Goal: Task Accomplishment & Management: Manage account settings

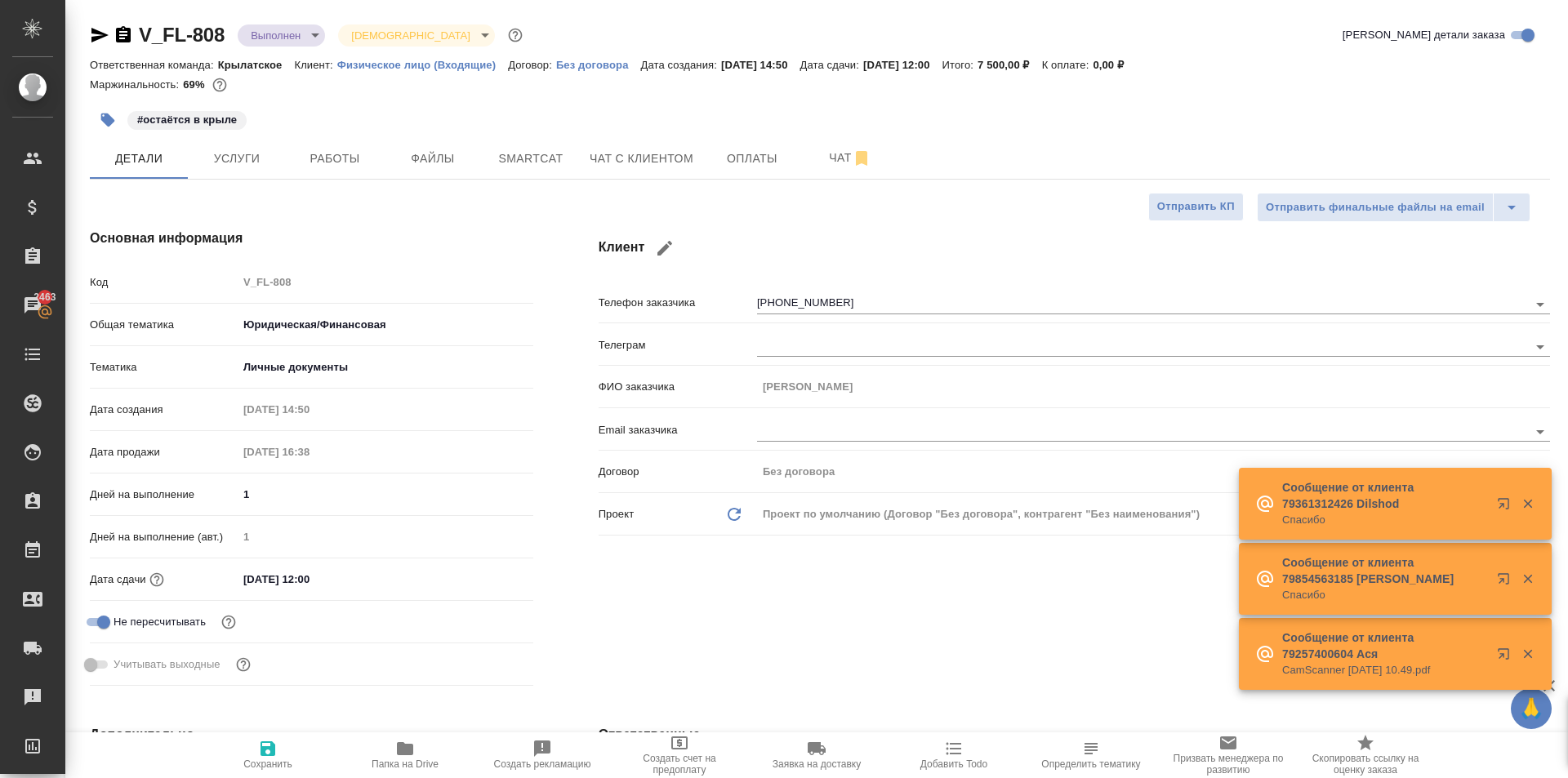
select select "RU"
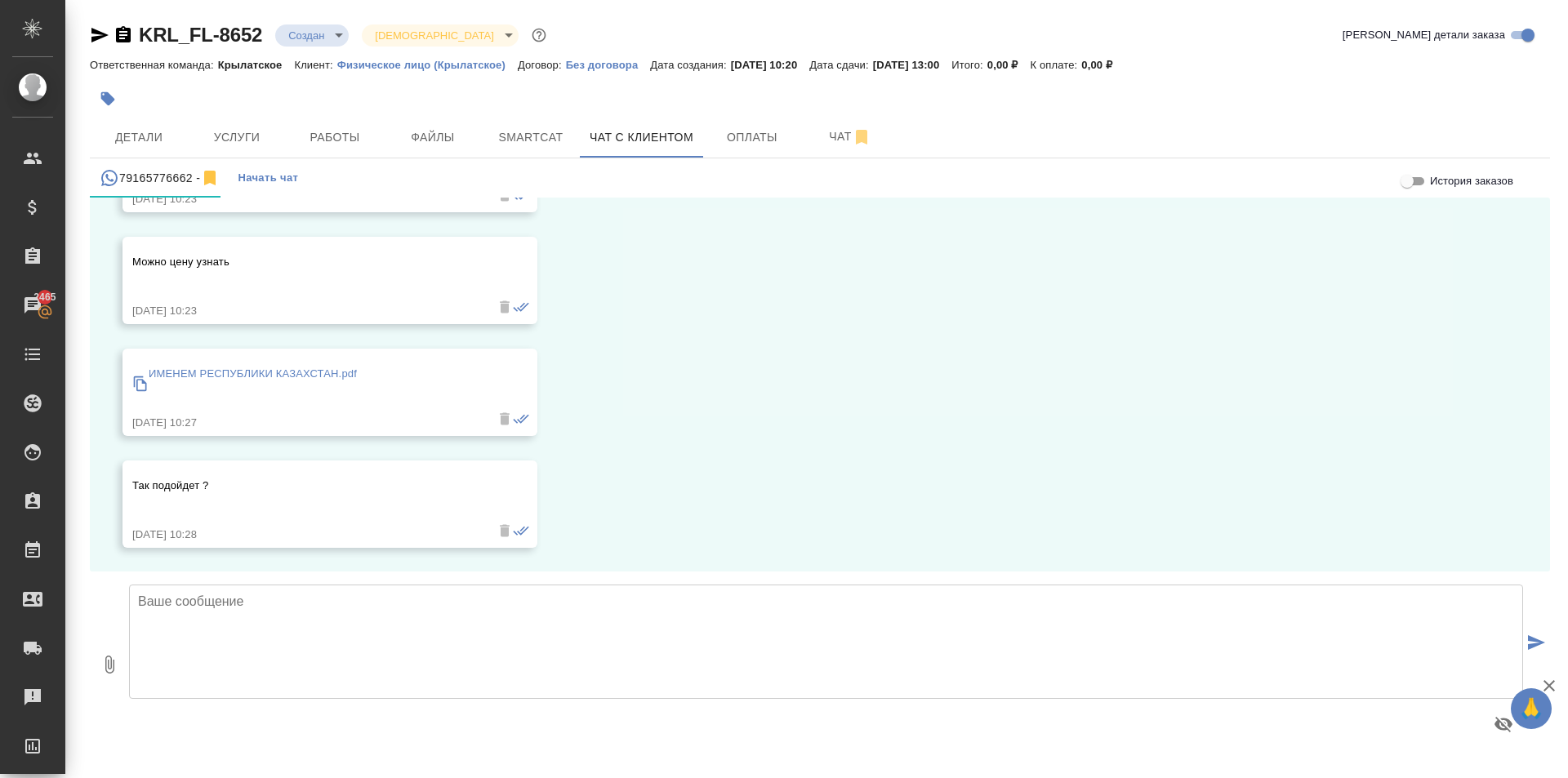
scroll to position [10873, 0]
click at [236, 372] on p "ИМЕНЕМ РЕСПУБЛИКИ КАЗАХСТАН.pdf" at bounding box center [253, 373] width 208 height 17
click at [224, 137] on span "Услуги" at bounding box center [237, 137] width 79 height 20
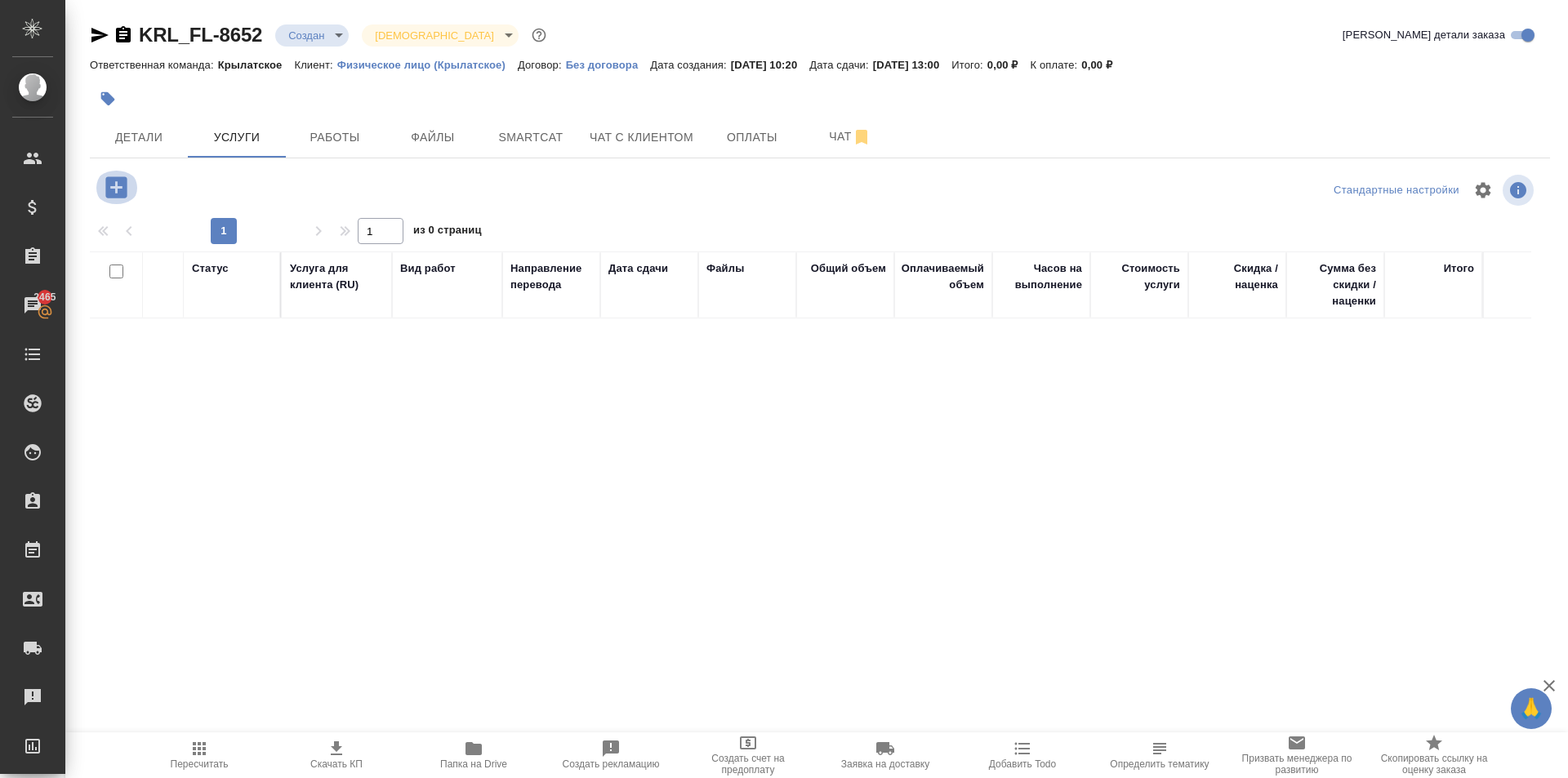
click at [112, 191] on icon "button" at bounding box center [116, 187] width 21 height 21
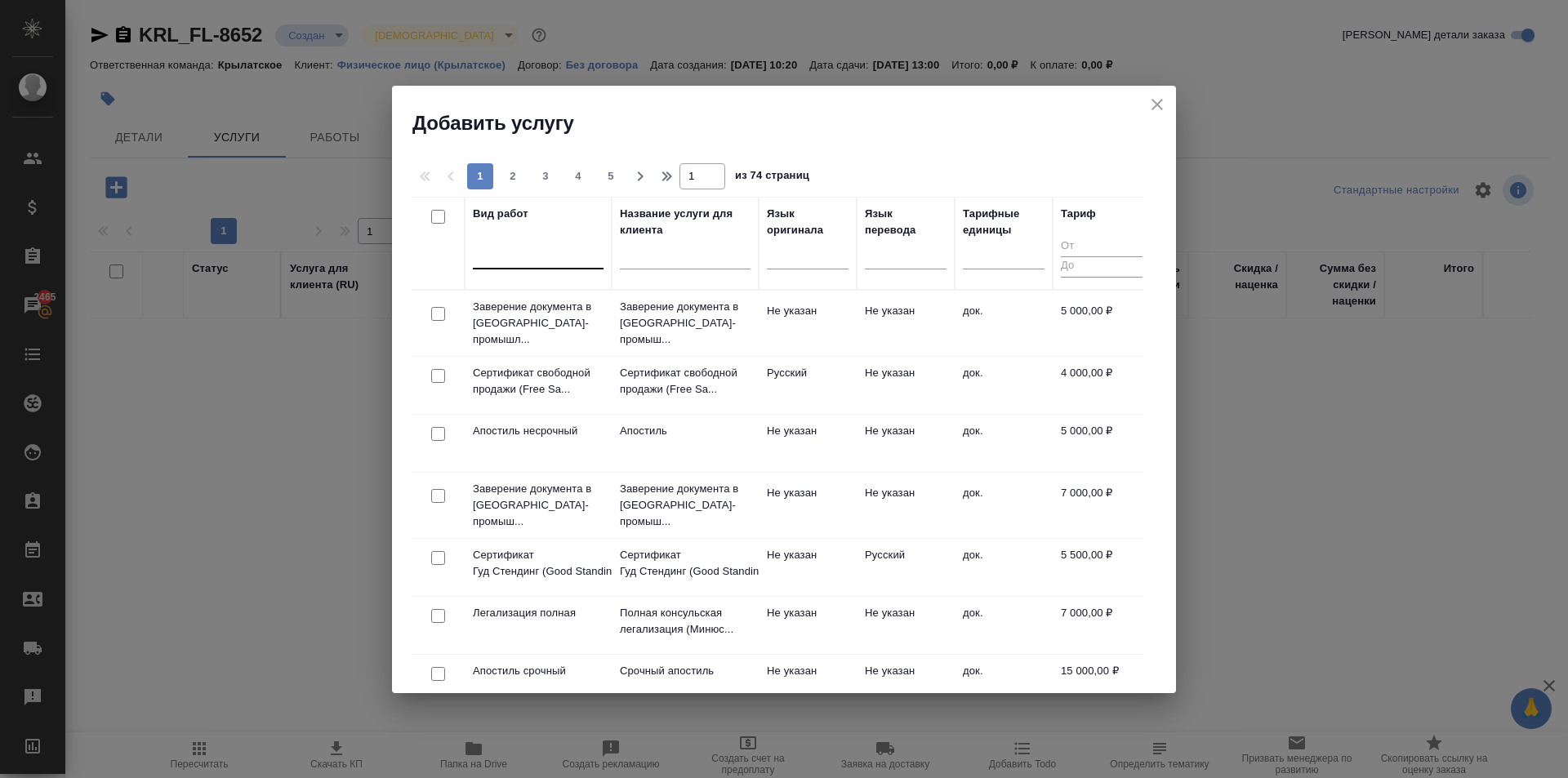
drag, startPoint x: 550, startPoint y: 254, endPoint x: 565, endPoint y: 250, distance: 15.5
click at [550, 254] on div at bounding box center [538, 252] width 130 height 23
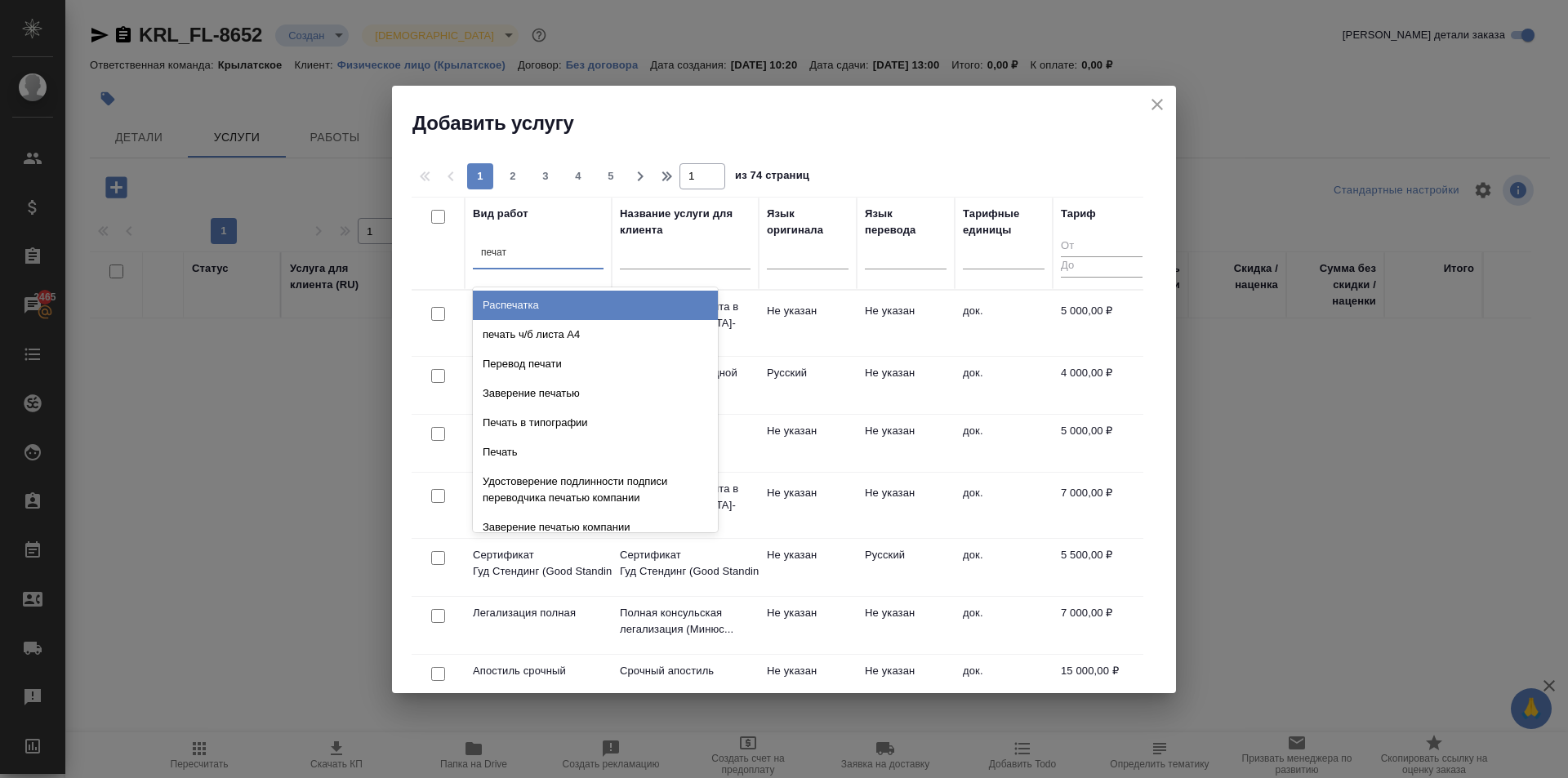
type input "печати"
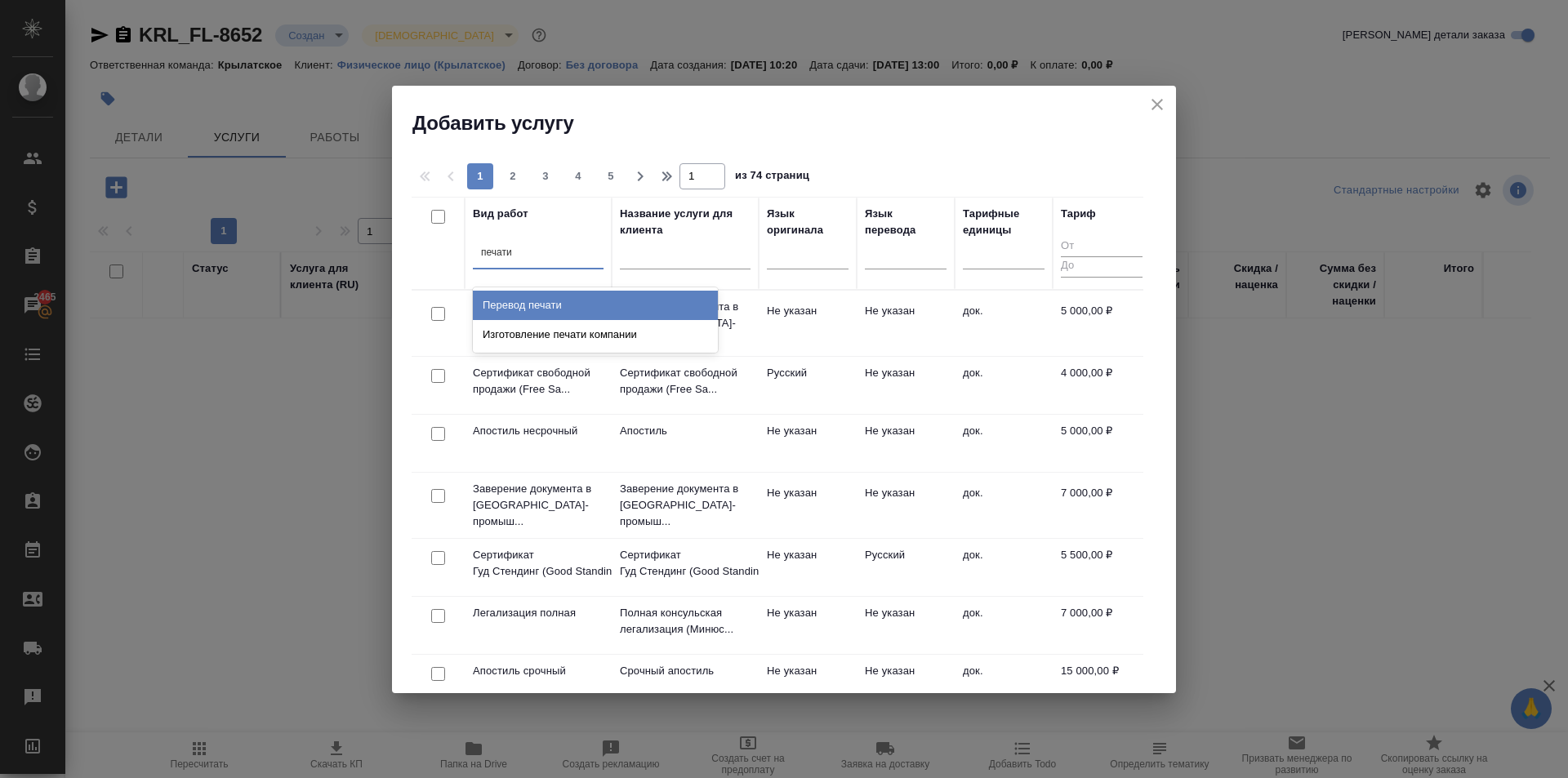
click at [594, 303] on div "Перевод печати" at bounding box center [596, 306] width 245 height 29
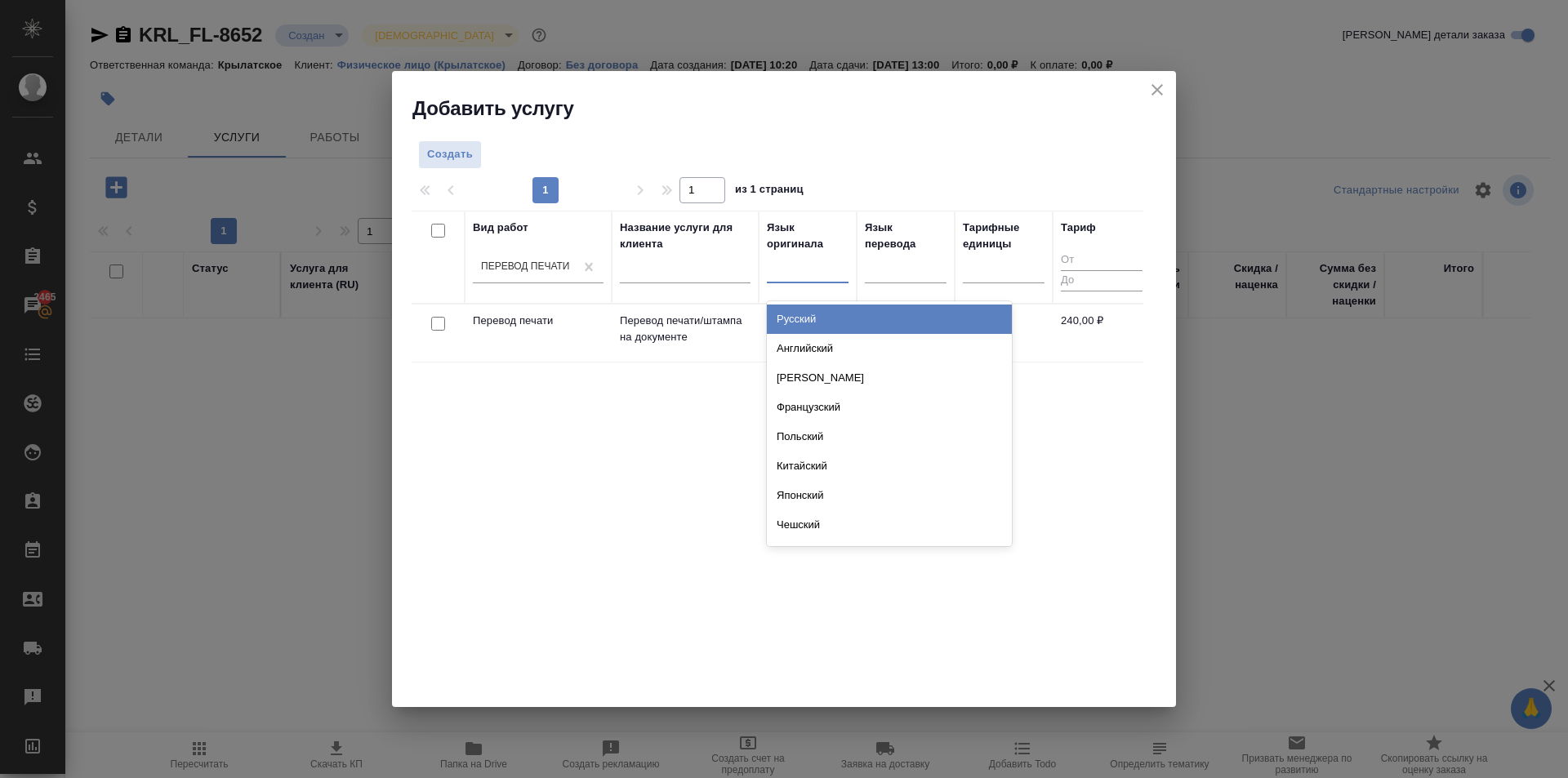
click at [812, 272] on div at bounding box center [808, 267] width 82 height 23
type input "каз"
click at [854, 313] on div "Казахский" at bounding box center [890, 319] width 245 height 29
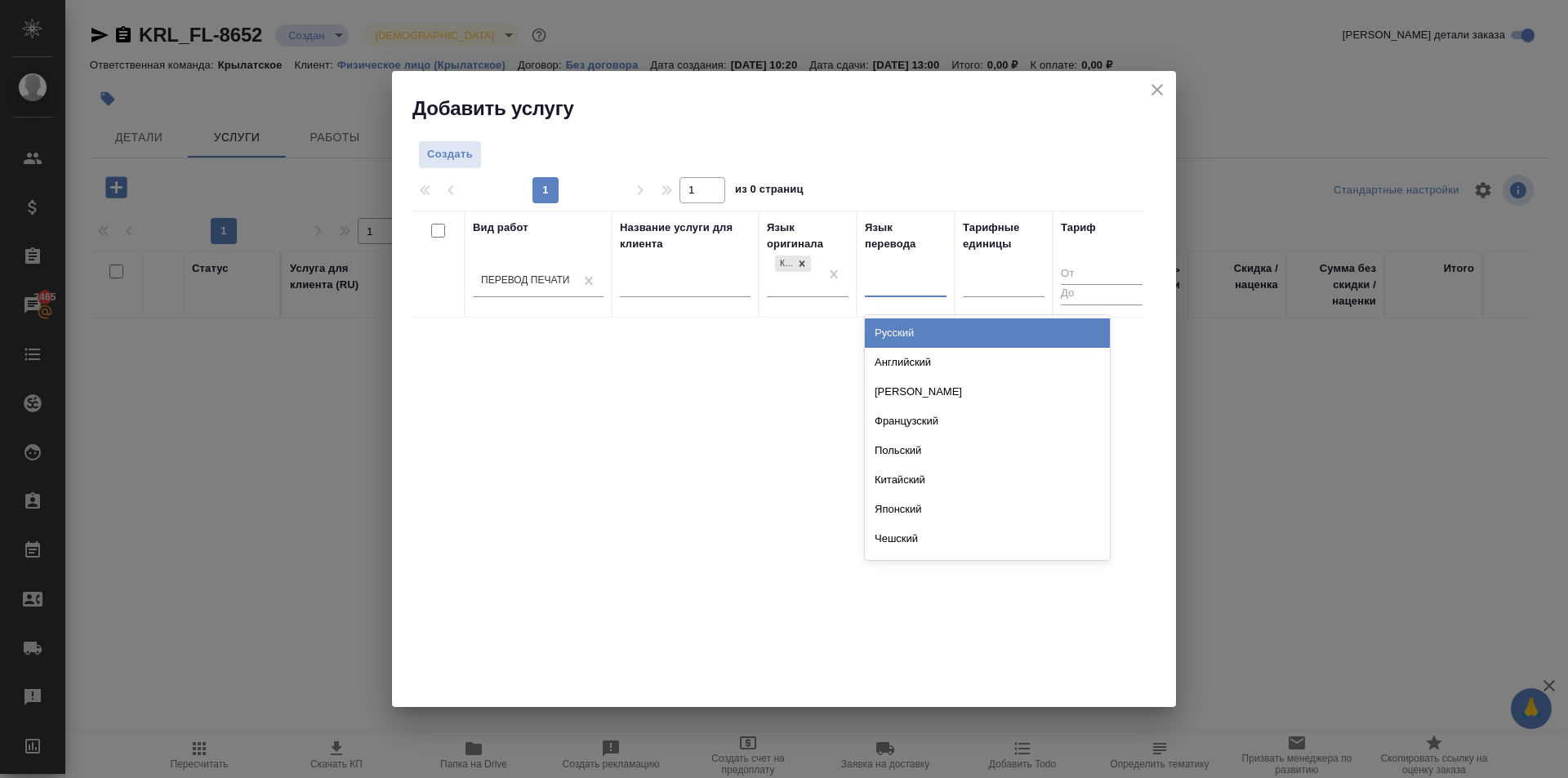
click at [912, 292] on div at bounding box center [905, 280] width 82 height 23
drag, startPoint x: 916, startPoint y: 315, endPoint x: 917, endPoint y: 323, distance: 8.1
click at [917, 315] on div "Русский Английский Немецкий Французский Польский Китайский Японский Чешский Сер…" at bounding box center [987, 438] width 245 height 245
click at [912, 338] on div "Русский" at bounding box center [987, 333] width 245 height 29
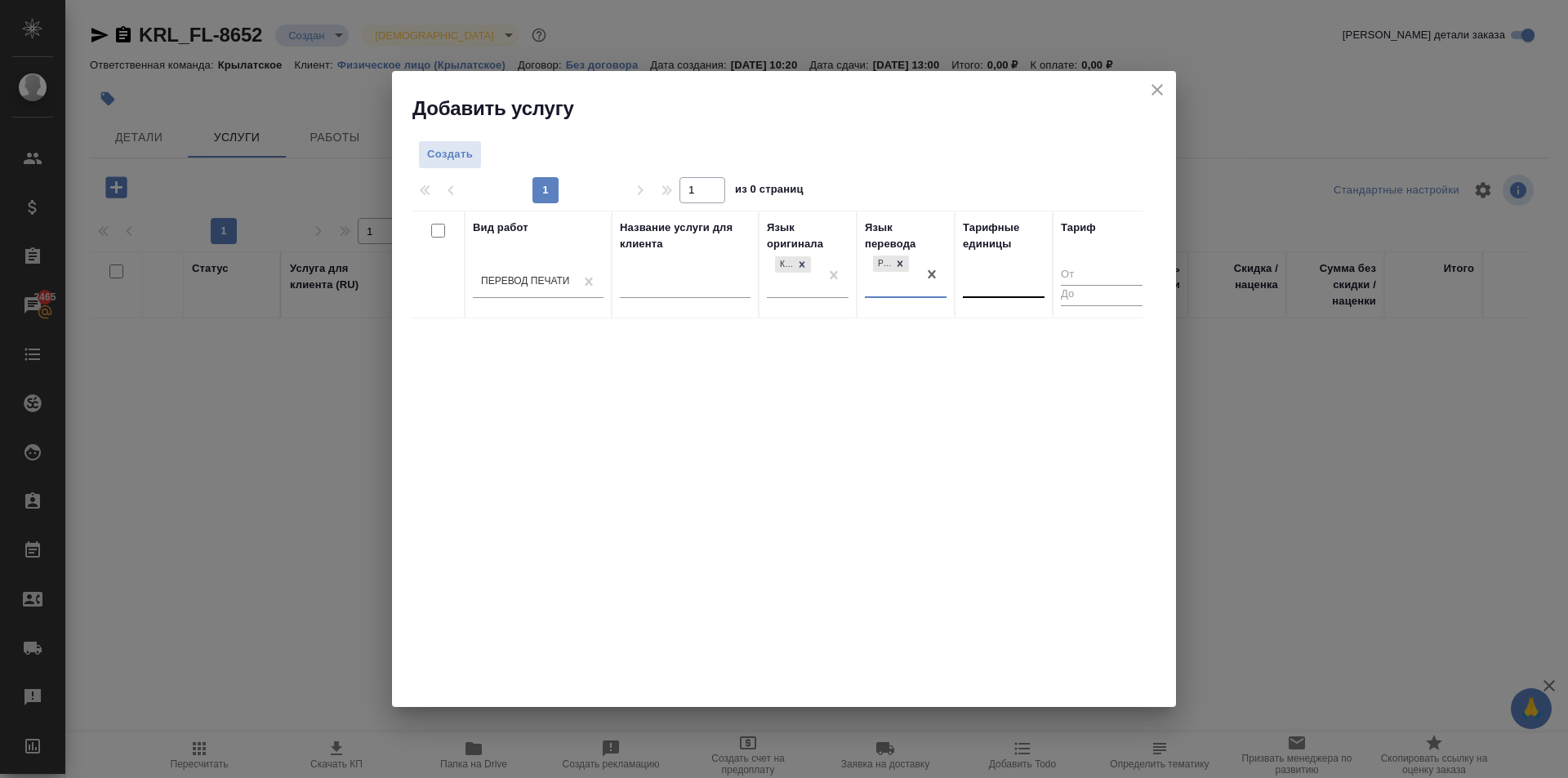
click at [980, 280] on div at bounding box center [1003, 281] width 82 height 23
type input "шт"
drag, startPoint x: 988, startPoint y: 328, endPoint x: 940, endPoint y: 329, distance: 48.0
click at [986, 328] on div "шт" at bounding box center [1085, 333] width 245 height 29
click at [474, 170] on div at bounding box center [784, 173] width 745 height 8
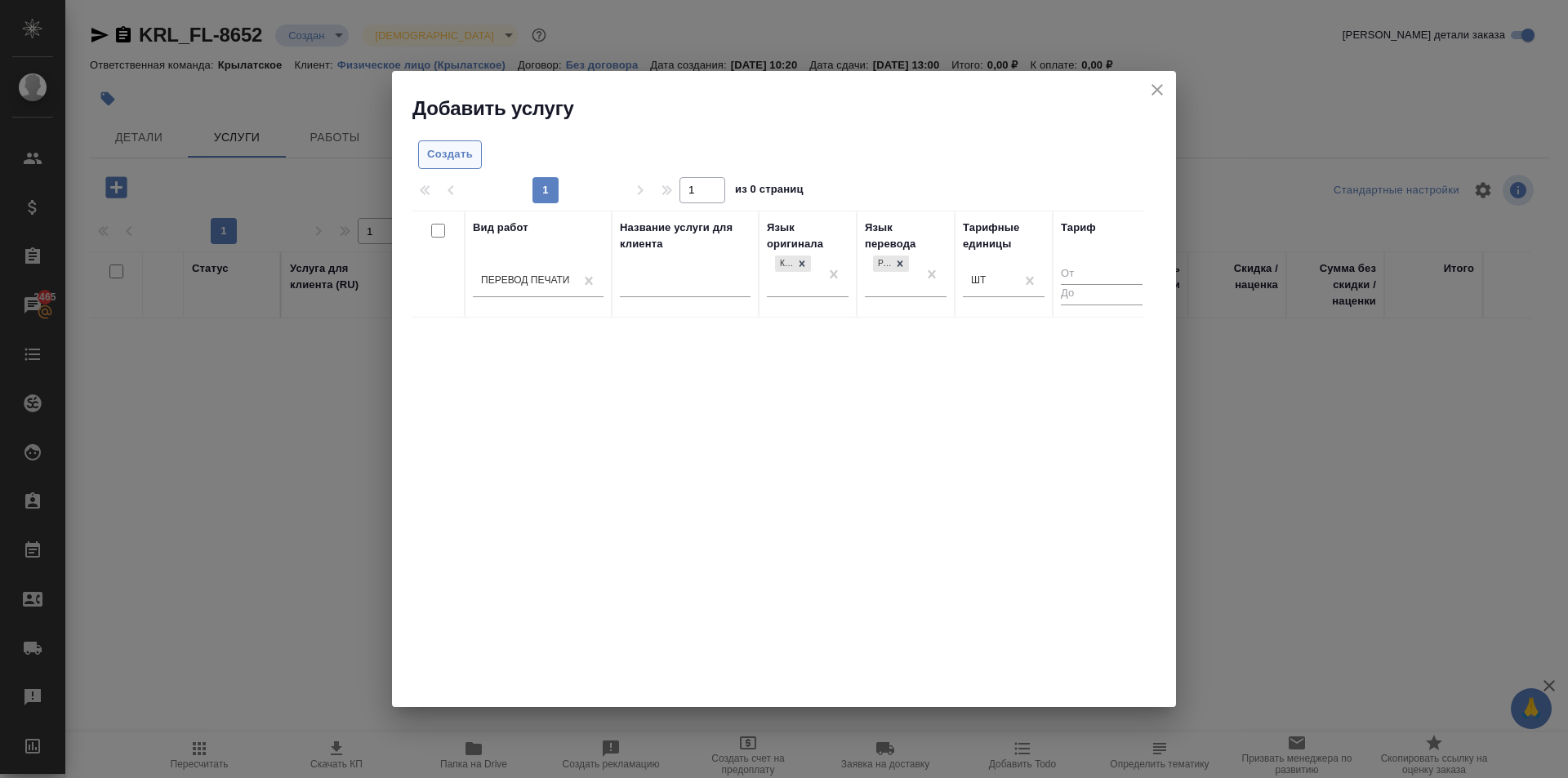
click at [466, 148] on span "Создать" at bounding box center [450, 154] width 46 height 19
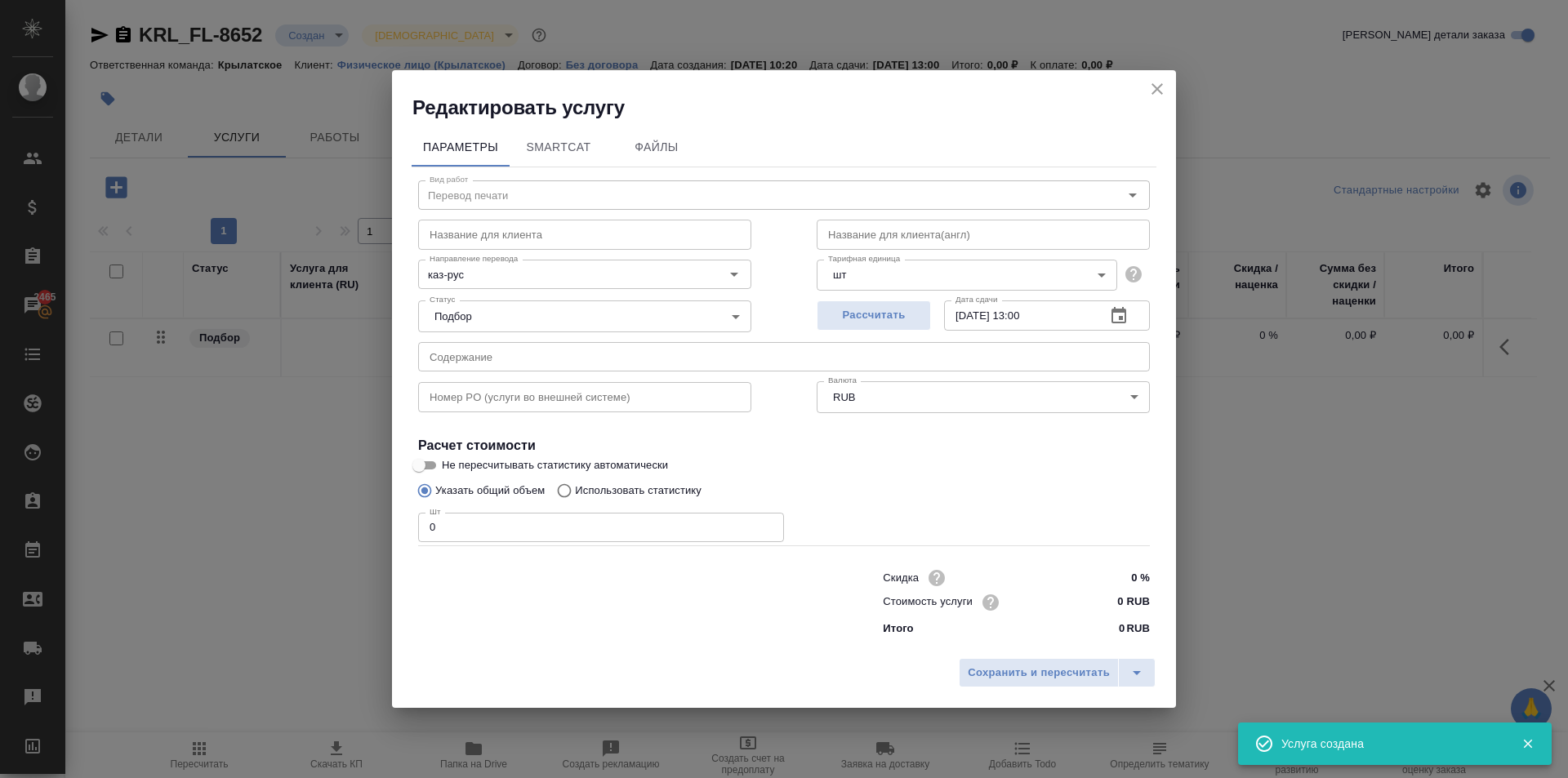
click at [1110, 611] on input "0 RUB" at bounding box center [1118, 603] width 61 height 23
type input "240 RUB"
drag, startPoint x: 581, startPoint y: 517, endPoint x: 316, endPoint y: 515, distance: 265.0
click at [316, 515] on div "Редактировать услугу Параметры SmartCat Файлы Вид работ Перевод печати Вид рабо…" at bounding box center [784, 389] width 1568 height 778
type input "2"
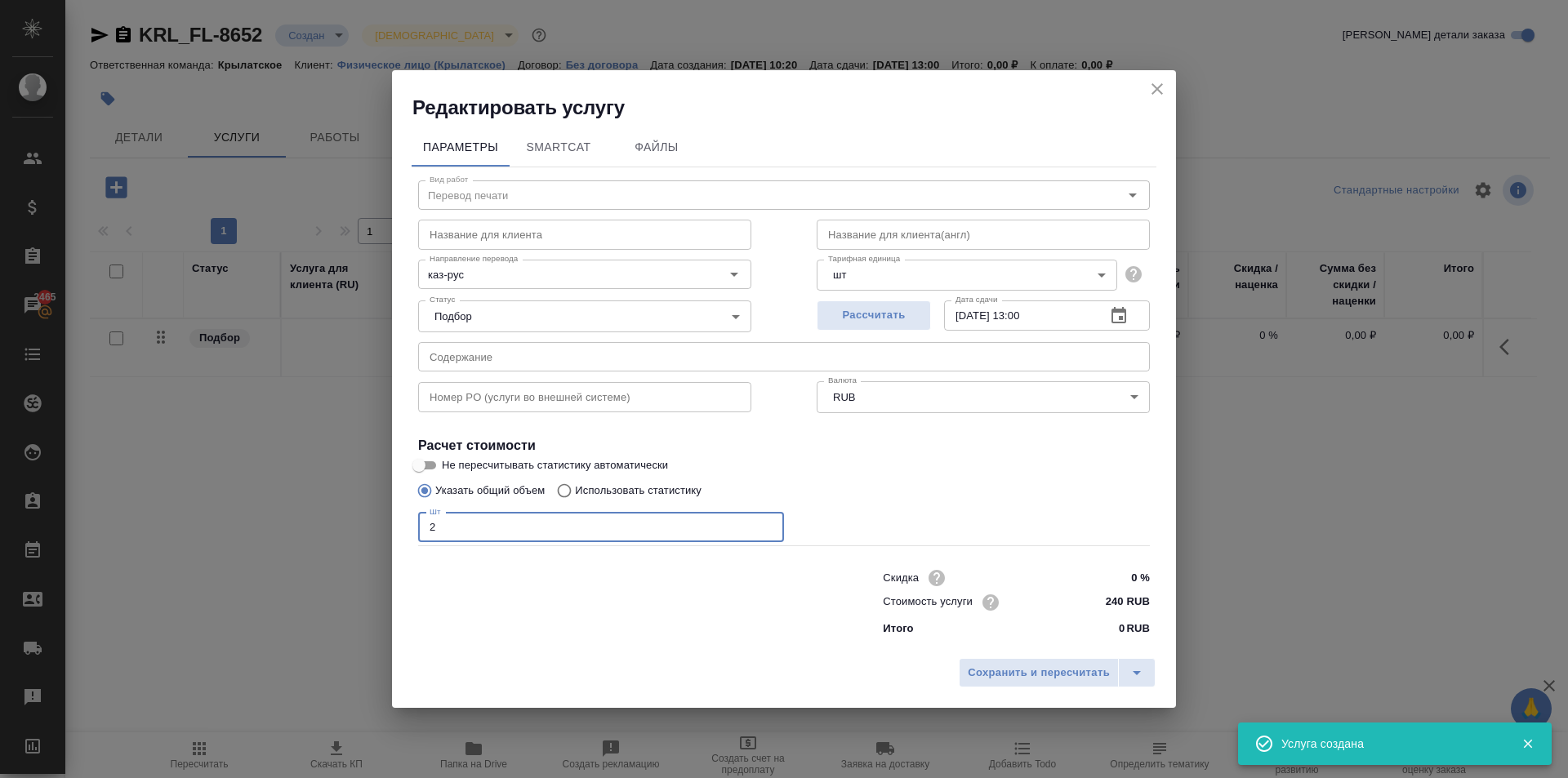
click at [879, 281] on body "🙏 .cls-1 fill:#fff; AWATERA Kasymov Timur Клиенты Спецификации Заказы 2465 Чаты…" at bounding box center [784, 389] width 1568 height 778
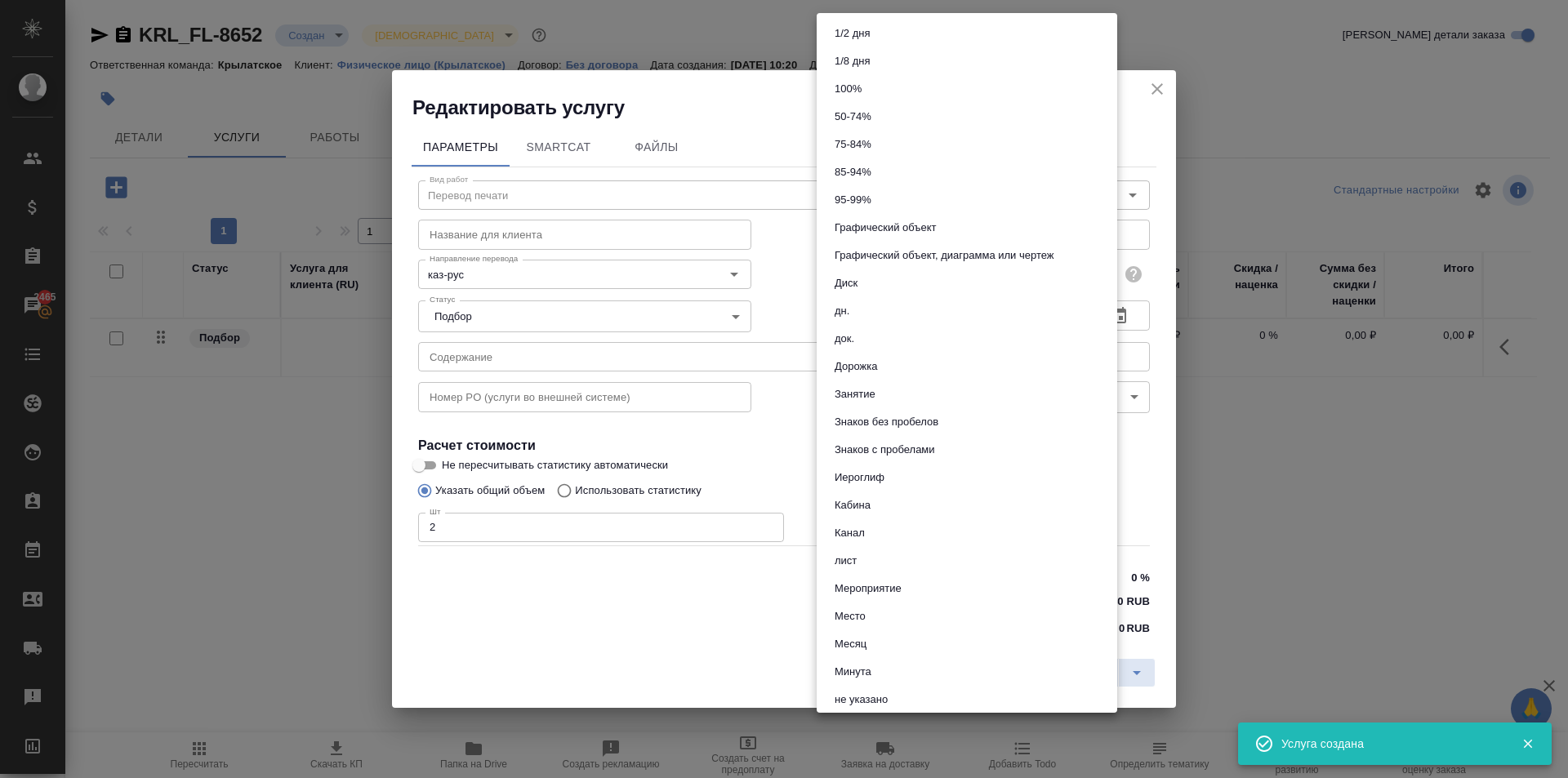
scroll to position [702, 0]
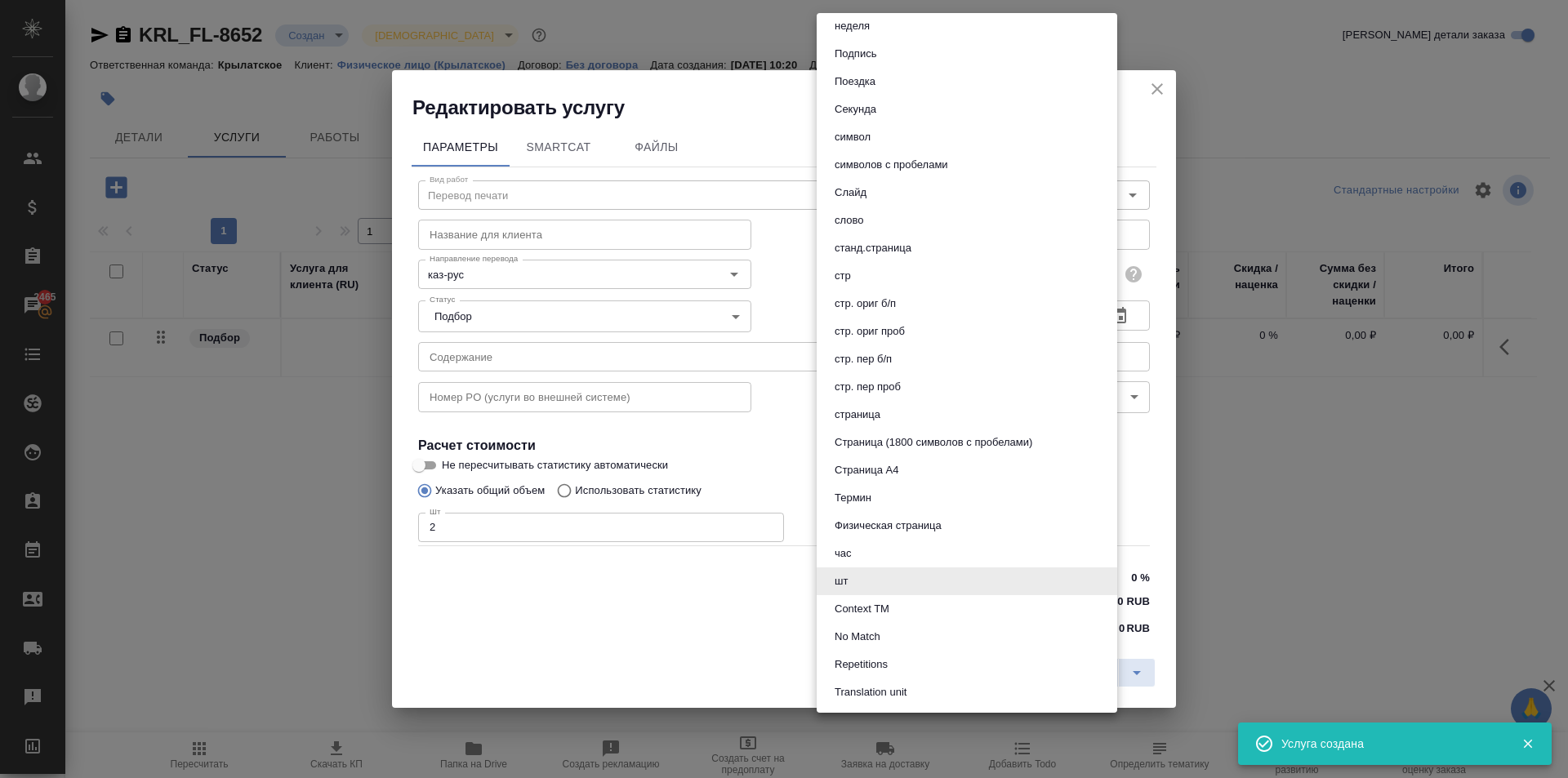
click at [789, 316] on div at bounding box center [784, 389] width 1568 height 778
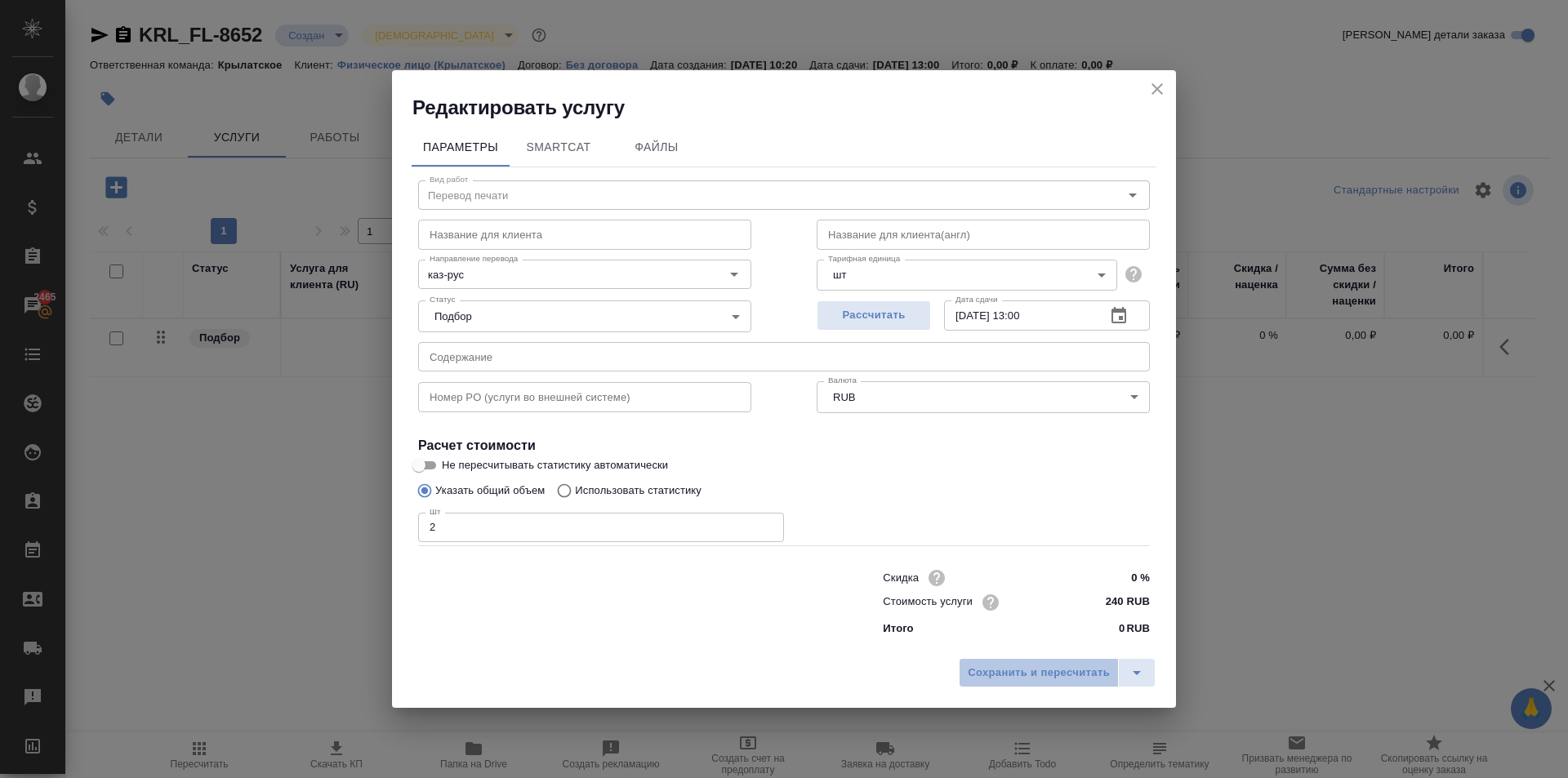
drag, startPoint x: 1037, startPoint y: 674, endPoint x: 1109, endPoint y: 608, distance: 97.7
click at [1068, 603] on div "Редактировать услугу Параметры SmartCat Файлы Вид работ Перевод печати Вид рабо…" at bounding box center [784, 389] width 784 height 638
click at [1112, 596] on input "240 RUB" at bounding box center [1118, 603] width 61 height 23
click at [1112, 596] on input "240 RUB" at bounding box center [1118, 603] width 59 height 23
type input "250 RUB"
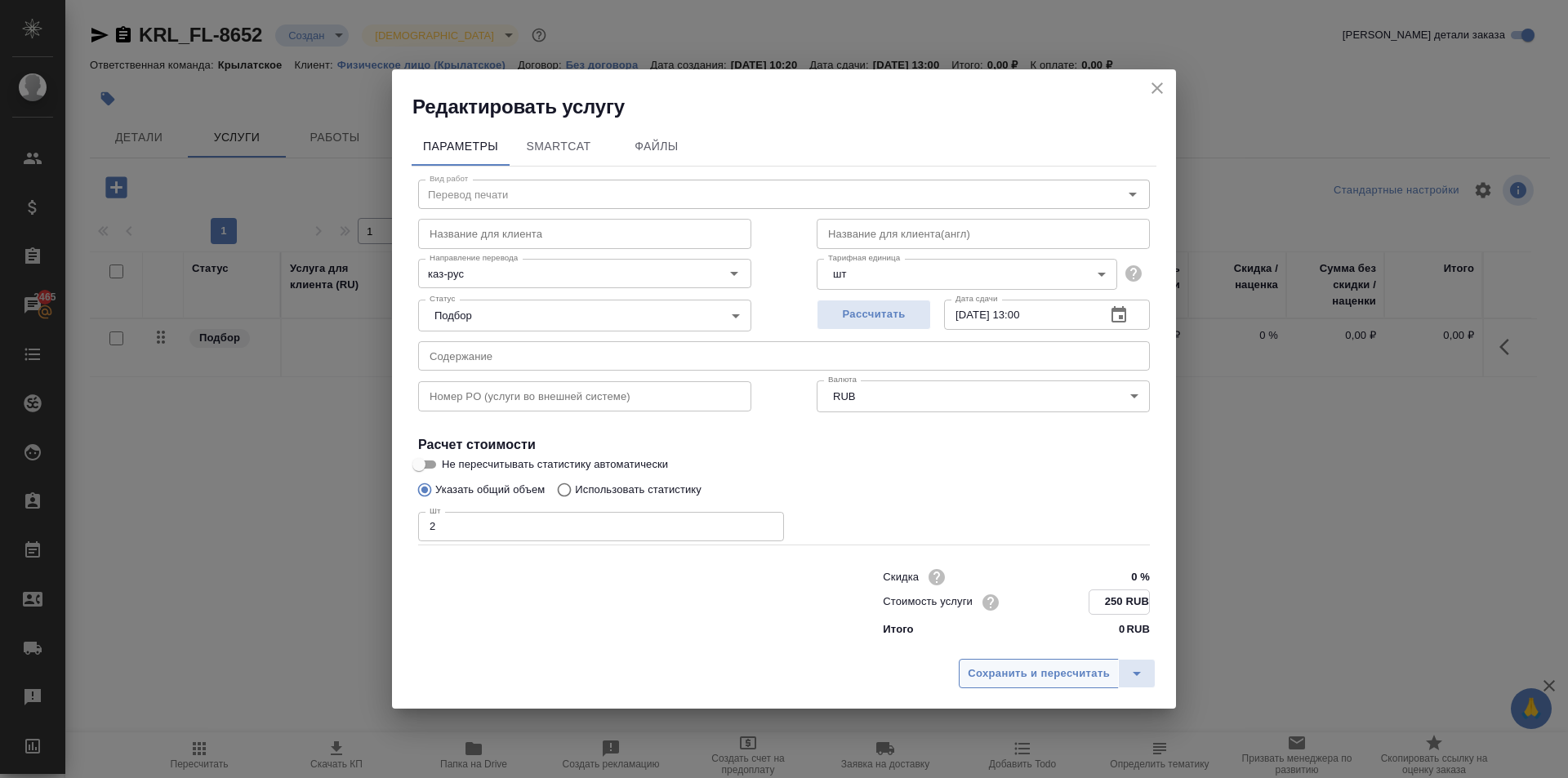
click at [1082, 670] on span "Сохранить и пересчитать" at bounding box center [1039, 674] width 142 height 19
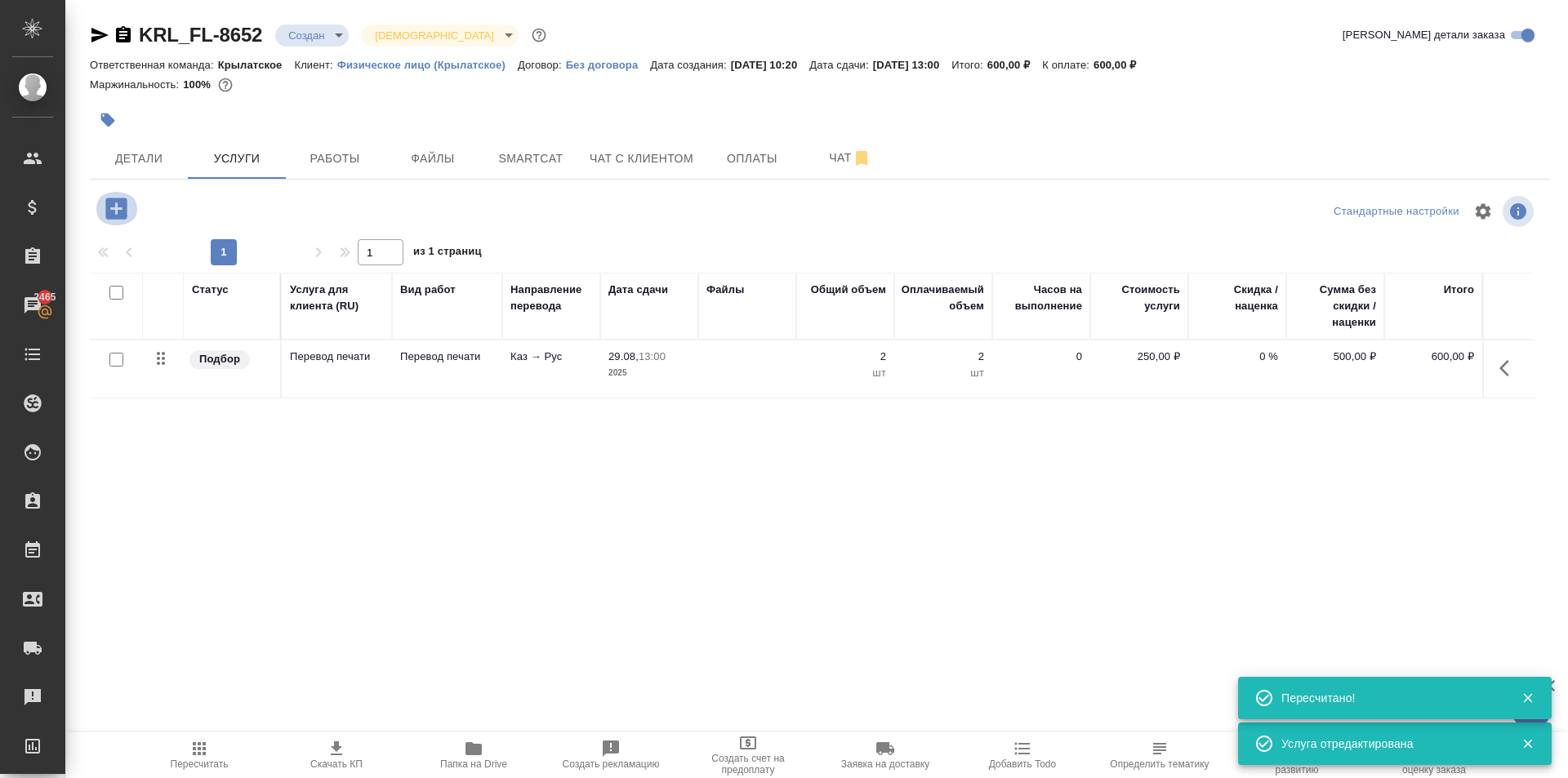
click at [100, 206] on button "button" at bounding box center [116, 208] width 45 height 33
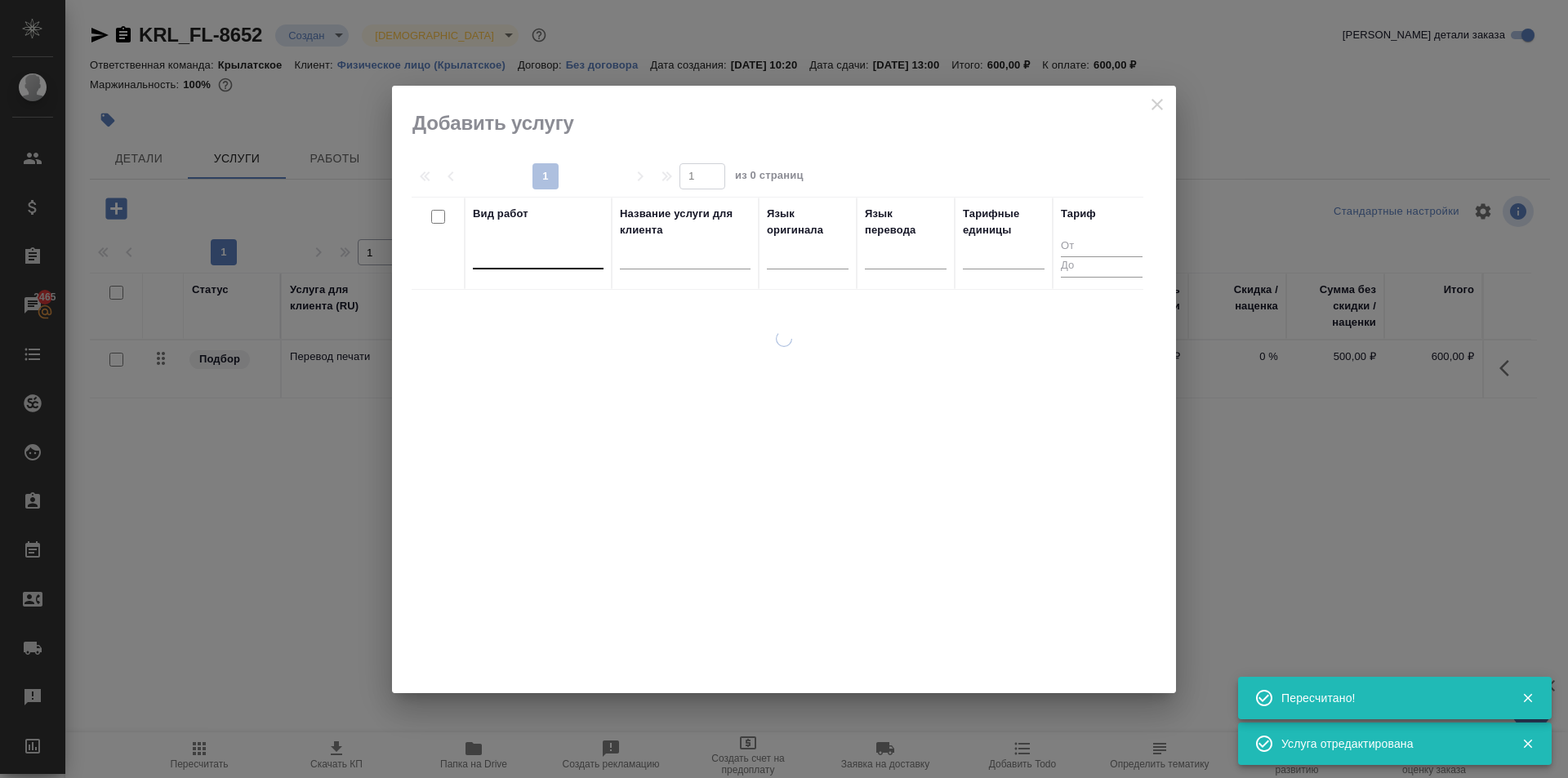
click at [499, 261] on div at bounding box center [538, 252] width 130 height 23
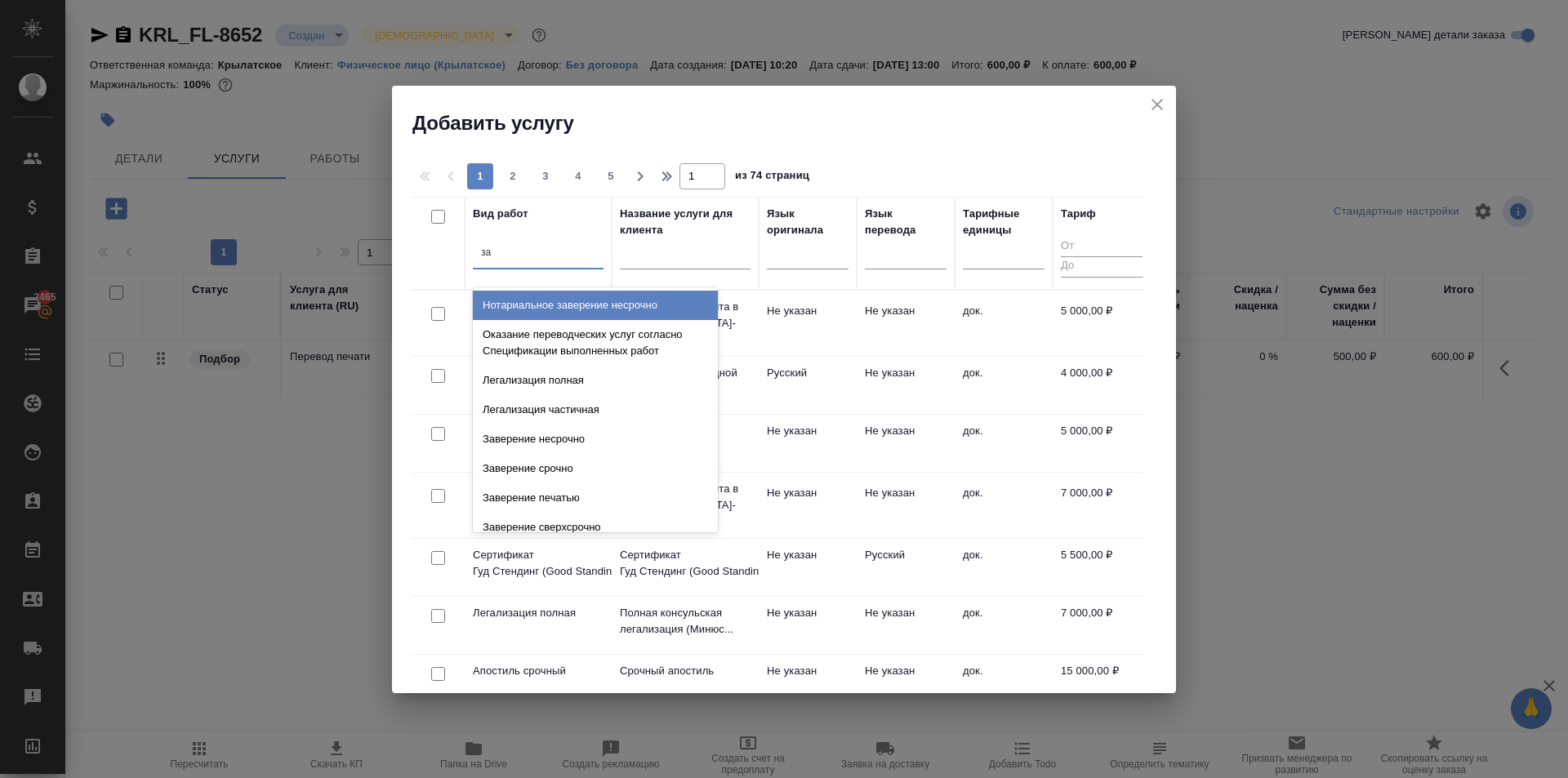
type input "з"
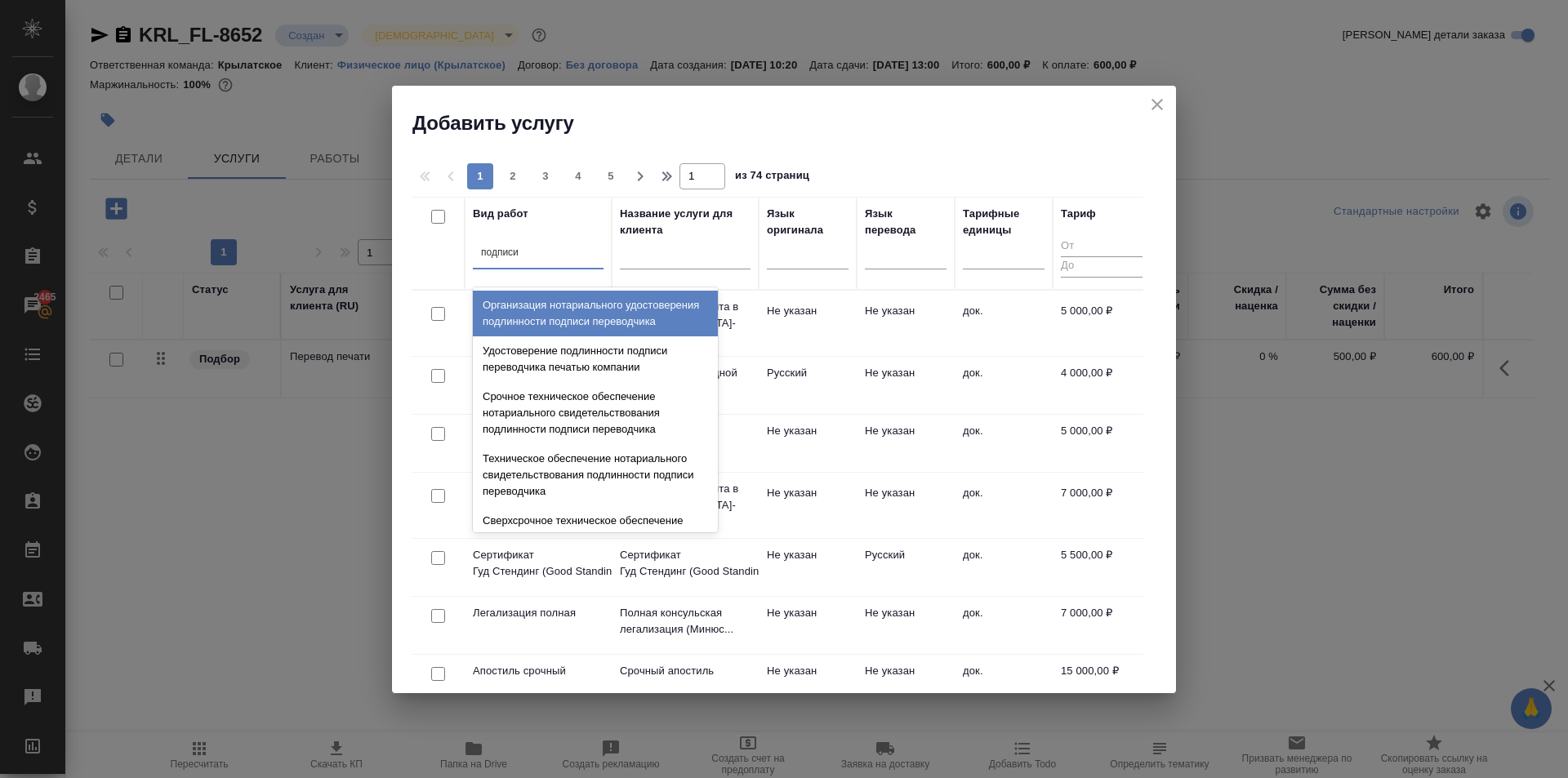
type input "подписи"
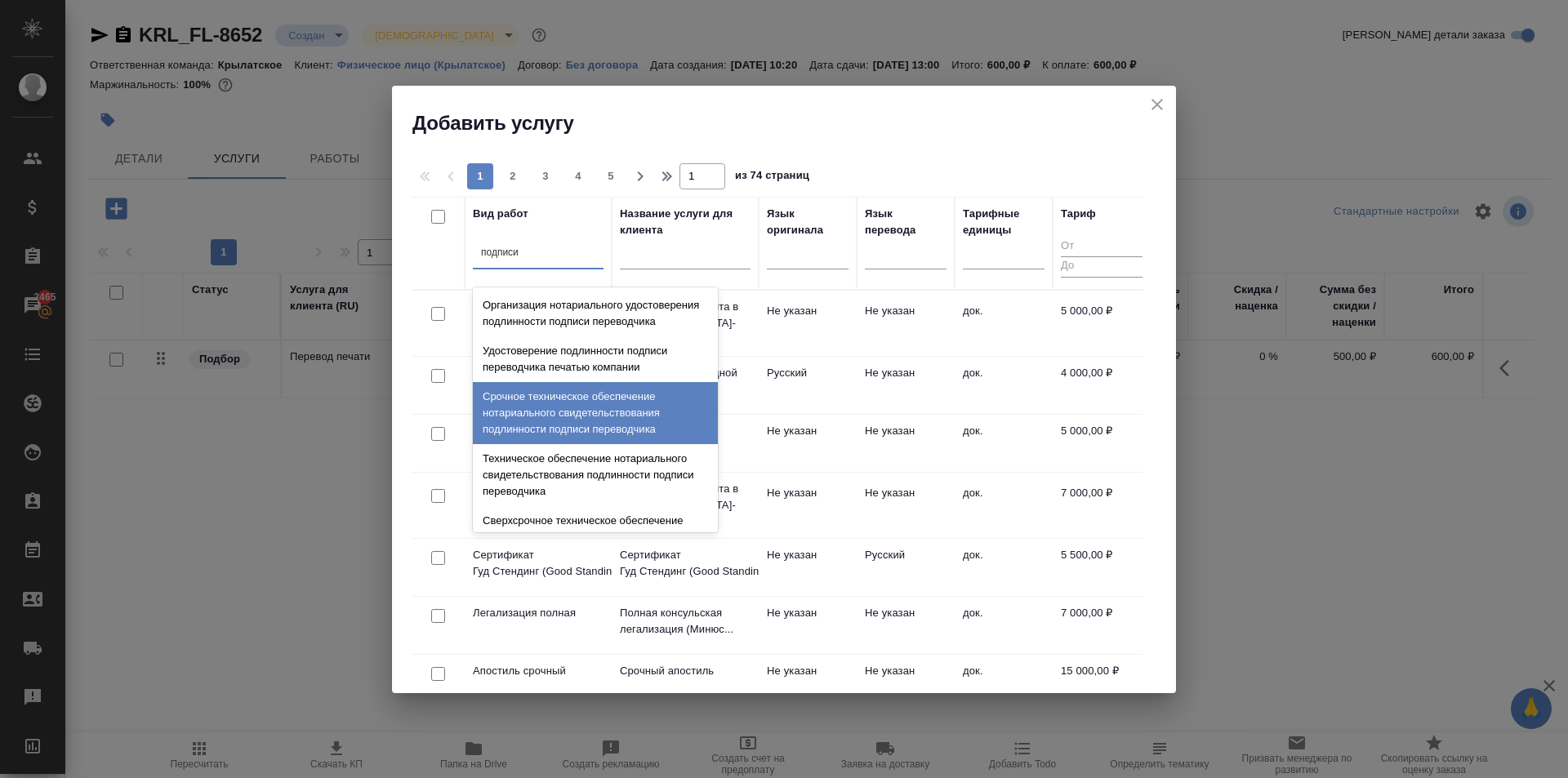
click at [652, 426] on div "Срочное техническое обеспечение нотариального свидетельствования подлинности по…" at bounding box center [596, 414] width 245 height 62
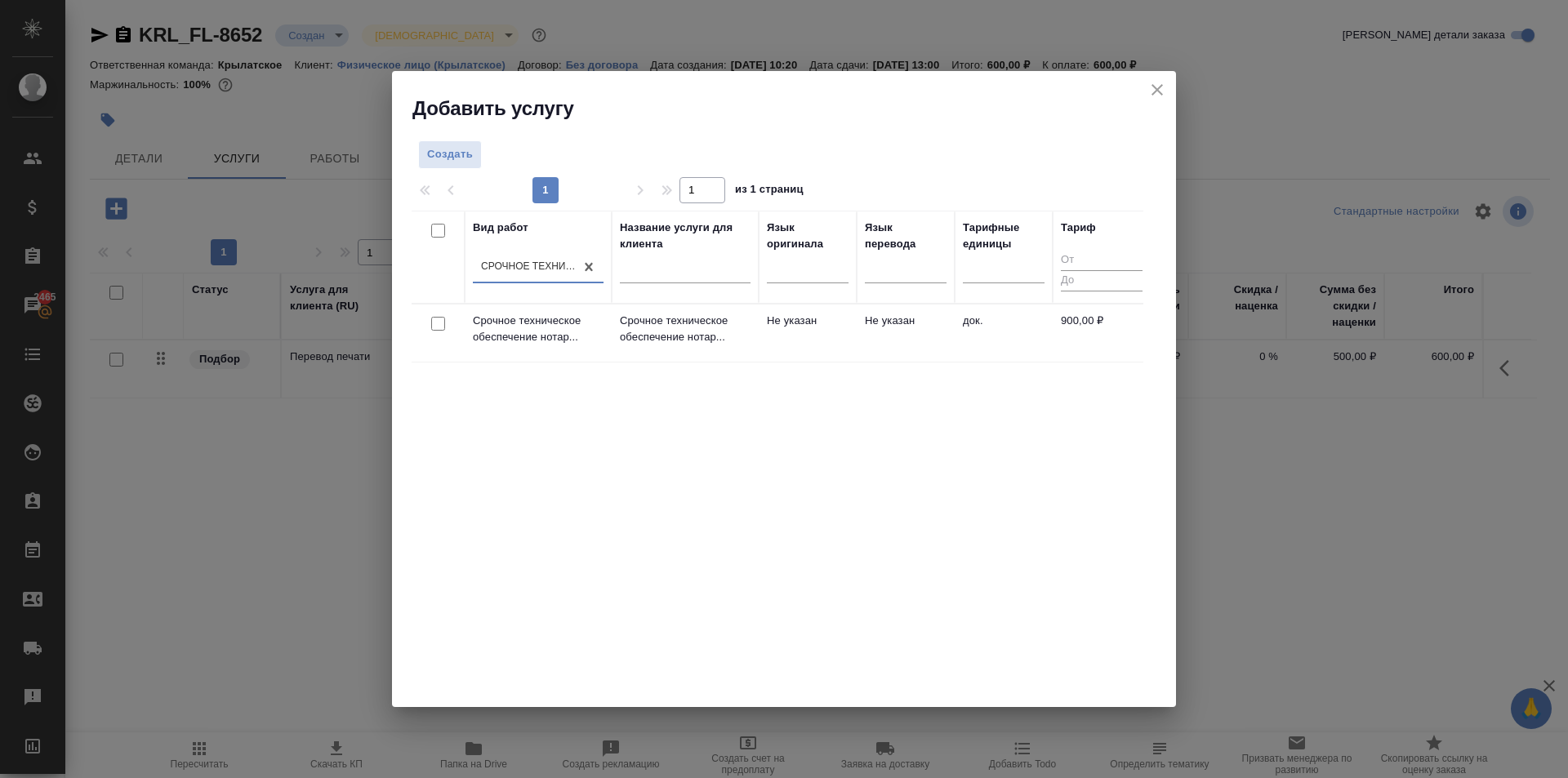
click at [828, 332] on td "Не указан" at bounding box center [807, 333] width 98 height 57
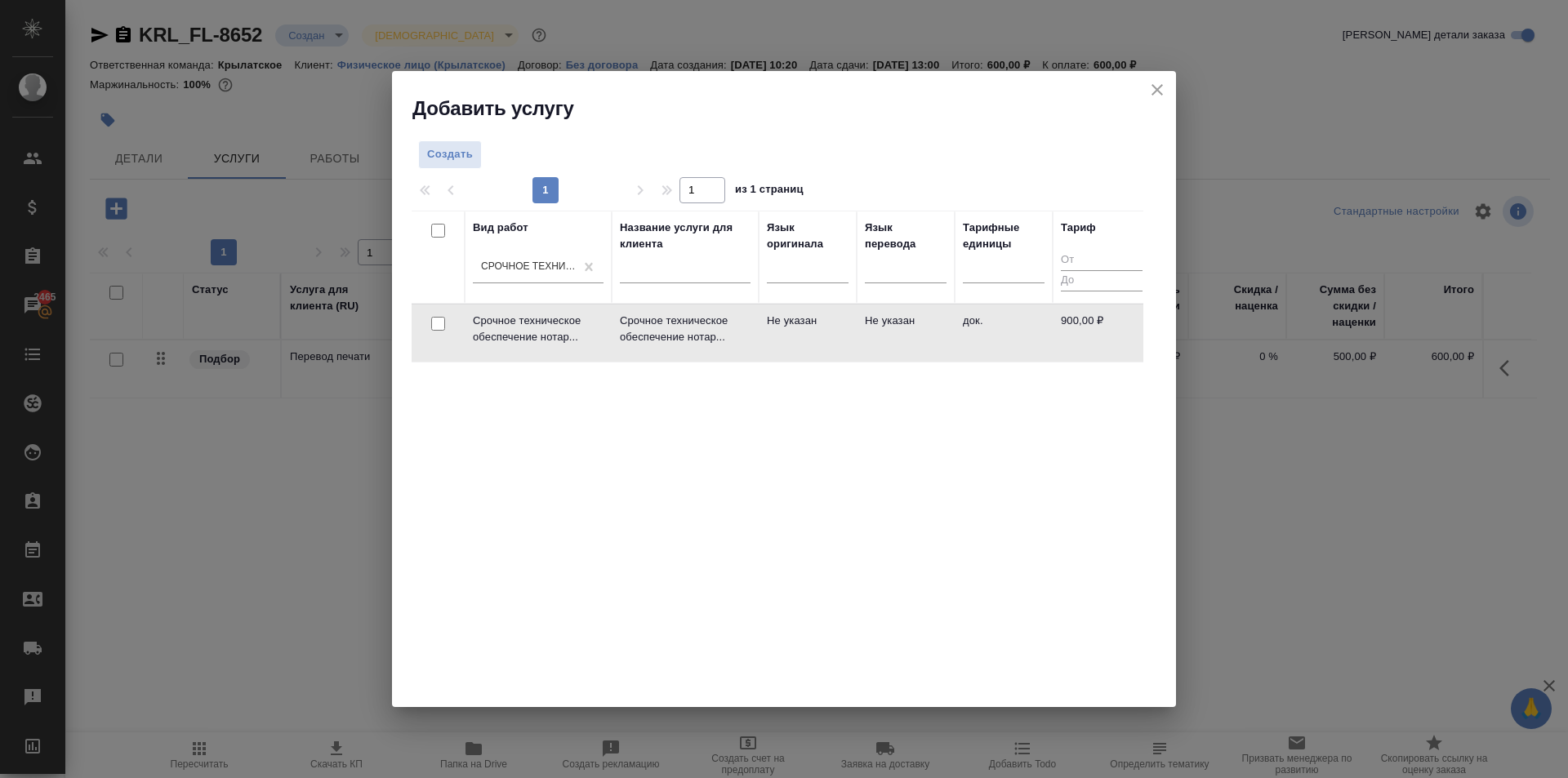
click at [828, 332] on td "Не указан" at bounding box center [807, 333] width 98 height 57
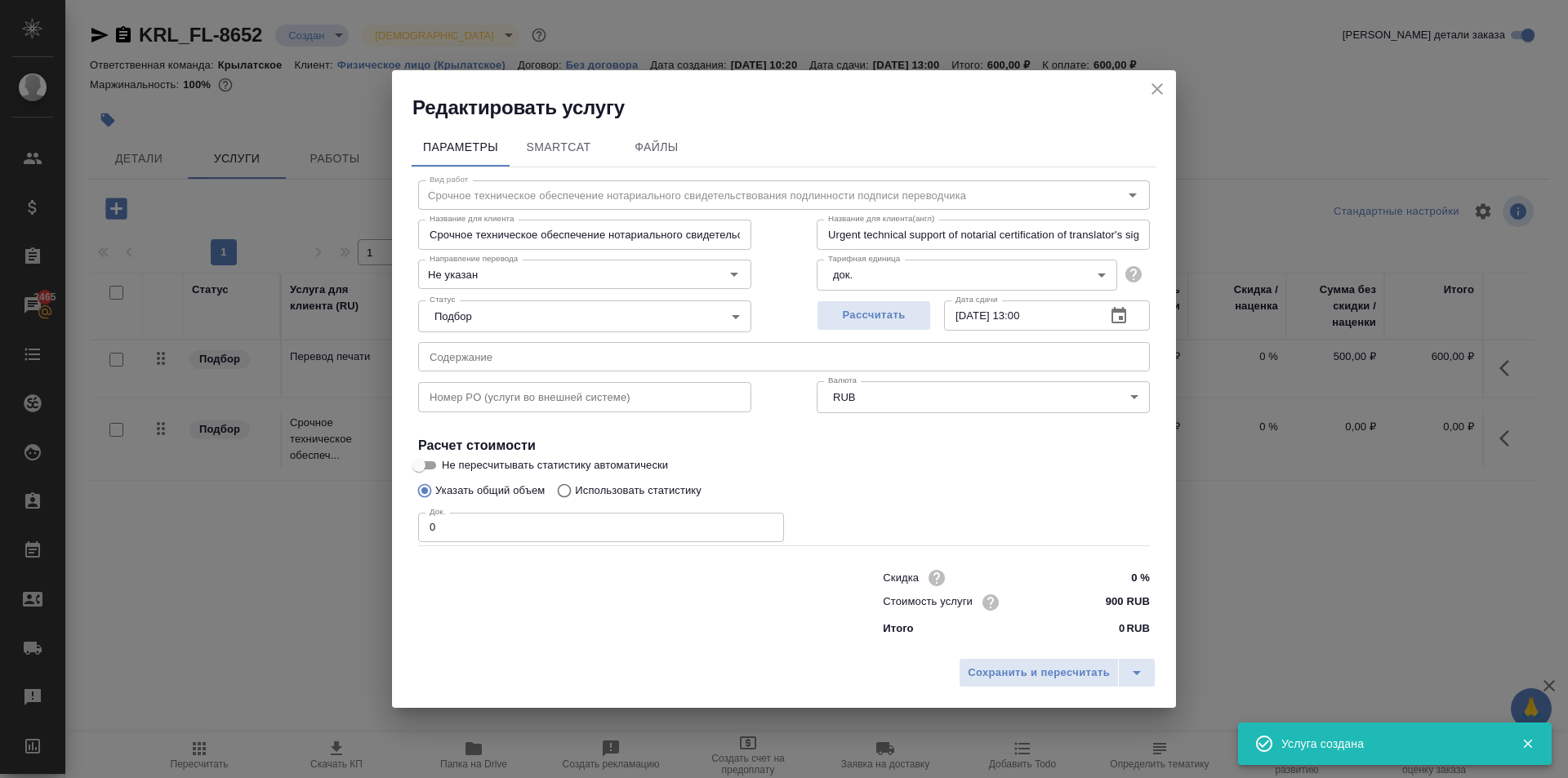
drag, startPoint x: 439, startPoint y: 543, endPoint x: 392, endPoint y: 530, distance: 48.8
click at [371, 534] on div "Редактировать услугу Параметры SmartCat Файлы Вид работ Срочное техническое обе…" at bounding box center [784, 389] width 1568 height 778
drag, startPoint x: 418, startPoint y: 523, endPoint x: 383, endPoint y: 526, distance: 35.1
click at [383, 526] on div "Редактировать услугу Параметры SmartCat Файлы Вид работ Срочное техническое обе…" at bounding box center [784, 389] width 1568 height 778
type input "1"
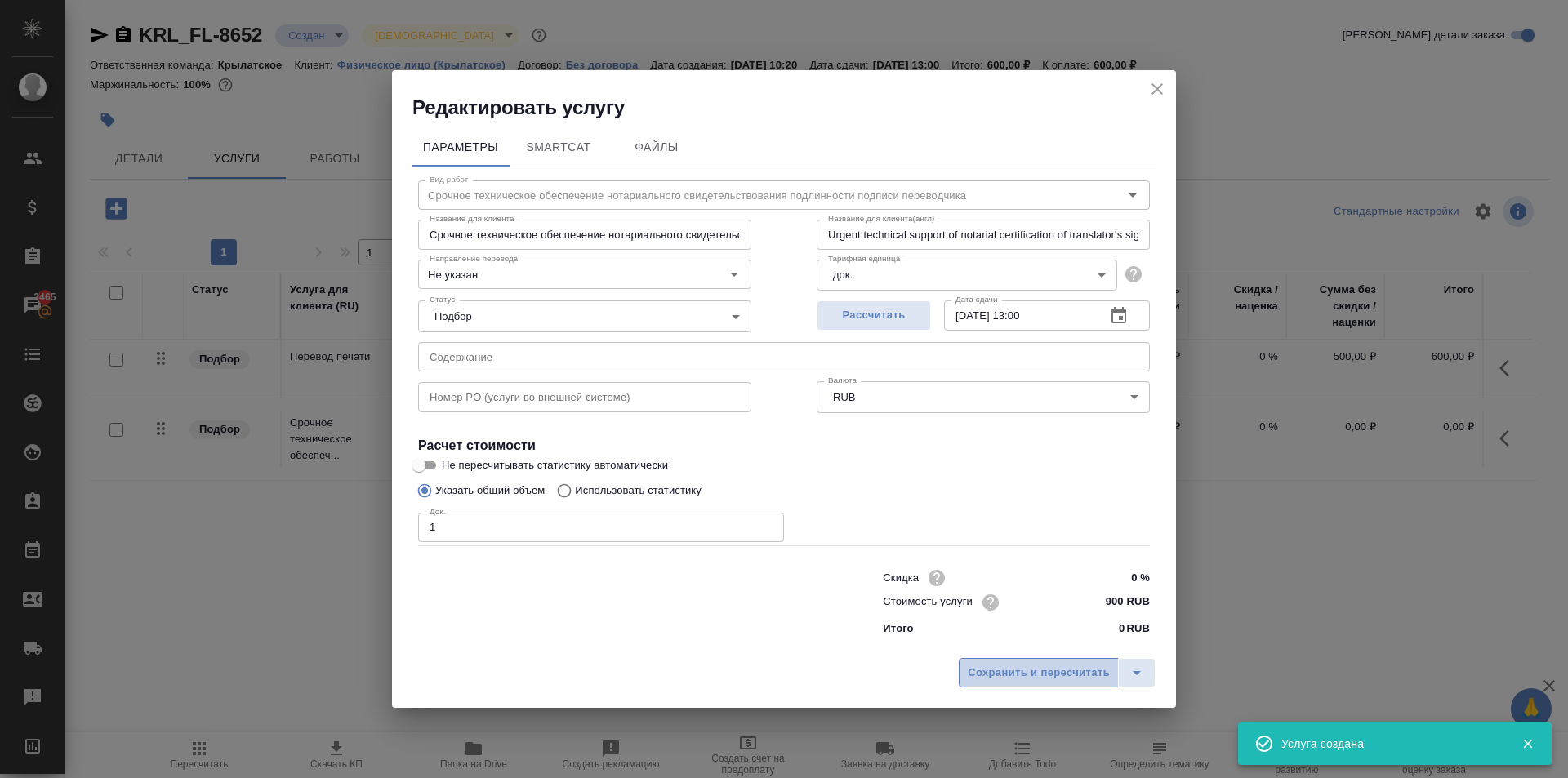
click at [1044, 665] on span "Сохранить и пересчитать" at bounding box center [1039, 673] width 142 height 19
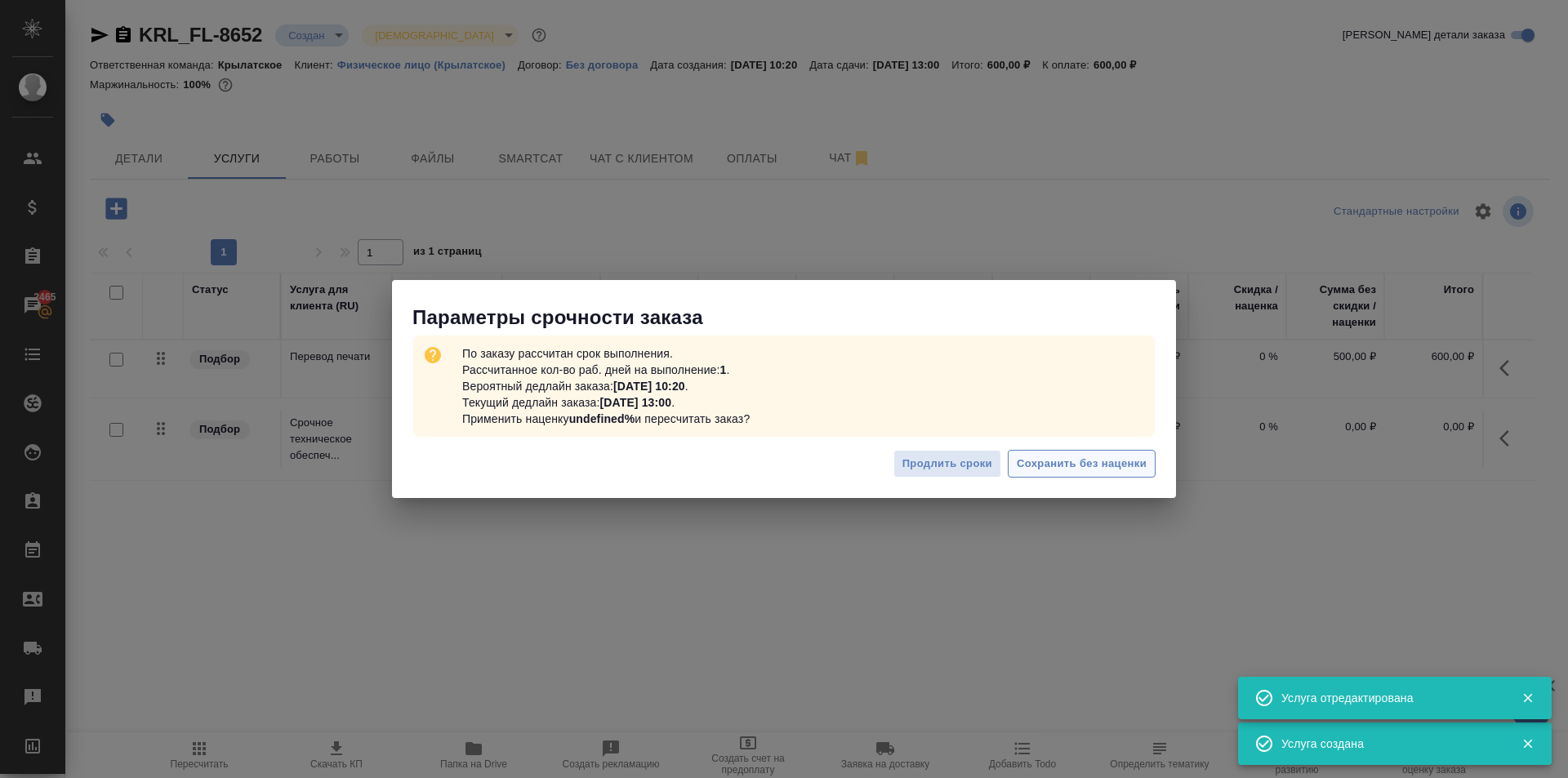
click at [1079, 463] on span "Сохранить без наценки" at bounding box center [1080, 463] width 129 height 19
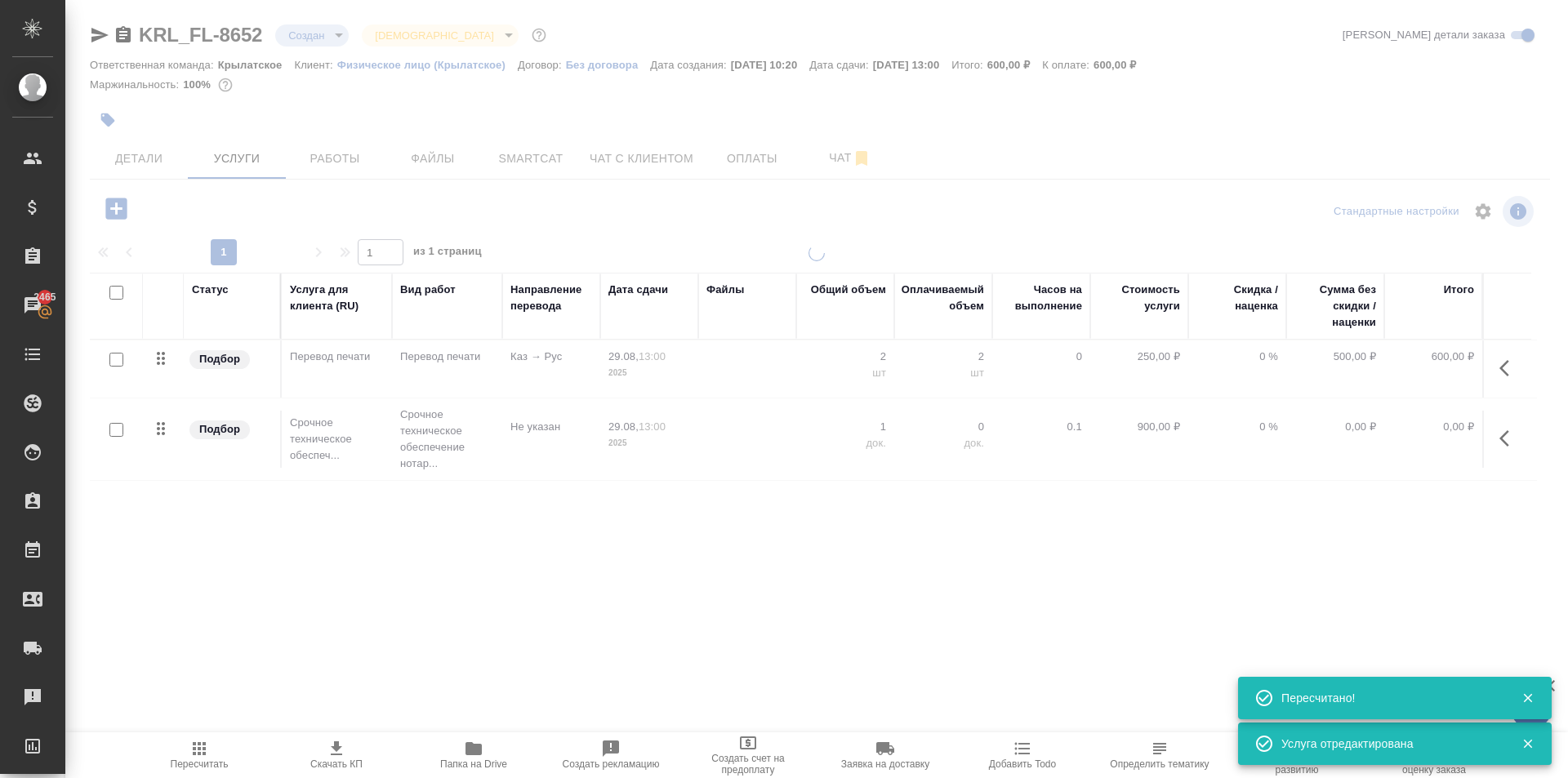
type input "urgent"
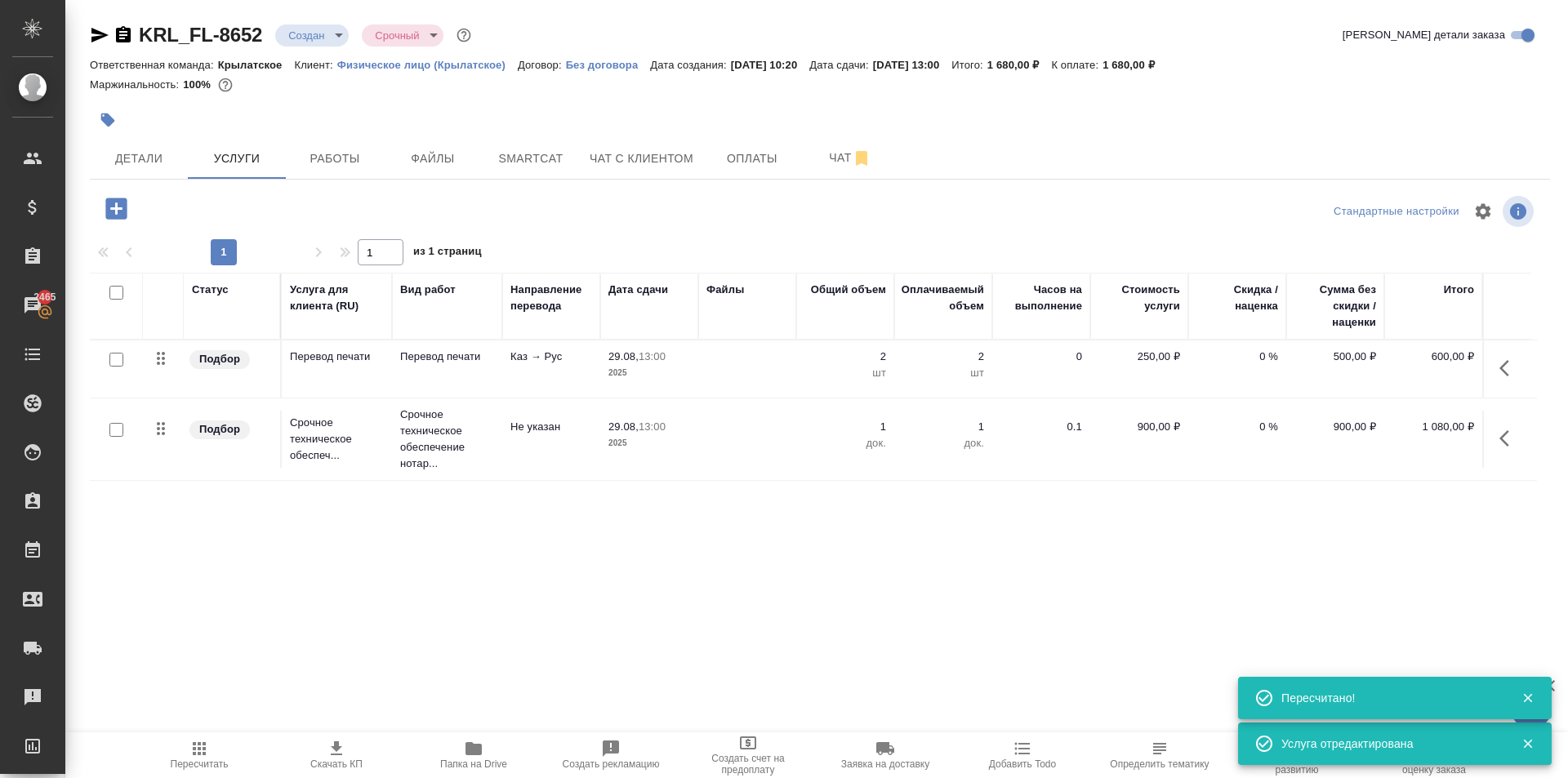
click at [192, 754] on icon "button" at bounding box center [200, 749] width 19 height 19
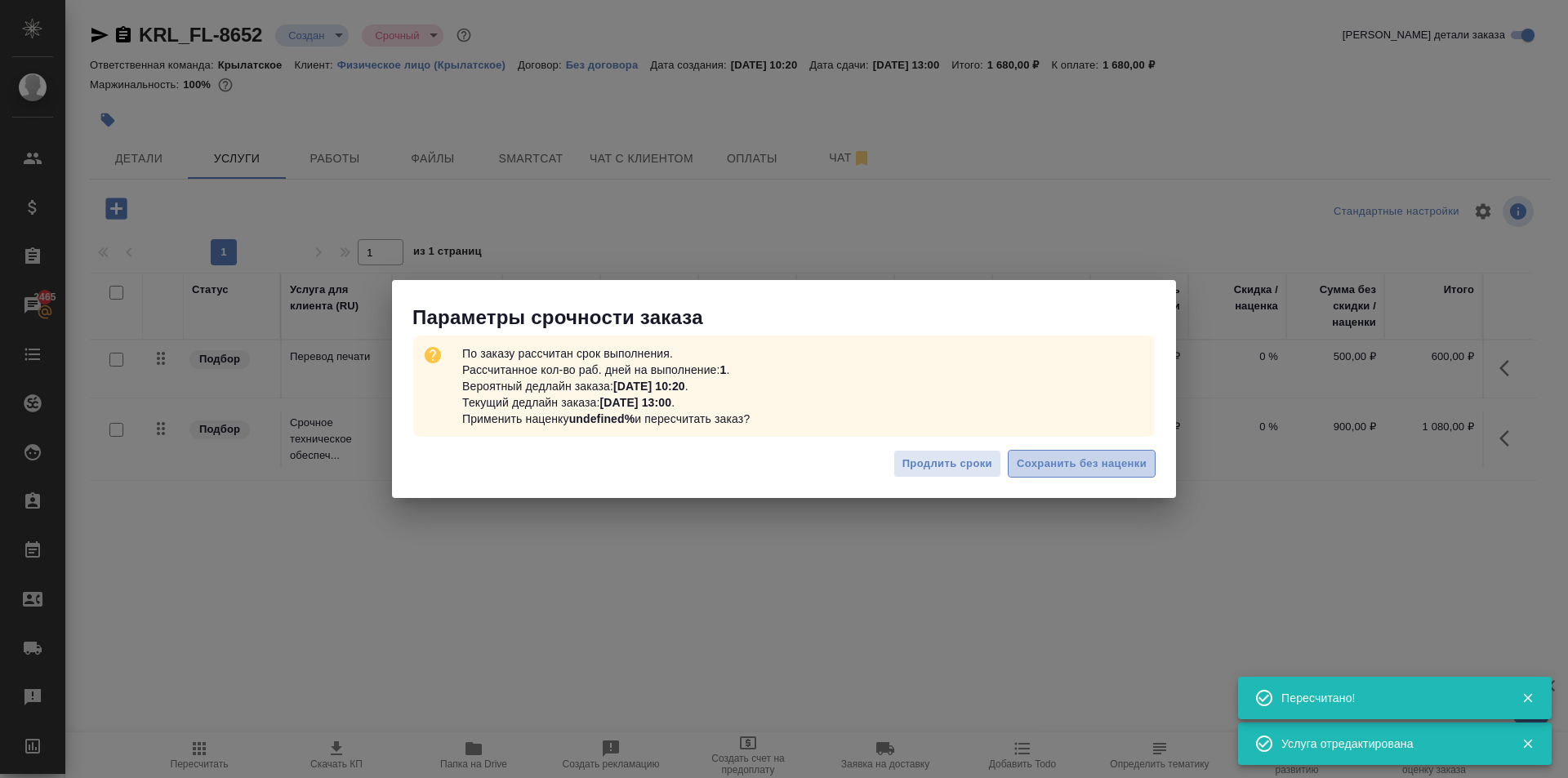
click at [1131, 463] on span "Сохранить без наценки" at bounding box center [1080, 463] width 129 height 19
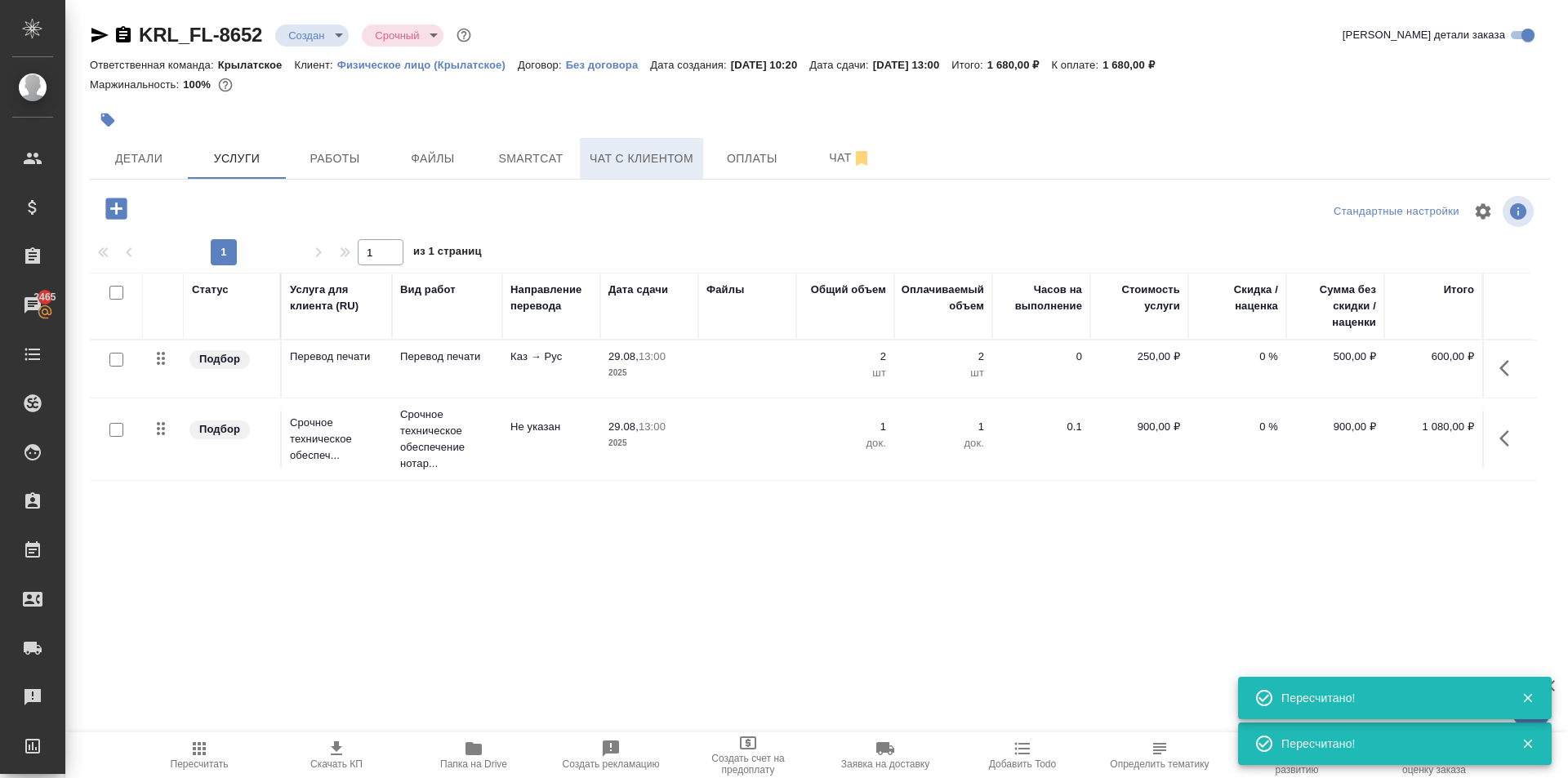
drag, startPoint x: 778, startPoint y: 144, endPoint x: 646, endPoint y: 159, distance: 132.8
click at [646, 159] on div "Детали Услуги Работы Файлы Smartcat Чат с клиентом Оплаты Чат" at bounding box center [820, 159] width 1460 height 41
click at [646, 159] on span "Чат с клиентом" at bounding box center [641, 159] width 104 height 20
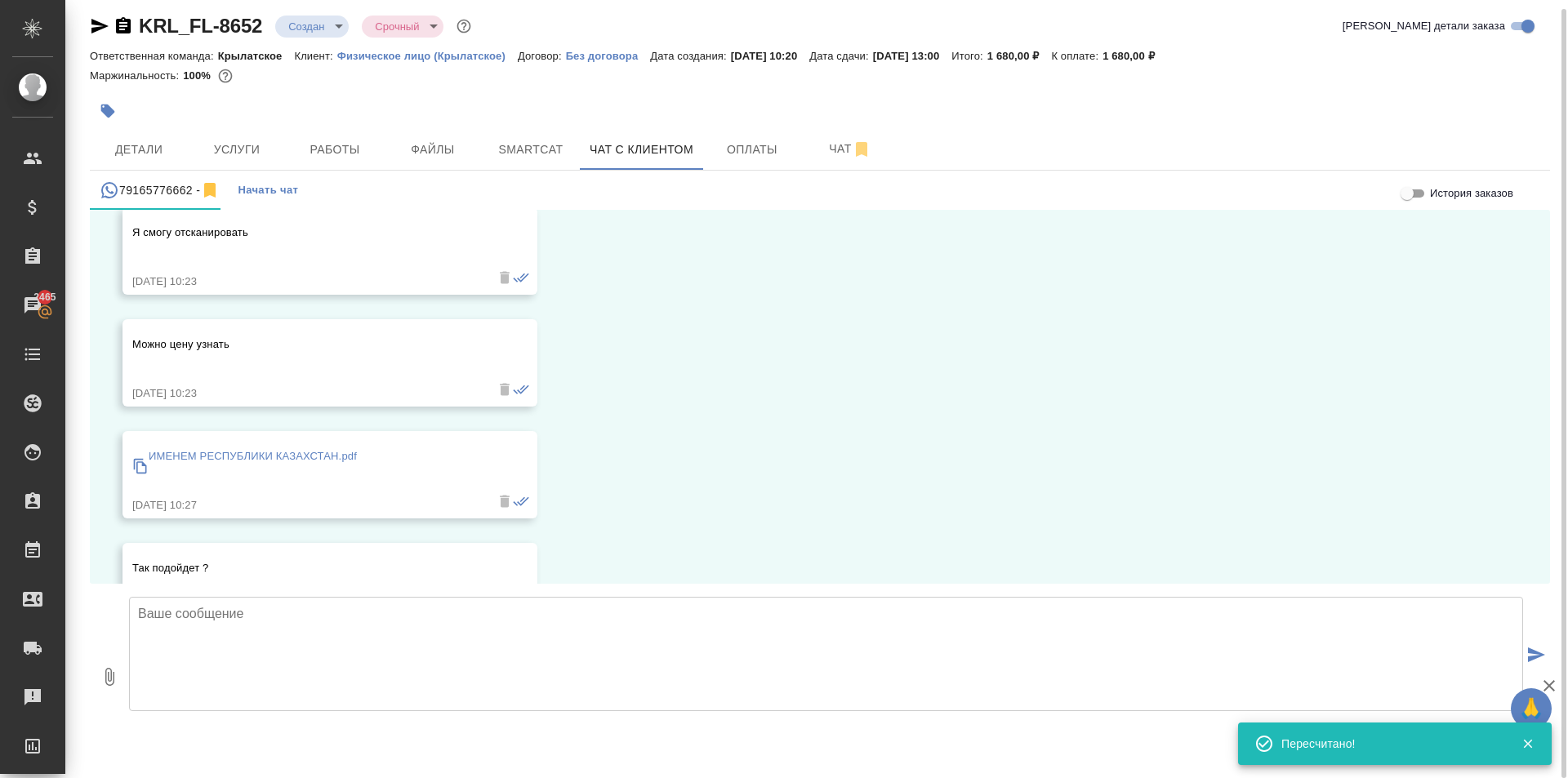
scroll to position [10873, 0]
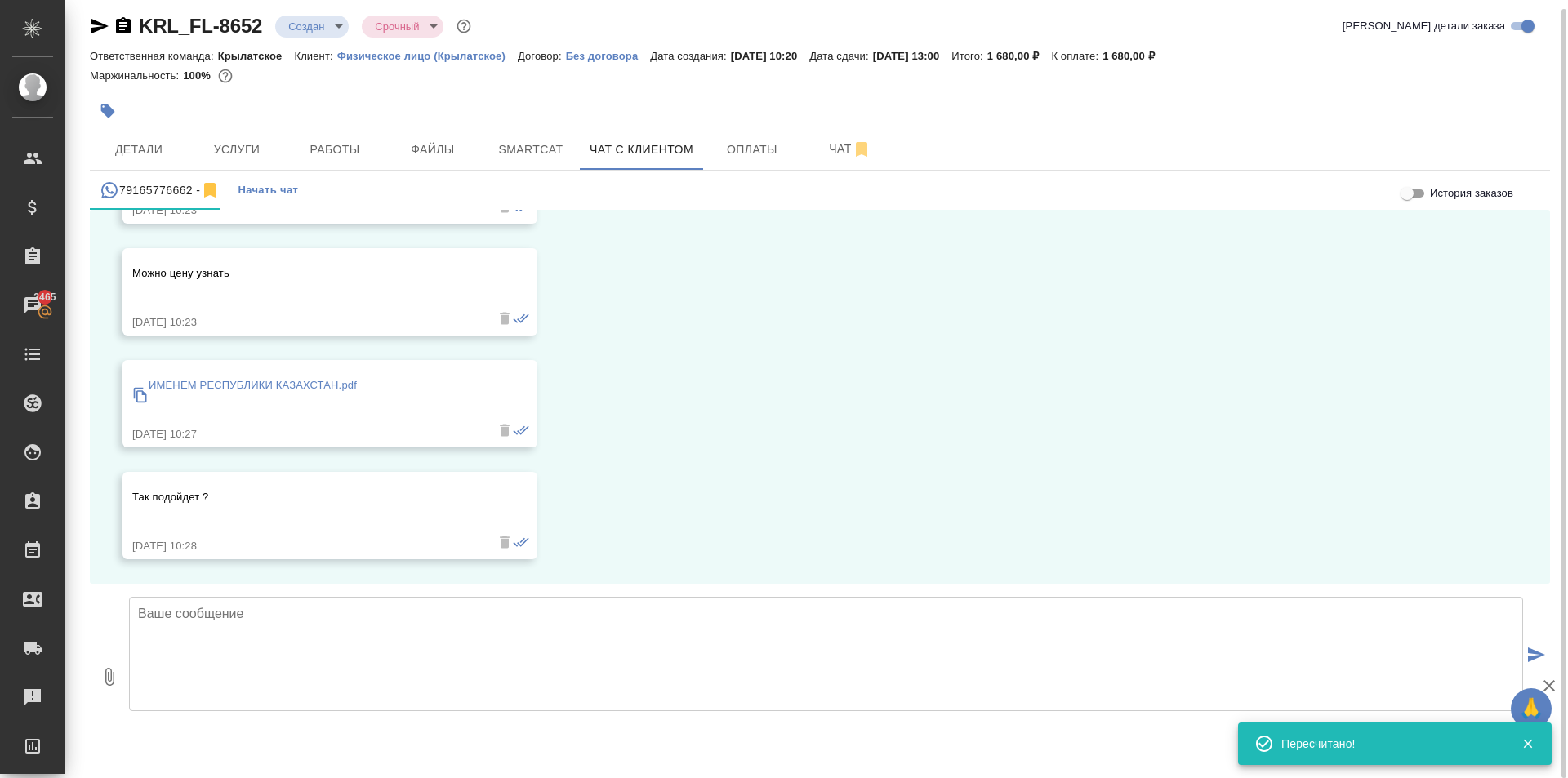
click at [335, 647] on textarea at bounding box center [826, 653] width 1394 height 114
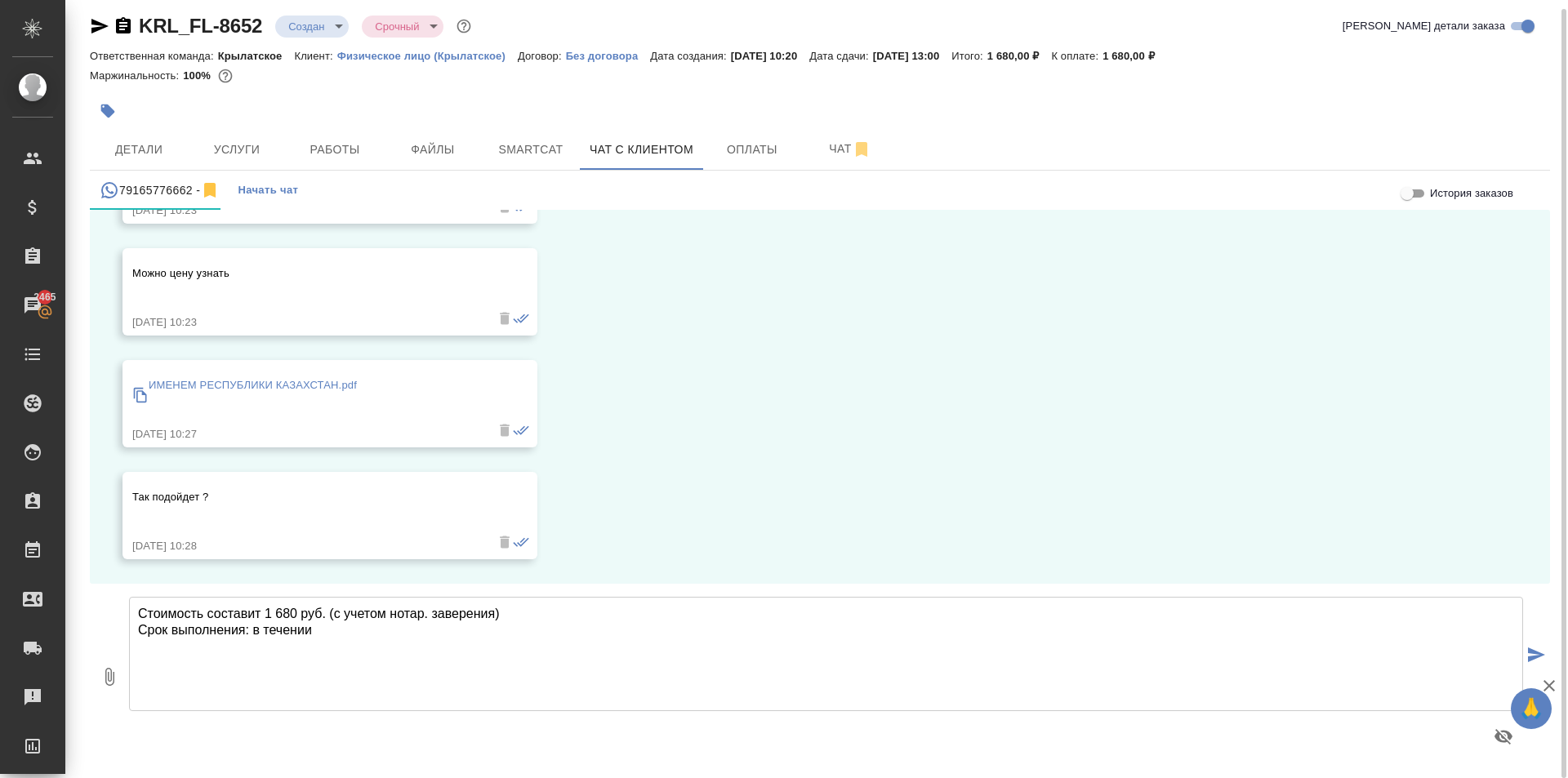
type textarea "Стоимость составит 1 680 руб. (с учетом нотар. заверения) Срок выполнения: в те…"
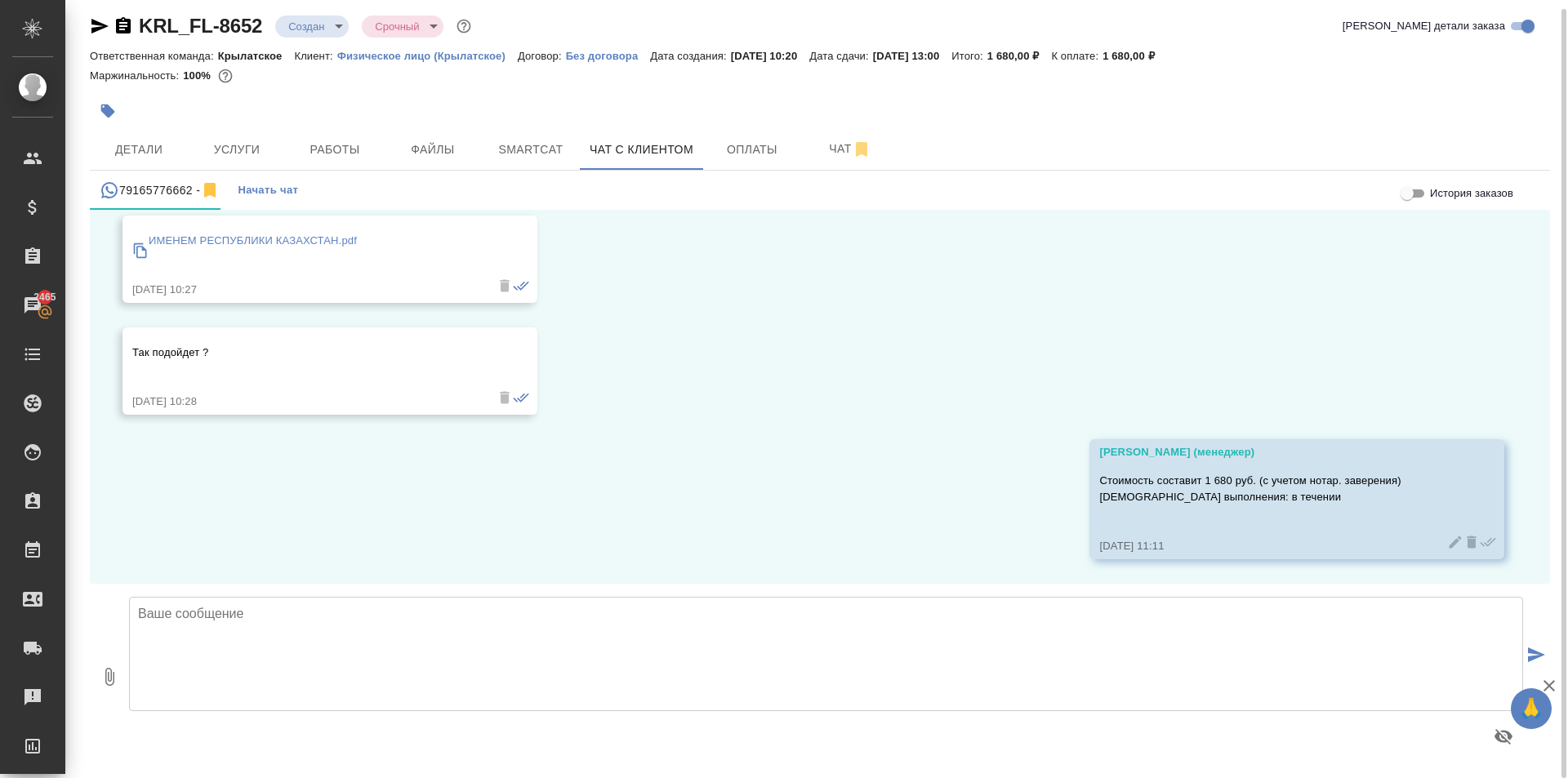
click at [1447, 537] on icon at bounding box center [1455, 542] width 17 height 17
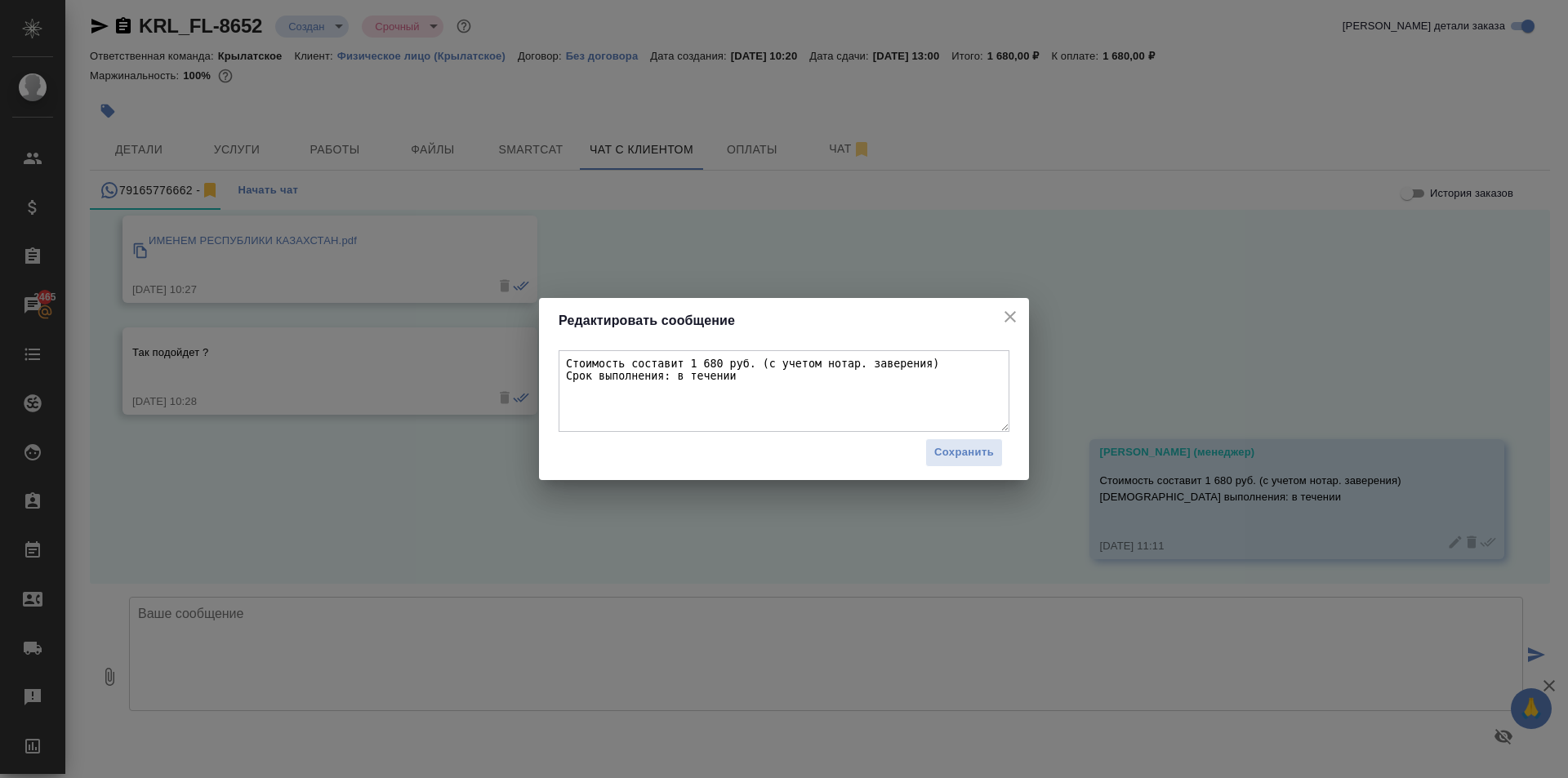
click at [786, 378] on textarea "Стоимость составит 1 680 руб. (с учетом нотар. заверения) Срок выполнения: в те…" at bounding box center [784, 391] width 451 height 82
type textarea "Стоимость составит 1 680 руб. (с учетом нотар. заверения) Срок выполнения: в те…"
click at [975, 451] on span "Сохранить" at bounding box center [964, 453] width 59 height 19
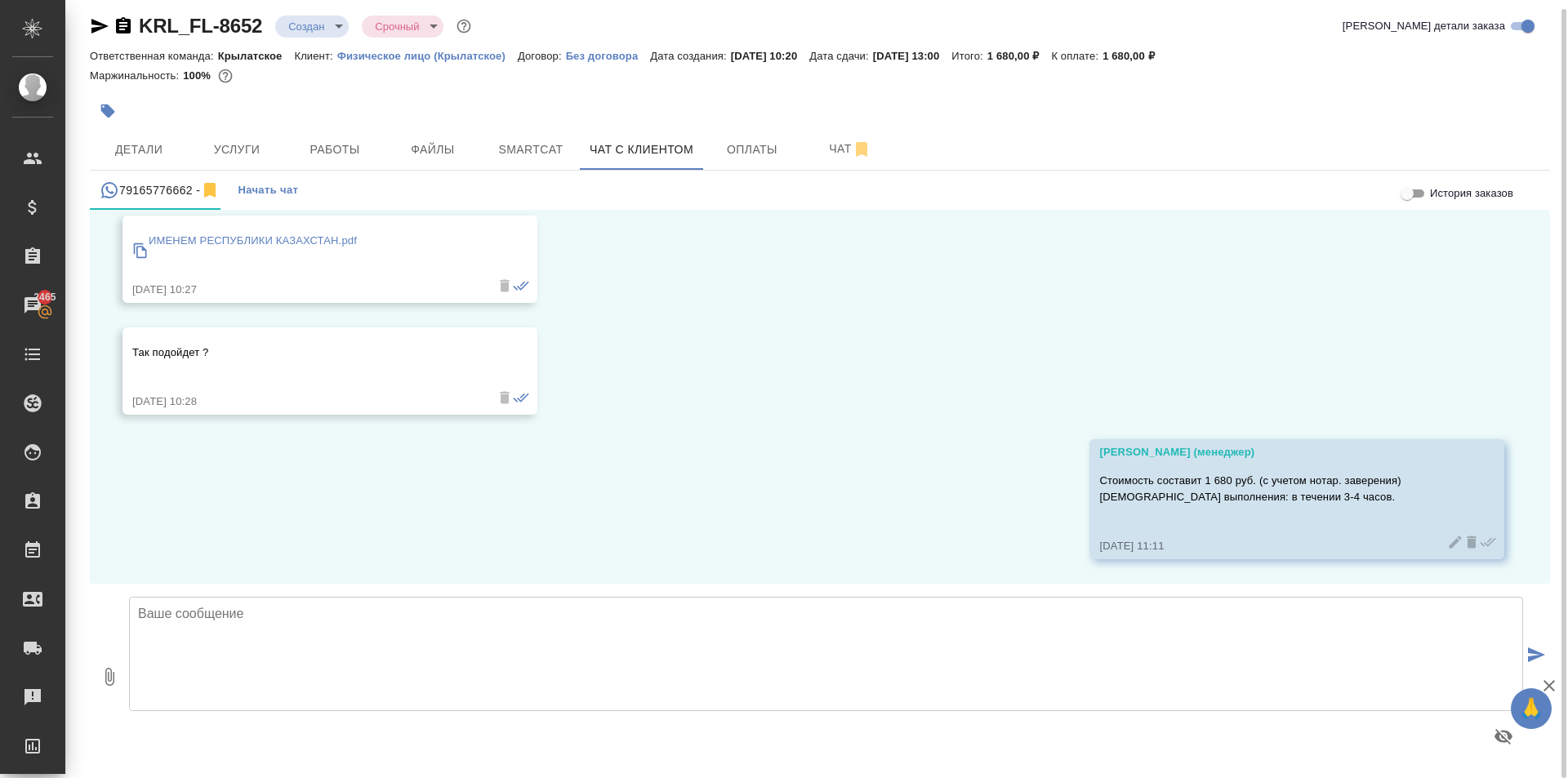
click at [555, 640] on textarea at bounding box center [826, 653] width 1394 height 114
type textarea "Если Вам подходит, то можем направить ссылку на оплату."
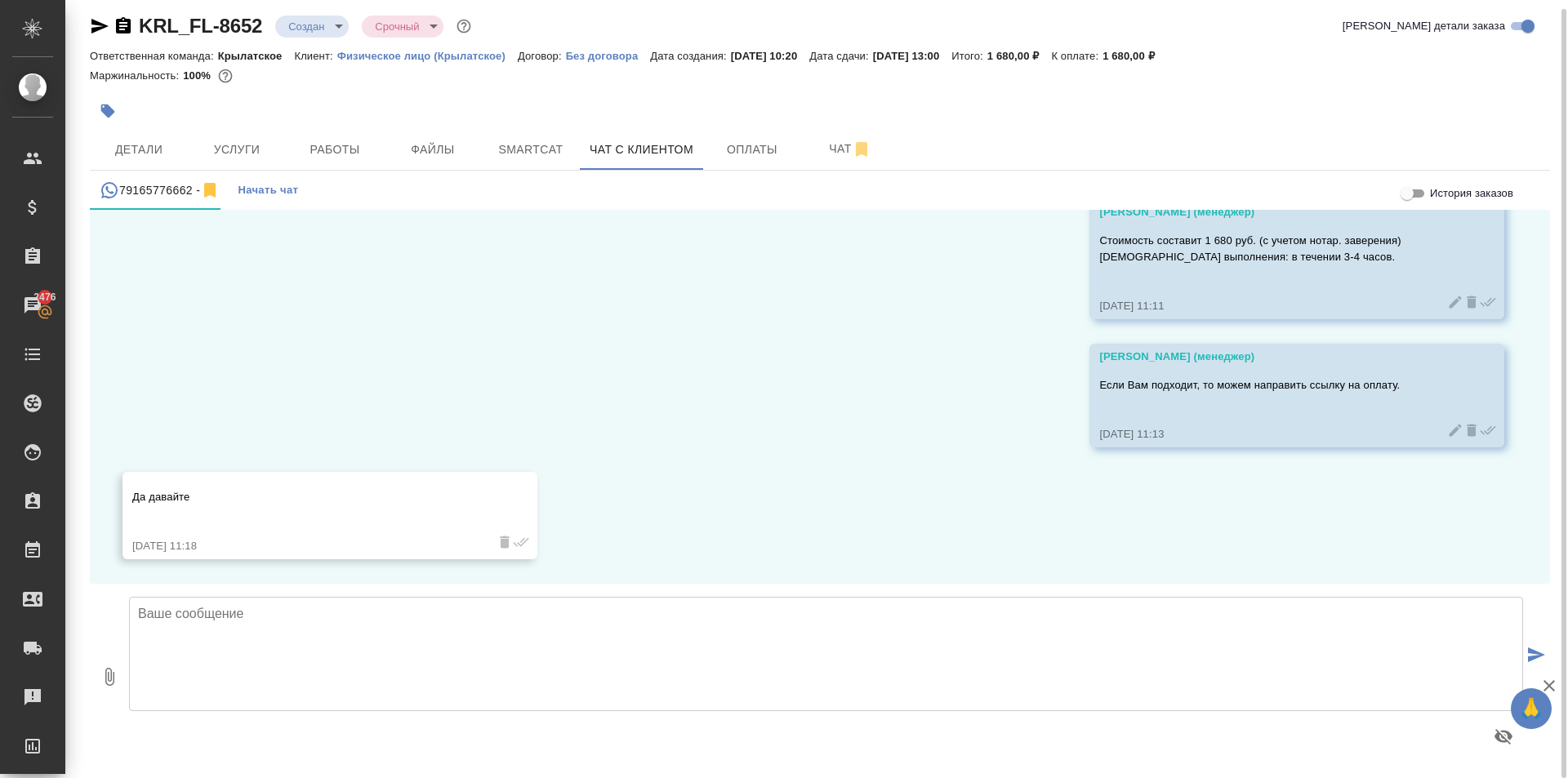
scroll to position [11257, 0]
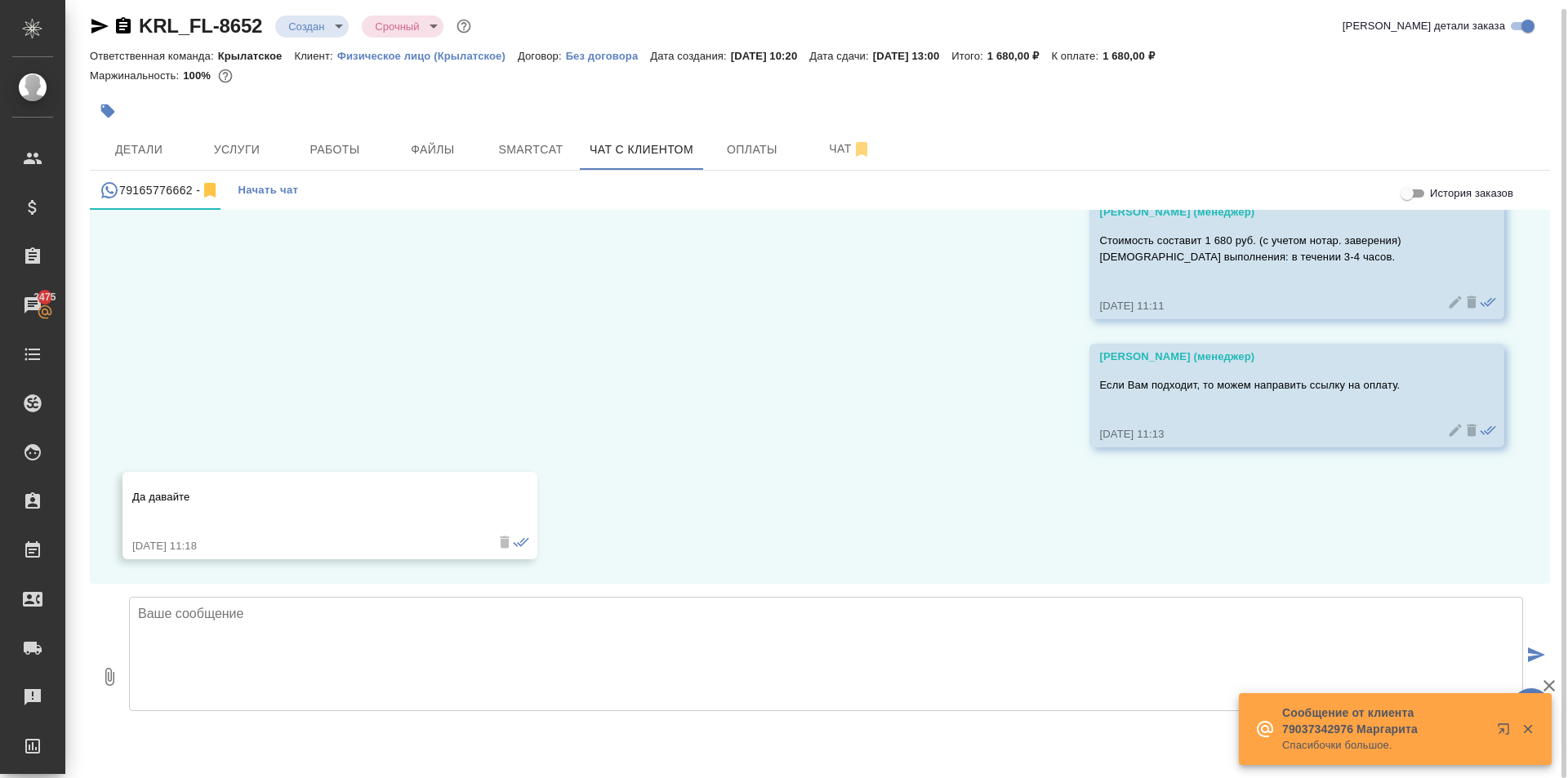
click at [287, 666] on textarea at bounding box center [826, 653] width 1394 height 114
paste textarea "Номер Вашего заказа - KRL_FL-8652 Ссылка на оплату картой: https://www.traktat.…"
click at [419, 596] on div "Номер Вашего заказа - KRL_FL-8652 Ссылка на оплату картой: https://www.traktat.…" at bounding box center [825, 677] width 1406 height 172
click at [430, 608] on textarea "Номер Вашего заказа - KRL_FL-8652 Ссылка на оплату картой: https://www.traktat.…" at bounding box center [826, 653] width 1394 height 114
type textarea "Номер Вашего заказа - KRL_FL-8652 Ссылка на оплату картой: https://www.traktat.…"
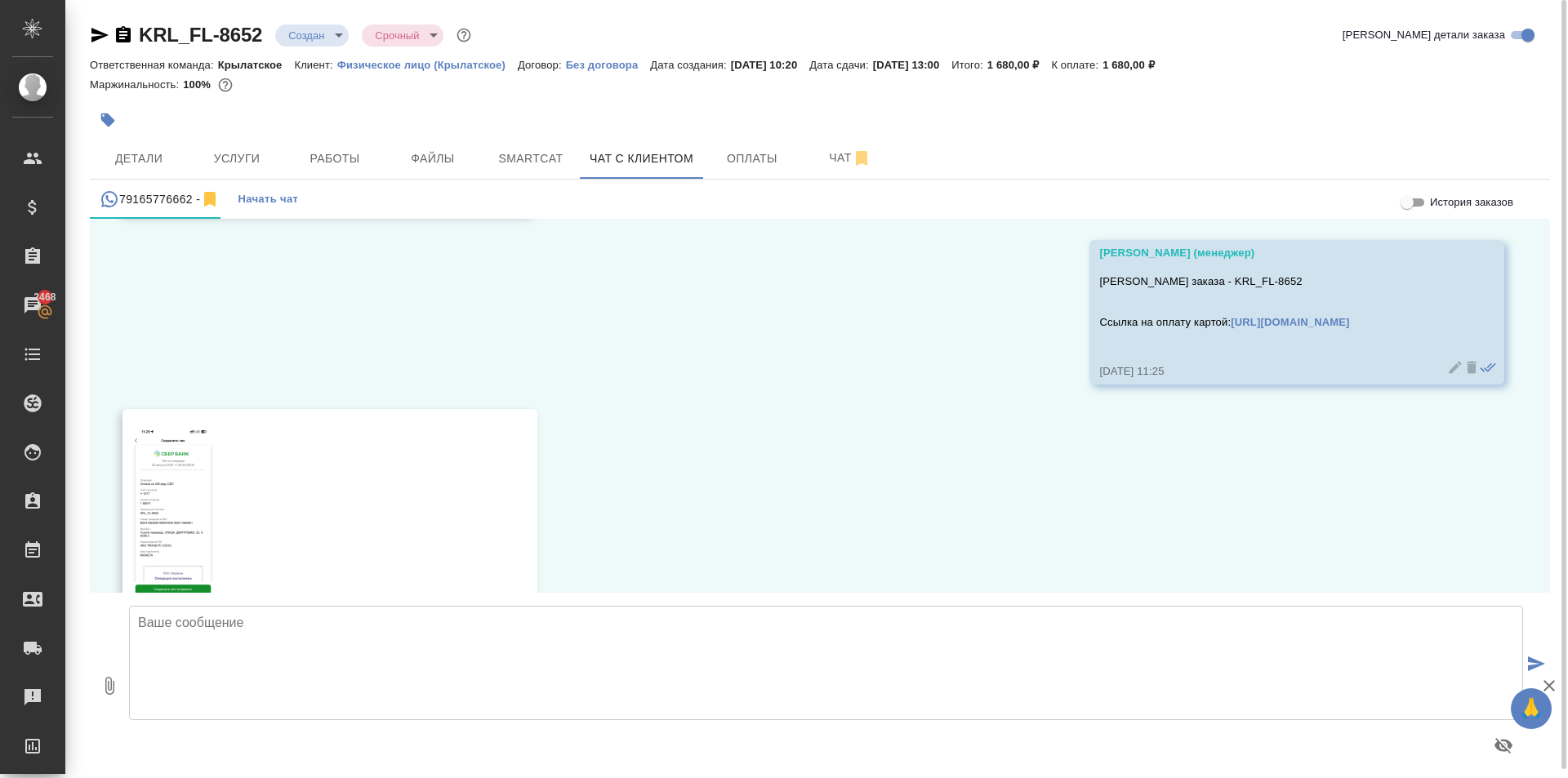
scroll to position [11681, 0]
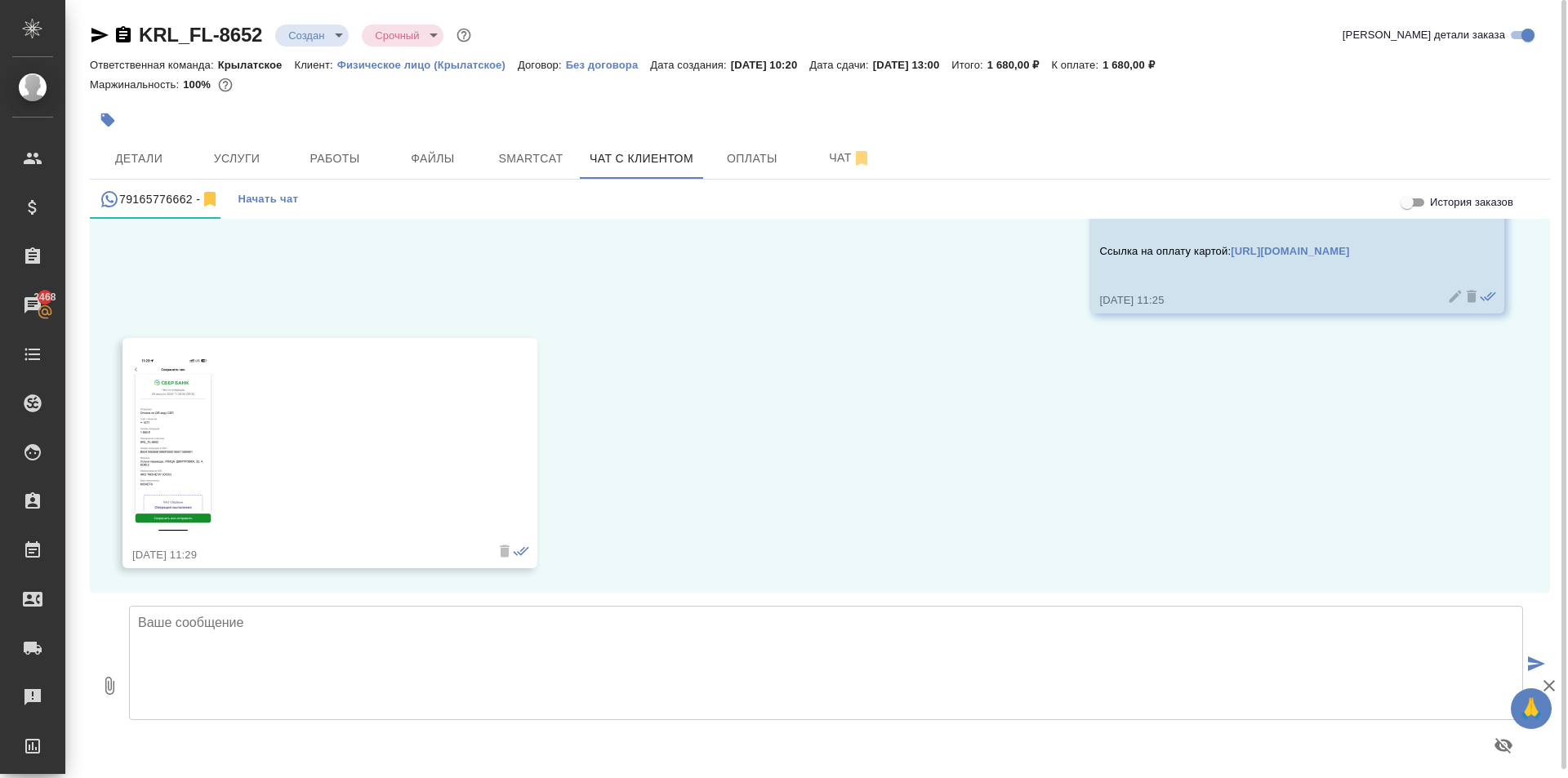
click at [490, 629] on textarea at bounding box center [826, 662] width 1394 height 114
type textarea "Запускаем в работу. Подшивать перевод к Вашему скану или оригиналу нужно будет?"
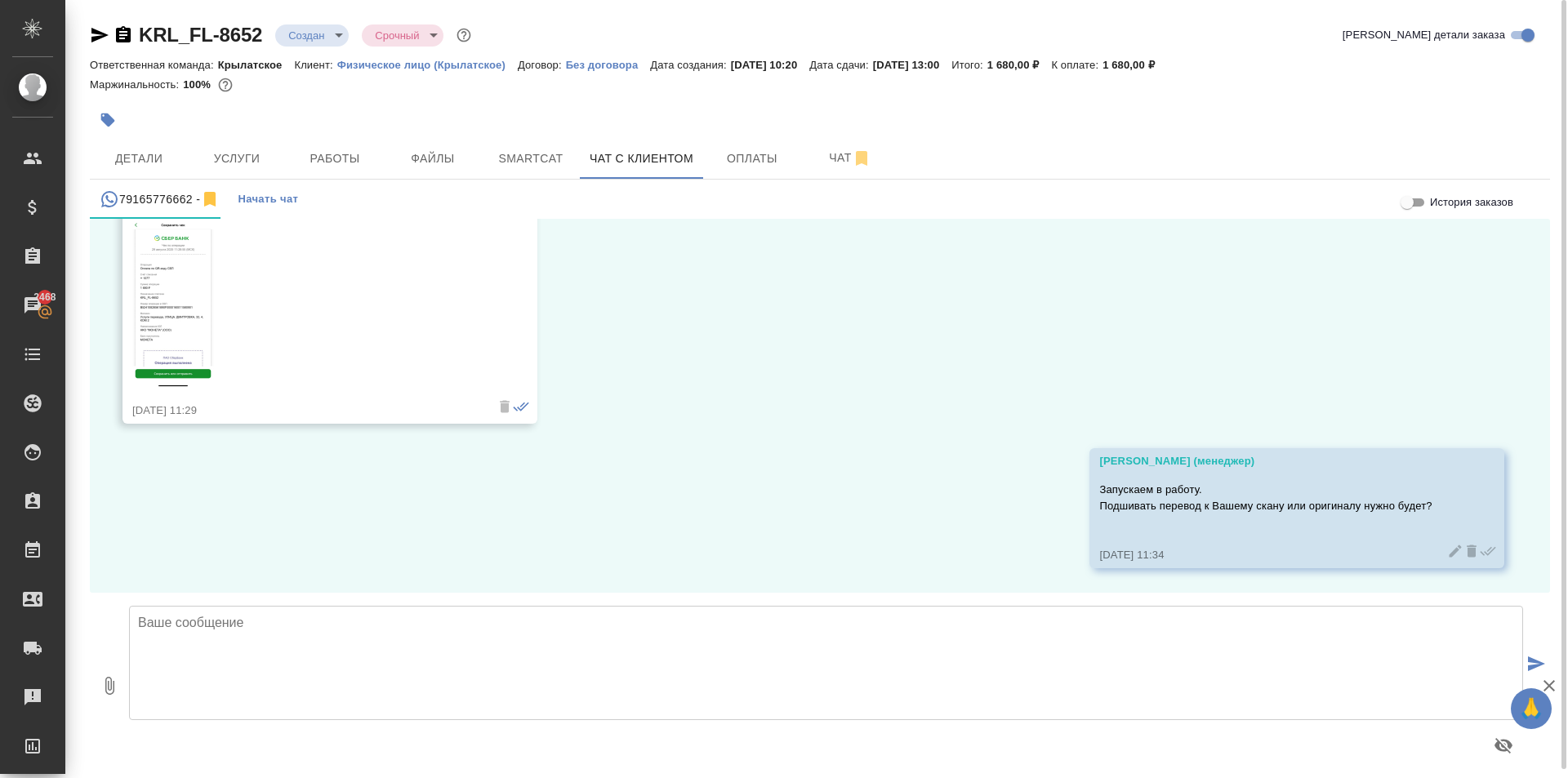
drag, startPoint x: 474, startPoint y: 137, endPoint x: 487, endPoint y: 193, distance: 57.5
click at [478, 154] on div "KRL_FL-8652 Создан new Срочный urgent Кратко детали заказа Ответственная команд…" at bounding box center [820, 393] width 1477 height 788
click at [1304, 352] on div "20.08, среда Здравствуйте! Пишу из приложения 2ГИС. 20.08.25, 14:19 По поводу п…" at bounding box center [820, 406] width 1460 height 374
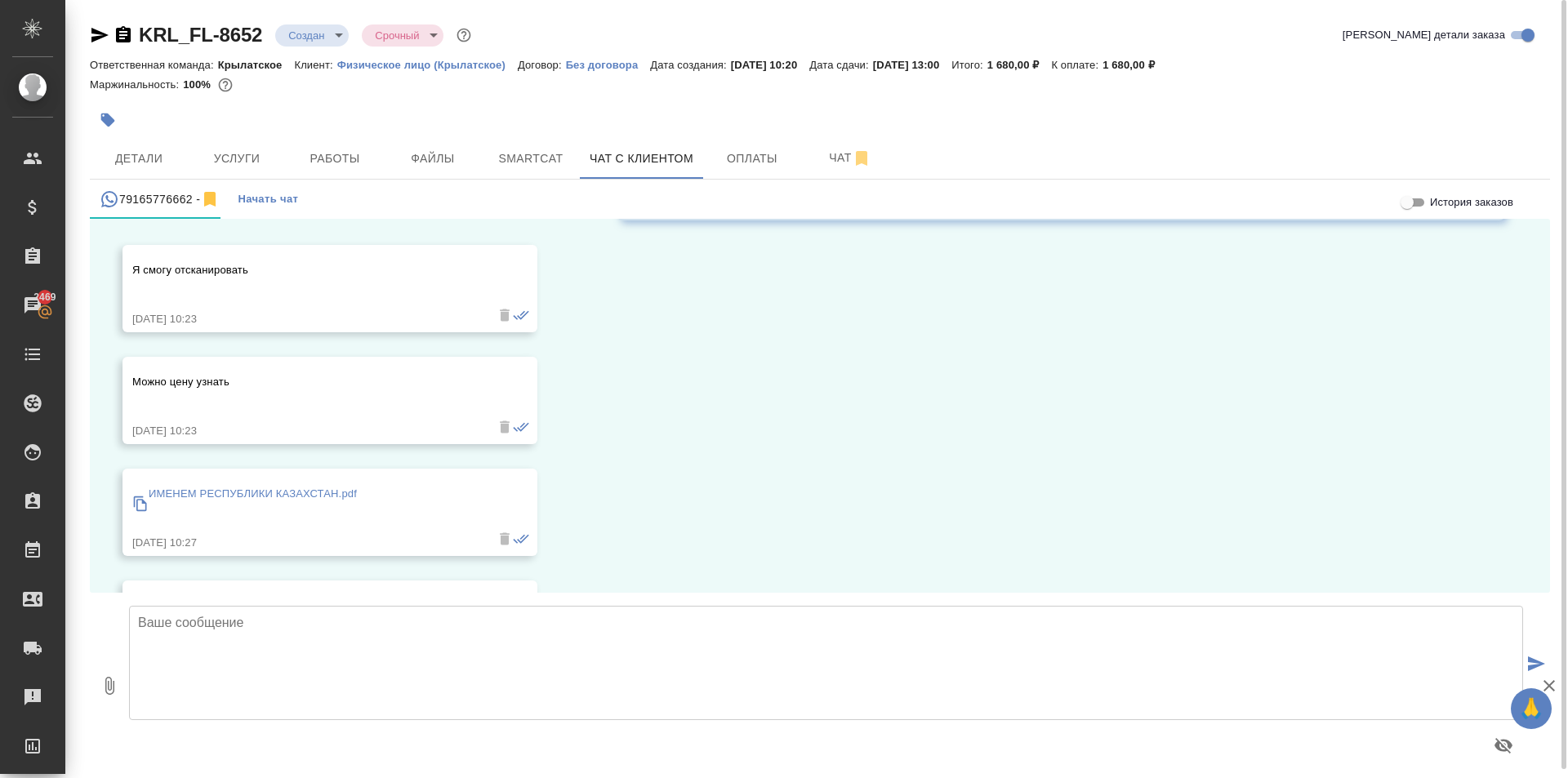
scroll to position [10763, 0]
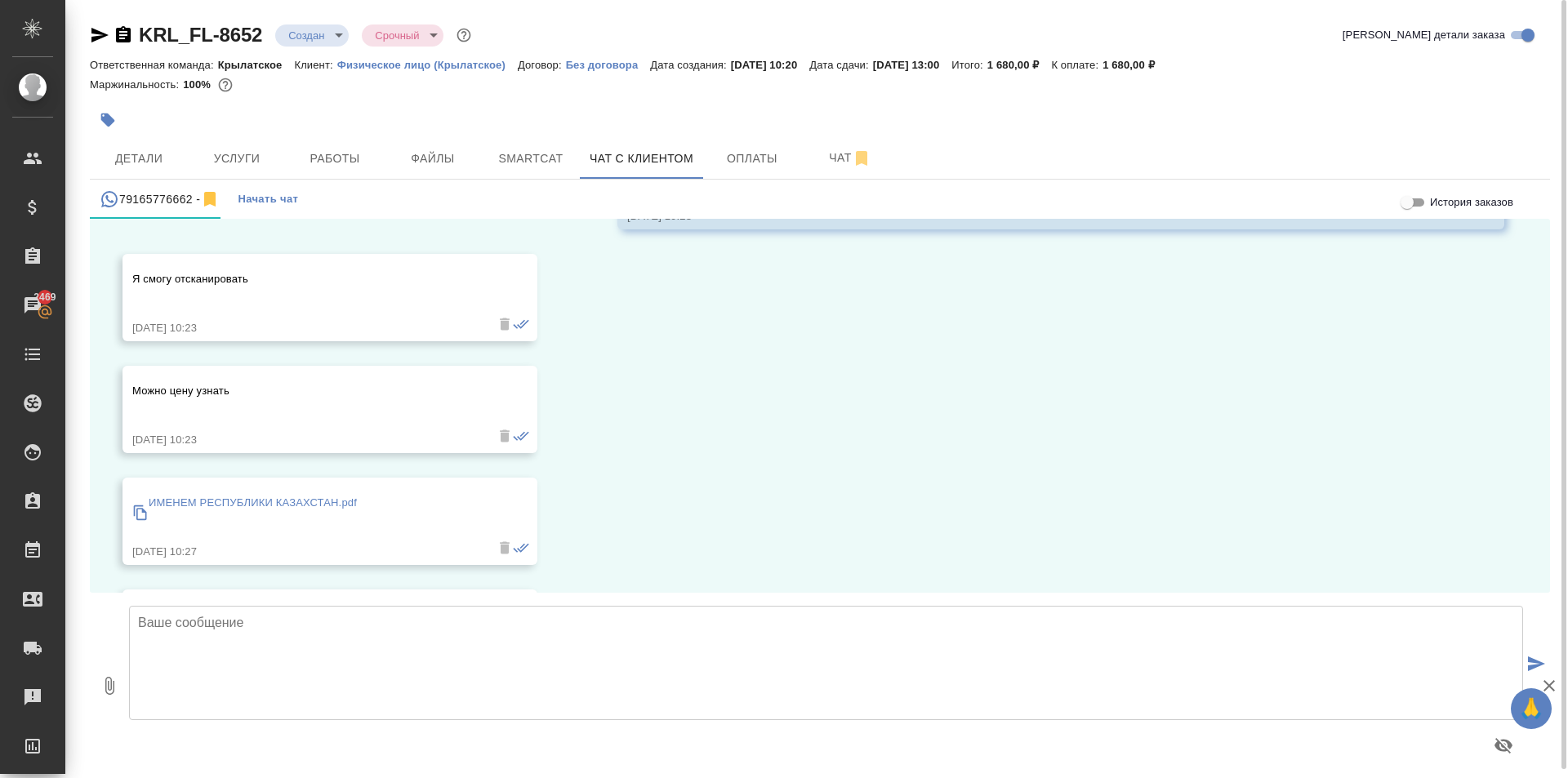
click at [335, 512] on div "ИМЕНЕМ РЕСПУБЛИКИ КАЗАХСТАН.pdf" at bounding box center [253, 513] width 208 height 45
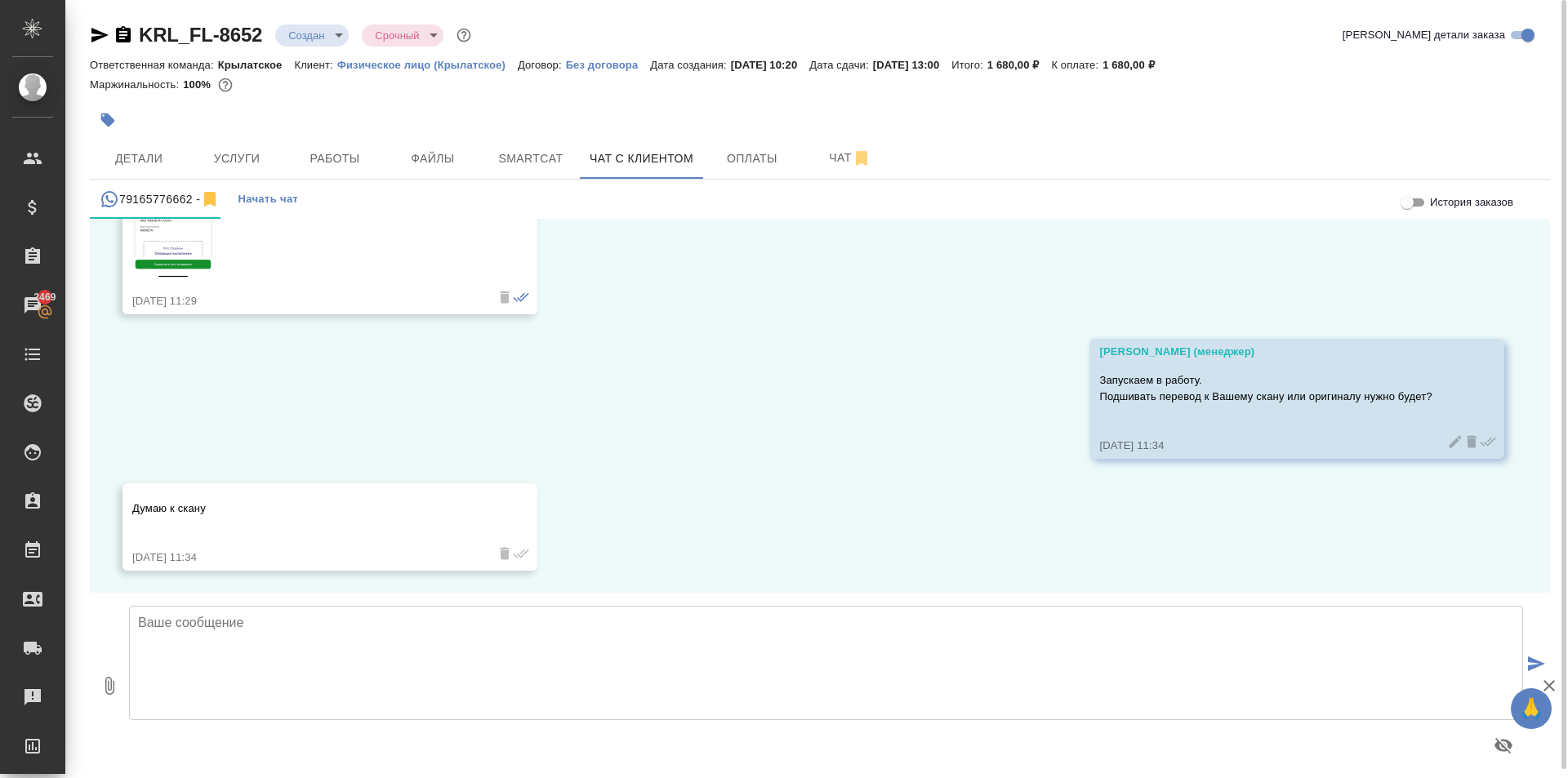
scroll to position [11938, 0]
click at [351, 639] on textarea at bounding box center [826, 662] width 1394 height 114
type textarea "Принято."
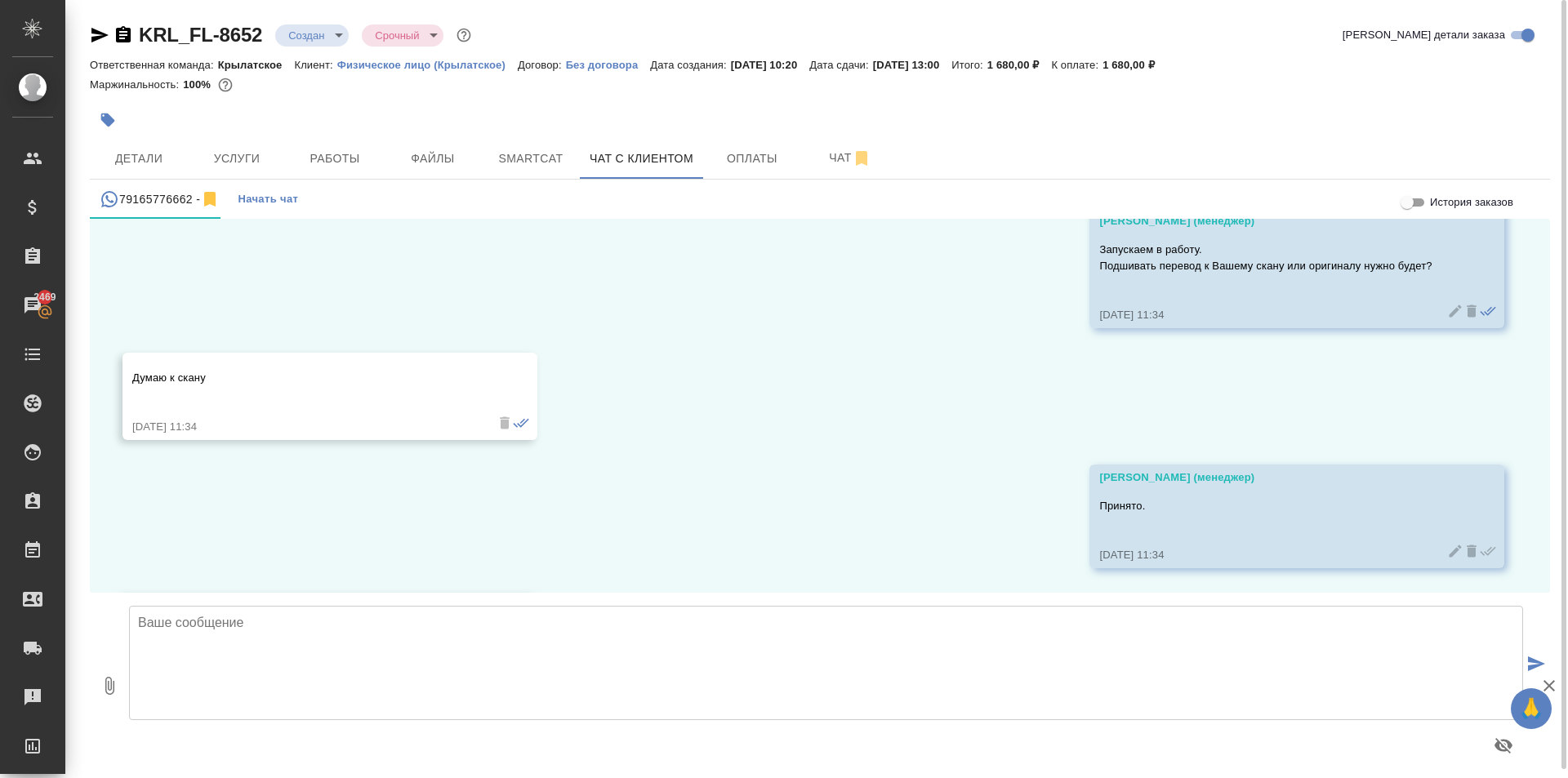
scroll to position [12177, 0]
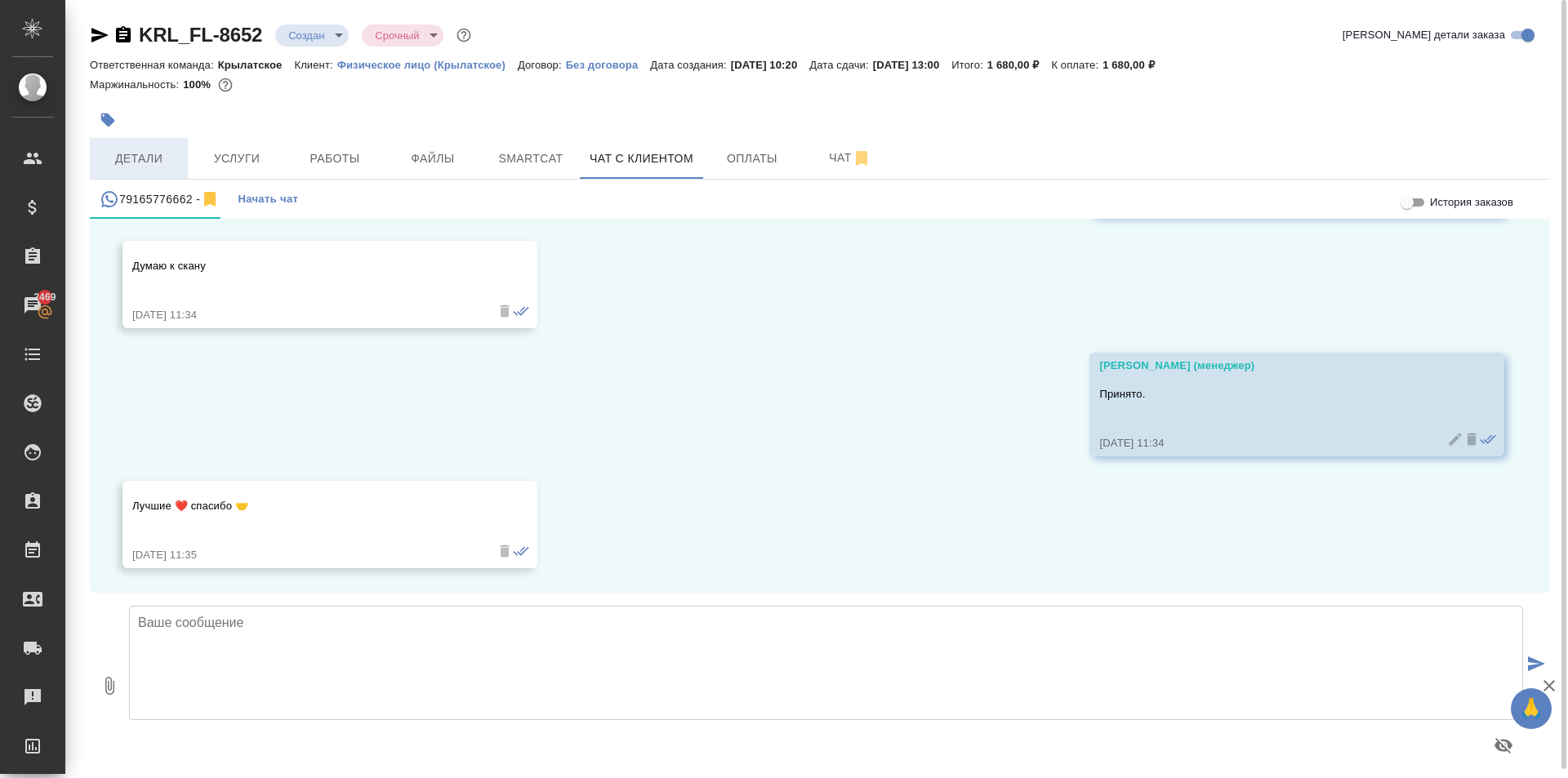
click at [170, 139] on button "Детали" at bounding box center [138, 159] width 98 height 41
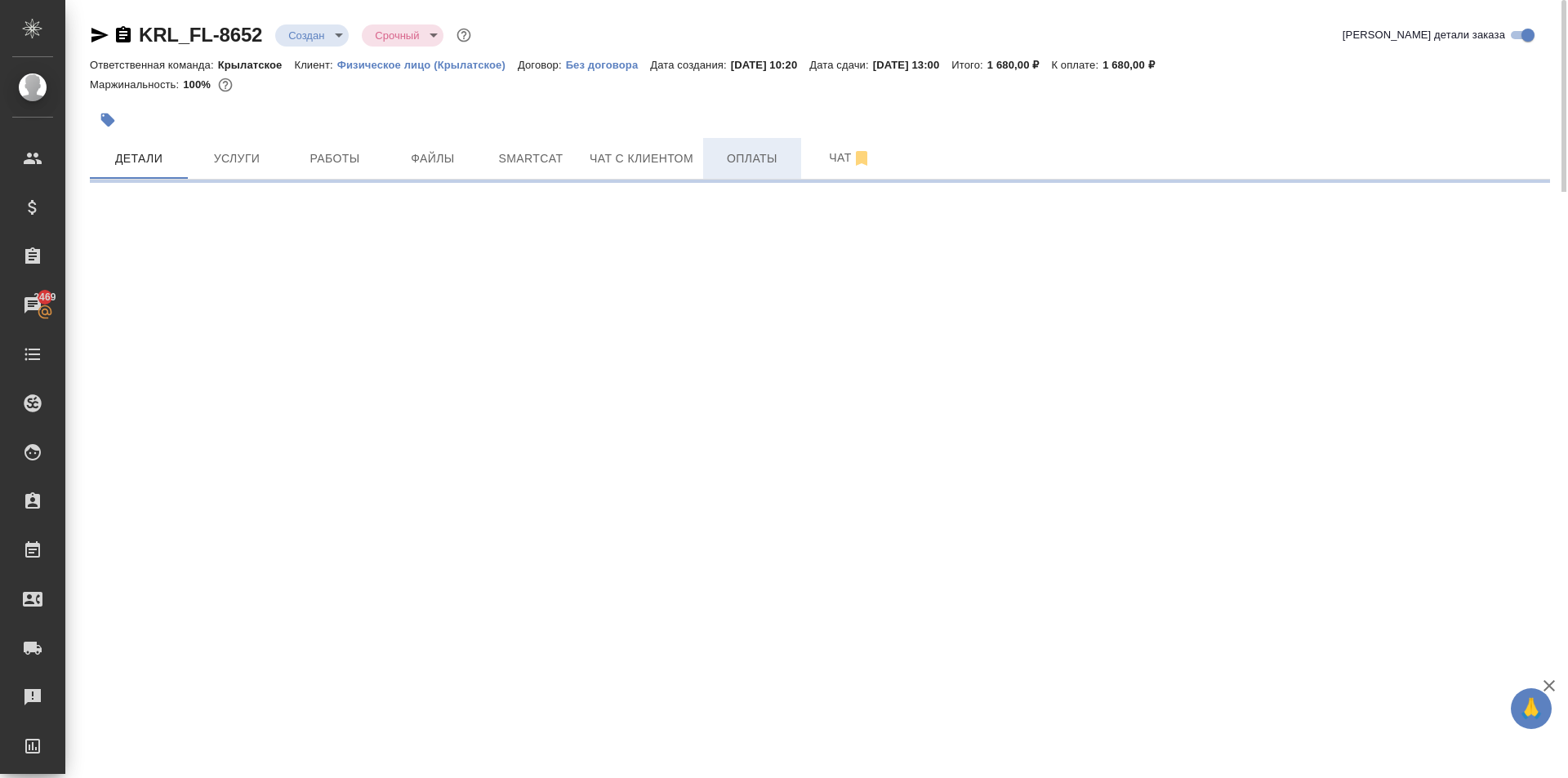
click at [728, 171] on button "Оплаты" at bounding box center [751, 159] width 98 height 41
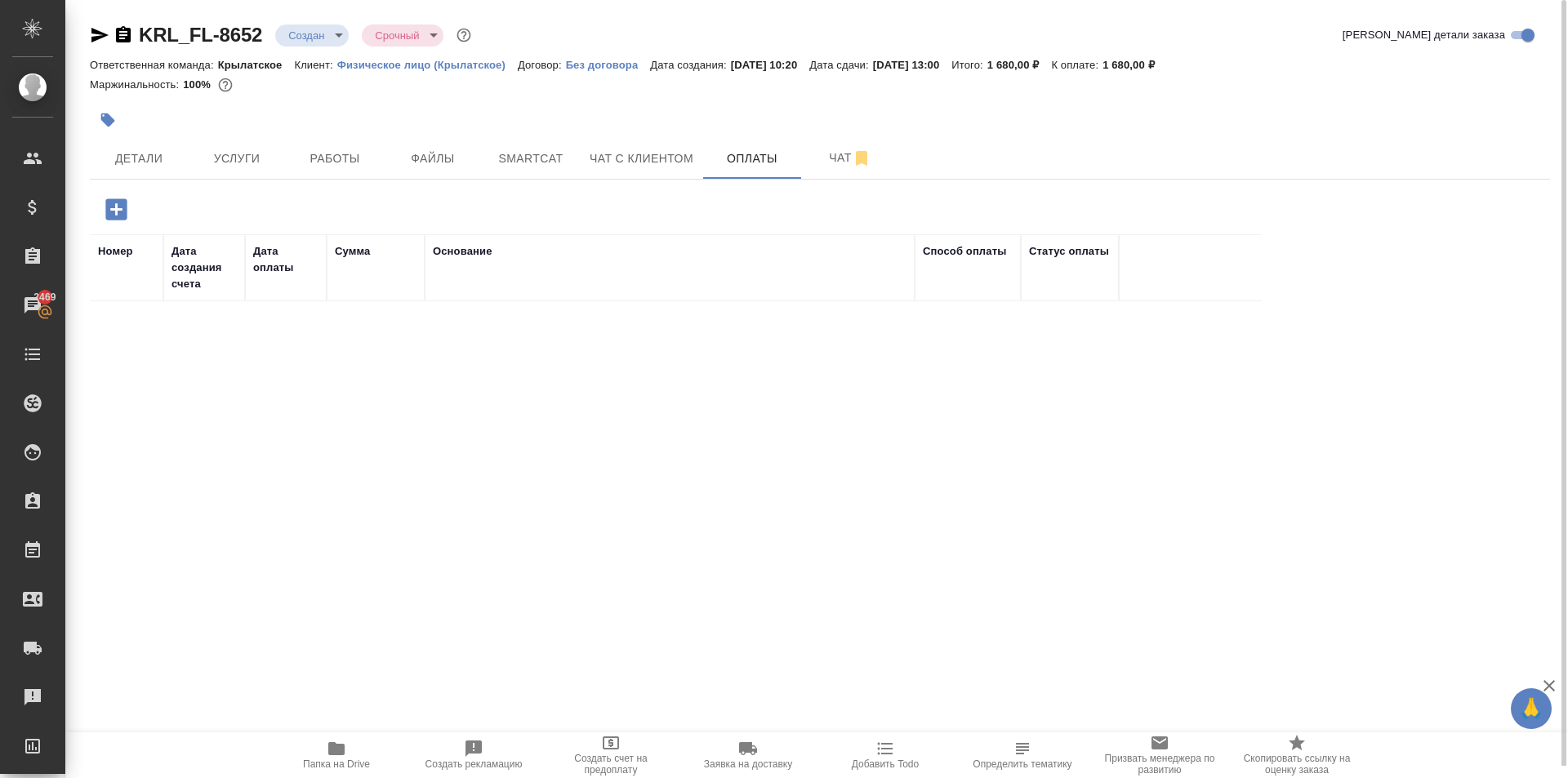
click at [116, 197] on icon "button" at bounding box center [116, 208] width 28 height 28
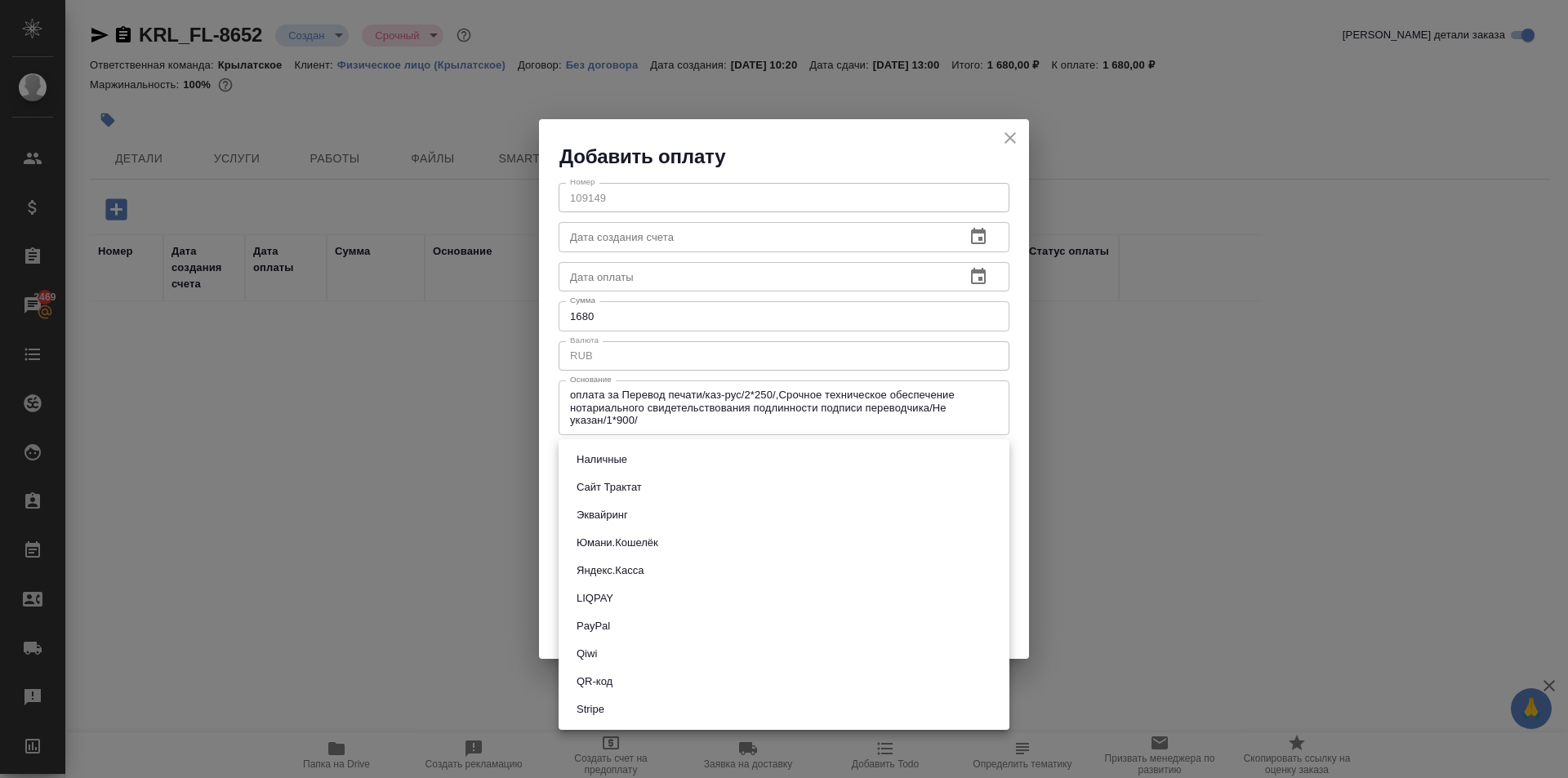
click at [624, 464] on body "🙏 .cls-1 fill:#fff; AWATERA Kasymov Timur Клиенты Спецификации Заказы 2469 Чаты…" at bounding box center [784, 389] width 1568 height 778
click at [623, 488] on button "Сайт Трактат" at bounding box center [608, 488] width 75 height 18
type input "site-traktat"
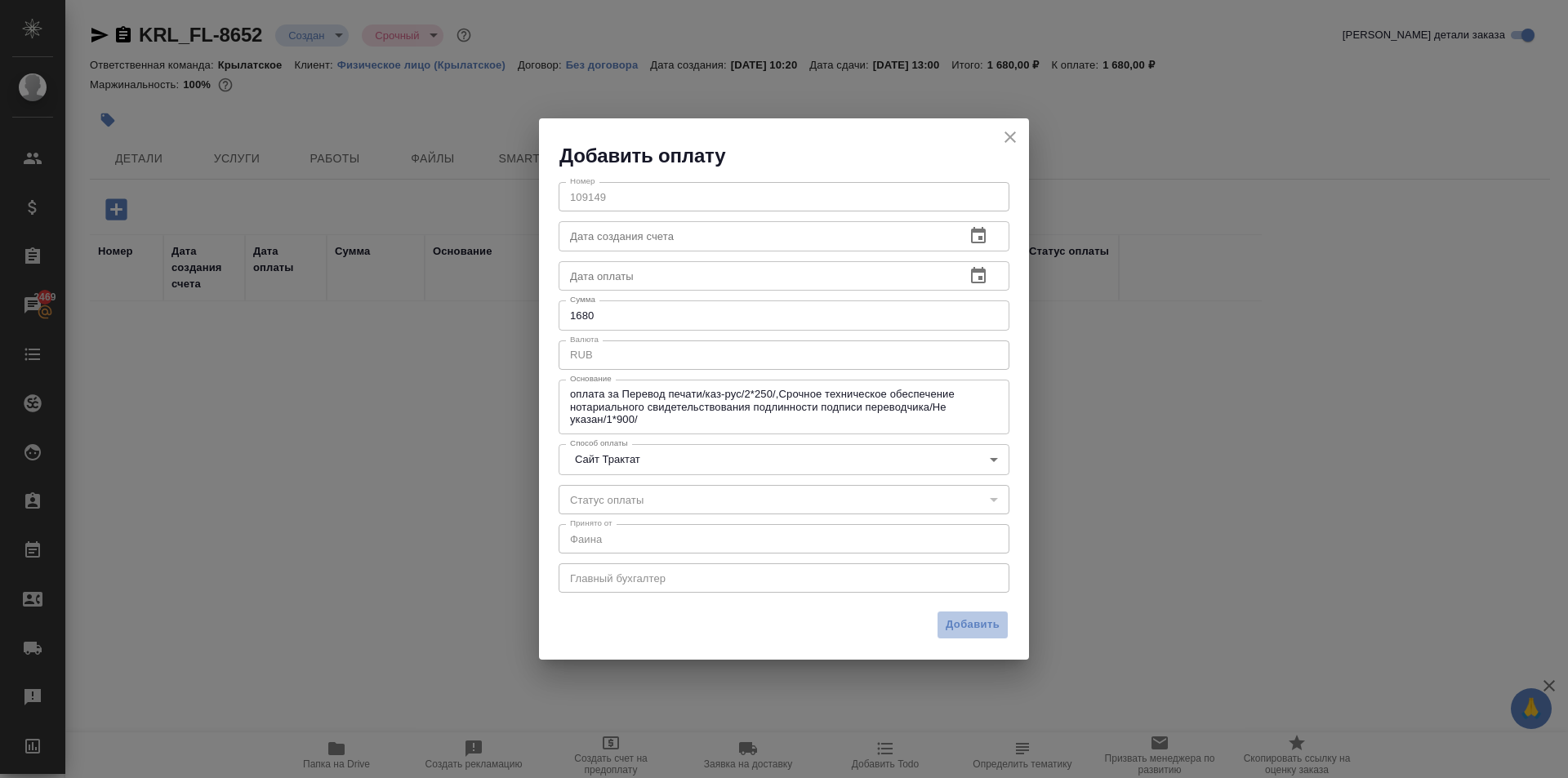
drag, startPoint x: 989, startPoint y: 637, endPoint x: 978, endPoint y: 625, distance: 16.3
click at [981, 629] on button "Добавить" at bounding box center [972, 624] width 72 height 28
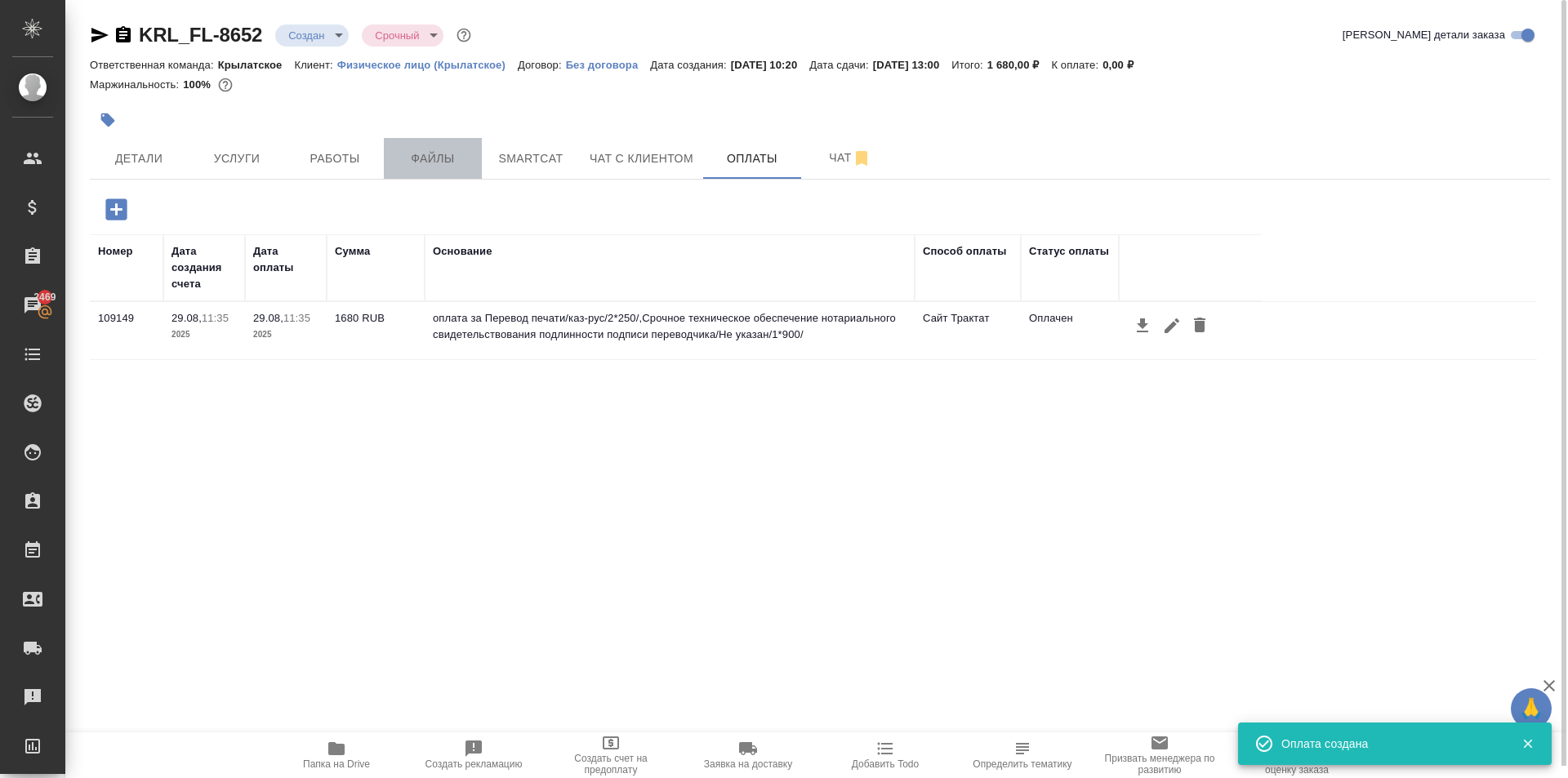
click at [454, 165] on span "Файлы" at bounding box center [432, 159] width 79 height 20
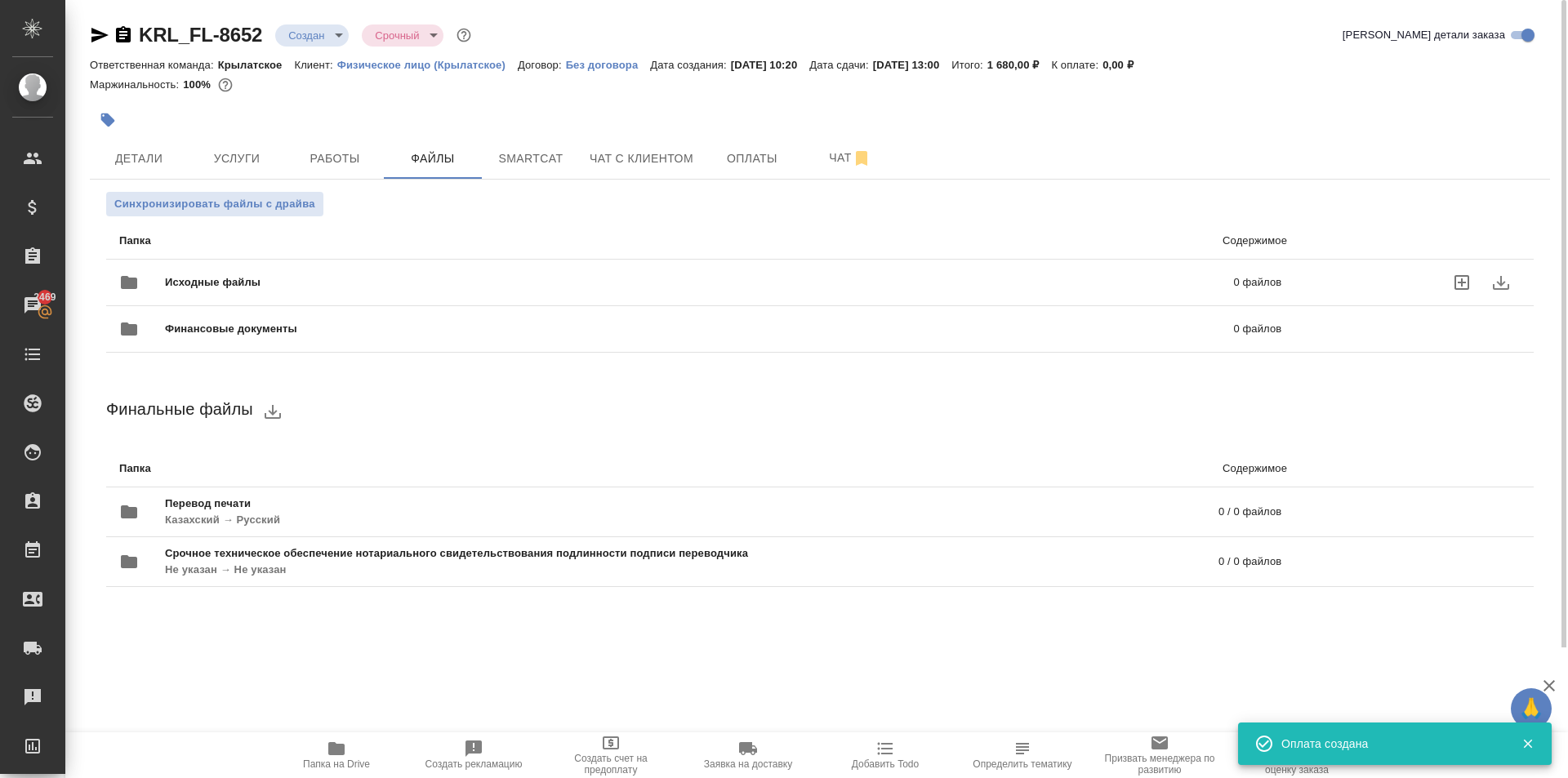
click at [316, 274] on div "Исходные файлы 0 файлов" at bounding box center [700, 282] width 1162 height 39
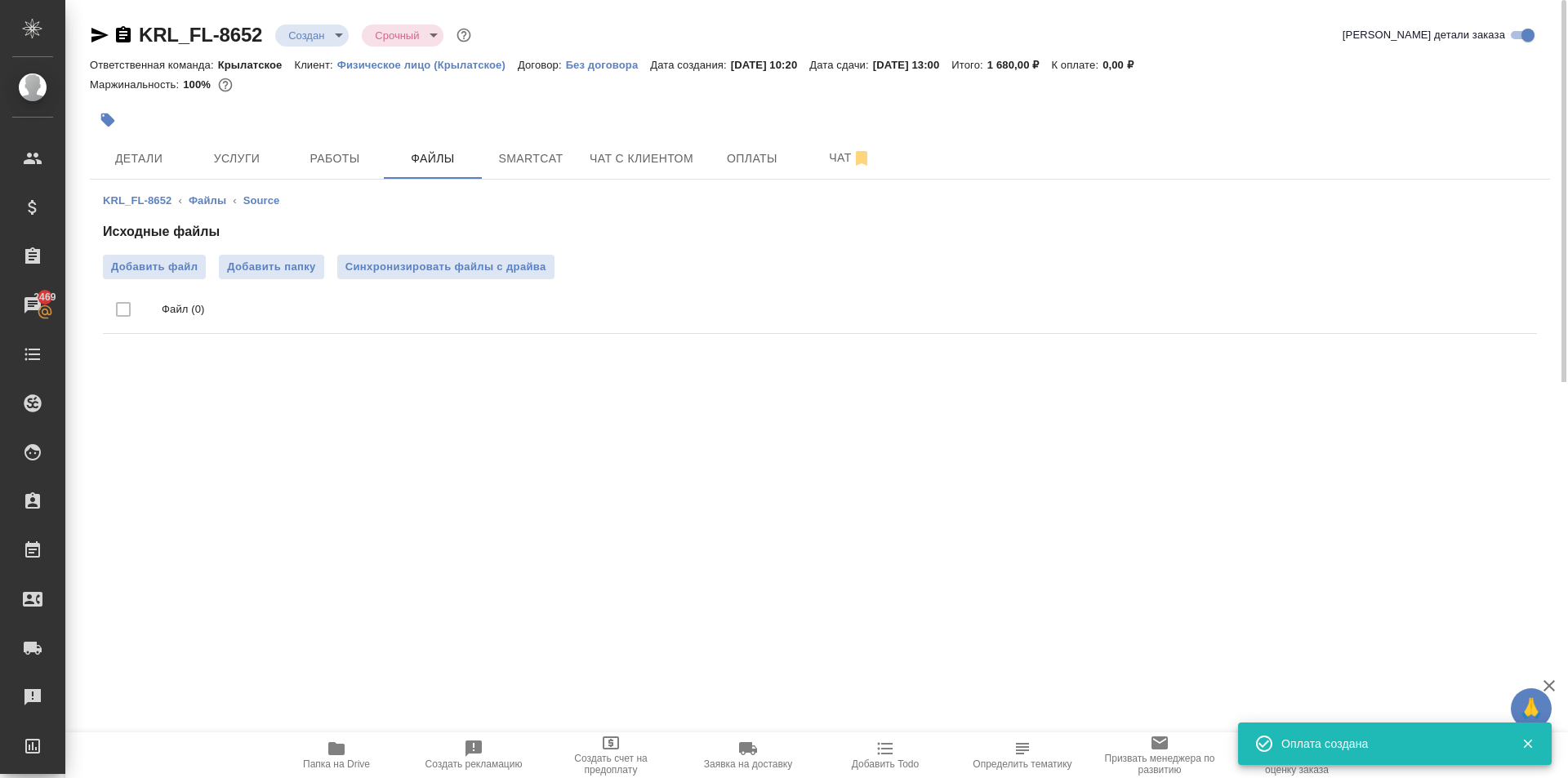
click at [368, 737] on button "Папка на Drive" at bounding box center [336, 755] width 137 height 46
click at [540, 253] on div "Исходные файлы Добавить файл Добавить папку Синхронизировать файлы с драйва Фай…" at bounding box center [820, 281] width 1434 height 119
click at [541, 257] on button "Синхронизировать файлы с драйва" at bounding box center [445, 267] width 217 height 24
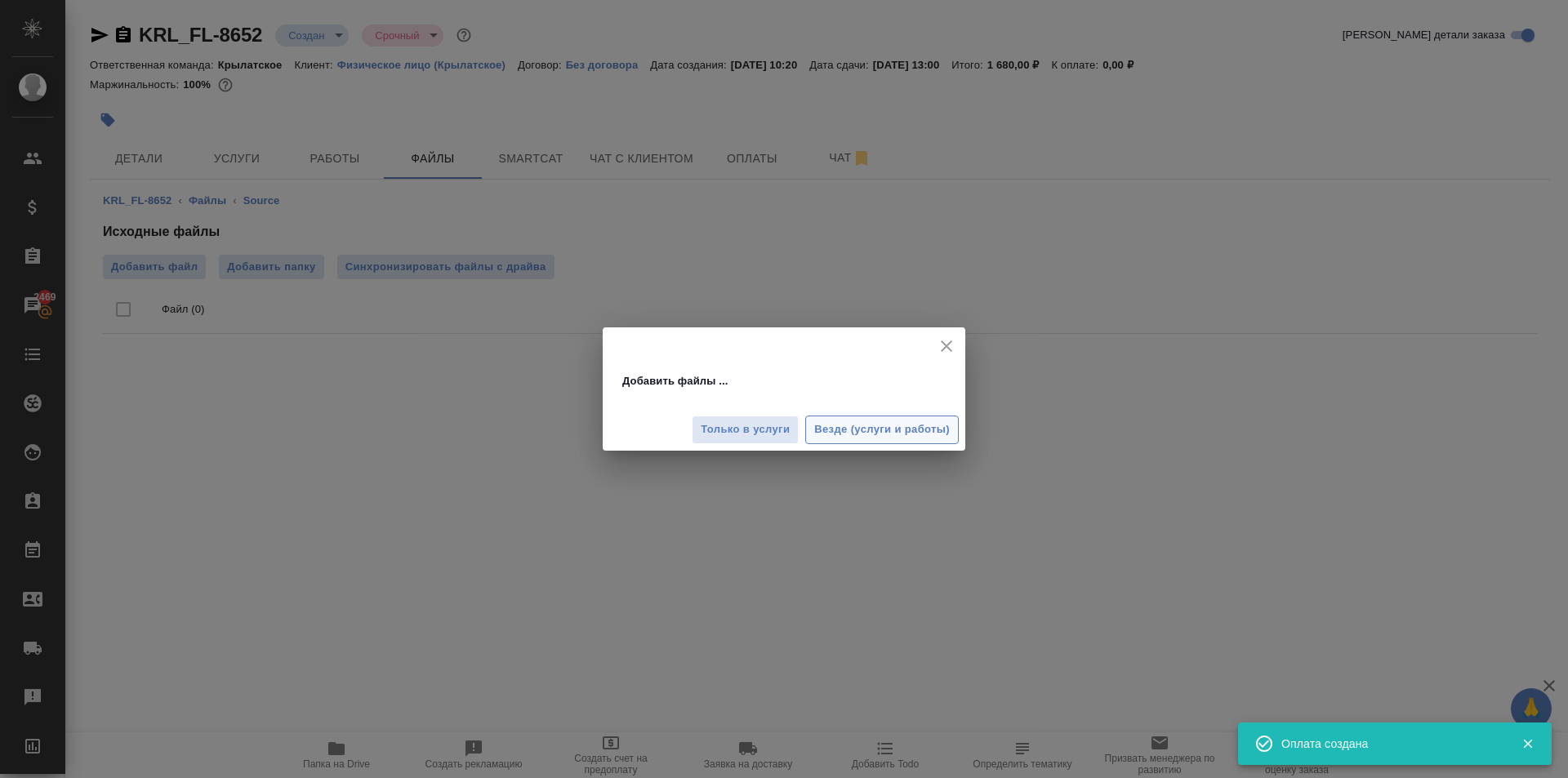
click at [953, 444] on button "Везде (услуги и работы)" at bounding box center [882, 429] width 154 height 28
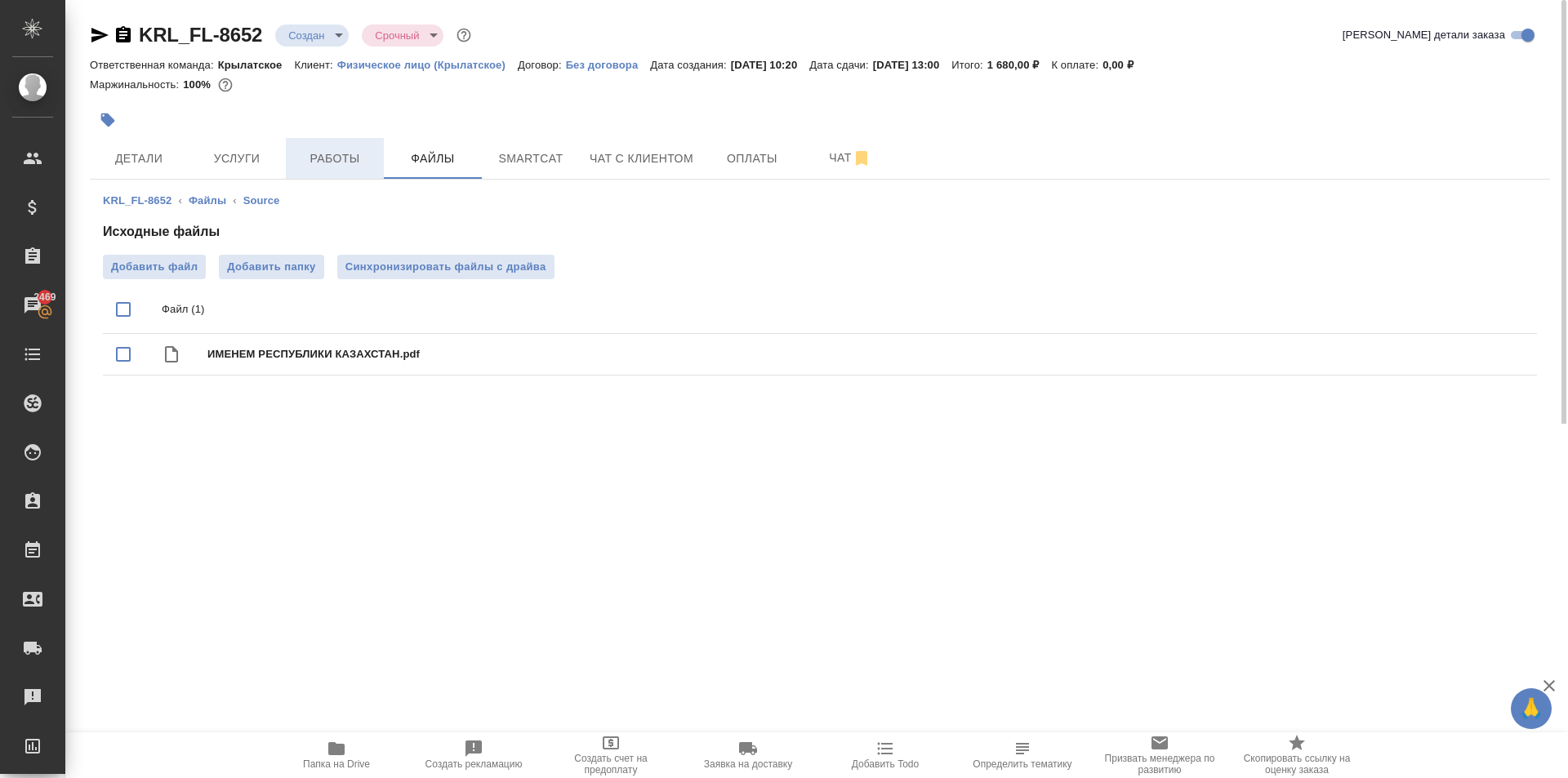
click at [332, 155] on span "Работы" at bounding box center [335, 159] width 79 height 20
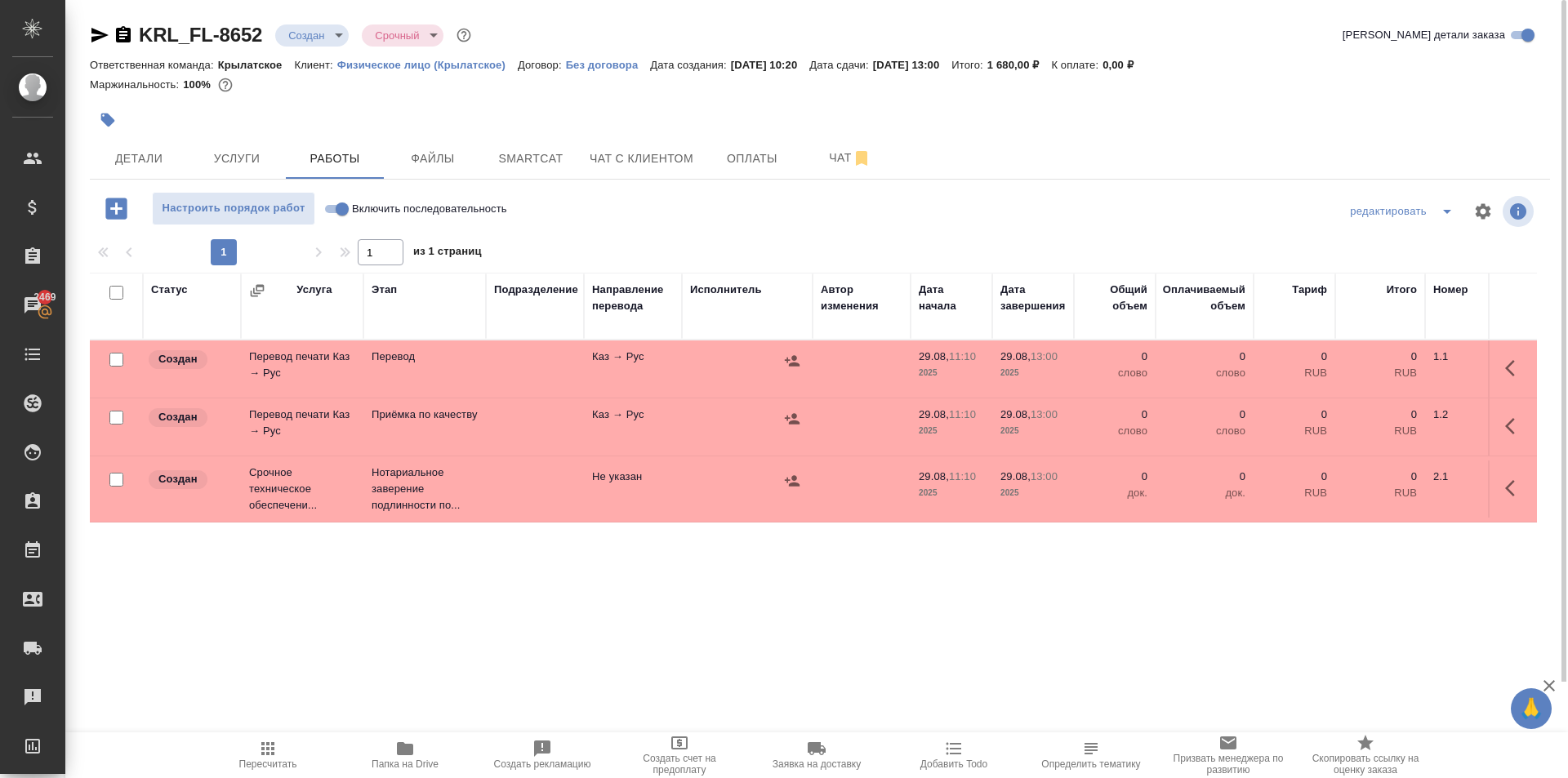
click at [334, 196] on label "Включить последовательность" at bounding box center [413, 208] width 188 height 33
click at [334, 200] on input "Включить последовательность" at bounding box center [342, 209] width 58 height 19
checkbox input "true"
click at [1520, 357] on button "button" at bounding box center [1514, 368] width 39 height 39
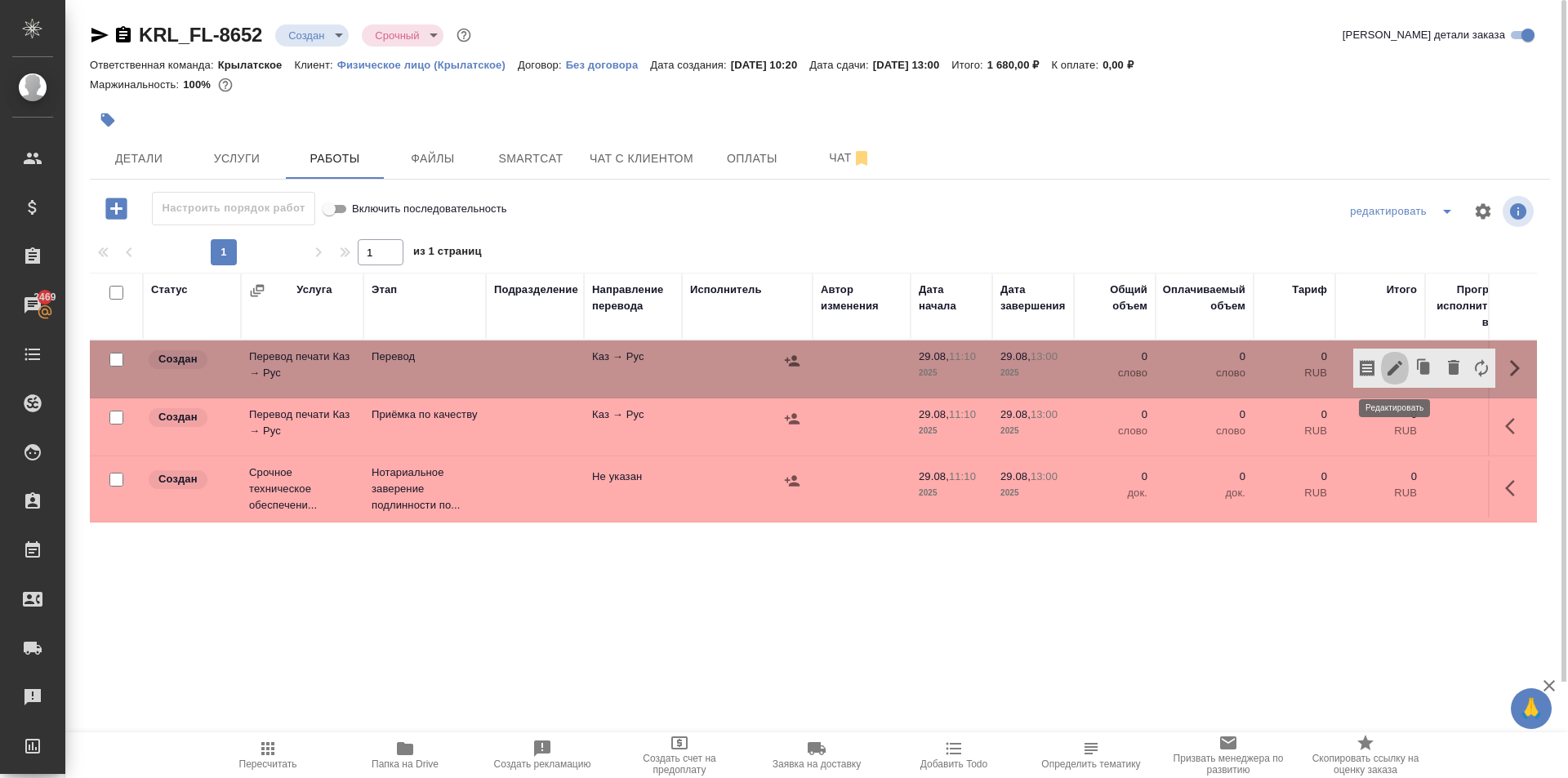
click at [1397, 369] on icon "button" at bounding box center [1394, 368] width 15 height 15
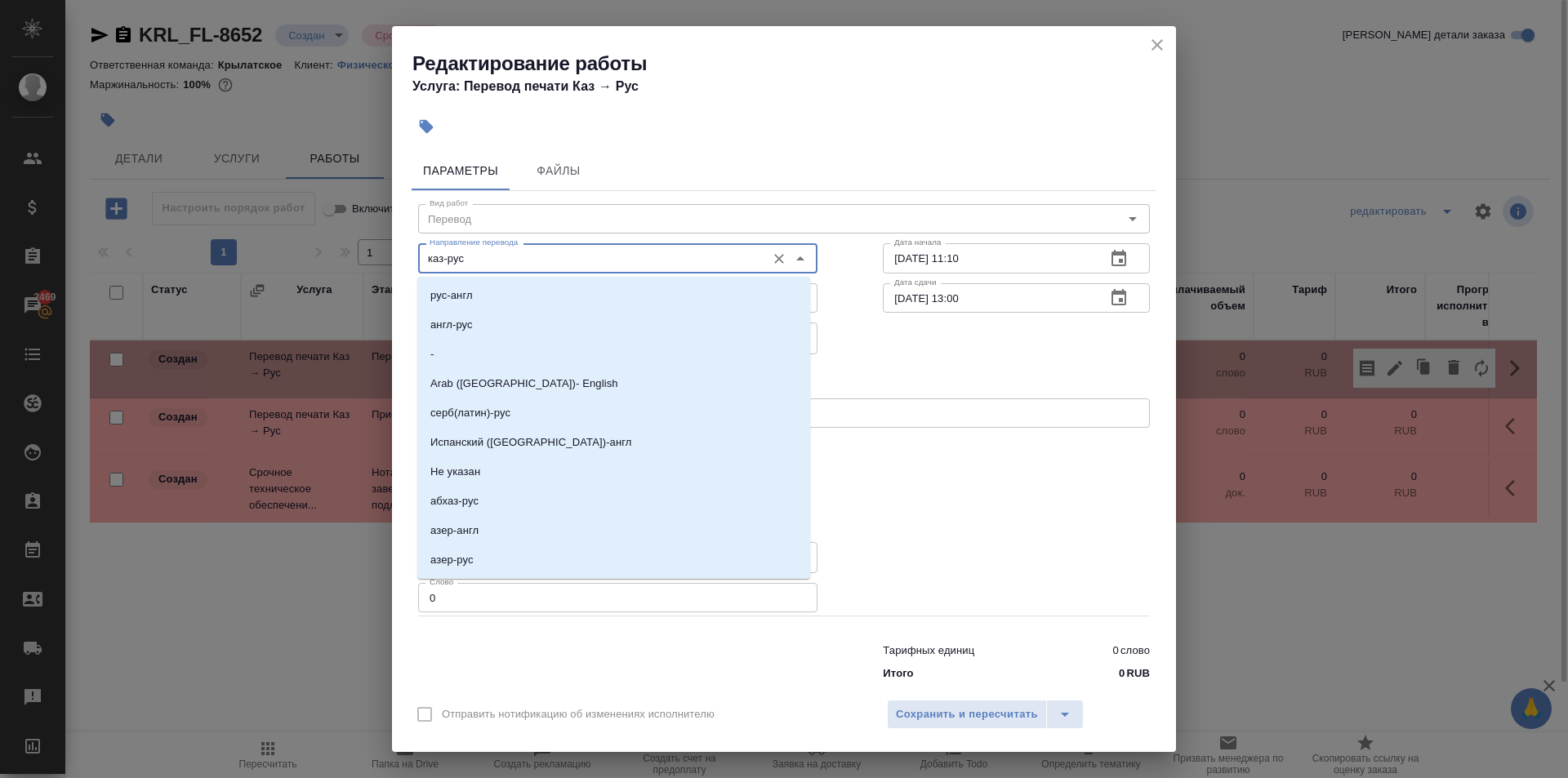
click at [523, 260] on input "каз-рус" at bounding box center [591, 258] width 335 height 19
click at [920, 343] on div "Выбрать исполнителя Назначить себя" at bounding box center [784, 375] width 797 height 99
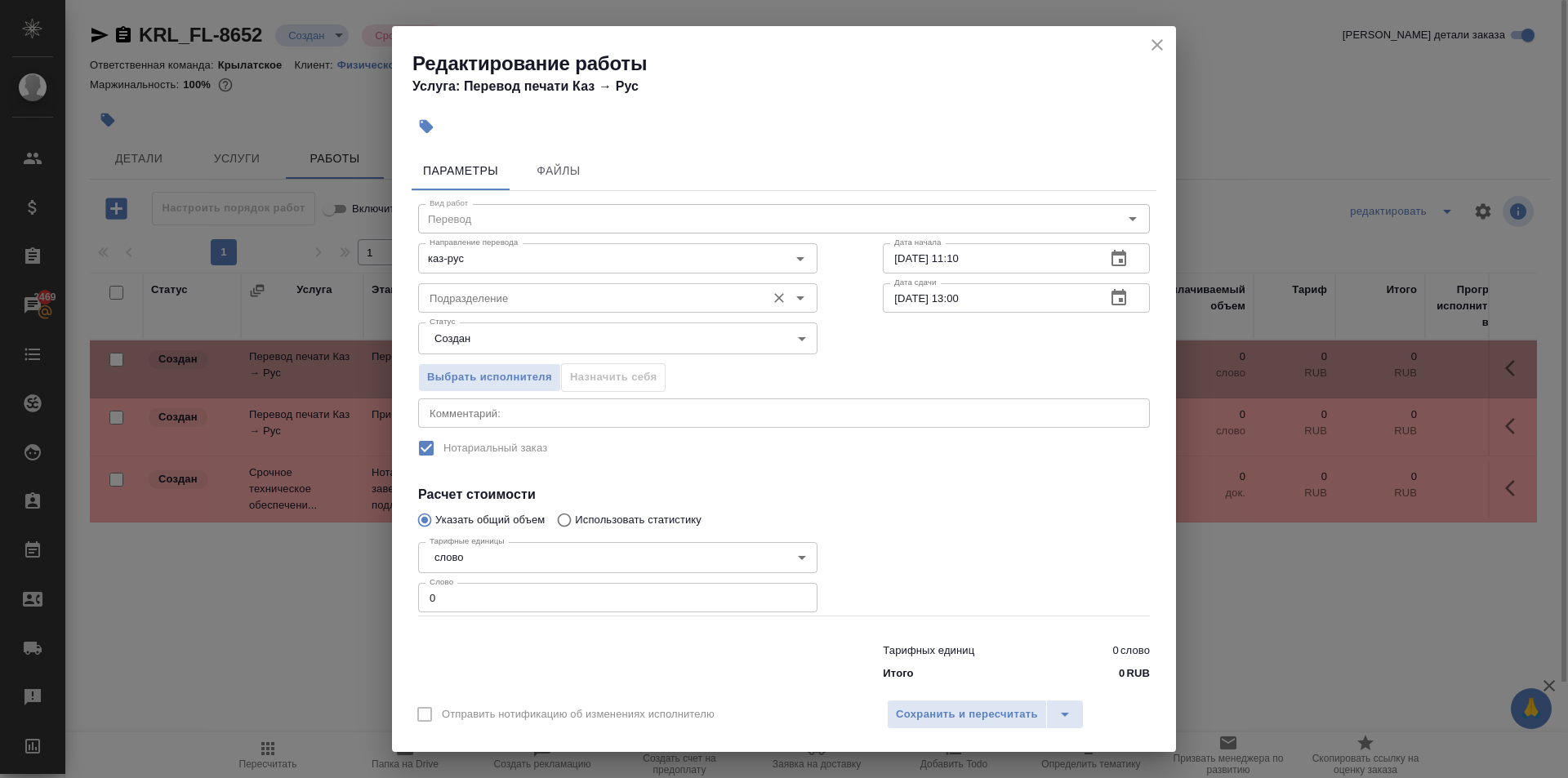
click at [515, 291] on input "Подразделение" at bounding box center [591, 298] width 335 height 19
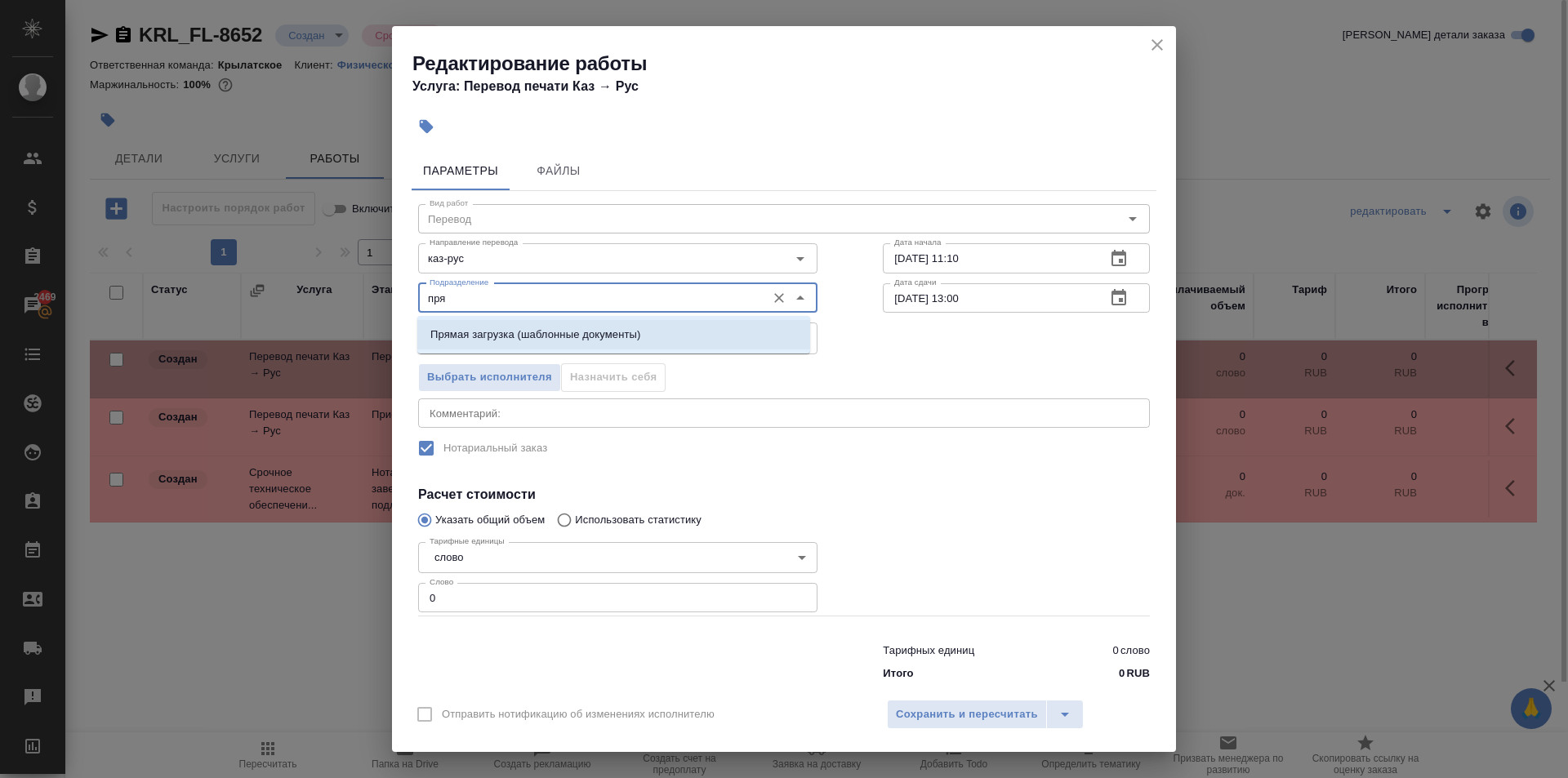
click at [539, 327] on li "Прямая загрузка (шаблонные документы)" at bounding box center [614, 335] width 393 height 29
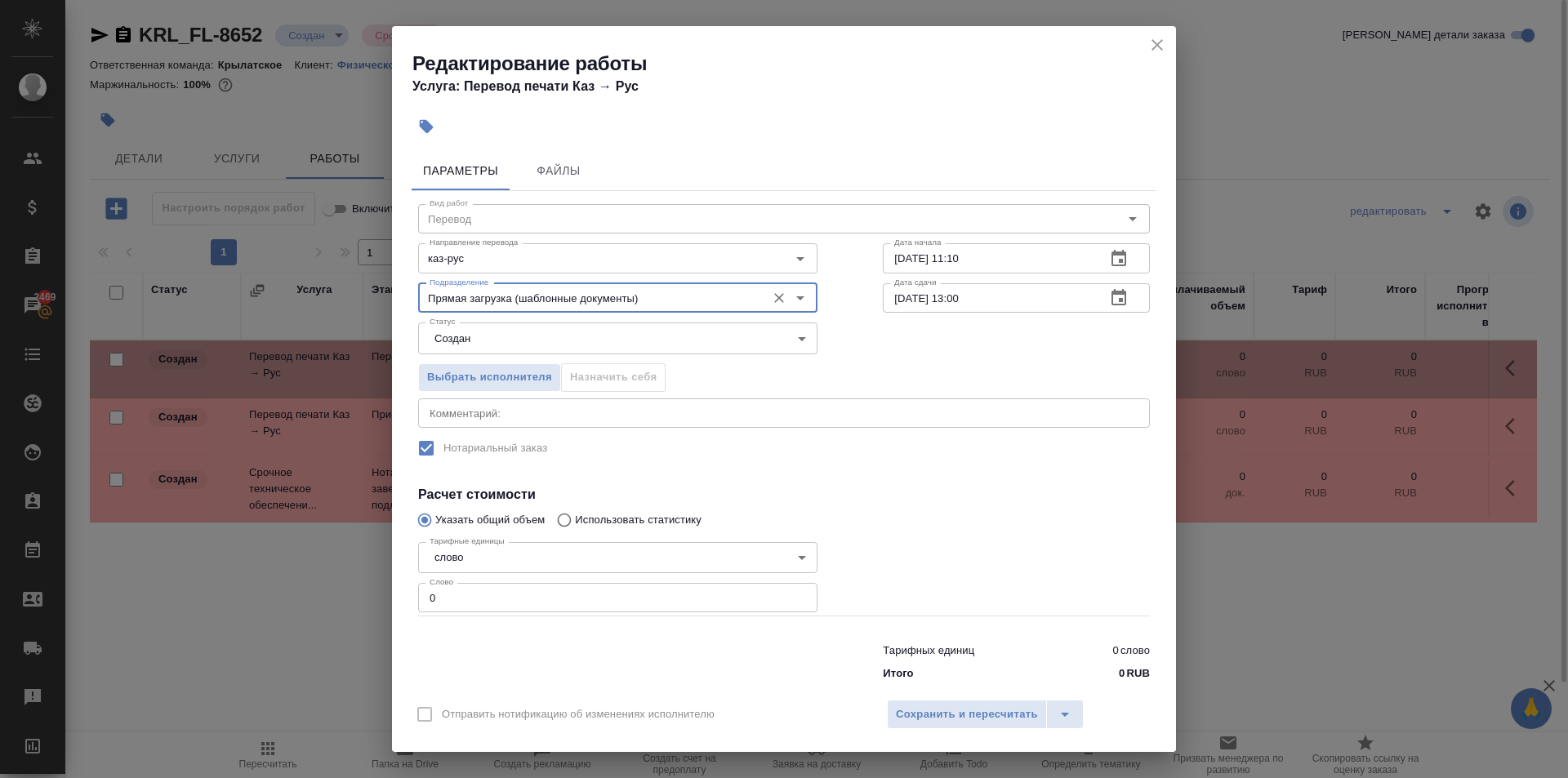
type input "Прямая загрузка (шаблонные документы)"
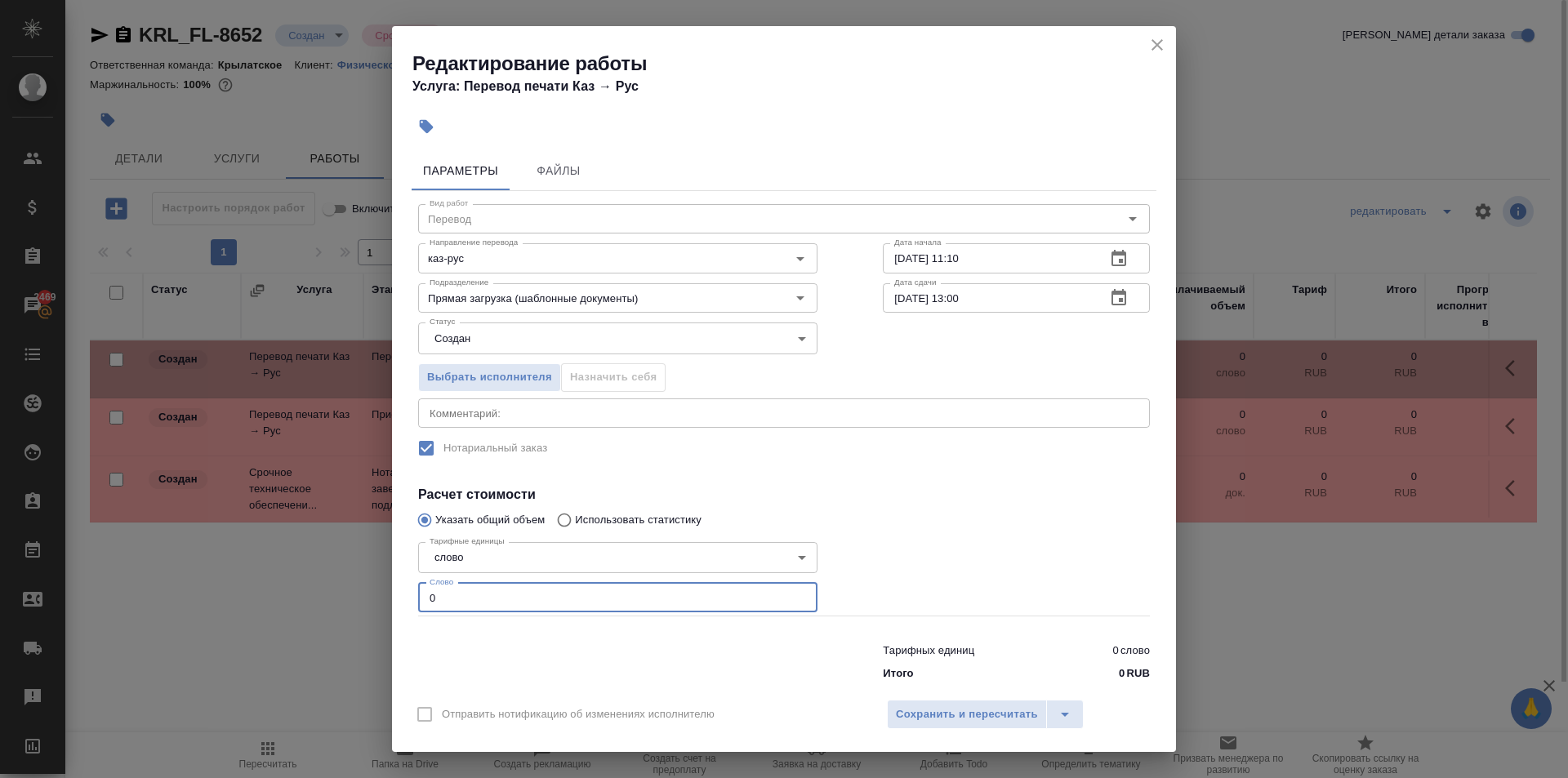
drag, startPoint x: 469, startPoint y: 598, endPoint x: 372, endPoint y: 603, distance: 97.1
click at [372, 603] on div "Редактирование работы Услуга: Перевод печати Каз → Рус Параметры Файлы Вид рабо…" at bounding box center [784, 389] width 1568 height 778
type input "10"
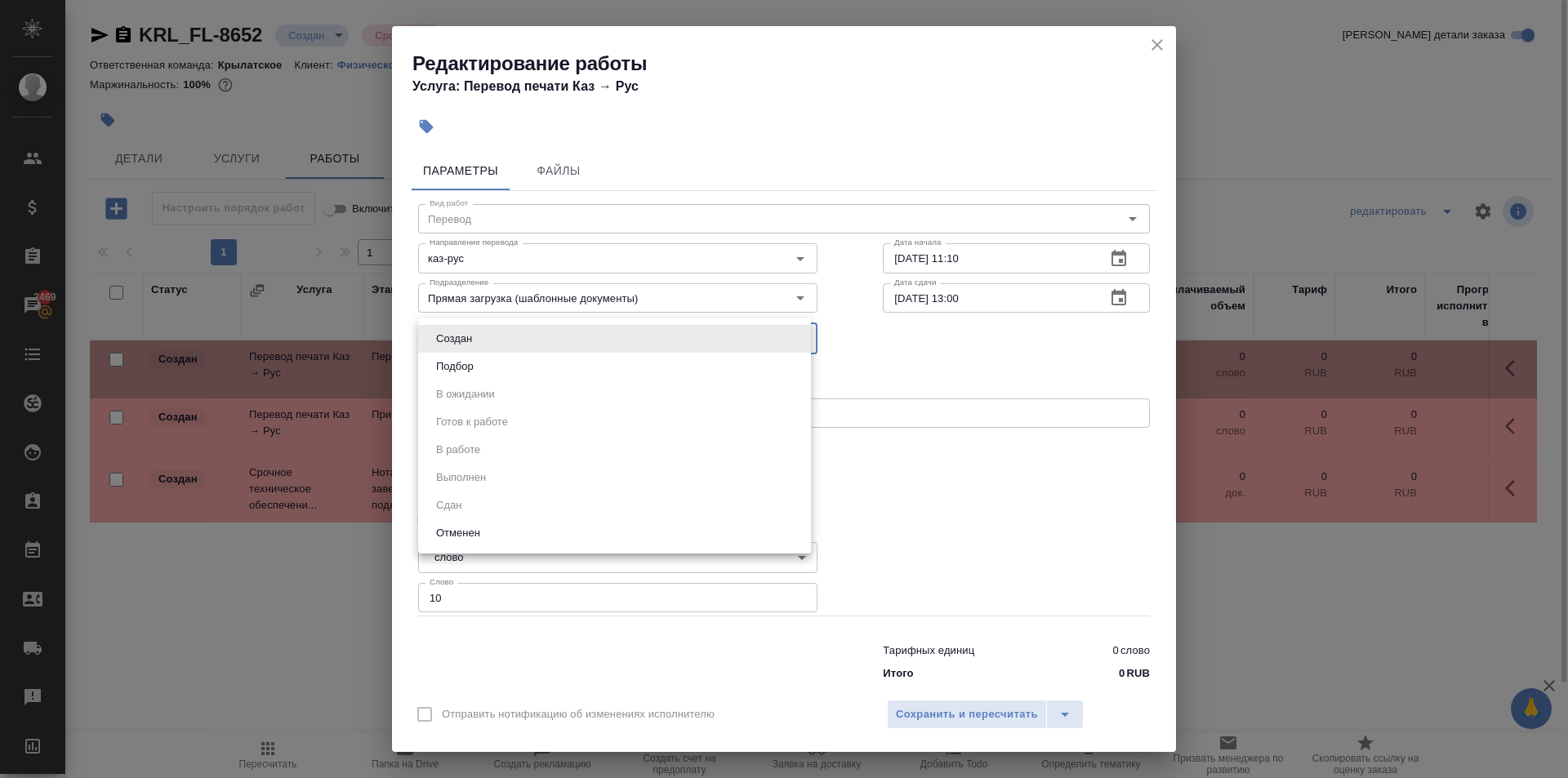
drag, startPoint x: 474, startPoint y: 327, endPoint x: 463, endPoint y: 361, distance: 35.7
click at [473, 331] on body "🙏 .cls-1 fill:#fff; AWATERA Kasymov Timur Клиенты Спецификации Заказы 2469 Чаты…" at bounding box center [784, 389] width 1568 height 778
click at [459, 364] on button "Подбор" at bounding box center [455, 366] width 48 height 18
type input "recruiting"
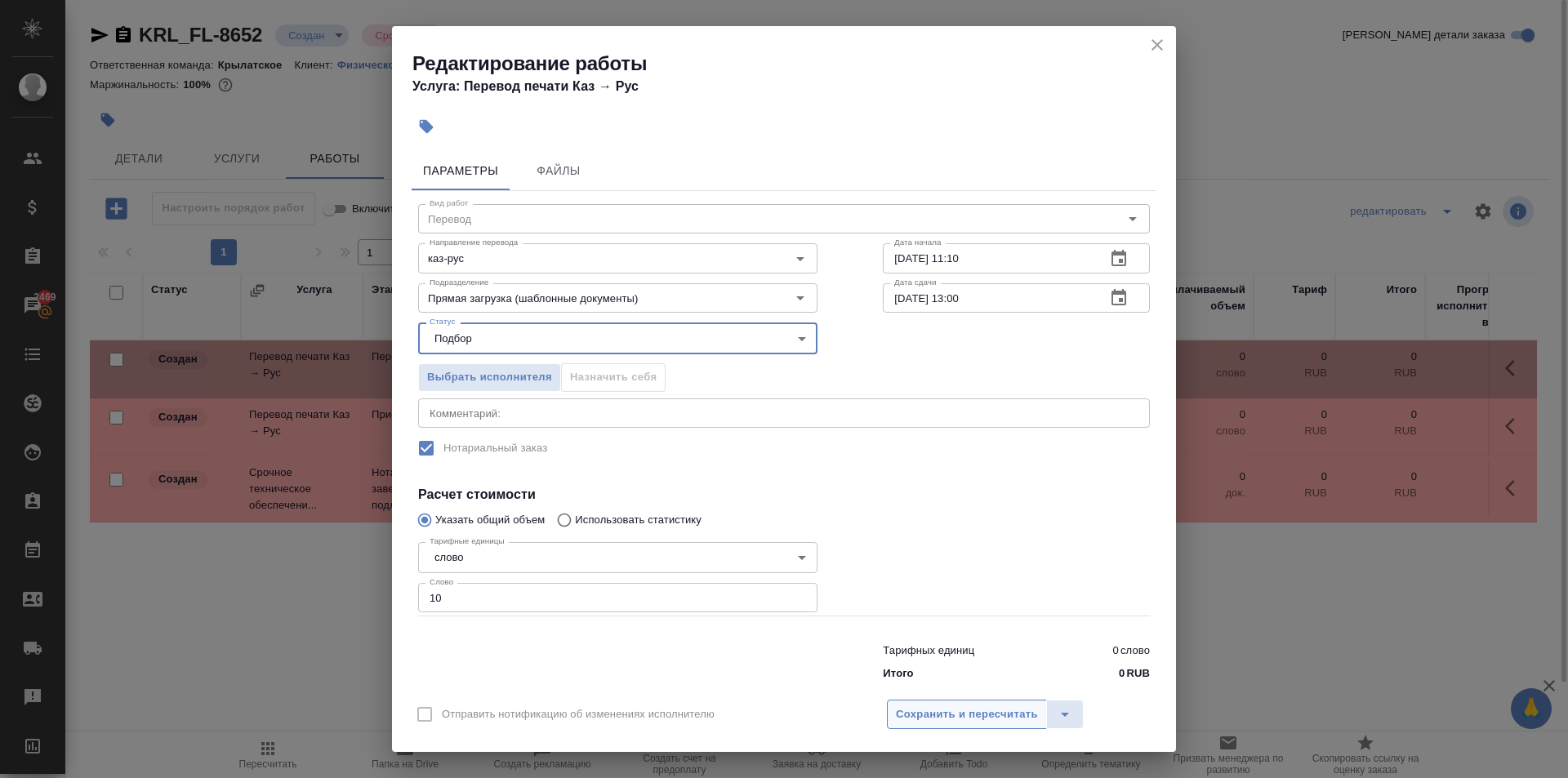
click at [1009, 719] on span "Сохранить и пересчитать" at bounding box center [966, 715] width 142 height 19
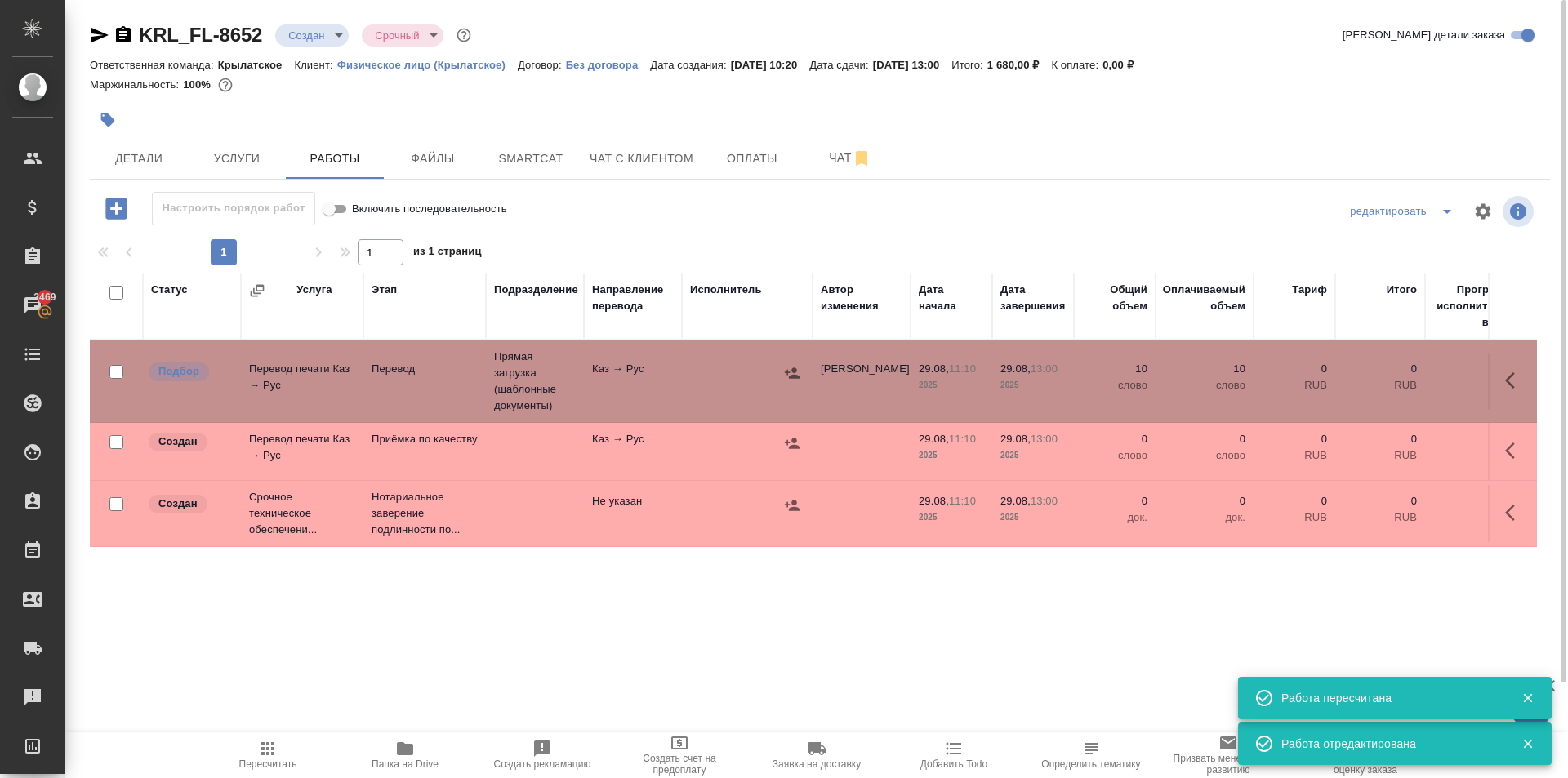
click at [1511, 447] on icon "button" at bounding box center [1510, 451] width 10 height 17
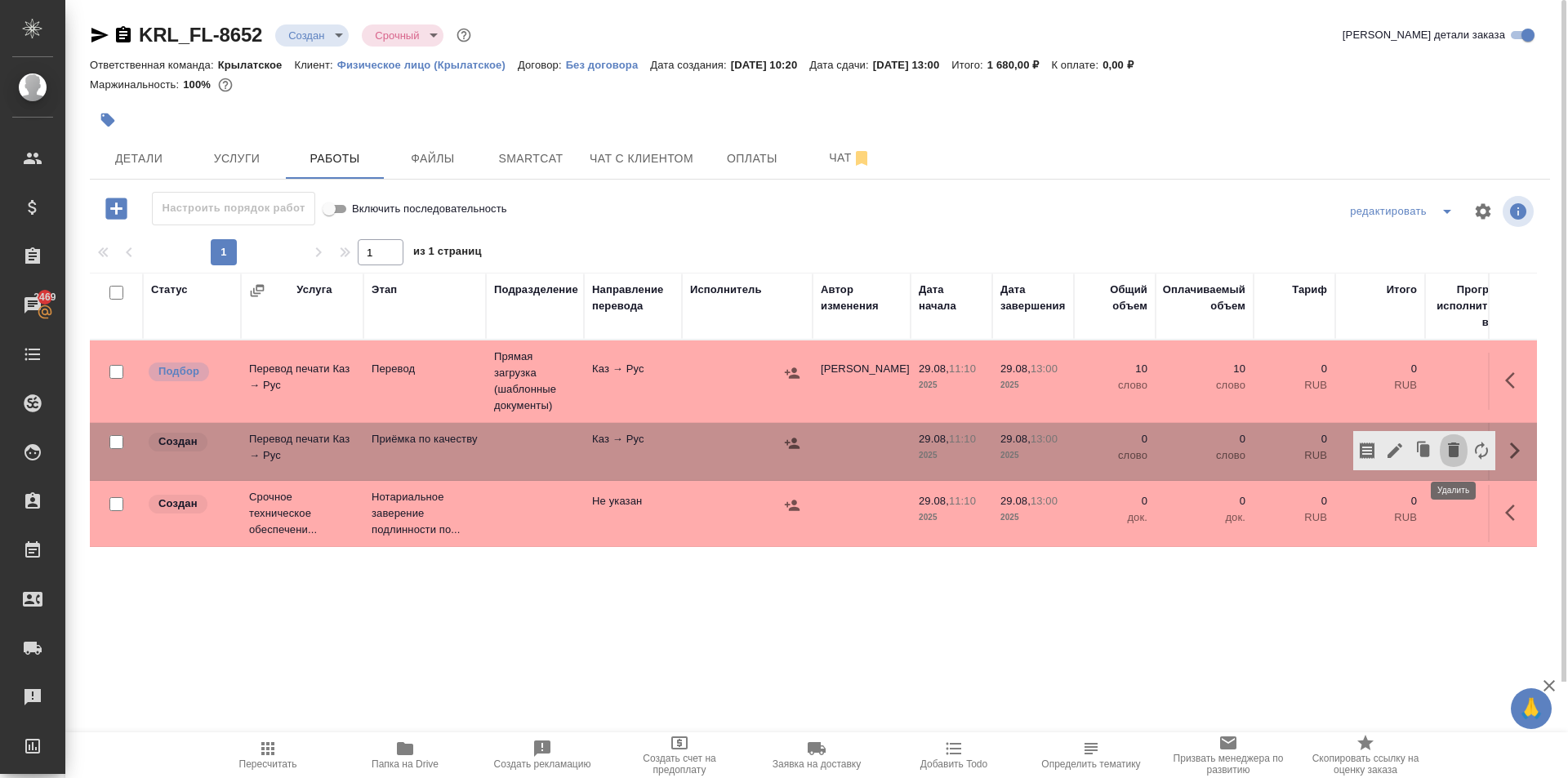
click at [1457, 448] on icon "button" at bounding box center [1453, 450] width 12 height 15
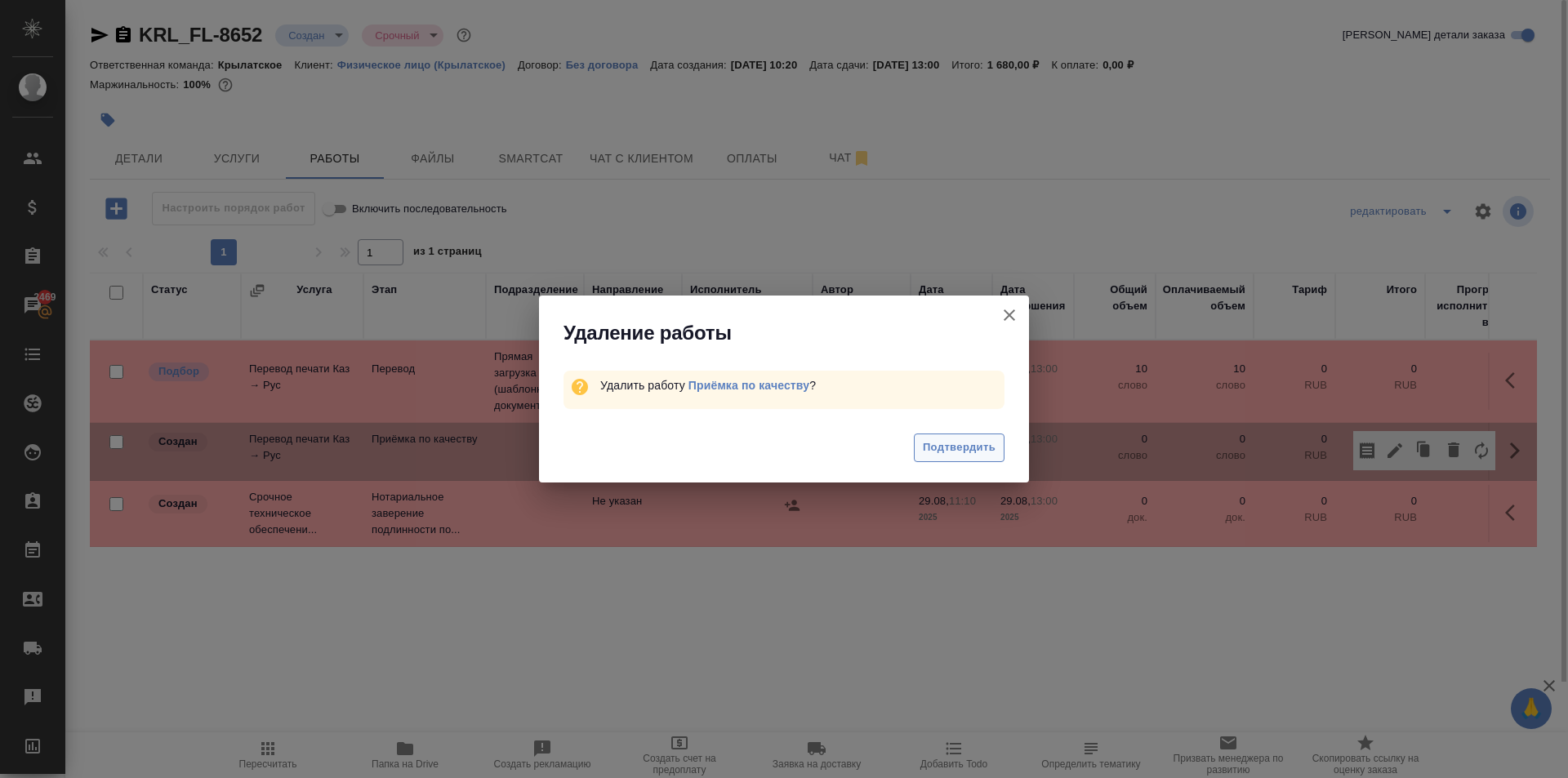
click at [960, 454] on span "Подтвердить" at bounding box center [959, 447] width 73 height 19
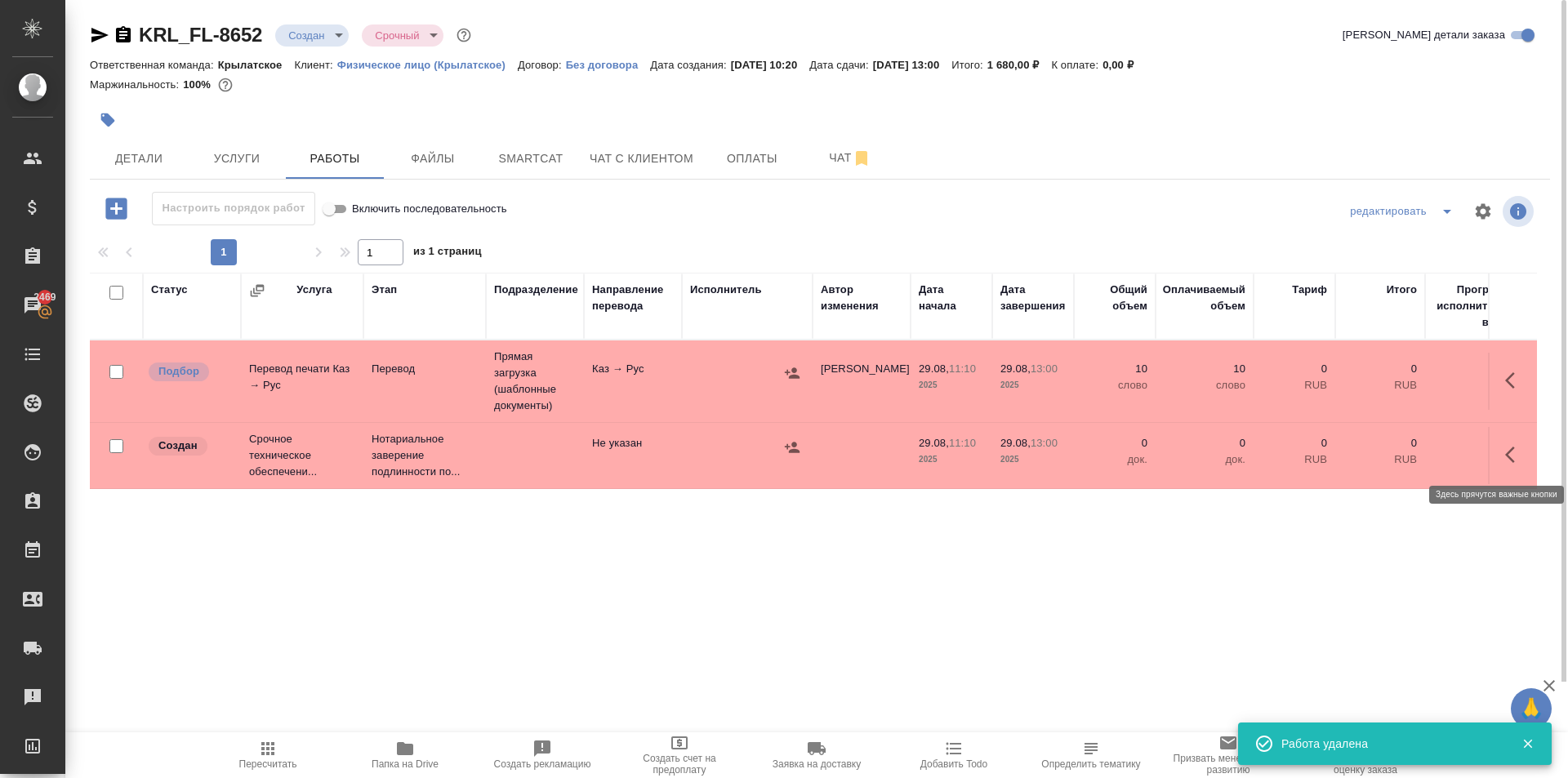
click at [1508, 454] on icon "button" at bounding box center [1510, 455] width 10 height 17
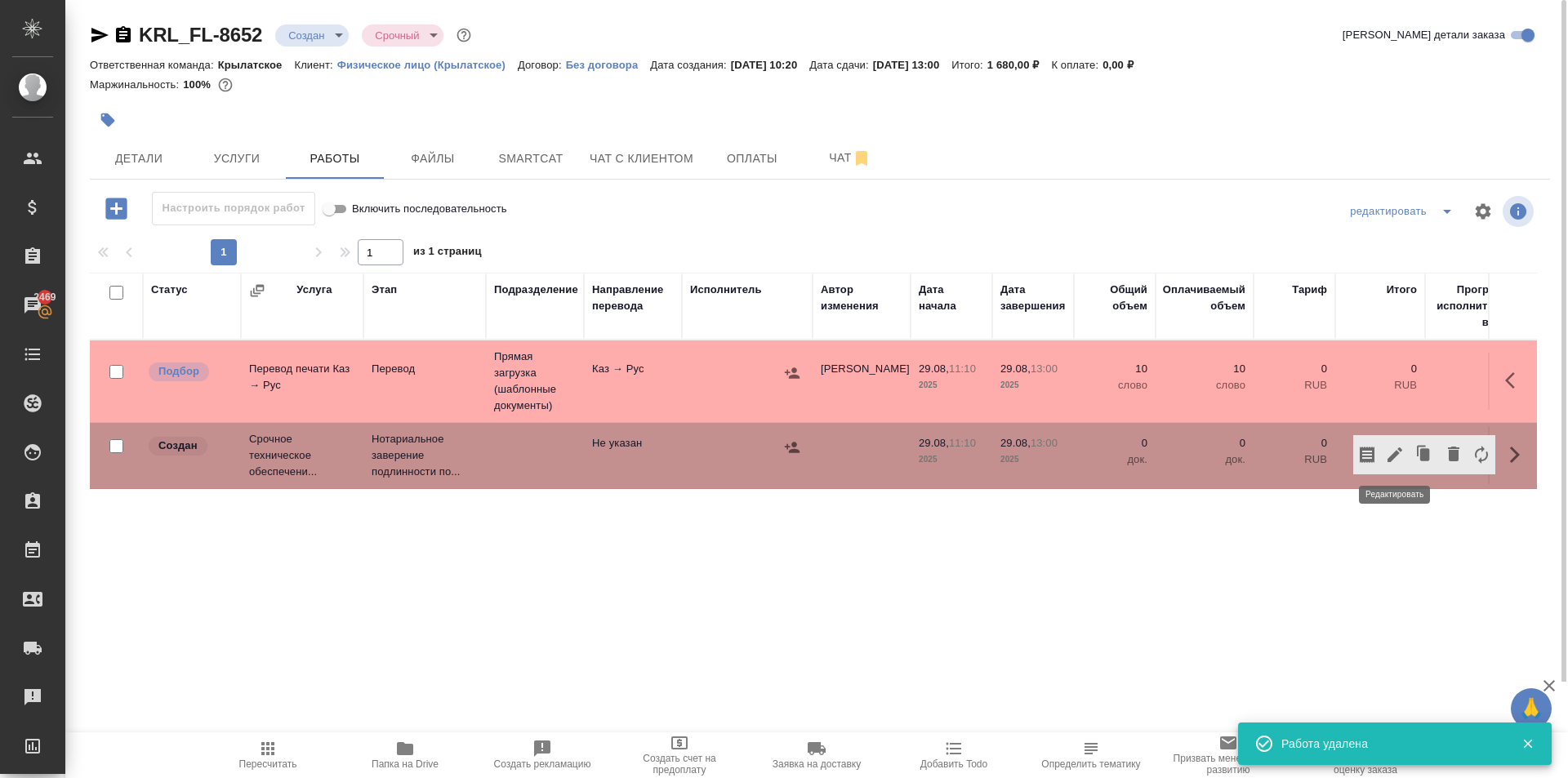
click at [1396, 453] on icon "button" at bounding box center [1394, 455] width 15 height 15
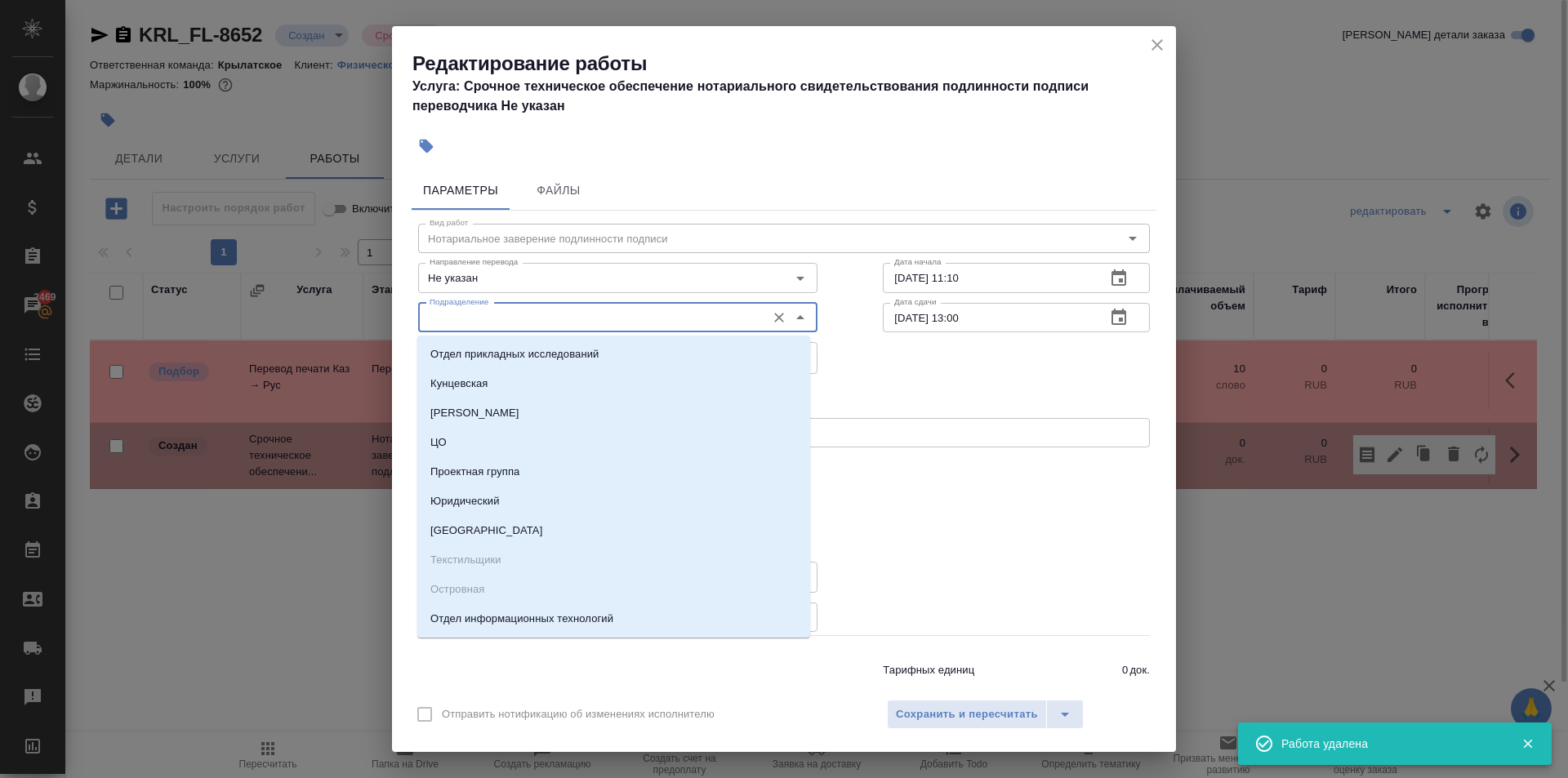
click at [602, 316] on input "Подразделение" at bounding box center [591, 317] width 335 height 19
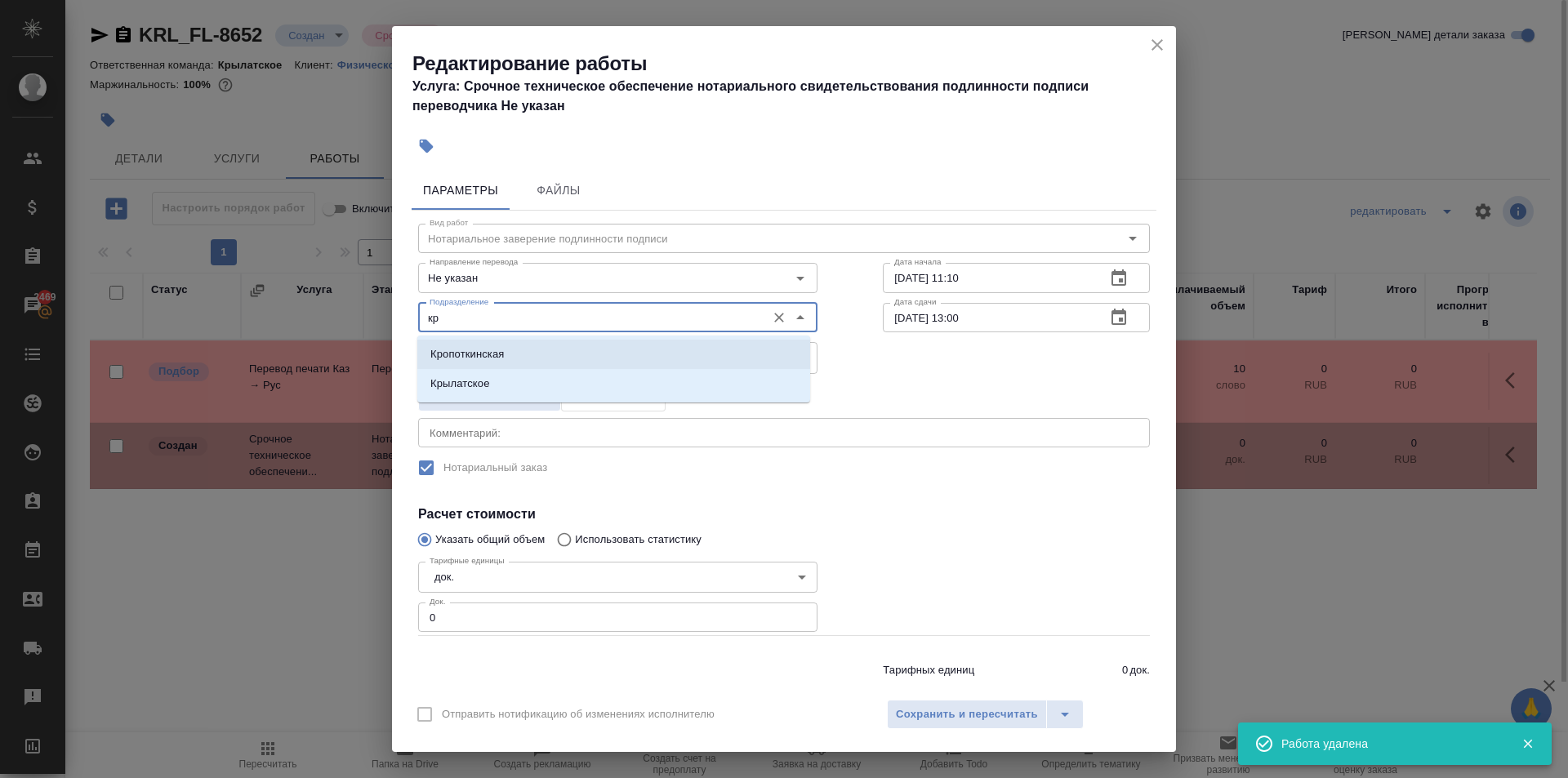
click at [488, 388] on p "Крылатское" at bounding box center [459, 384] width 59 height 17
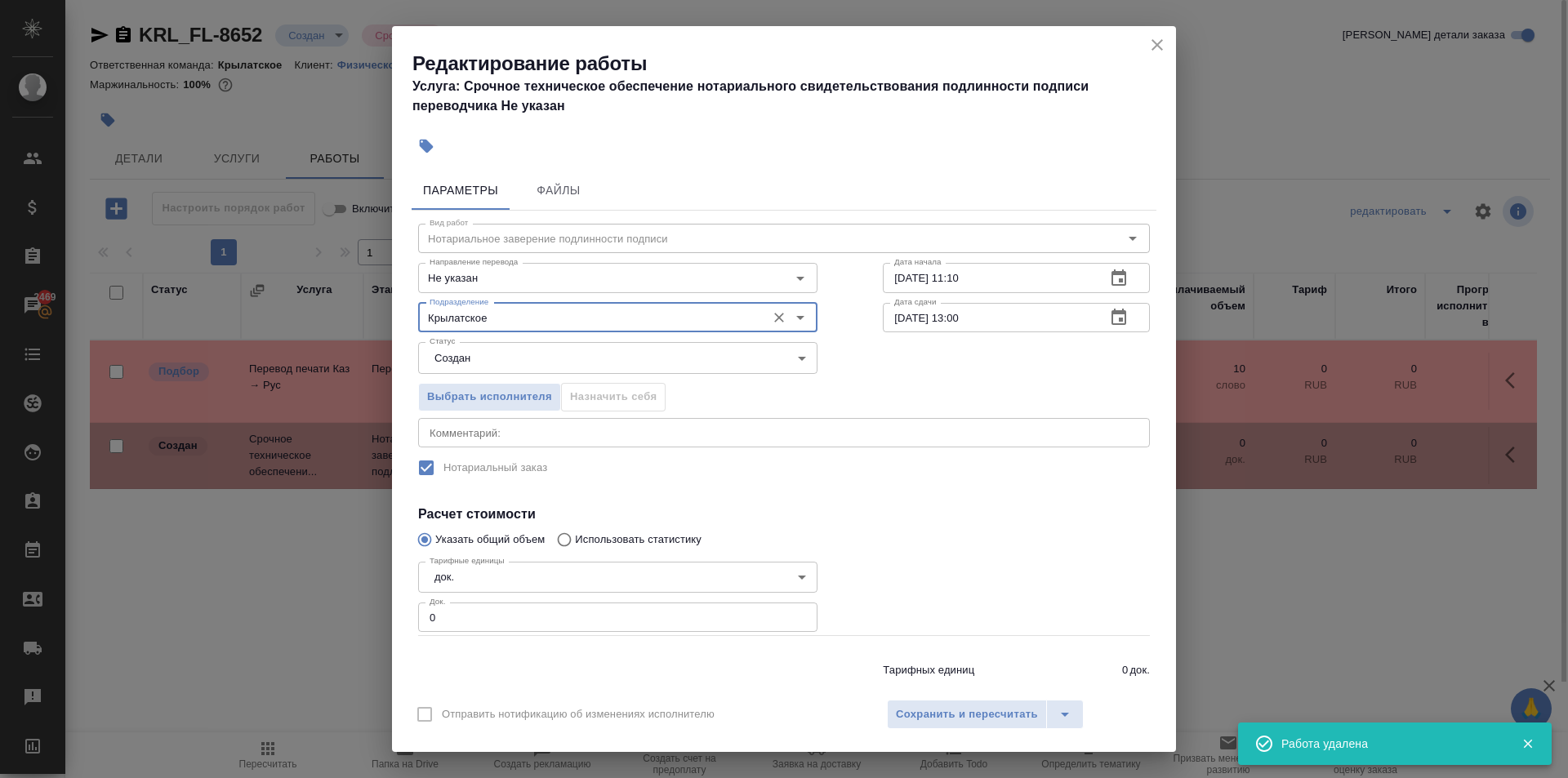
type input "Крылатское"
drag, startPoint x: 492, startPoint y: 612, endPoint x: 314, endPoint y: 611, distance: 178.0
click at [314, 611] on div "Редактирование работы Услуга: Срочное техническое обеспечение нотариального сви…" at bounding box center [784, 389] width 1568 height 778
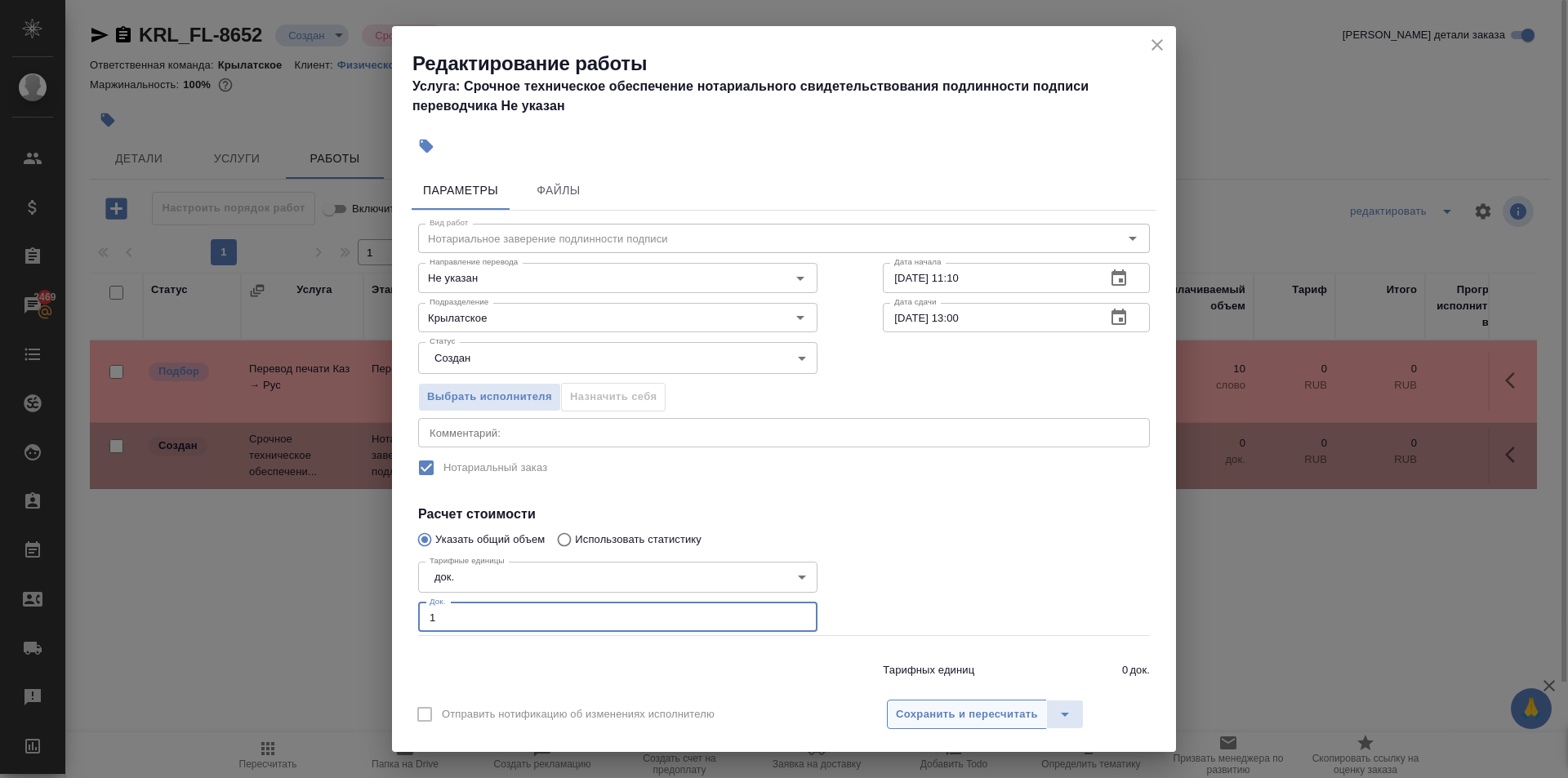
type input "1"
click at [926, 706] on span "Сохранить и пересчитать" at bounding box center [966, 715] width 142 height 19
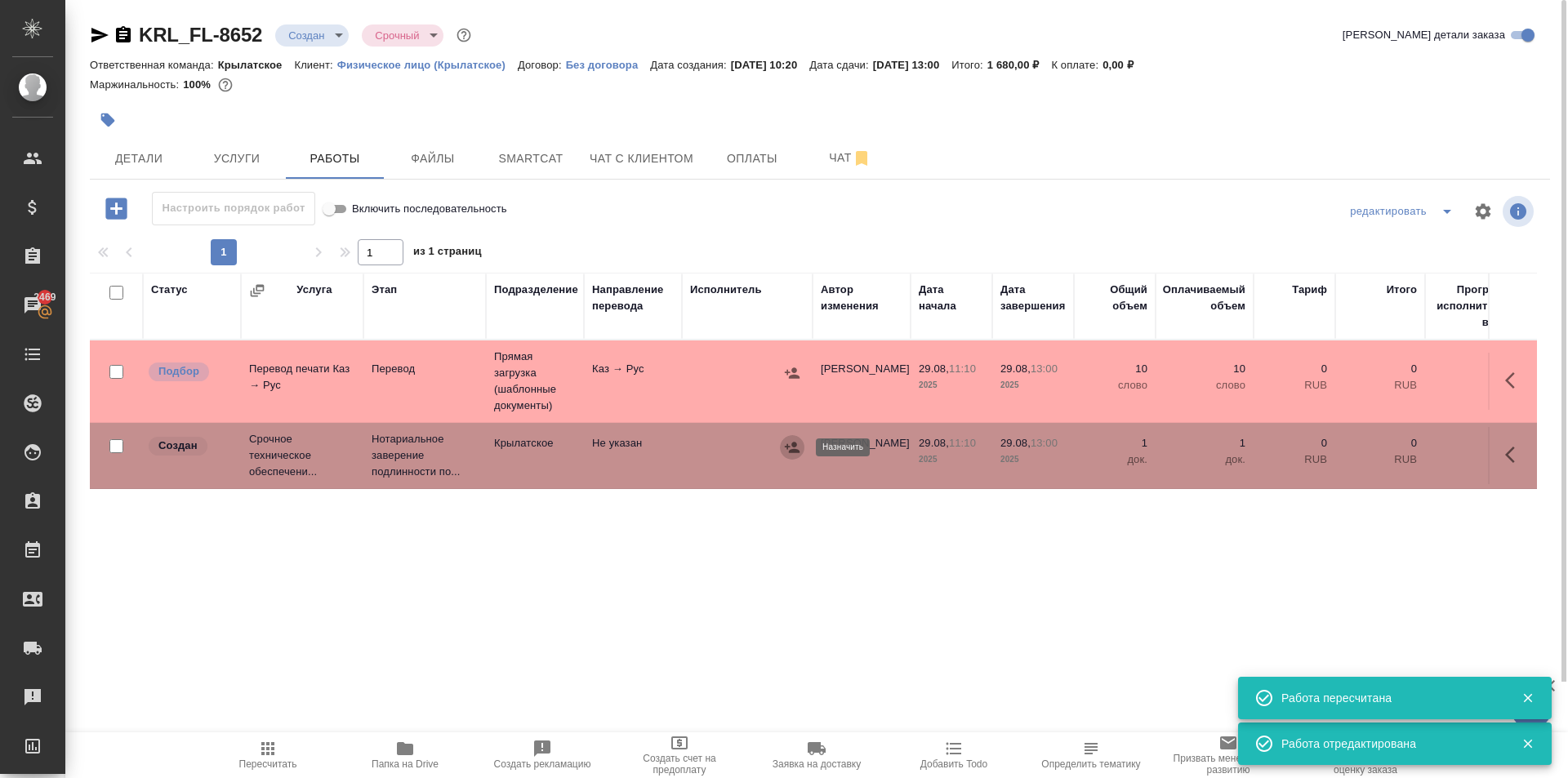
click at [791, 454] on icon "button" at bounding box center [791, 447] width 17 height 17
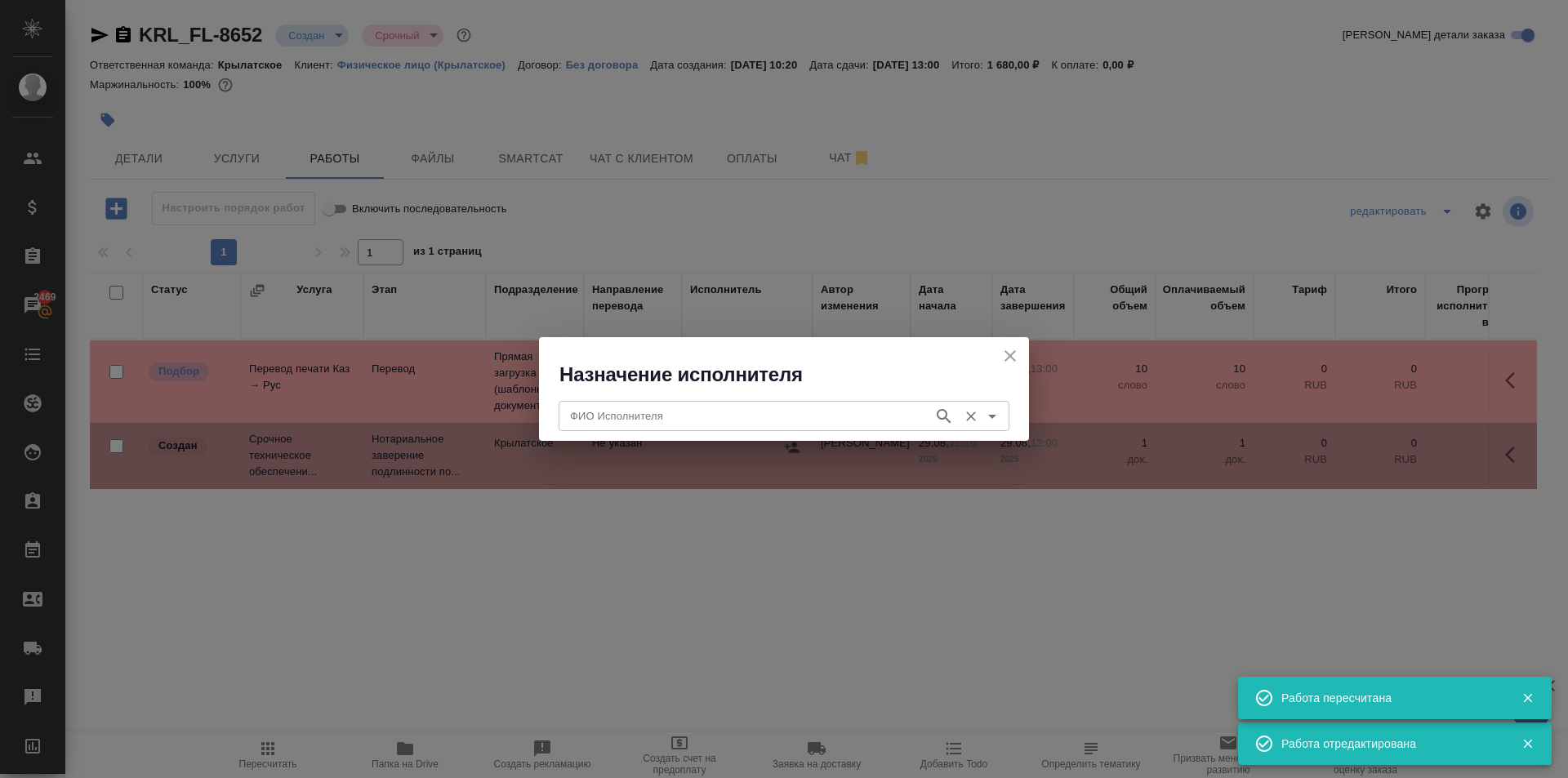
click at [724, 402] on div "ФИО Исполнителя" at bounding box center [784, 416] width 451 height 29
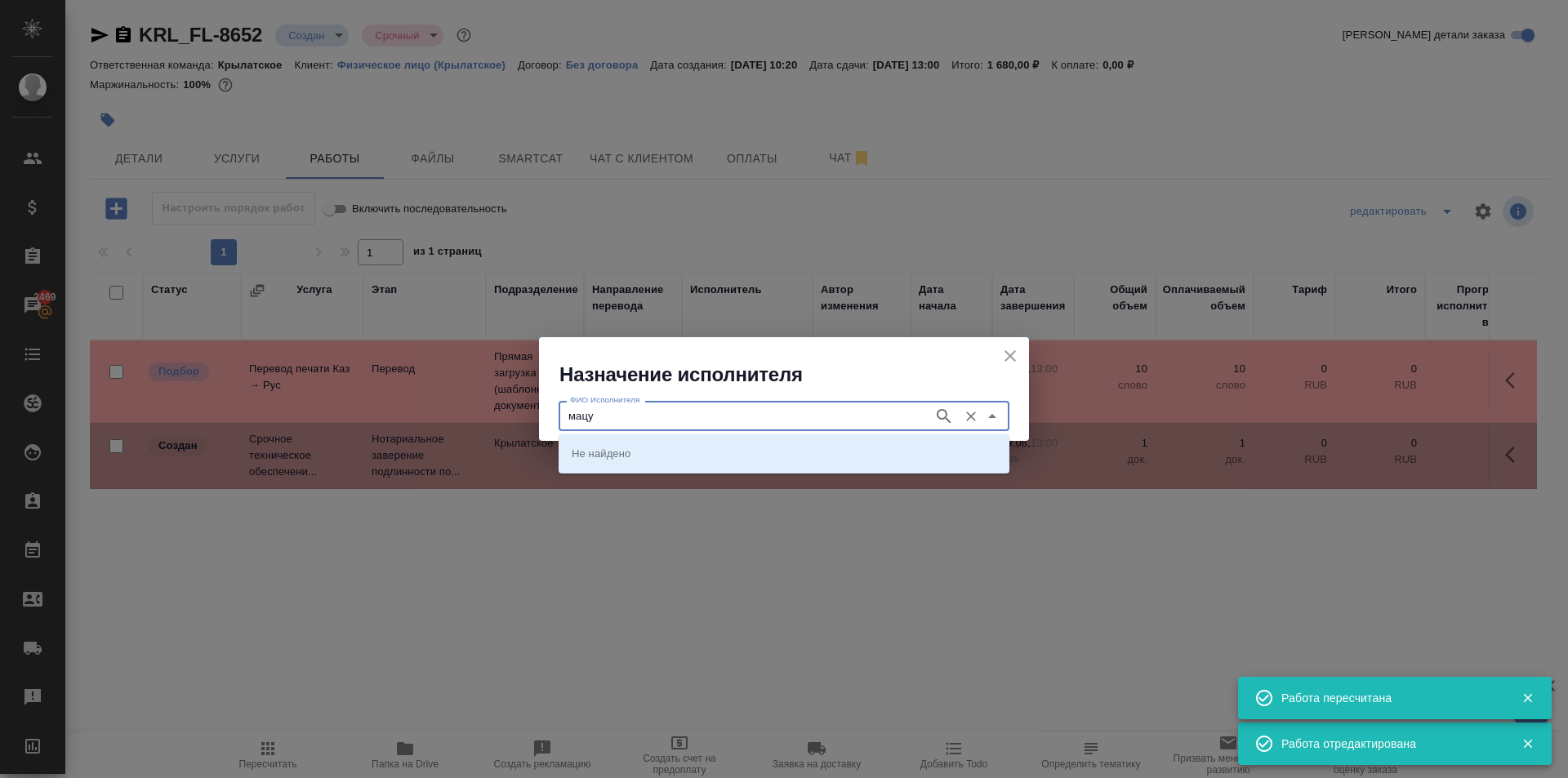
type input "мацу"
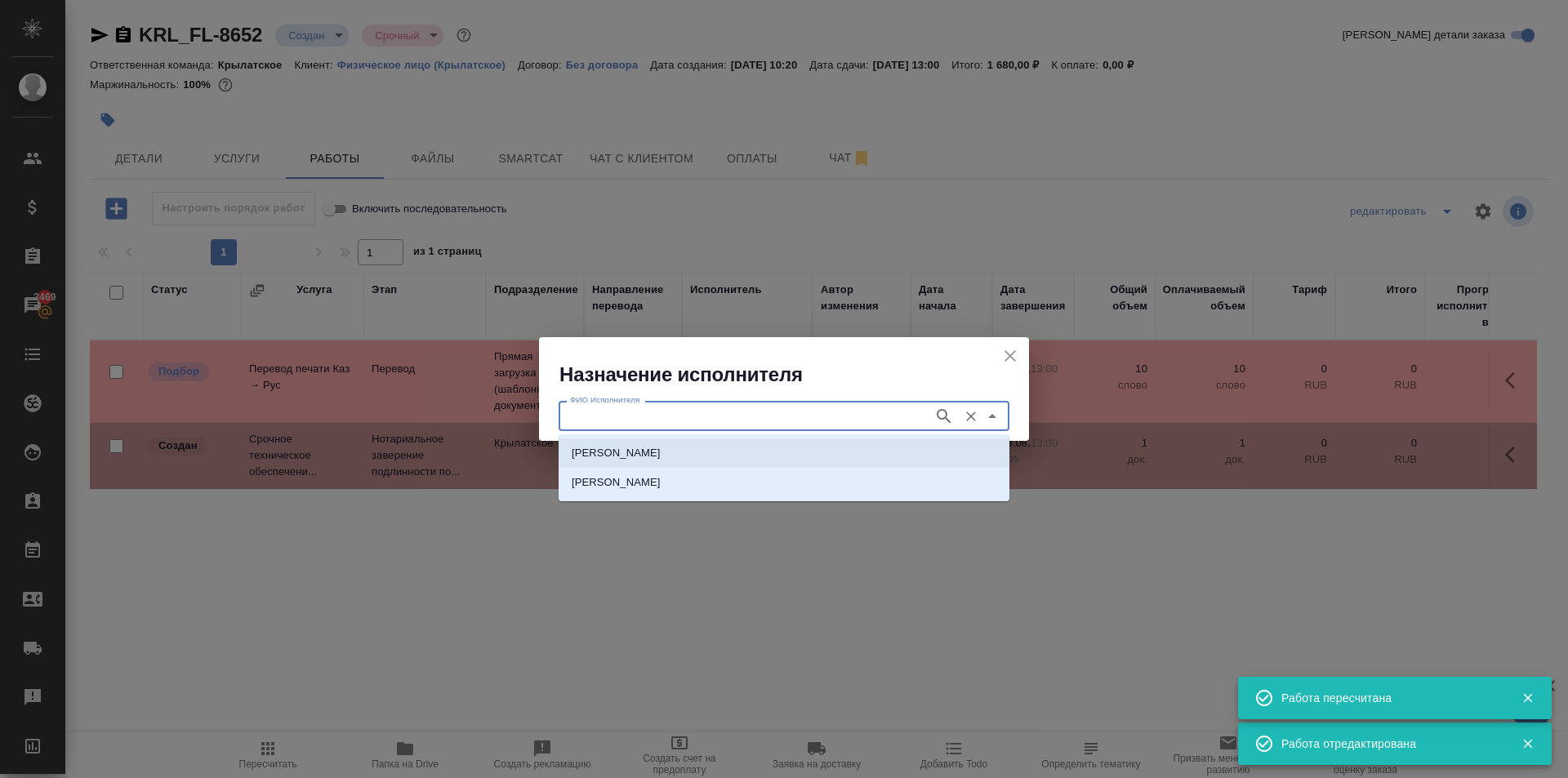
click at [661, 459] on p "НОТАРИУС Мацуленко Юлия Юрьевна" at bounding box center [615, 453] width 89 height 17
type input "НОТАРИУС Мацуленко Юлия Юрьевна"
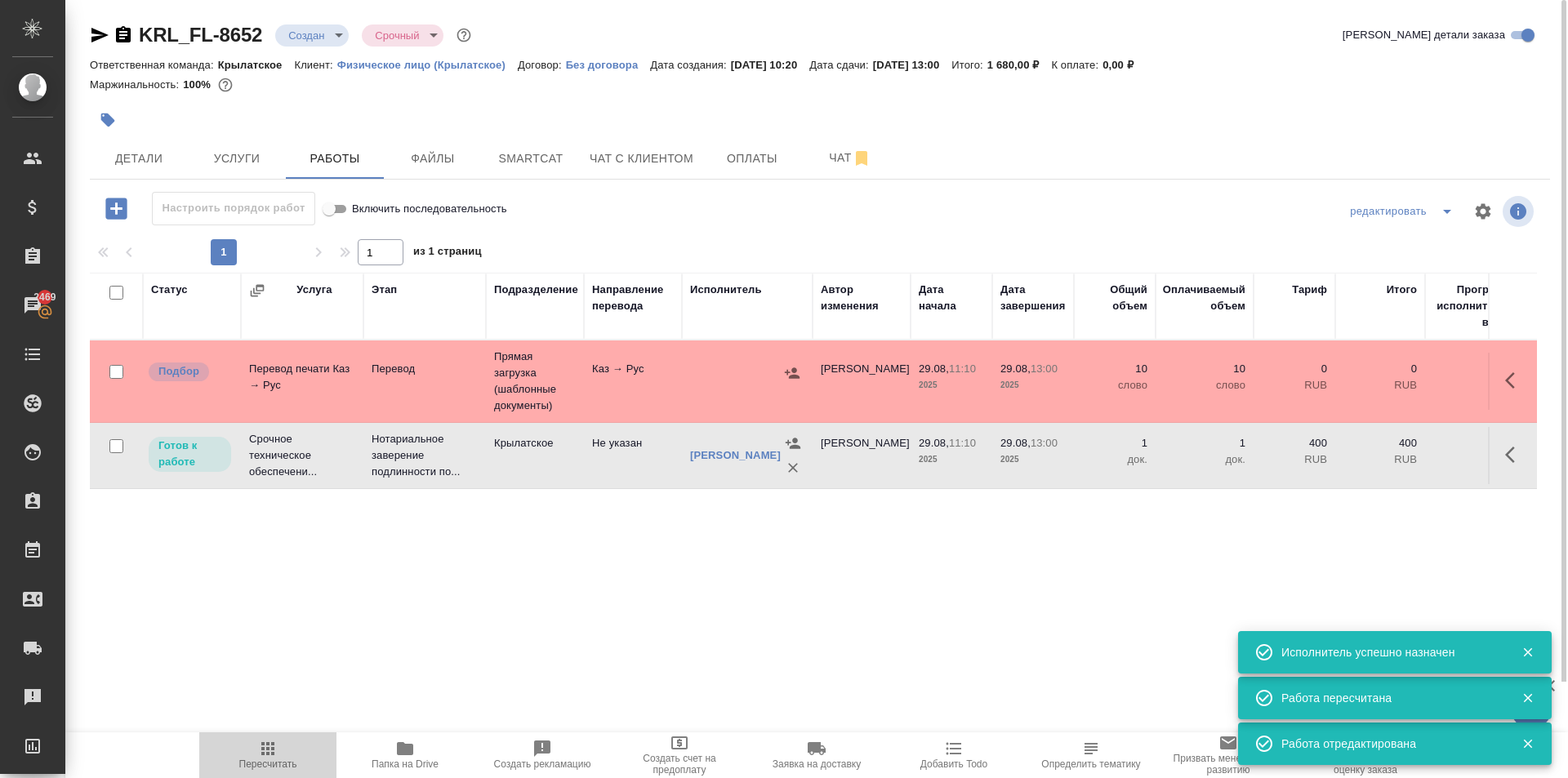
click at [251, 759] on span "Пересчитать" at bounding box center [269, 764] width 58 height 12
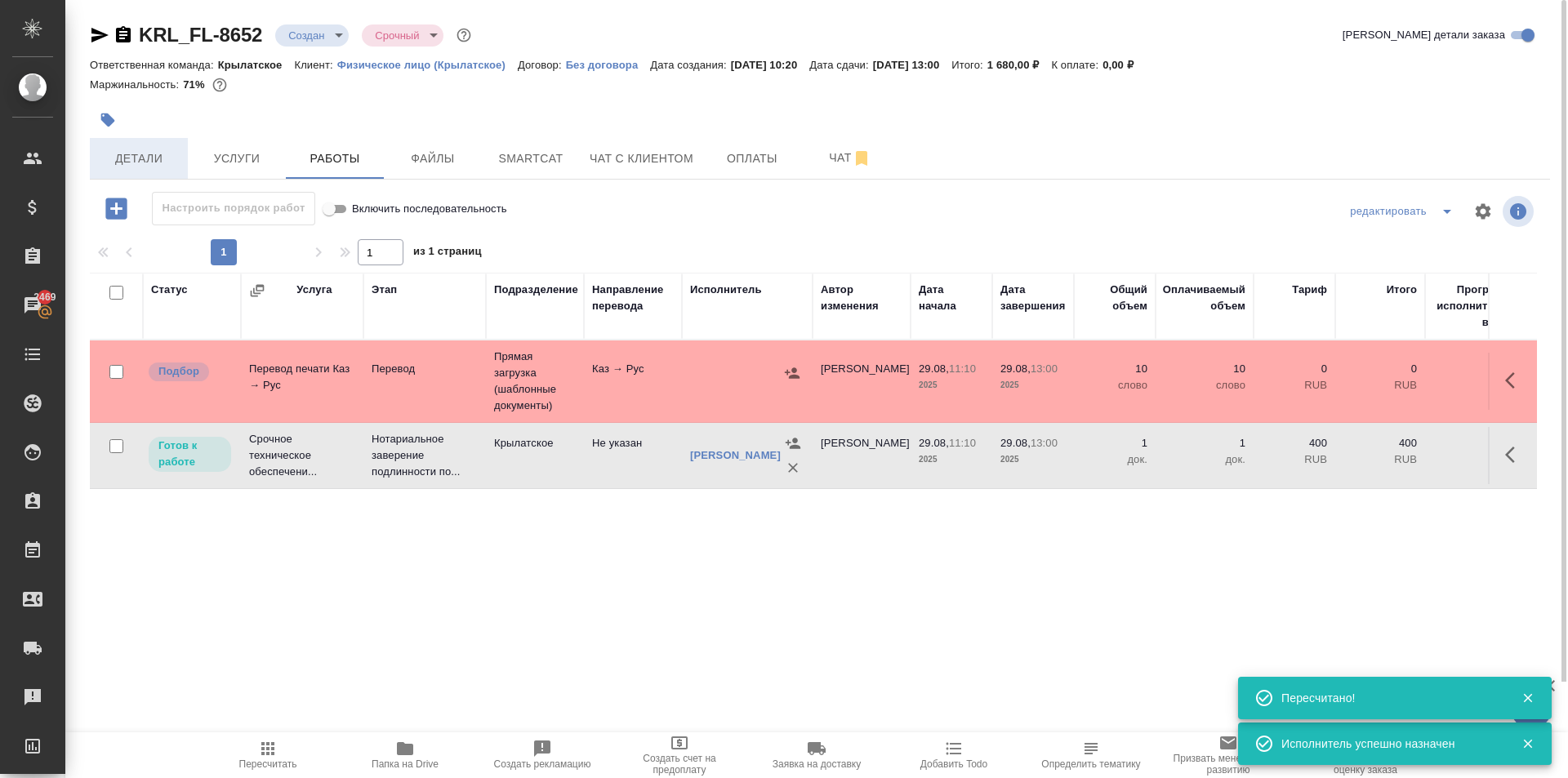
click at [147, 158] on span "Детали" at bounding box center [138, 159] width 79 height 20
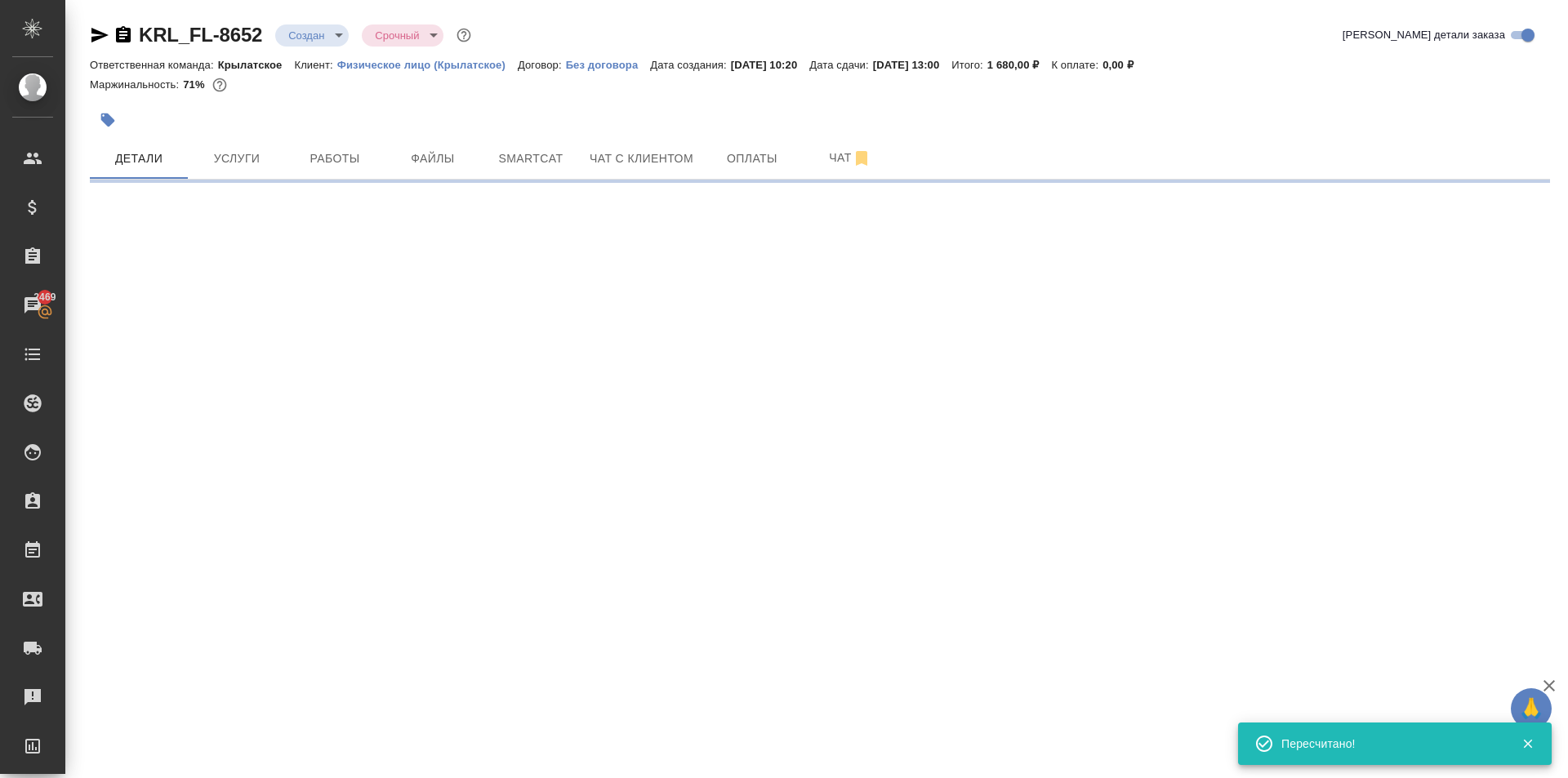
select select "RU"
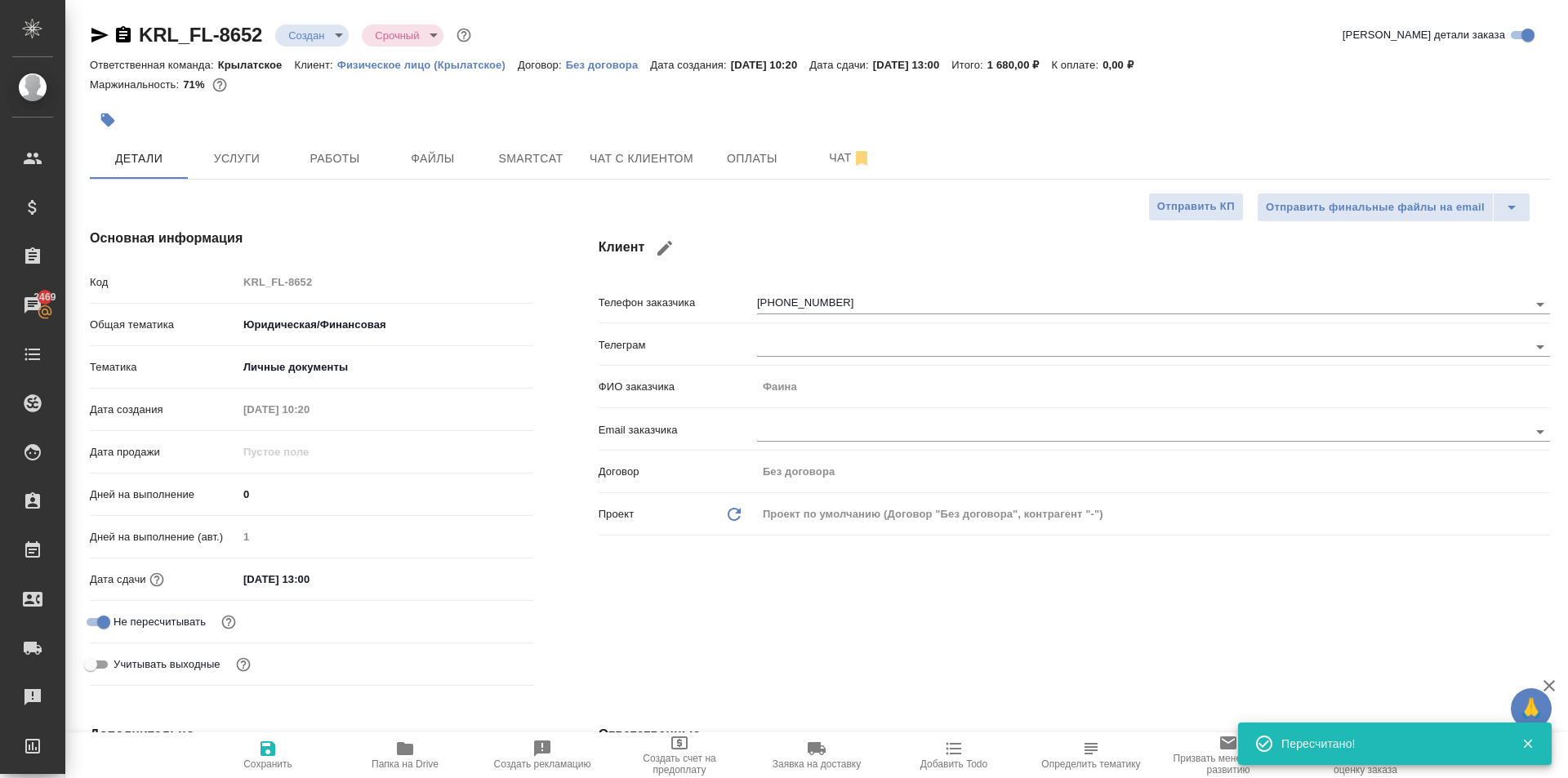
type textarea "x"
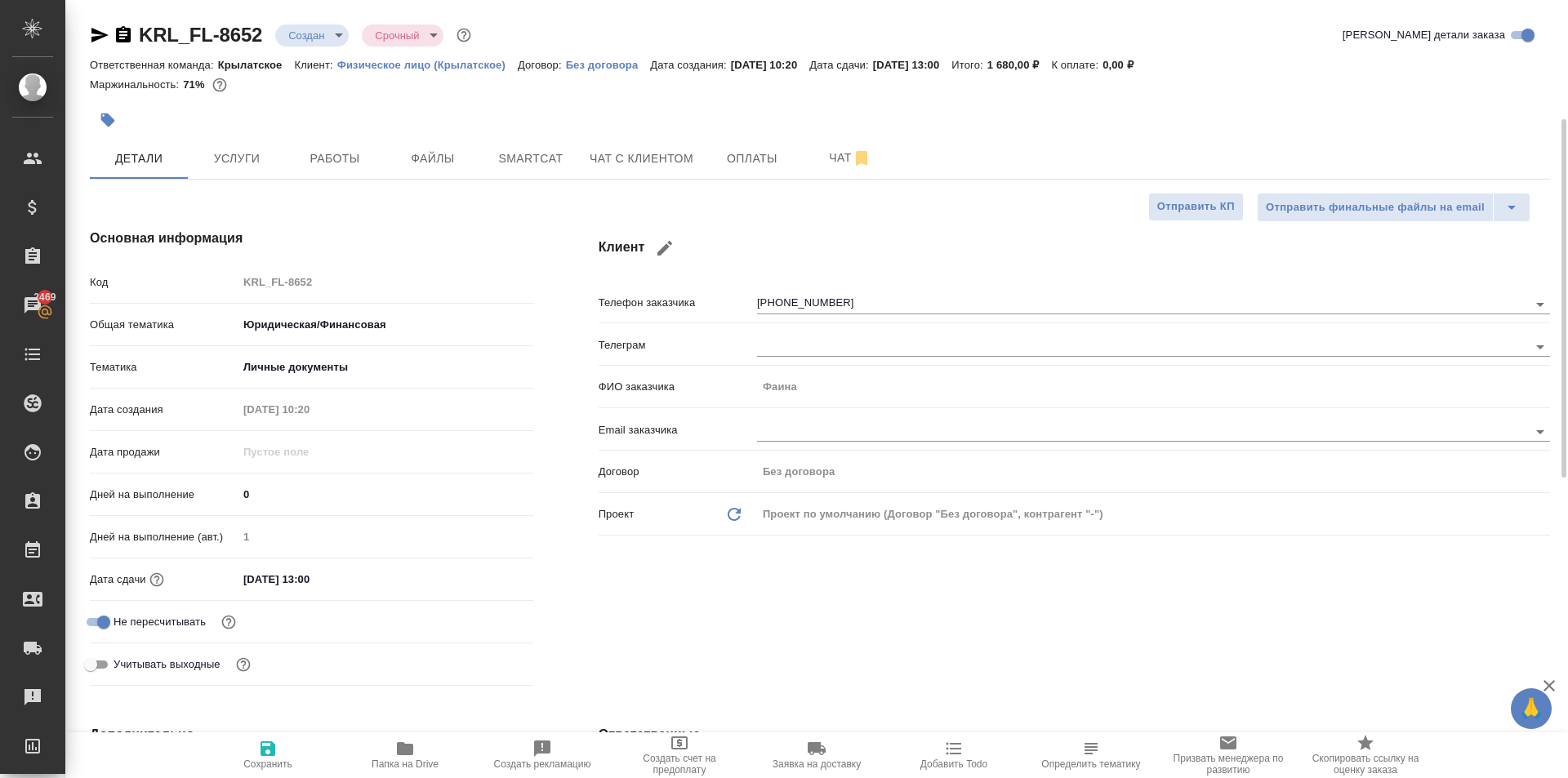
scroll to position [490, 0]
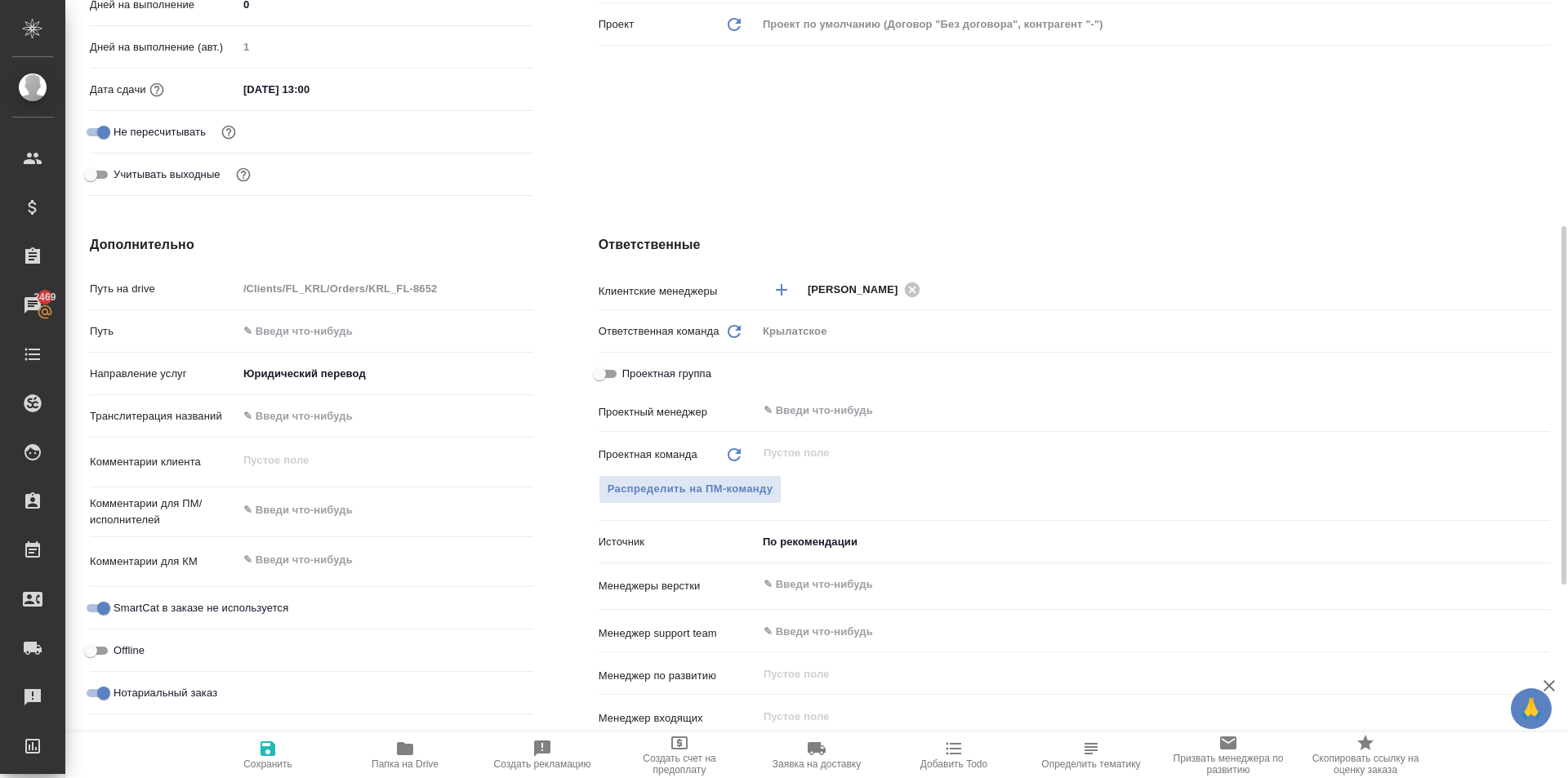
type textarea "x"
click at [360, 511] on textarea at bounding box center [385, 510] width 296 height 28
type textarea "x"
type textarea "Н"
type textarea "x"
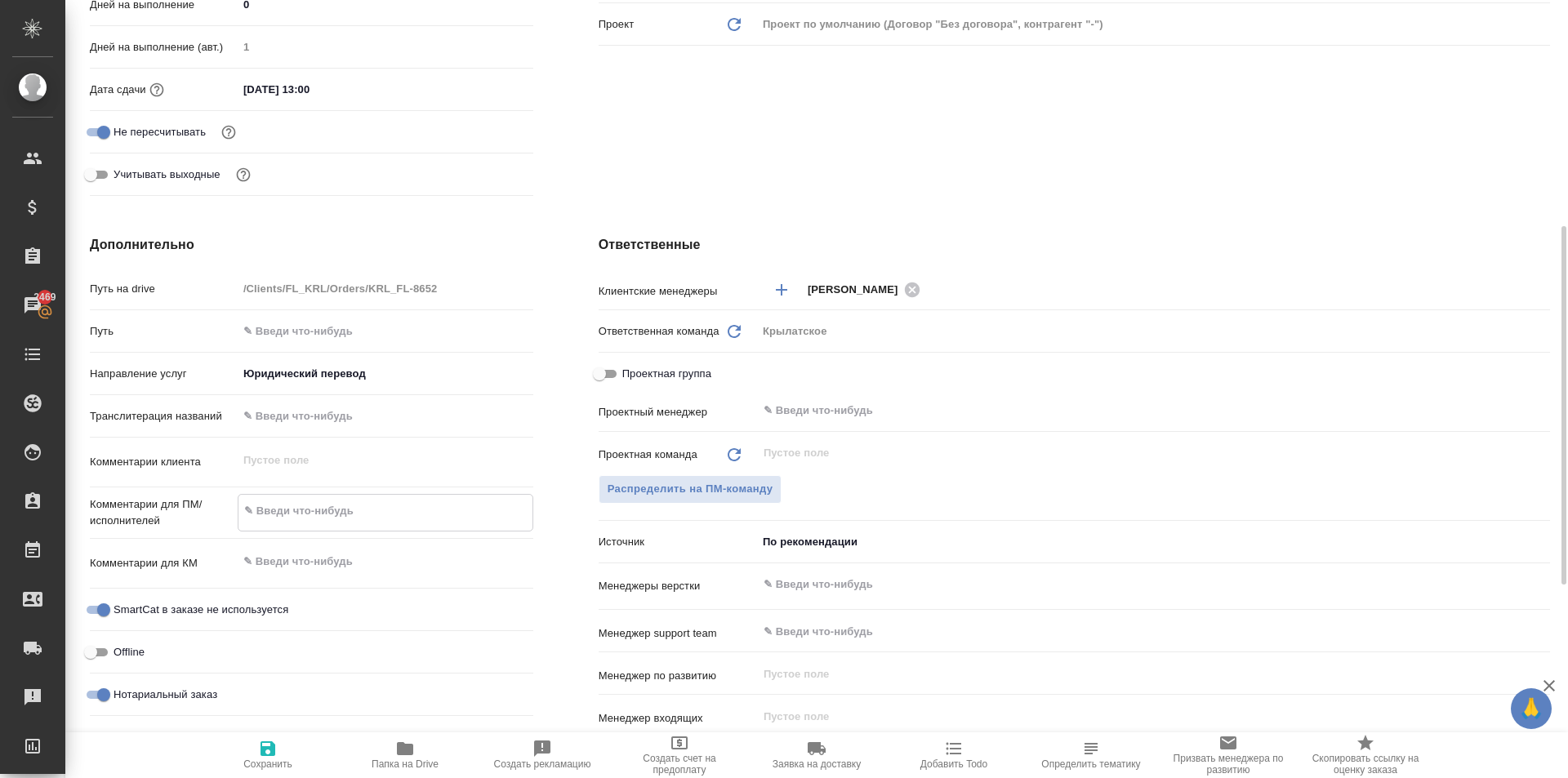
type textarea "x"
type textarea "НО"
type textarea "x"
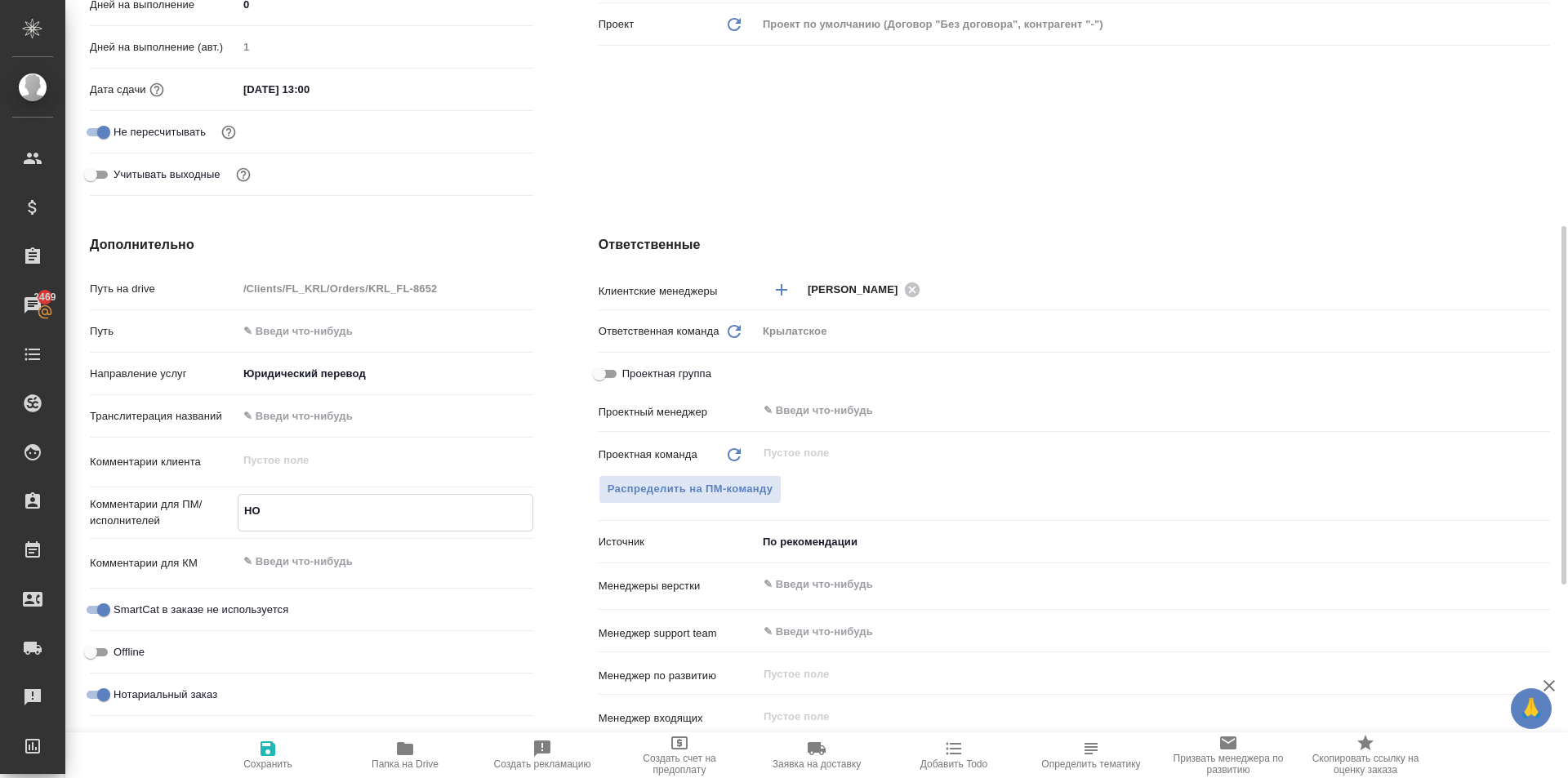
type textarea "x"
type textarea "НОТ"
type textarea "x"
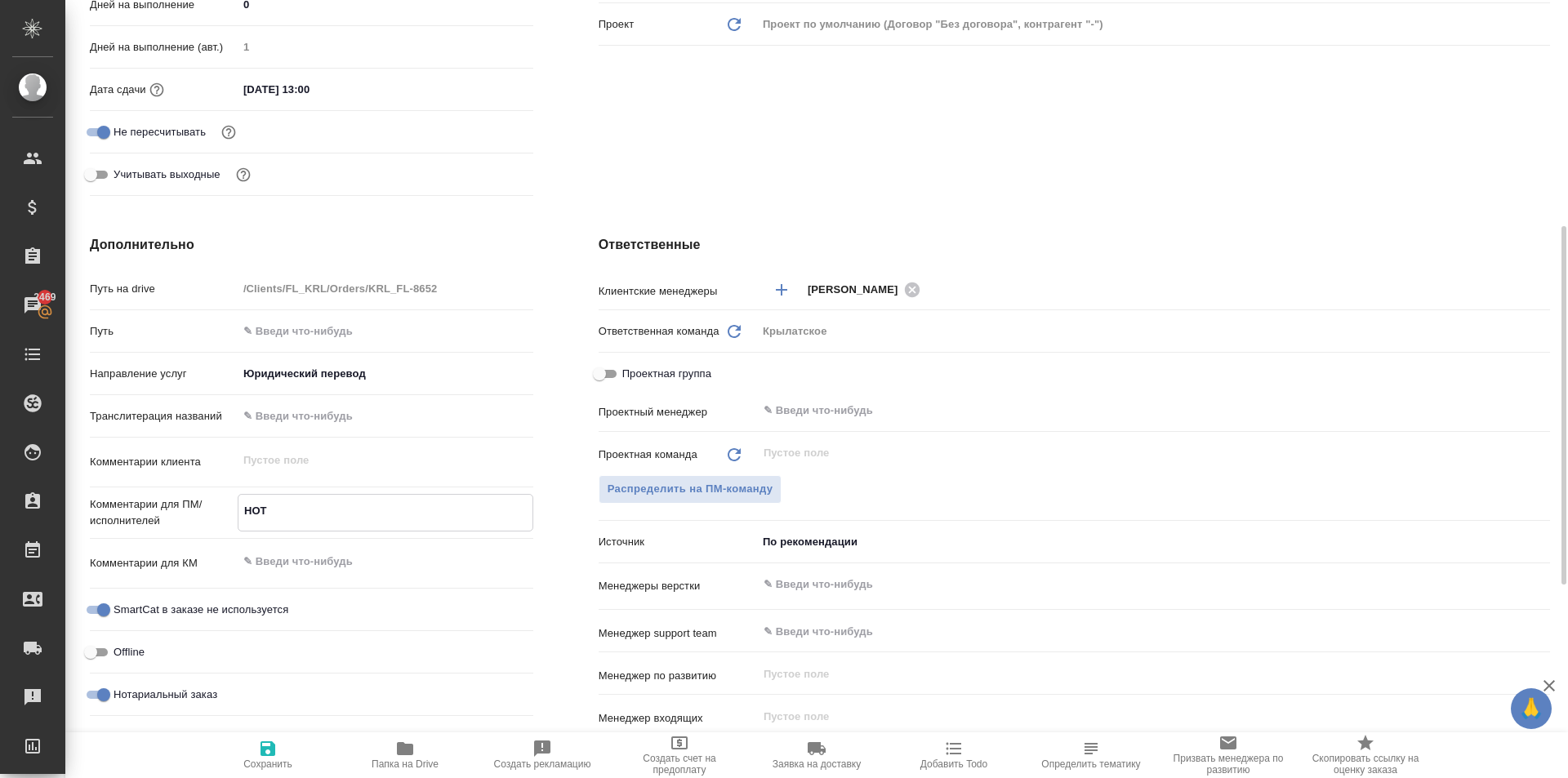
type textarea "НОТ"
type textarea "x"
type textarea "НОТ"
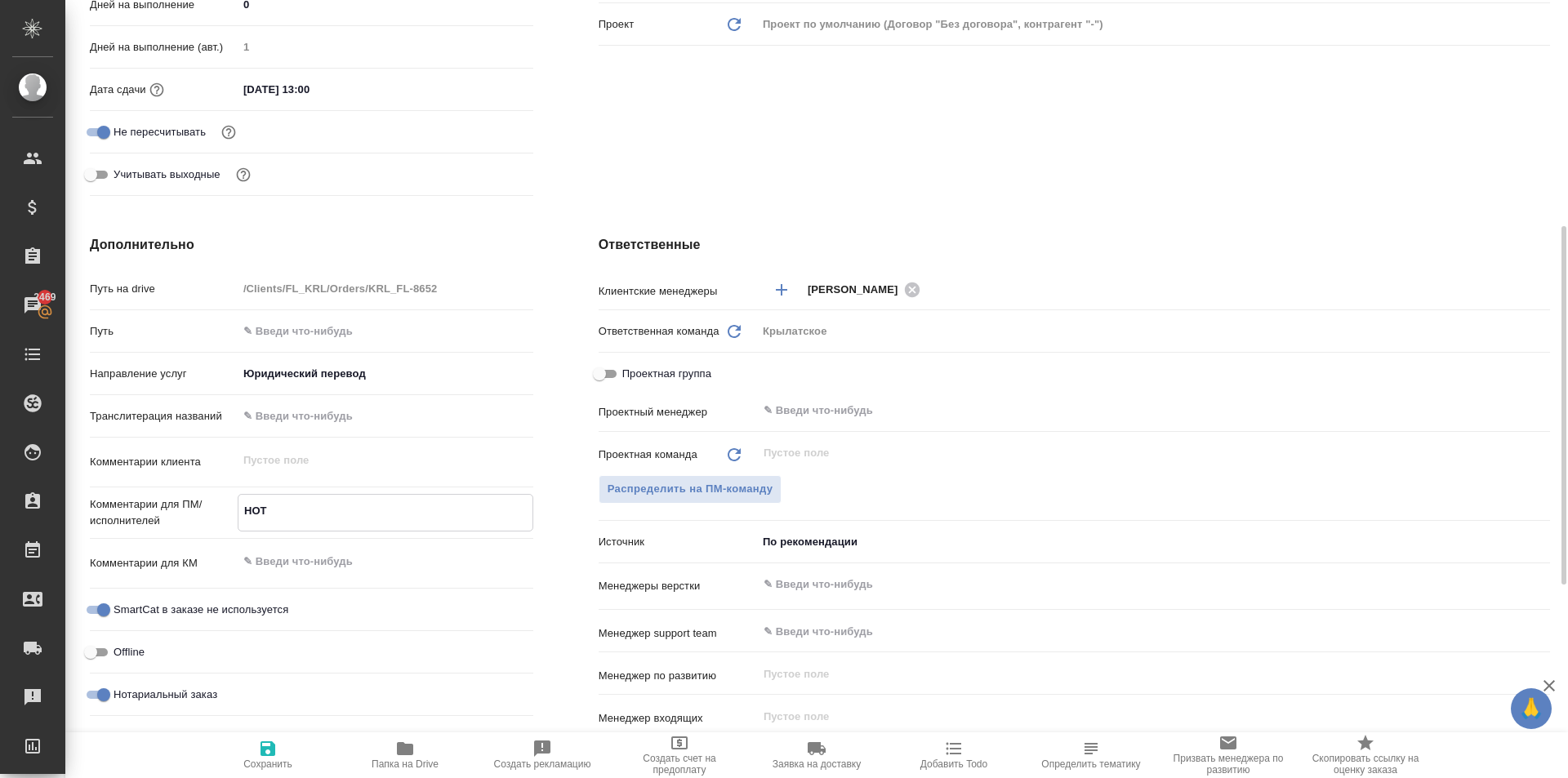
type textarea "x"
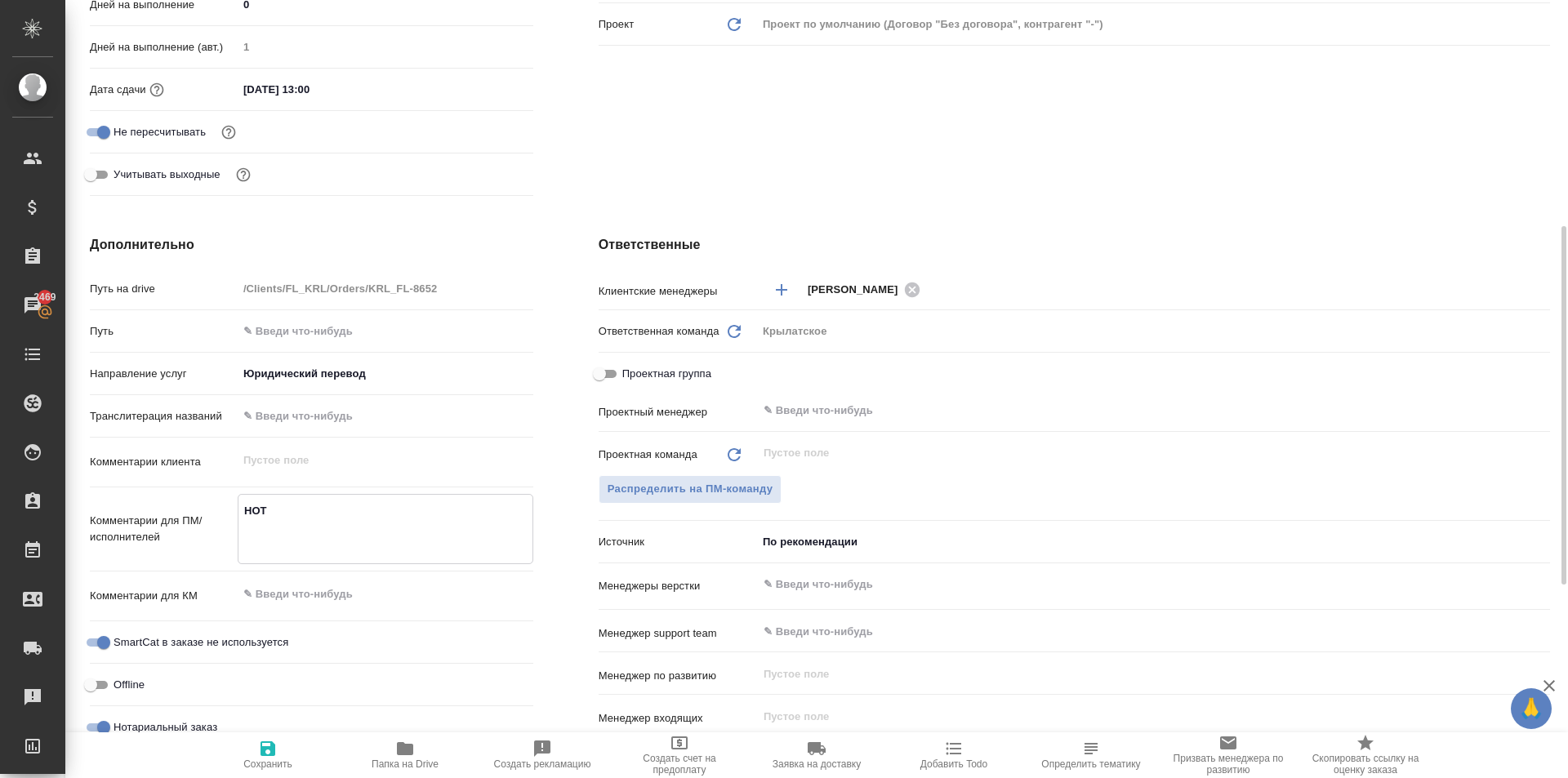
type textarea "x"
type textarea "НОТ Н"
type textarea "x"
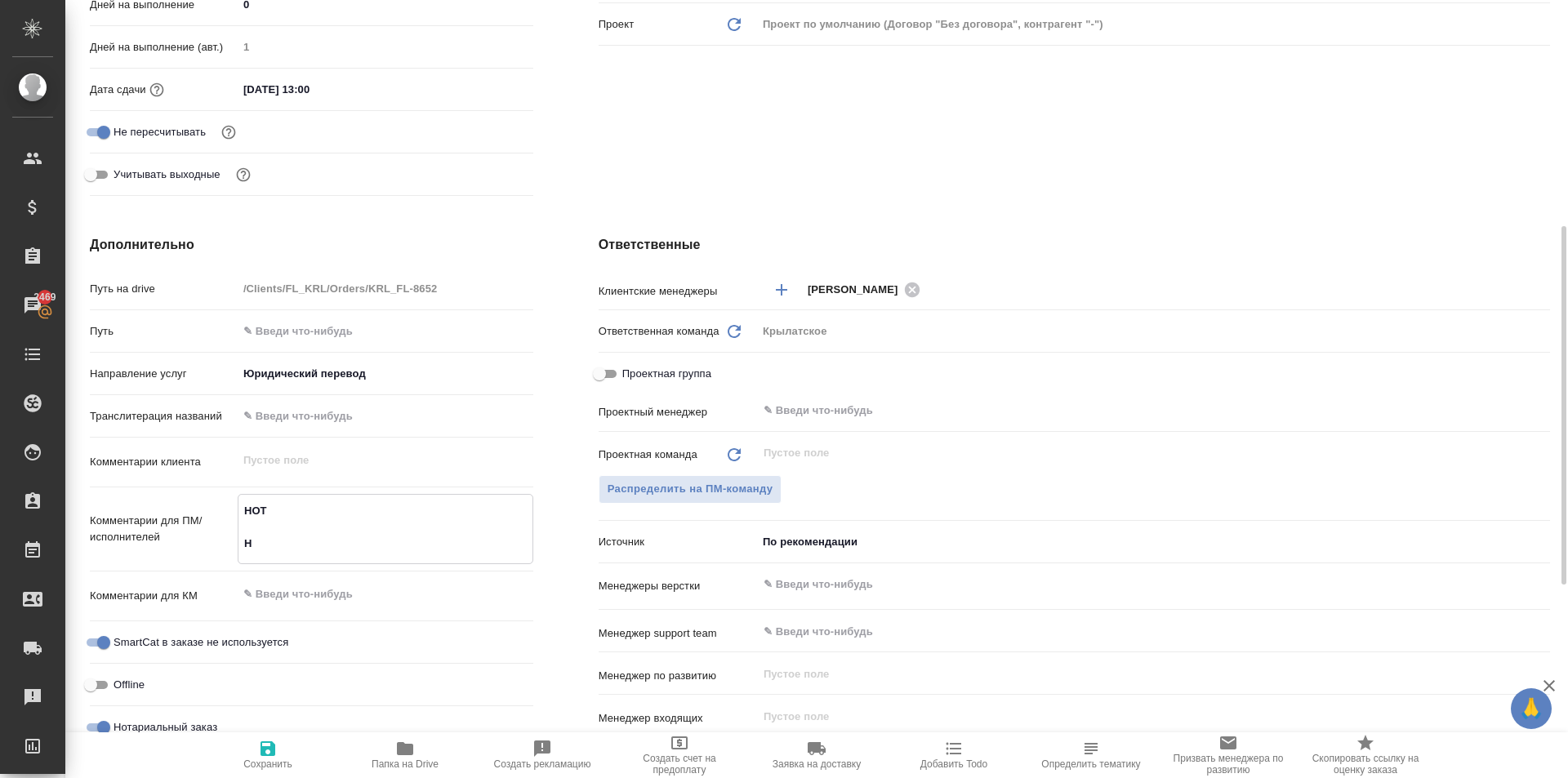
type textarea "НОТ Ну"
type textarea "x"
type textarea "НОТ Нуж"
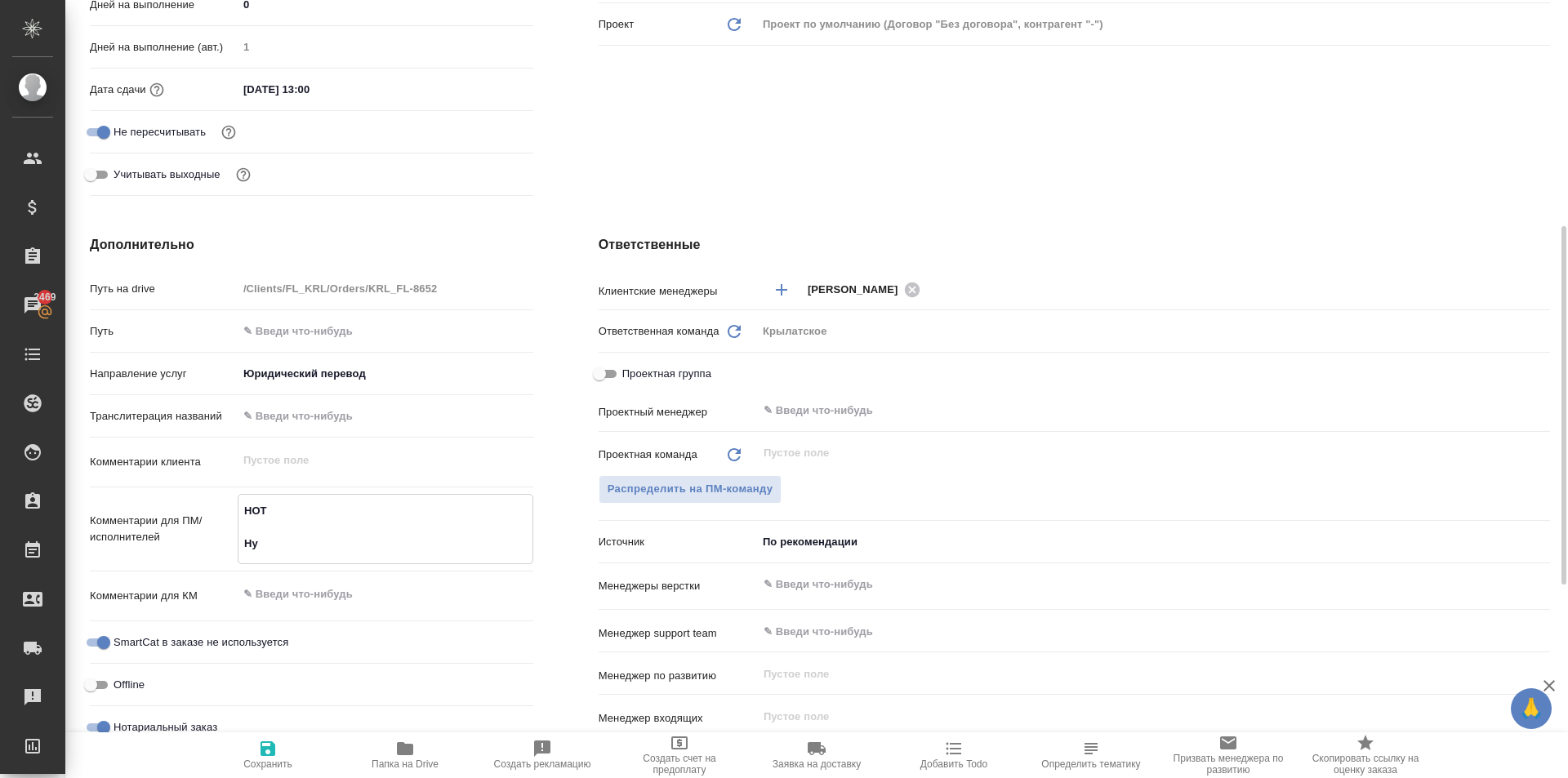
type textarea "x"
type textarea "НОТ Нуже"
type textarea "x"
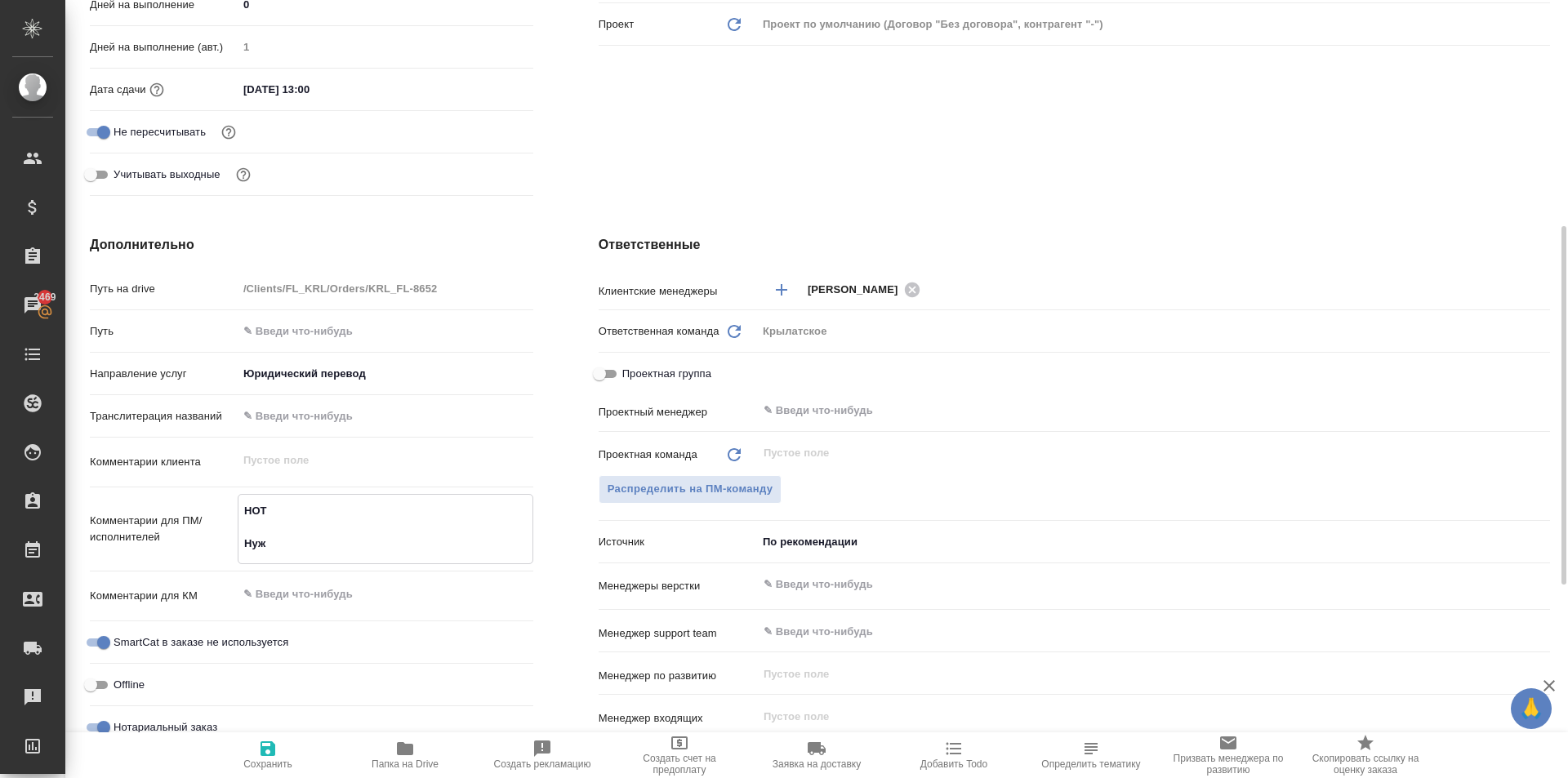
type textarea "x"
type textarea "НОТ Нуж"
type textarea "x"
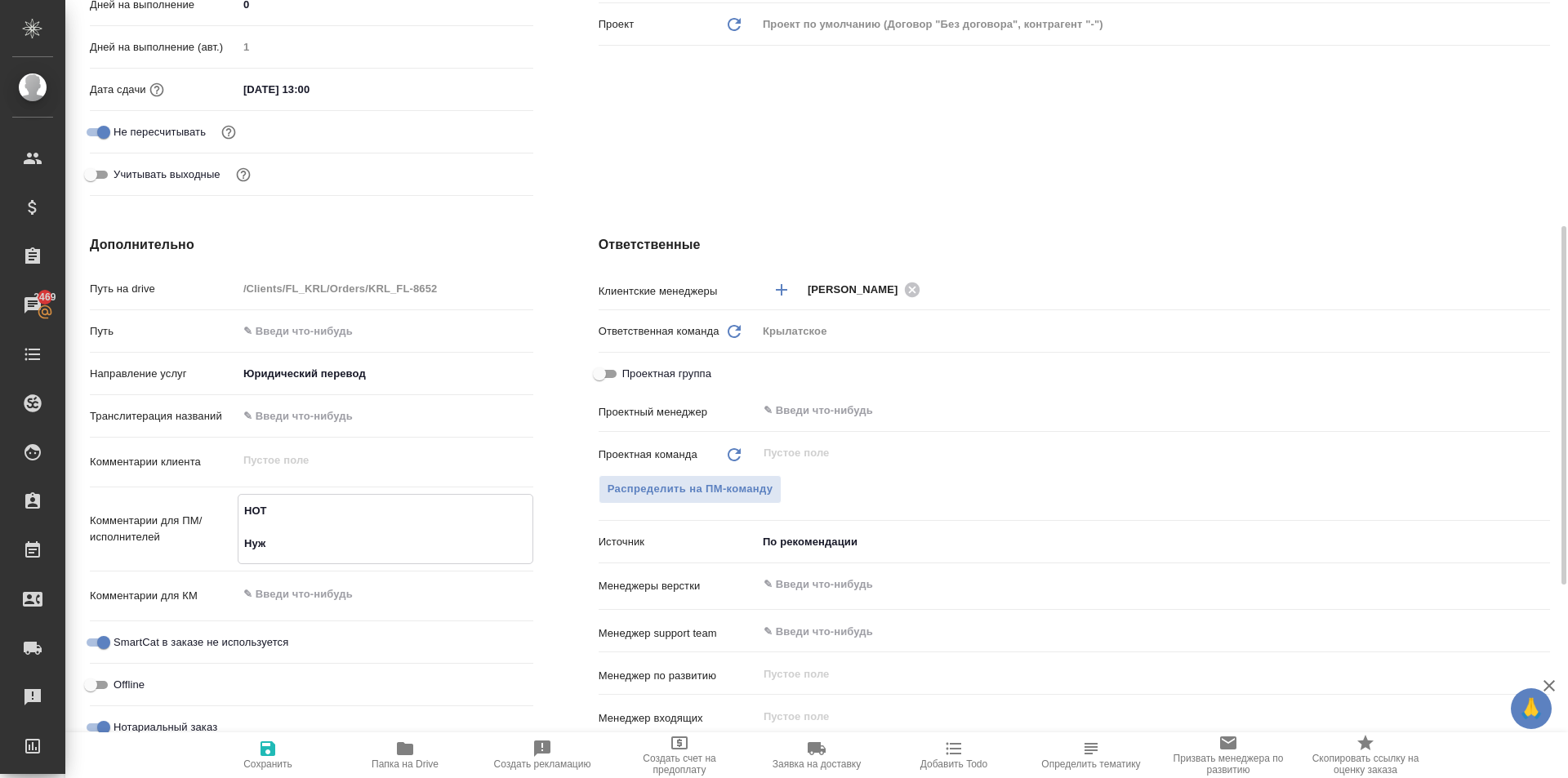
type textarea "x"
type textarea "НОТ Нужн"
type textarea "x"
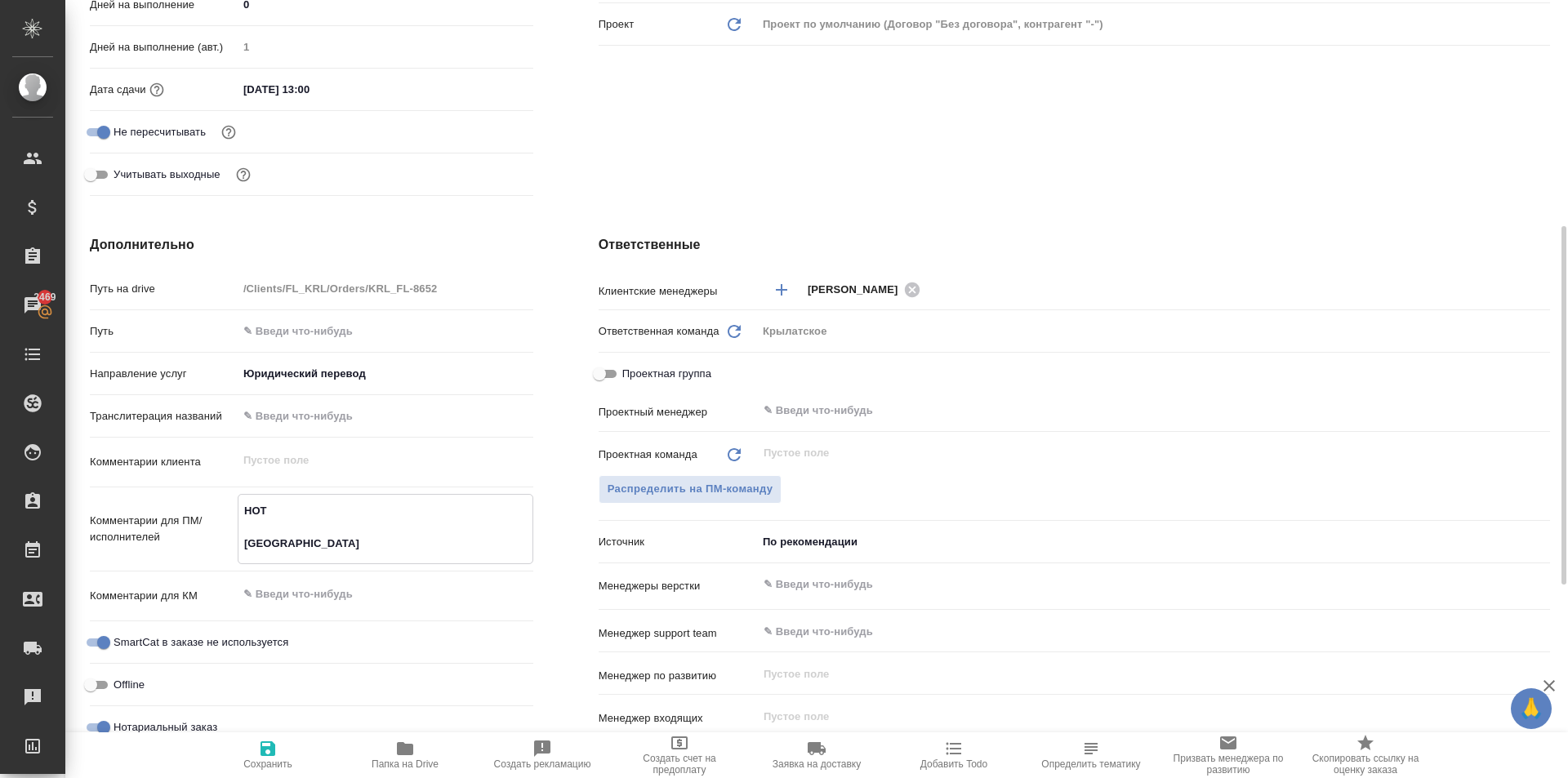
type textarea "НОТ Нужны"
type textarea "x"
type textarea "НОТ Нужны"
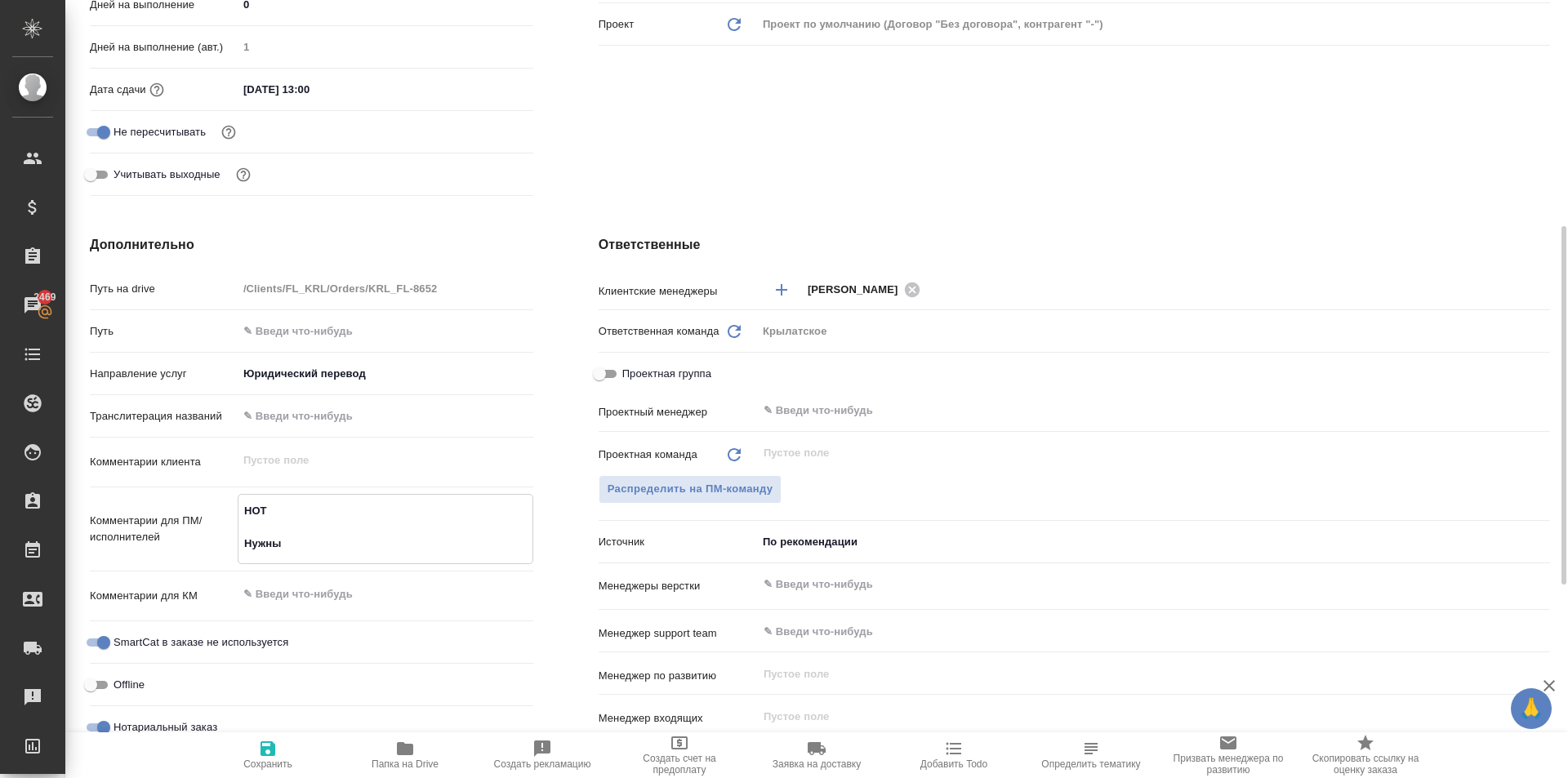
type textarea "x"
type textarea "НОТ Нужны п"
type textarea "x"
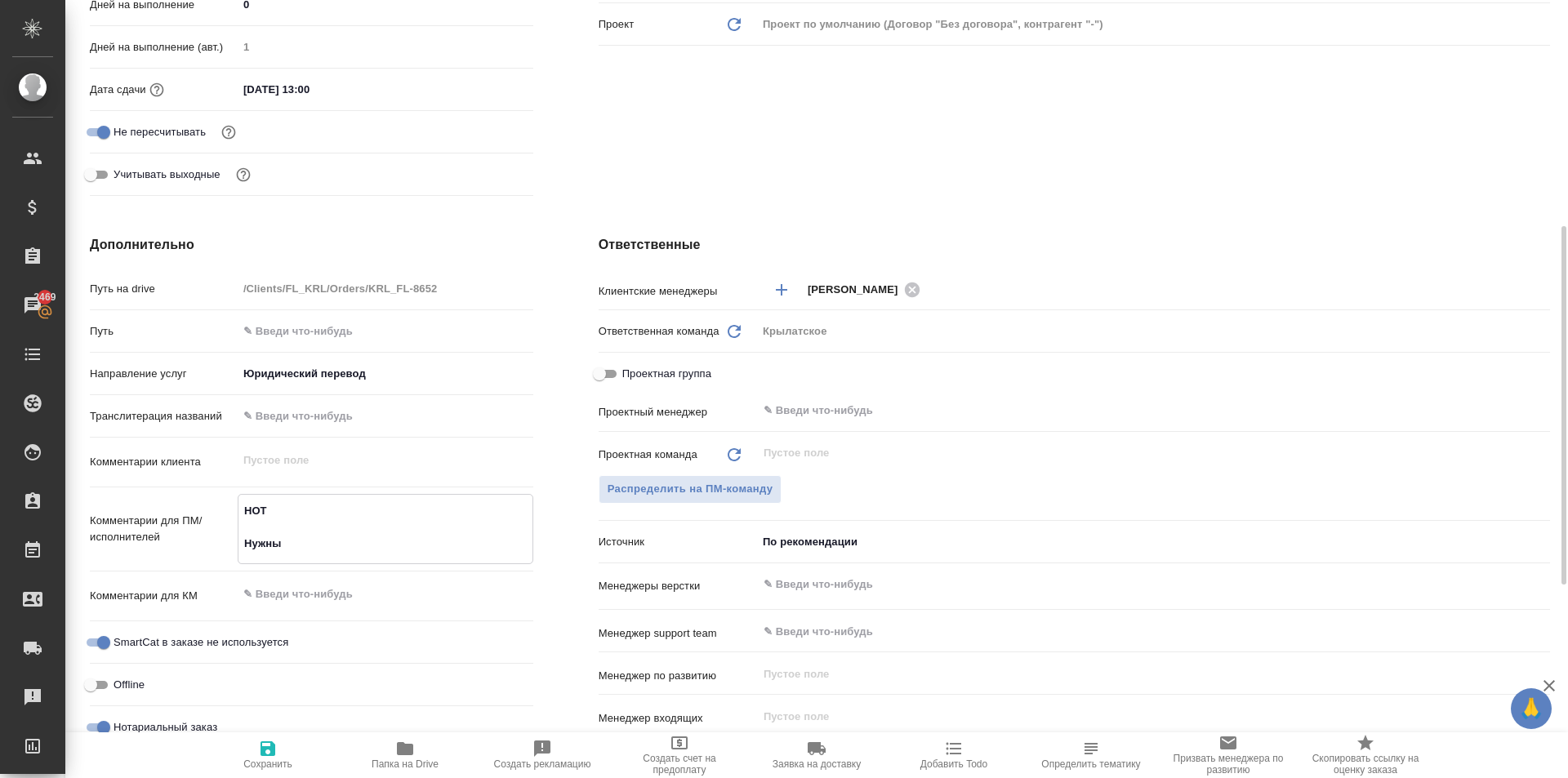
type textarea "x"
type textarea "НОТ Нужны пе"
type textarea "x"
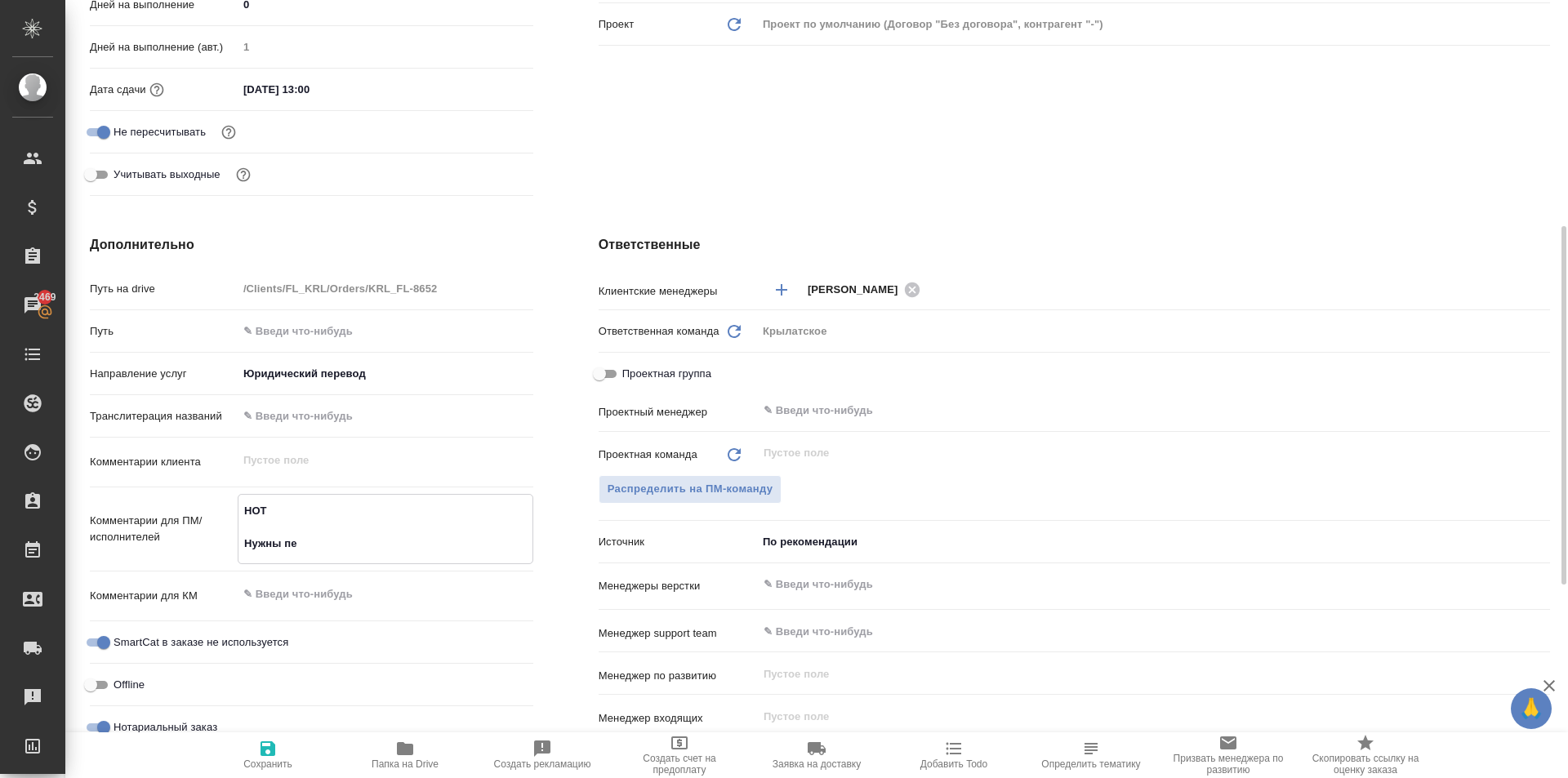
type textarea "x"
type textarea "НОТ Нужны пер"
type textarea "x"
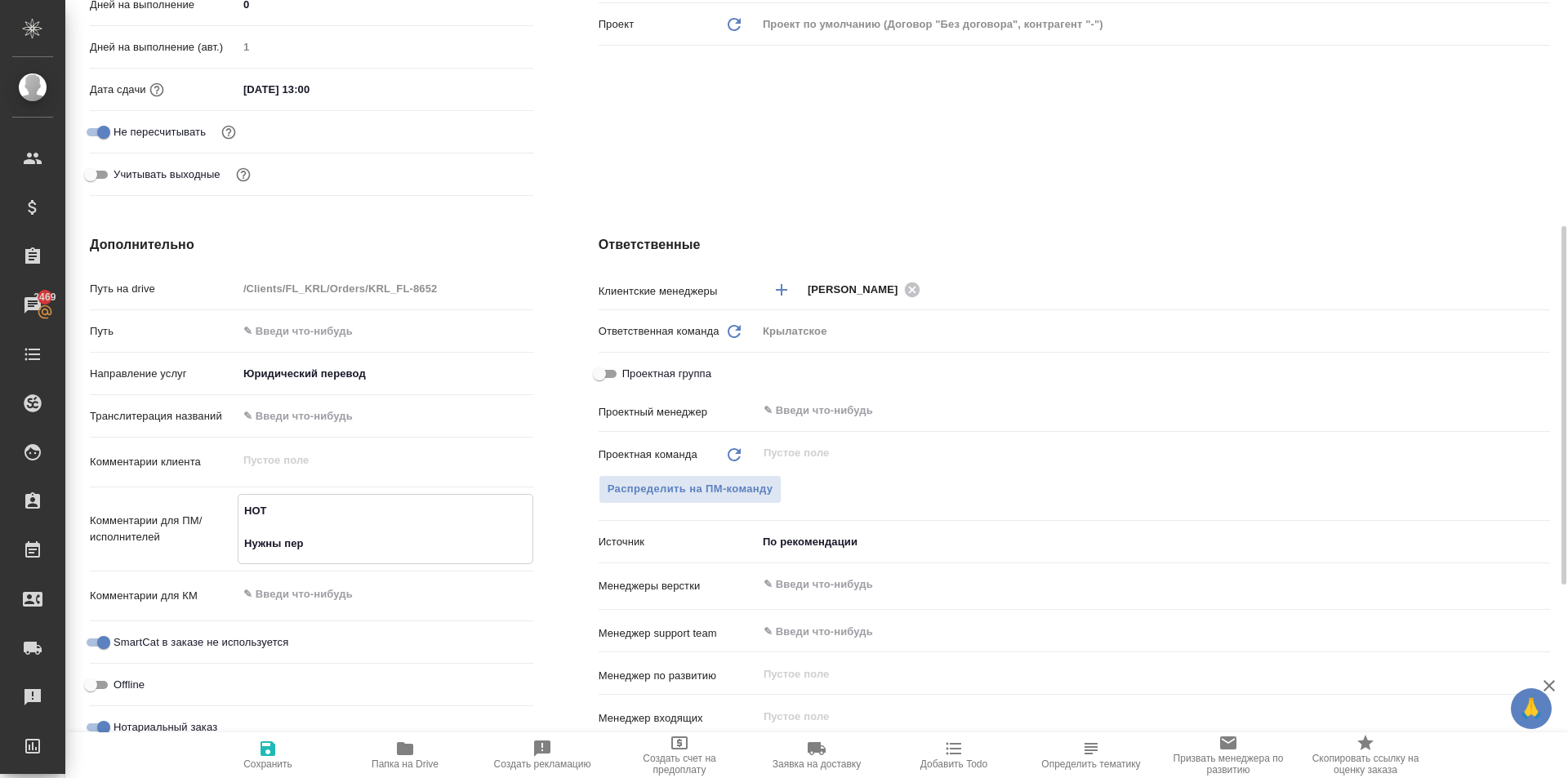
type textarea "НОТ Нужны пере"
type textarea "x"
type textarea "НОТ Нужны перев"
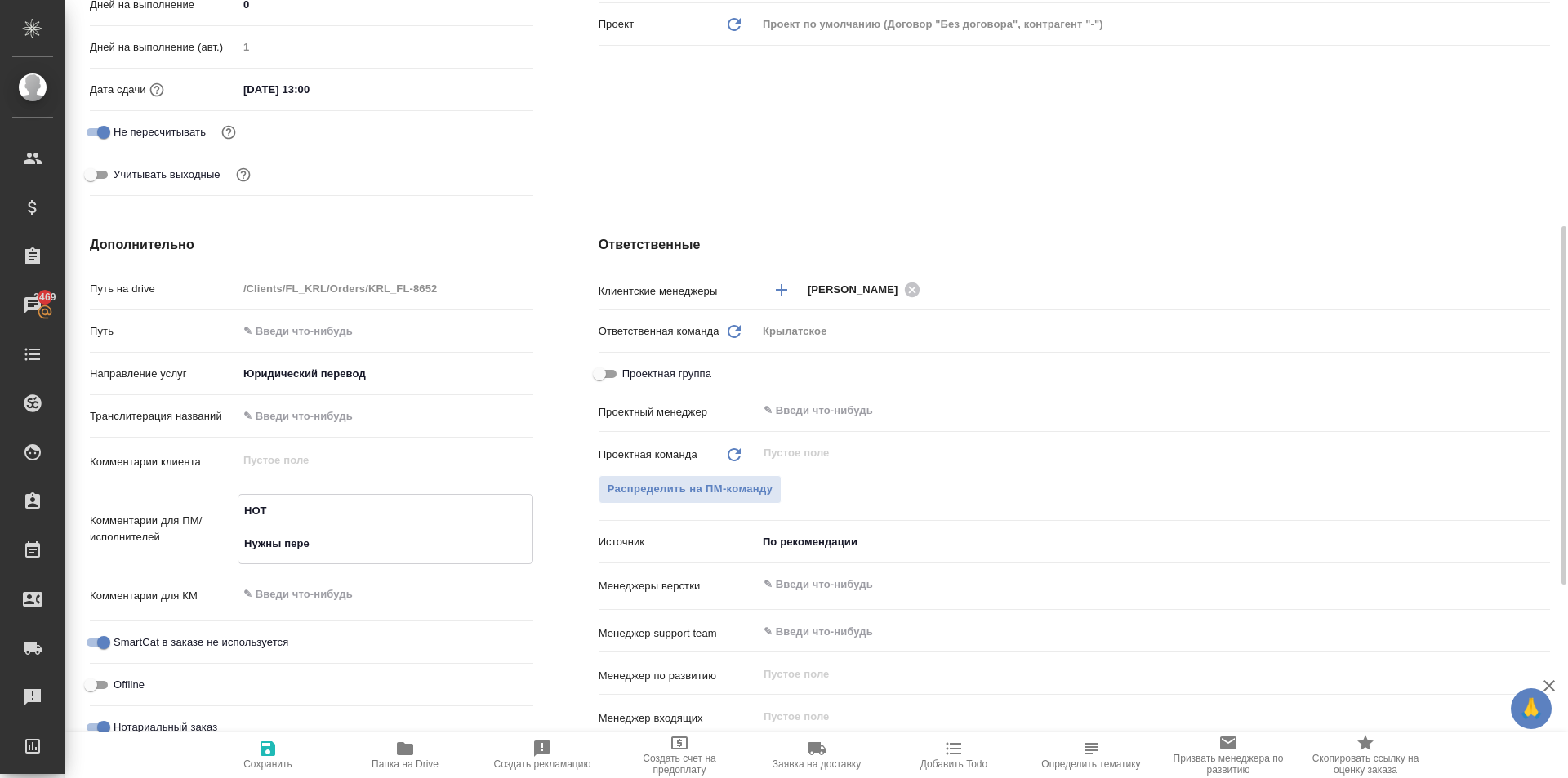
type textarea "x"
type textarea "НОТ Нужны перево"
type textarea "x"
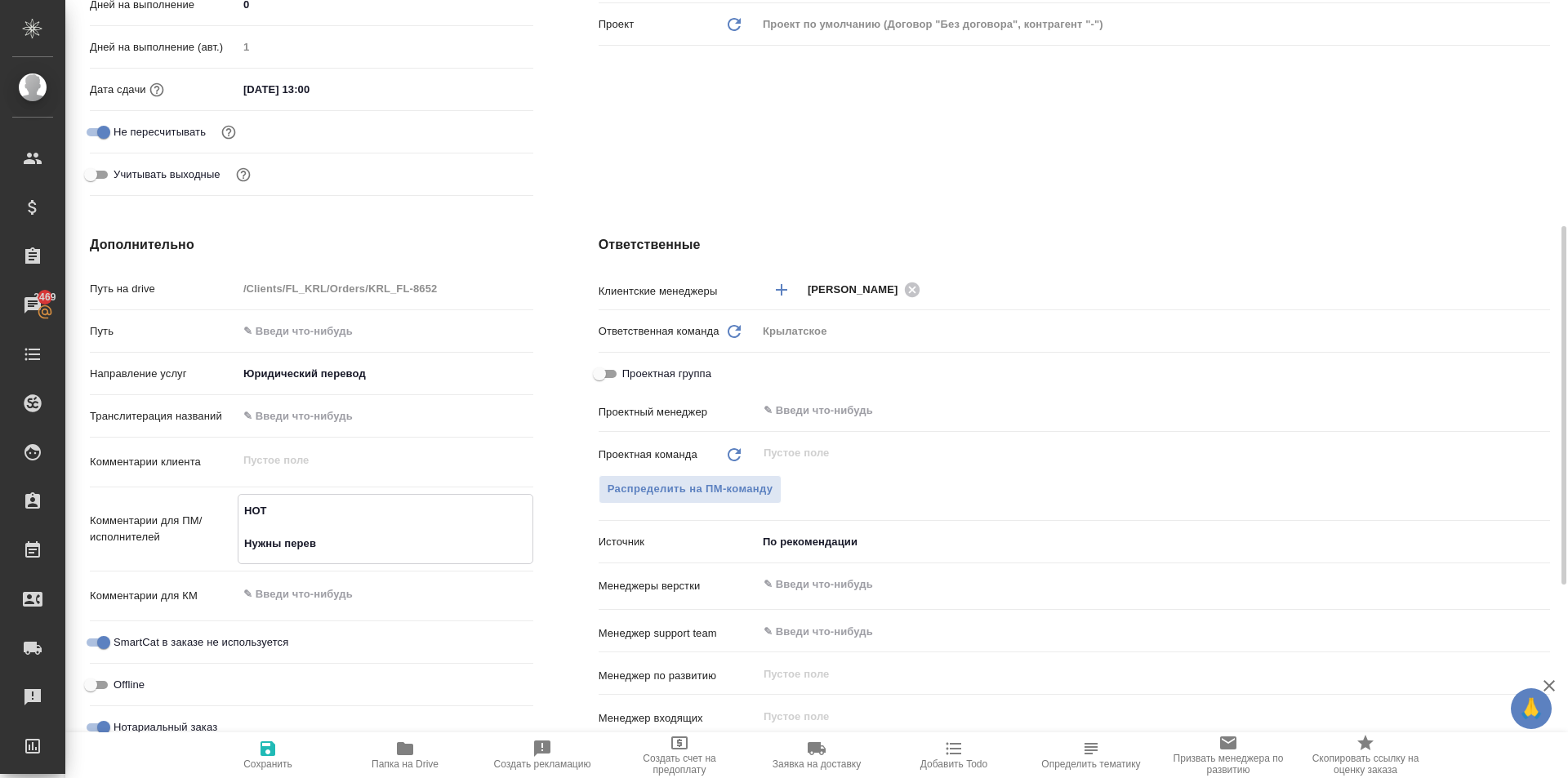
type textarea "x"
type textarea "НОТ Нужны перевод"
type textarea "x"
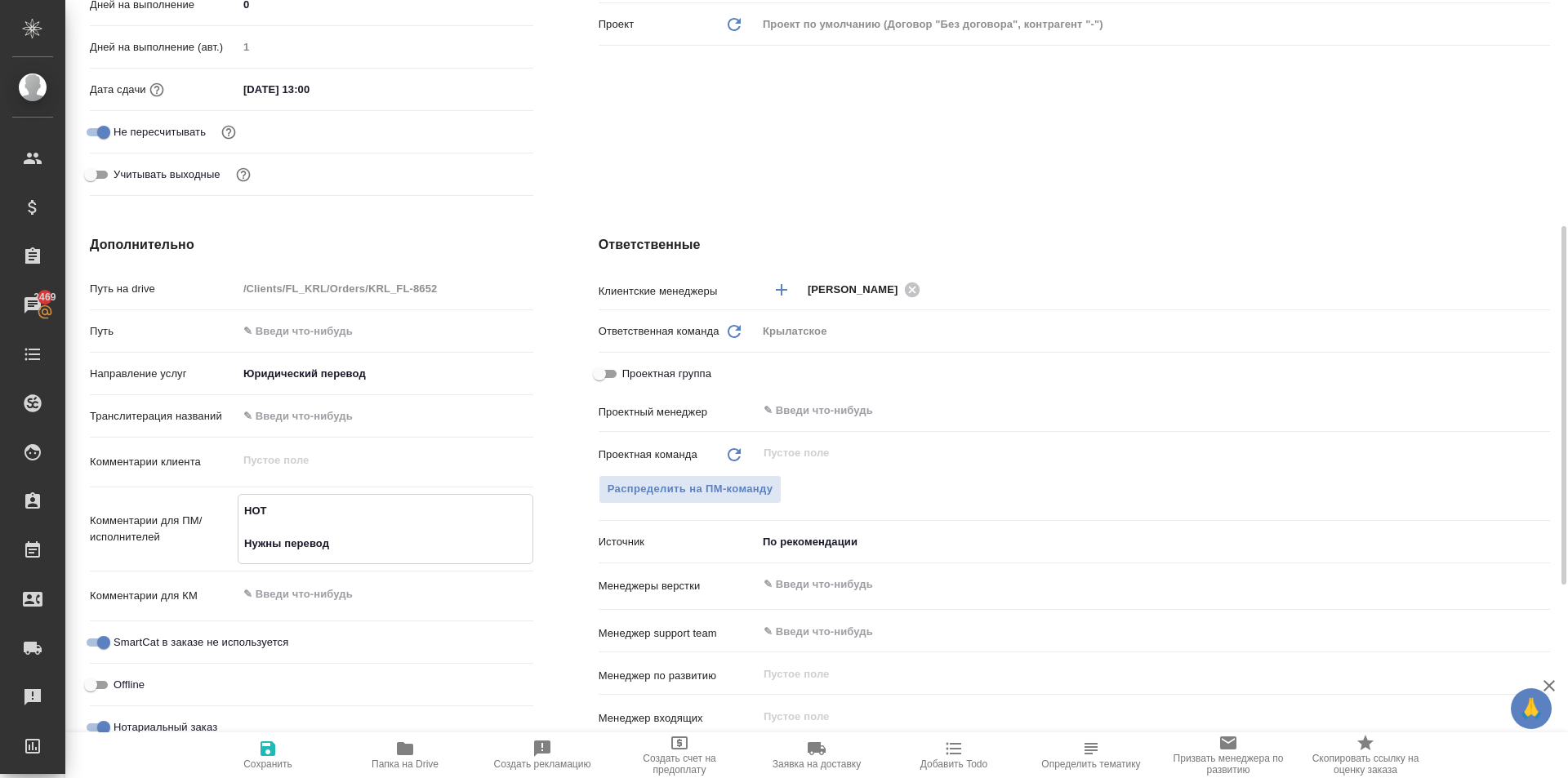
type textarea "x"
type textarea "НОТ Нужны переводы"
type textarea "x"
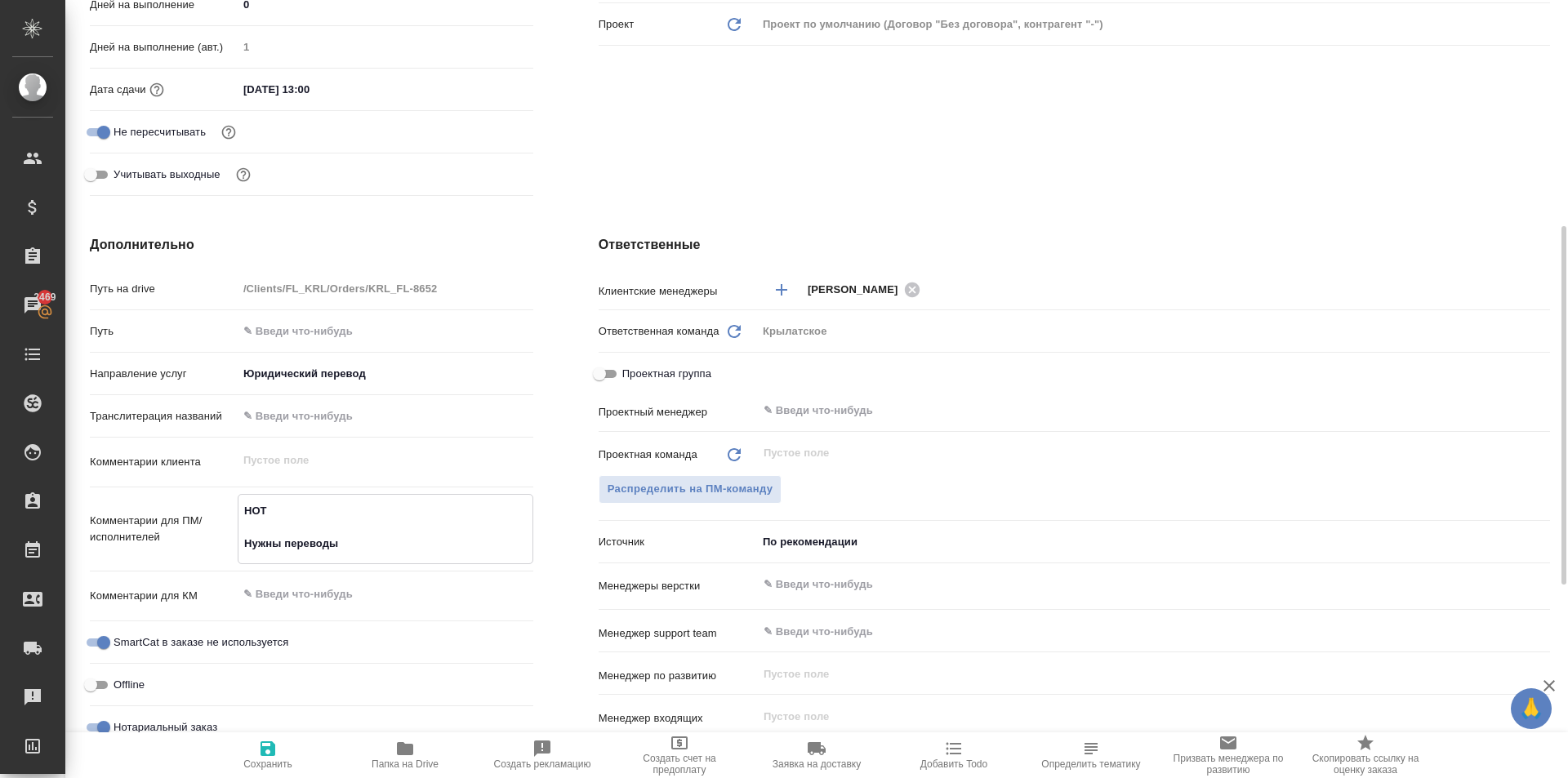
type textarea "НОТ Нужны переводы"
type textarea "x"
type textarea "НОТ Нужны переводы в"
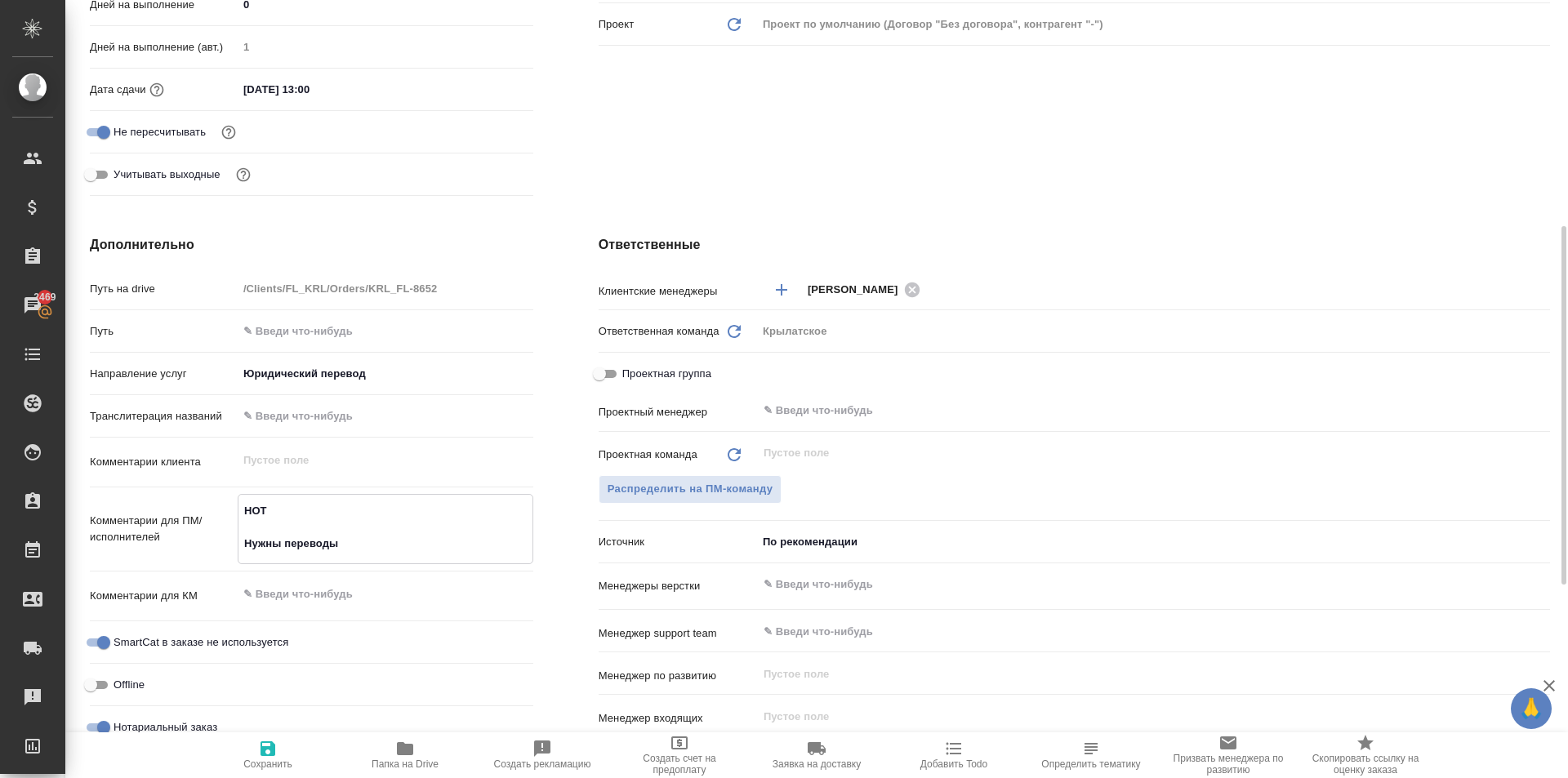
type textarea "x"
type textarea "НОТ Нужны переводы вс"
type textarea "x"
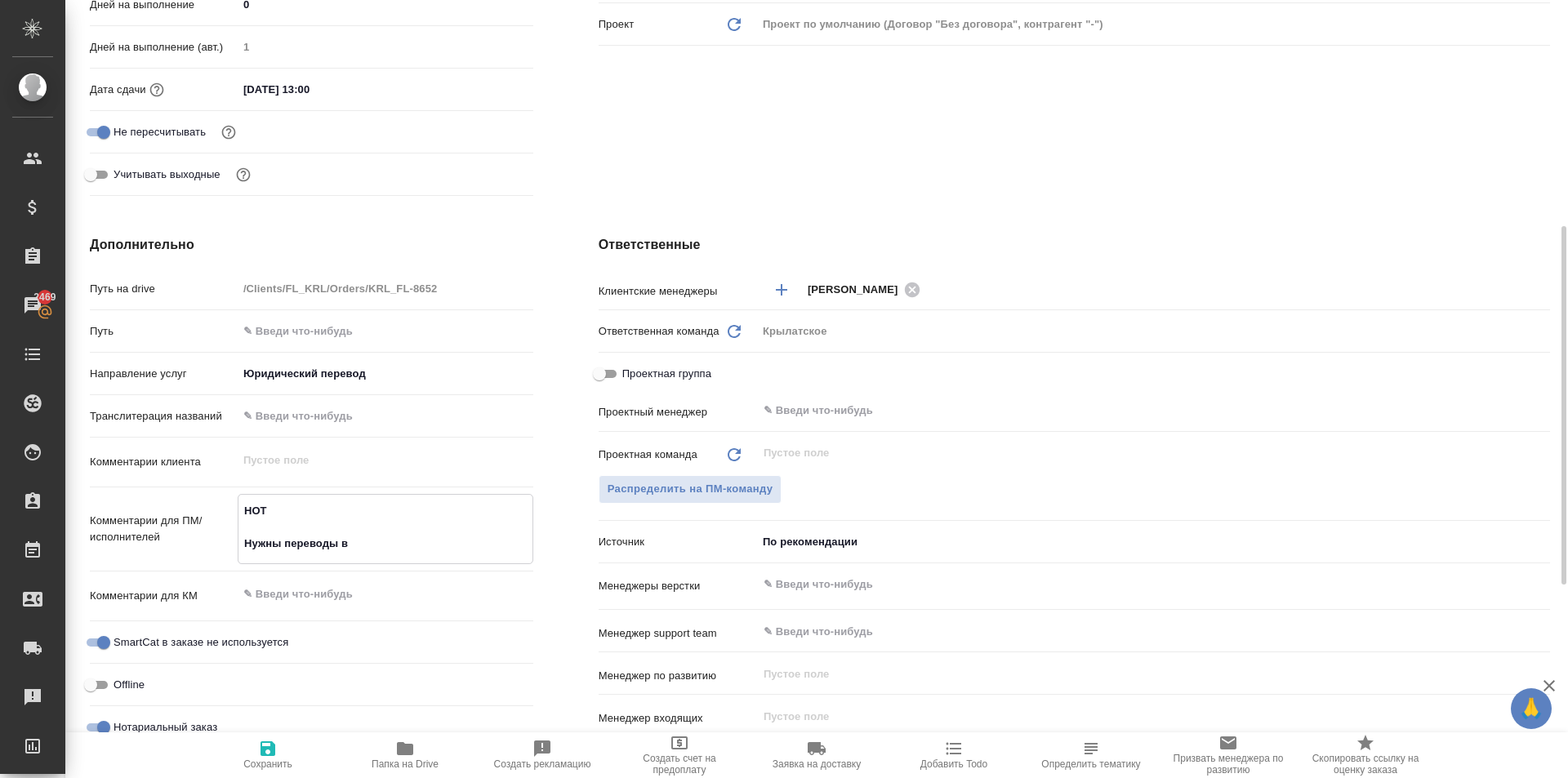
type textarea "x"
type textarea "НОТ Нужны переводы все"
type textarea "x"
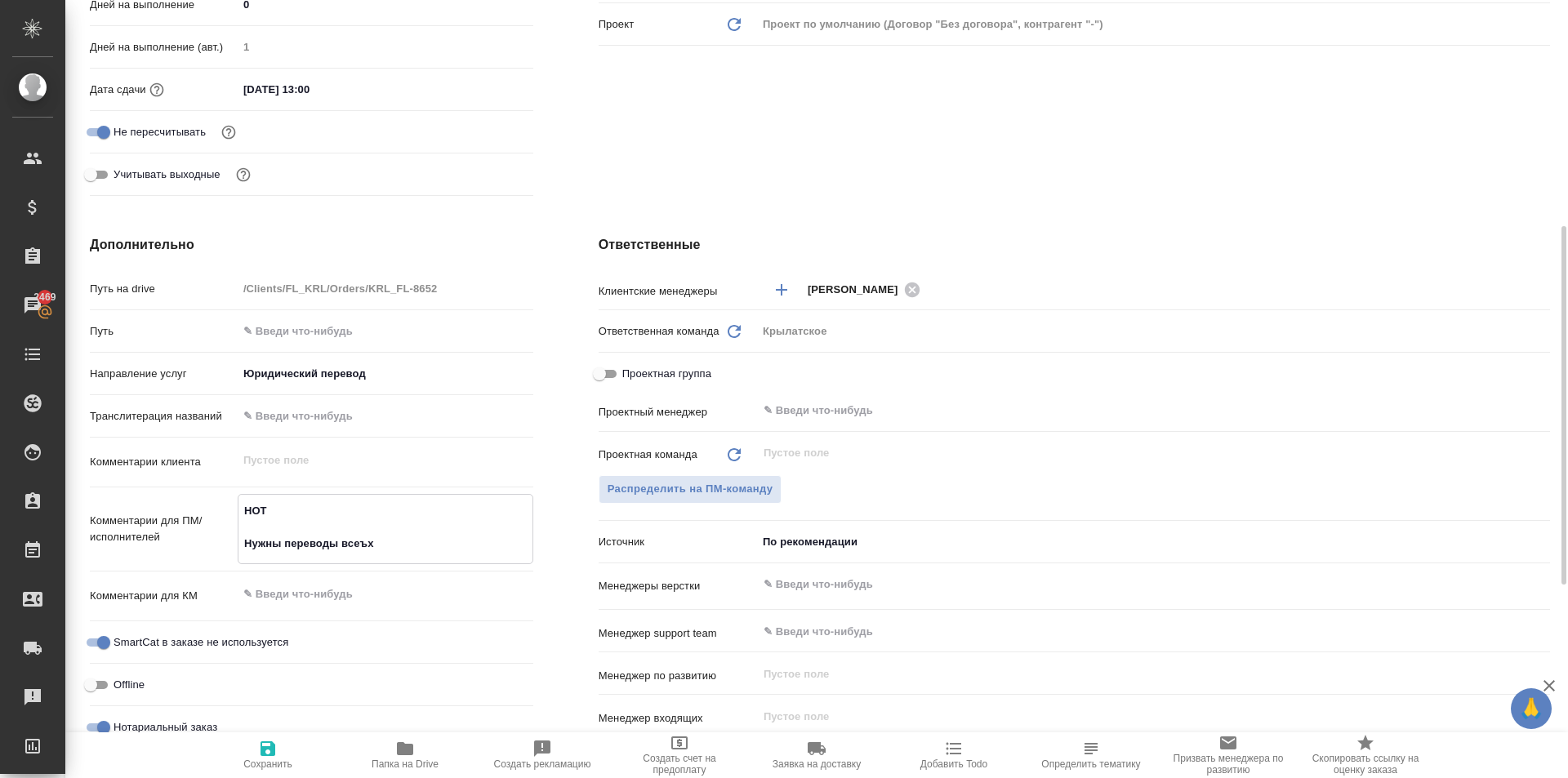
type textarea "НОТ Нужны переводы всеъх"
type textarea "x"
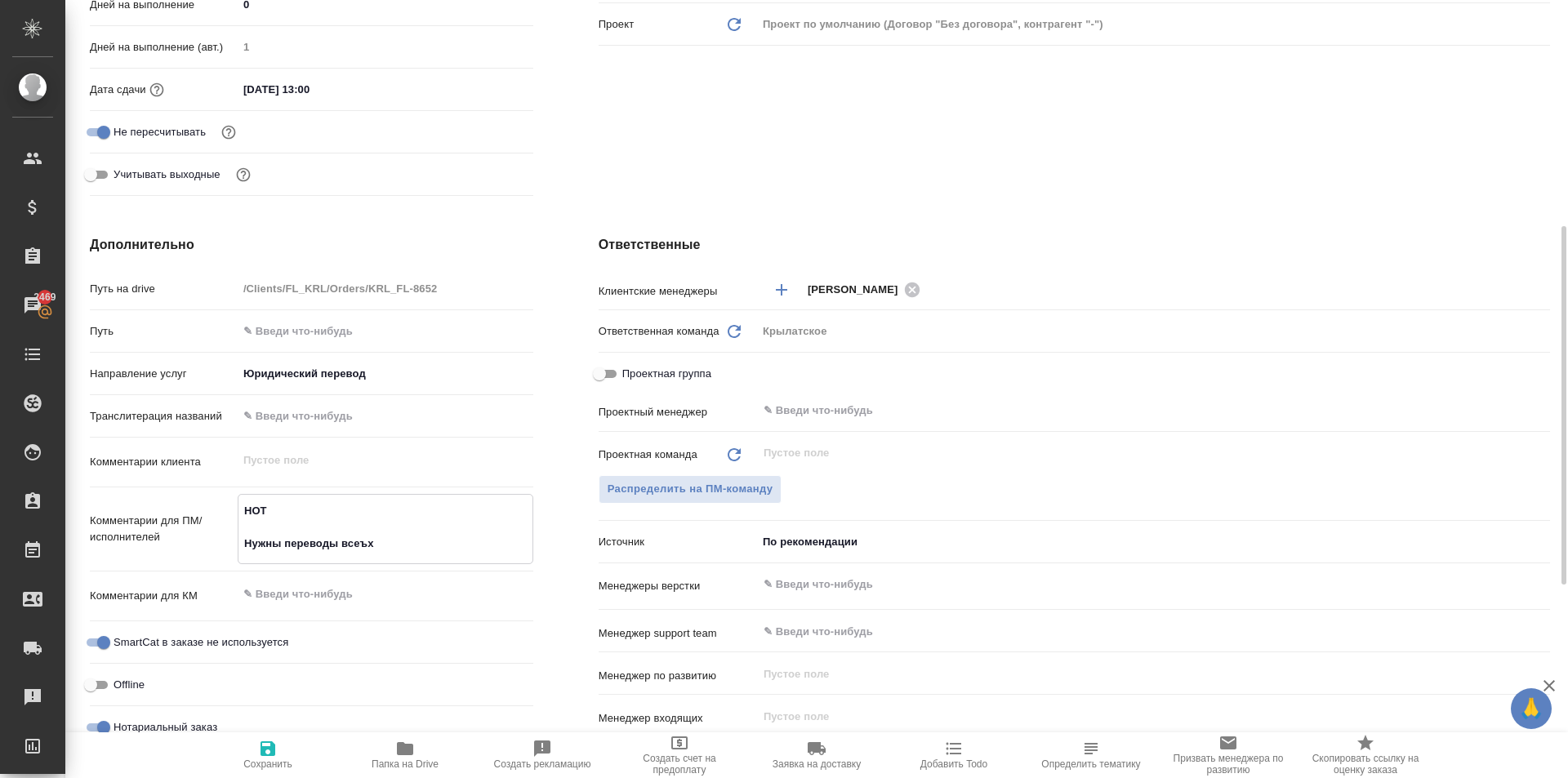
type textarea "НОТ Нужны переводы всеъх п"
type textarea "x"
type textarea "НОТ Нужны переводы всеъх пе"
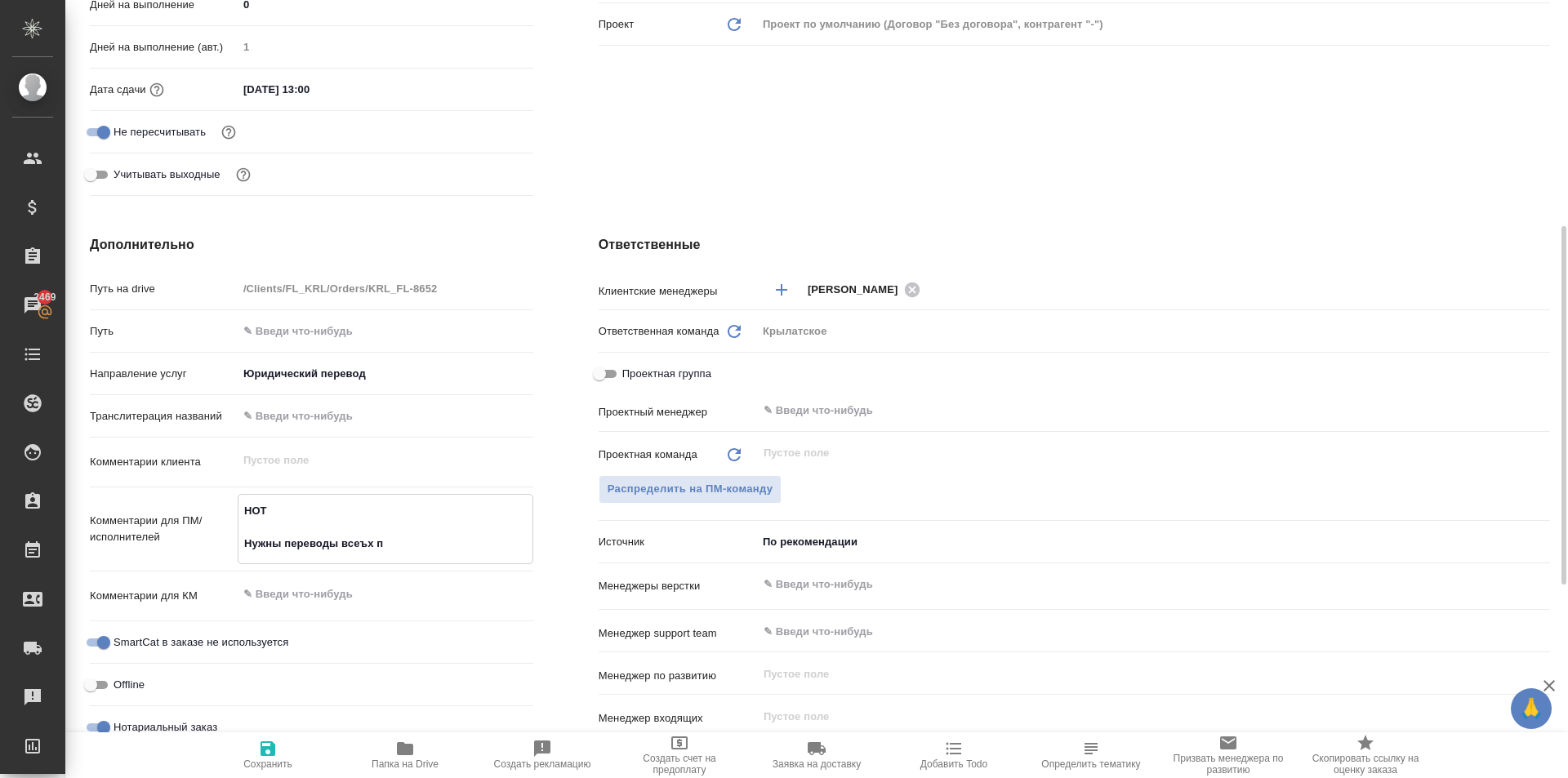
type textarea "x"
type textarea "НОТ Нужны переводы всеъх печ"
type textarea "x"
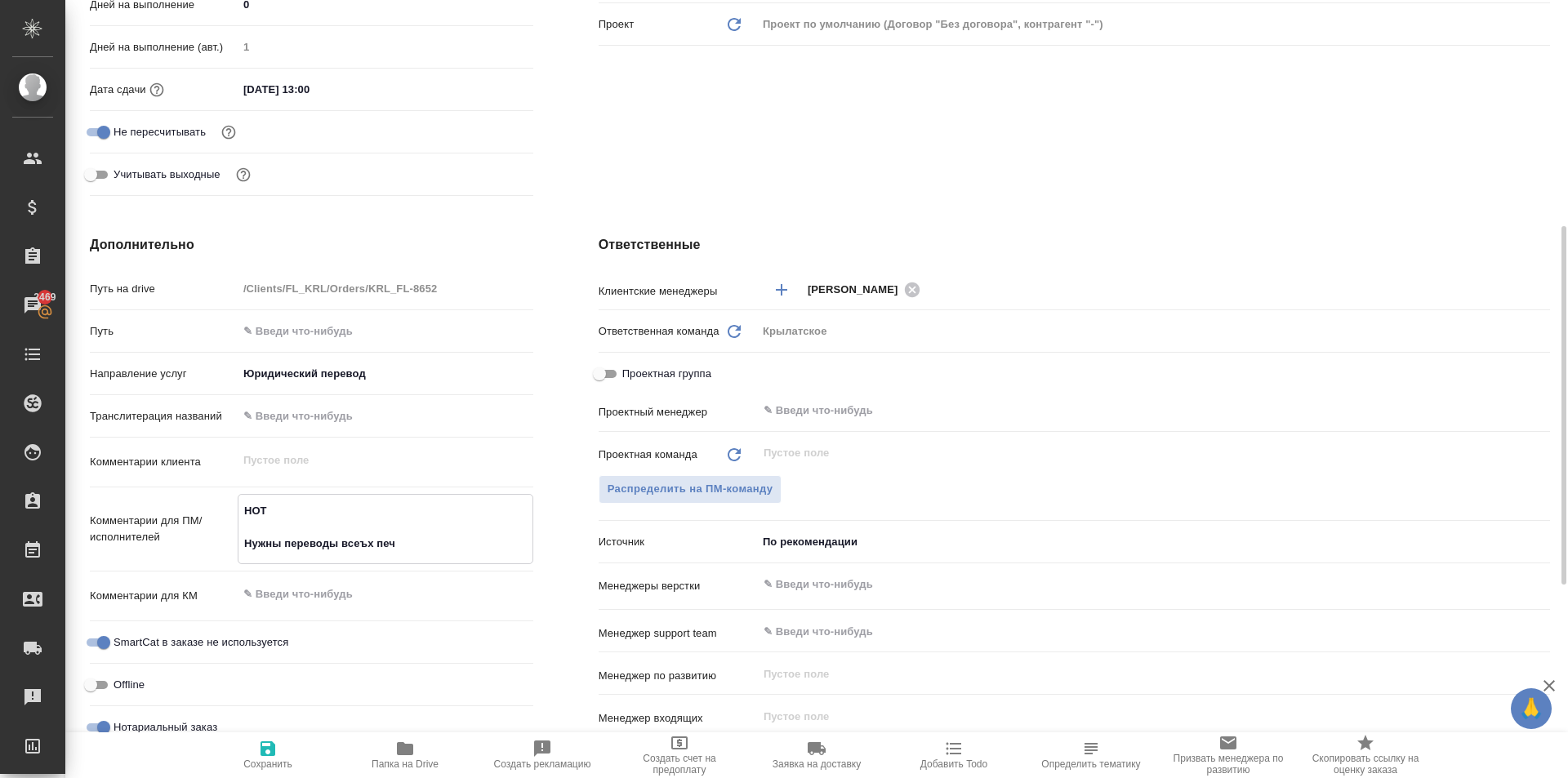
type textarea "x"
type textarea "НОТ Нужны переводы всеъх печа"
type textarea "x"
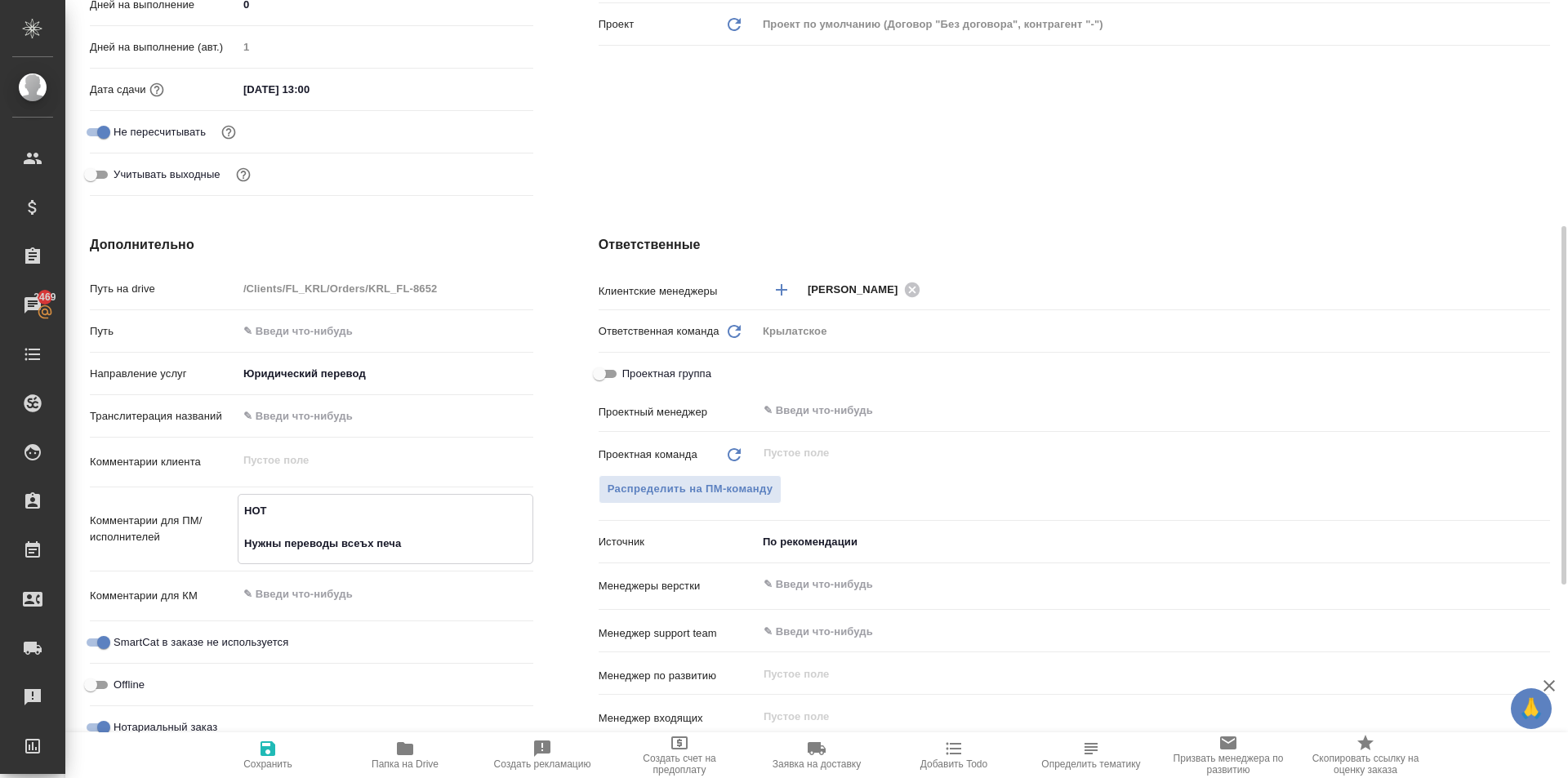
type textarea "x"
type textarea "НОТ Нужны переводы всеъх печат"
type textarea "x"
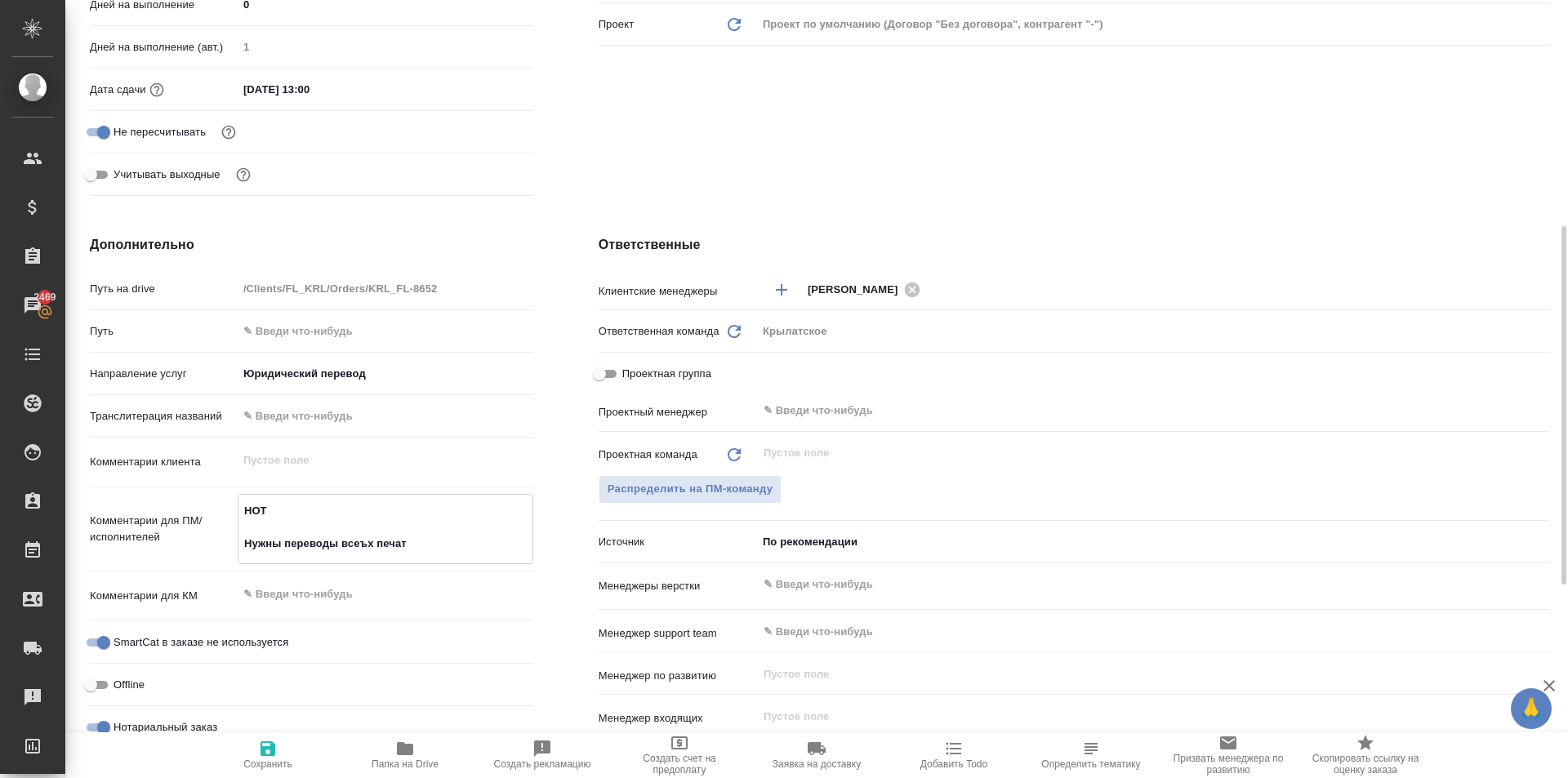
type textarea "НОТ Нужны переводы всеъх печате"
type textarea "x"
type textarea "НОТ Нужны переводы всеъх печатей"
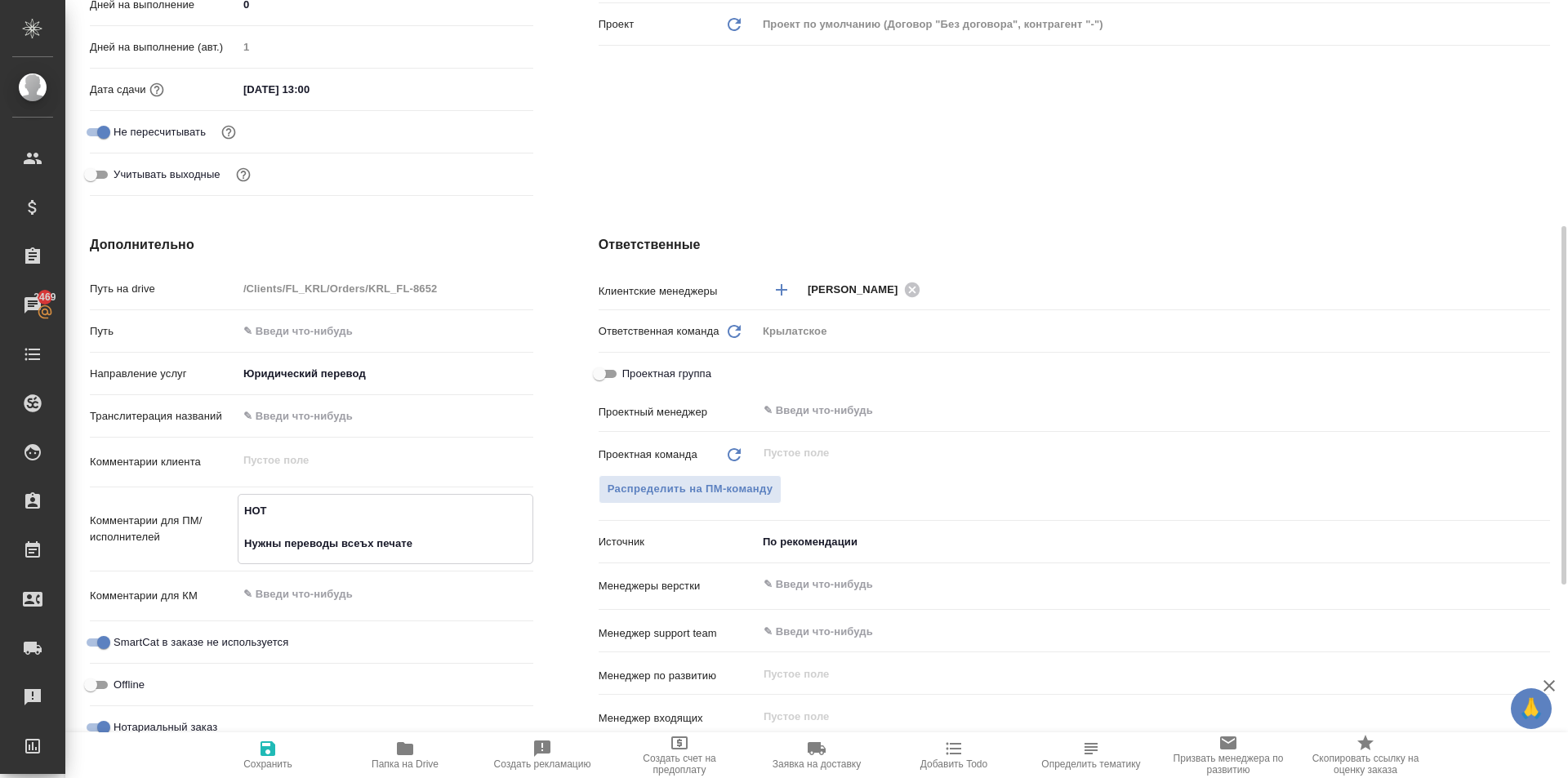
type textarea "x"
type textarea "НОТ Нужны переводы всеъх печатей"
type textarea "x"
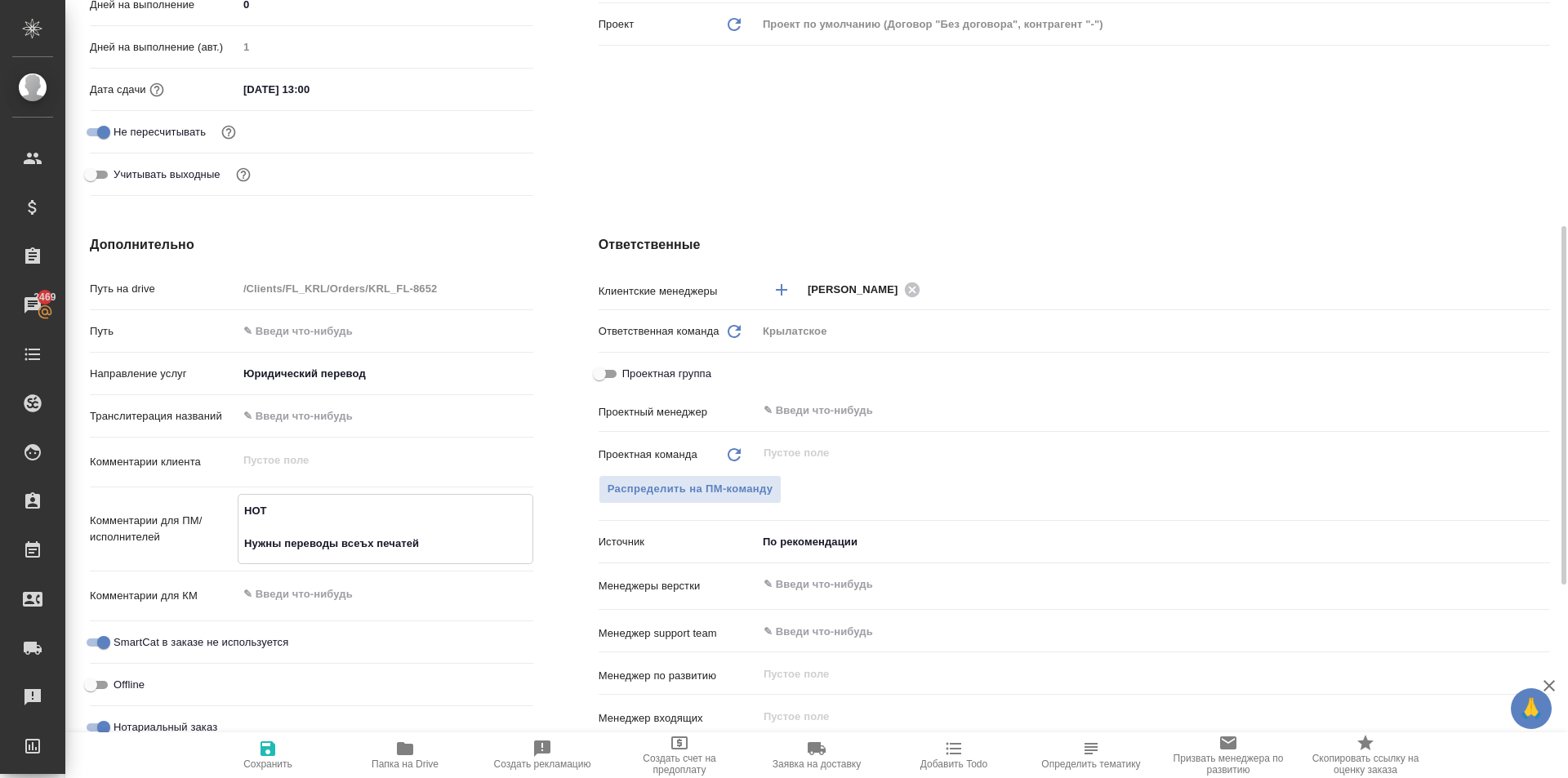
type textarea "x"
type textarea "НОТ Нужны переводы всеъх печатей"
type textarea "x"
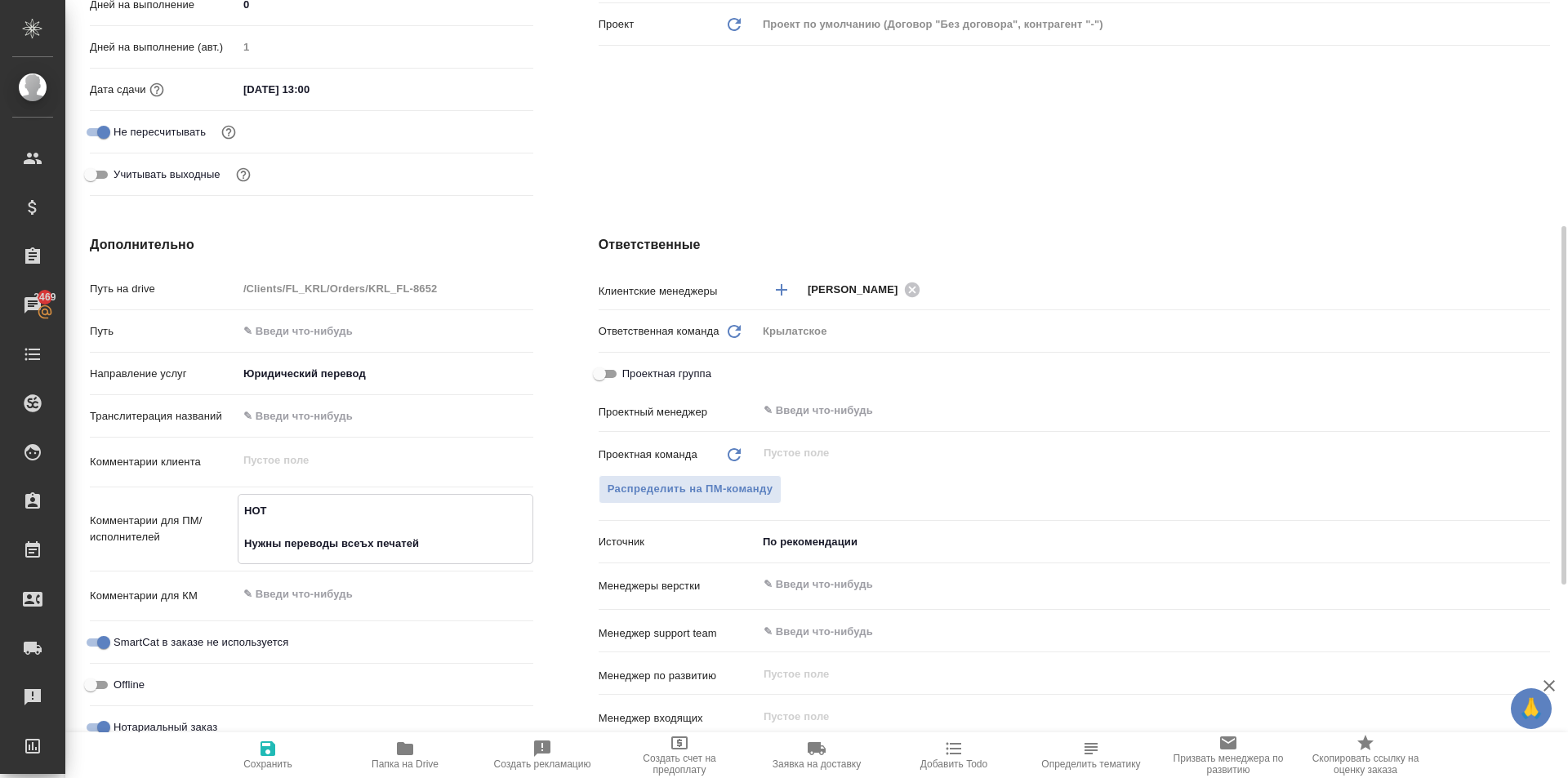
click at [367, 545] on textarea "НОТ Нужны переводы всеъх печатей" at bounding box center [385, 528] width 294 height 60
type textarea "x"
type textarea "НОТ Нужны переводы всех печатей"
type textarea "x"
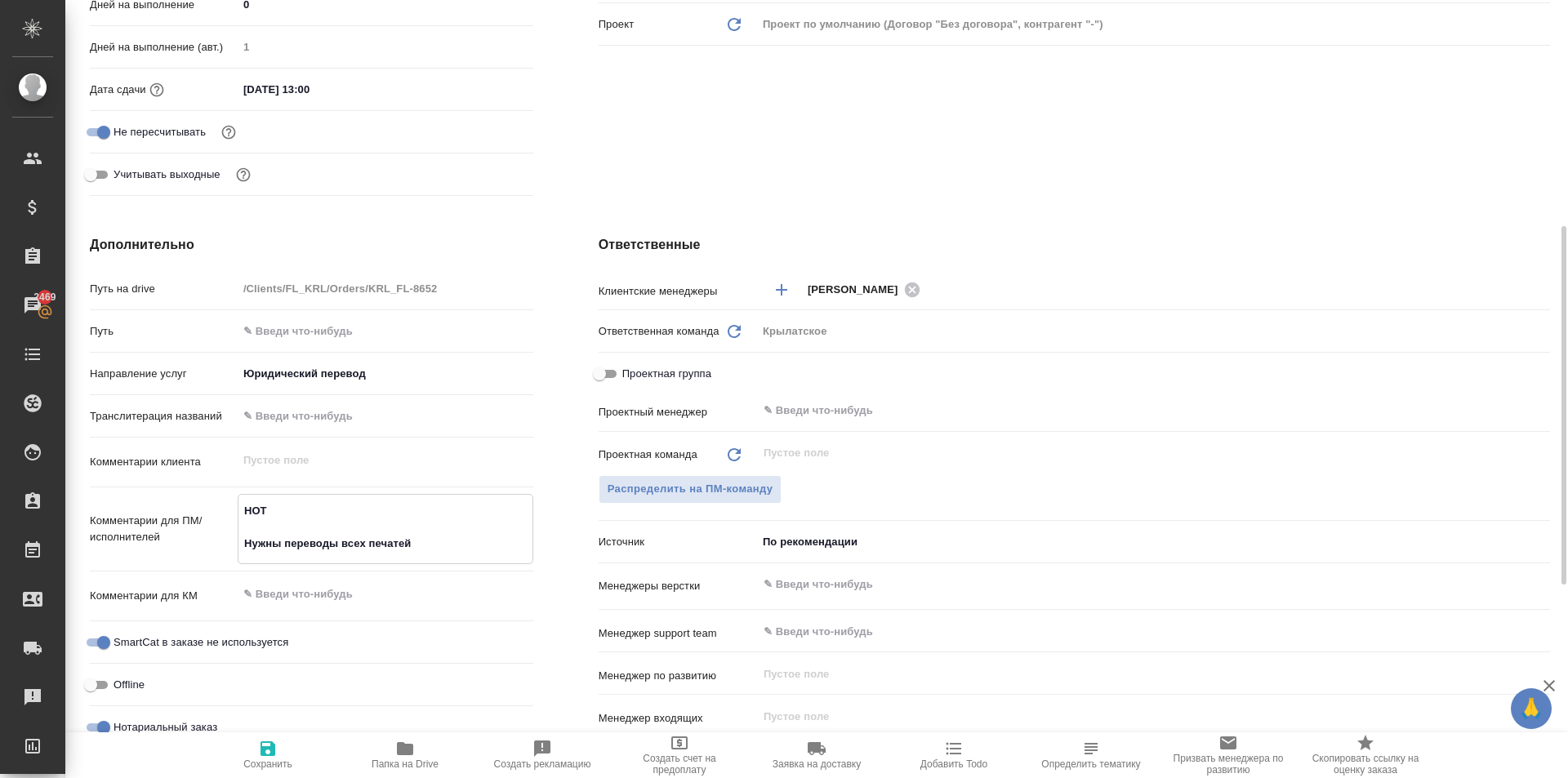
drag, startPoint x: 511, startPoint y: 536, endPoint x: 487, endPoint y: 552, distance: 28.8
click at [506, 540] on textarea "НОТ Нужны переводы всех печатей" at bounding box center [385, 528] width 294 height 60
type textarea "НОТ Нужны переводы всех печатей."
type textarea "x"
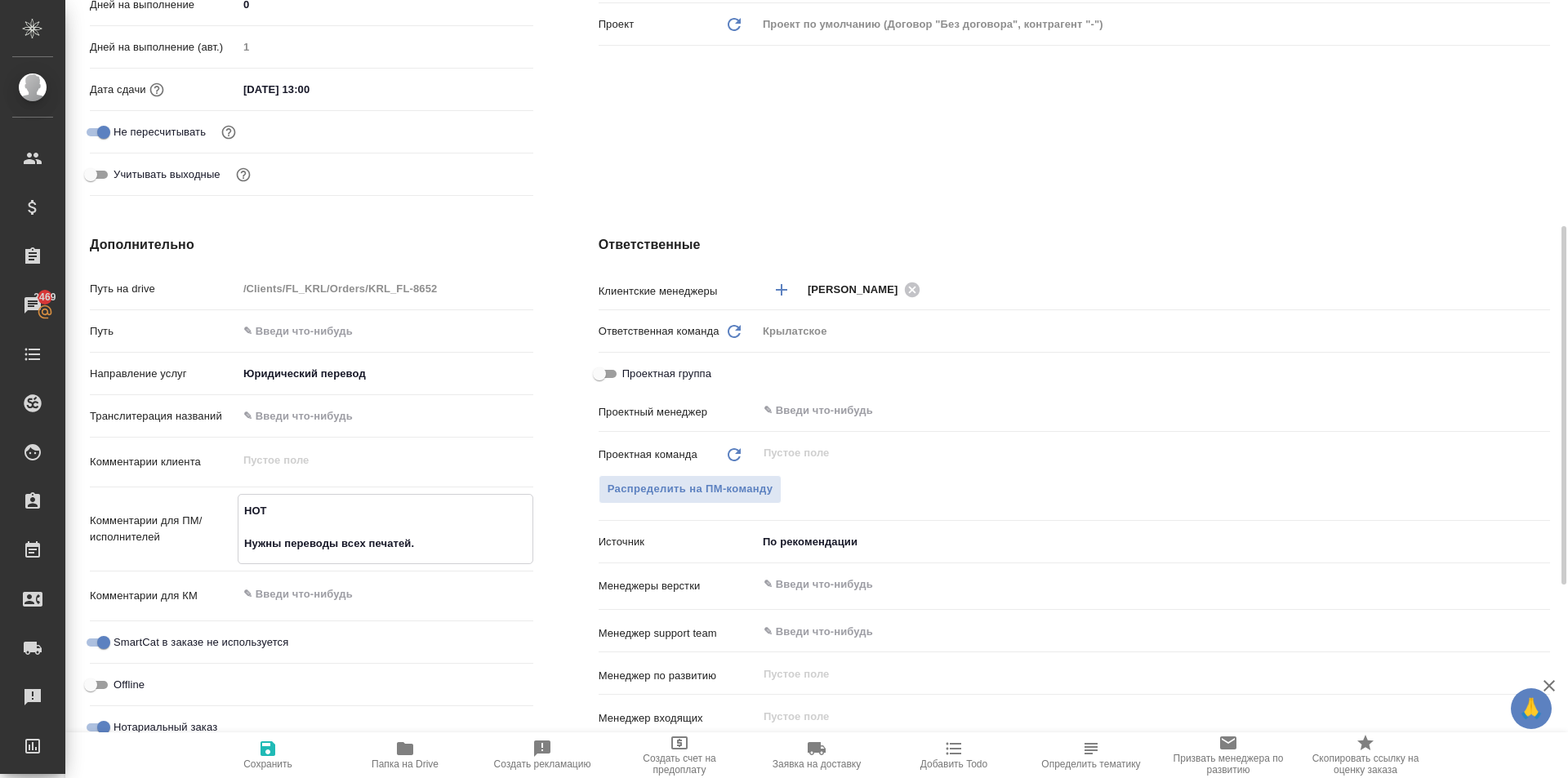
type textarea "x"
type textarea "НОТ Нужны переводы всех печатей."
type textarea "x"
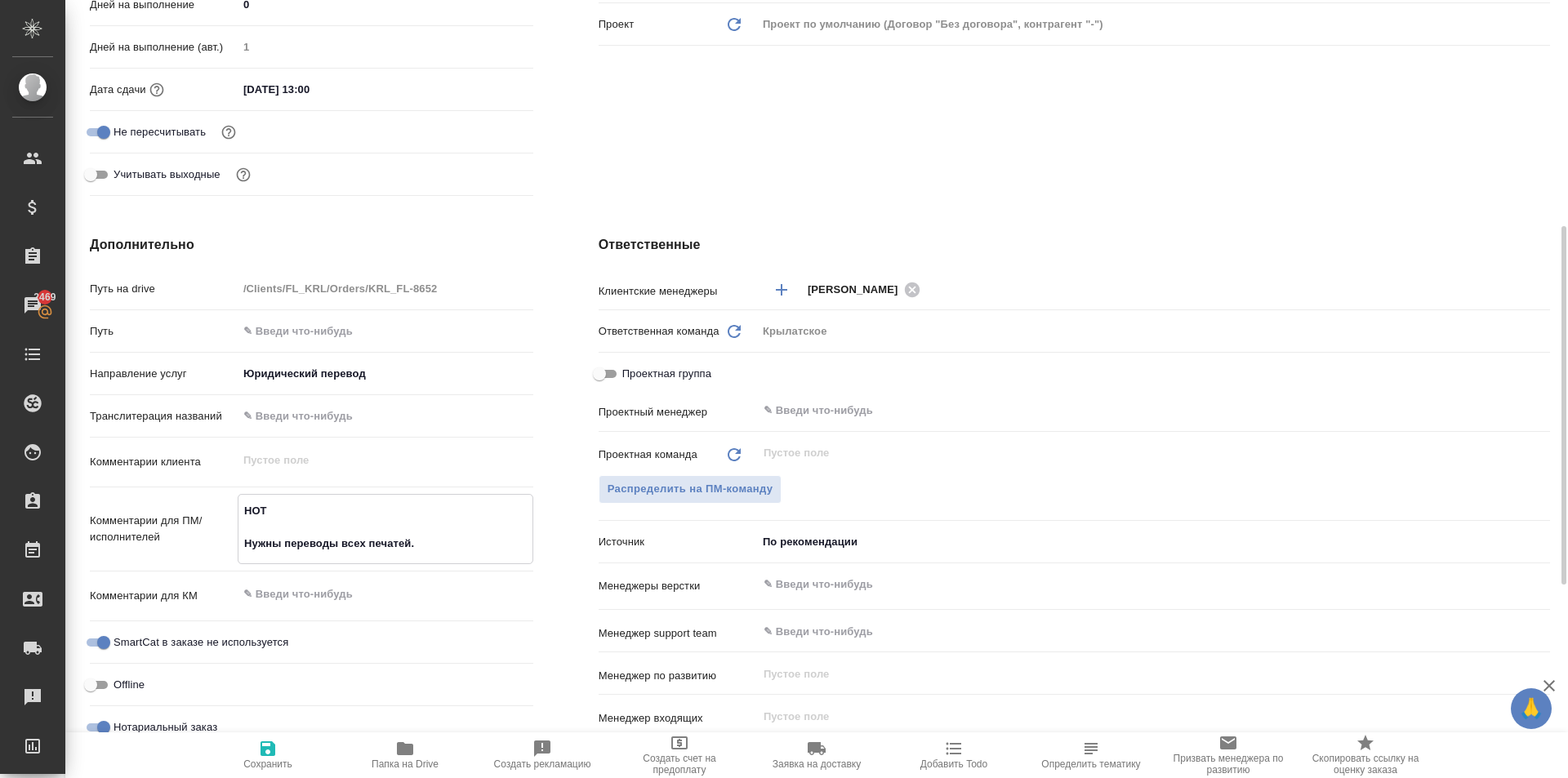
type textarea "x"
type textarea "НОТ Нужны переводы всех печатей. ("
type textarea "x"
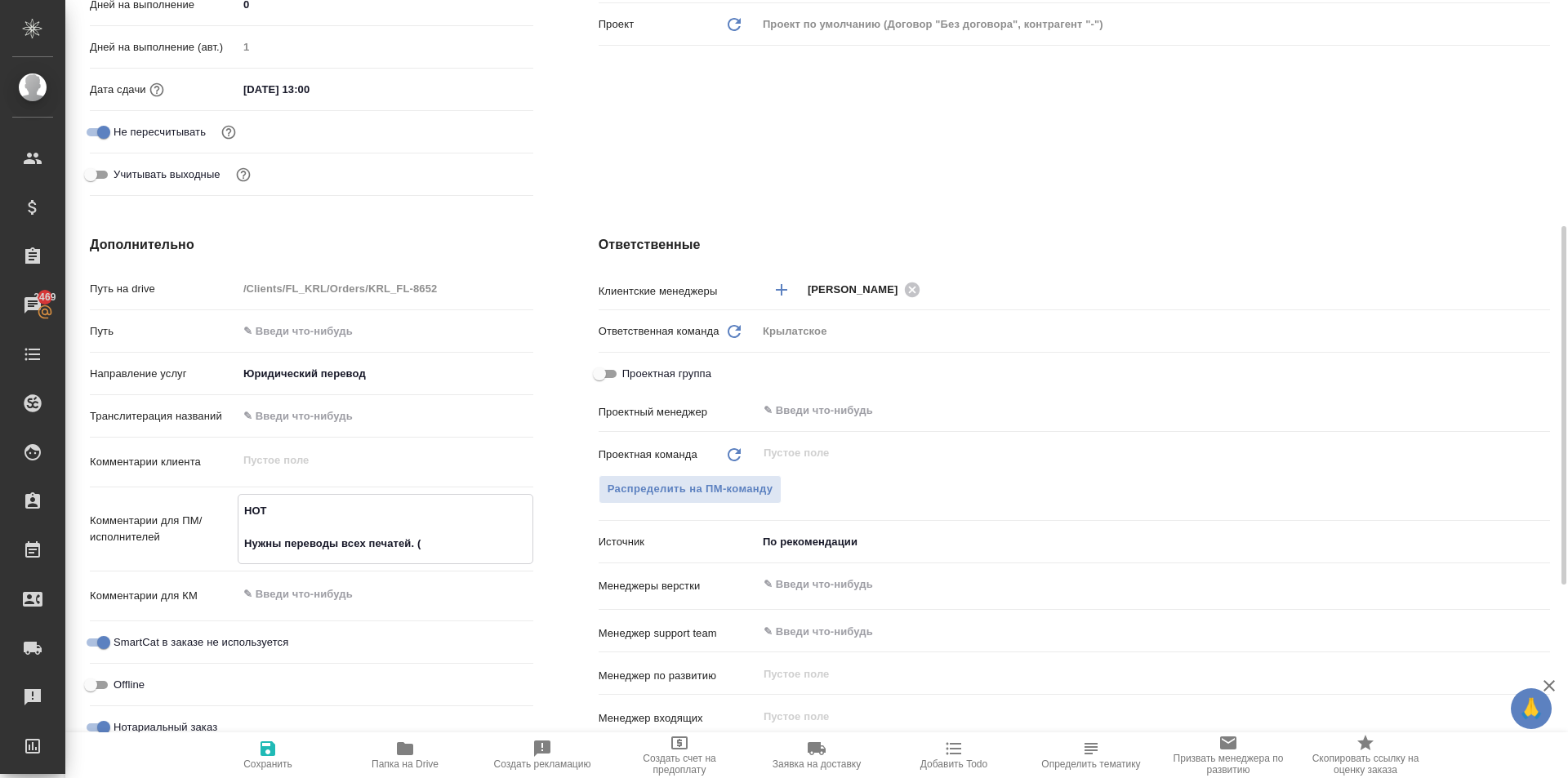
type textarea "НОТ Нужны переводы всех печатей. (п"
type textarea "x"
type textarea "НОТ Нужны переводы всех печатей. (пр"
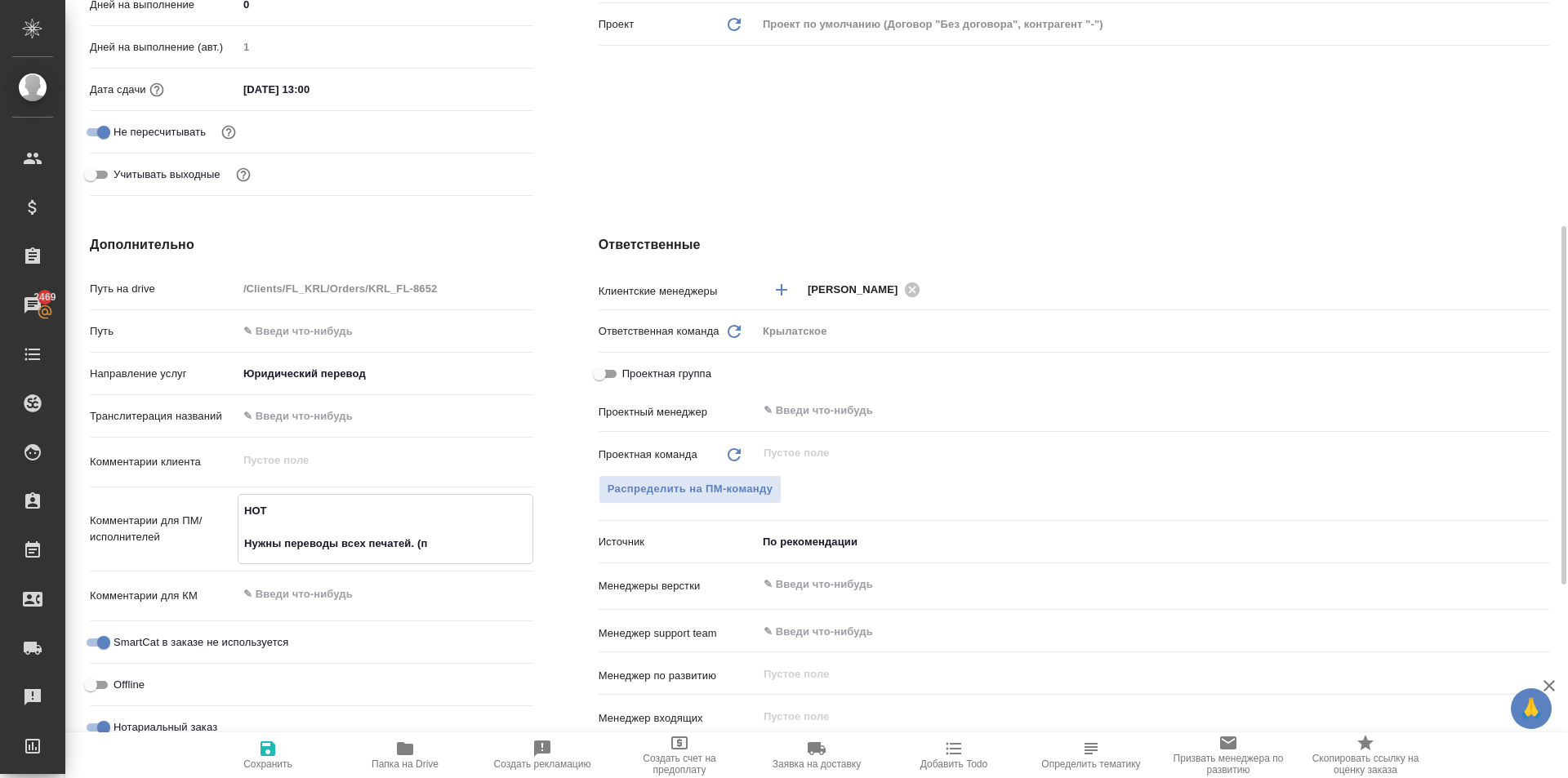
type textarea "x"
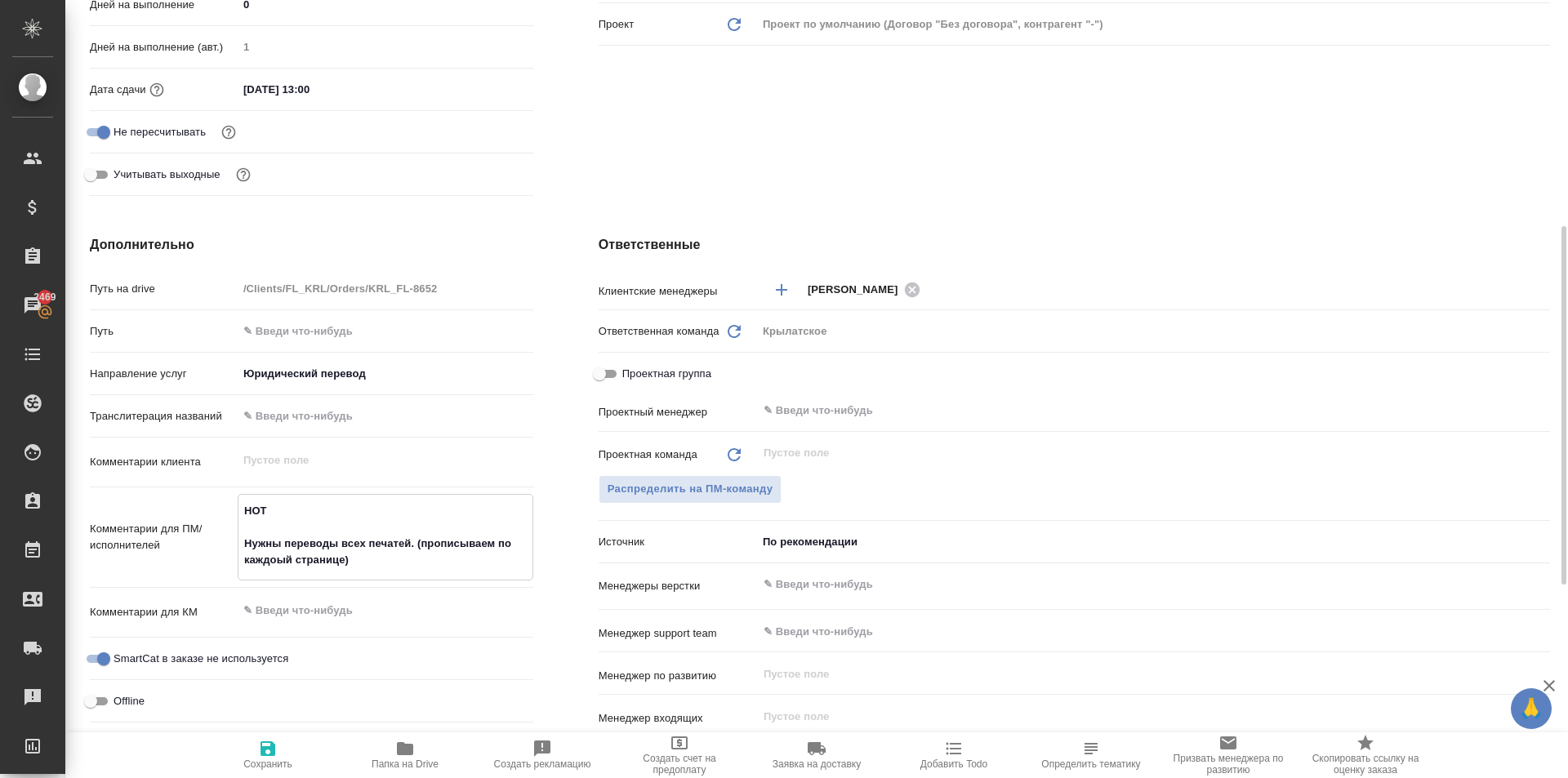
click at [282, 572] on textarea "НОТ Нужны переводы всех печатей. (прописываем по каждоый странице)" at bounding box center [385, 536] width 294 height 77
click at [367, 573] on textarea "НОТ Нужны переводы всех печатей. (прописываем по каждой странице)" at bounding box center [385, 536] width 294 height 77
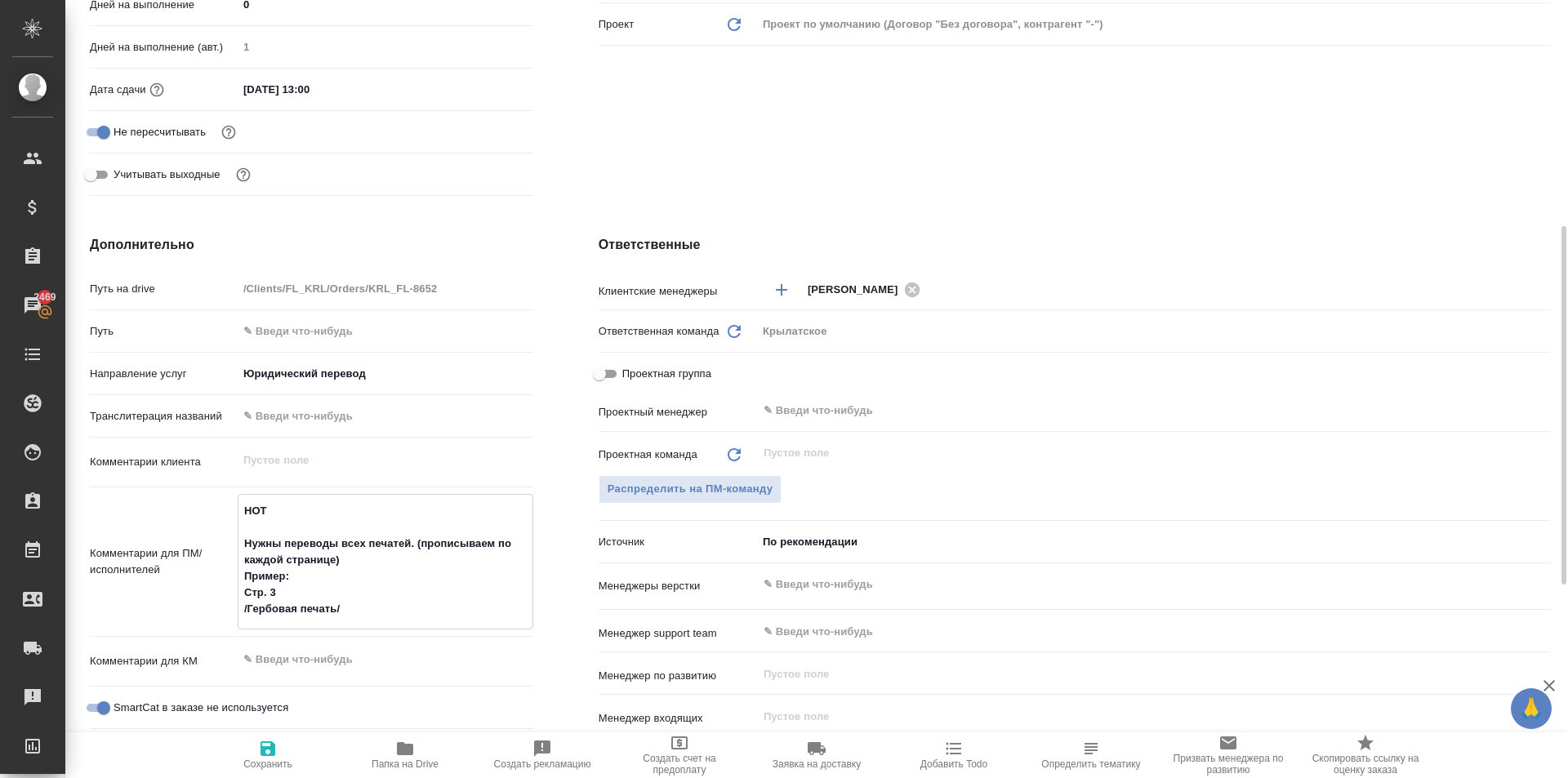
drag, startPoint x: 348, startPoint y: 610, endPoint x: 292, endPoint y: 610, distance: 56.0
click at [292, 610] on textarea "НОТ Нужны переводы всех печатей. (прописываем по каждой странице) Пример: Стр. …" at bounding box center [385, 560] width 294 height 126
click at [367, 611] on textarea "НОТ Нужны переводы всех печатей. (прописываем по каждой странице) Пример: Стр. …" at bounding box center [385, 560] width 294 height 126
click at [360, 609] on textarea "НОТ Нужны переводы всех печатей. (прописываем по каждой странице) Пример: Стр. …" at bounding box center [385, 560] width 294 height 126
click at [344, 611] on textarea "НОТ Нужны переводы всех печатей. (прописываем по каждой странице) Пример: Стр. …" at bounding box center [385, 560] width 294 height 126
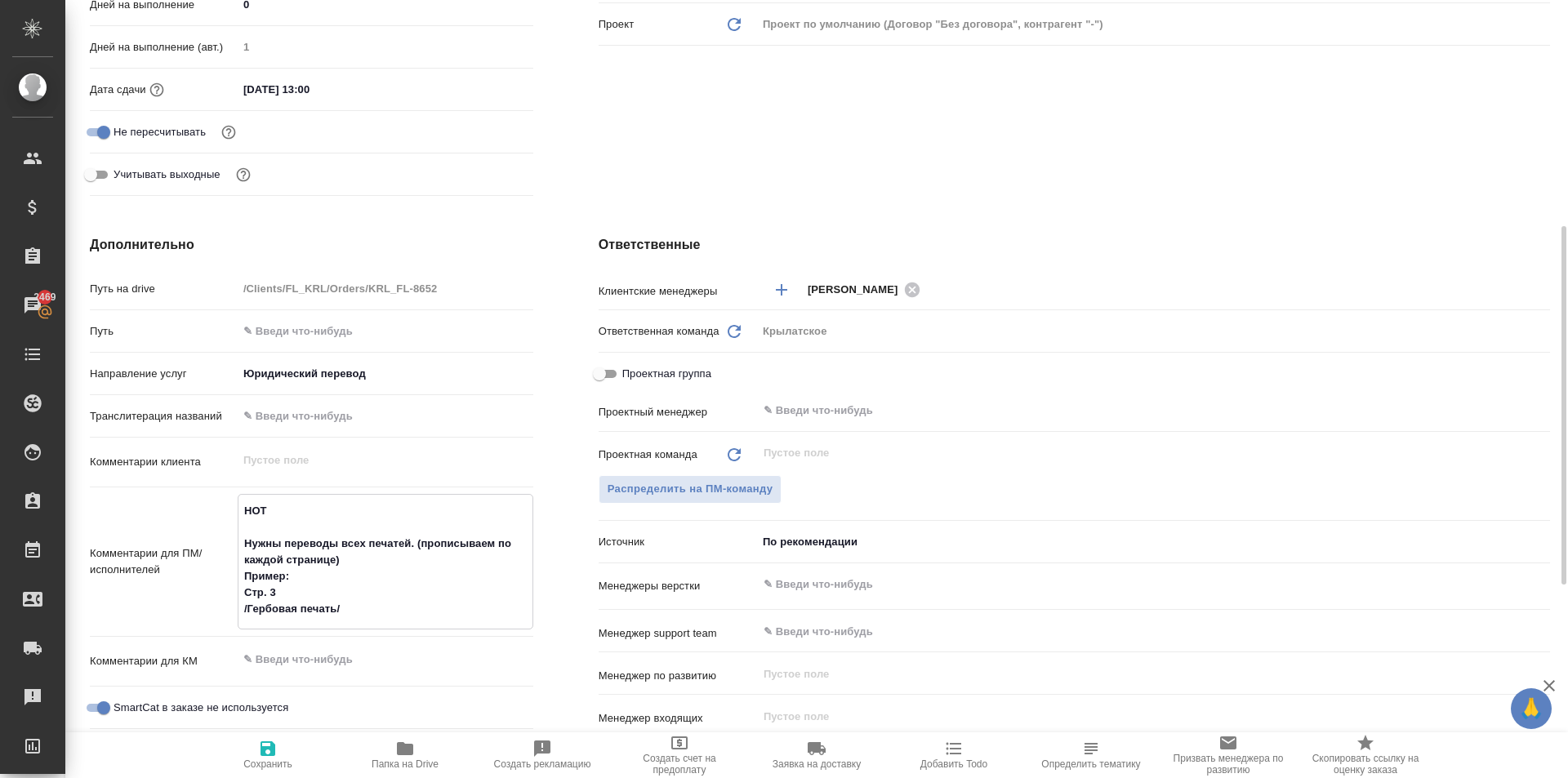
click at [317, 607] on textarea "НОТ Нужны переводы всех печатей. (прописываем по каждой странице) Пример: Стр. …" at bounding box center [385, 560] width 294 height 126
click at [368, 618] on textarea "НОТ Нужны переводы всех печатей. (прописываем по каждой странице) Пример: Стр. …" at bounding box center [385, 560] width 294 height 126
click at [367, 612] on textarea "НОТ Нужны переводы всех печатей. (прописываем по каждой странице) Пример: Стр. …" at bounding box center [385, 560] width 294 height 126
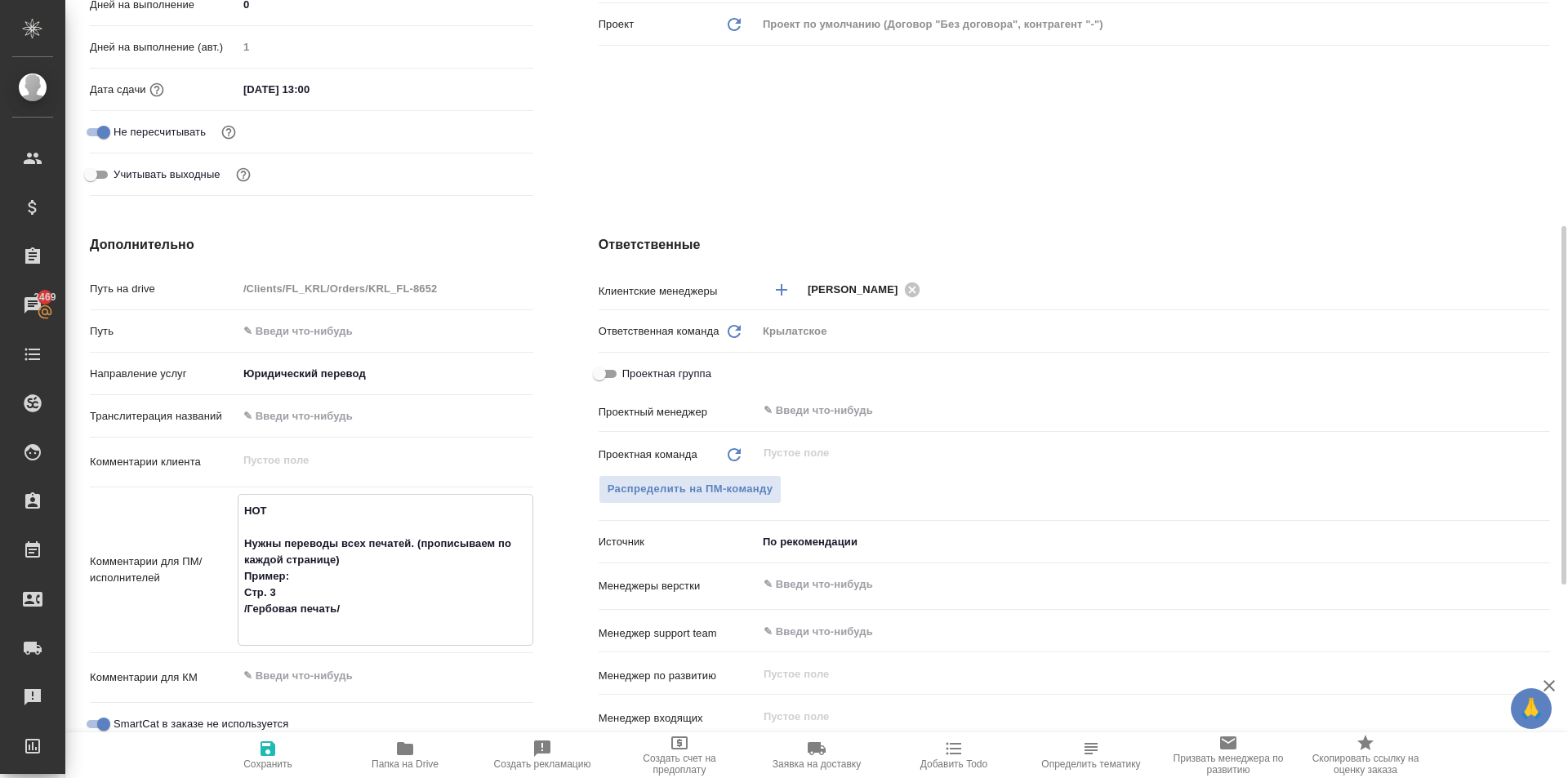
paste textarea "/Гербовая печать/"
click at [335, 630] on textarea "НОТ Нужны переводы всех печатей. (прописываем по каждой странице) Пример: Стр. …" at bounding box center [385, 576] width 294 height 159
click at [337, 606] on textarea "НОТ Нужны переводы всех печатей. (прописываем по каждой странице) Пример: Стр. …" at bounding box center [385, 576] width 294 height 159
click at [337, 645] on textarea "НОТ Нужны переводы всех печатей. (прописываем по каждой странице) Пример: Стр. …" at bounding box center [385, 576] width 294 height 159
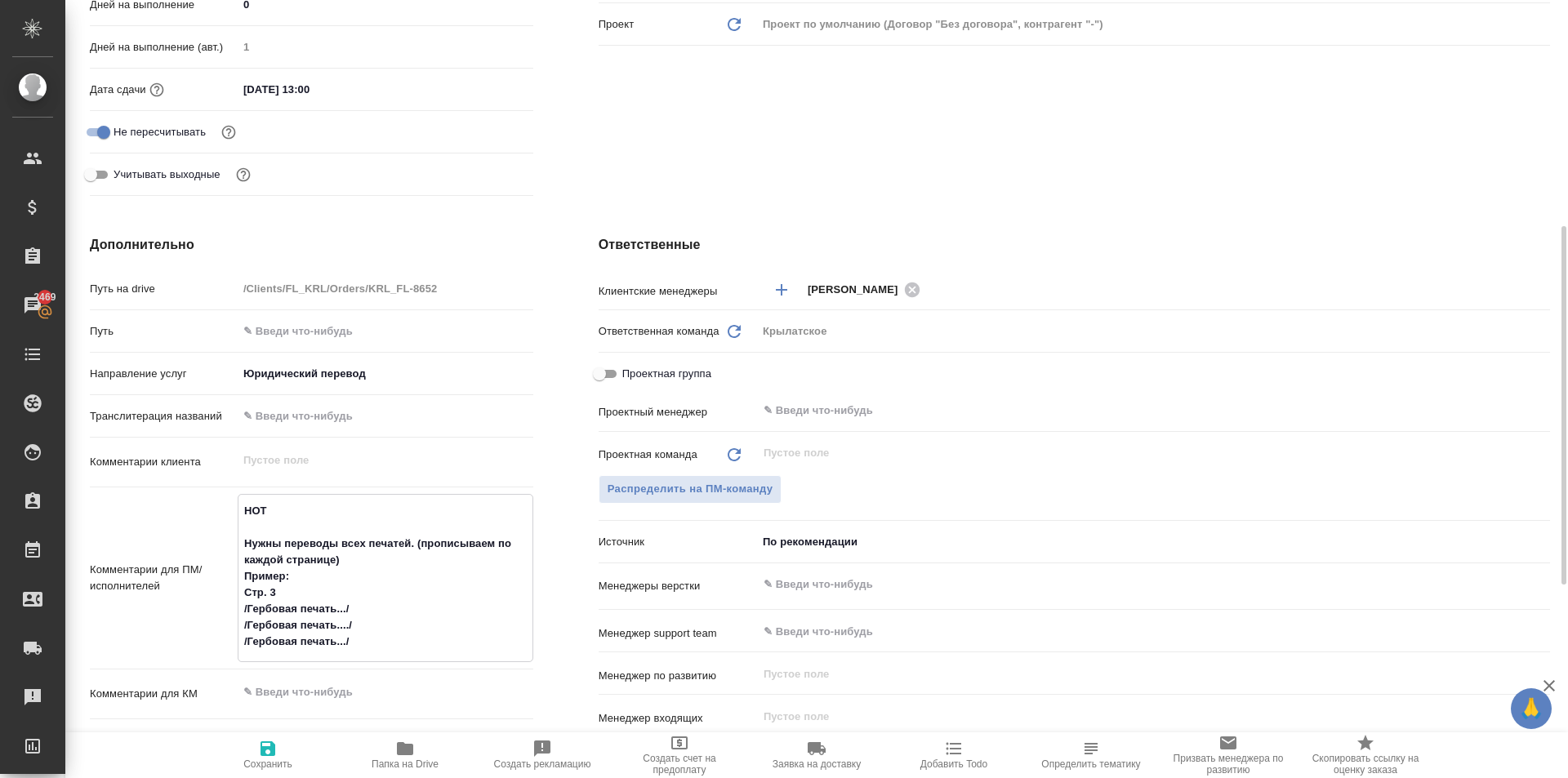
click at [339, 607] on textarea "НОТ Нужны переводы всех печатей. (прописываем по каждой странице) Пример: Стр. …" at bounding box center [385, 576] width 294 height 159
click at [373, 651] on textarea "НОТ Нужны переводы всех печатей. (прописываем по каждой странице) Пример: Стр. …" at bounding box center [385, 576] width 294 height 159
drag, startPoint x: 286, startPoint y: 758, endPoint x: 338, endPoint y: 738, distance: 55.7
click at [286, 759] on span "Сохранить" at bounding box center [268, 755] width 118 height 31
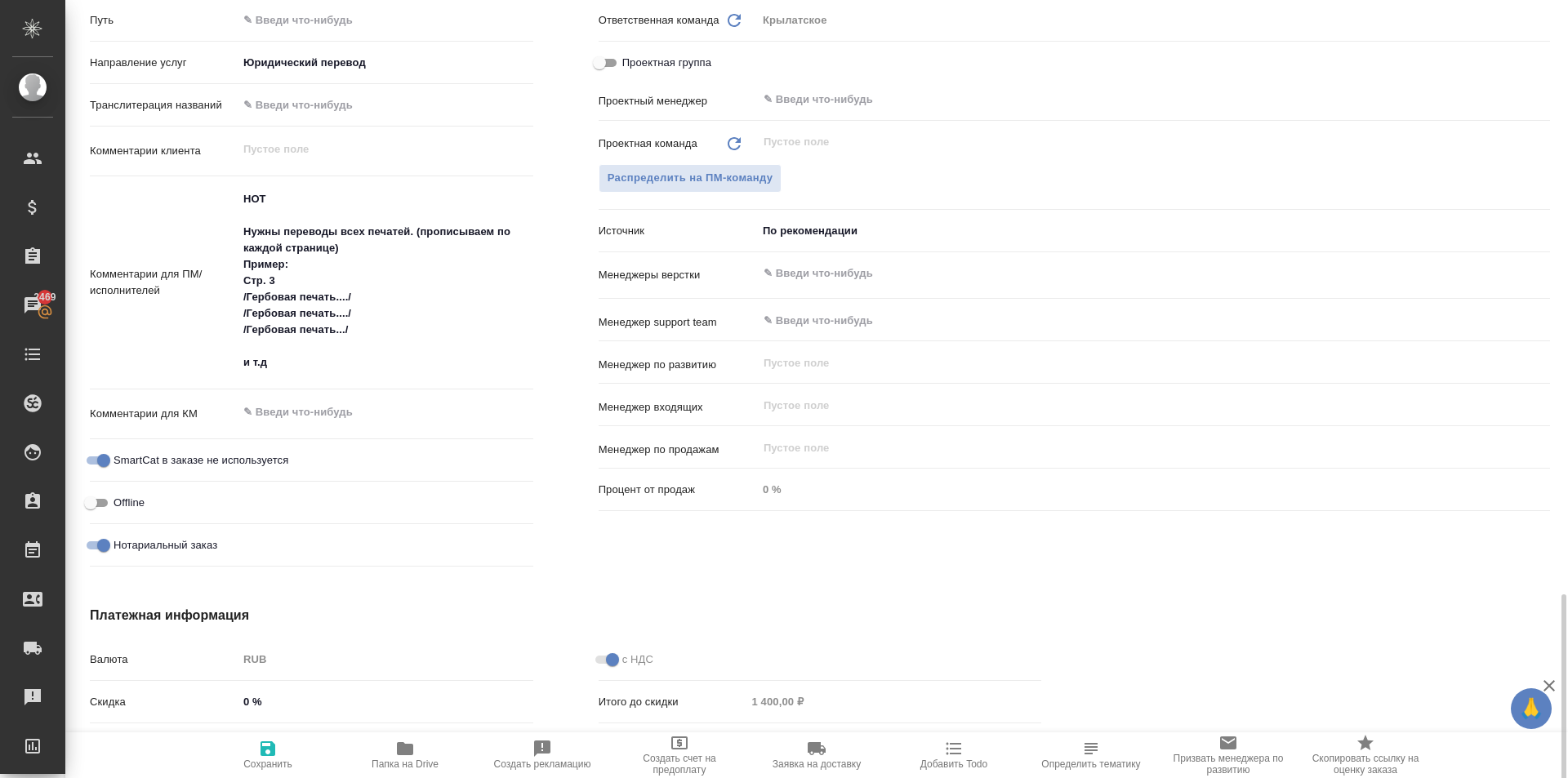
scroll to position [720, 0]
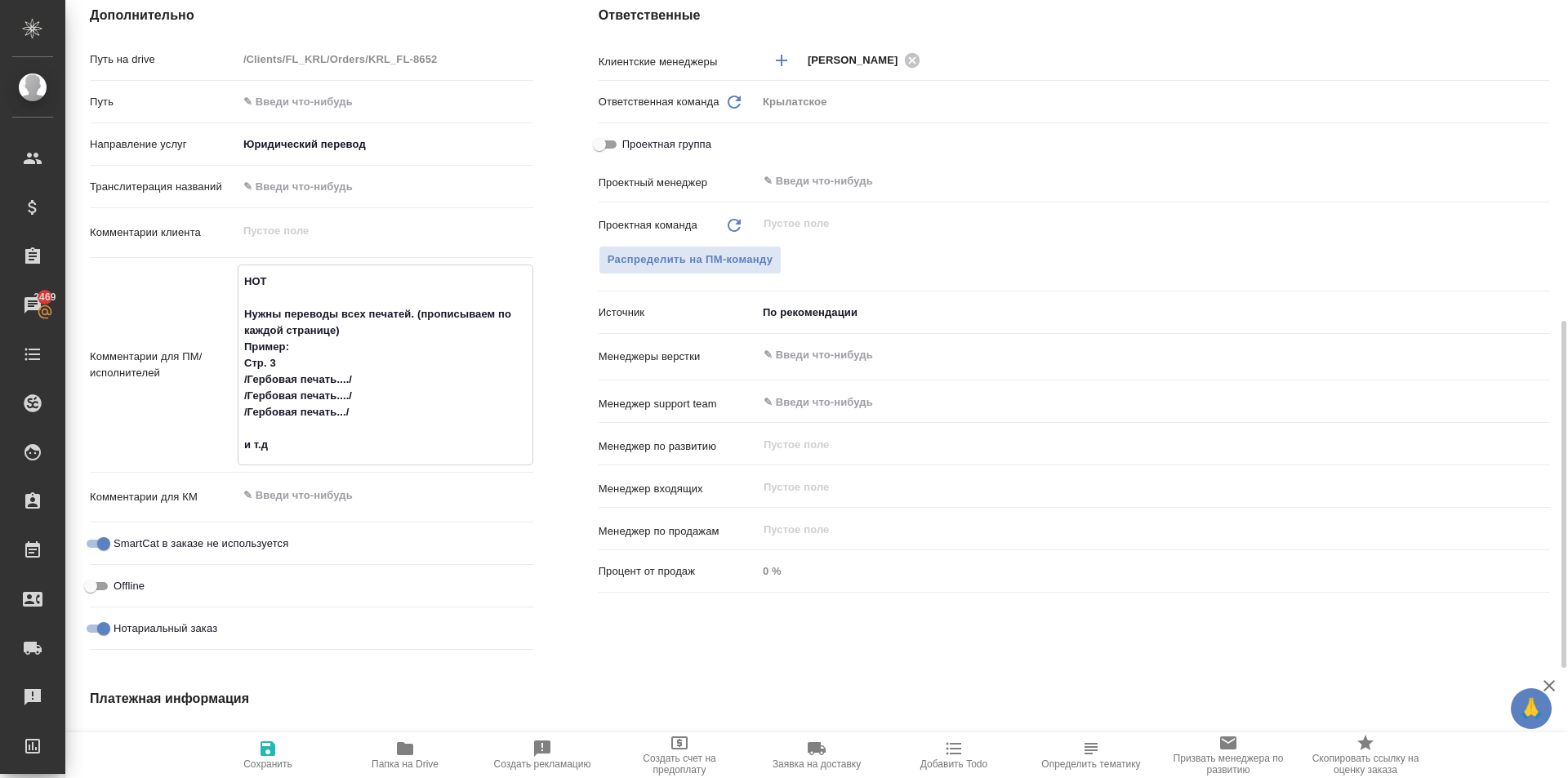
click at [451, 449] on textarea "НОТ Нужны переводы всех печатей. (прописываем по каждой странице) Пример: Стр. …" at bounding box center [385, 363] width 294 height 191
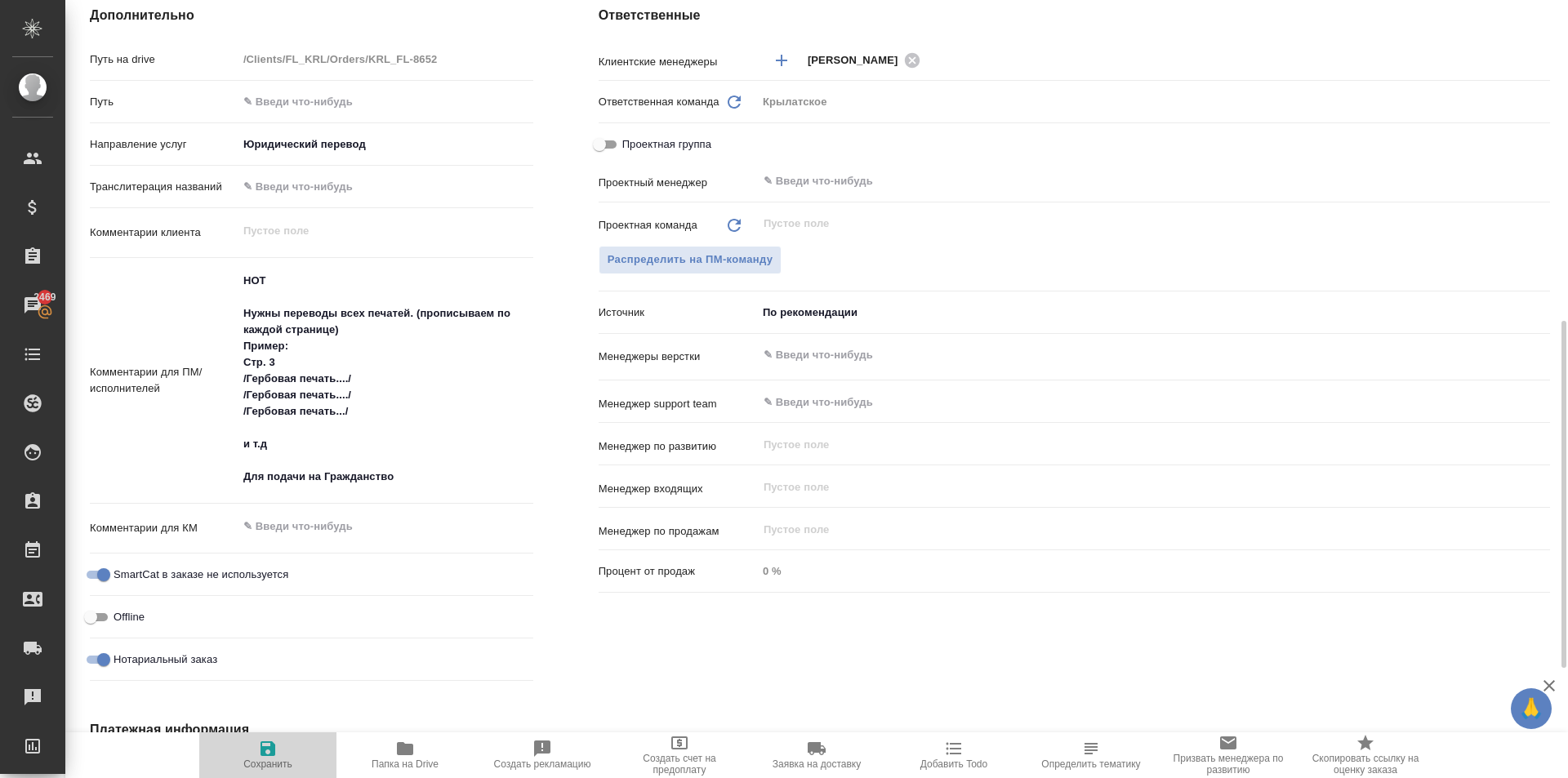
click at [283, 748] on span "Сохранить" at bounding box center [268, 755] width 118 height 31
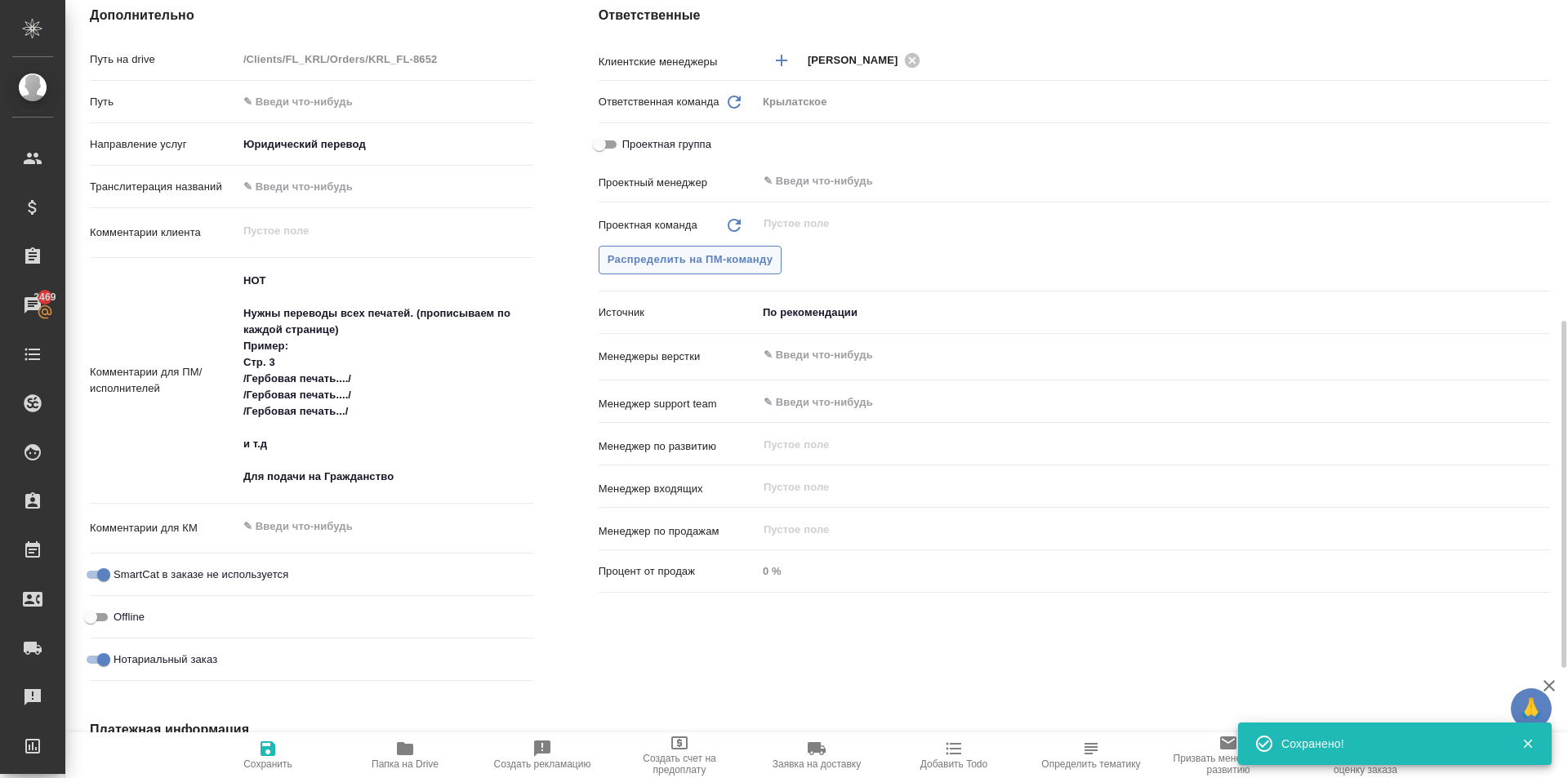
click at [675, 247] on button "Распределить на ПМ-команду" at bounding box center [690, 260] width 184 height 28
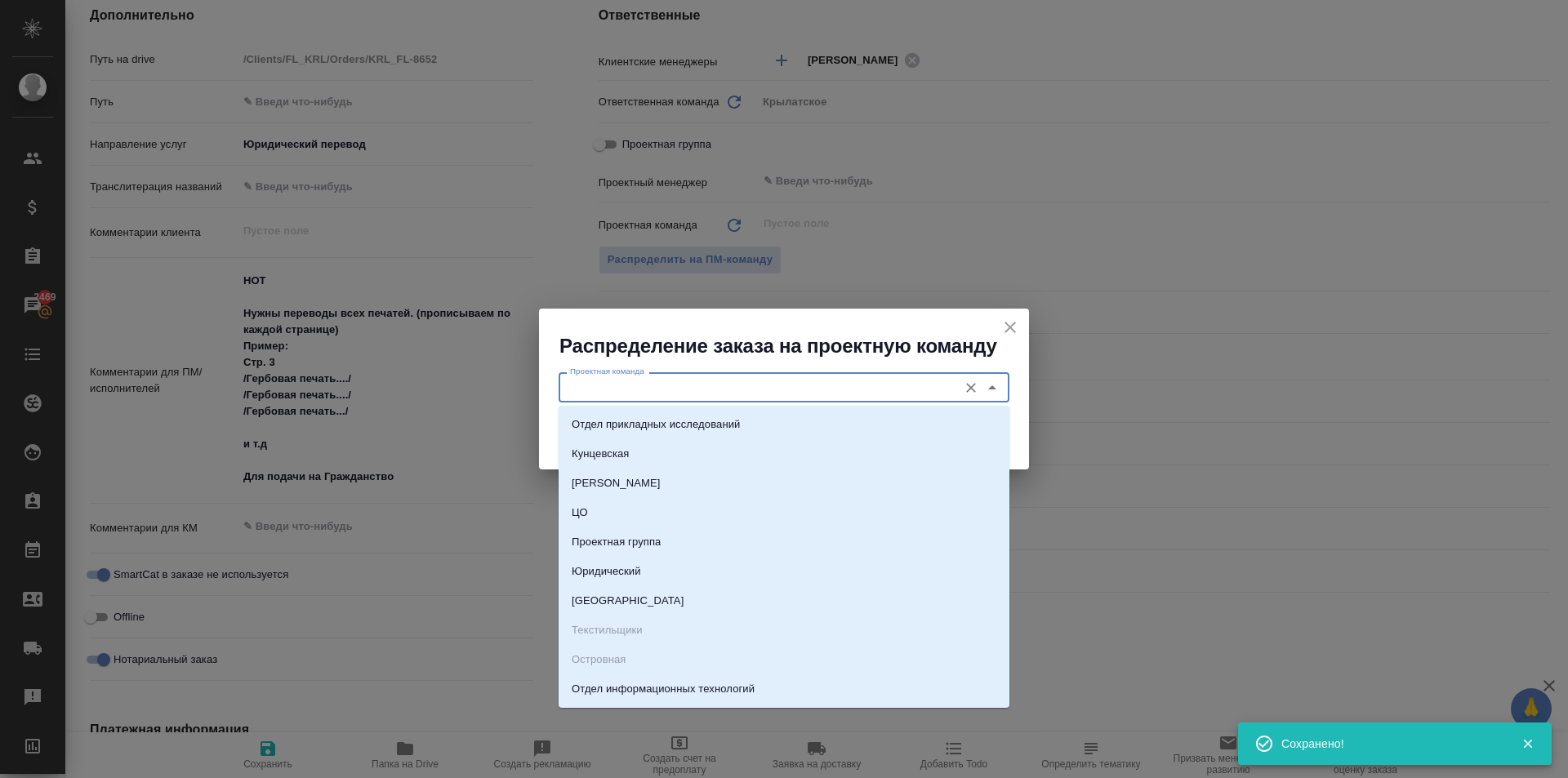
click at [612, 387] on input "Проектная команда" at bounding box center [756, 388] width 386 height 19
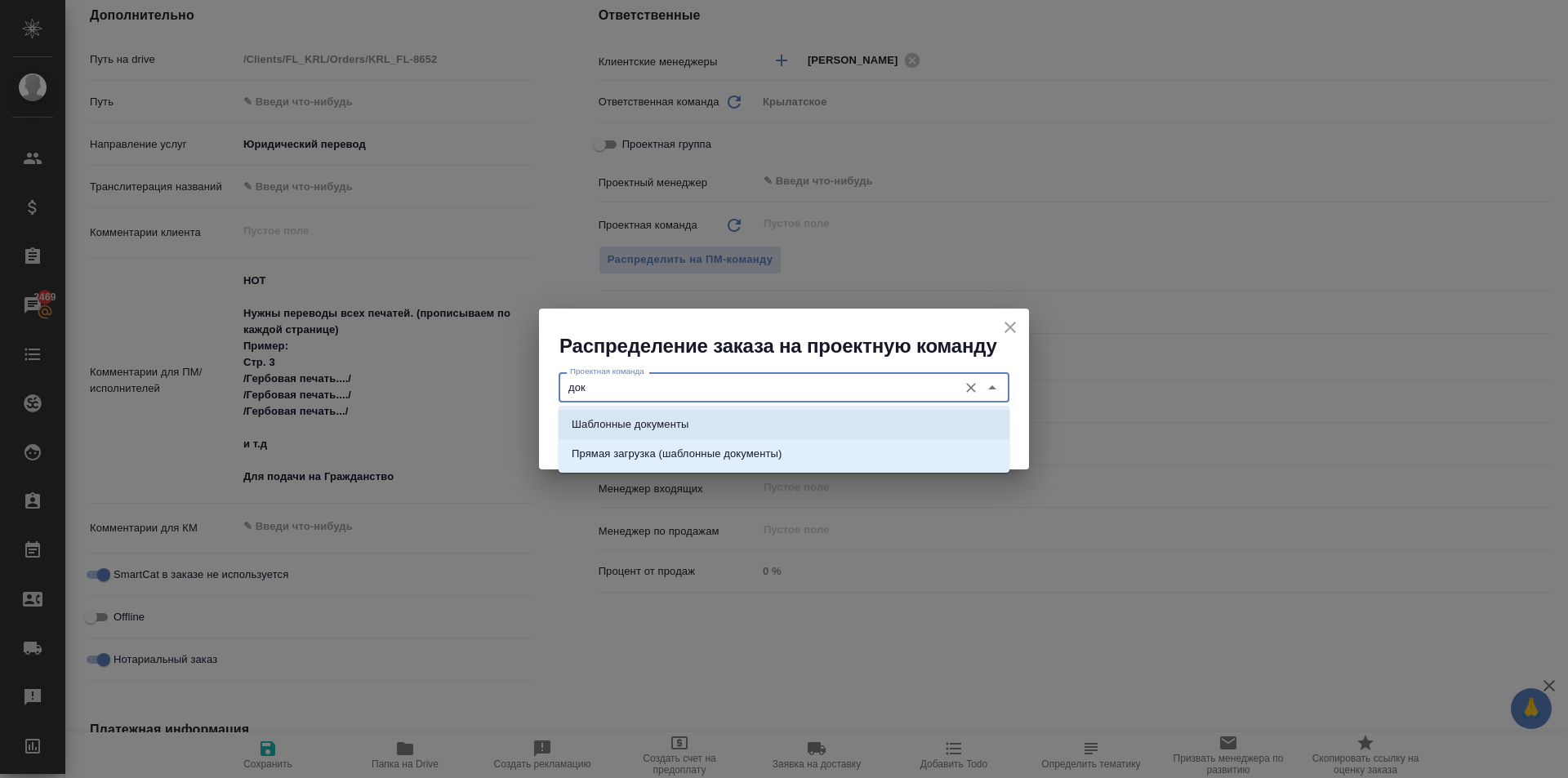
click at [647, 428] on p "Шаблонные документы" at bounding box center [630, 425] width 117 height 17
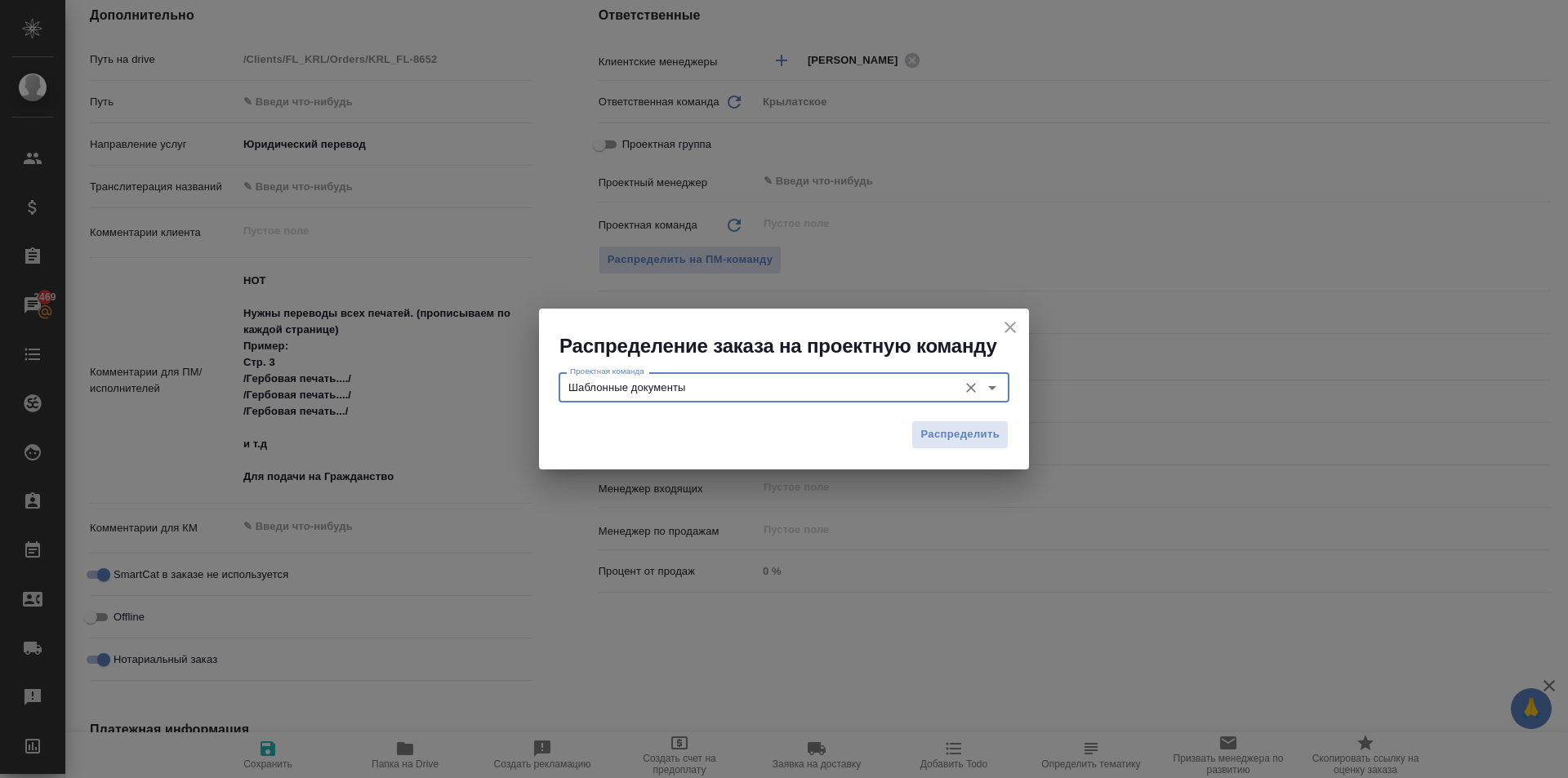
click at [902, 439] on div "Распределить" at bounding box center [784, 441] width 490 height 57
drag, startPoint x: 956, startPoint y: 430, endPoint x: 181, endPoint y: 381, distance: 776.5
click at [952, 432] on span "Распределить" at bounding box center [959, 434] width 79 height 19
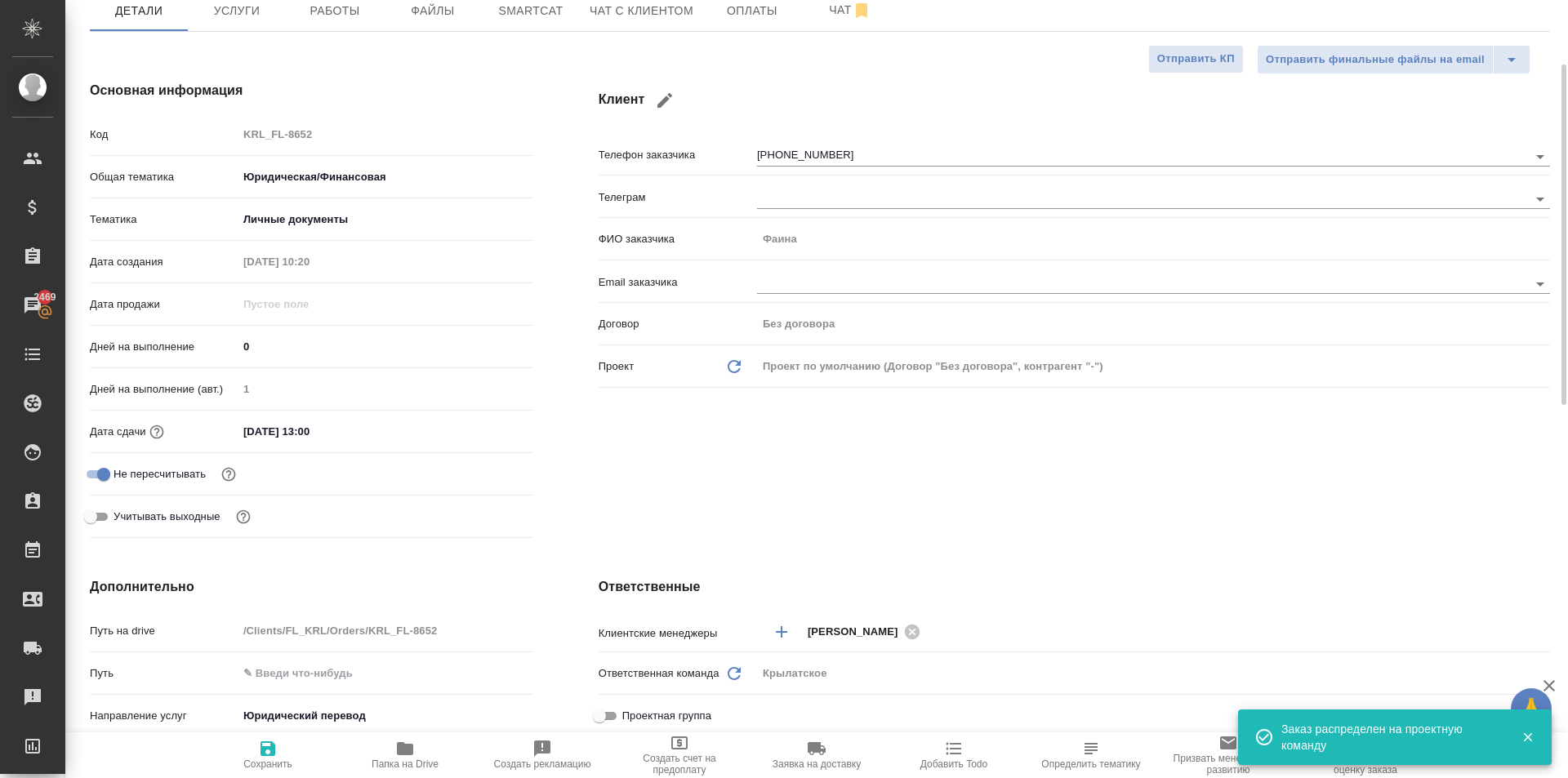
scroll to position [0, 0]
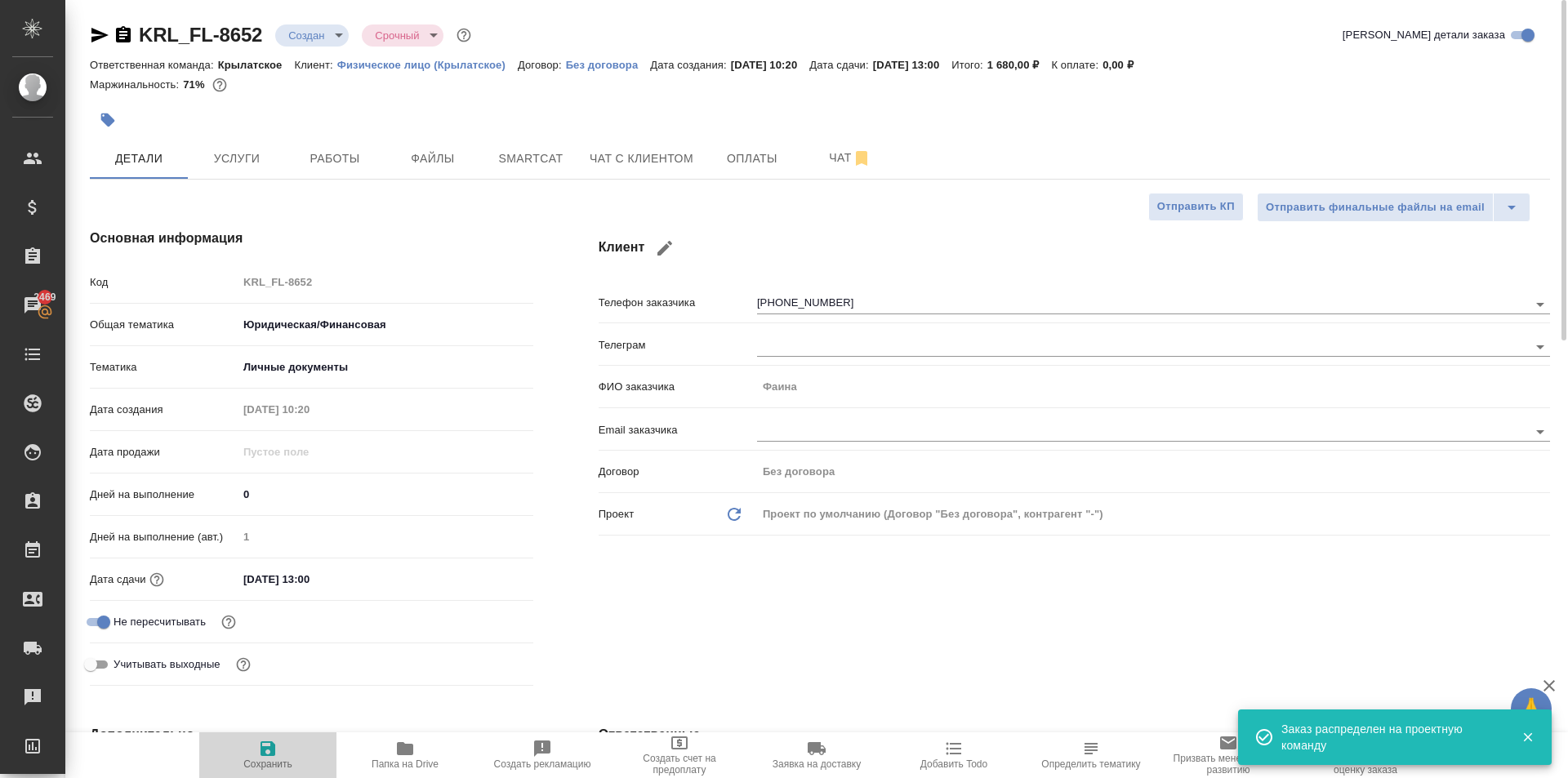
click at [237, 755] on span "Сохранить" at bounding box center [268, 755] width 118 height 31
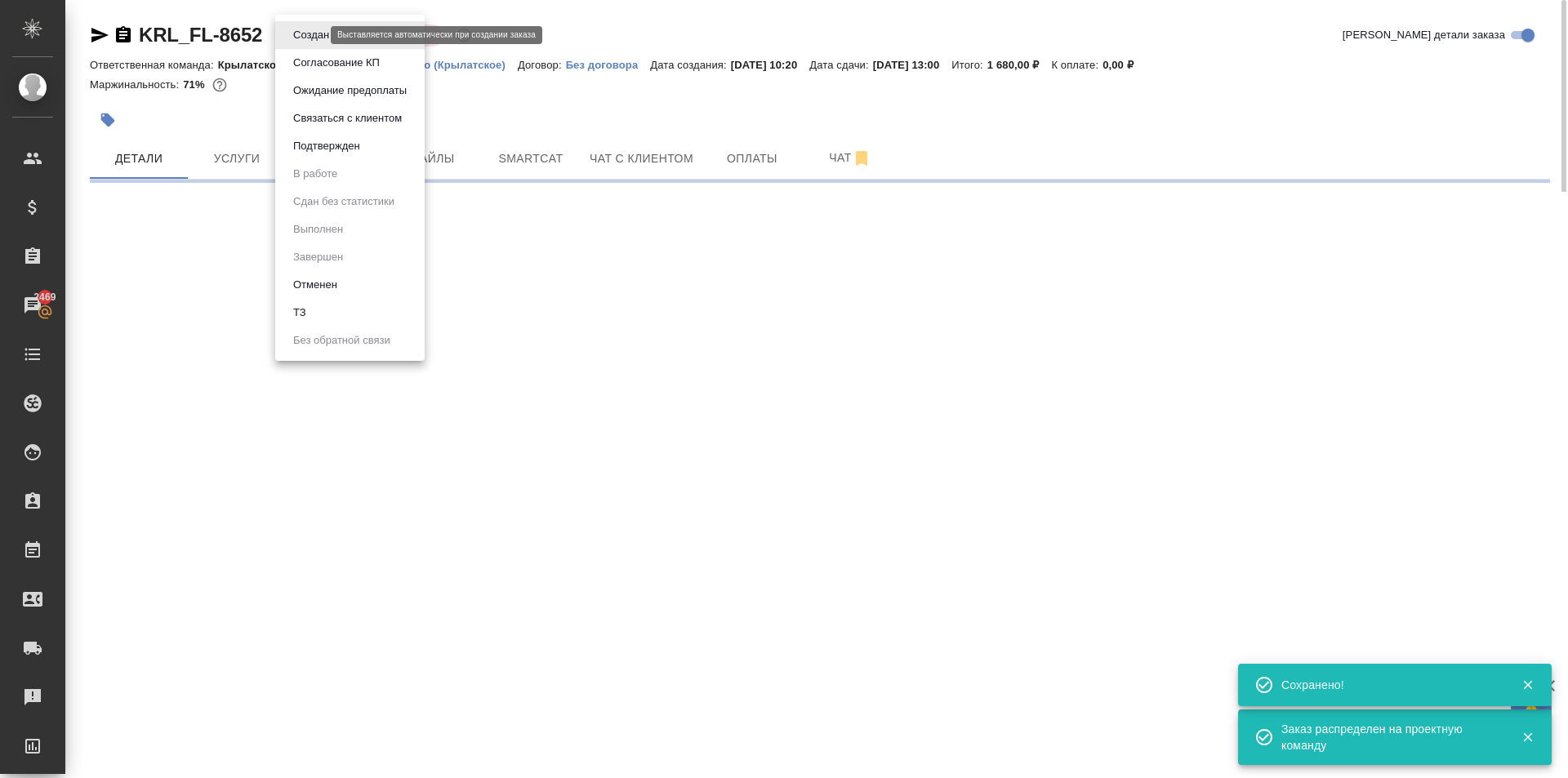
click at [307, 31] on body "🙏 .cls-1 fill:#fff; AWATERA Kasymov Timur Клиенты Спецификации Заказы 2469 Чаты…" at bounding box center [784, 389] width 1568 height 778
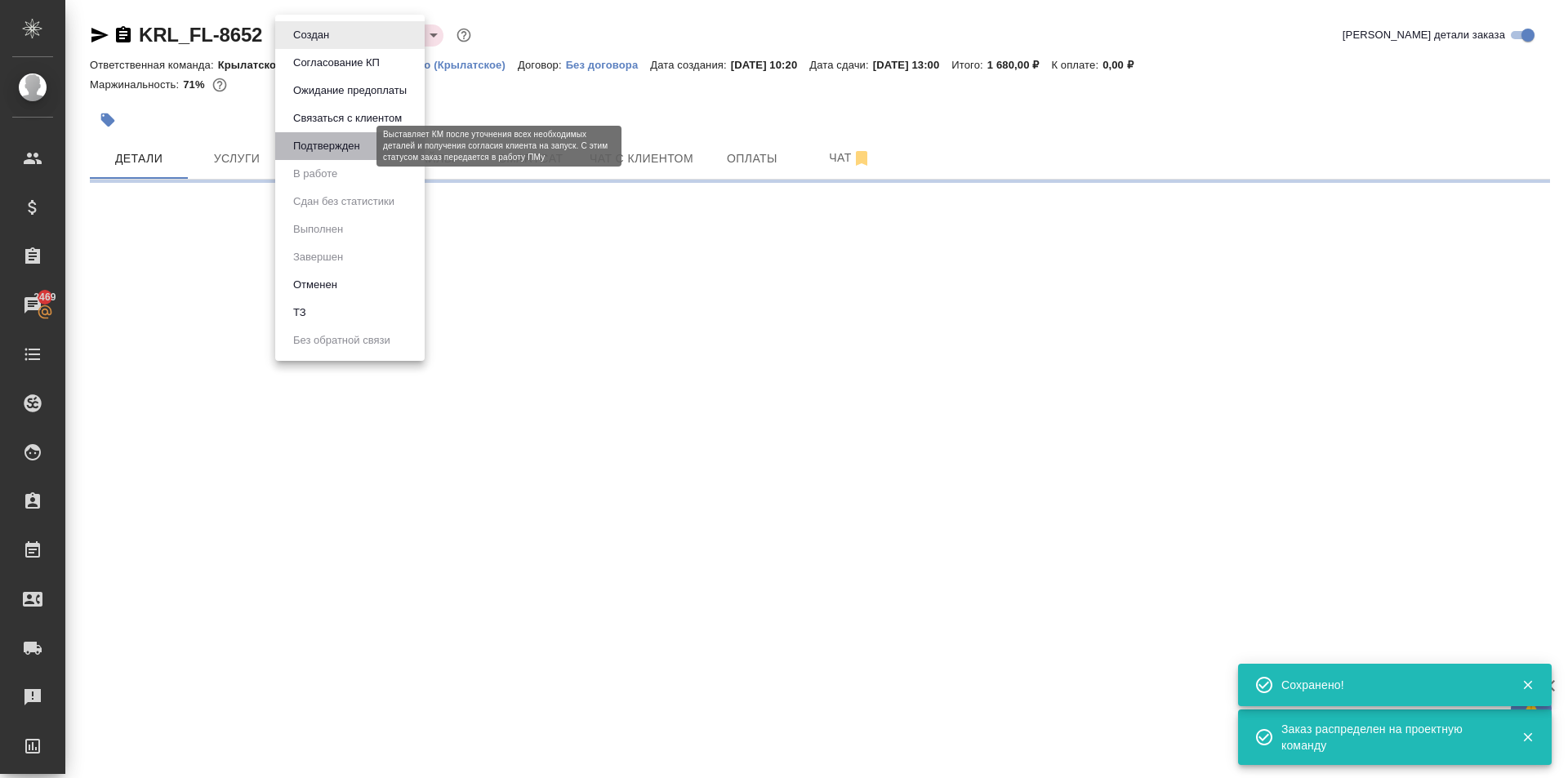
click at [347, 150] on button "Подтвержден" at bounding box center [326, 146] width 77 height 18
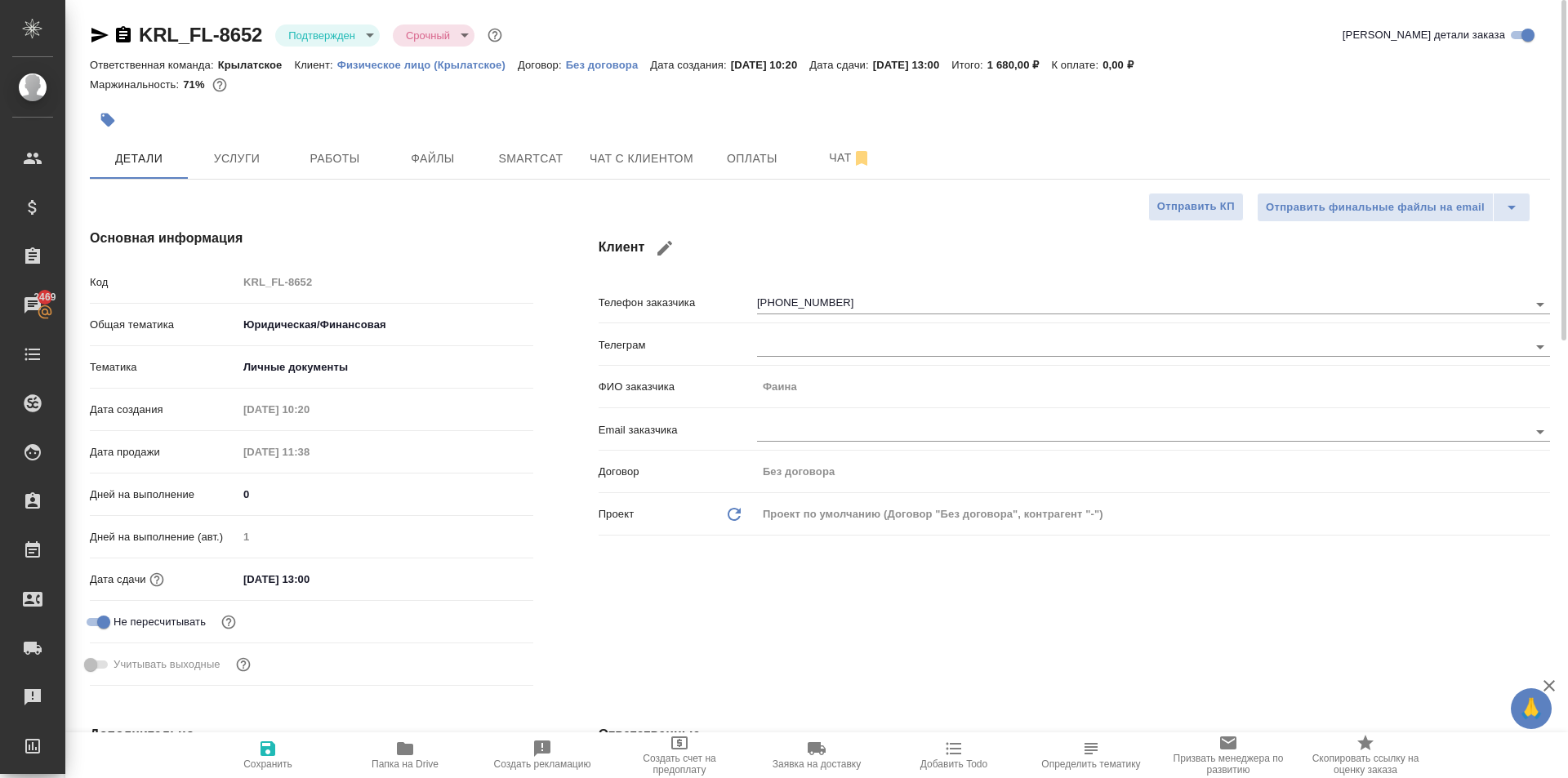
click at [327, 144] on button "Работы" at bounding box center [335, 159] width 98 height 41
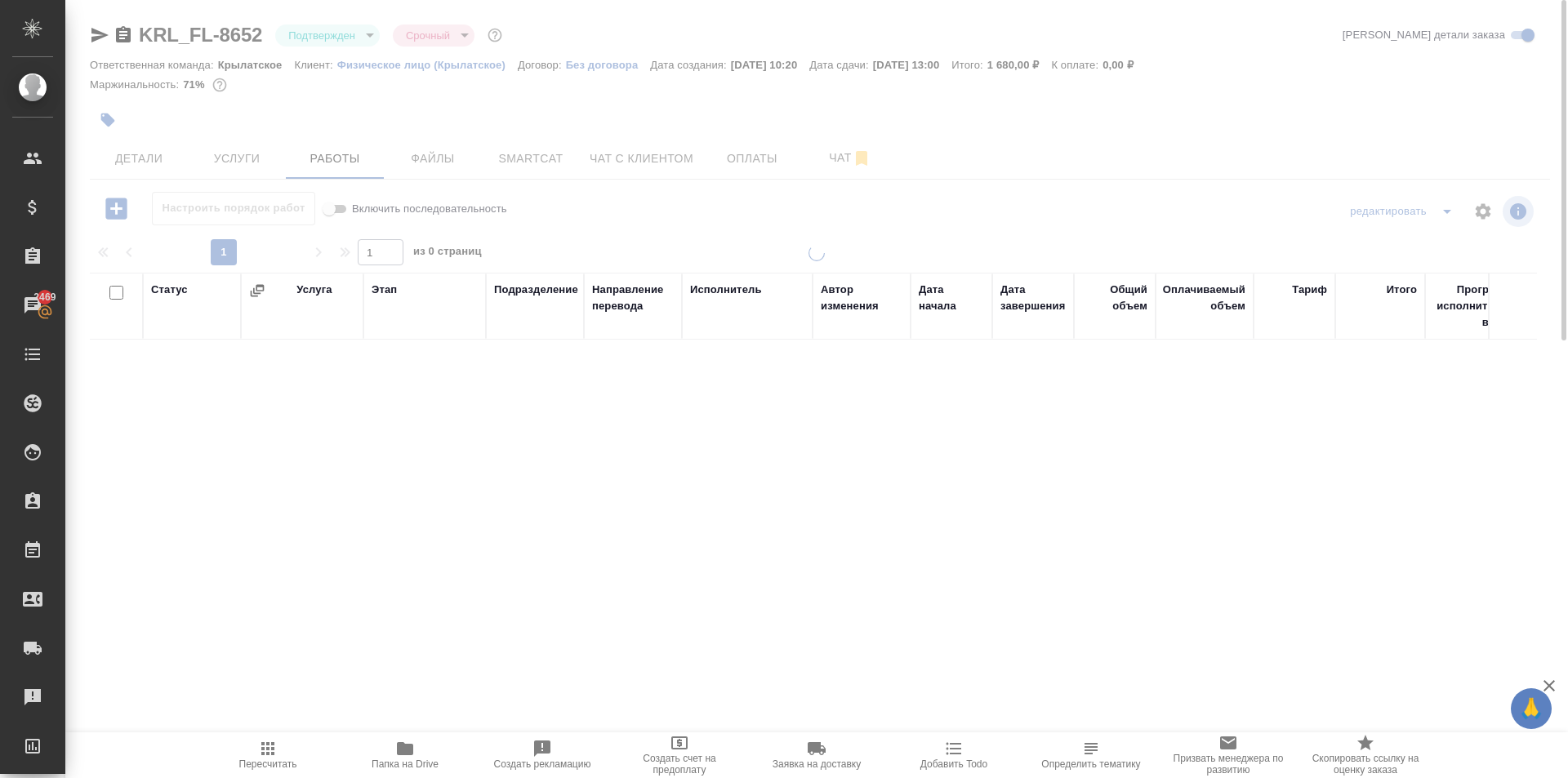
click at [263, 749] on icon "button" at bounding box center [267, 749] width 13 height 13
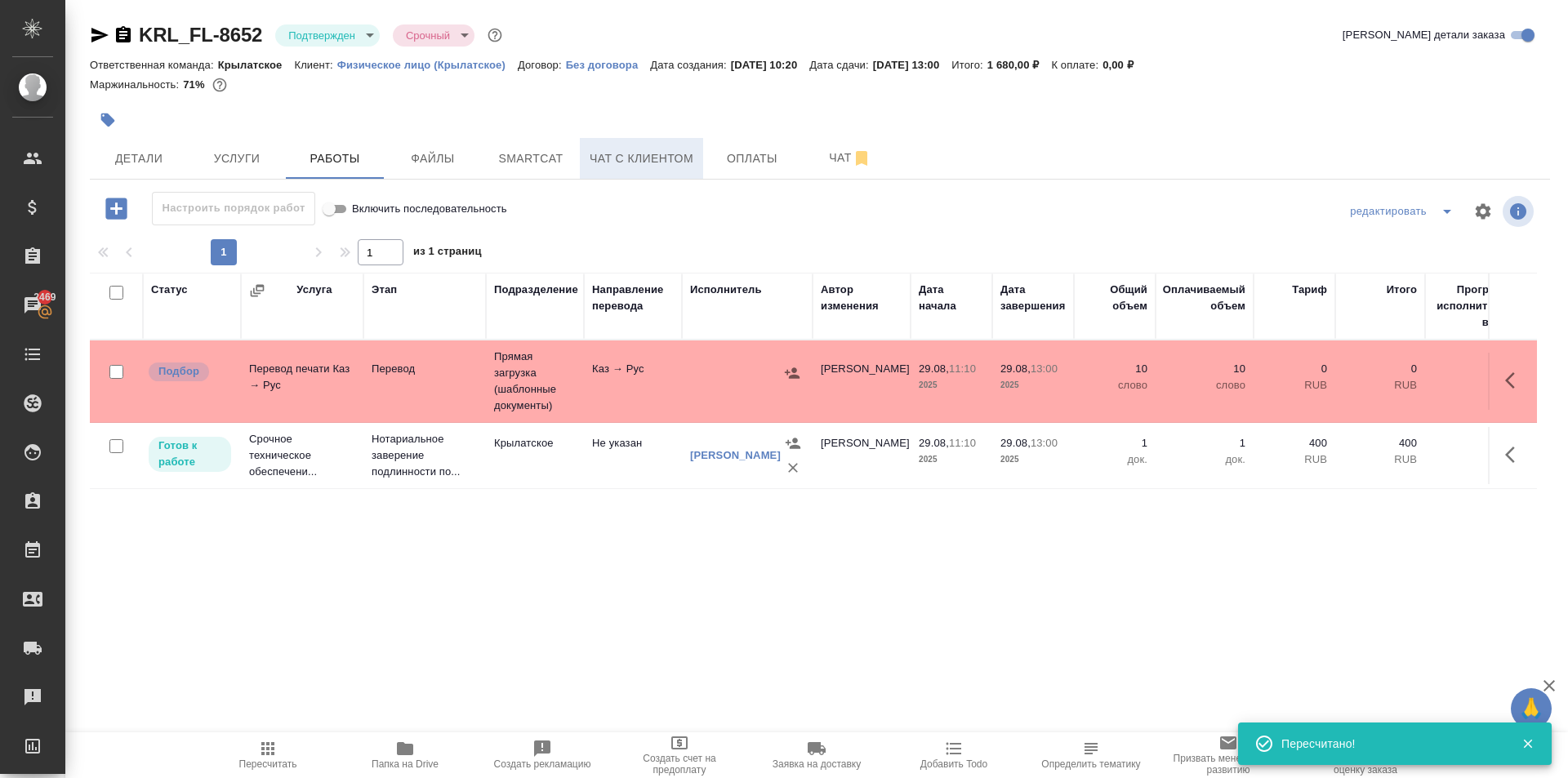
click at [663, 168] on span "Чат с клиентом" at bounding box center [641, 159] width 104 height 20
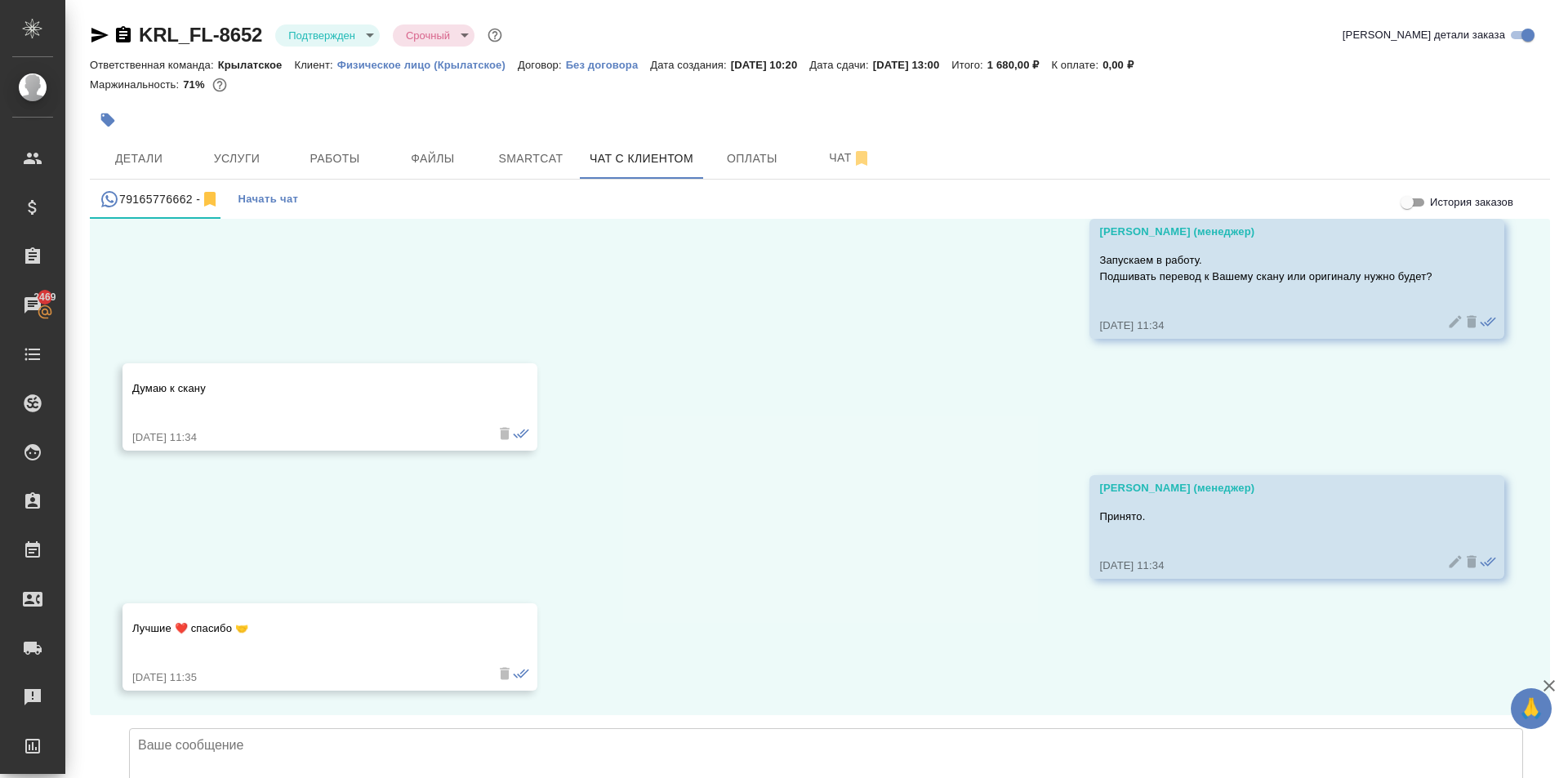
scroll to position [12177, 0]
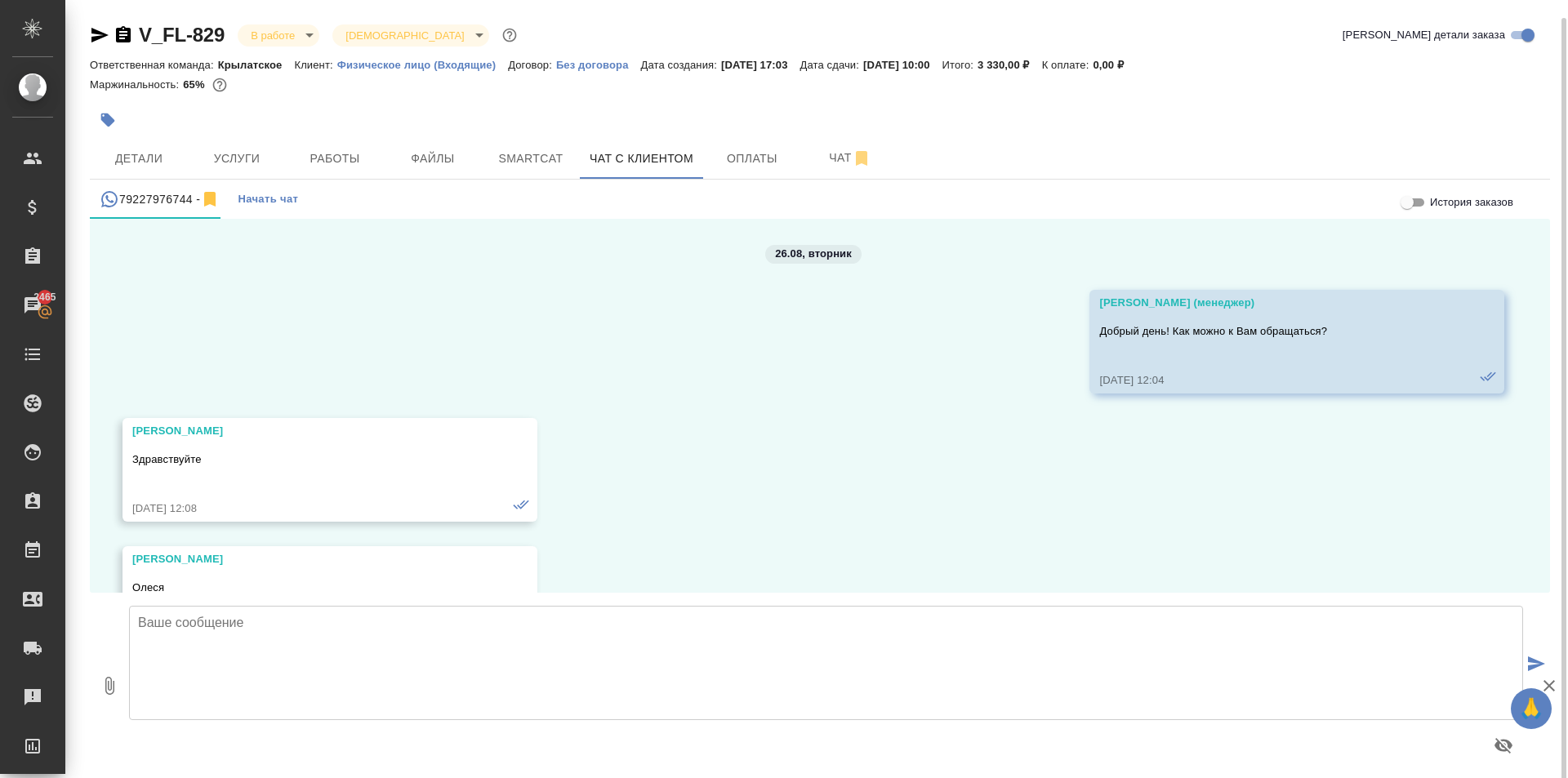
scroll to position [3639, 0]
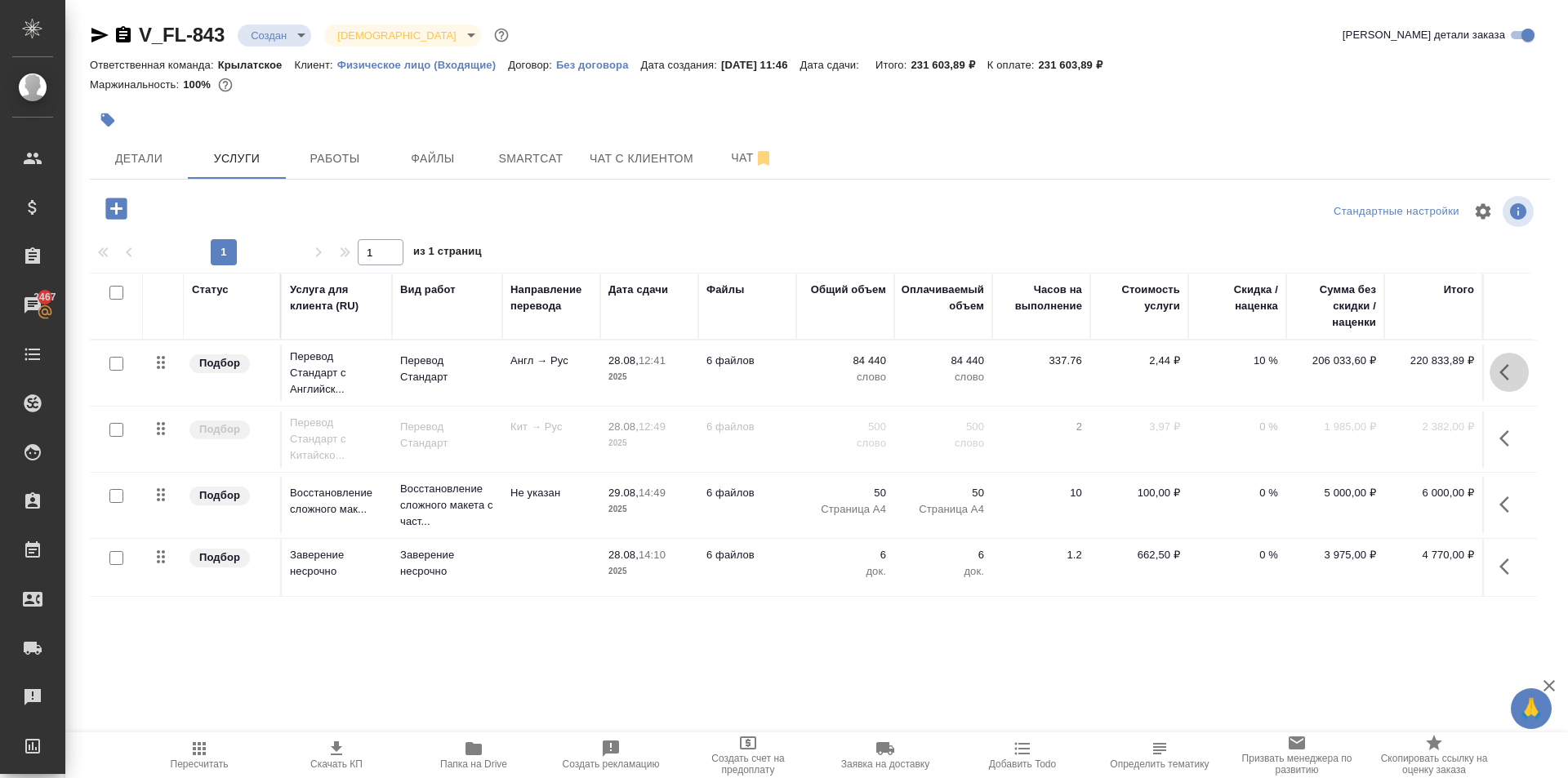
click at [1513, 368] on icon "button" at bounding box center [1509, 372] width 19 height 19
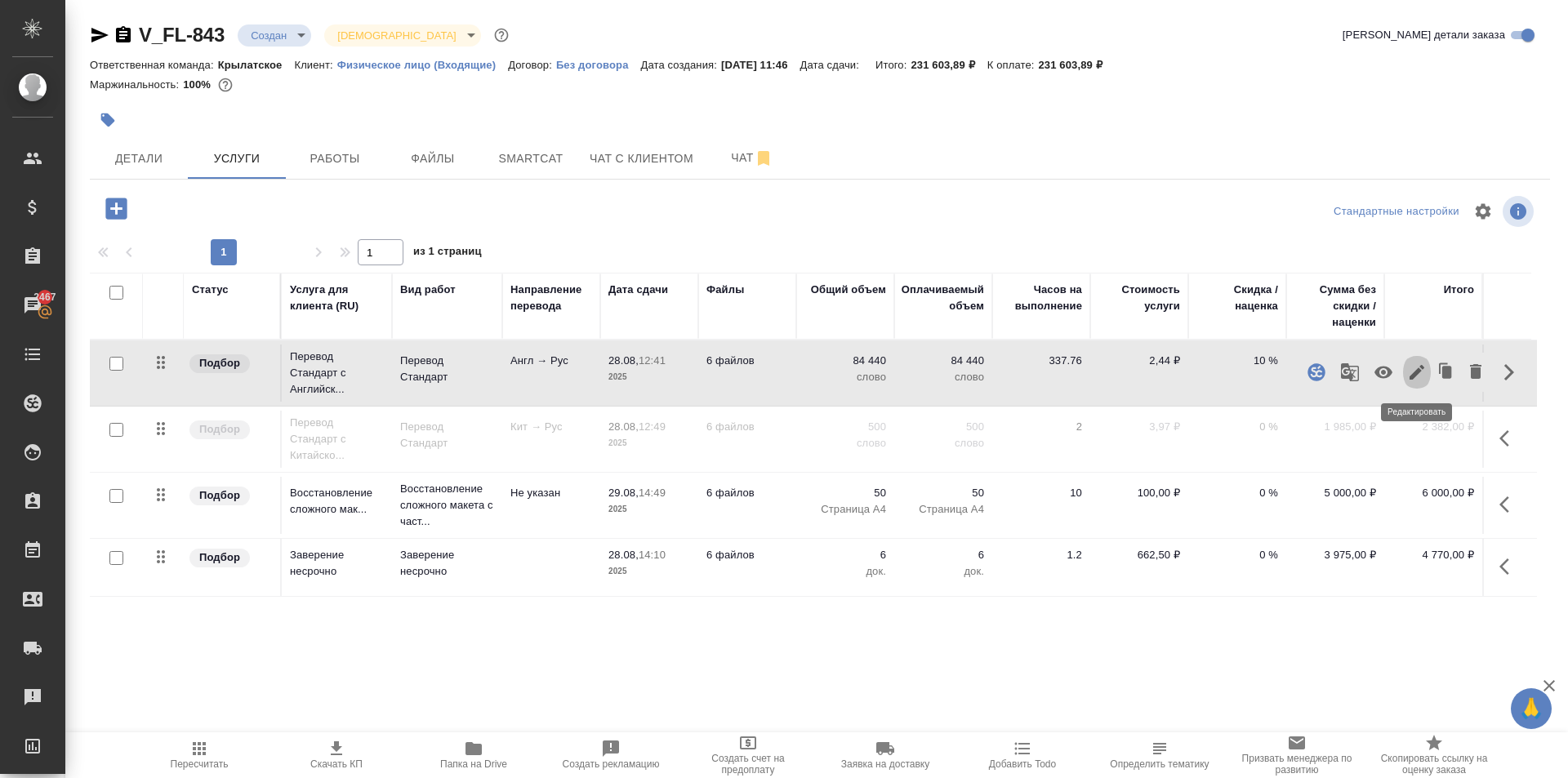
click at [1422, 375] on icon "button" at bounding box center [1416, 372] width 19 height 19
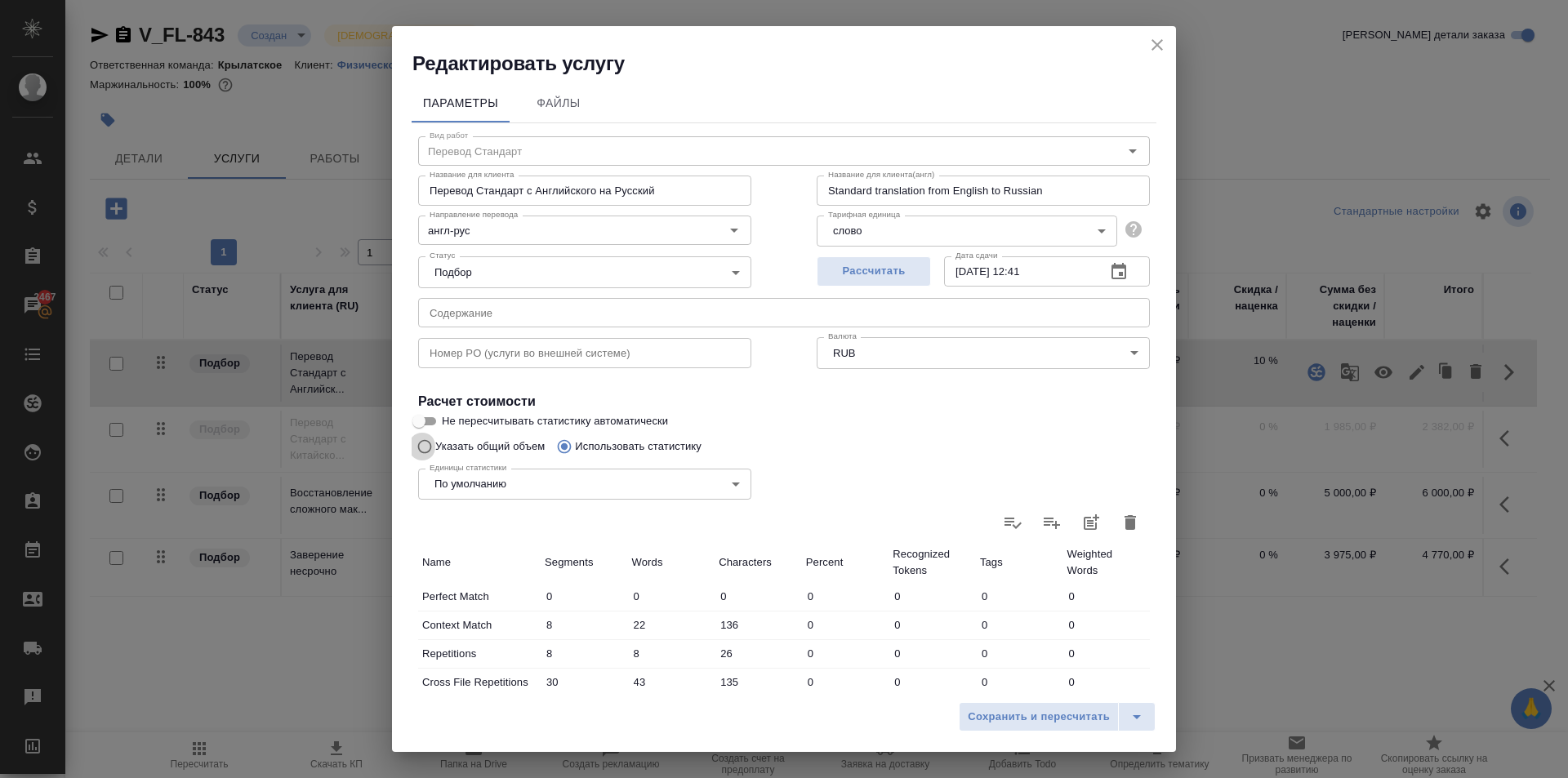
click at [431, 446] on input "Указать общий объем" at bounding box center [421, 447] width 26 height 31
radio input "true"
radio input "false"
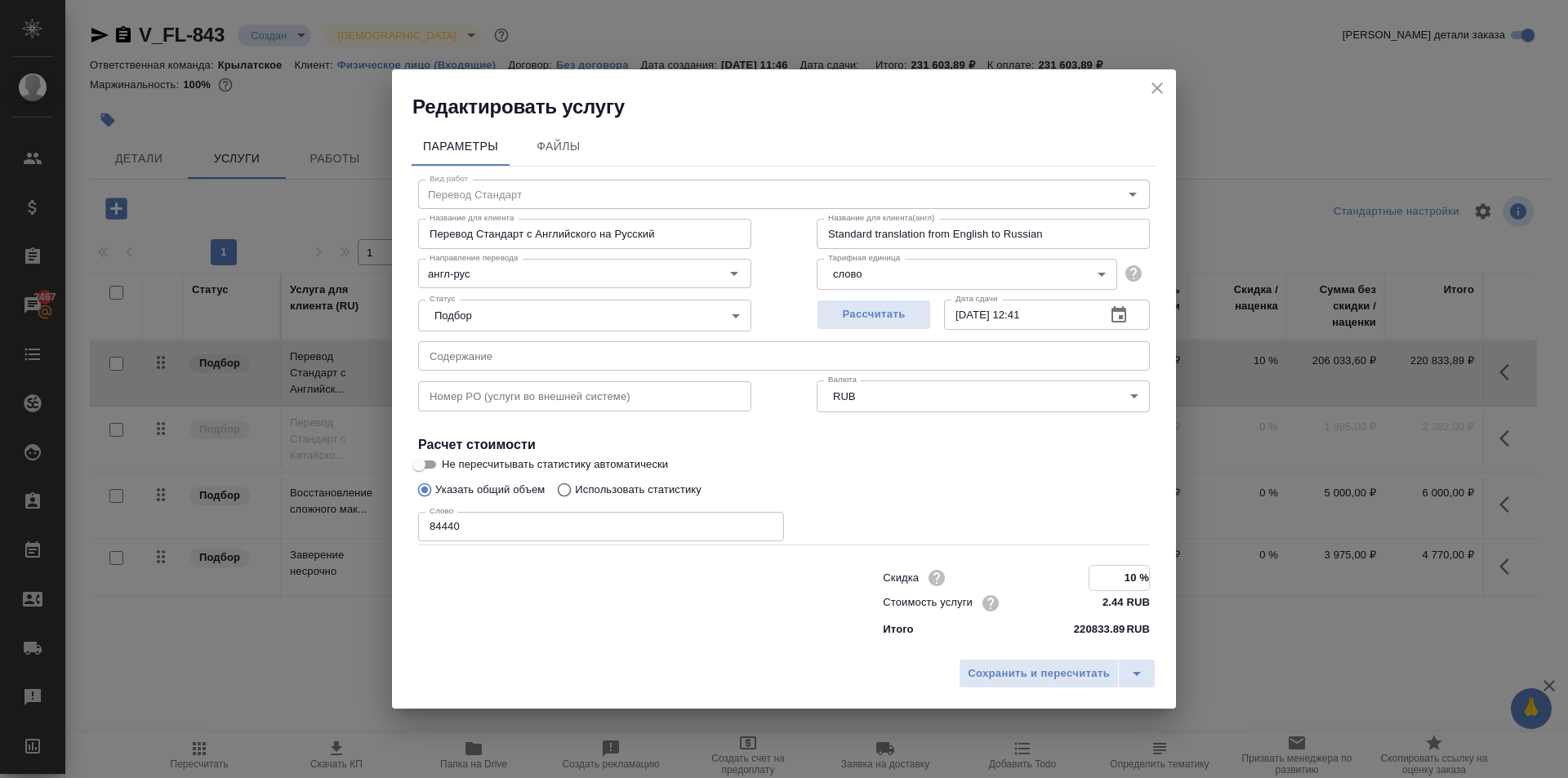
click at [1126, 576] on input "10 %" at bounding box center [1118, 577] width 59 height 23
click at [1126, 575] on input "10 %" at bounding box center [1118, 577] width 59 height 23
type input "0 %"
drag, startPoint x: 483, startPoint y: 537, endPoint x: 360, endPoint y: 515, distance: 125.0
click at [360, 515] on div "Редактировать услугу Параметры Файлы Вид работ Перевод Стандарт Вид работ Назва…" at bounding box center [784, 389] width 1568 height 778
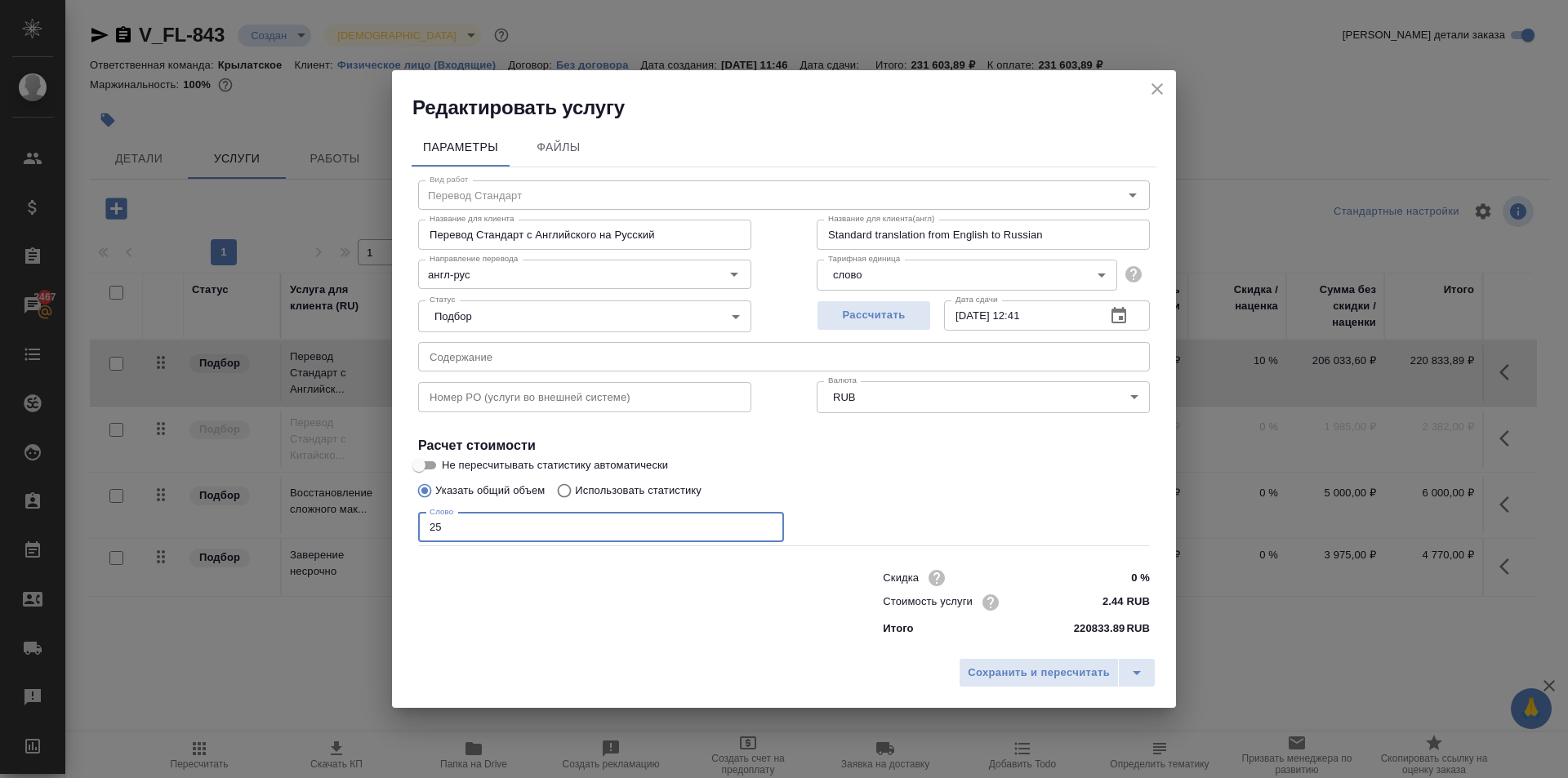
drag, startPoint x: 472, startPoint y: 524, endPoint x: 368, endPoint y: 484, distance: 111.4
click at [368, 484] on div "Редактировать услугу Параметры Файлы Вид работ Перевод Стандарт Вид работ Назва…" at bounding box center [784, 389] width 1568 height 778
type input "28600"
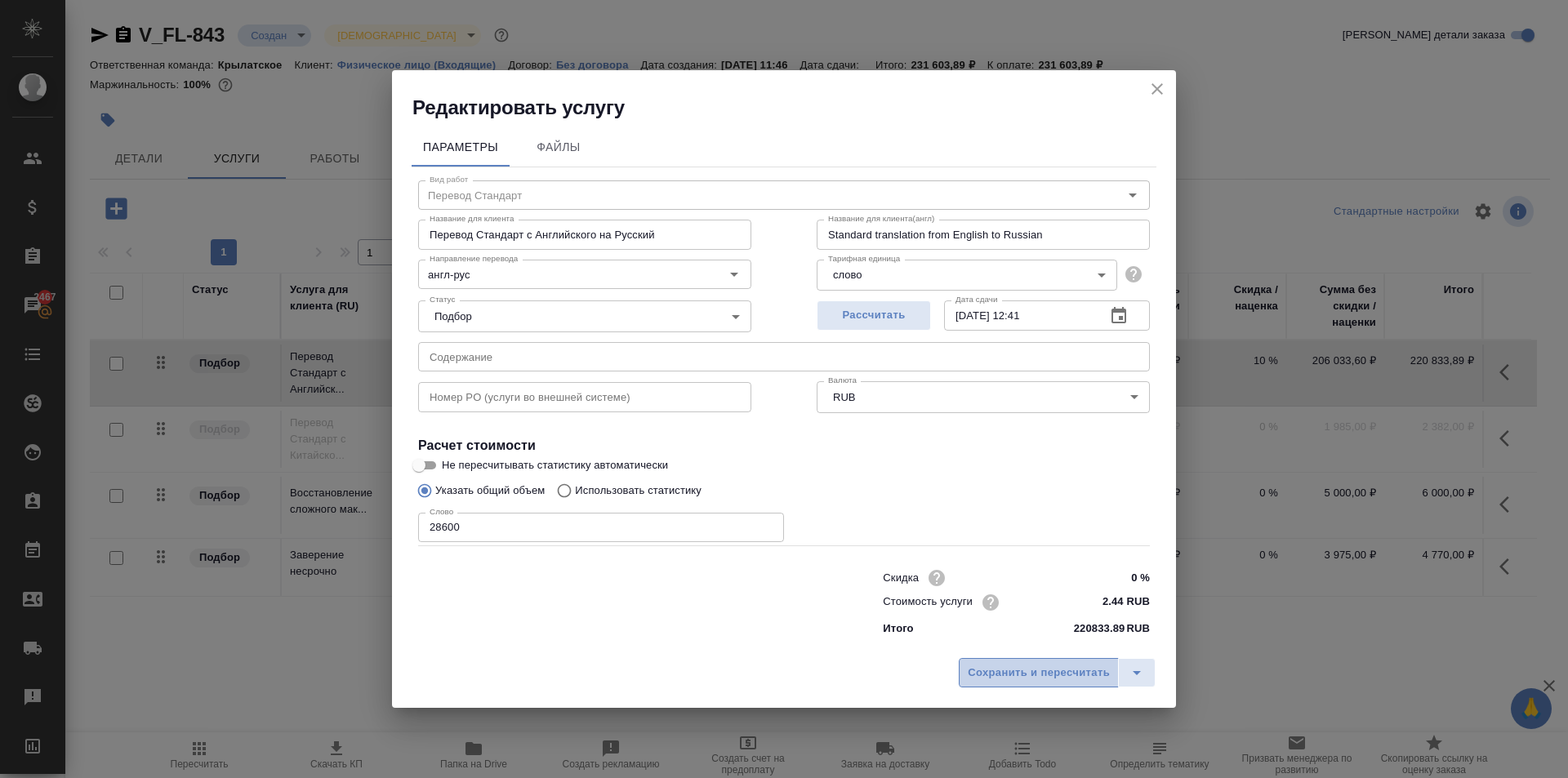
click at [1054, 682] on span "Сохранить и пересчитать" at bounding box center [1039, 673] width 142 height 19
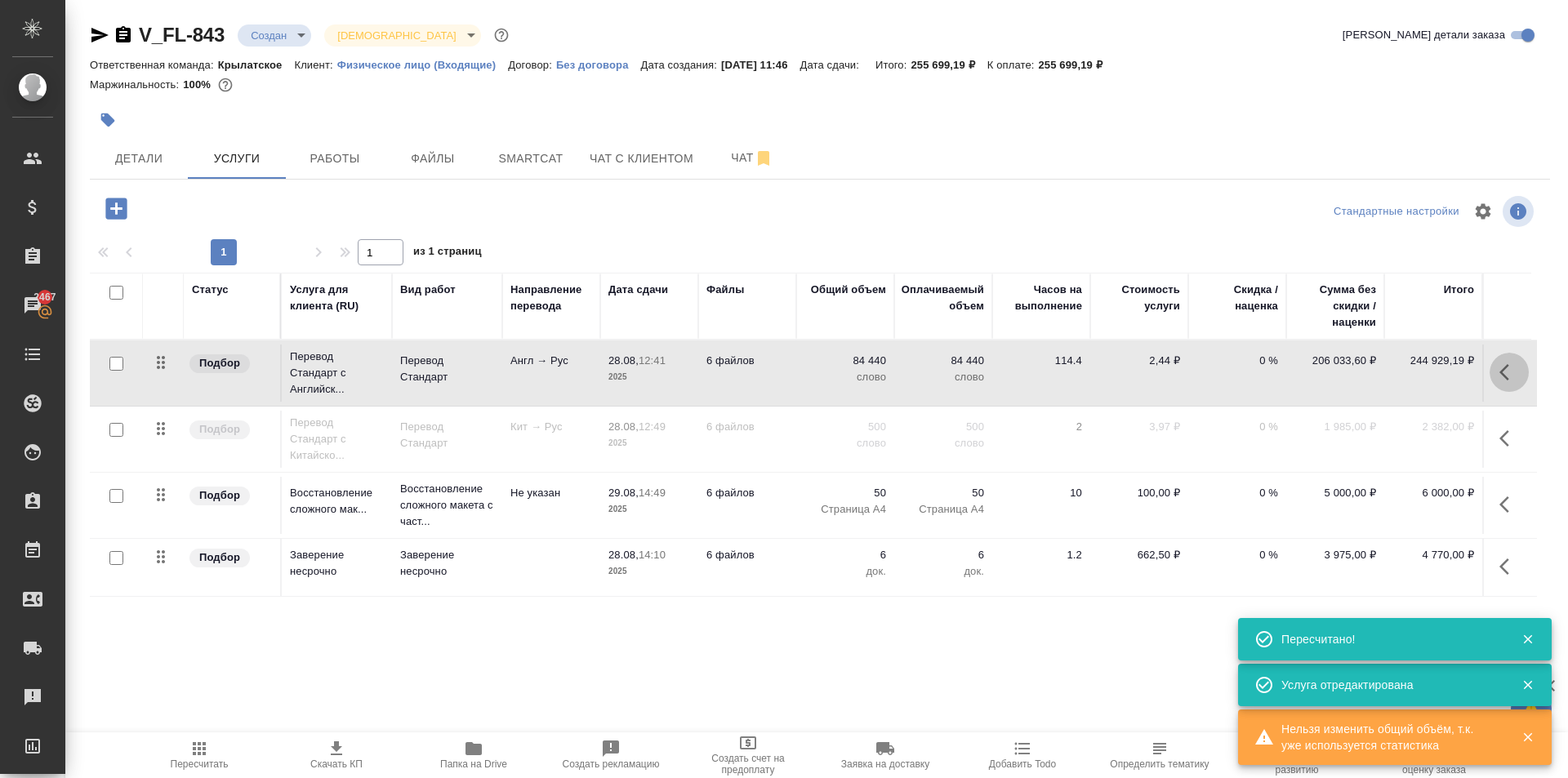
click at [1514, 376] on icon "button" at bounding box center [1509, 372] width 19 height 19
click at [1309, 370] on icon "button" at bounding box center [1316, 372] width 18 height 18
click at [1498, 363] on button "button" at bounding box center [1509, 372] width 39 height 39
click at [1500, 371] on button "button" at bounding box center [1509, 372] width 39 height 39
click at [1418, 374] on icon "button" at bounding box center [1416, 372] width 19 height 19
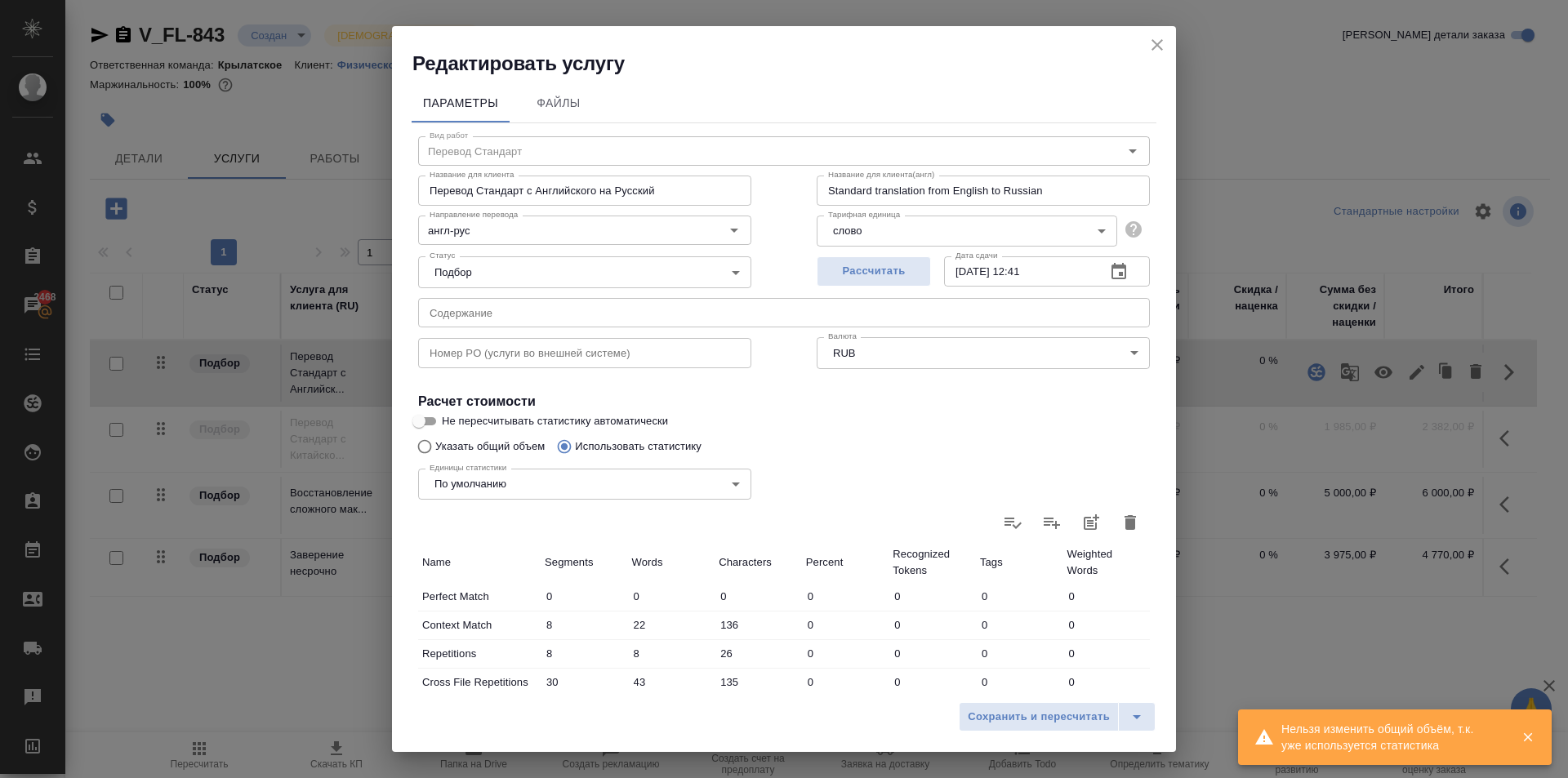
click at [1124, 520] on icon "button" at bounding box center [1130, 523] width 19 height 19
type input "0"
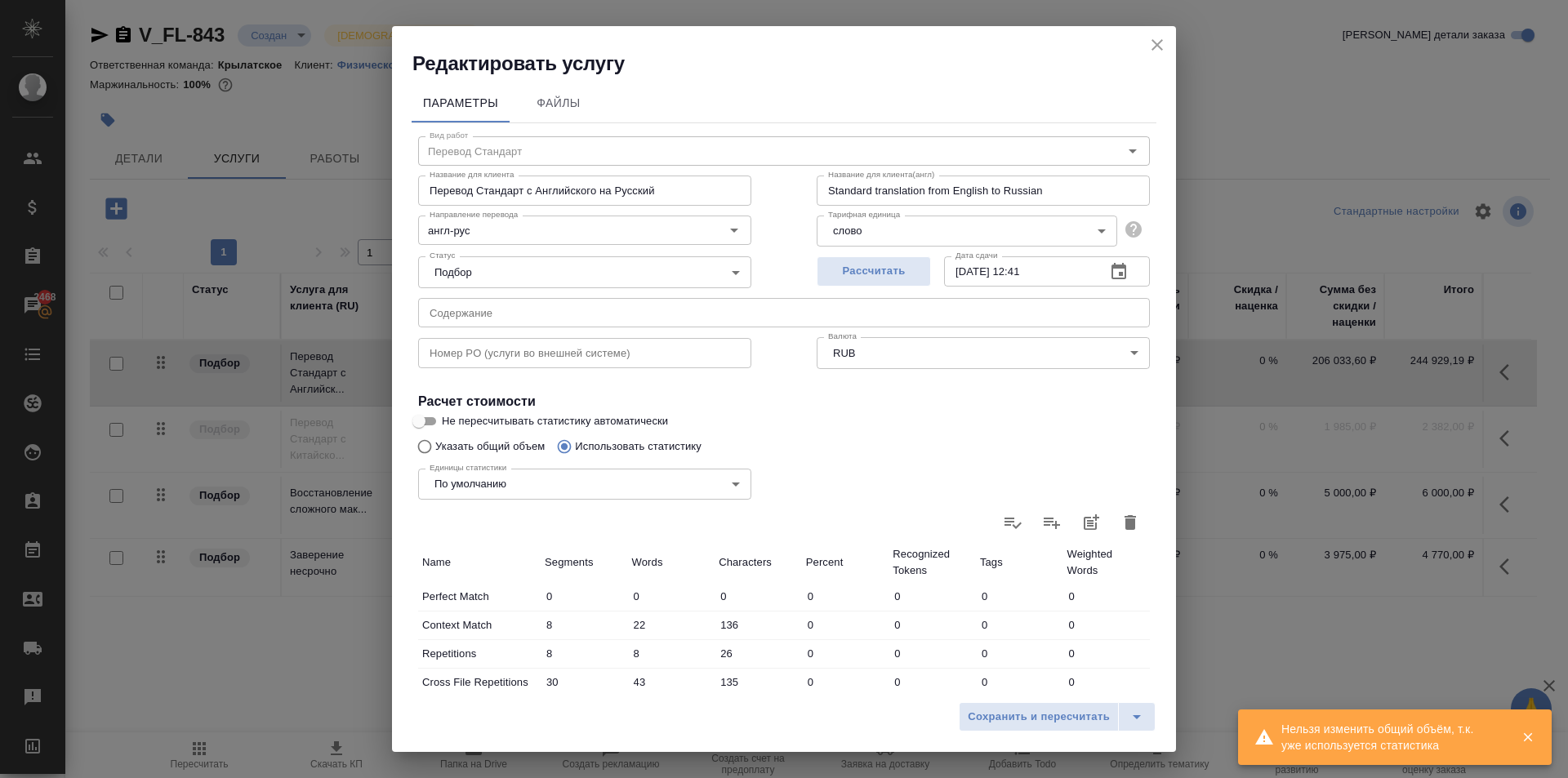
type input "0"
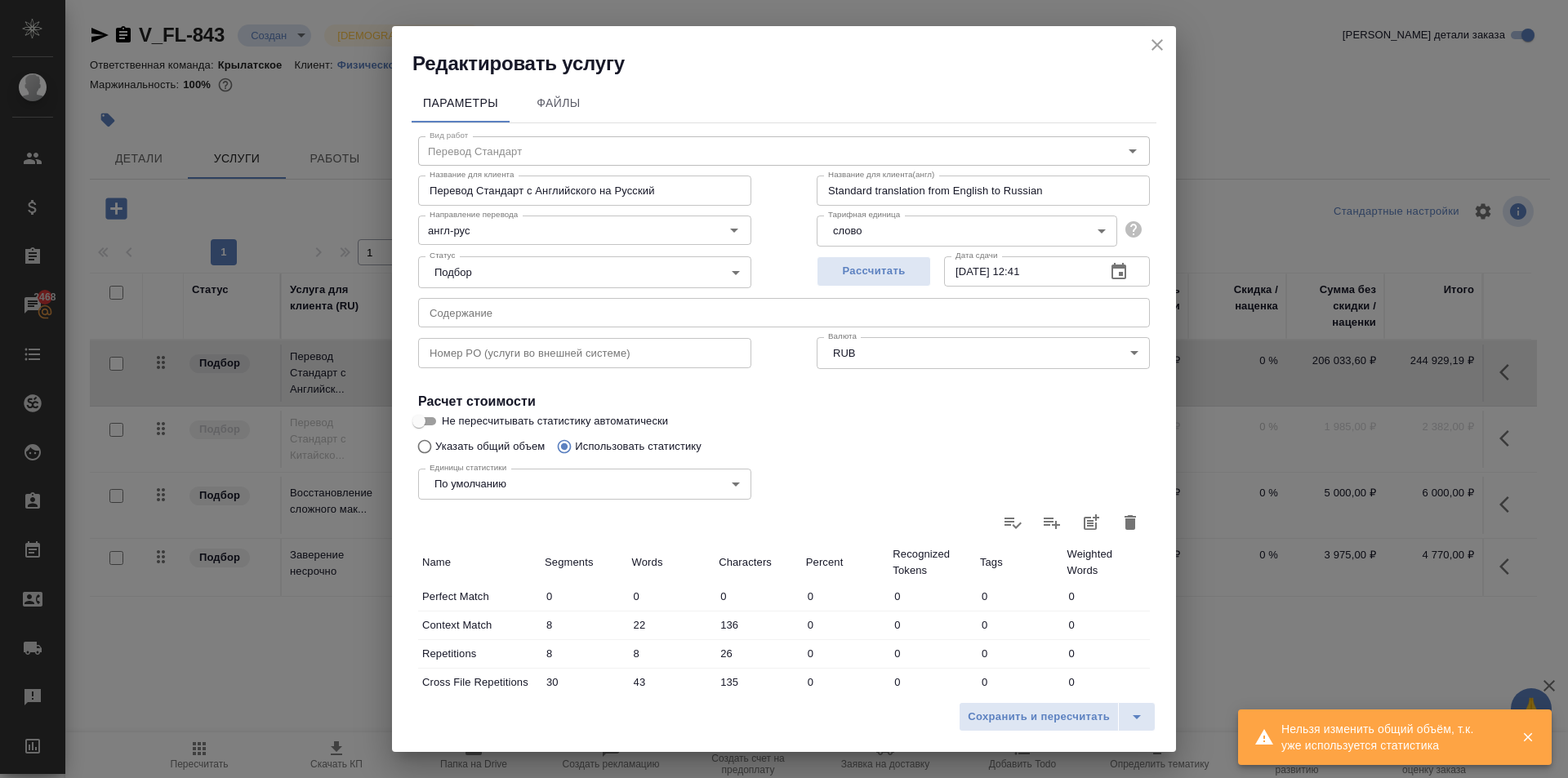
type input "0"
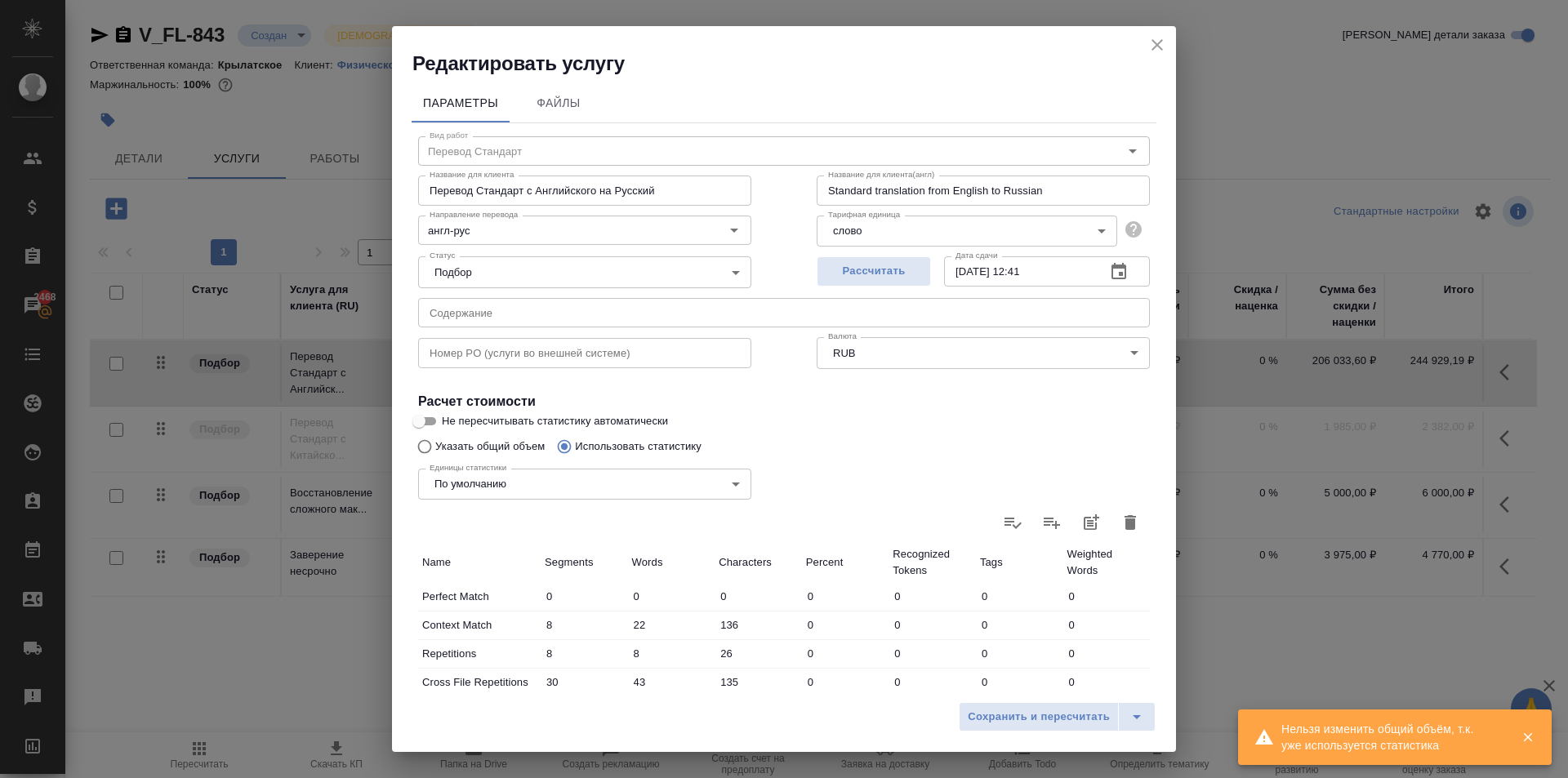
type input "0"
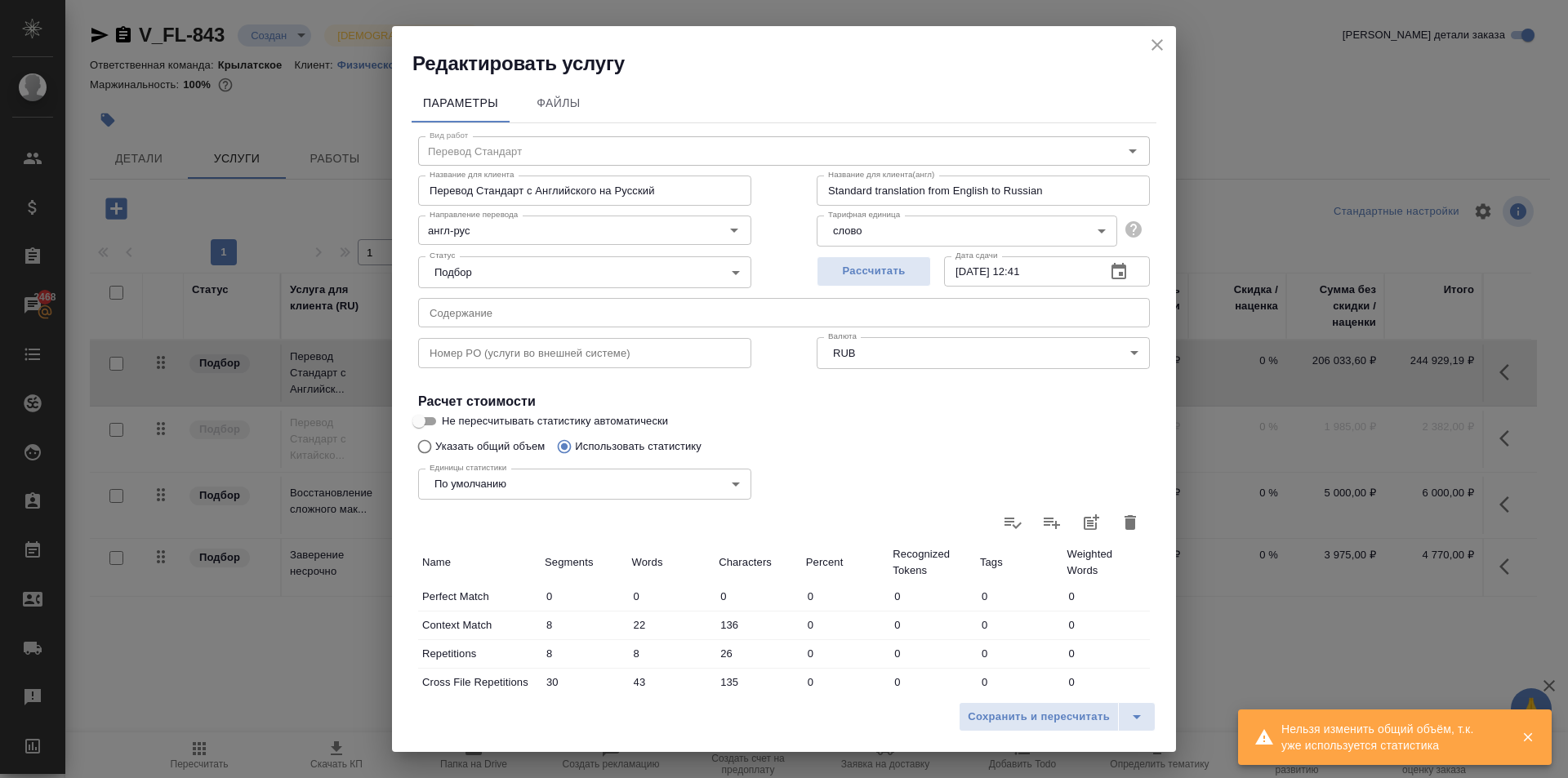
type input "0"
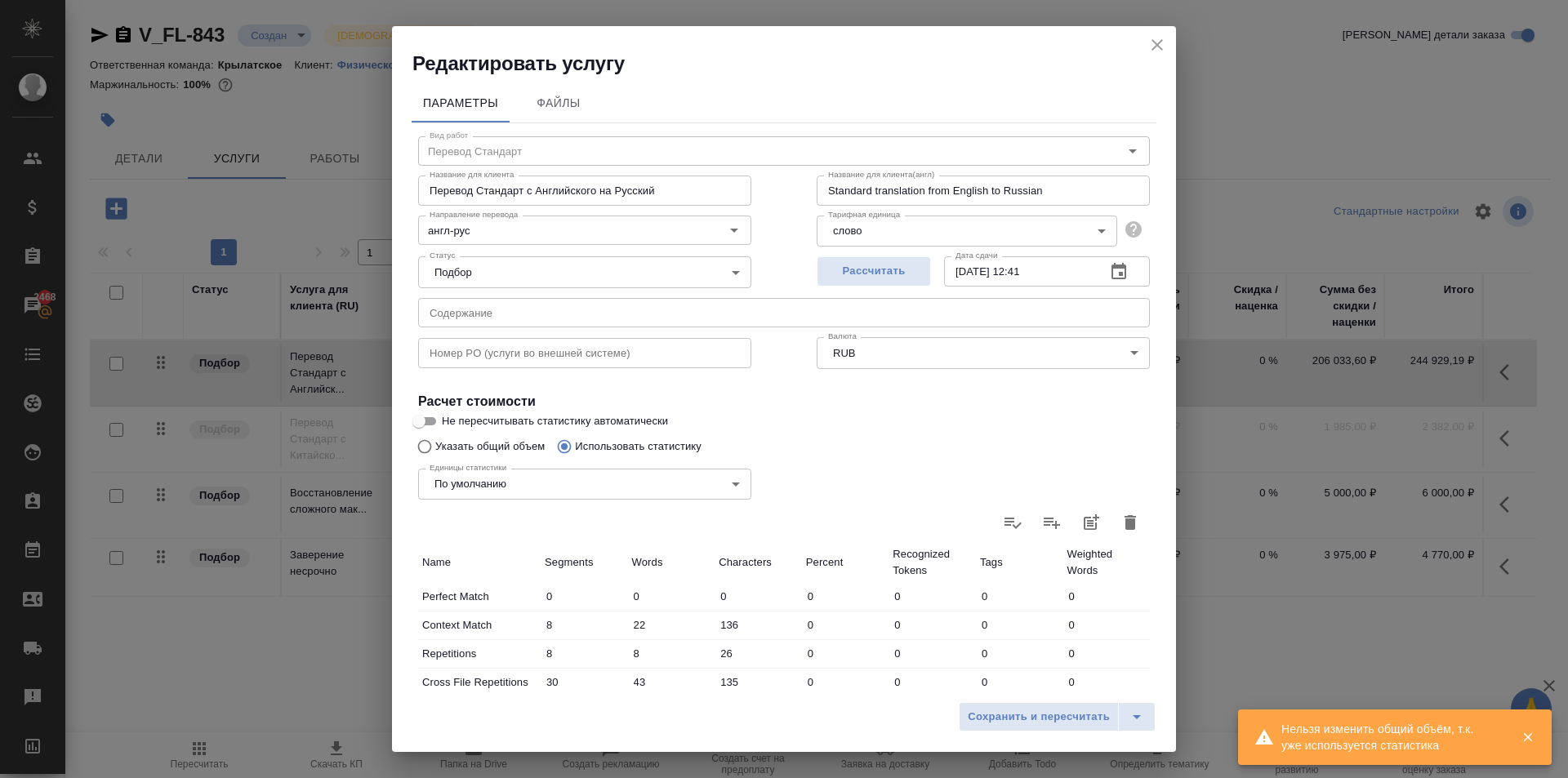
type input "0"
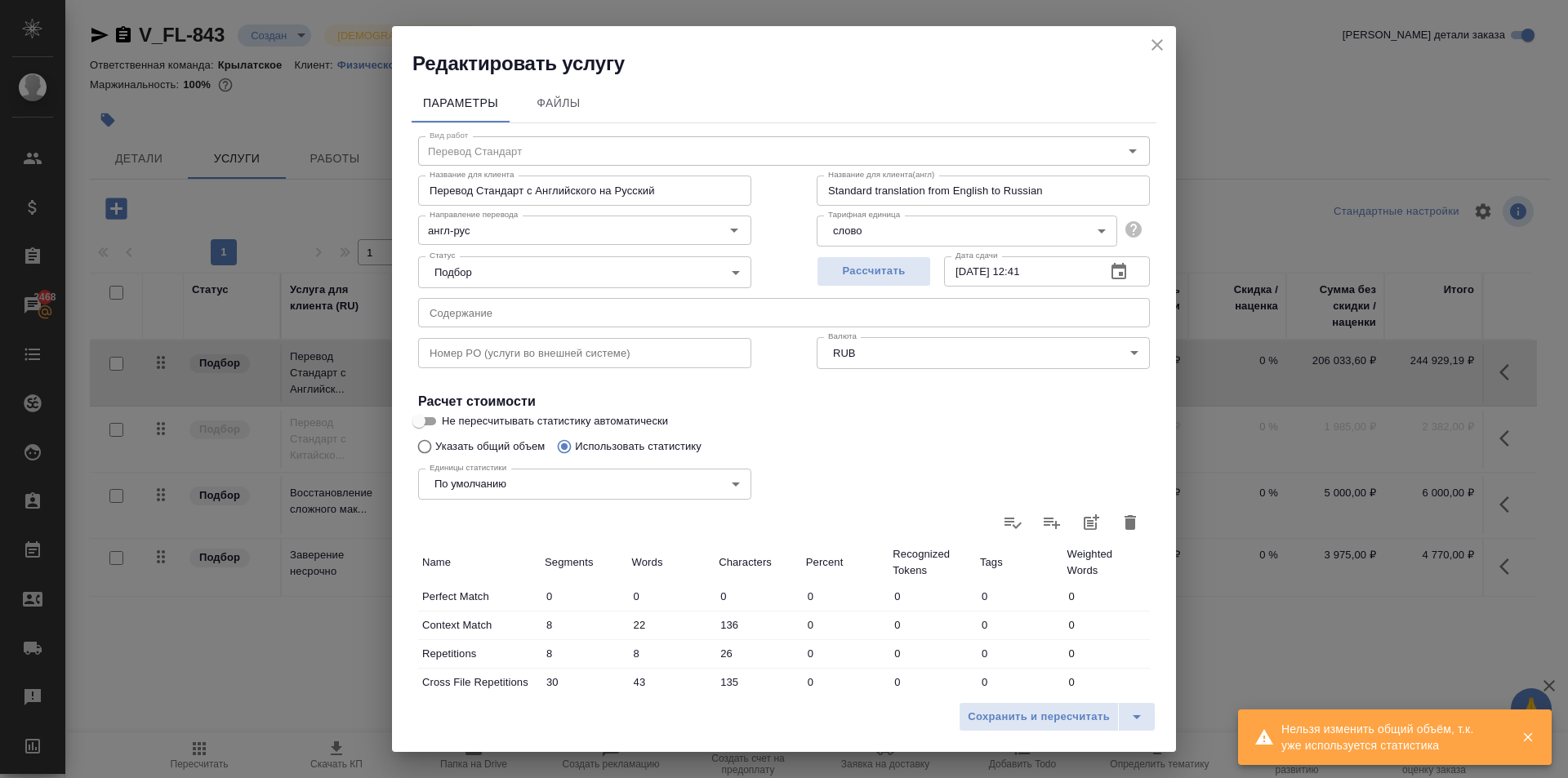
type input "0"
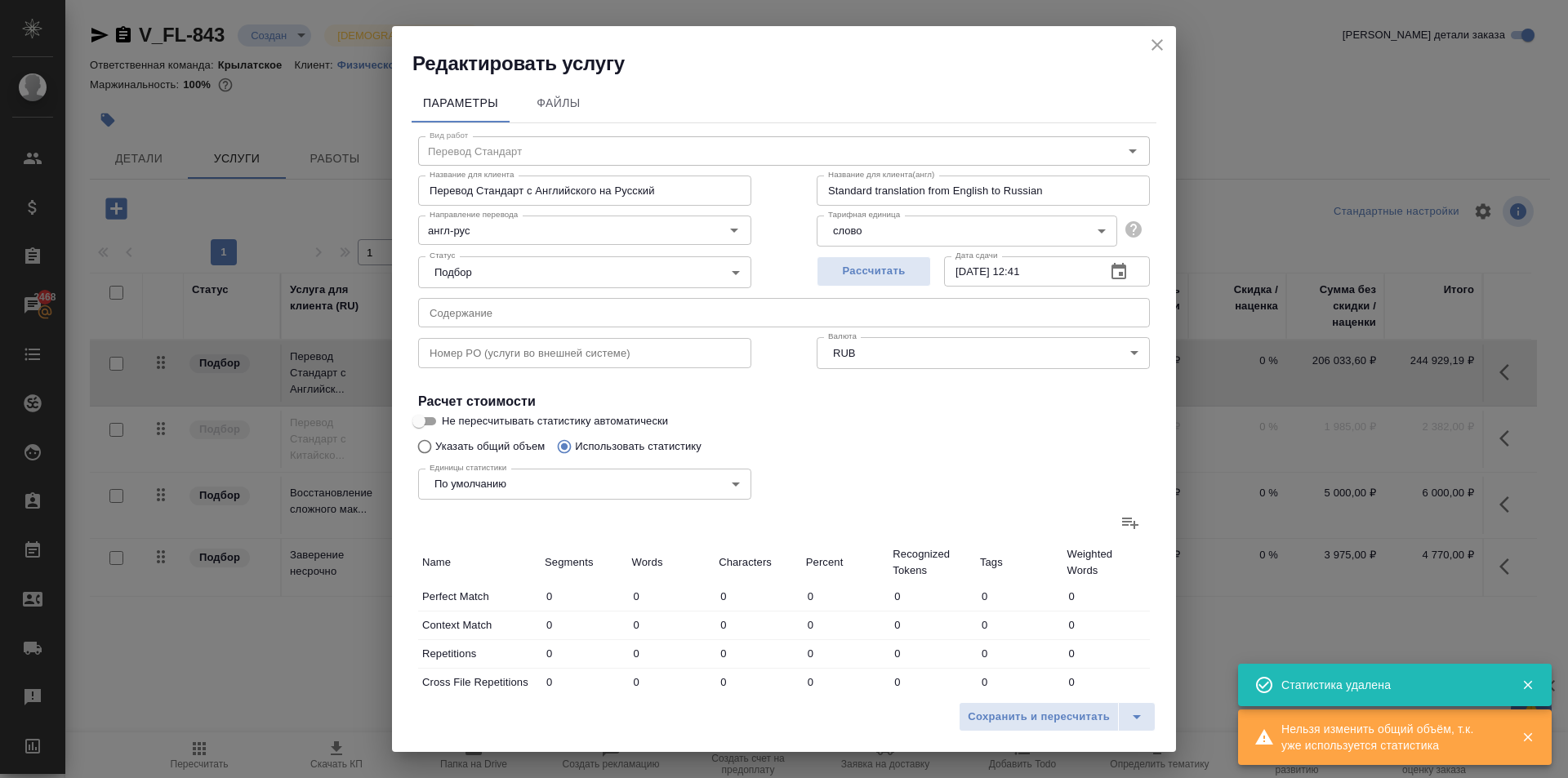
click at [439, 445] on div "Единицы статистики По умолчанию default Единицы статистики" at bounding box center [584, 482] width 398 height 106
click at [424, 447] on input "Указать общий объем" at bounding box center [421, 447] width 26 height 31
radio input "true"
radio input "false"
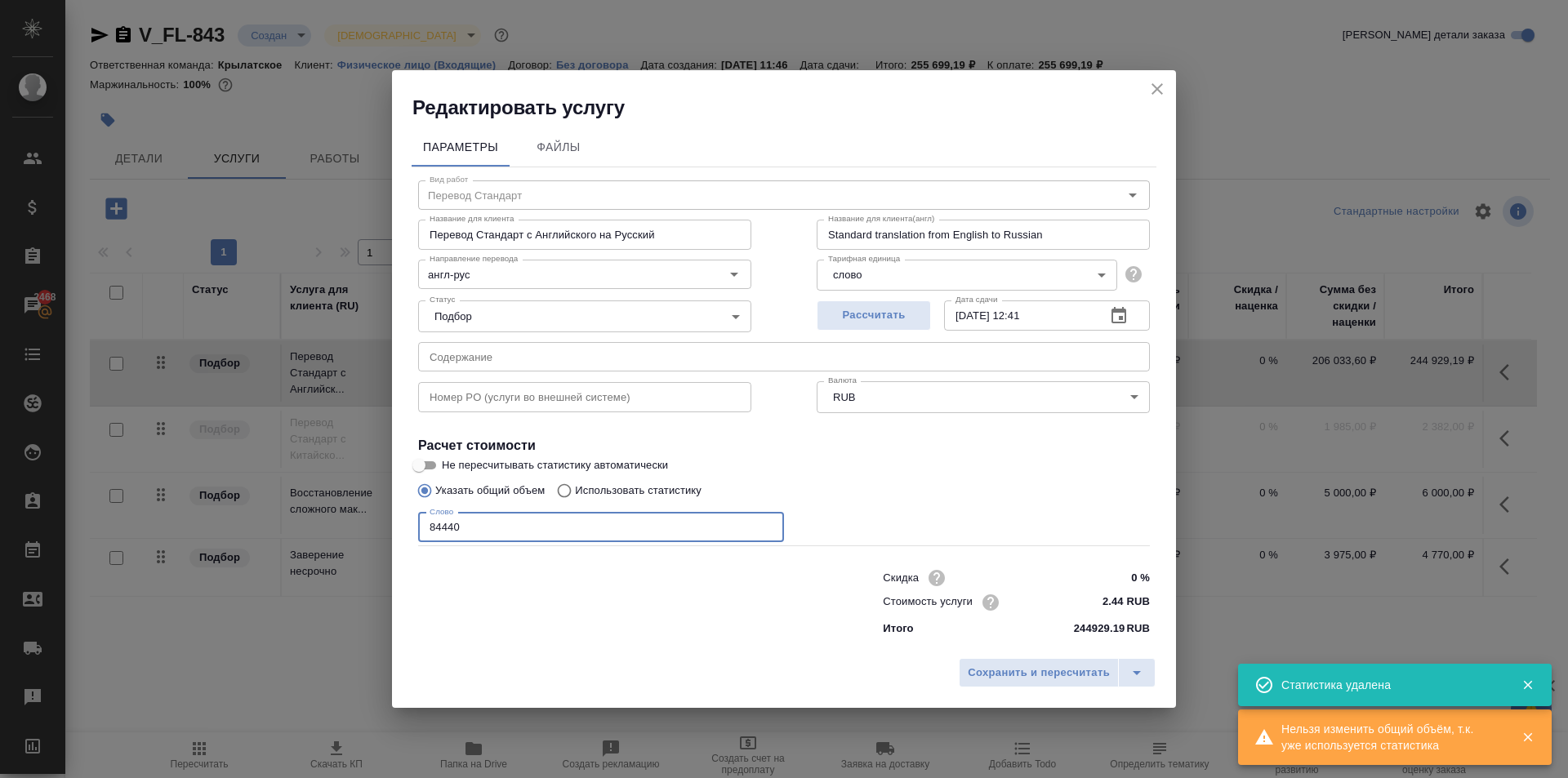
drag, startPoint x: 526, startPoint y: 525, endPoint x: 314, endPoint y: 505, distance: 212.9
click at [314, 505] on div "Редактировать услугу Параметры Файлы Вид работ Перевод Стандарт Вид работ Назва…" at bounding box center [784, 389] width 1568 height 778
type input "28600"
click at [986, 672] on span "Сохранить и пересчитать" at bounding box center [1039, 673] width 142 height 19
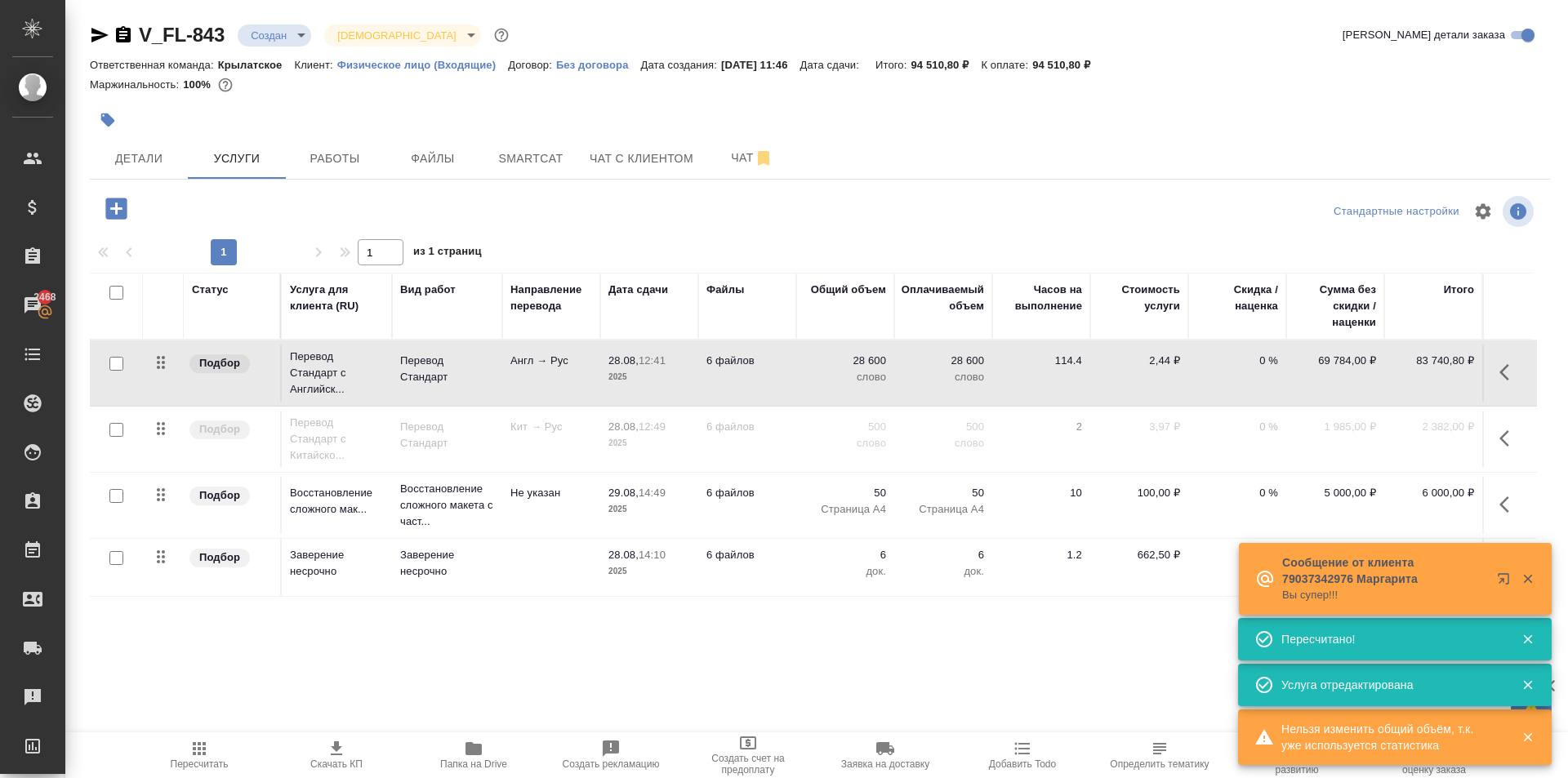
click at [192, 757] on icon "button" at bounding box center [200, 749] width 19 height 19
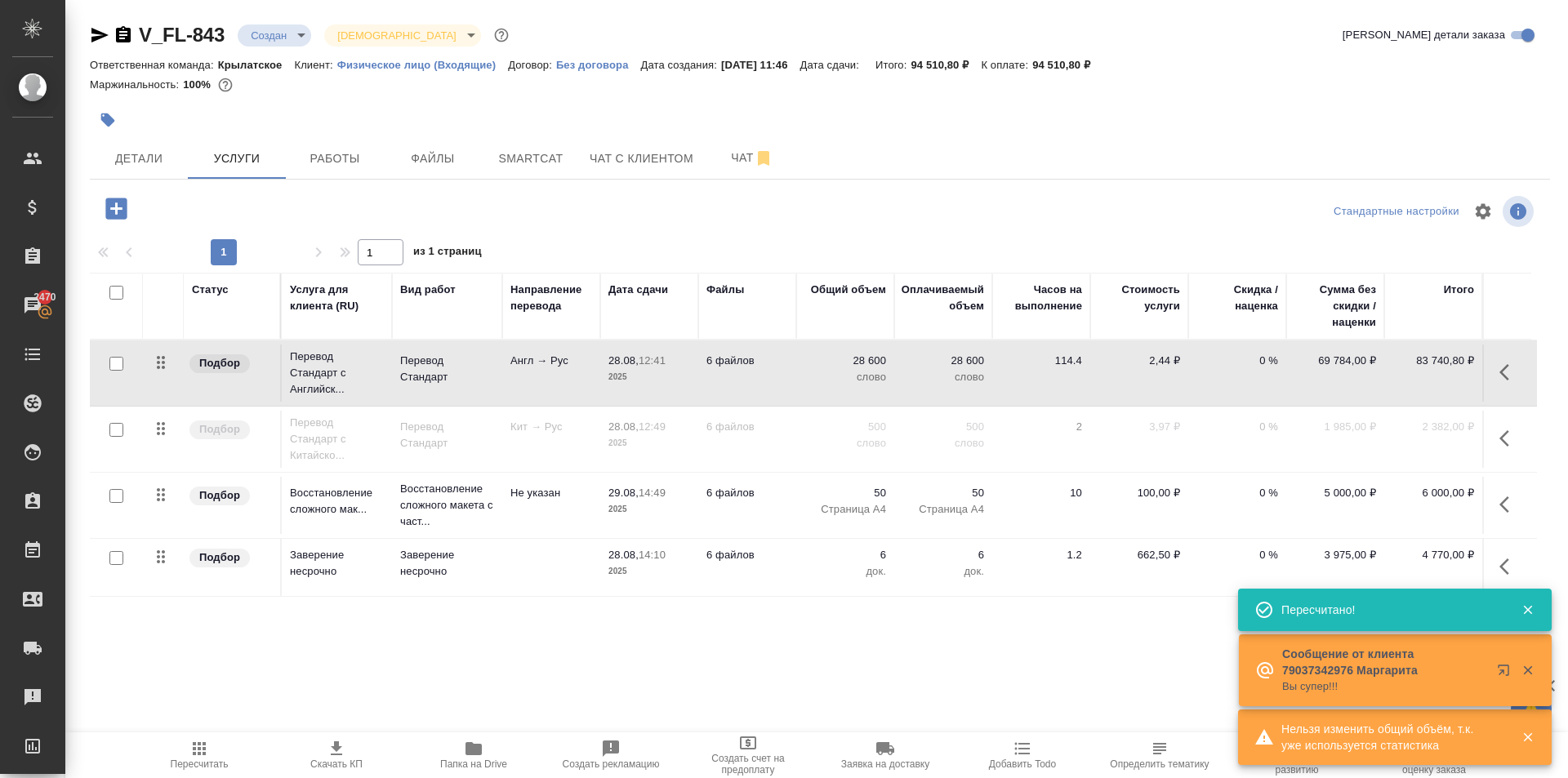
click at [1513, 433] on icon "button" at bounding box center [1509, 438] width 19 height 19
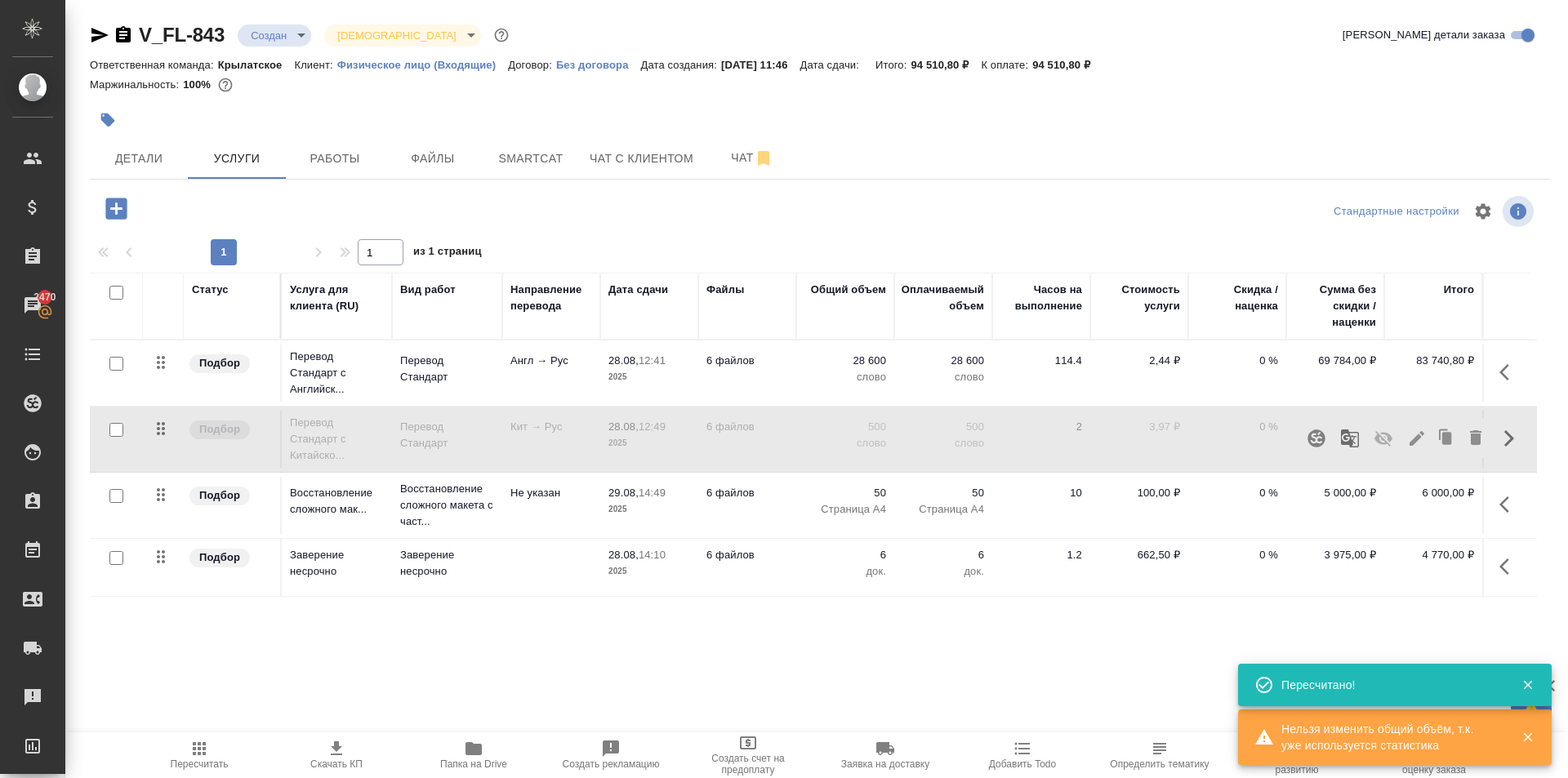
click at [1387, 440] on icon "button" at bounding box center [1383, 439] width 18 height 16
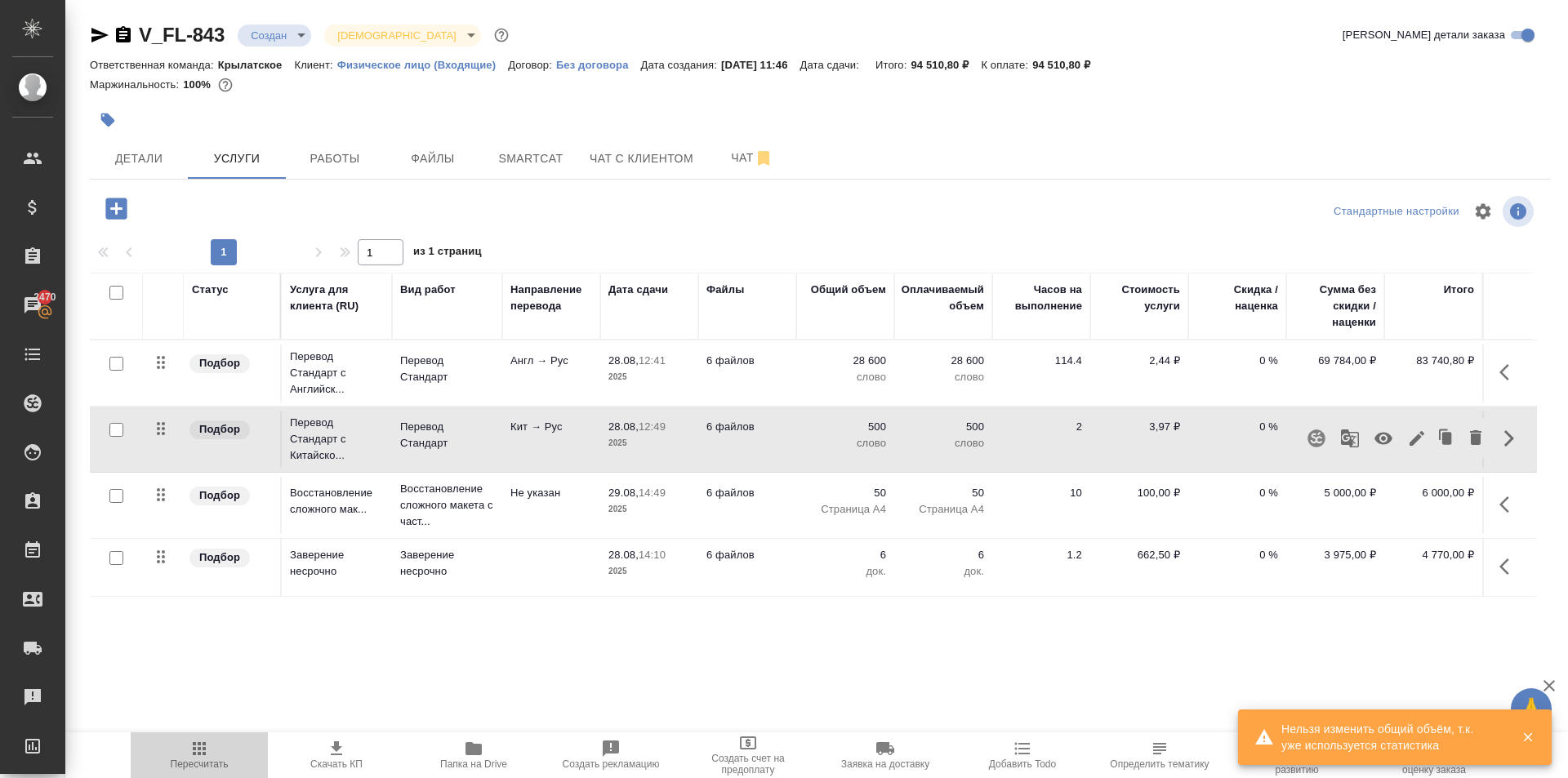
click at [232, 758] on span "Пересчитать" at bounding box center [199, 755] width 118 height 31
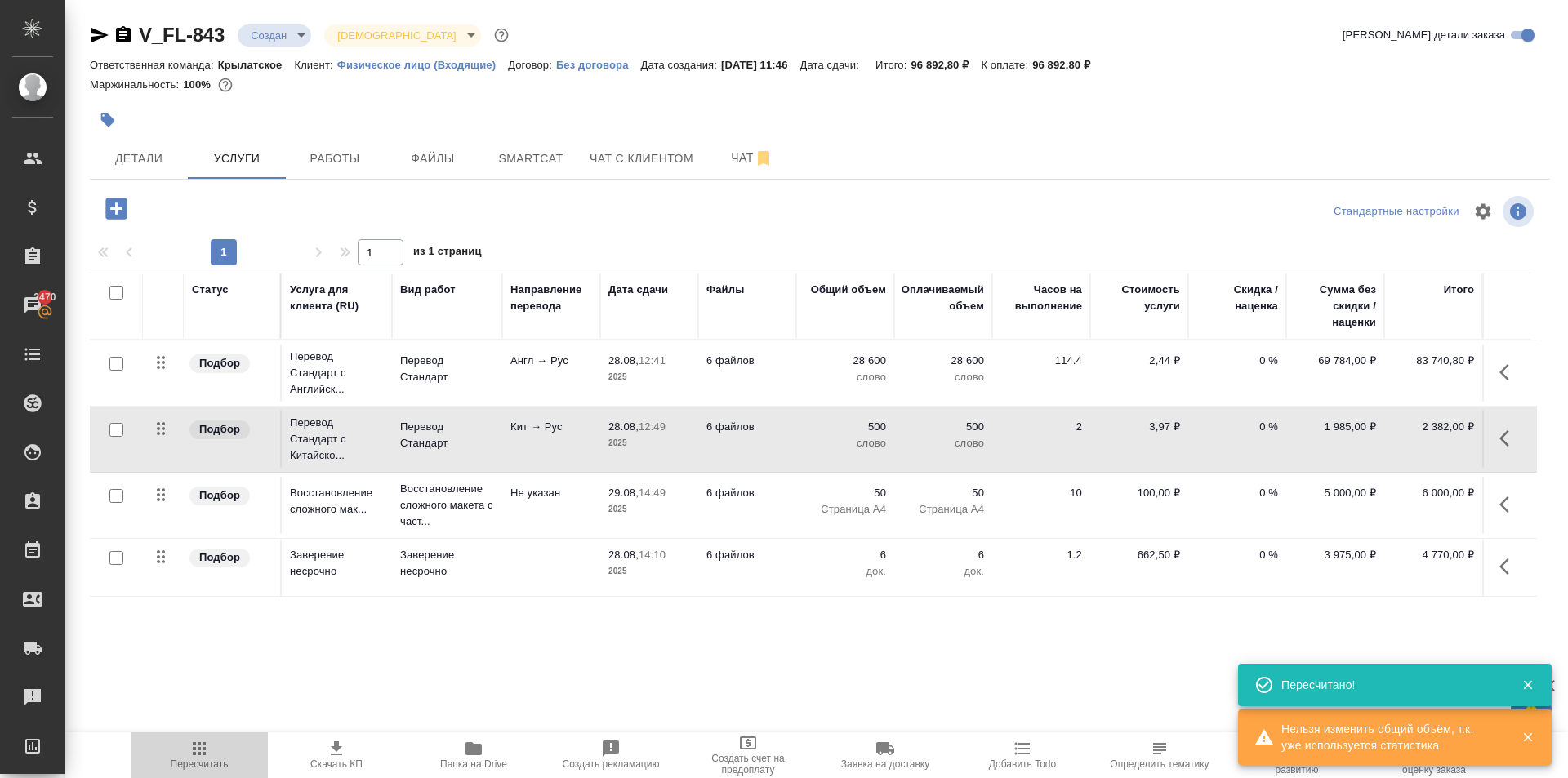
click at [206, 749] on icon "button" at bounding box center [200, 749] width 19 height 19
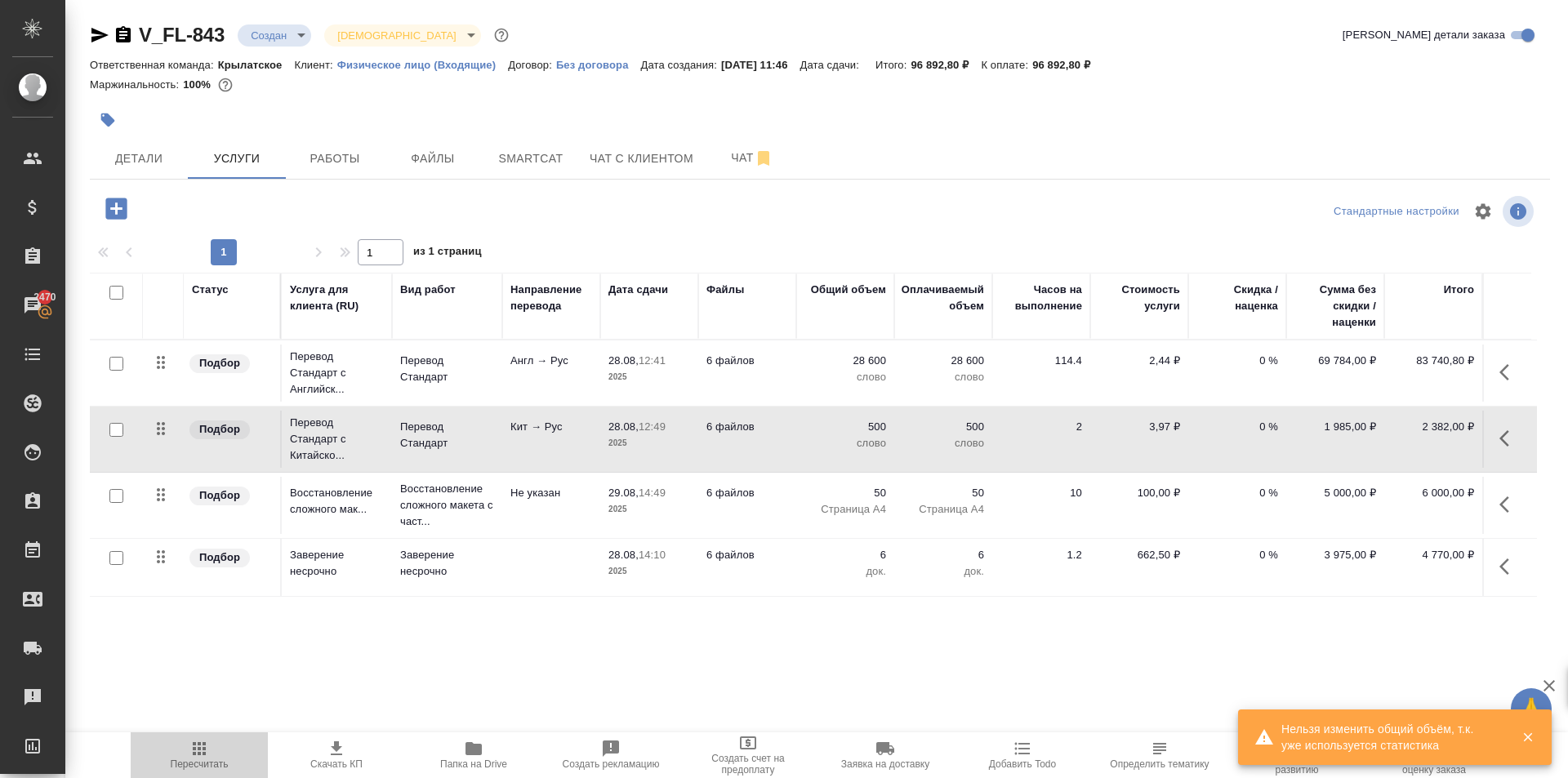
click at [191, 757] on icon "button" at bounding box center [200, 749] width 19 height 19
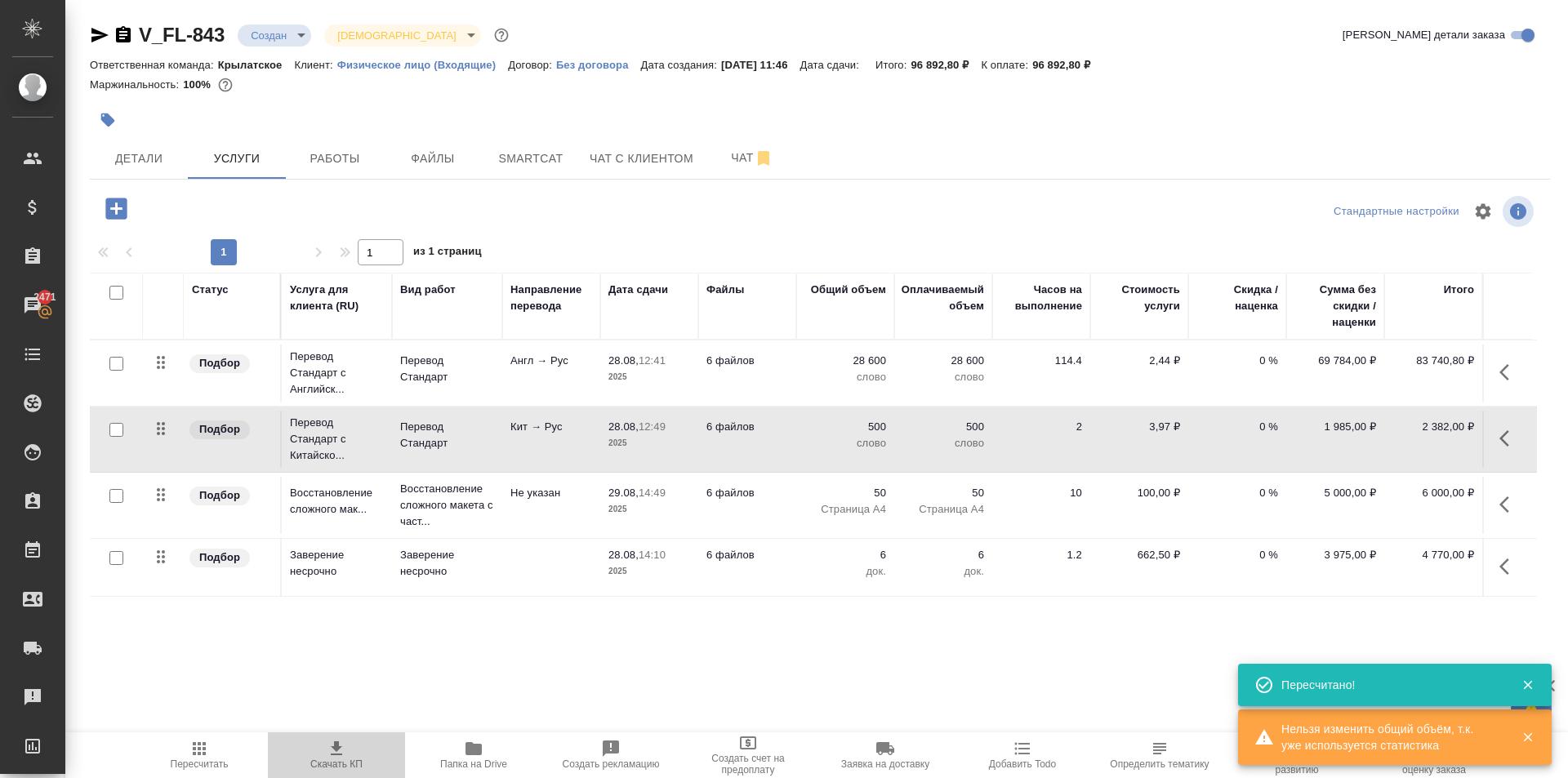
click at [345, 759] on span "Скачать КП" at bounding box center [337, 764] width 53 height 12
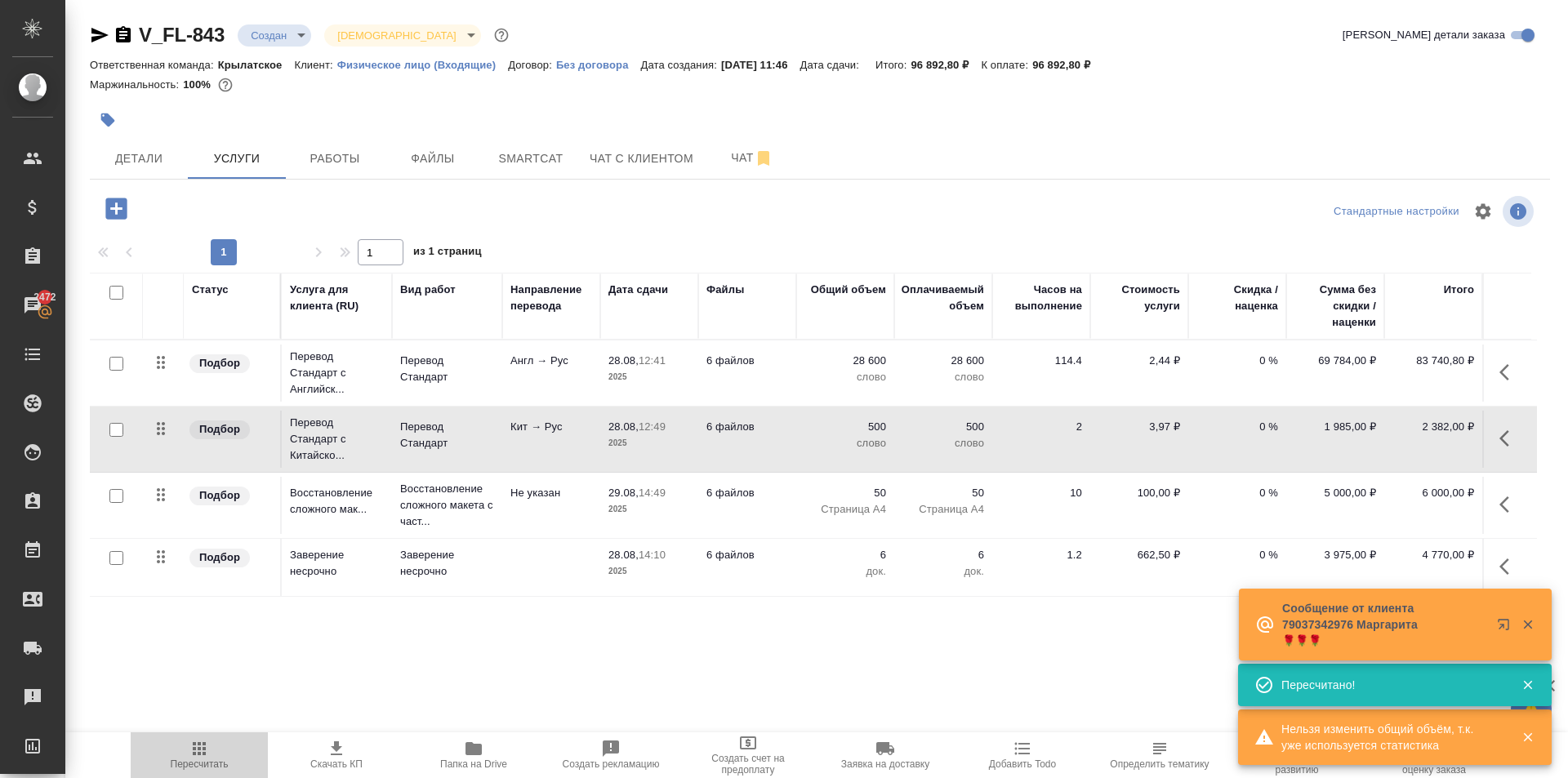
click at [182, 755] on span "Пересчитать" at bounding box center [199, 755] width 118 height 31
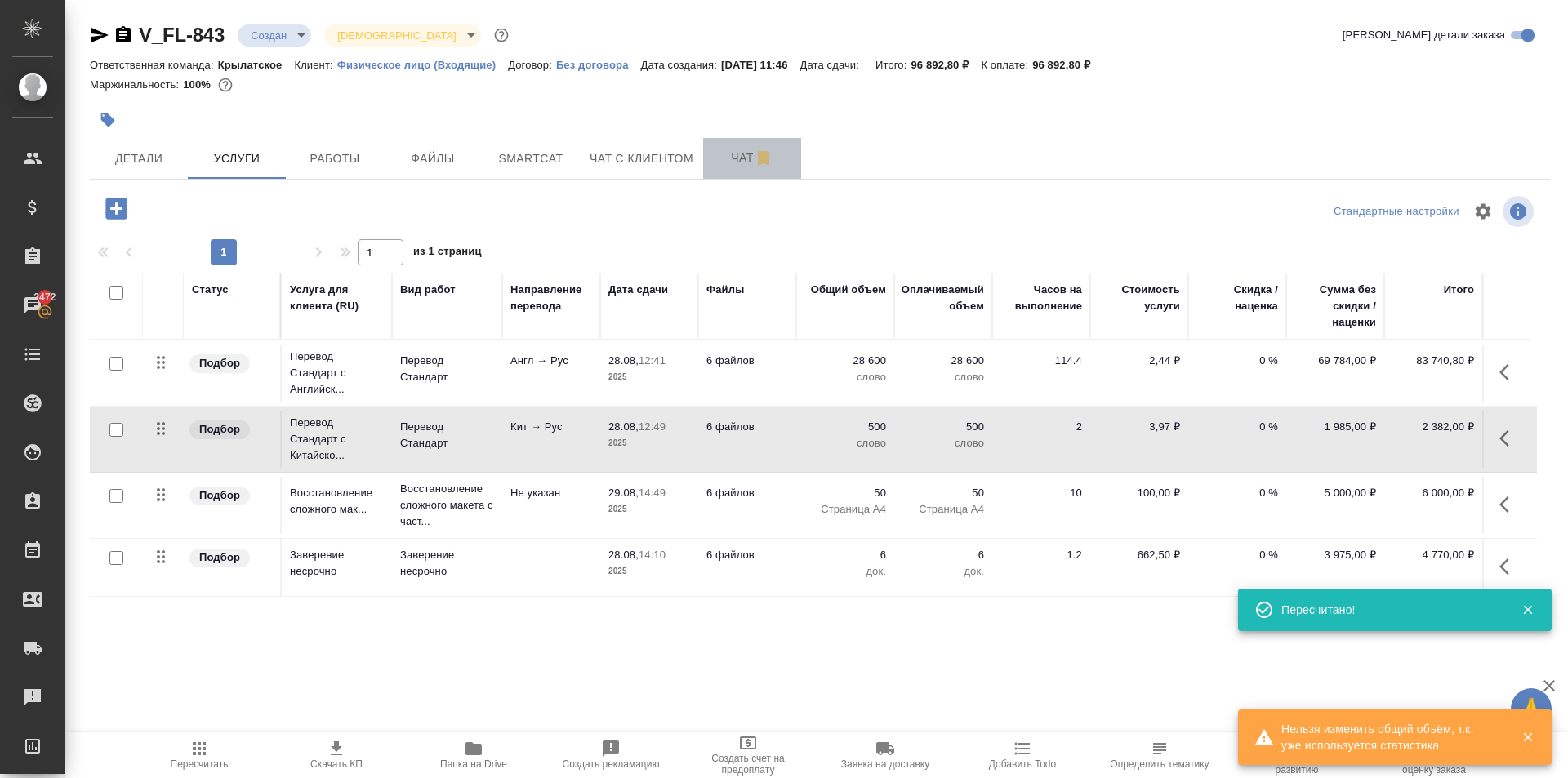
click at [732, 163] on span "Чат" at bounding box center [751, 158] width 79 height 20
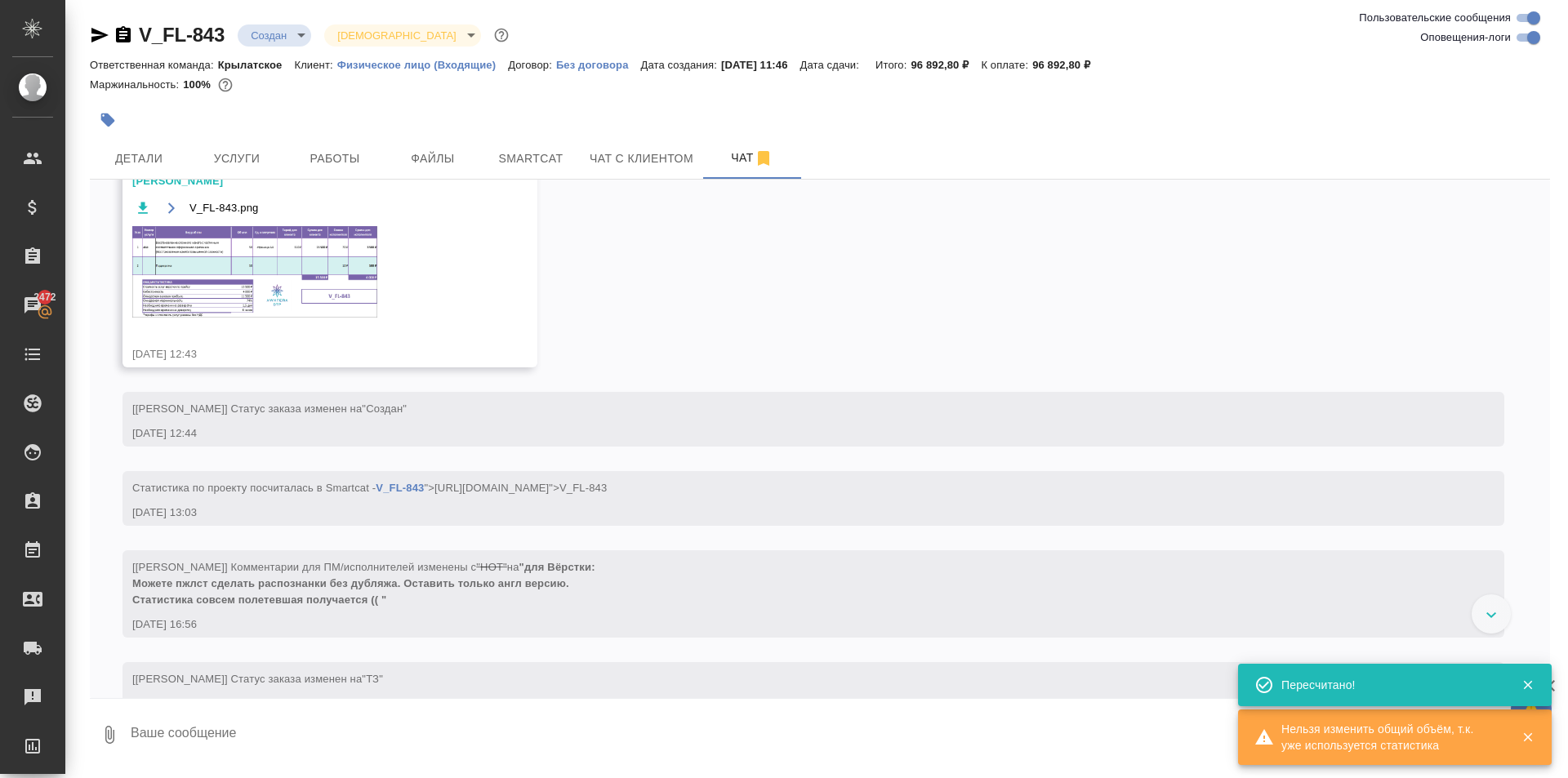
scroll to position [319, 0]
drag, startPoint x: 387, startPoint y: 318, endPoint x: 365, endPoint y: 297, distance: 30.4
click at [384, 315] on div "V_FL-843.png" at bounding box center [306, 269] width 347 height 140
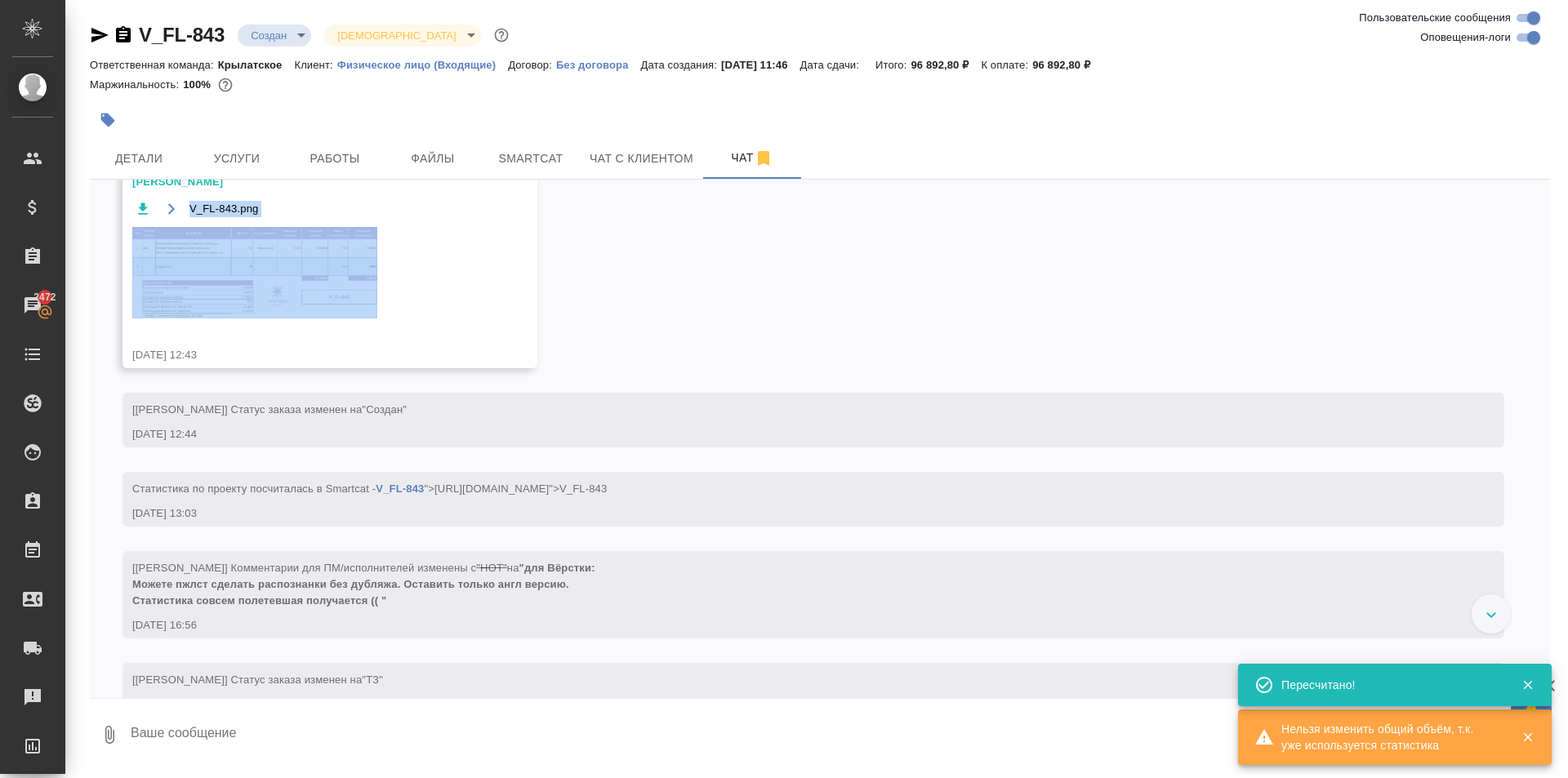
click at [365, 297] on img at bounding box center [255, 273] width 245 height 92
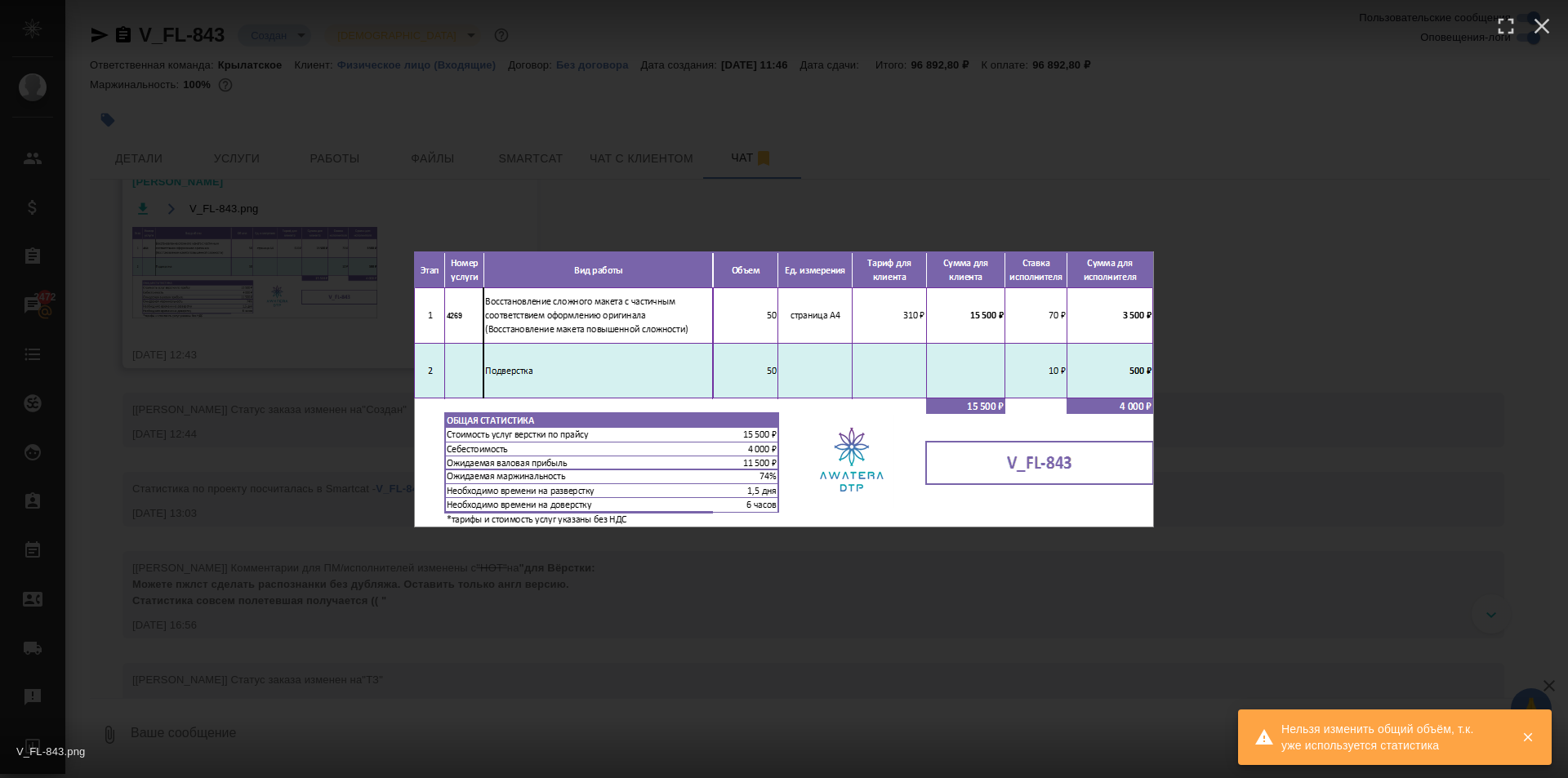
click at [1252, 328] on div "V_FL-843.png 1 of 1" at bounding box center [784, 389] width 1568 height 778
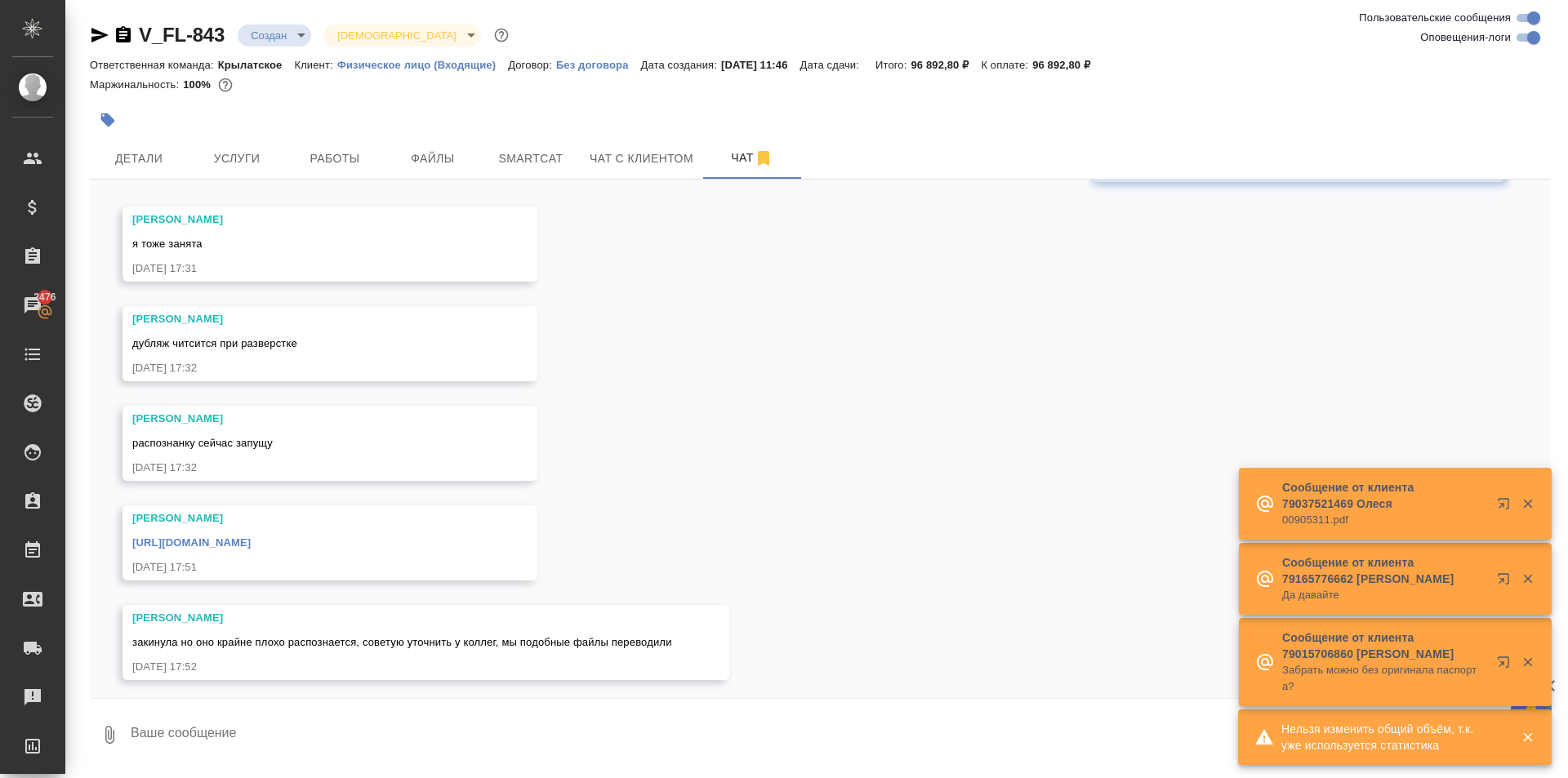
scroll to position [1636, 0]
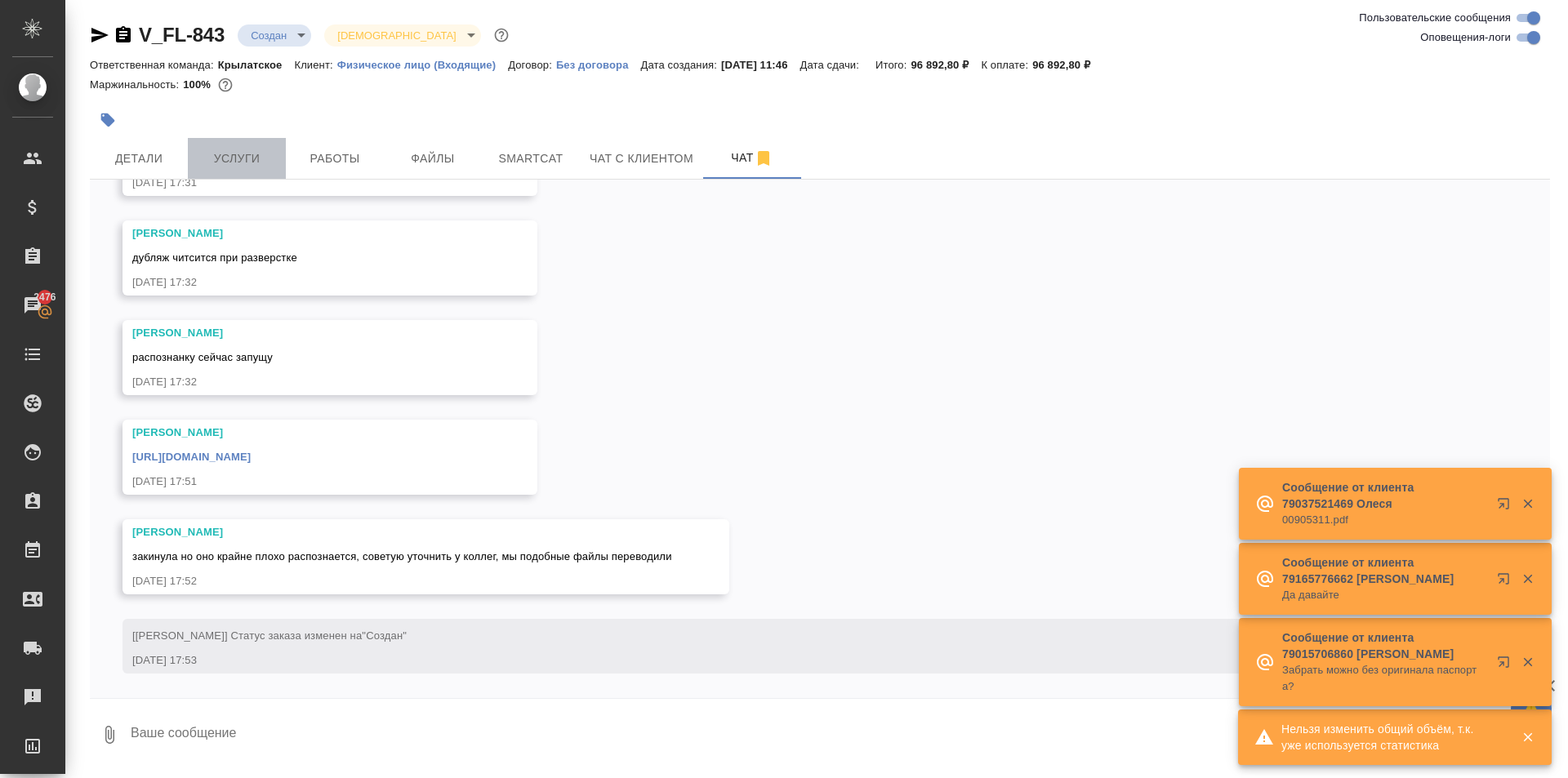
click at [264, 149] on span "Услуги" at bounding box center [237, 159] width 79 height 20
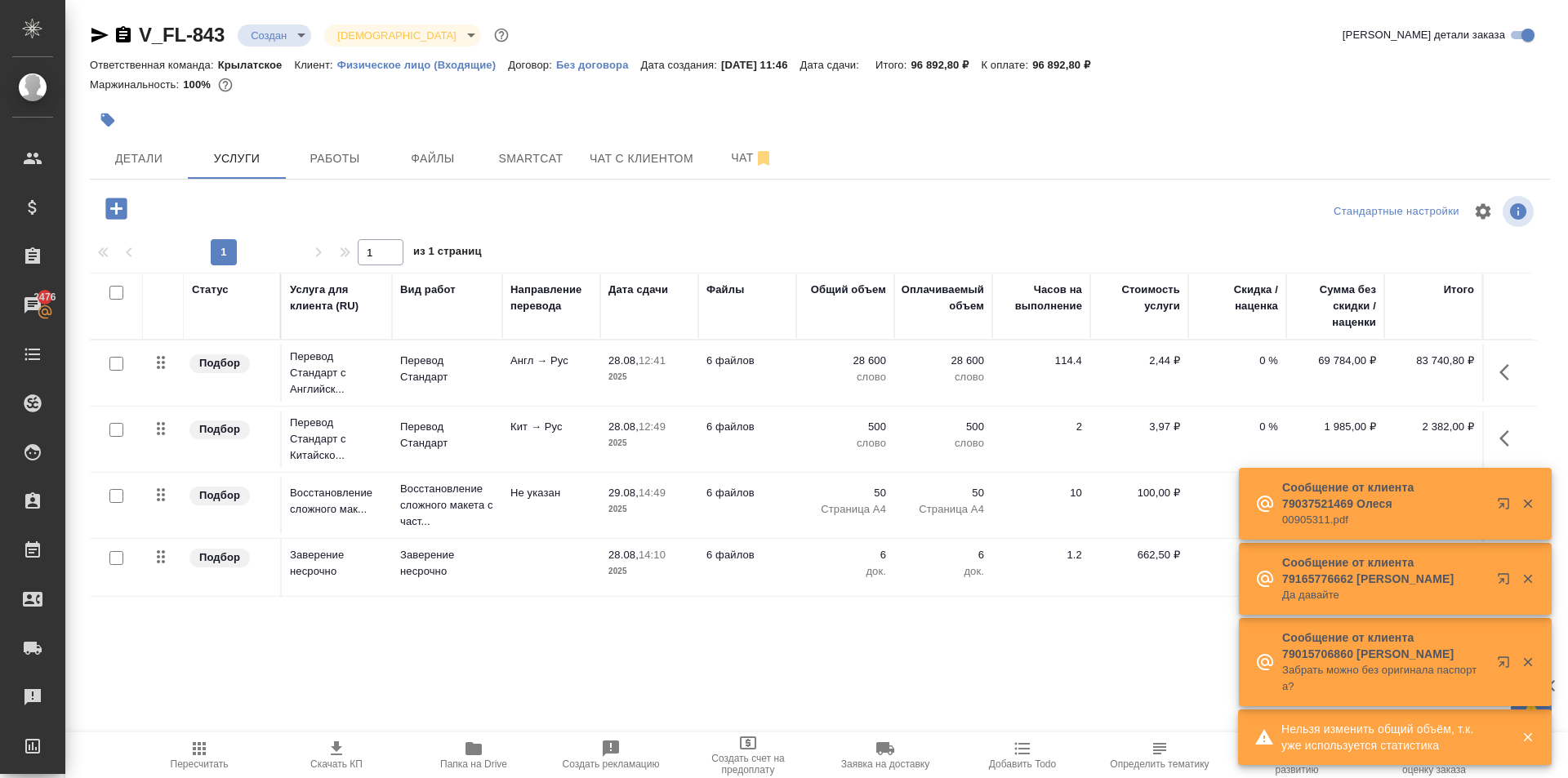
click at [228, 764] on span "Пересчитать" at bounding box center [199, 755] width 118 height 31
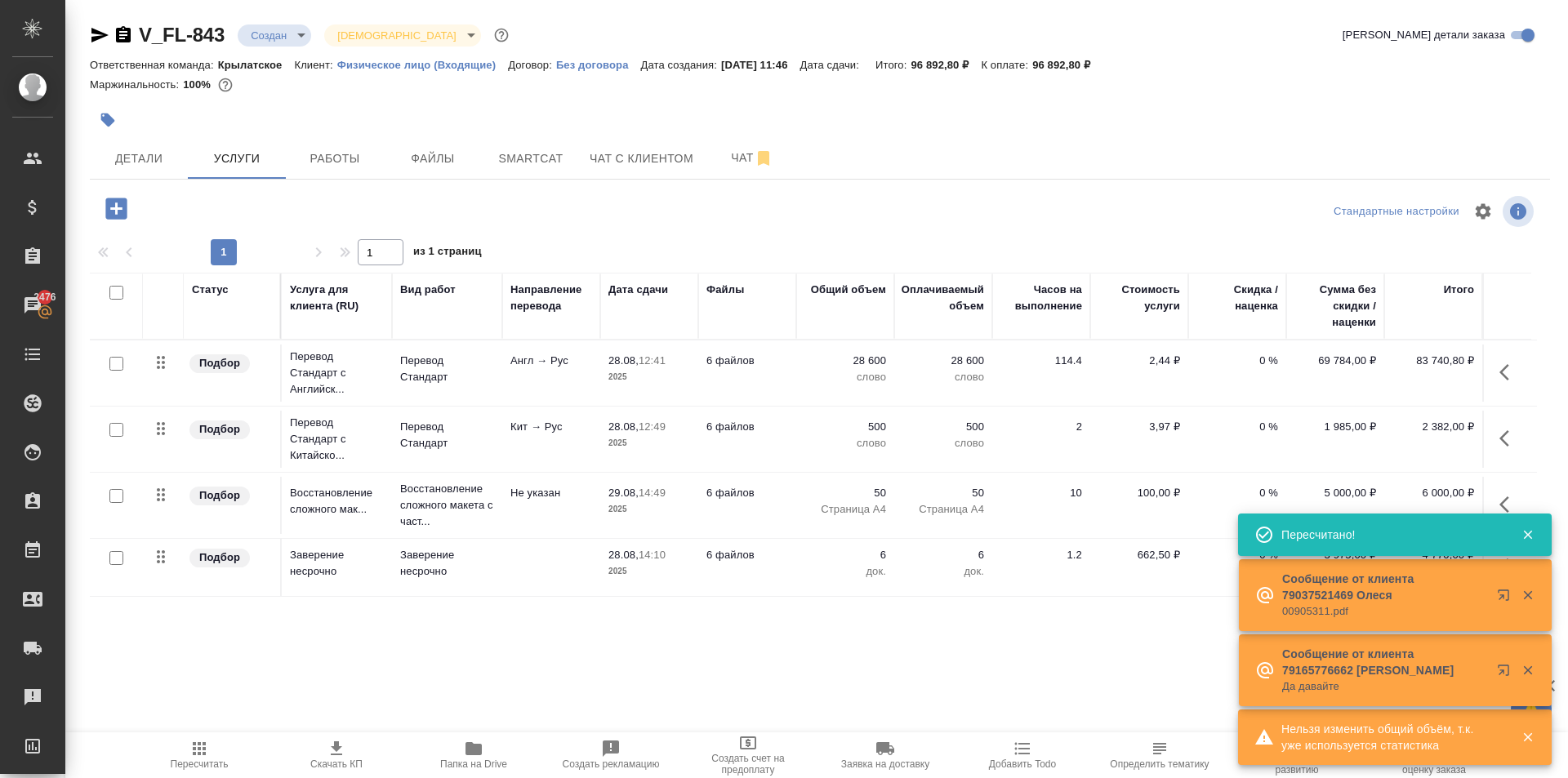
click at [302, 29] on body "🙏 .cls-1 fill:#fff; AWATERA Kasymov Timur Клиенты Спецификации Заказы 2476 Чаты…" at bounding box center [784, 389] width 1568 height 778
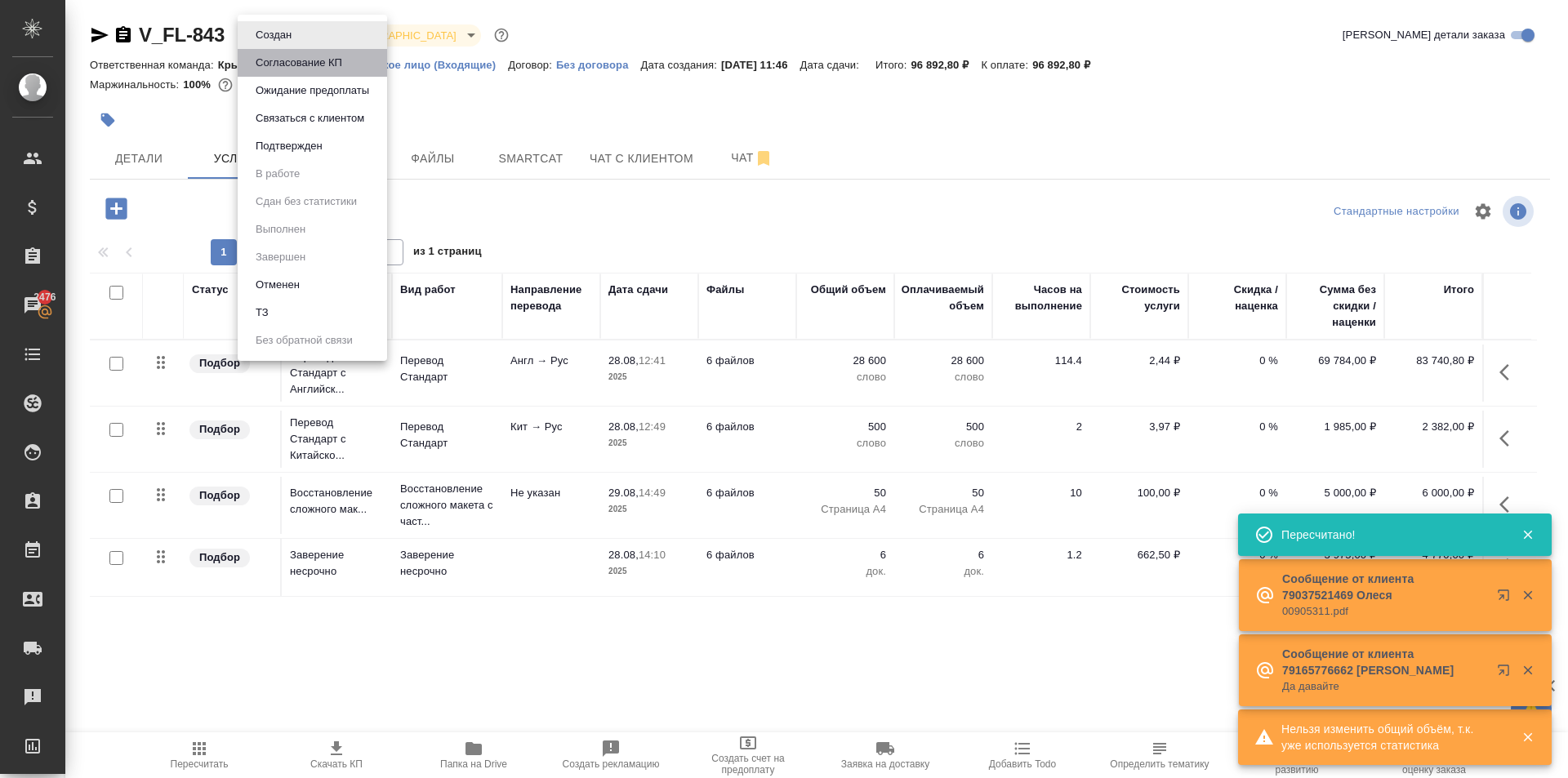
click at [318, 49] on li "Согласование КП" at bounding box center [312, 62] width 150 height 28
click at [320, 49] on li "Согласование КП" at bounding box center [312, 62] width 150 height 28
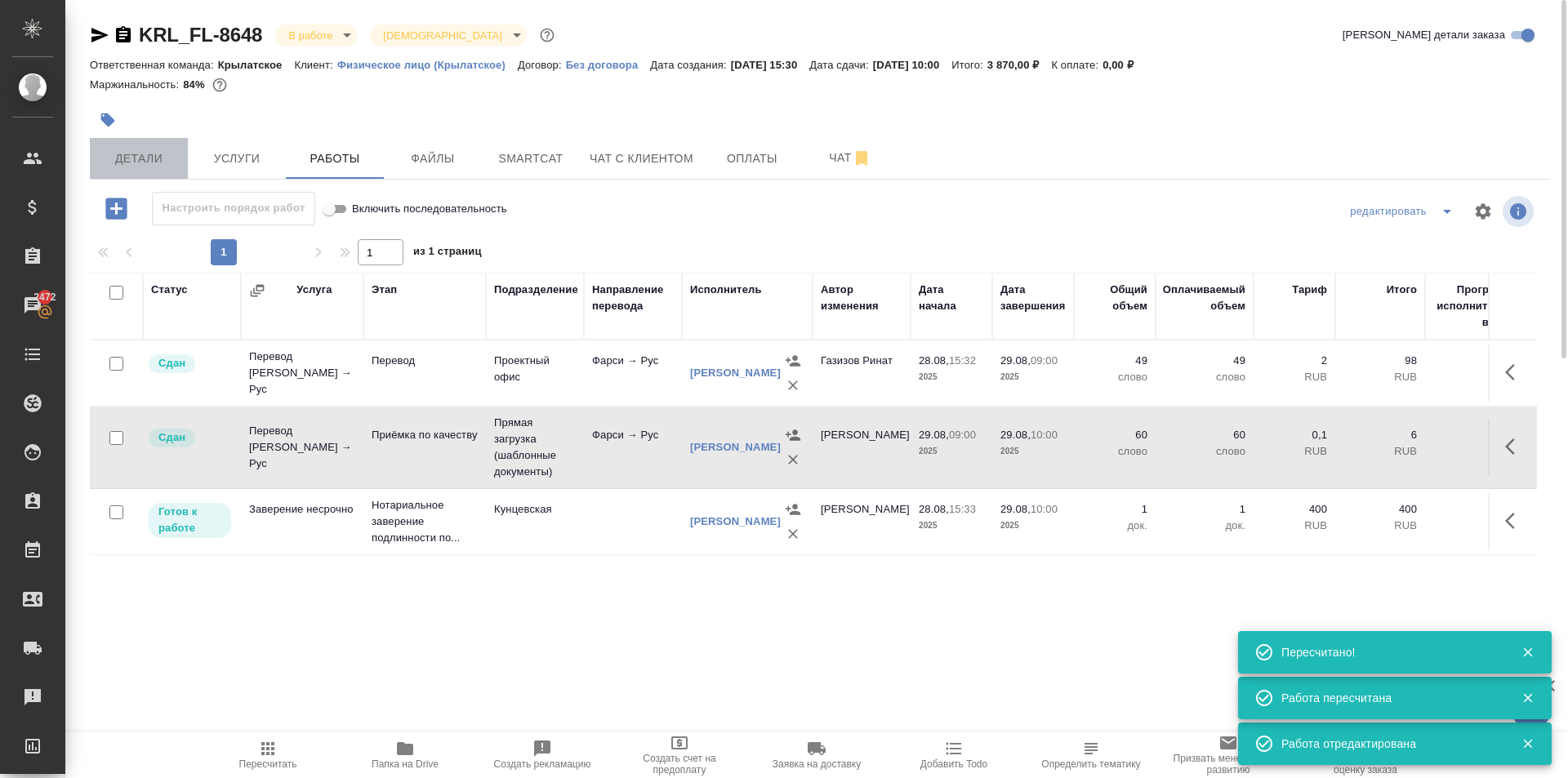
click at [124, 169] on button "Детали" at bounding box center [138, 159] width 98 height 41
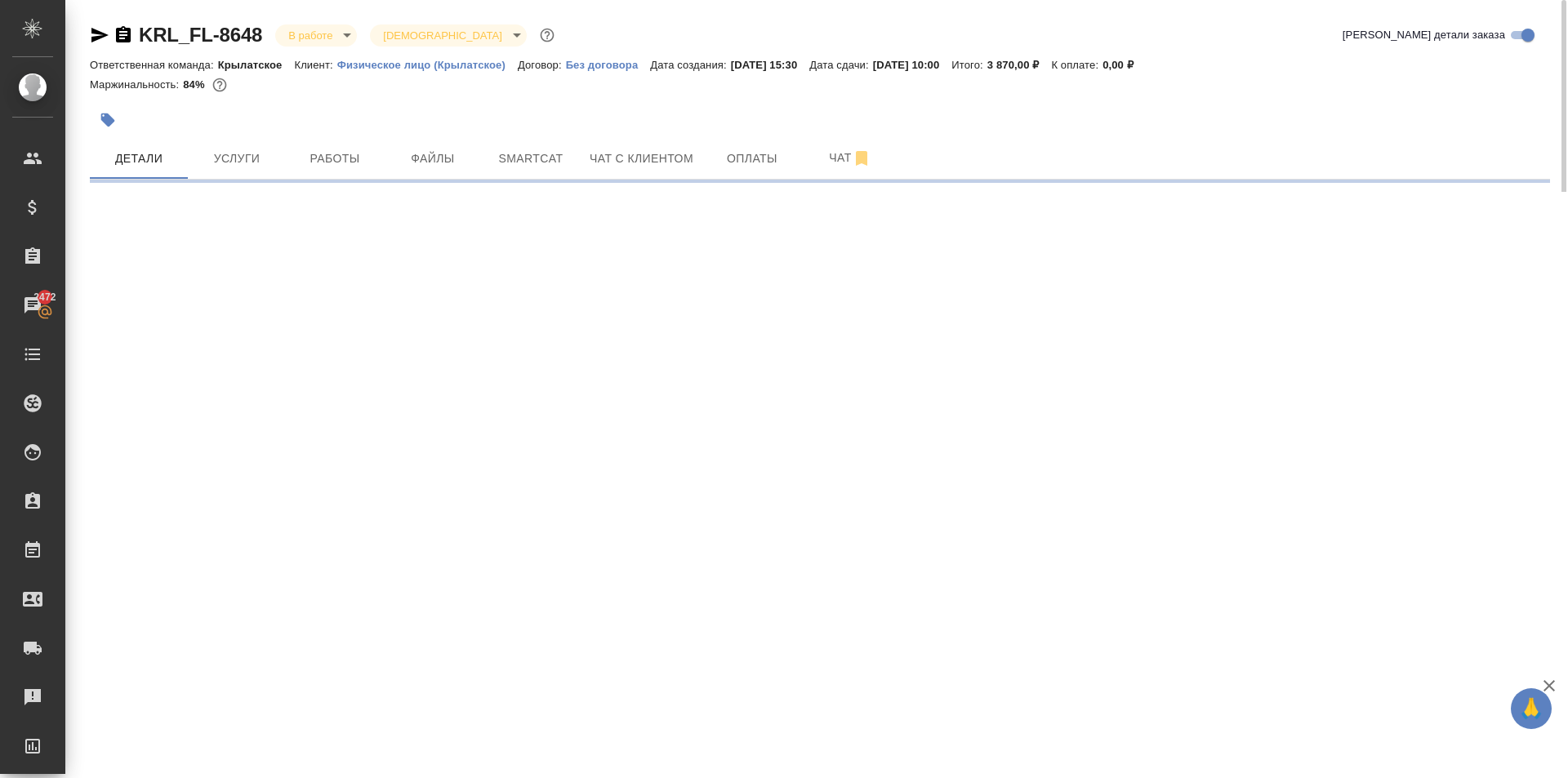
select select "RU"
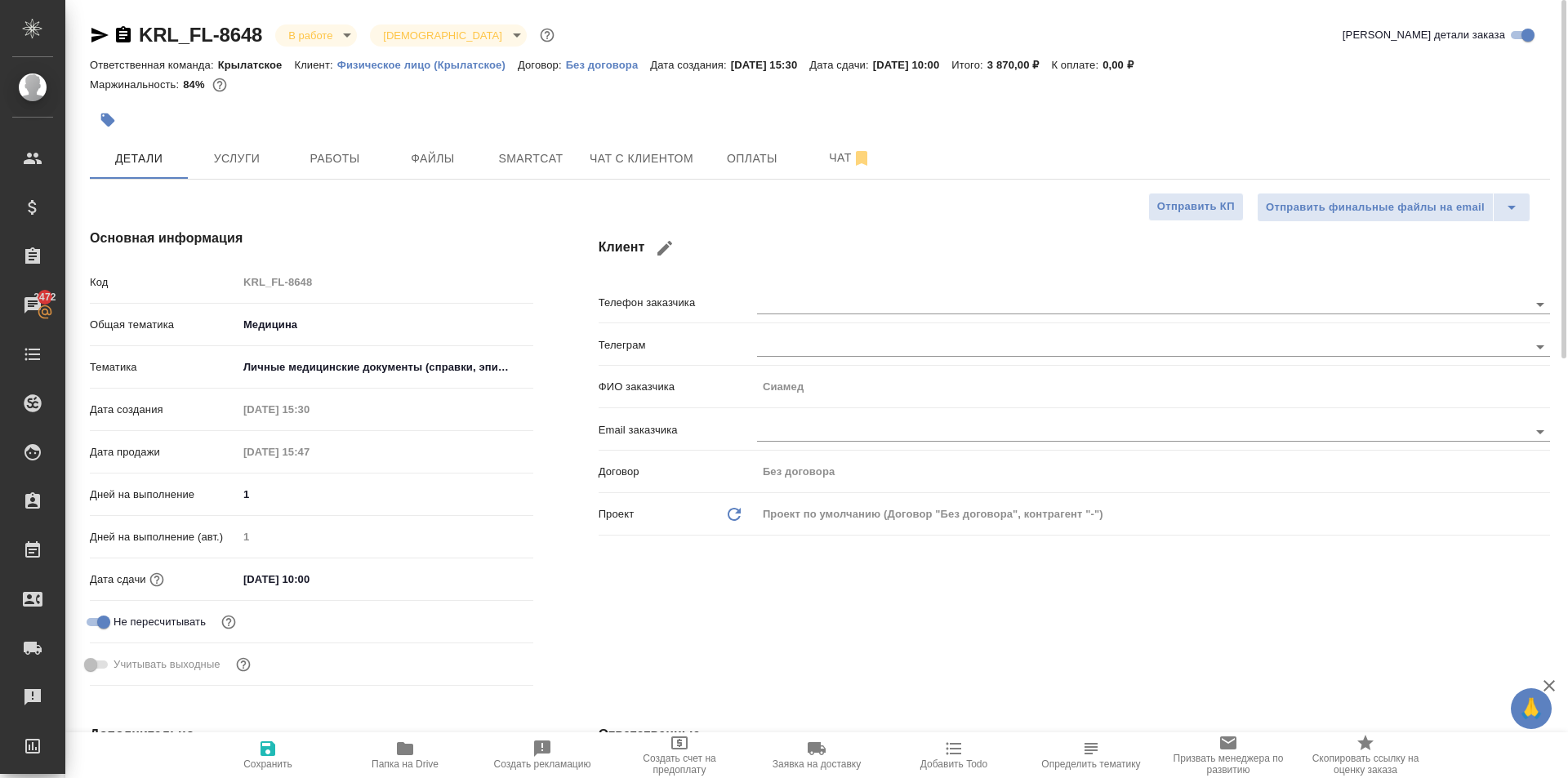
type textarea "x"
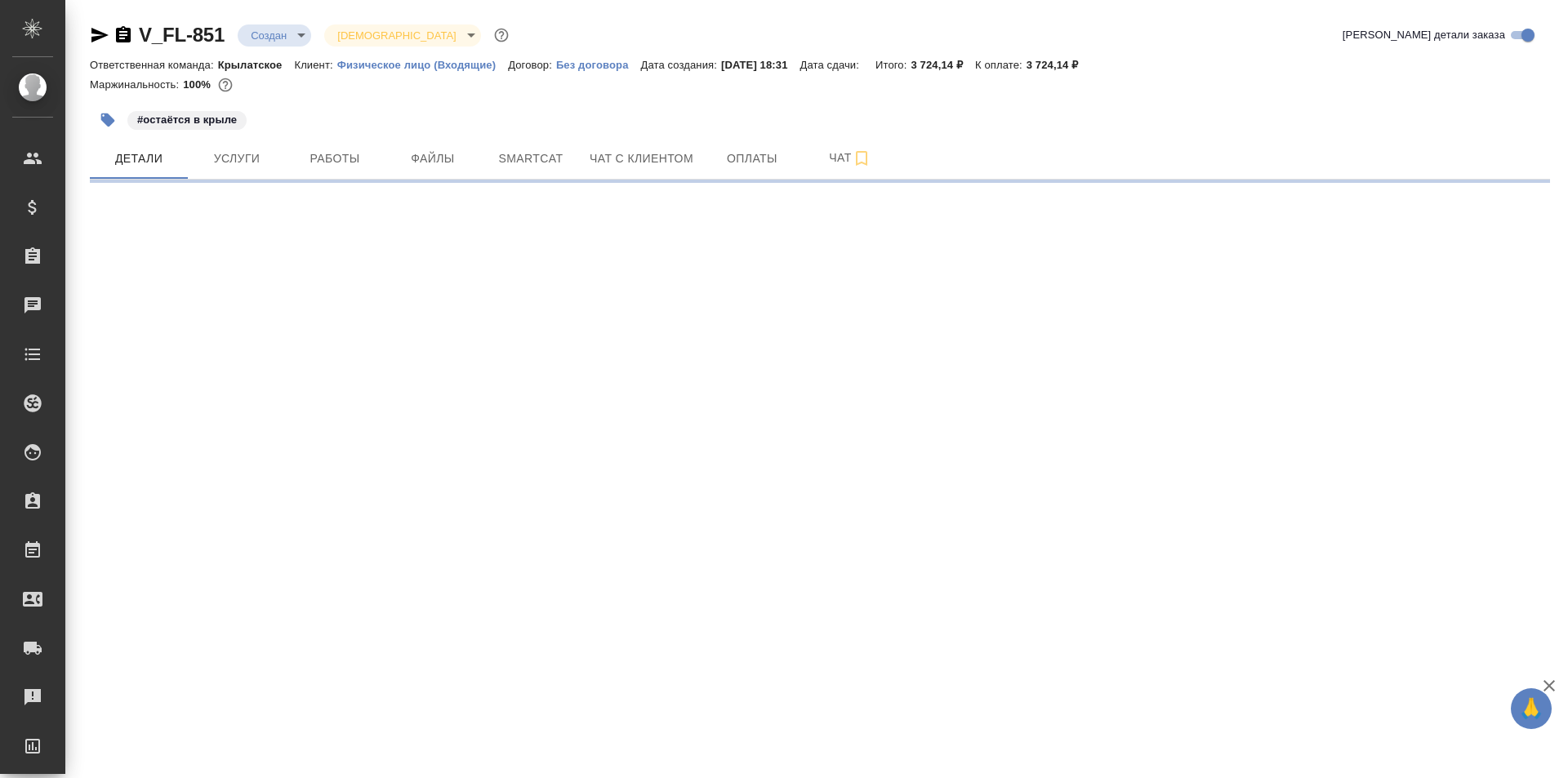
select select "RU"
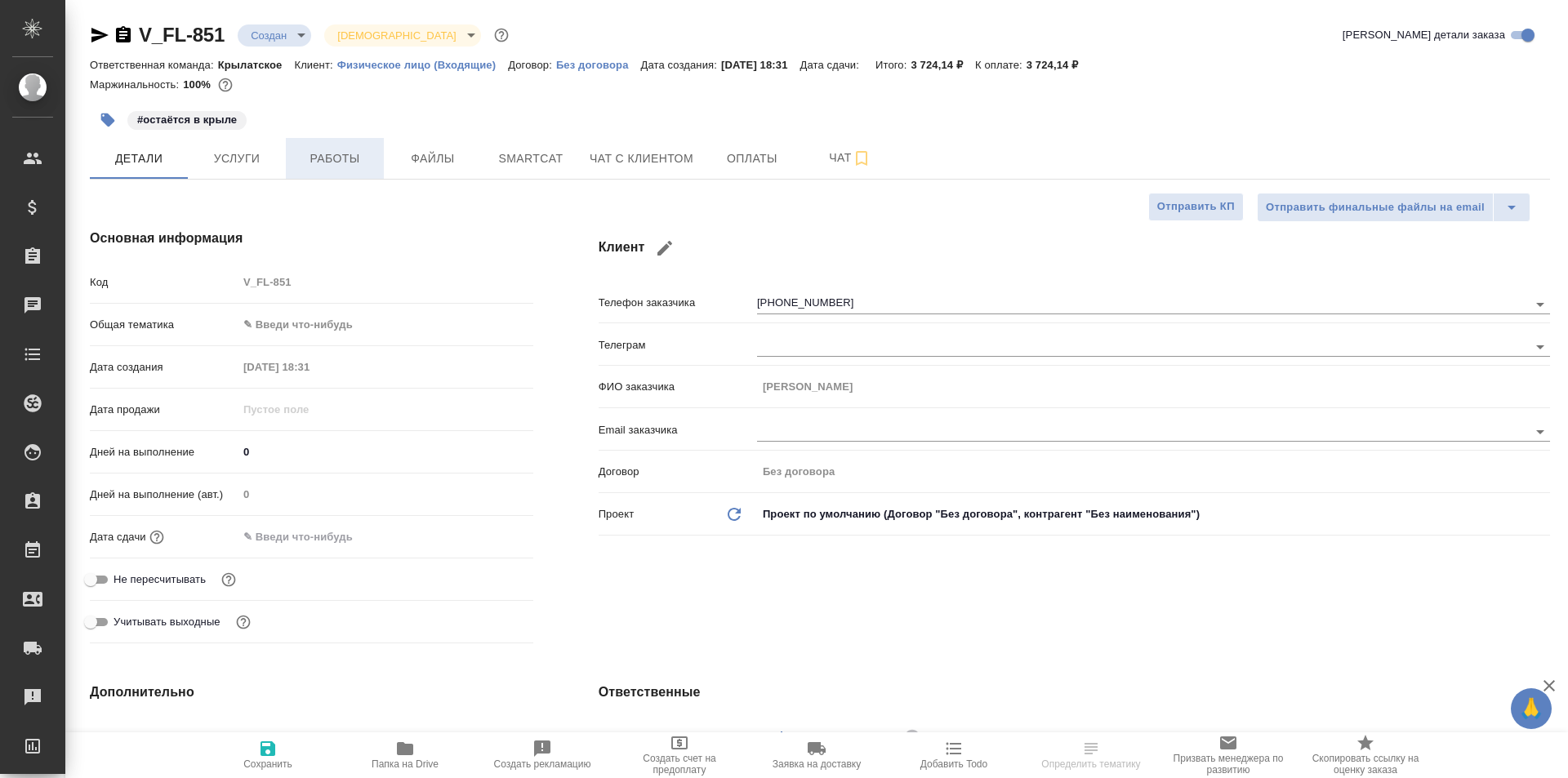
type textarea "x"
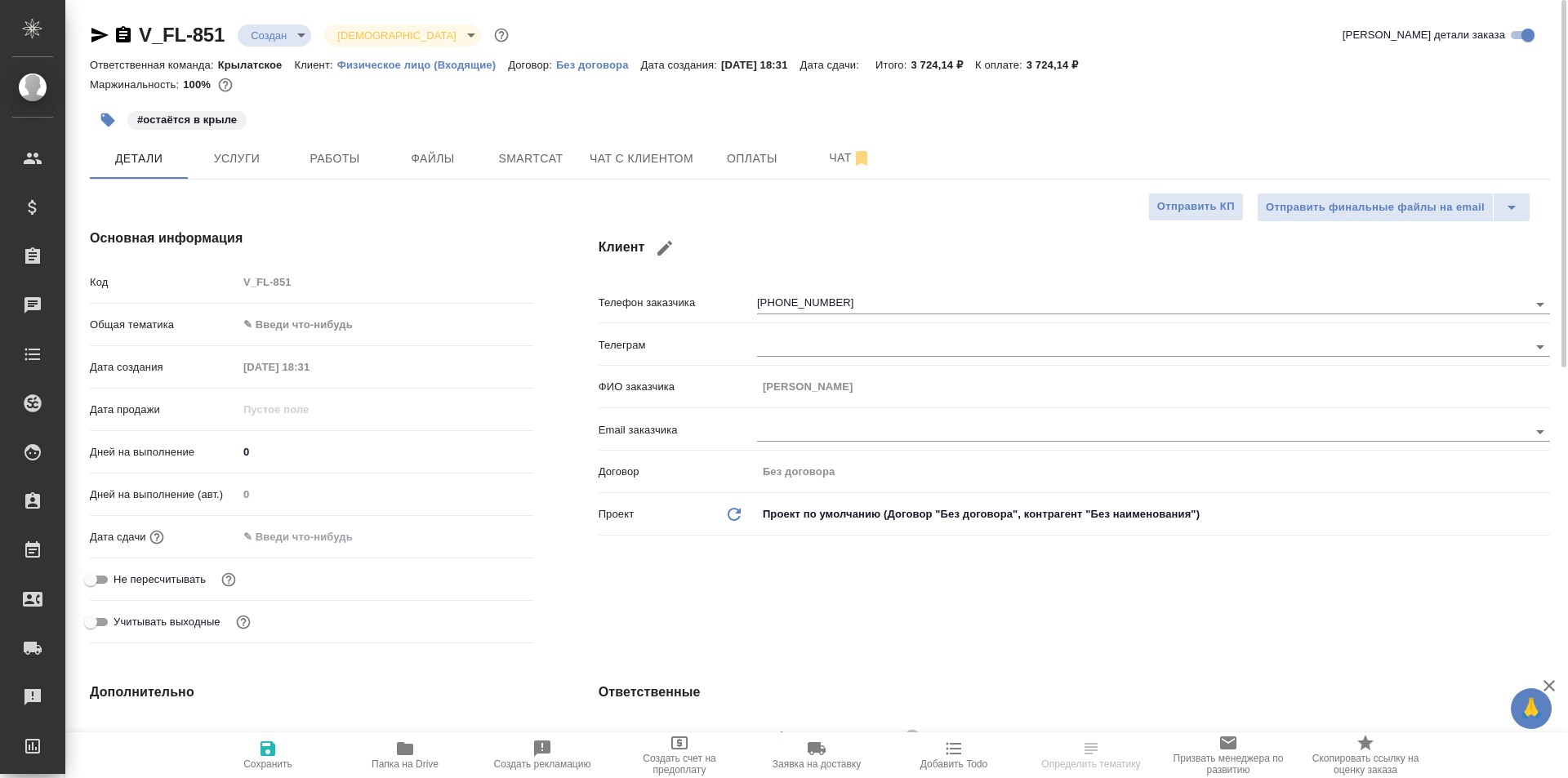
type textarea "x"
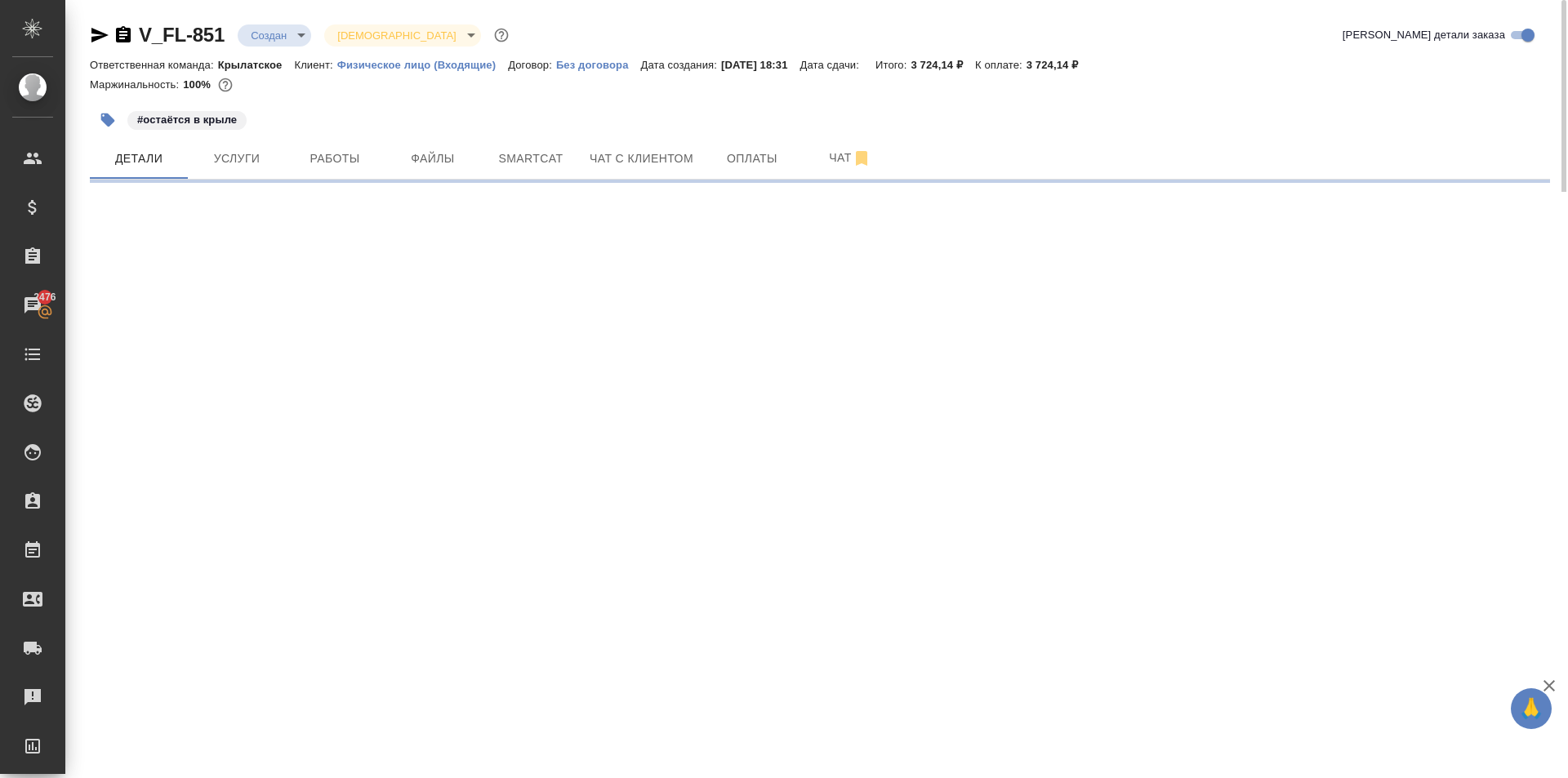
select select "RU"
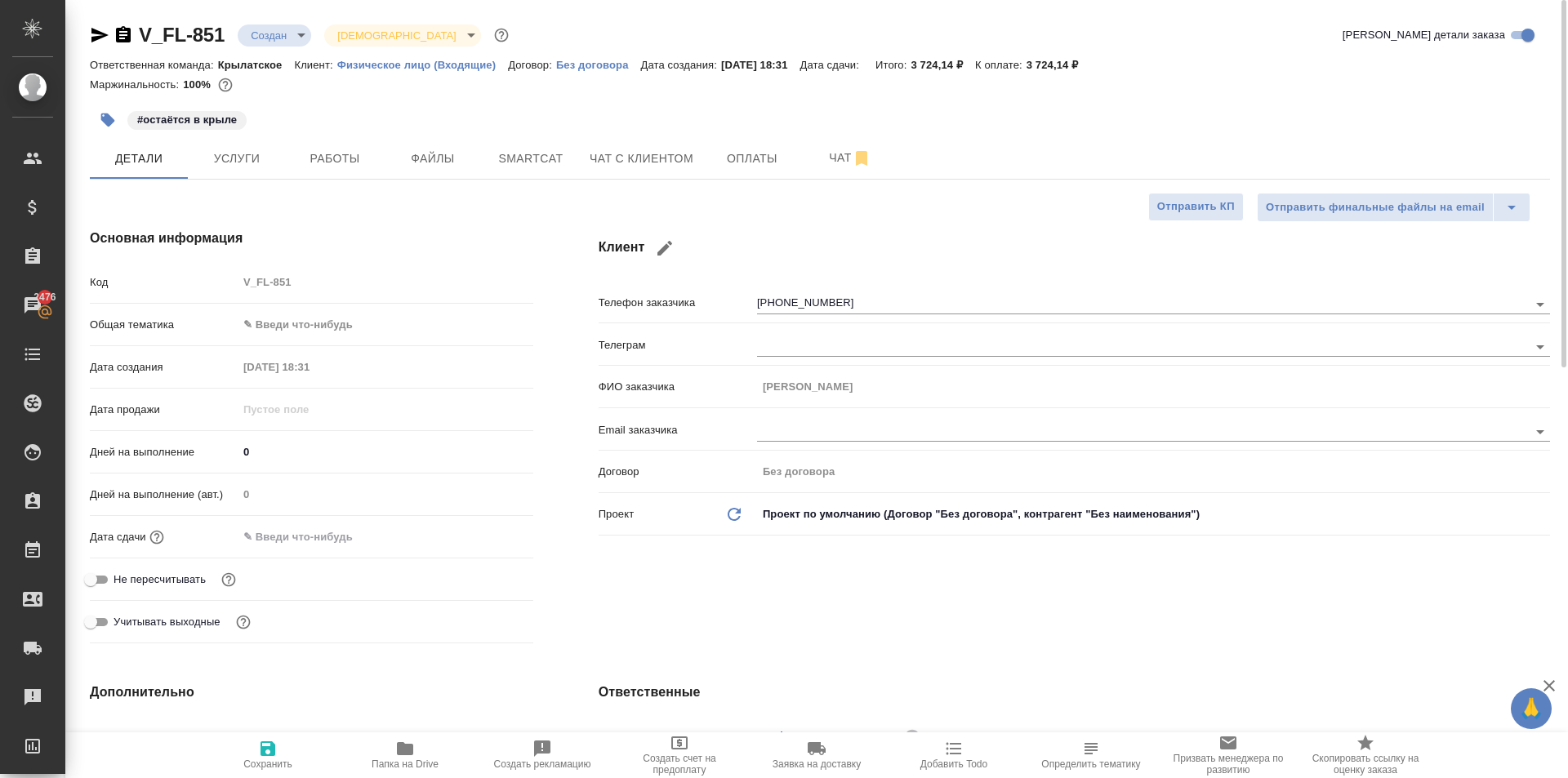
type textarea "x"
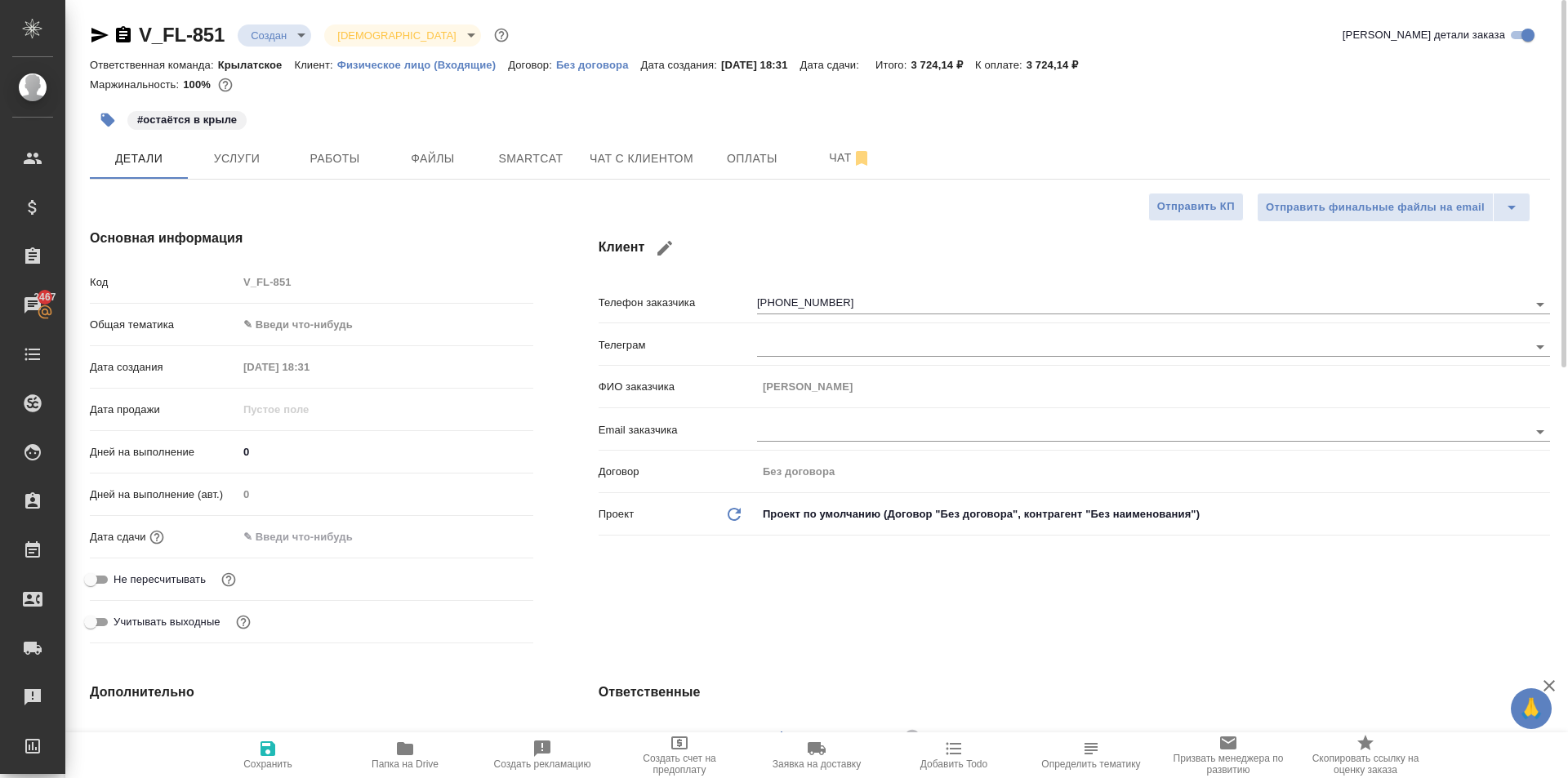
type textarea "x"
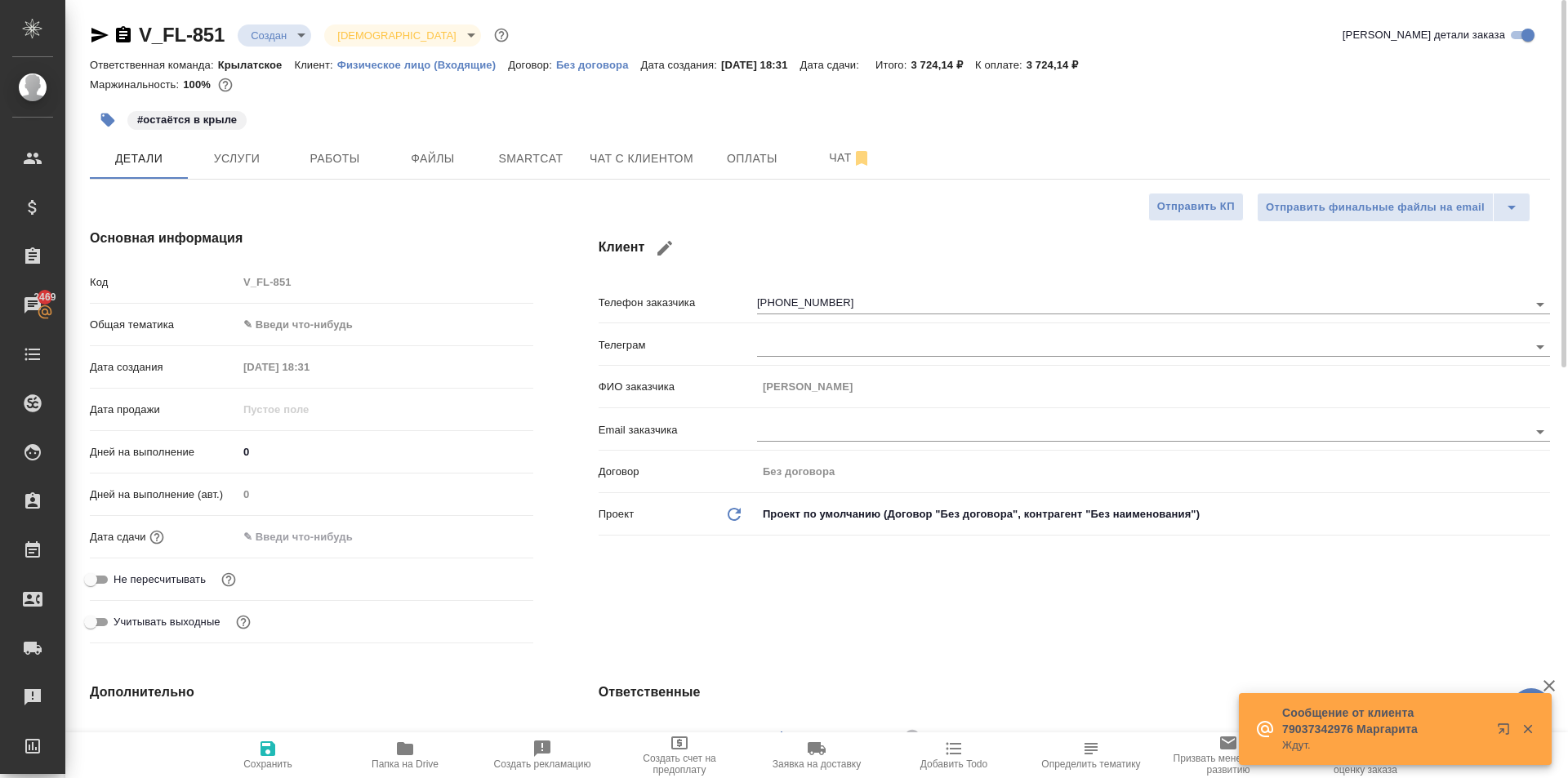
scroll to position [653, 0]
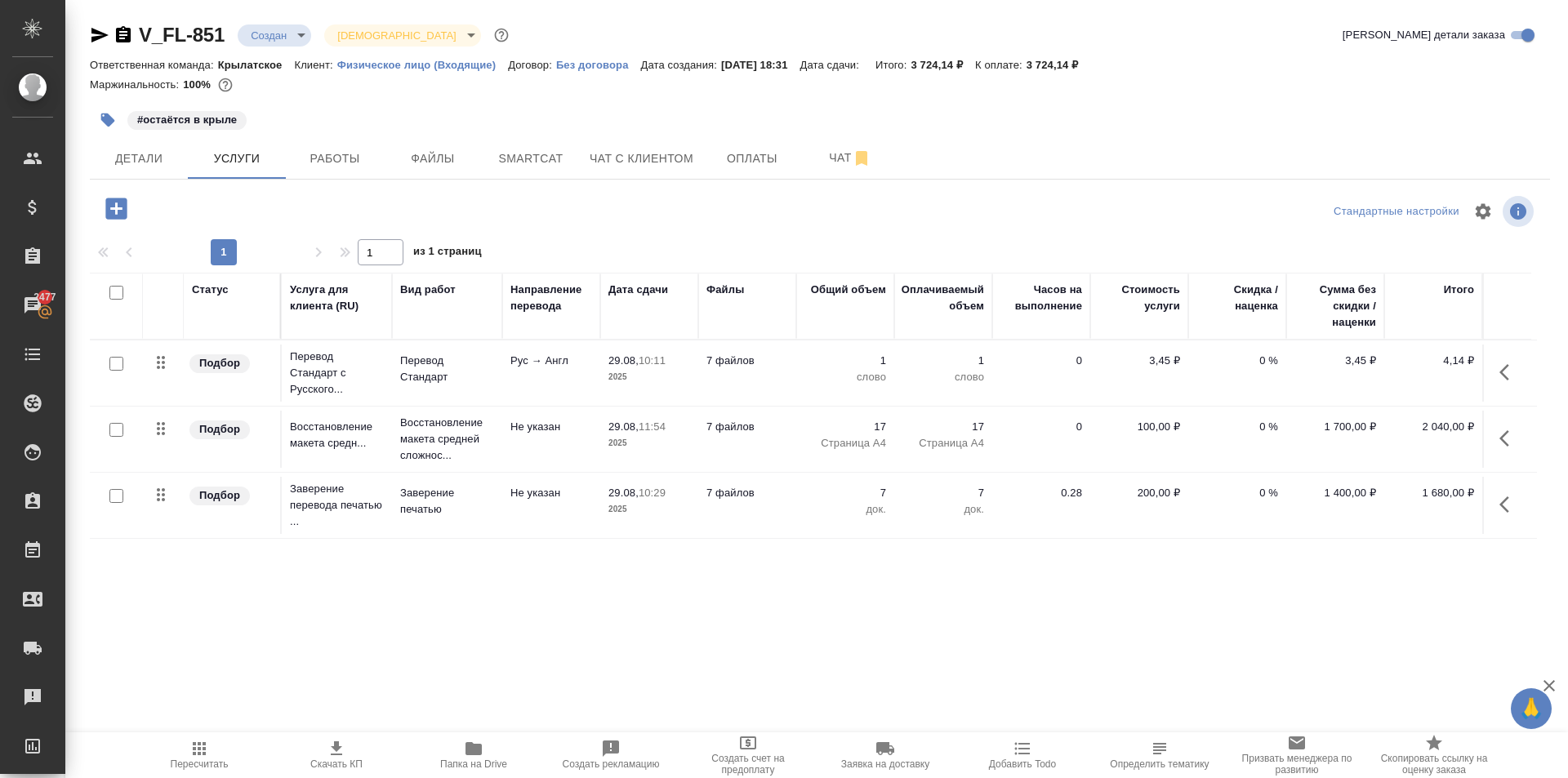
click at [1513, 369] on icon "button" at bounding box center [1509, 372] width 19 height 19
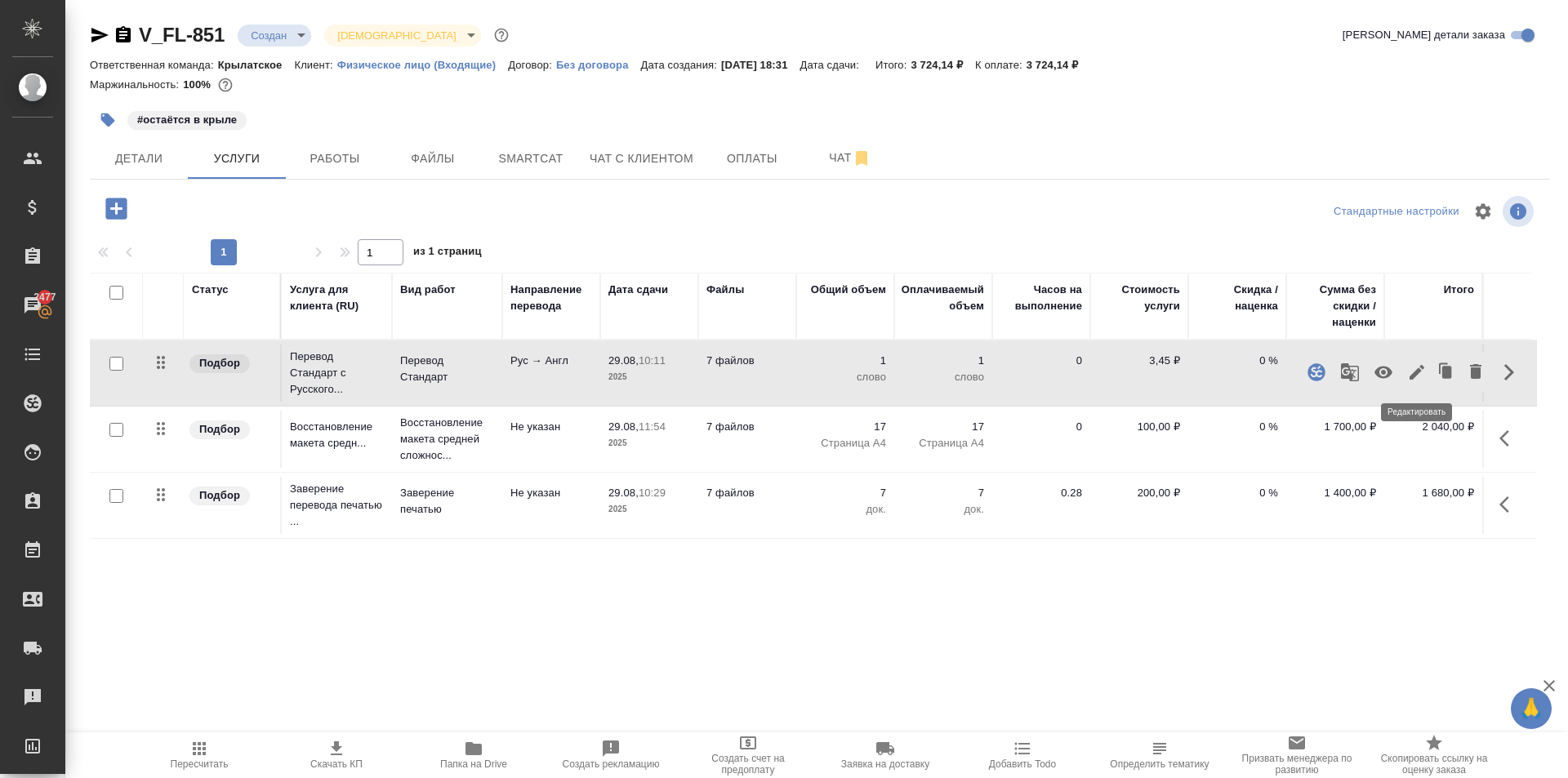
click at [1417, 379] on icon "button" at bounding box center [1416, 372] width 19 height 19
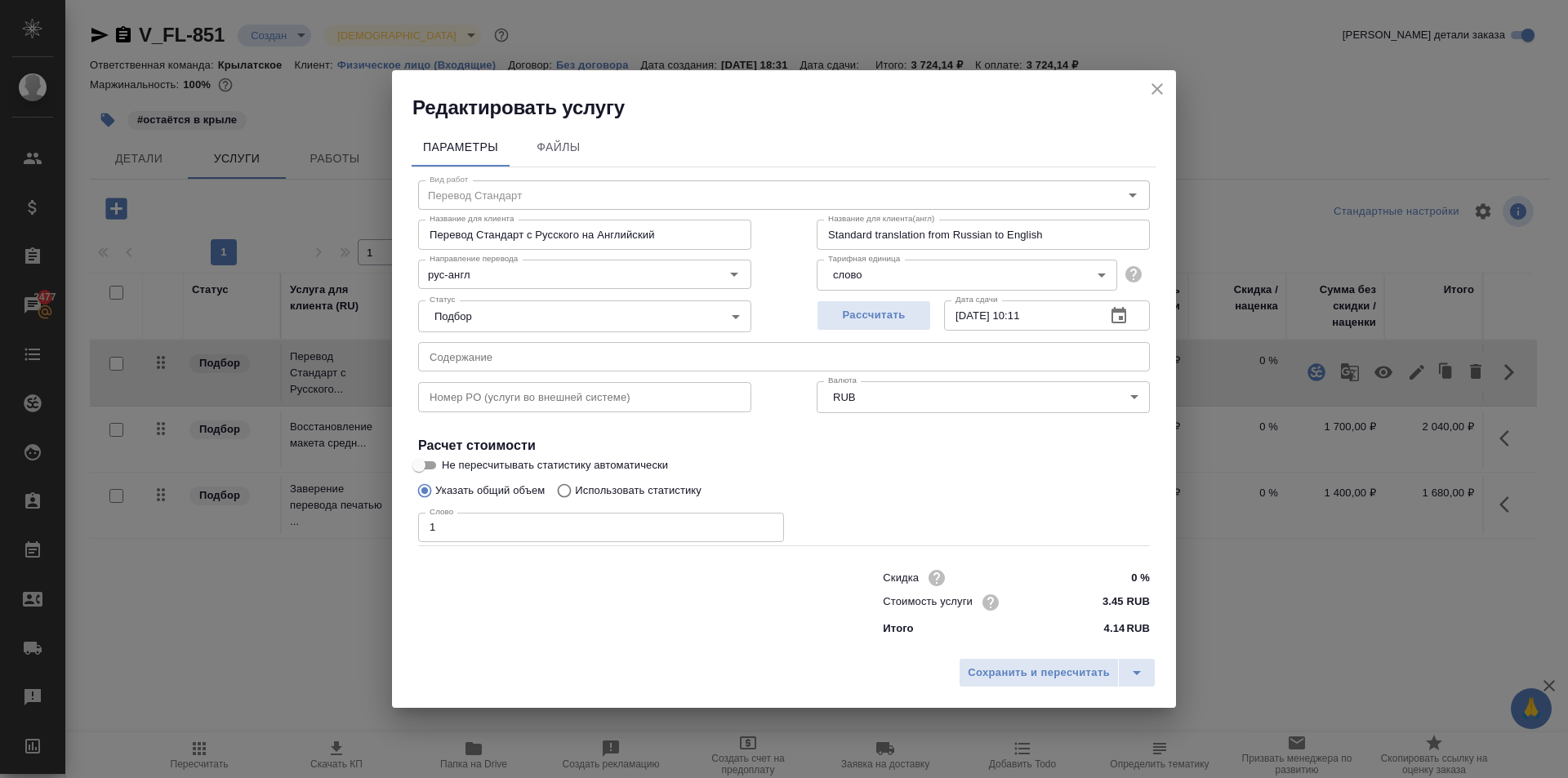
drag, startPoint x: 452, startPoint y: 536, endPoint x: 413, endPoint y: 525, distance: 40.5
click at [413, 525] on div "Вид работ Перевод Стандарт Вид работ Название для клиента Перевод Стандарт с Ру…" at bounding box center [784, 405] width 745 height 476
type input "2266"
click at [1081, 662] on button "Сохранить и пересчитать" at bounding box center [1039, 673] width 160 height 29
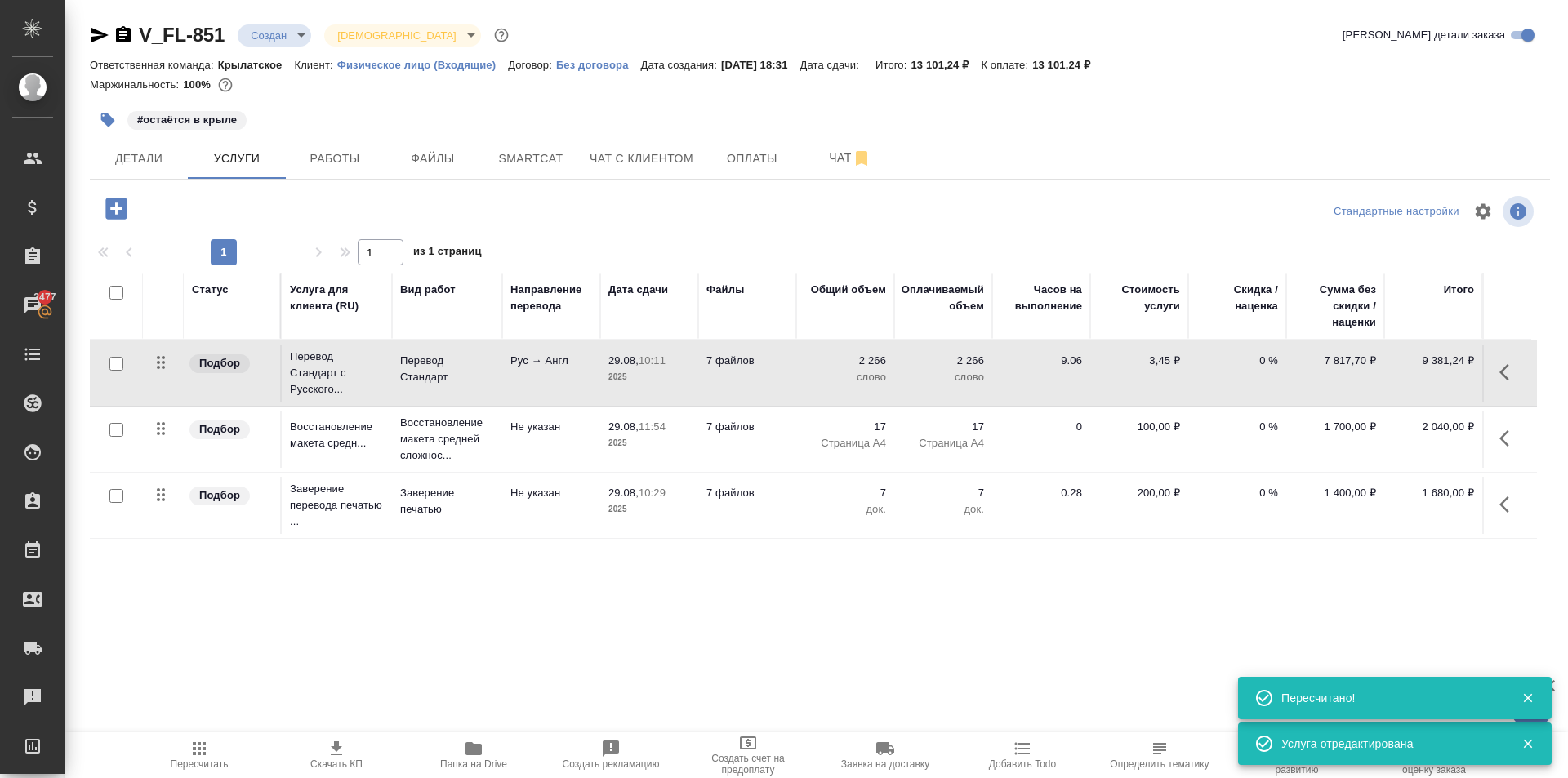
click at [180, 754] on span "Пересчитать" at bounding box center [199, 755] width 118 height 31
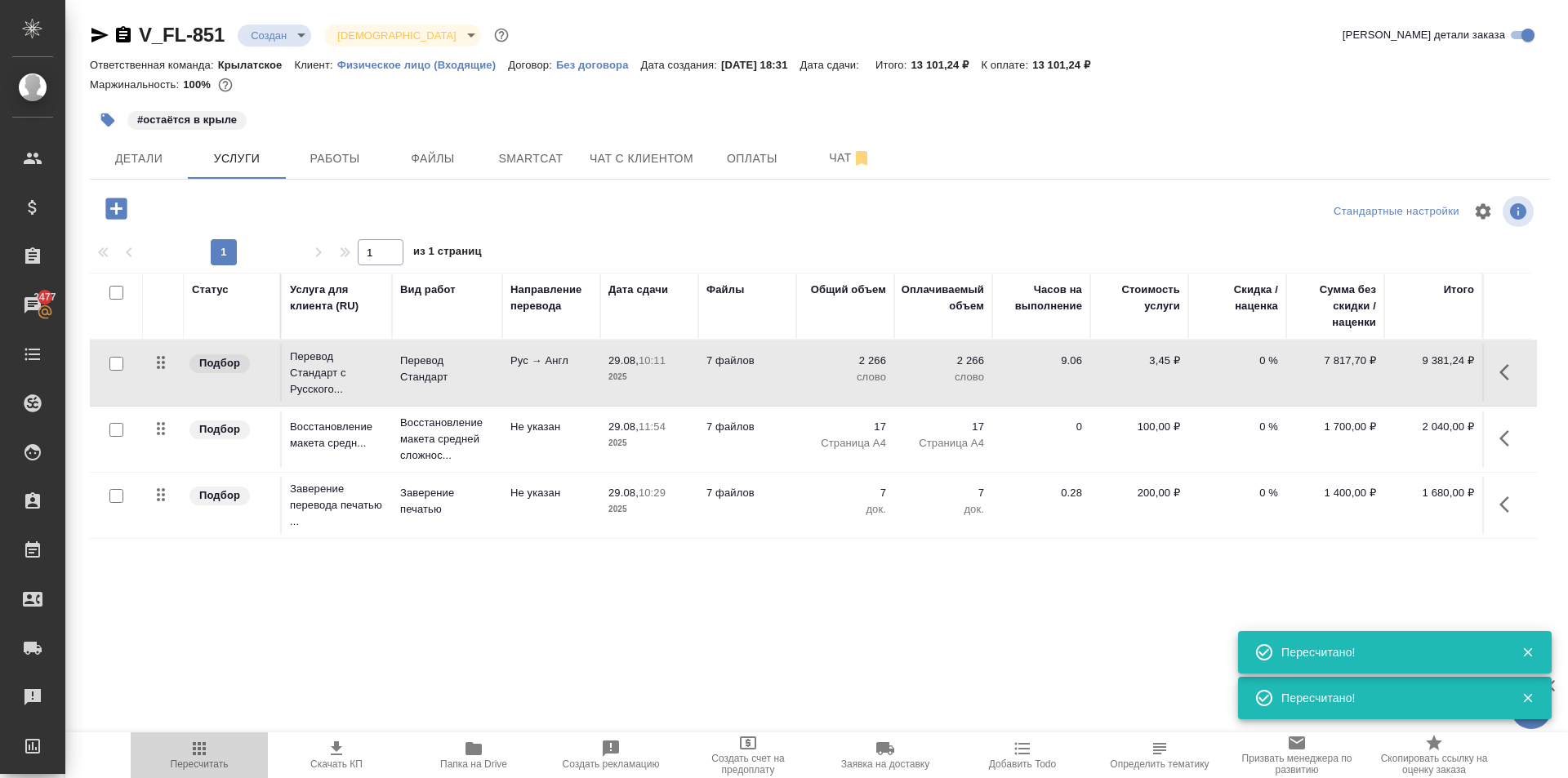
click at [187, 753] on span "Пересчитать" at bounding box center [199, 755] width 118 height 31
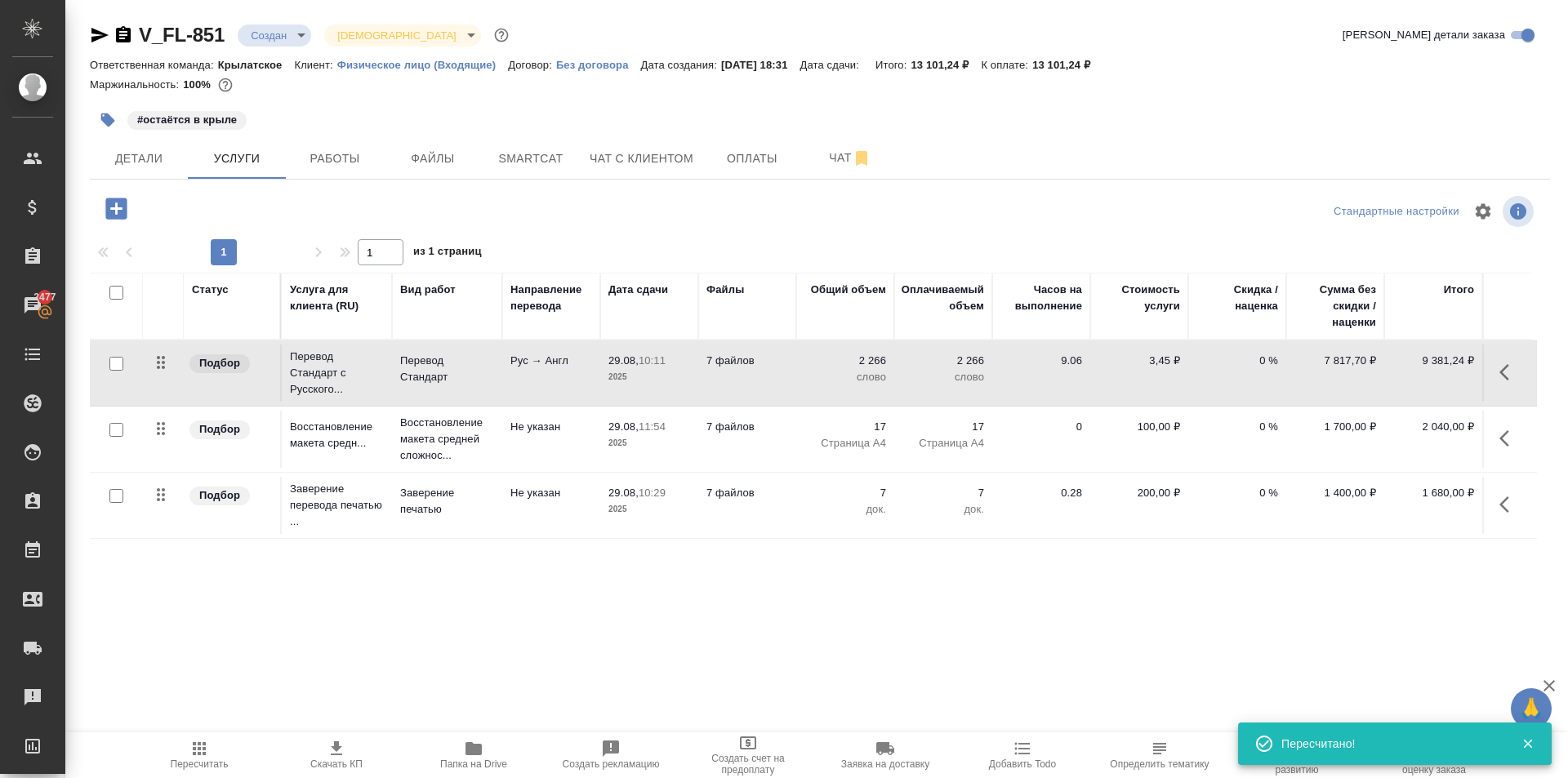
drag, startPoint x: 355, startPoint y: 758, endPoint x: 556, endPoint y: 691, distance: 211.9
click at [566, 678] on div ".cls-1 fill:#fff; AWATERA Kasymov Timur Клиенты Спецификации Заказы 2477 Чаты T…" at bounding box center [784, 389] width 1568 height 778
click at [504, 749] on span "Папка на Drive" at bounding box center [473, 755] width 118 height 31
click at [1509, 491] on button "button" at bounding box center [1509, 504] width 39 height 39
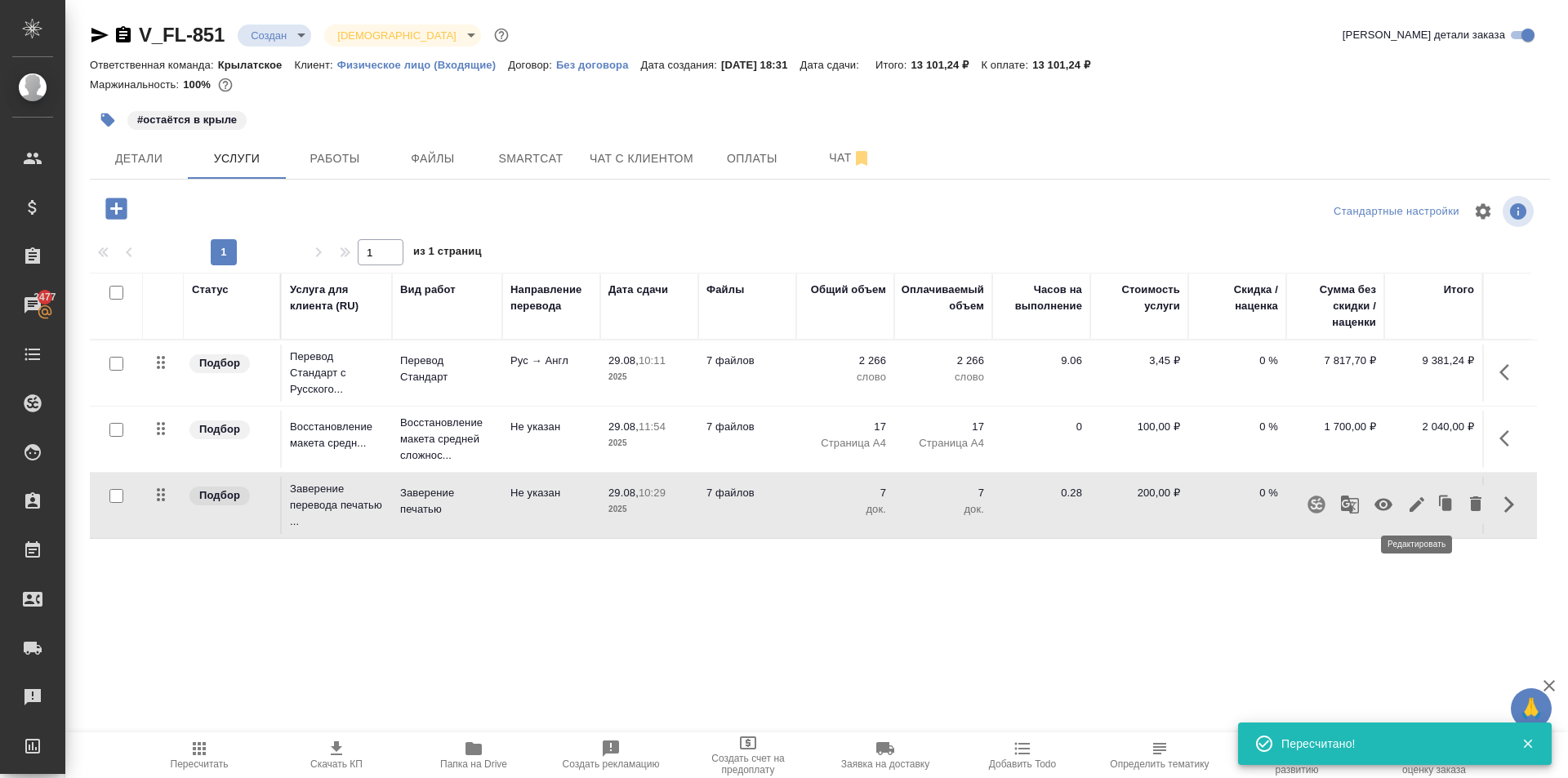
click at [1420, 504] on icon "button" at bounding box center [1416, 504] width 19 height 19
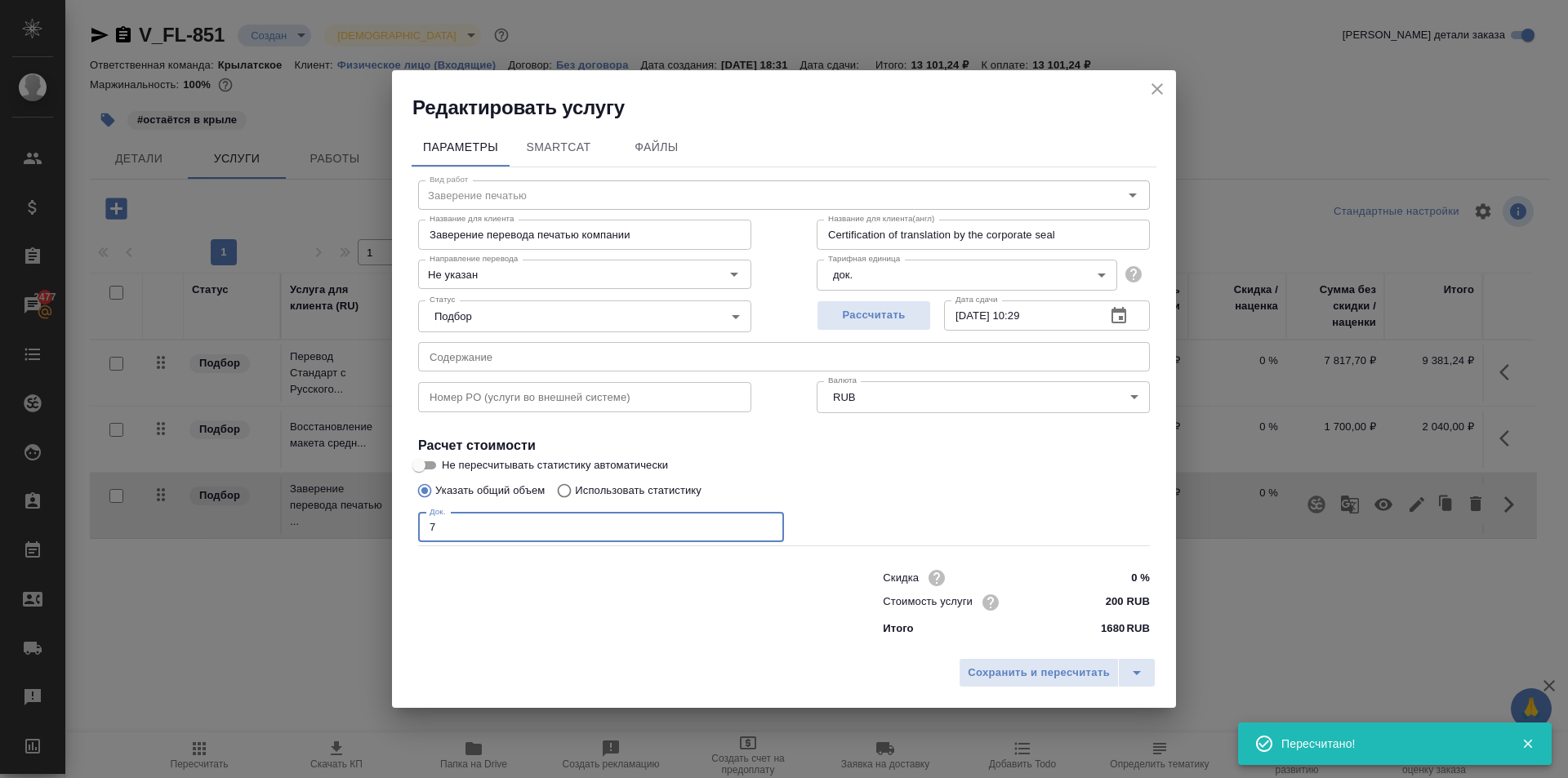
drag, startPoint x: 542, startPoint y: 524, endPoint x: 326, endPoint y: 503, distance: 217.0
click at [326, 503] on div "Редактировать услугу Параметры SmartCat Файлы Вид работ Заверение печатью Вид р…" at bounding box center [784, 389] width 1568 height 778
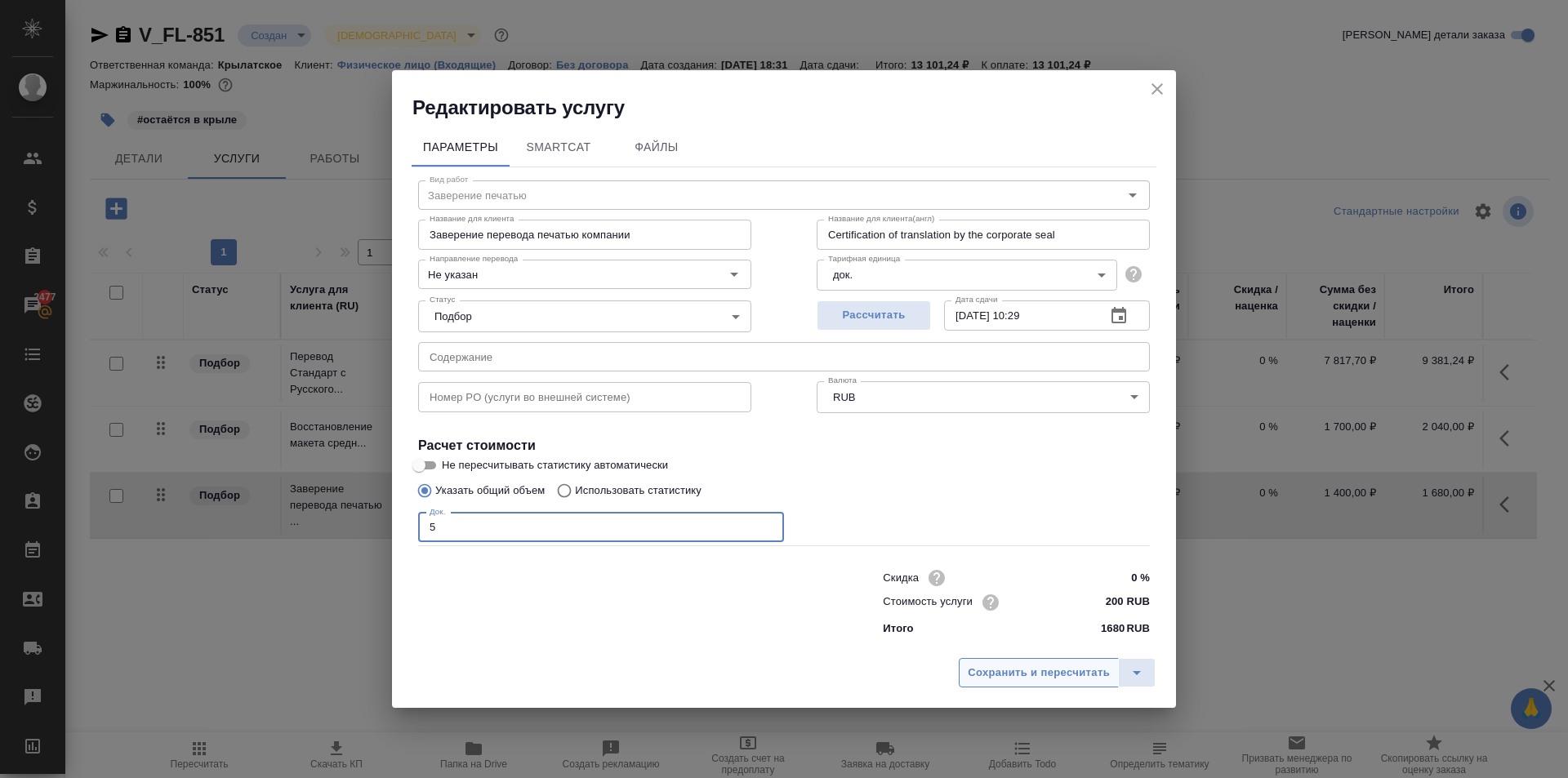
type input "5"
click at [972, 674] on span "Сохранить и пересчитать" at bounding box center [1039, 673] width 142 height 19
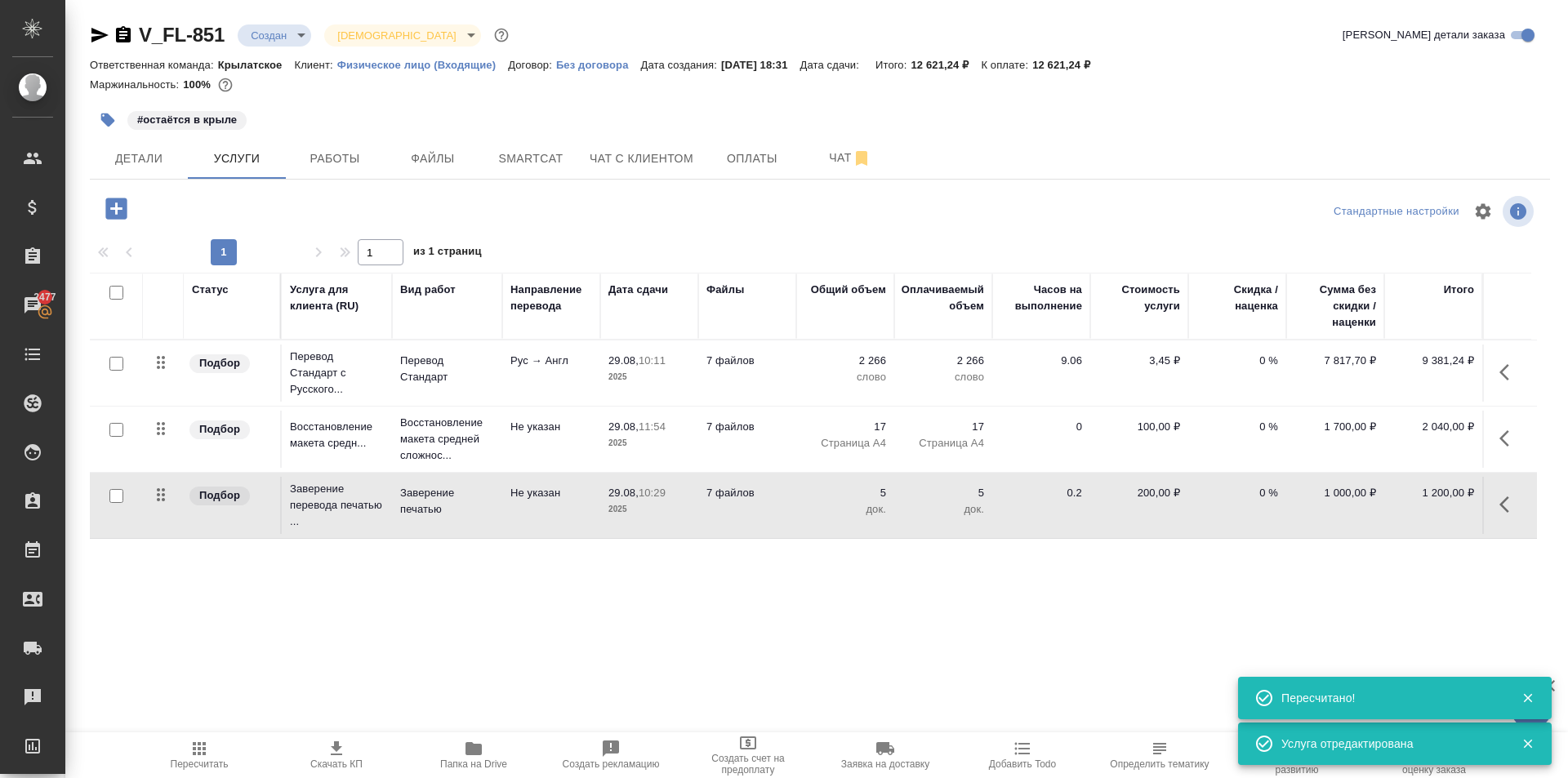
drag, startPoint x: 209, startPoint y: 755, endPoint x: 324, endPoint y: 712, distance: 122.8
click at [216, 749] on span "Пересчитать" at bounding box center [199, 755] width 118 height 31
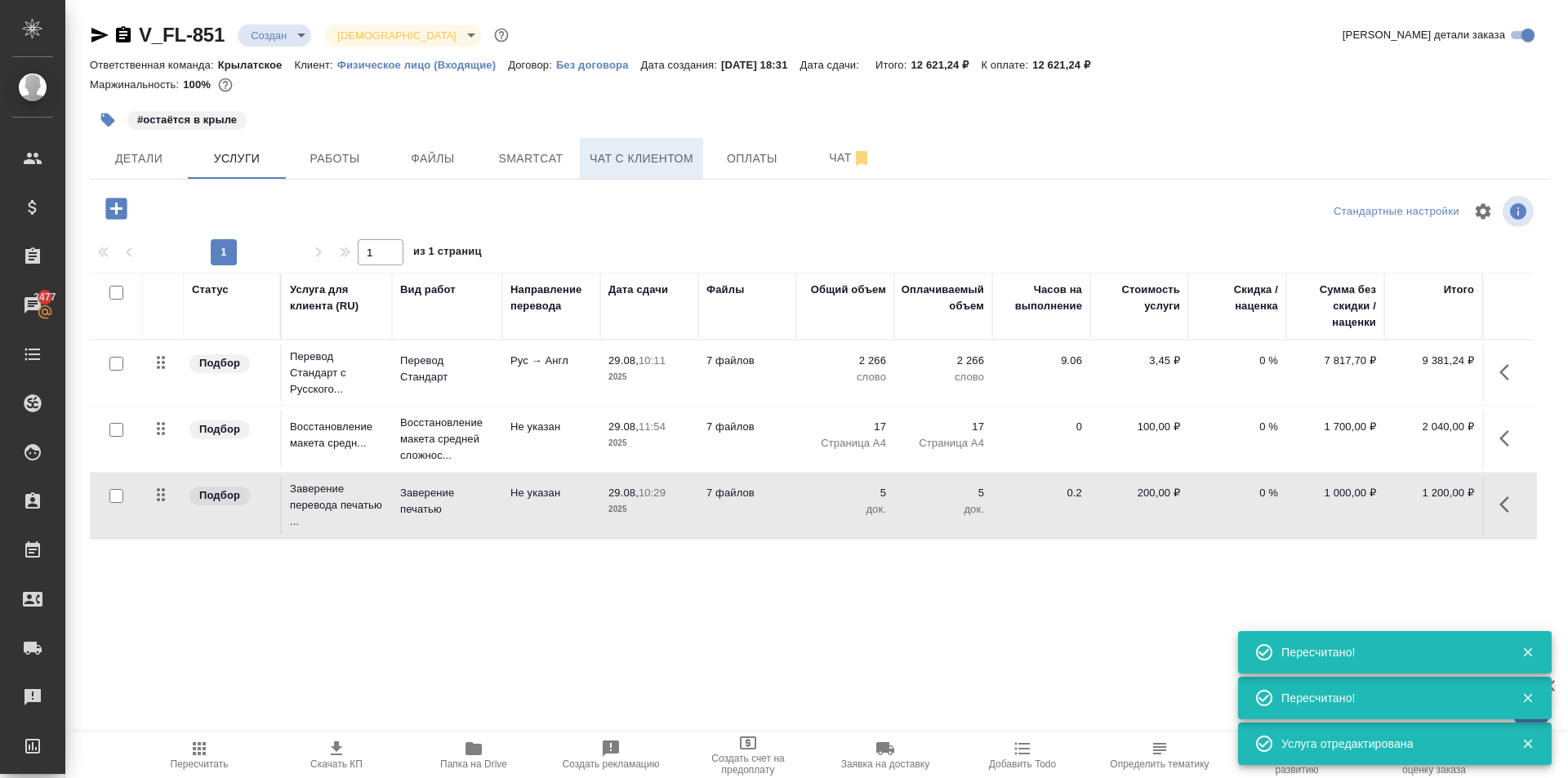
click at [687, 151] on span "Чат с клиентом" at bounding box center [641, 159] width 104 height 20
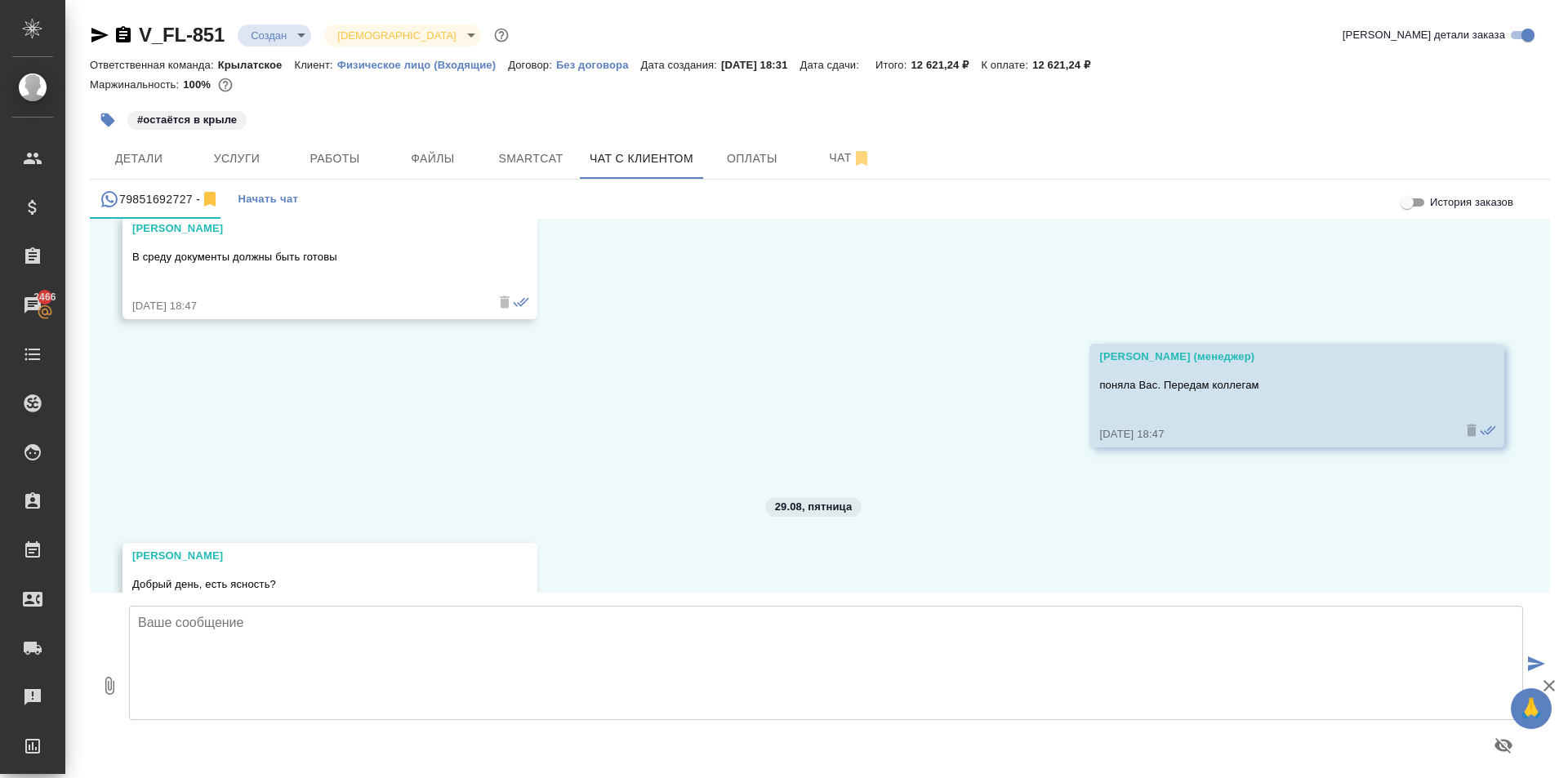
scroll to position [3860, 0]
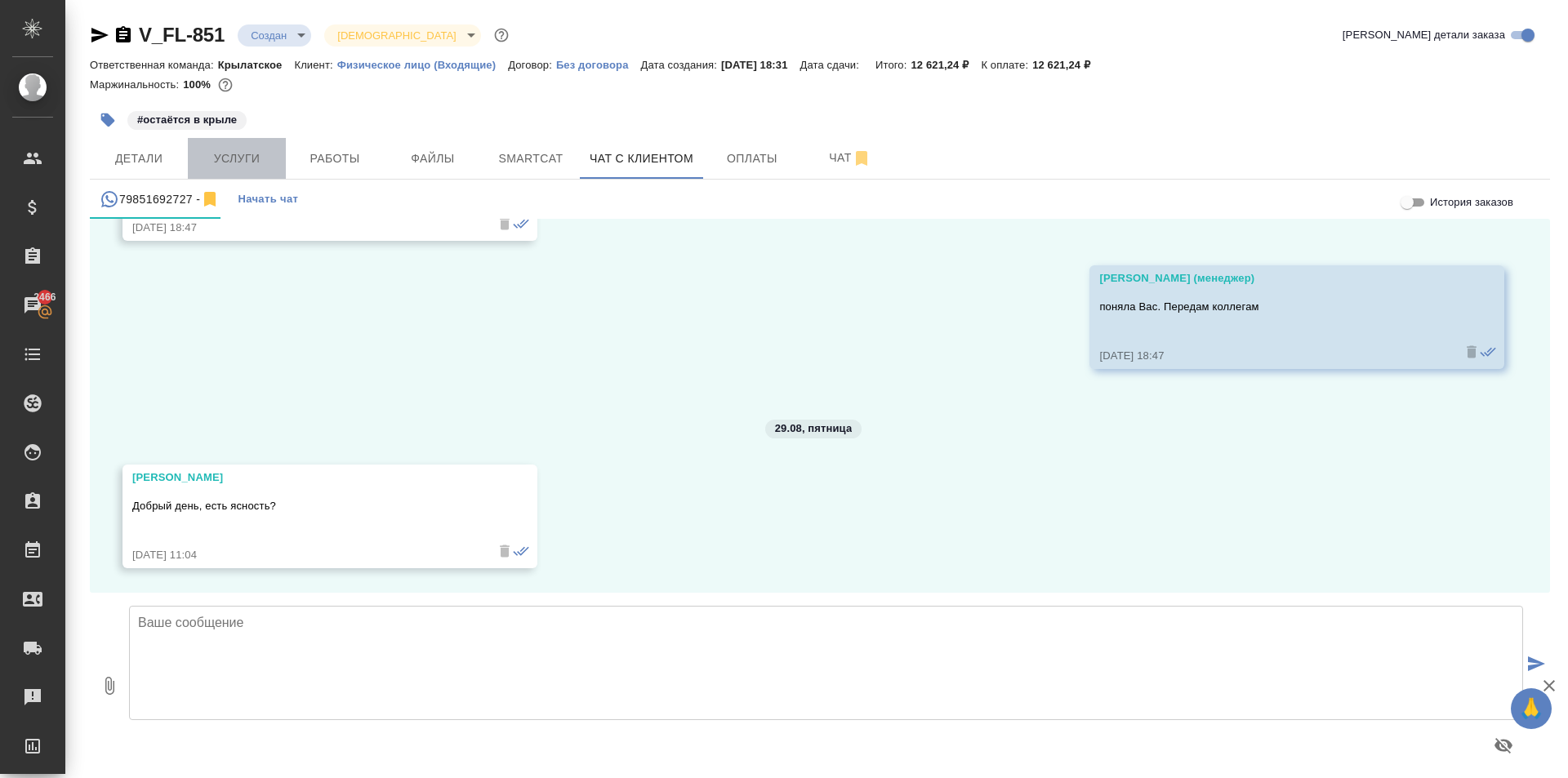
click at [251, 167] on span "Услуги" at bounding box center [237, 159] width 79 height 20
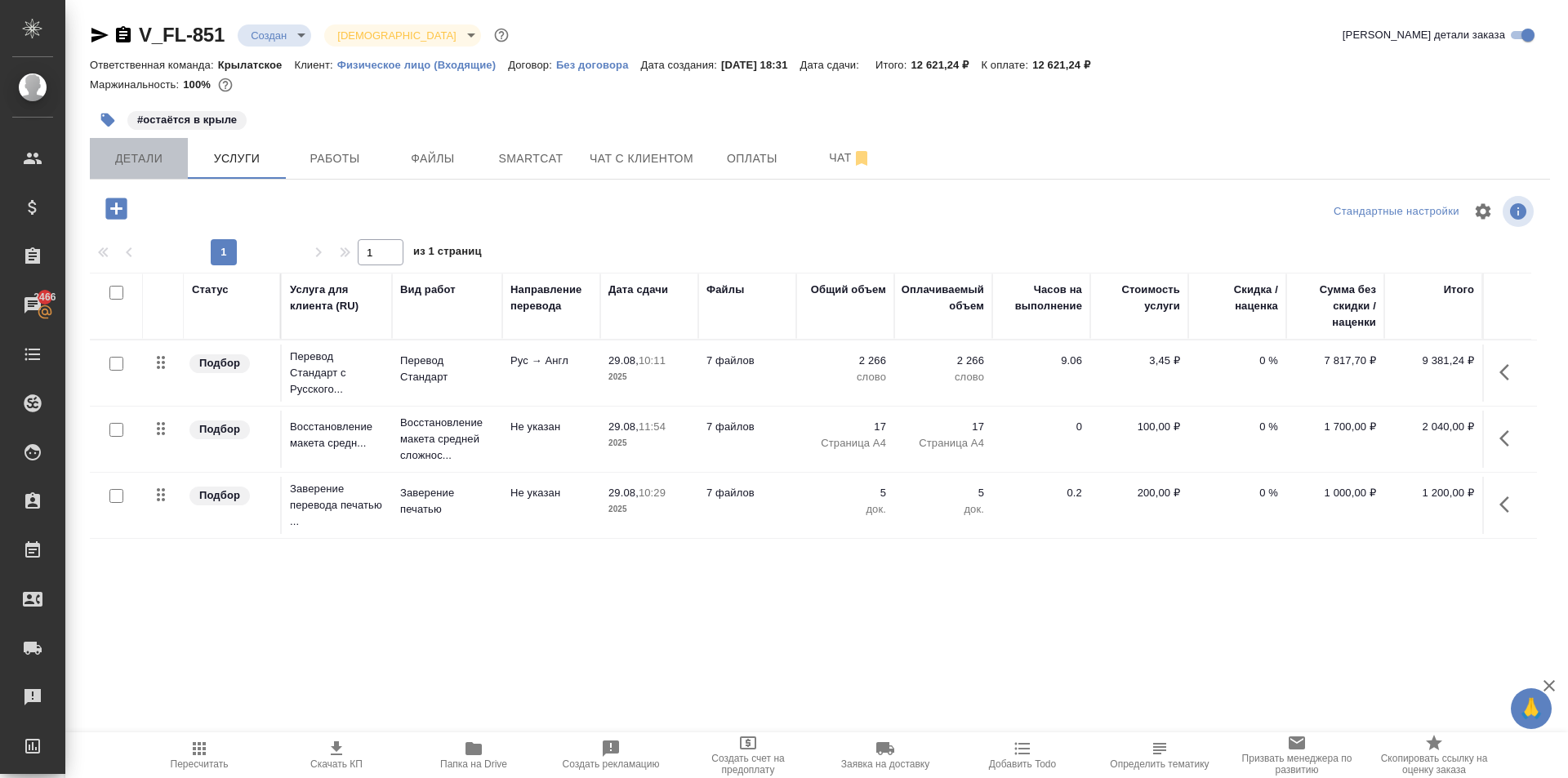
click at [119, 156] on span "Детали" at bounding box center [138, 159] width 79 height 20
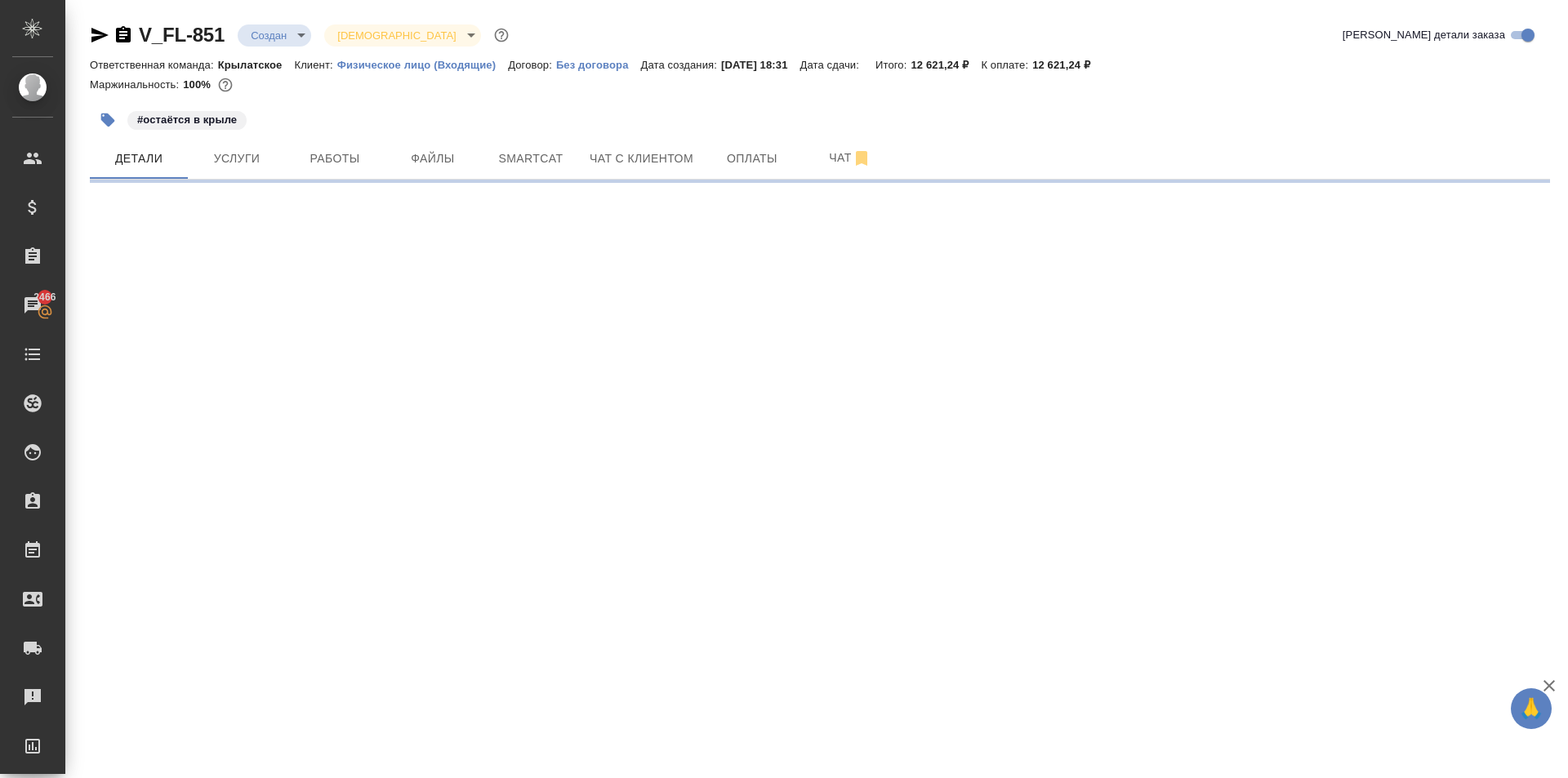
select select "RU"
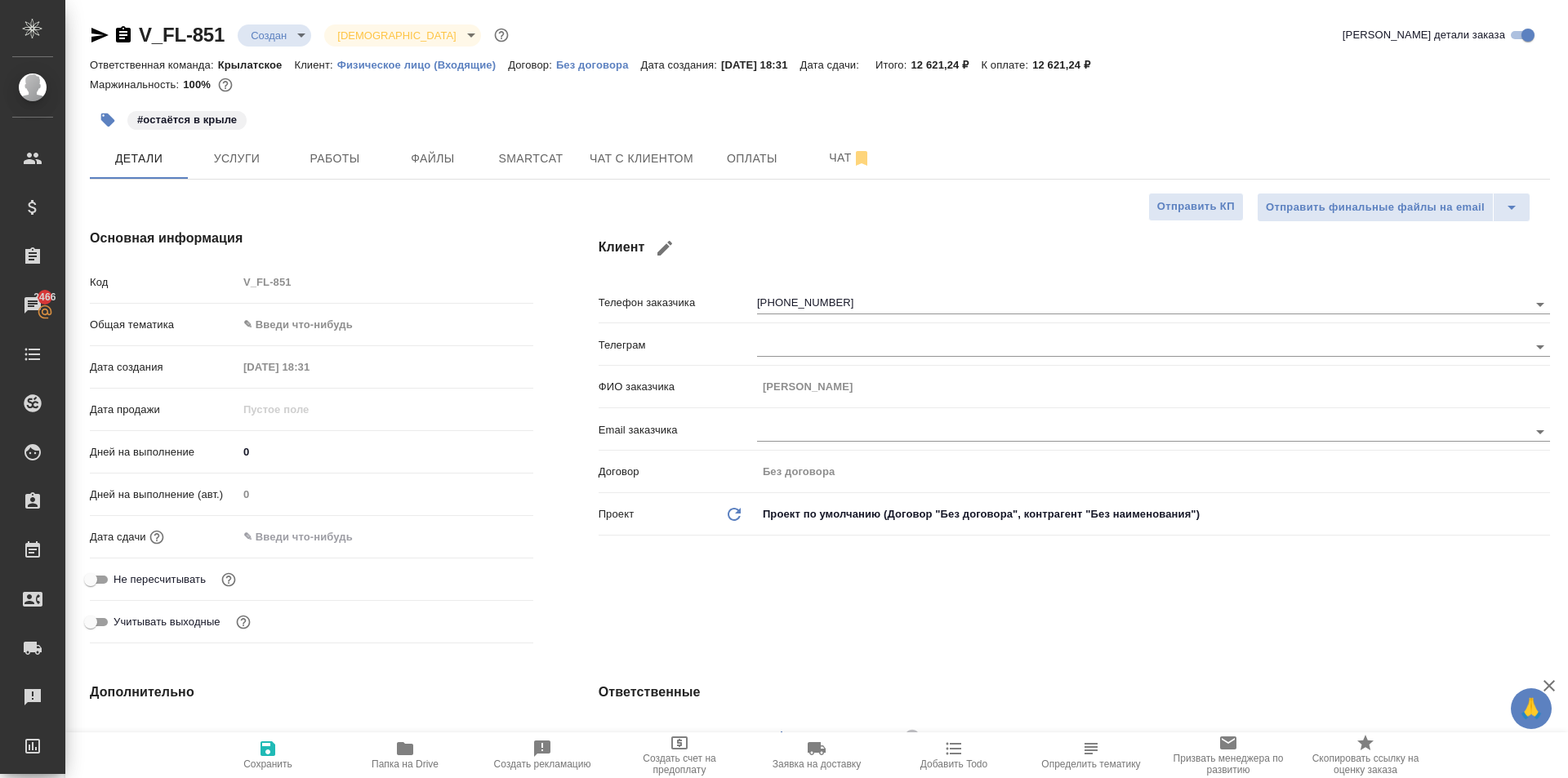
type textarea "x"
click at [644, 154] on span "Чат с клиентом" at bounding box center [641, 159] width 104 height 20
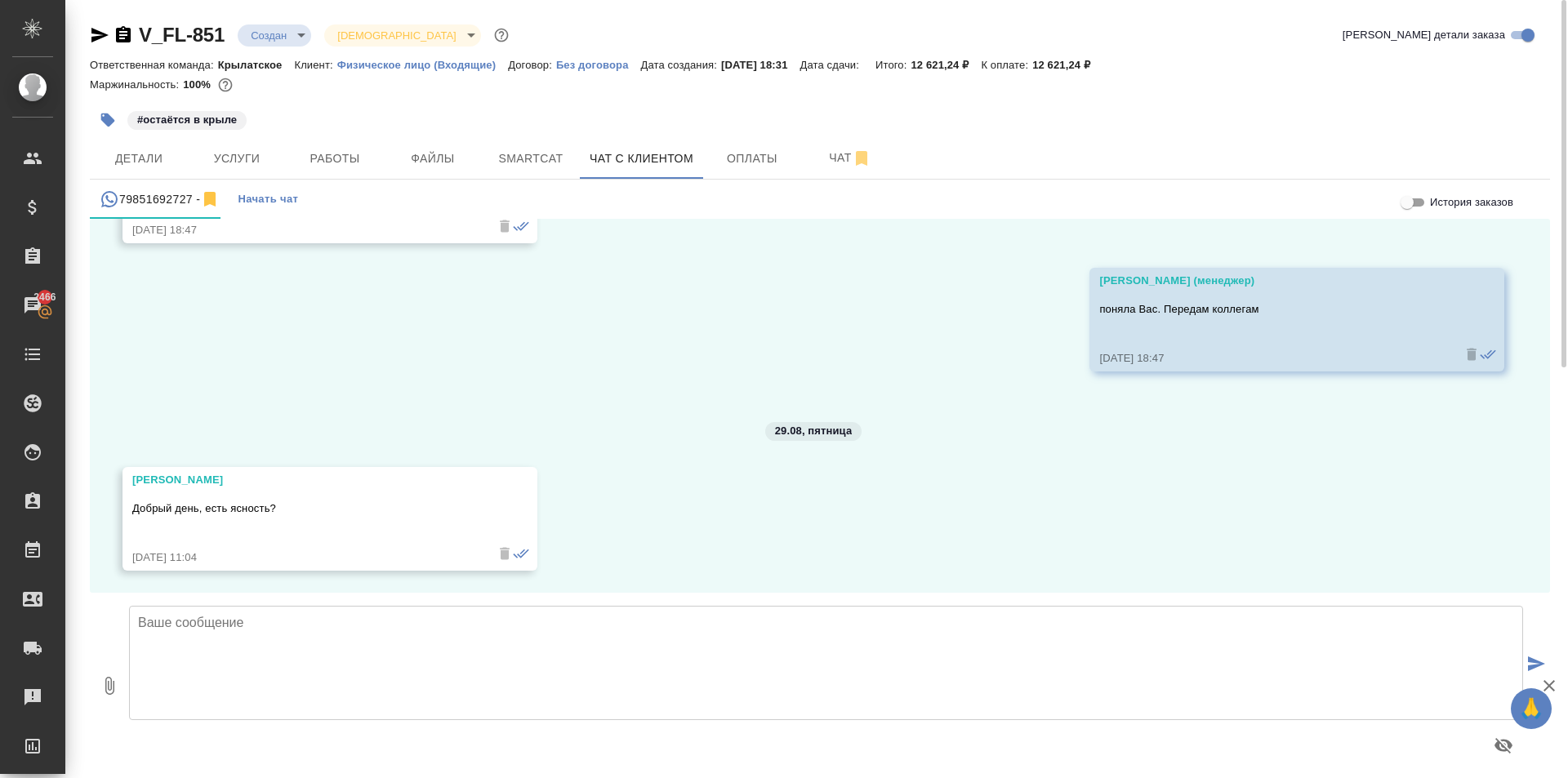
scroll to position [3860, 0]
drag, startPoint x: 283, startPoint y: 708, endPoint x: 288, endPoint y: 676, distance: 32.4
click at [286, 694] on textarea at bounding box center [826, 662] width 1394 height 114
paste textarea "Добрый день! Срок исполнения: 2 рабочих дня. (ориентировочно вторник) Стоимость…"
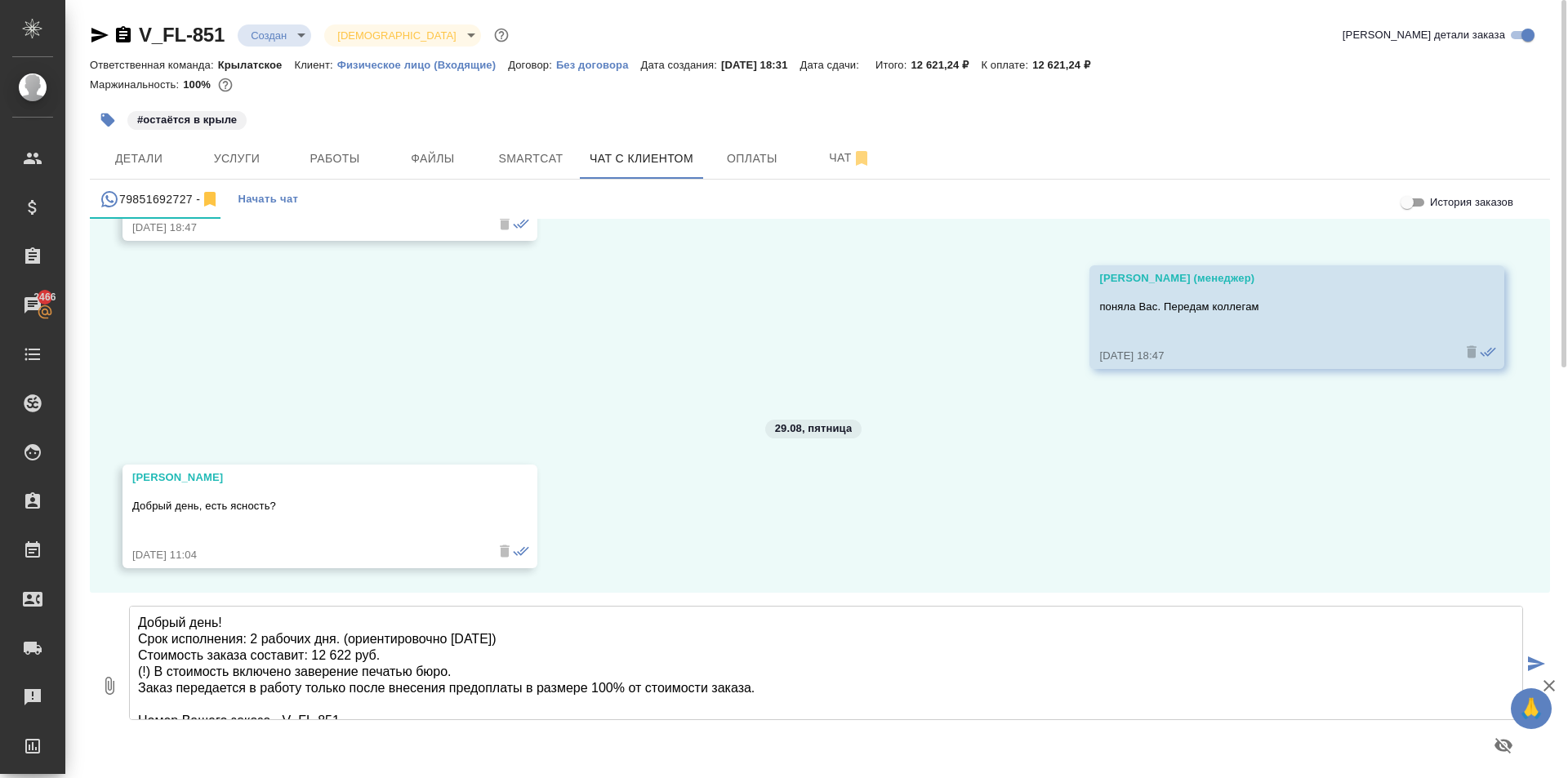
scroll to position [57, 0]
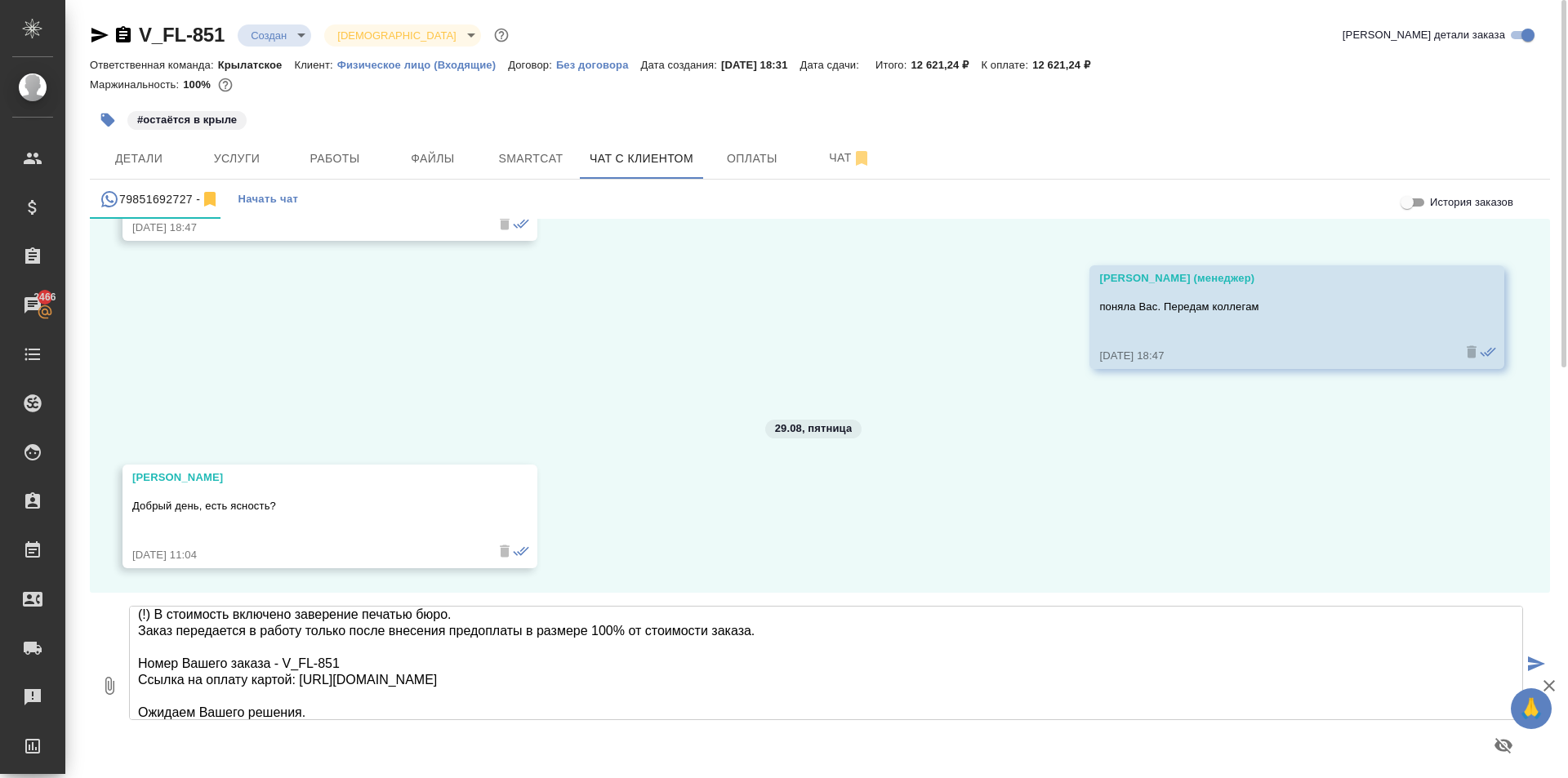
type textarea "Добрый день! Срок исполнения: 2 рабочих дня. (ориентировочно вторник) Стоимость…"
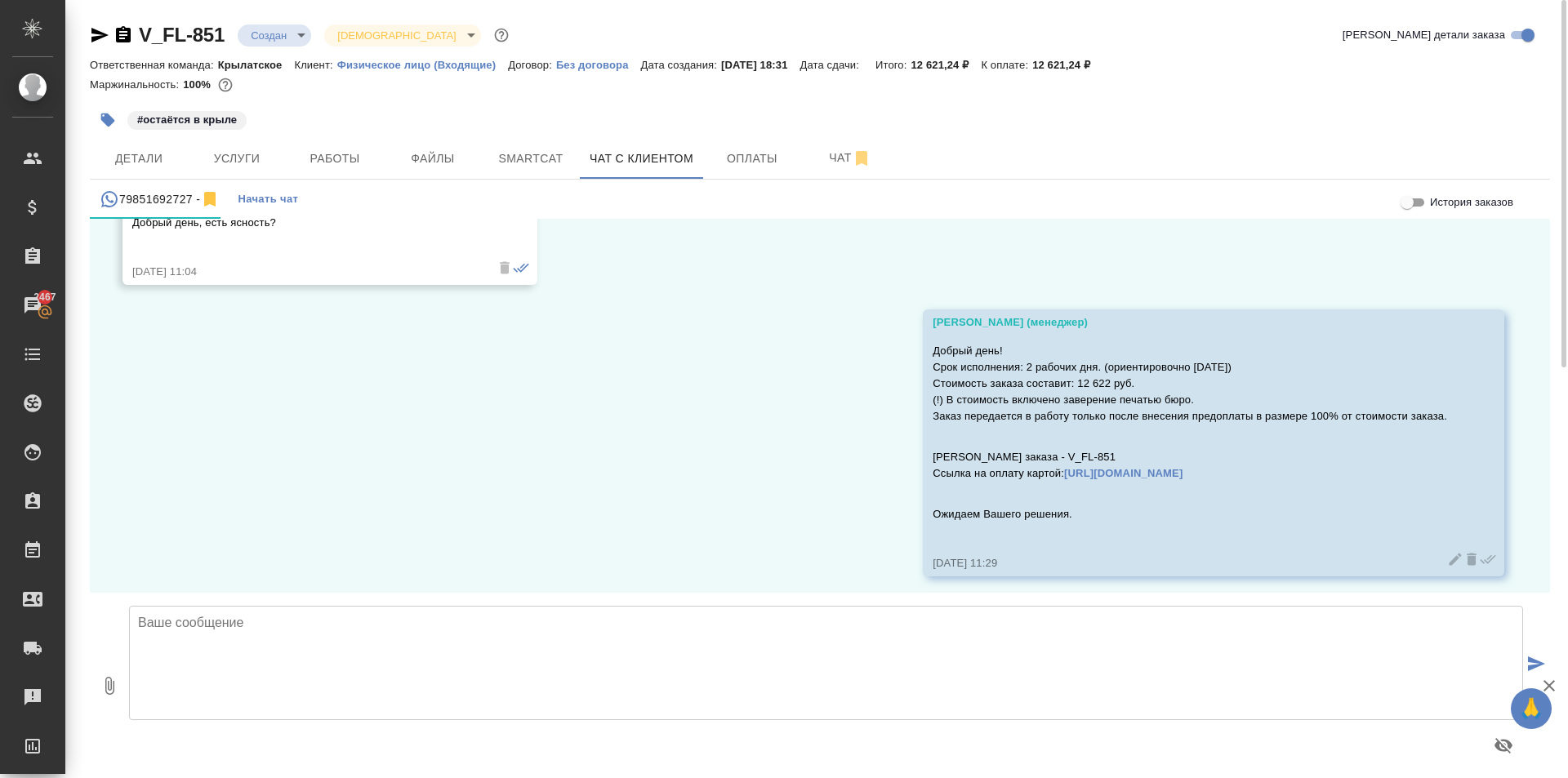
scroll to position [4151, 0]
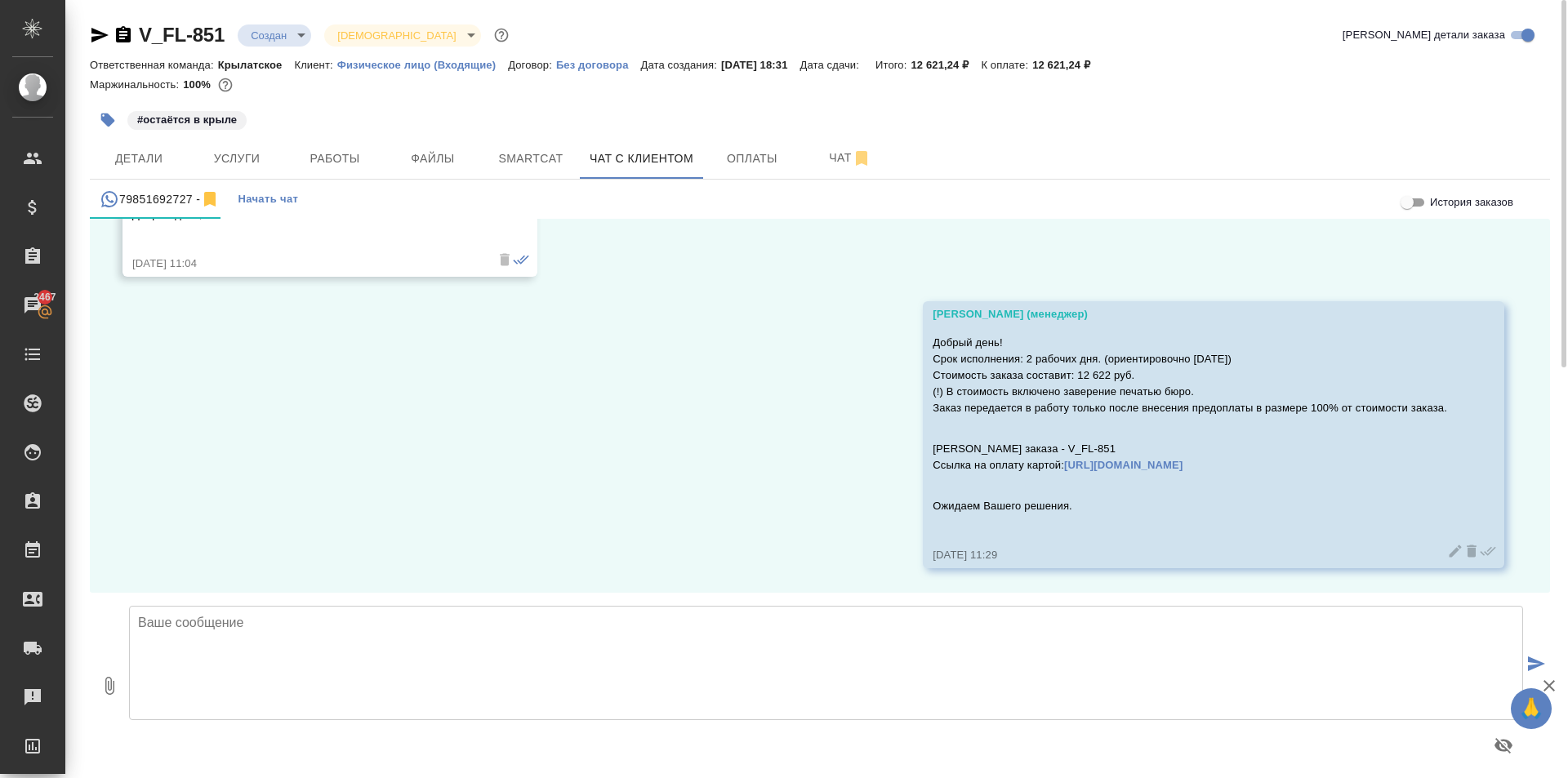
click at [277, 38] on body "🙏 .cls-1 fill:#fff; AWATERA Kasymov Timur Клиенты Спецификации Заказы 2467 Чаты…" at bounding box center [784, 389] width 1568 height 778
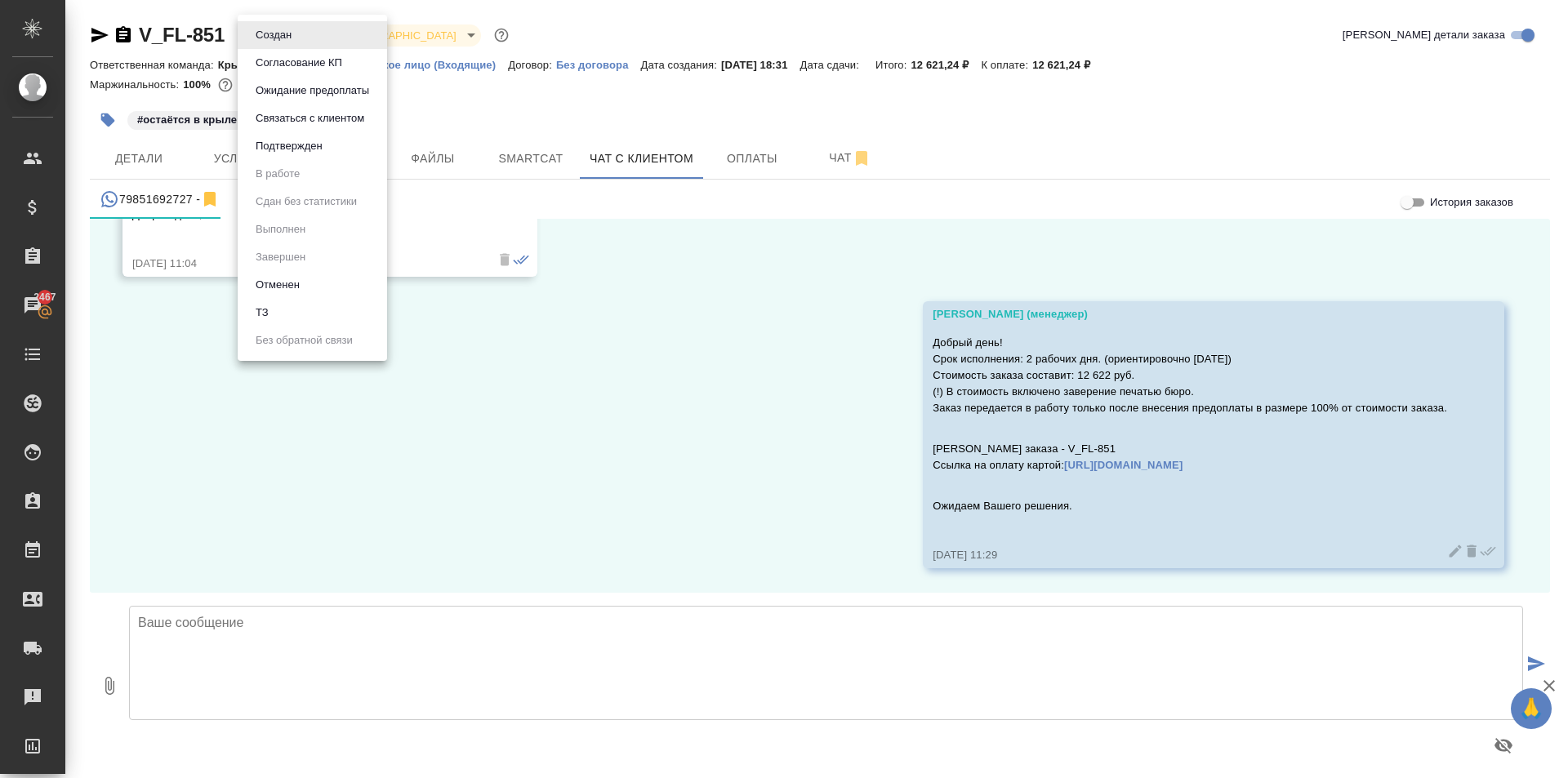
click at [297, 44] on button "Ожидание предоплаты" at bounding box center [273, 35] width 46 height 18
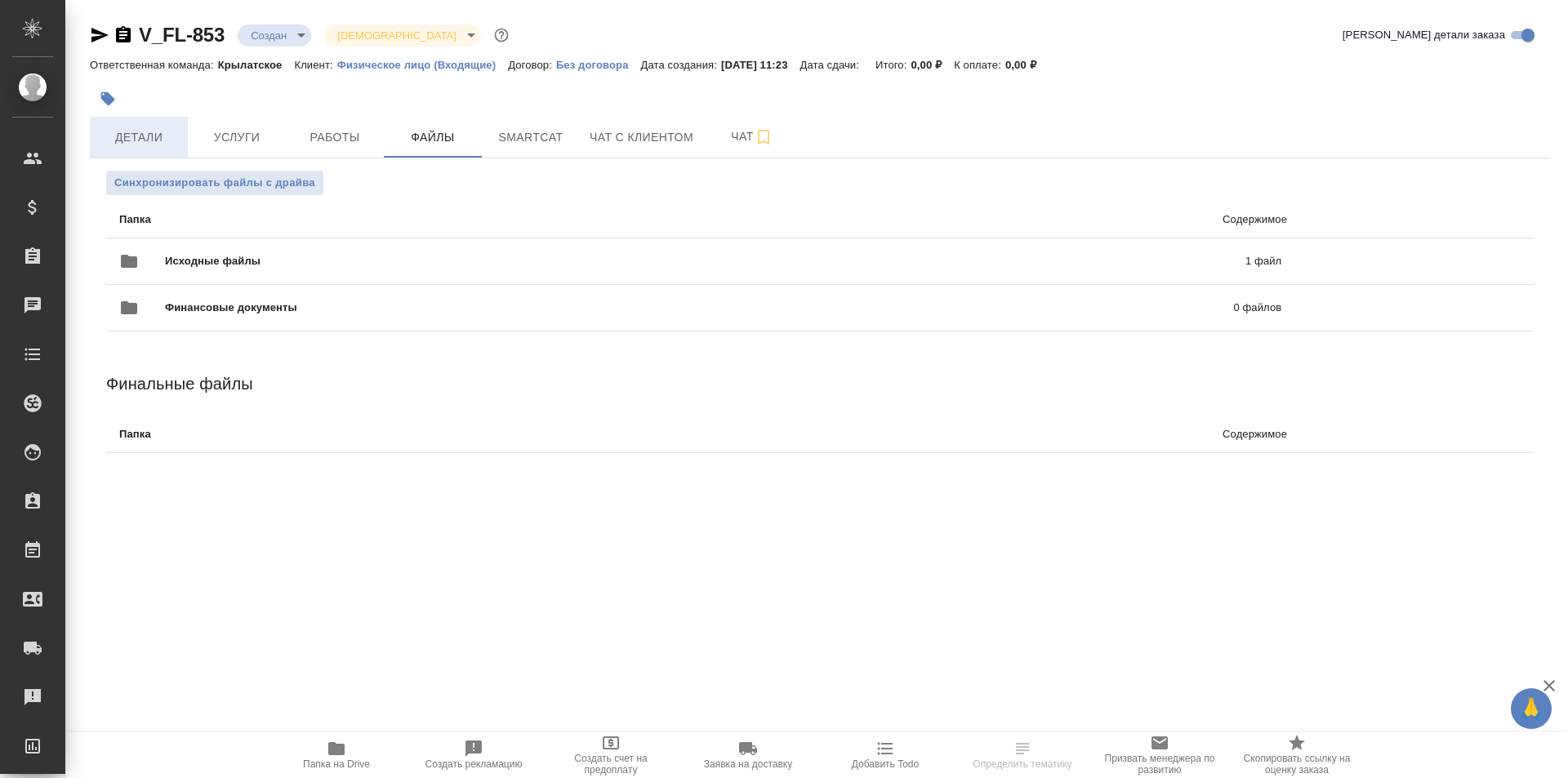
drag, startPoint x: 131, startPoint y: 104, endPoint x: 139, endPoint y: 125, distance: 22.5
click at [135, 117] on div "V_FL-853 Создан new Святая троица holyTrinity Кратко детали заказа Ответственна…" at bounding box center [820, 257] width 1477 height 514
click at [141, 128] on span "Детали" at bounding box center [138, 137] width 79 height 20
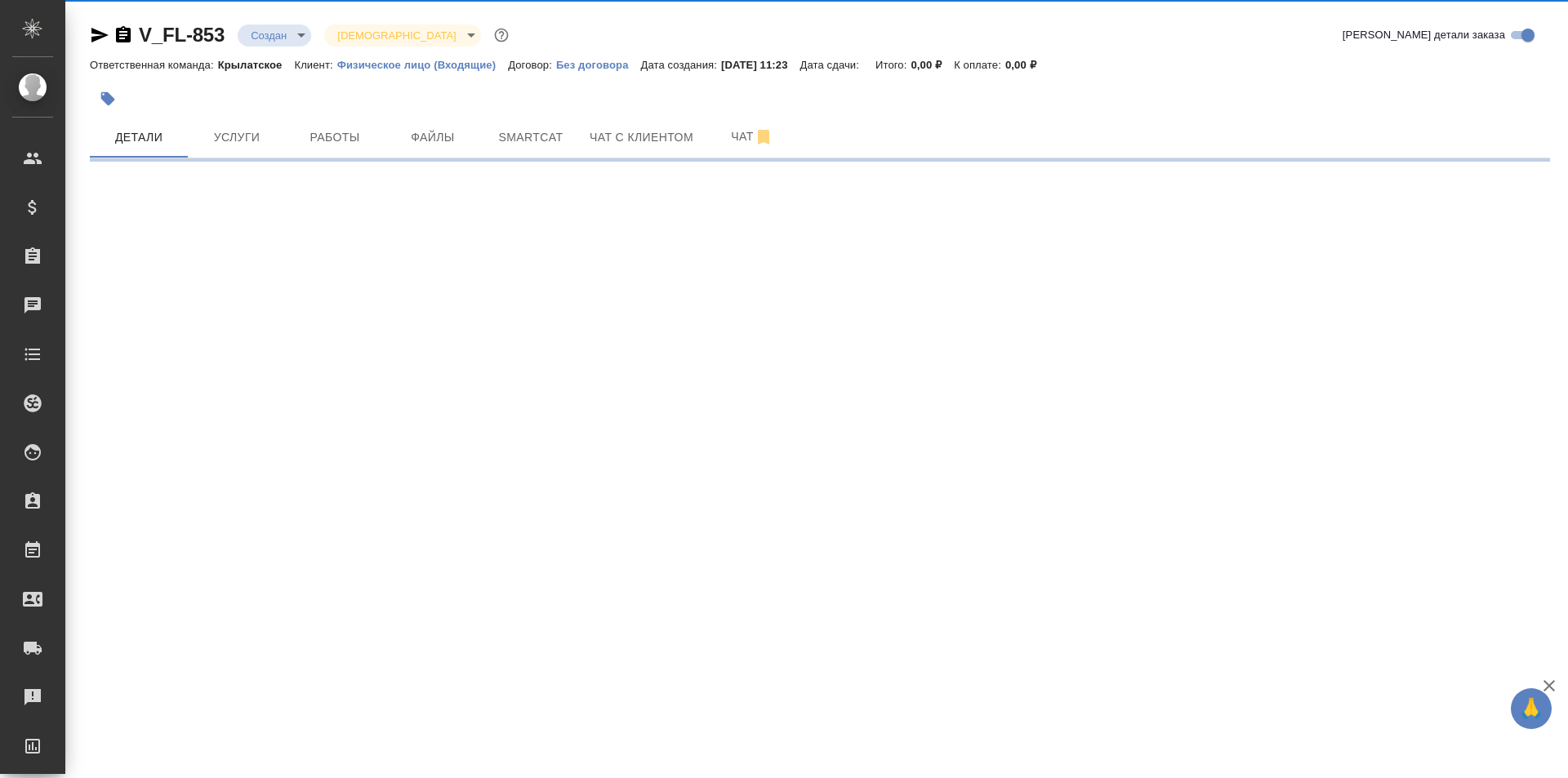
select select "RU"
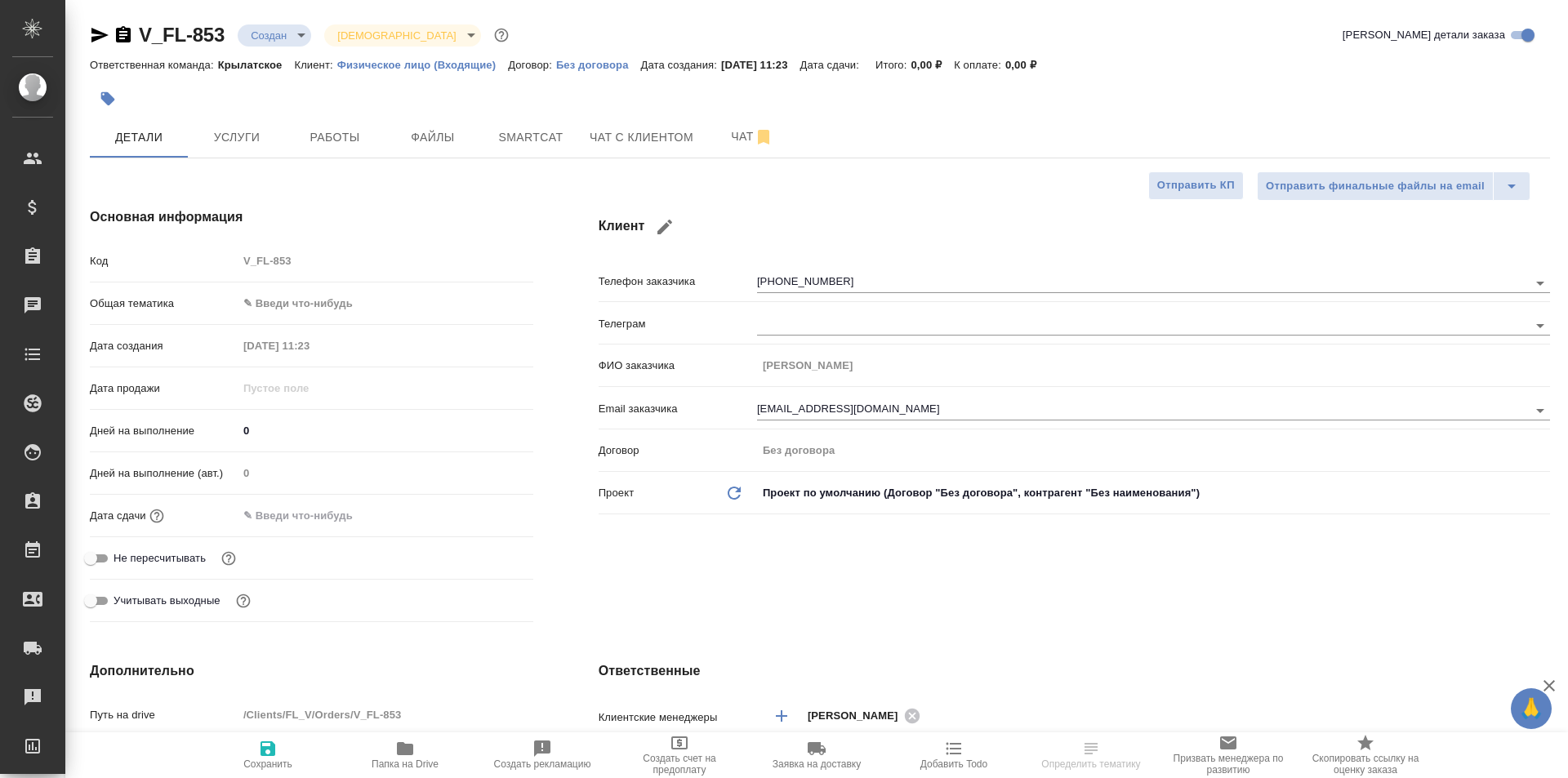
type textarea "x"
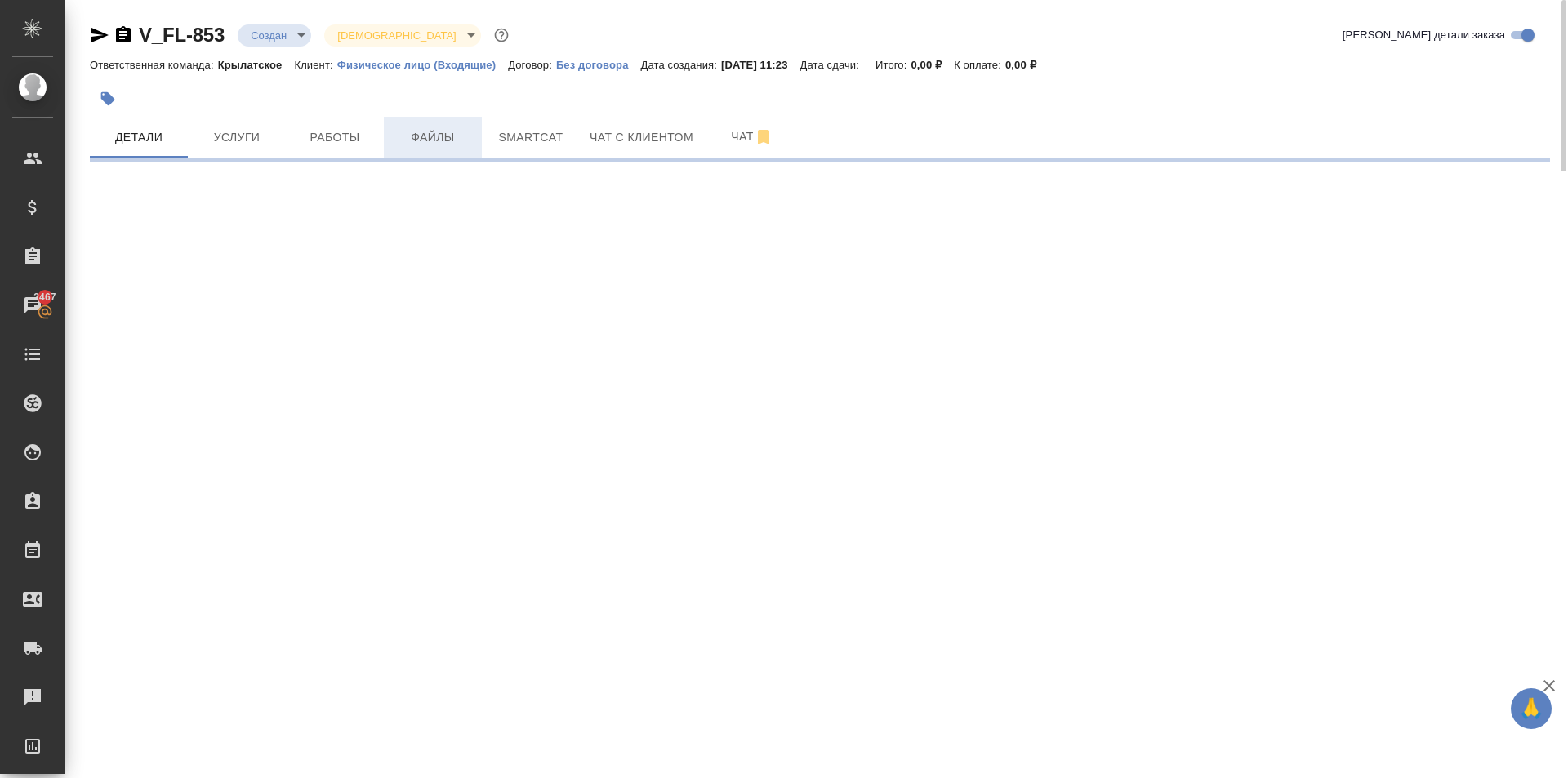
select select "RU"
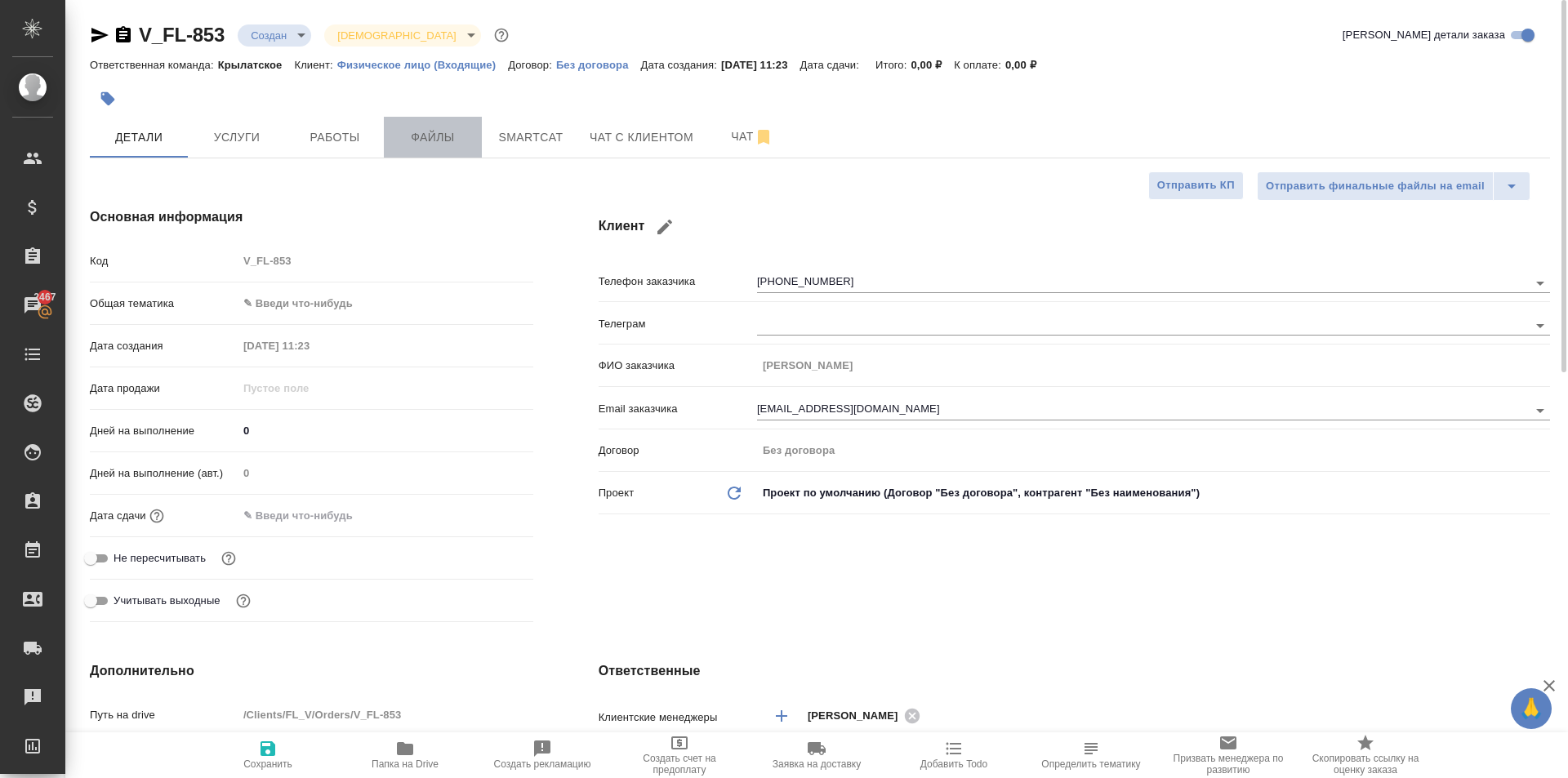
click at [440, 136] on span "Файлы" at bounding box center [432, 137] width 79 height 20
type textarea "x"
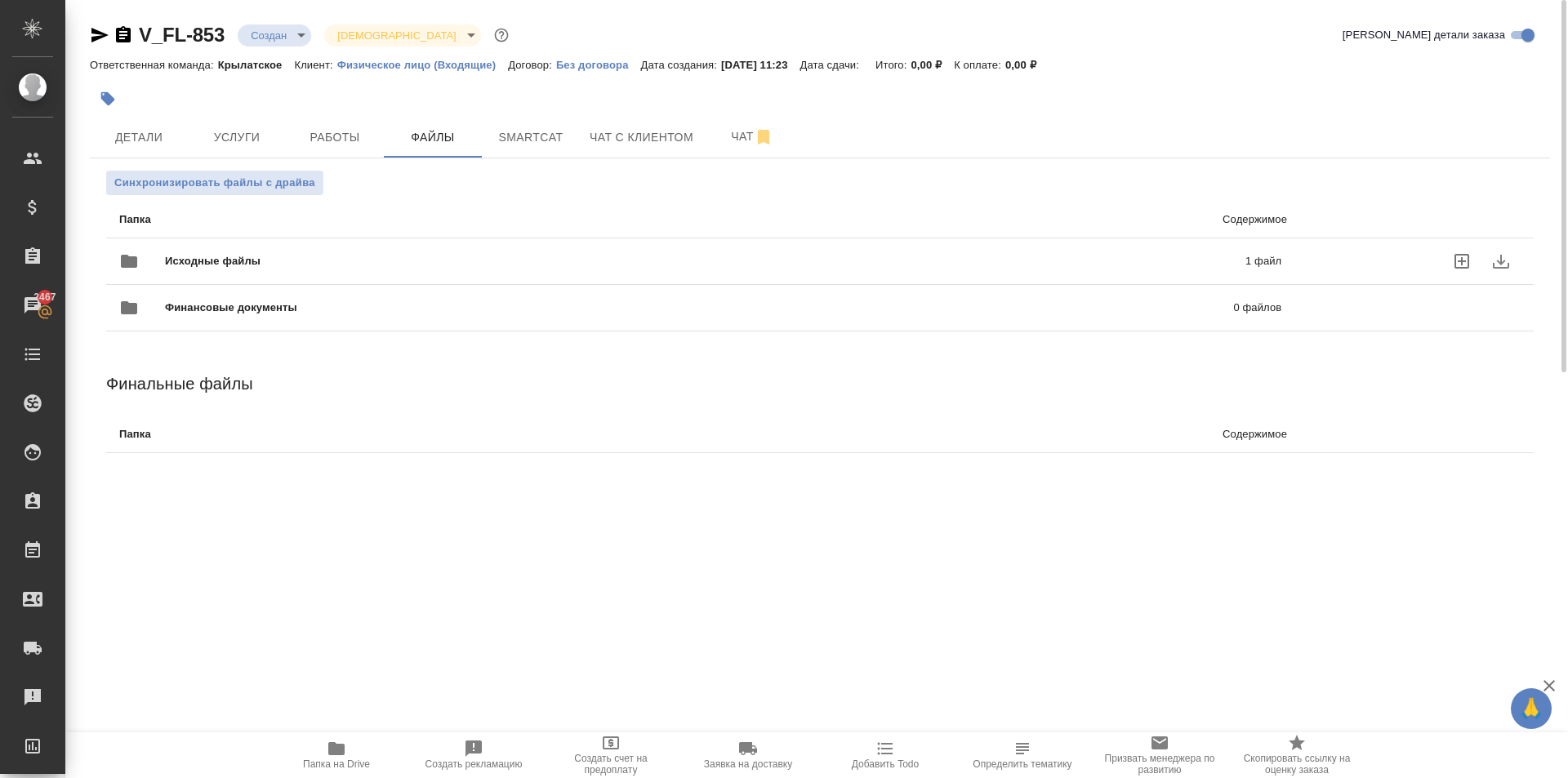
click at [266, 257] on span "Исходные файлы" at bounding box center [458, 261] width 588 height 17
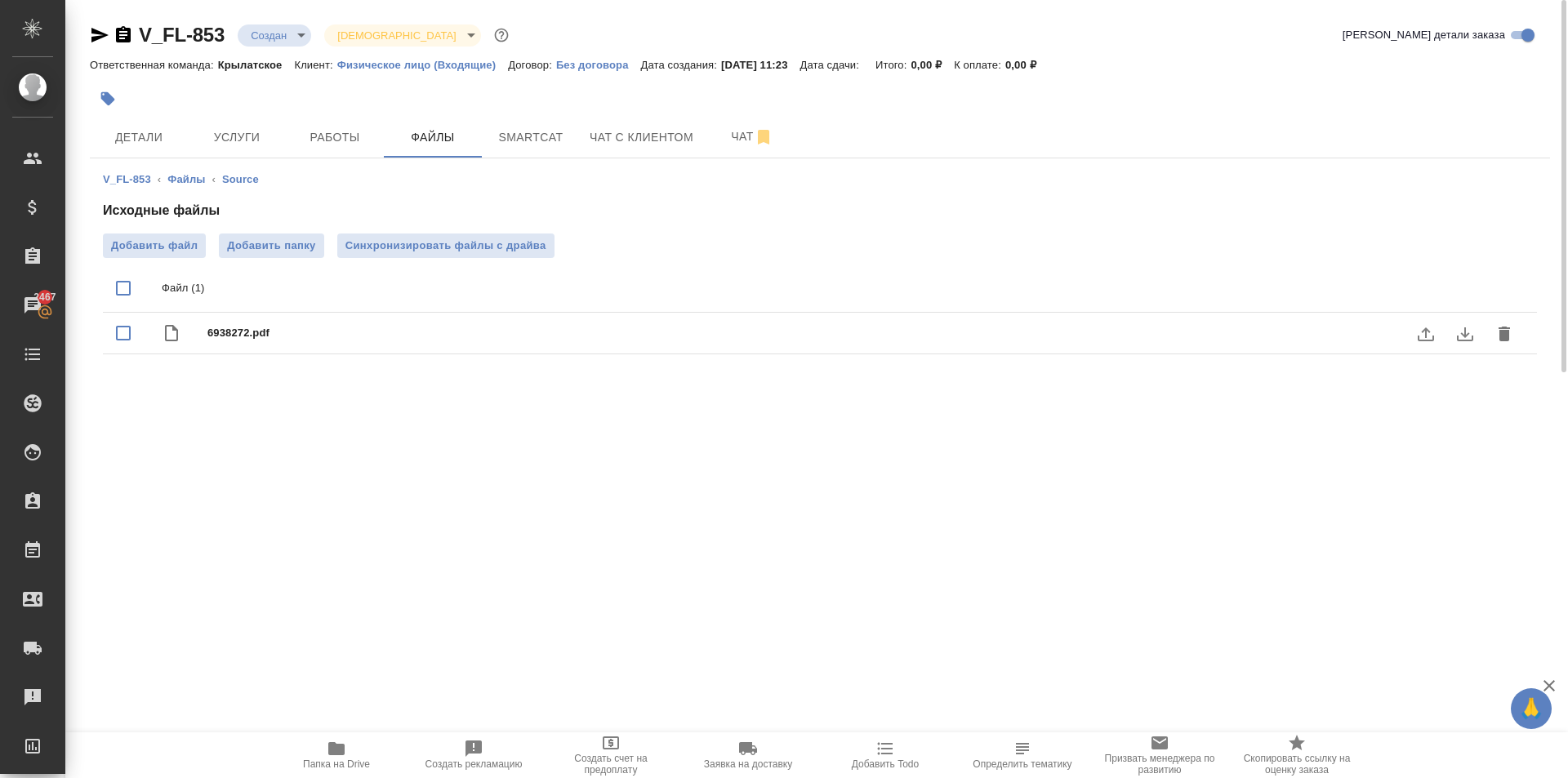
drag, startPoint x: 1465, startPoint y: 329, endPoint x: 1439, endPoint y: 354, distance: 36.1
click at [1465, 331] on icon "download" at bounding box center [1465, 334] width 17 height 14
click at [135, 133] on span "Детали" at bounding box center [138, 137] width 79 height 20
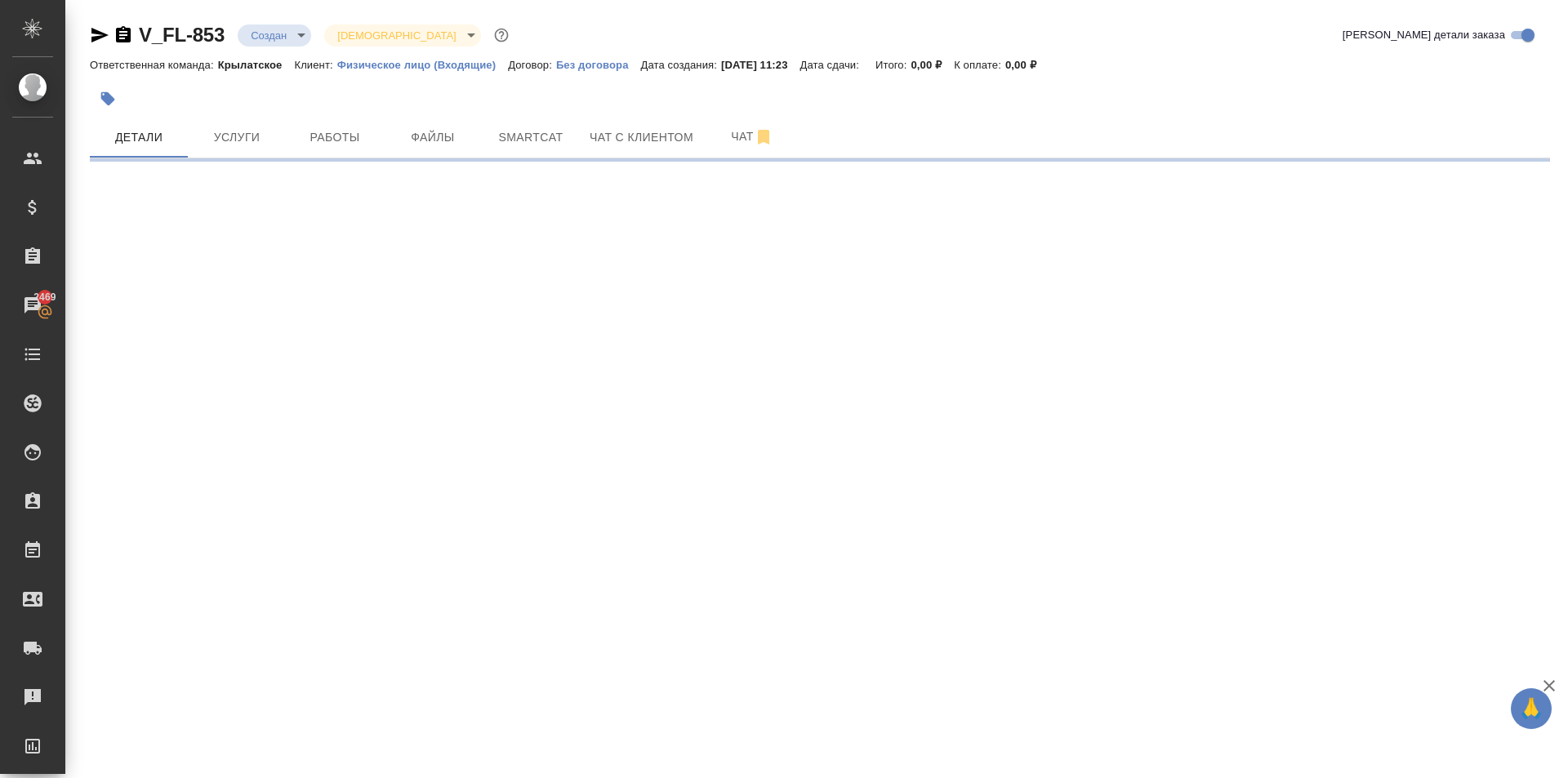
select select "RU"
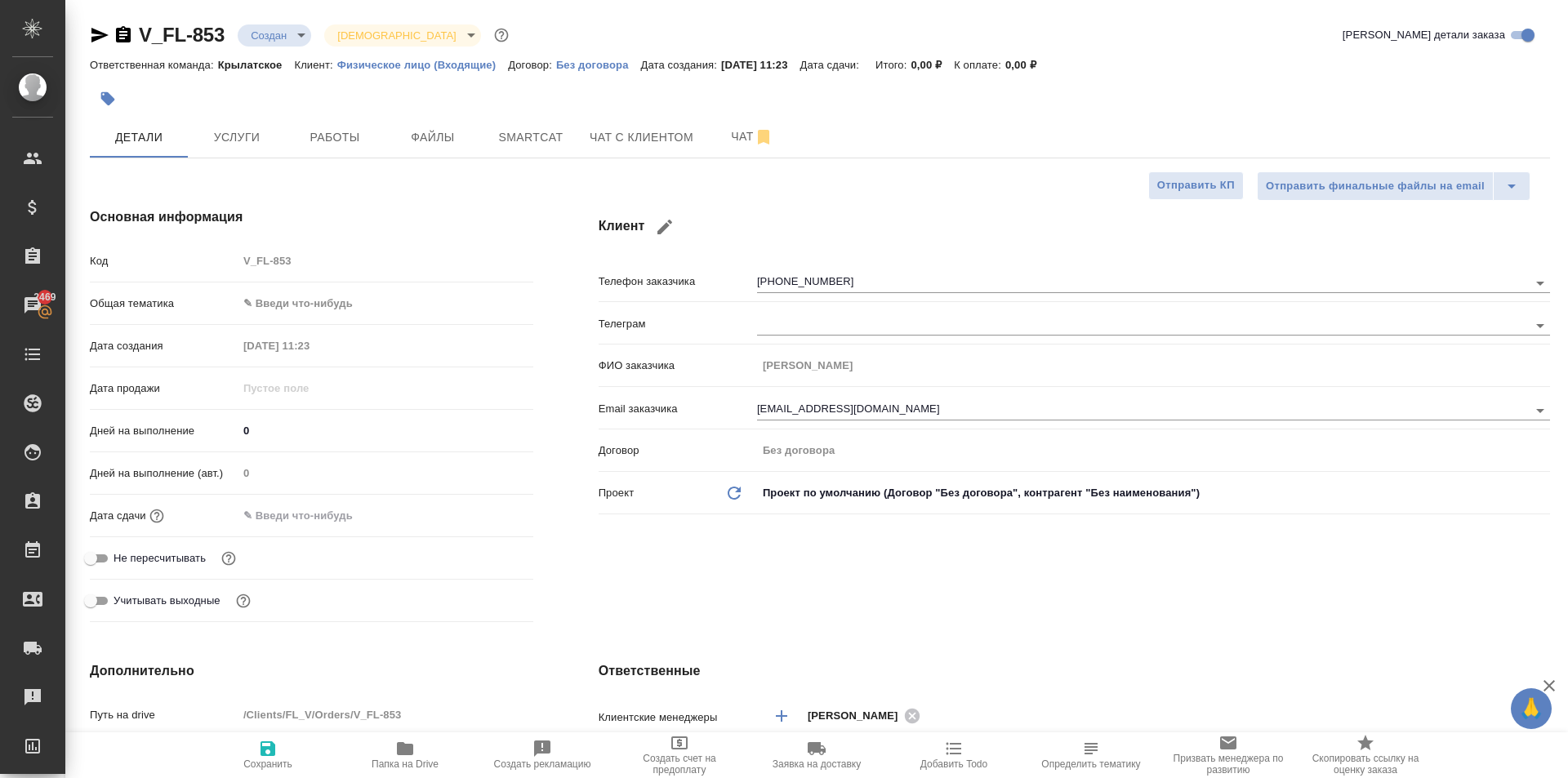
type textarea "x"
click at [342, 326] on div "Общая тематика ✎ Введи что-нибудь" at bounding box center [311, 311] width 444 height 43
click at [344, 305] on body "🙏 .cls-1 fill:#fff; AWATERA [PERSON_NAME] Спецификации Заказы 2469 Чаты Todo Пр…" at bounding box center [784, 389] width 1568 height 778
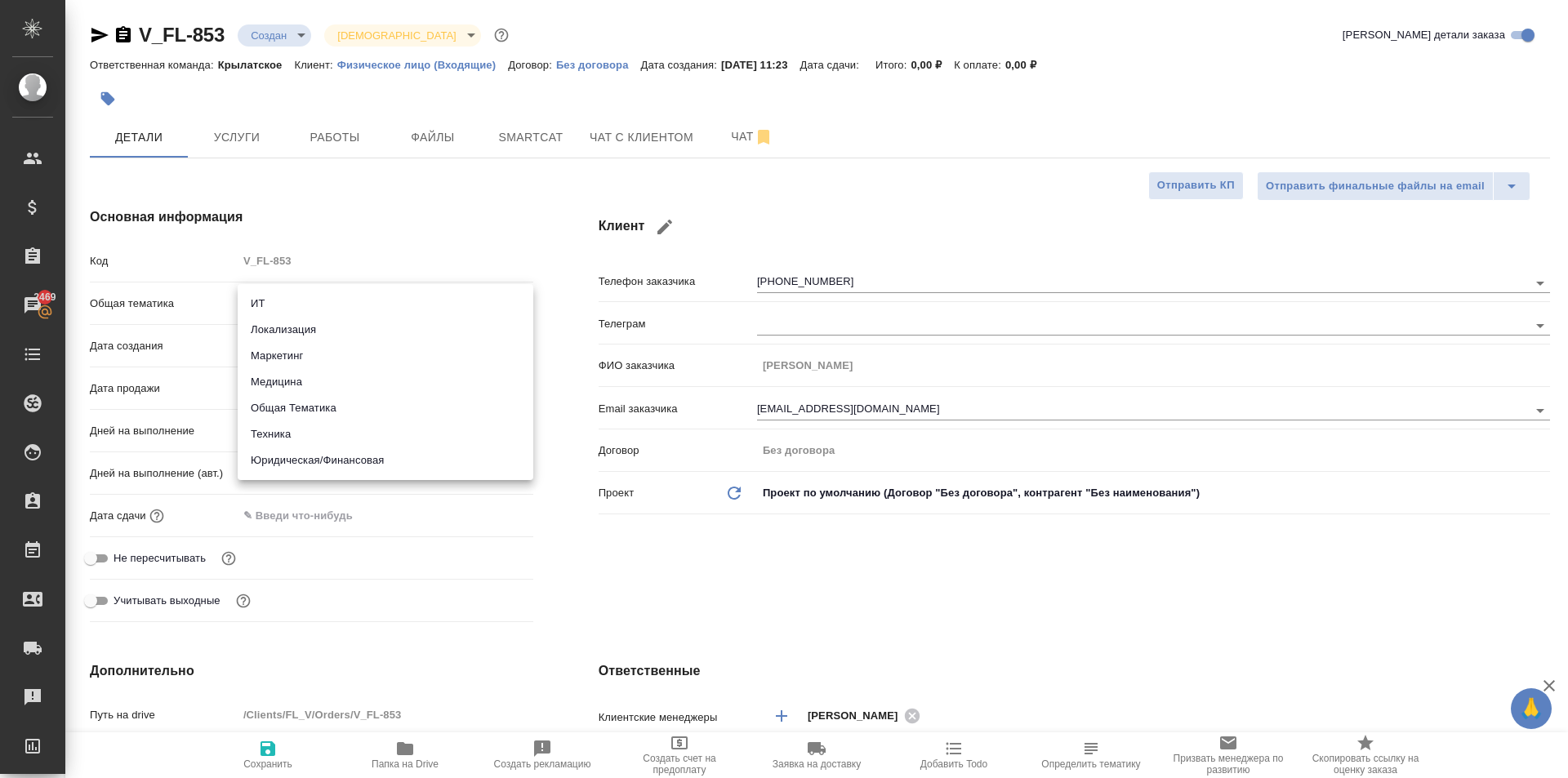
click at [297, 459] on li "Юридическая/Финансовая" at bounding box center [385, 461] width 296 height 26
type input "yr-fn"
type textarea "x"
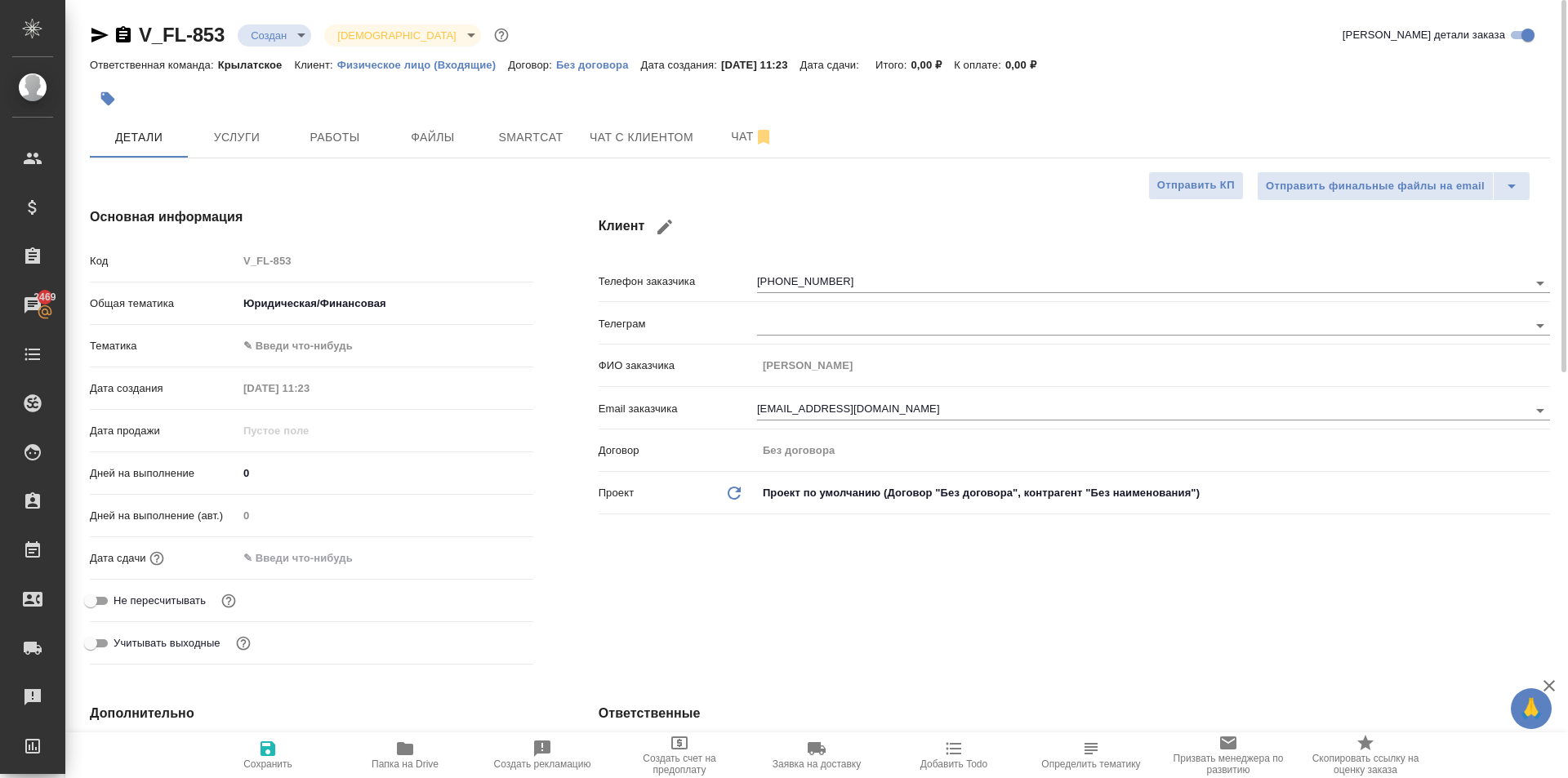
click at [310, 348] on body "🙏 .cls-1 fill:#fff; AWATERA [PERSON_NAME] Спецификации Заказы 2469 Чаты Todo Пр…" at bounding box center [784, 389] width 1568 height 778
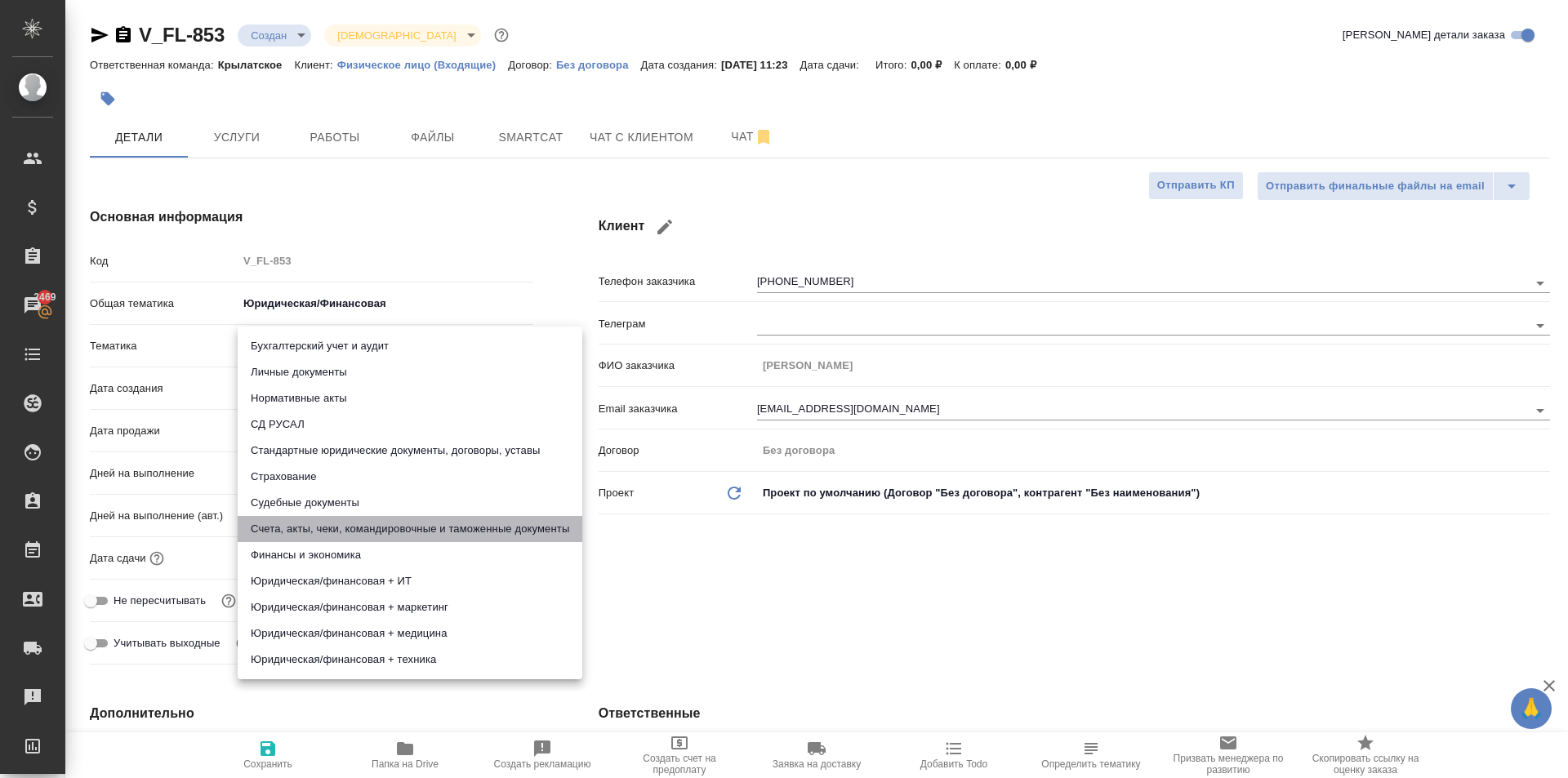
click at [407, 525] on li "Счета, акты, чеки, командировочные и таможенные документы" at bounding box center [410, 529] width 345 height 26
type textarea "x"
type input "5f647205b73bc97568ca66c0"
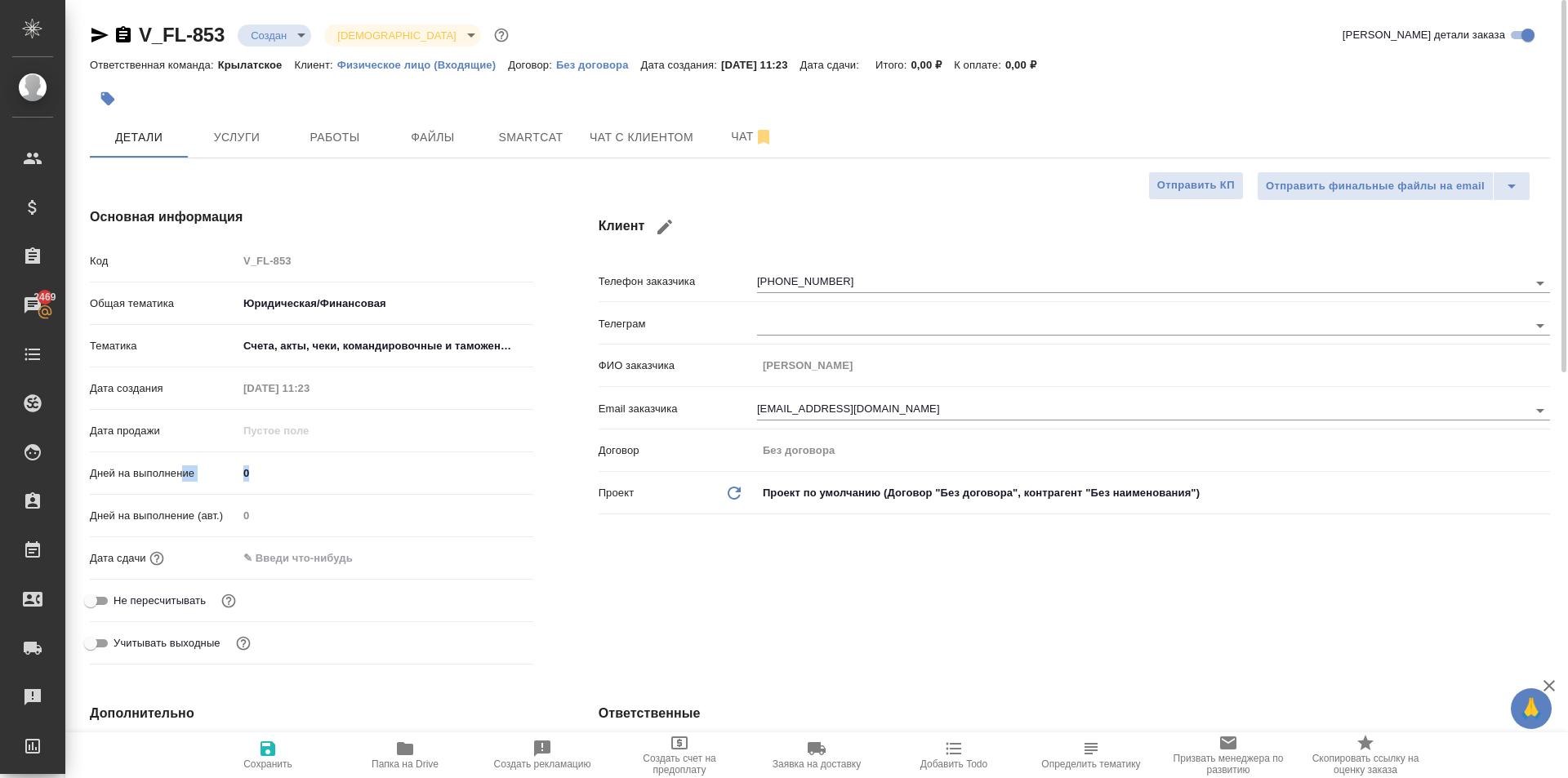
drag, startPoint x: 298, startPoint y: 488, endPoint x: 185, endPoint y: 468, distance: 114.8
click at [185, 468] on div "Дней на выполнение 0" at bounding box center [311, 480] width 444 height 43
click at [261, 461] on div "Дней на выполнение 0" at bounding box center [311, 472] width 444 height 28
drag, startPoint x: 261, startPoint y: 461, endPoint x: 270, endPoint y: 479, distance: 20.1
click at [266, 467] on input "0" at bounding box center [385, 473] width 294 height 23
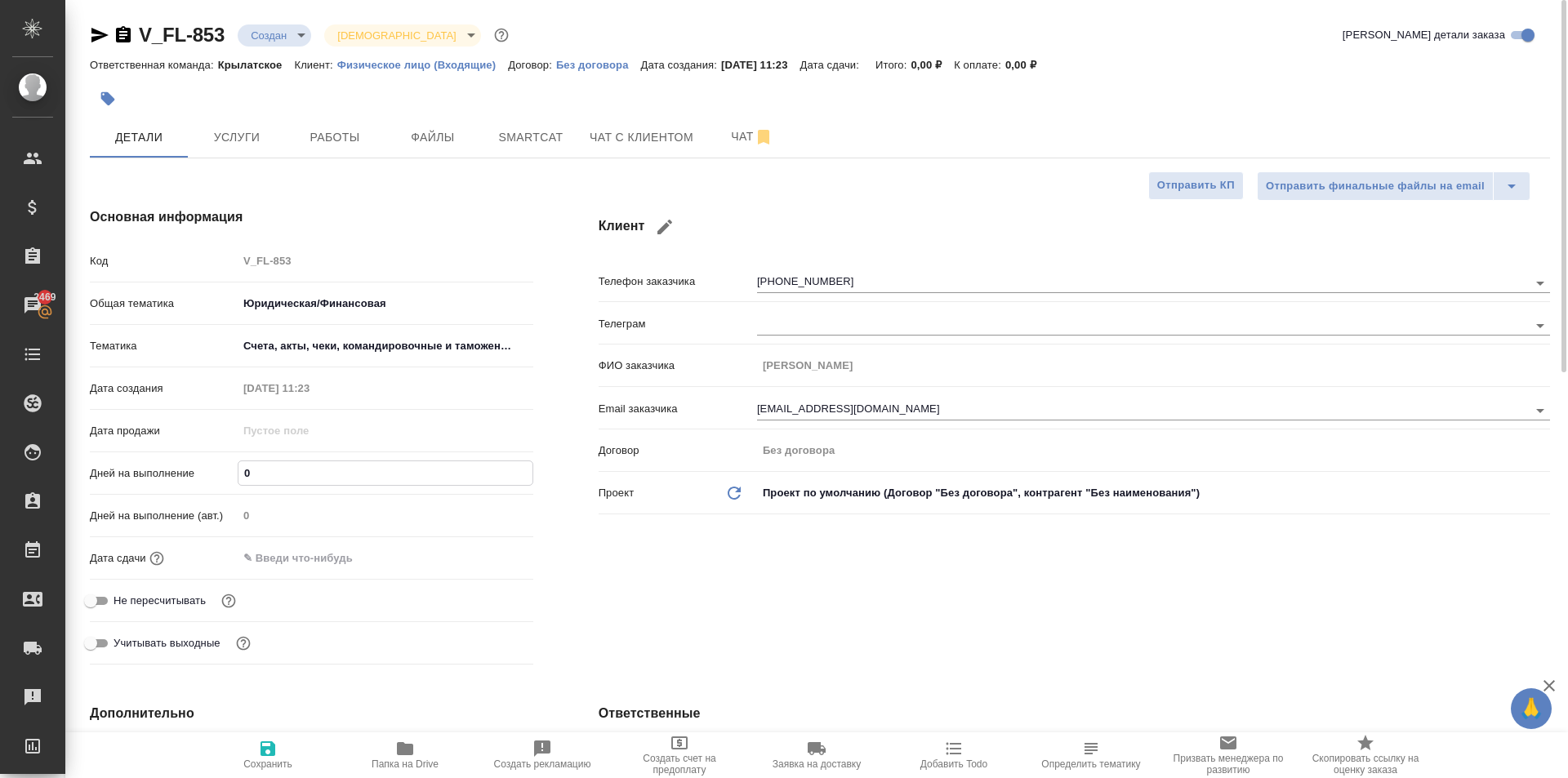
click at [270, 479] on input "0" at bounding box center [385, 473] width 294 height 23
type input "1"
type textarea "x"
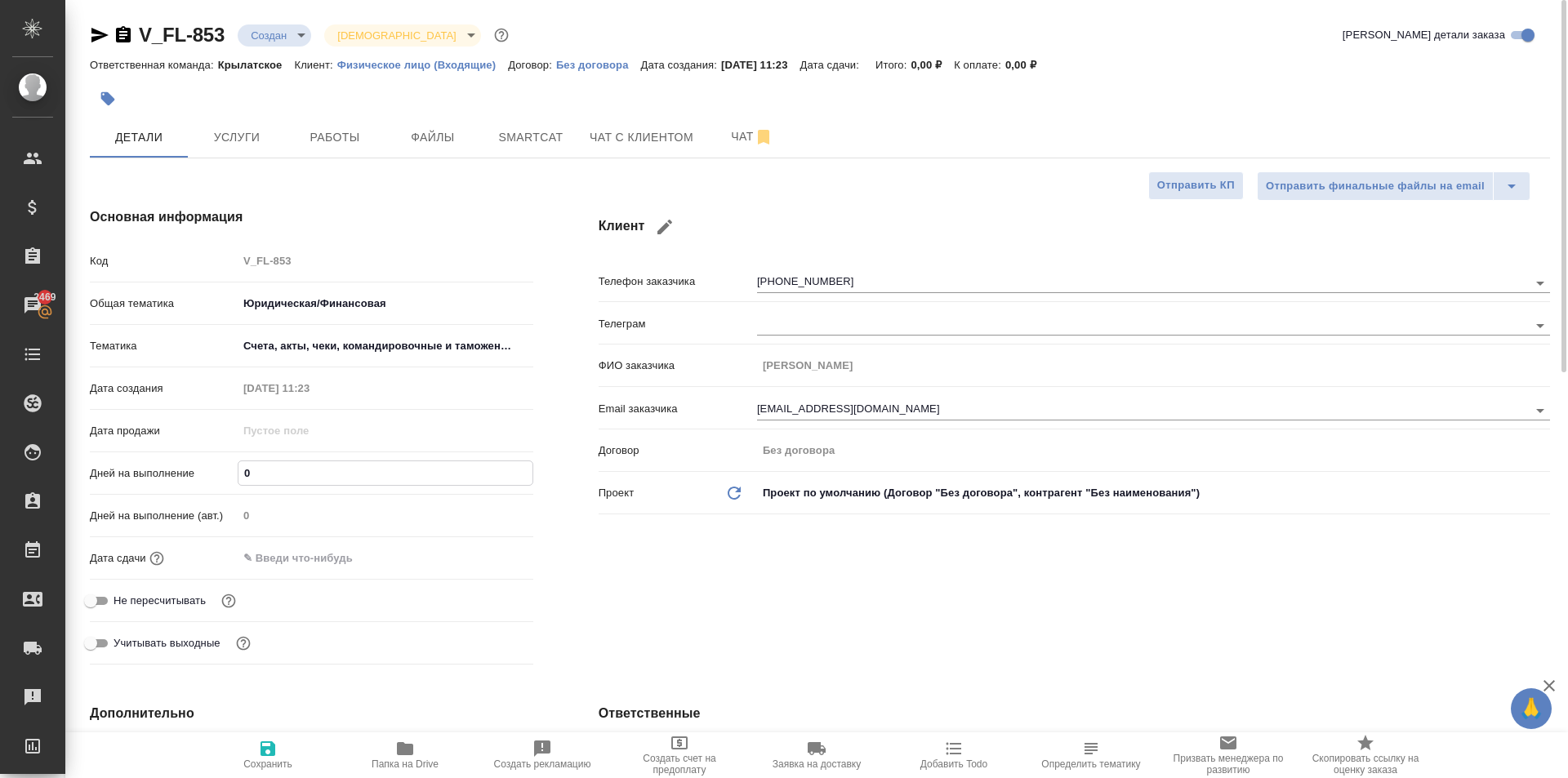
type textarea "x"
type input "1"
click at [277, 553] on input "text" at bounding box center [309, 558] width 143 height 23
click at [484, 552] on icon "button" at bounding box center [486, 556] width 15 height 17
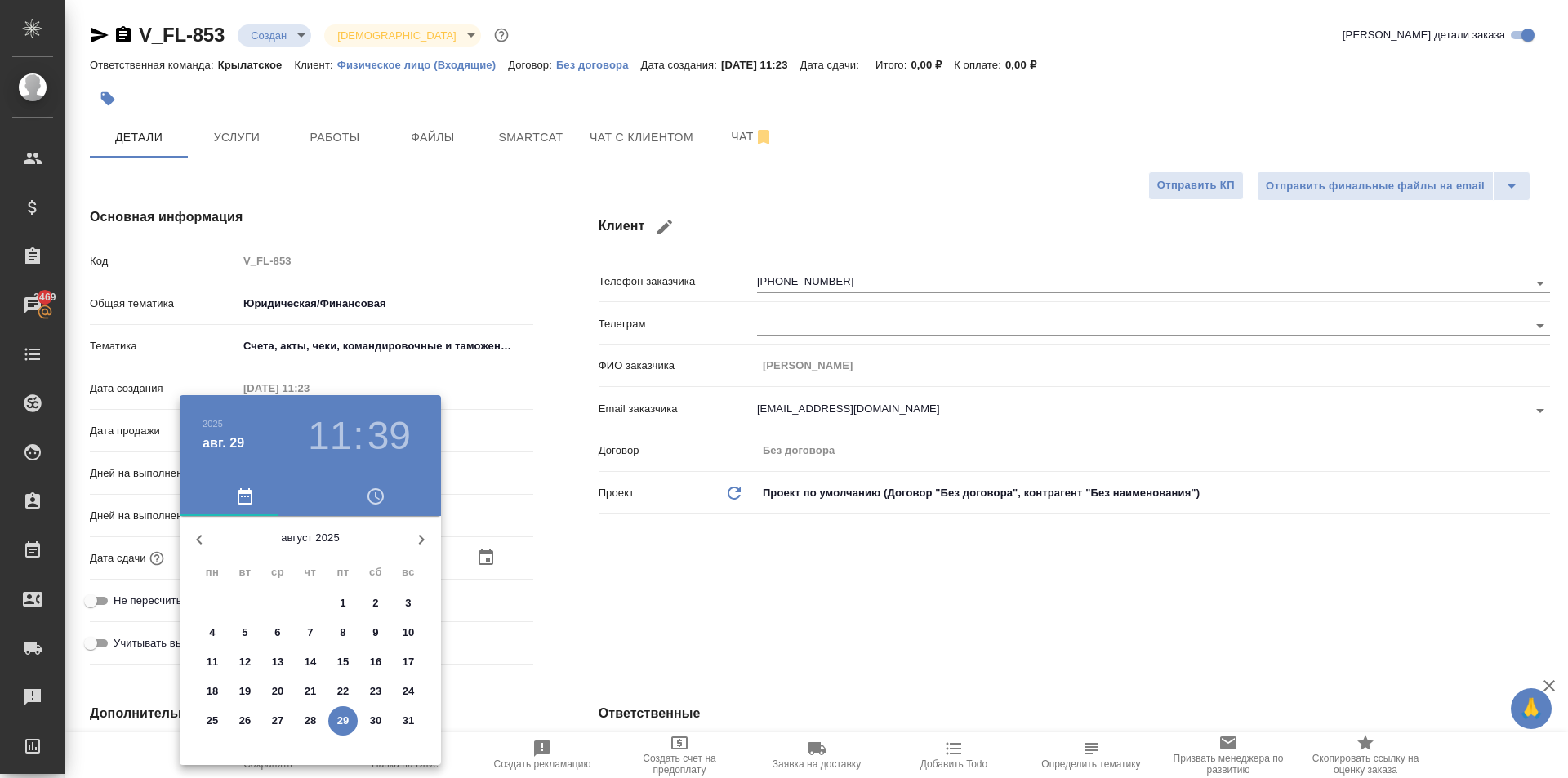
click at [348, 718] on p "29" at bounding box center [343, 721] width 13 height 17
type input "29.08.2025 11:39"
type textarea "x"
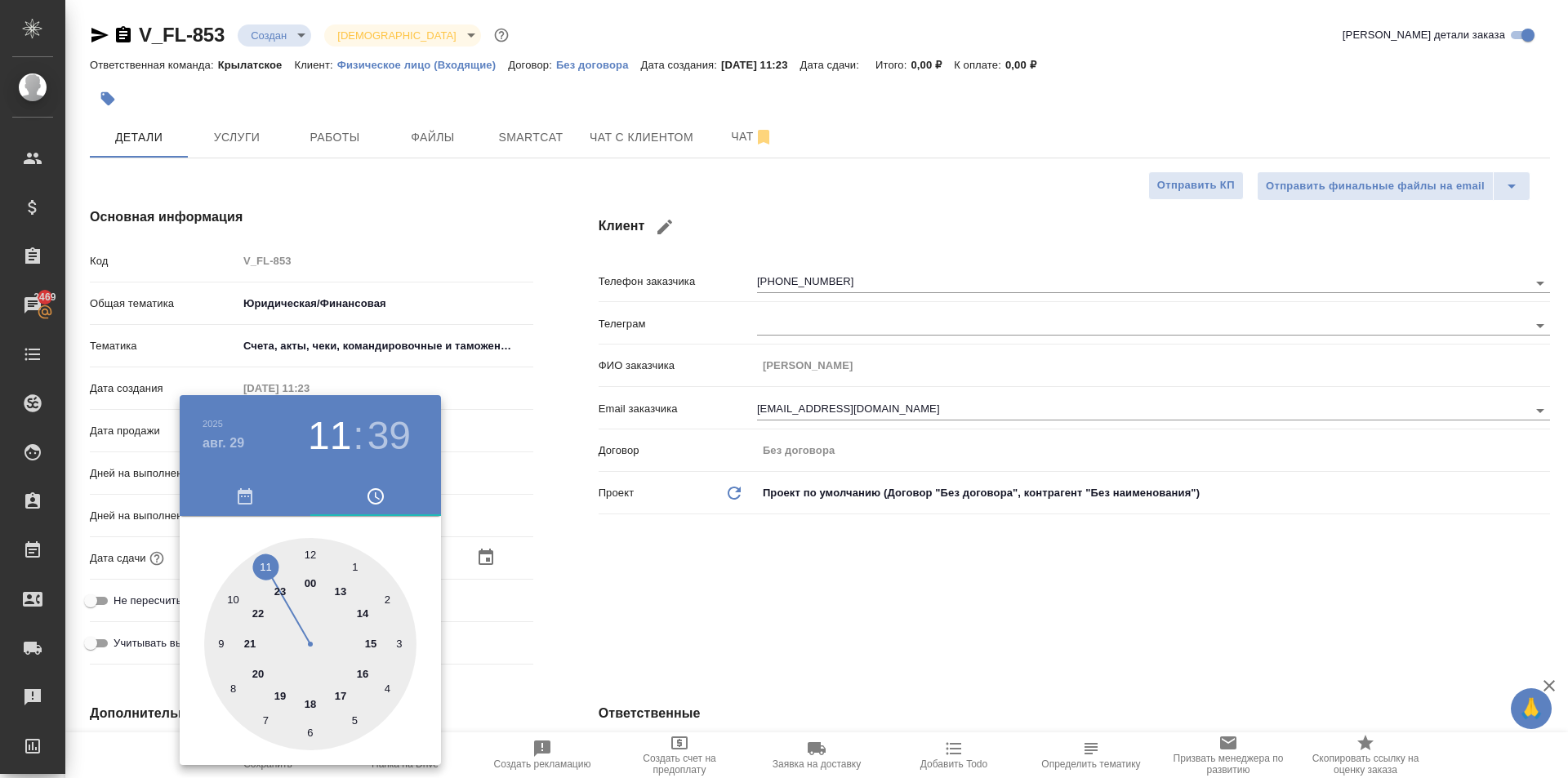
drag, startPoint x: 369, startPoint y: 637, endPoint x: 353, endPoint y: 601, distance: 39.4
click at [370, 636] on div at bounding box center [310, 645] width 212 height 212
type input "29.08.2025 15:39"
type textarea "x"
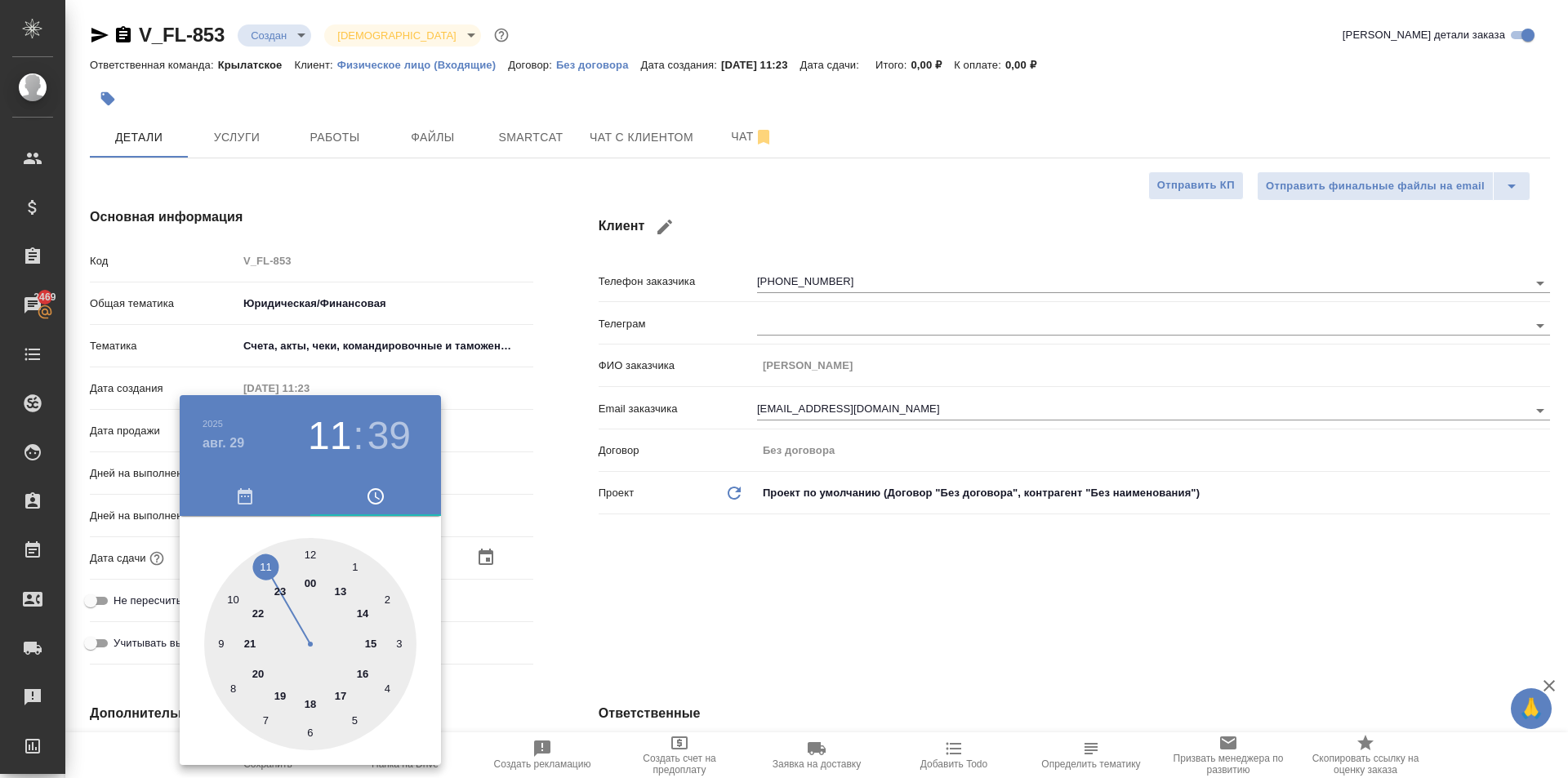
type textarea "x"
type input "29.08.2025 15:00"
type textarea "x"
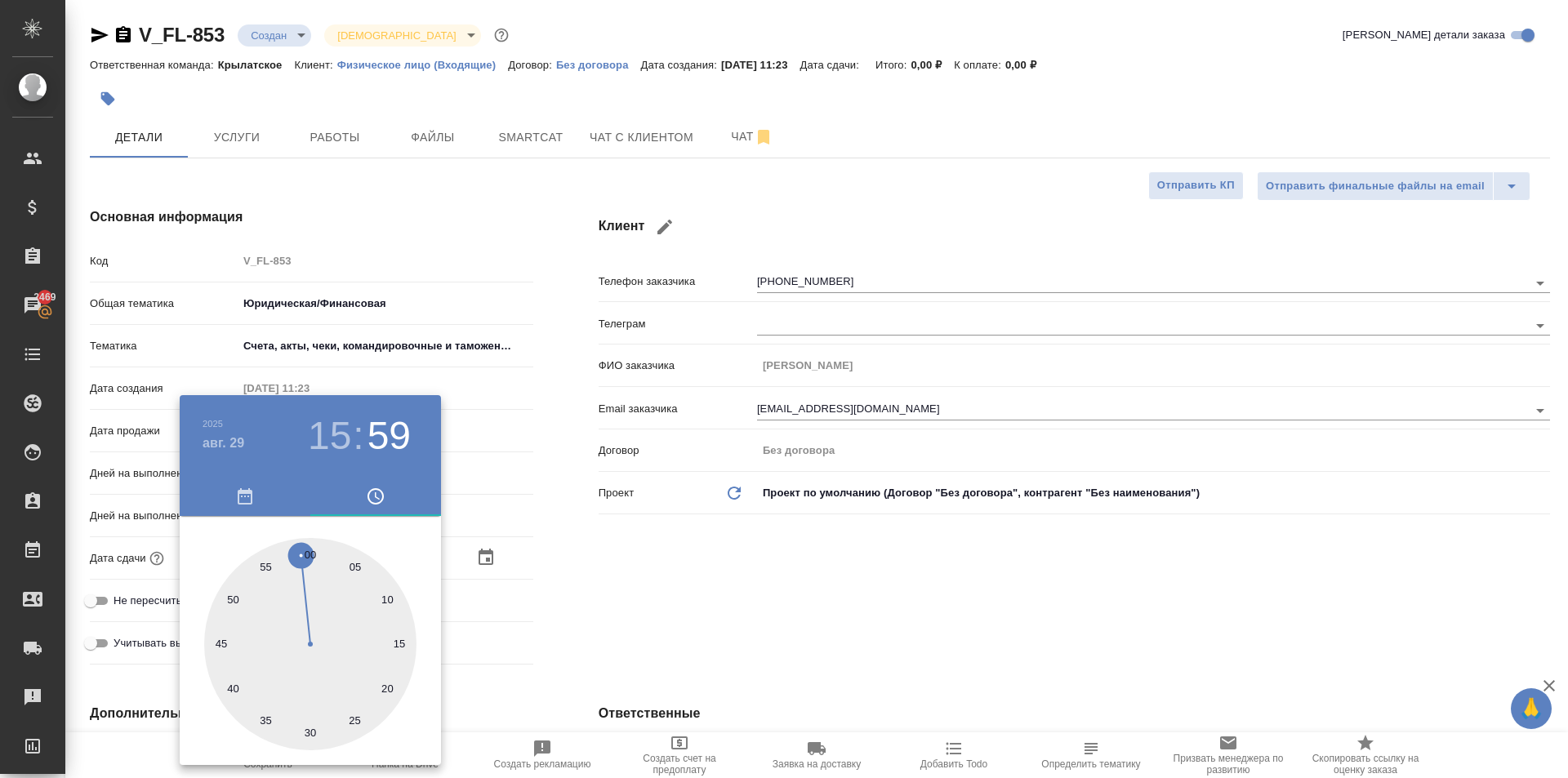
type input "29.08.2025 15:59"
click at [305, 561] on div at bounding box center [310, 645] width 212 height 212
type textarea "x"
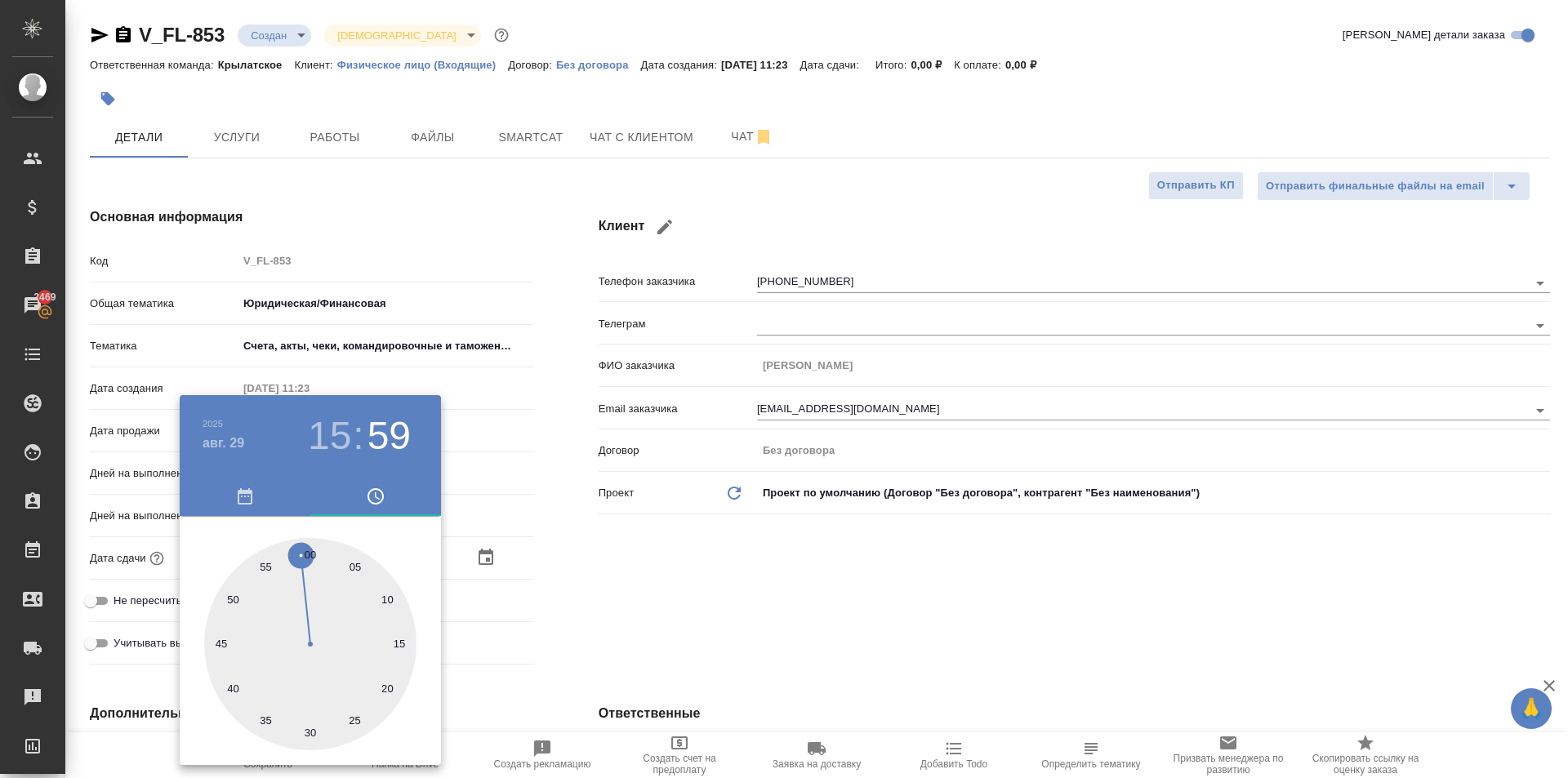
type input "29.08.2025 15:00"
type textarea "x"
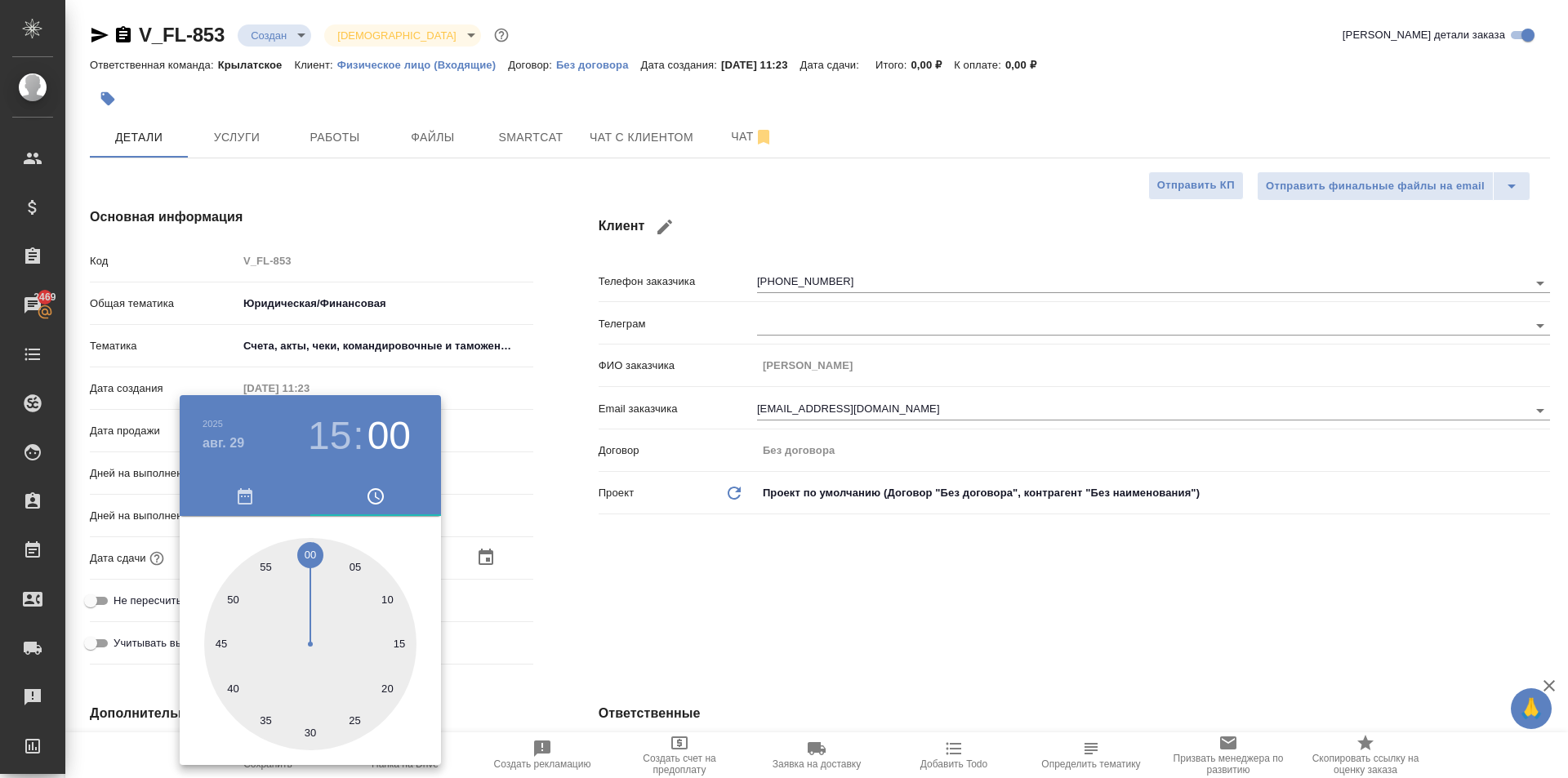
type textarea "x"
click at [308, 562] on div at bounding box center [310, 645] width 212 height 212
type textarea "x"
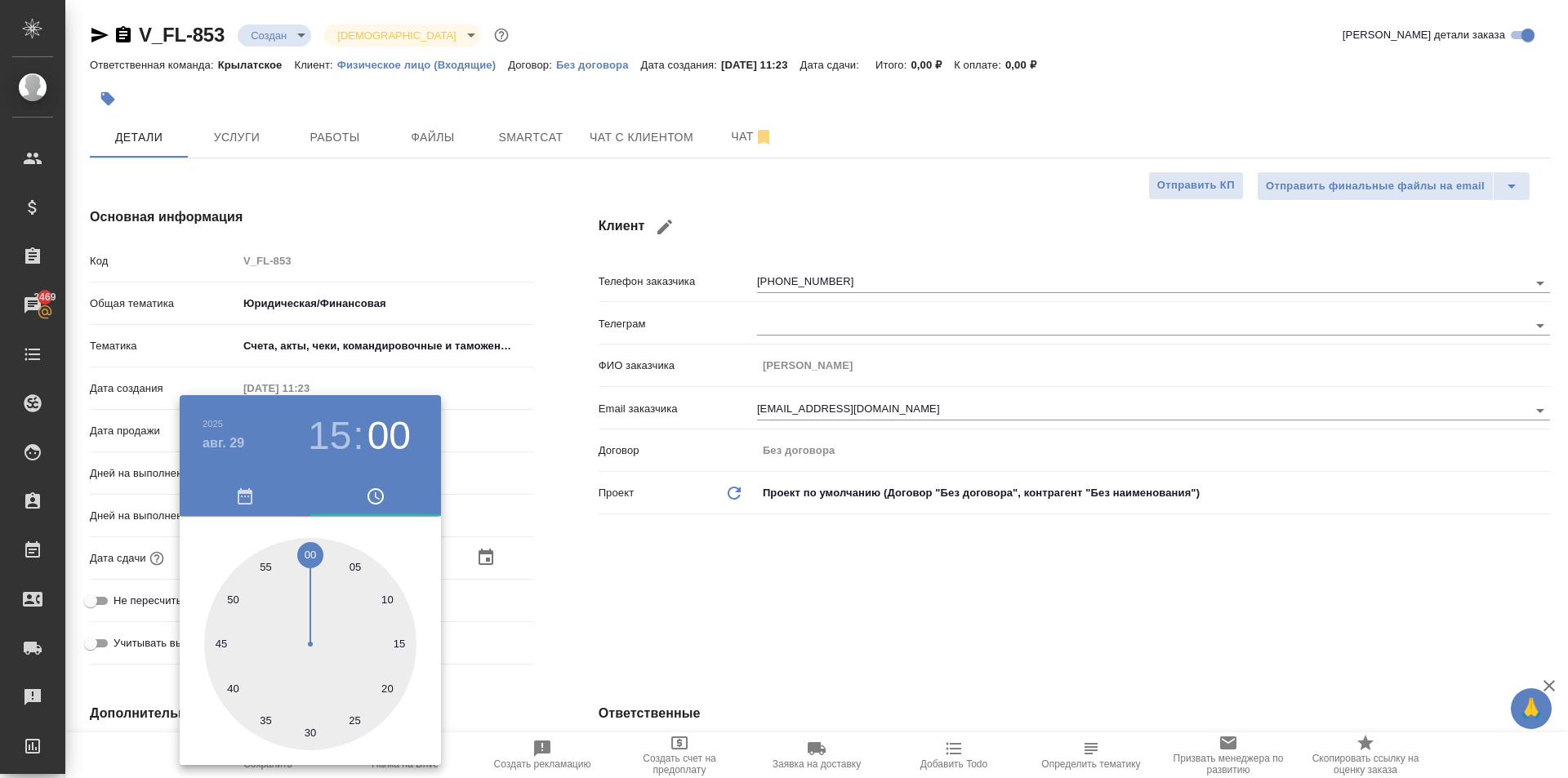
type textarea "x"
drag, startPoint x: 631, startPoint y: 574, endPoint x: 430, endPoint y: 634, distance: 209.8
click at [602, 579] on div at bounding box center [784, 389] width 1568 height 778
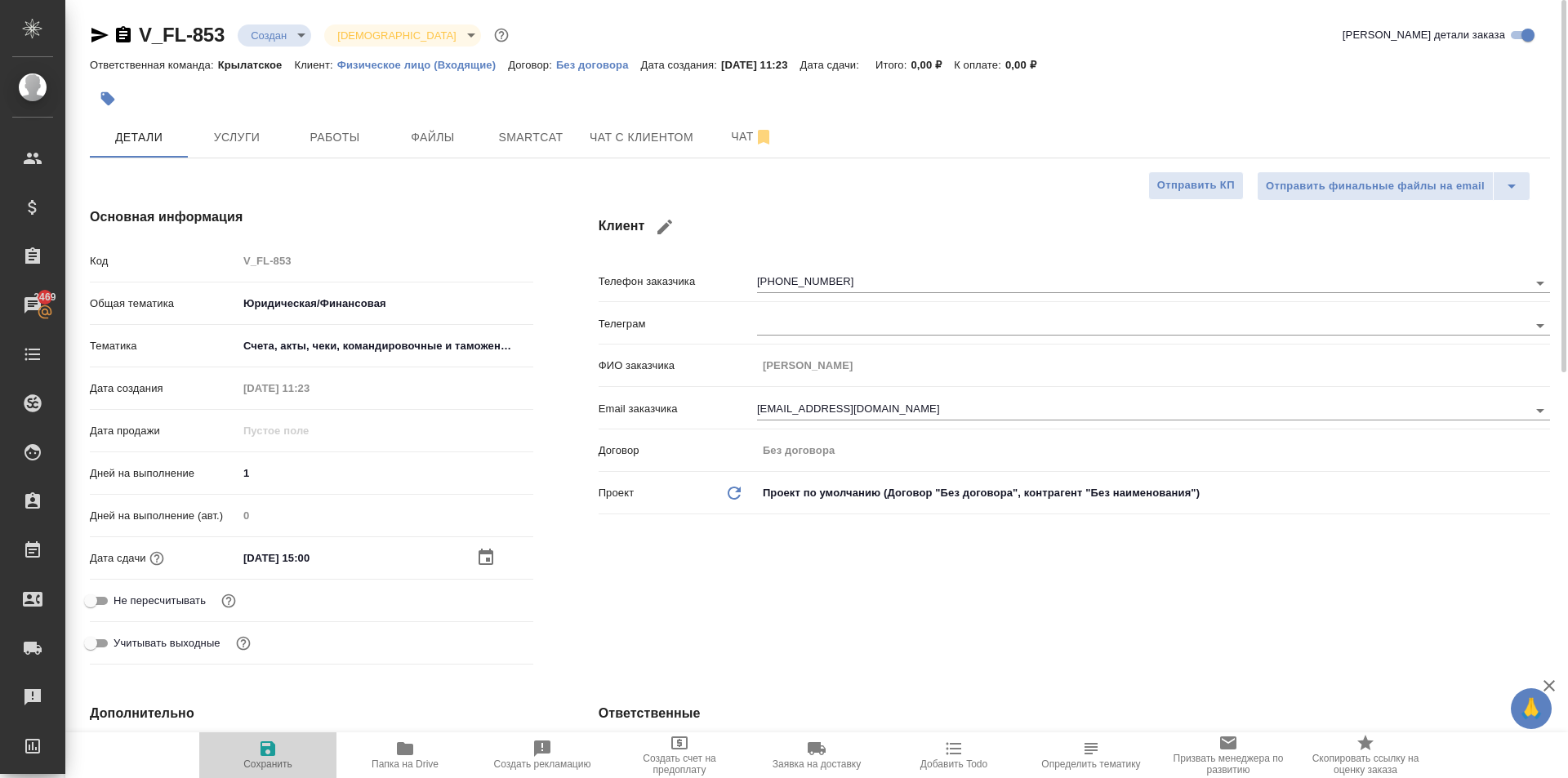
drag, startPoint x: 258, startPoint y: 775, endPoint x: 283, endPoint y: 758, distance: 30.2
click at [261, 772] on button "Сохранить" at bounding box center [268, 755] width 137 height 46
type textarea "x"
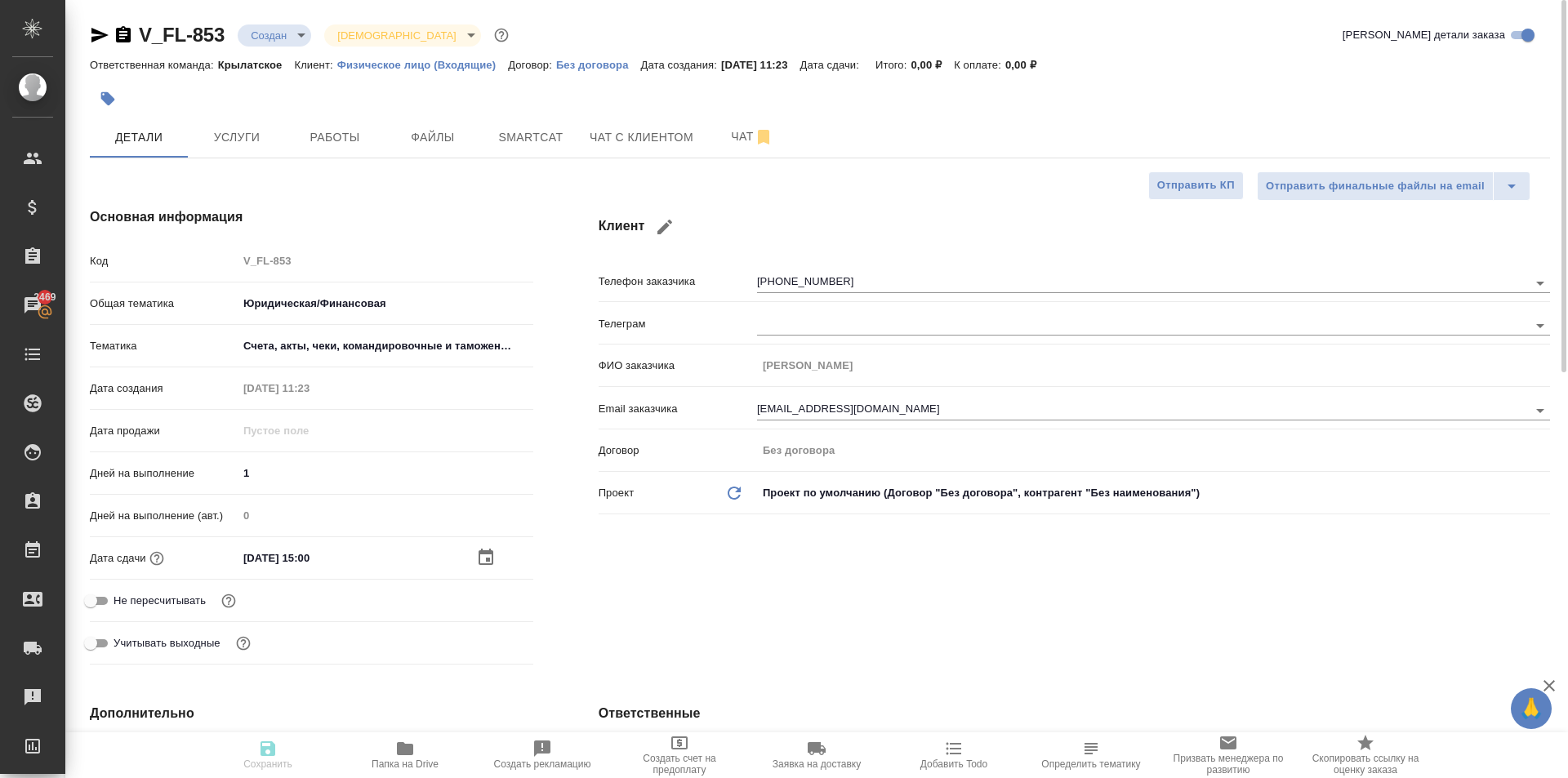
type textarea "x"
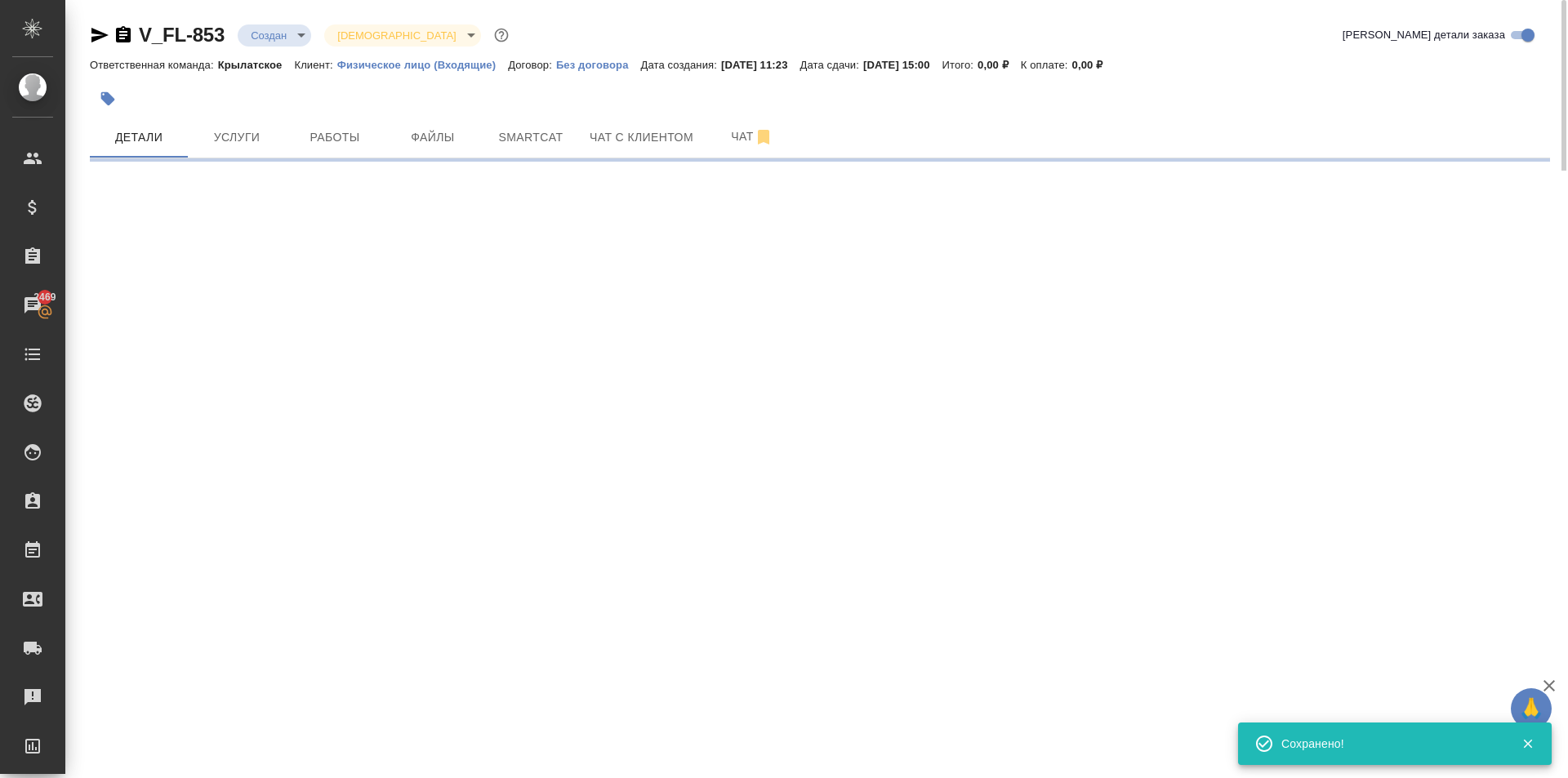
select select "RU"
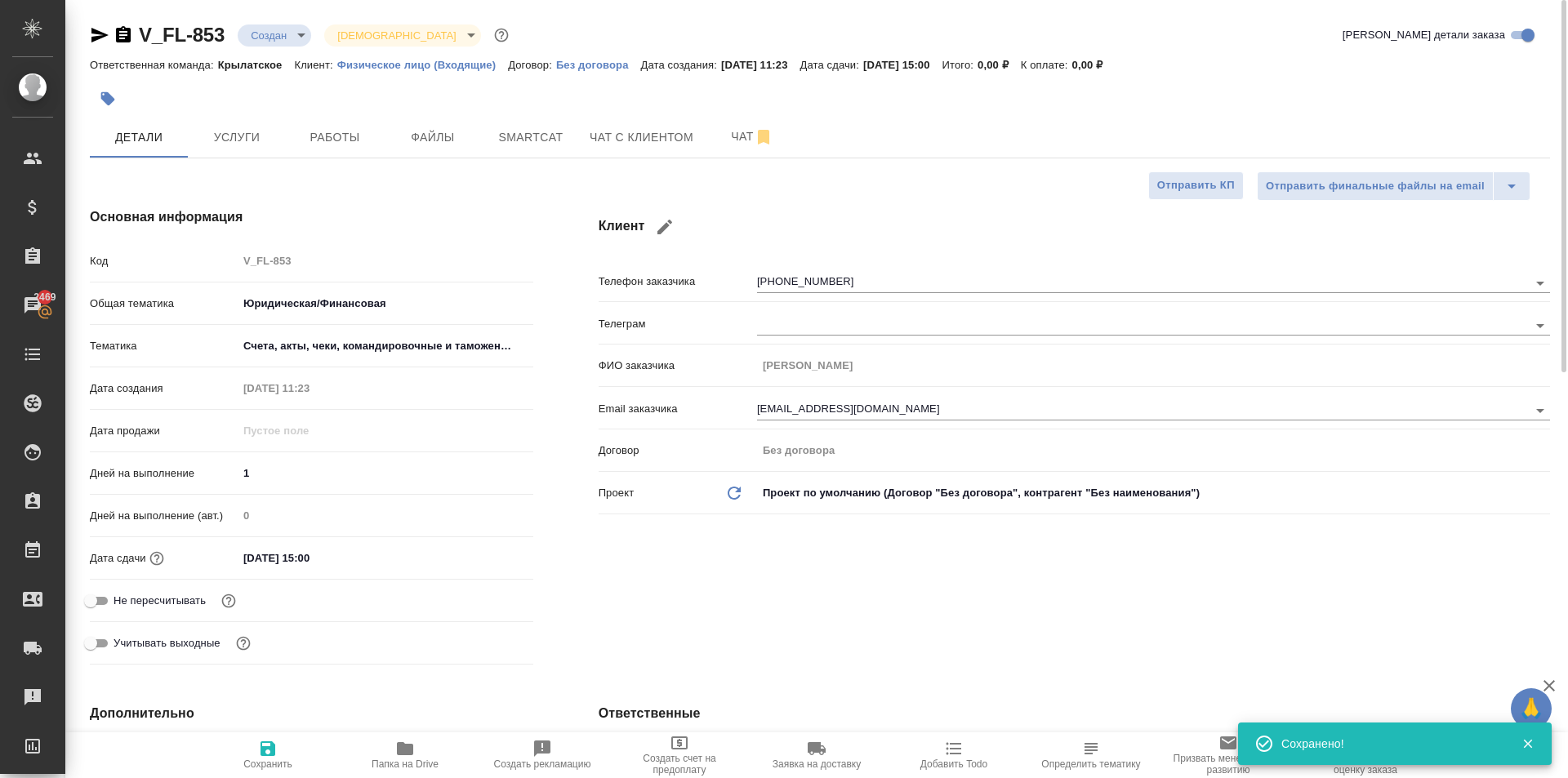
type textarea "x"
click at [261, 133] on span "Услуги" at bounding box center [237, 137] width 79 height 20
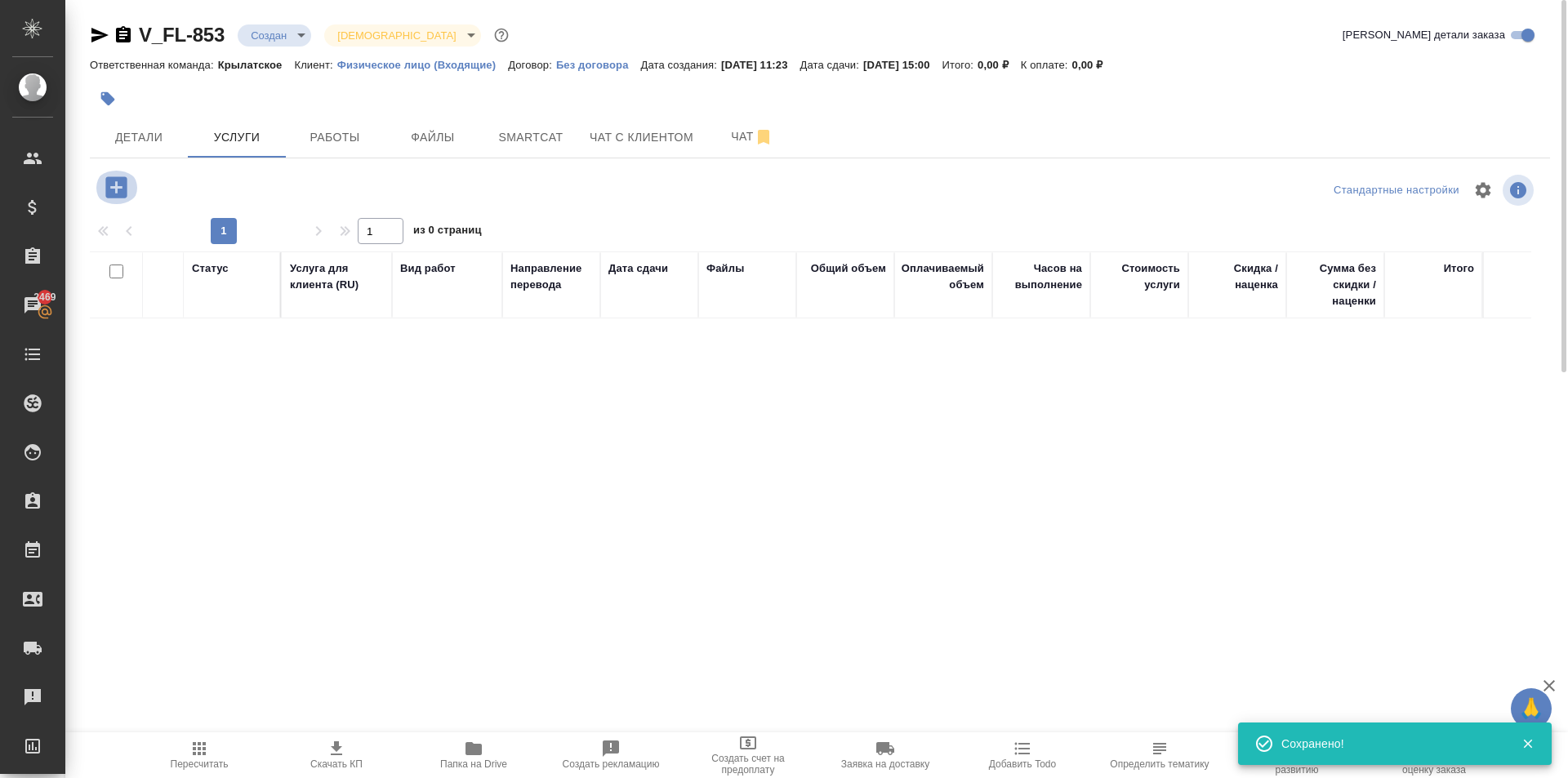
click at [126, 180] on icon "button" at bounding box center [116, 187] width 21 height 21
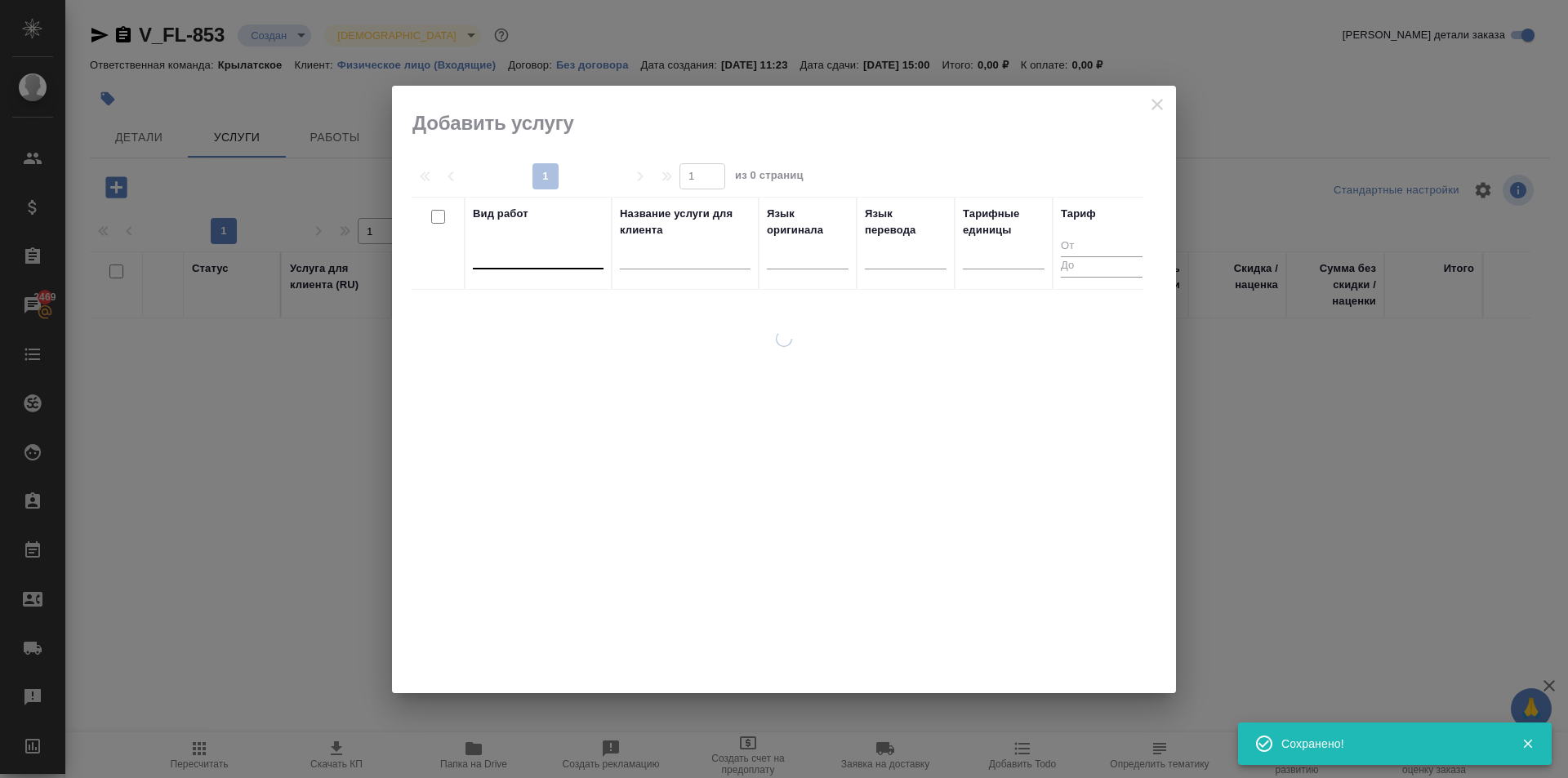
click at [507, 246] on div at bounding box center [538, 252] width 130 height 23
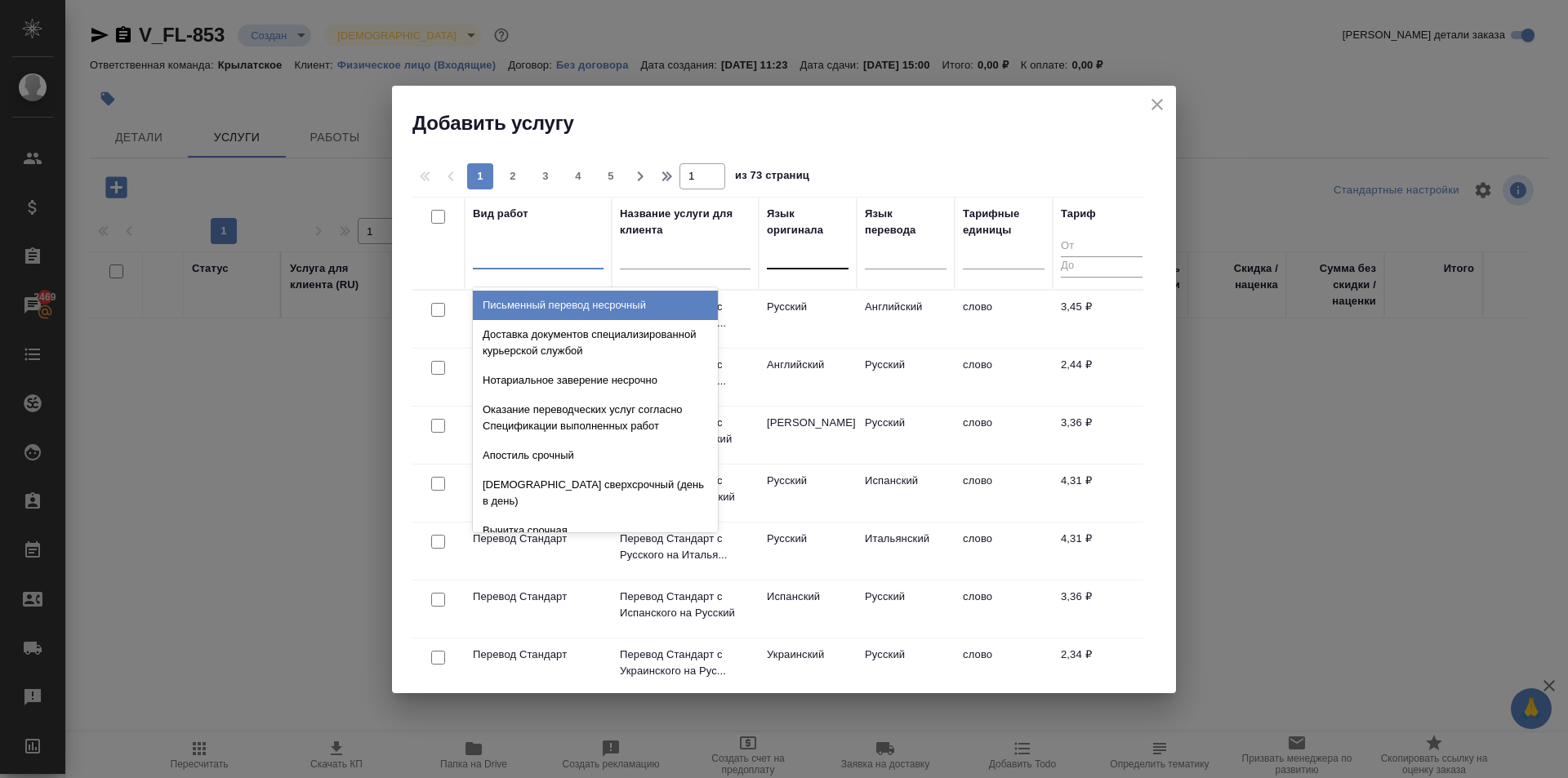
click at [784, 263] on div at bounding box center [808, 252] width 82 height 23
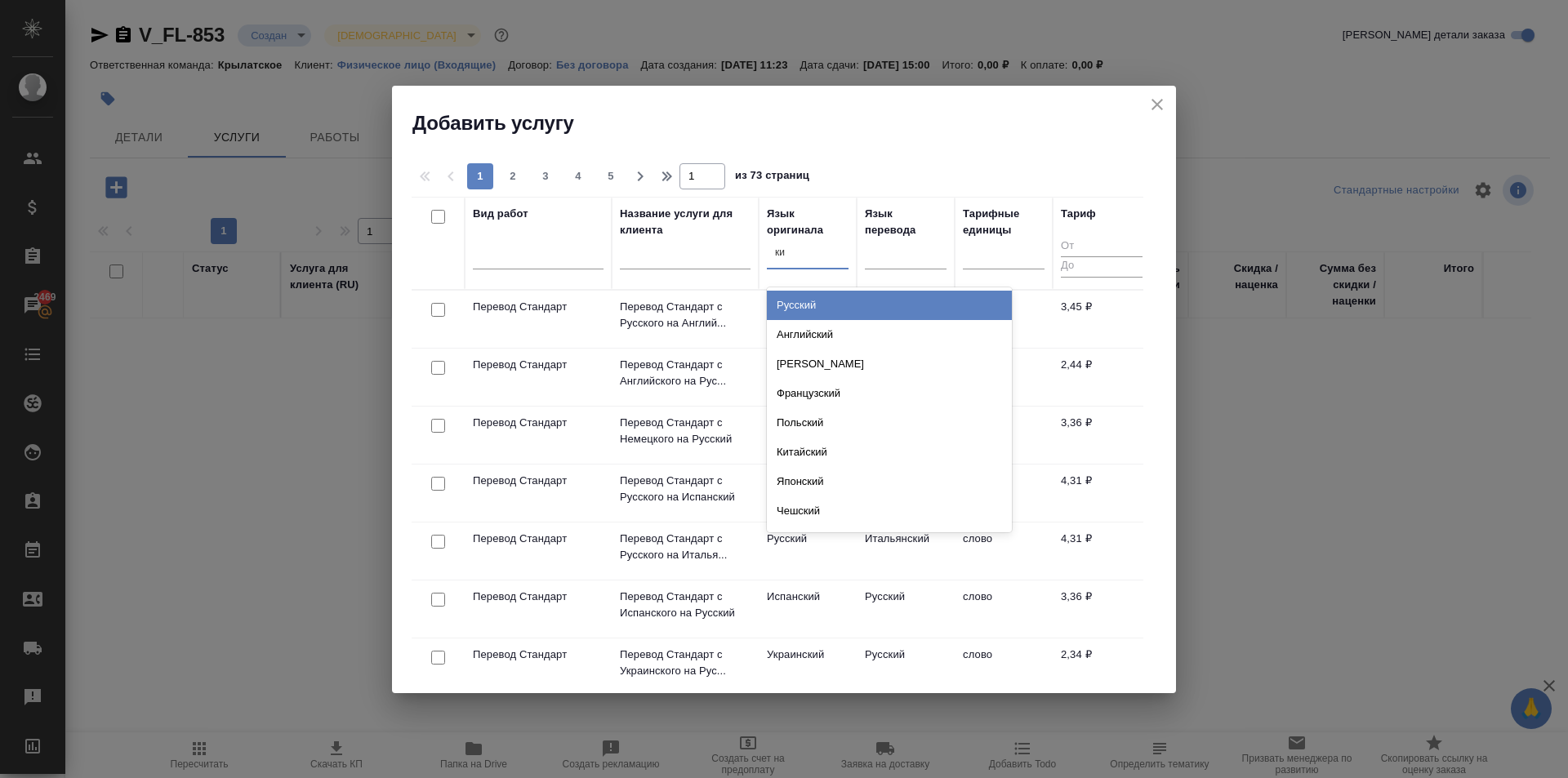
type input "кит"
click at [846, 306] on div "Китайский" at bounding box center [890, 306] width 245 height 29
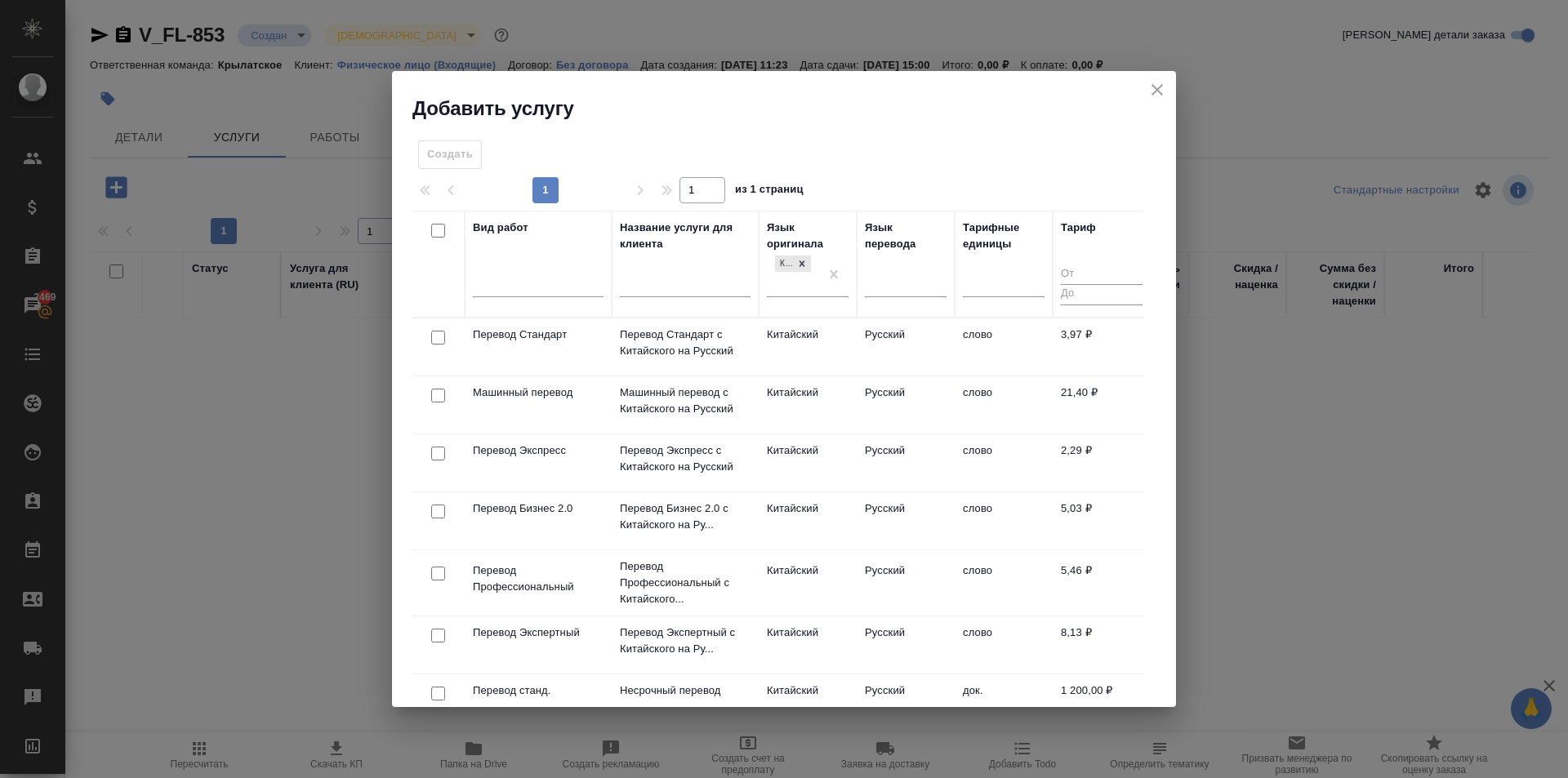
click at [865, 328] on td "Русский" at bounding box center [905, 347] width 98 height 57
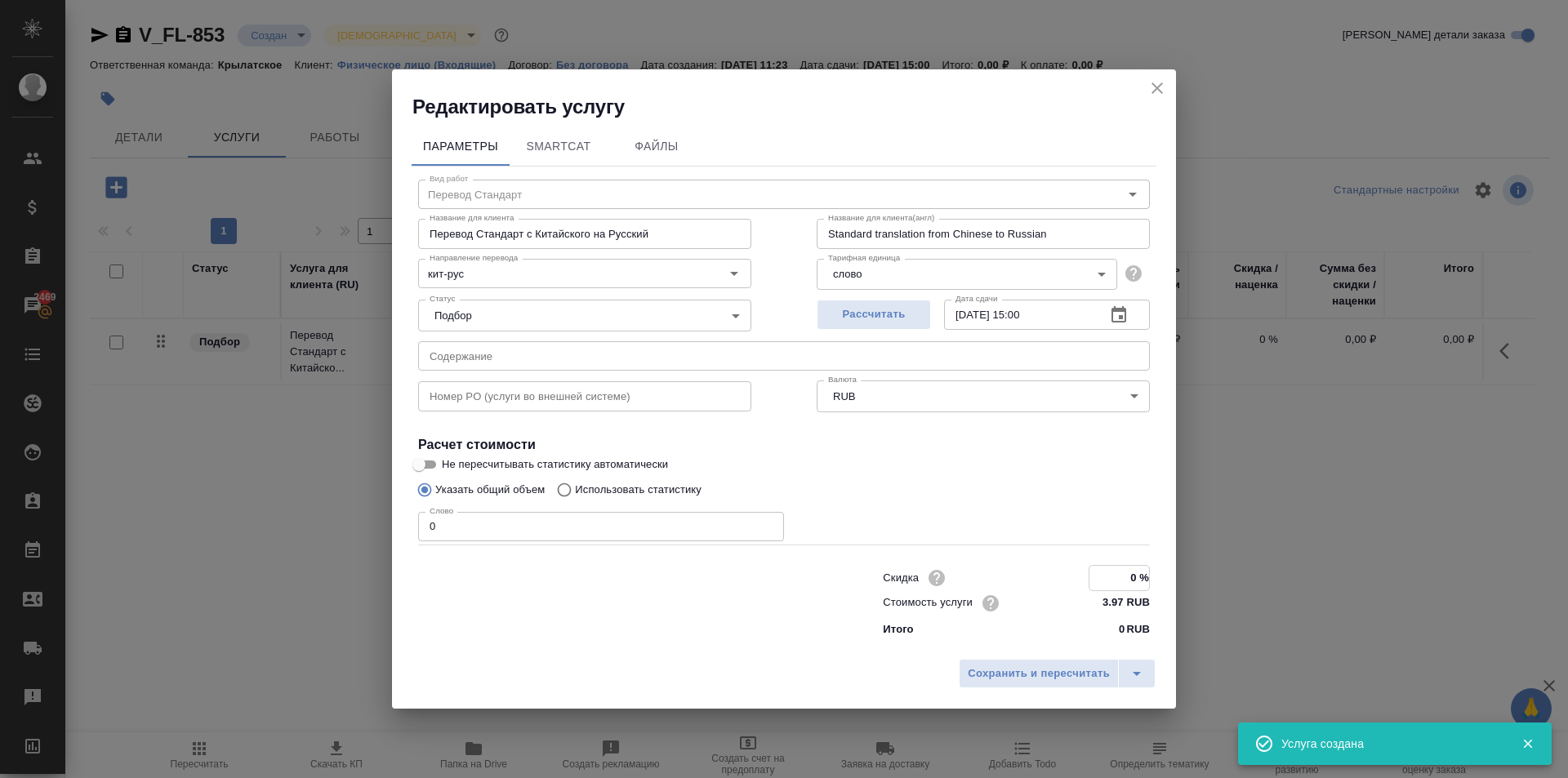
drag, startPoint x: 1124, startPoint y: 575, endPoint x: 1168, endPoint y: 571, distance: 44.2
click at [1168, 571] on div "Параметры SmartCat Файлы Вид работ Перевод Стандарт Вид работ Название для клие…" at bounding box center [784, 385] width 784 height 531
type input "-100 %"
drag, startPoint x: 525, startPoint y: 535, endPoint x: 314, endPoint y: 524, distance: 211.3
click at [314, 524] on div "Редактировать услугу Параметры SmartCat Файлы Вид работ Перевод Стандарт Вид ра…" at bounding box center [784, 389] width 1568 height 778
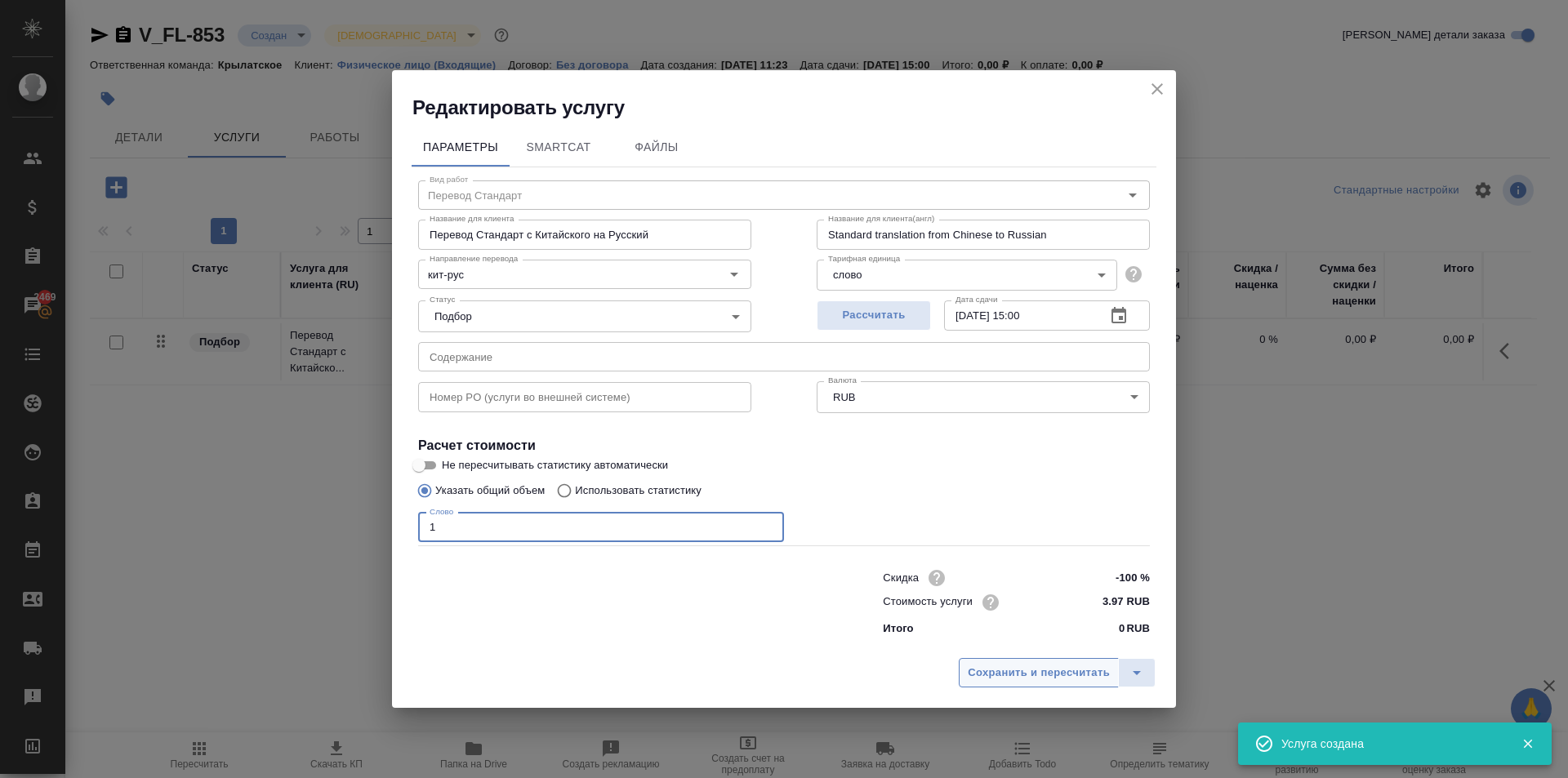
type input "1"
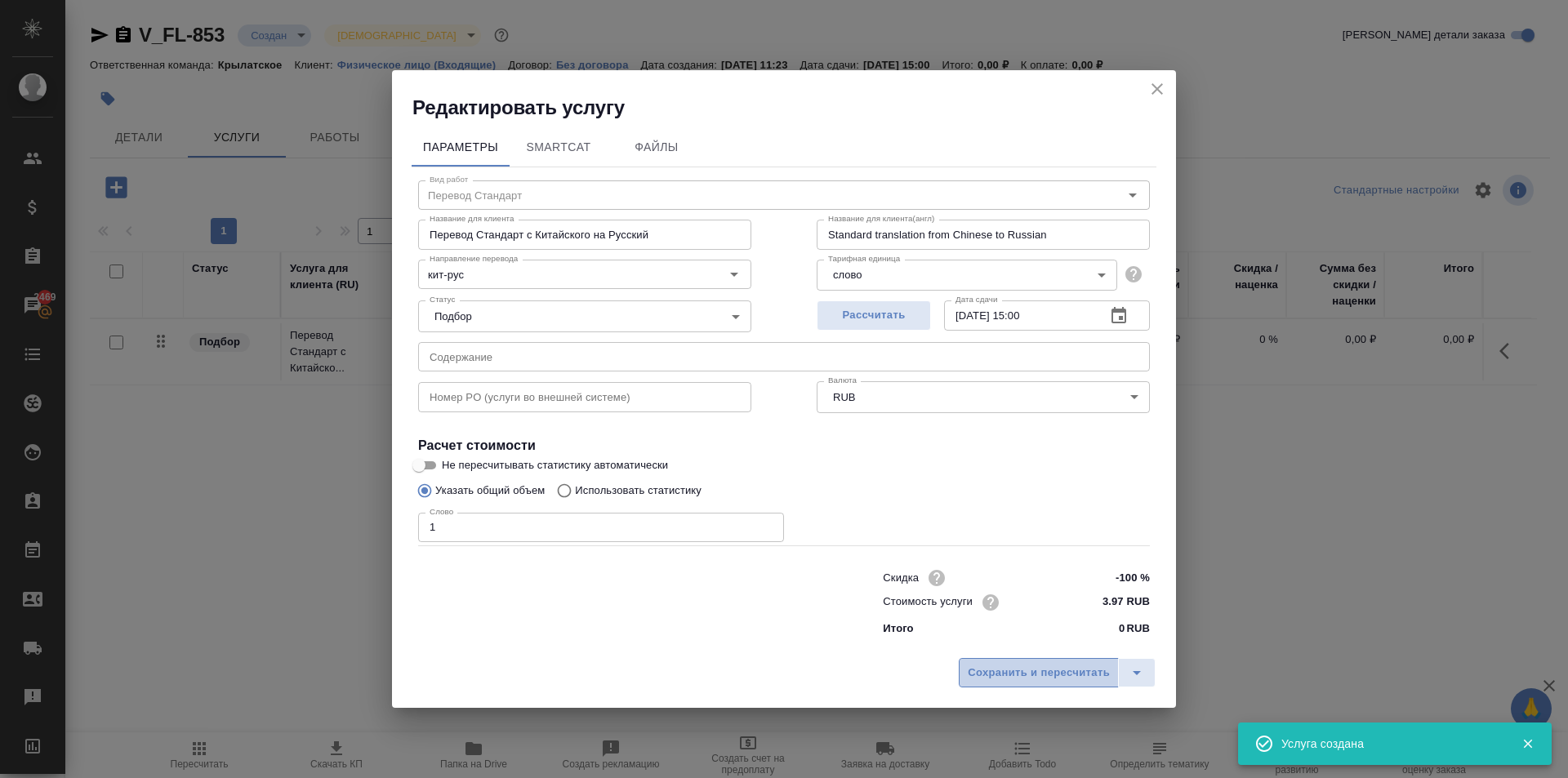
click at [1077, 677] on span "Сохранить и пересчитать" at bounding box center [1039, 673] width 142 height 19
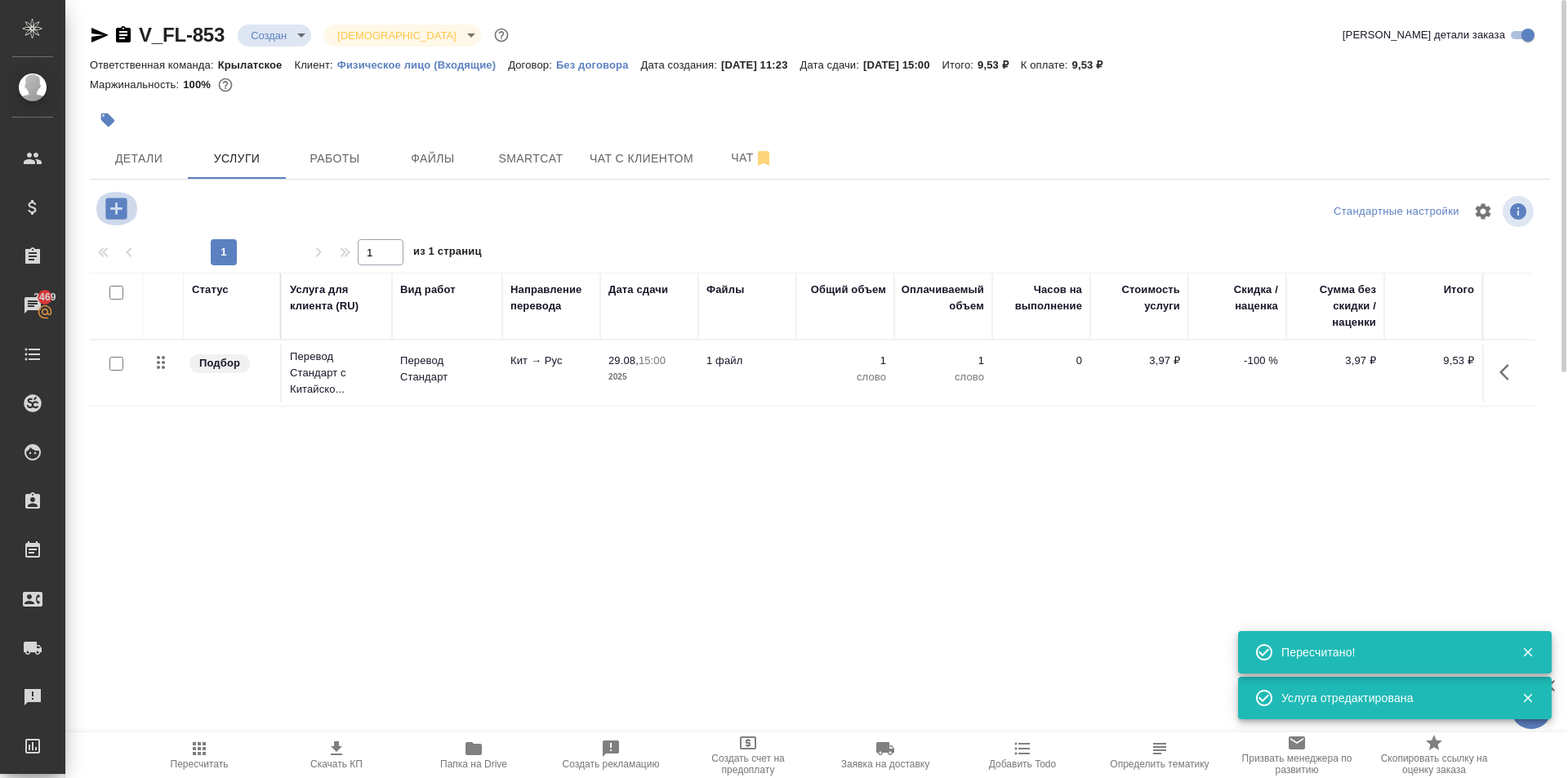
click at [127, 205] on icon "button" at bounding box center [116, 208] width 21 height 21
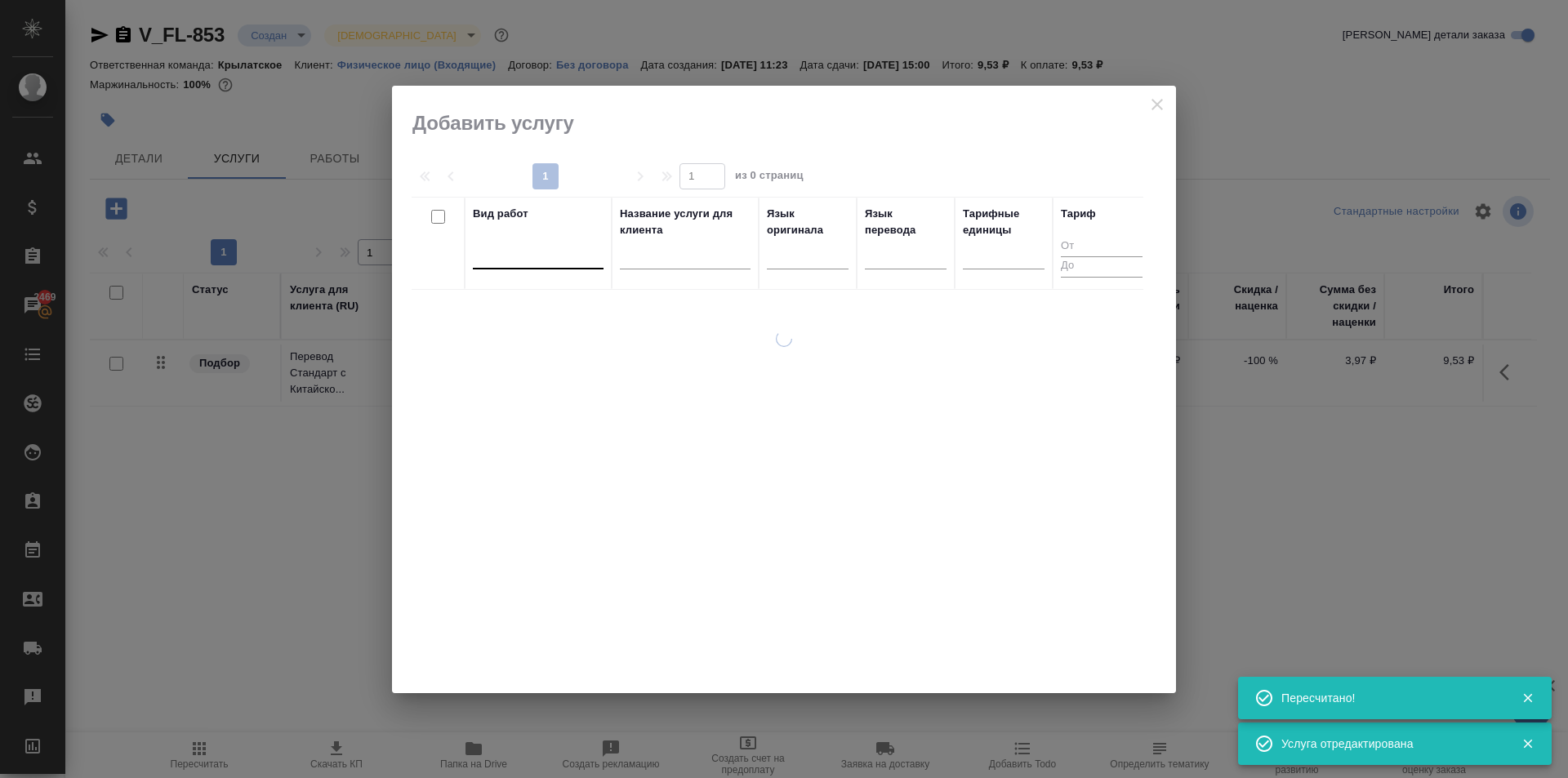
click at [496, 264] on div at bounding box center [538, 252] width 130 height 23
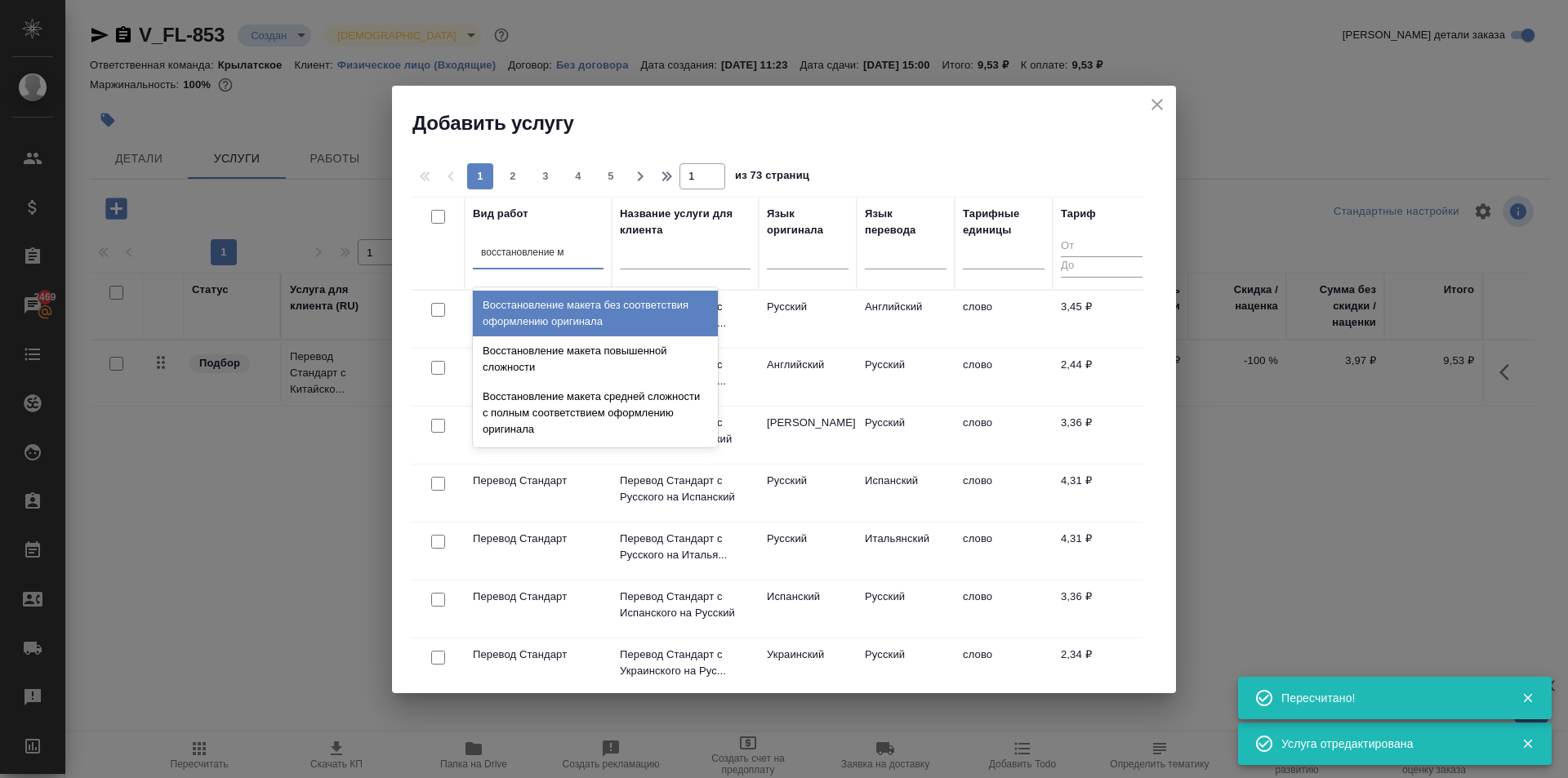
type input "восстановление ма"
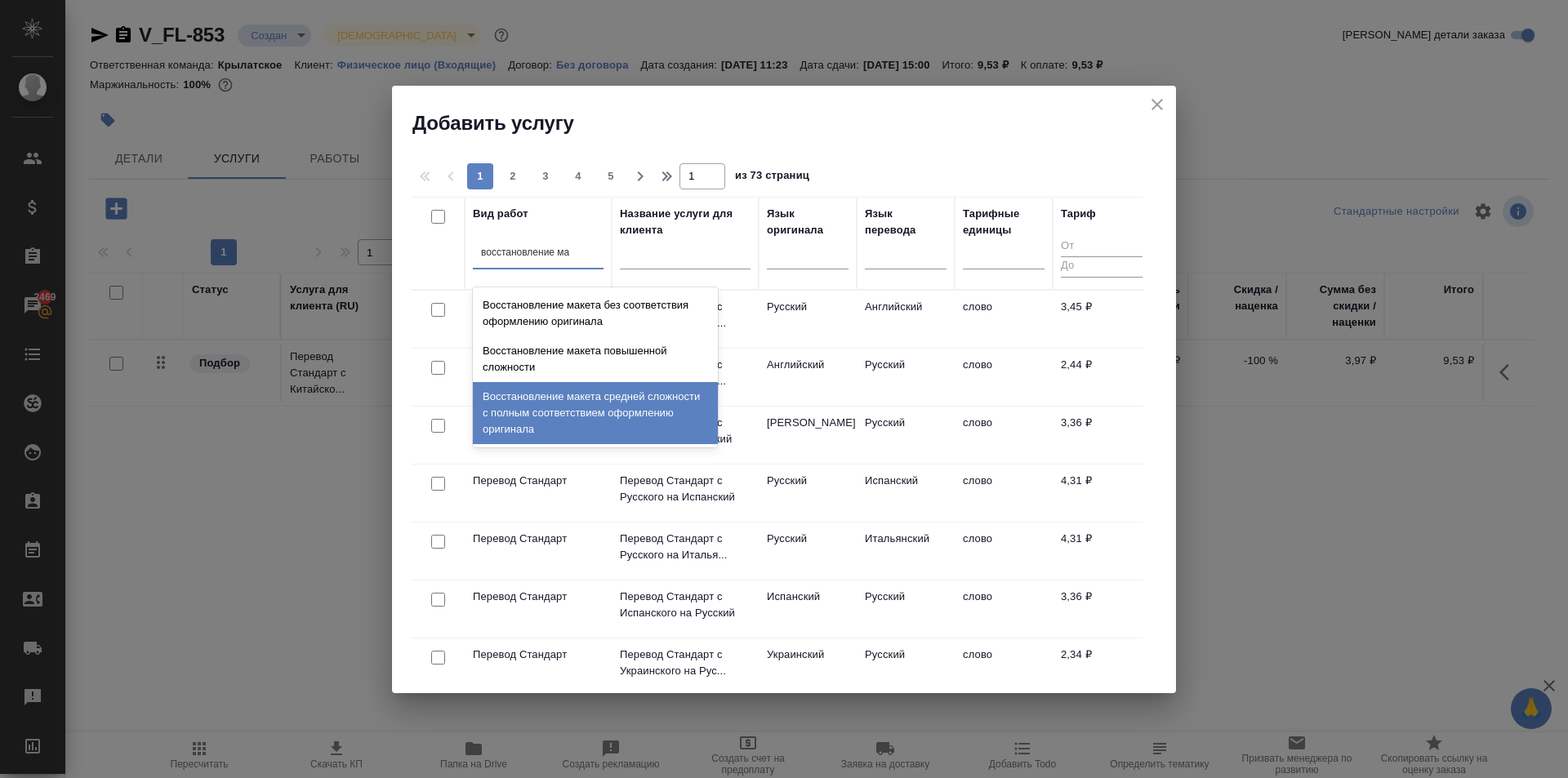
click at [676, 412] on div "Восстановление макета средней сложности с полным соответствием оформлению ориги…" at bounding box center [596, 414] width 245 height 62
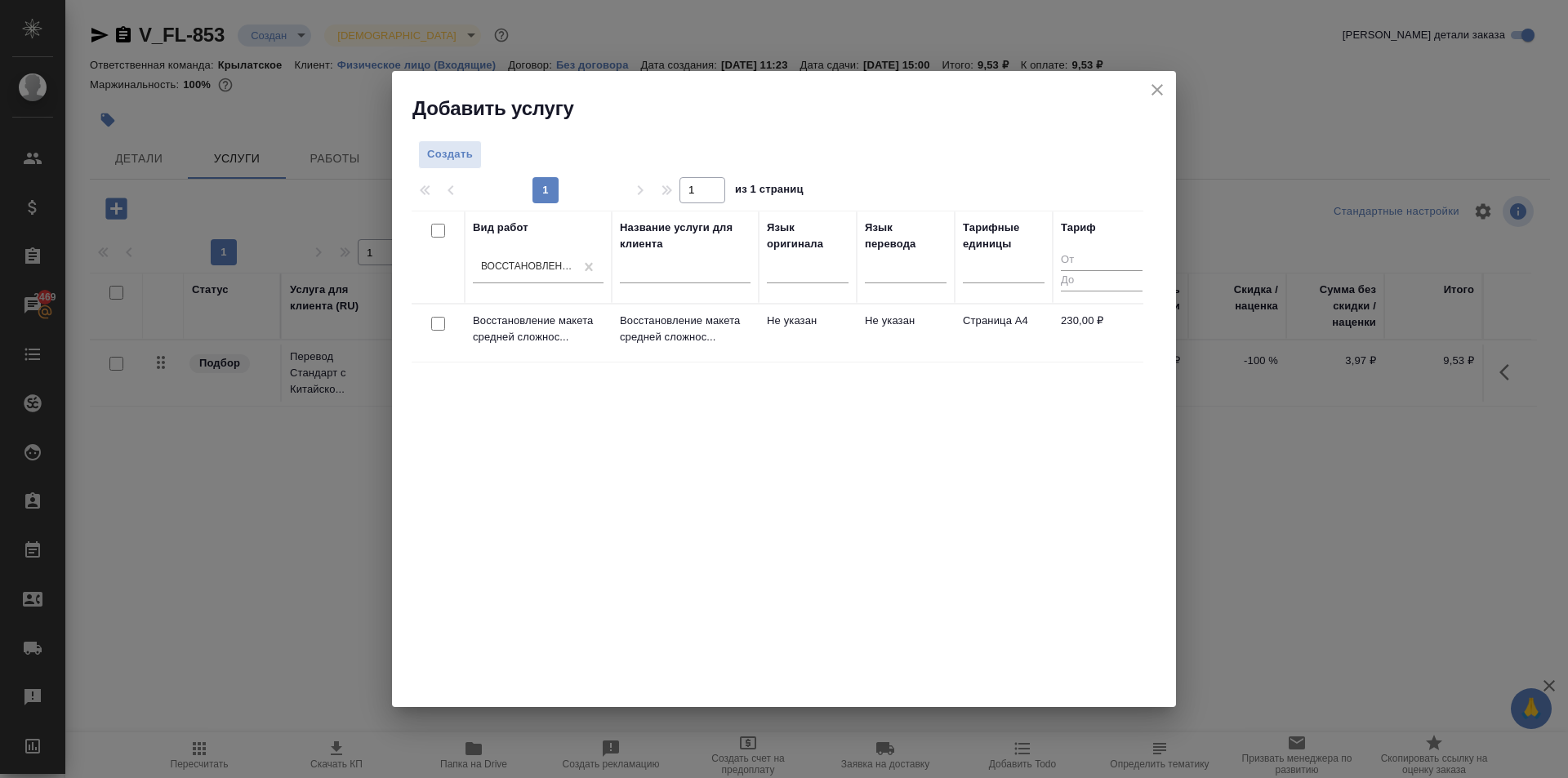
click at [786, 328] on td "Не указан" at bounding box center [807, 333] width 98 height 57
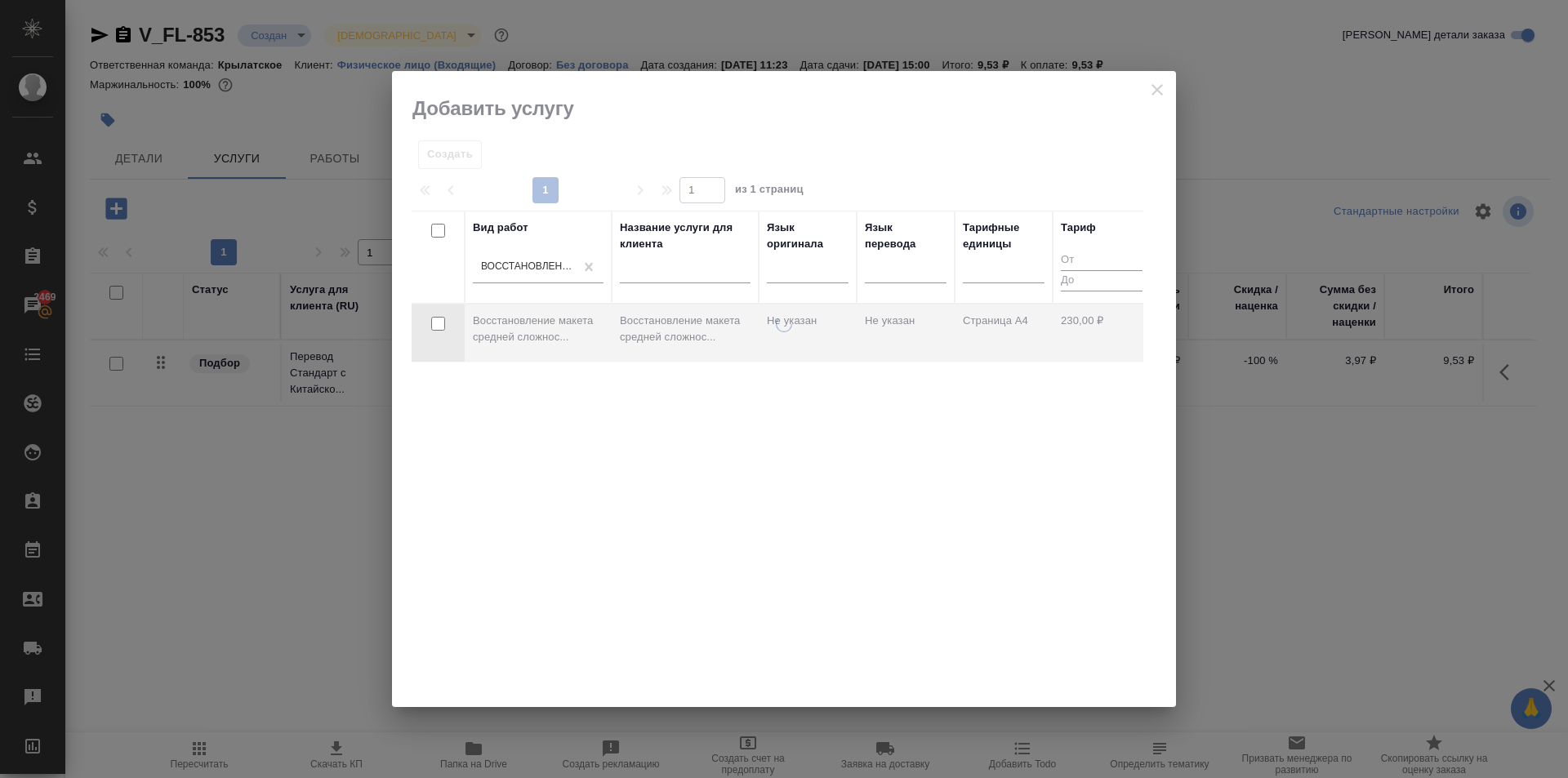
click at [786, 328] on icon at bounding box center [784, 324] width 17 height 17
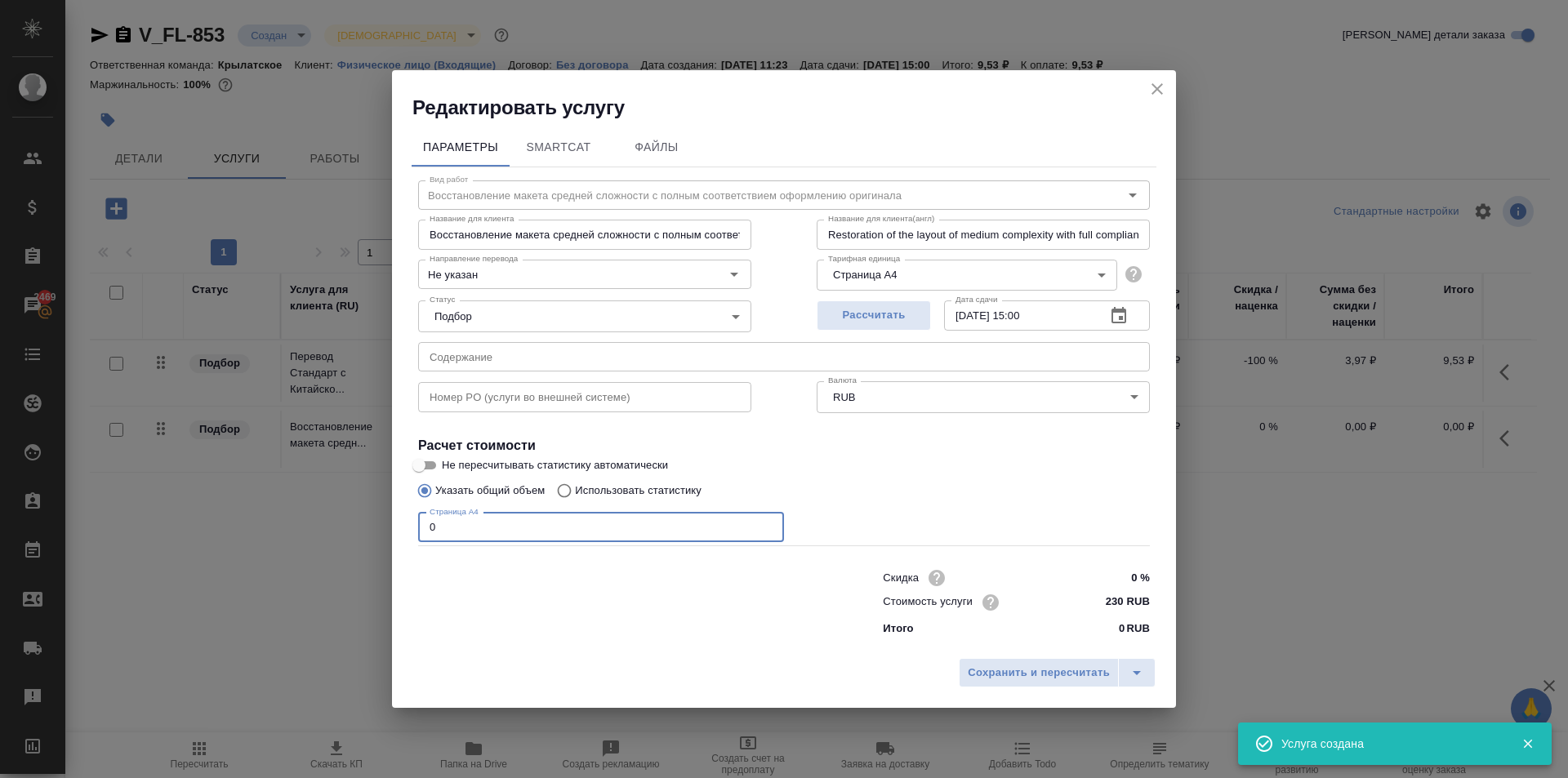
drag, startPoint x: 434, startPoint y: 537, endPoint x: 365, endPoint y: 540, distance: 69.1
click at [365, 540] on div "Редактировать услугу Параметры SmartCat Файлы Вид работ Восстановление макета с…" at bounding box center [784, 389] width 1568 height 778
type input "1"
click at [1098, 669] on span "Сохранить и пересчитать" at bounding box center [1039, 673] width 142 height 19
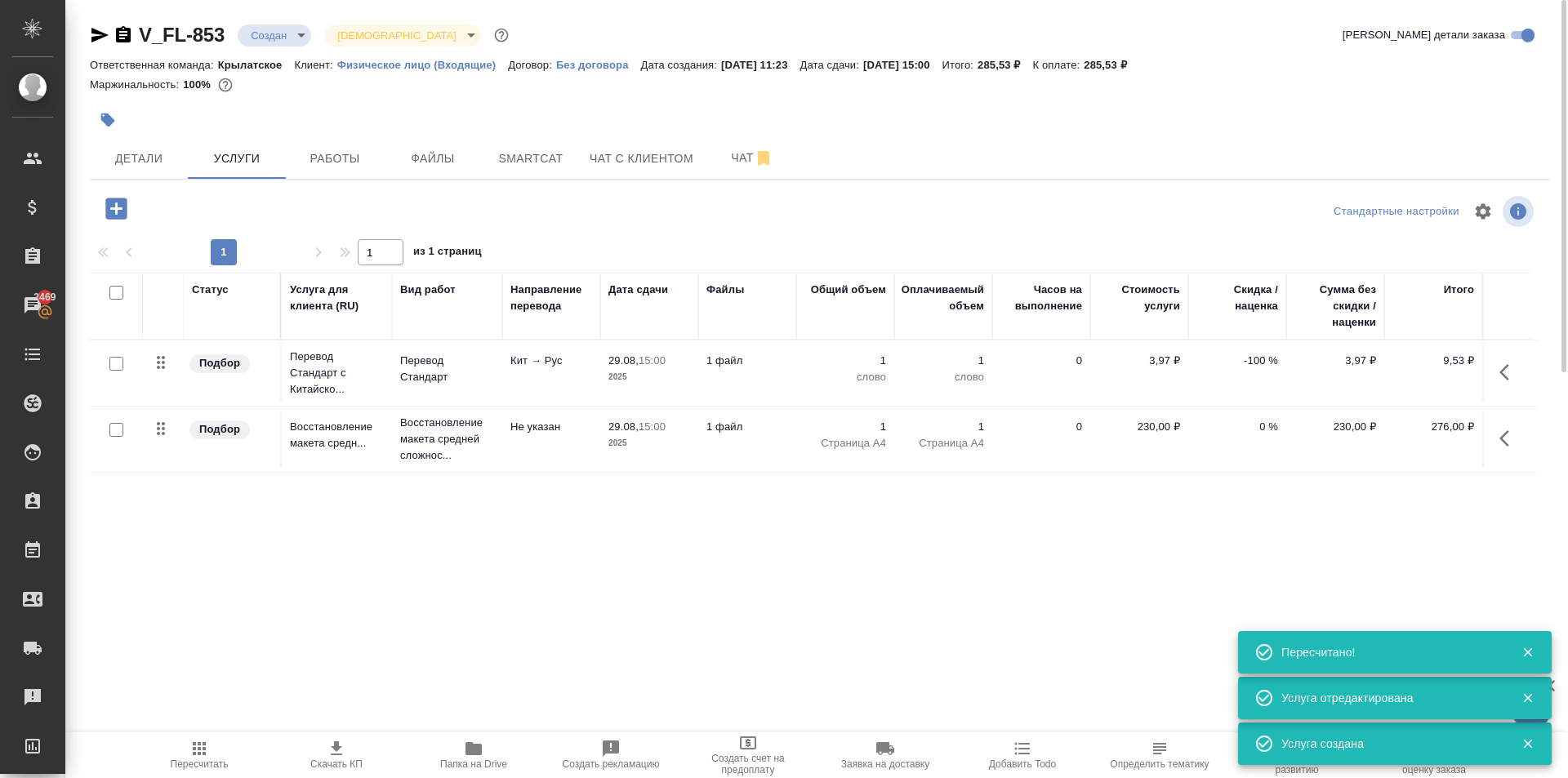
click at [119, 205] on icon "button" at bounding box center [116, 208] width 21 height 21
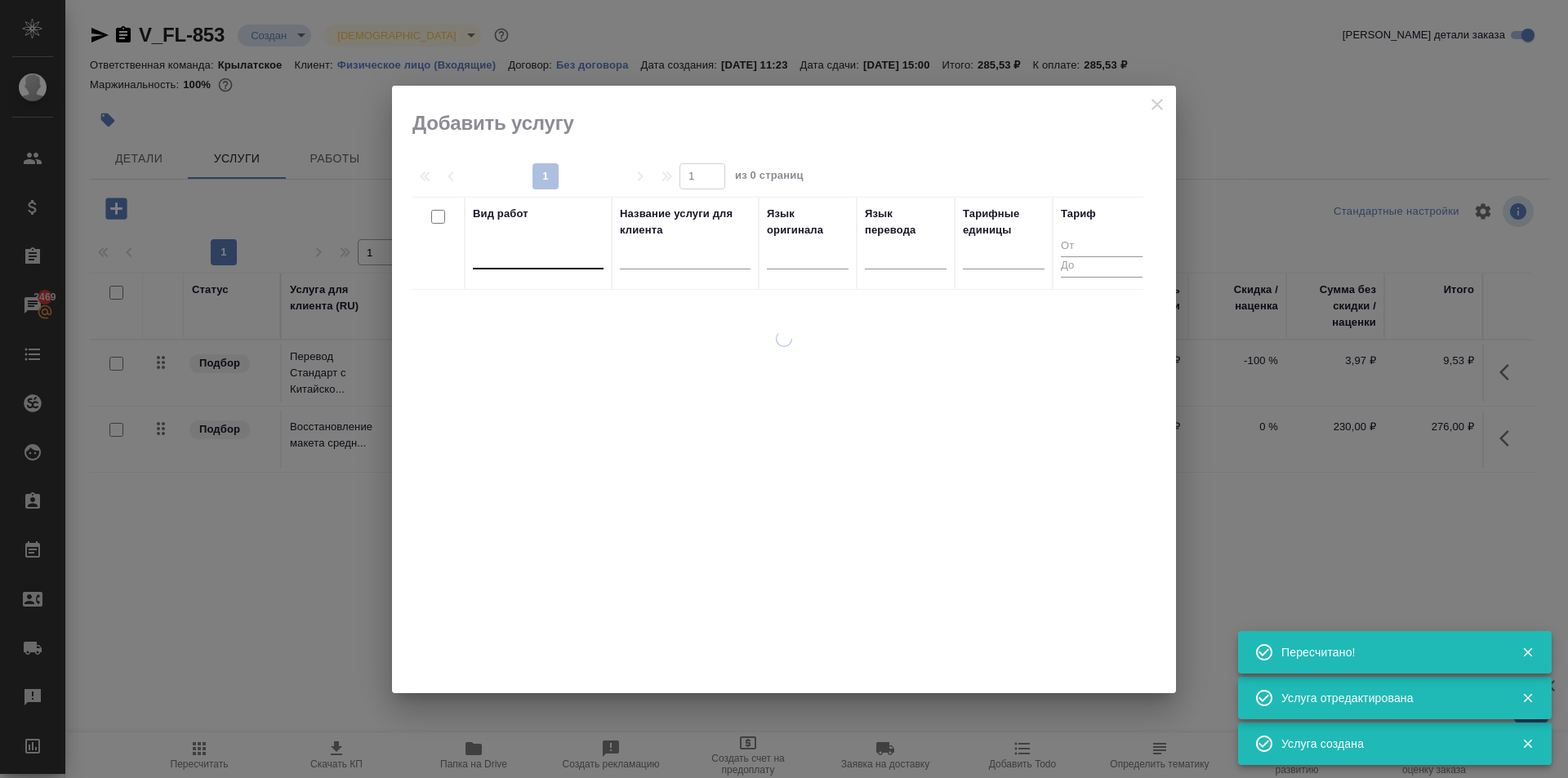
click at [530, 261] on div at bounding box center [538, 252] width 130 height 23
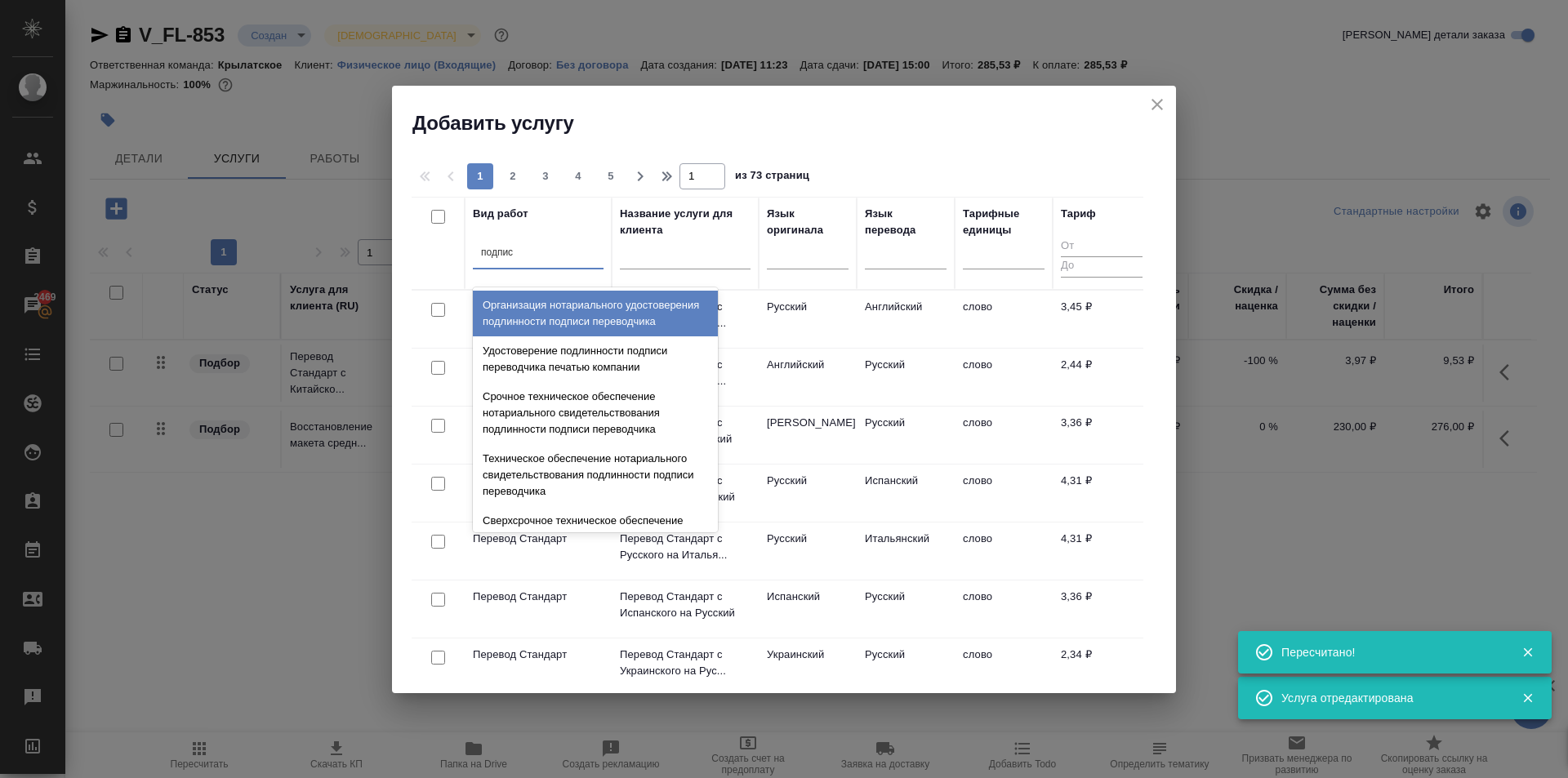
type input "подписи"
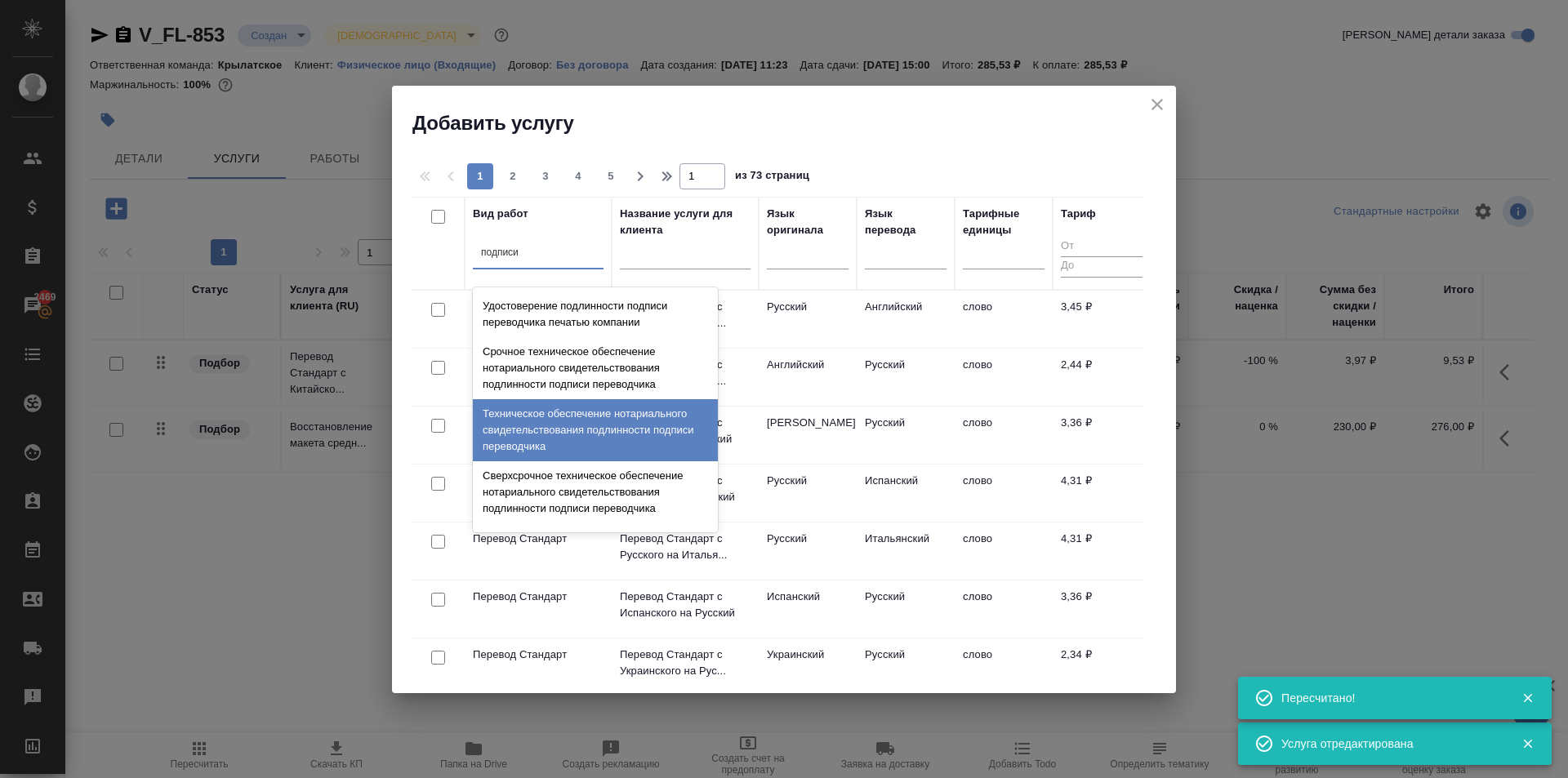
scroll to position [147, 0]
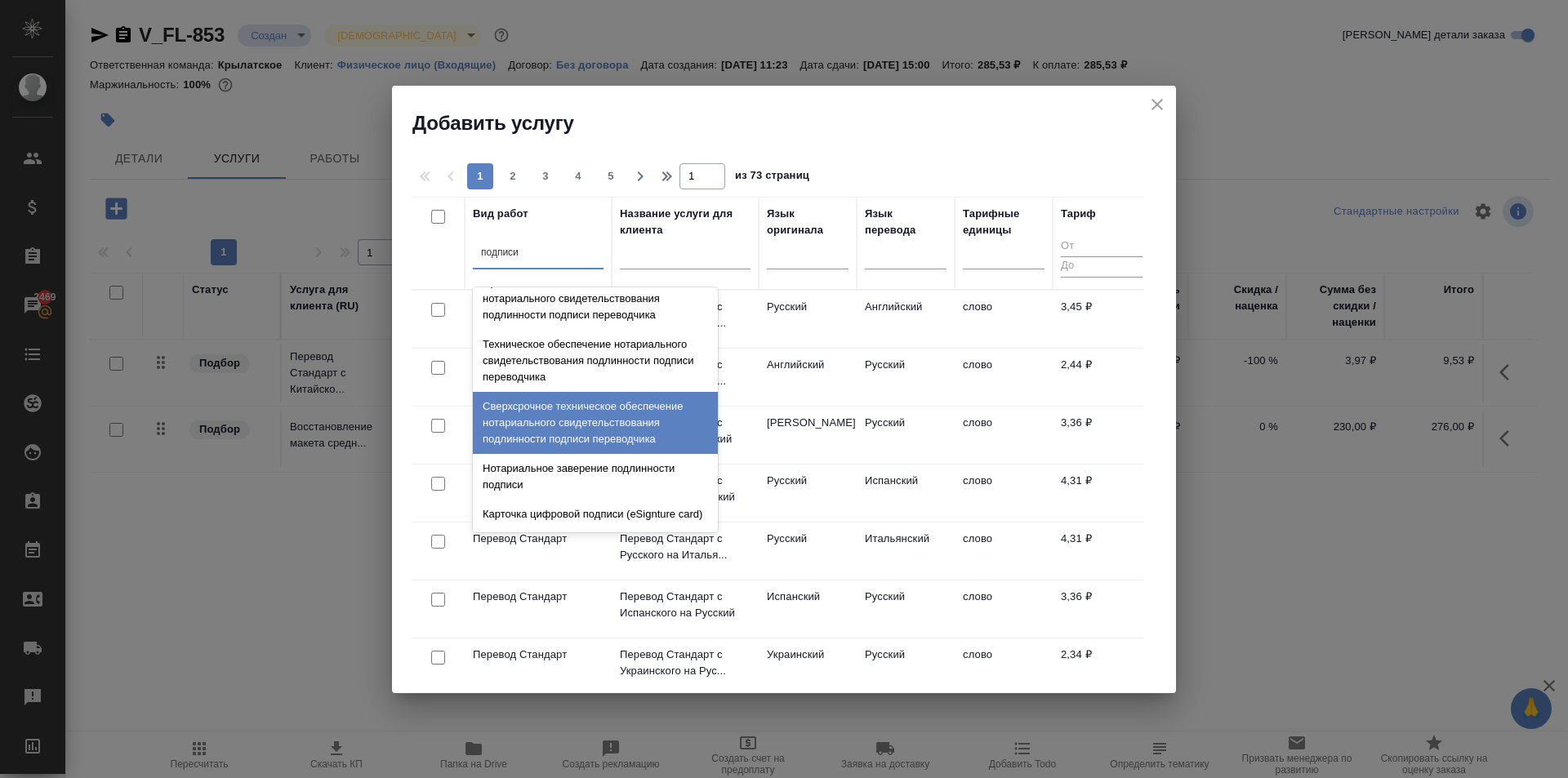
click at [634, 409] on div "Сверхсрочное техническое обеспечение нотариального свидетельствования подлиннос…" at bounding box center [596, 424] width 245 height 62
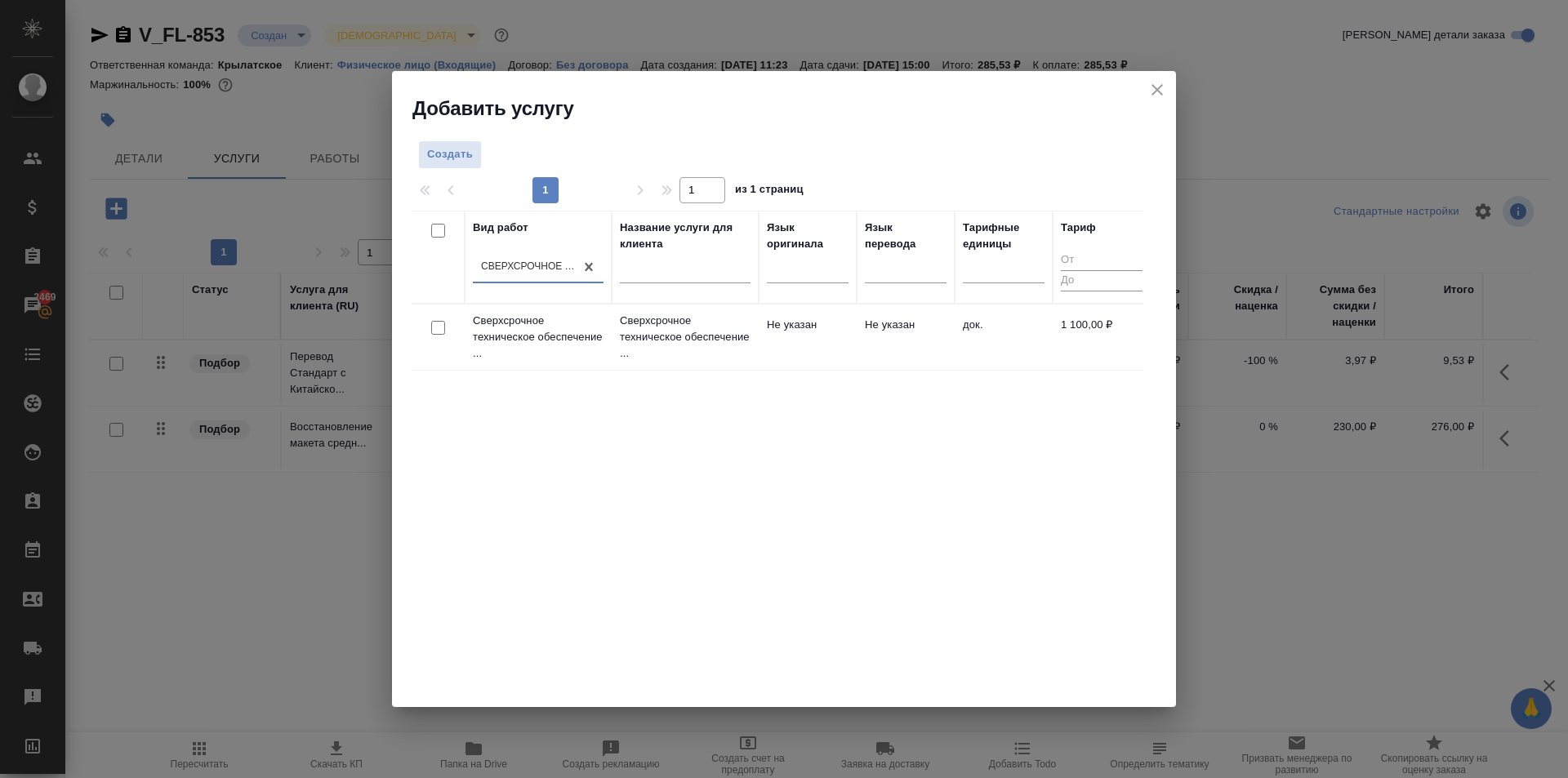
click at [838, 337] on td "Не указан" at bounding box center [807, 337] width 98 height 57
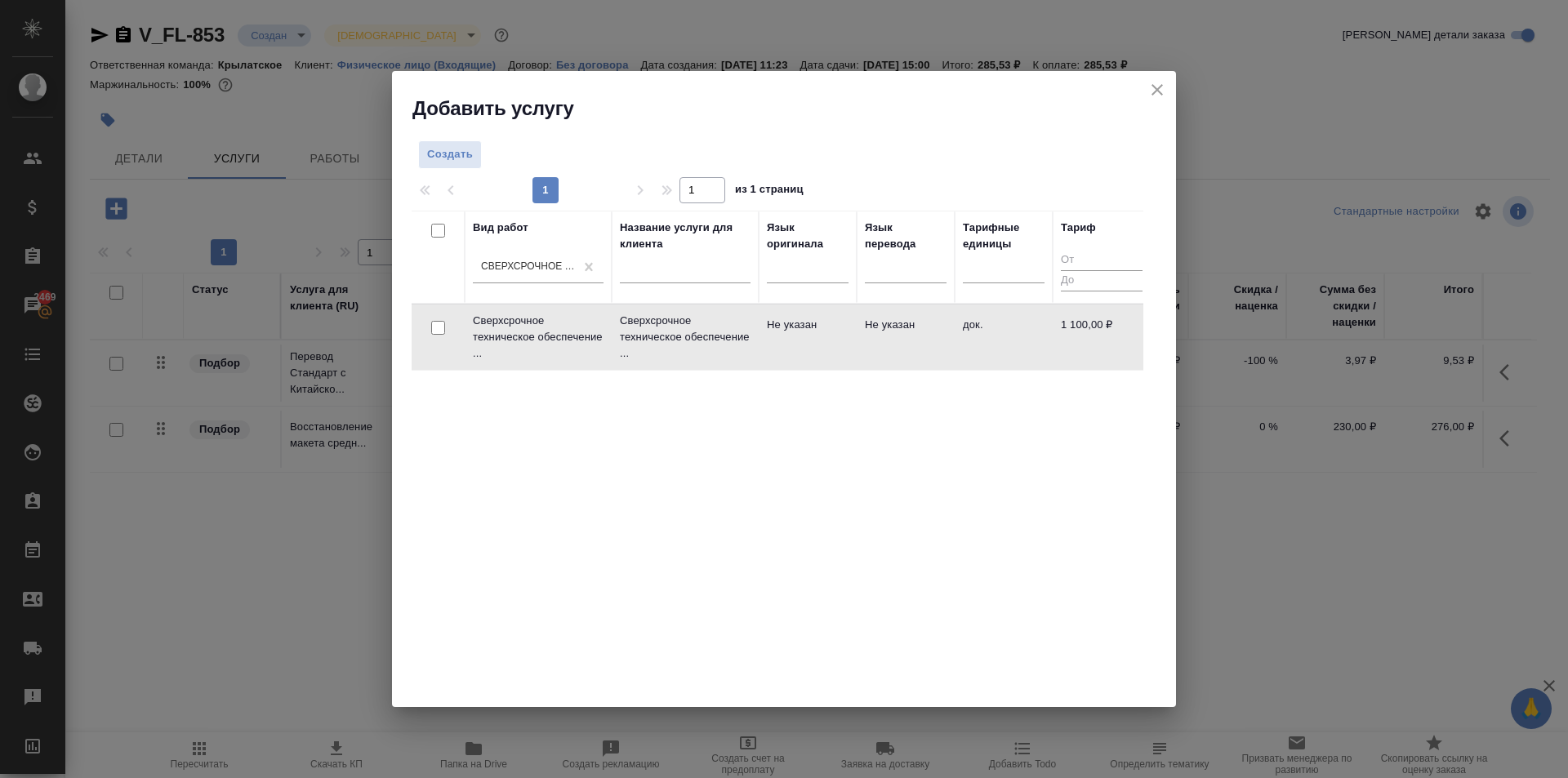
click at [838, 337] on td "Не указан" at bounding box center [807, 337] width 98 height 57
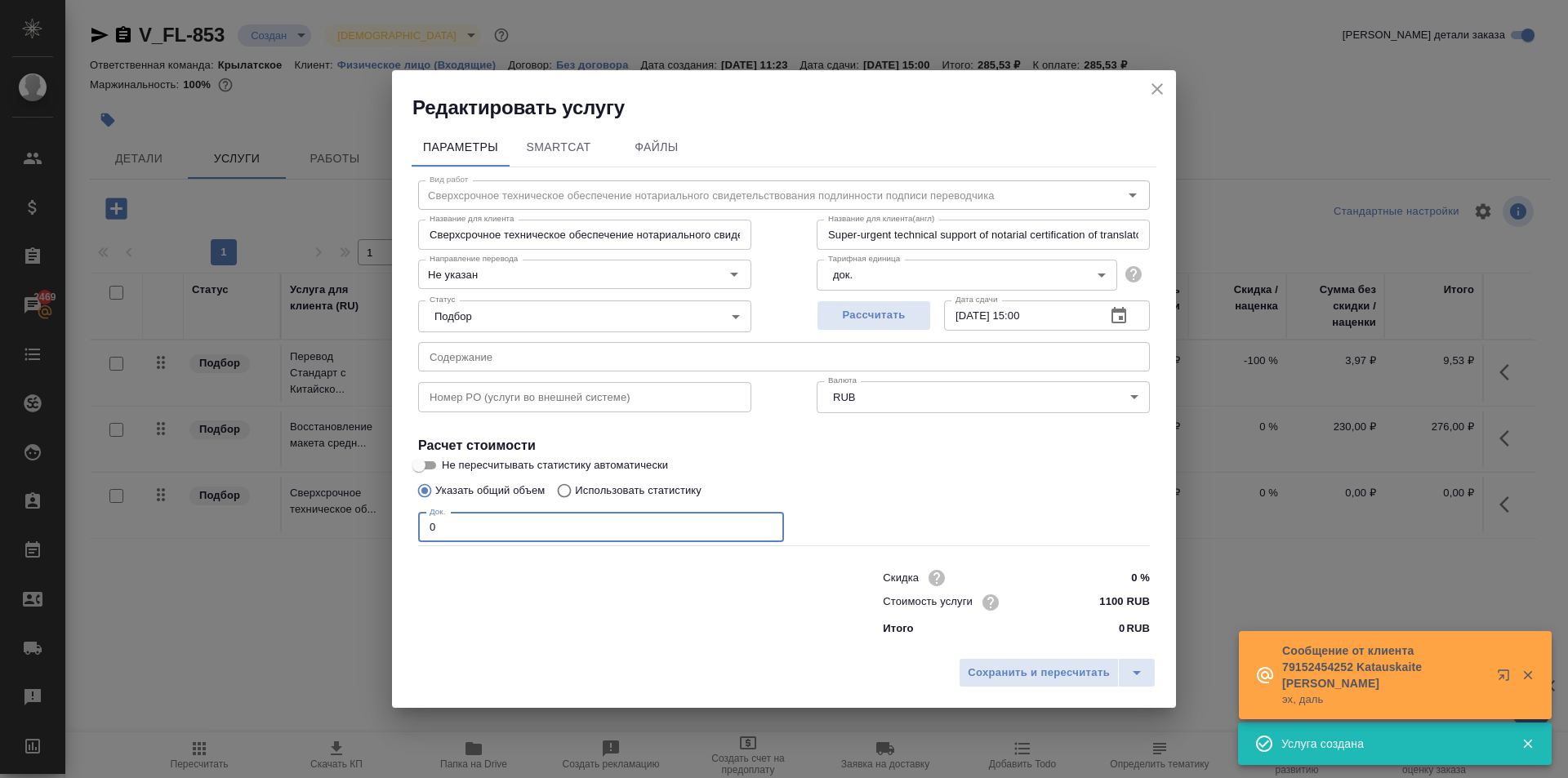
drag, startPoint x: 429, startPoint y: 524, endPoint x: 215, endPoint y: 525, distance: 214.0
click at [214, 525] on div "Редактировать услугу Параметры SmartCat Файлы Вид работ Сверхсрочное техническо…" at bounding box center [784, 389] width 1568 height 778
type input "1"
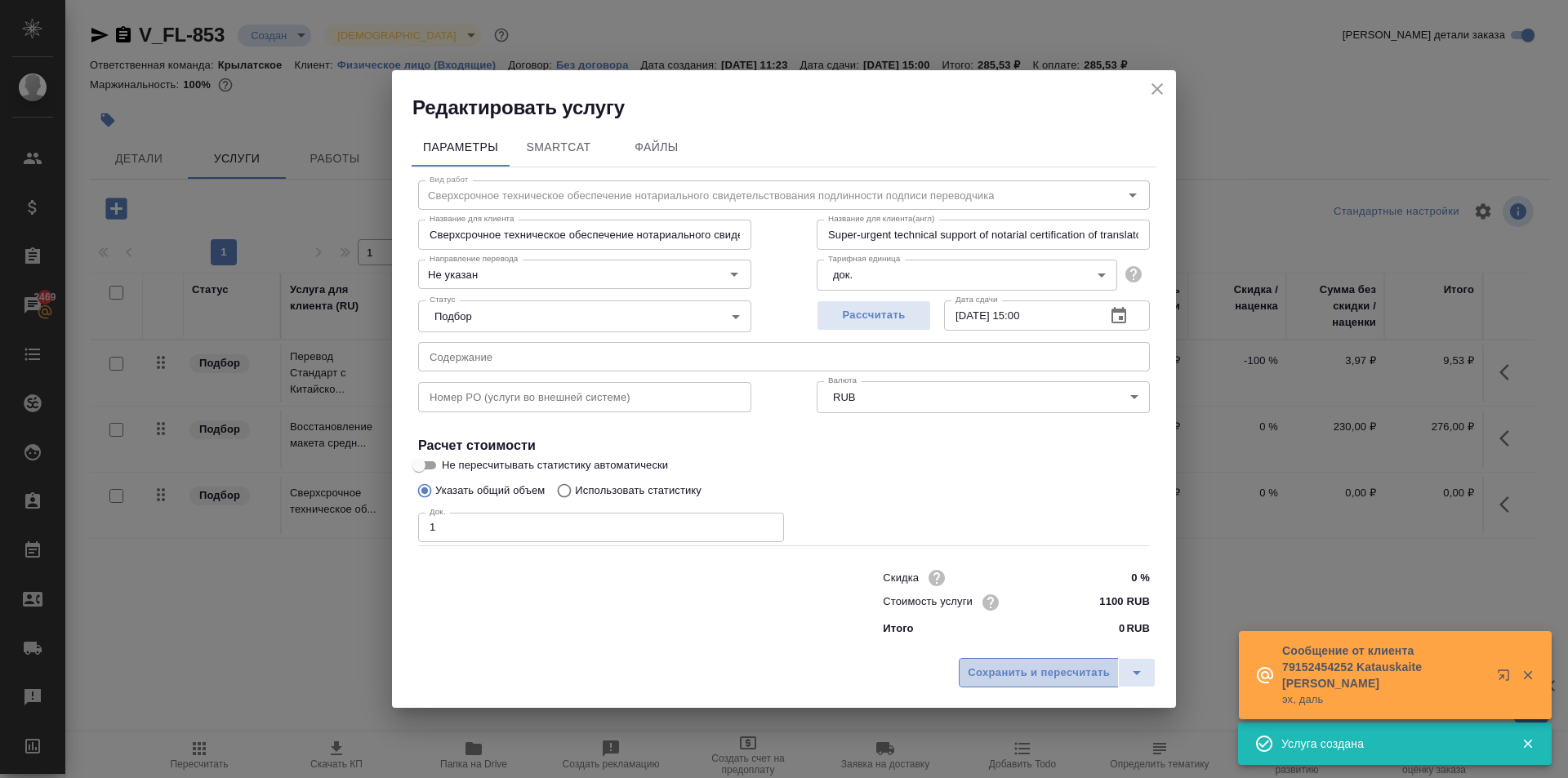
click at [984, 667] on span "Сохранить и пересчитать" at bounding box center [1039, 673] width 142 height 19
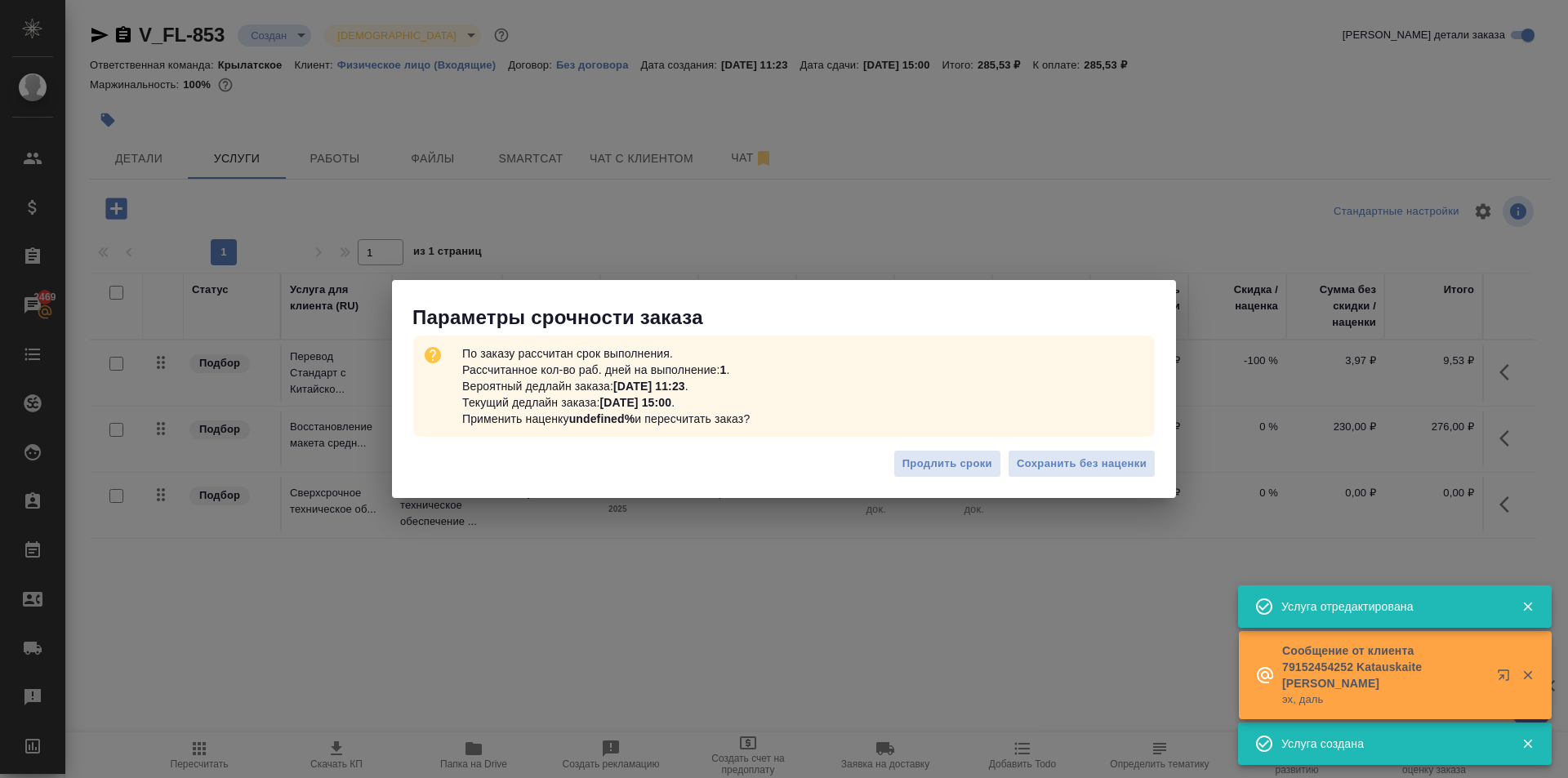
click at [1127, 443] on div "Продлить сроки Сохранить без наценки" at bounding box center [784, 470] width 784 height 57
click at [1125, 453] on button "Сохранить без наценки" at bounding box center [1081, 463] width 148 height 28
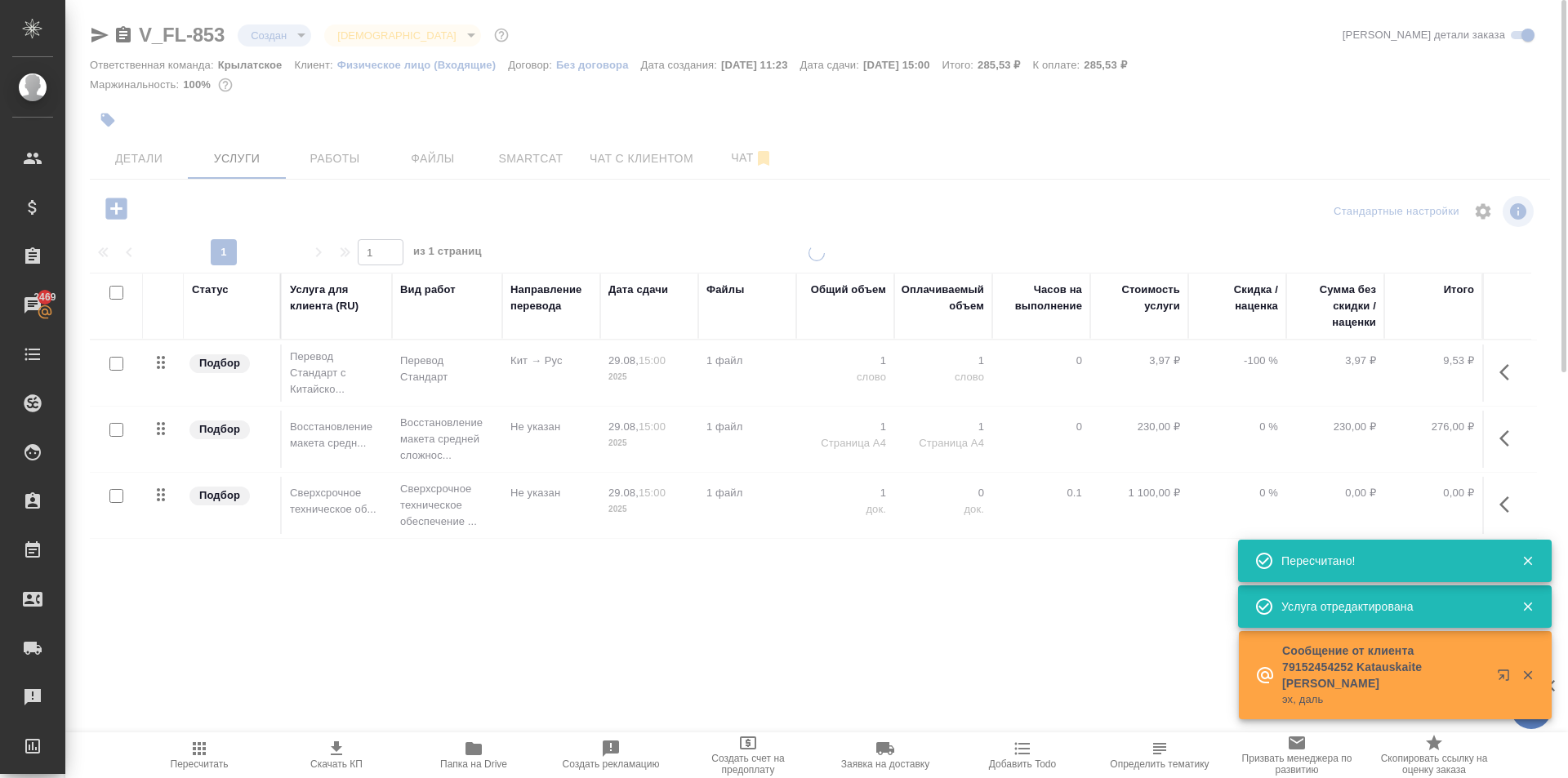
type input "urgent"
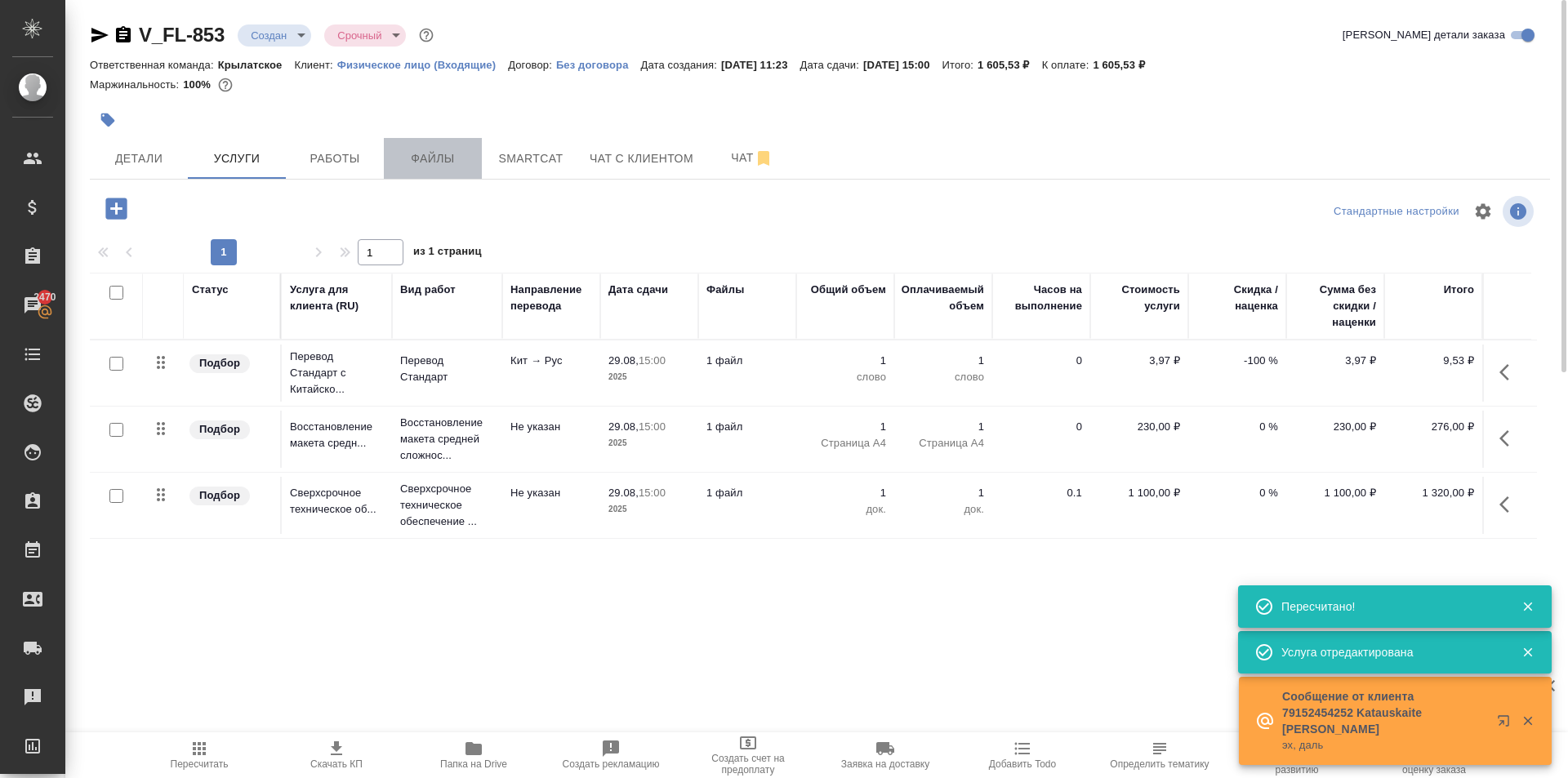
click at [438, 155] on span "Файлы" at bounding box center [432, 159] width 79 height 20
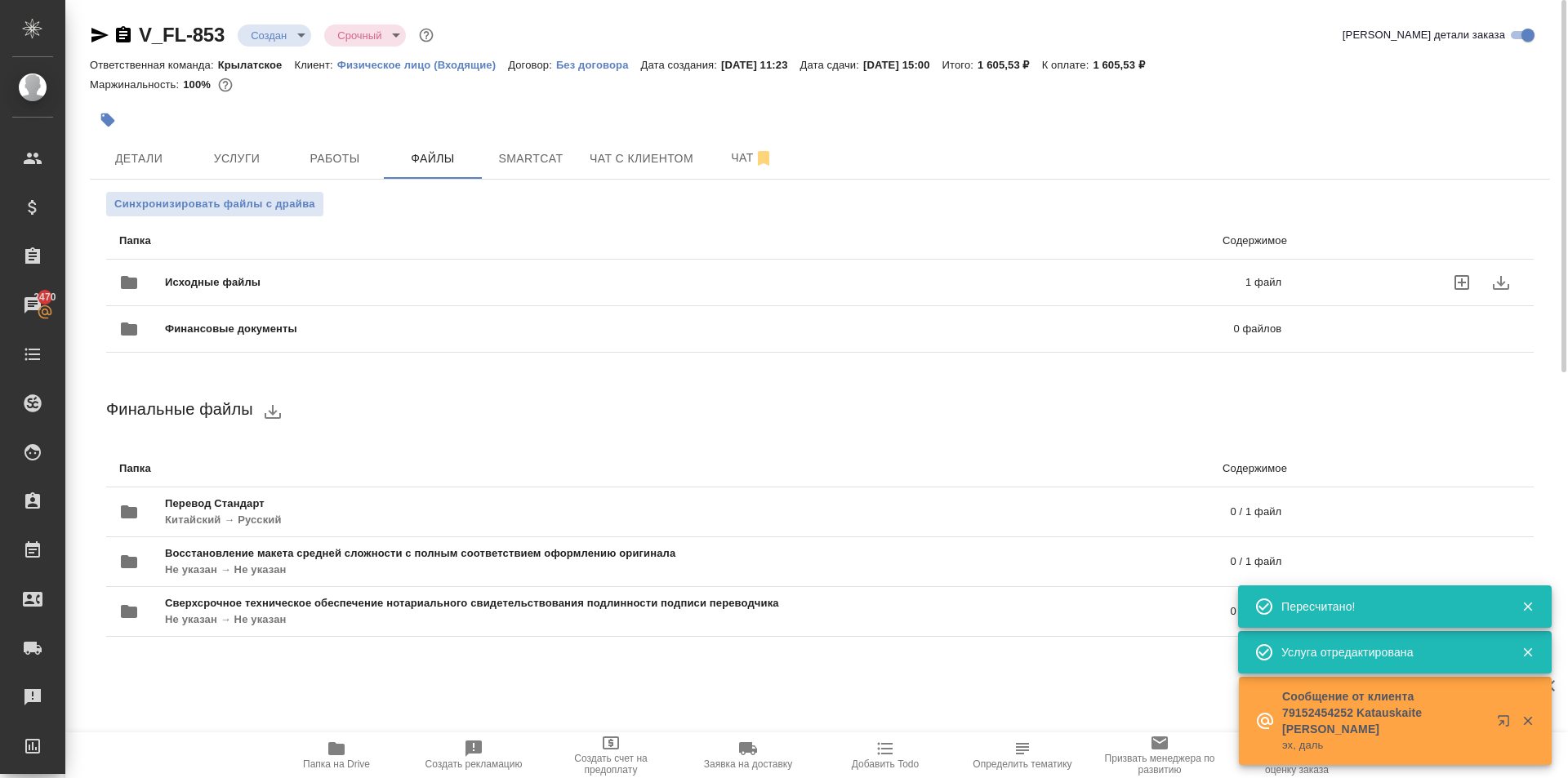
click at [261, 286] on span "Исходные файлы" at bounding box center [458, 282] width 588 height 17
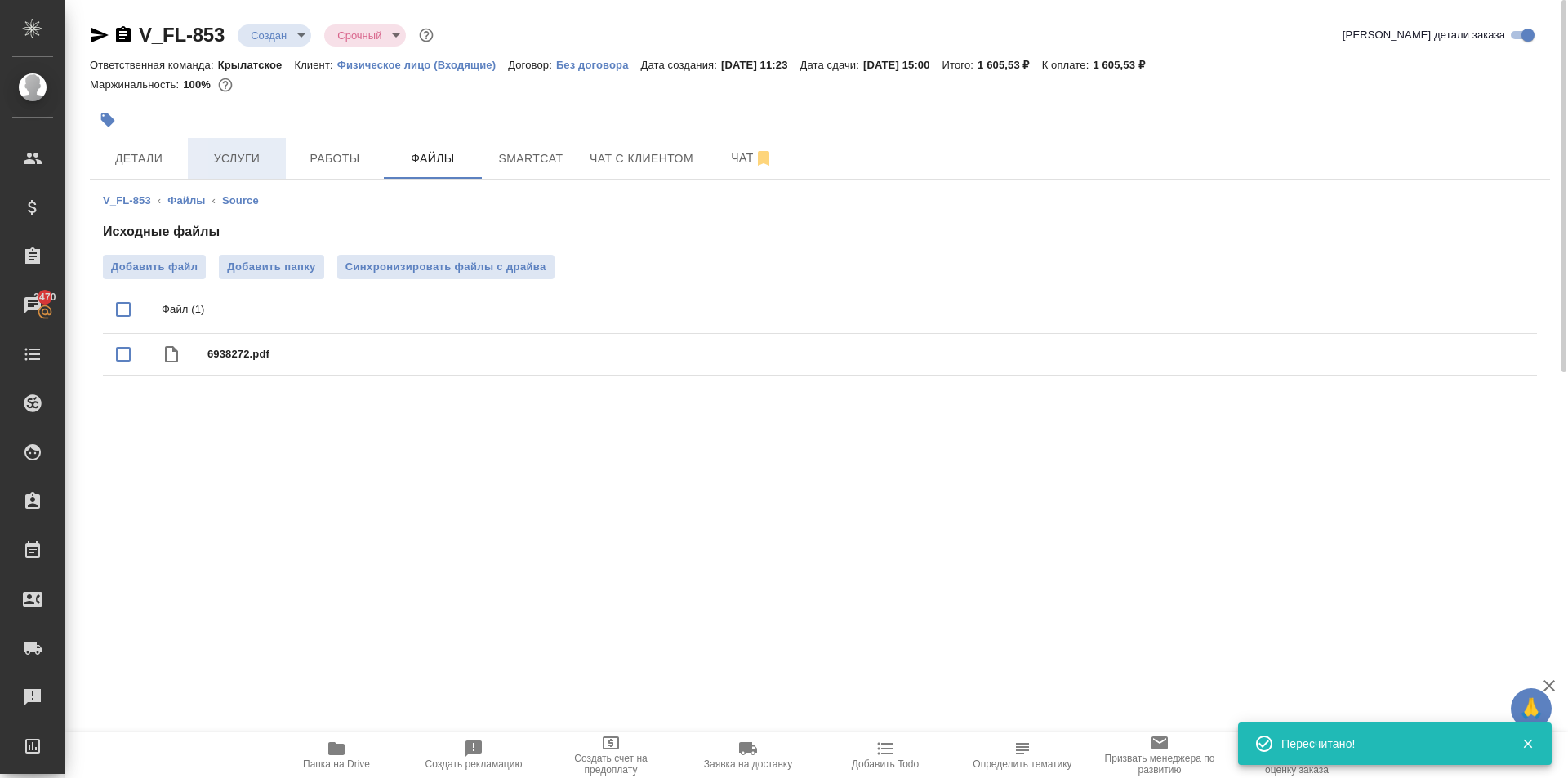
click at [234, 147] on button "Услуги" at bounding box center [237, 159] width 98 height 41
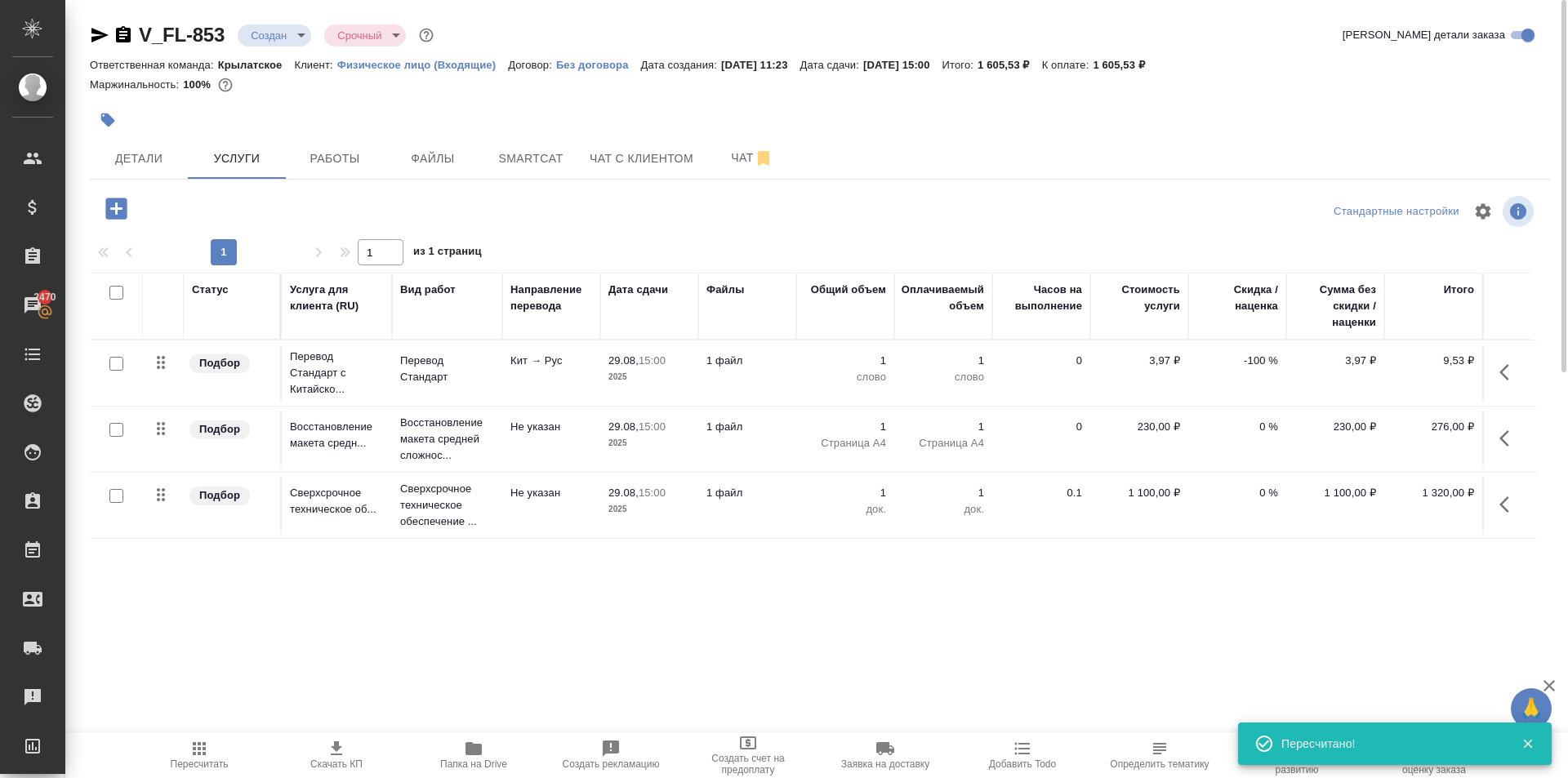
click at [113, 360] on input "checkbox" at bounding box center [116, 364] width 14 height 14
checkbox input "true"
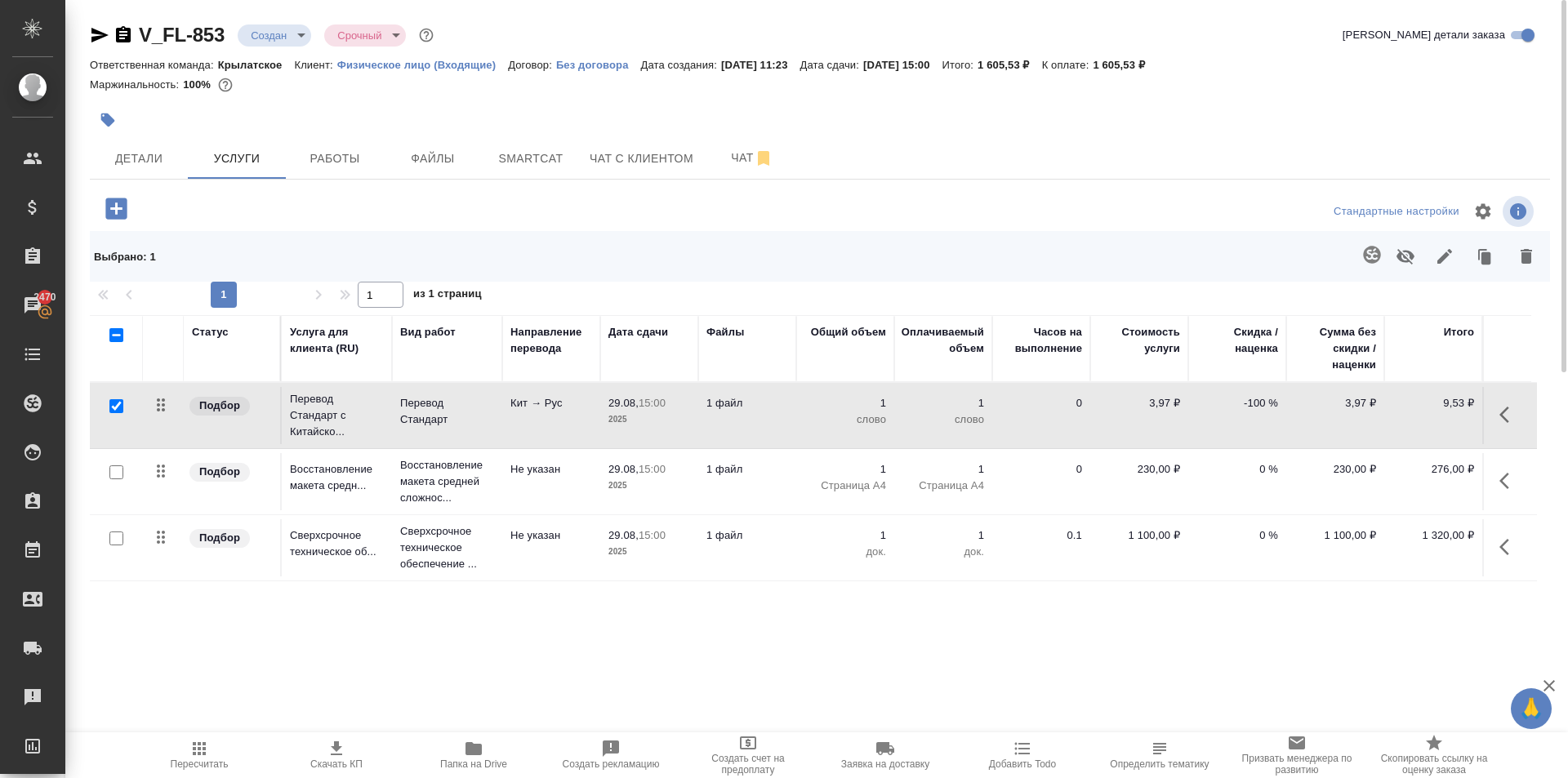
click at [1370, 253] on icon "button" at bounding box center [1371, 255] width 19 height 19
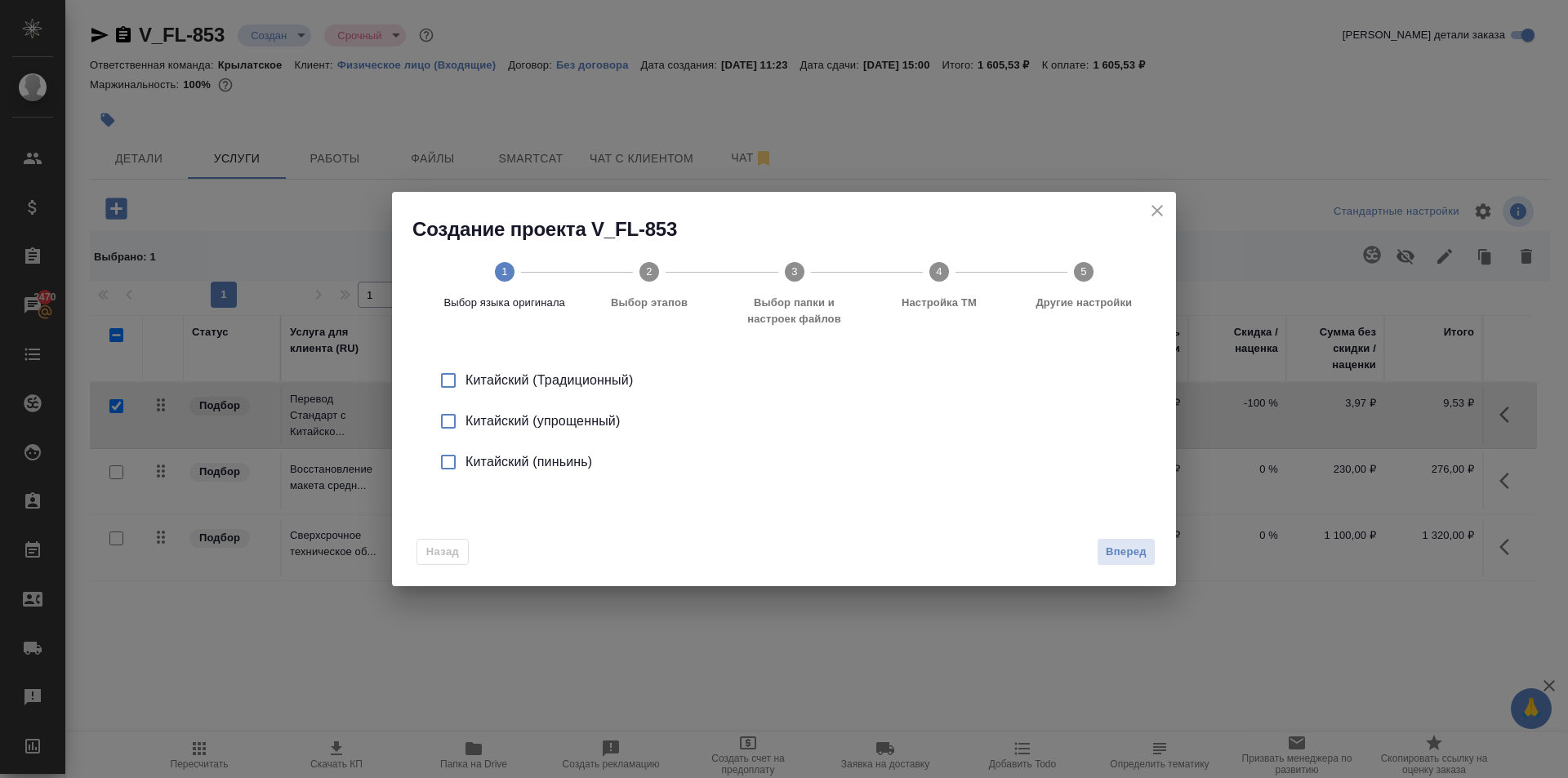
click at [478, 408] on li "Китайский (упрощенный)" at bounding box center [784, 422] width 732 height 41
click at [1091, 532] on div "Назад Вперед" at bounding box center [784, 548] width 784 height 77
click at [1107, 541] on button "Вперед" at bounding box center [1126, 552] width 58 height 28
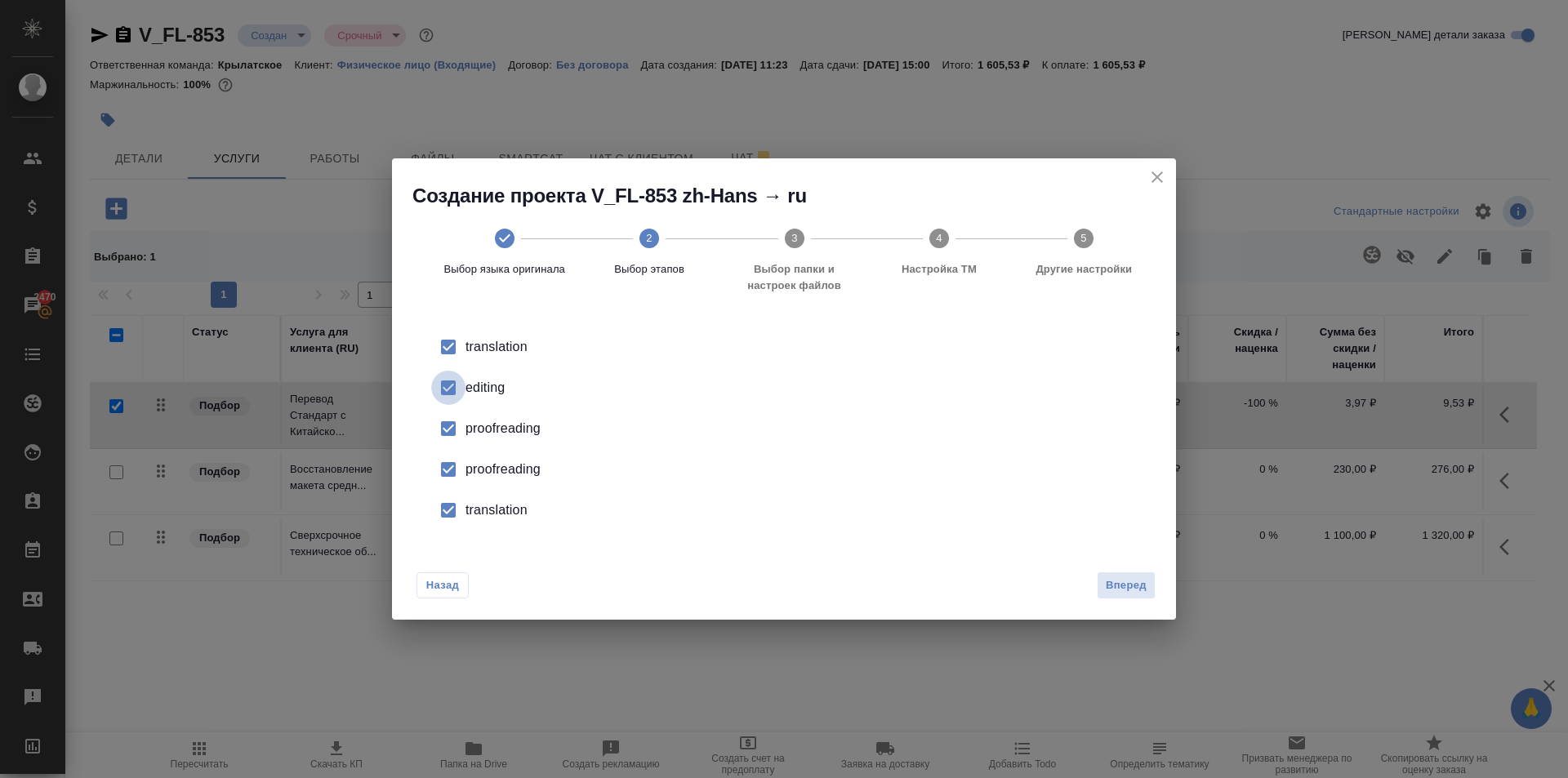
click at [454, 383] on input "checkbox" at bounding box center [448, 388] width 34 height 34
click at [458, 426] on input "checkbox" at bounding box center [448, 428] width 34 height 34
click at [444, 463] on input "checkbox" at bounding box center [448, 469] width 34 height 34
click at [450, 515] on input "checkbox" at bounding box center [448, 510] width 34 height 34
click at [1096, 583] on div "Вперед" at bounding box center [1122, 585] width 65 height 28
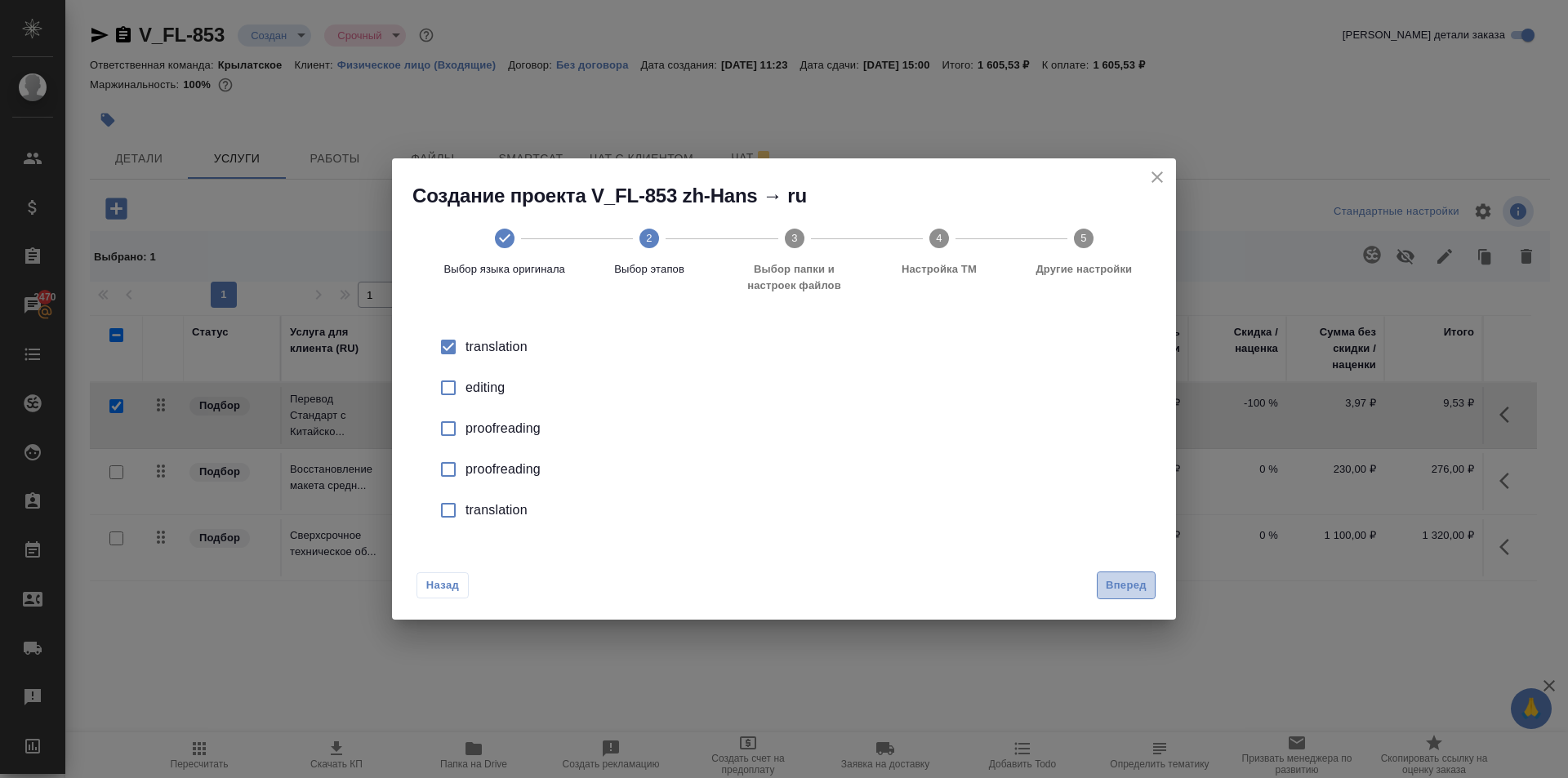
click at [1098, 583] on button "Вперед" at bounding box center [1126, 585] width 58 height 28
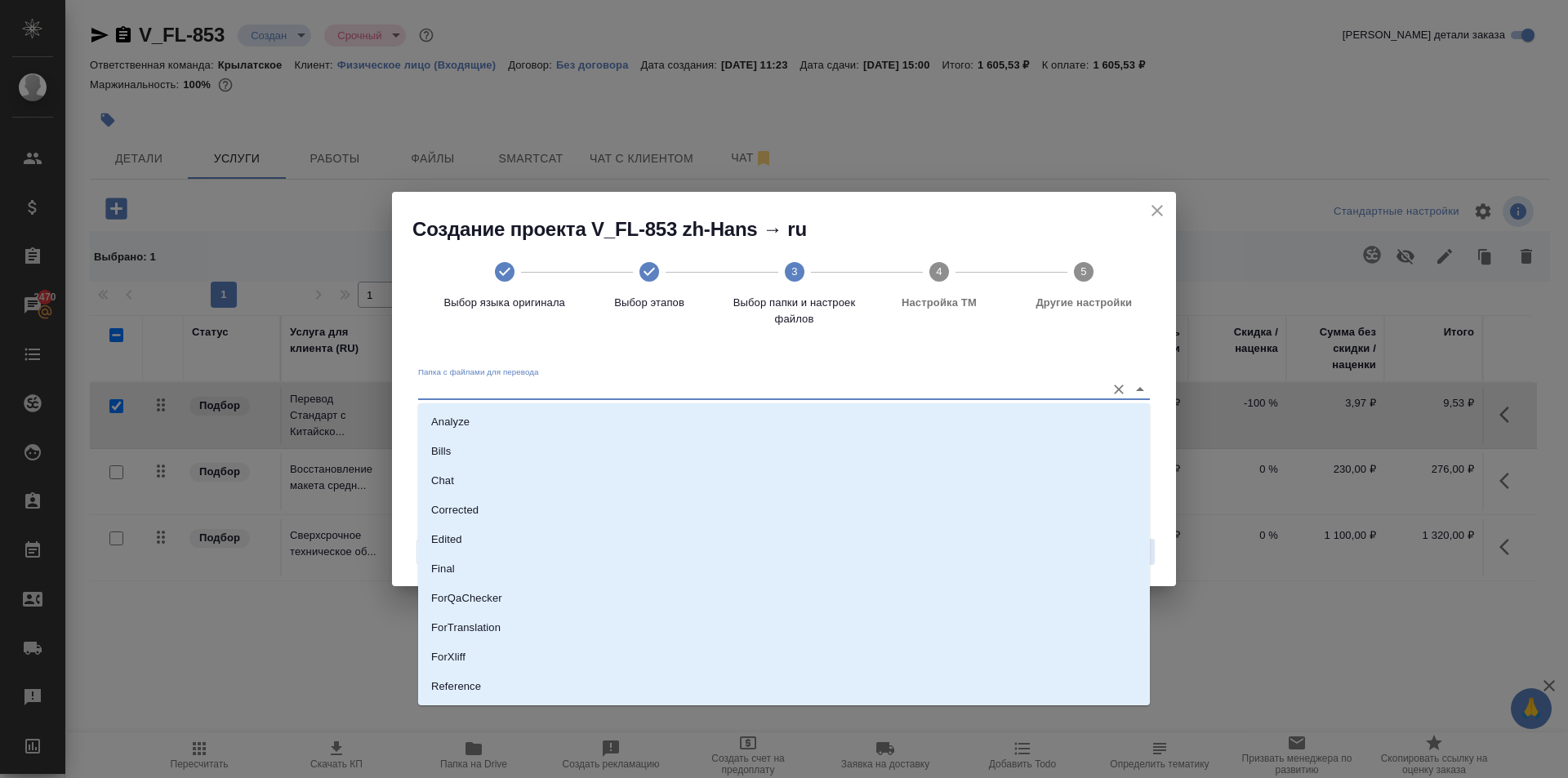
click at [711, 397] on input "Папка с файлами для перевода" at bounding box center [758, 389] width 679 height 19
click at [493, 636] on li "Source" at bounding box center [784, 631] width 732 height 29
type input "Source"
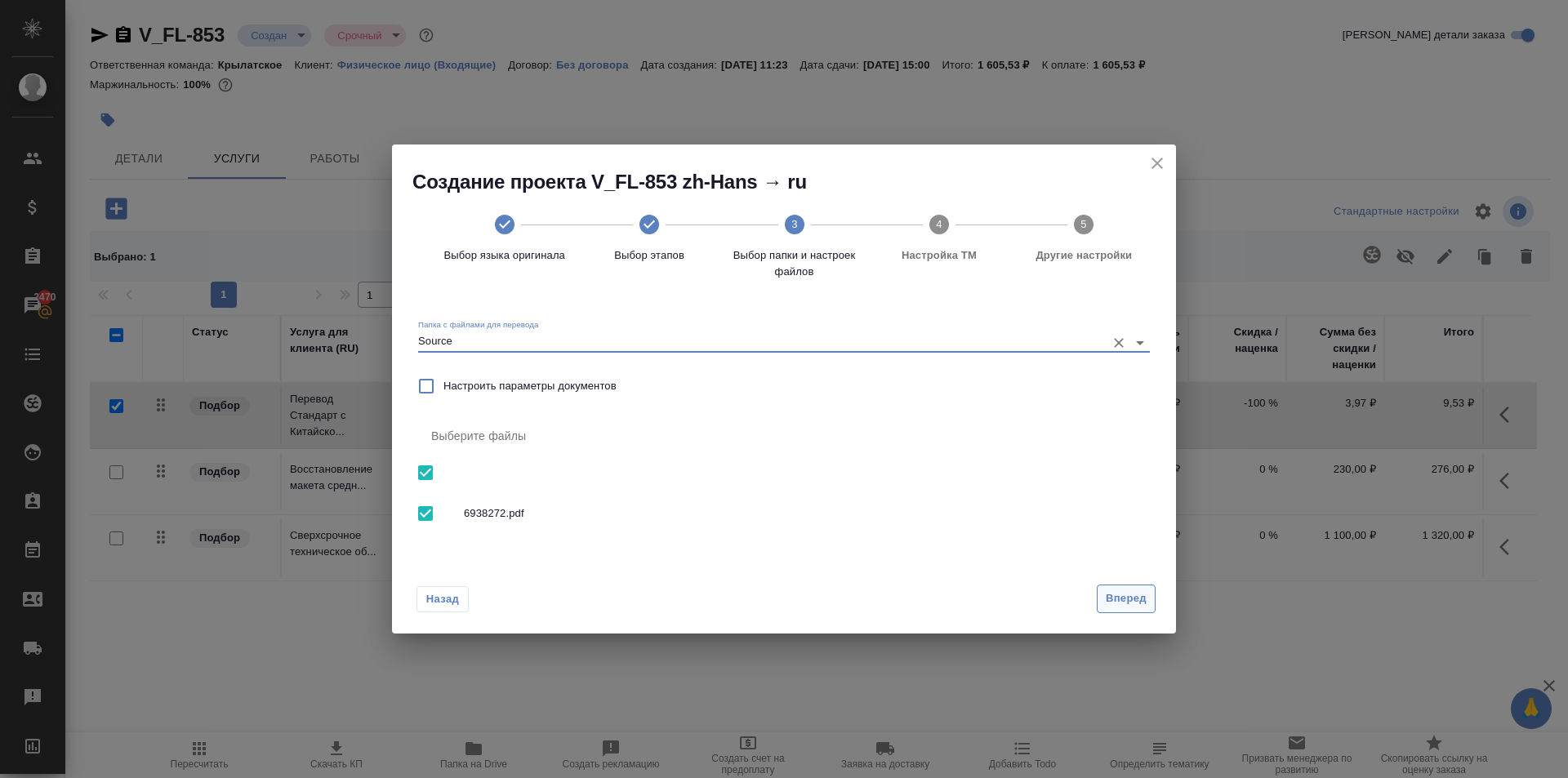
click at [1115, 595] on span "Вперед" at bounding box center [1126, 599] width 41 height 19
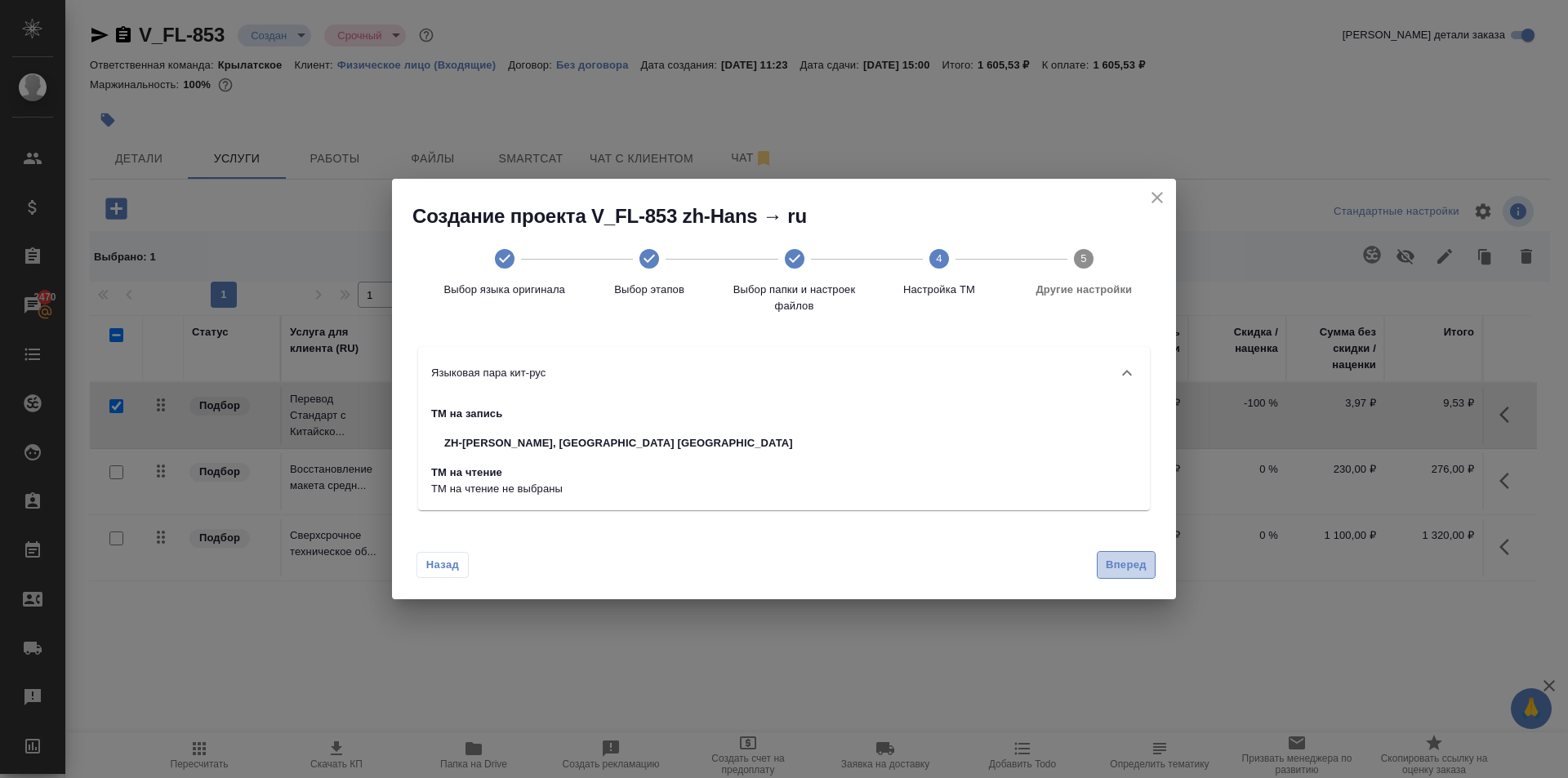
click at [1099, 560] on button "Вперед" at bounding box center [1126, 565] width 58 height 28
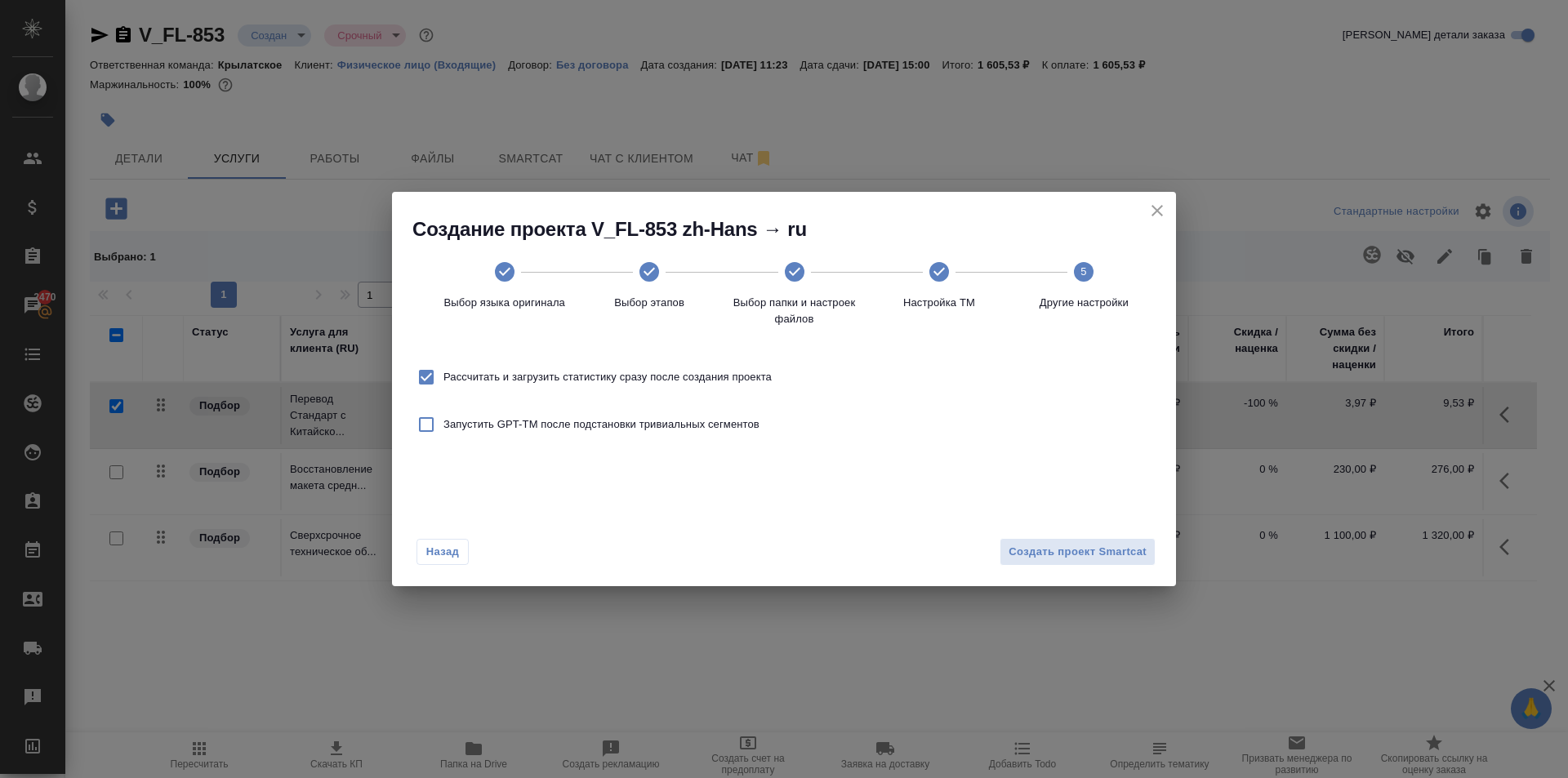
click at [753, 382] on span "Рассчитать и загрузить статистику сразу после создания проекта" at bounding box center [607, 377] width 328 height 17
click at [444, 382] on input "Рассчитать и загрузить статистику сразу после создания проекта" at bounding box center [425, 377] width 34 height 34
checkbox input "false"
click at [1093, 555] on span "Создать проект Smartcat" at bounding box center [1077, 552] width 138 height 19
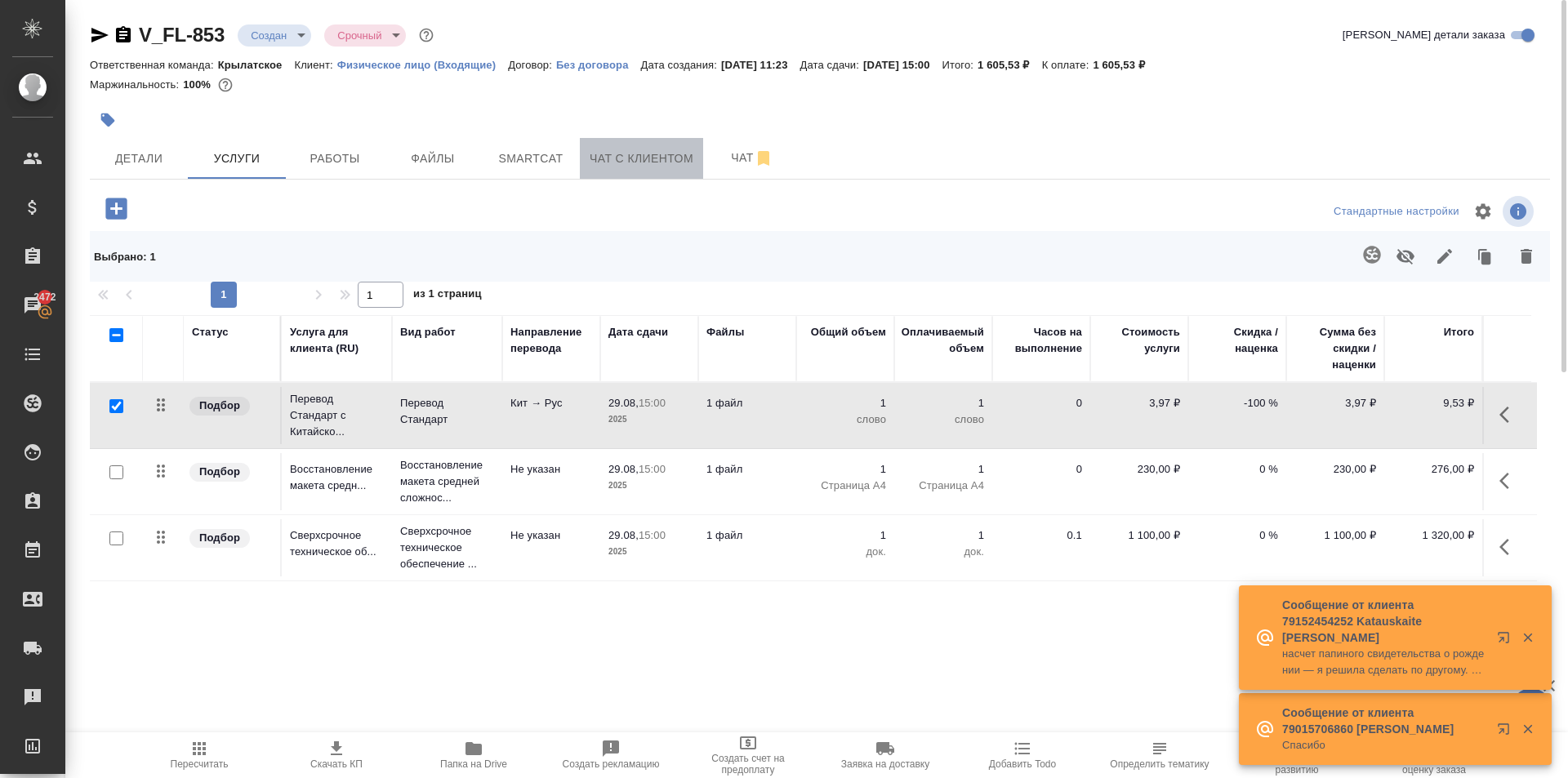
click at [656, 159] on span "Чат с клиентом" at bounding box center [641, 159] width 104 height 20
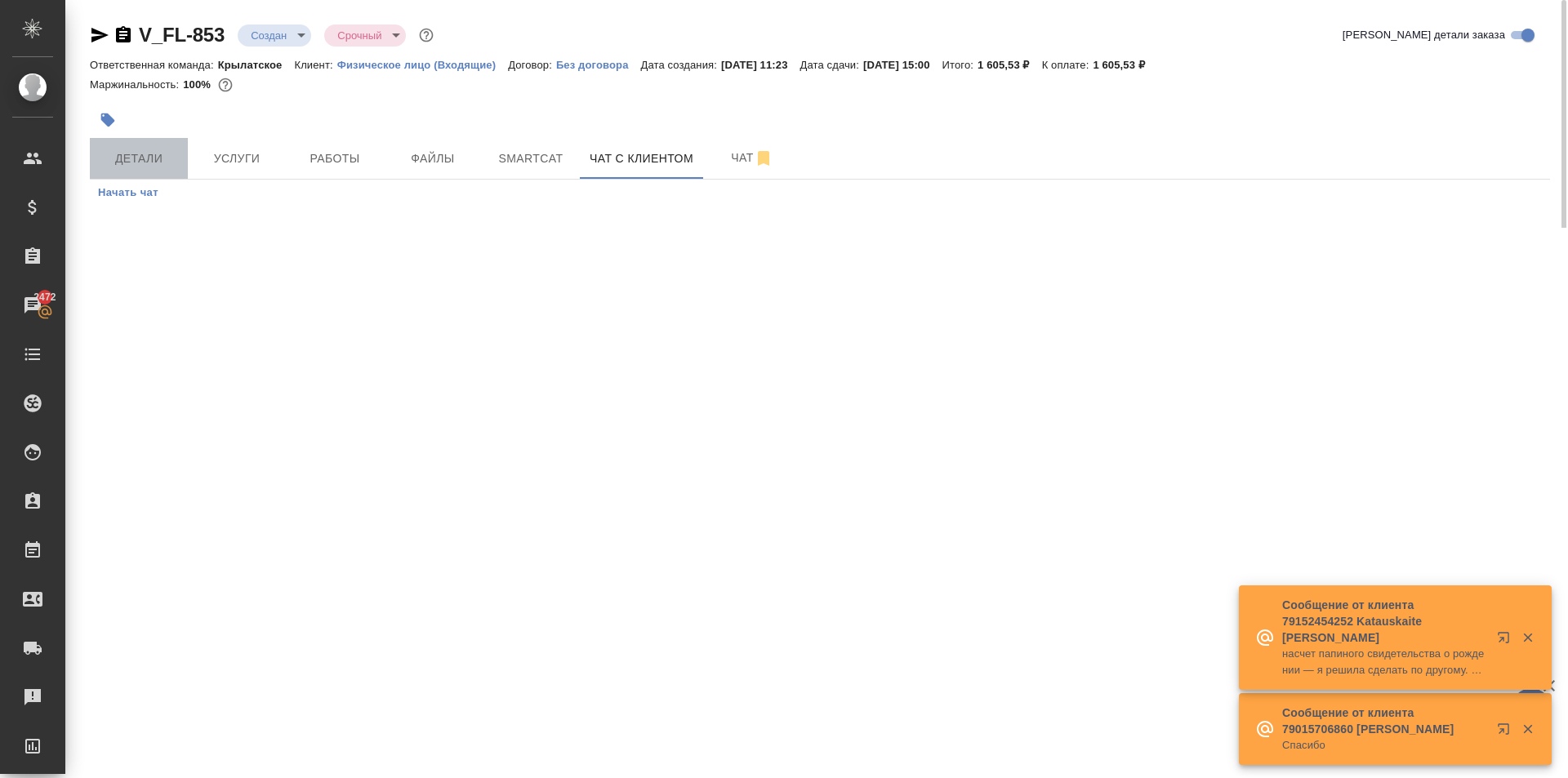
click at [167, 161] on span "Детали" at bounding box center [138, 159] width 79 height 20
select select "RU"
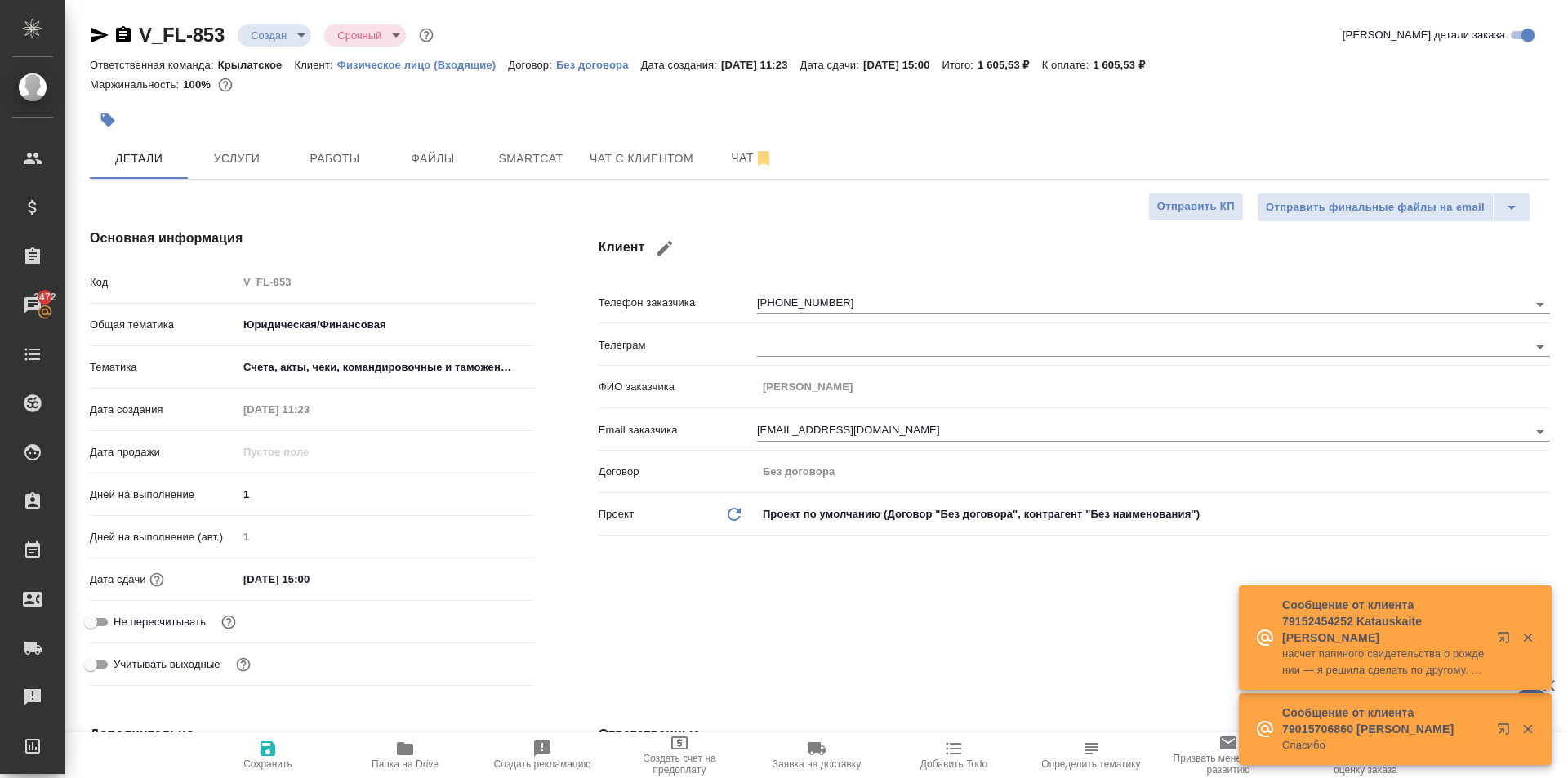
type textarea "x"
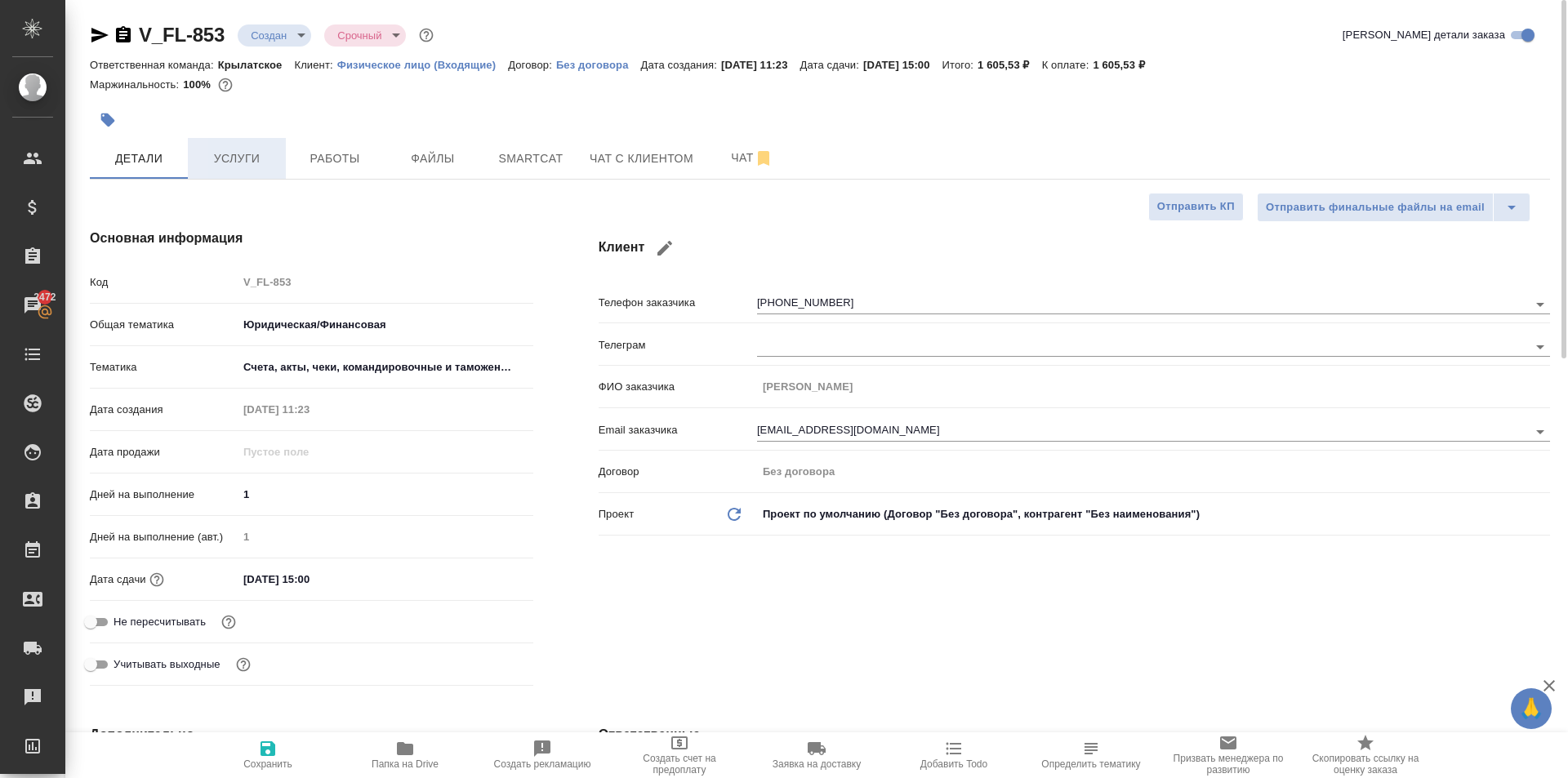
click at [263, 160] on span "Услуги" at bounding box center [237, 159] width 79 height 20
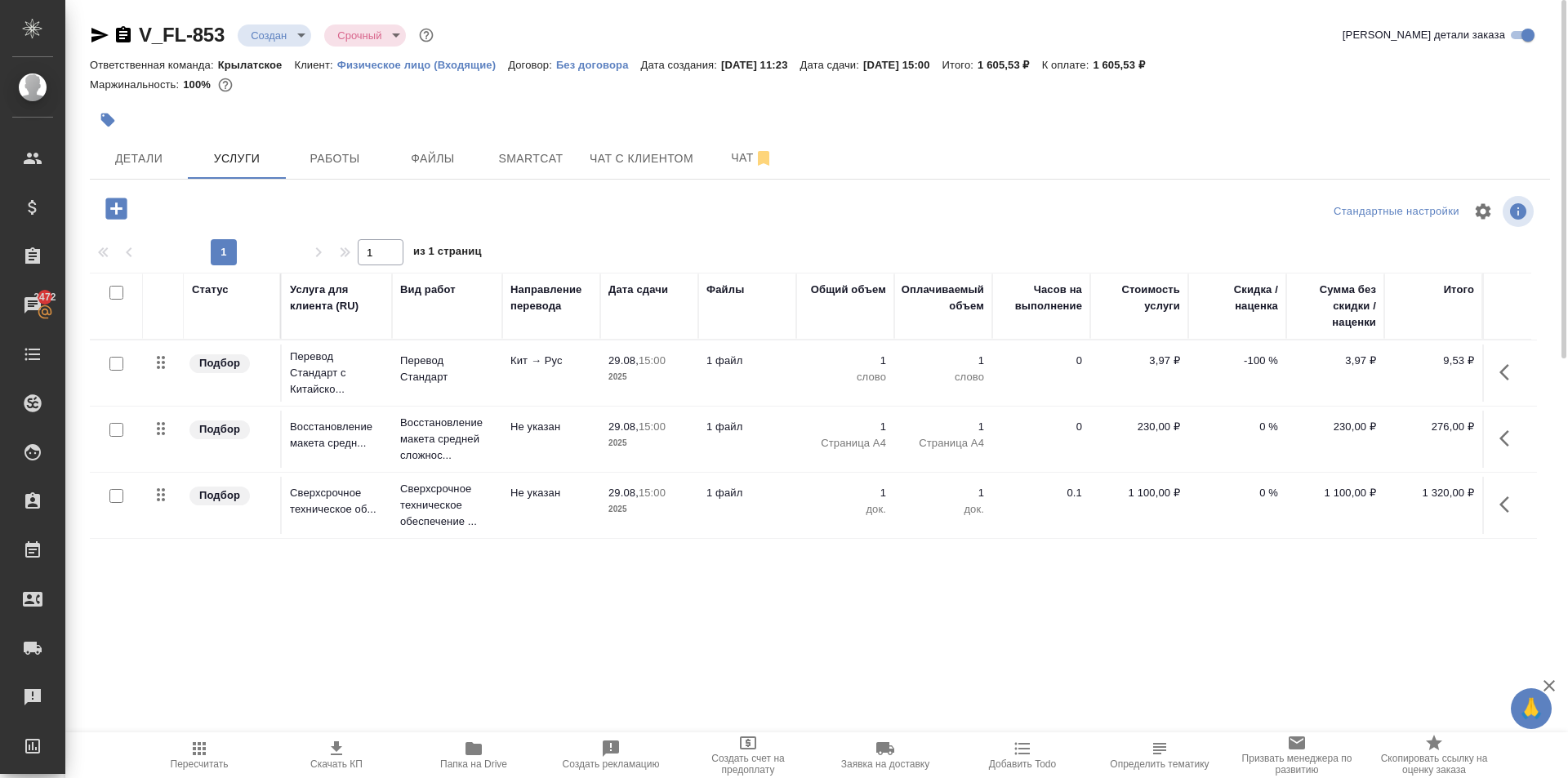
drag, startPoint x: 1512, startPoint y: 503, endPoint x: 1493, endPoint y: 510, distance: 20.2
click at [1510, 504] on icon "button" at bounding box center [1509, 504] width 19 height 19
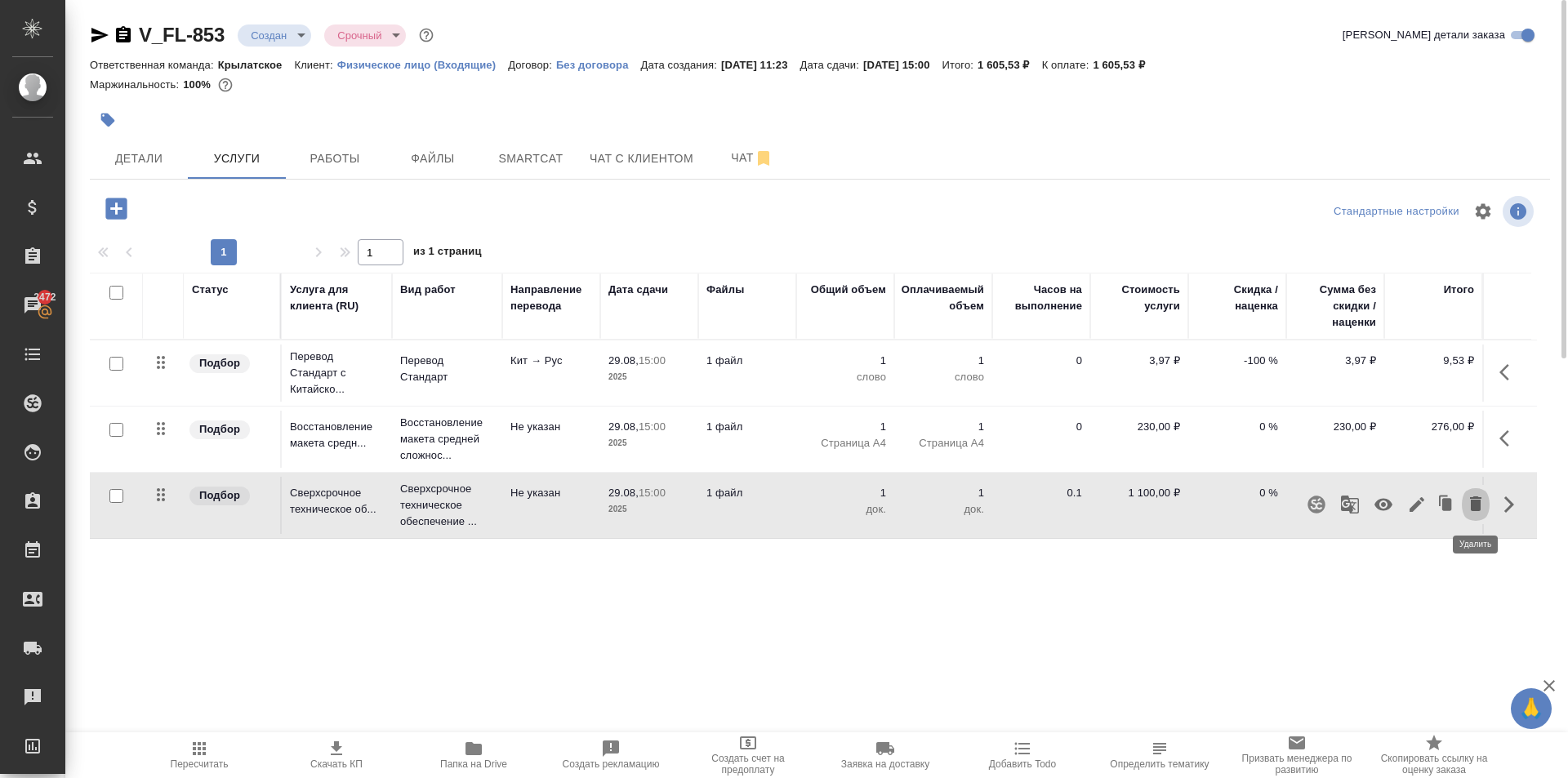
click at [1467, 509] on icon "button" at bounding box center [1476, 504] width 19 height 19
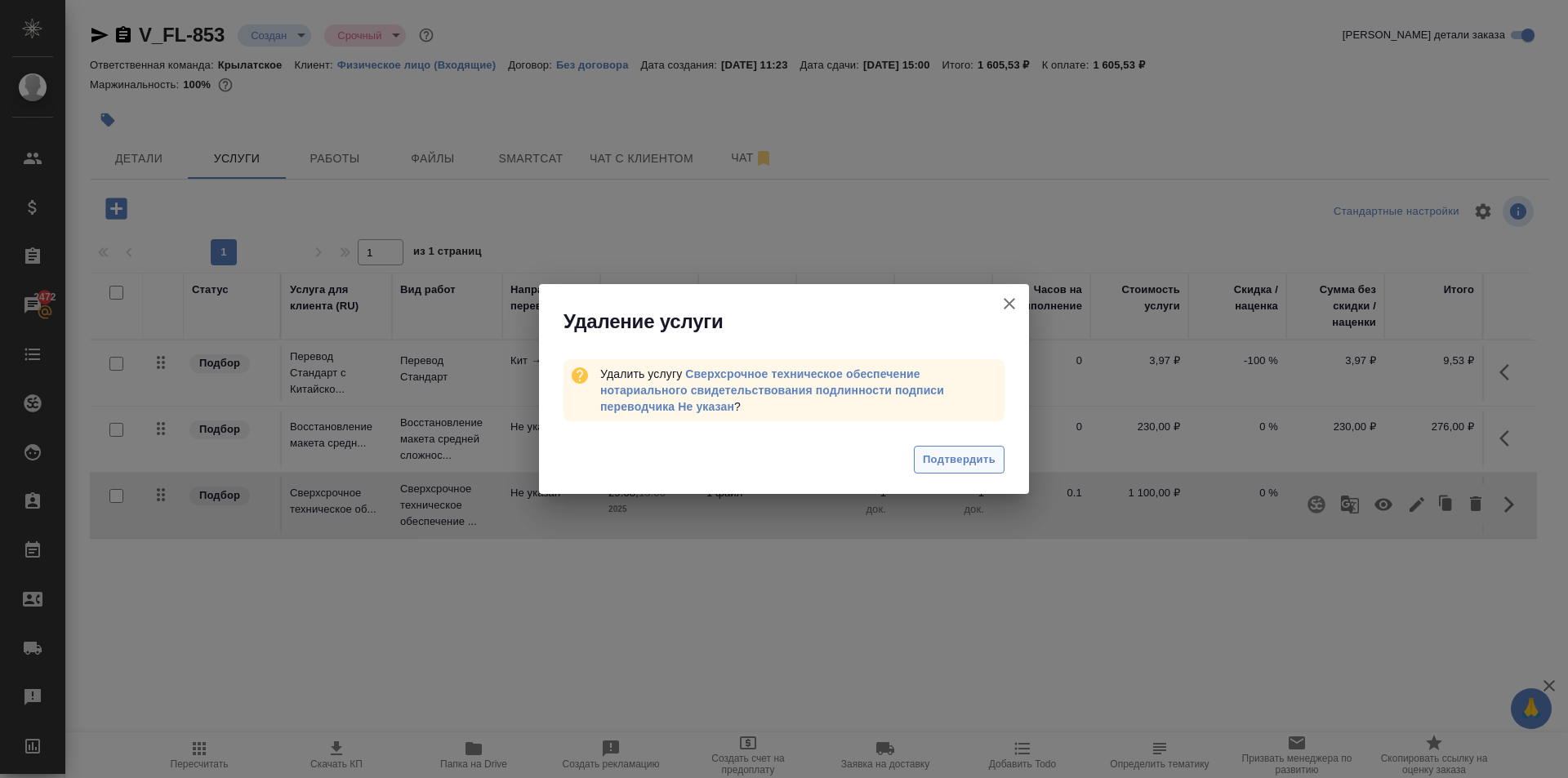
drag, startPoint x: 876, startPoint y: 482, endPoint x: 933, endPoint y: 458, distance: 61.8
click at [888, 477] on div "Подтвердить" at bounding box center [784, 462] width 490 height 65
click at [934, 458] on span "Подтвердить" at bounding box center [959, 460] width 73 height 19
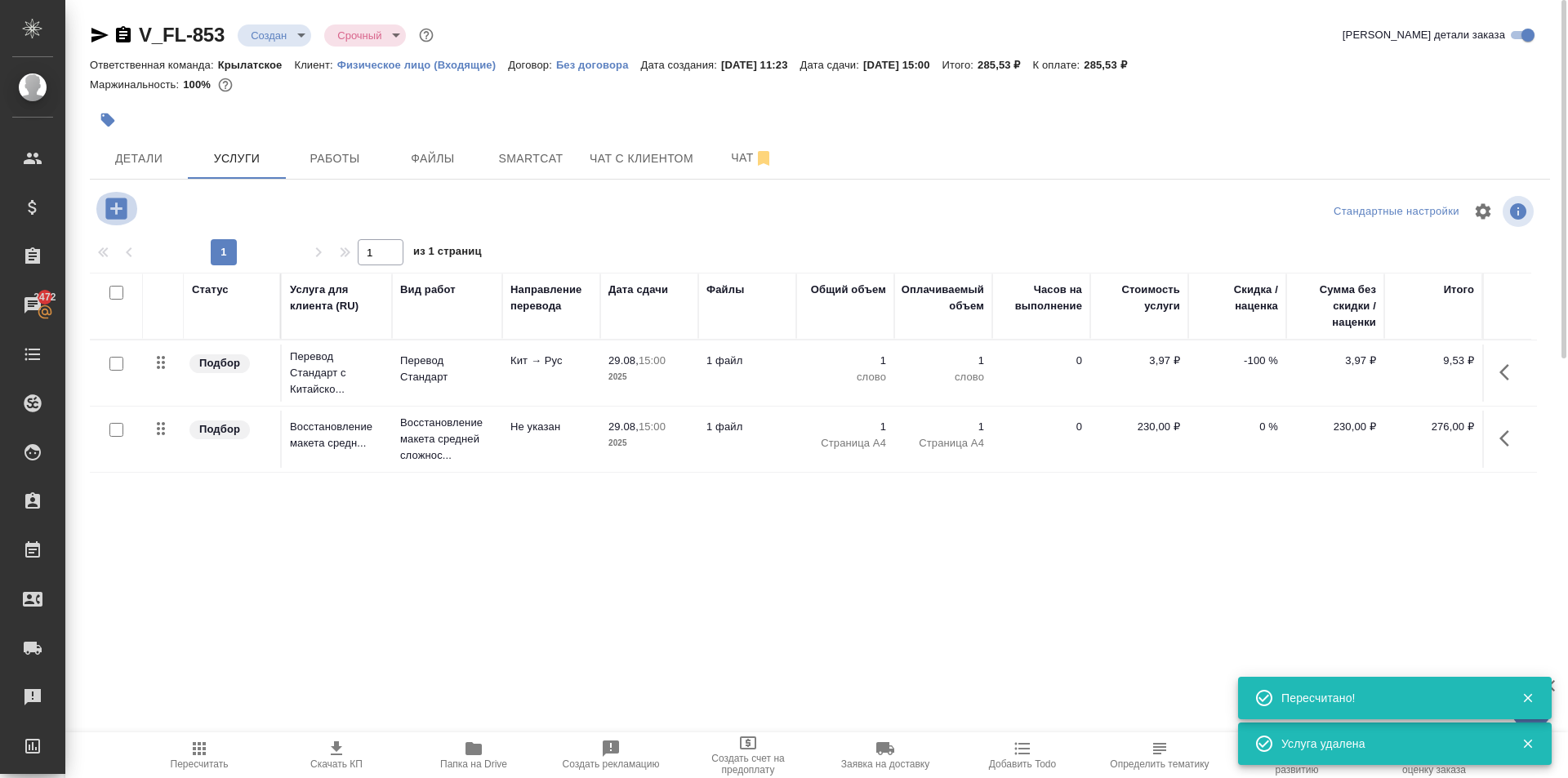
click at [130, 196] on button "button" at bounding box center [116, 208] width 45 height 33
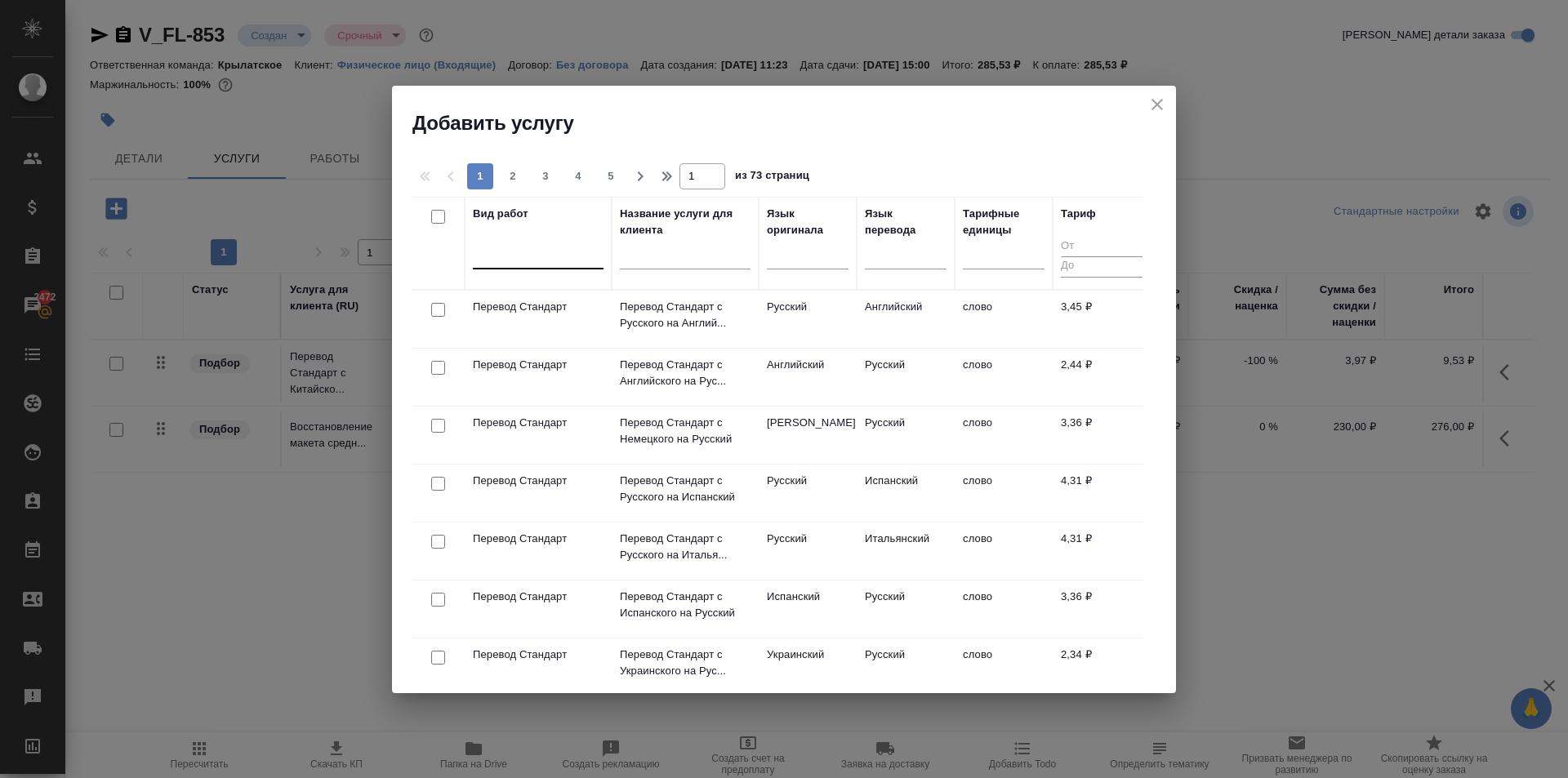
click at [512, 264] on div at bounding box center [538, 252] width 130 height 23
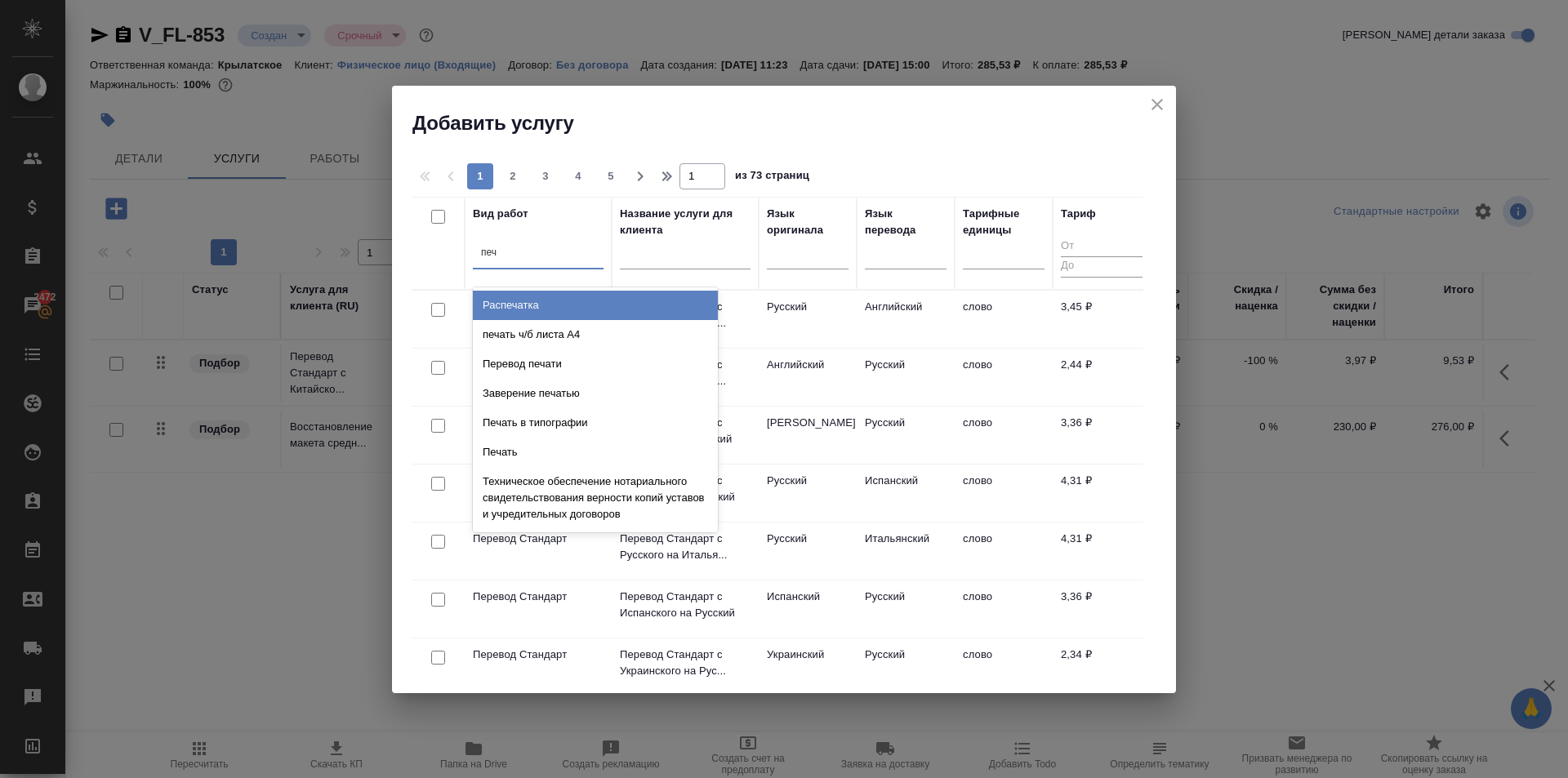
type input "печа"
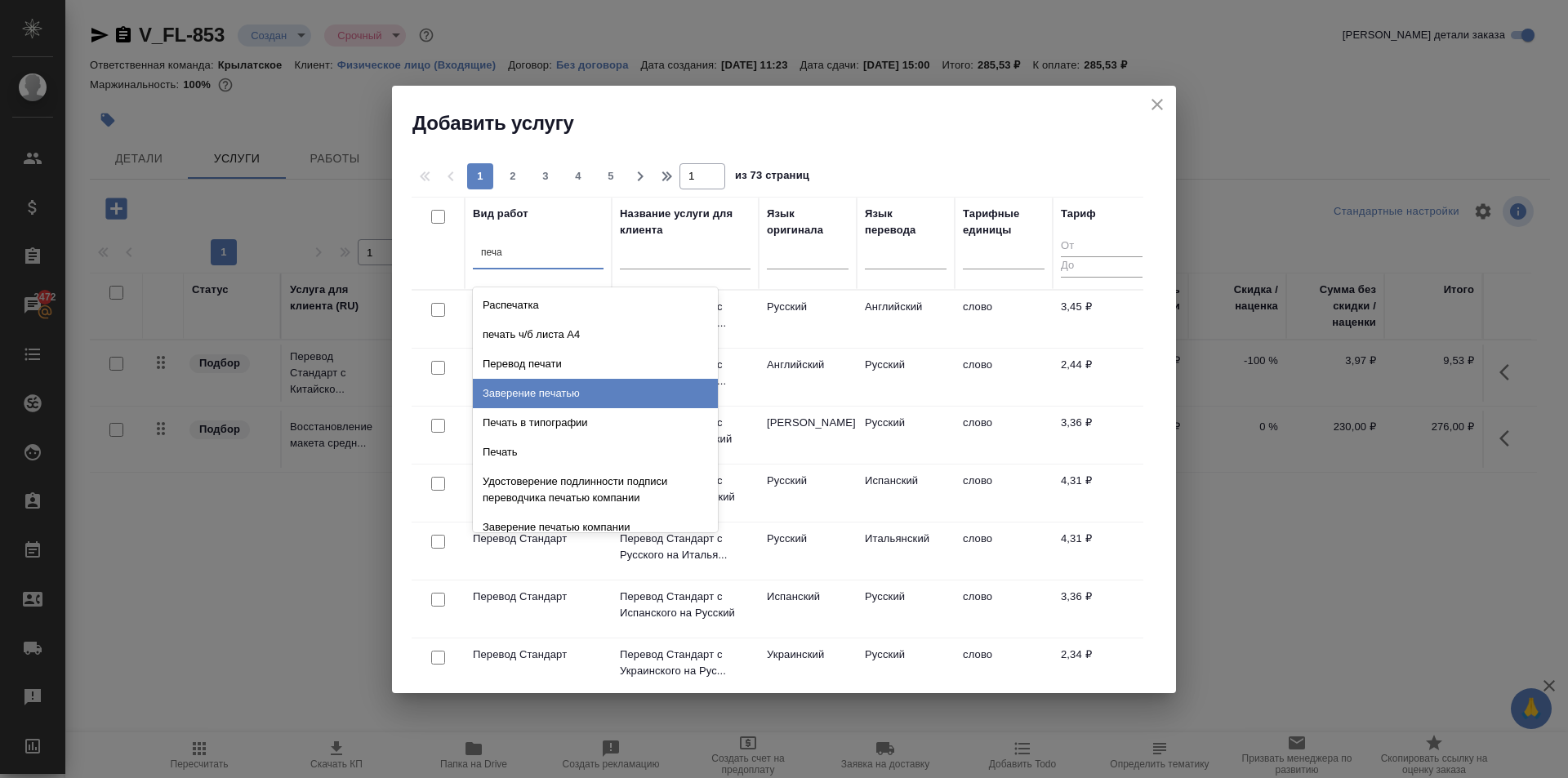
click at [598, 397] on div "Заверение печатью" at bounding box center [596, 393] width 245 height 29
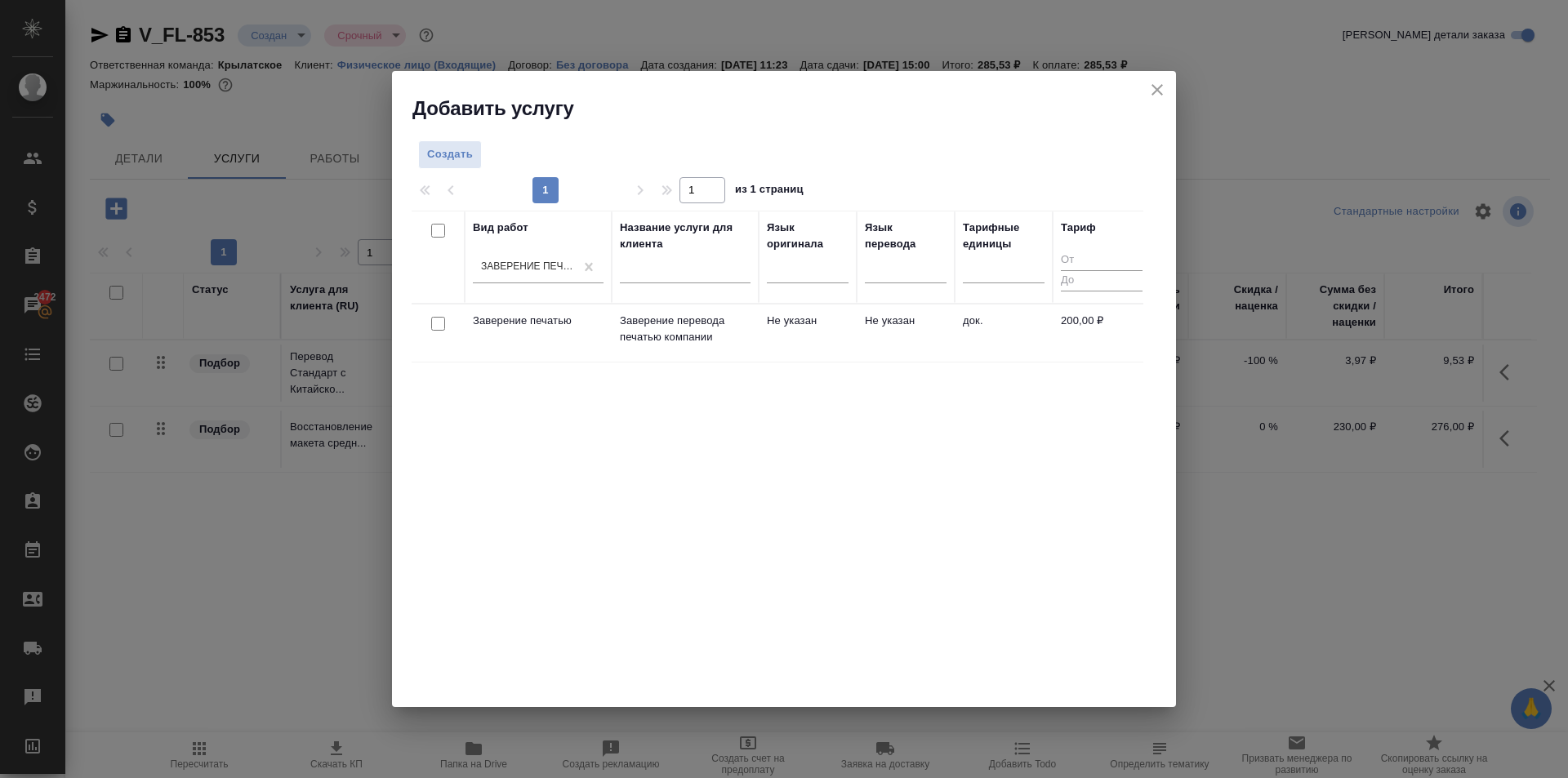
click at [765, 317] on td "Не указан" at bounding box center [807, 333] width 98 height 57
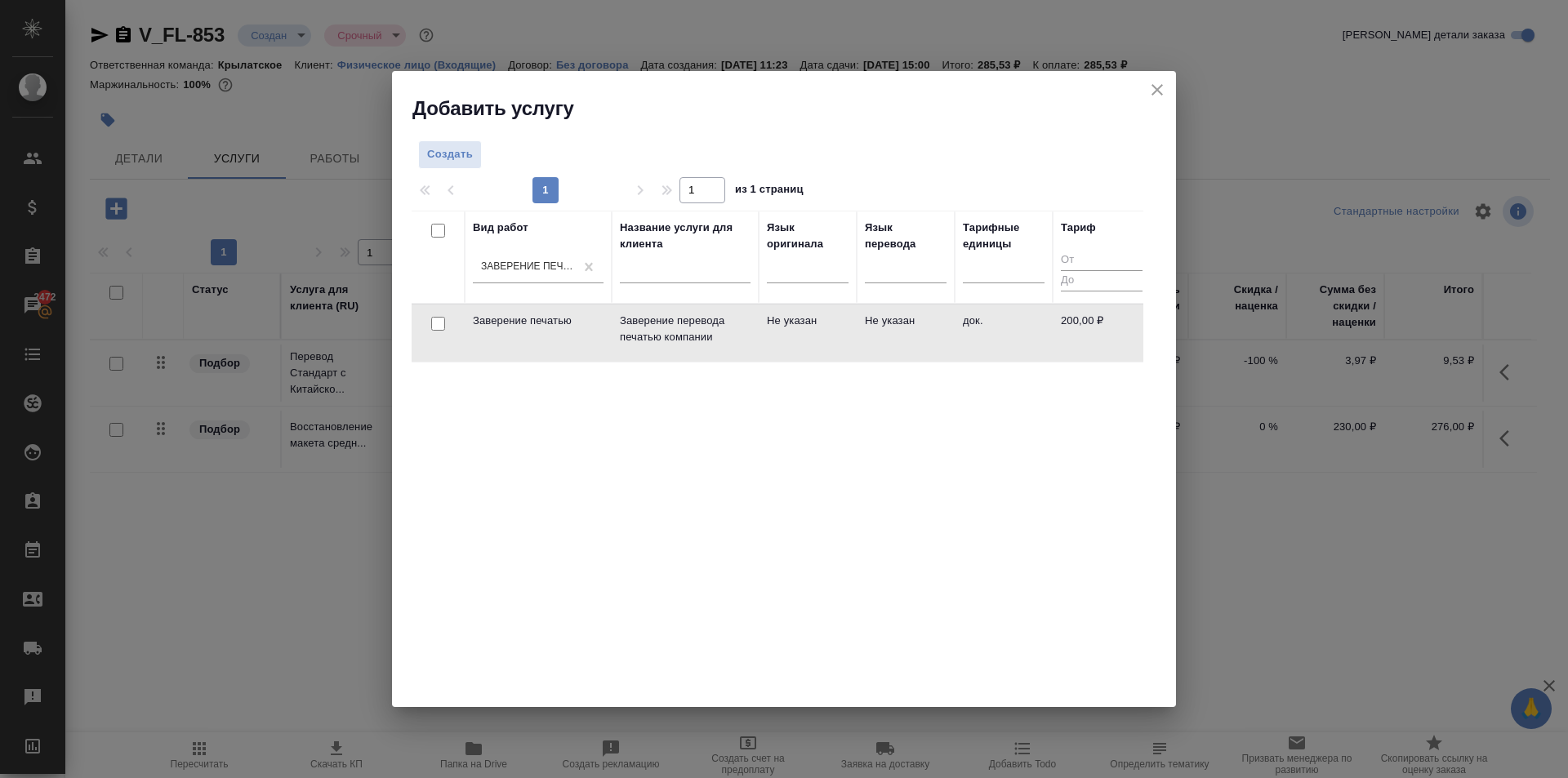
click at [896, 322] on td "Не указан" at bounding box center [905, 333] width 98 height 57
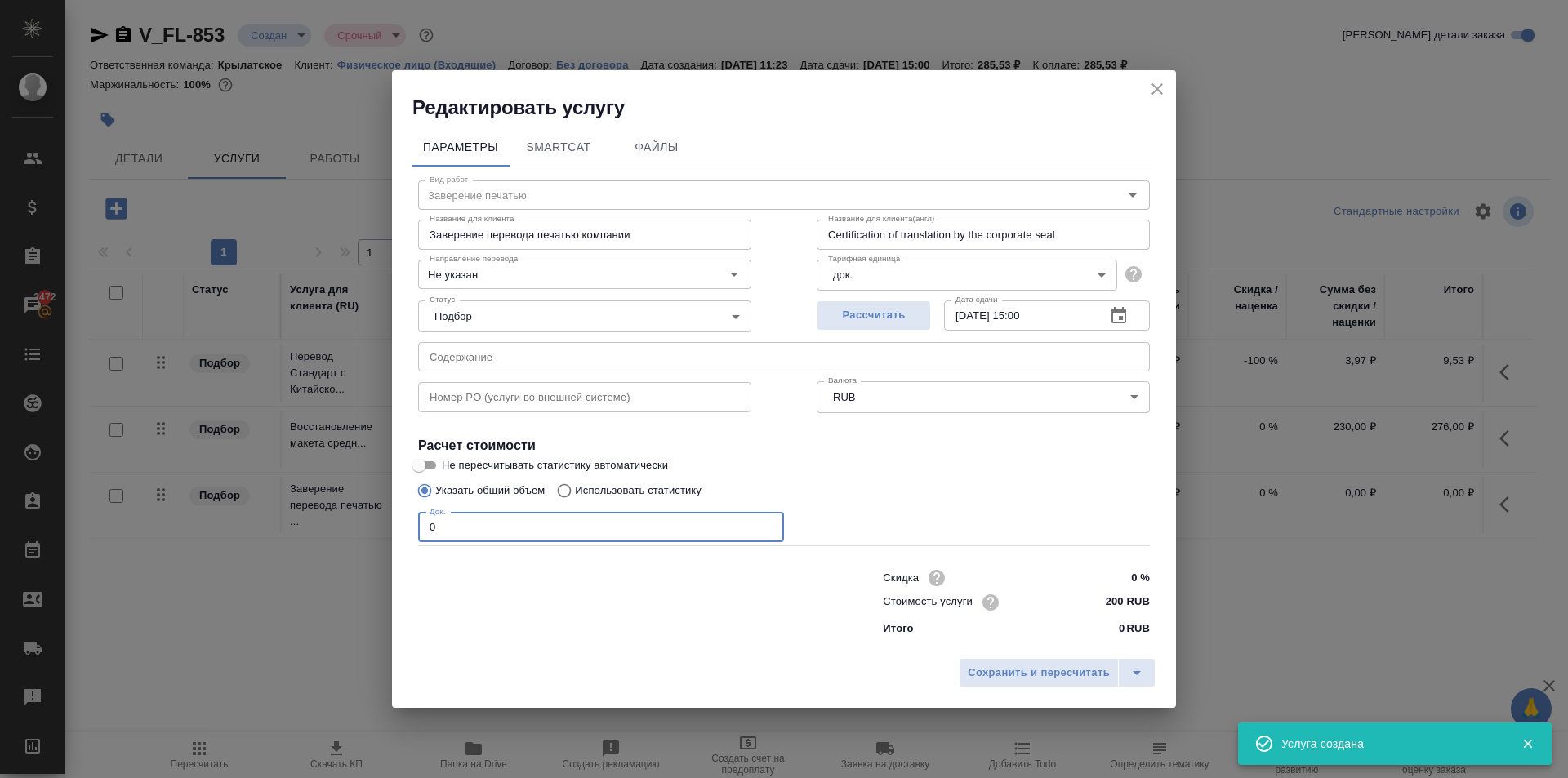
drag, startPoint x: 540, startPoint y: 535, endPoint x: 292, endPoint y: 525, distance: 248.2
click at [292, 525] on div "Редактировать услугу Параметры SmartCat Файлы Вид работ Заверение печатью Вид р…" at bounding box center [784, 389] width 1568 height 778
type input "1"
click at [979, 677] on span "Сохранить и пересчитать" at bounding box center [1039, 673] width 142 height 19
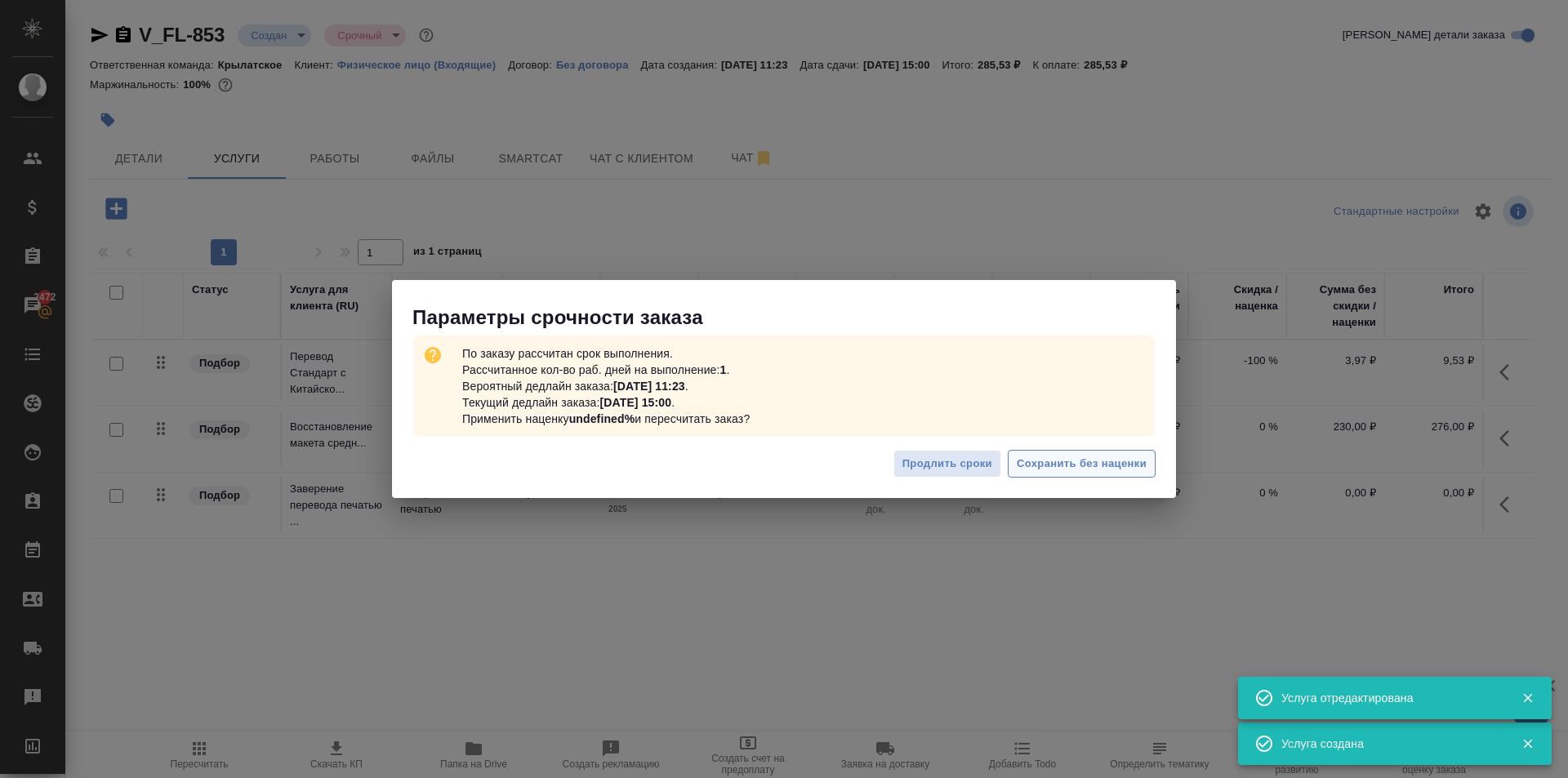
click at [1087, 466] on span "Сохранить без наценки" at bounding box center [1080, 463] width 129 height 19
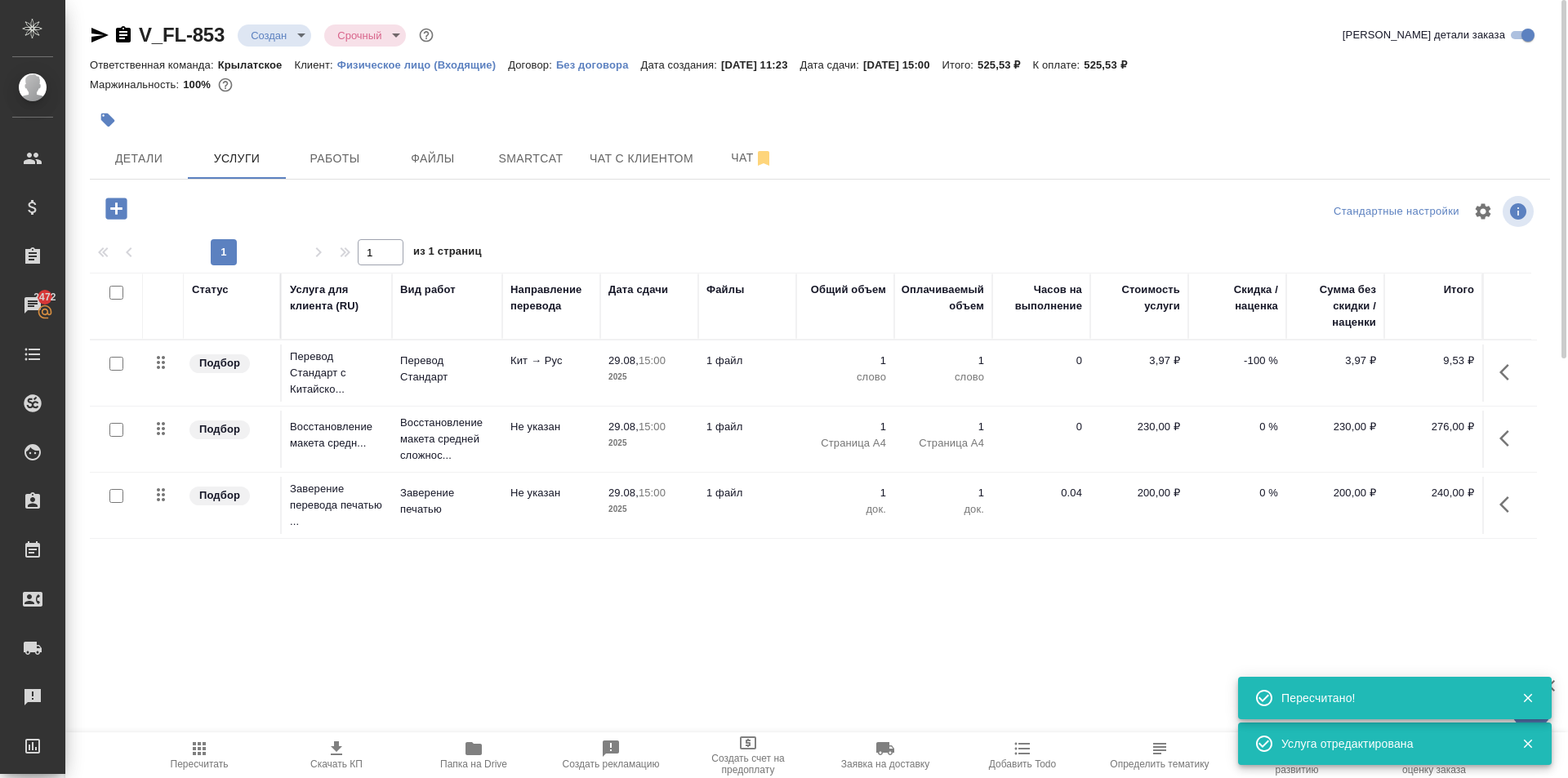
click at [114, 358] on input "checkbox" at bounding box center [116, 364] width 14 height 14
checkbox input "true"
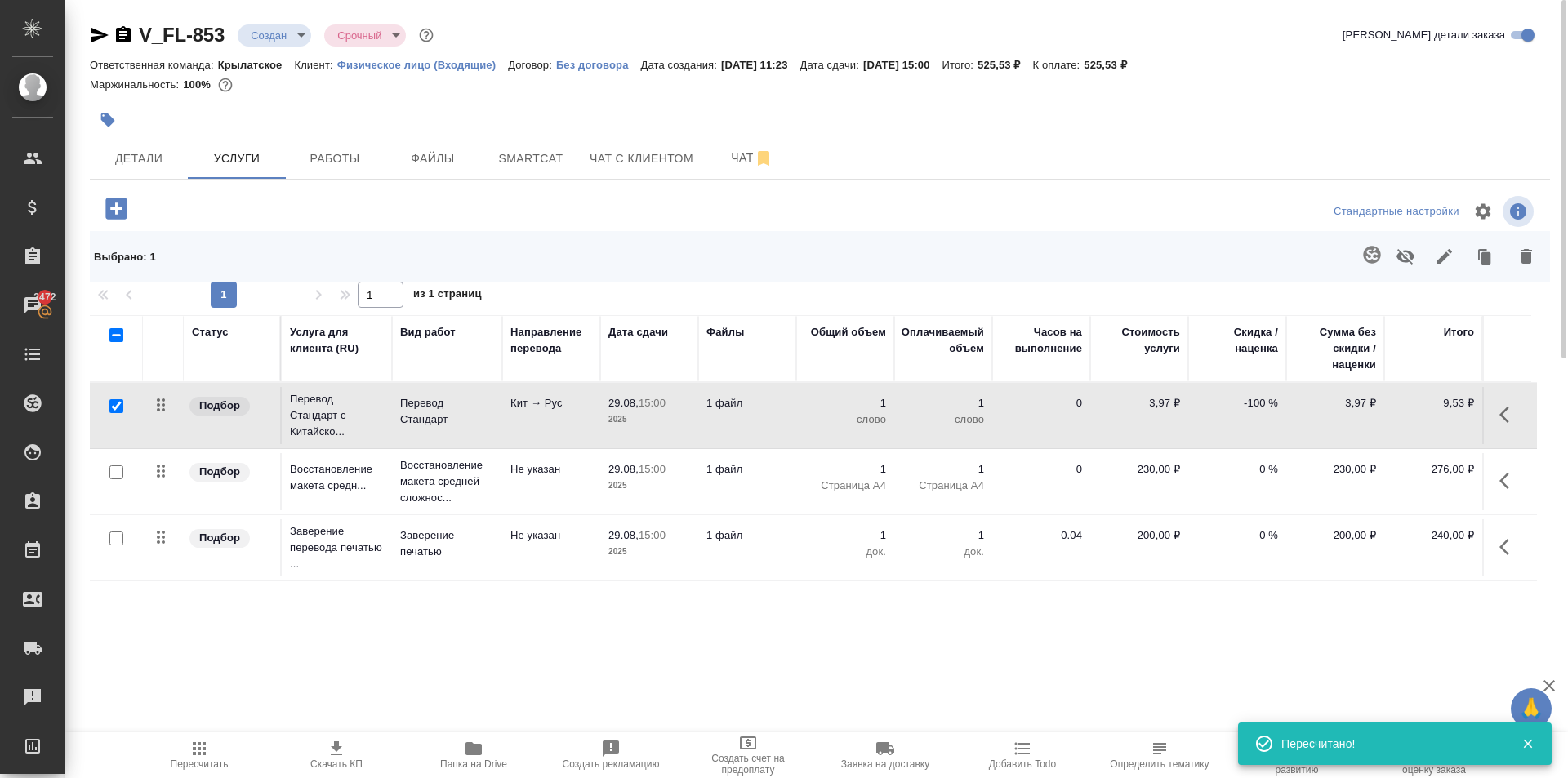
click at [1367, 247] on span at bounding box center [1368, 257] width 33 height 43
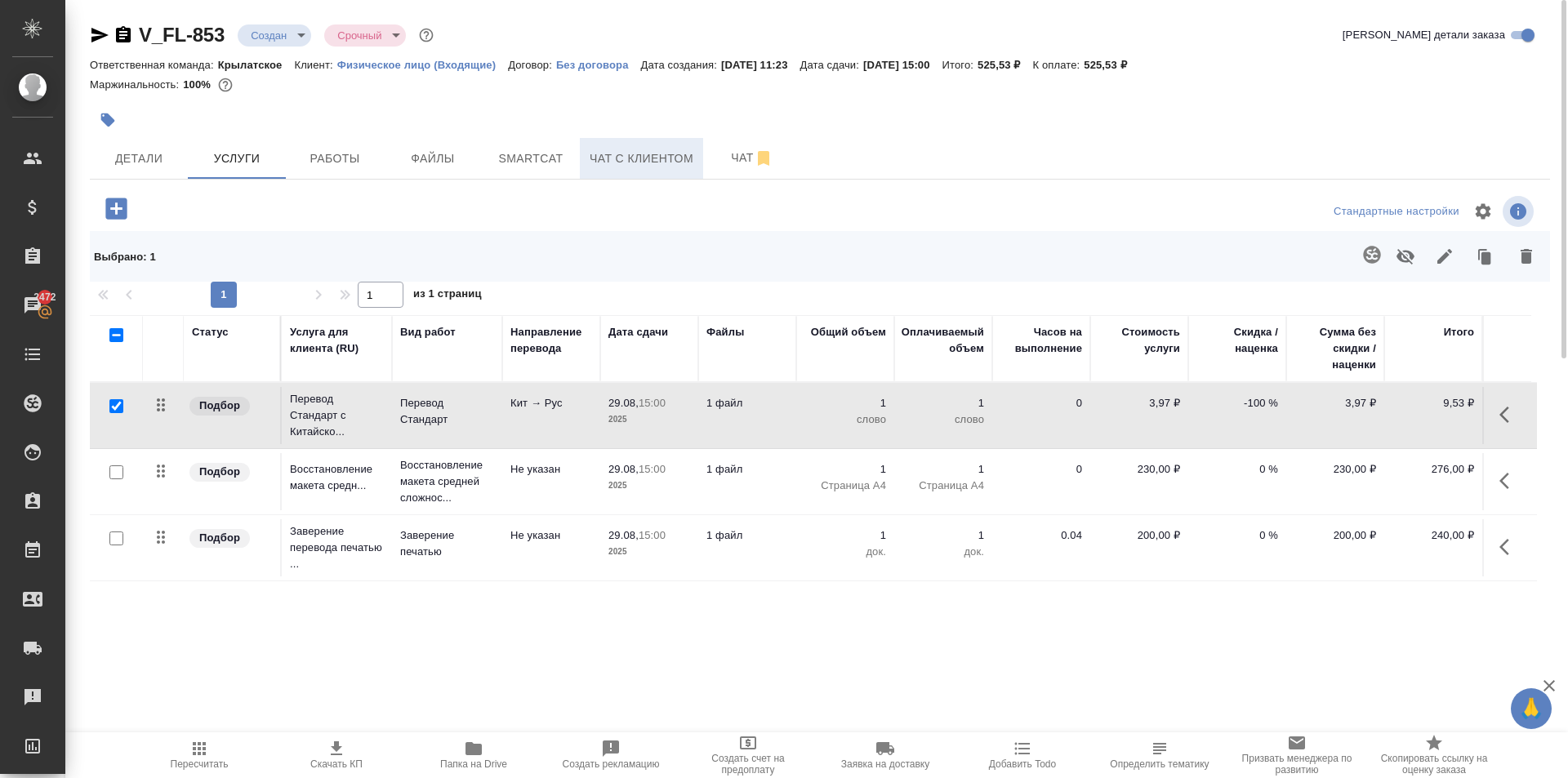
click at [596, 163] on span "Чат с клиентом" at bounding box center [641, 159] width 104 height 20
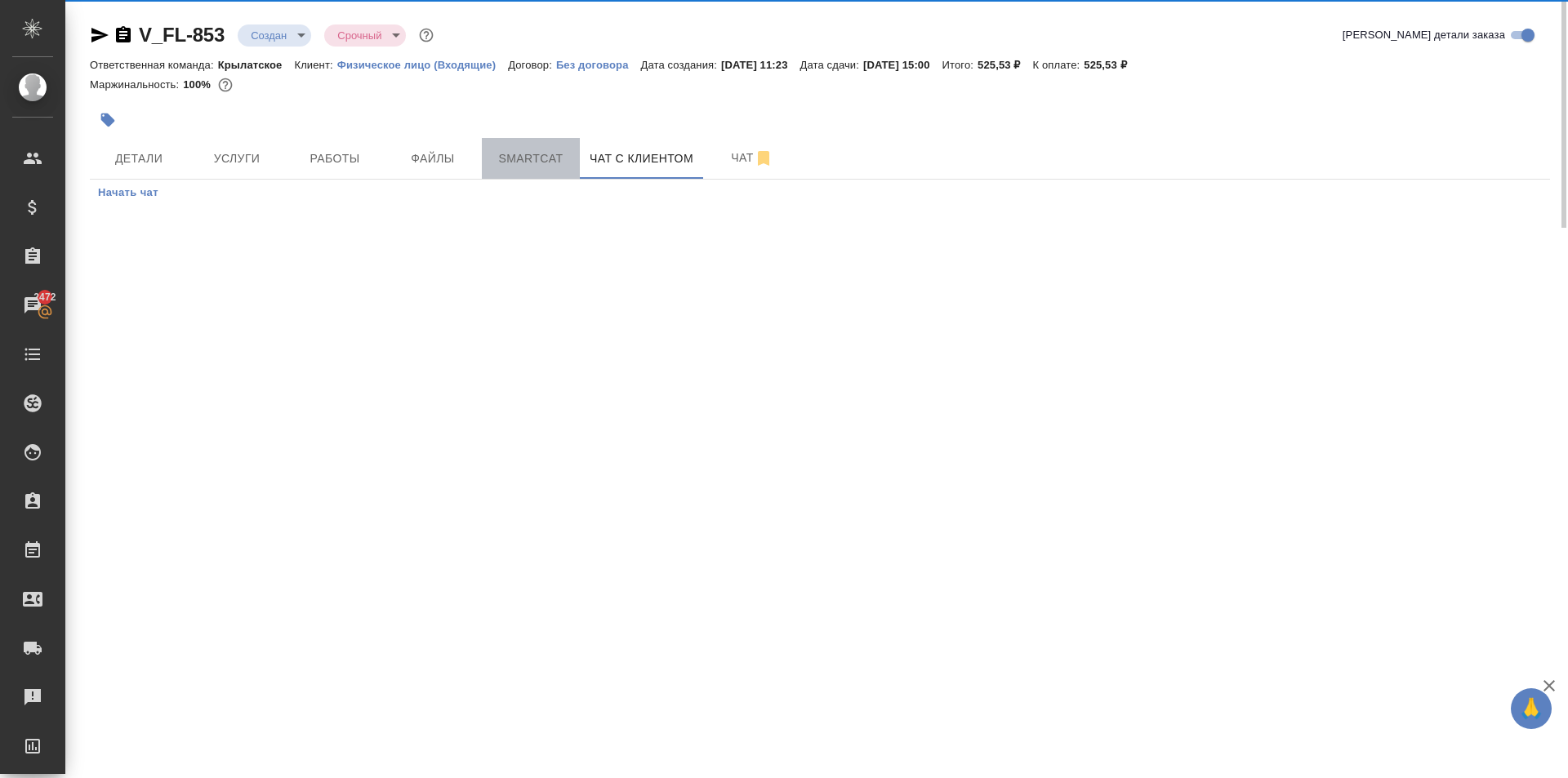
click at [524, 150] on span "Smartcat" at bounding box center [530, 159] width 79 height 20
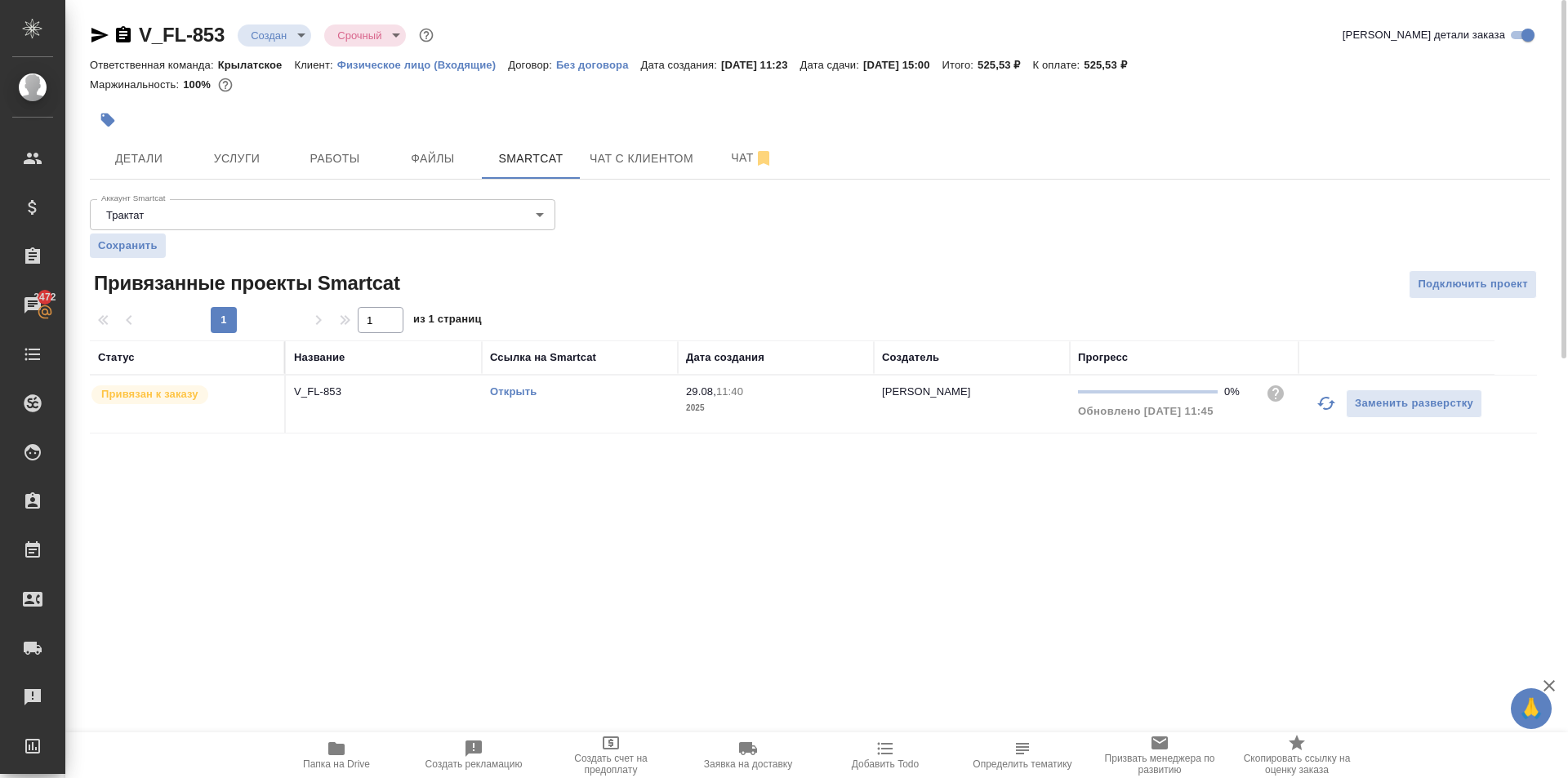
click at [517, 391] on link "Открыть" at bounding box center [513, 391] width 47 height 13
click at [256, 165] on span "Услуги" at bounding box center [237, 159] width 79 height 20
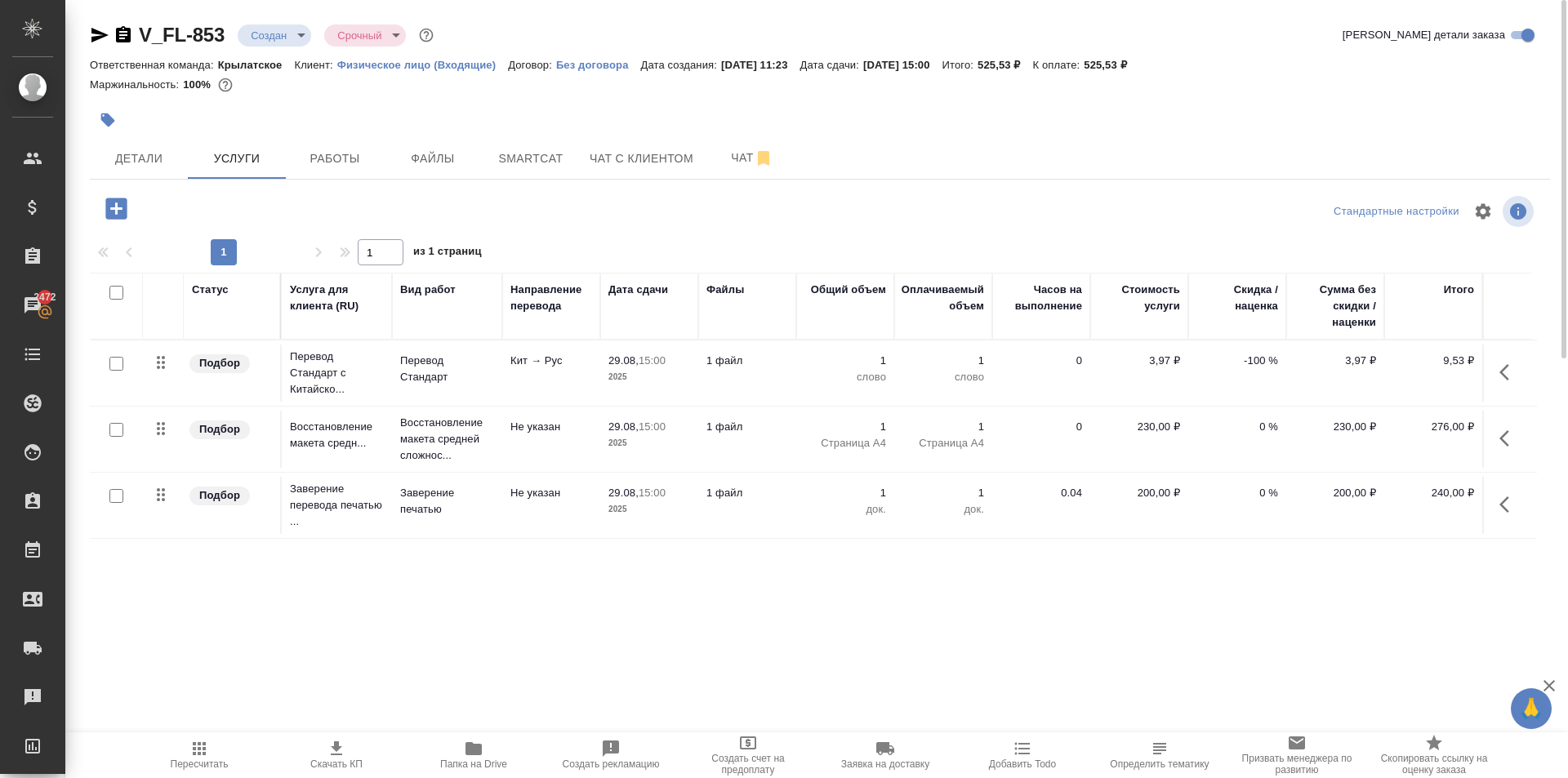
click at [1507, 390] on button "button" at bounding box center [1509, 372] width 39 height 39
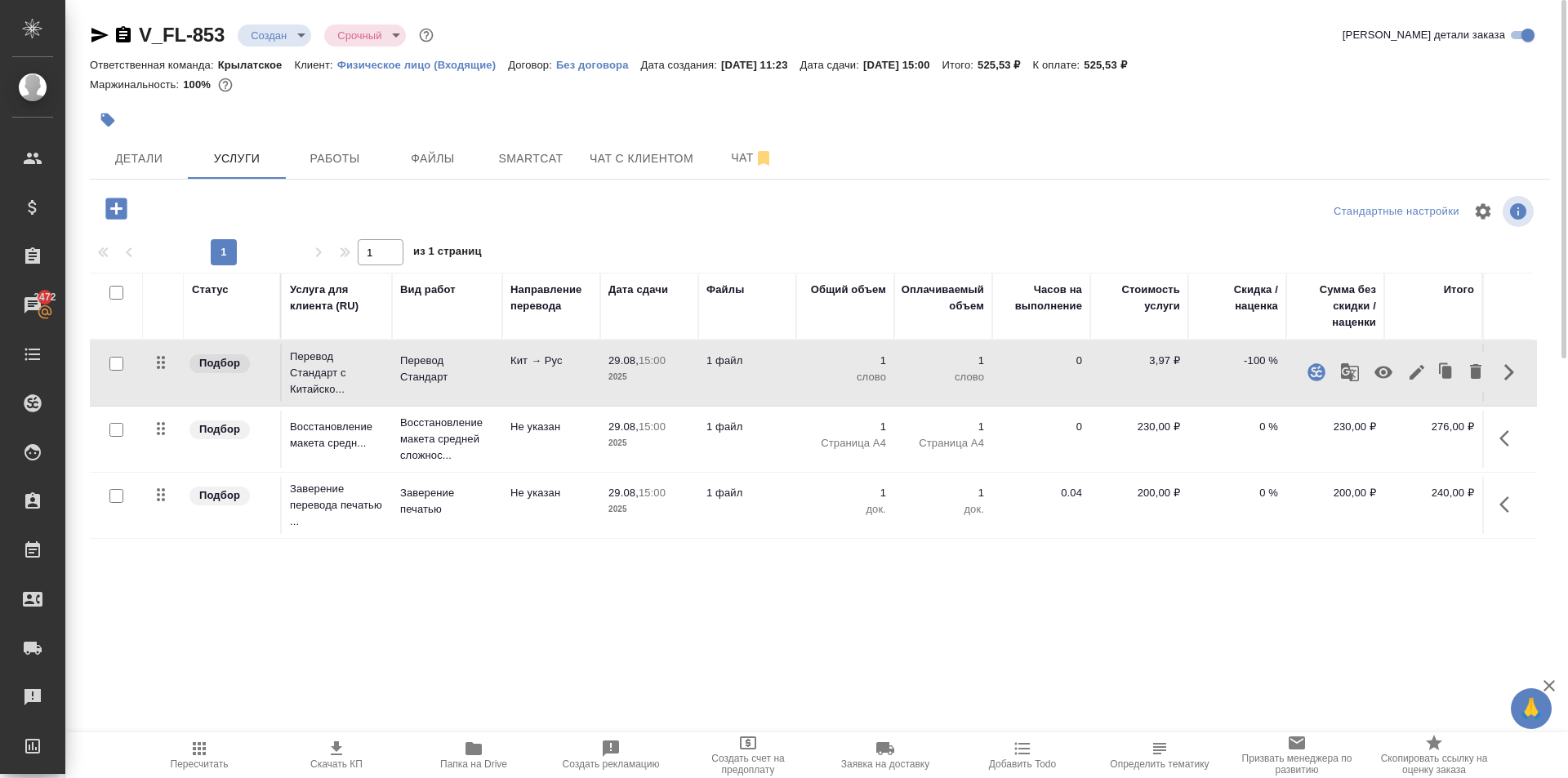
click at [1415, 371] on icon "button" at bounding box center [1416, 372] width 19 height 19
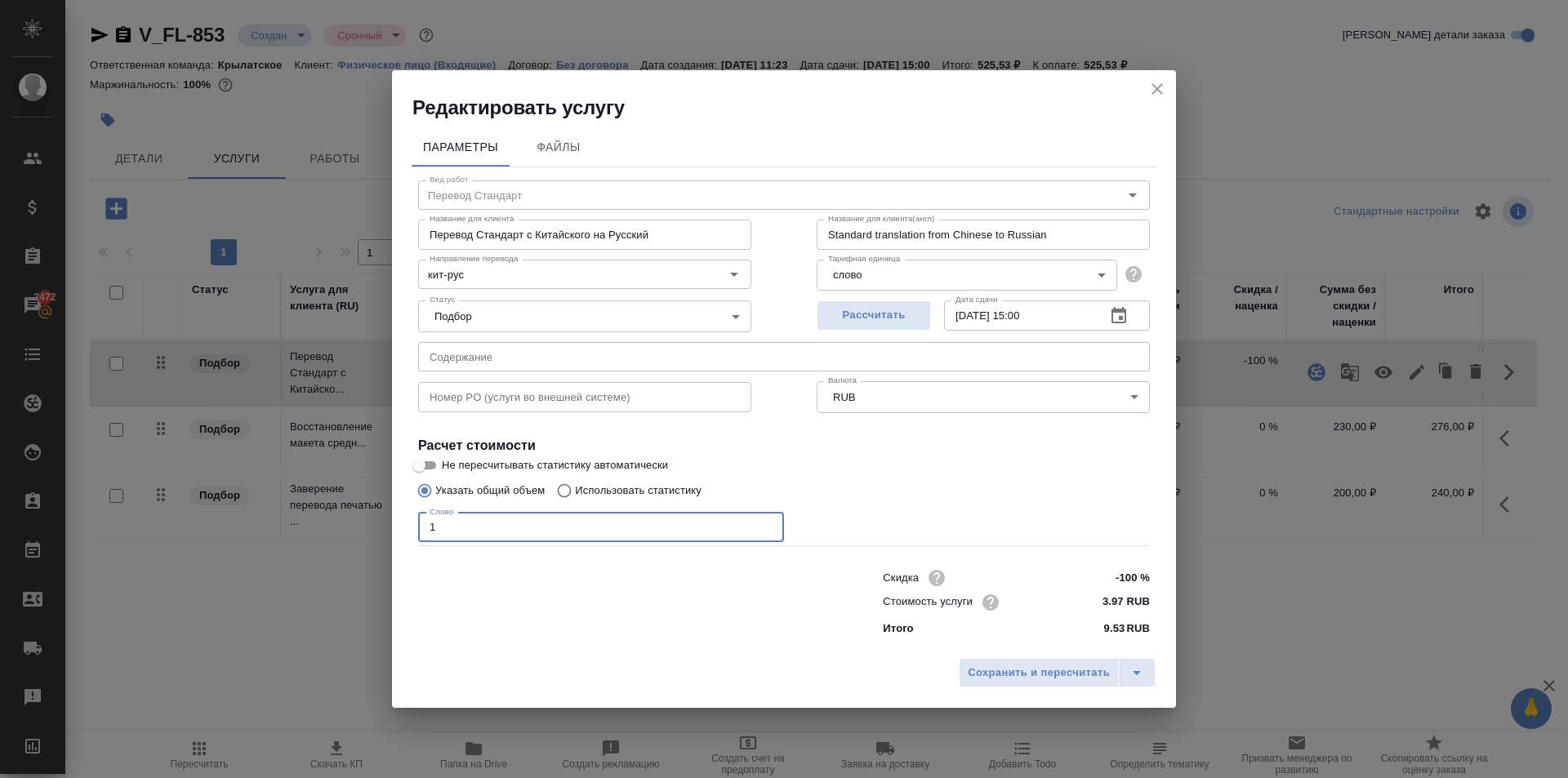
drag, startPoint x: 658, startPoint y: 528, endPoint x: 438, endPoint y: 515, distance: 220.4
click at [438, 518] on input "1" at bounding box center [602, 528] width 366 height 29
type input "600"
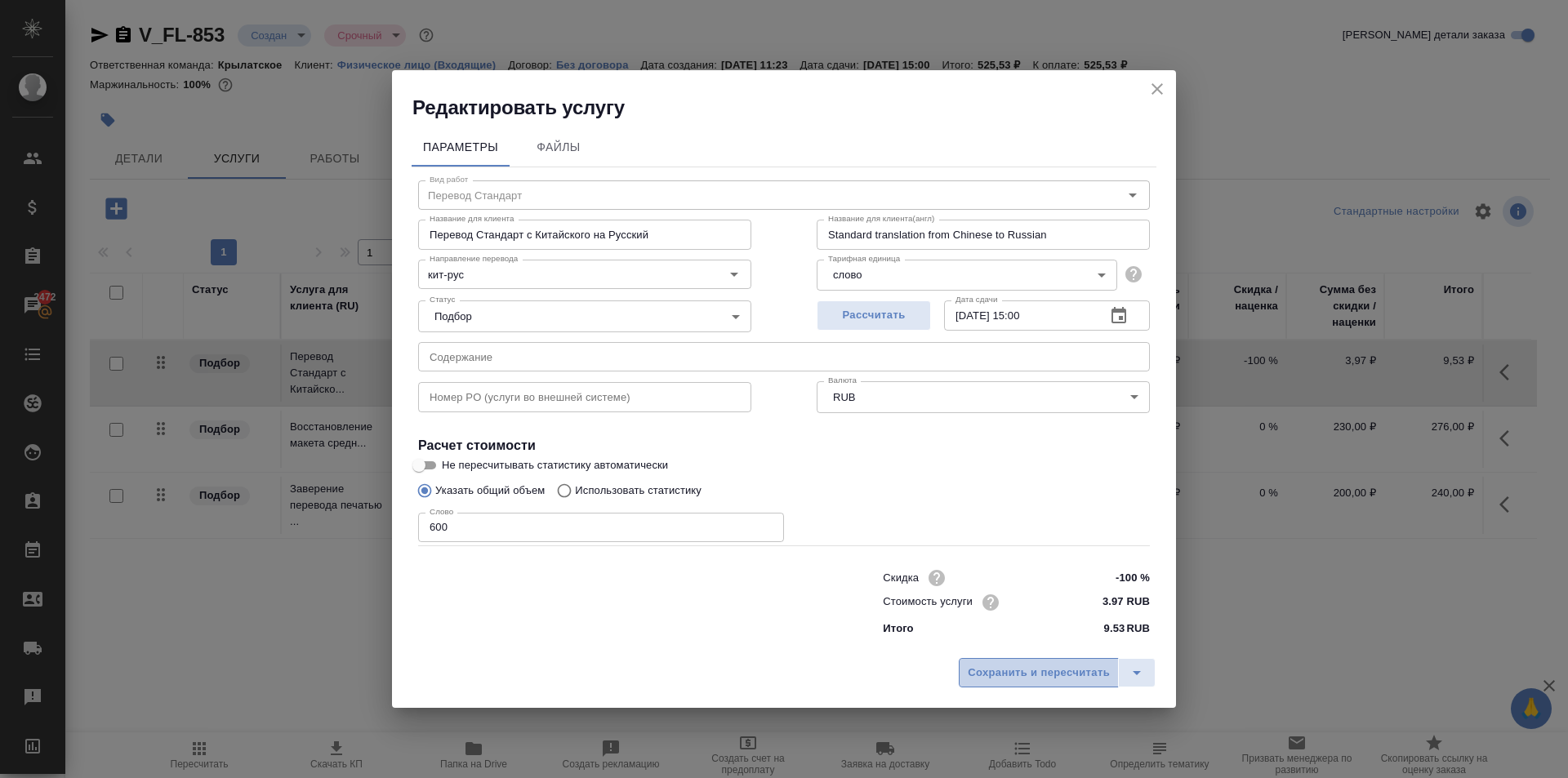
click at [1042, 662] on button "Сохранить и пересчитать" at bounding box center [1039, 673] width 160 height 29
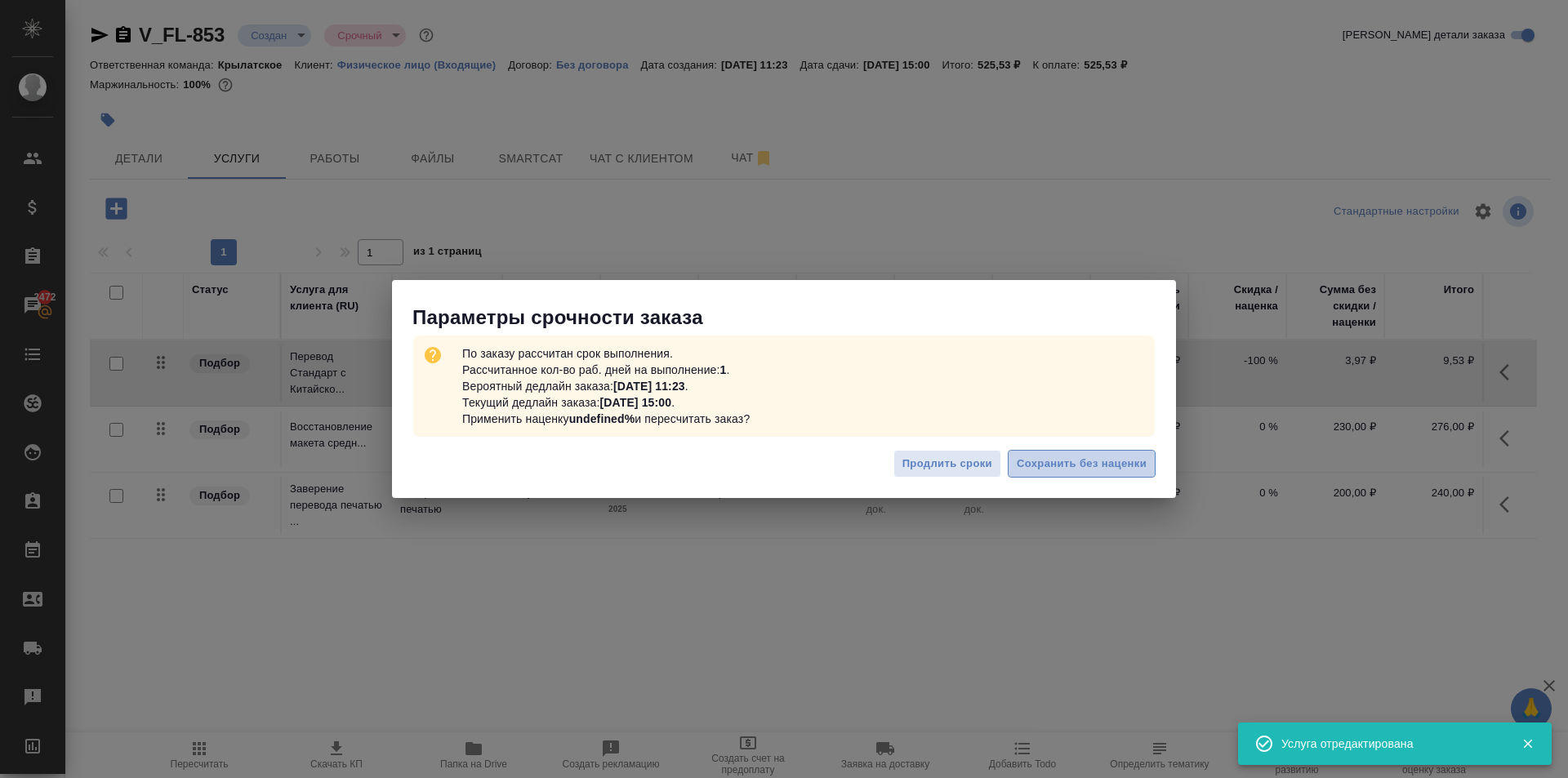
click at [1127, 476] on button "Сохранить без наценки" at bounding box center [1081, 463] width 148 height 28
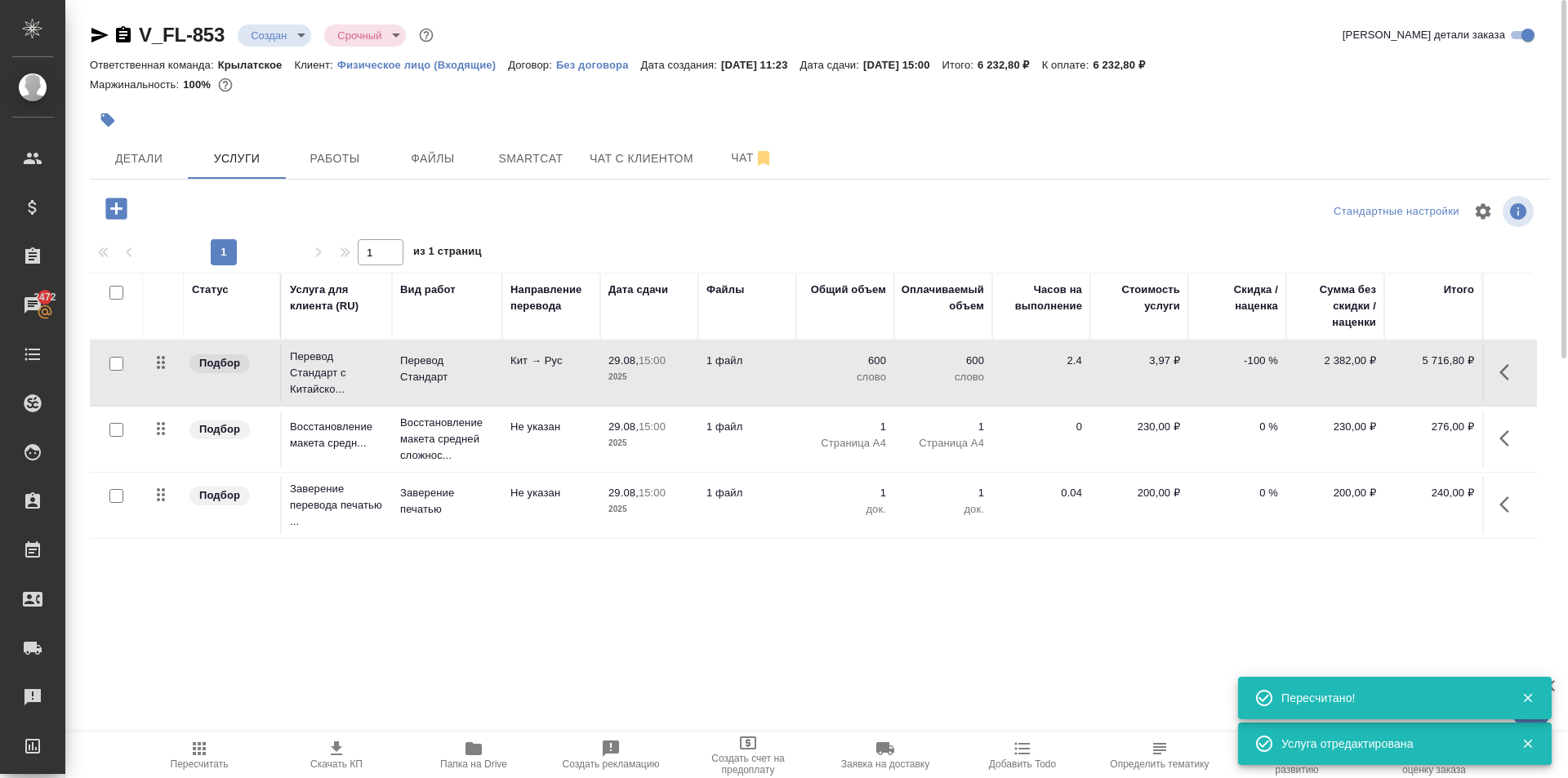
click at [194, 738] on button "Пересчитать" at bounding box center [199, 755] width 137 height 46
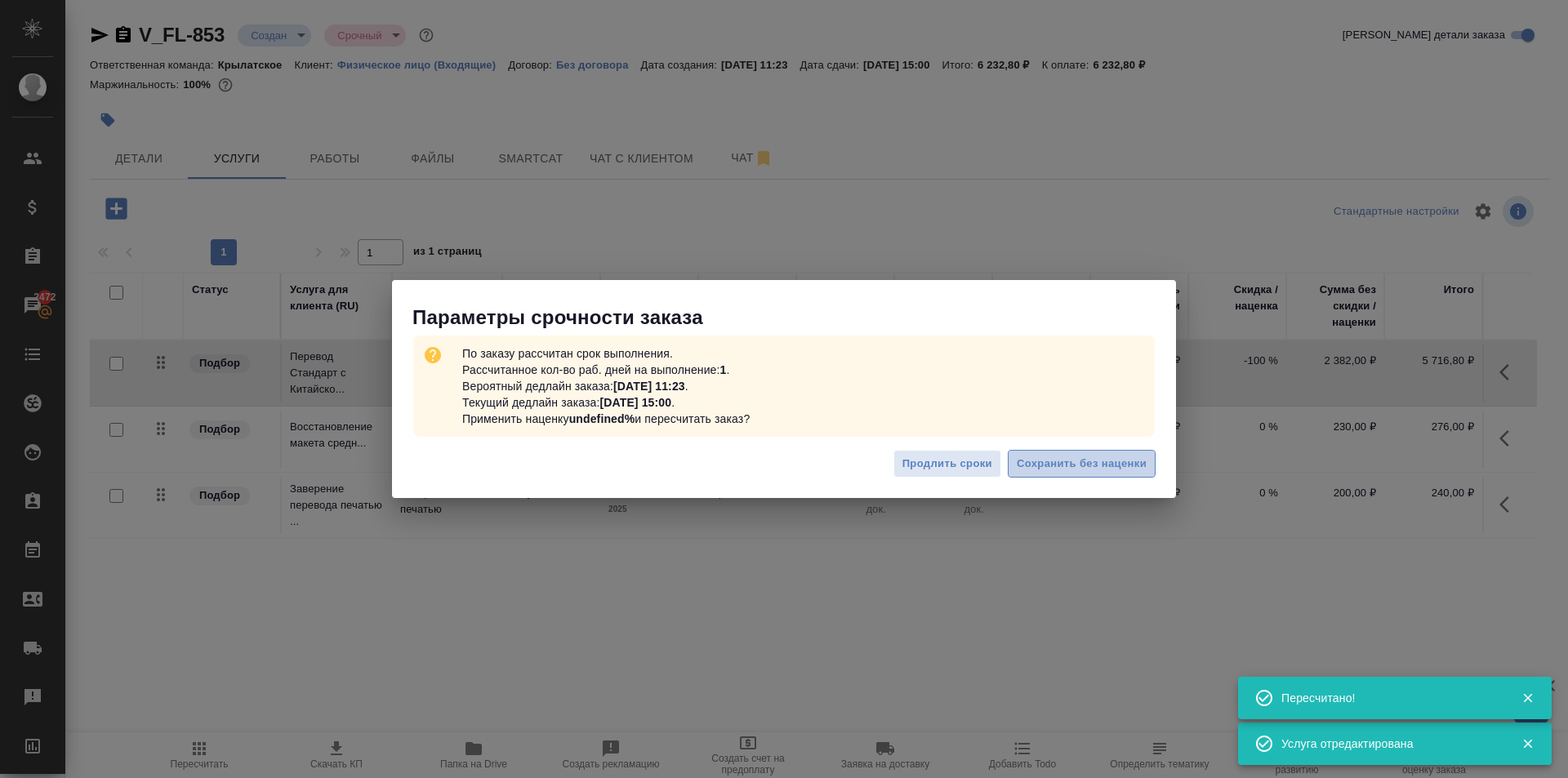
click at [1094, 469] on span "Сохранить без наценки" at bounding box center [1080, 463] width 129 height 19
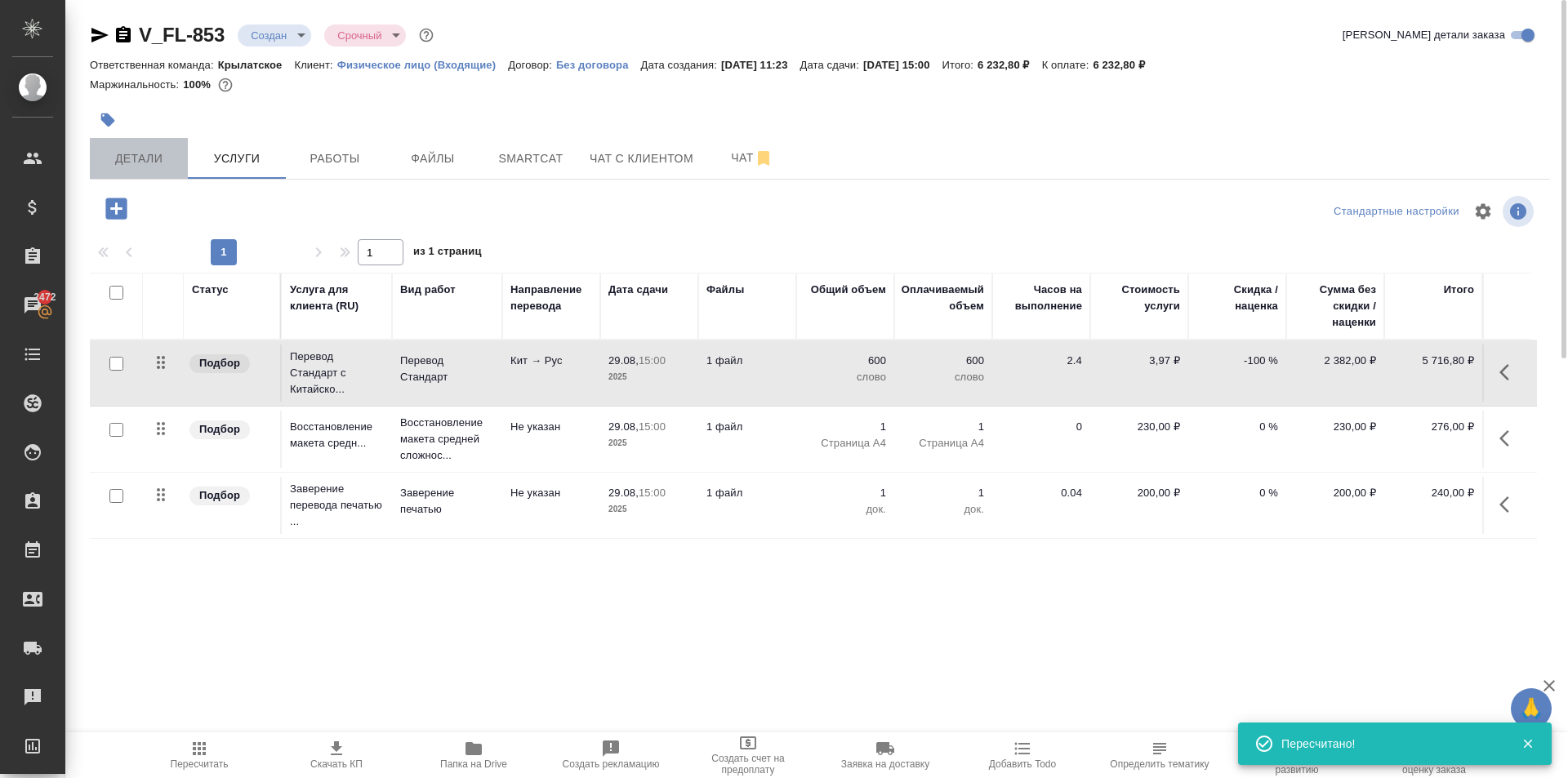
click at [138, 166] on span "Детали" at bounding box center [138, 159] width 79 height 20
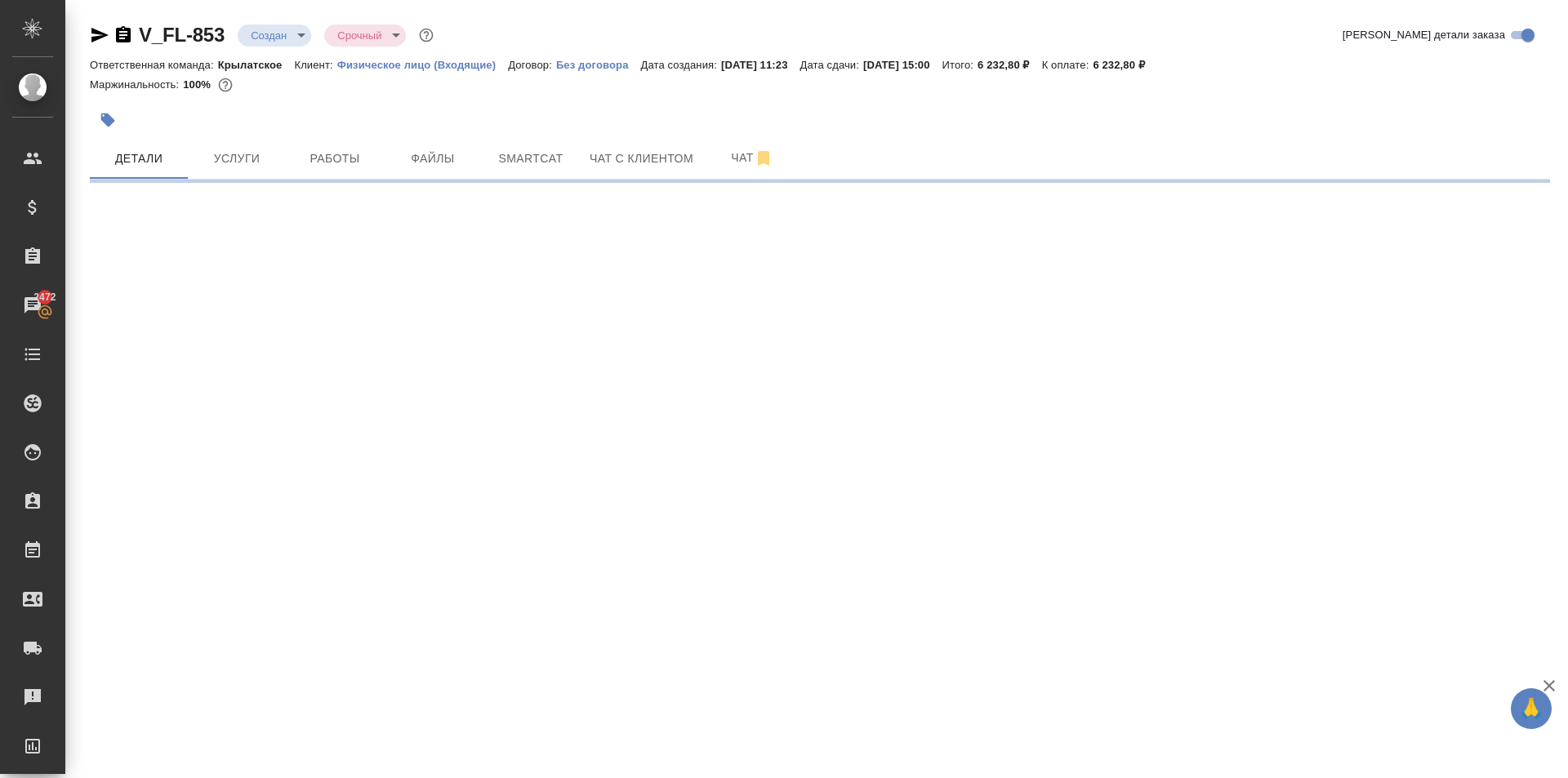
select select "RU"
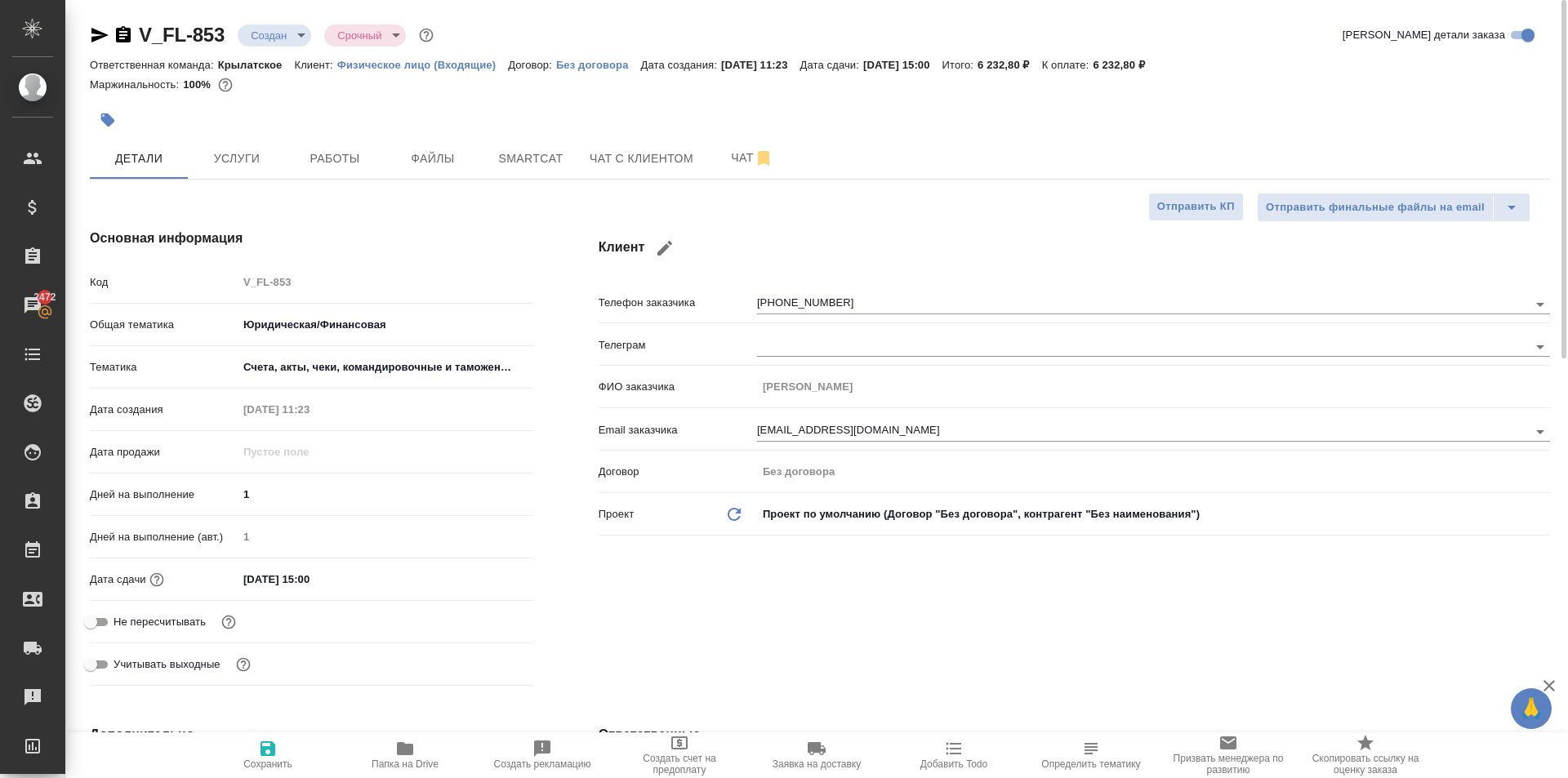
type textarea "x"
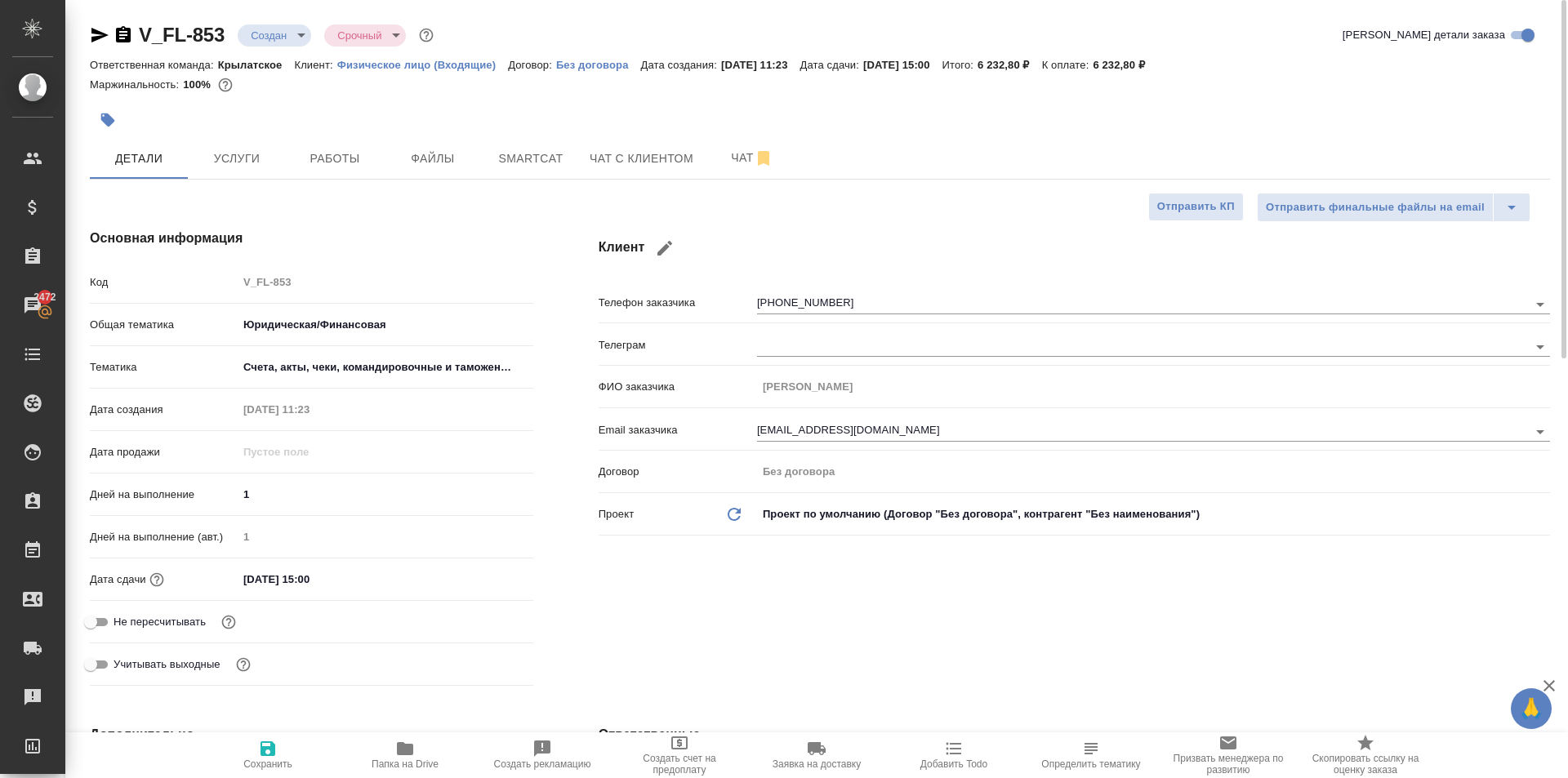
type textarea "x"
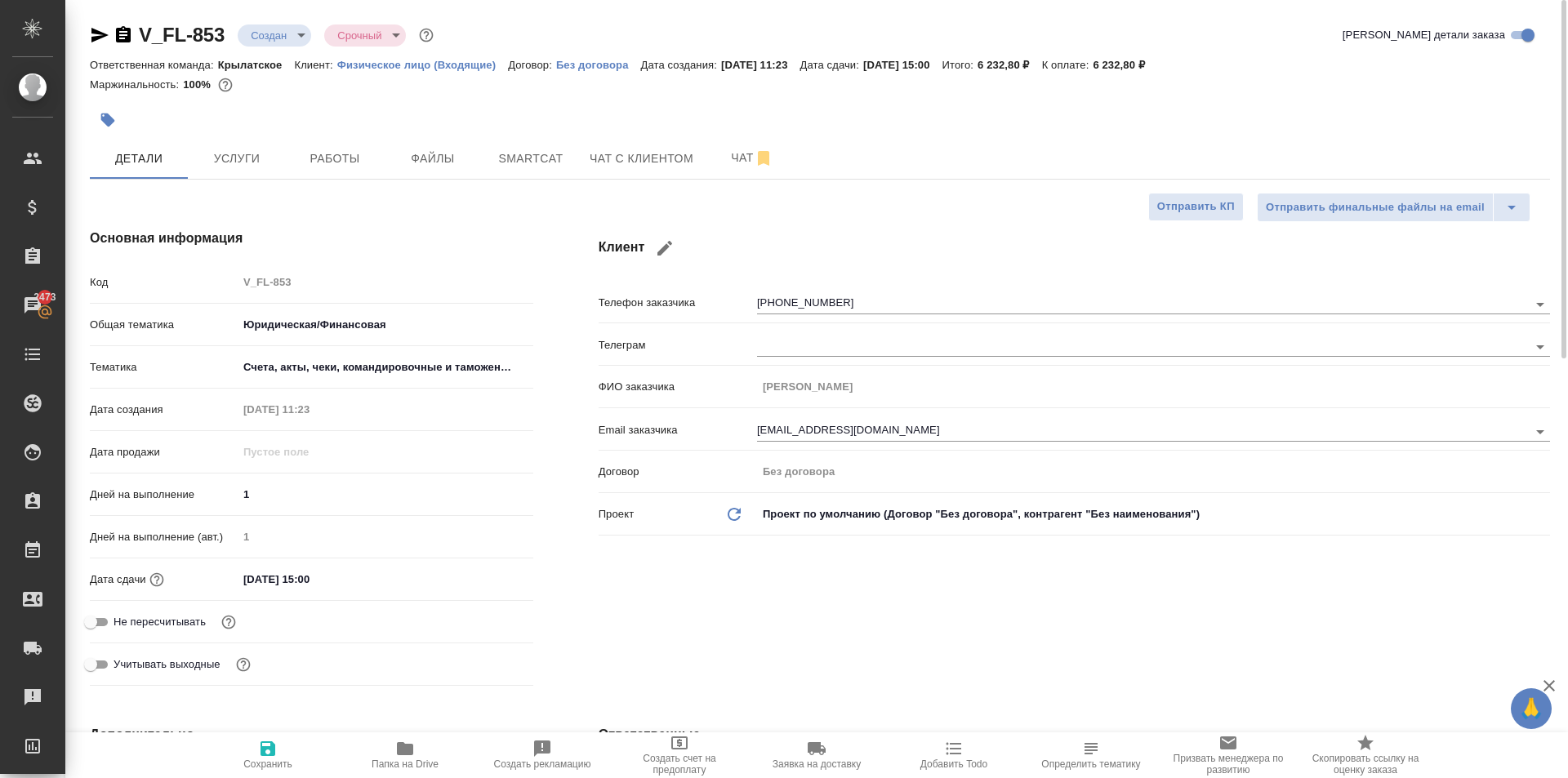
type textarea "x"
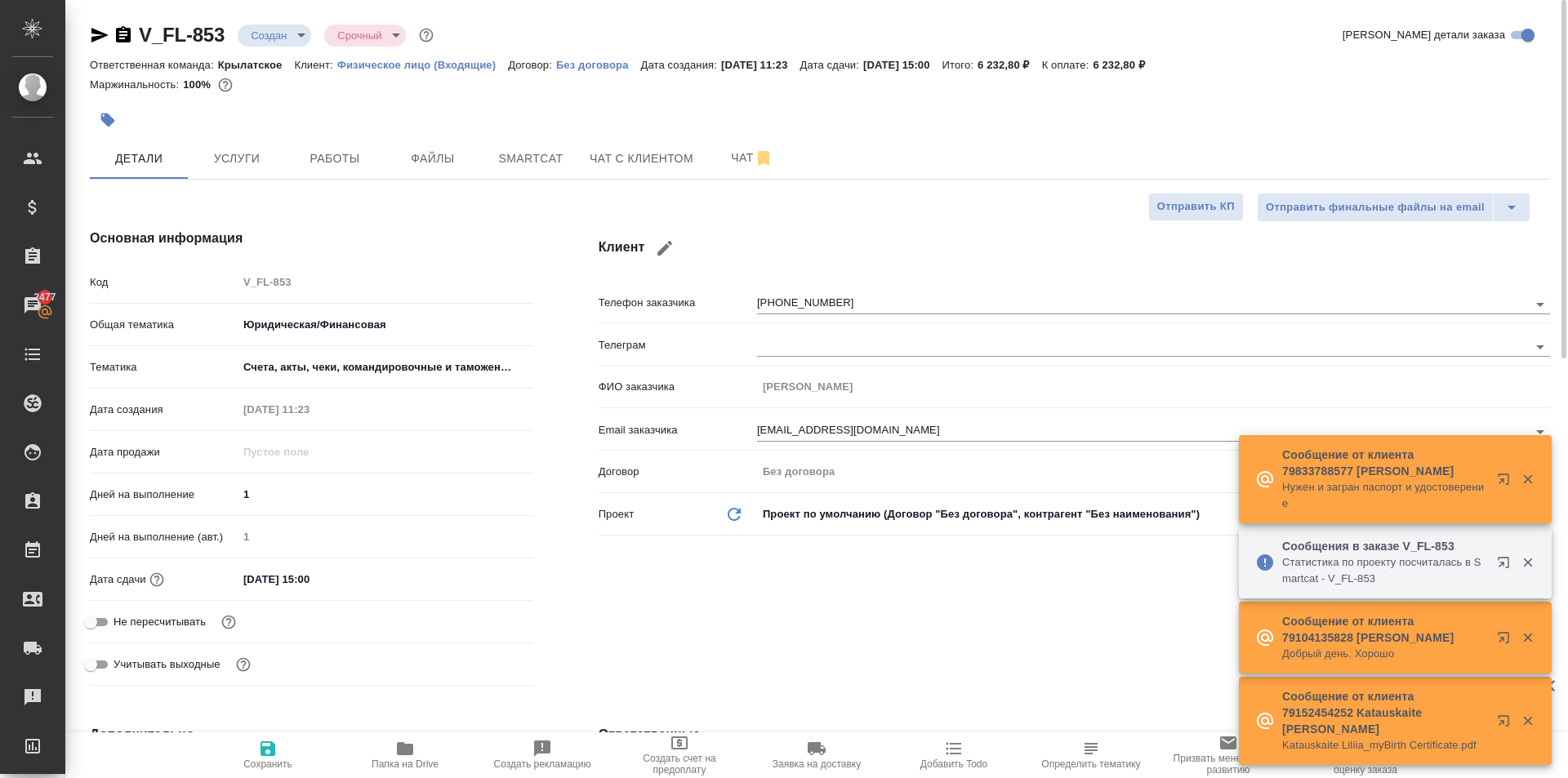
type textarea "x"
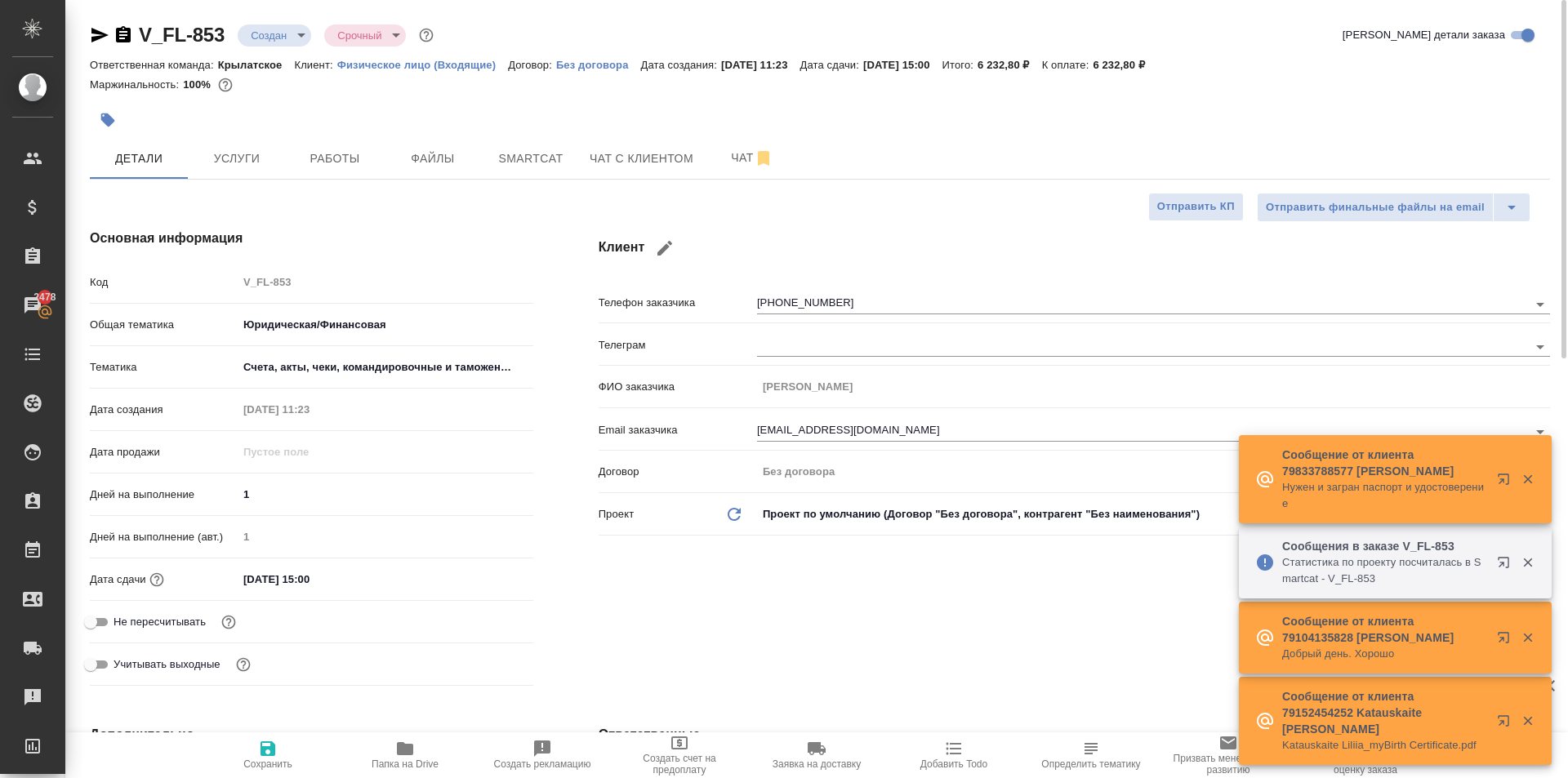
type textarea "x"
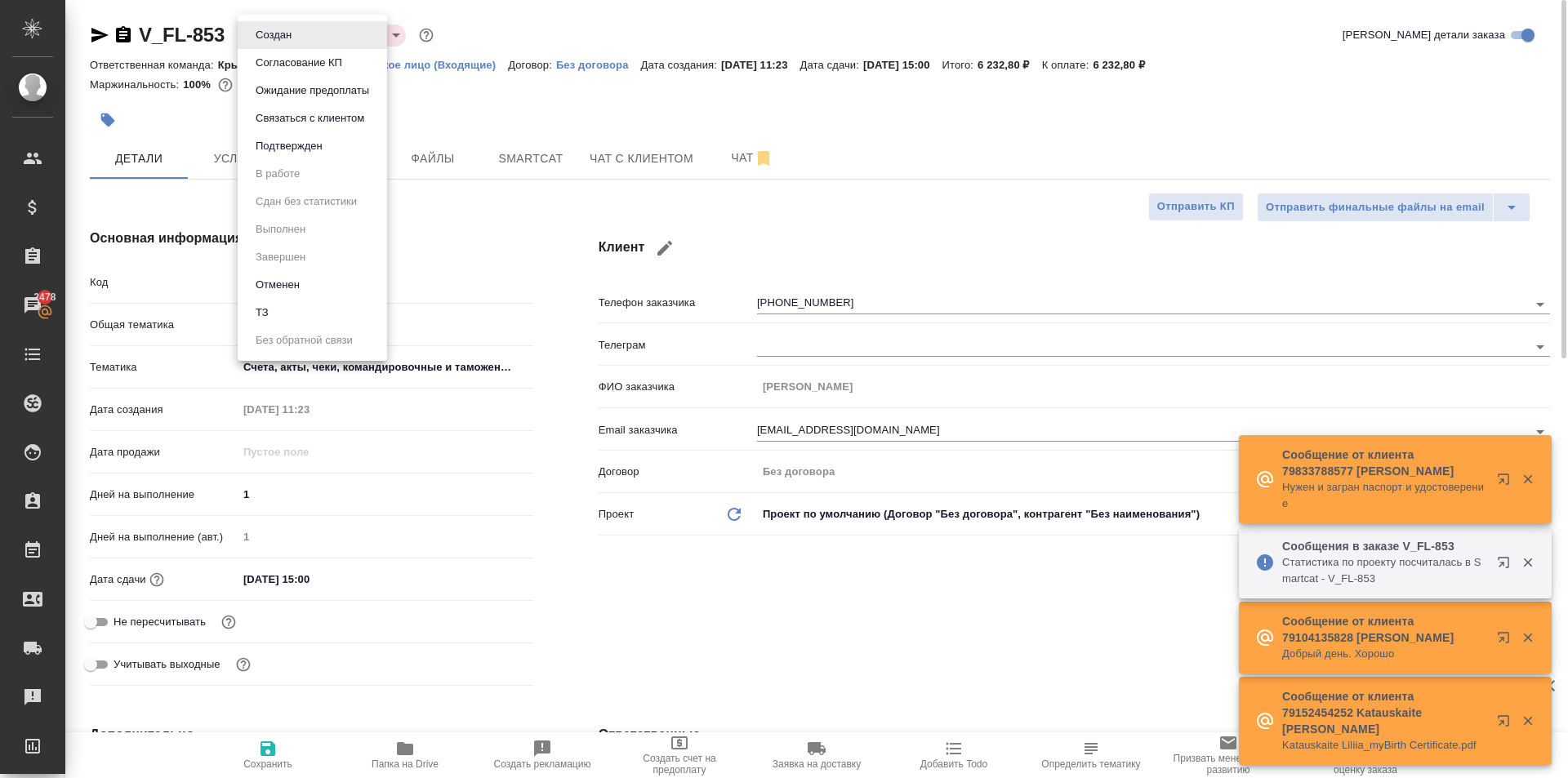
click at [295, 39] on body "🙏 .cls-1 fill:#fff; AWATERA Kasymov Timur Клиенты Спецификации Заказы 2478 Чаты…" at bounding box center [784, 389] width 1568 height 778
click at [290, 44] on button "Ожидание предоплаты" at bounding box center [273, 35] width 46 height 18
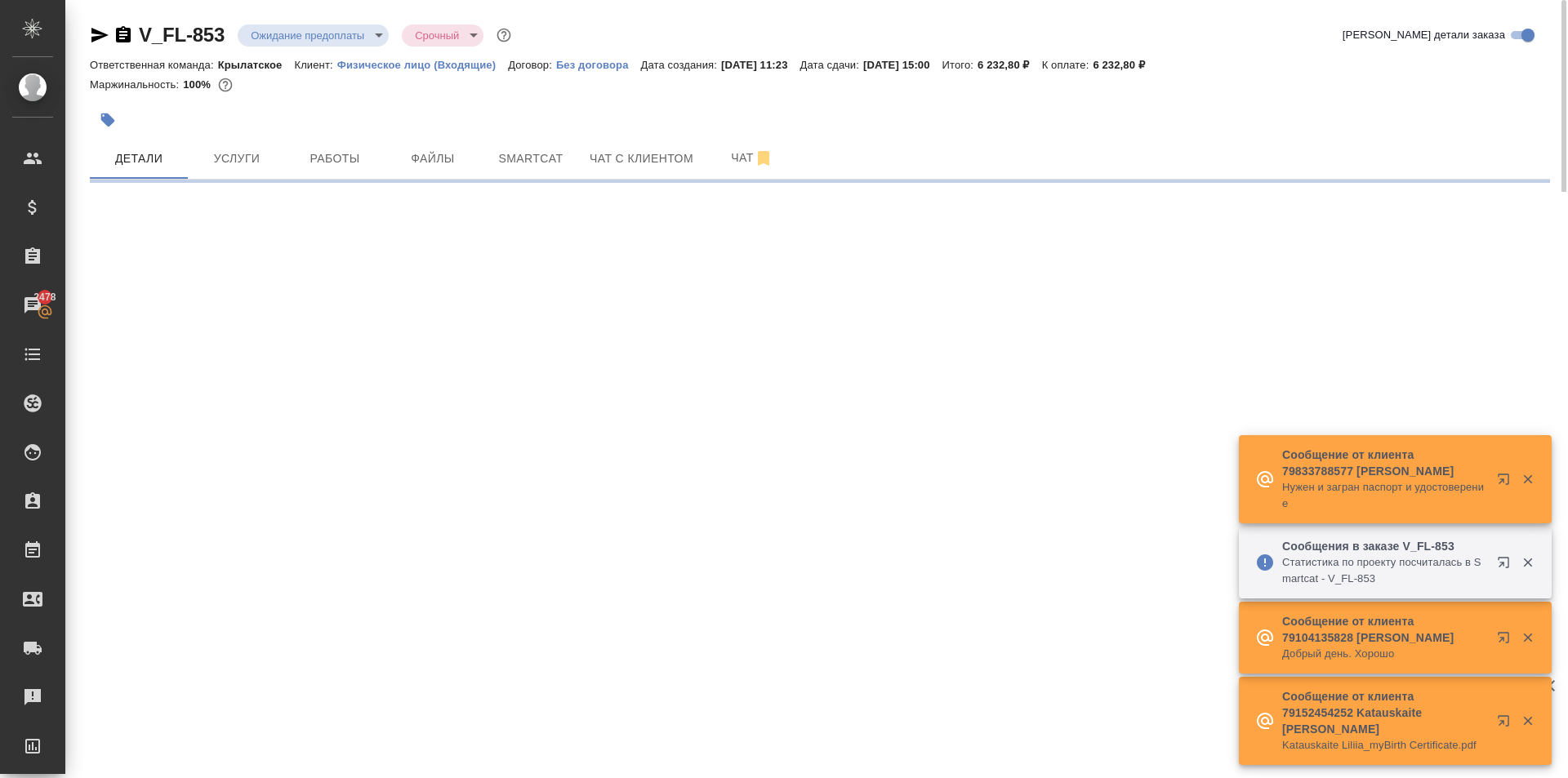
select select "RU"
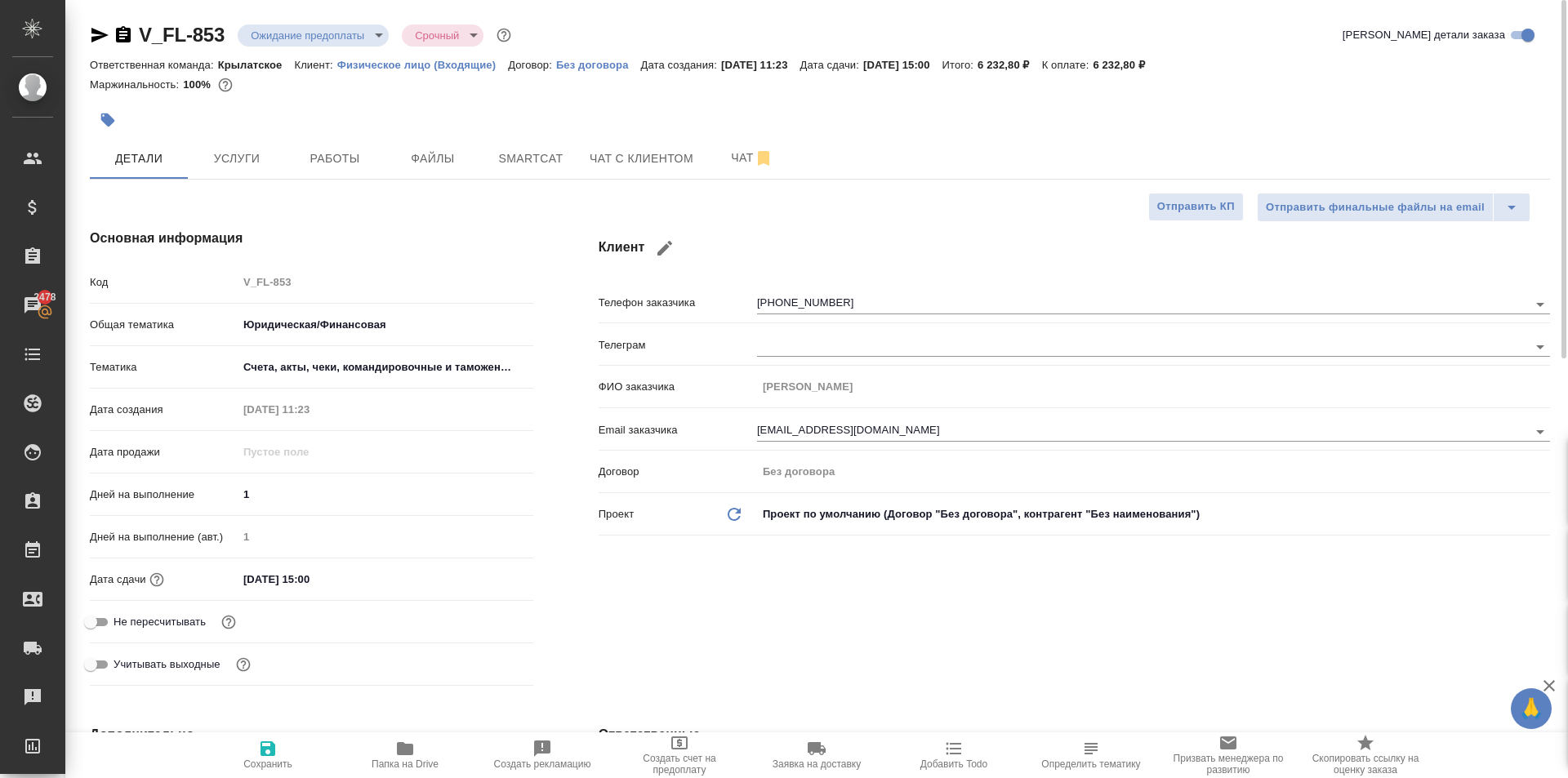
type textarea "x"
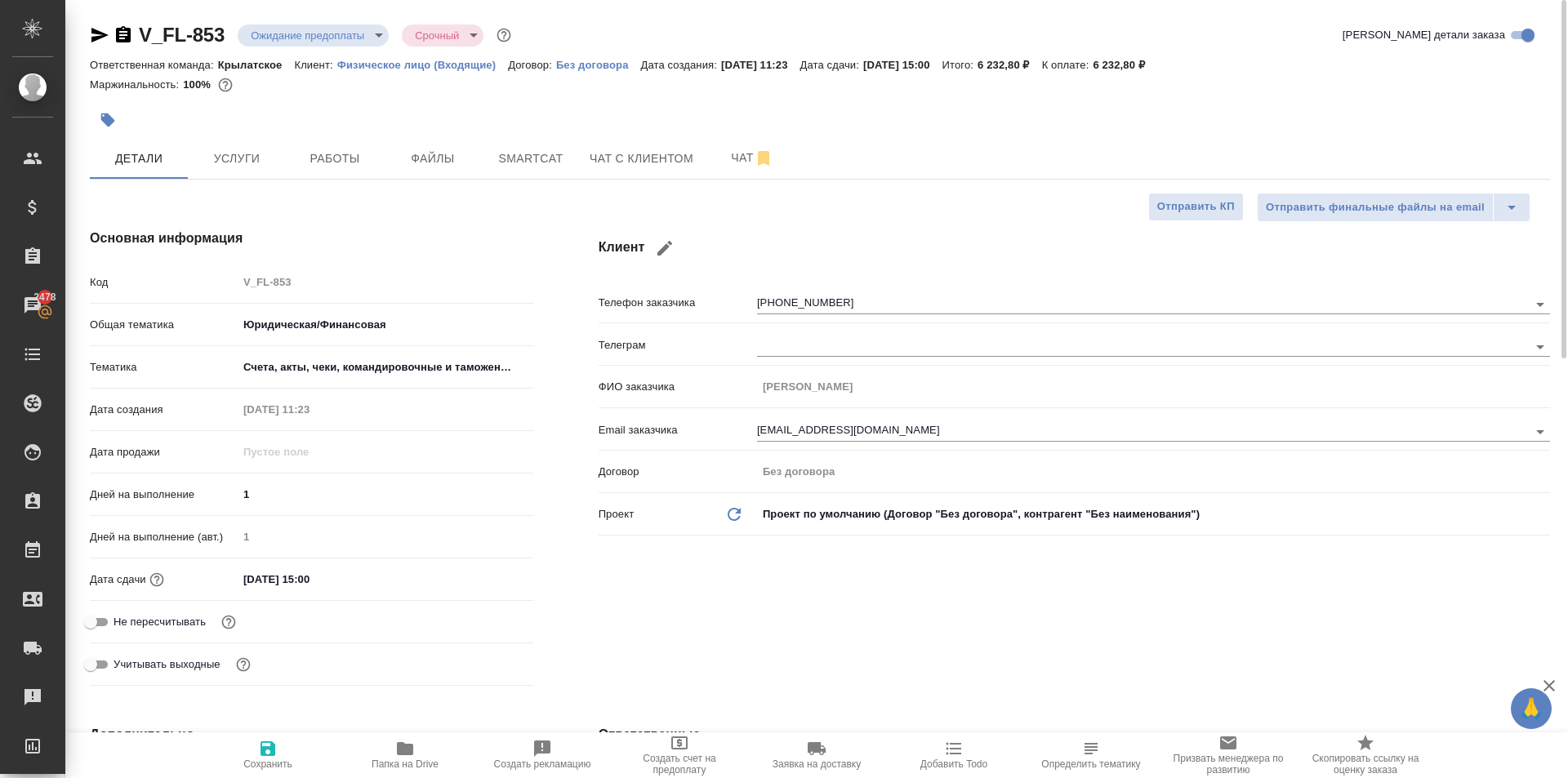
type textarea "x"
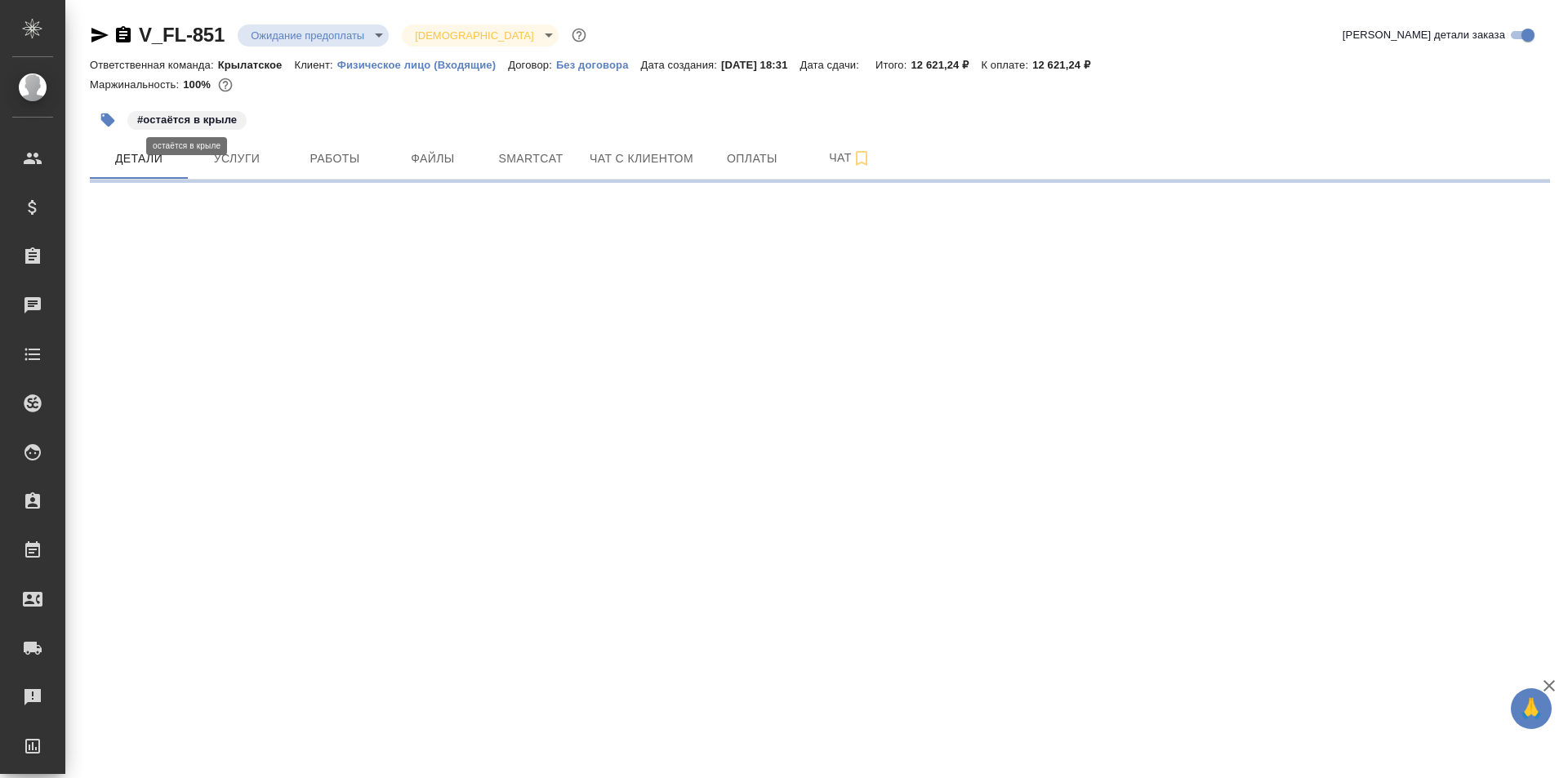
select select "RU"
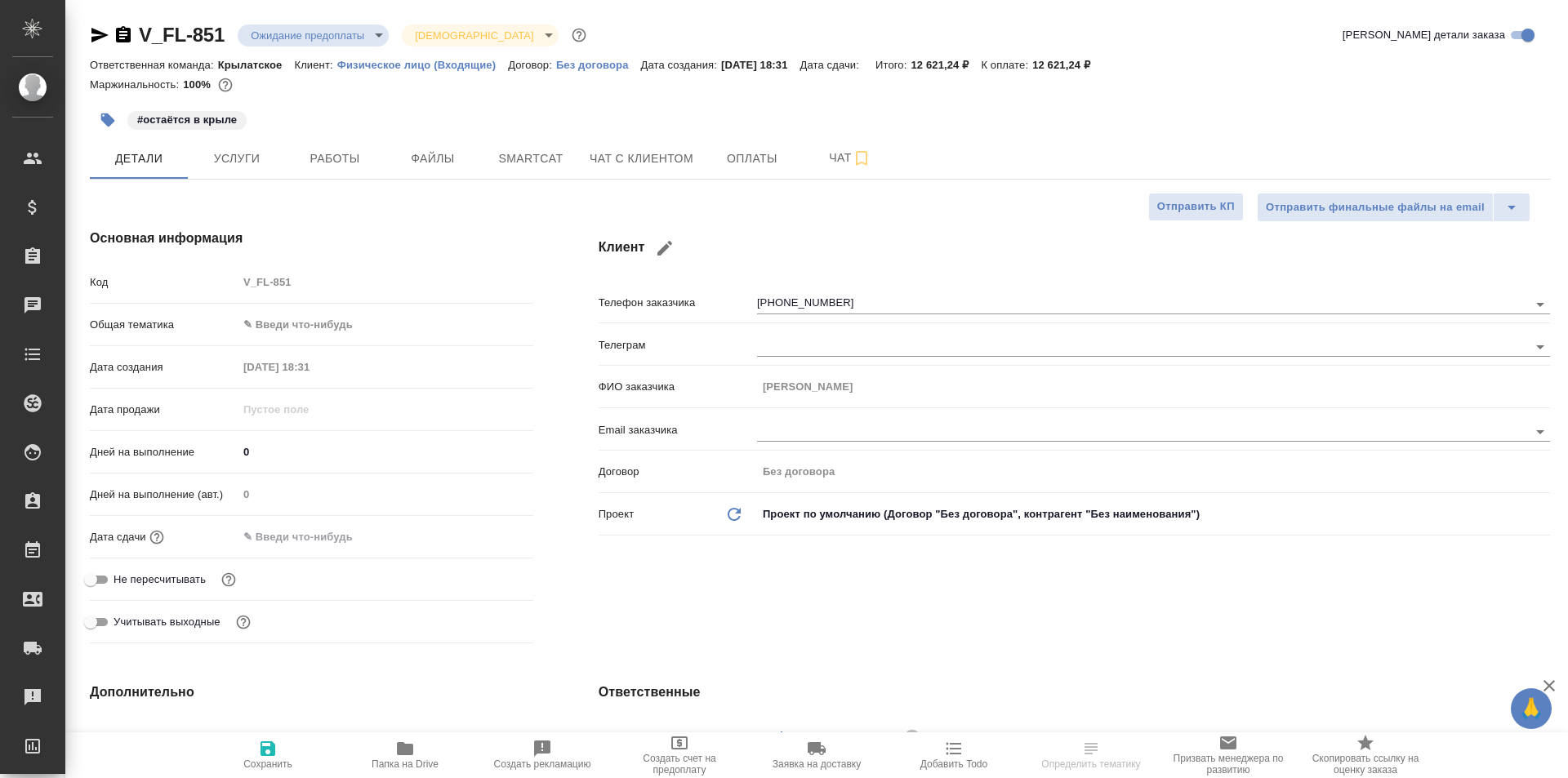
type textarea "x"
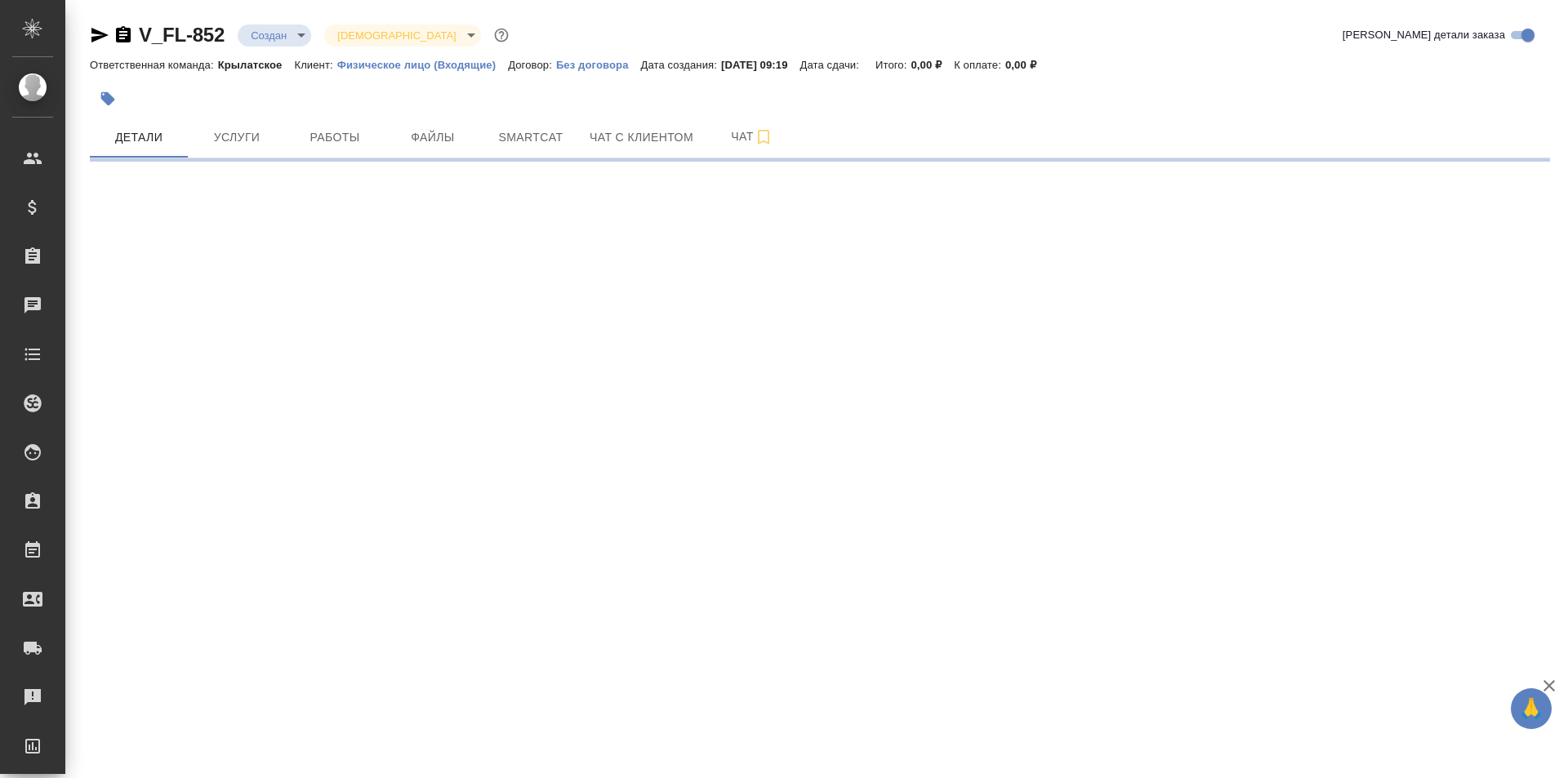
select select "RU"
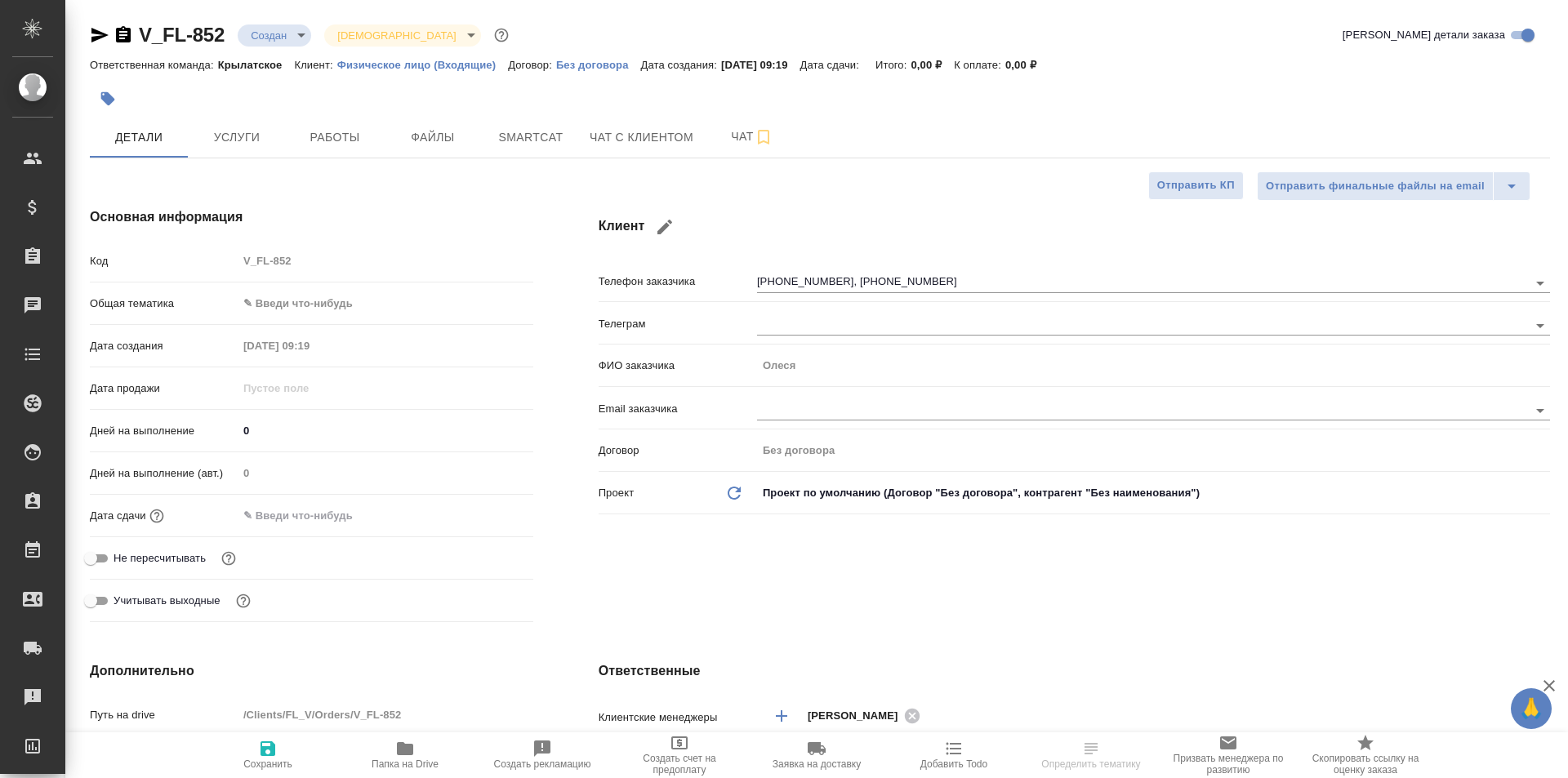
type textarea "x"
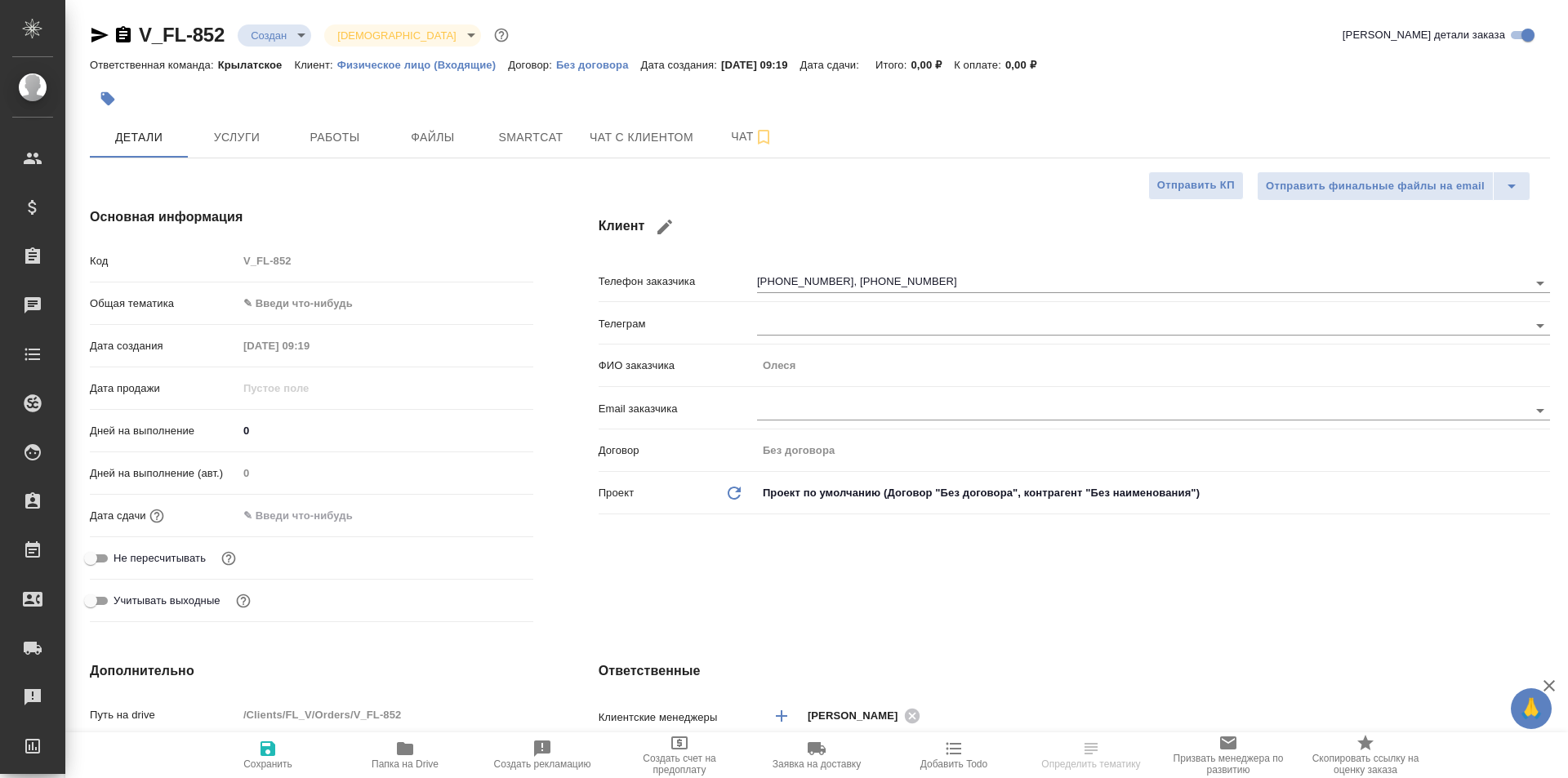
type textarea "x"
select select "RU"
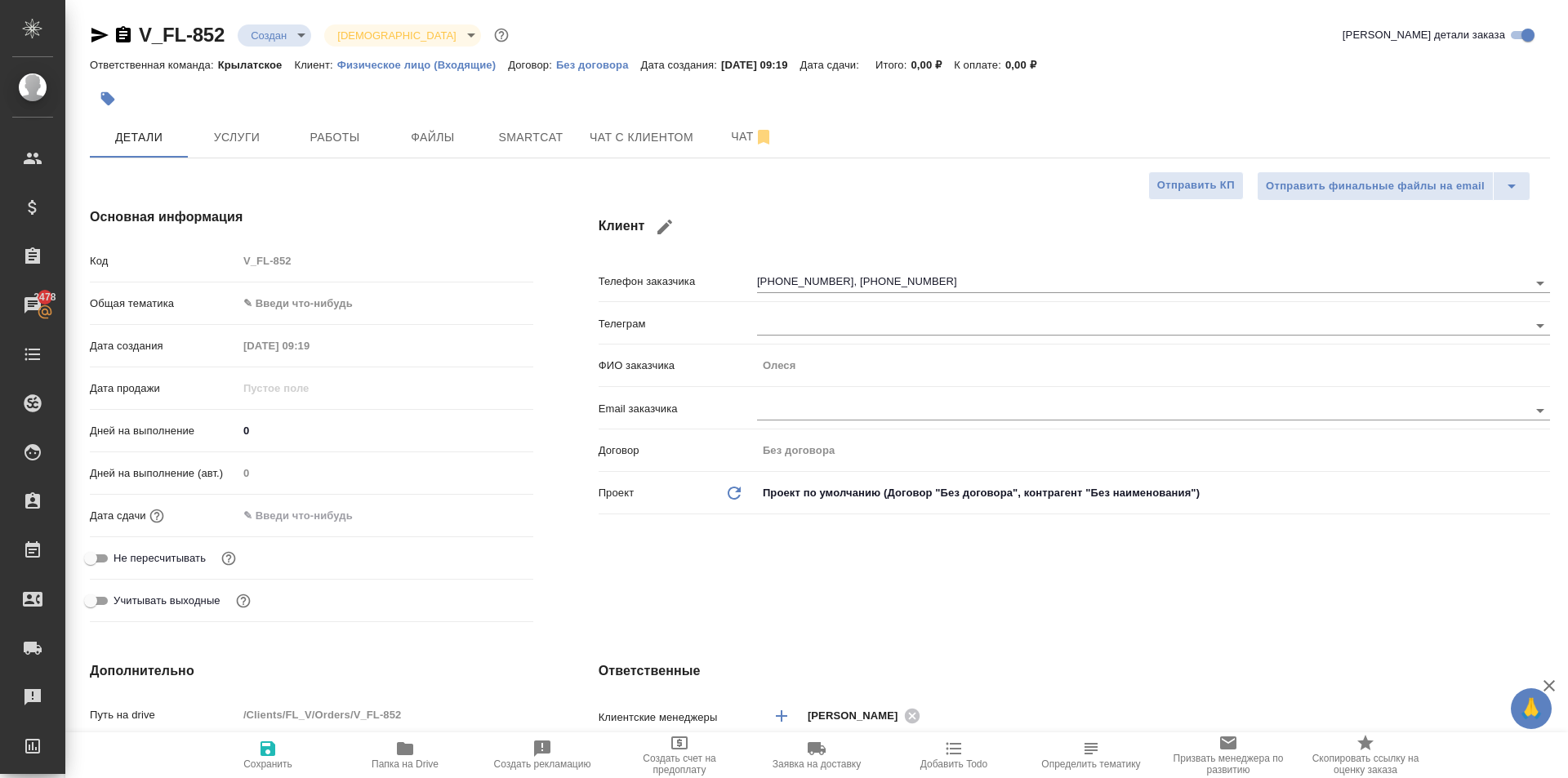
type textarea "x"
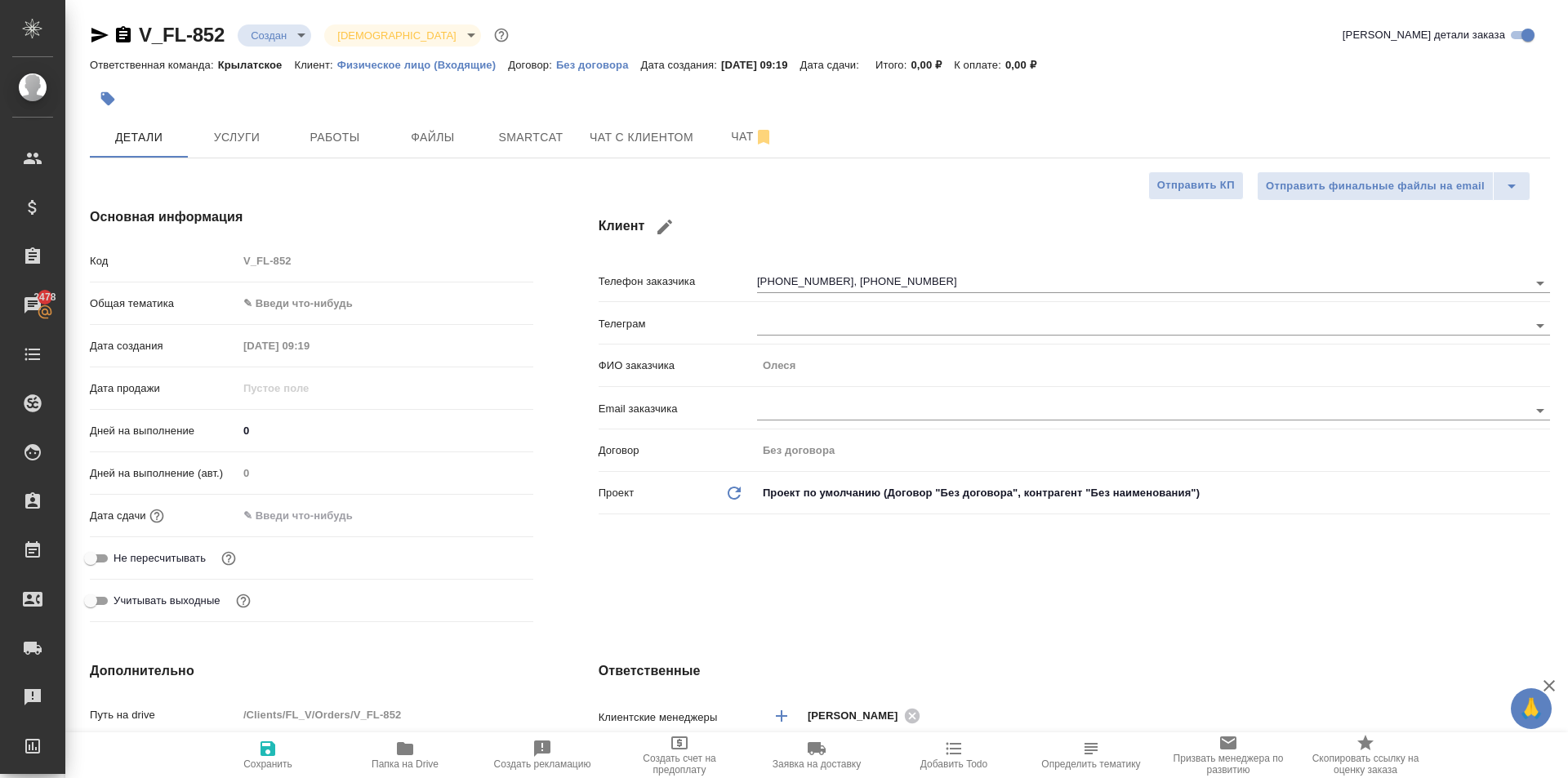
type textarea "x"
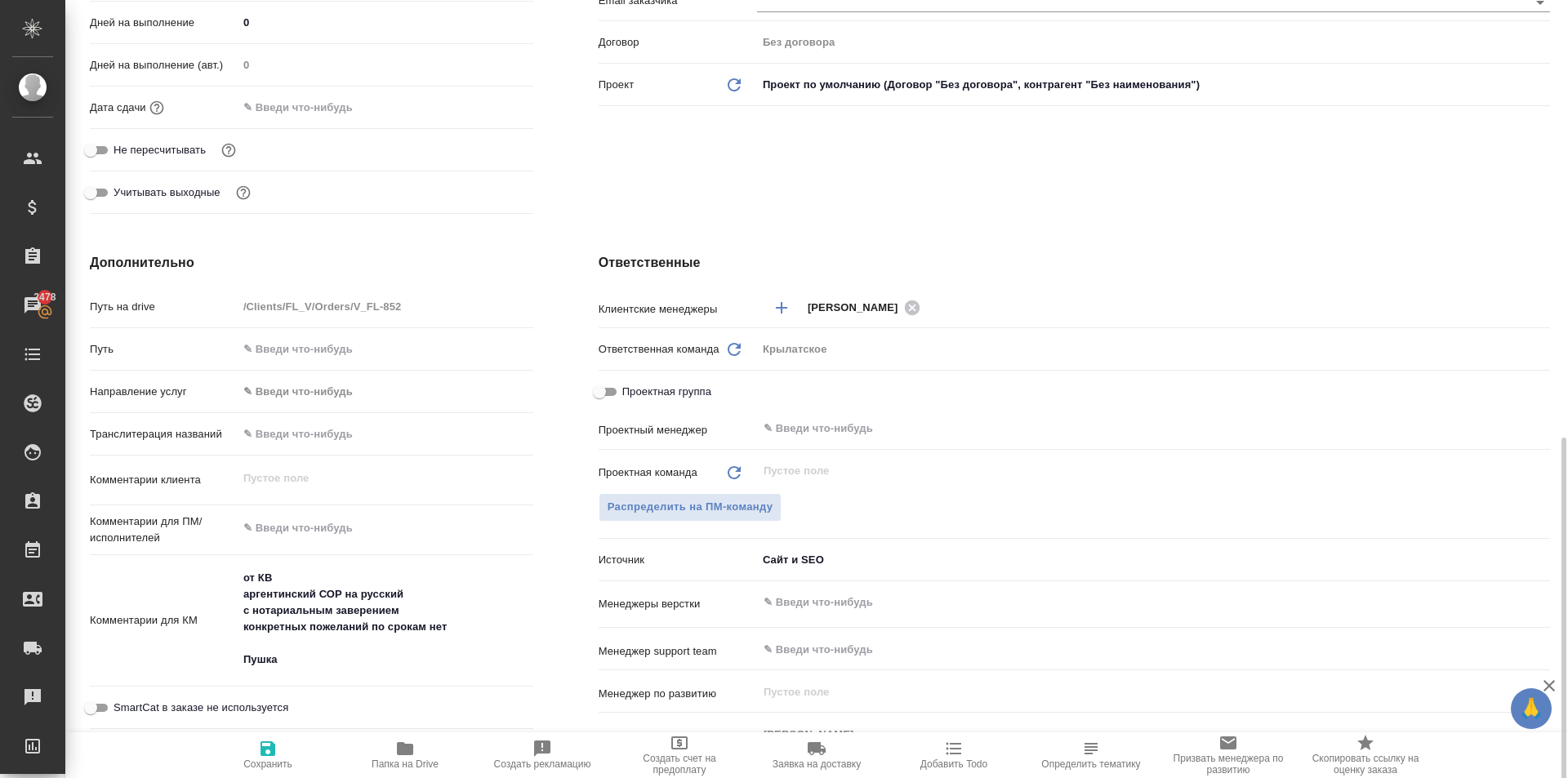
scroll to position [845, 0]
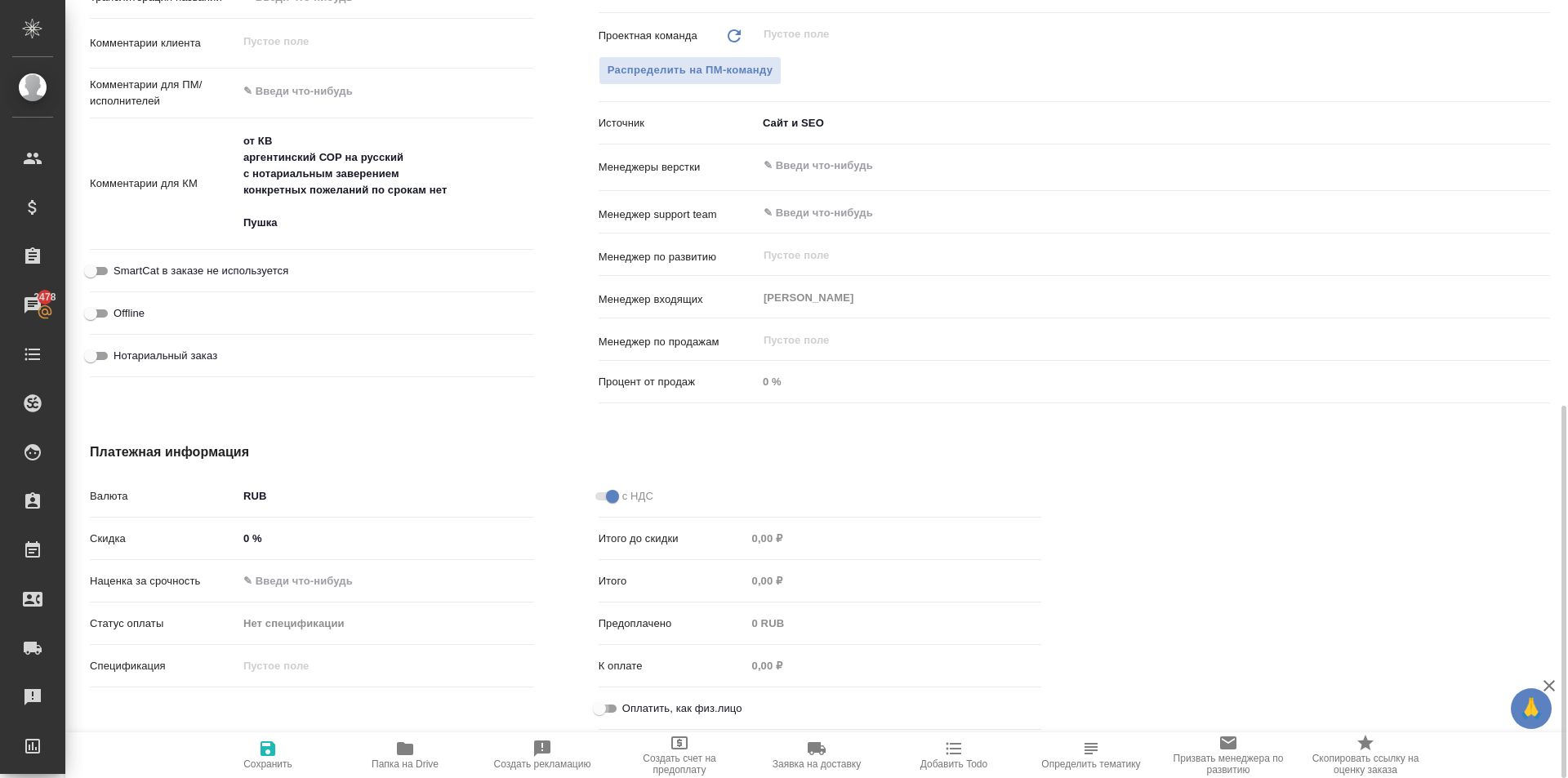
click at [601, 713] on input "Оплатить, как физ.лицо" at bounding box center [600, 709] width 58 height 19
checkbox input "true"
type textarea "x"
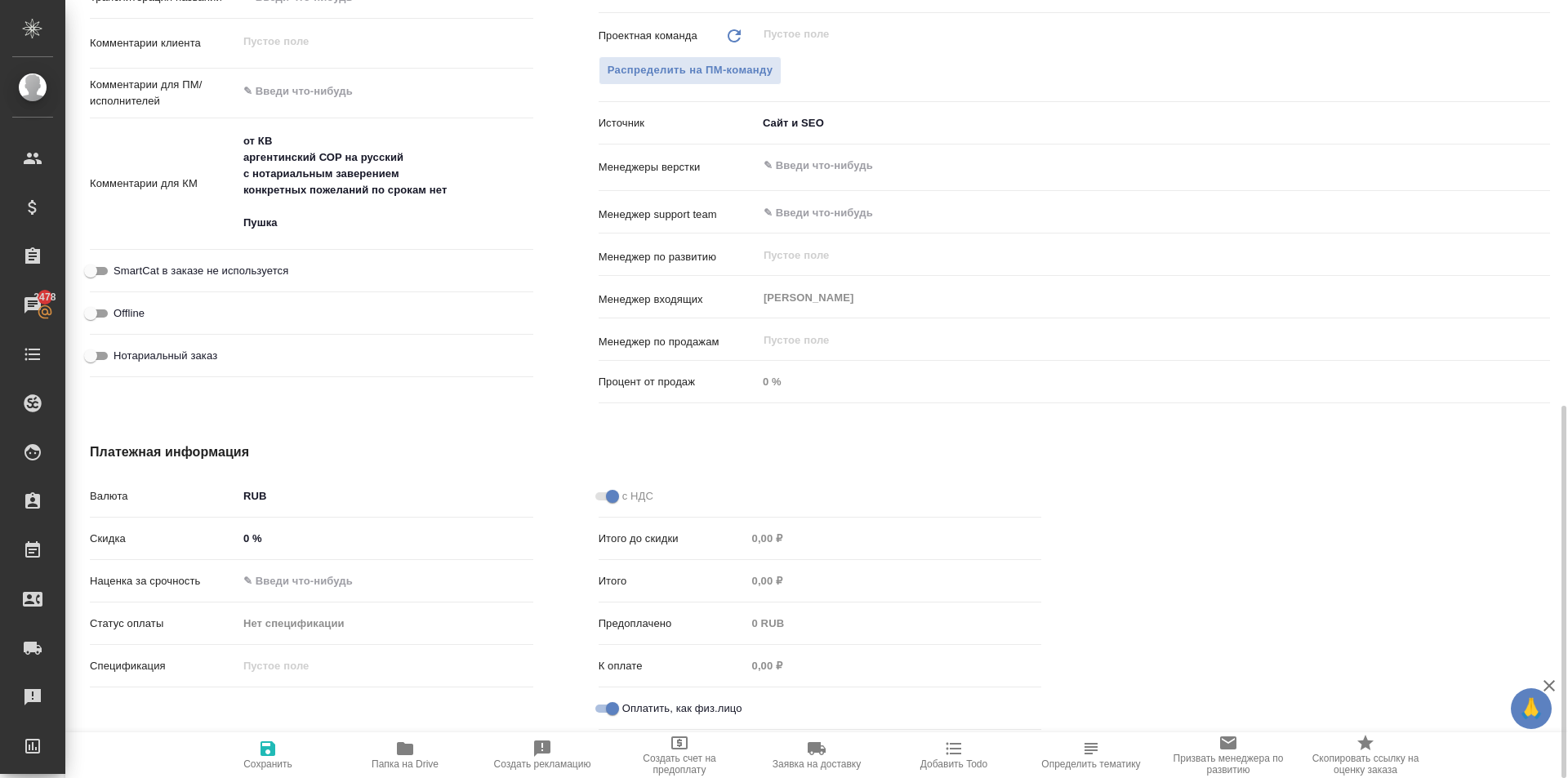
click at [185, 348] on span "Нотариальный заказ" at bounding box center [165, 355] width 104 height 17
click at [120, 348] on input "Нотариальный заказ" at bounding box center [91, 356] width 58 height 19
checkbox input "true"
type textarea "x"
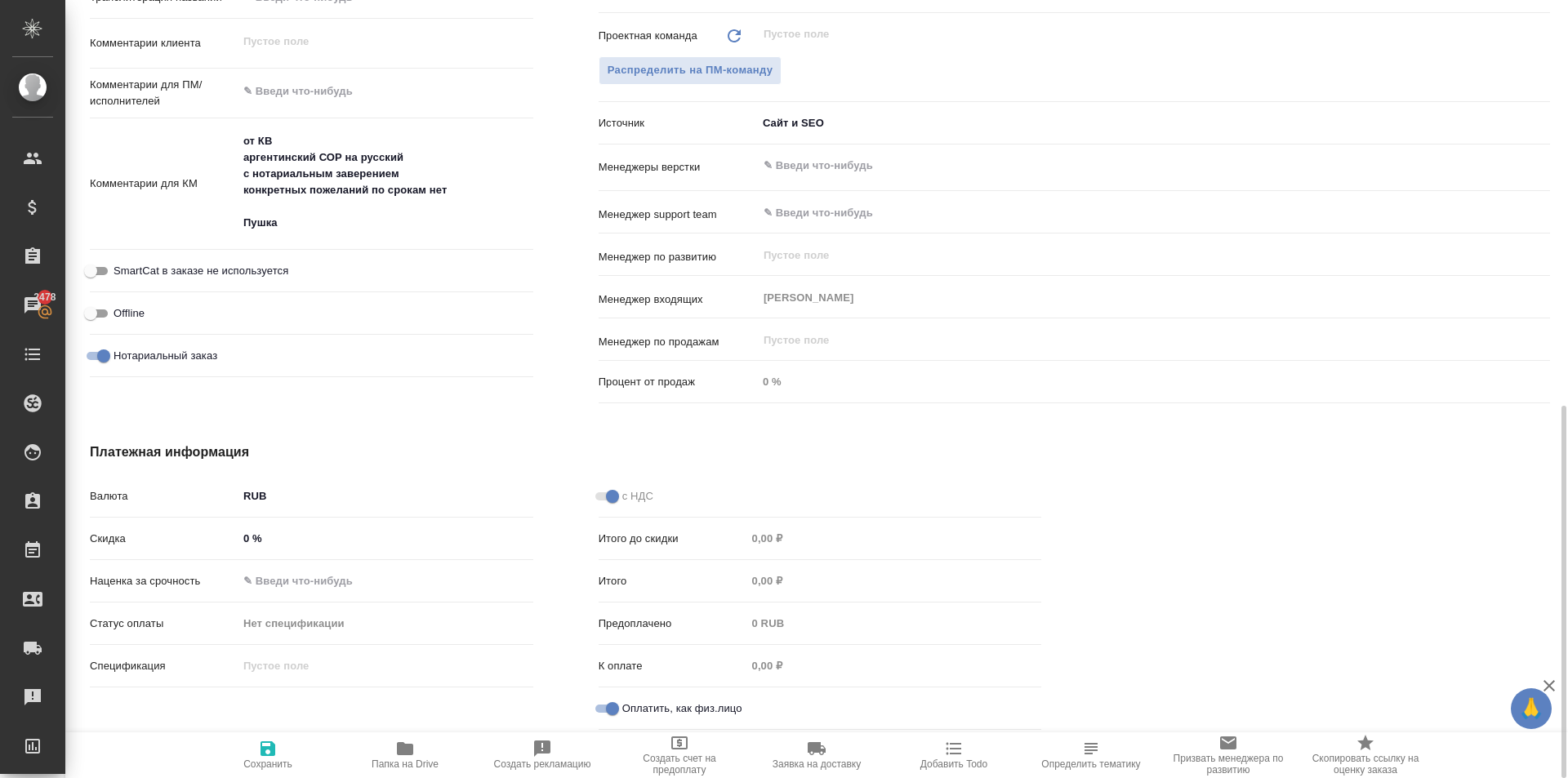
type textarea "x"
drag, startPoint x: 283, startPoint y: 742, endPoint x: 294, endPoint y: 725, distance: 20.2
click at [283, 739] on span "Сохранить" at bounding box center [268, 755] width 118 height 31
type textarea "x"
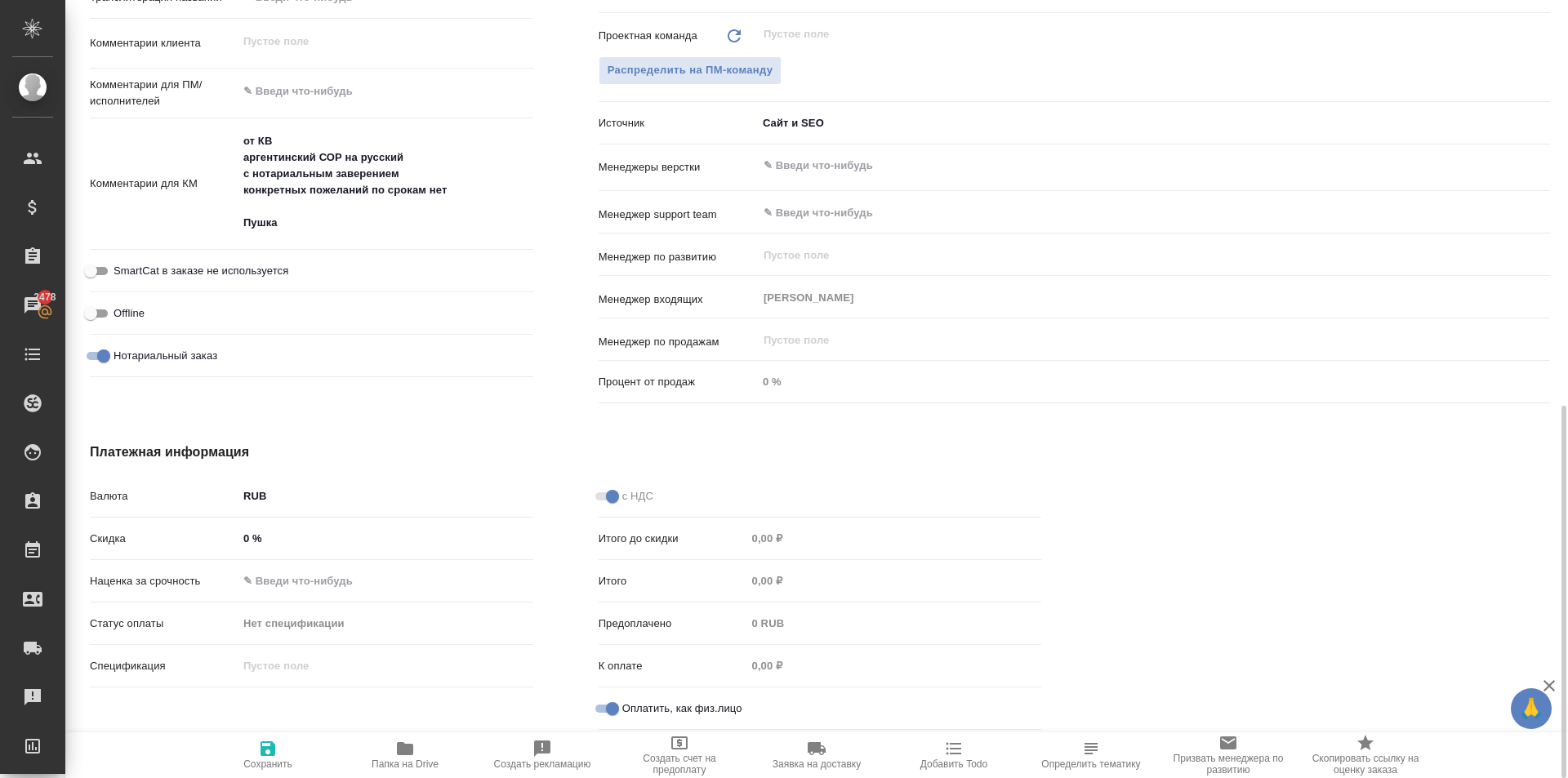
type textarea "x"
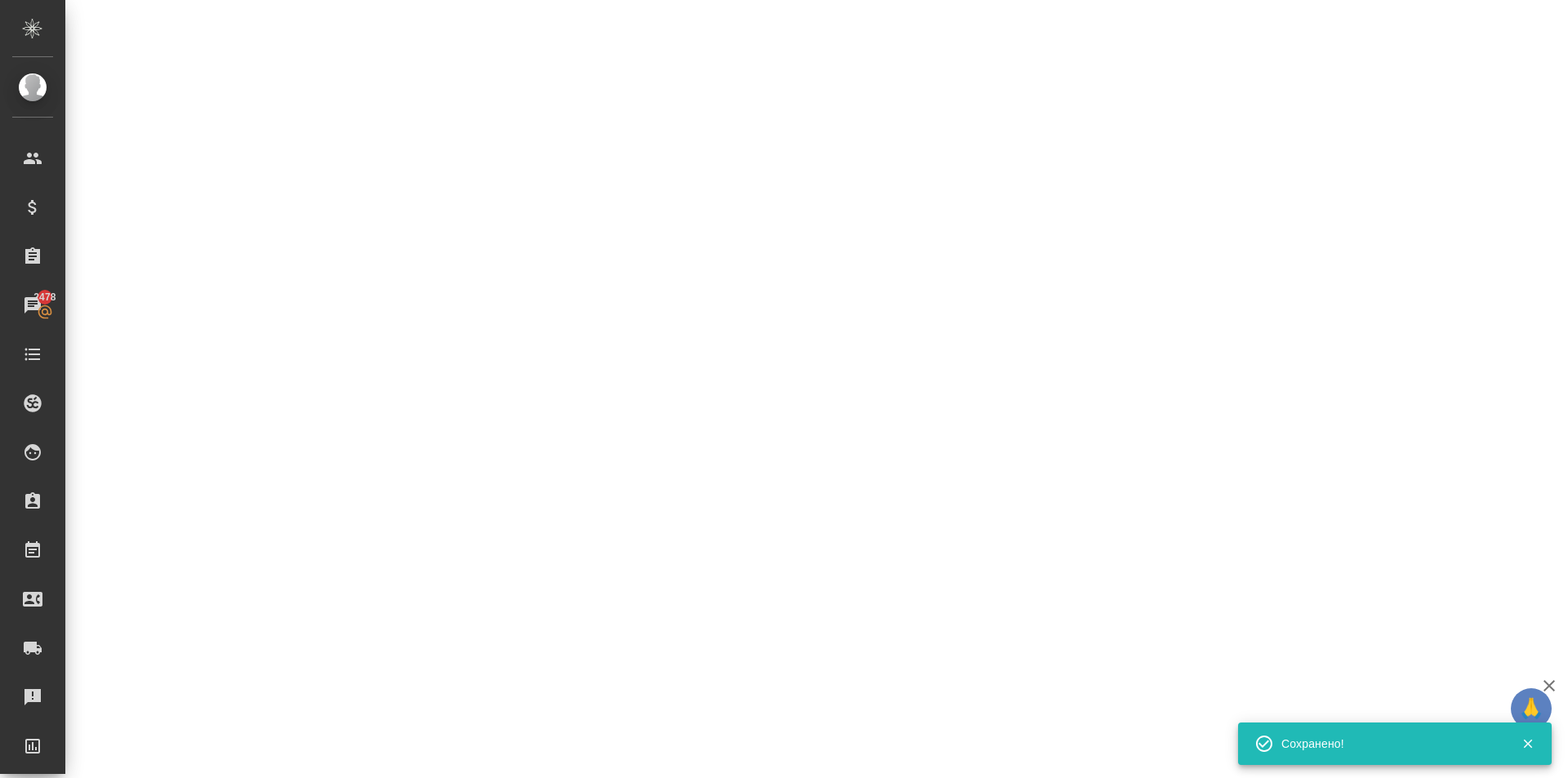
select select "RU"
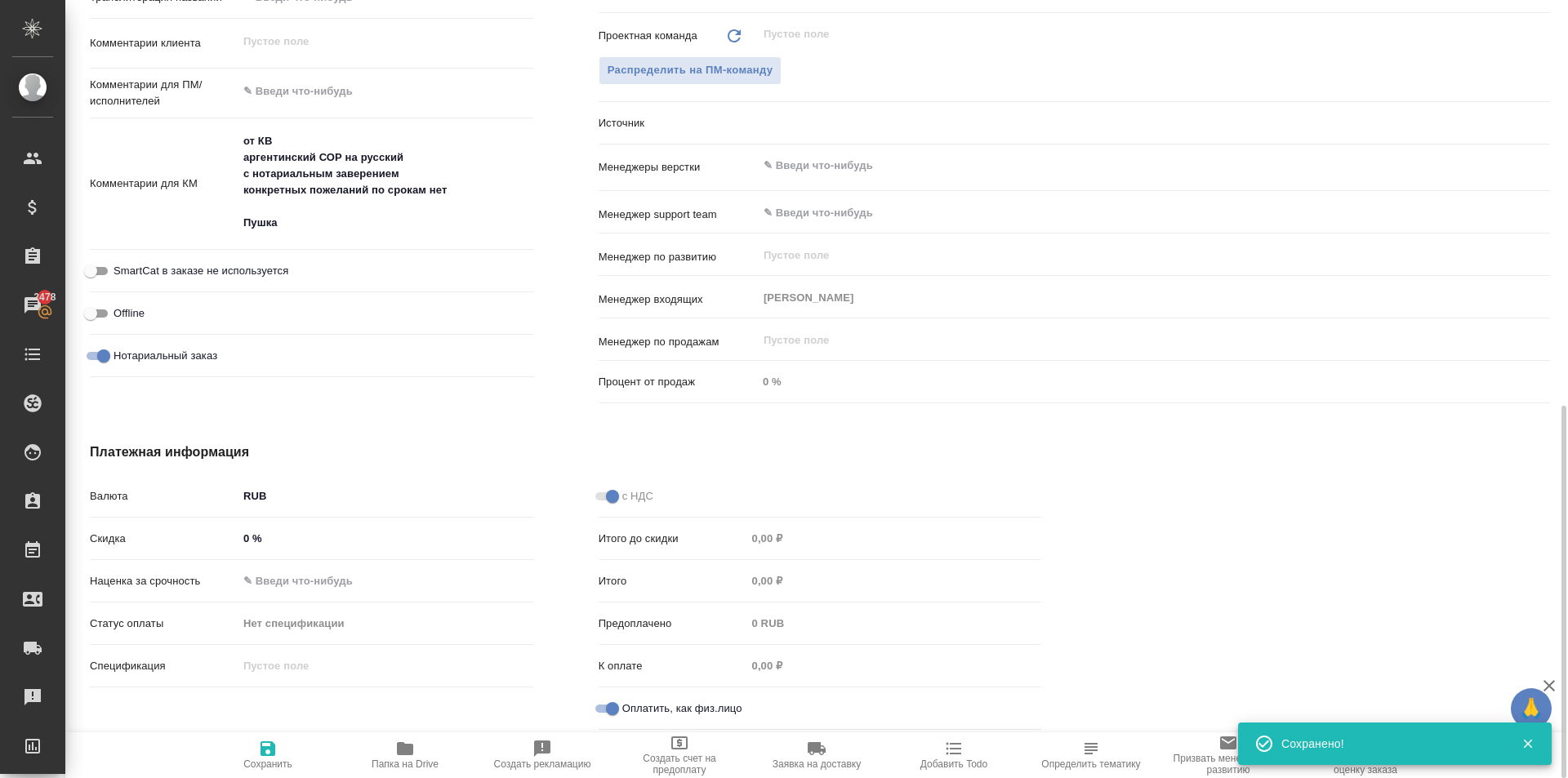
type textarea "x"
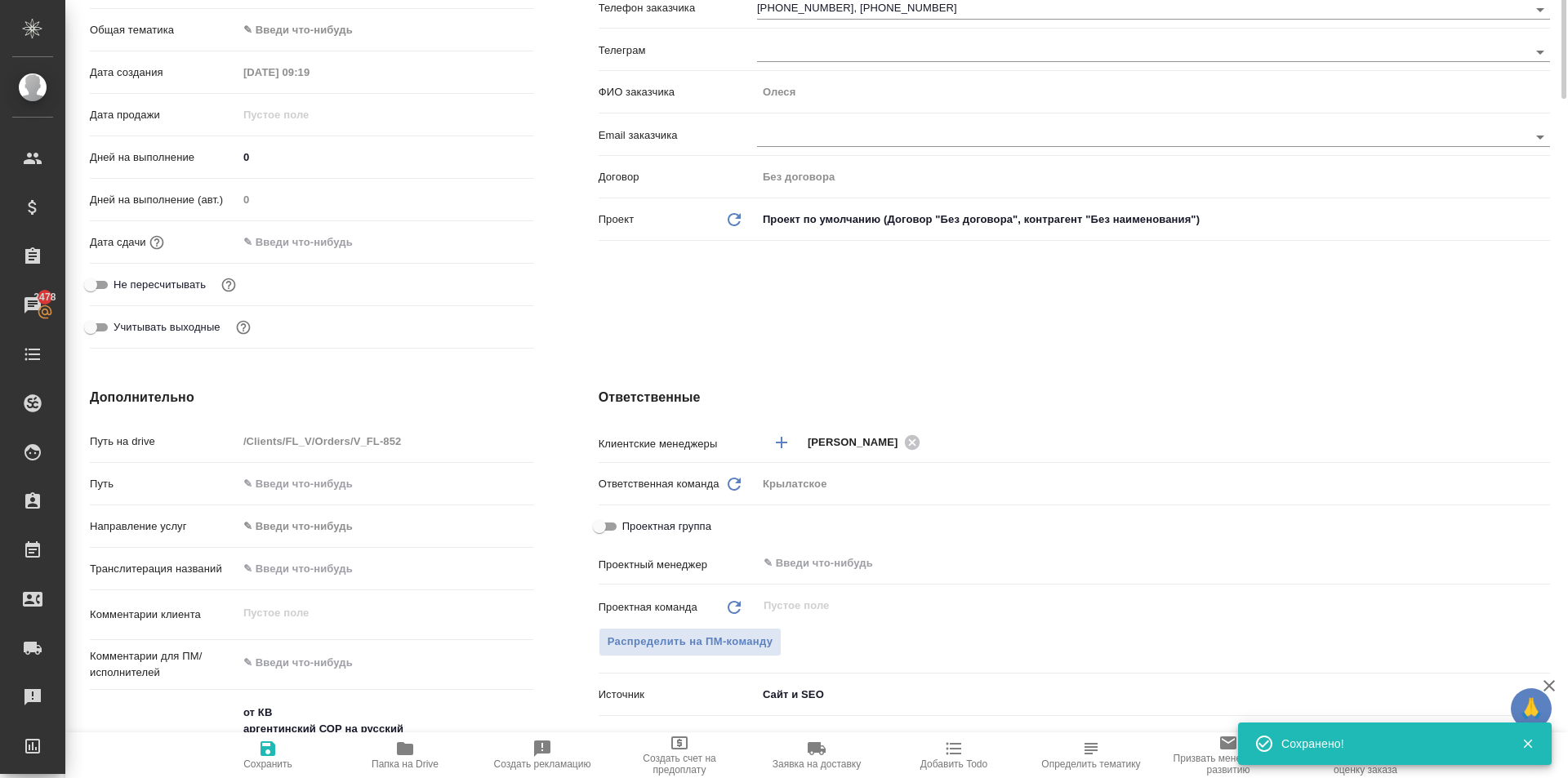
scroll to position [0, 0]
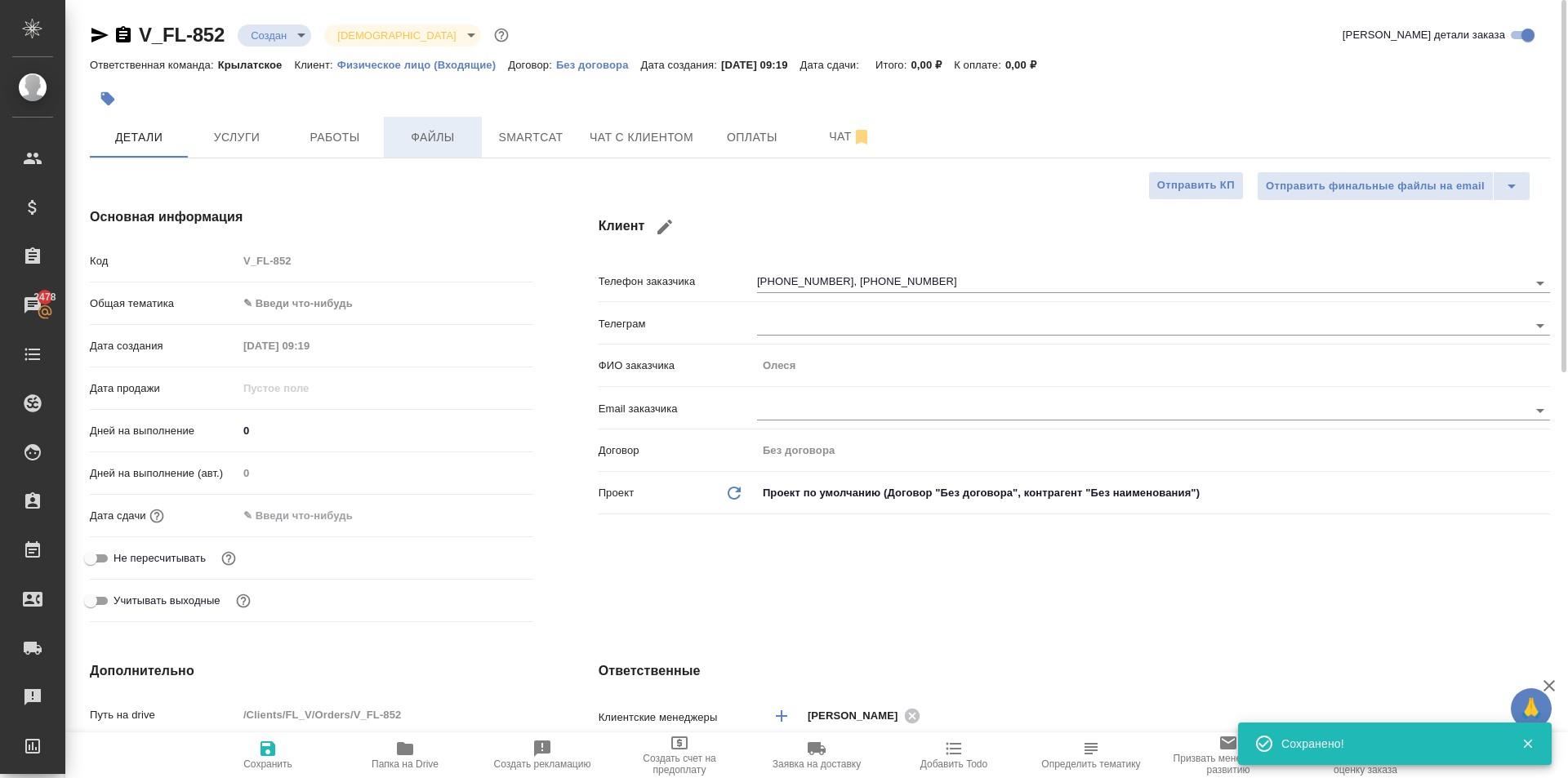
drag, startPoint x: 441, startPoint y: 109, endPoint x: 441, endPoint y: 149, distance: 40.0
click at [441, 149] on button "Файлы" at bounding box center [432, 137] width 98 height 41
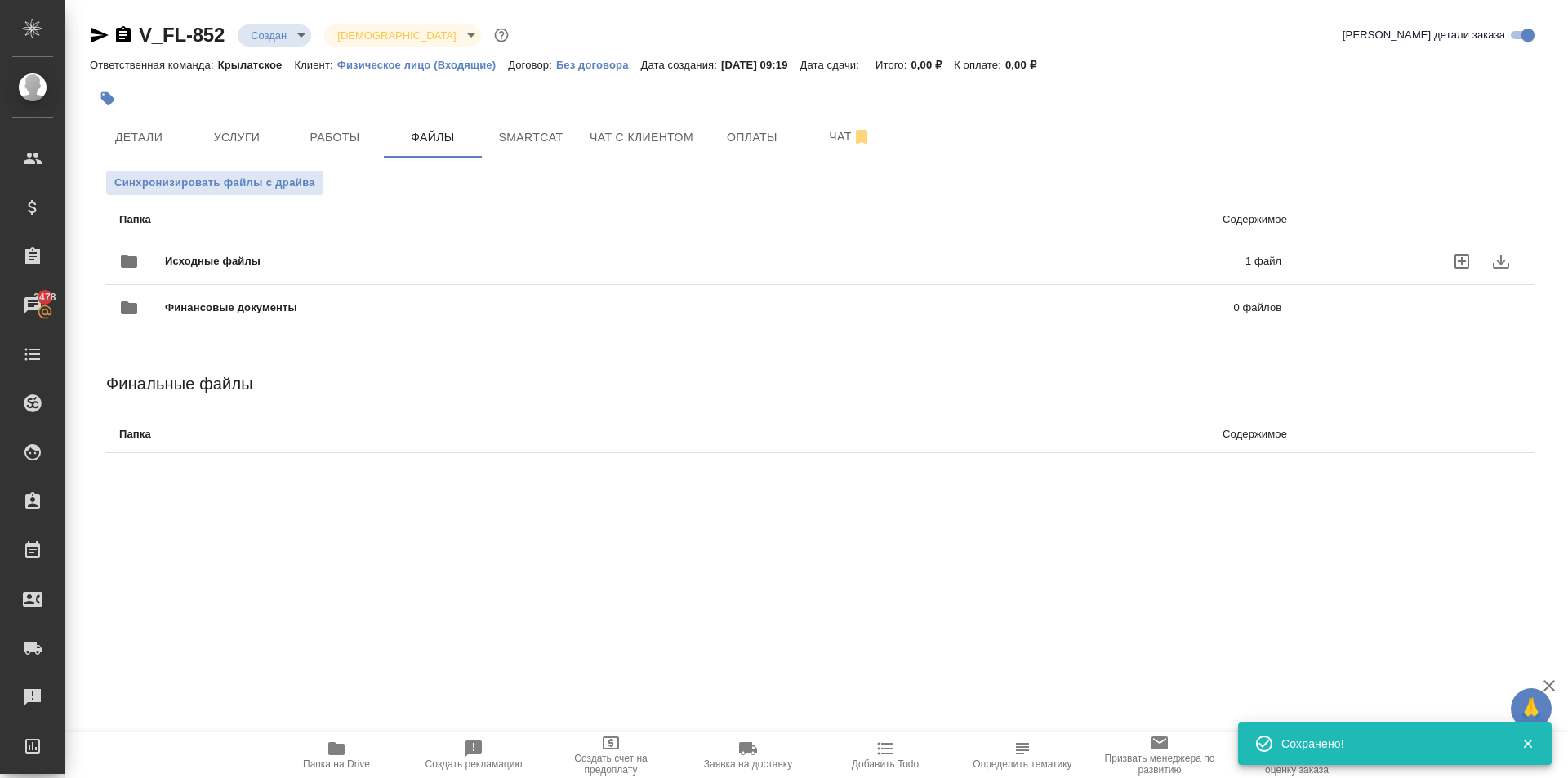
click at [275, 234] on div "Исходные файлы 1 файл" at bounding box center [700, 262] width 1194 height 72
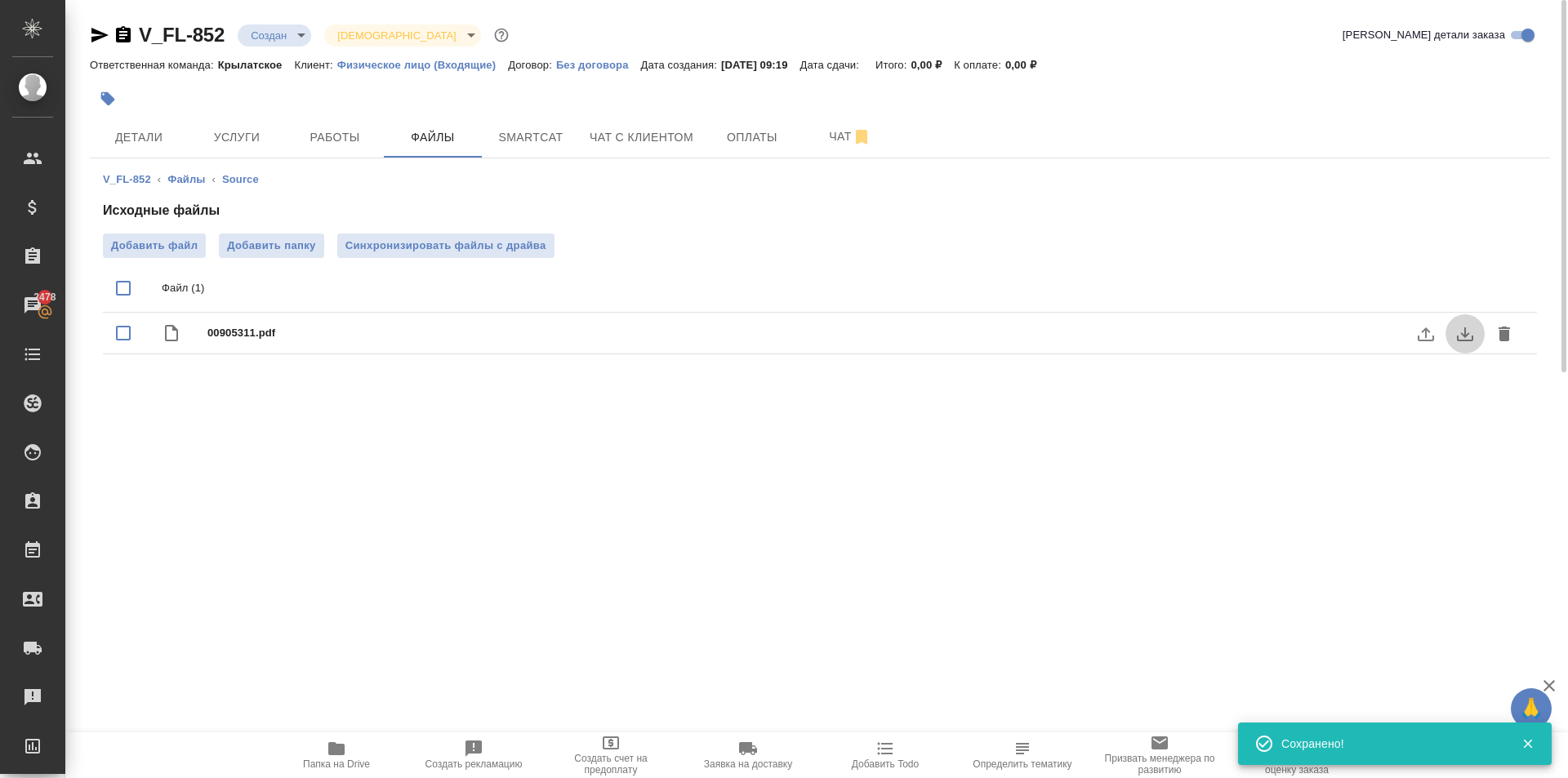
drag, startPoint x: 1468, startPoint y: 332, endPoint x: 1372, endPoint y: 373, distance: 104.4
click at [1468, 332] on icon "download" at bounding box center [1465, 334] width 19 height 19
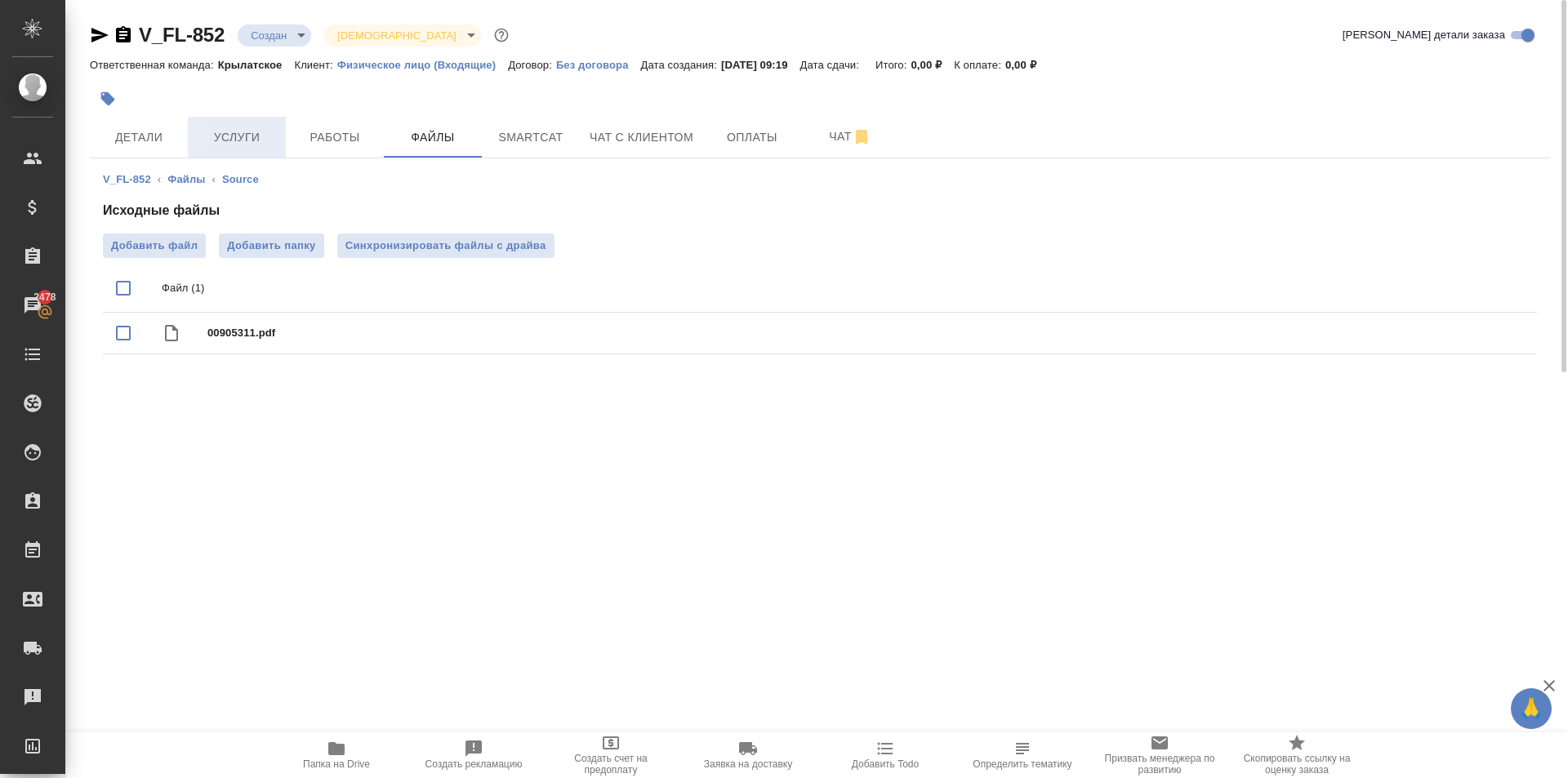
click at [232, 137] on span "Услуги" at bounding box center [237, 137] width 79 height 20
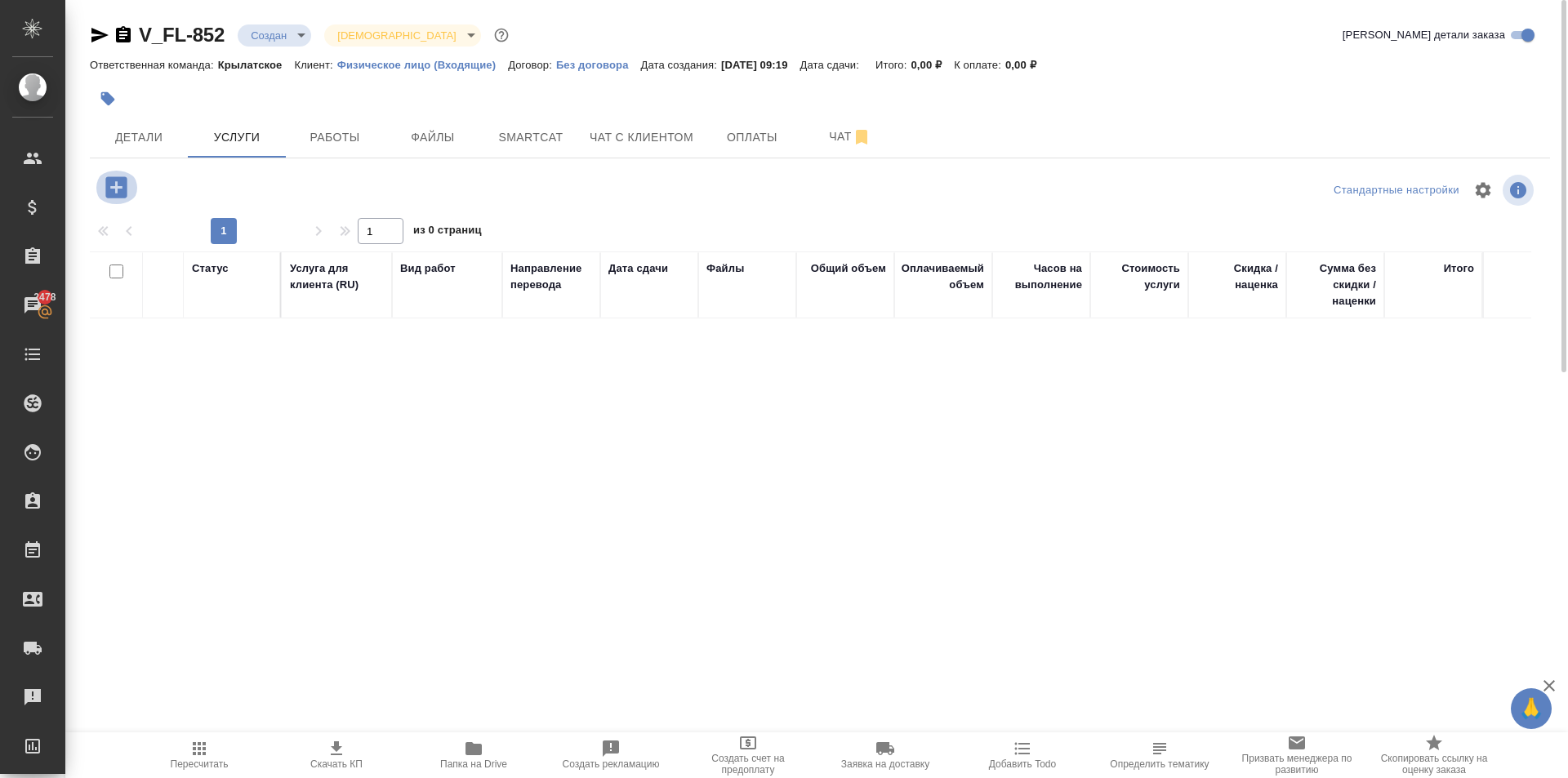
click at [120, 181] on icon "button" at bounding box center [116, 187] width 21 height 21
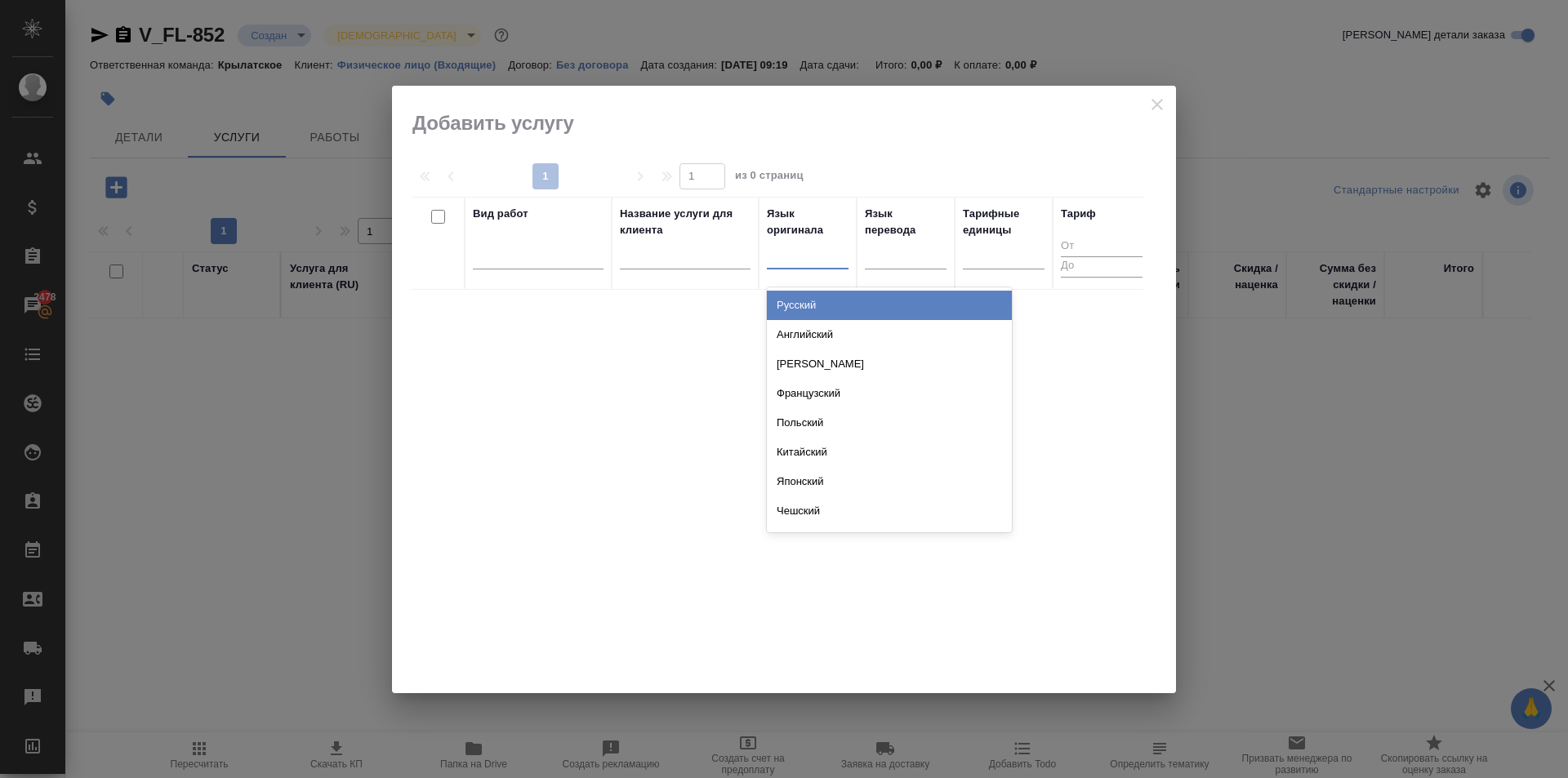
click at [798, 261] on div at bounding box center [808, 252] width 82 height 23
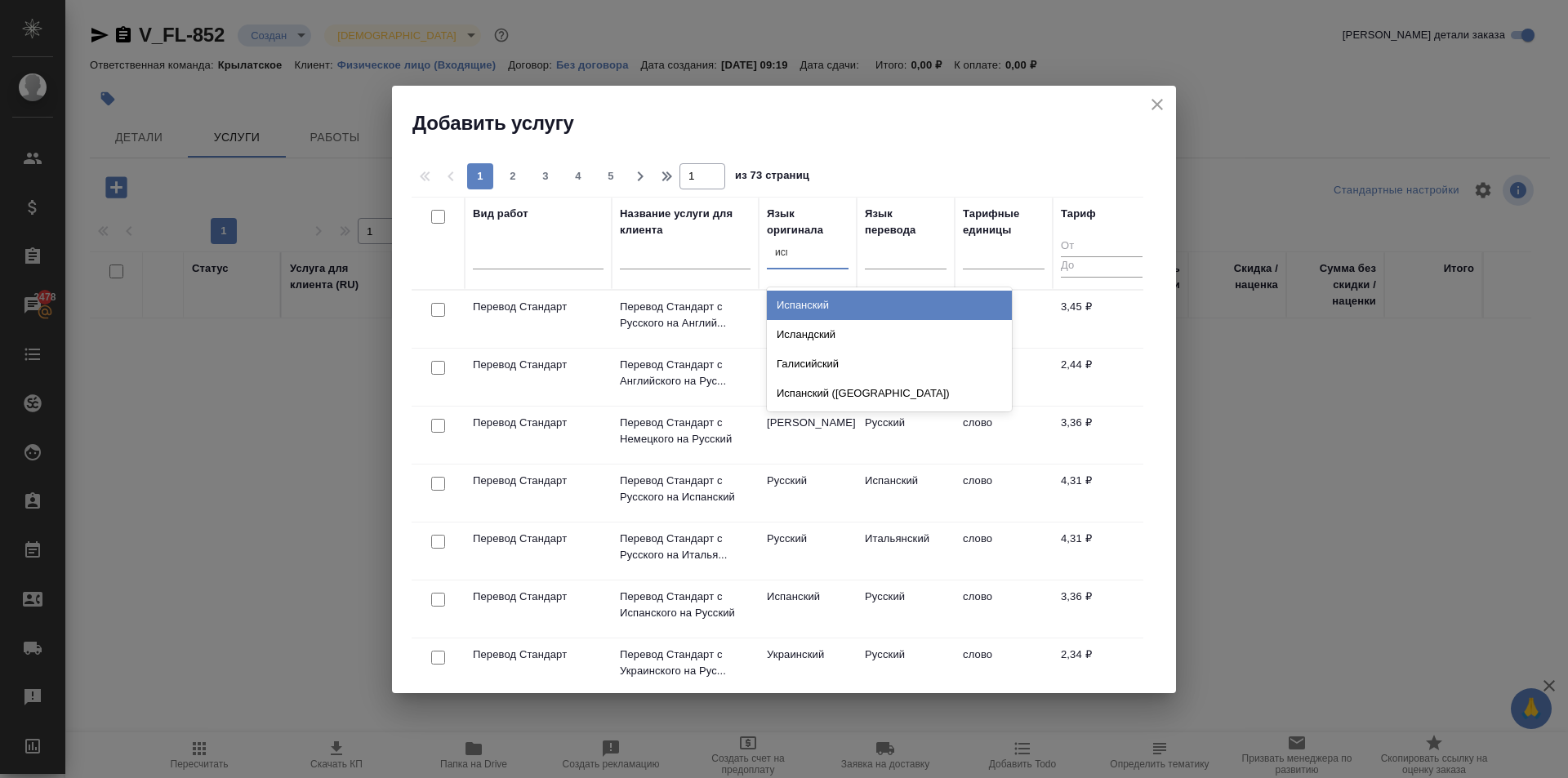
type input "испа"
click at [824, 310] on div "Испанский" at bounding box center [890, 306] width 245 height 29
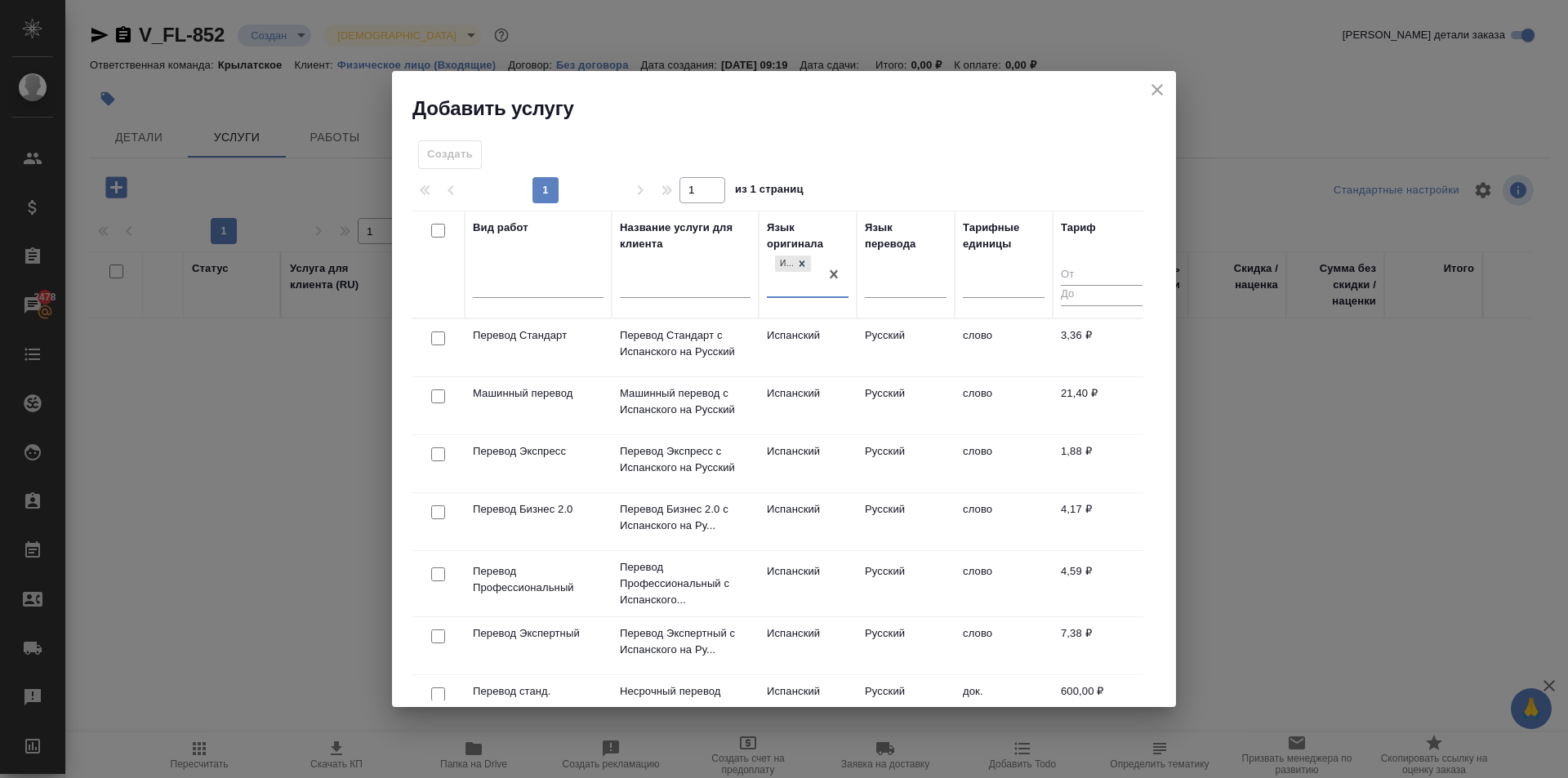
click at [820, 340] on td "Испанский" at bounding box center [807, 348] width 98 height 57
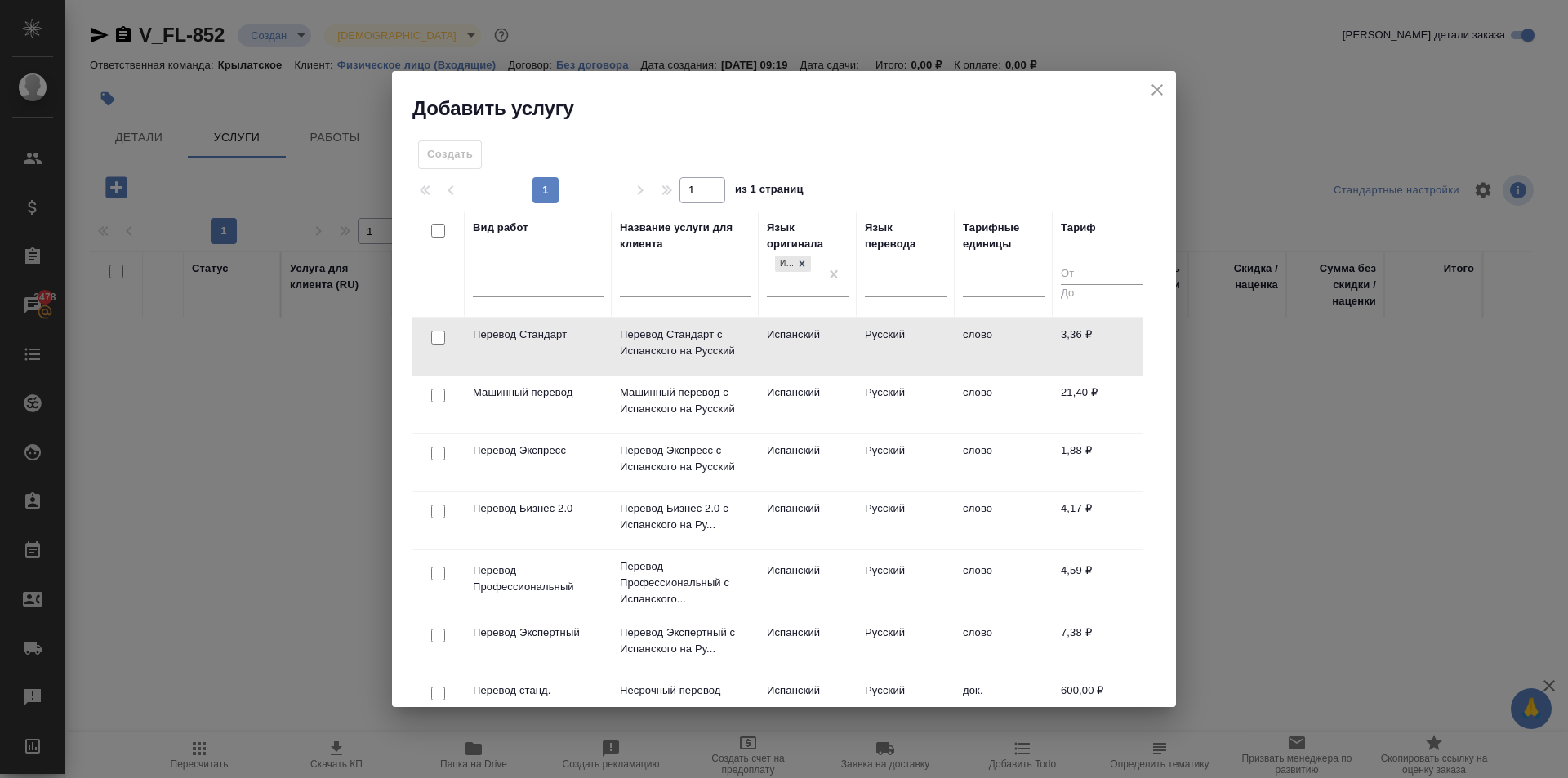
click at [820, 340] on td "Испанский" at bounding box center [807, 347] width 98 height 57
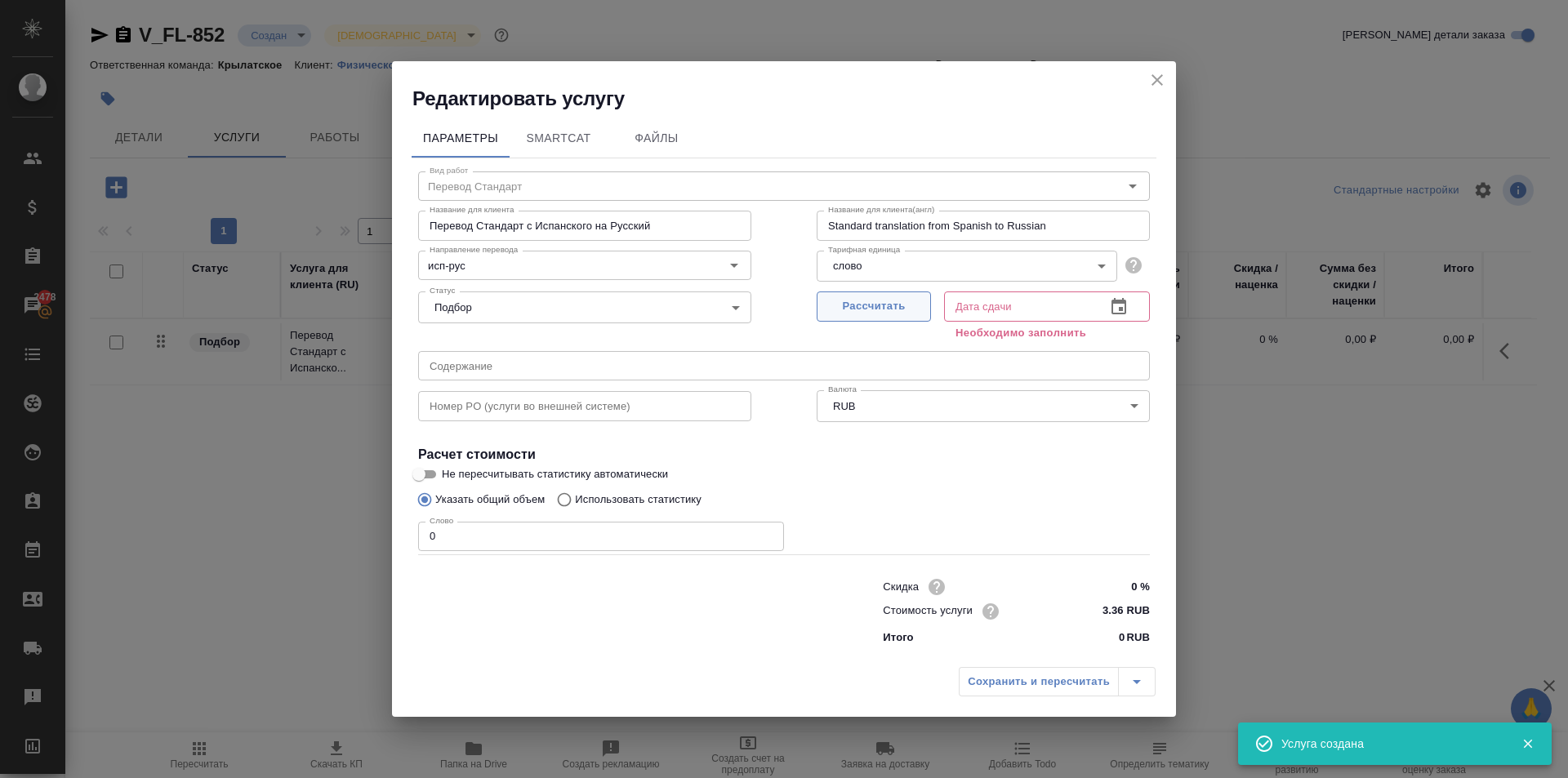
click at [912, 312] on span "Рассчитать" at bounding box center [873, 306] width 96 height 19
type input "[DATE] 11:55"
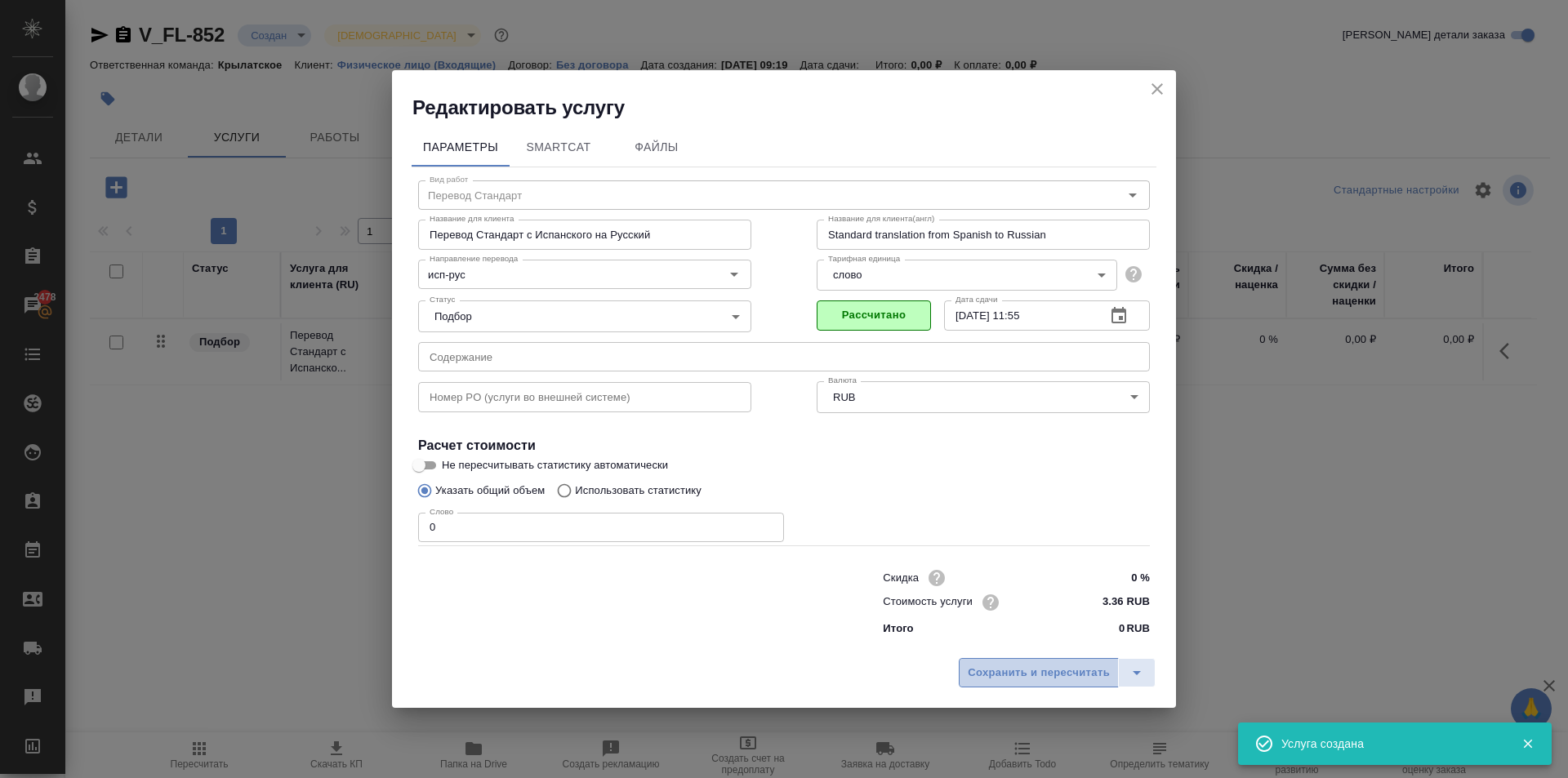
click at [1059, 674] on span "Сохранить и пересчитать" at bounding box center [1039, 673] width 142 height 19
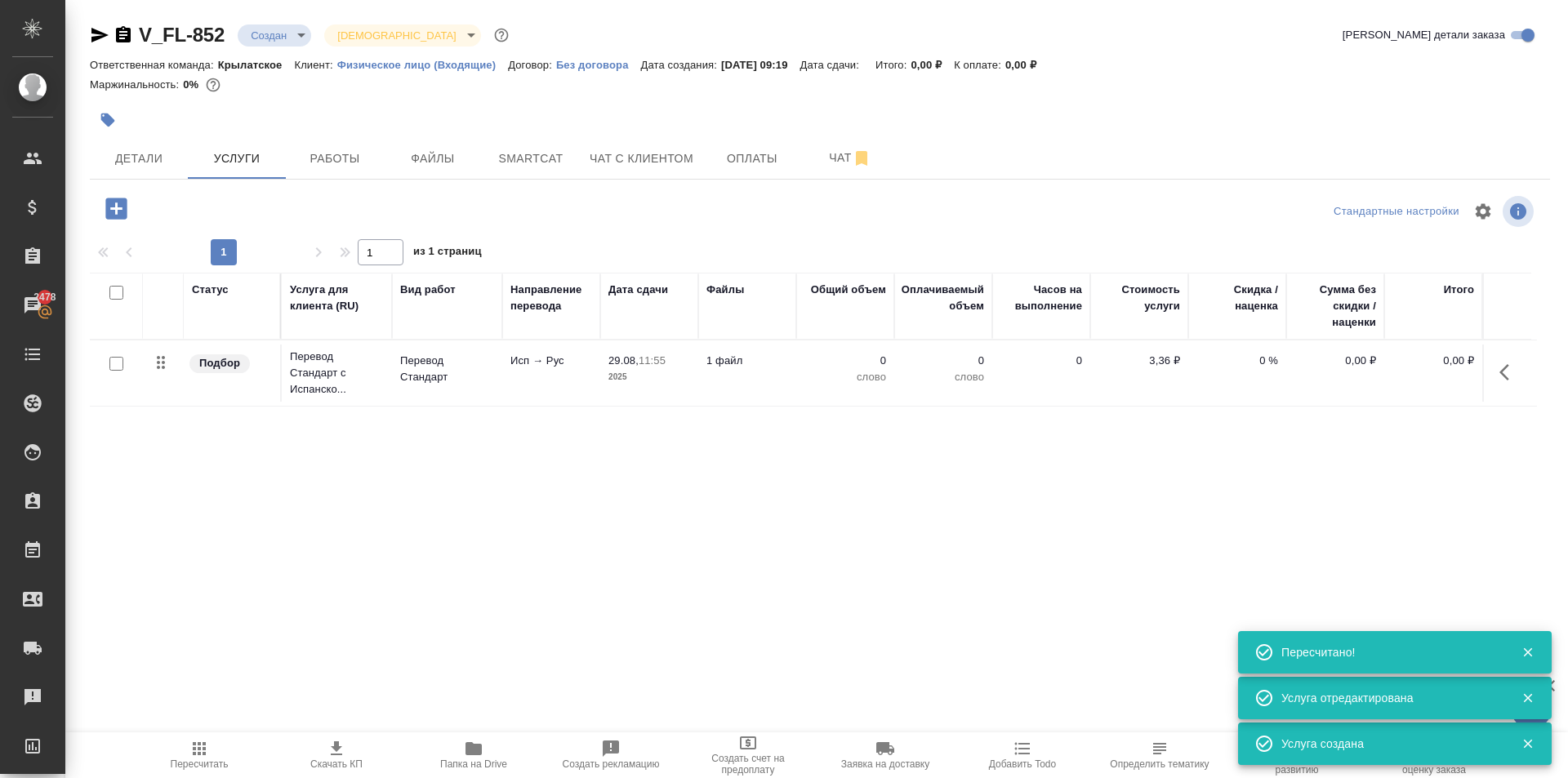
click at [119, 201] on icon "button" at bounding box center [116, 208] width 21 height 21
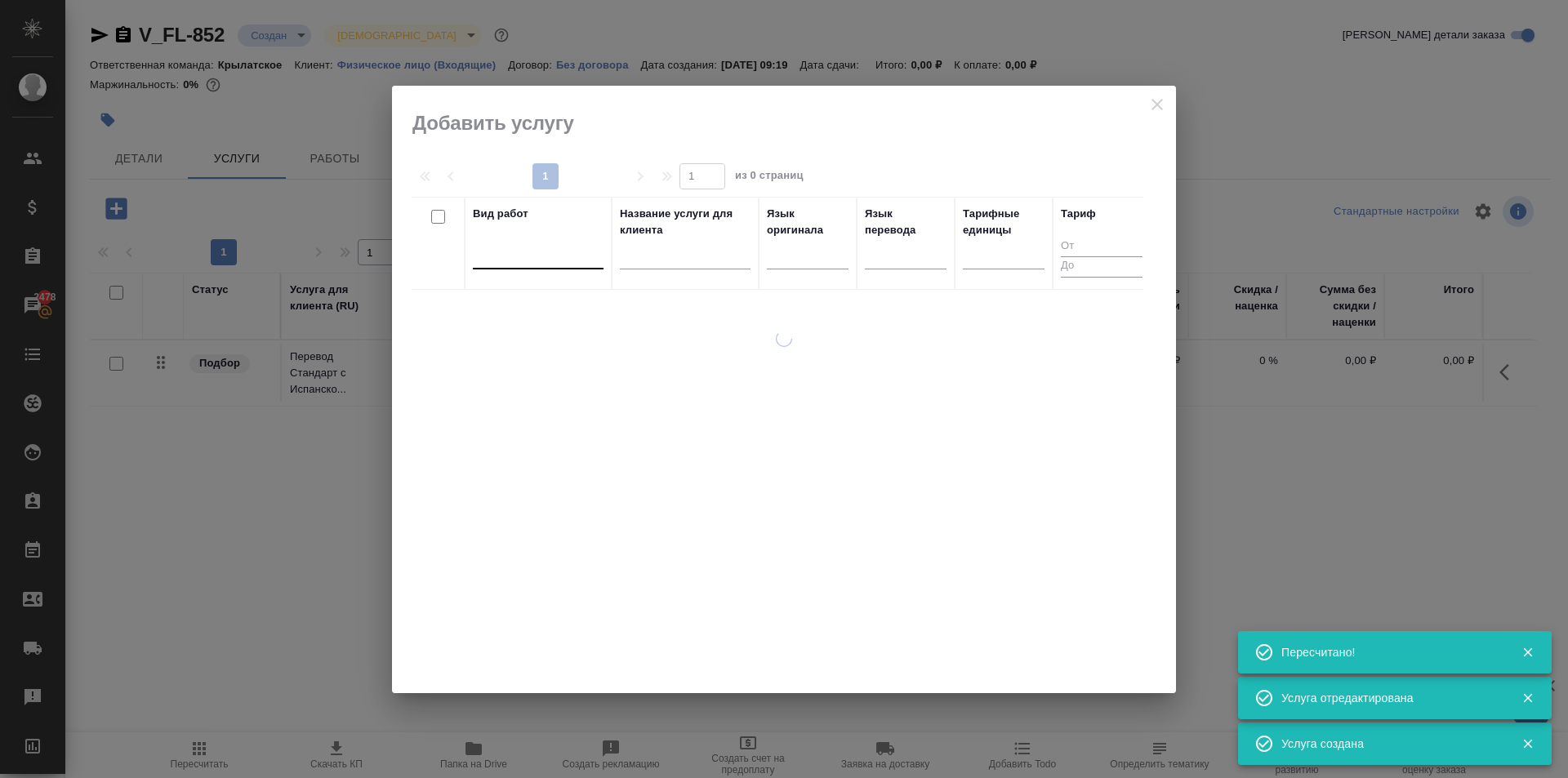
click at [560, 250] on div at bounding box center [538, 252] width 130 height 23
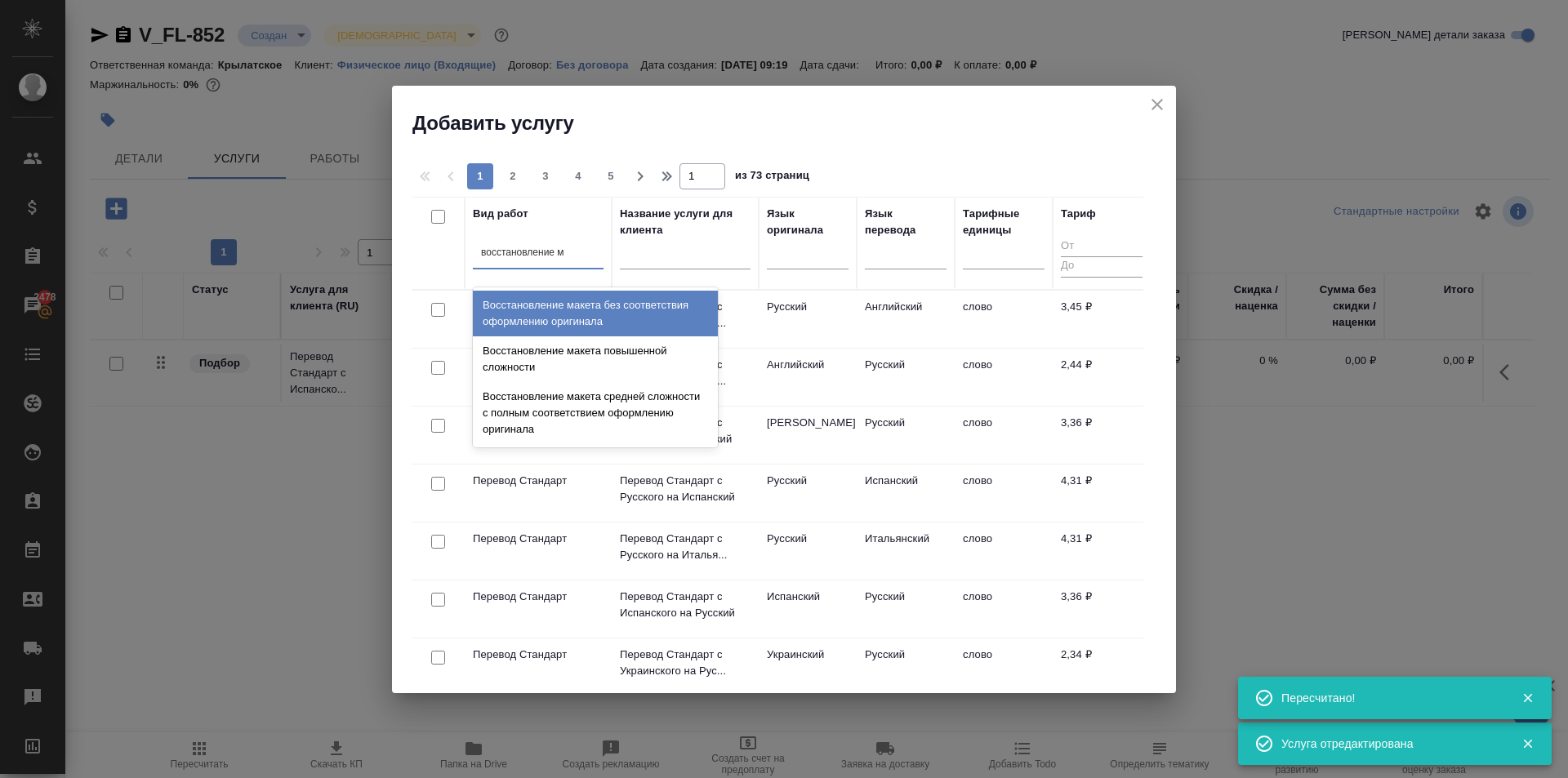
type input "восстановление ма"
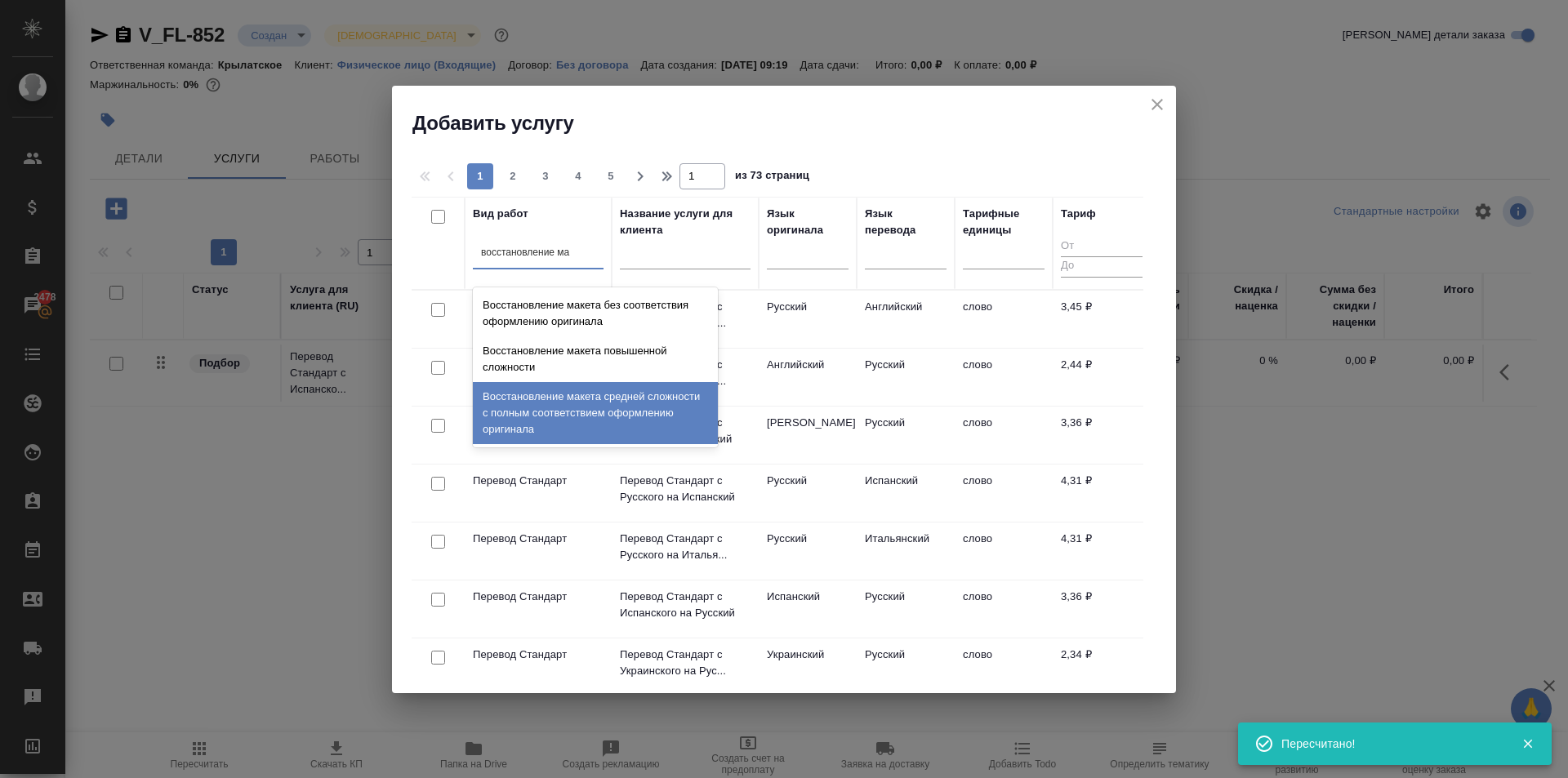
drag, startPoint x: 648, startPoint y: 392, endPoint x: 661, endPoint y: 383, distance: 15.8
click at [649, 392] on div "Восстановление макета средней сложности с полным соответствием оформлению ориги…" at bounding box center [596, 414] width 245 height 62
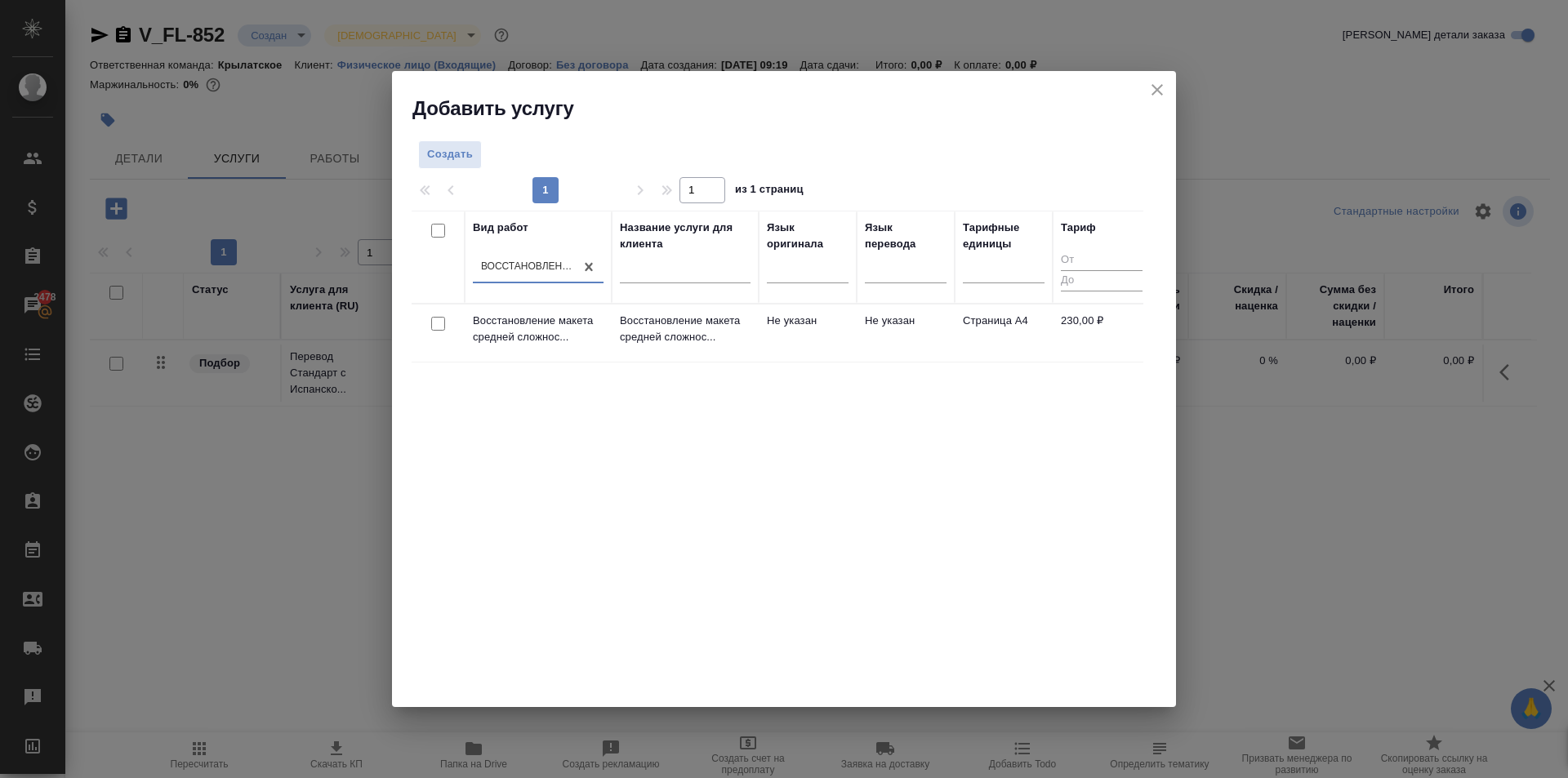
click at [753, 329] on td "Восстановление макета средней сложнос..." at bounding box center [684, 333] width 147 height 57
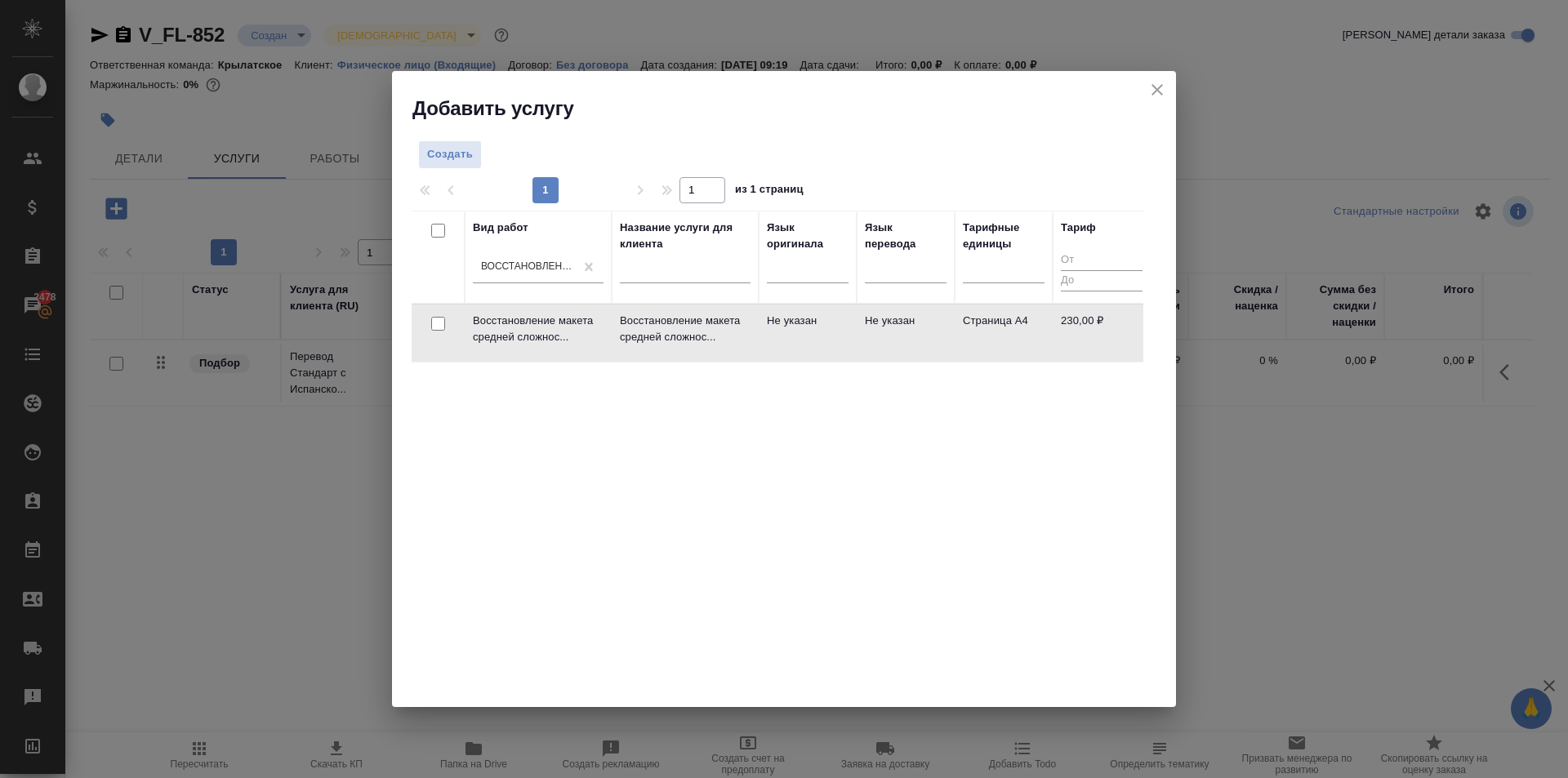
click at [753, 329] on td "Восстановление макета средней сложнос..." at bounding box center [684, 333] width 147 height 57
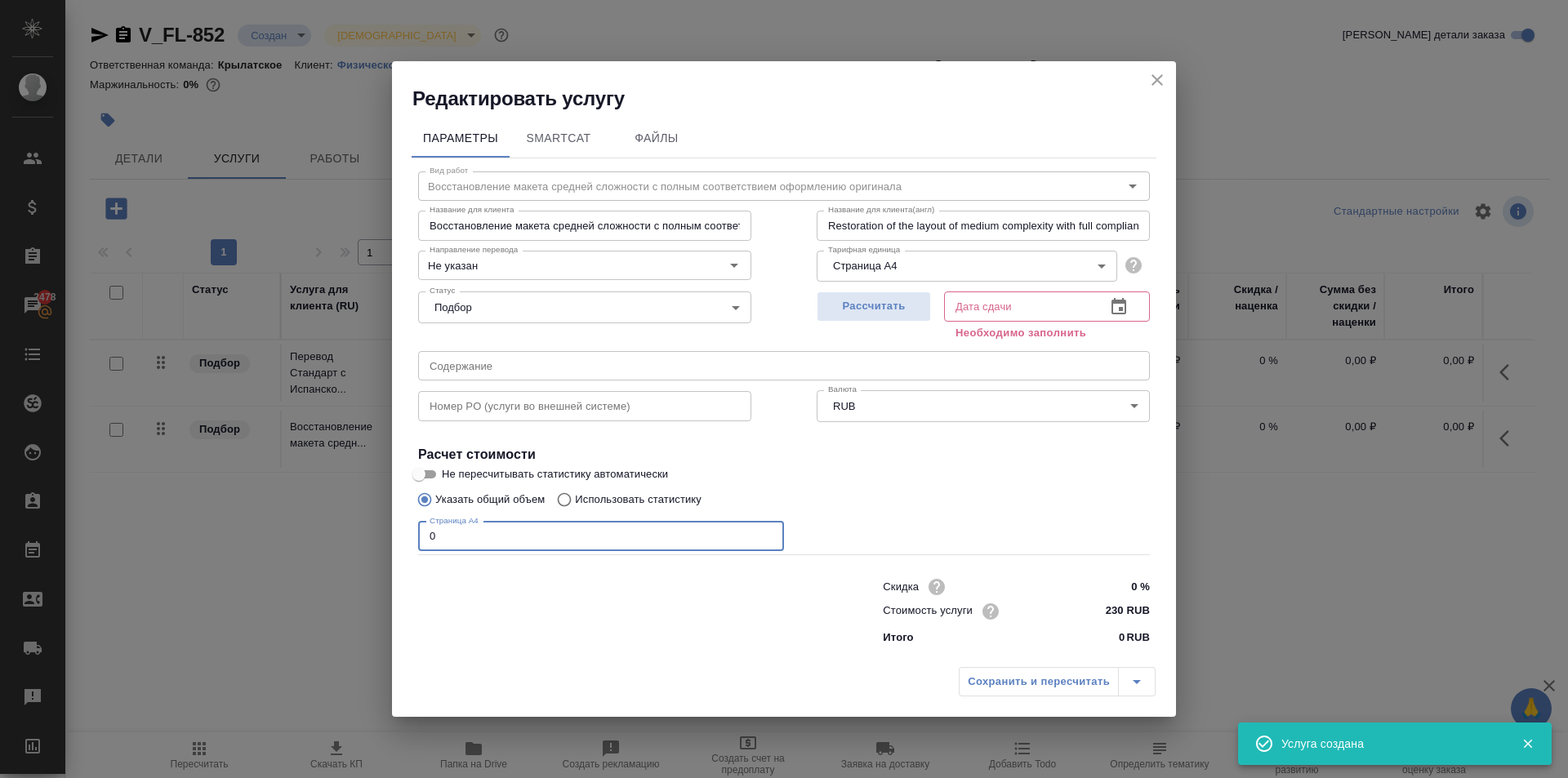
drag, startPoint x: 451, startPoint y: 535, endPoint x: 368, endPoint y: 520, distance: 84.3
click at [371, 522] on div "Редактировать услугу Параметры SmartCat Файлы Вид работ Восстановление макета с…" at bounding box center [784, 389] width 1568 height 778
type input "2"
click at [1111, 609] on input "230 RUB" at bounding box center [1118, 611] width 61 height 23
click at [1111, 609] on input "230 RUB" at bounding box center [1118, 611] width 59 height 23
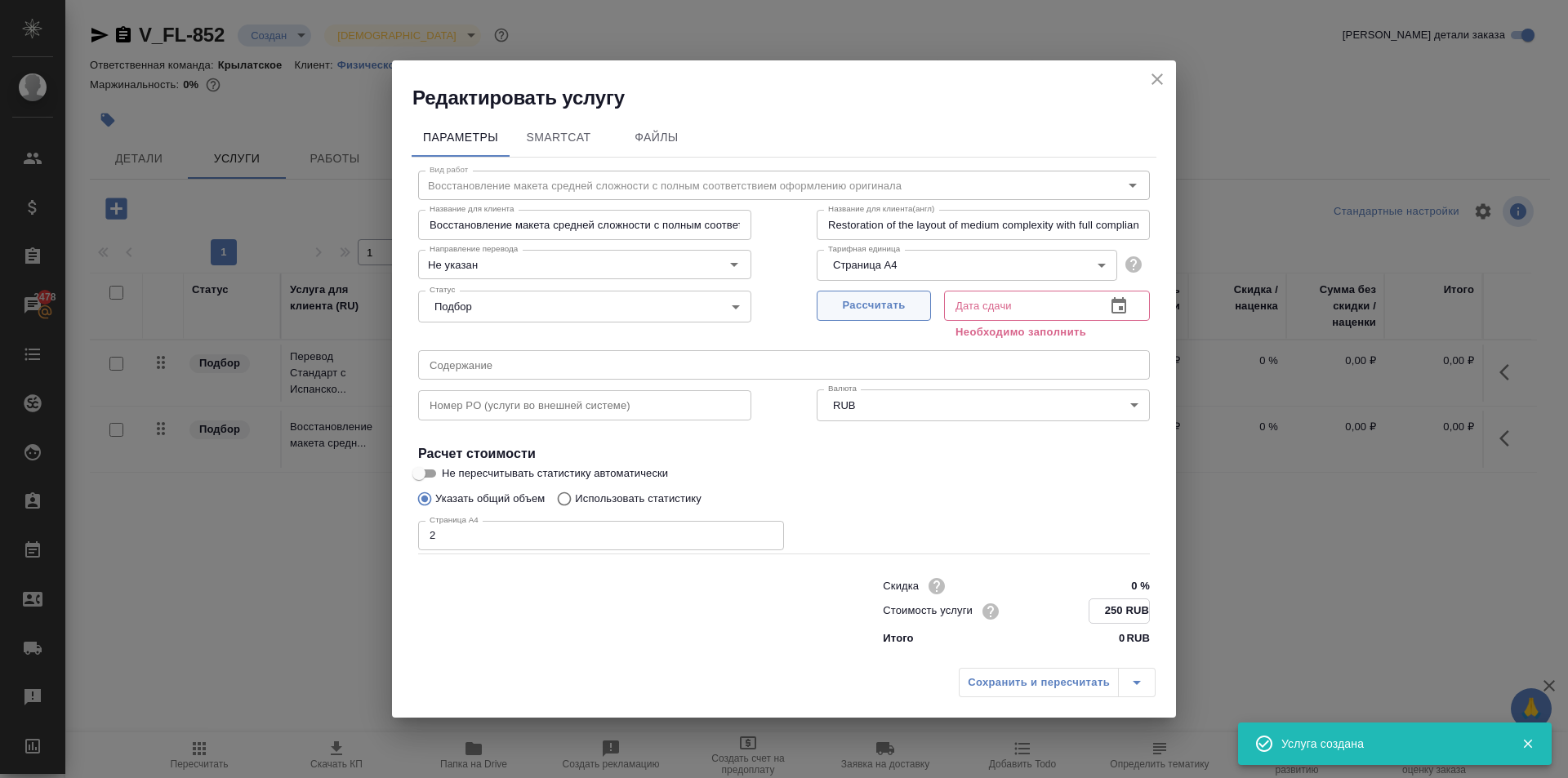
type input "250 RUB"
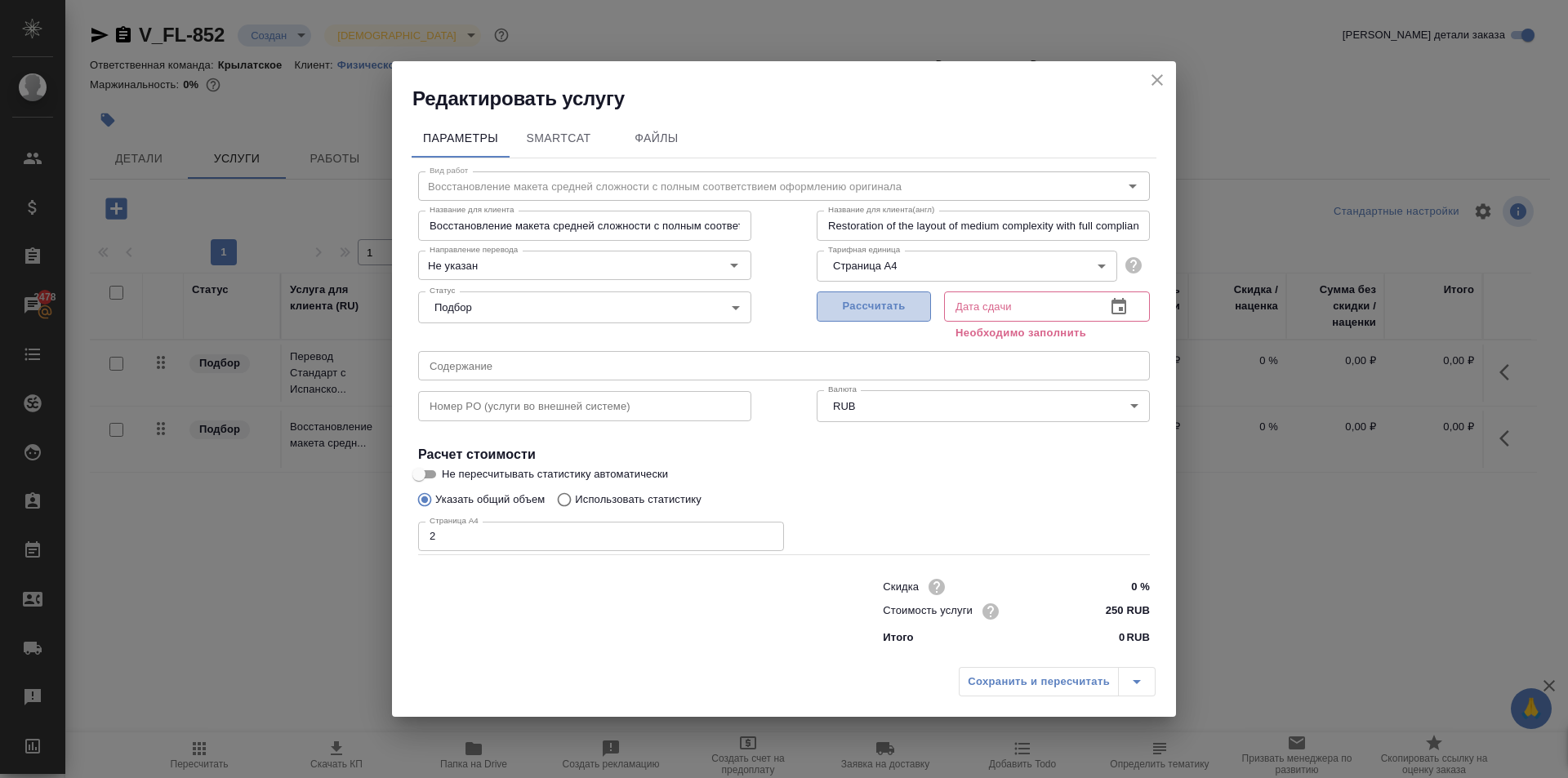
click at [915, 304] on span "Рассчитать" at bounding box center [873, 306] width 96 height 19
type input "29.08.2025 12:07"
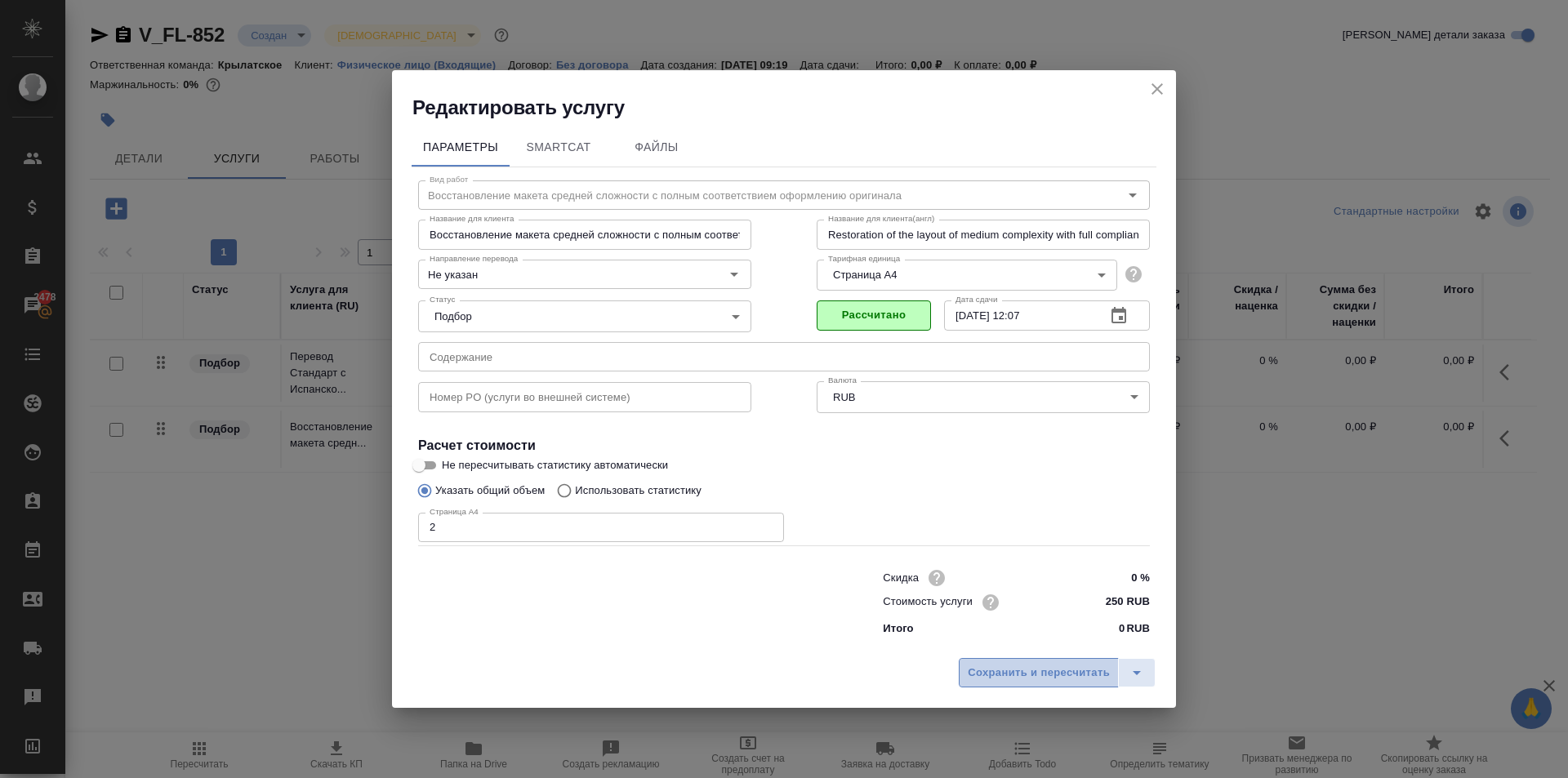
click at [1007, 670] on span "Сохранить и пересчитать" at bounding box center [1039, 673] width 142 height 19
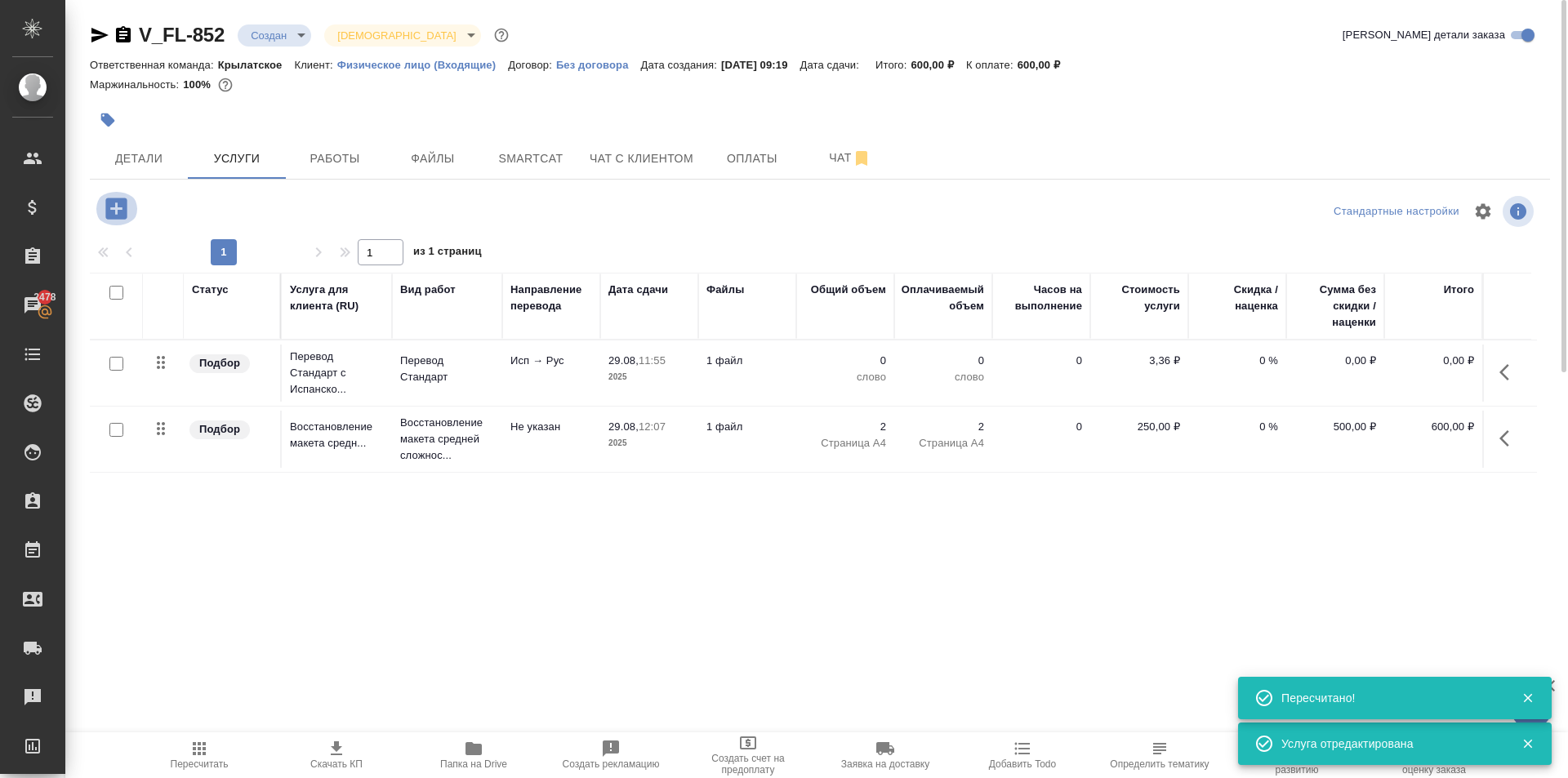
click at [118, 219] on icon "button" at bounding box center [116, 208] width 21 height 21
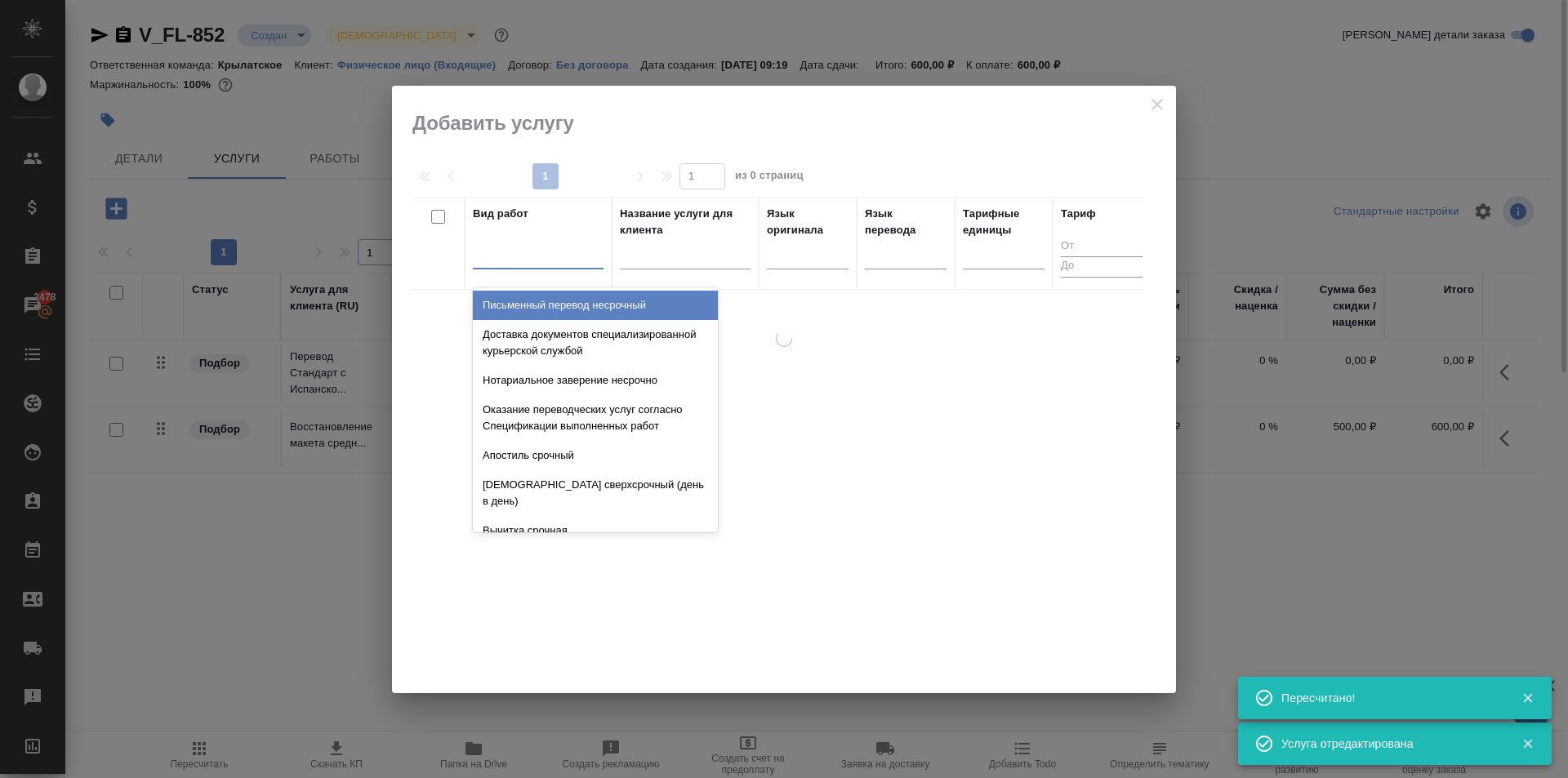
click at [566, 251] on div at bounding box center [538, 252] width 130 height 23
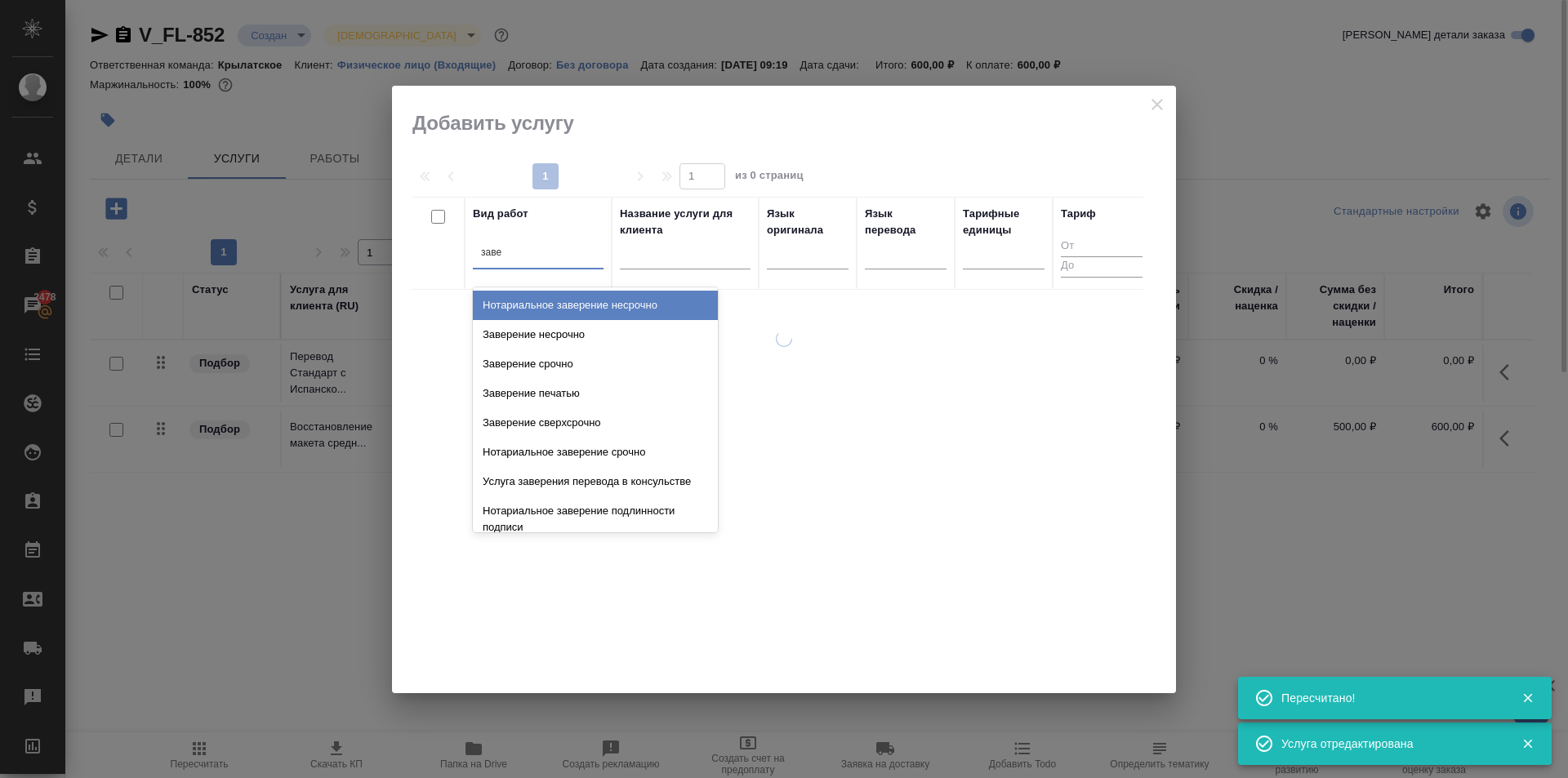
type input "завер"
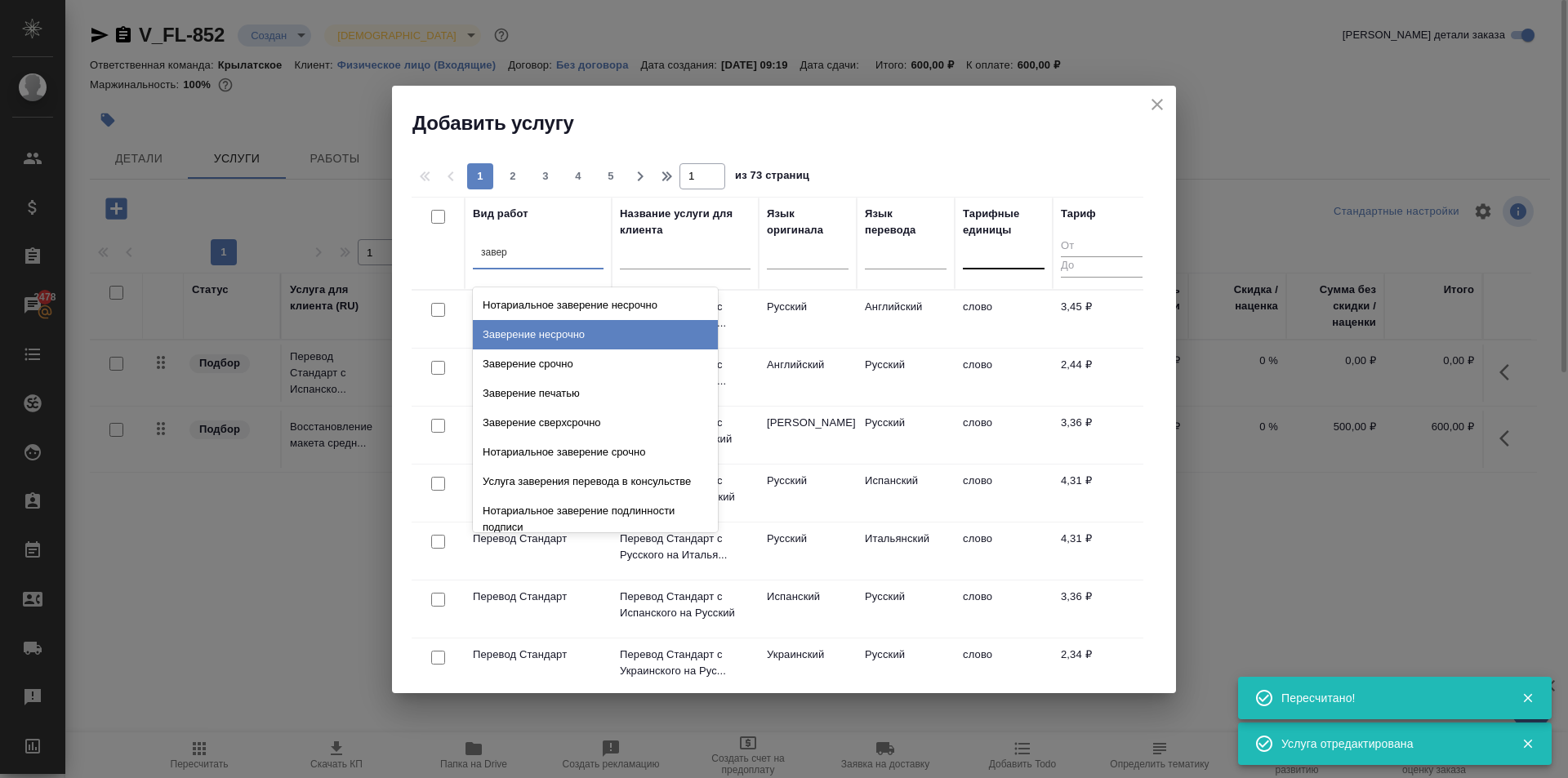
drag, startPoint x: 608, startPoint y: 325, endPoint x: 1000, endPoint y: 259, distance: 397.5
click at [624, 320] on div "Заверение несрочно" at bounding box center [596, 335] width 245 height 29
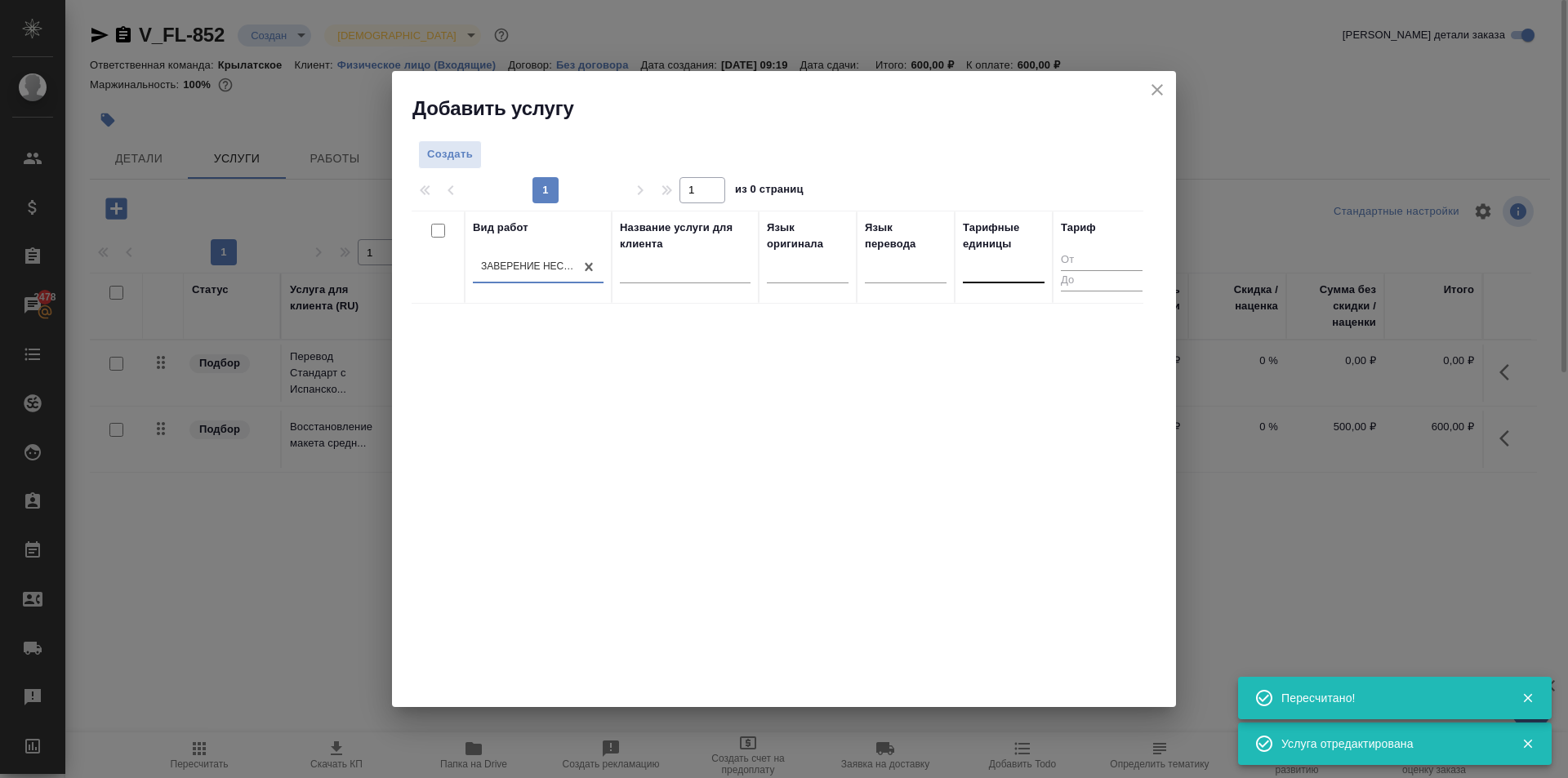
click at [1007, 256] on div at bounding box center [1003, 267] width 82 height 23
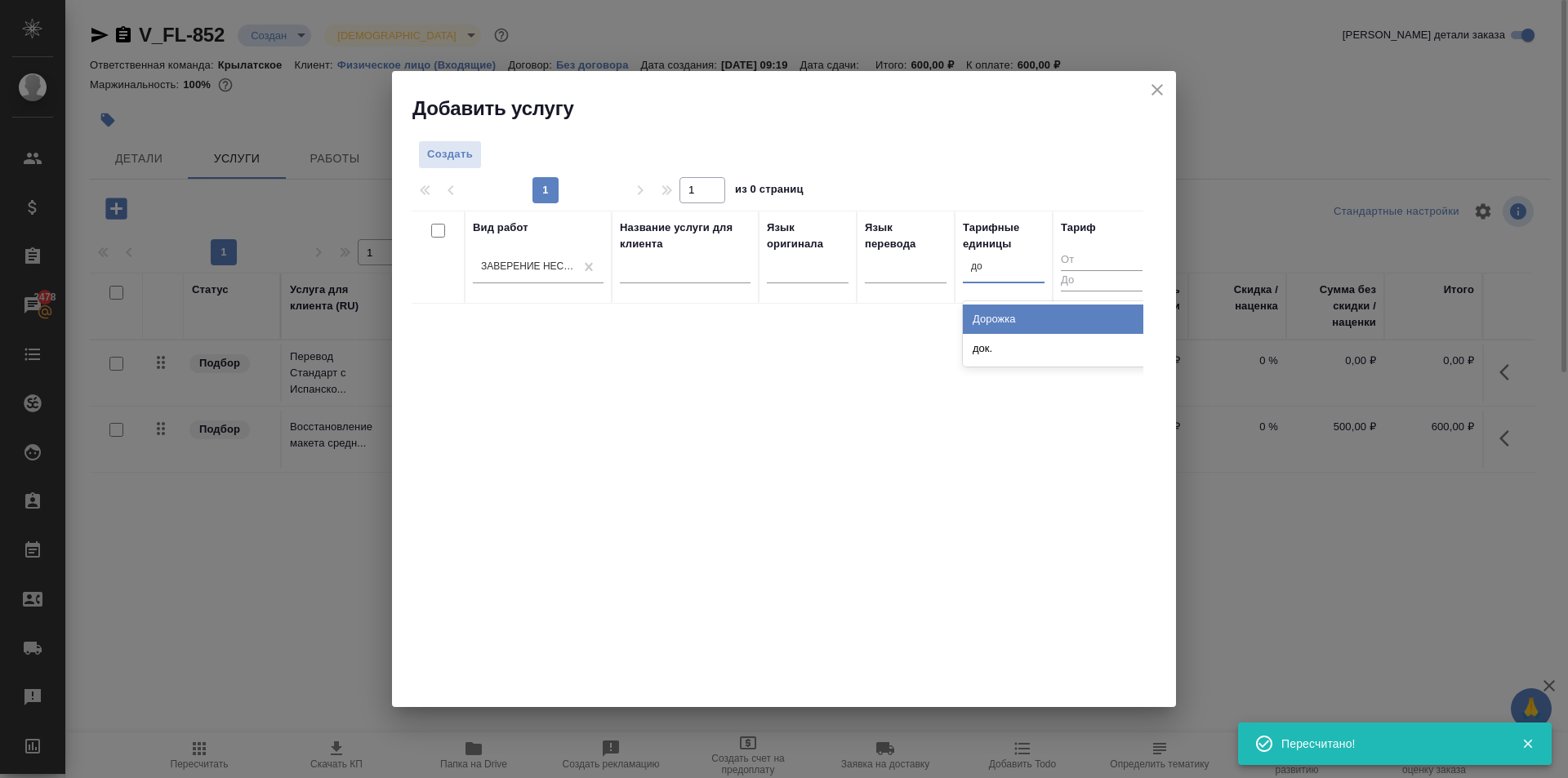
type input "док"
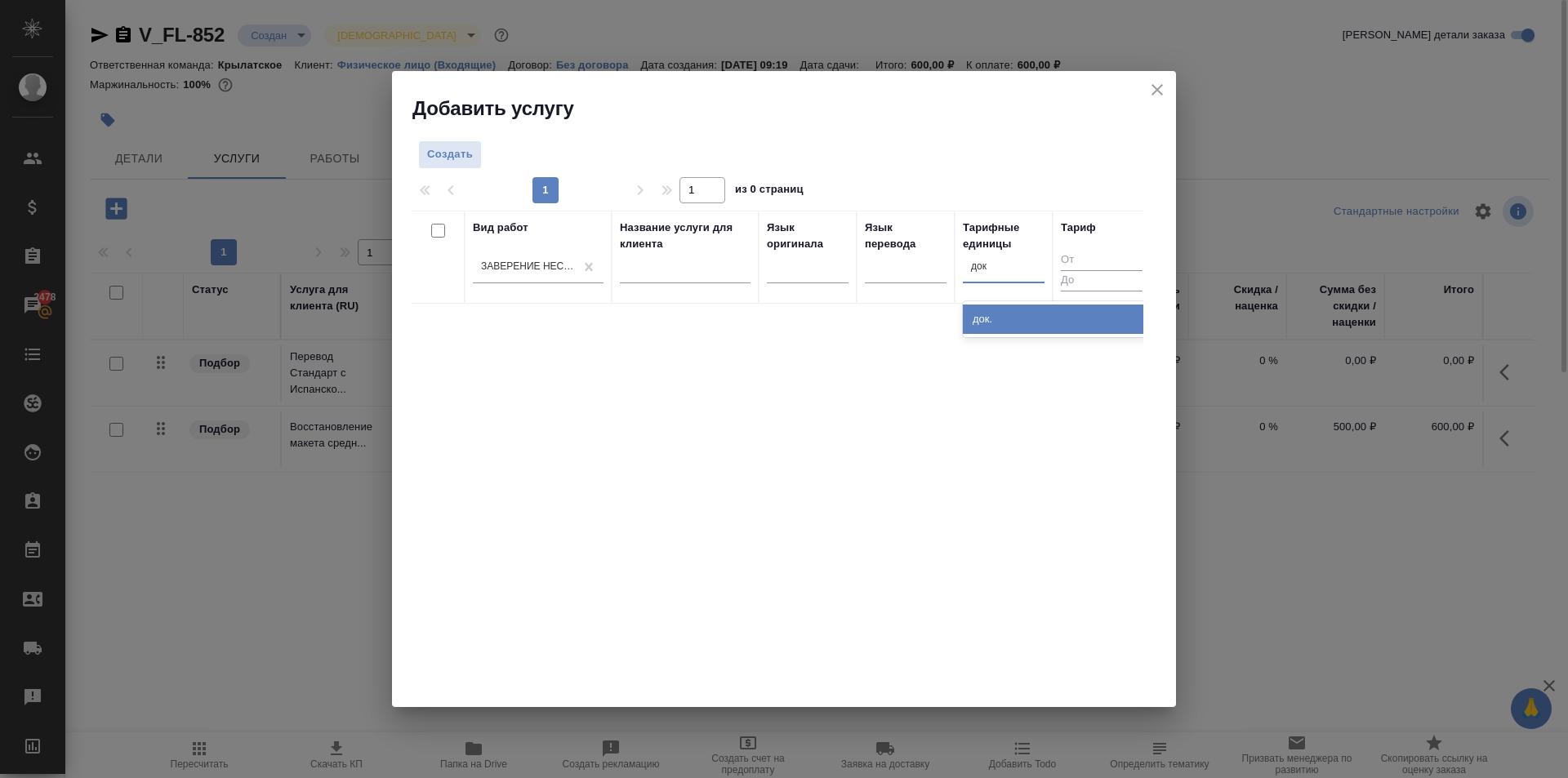
drag, startPoint x: 1016, startPoint y: 315, endPoint x: 1005, endPoint y: 315, distance: 11.0
click at [1015, 315] on div "док." at bounding box center [1085, 319] width 245 height 29
click at [452, 144] on button "Создать" at bounding box center [450, 154] width 63 height 28
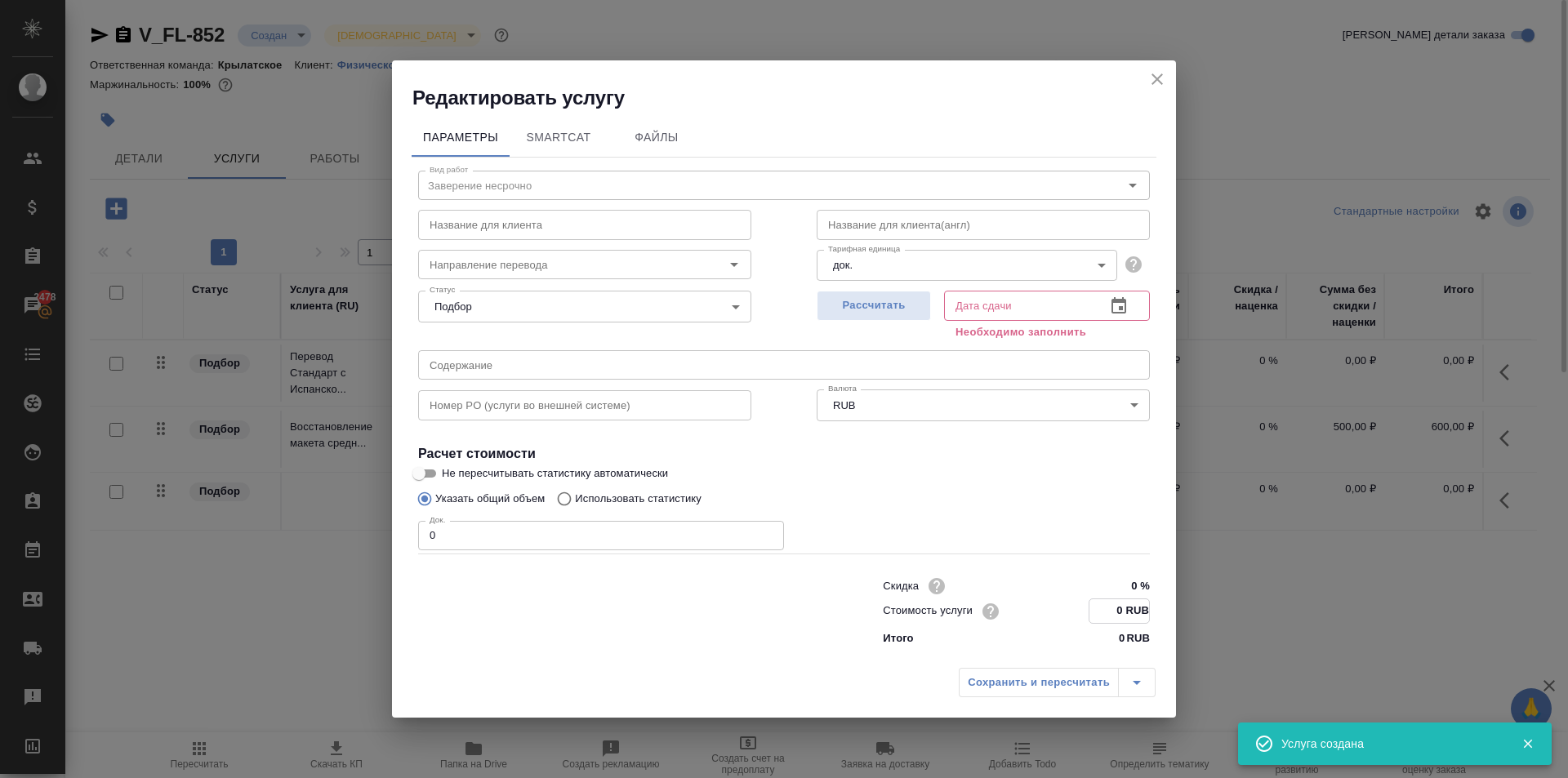
click at [1151, 609] on div "Скидка 0 % Стоимость услуги 0 RUB Итого 0 RUB" at bounding box center [1015, 611] width 332 height 138
type input "662.5 RUB"
drag, startPoint x: 442, startPoint y: 545, endPoint x: 418, endPoint y: 536, distance: 25.6
click at [418, 536] on div "Вид работ Заверение несрочно Вид работ Название для клиента Название для клиент…" at bounding box center [784, 406] width 745 height 495
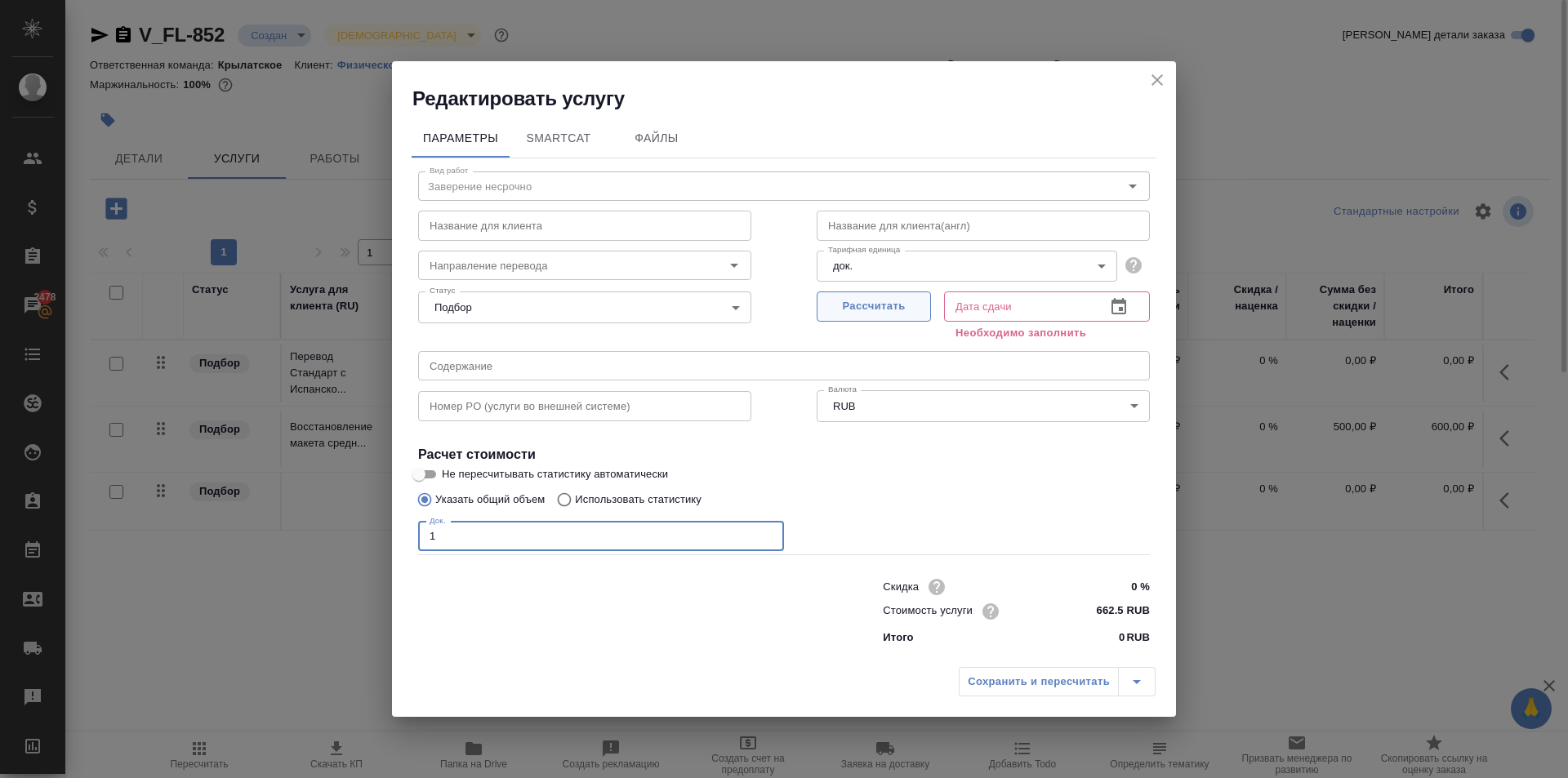
type input "1"
click at [872, 312] on button "Рассчитать" at bounding box center [873, 306] width 114 height 30
type input "29.08.2025 12:07"
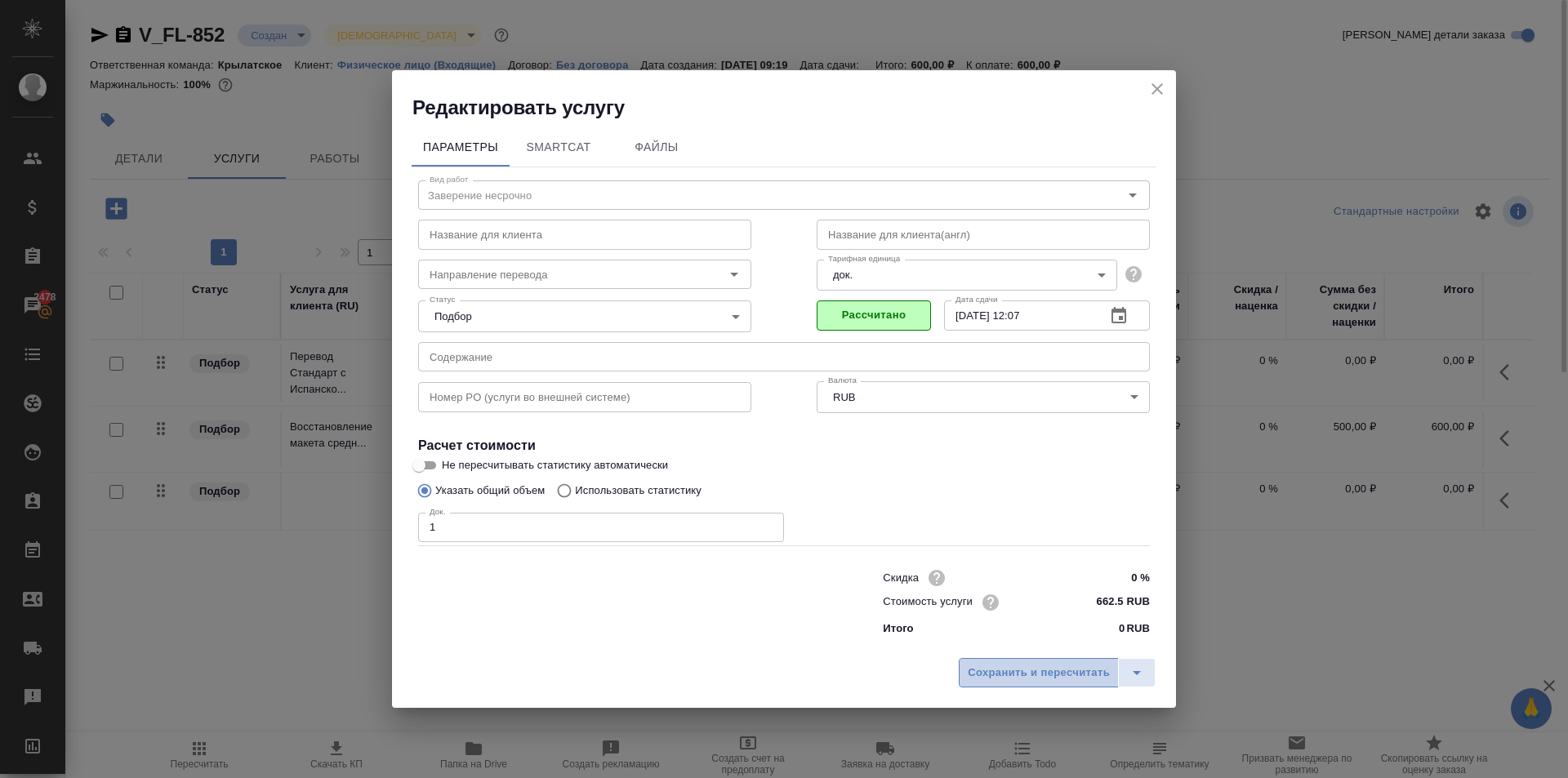
click at [981, 675] on span "Сохранить и пересчитать" at bounding box center [1039, 673] width 142 height 19
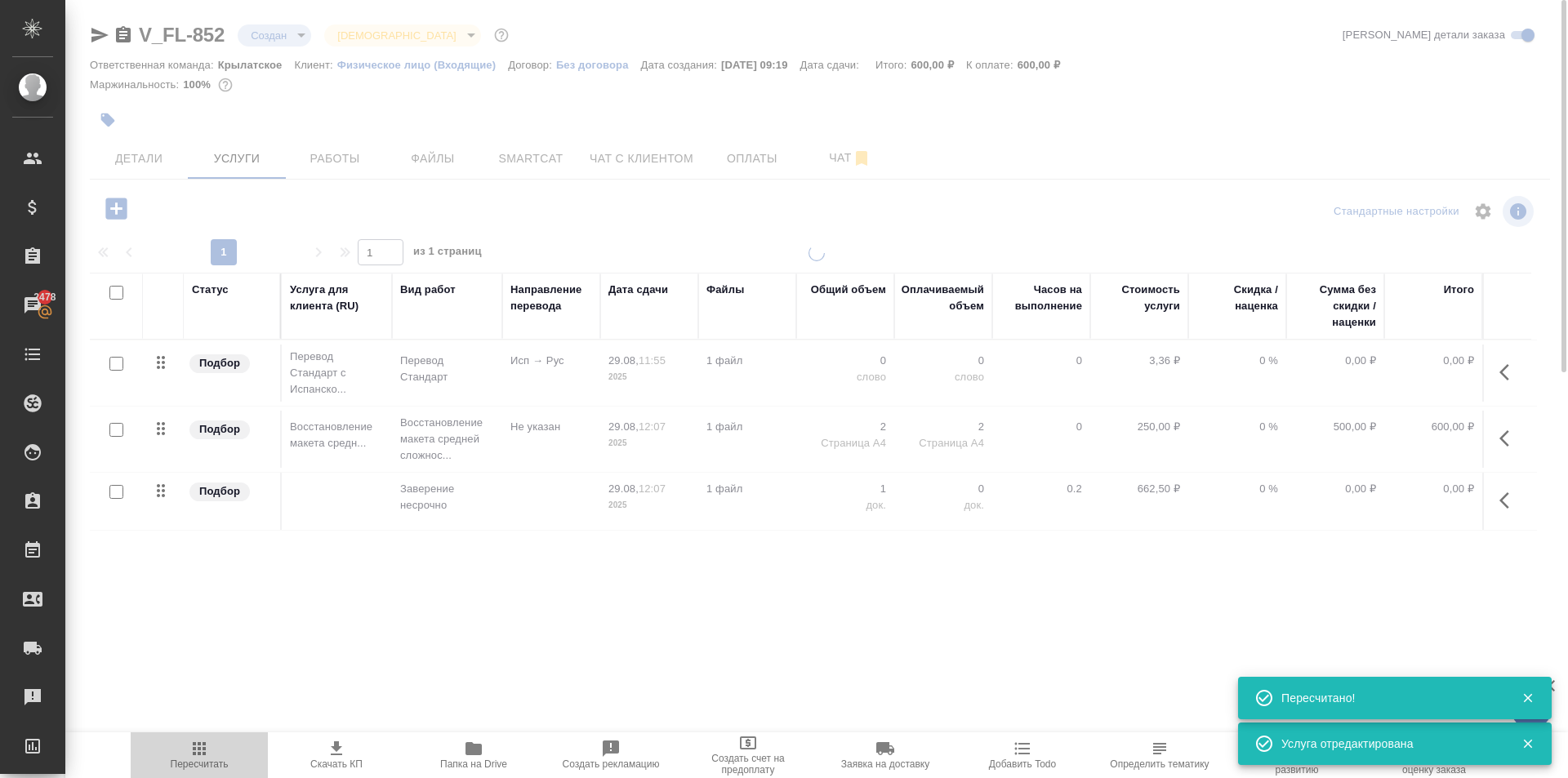
click at [198, 756] on icon "button" at bounding box center [199, 749] width 13 height 13
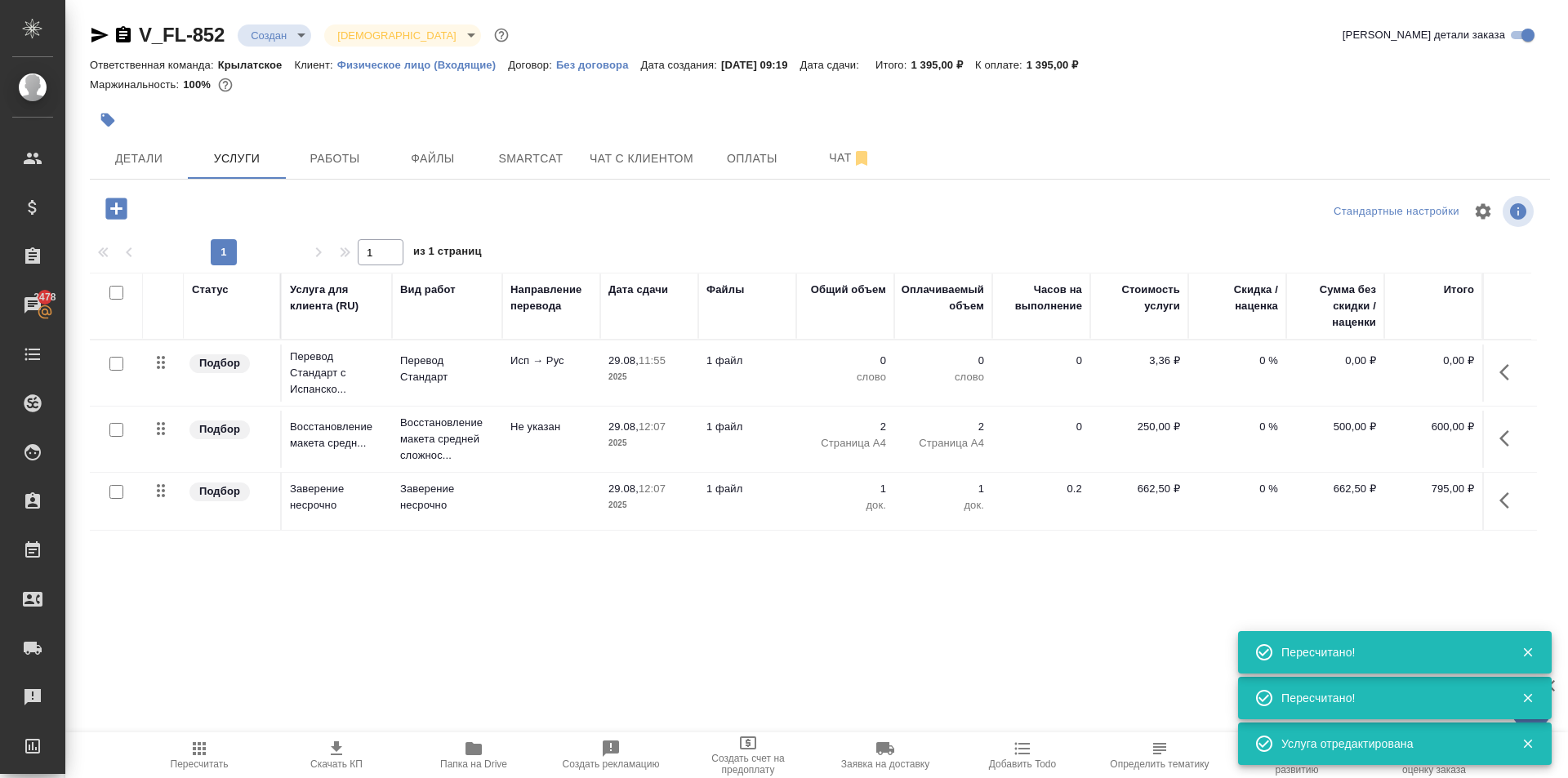
click at [114, 366] on input "checkbox" at bounding box center [116, 364] width 14 height 14
checkbox input "true"
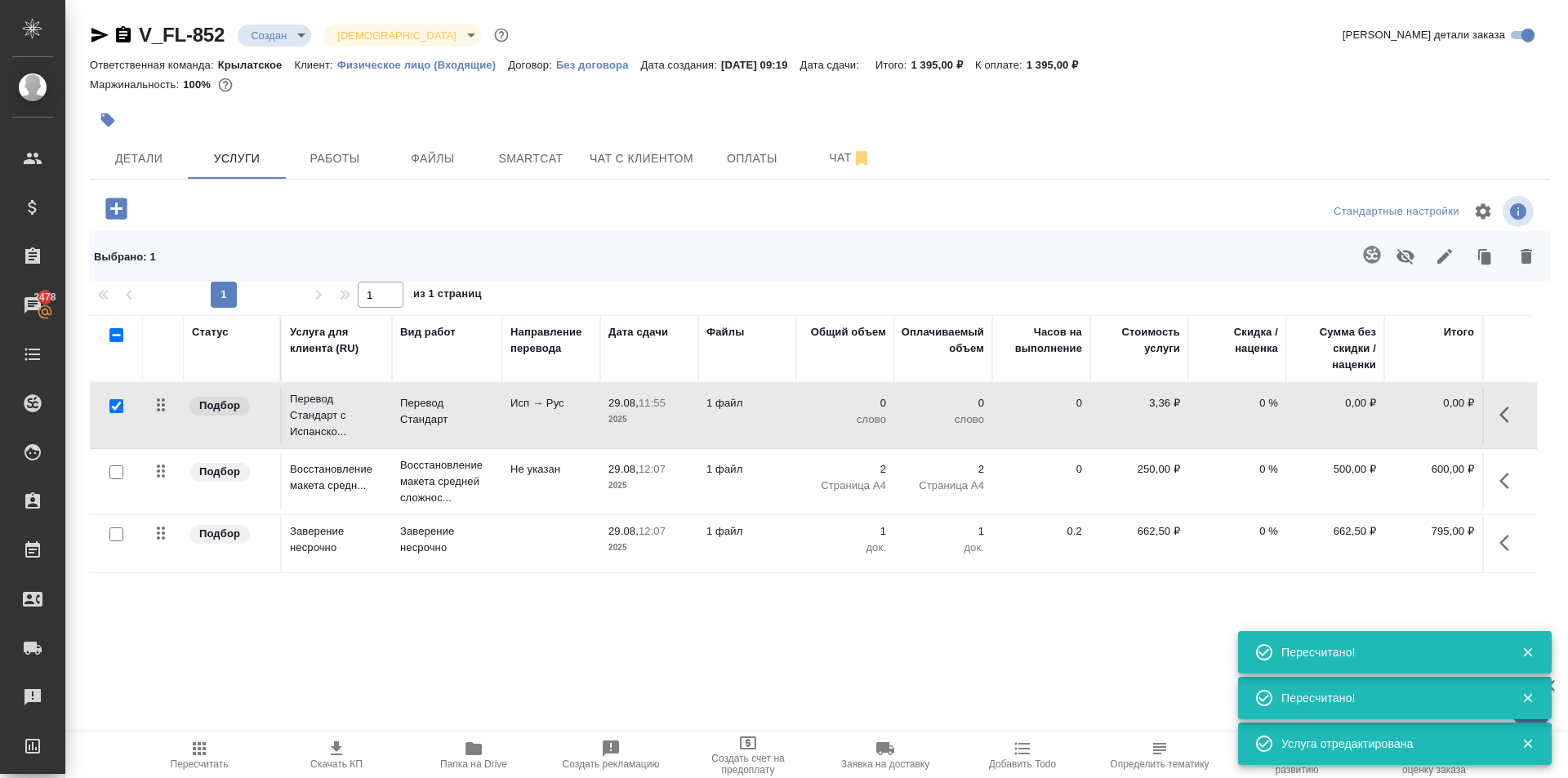
click at [1384, 265] on button "button" at bounding box center [1371, 255] width 39 height 39
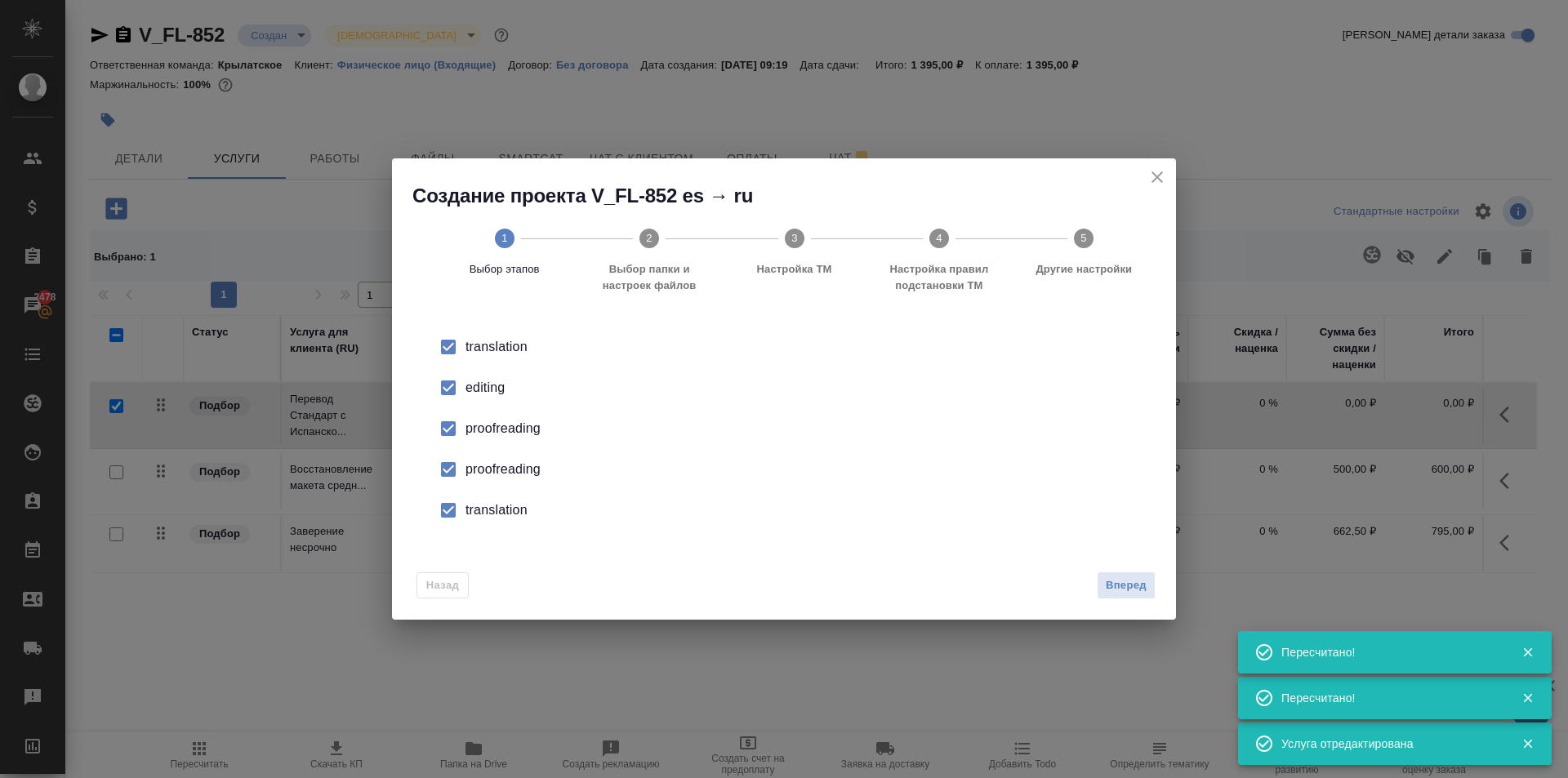
click at [447, 383] on input "checkbox" at bounding box center [448, 388] width 34 height 34
click at [454, 454] on input "checkbox" at bounding box center [448, 469] width 34 height 34
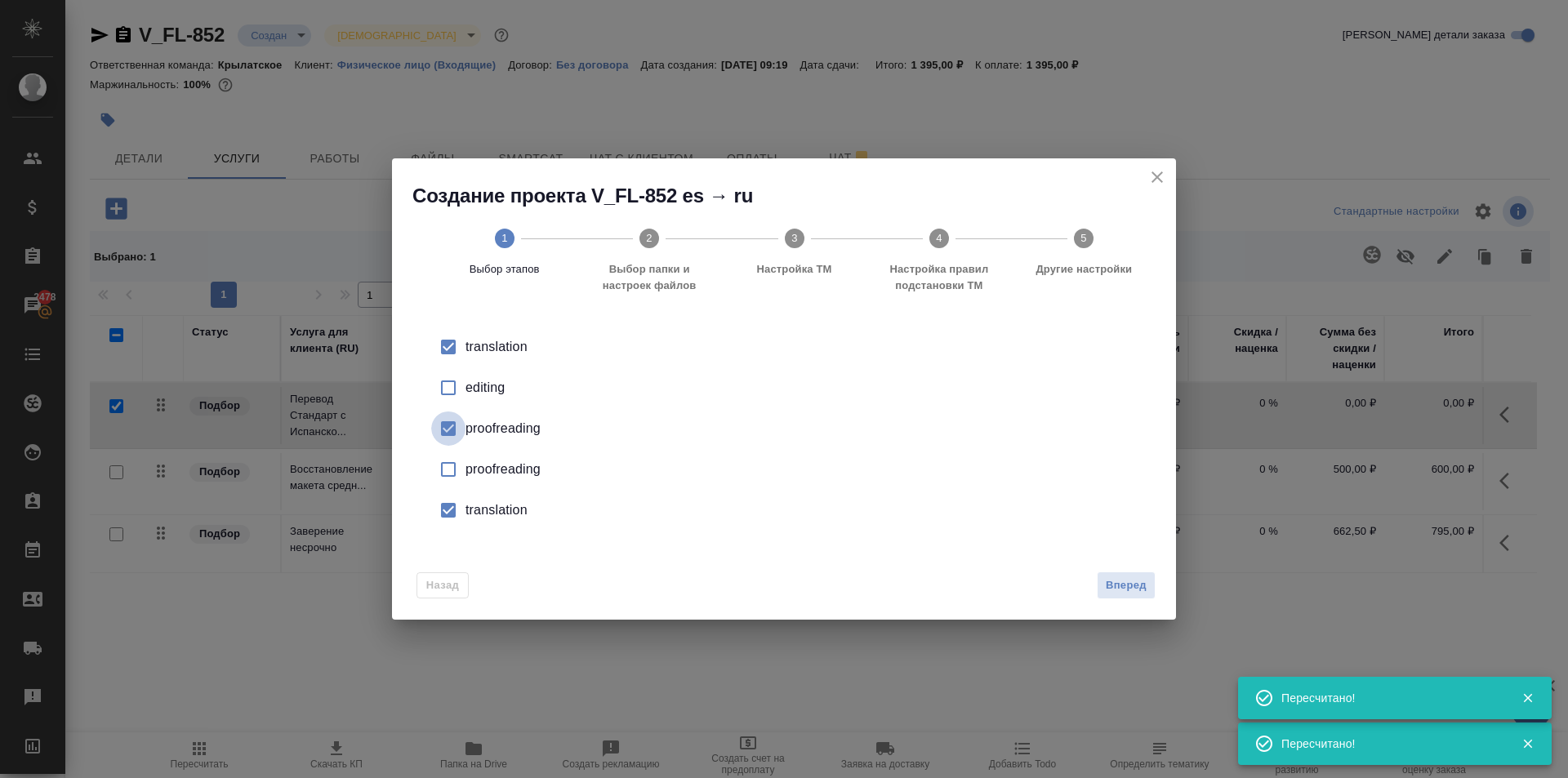
click at [450, 440] on input "checkbox" at bounding box center [448, 428] width 34 height 34
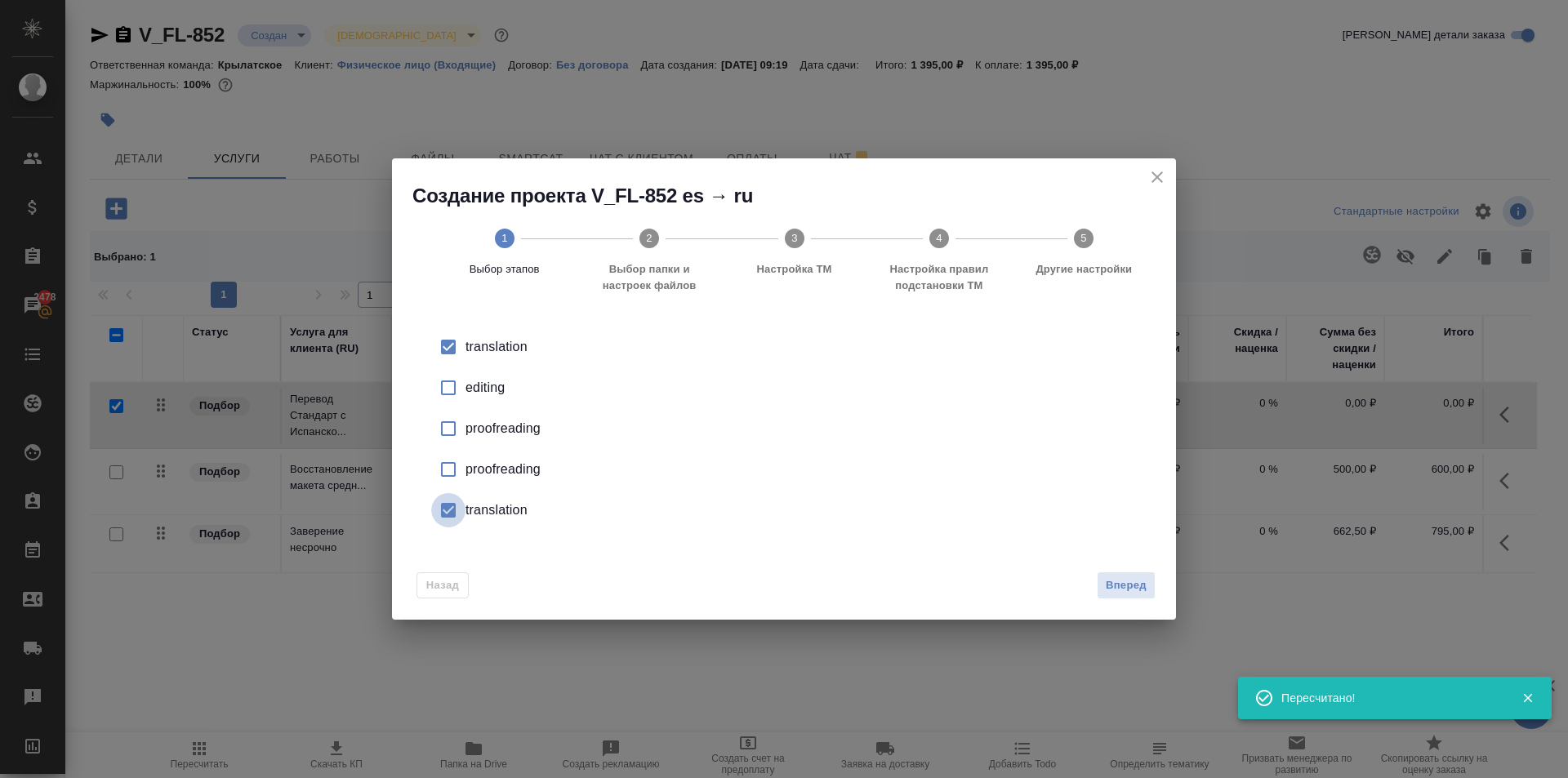
drag, startPoint x: 444, startPoint y: 510, endPoint x: 779, endPoint y: 537, distance: 336.1
click at [445, 510] on input "checkbox" at bounding box center [448, 510] width 34 height 34
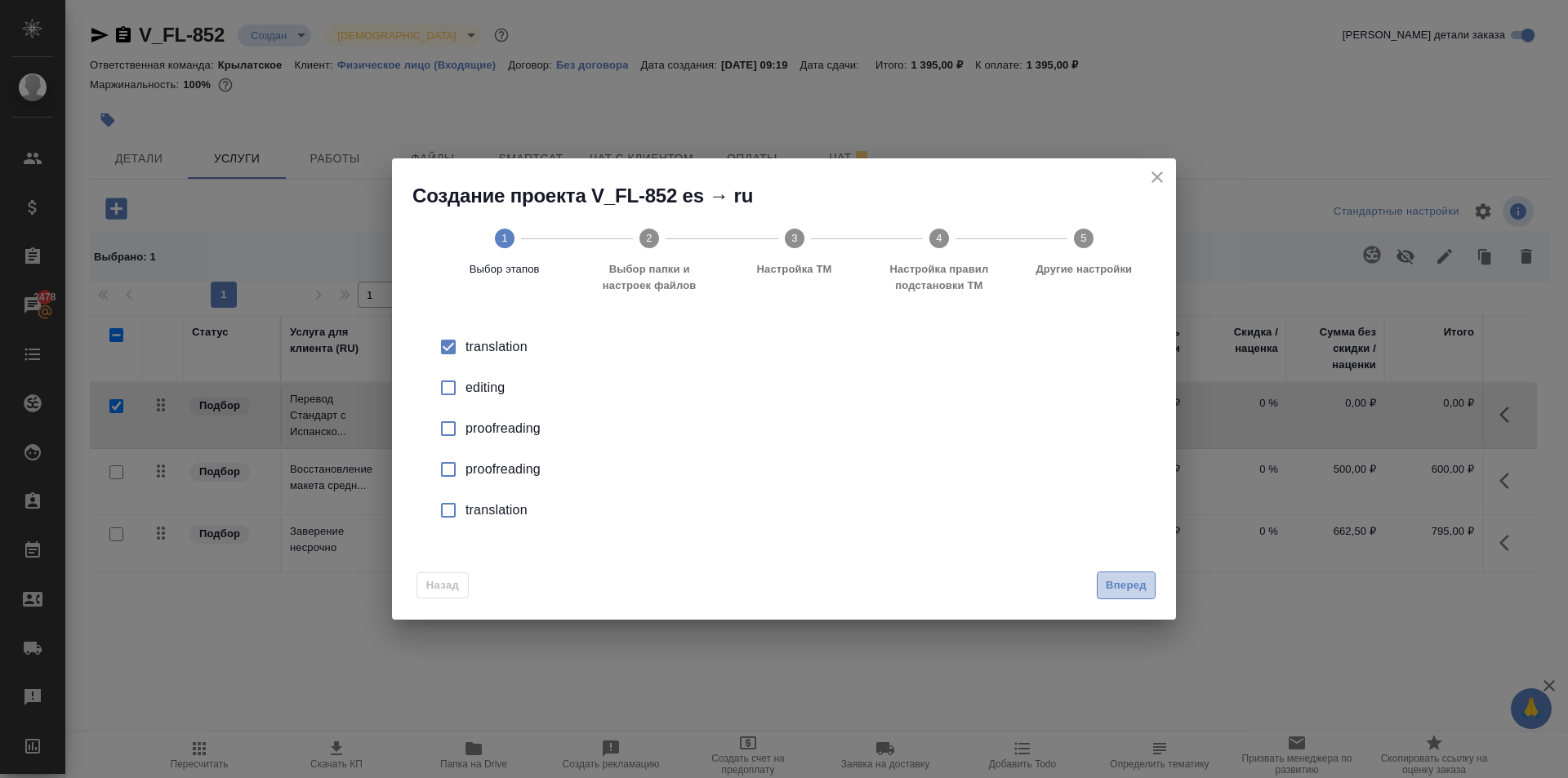
click at [1132, 580] on span "Вперед" at bounding box center [1126, 585] width 41 height 19
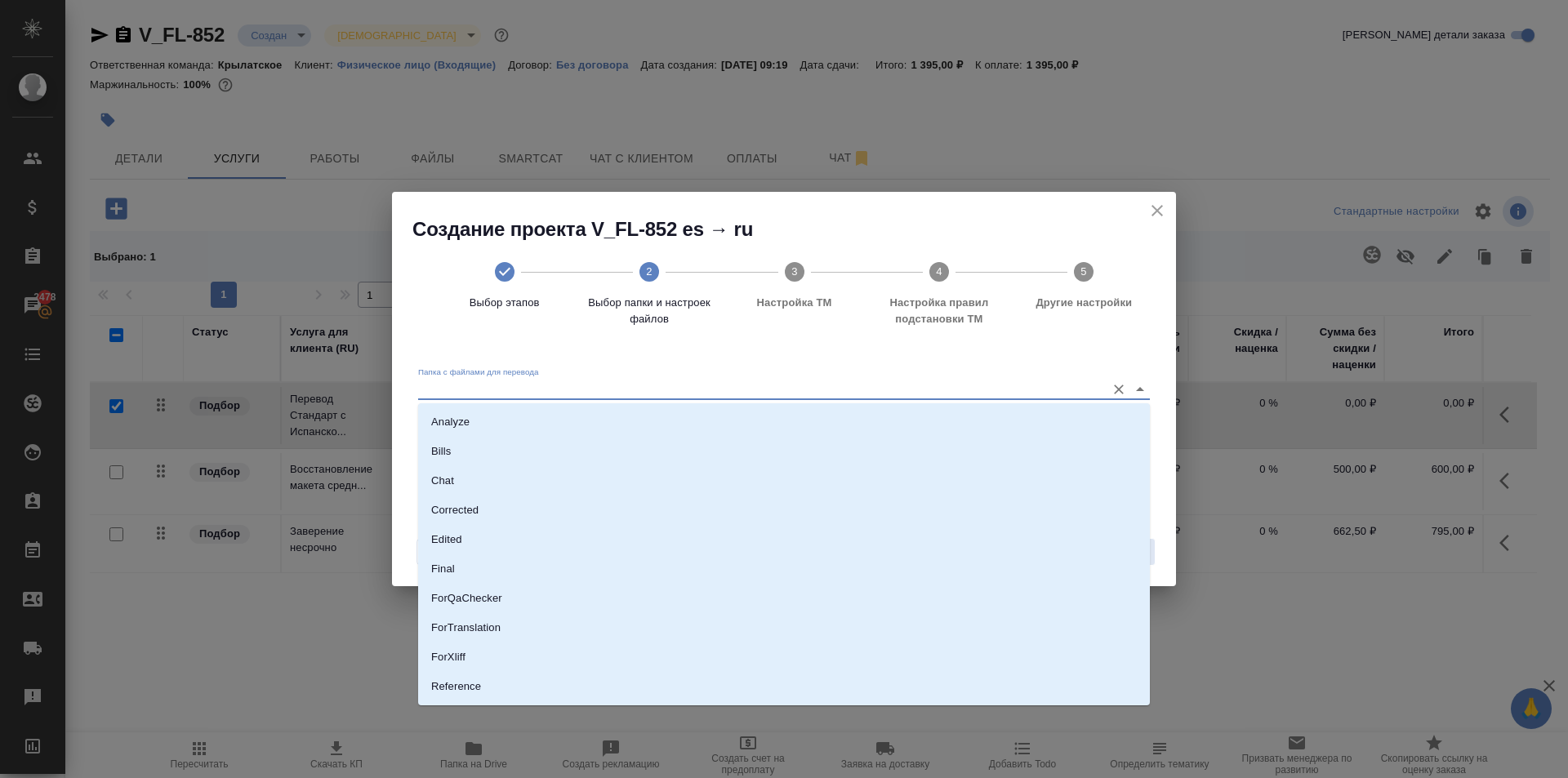
click at [899, 382] on input "Папка с файлами для перевода" at bounding box center [758, 389] width 679 height 19
click at [468, 637] on li "Source" at bounding box center [784, 631] width 732 height 29
type input "Source"
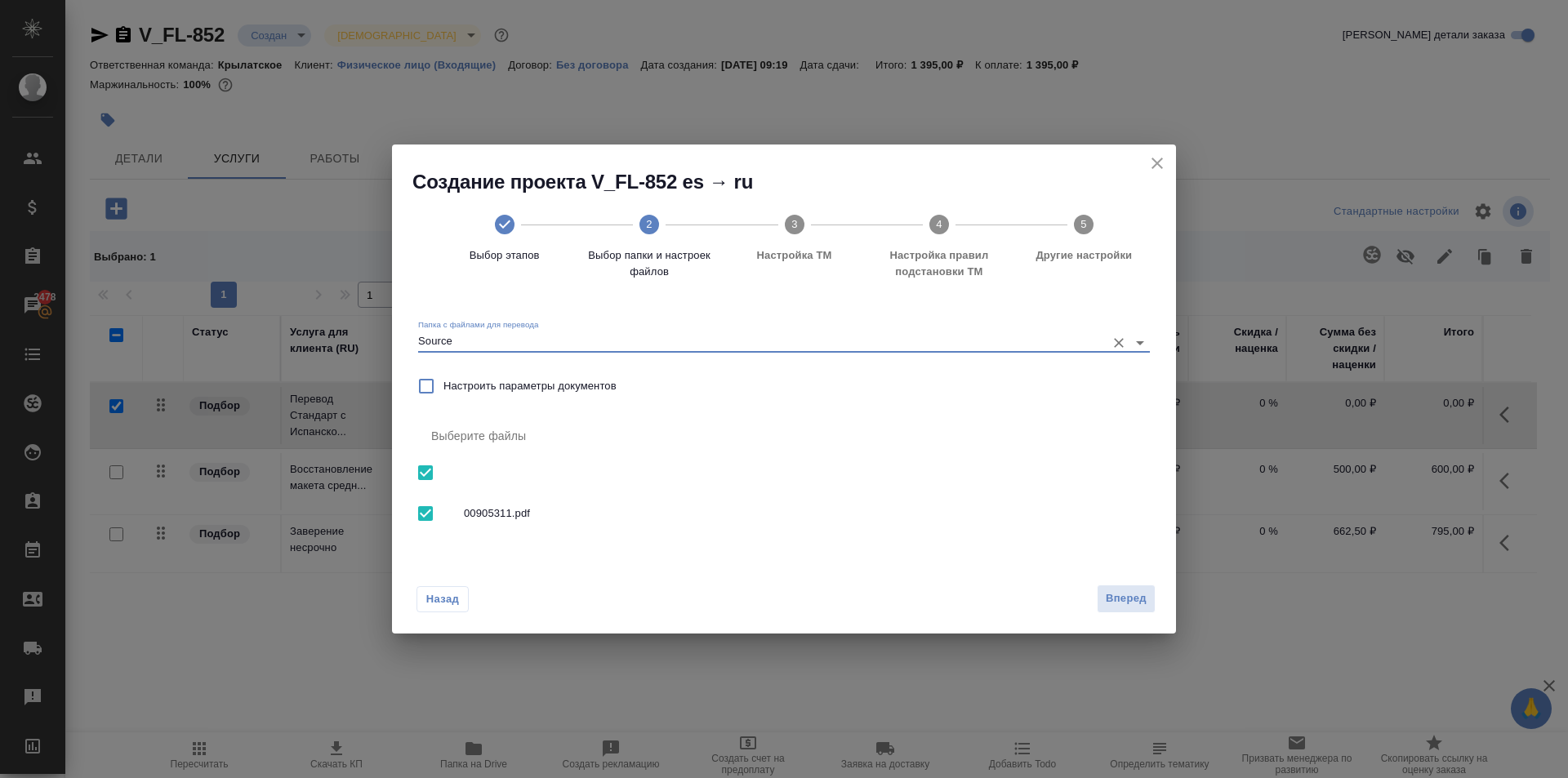
click at [1122, 600] on span "Вперед" at bounding box center [1126, 599] width 41 height 19
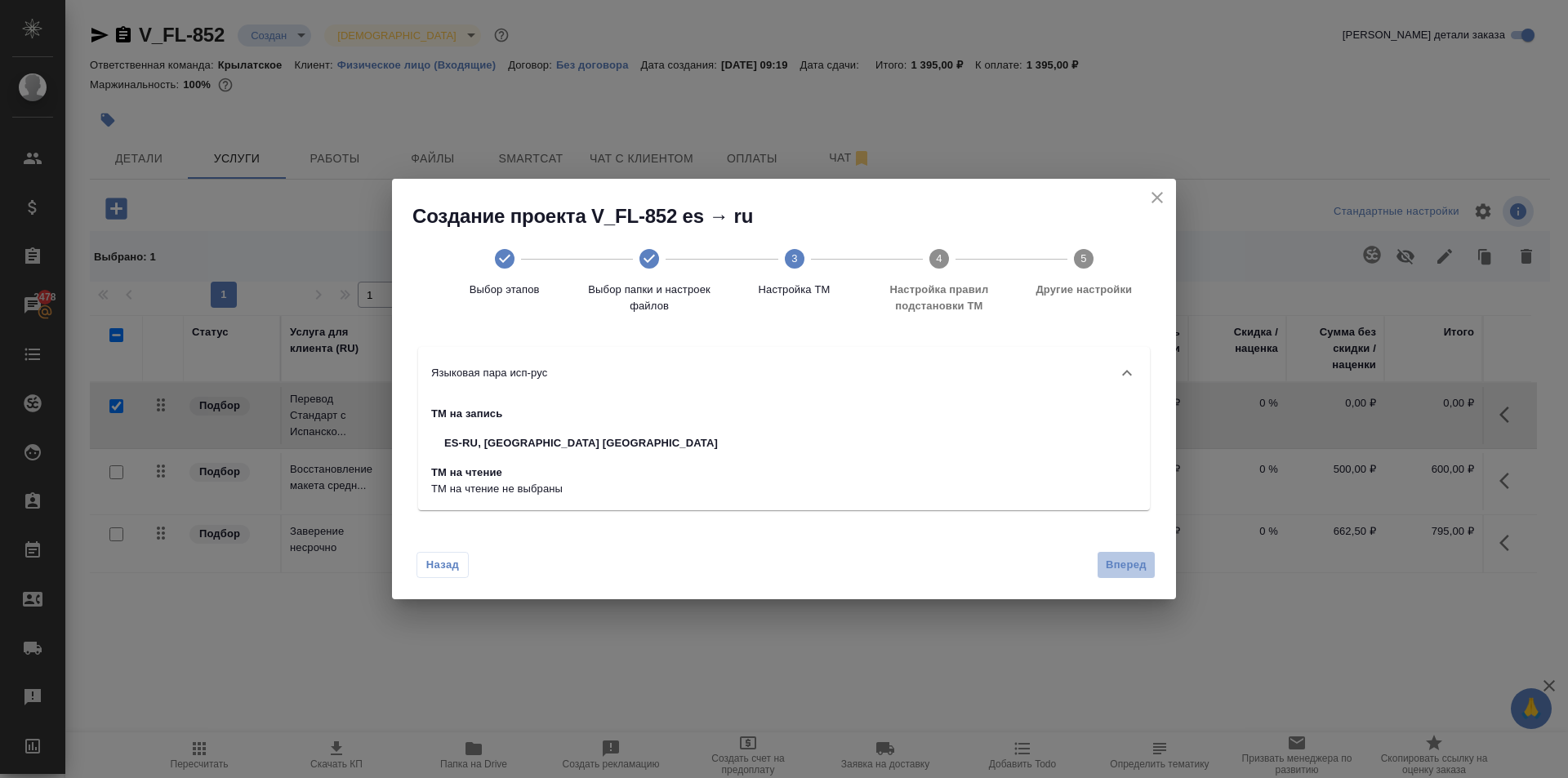
click at [1130, 572] on span "Вперед" at bounding box center [1126, 565] width 41 height 19
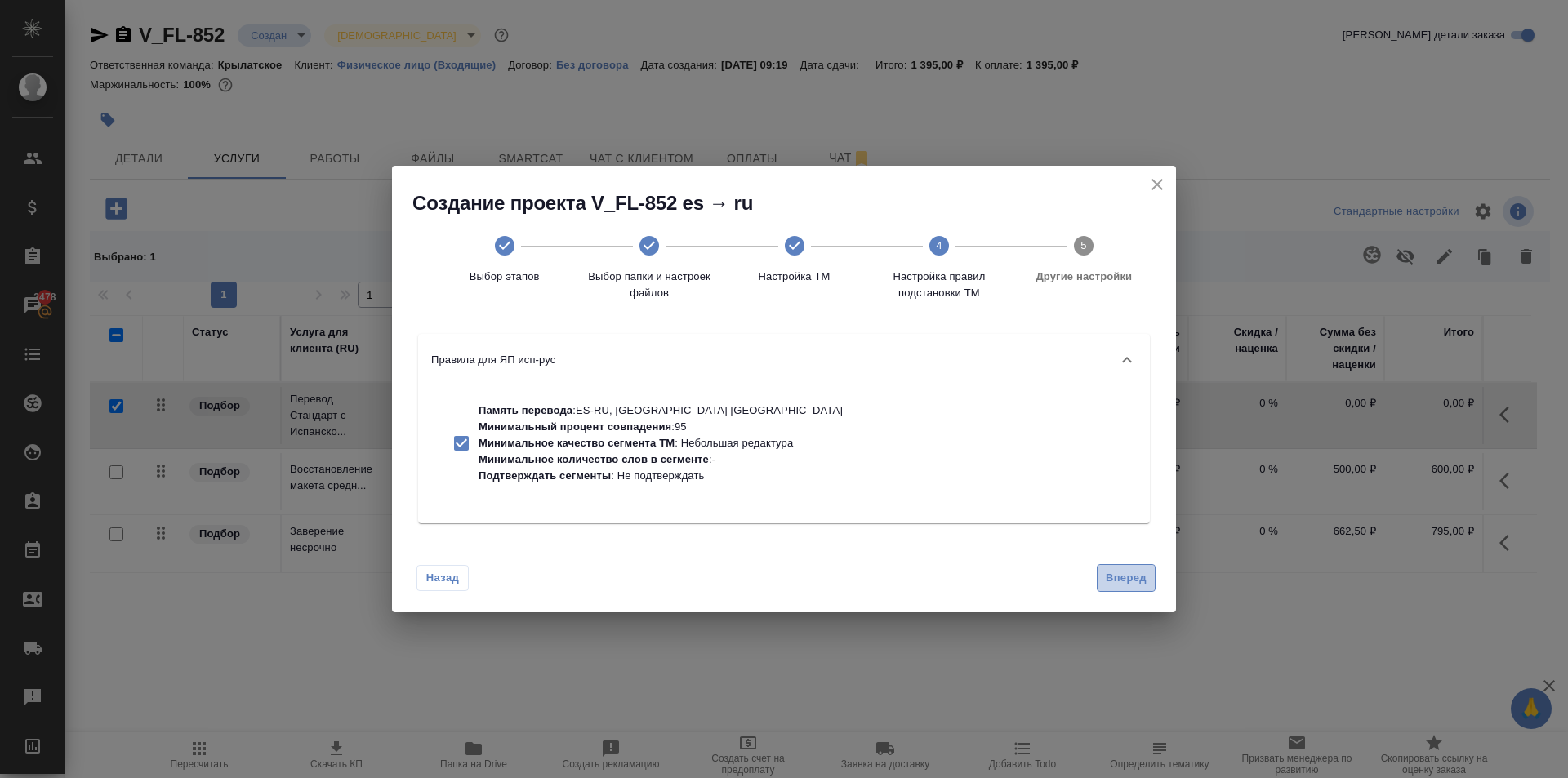
drag, startPoint x: 1130, startPoint y: 570, endPoint x: 988, endPoint y: 555, distance: 142.8
click at [1129, 570] on span "Вперед" at bounding box center [1126, 578] width 41 height 19
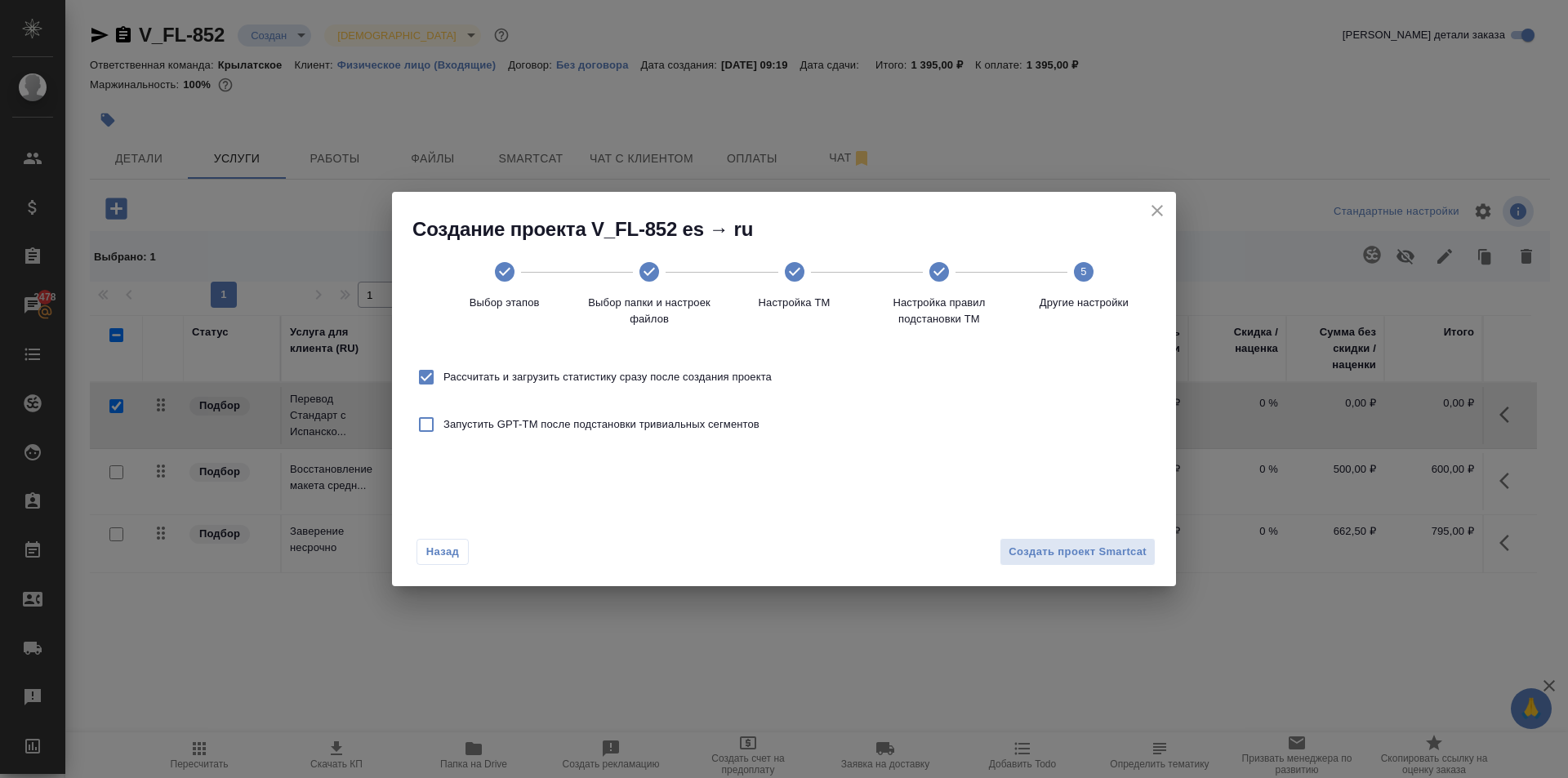
click at [669, 381] on span "Рассчитать и загрузить статистику сразу после создания проекта" at bounding box center [607, 377] width 328 height 17
click at [444, 381] on input "Рассчитать и загрузить статистику сразу после создания проекта" at bounding box center [425, 377] width 34 height 34
checkbox input "false"
click at [1108, 558] on span "Создать проект Smartcat" at bounding box center [1077, 552] width 138 height 19
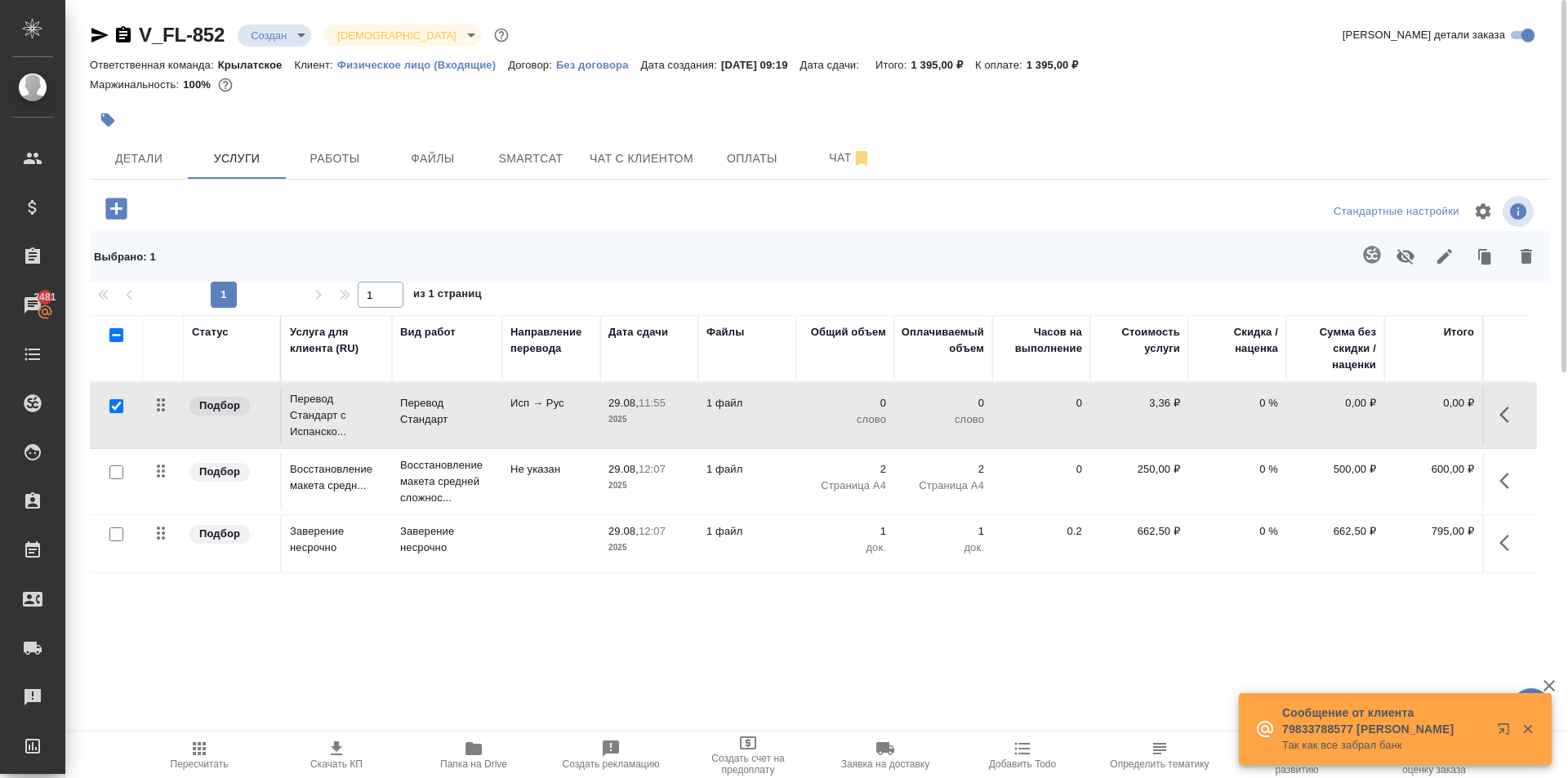
click at [1513, 408] on icon "button" at bounding box center [1509, 415] width 19 height 19
click at [1407, 426] on button "button" at bounding box center [1416, 415] width 28 height 39
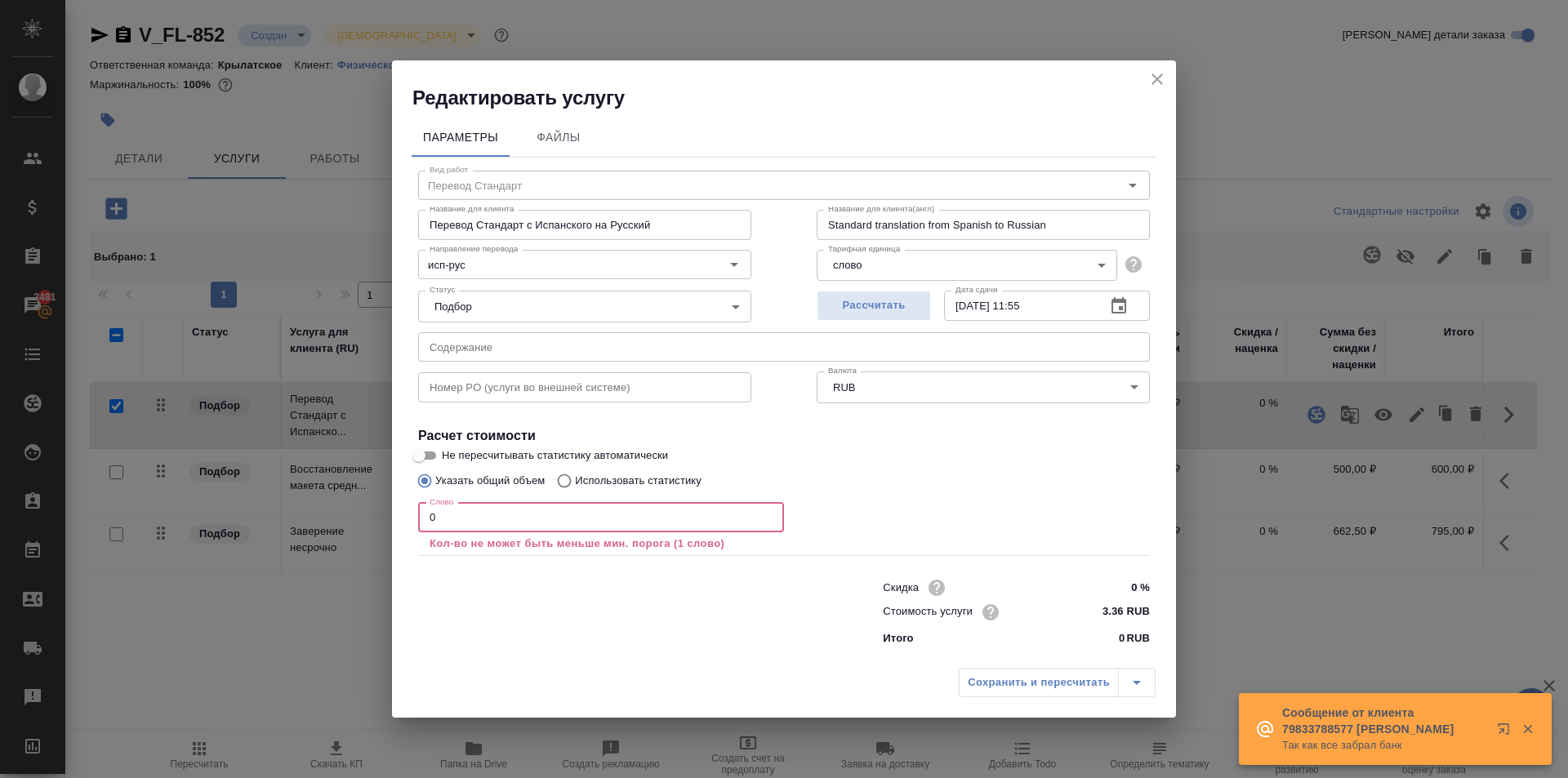
drag, startPoint x: 499, startPoint y: 533, endPoint x: 382, endPoint y: 524, distance: 117.3
click at [382, 524] on div "Редактировать услугу Параметры Файлы Вид работ Перевод Стандарт Вид работ Назва…" at bounding box center [784, 389] width 1568 height 778
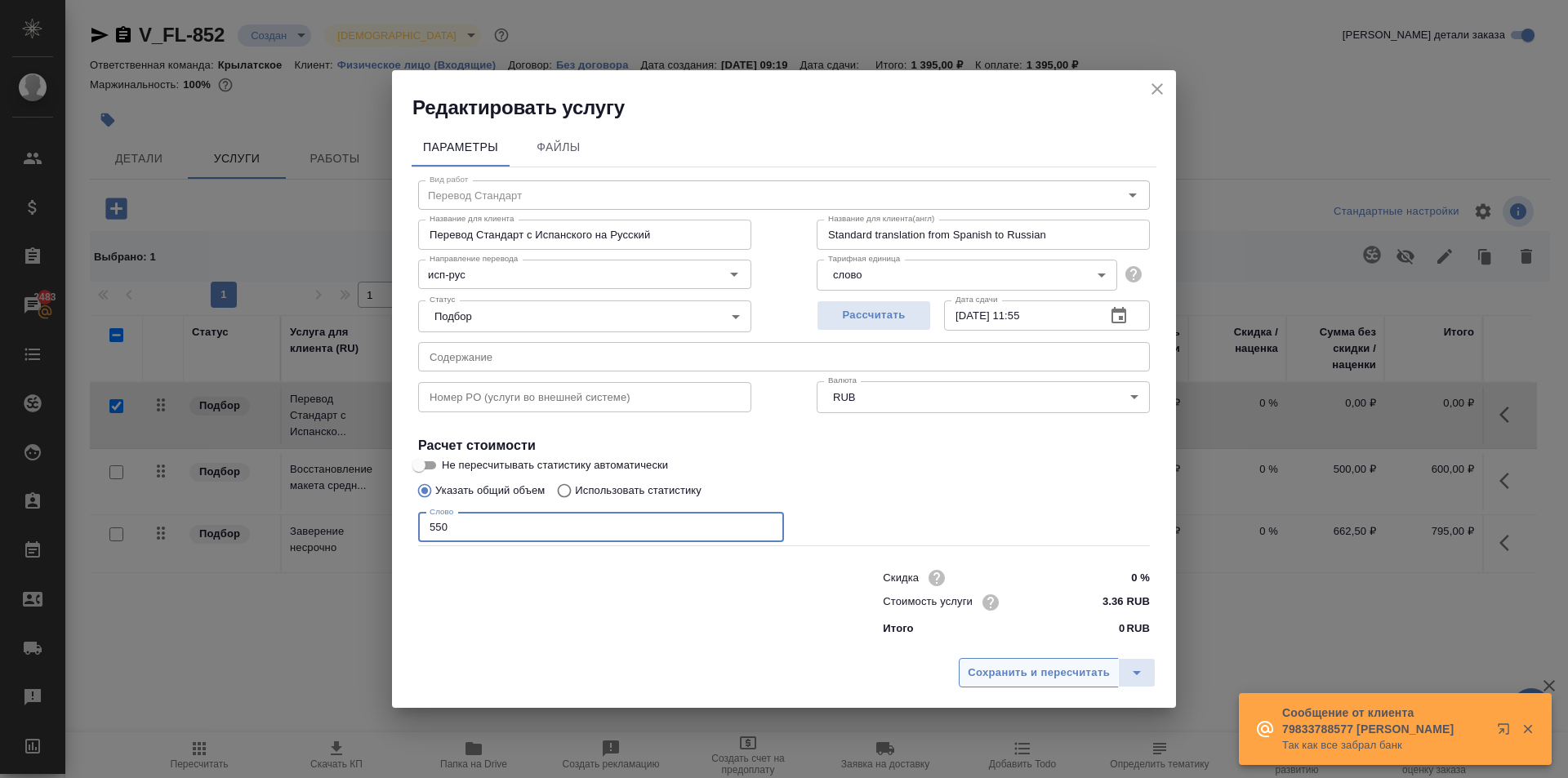
type input "550"
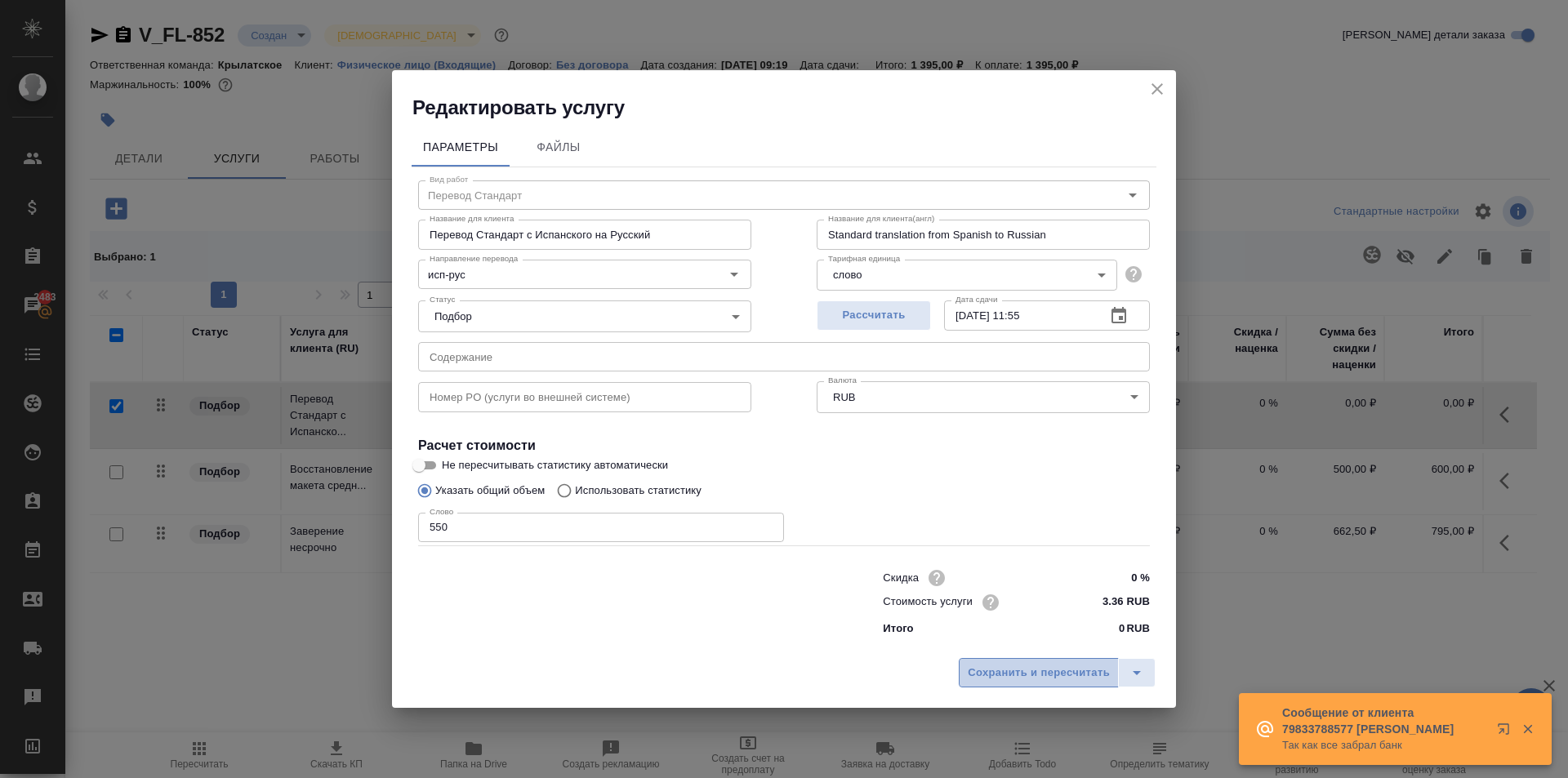
click at [1037, 676] on span "Сохранить и пересчитать" at bounding box center [1039, 673] width 142 height 19
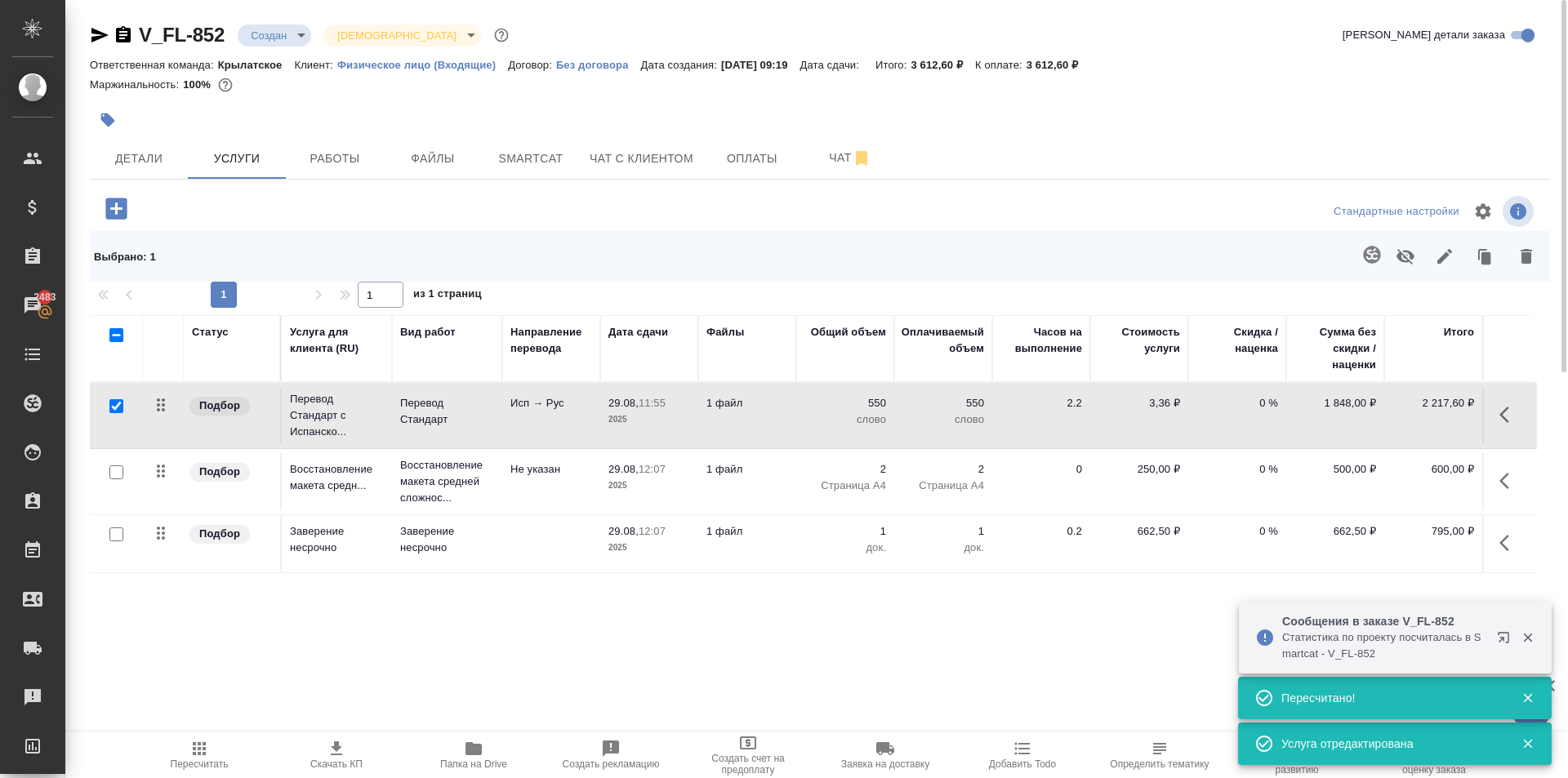
click at [1513, 409] on icon "button" at bounding box center [1509, 415] width 19 height 19
click at [1416, 418] on icon "button" at bounding box center [1416, 415] width 15 height 15
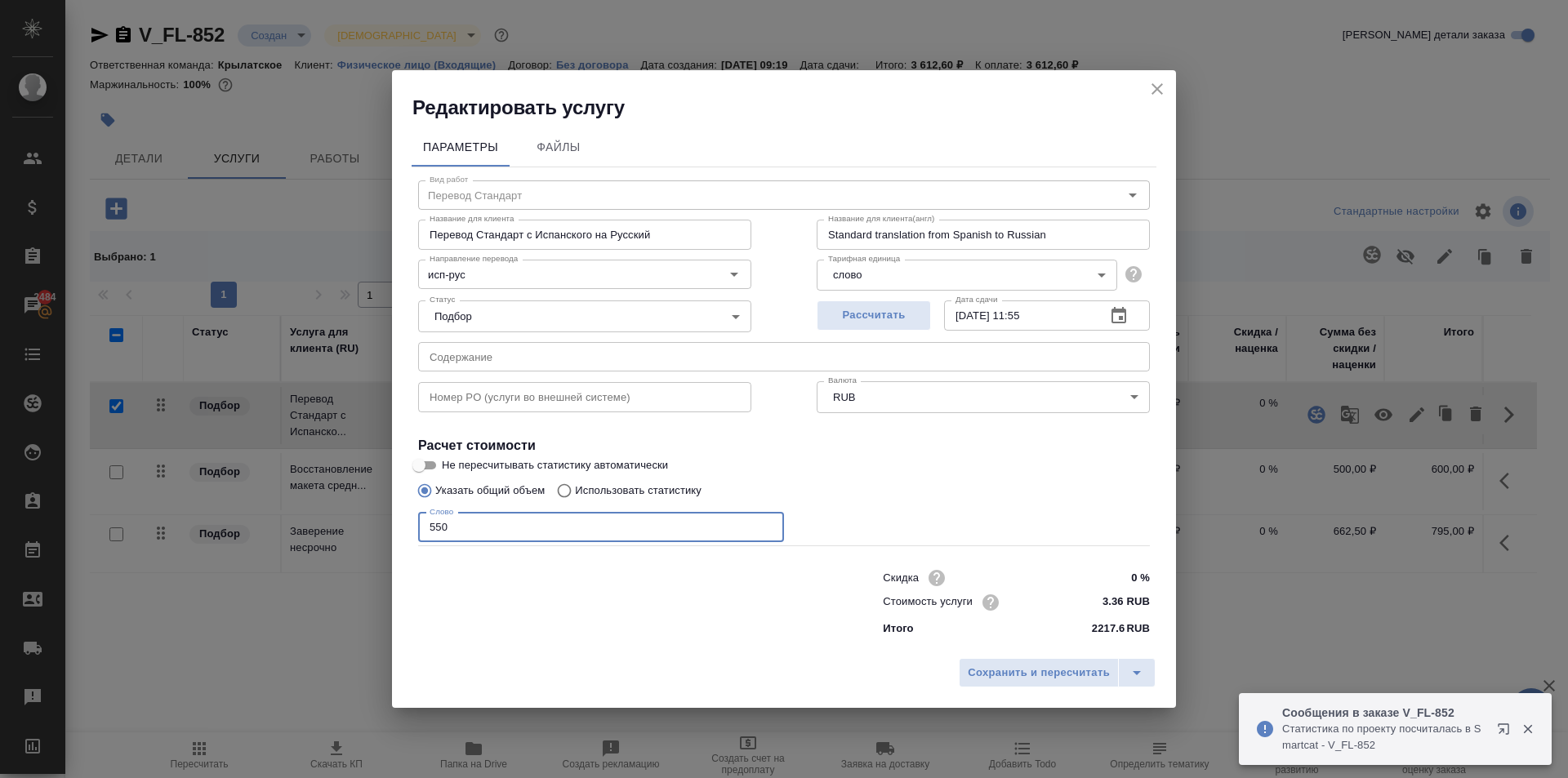
drag, startPoint x: 459, startPoint y: 523, endPoint x: 368, endPoint y: 499, distance: 94.1
click at [368, 499] on div "Редактировать услугу Параметры Файлы Вид работ Перевод Стандарт Вид работ Назва…" at bounding box center [784, 389] width 1568 height 778
type input "500"
click at [1041, 676] on span "Сохранить и пересчитать" at bounding box center [1039, 673] width 142 height 19
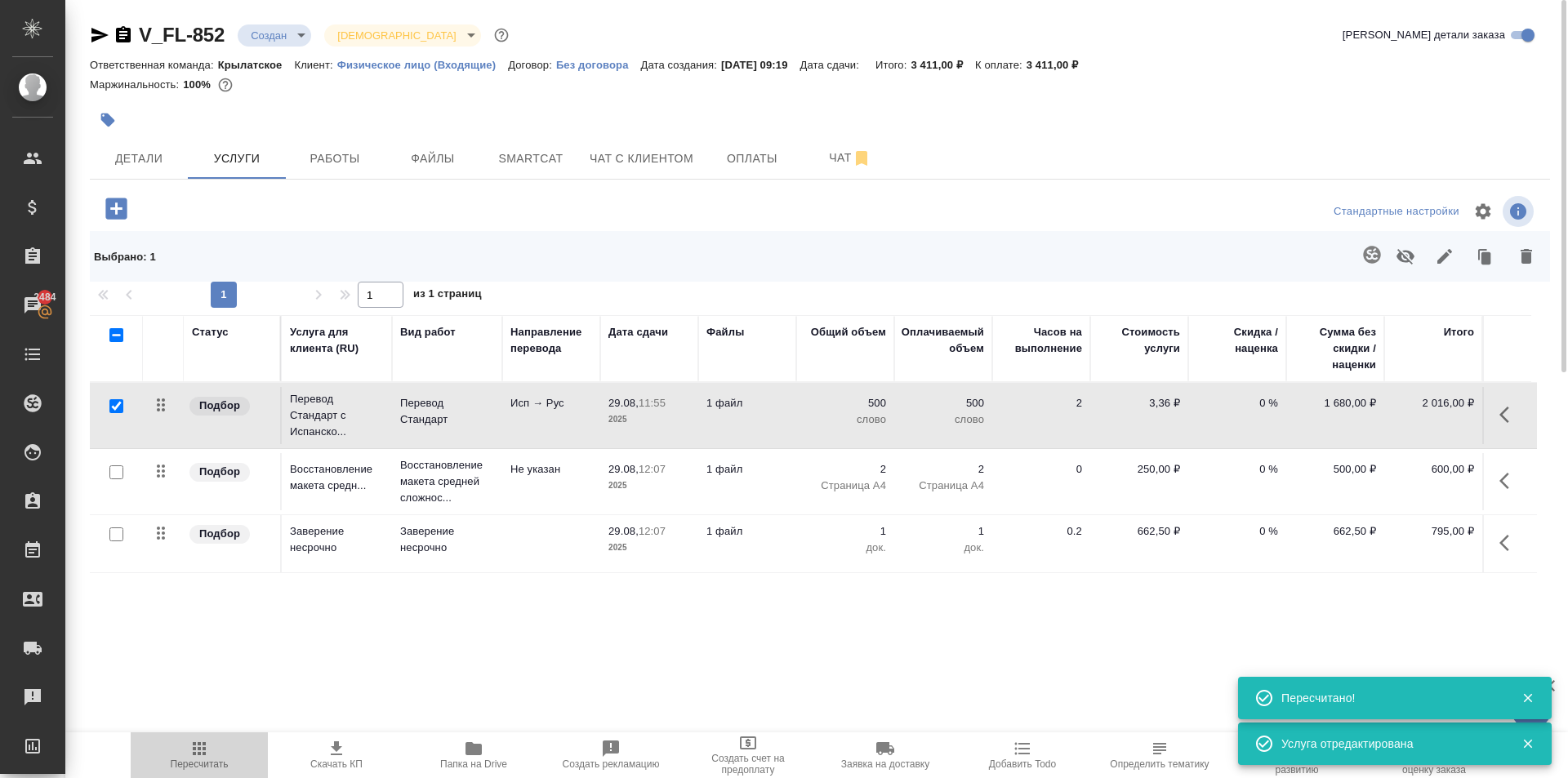
click at [180, 761] on span "Пересчитать" at bounding box center [200, 764] width 58 height 12
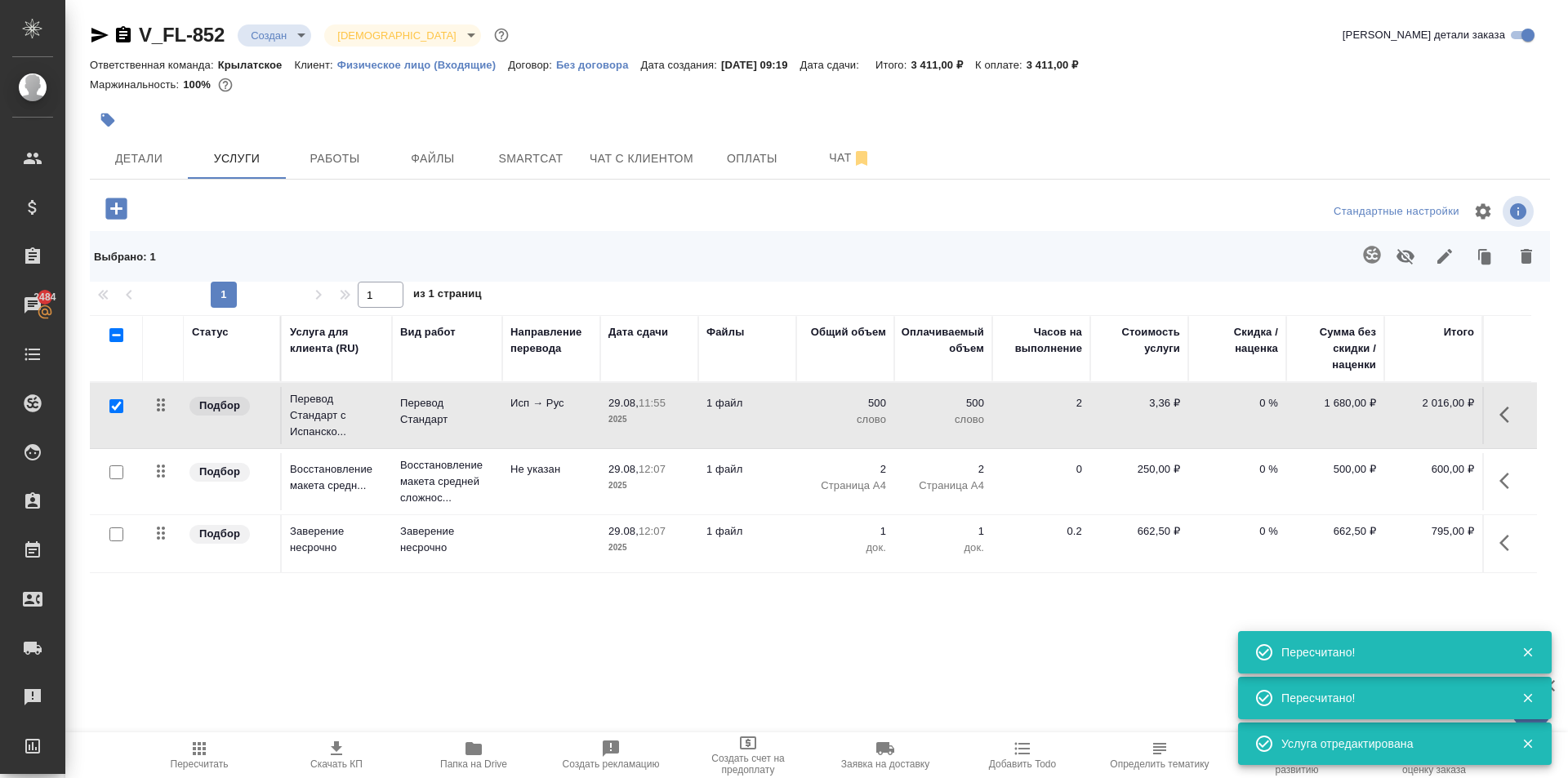
click at [202, 730] on div ".cls-1 fill:#fff; AWATERA Kasymov Timur Клиенты Спецификации Заказы 2484 Чаты T…" at bounding box center [784, 389] width 1568 height 778
click at [204, 732] on button "Пересчитать" at bounding box center [199, 755] width 137 height 46
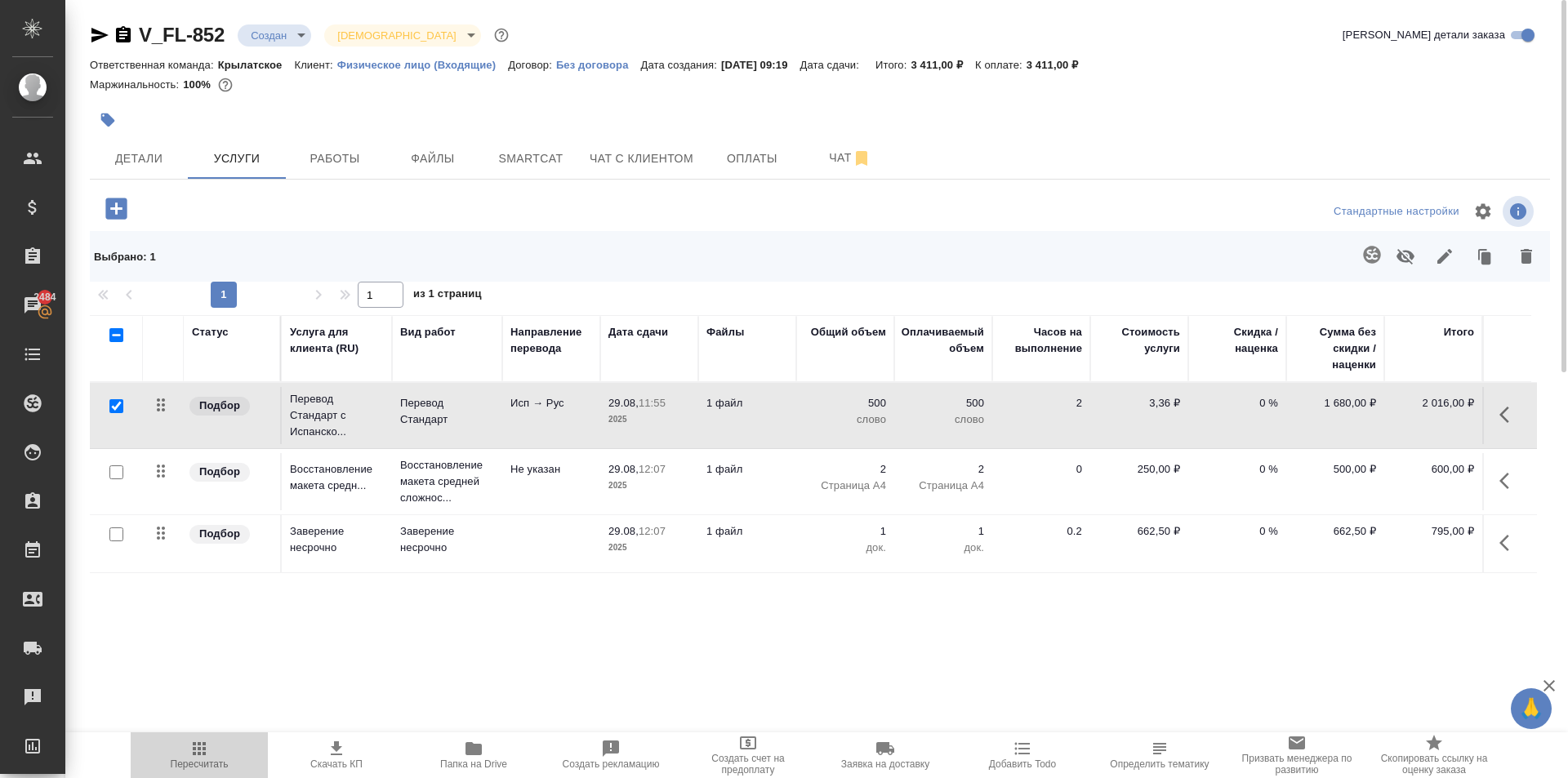
click at [205, 760] on span "Пересчитать" at bounding box center [200, 764] width 58 height 12
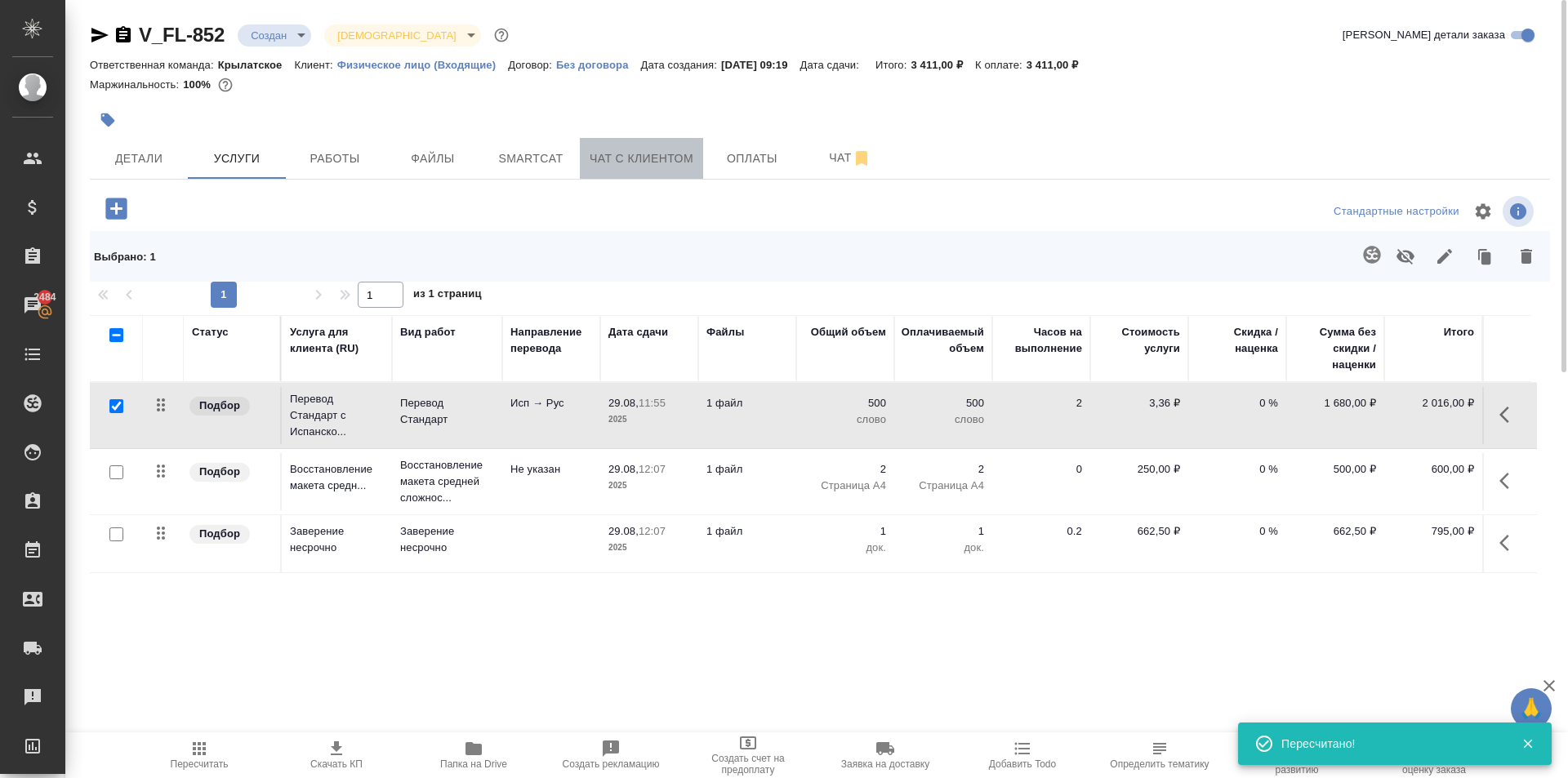
click at [646, 162] on span "Чат с клиентом" at bounding box center [641, 159] width 104 height 20
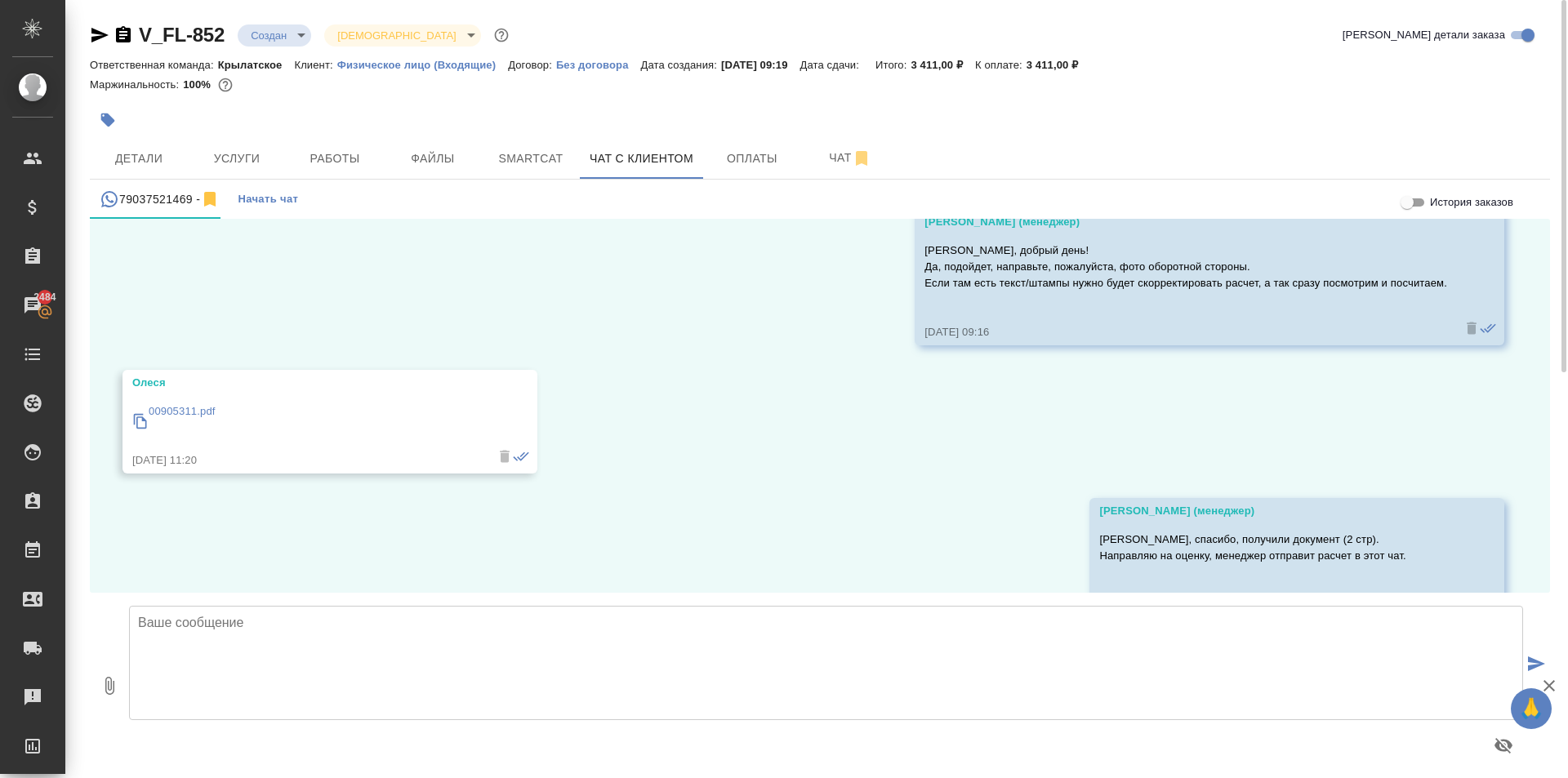
scroll to position [1012, 0]
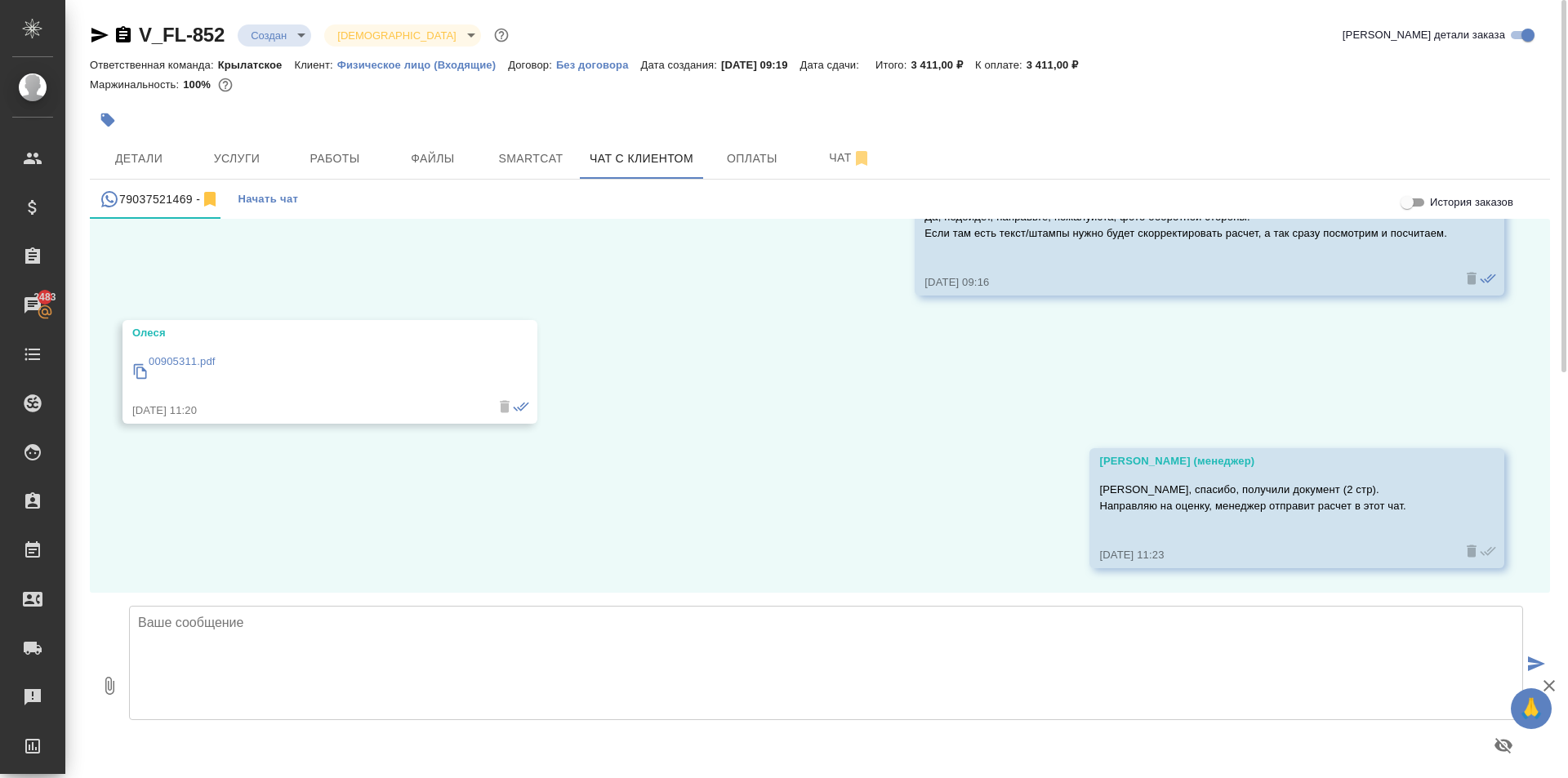
drag, startPoint x: 258, startPoint y: 585, endPoint x: 244, endPoint y: 625, distance: 42.4
click at [261, 599] on div "История заказов 28.08, четверг Касаткина Александра (менеджер) Олеся, добрый де…" at bounding box center [820, 499] width 1460 height 560
click at [242, 627] on textarea at bounding box center [826, 662] width 1394 height 114
paste textarea "Срок исполнения: 2 рабочих дня. Стоимость заказа составит: 3 411 руб. (!) В сто…"
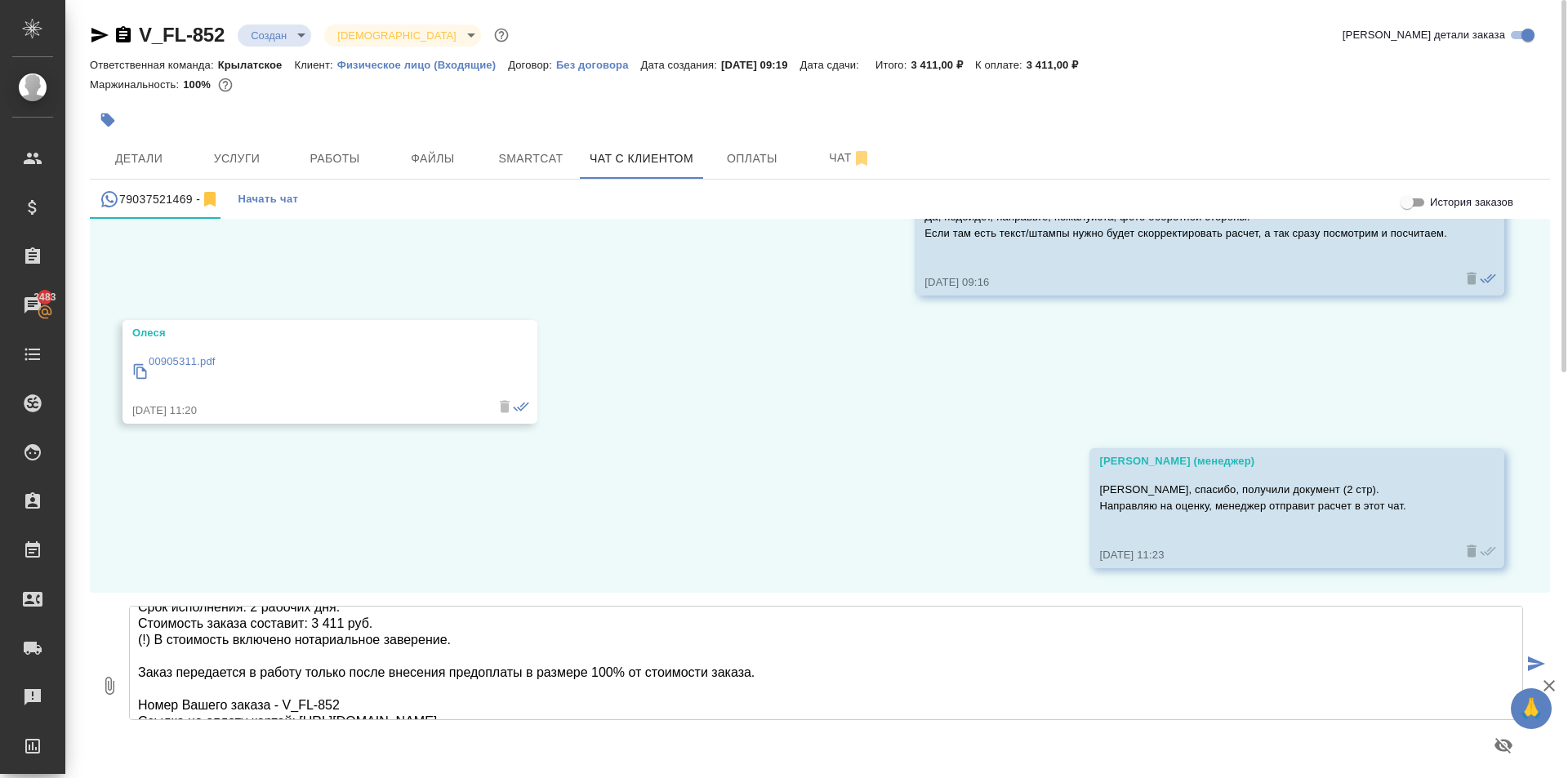
scroll to position [0, 0]
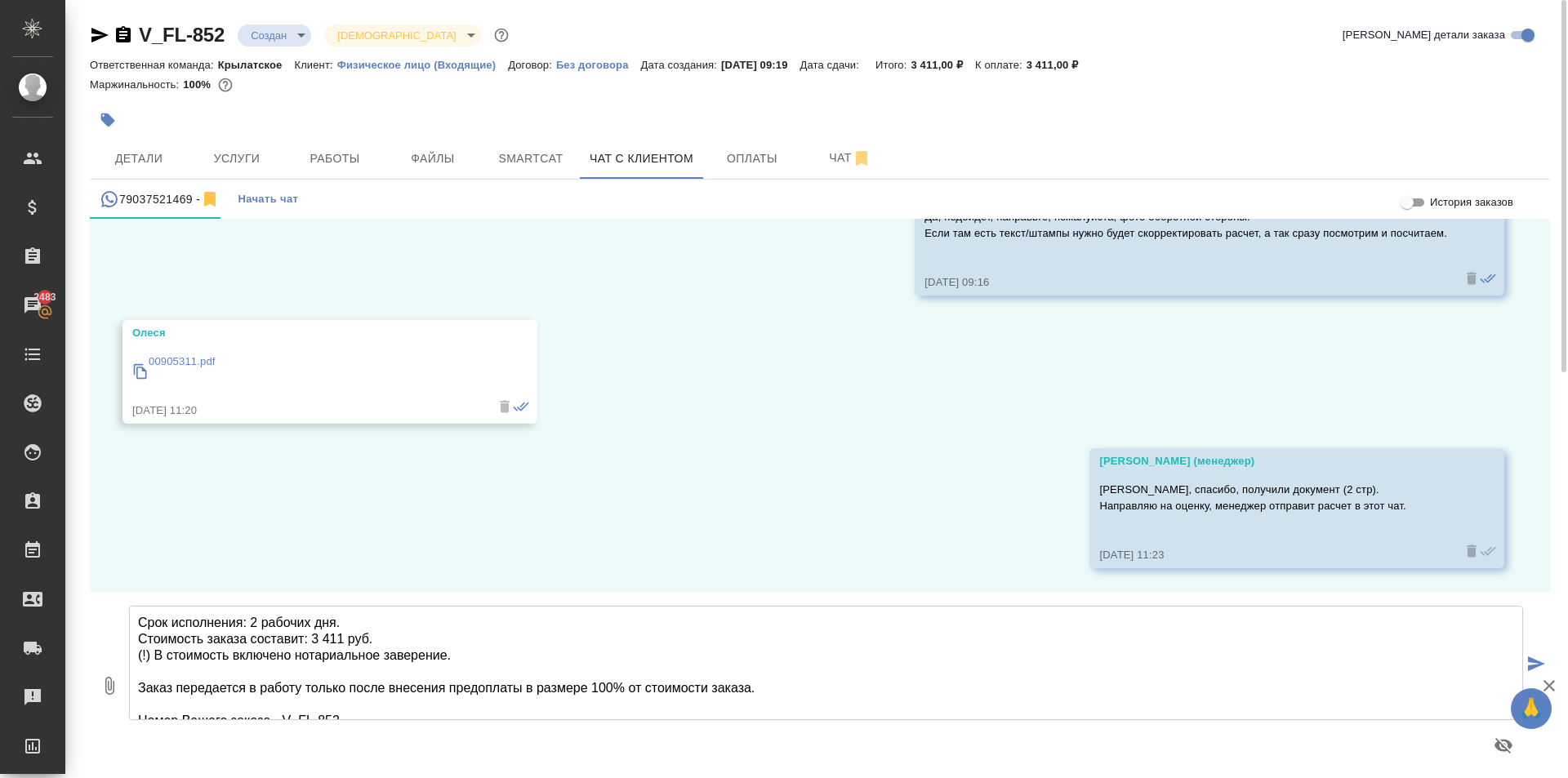
type textarea "Срок исполнения: 2 рабочих дня. Стоимость заказа составит: 3 411 руб. (!) В сто…"
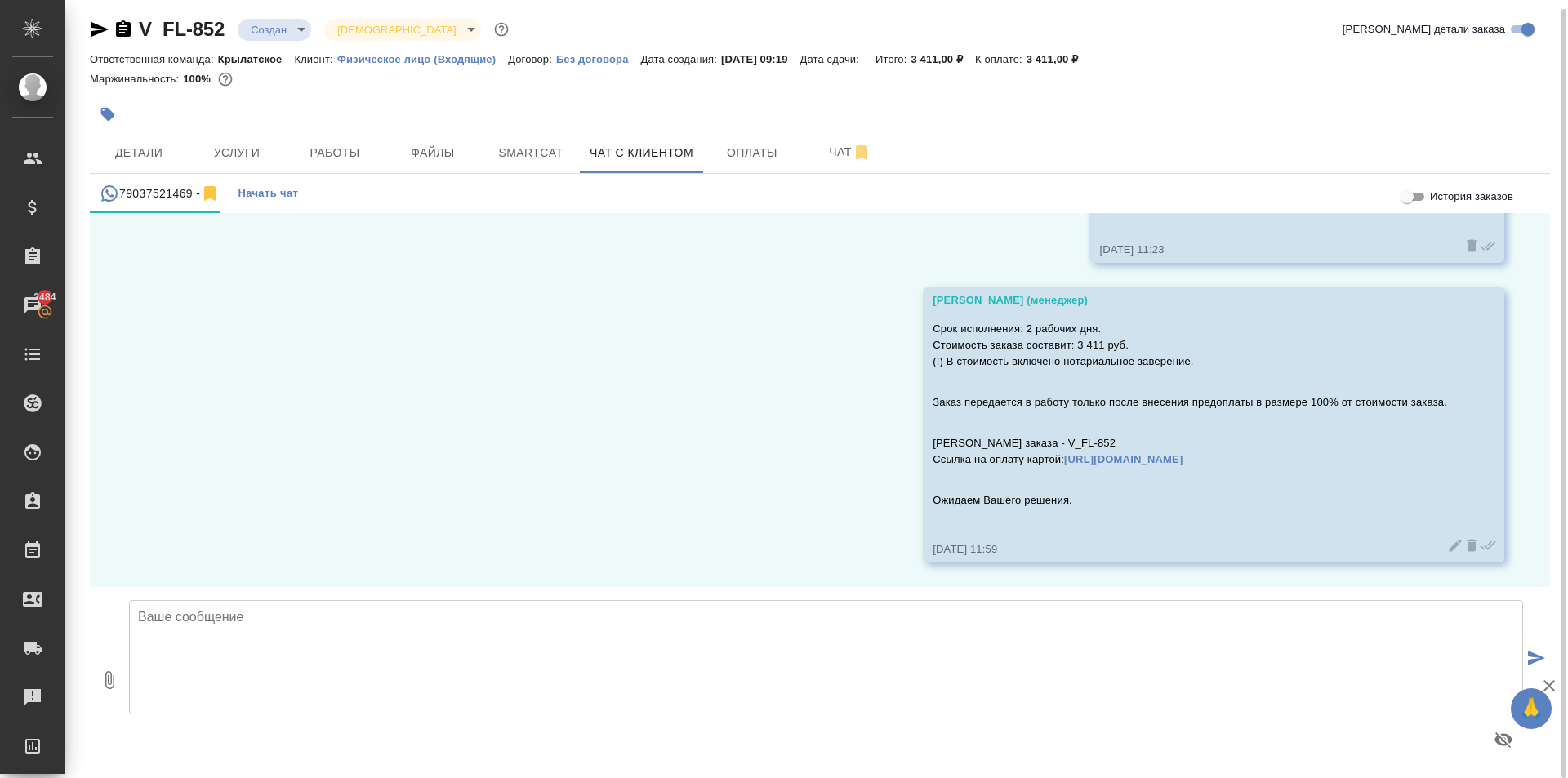
scroll to position [9, 0]
click at [257, 13] on div "V_FL-852 Создан new Святая троица holyTrinity Кратко детали заказа Ответственна…" at bounding box center [820, 385] width 1477 height 788
click at [261, 18] on body "🙏 .cls-1 fill:#fff; AWATERA Kasymov Timur Клиенты Спецификации Заказы 2484 Чаты…" at bounding box center [784, 389] width 1568 height 778
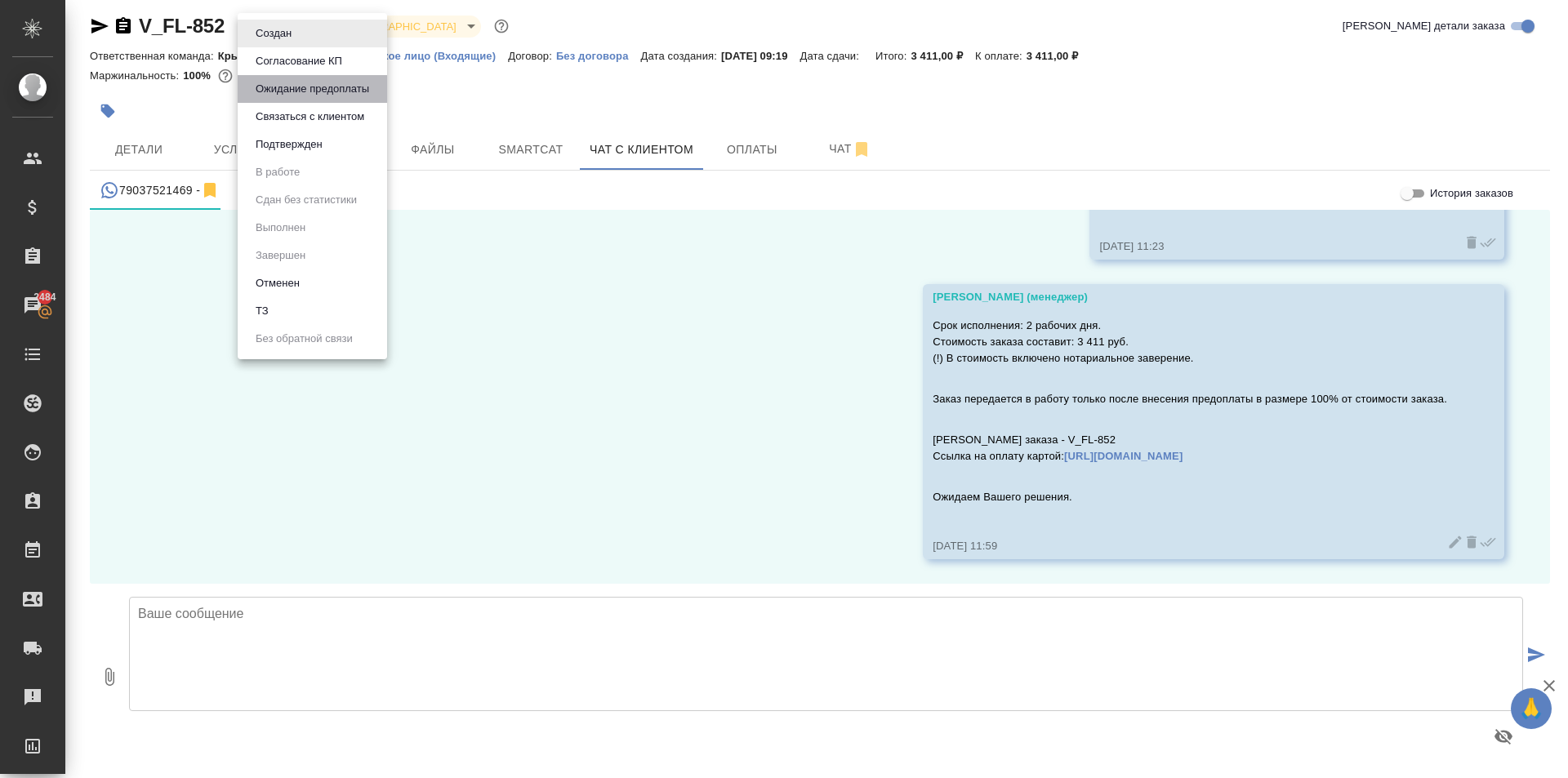
click at [285, 43] on button "Ожидание предоплаты" at bounding box center [273, 33] width 46 height 18
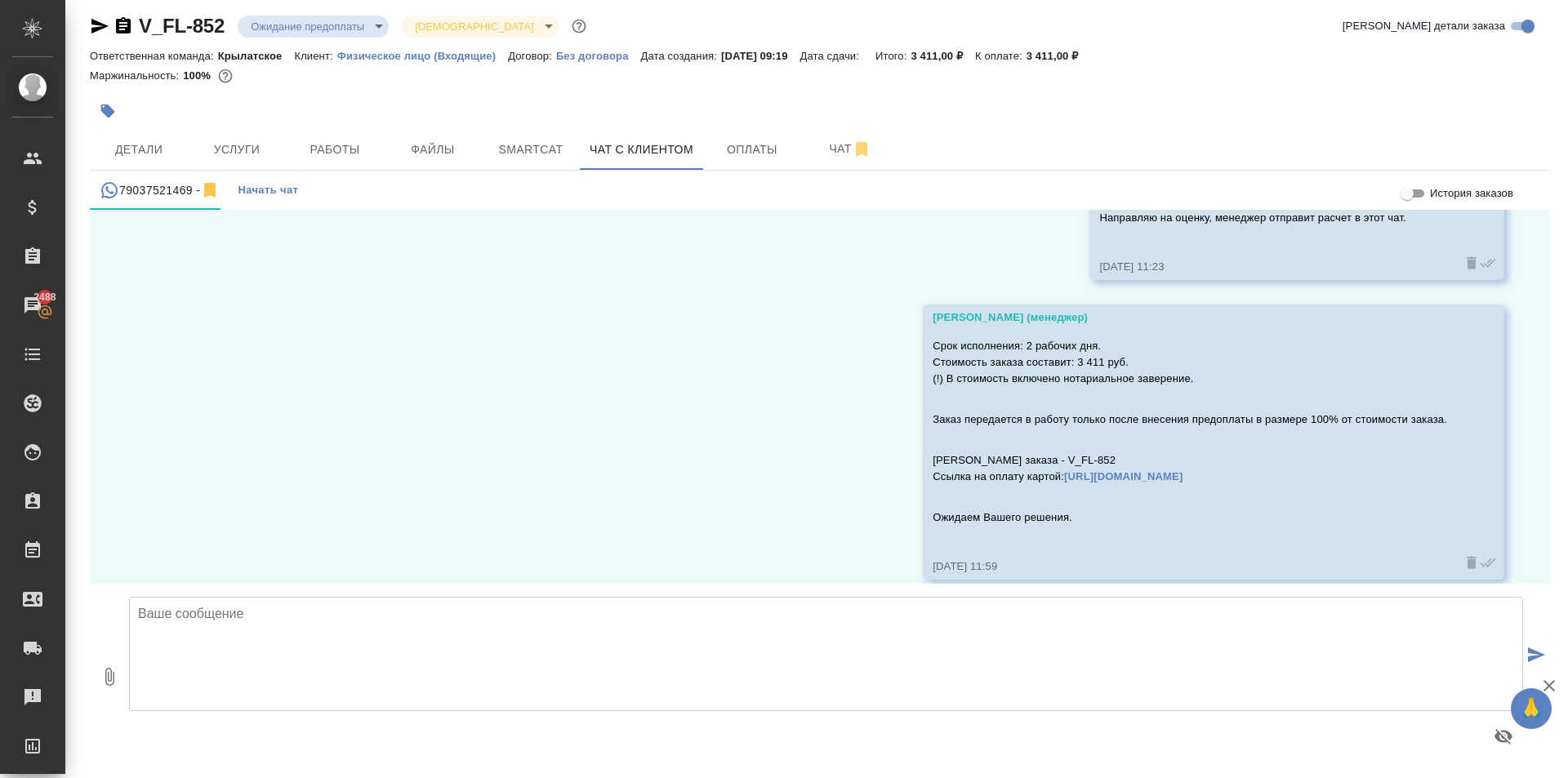
scroll to position [1312, 0]
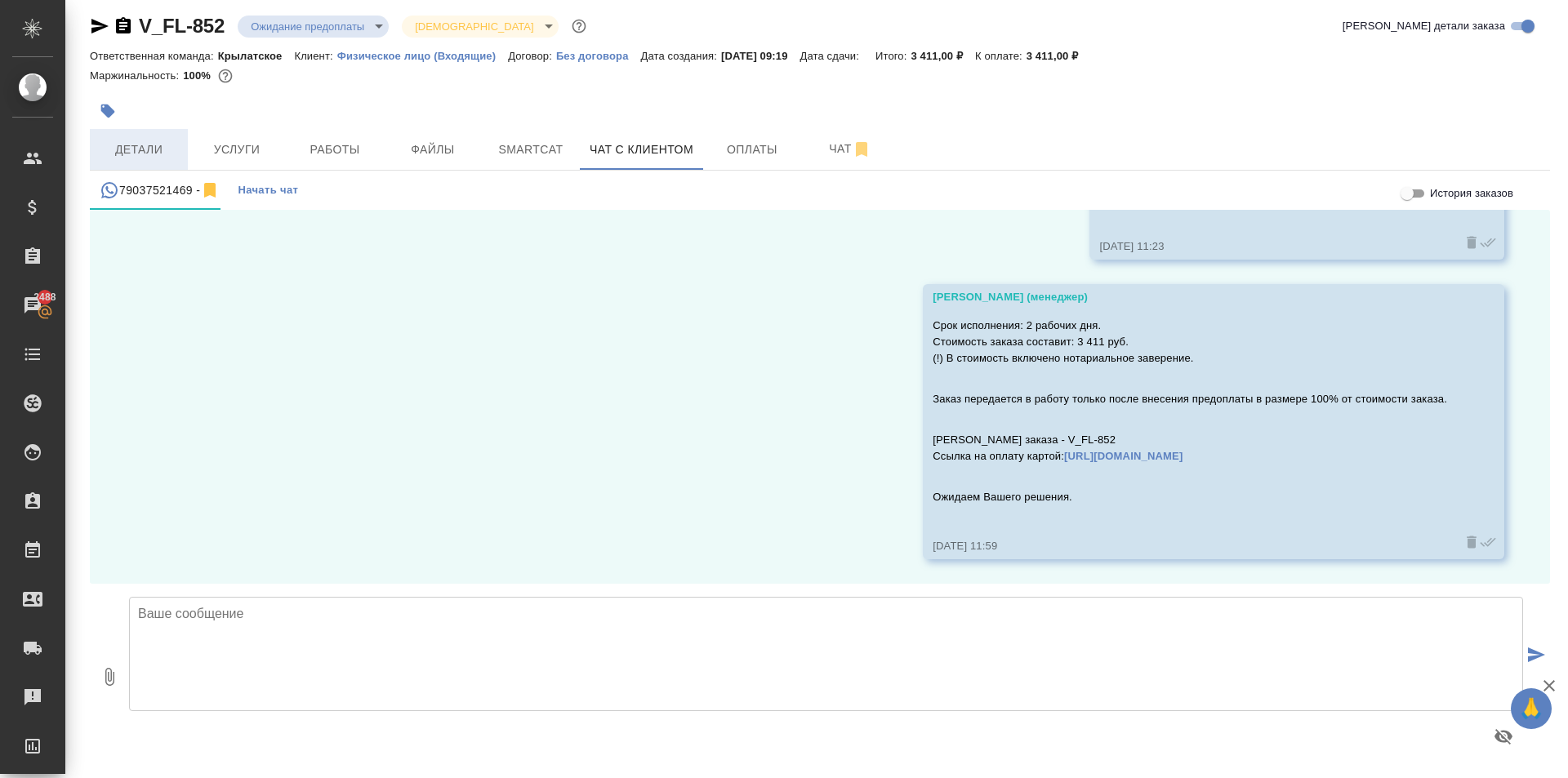
click at [162, 140] on span "Детали" at bounding box center [138, 149] width 79 height 20
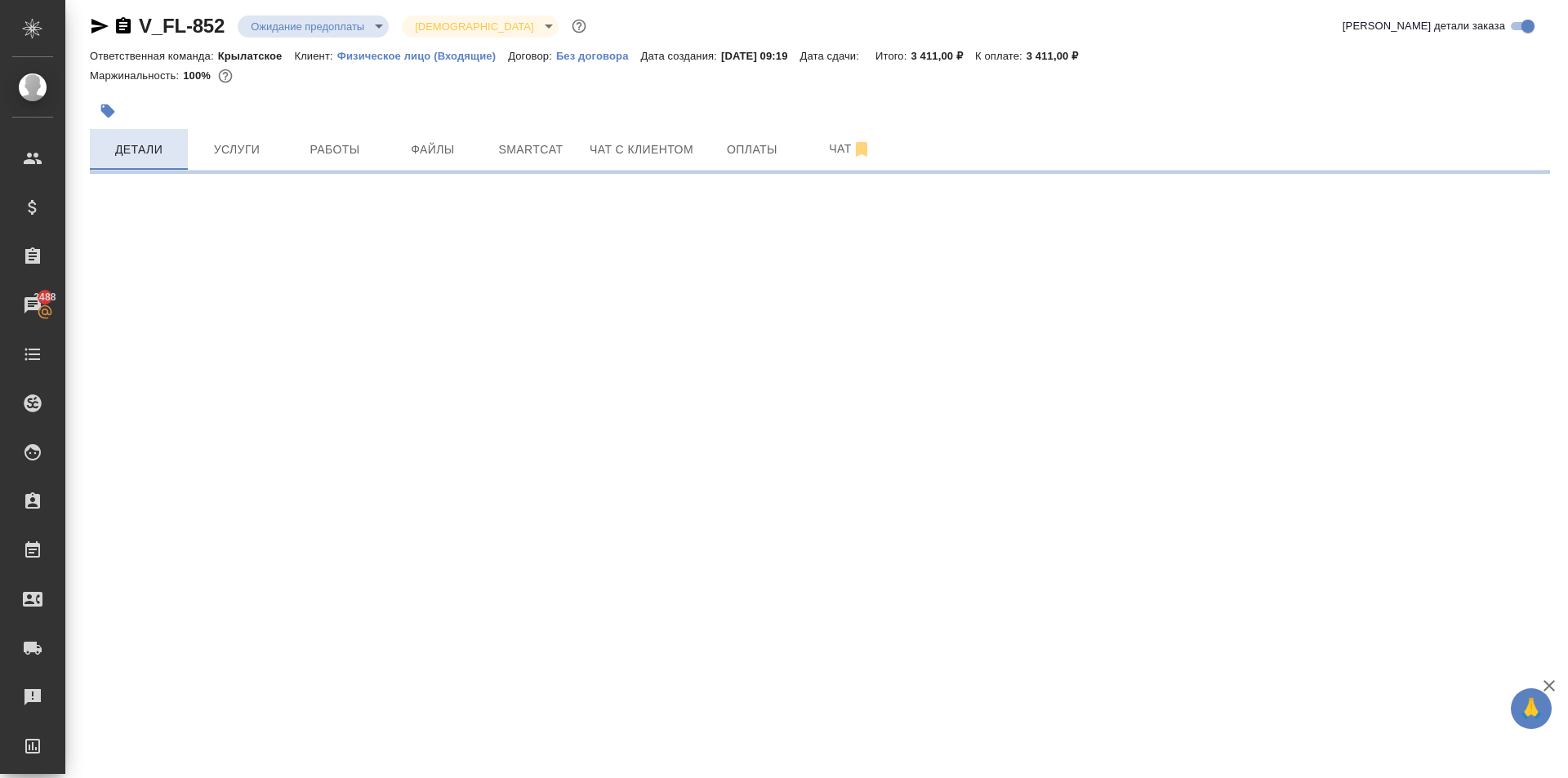
select select "RU"
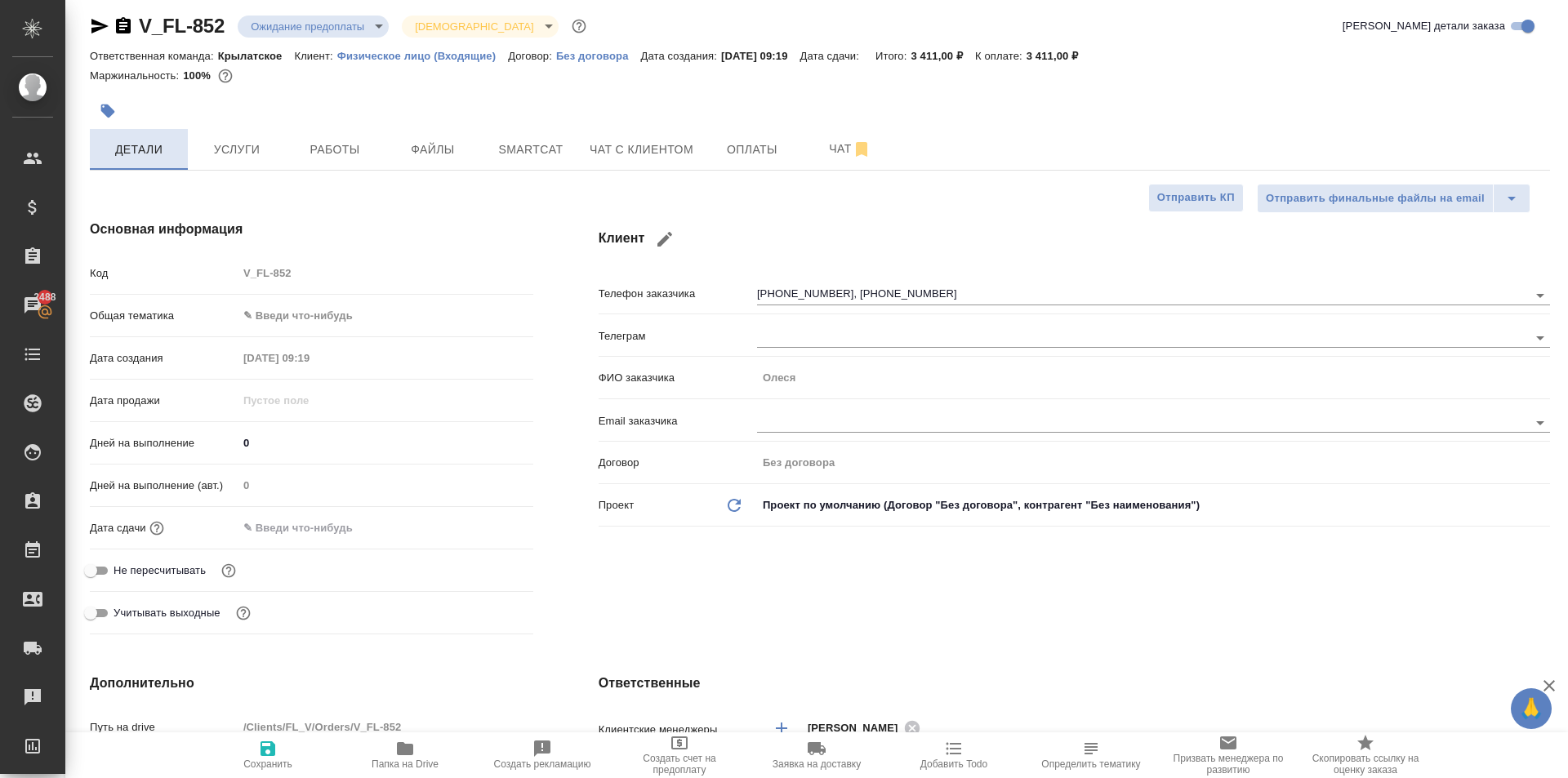
type textarea "x"
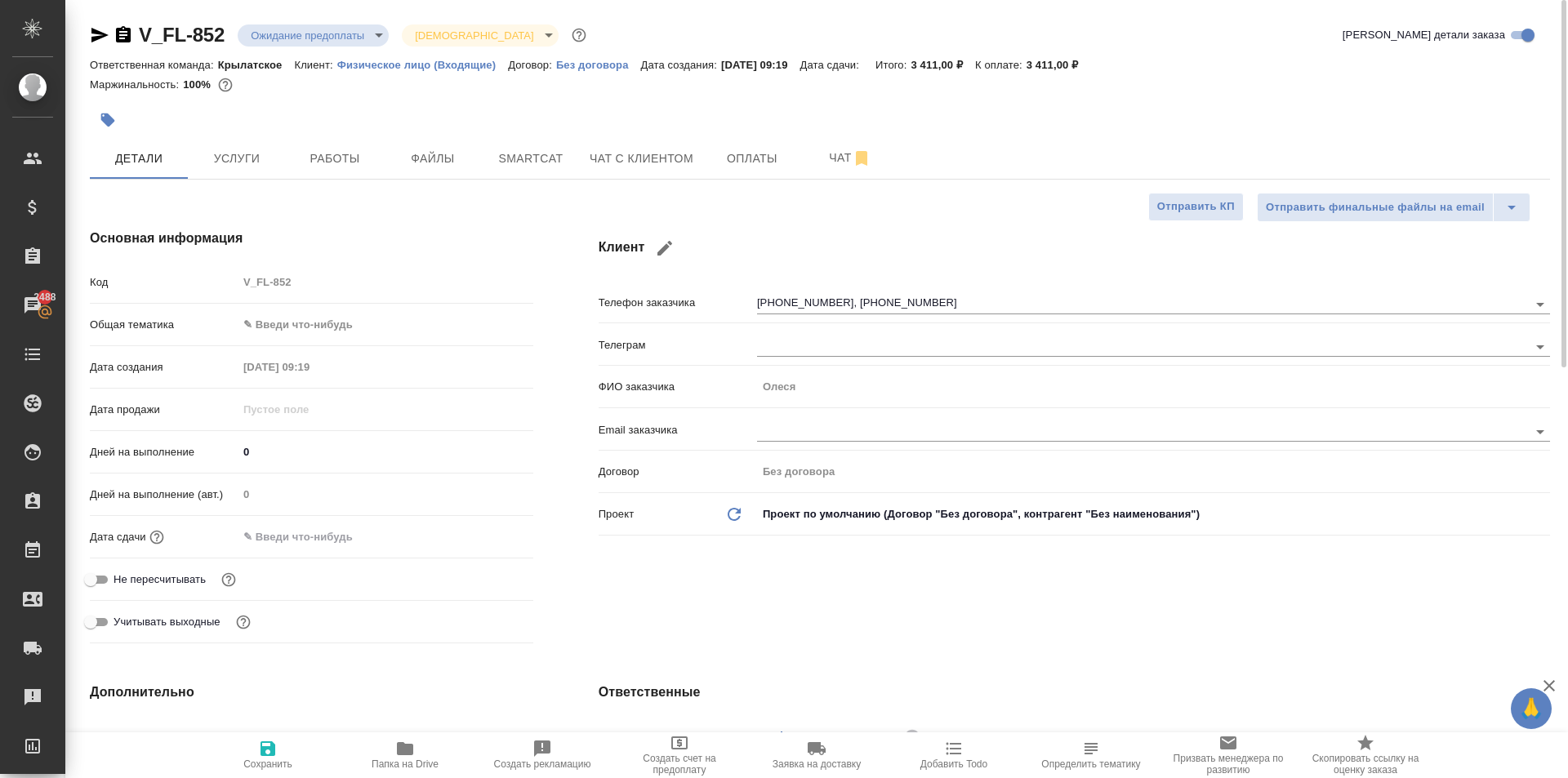
click at [300, 322] on body "🙏 .cls-1 fill:#fff; AWATERA Kasymov Timur Клиенты Спецификации Заказы 2488 Чаты…" at bounding box center [784, 389] width 1568 height 778
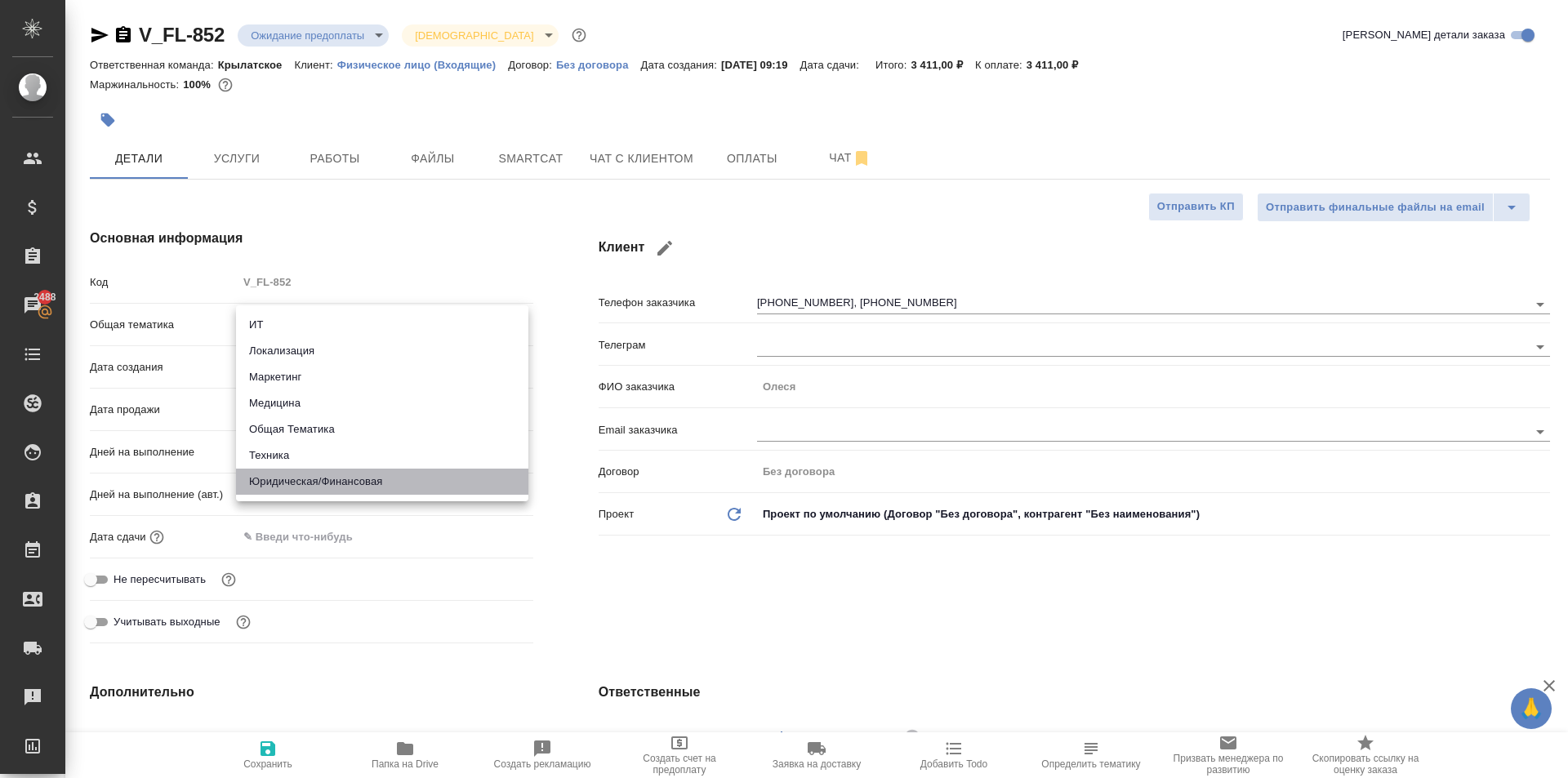
click at [323, 482] on li "Юридическая/Финансовая" at bounding box center [382, 482] width 292 height 26
type input "yr-fn"
type textarea "x"
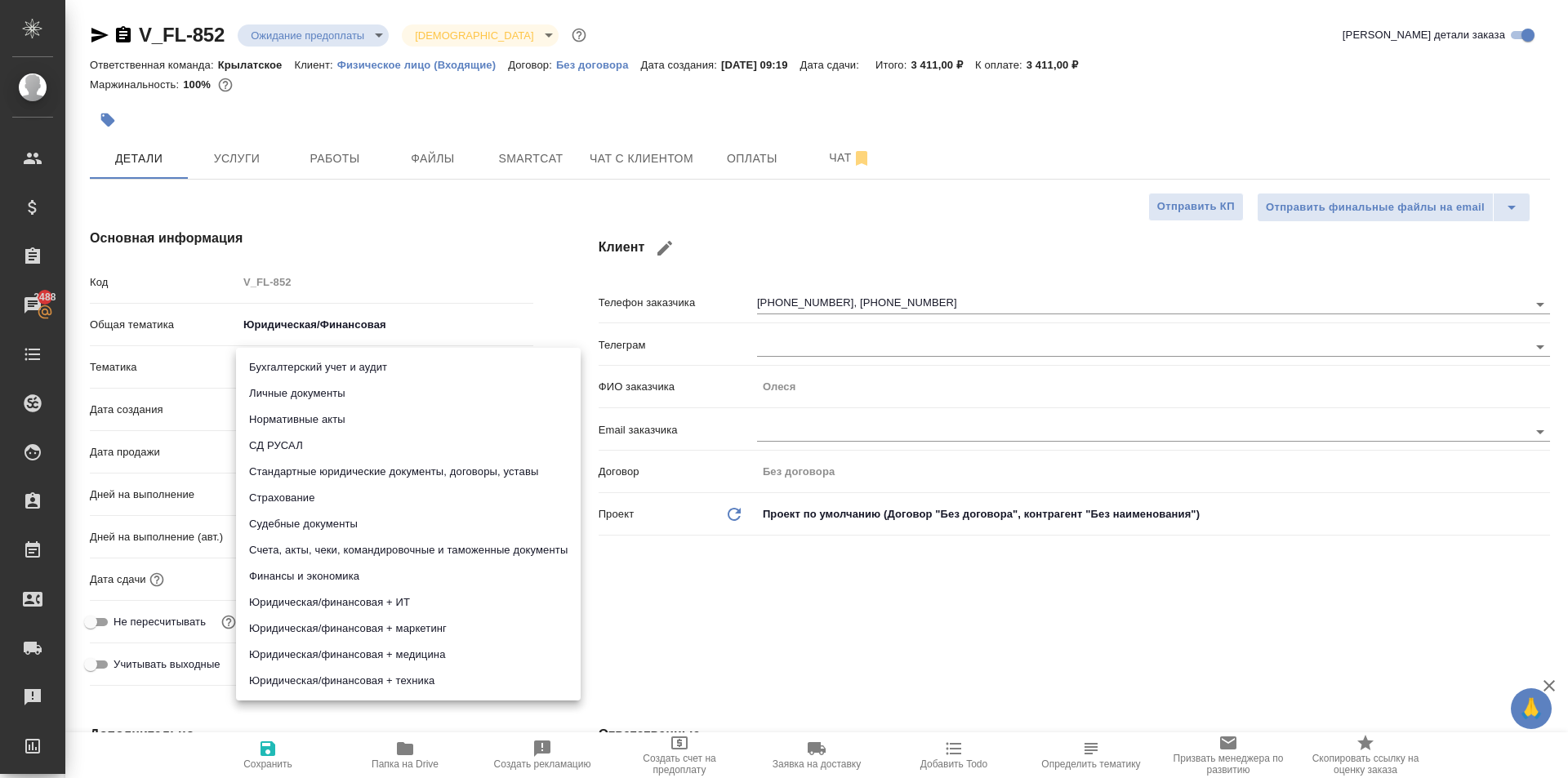
click at [295, 374] on body "🙏 .cls-1 fill:#fff; AWATERA Kasymov Timur Клиенты Спецификации Заказы 2488 Чаты…" at bounding box center [784, 389] width 1568 height 778
click at [294, 394] on li "Личные документы" at bounding box center [408, 393] width 345 height 26
type textarea "x"
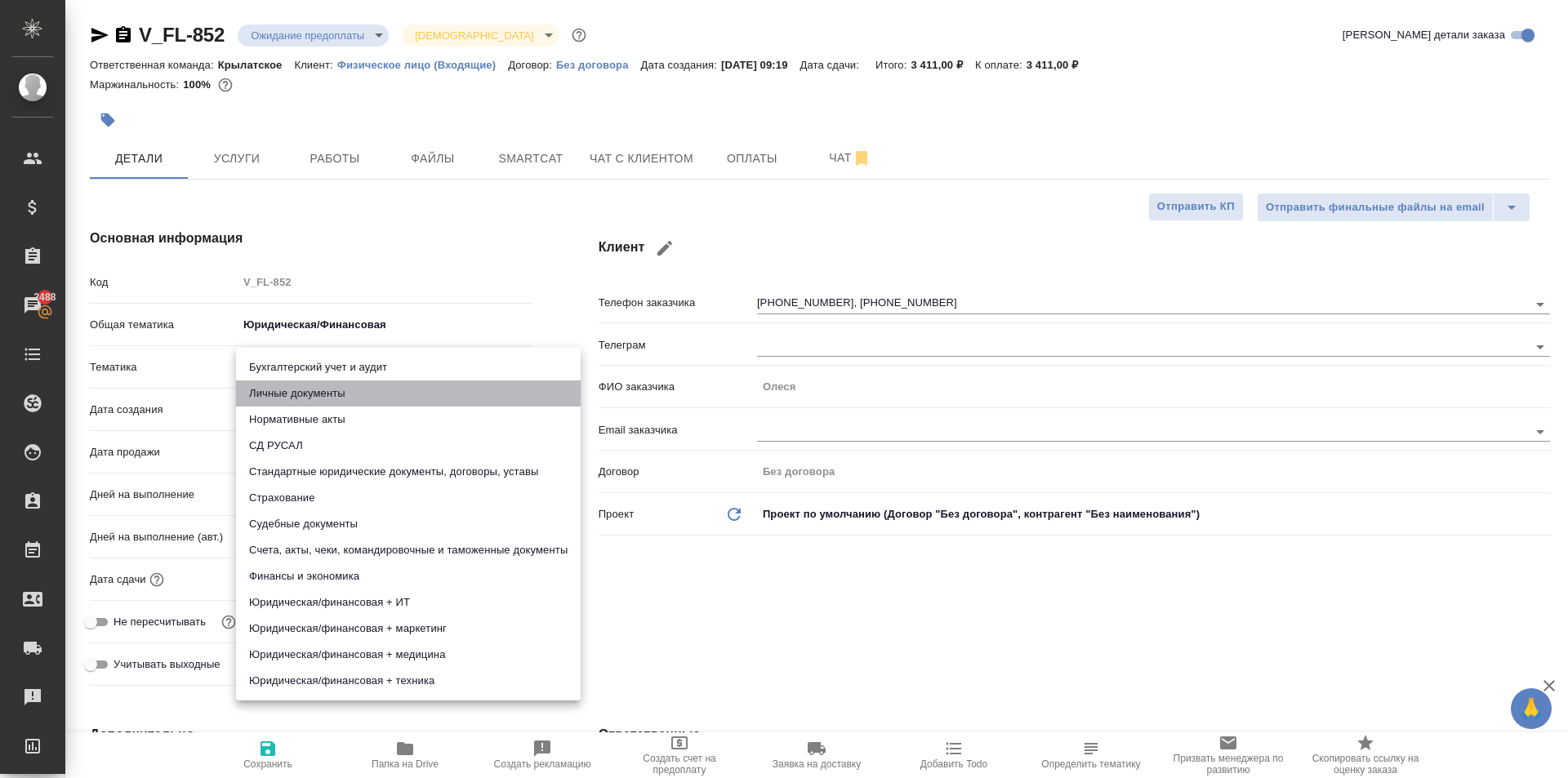
type input "5a8b8b956a9677013d343cfe"
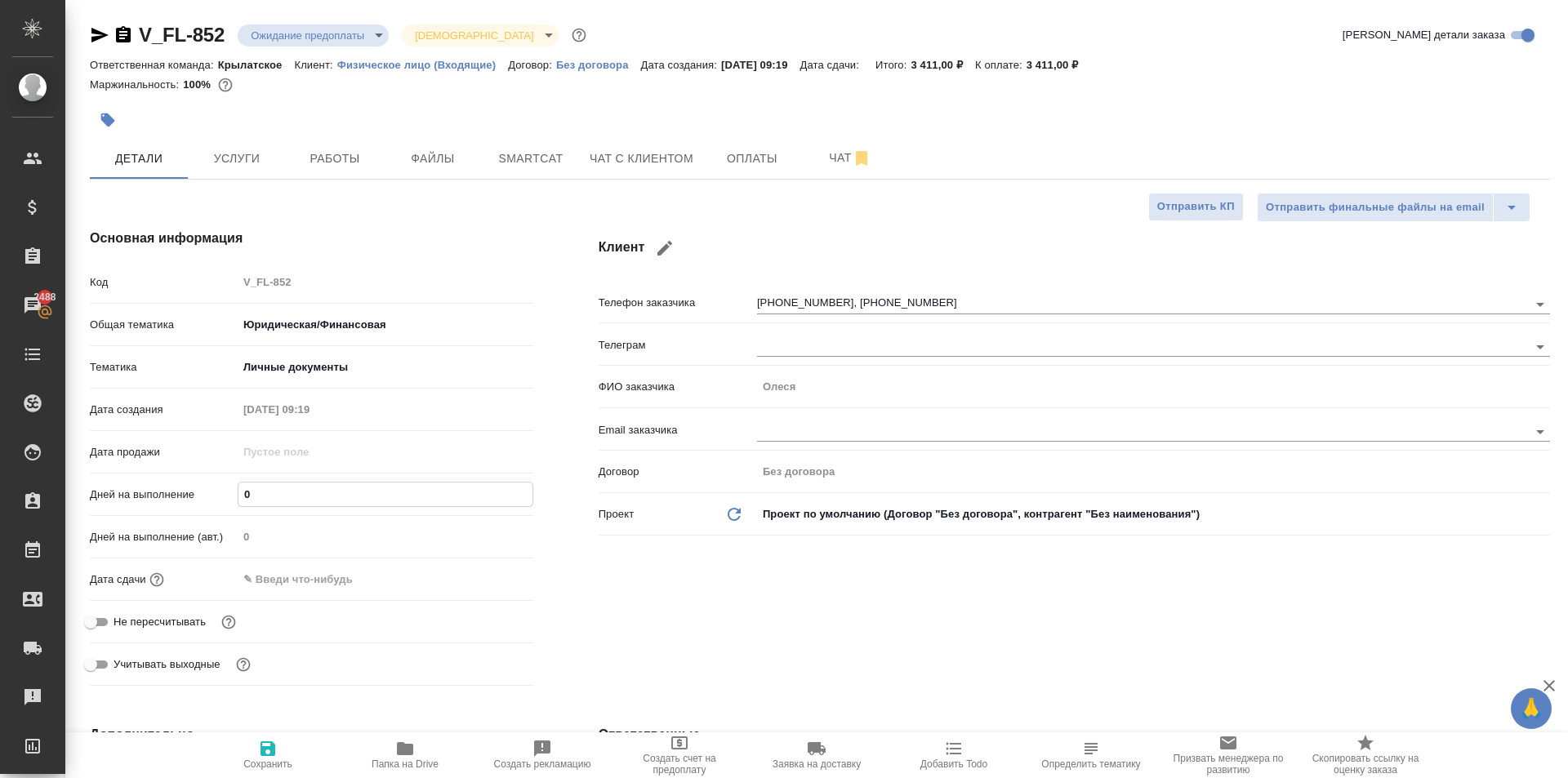
drag, startPoint x: 279, startPoint y: 497, endPoint x: 246, endPoint y: 499, distance: 33.1
click at [246, 499] on input "0" at bounding box center [385, 495] width 294 height 23
drag, startPoint x: 309, startPoint y: 575, endPoint x: 452, endPoint y: 580, distance: 143.1
click at [312, 572] on input "text" at bounding box center [309, 579] width 143 height 23
click at [474, 569] on div at bounding box center [385, 579] width 296 height 25
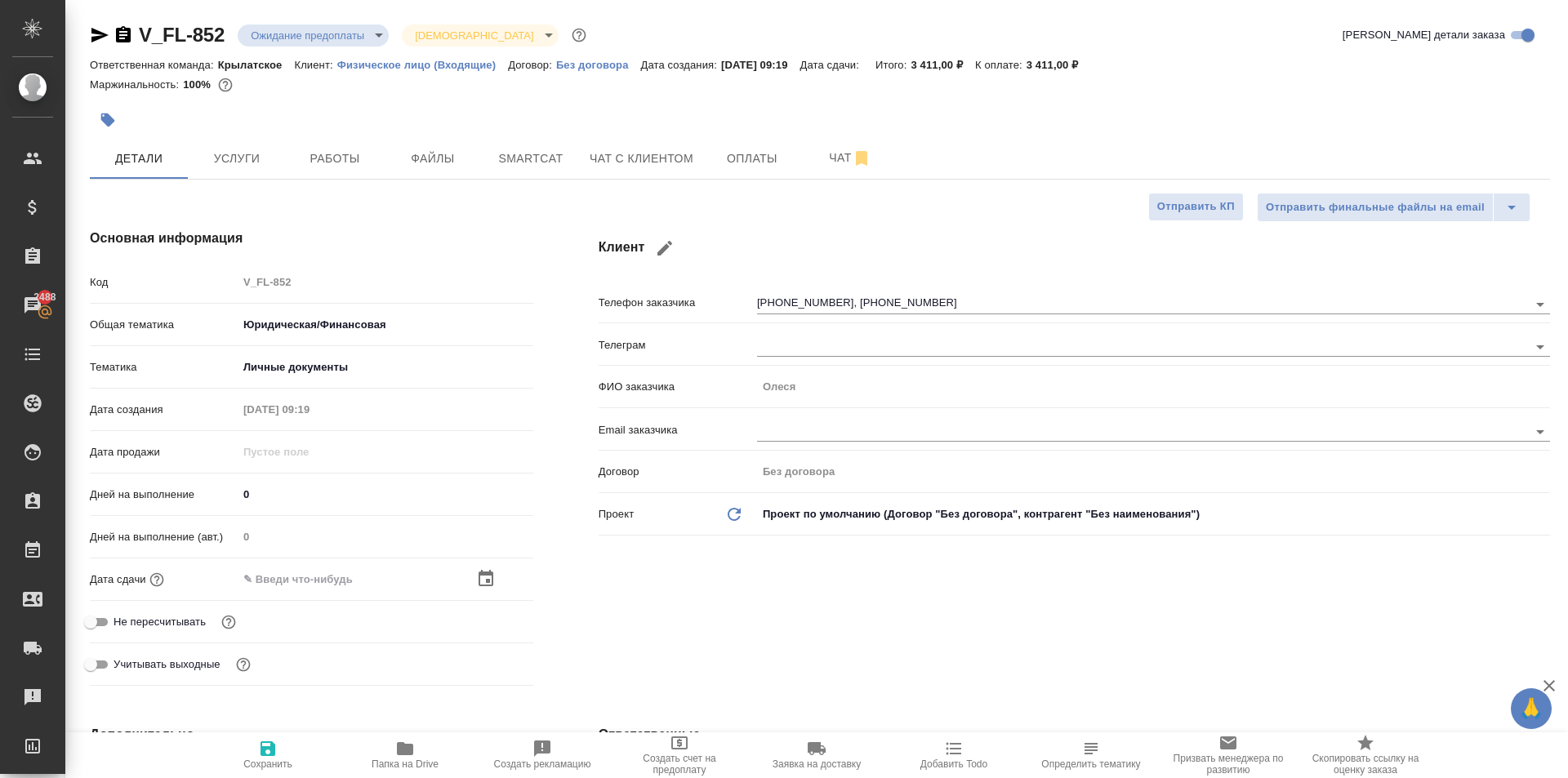
click at [485, 578] on icon "button" at bounding box center [486, 579] width 19 height 19
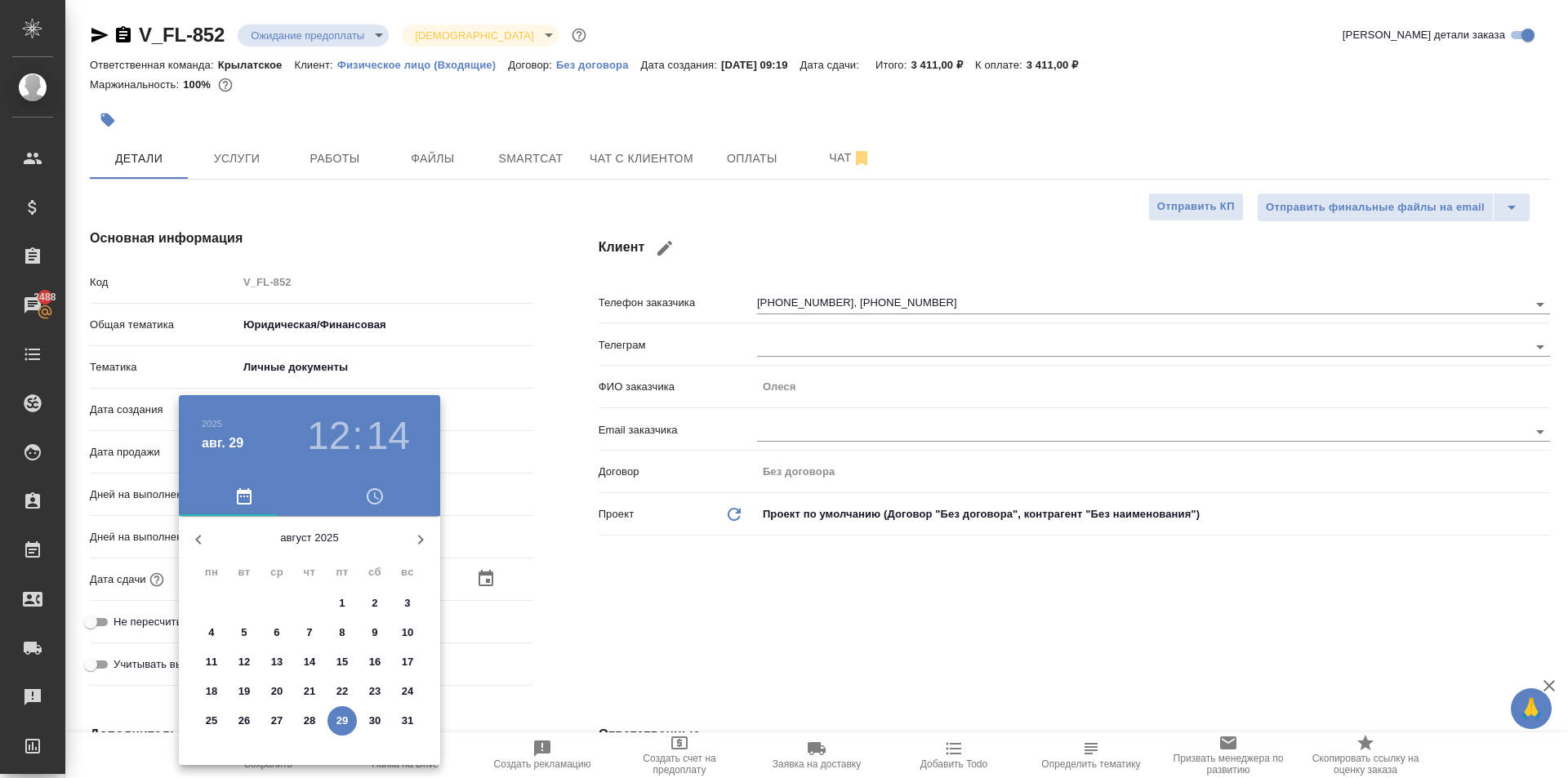
click at [347, 722] on p "29" at bounding box center [343, 721] width 13 height 17
type input "29.08.2025 12:14"
type textarea "x"
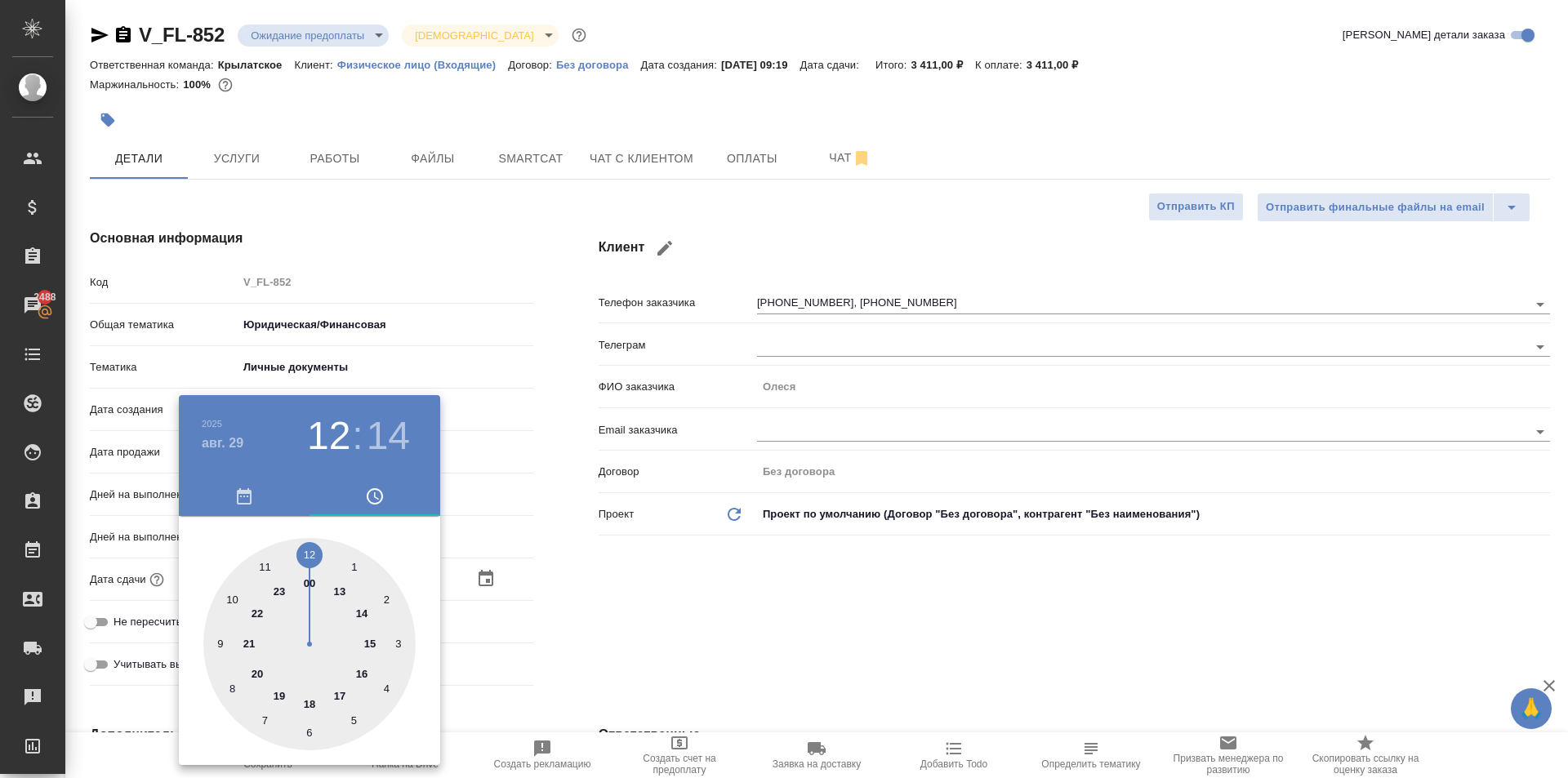
click at [241, 442] on div "авг. 29" at bounding box center [250, 443] width 98 height 20
click at [236, 444] on h4 "авг. 29" at bounding box center [222, 443] width 42 height 19
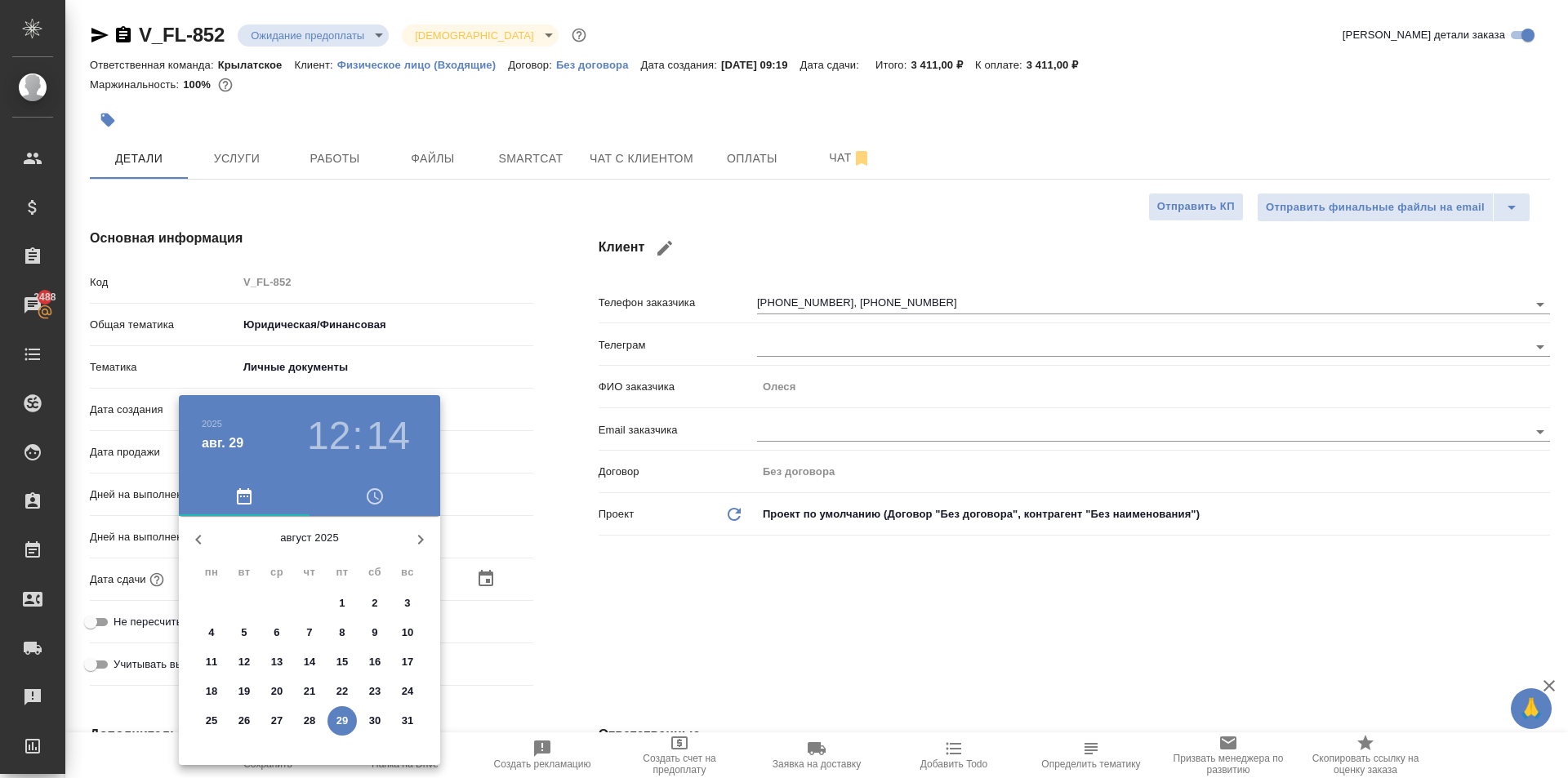
click at [374, 724] on p "30" at bounding box center [375, 721] width 13 height 17
type input "30.08.2025 12:14"
type textarea "x"
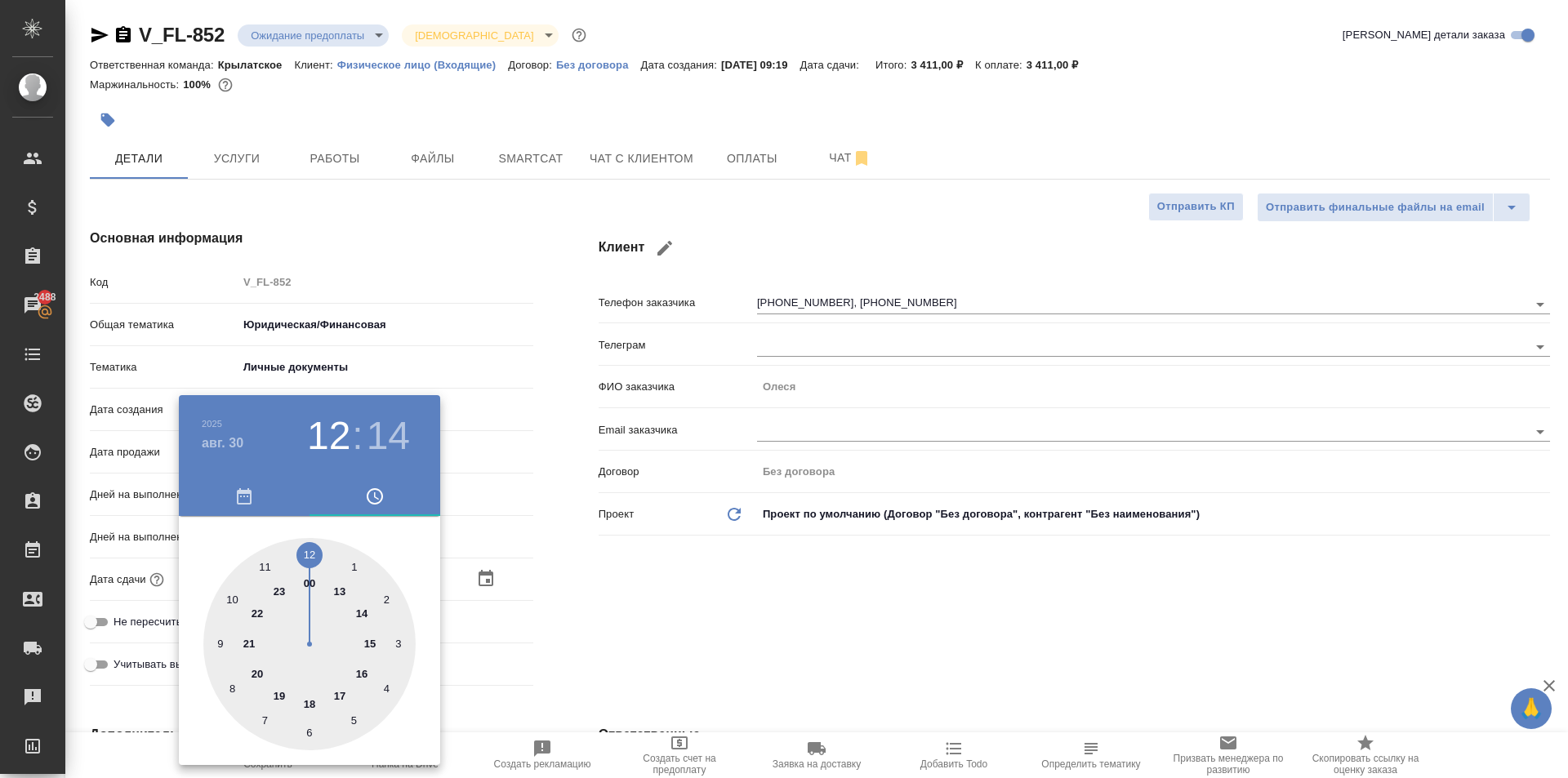
click at [387, 436] on h3 "14" at bounding box center [388, 435] width 43 height 46
type input "30.08.2025 12:00"
type textarea "x"
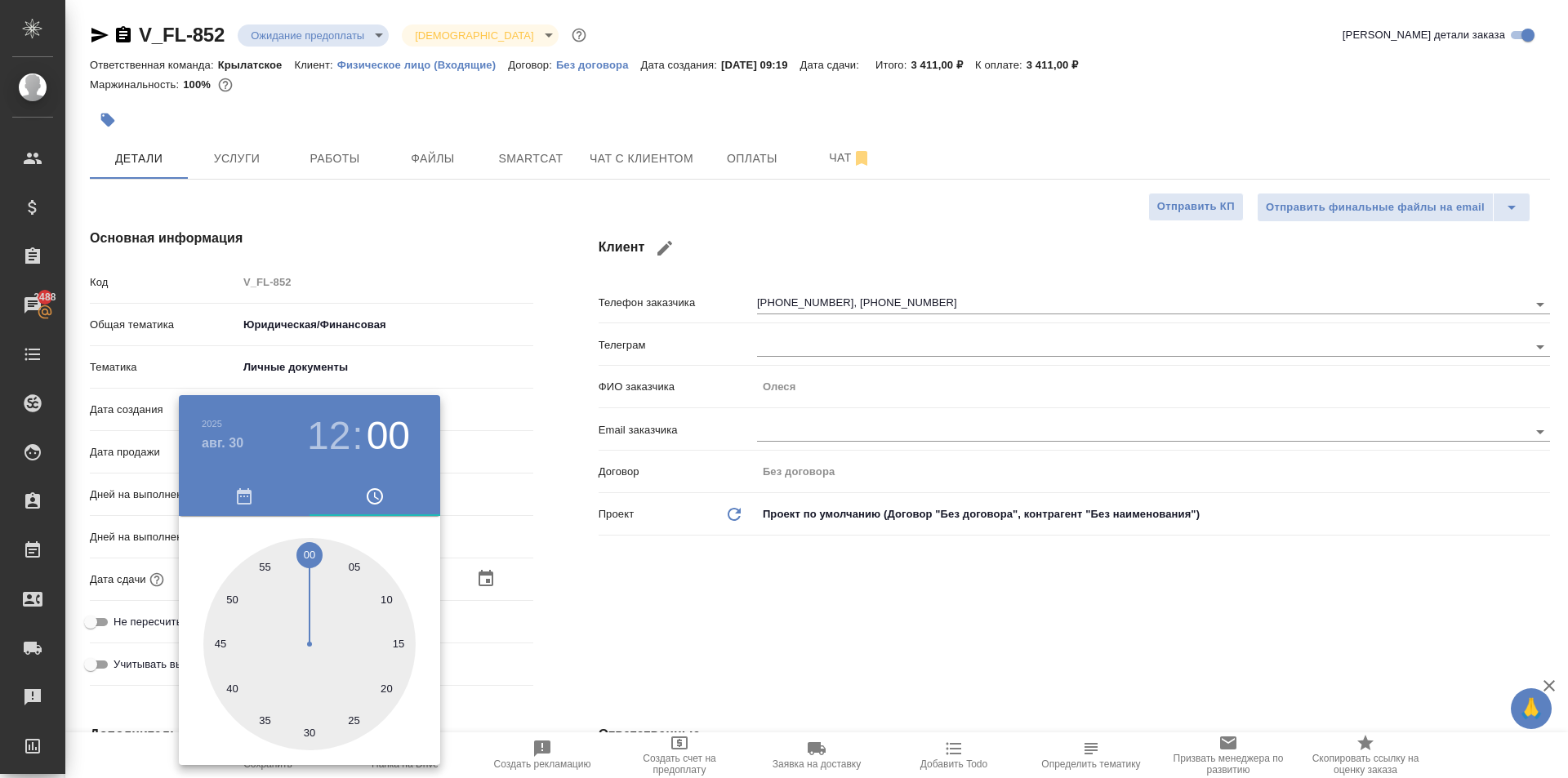
click at [307, 556] on div at bounding box center [310, 645] width 212 height 212
type textarea "x"
click at [610, 598] on div at bounding box center [784, 389] width 1568 height 778
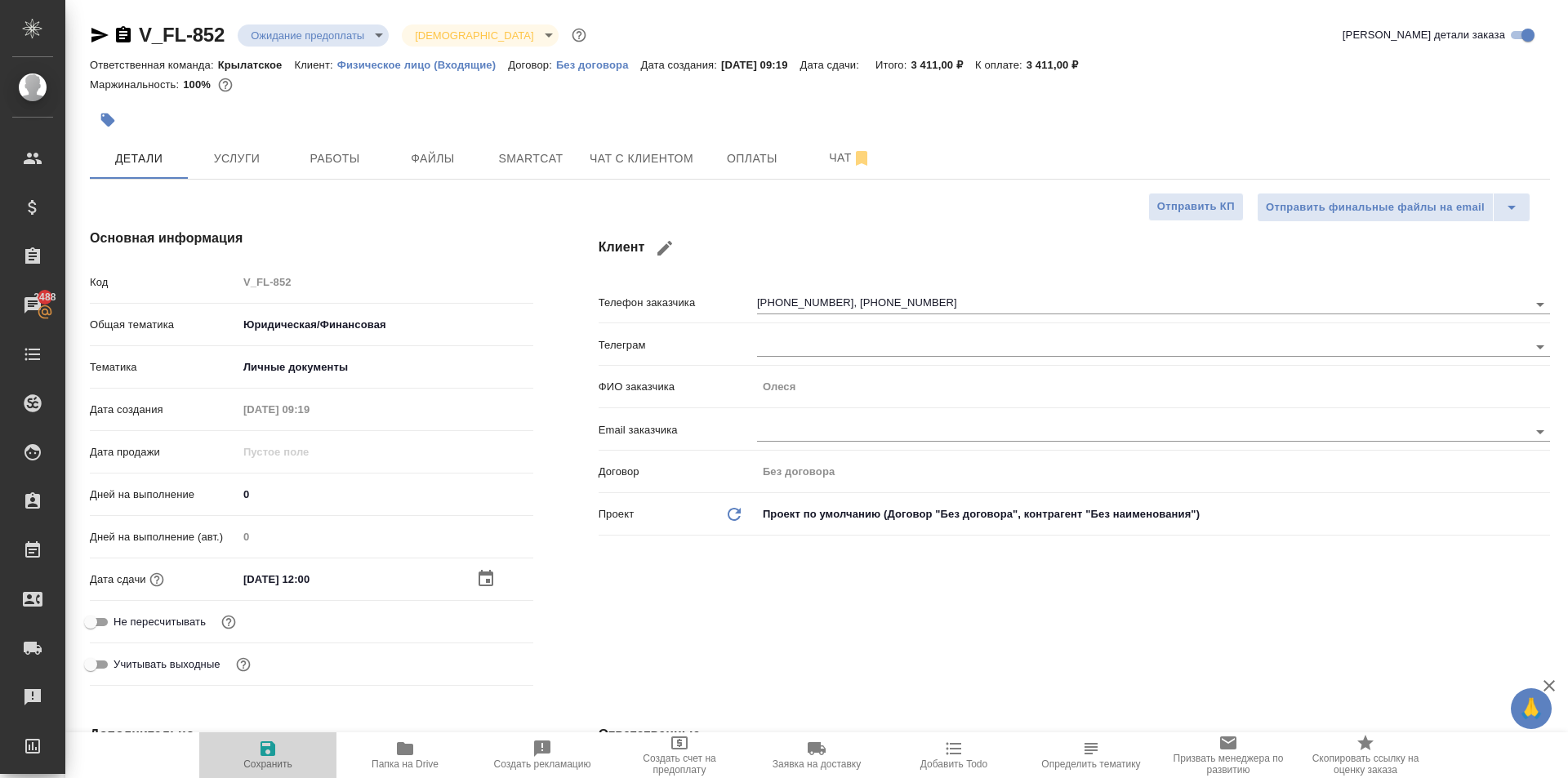
click at [210, 758] on span "Сохранить" at bounding box center [268, 755] width 118 height 31
type textarea "x"
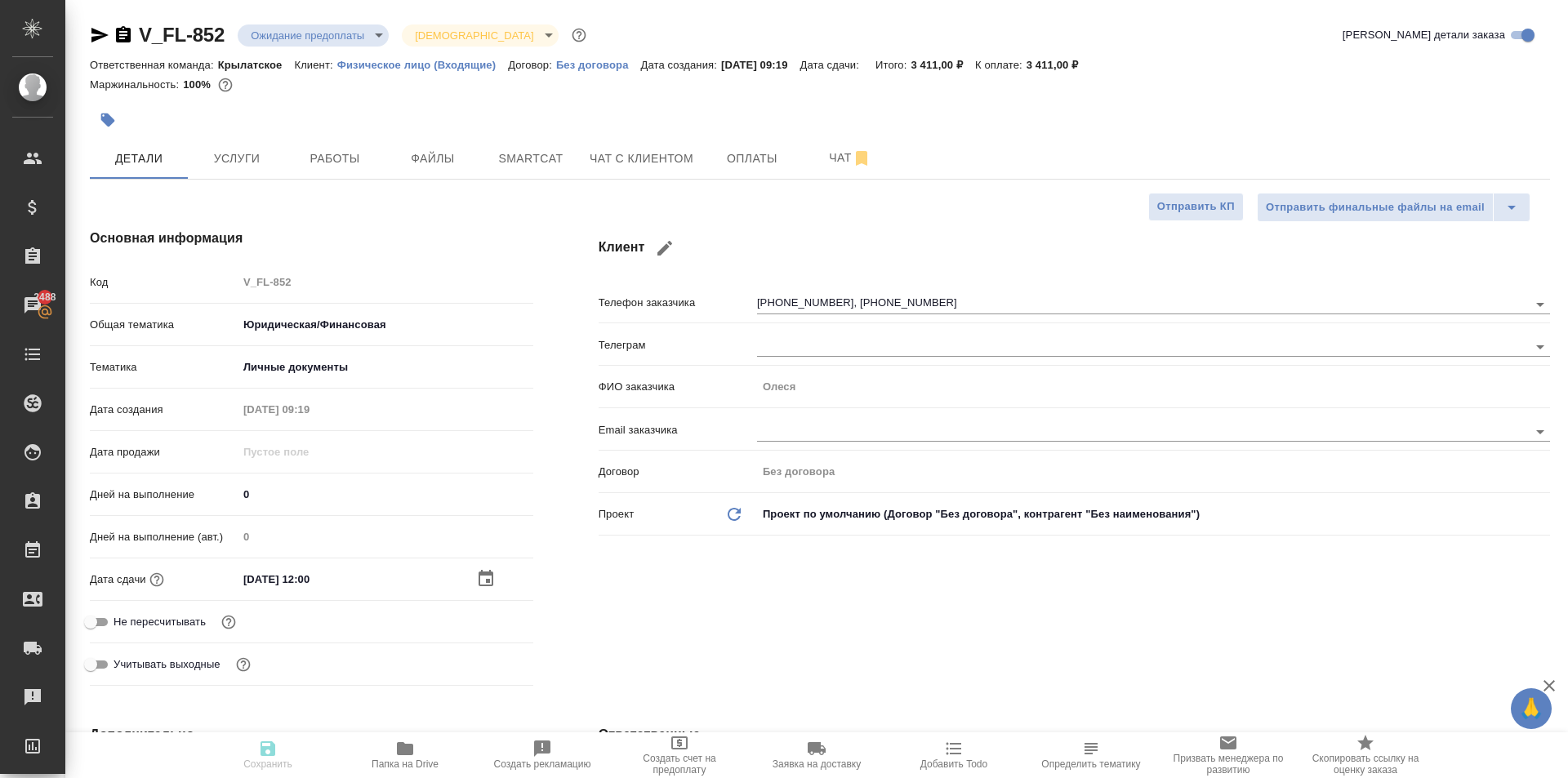
type textarea "x"
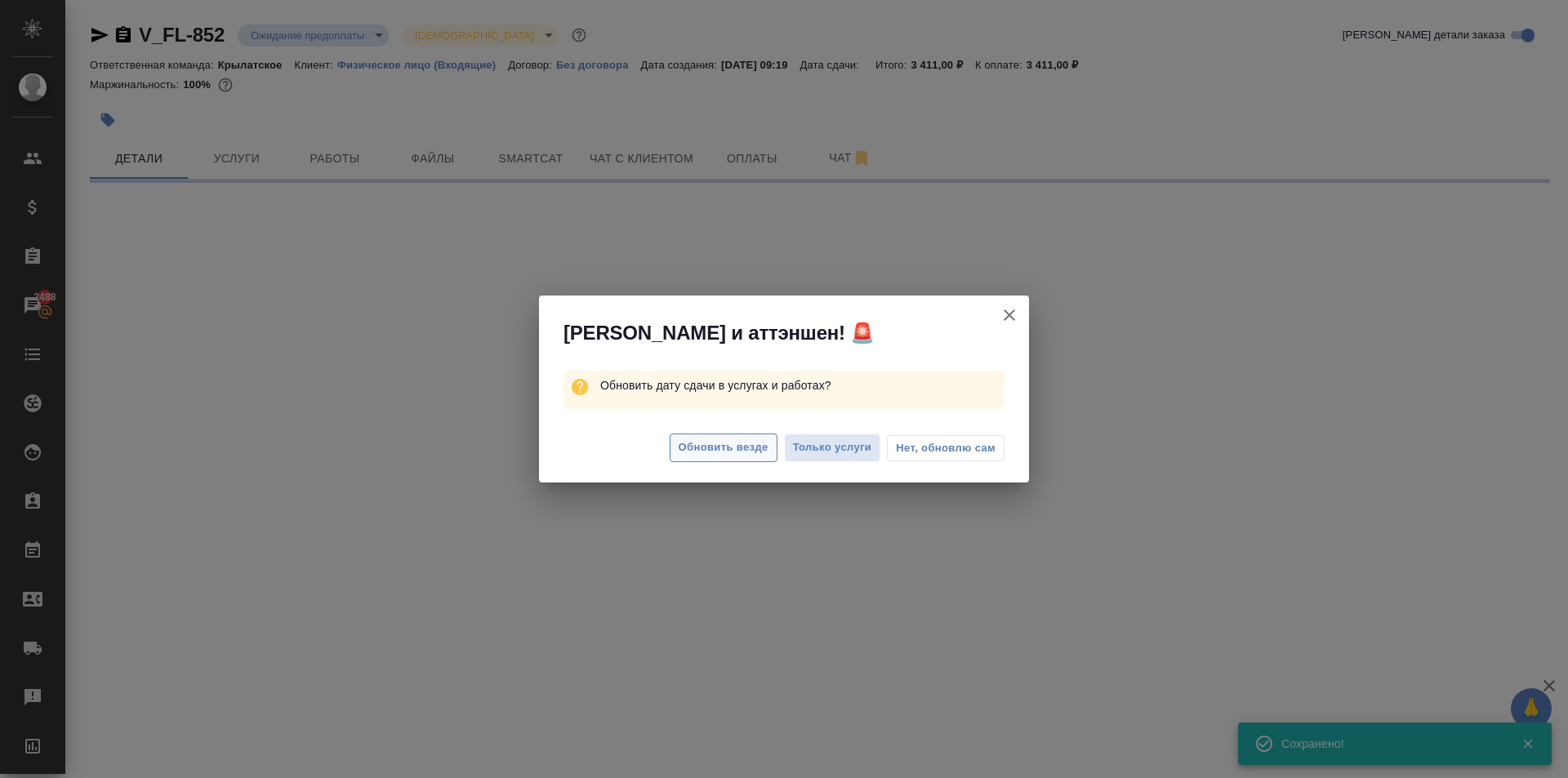
click at [691, 448] on span "Обновить везде" at bounding box center [723, 447] width 90 height 19
select select "RU"
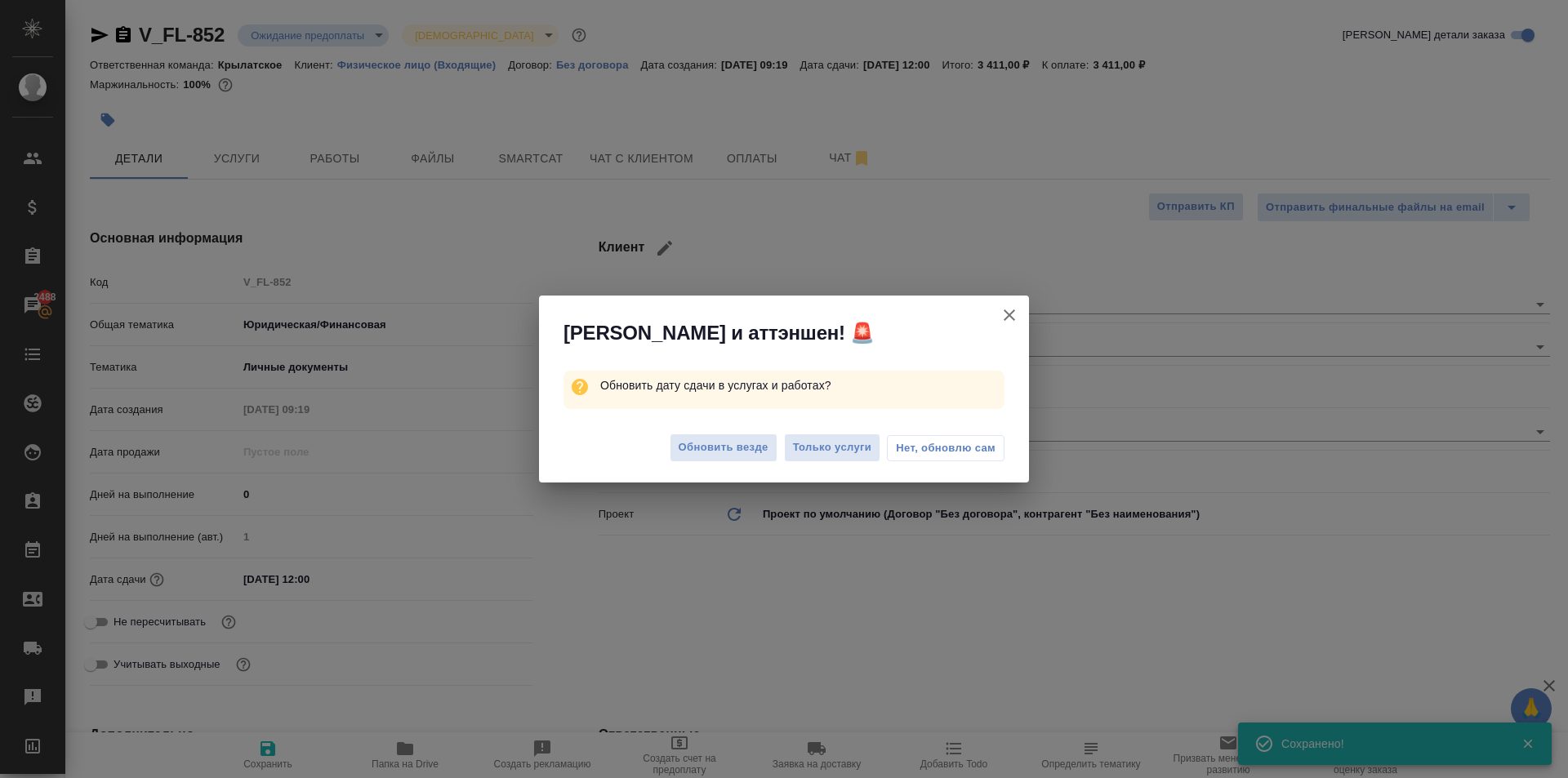
type textarea "x"
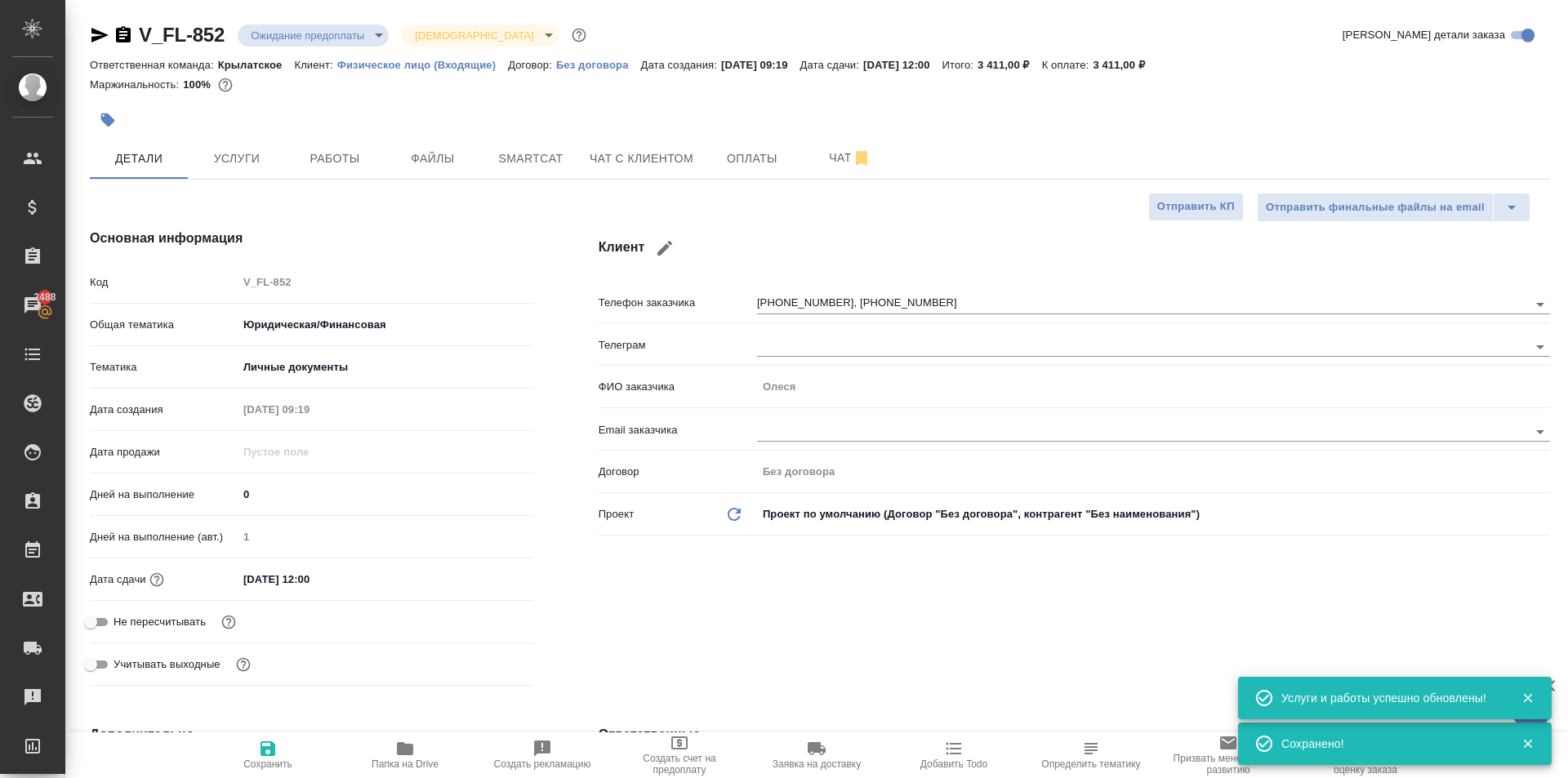
click at [129, 622] on span "Не пересчитывать" at bounding box center [160, 622] width 92 height 17
click at [120, 622] on input "Не пересчитывать" at bounding box center [91, 622] width 58 height 19
checkbox input "true"
type textarea "x"
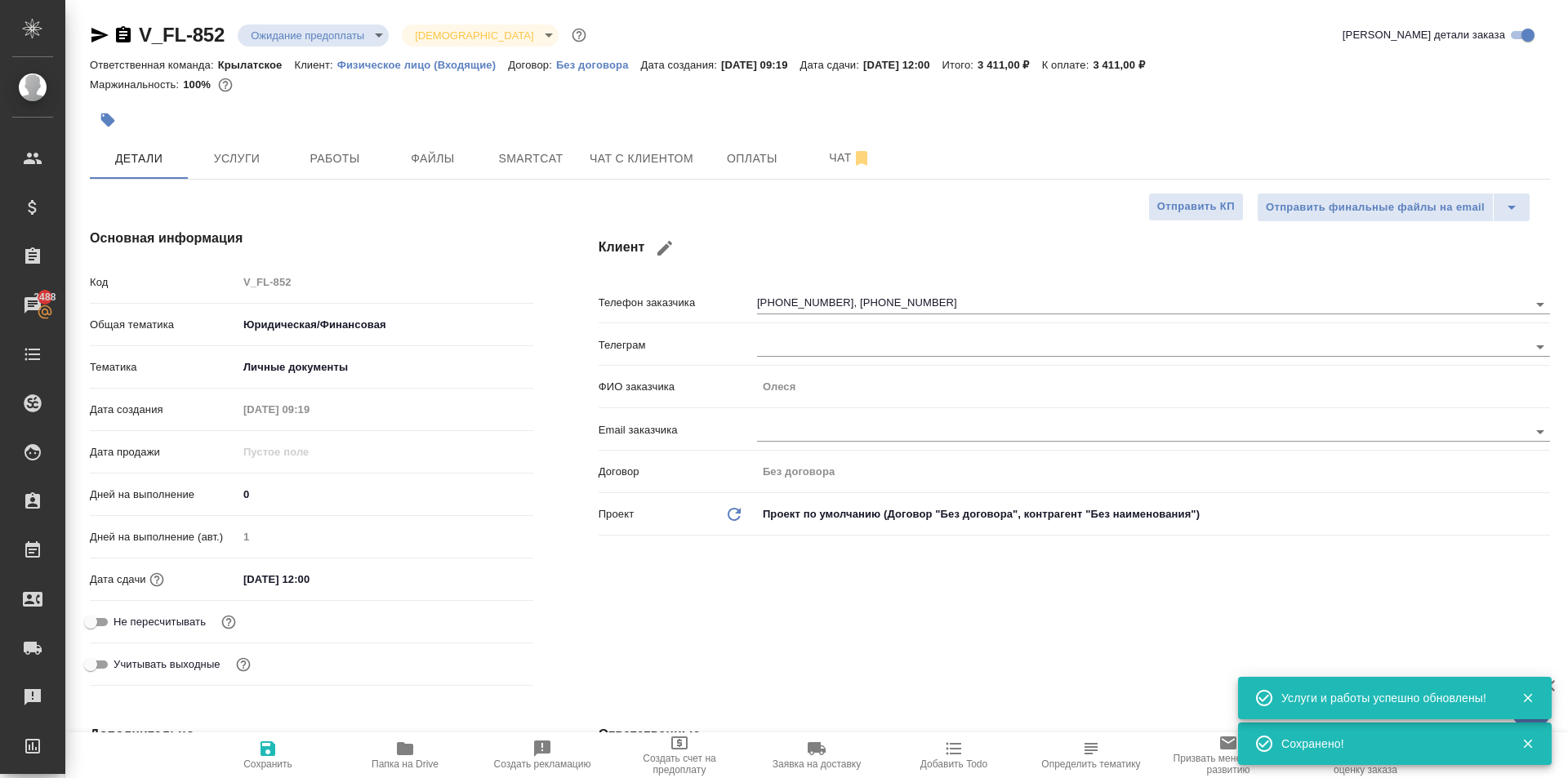
type textarea "x"
click at [304, 769] on button "Сохранить" at bounding box center [268, 755] width 137 height 46
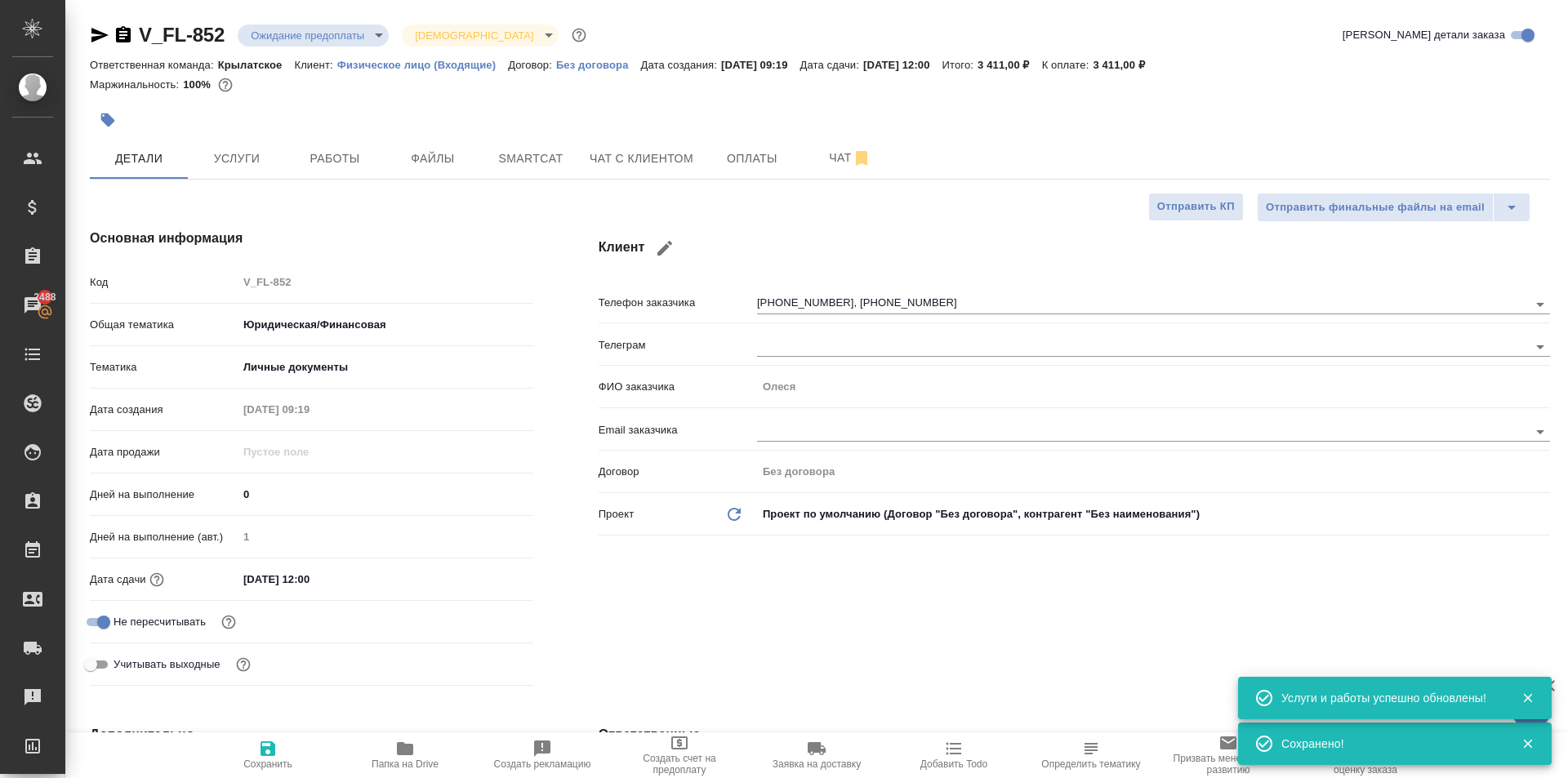
type textarea "x"
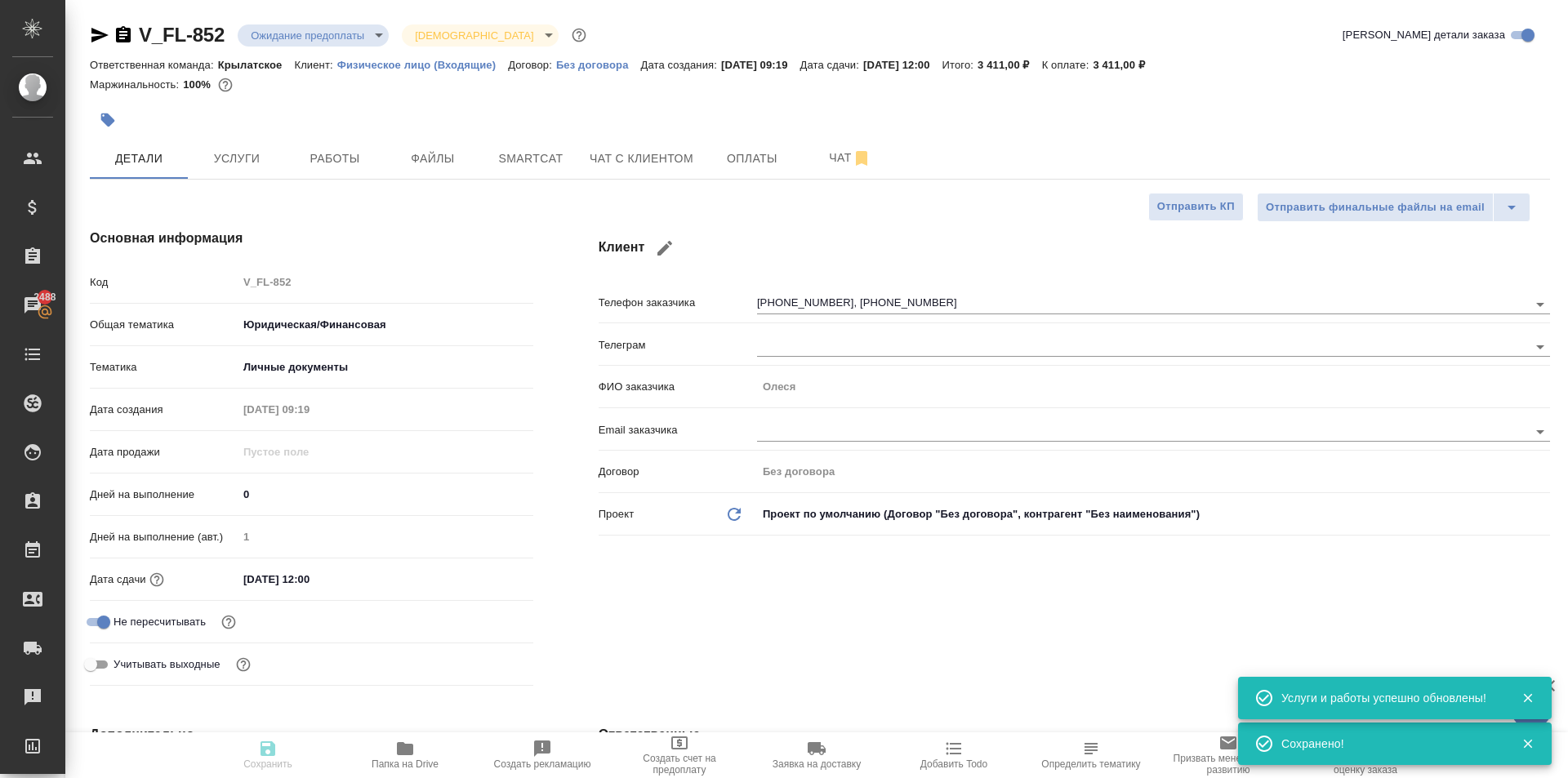
type textarea "x"
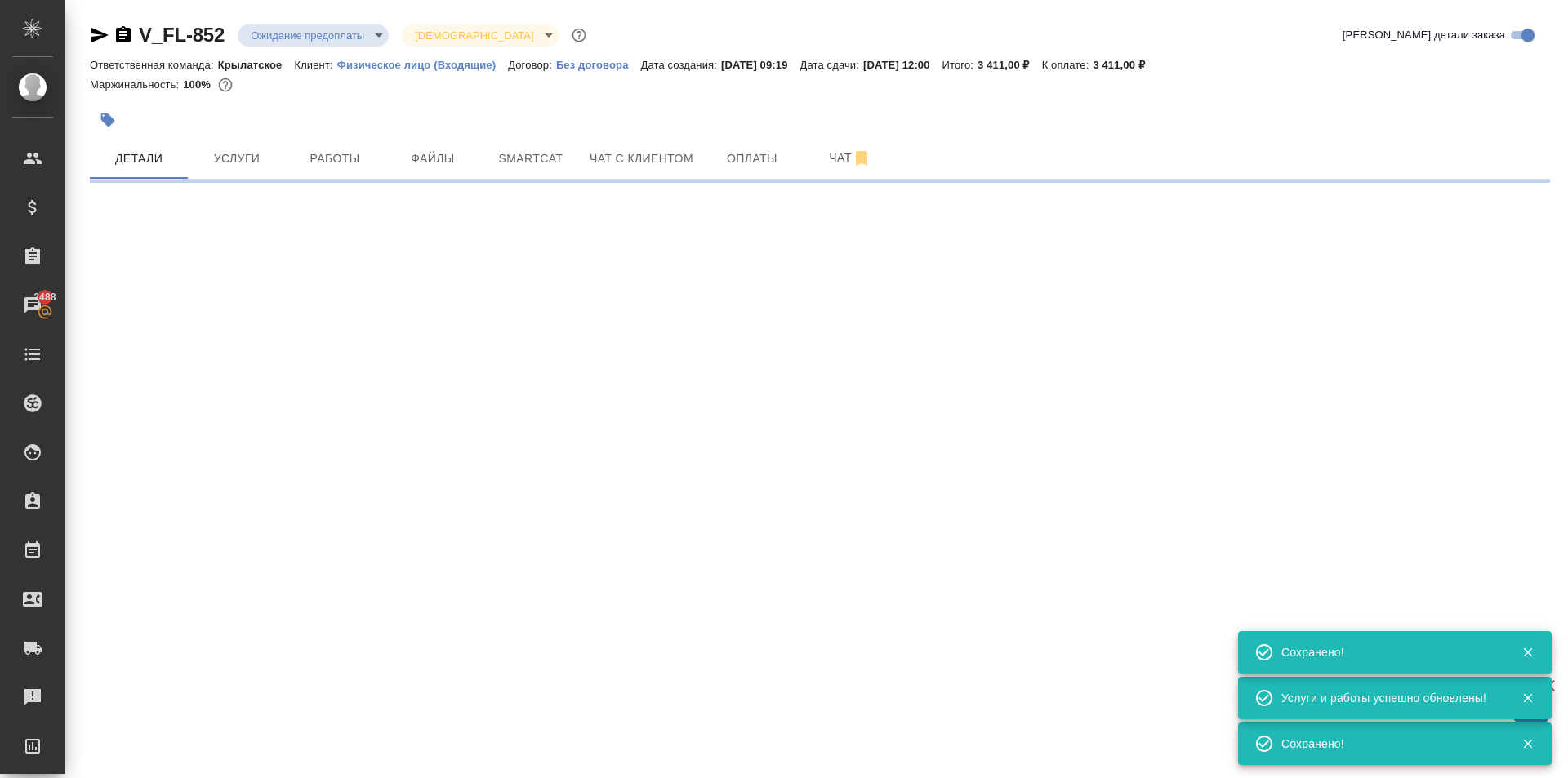
select select "RU"
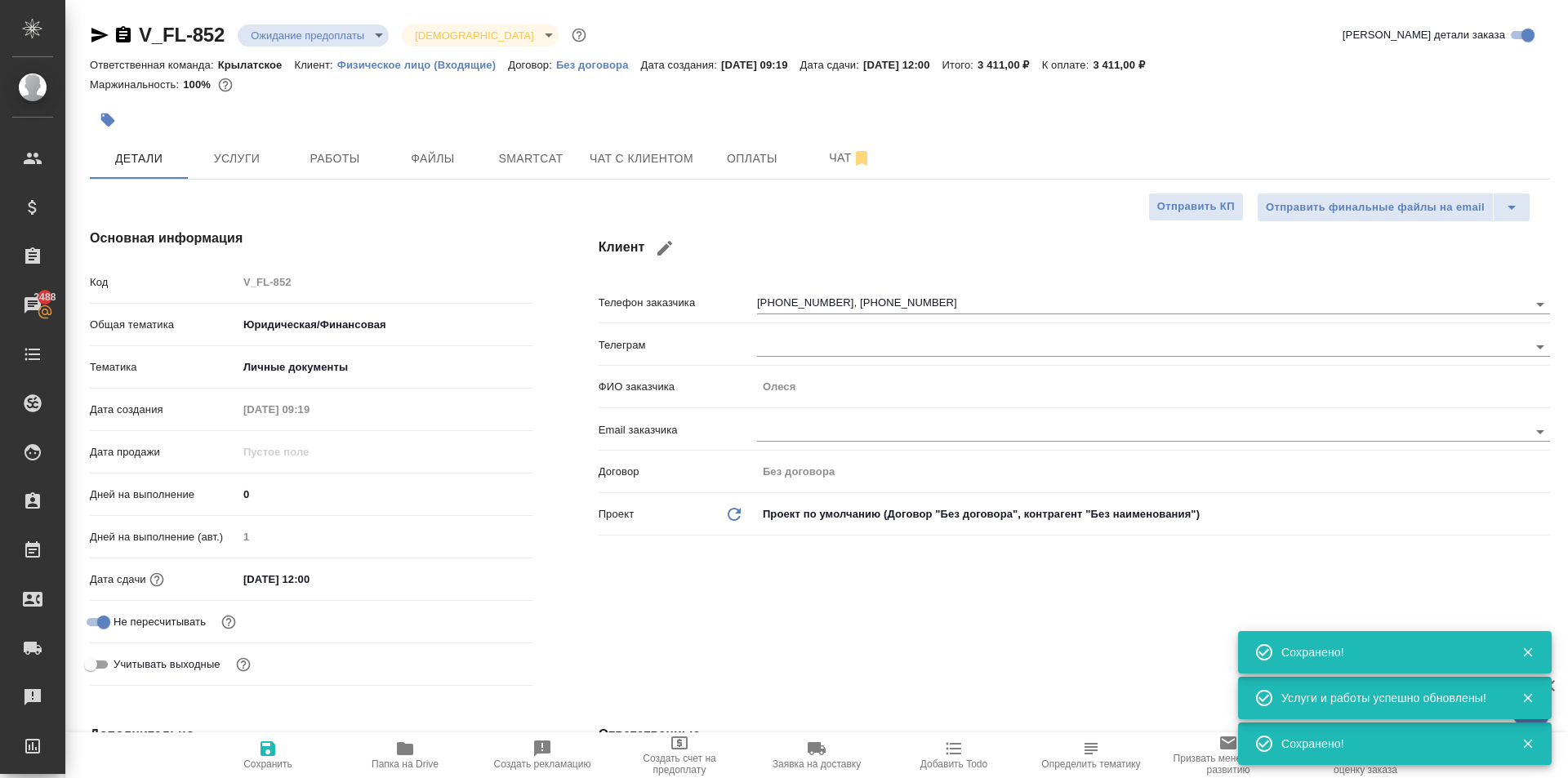
type textarea "x"
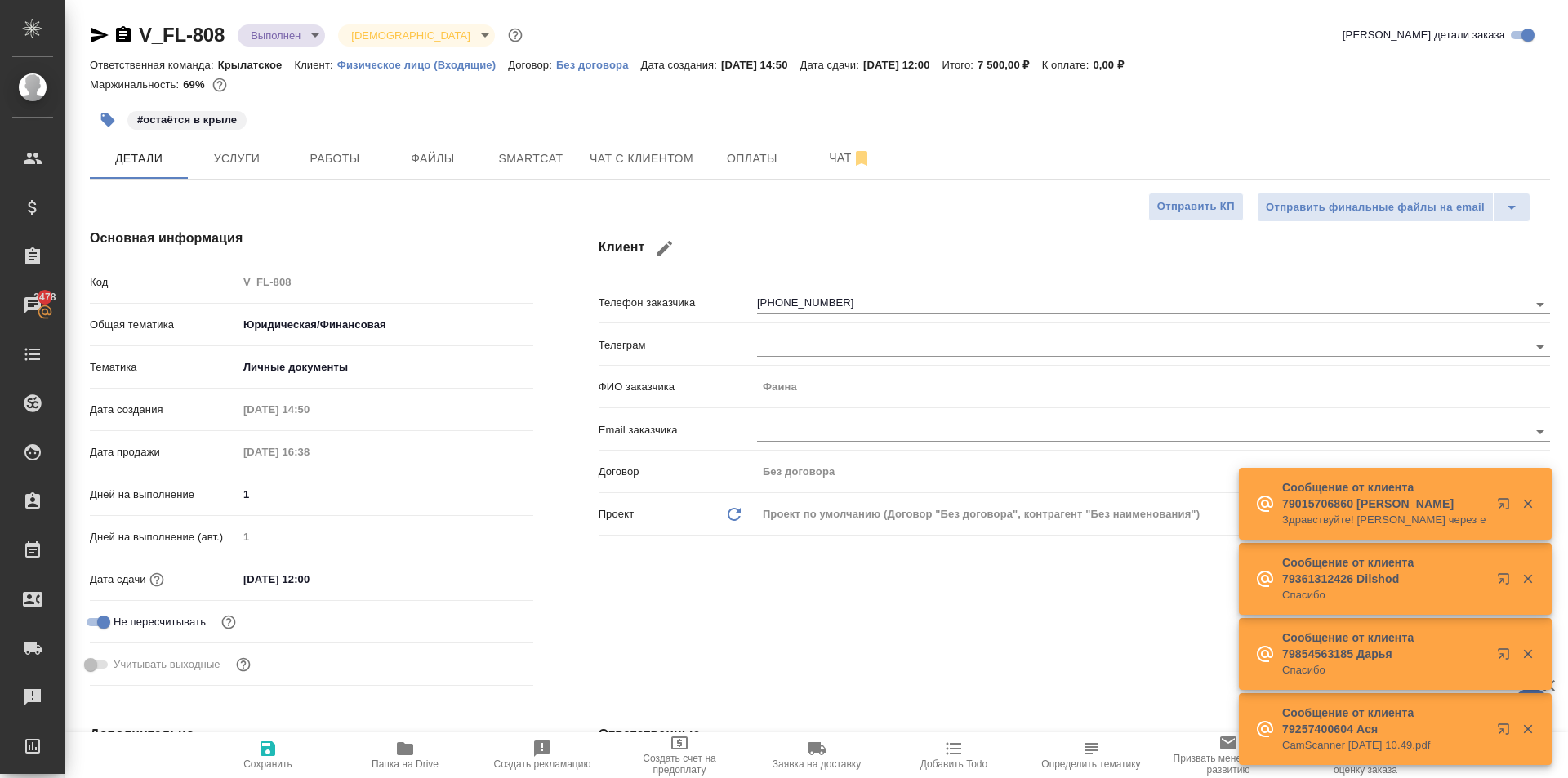
select select "RU"
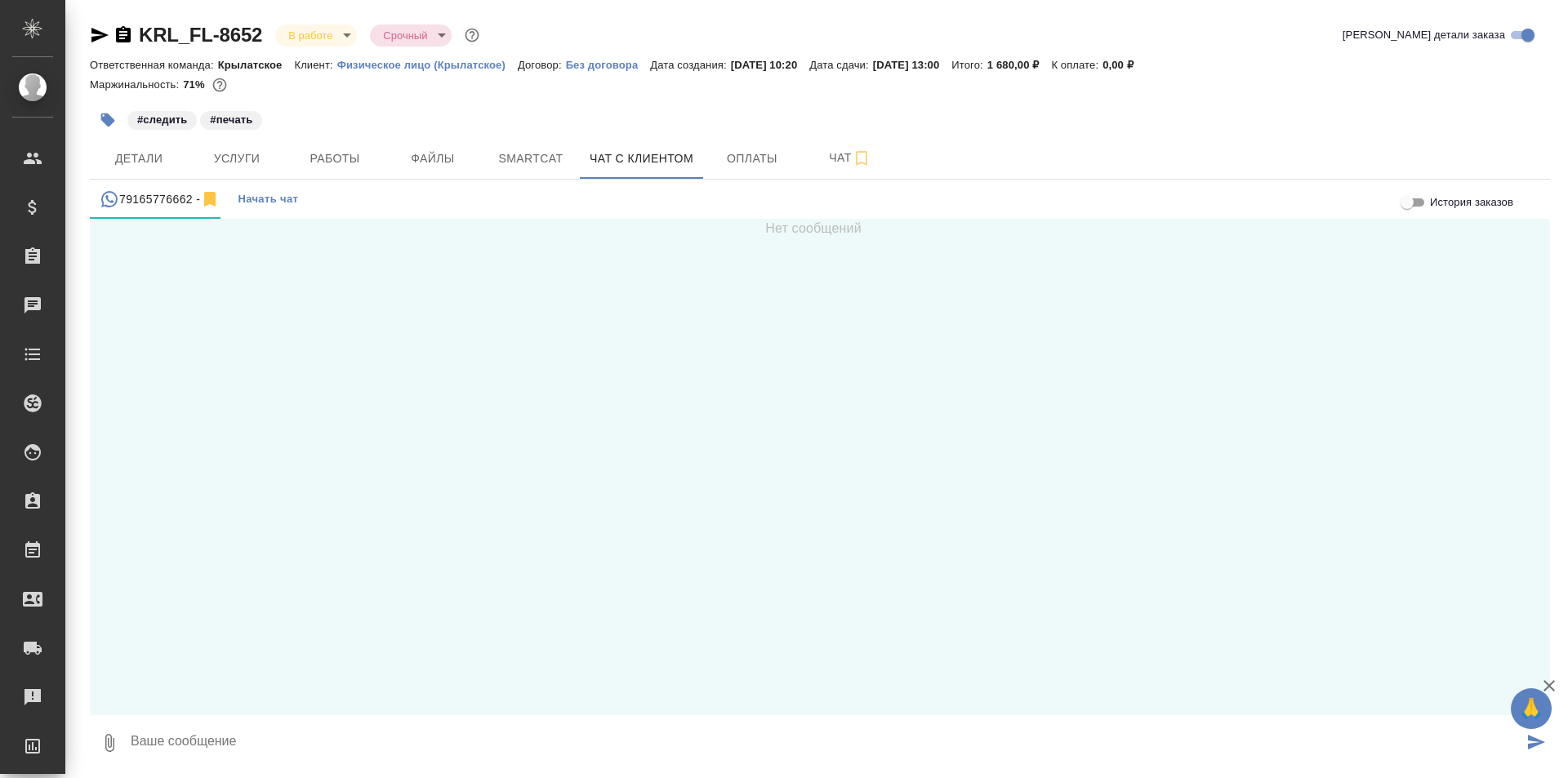
click at [347, 160] on span "Работы" at bounding box center [335, 159] width 79 height 20
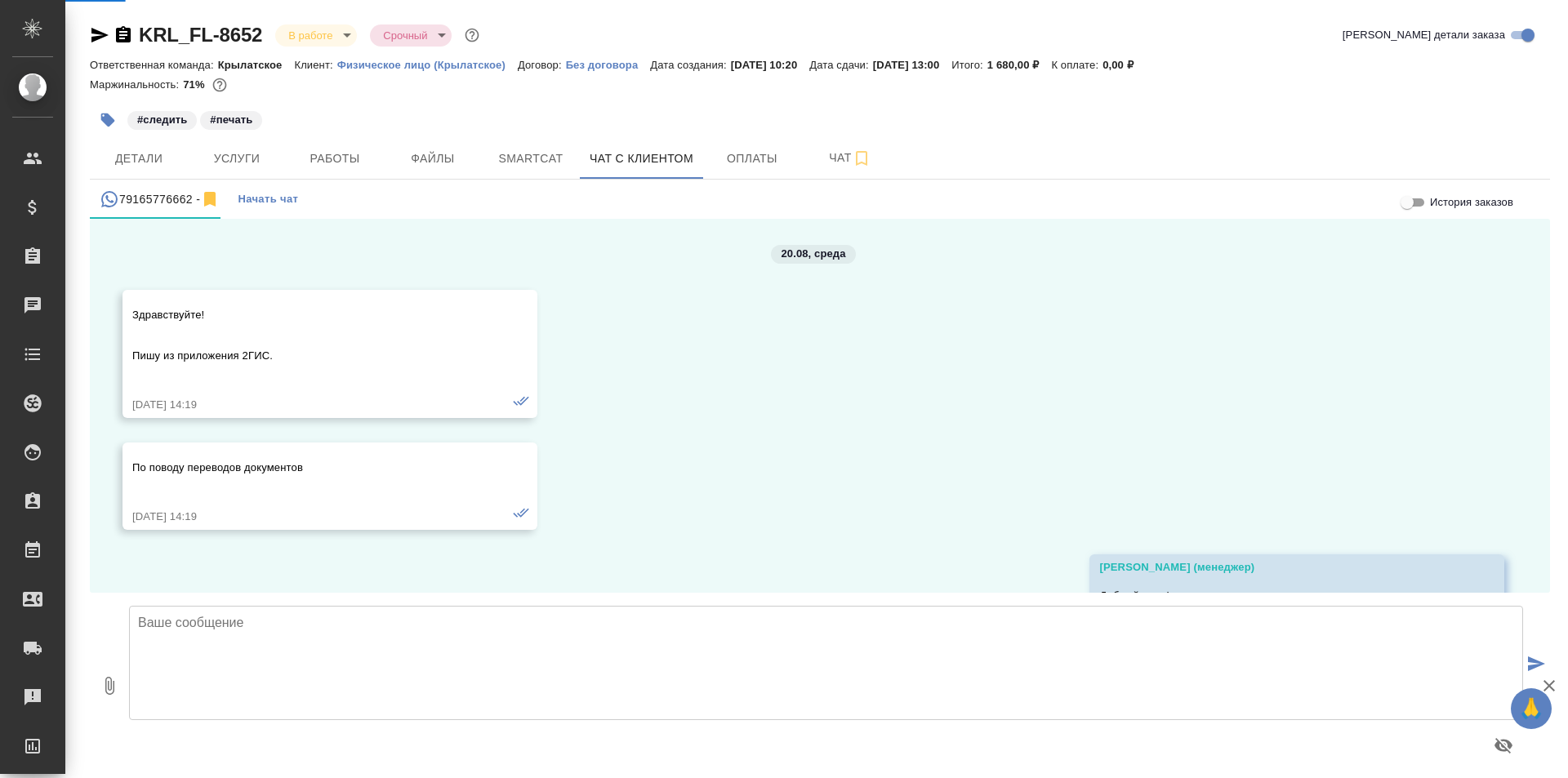
scroll to position [188, 0]
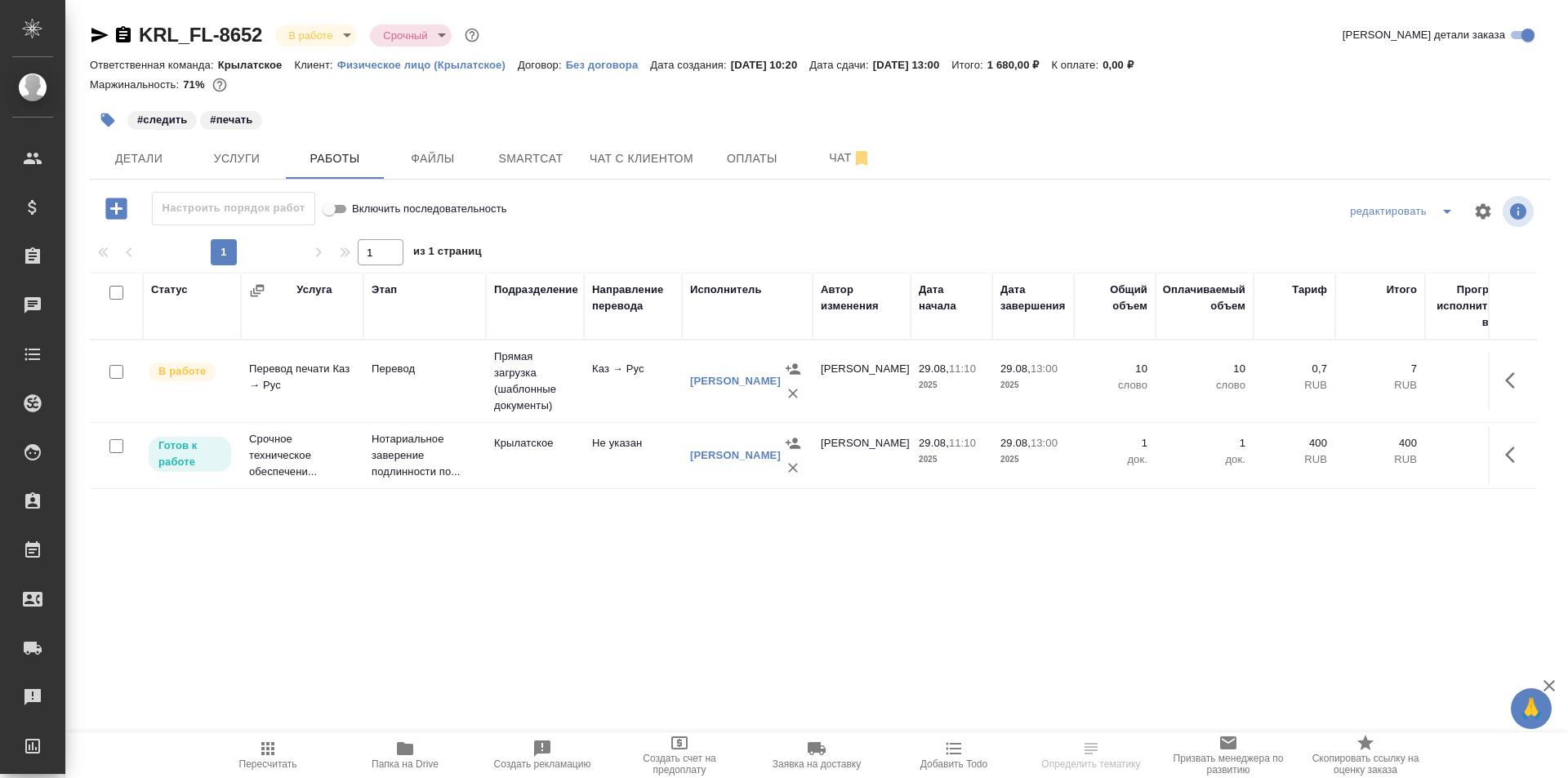
click at [265, 773] on button "Пересчитать" at bounding box center [268, 755] width 137 height 46
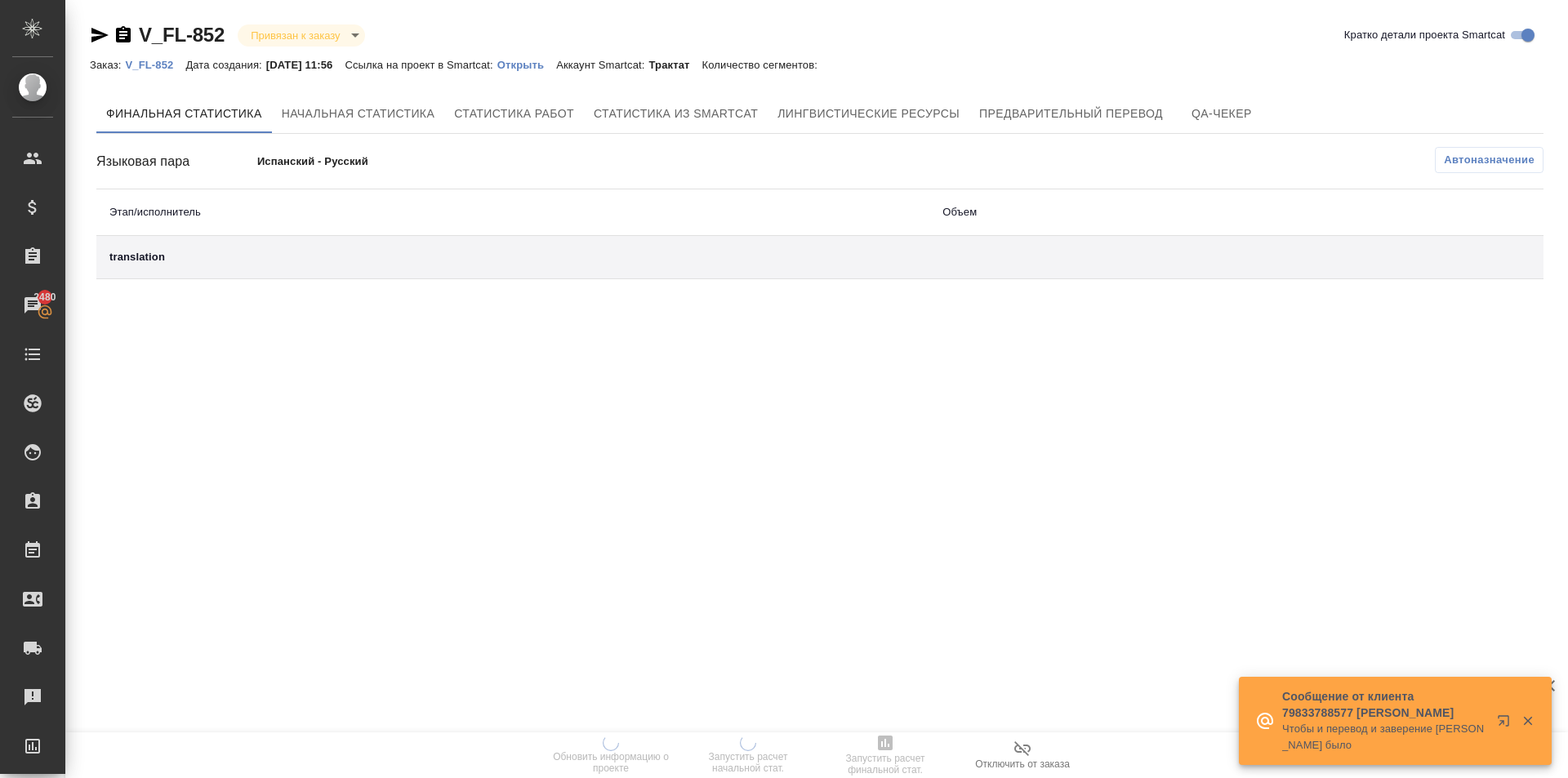
click at [520, 66] on p "Открыть" at bounding box center [527, 64] width 58 height 13
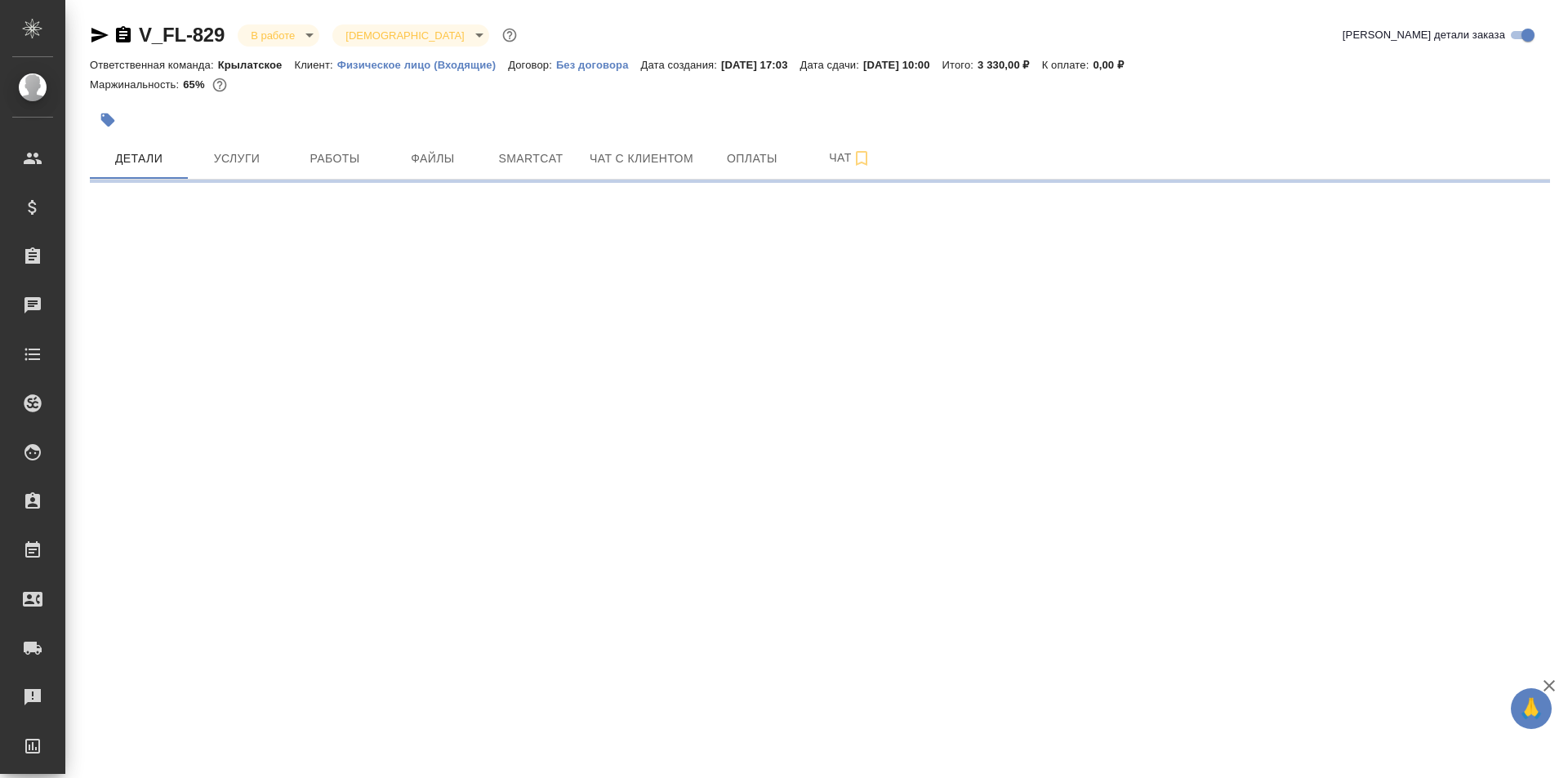
select select "RU"
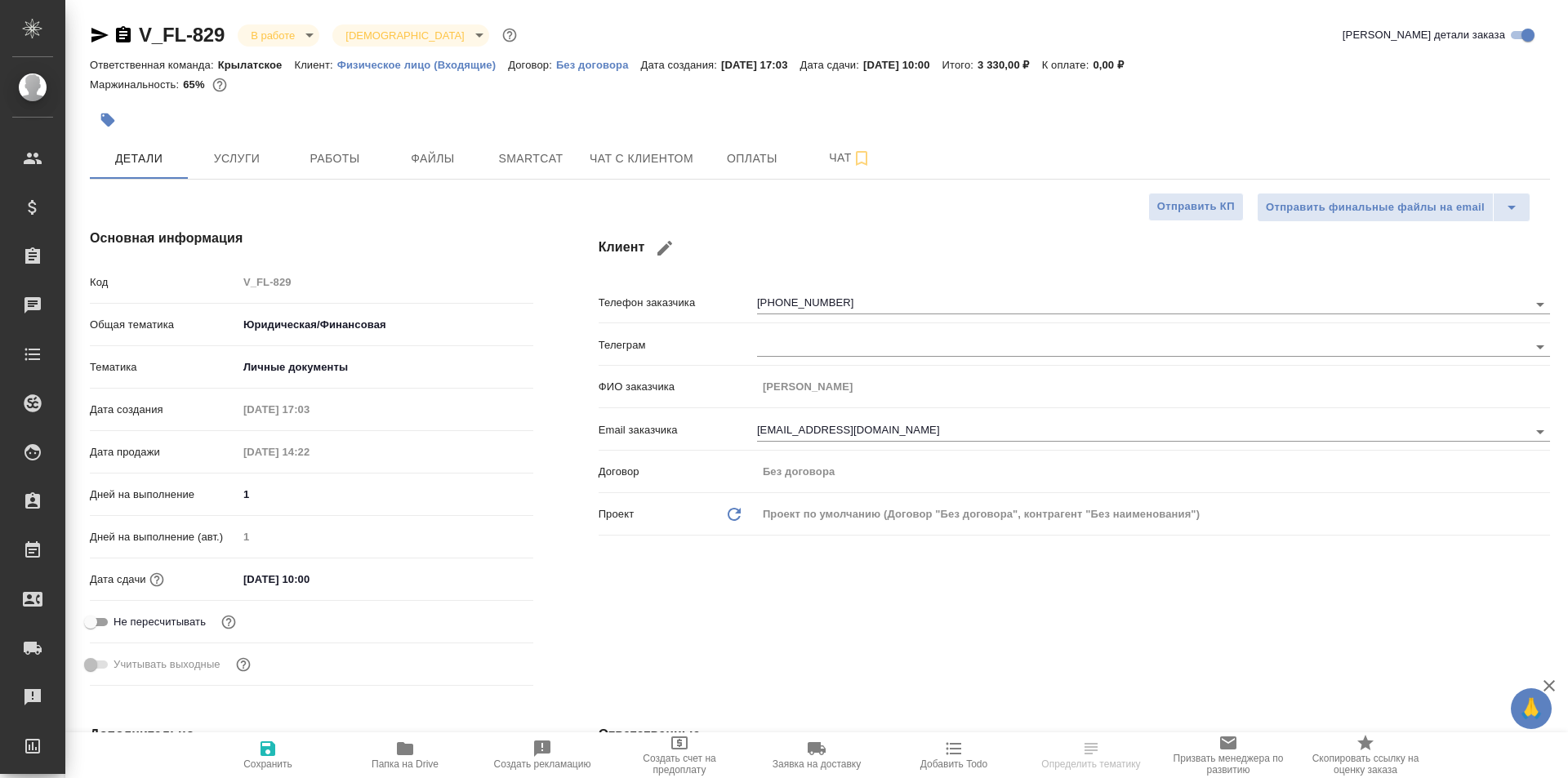
type textarea "x"
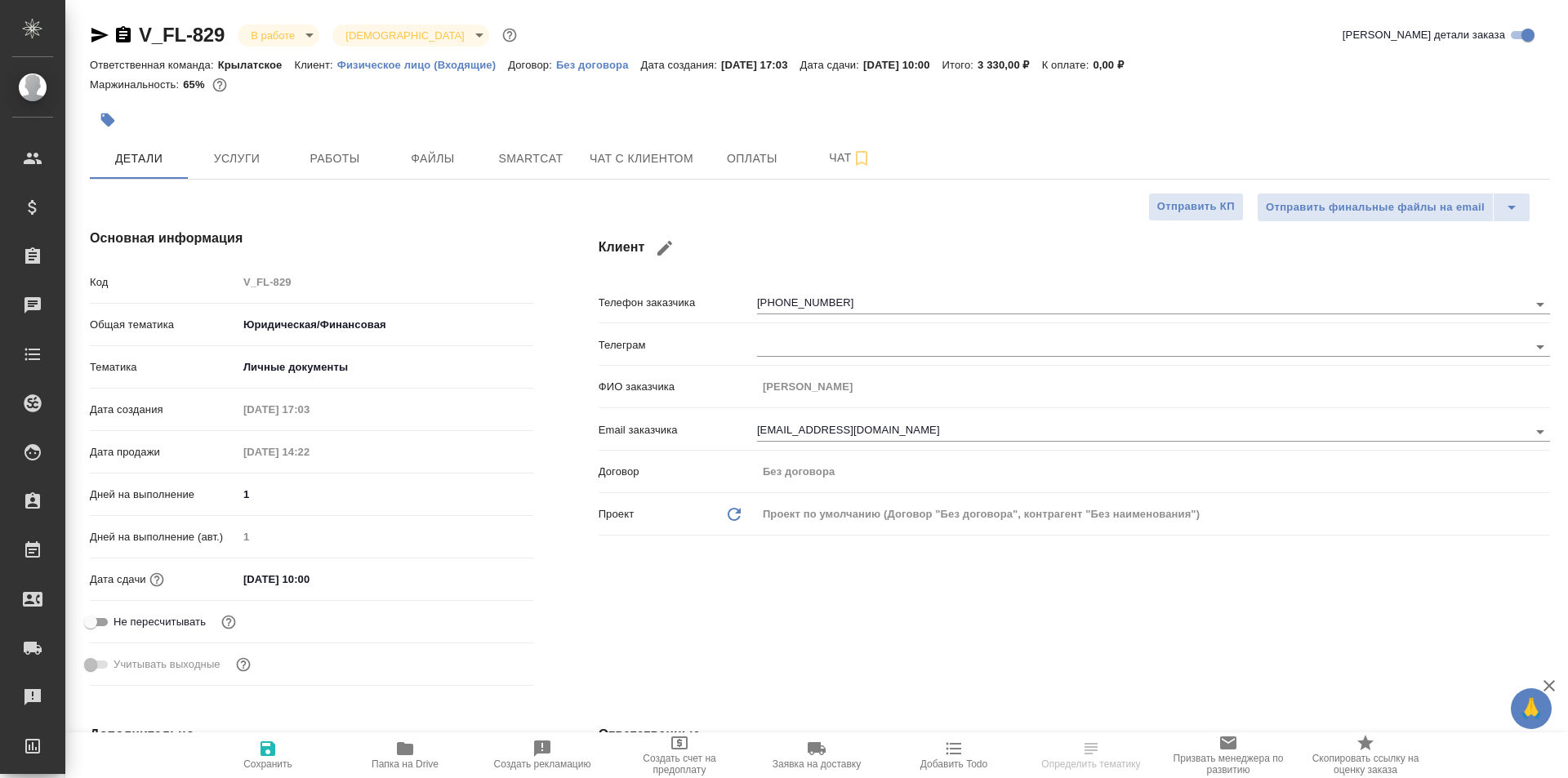
type textarea "x"
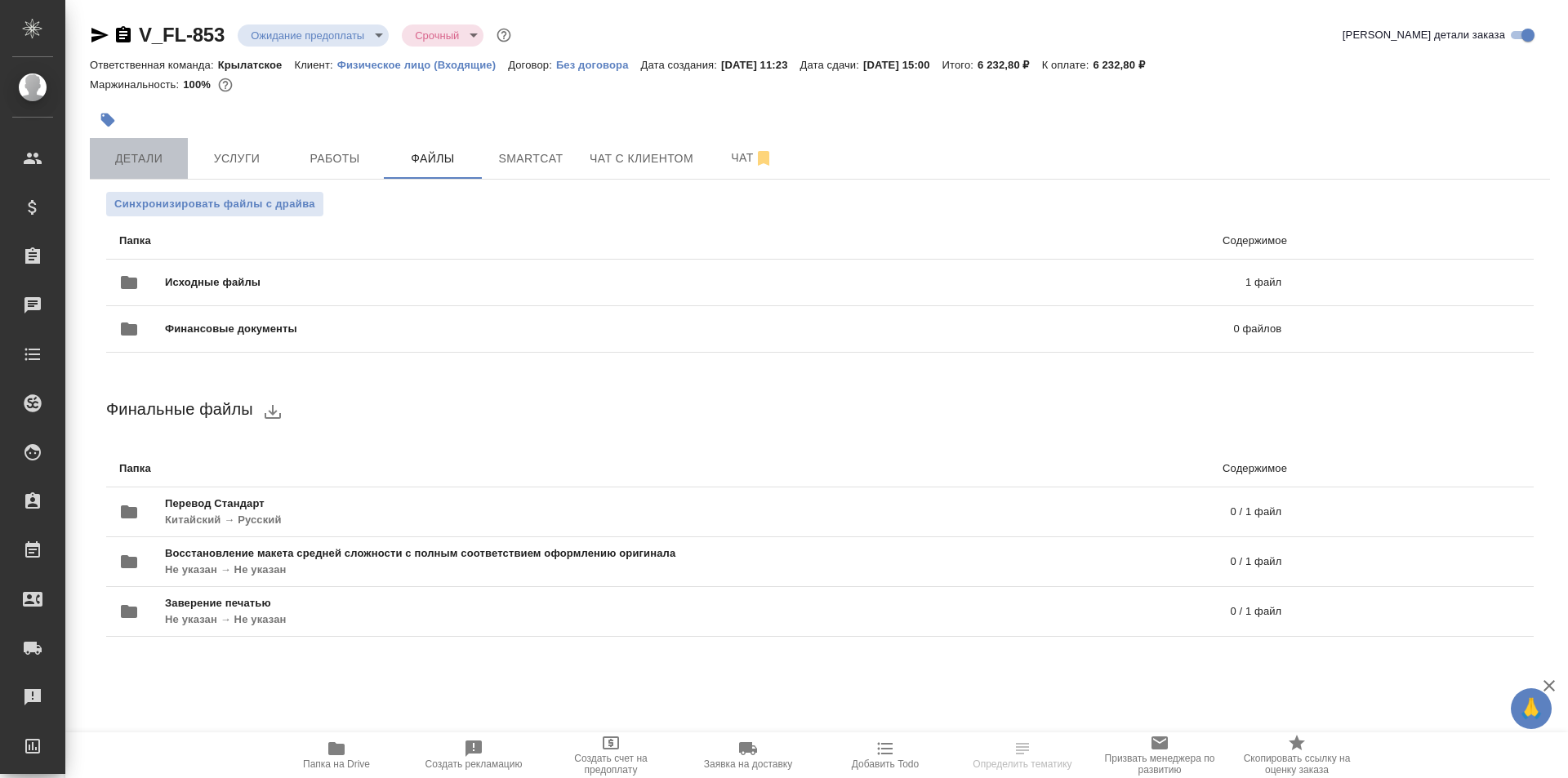
click at [106, 147] on button "Детали" at bounding box center [138, 159] width 98 height 41
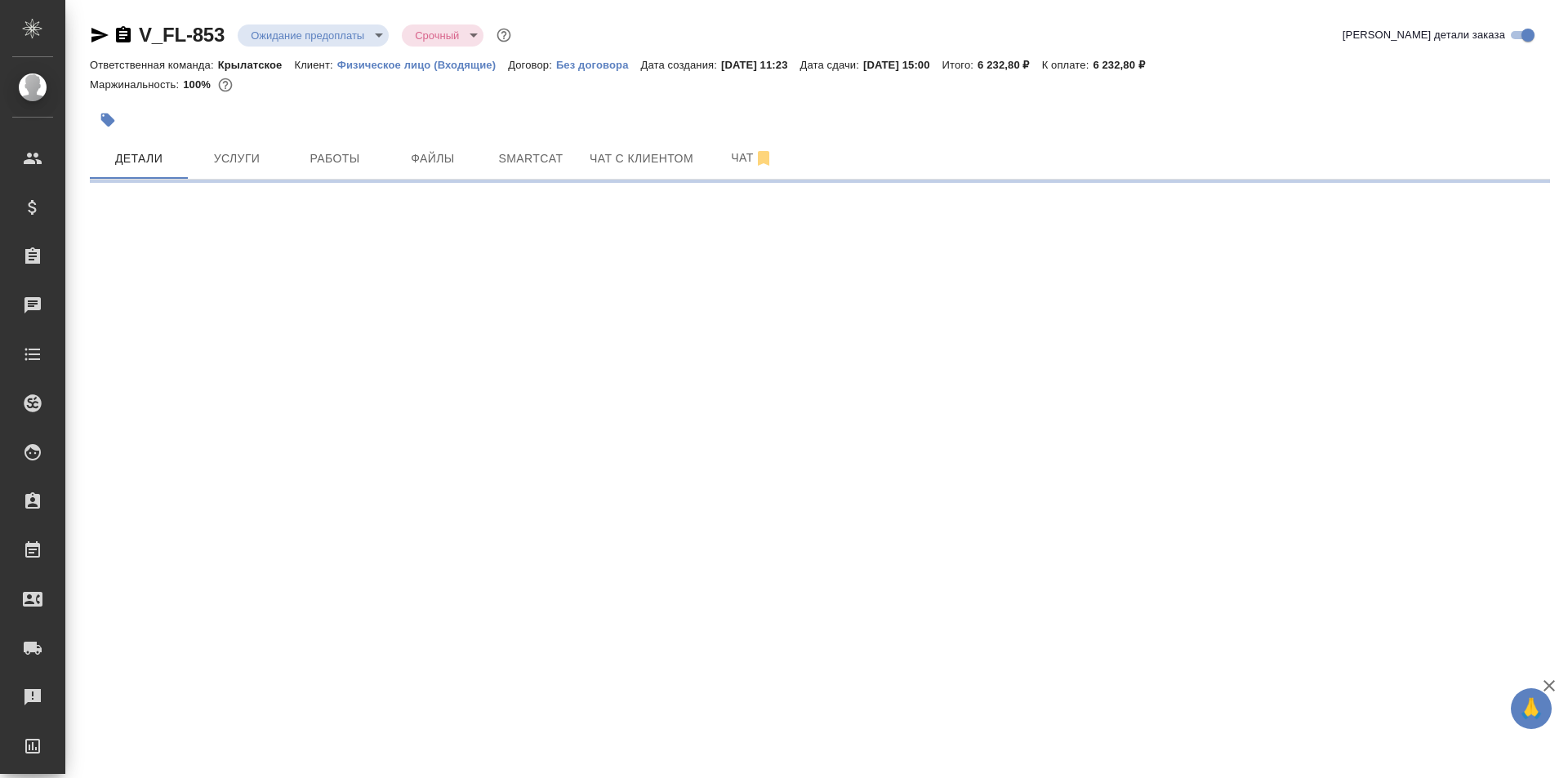
select select "RU"
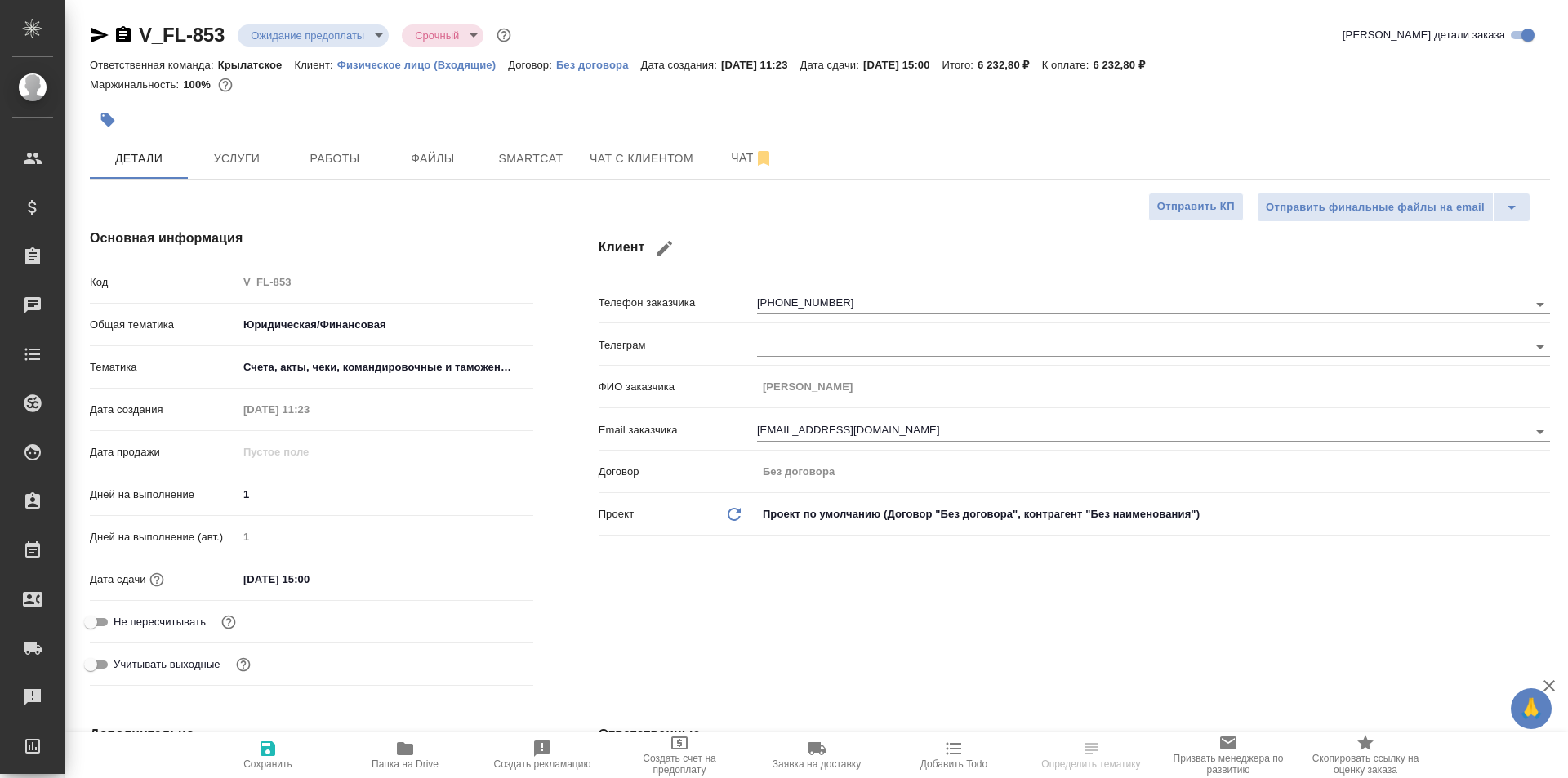
type textarea "x"
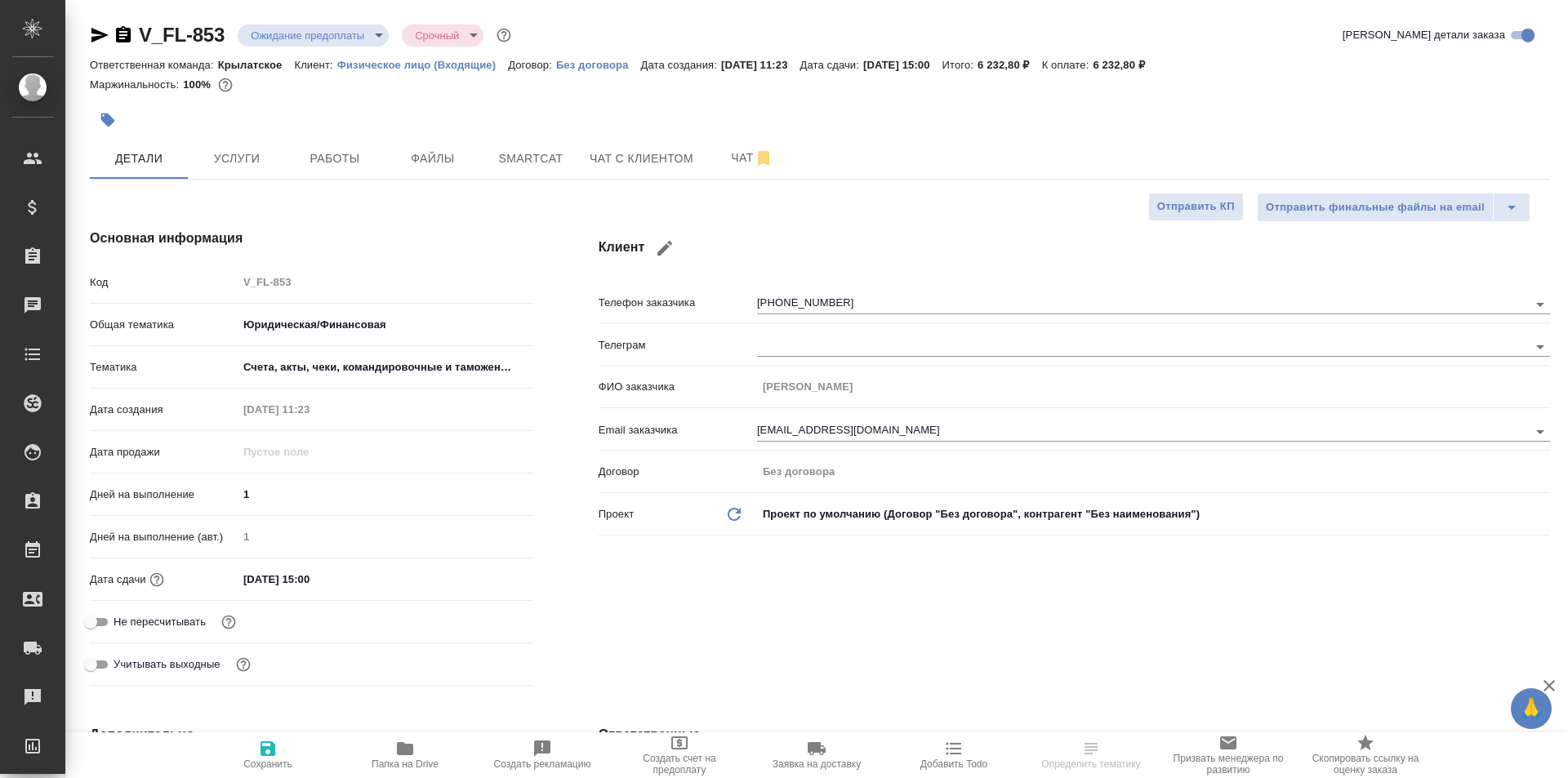
type textarea "x"
select select "RU"
type textarea "x"
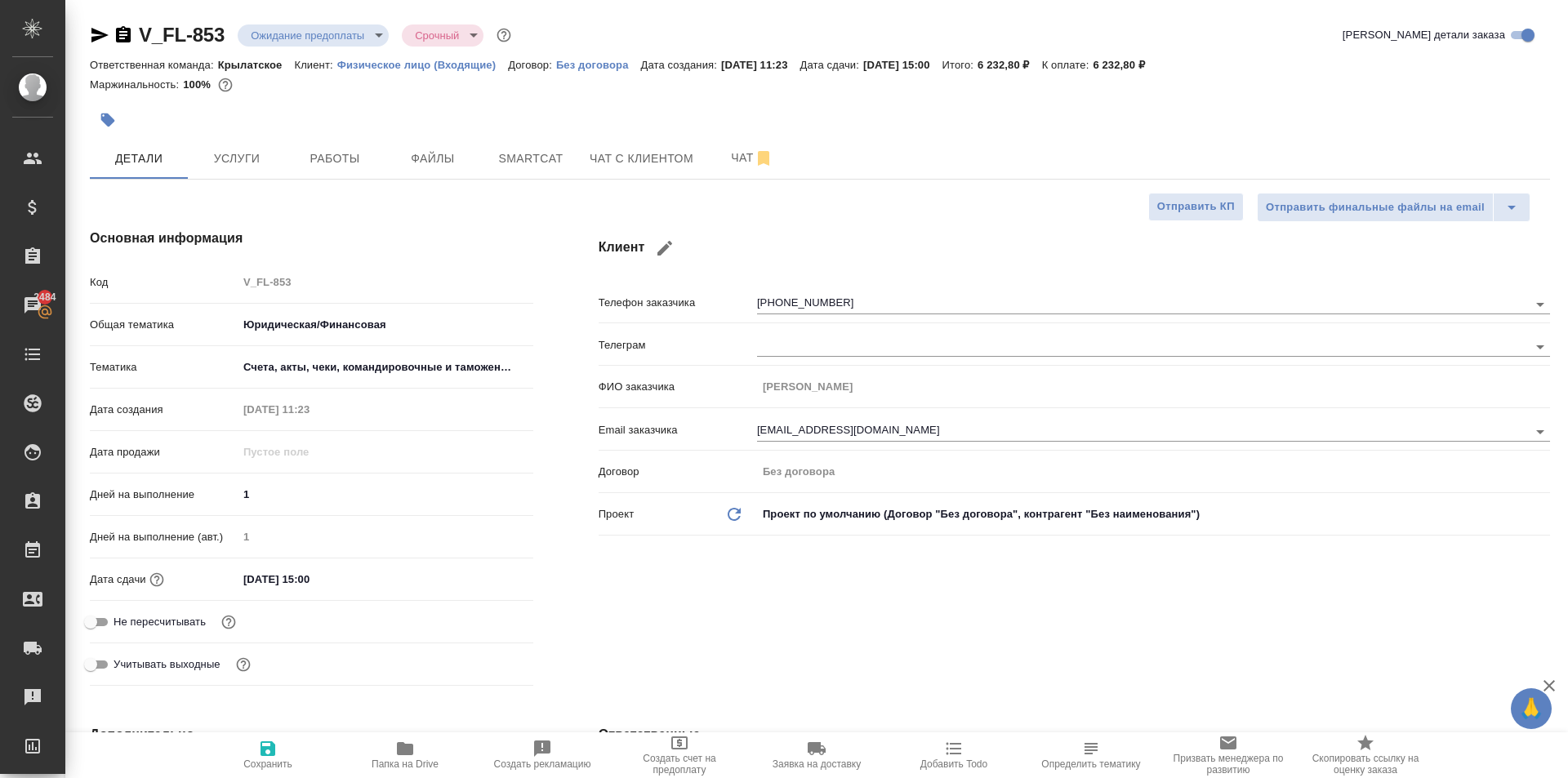
type textarea "x"
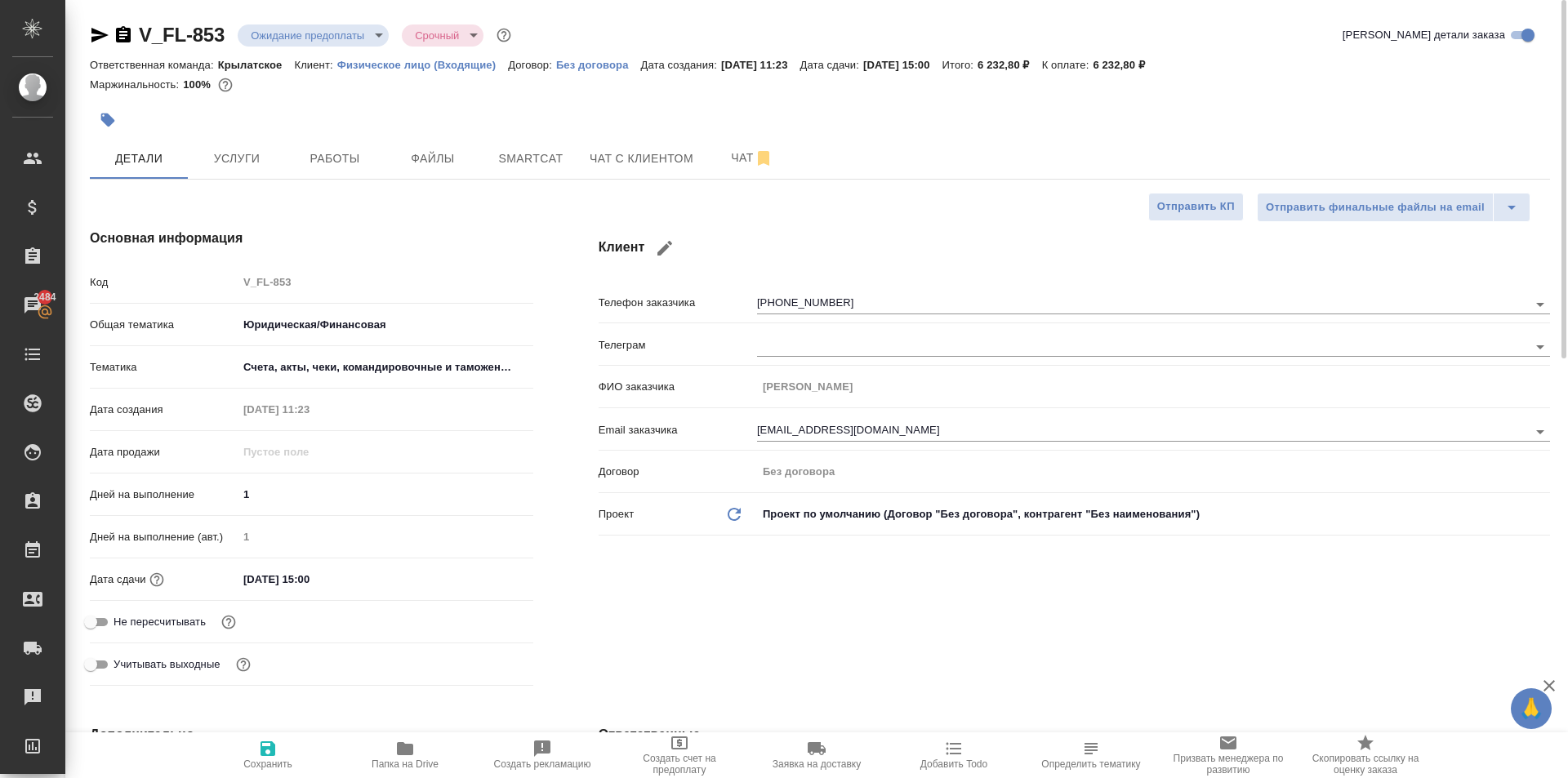
type textarea "x"
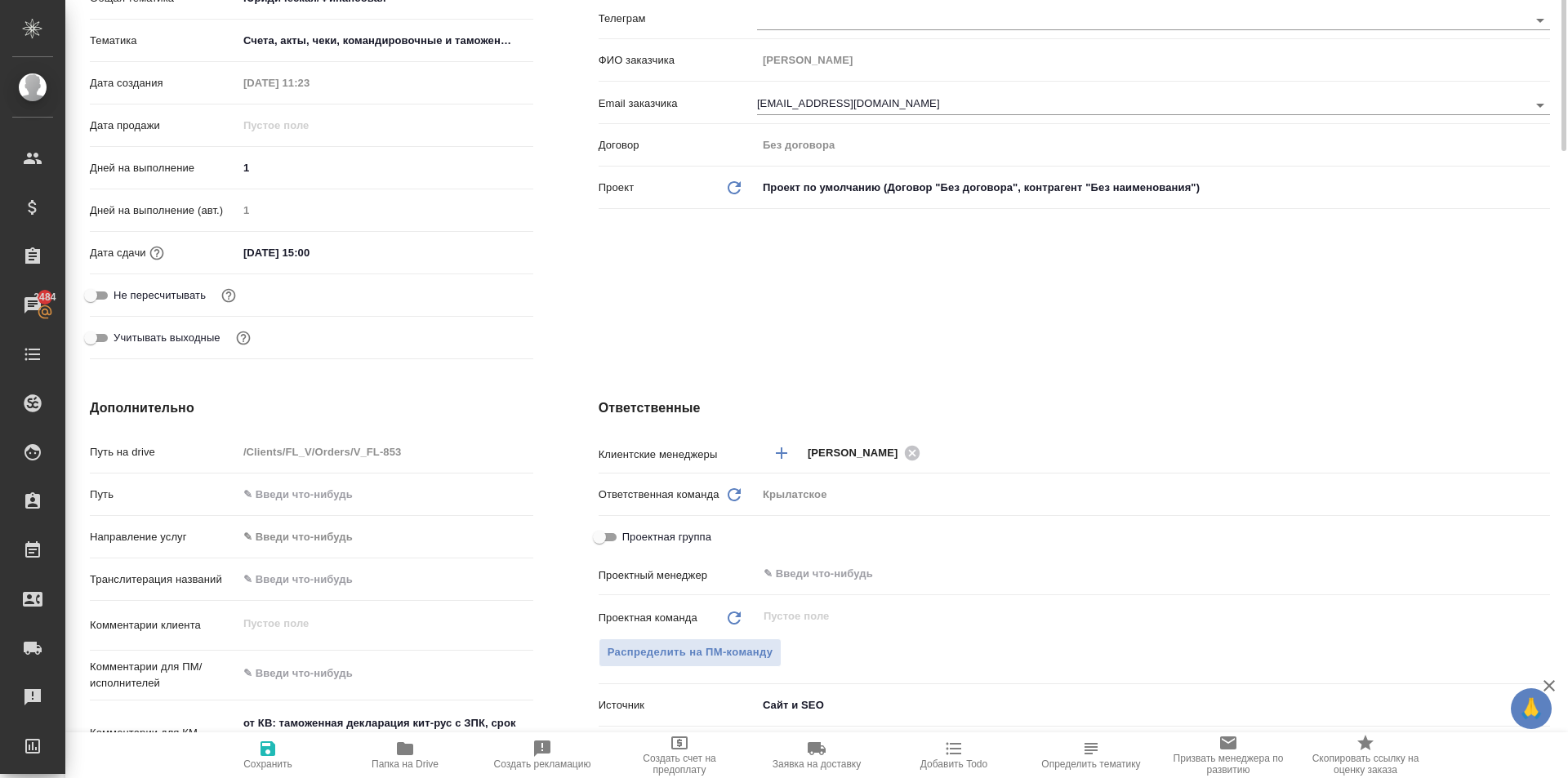
scroll to position [490, 0]
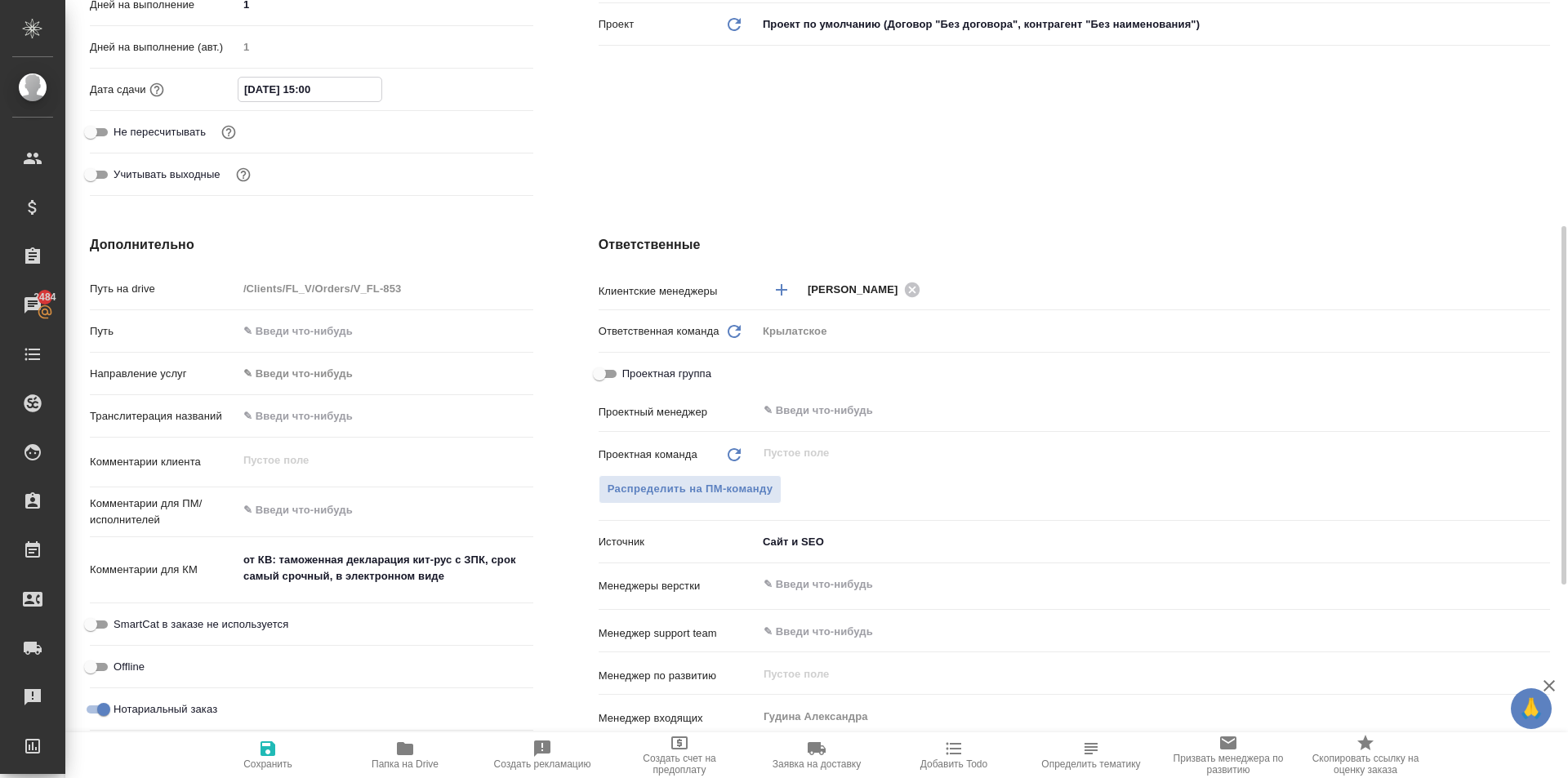
click at [344, 89] on input "[DATE] 15:00" at bounding box center [310, 90] width 143 height 23
drag, startPoint x: 337, startPoint y: 101, endPoint x: 306, endPoint y: 130, distance: 42.4
type input "[DATE] 16:__"
type textarea "x"
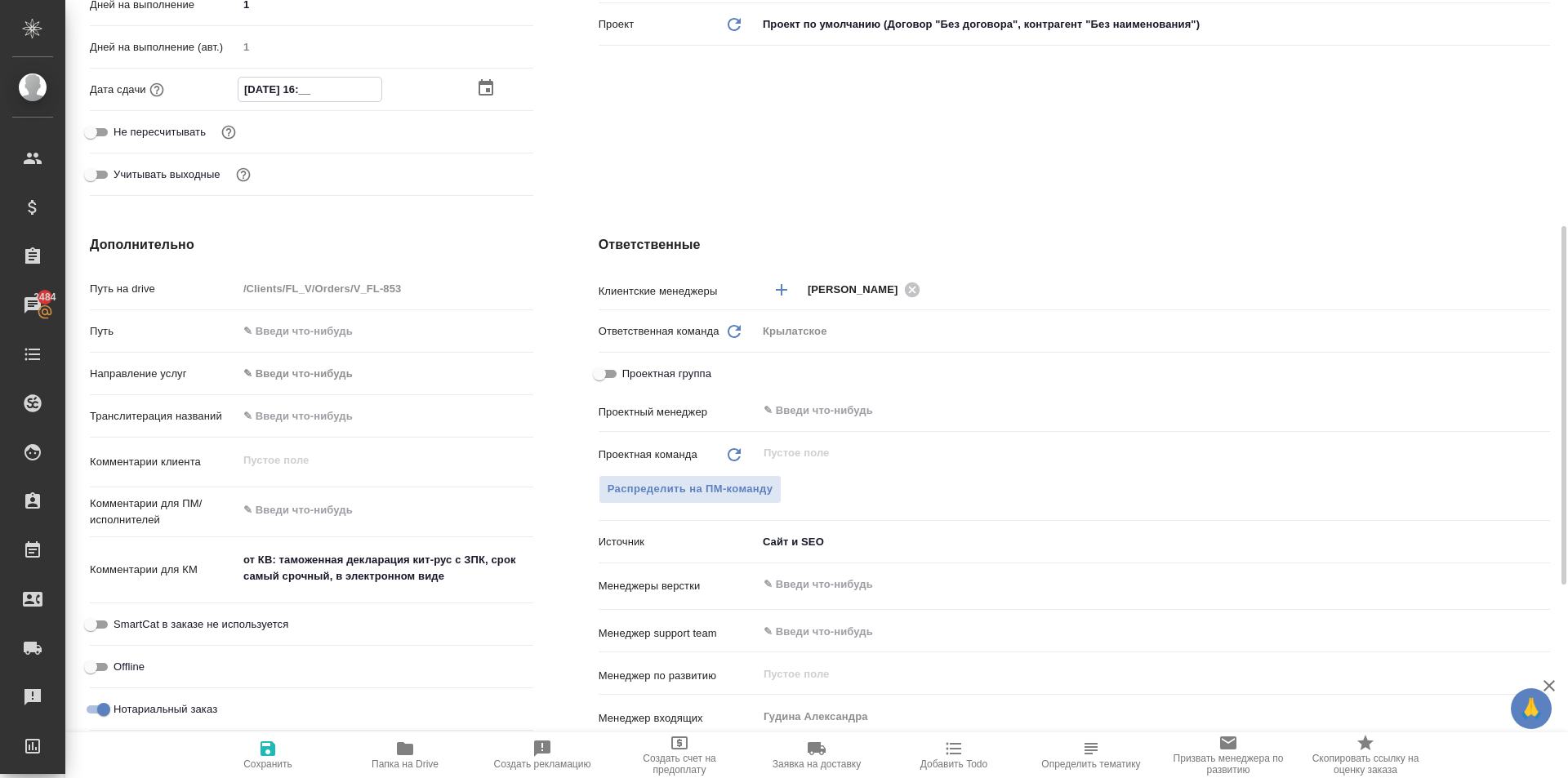
type textarea "x"
type input "[DATE] 16:0_"
type textarea "x"
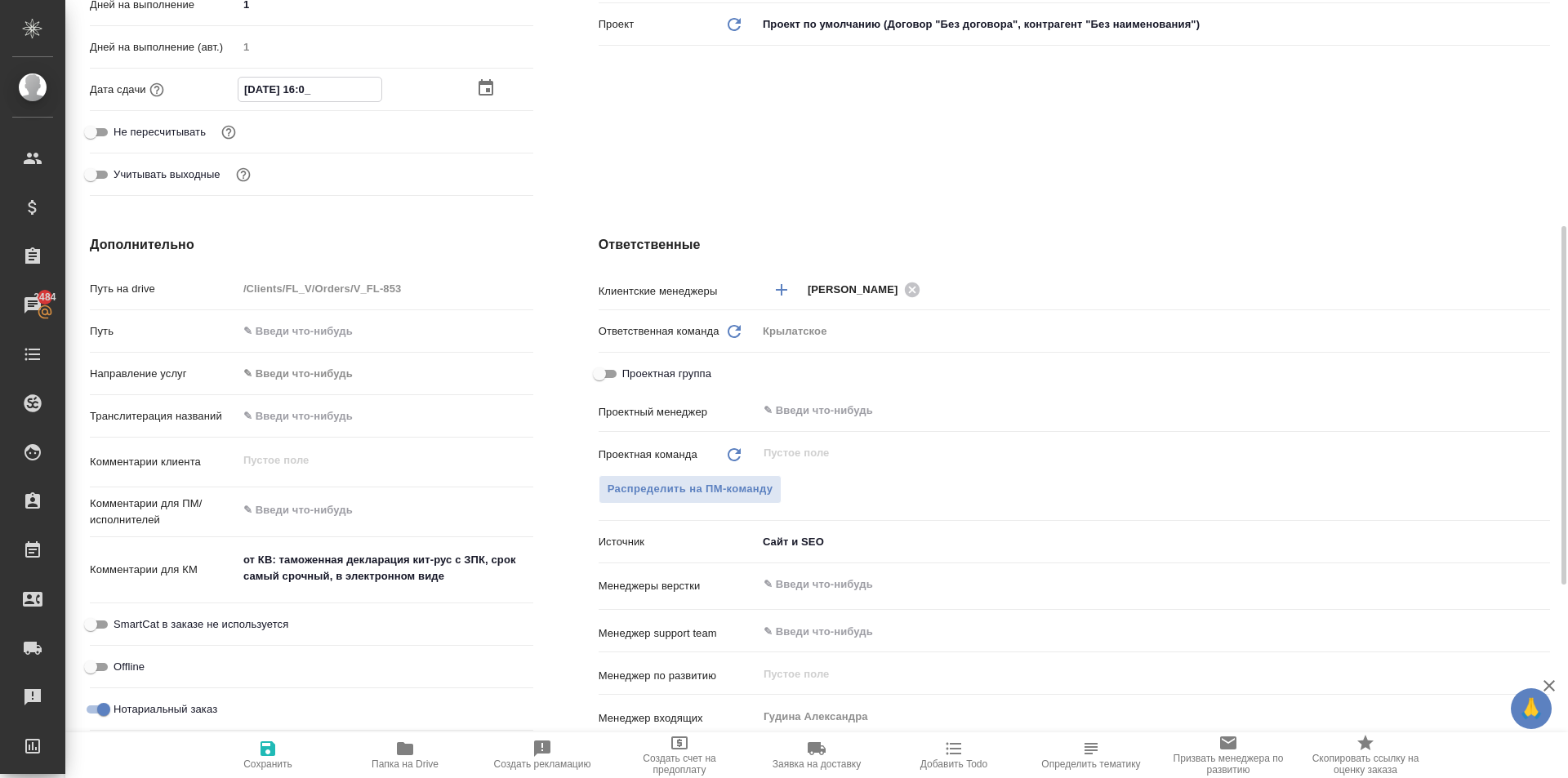
type textarea "x"
type input "[DATE] 16:00"
type textarea "x"
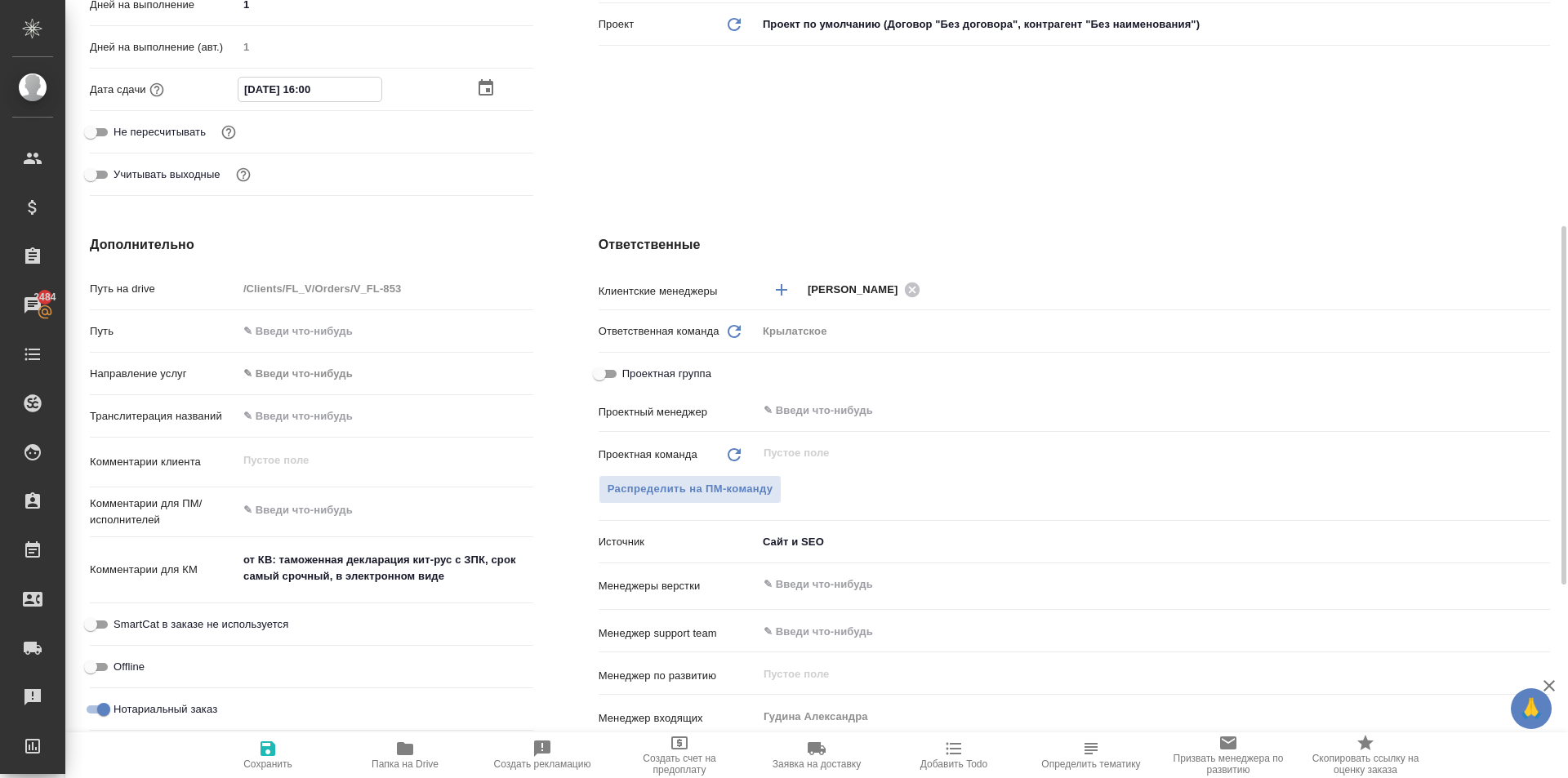
type input "[DATE] 16:00"
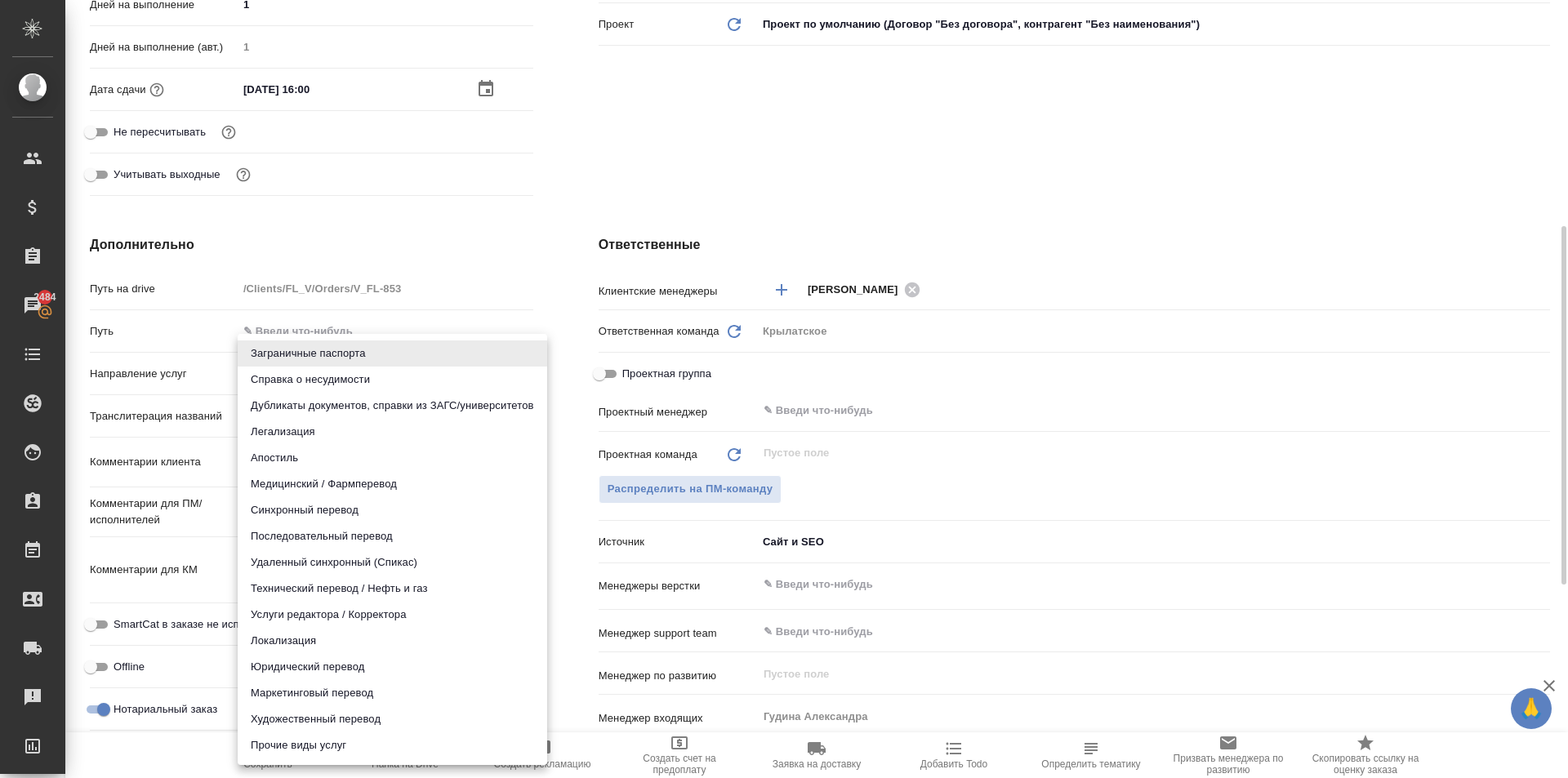
click at [286, 372] on body "🙏 .cls-1 fill:#fff; AWATERA [PERSON_NAME] Спецификации Заказы 2484 Чаты Todo Пр…" at bounding box center [784, 389] width 1568 height 778
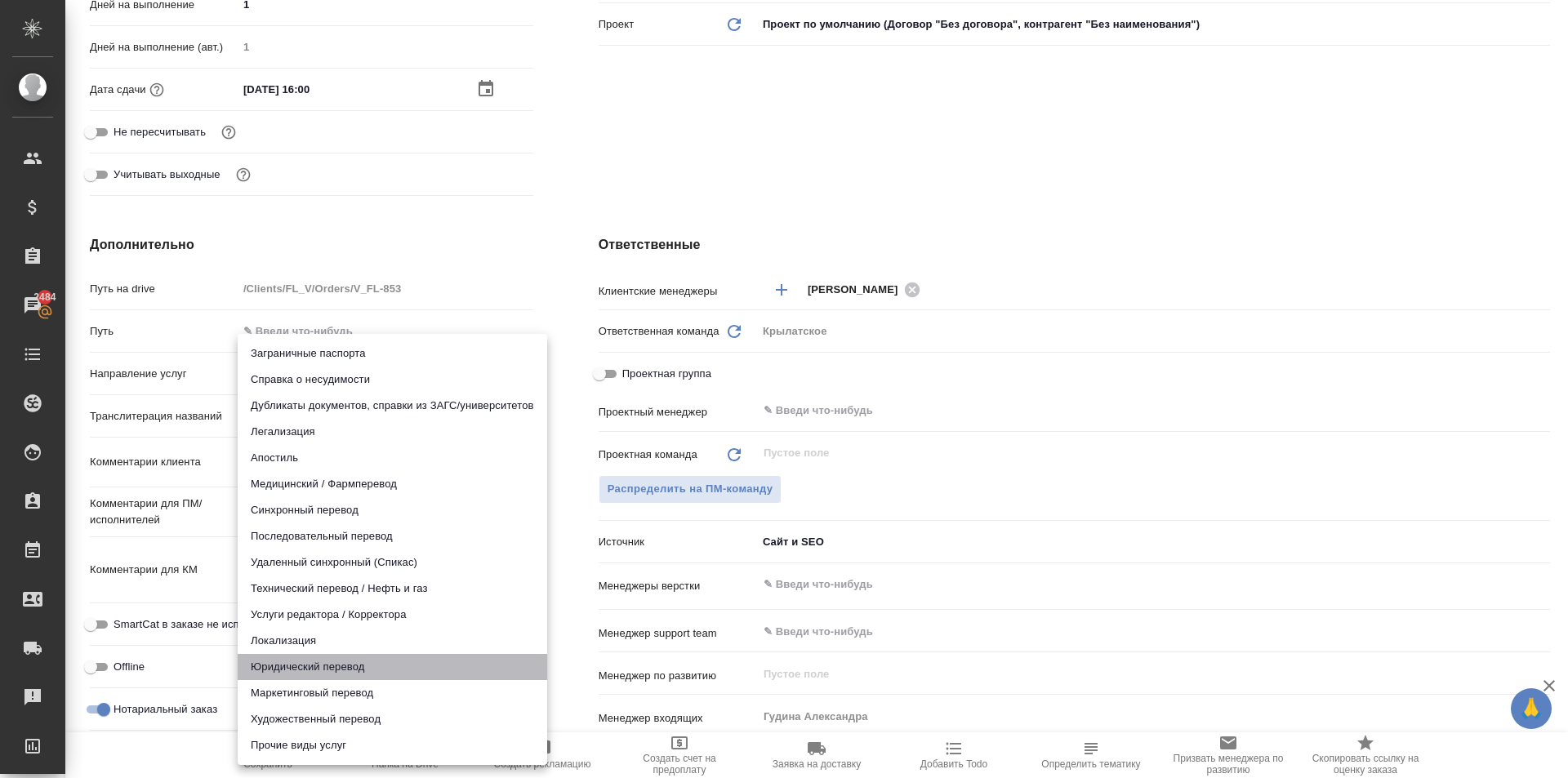
drag, startPoint x: 313, startPoint y: 667, endPoint x: 574, endPoint y: 568, distance: 279.1
click at [317, 667] on li "Юридический перевод" at bounding box center [392, 667] width 310 height 26
type input "legalTranslation"
type textarea "x"
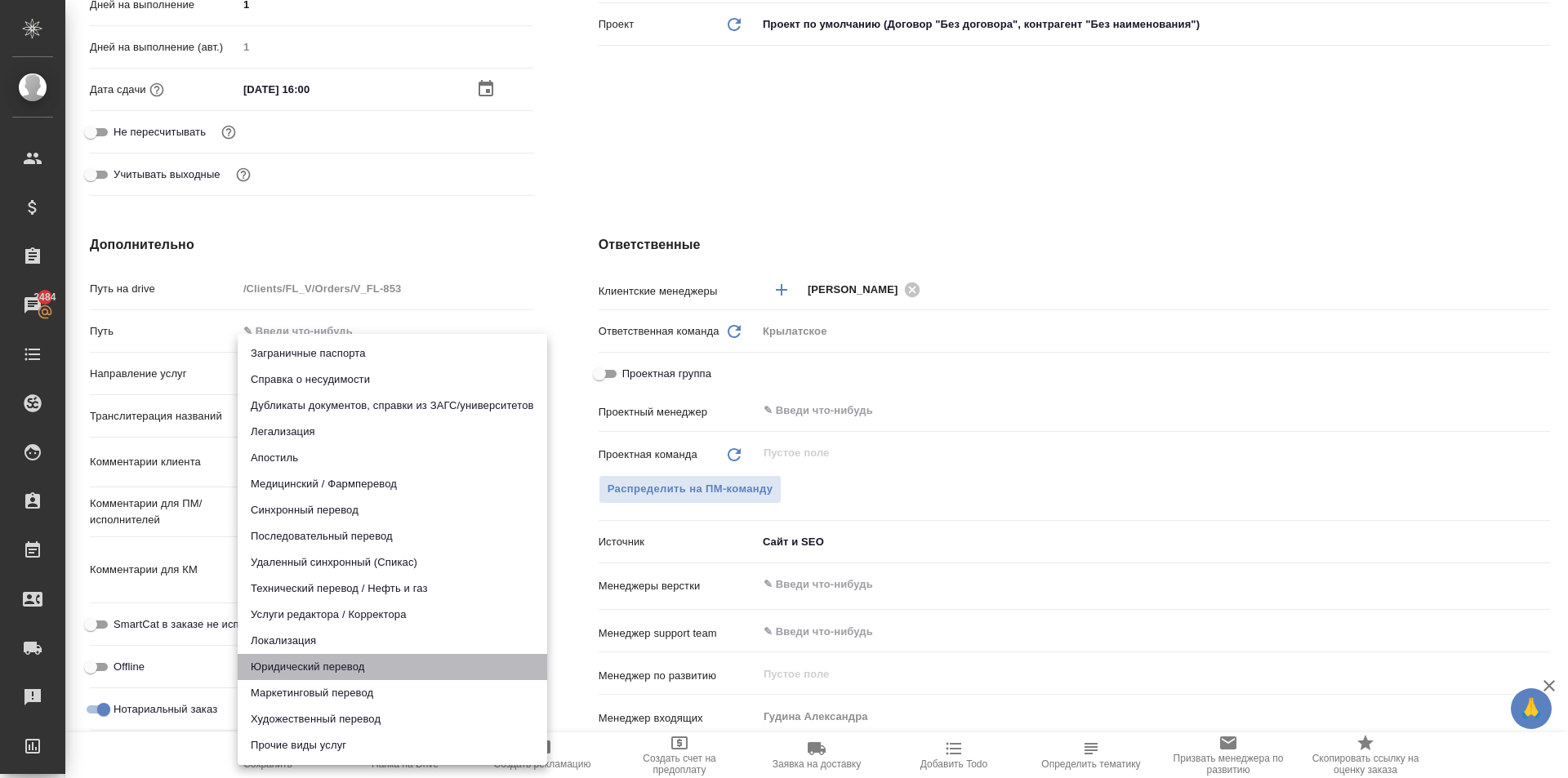
type textarea "x"
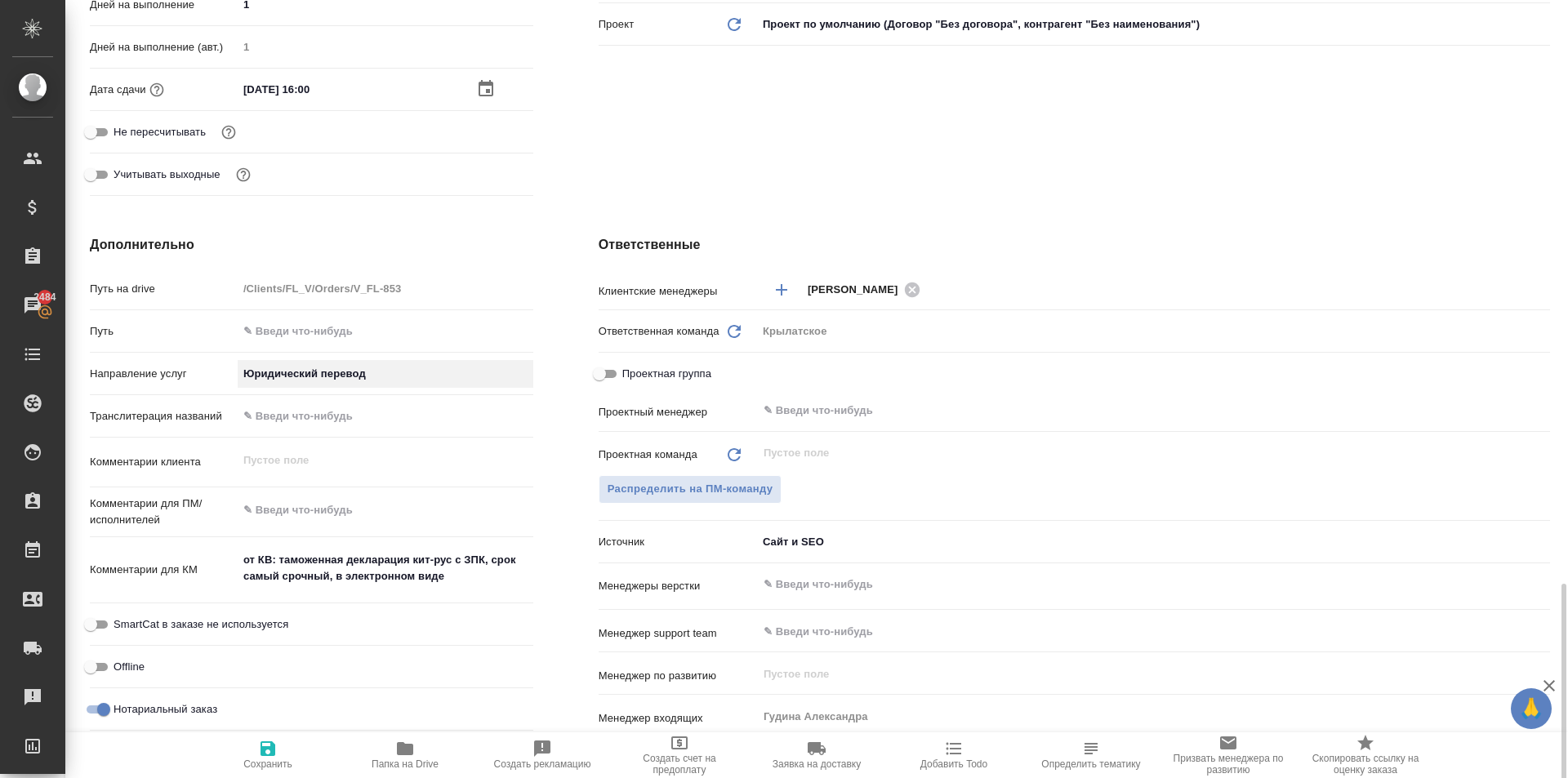
scroll to position [909, 0]
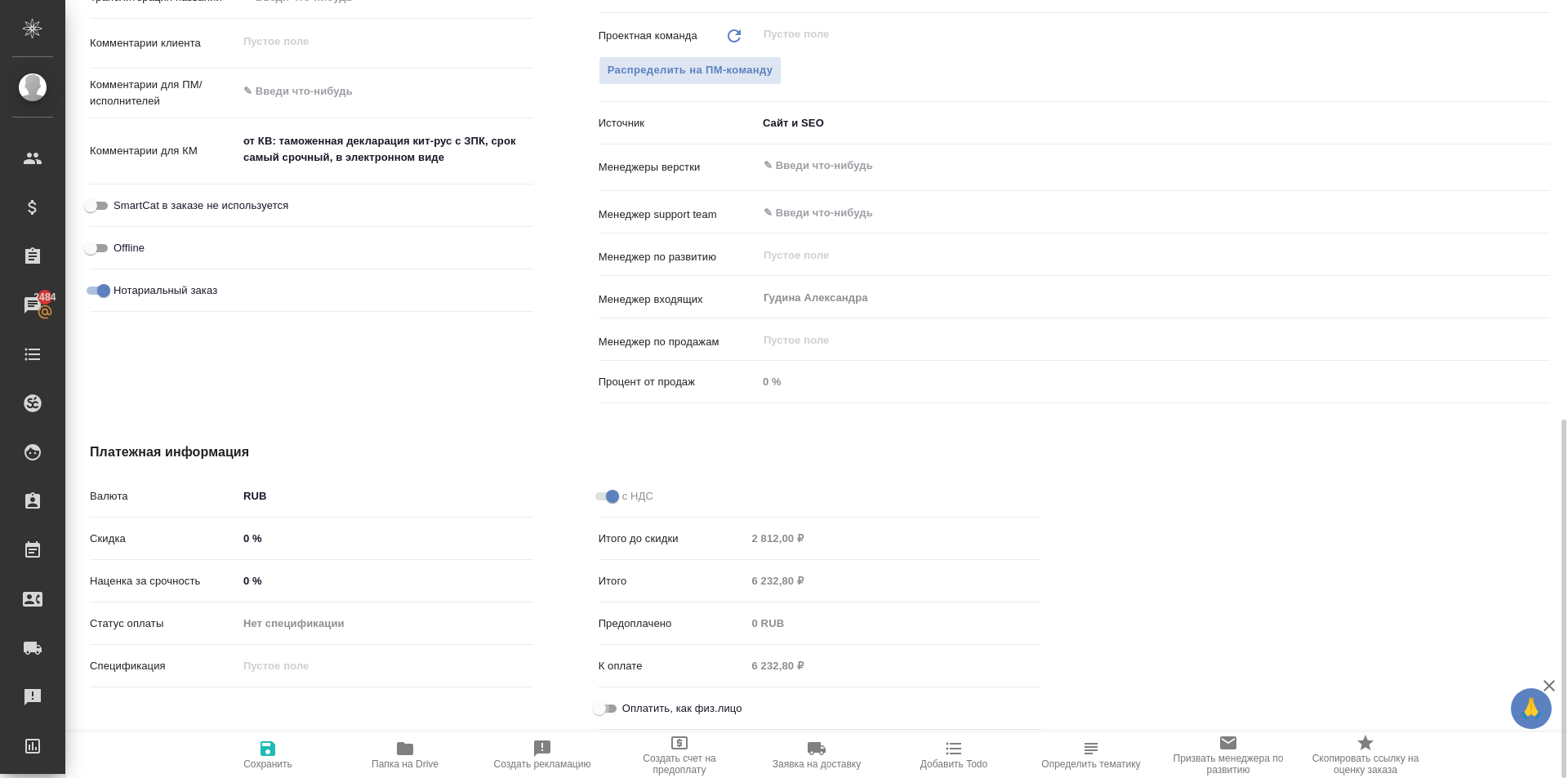
drag, startPoint x: 605, startPoint y: 702, endPoint x: 501, endPoint y: 632, distance: 125.4
click at [603, 702] on input "Оплатить, как физ.лицо" at bounding box center [600, 709] width 58 height 19
checkbox input "true"
type textarea "x"
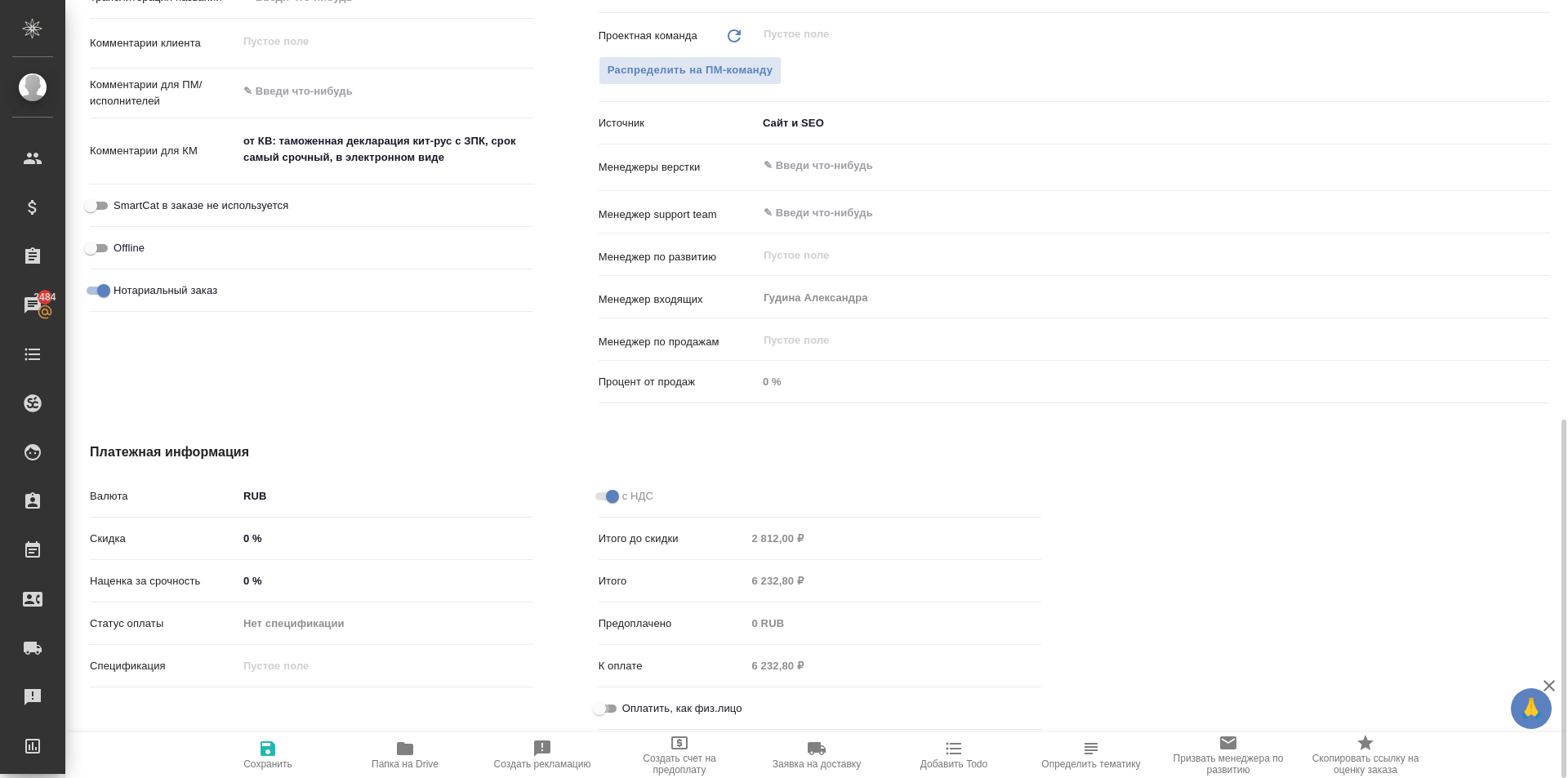
type textarea "x"
click at [273, 750] on icon "button" at bounding box center [268, 749] width 15 height 15
type textarea "x"
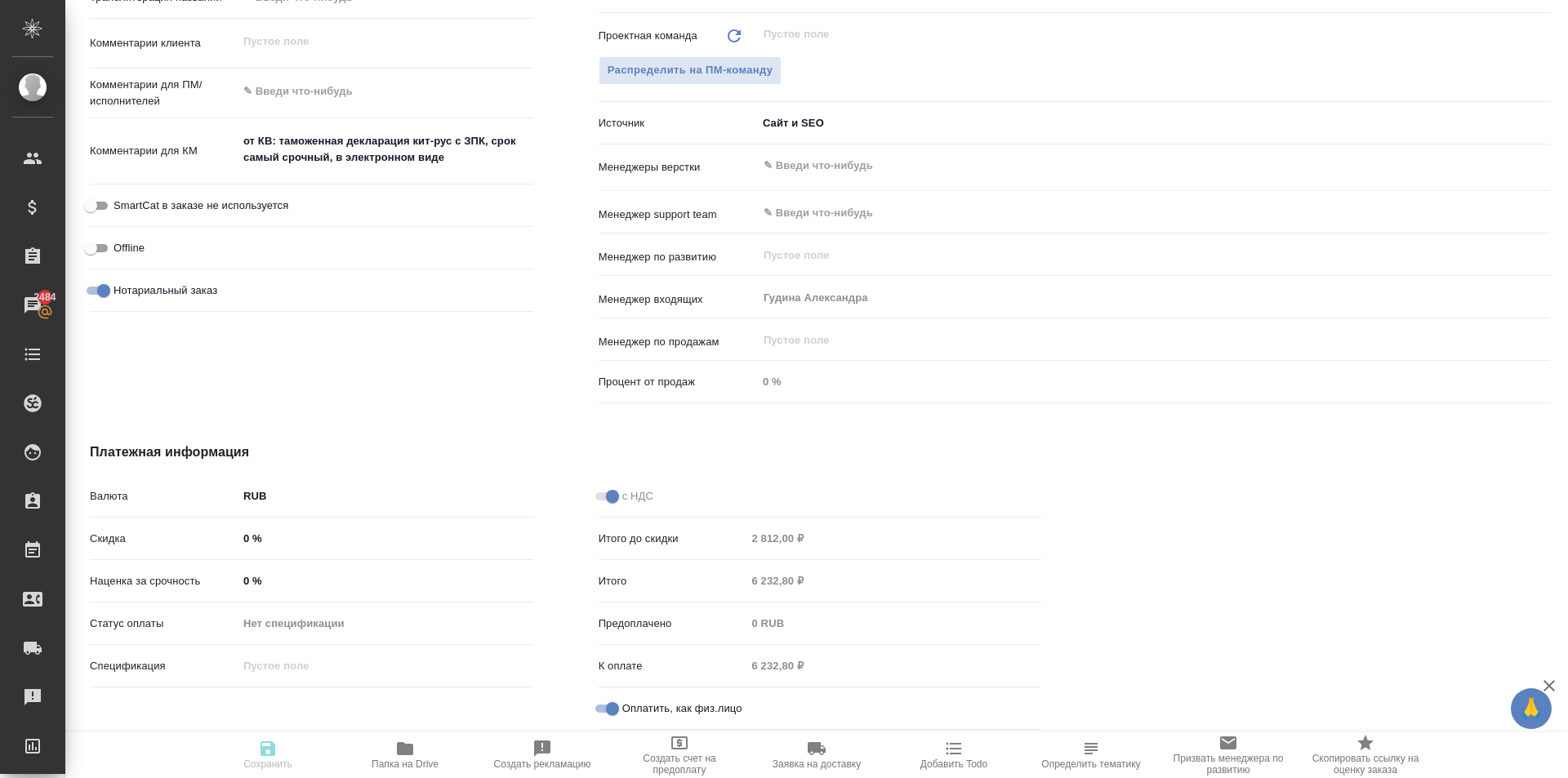
type textarea "x"
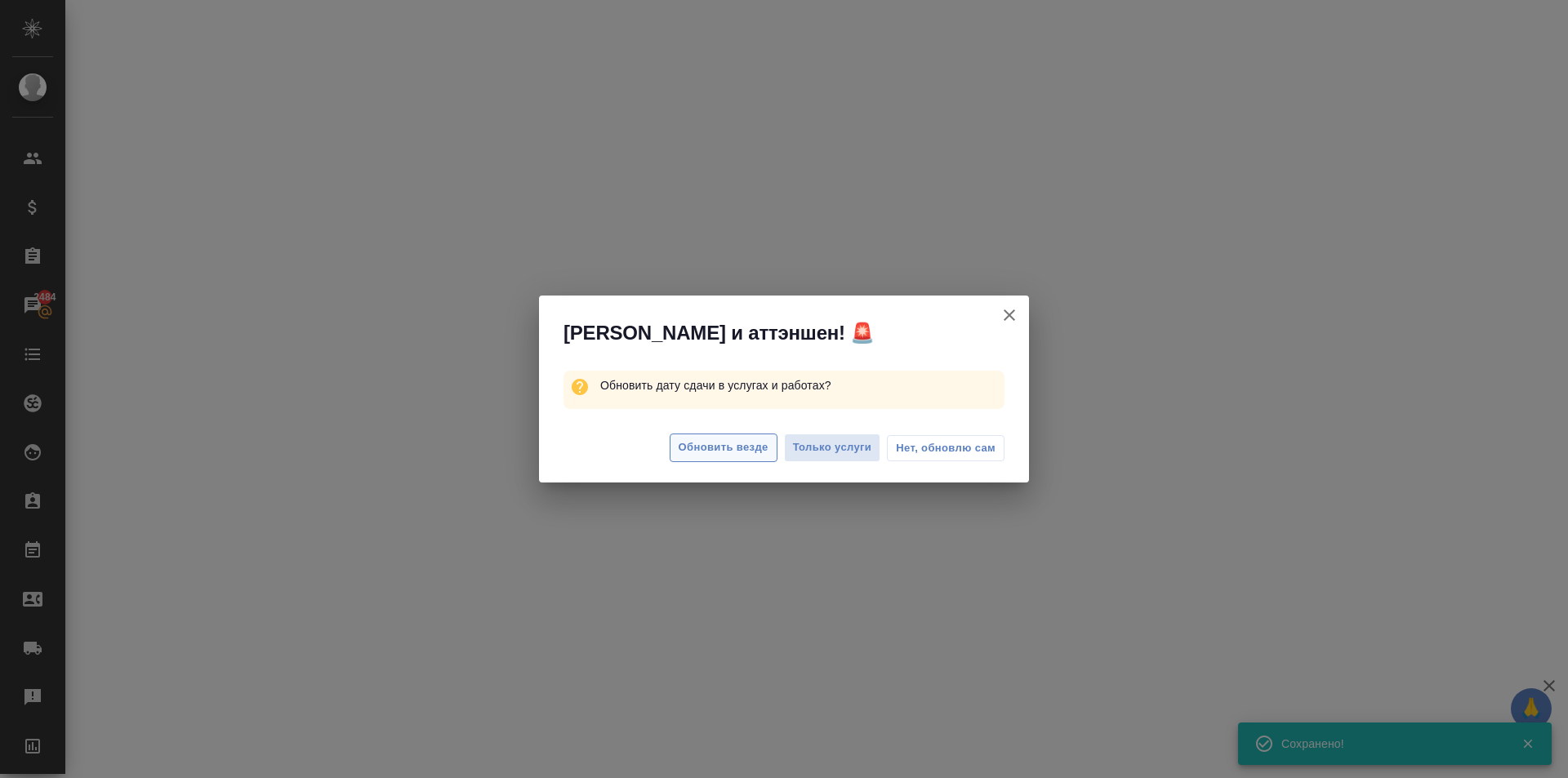
click at [713, 449] on span "Обновить везде" at bounding box center [723, 447] width 90 height 19
select select "RU"
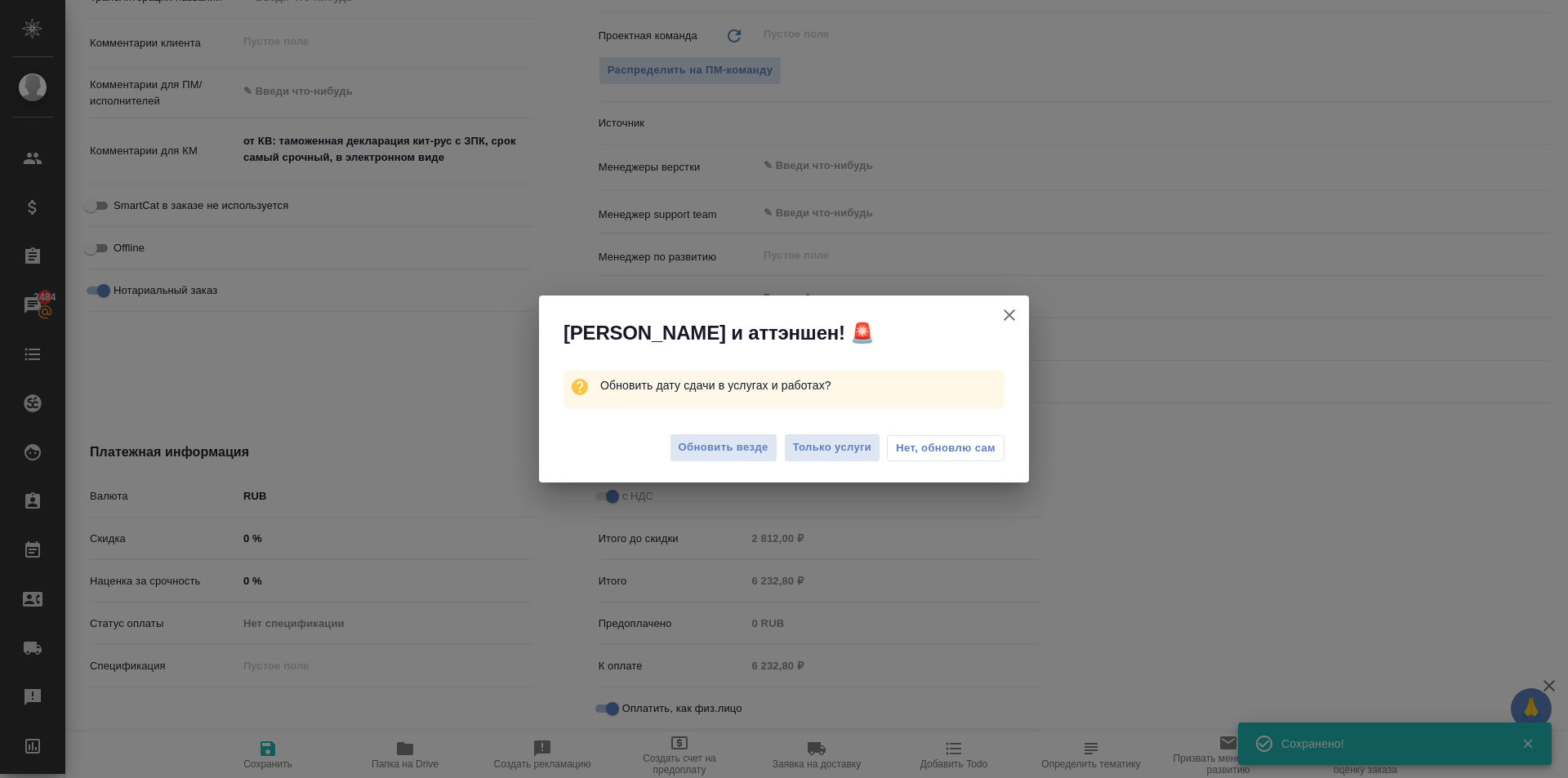
type textarea "x"
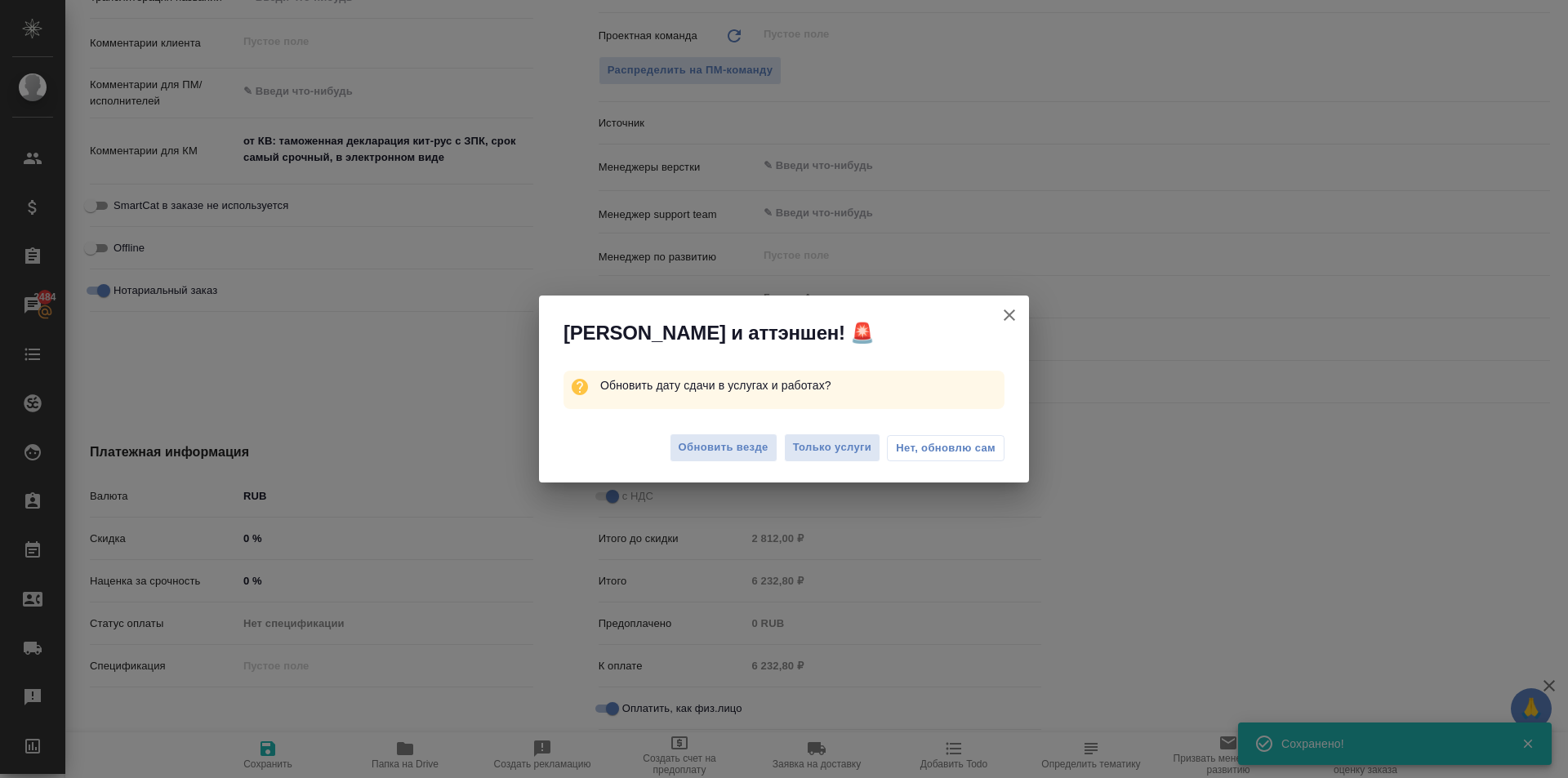
type textarea "x"
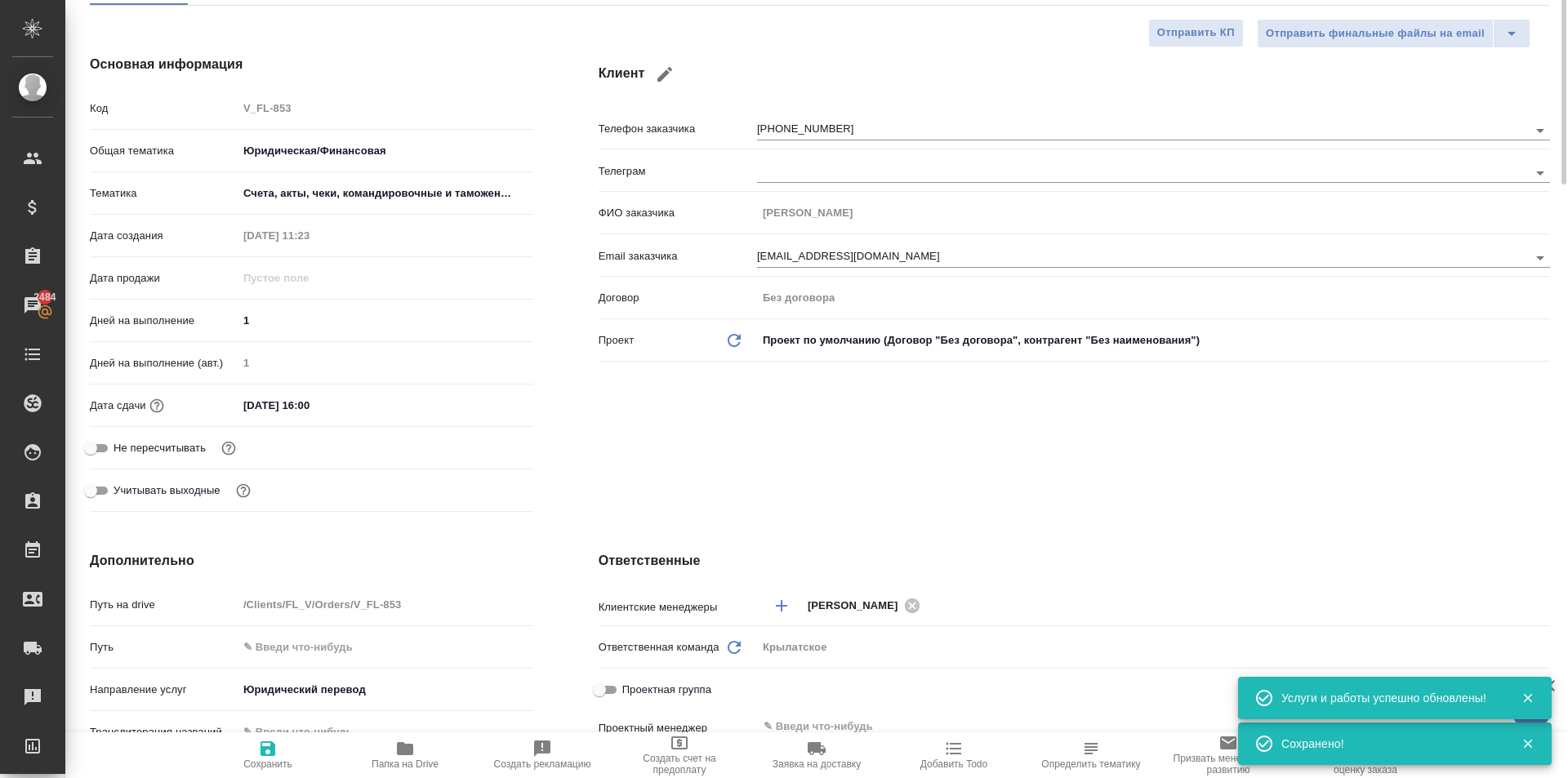
scroll to position [0, 0]
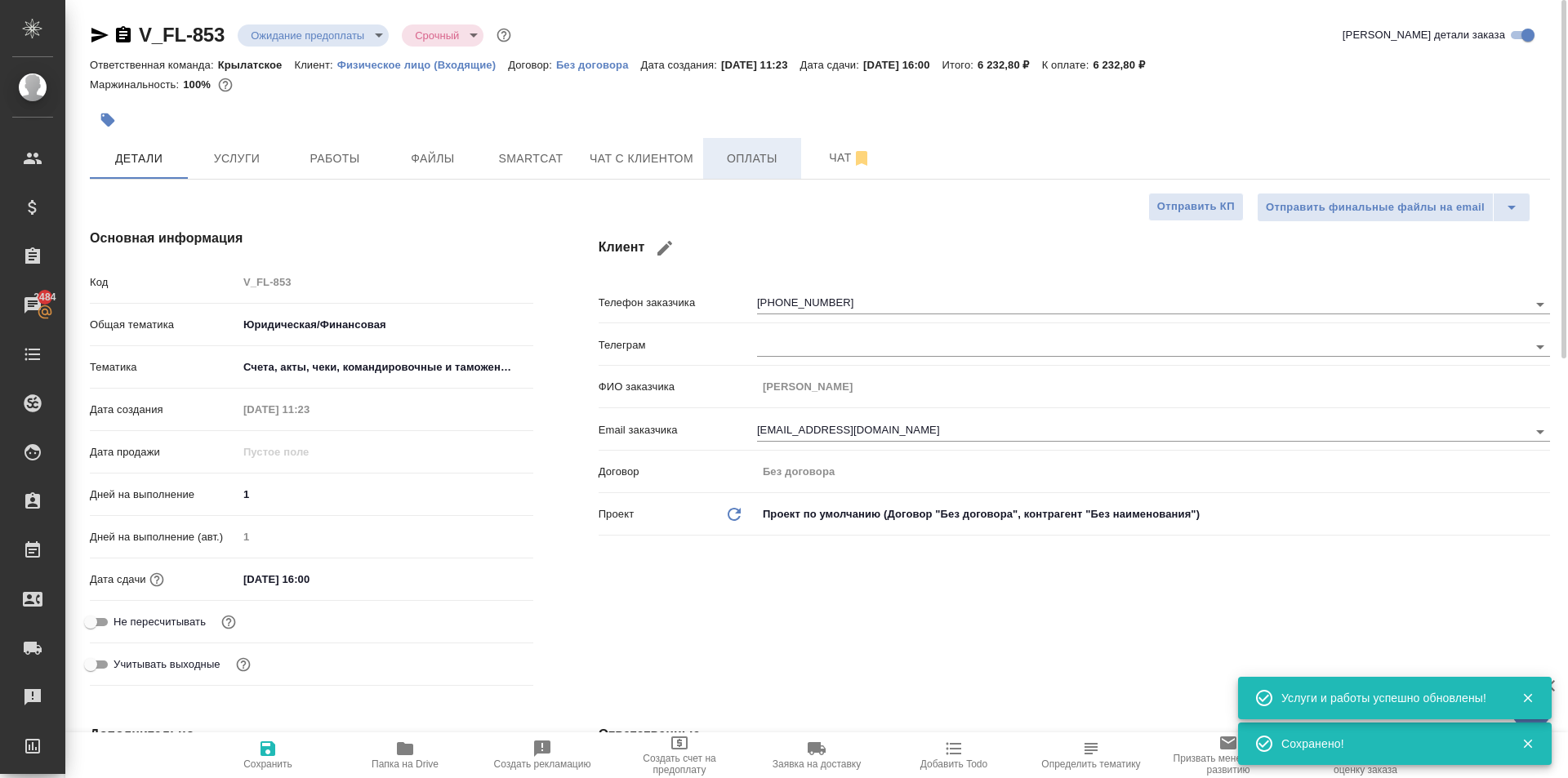
drag, startPoint x: 754, startPoint y: 189, endPoint x: 752, endPoint y: 171, distance: 18.1
click at [752, 171] on button "Оплаты" at bounding box center [751, 159] width 98 height 41
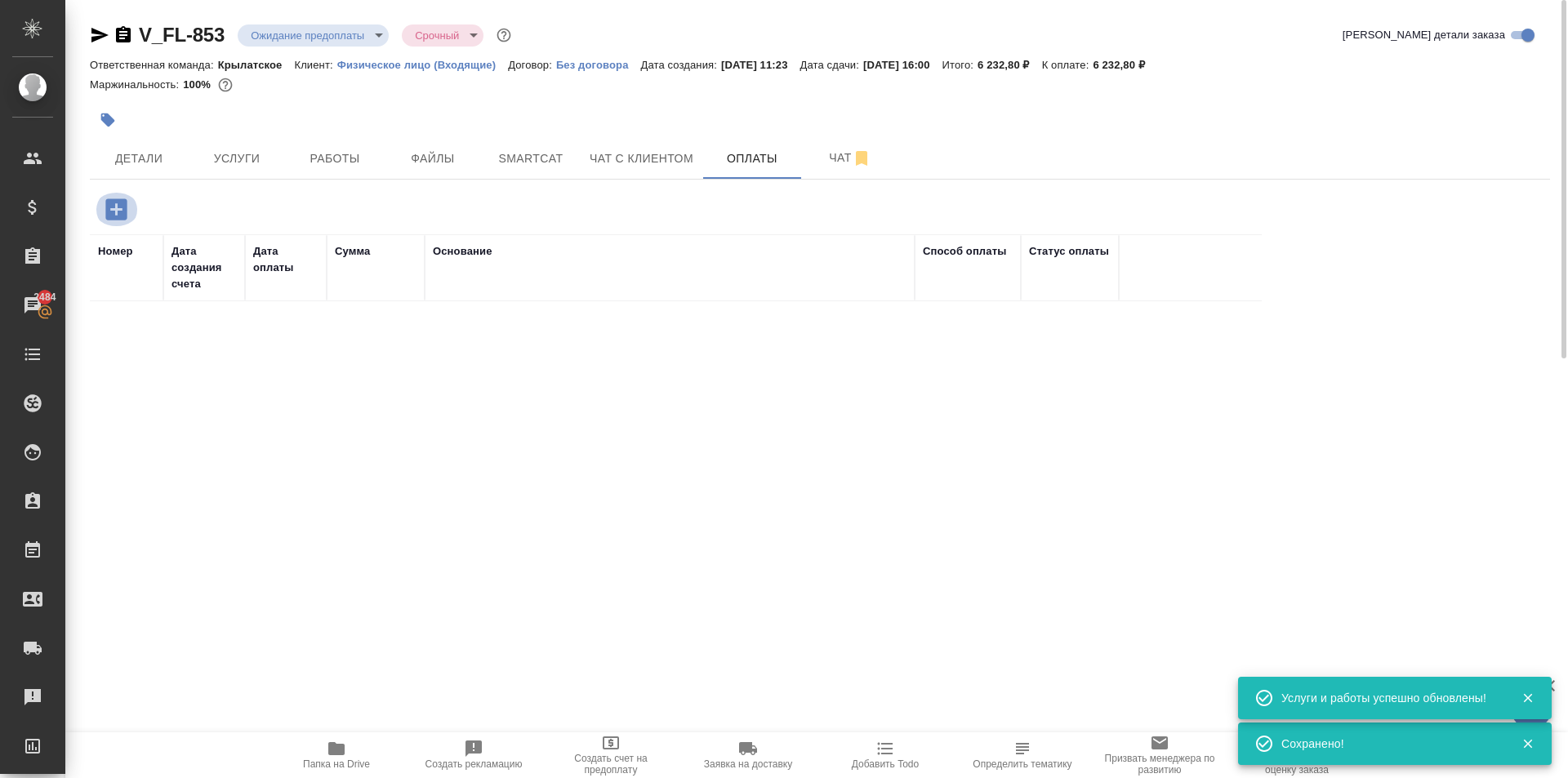
click at [110, 224] on button "button" at bounding box center [116, 209] width 45 height 33
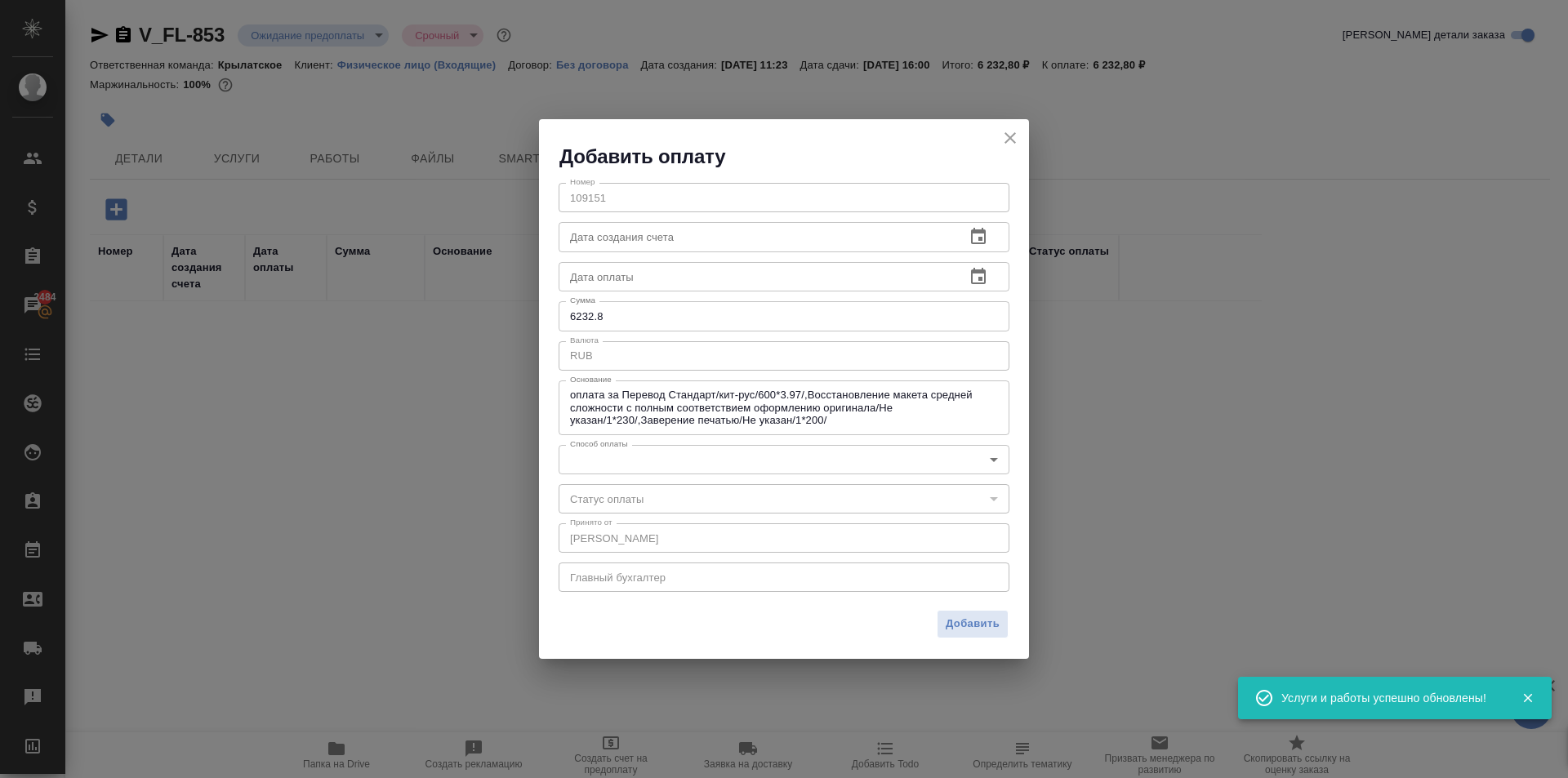
click at [631, 472] on body "🙏 .cls-1 fill:#fff; AWATERA [PERSON_NAME] Спецификации Заказы 2484 Чаты Todo Пр…" at bounding box center [784, 389] width 1568 height 778
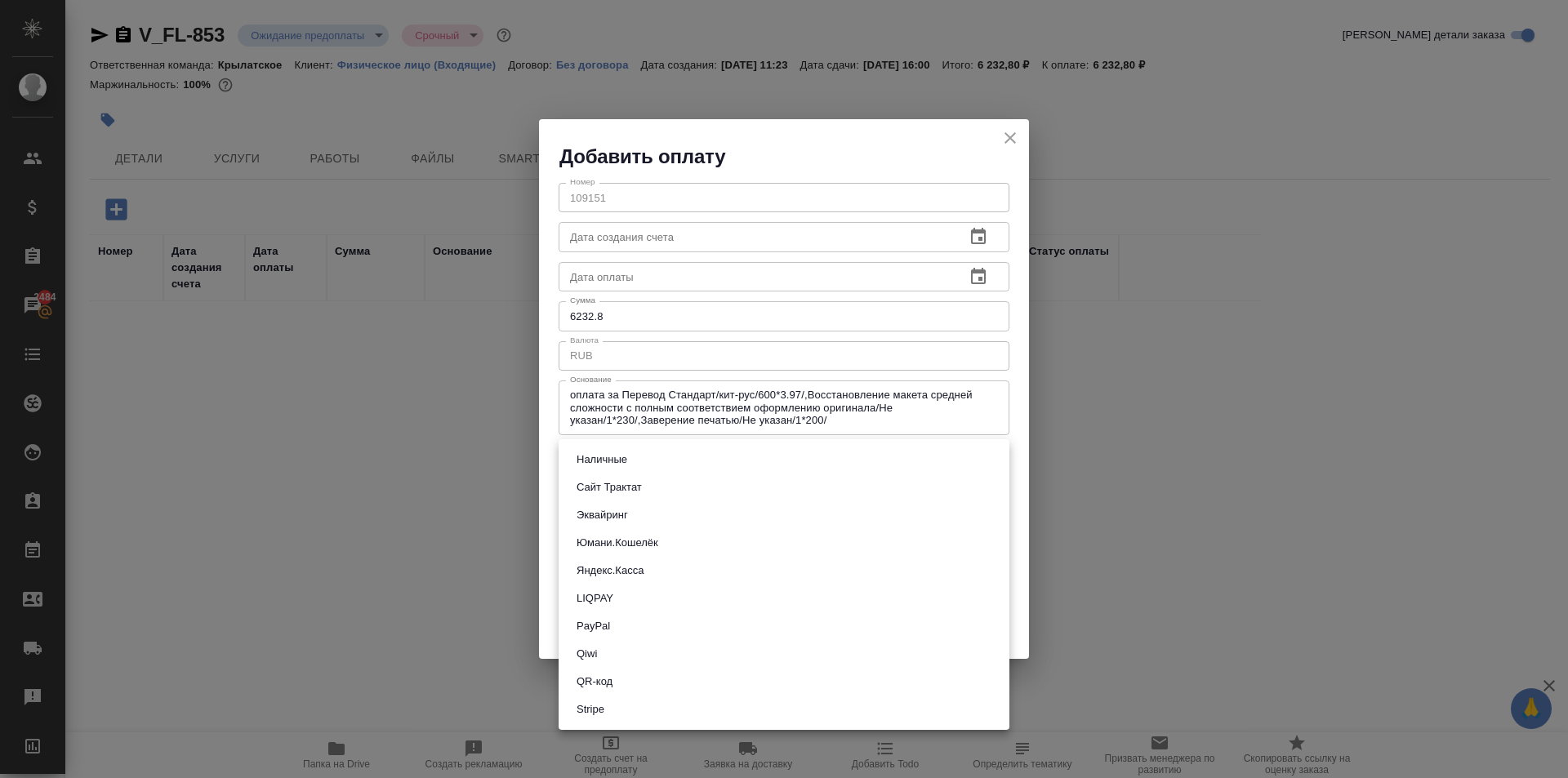
click at [631, 494] on button "Сайт Трактат" at bounding box center [608, 488] width 75 height 18
type input "site-traktat"
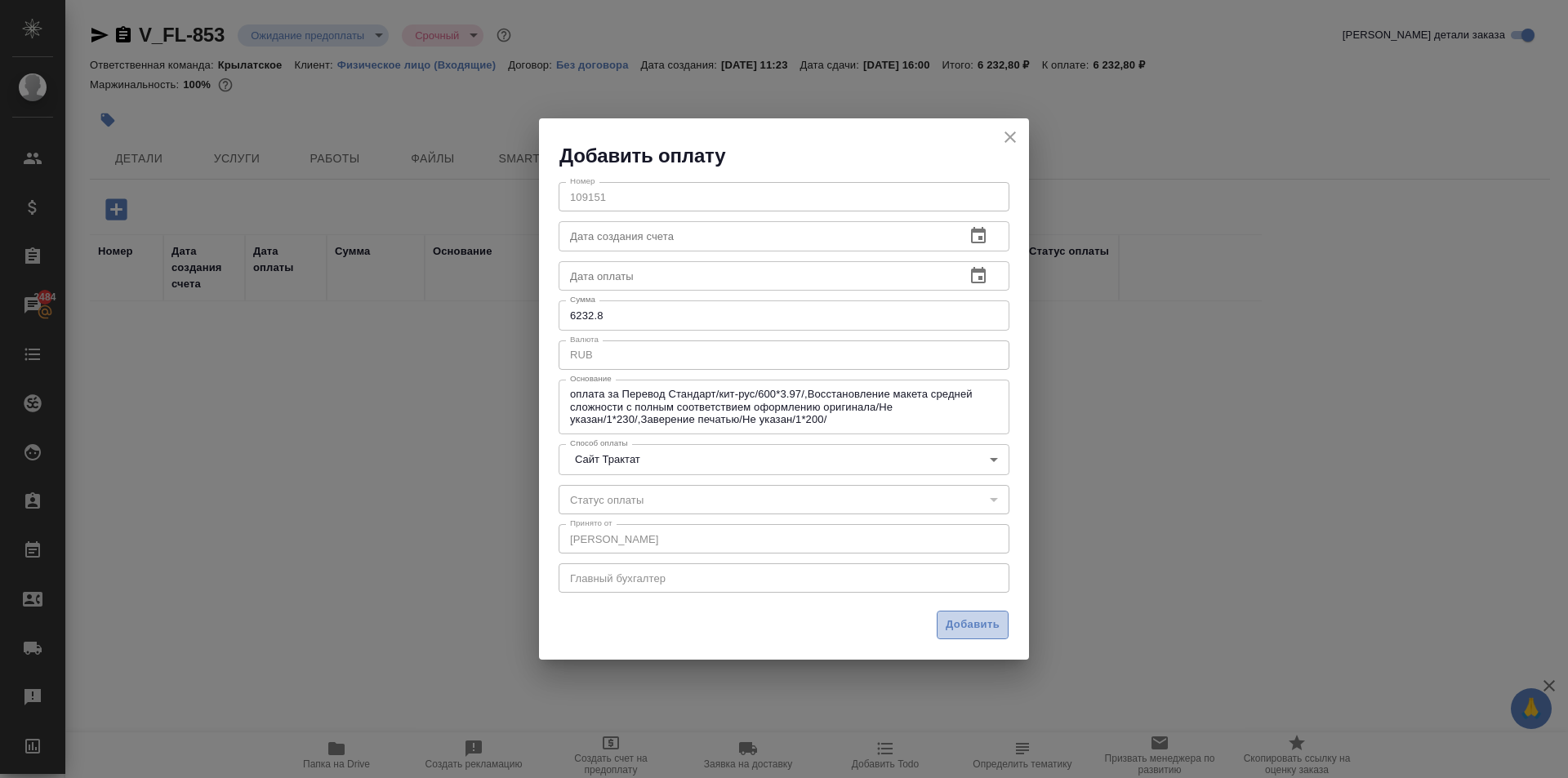
click at [991, 617] on span "Добавить" at bounding box center [971, 625] width 54 height 19
type input "0"
type input "auto-kassa"
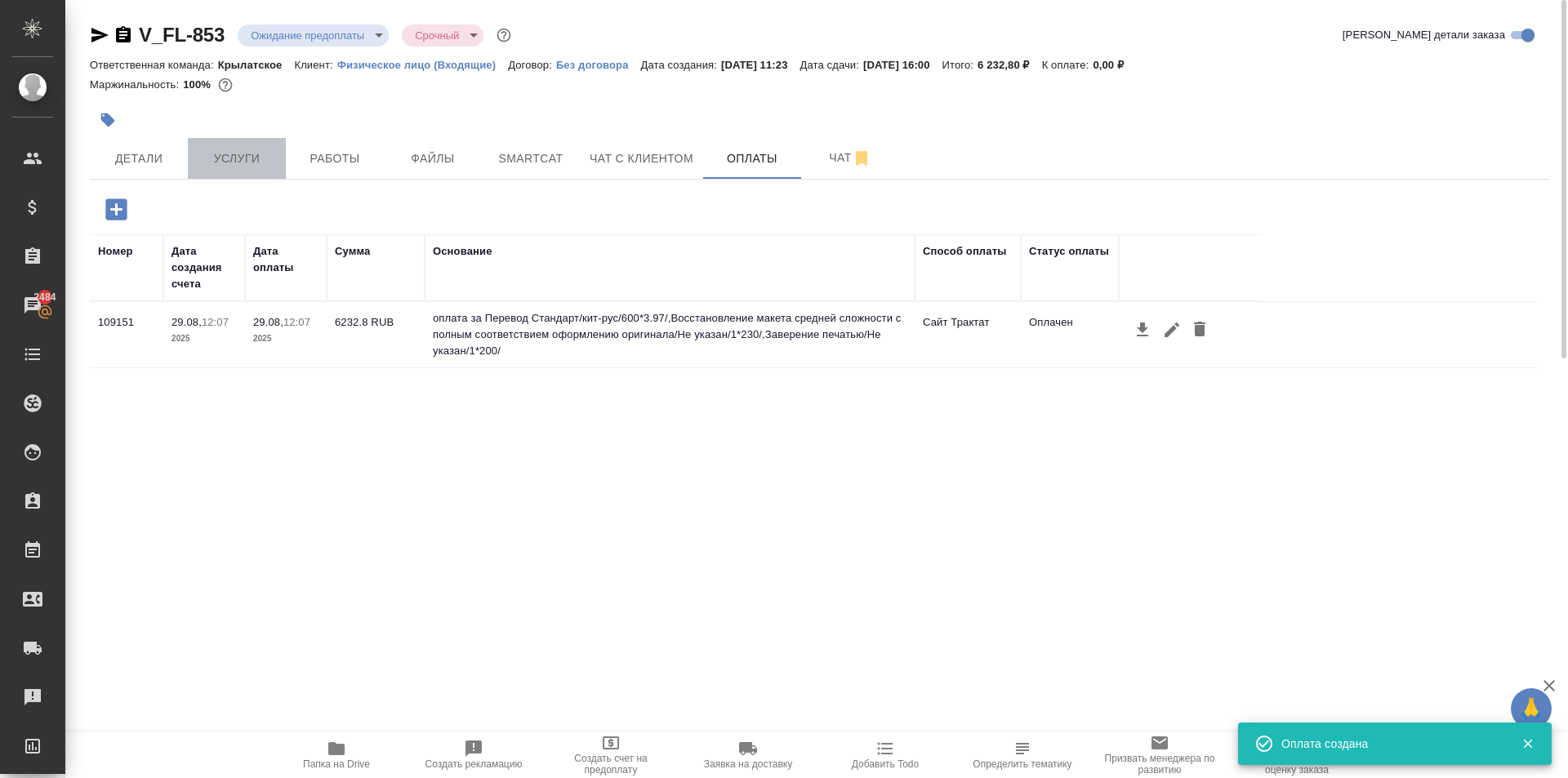
click at [238, 162] on span "Услуги" at bounding box center [237, 159] width 79 height 20
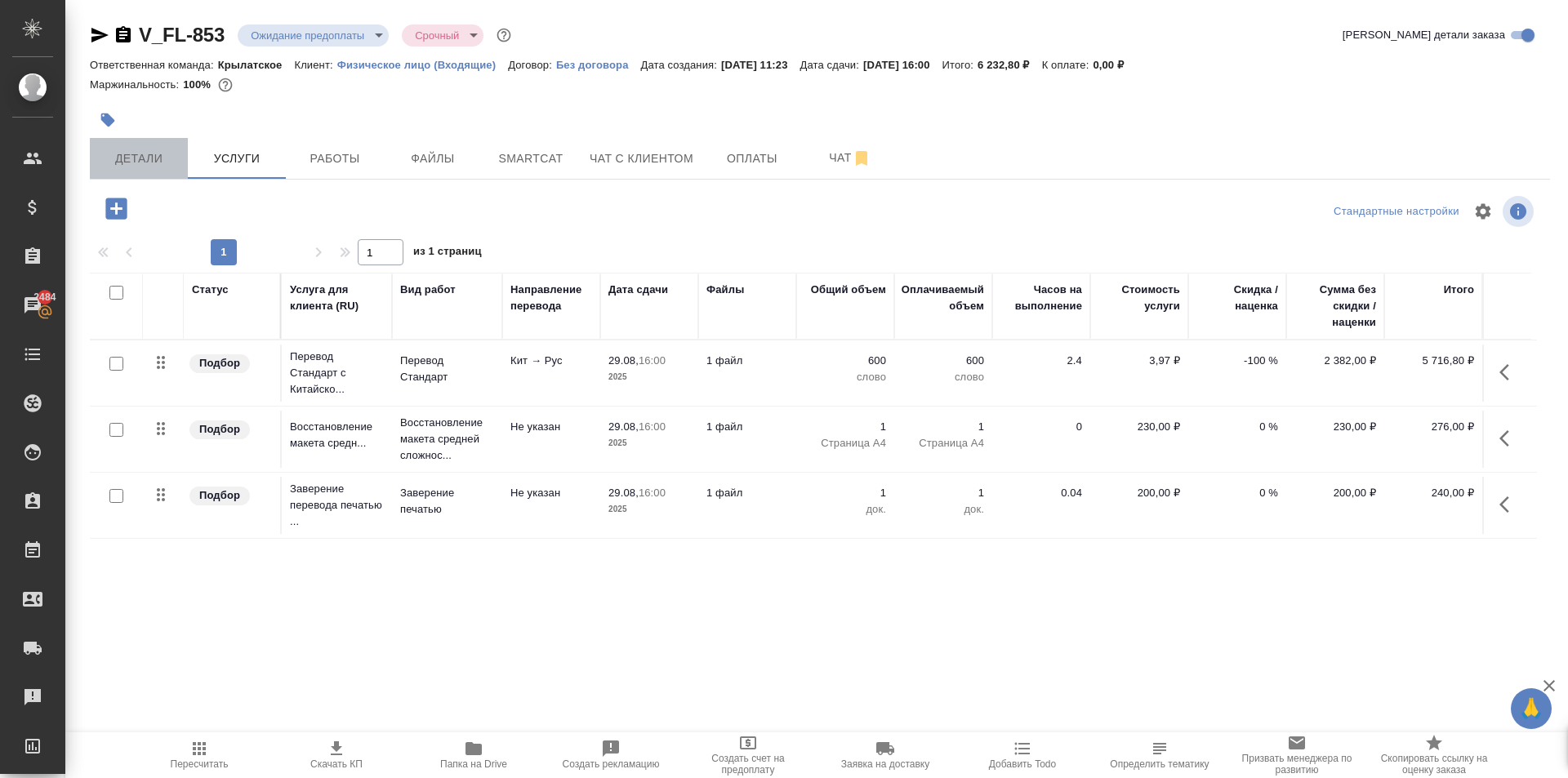
click at [157, 145] on button "Детали" at bounding box center [138, 159] width 98 height 41
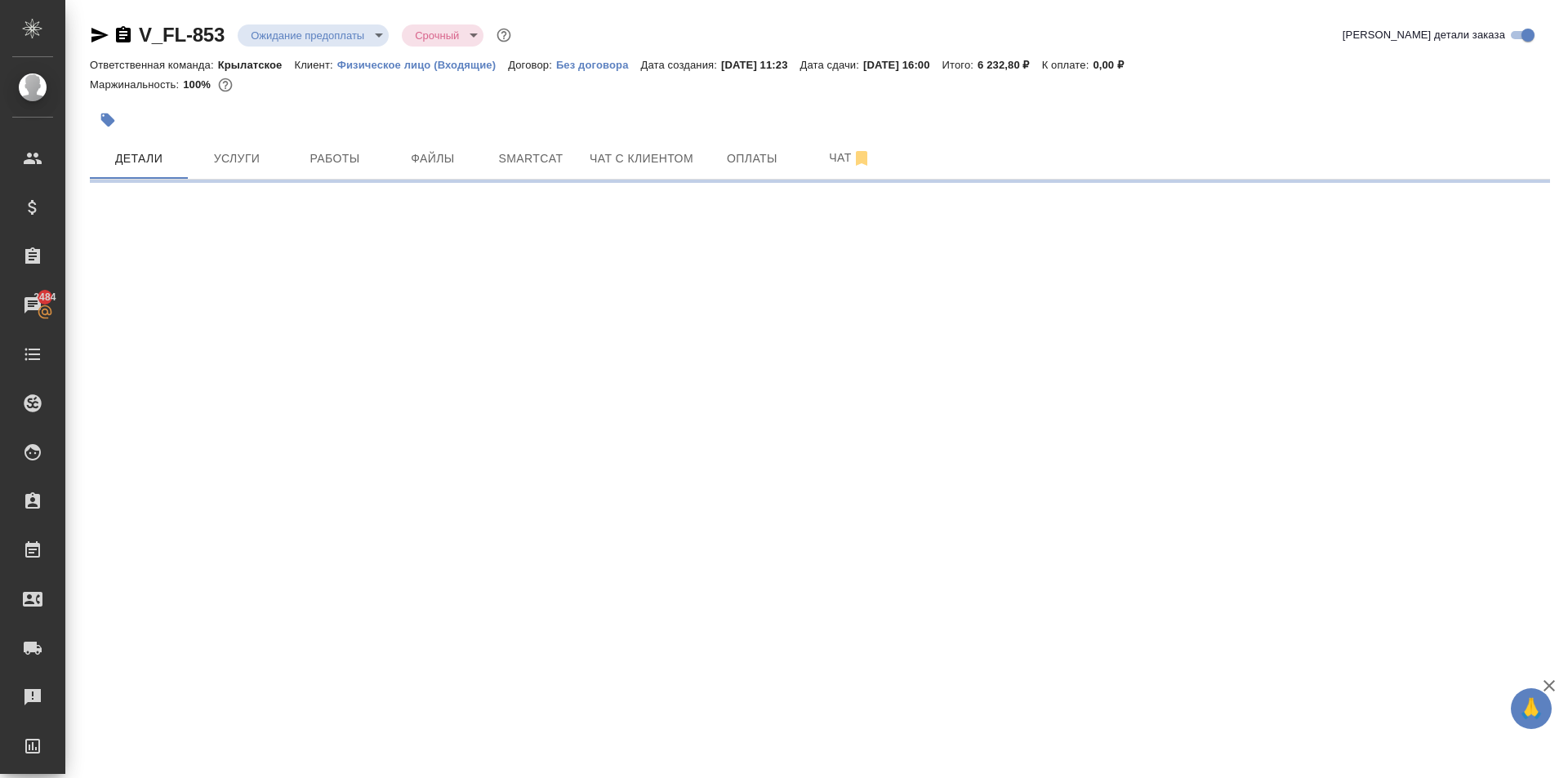
select select "RU"
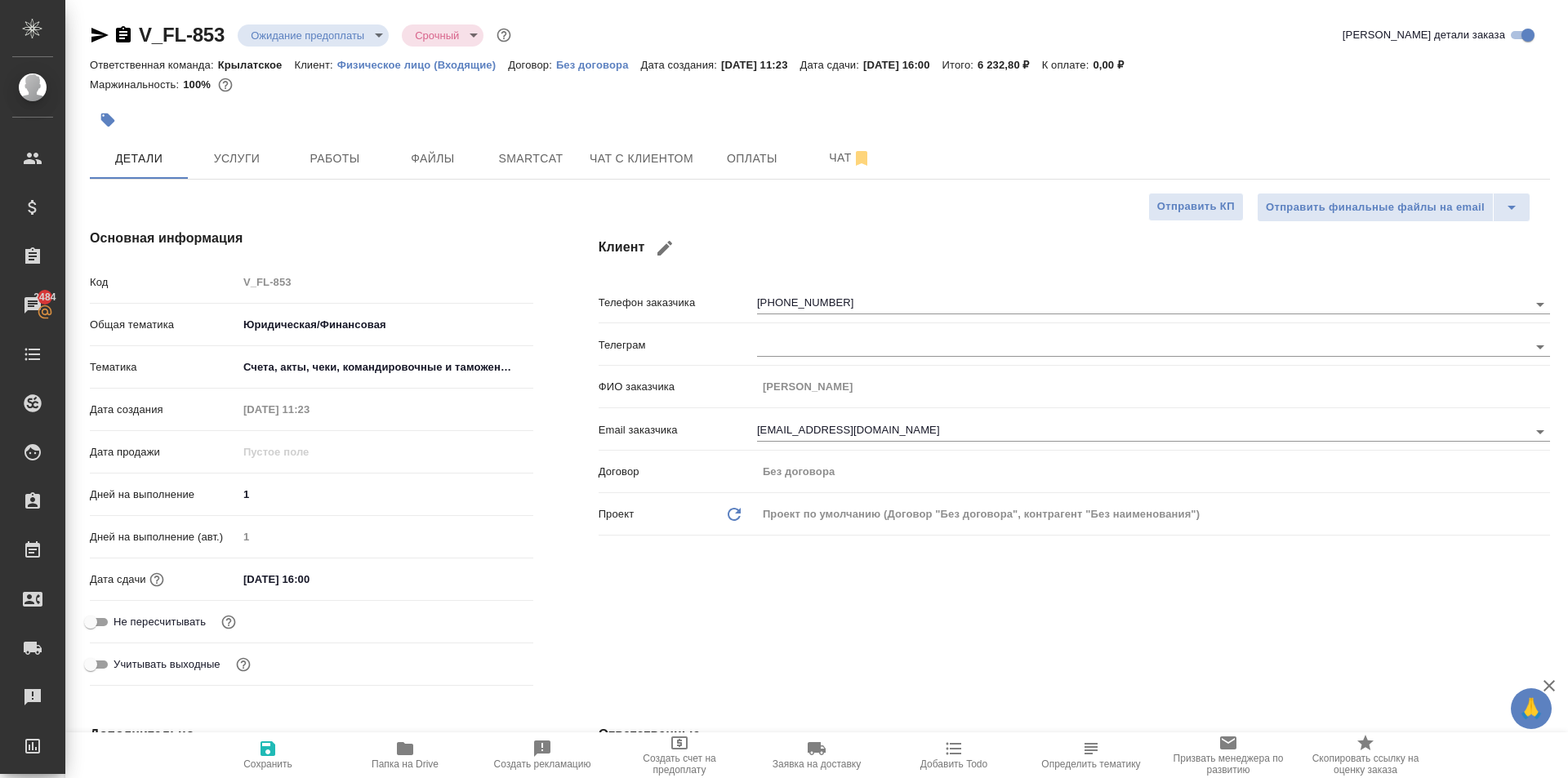
type textarea "x"
drag, startPoint x: 340, startPoint y: 580, endPoint x: 306, endPoint y: 605, distance: 42.2
click at [306, 605] on div "Дата сдачи [DATE] 16:00" at bounding box center [311, 587] width 444 height 43
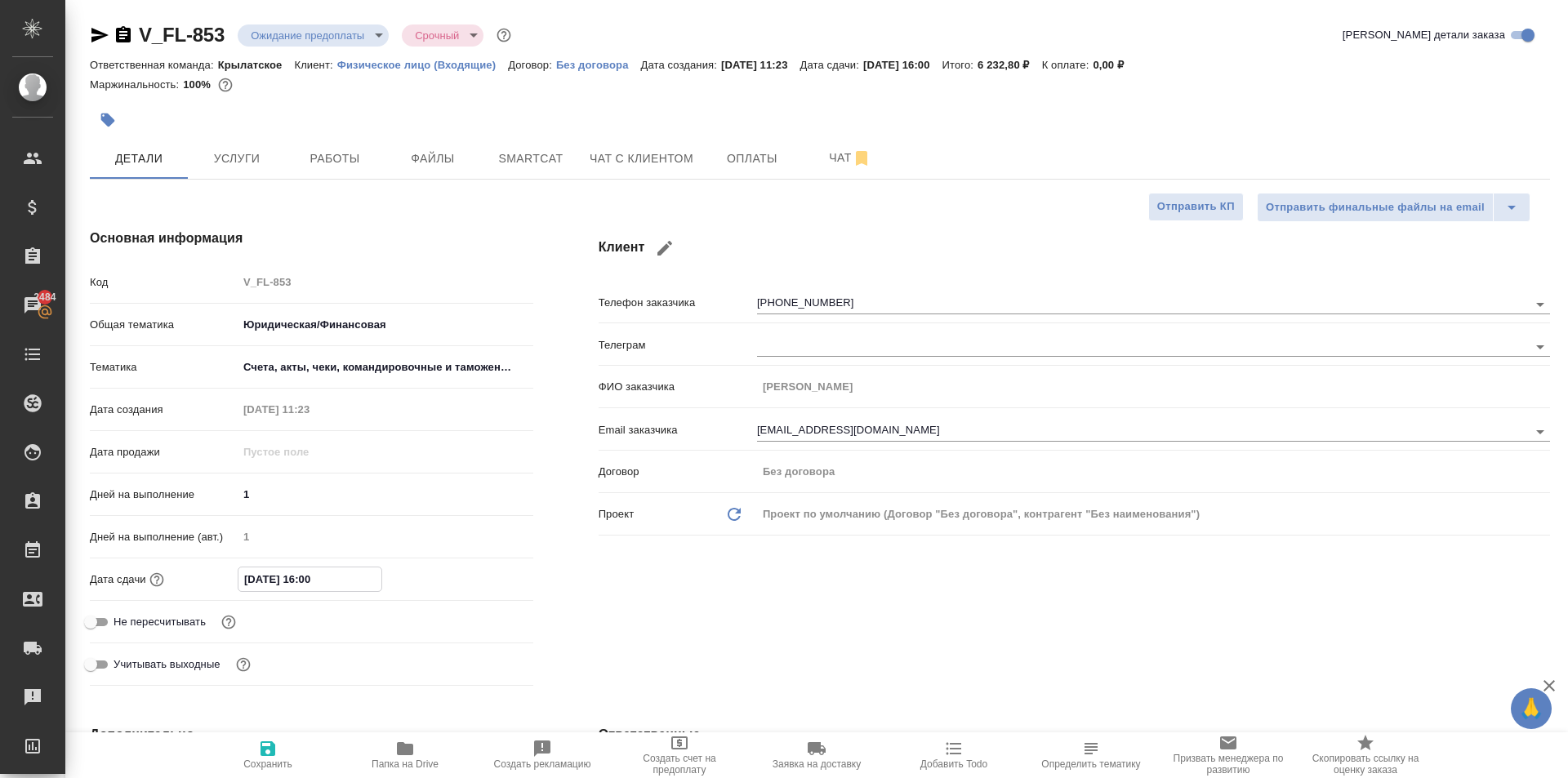
type input "[DATE] 17:__"
type textarea "x"
type input "[DATE] 17:0_"
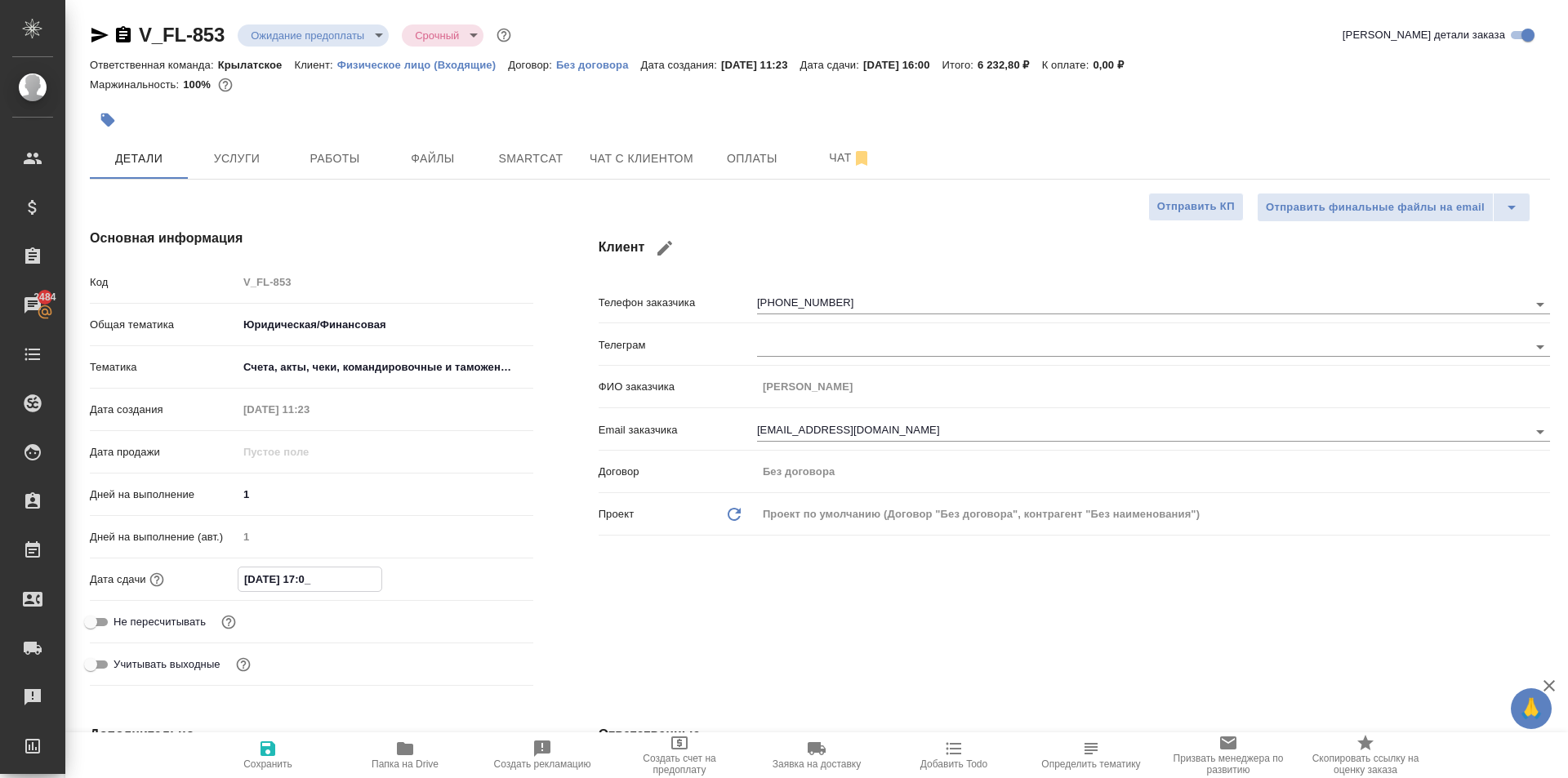
type textarea "x"
type input "[DATE] 17:00"
type textarea "x"
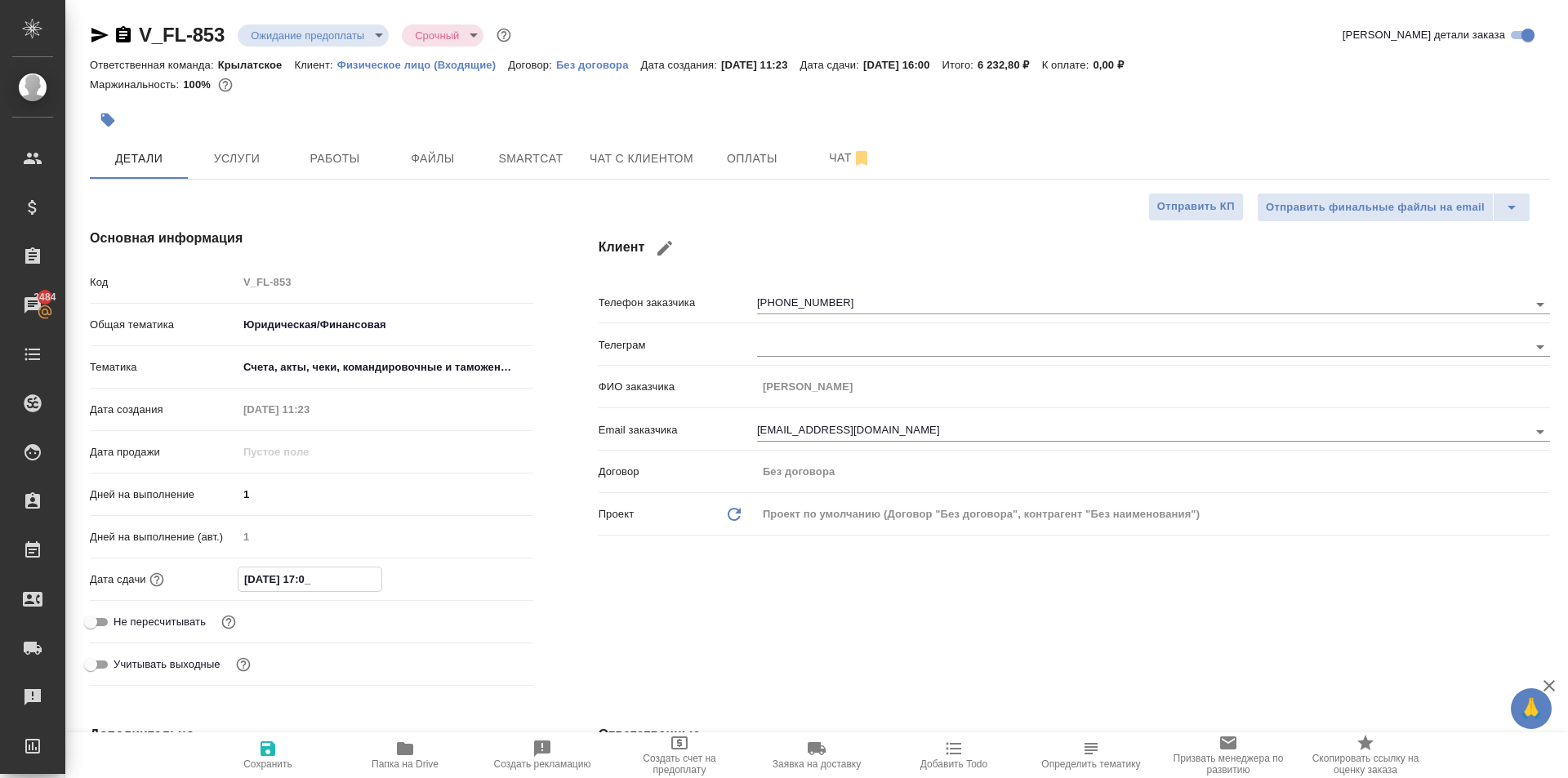
type textarea "x"
type input "[DATE] 17:00"
click at [302, 765] on span "Сохранить" at bounding box center [268, 755] width 118 height 31
type textarea "x"
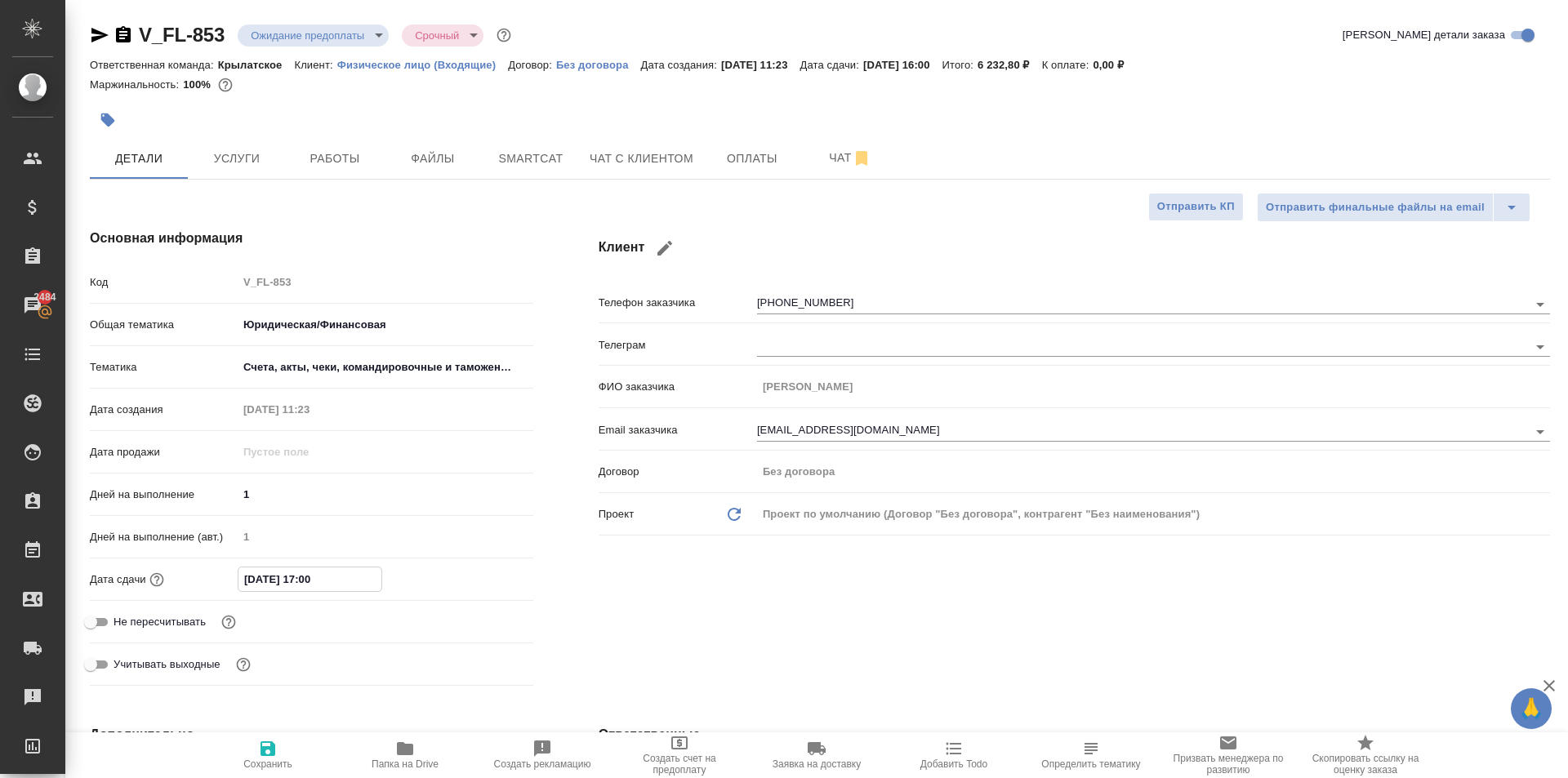
type textarea "x"
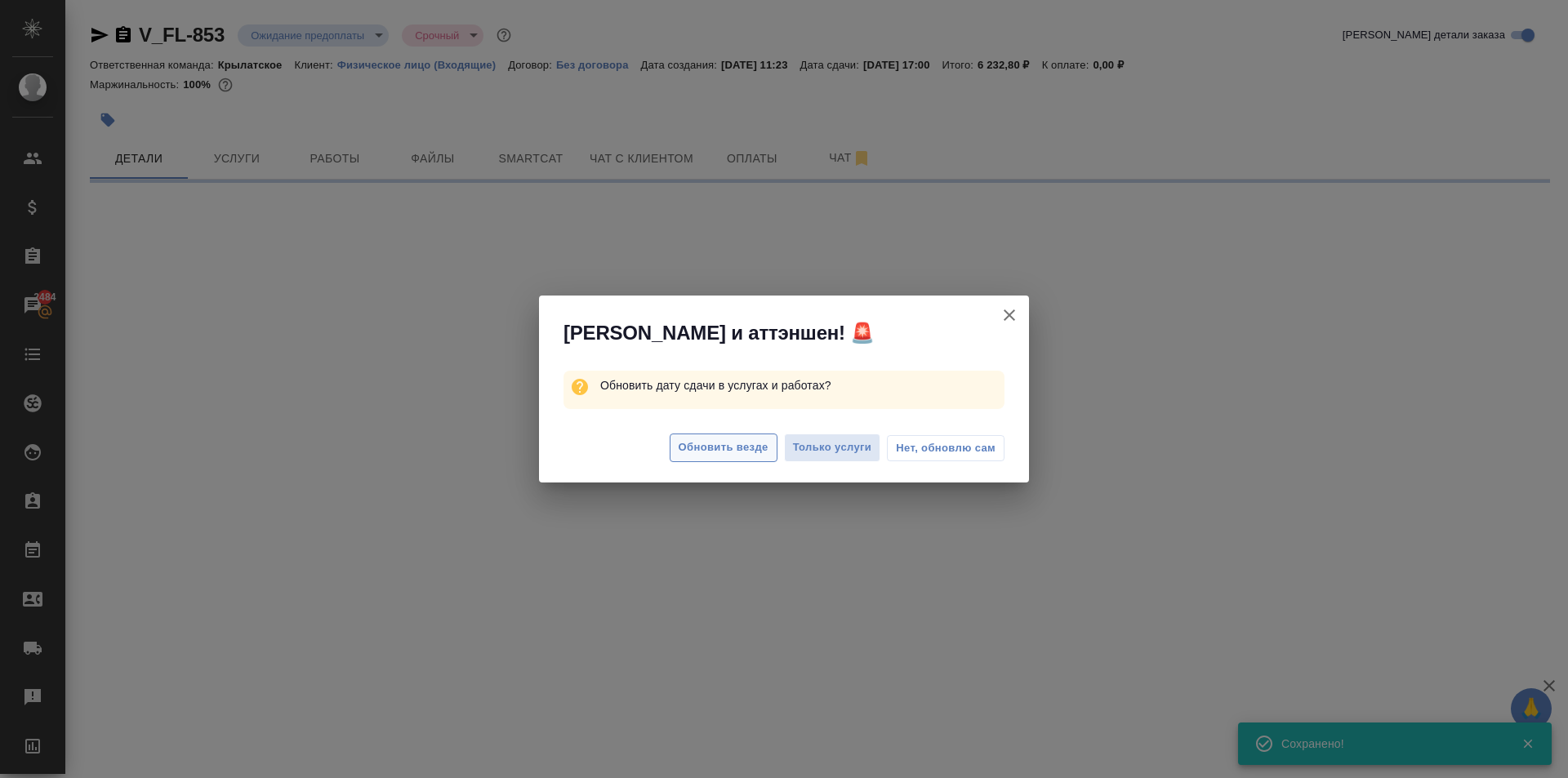
click at [742, 445] on span "Обновить везде" at bounding box center [723, 447] width 90 height 19
select select "RU"
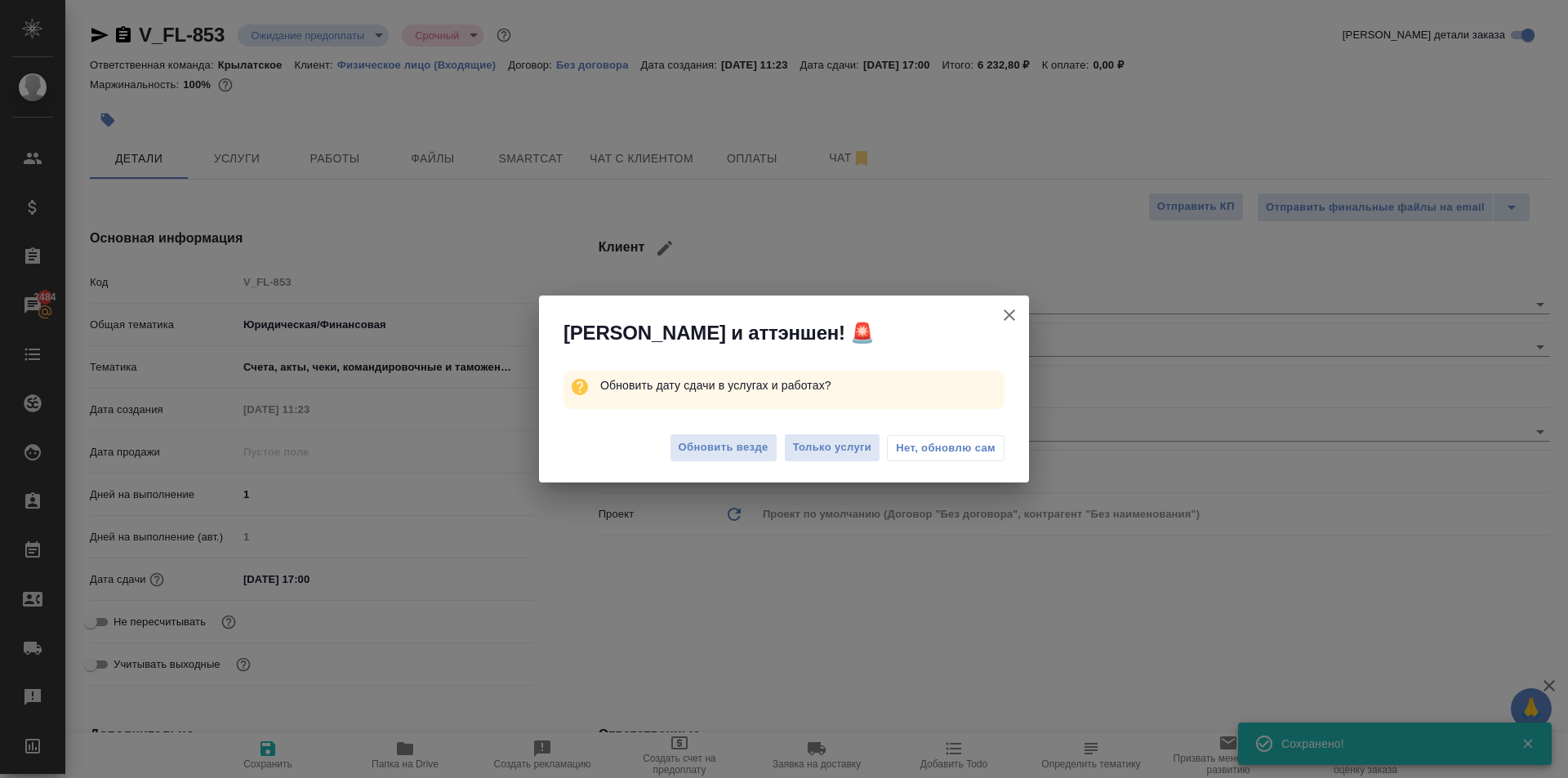
type textarea "x"
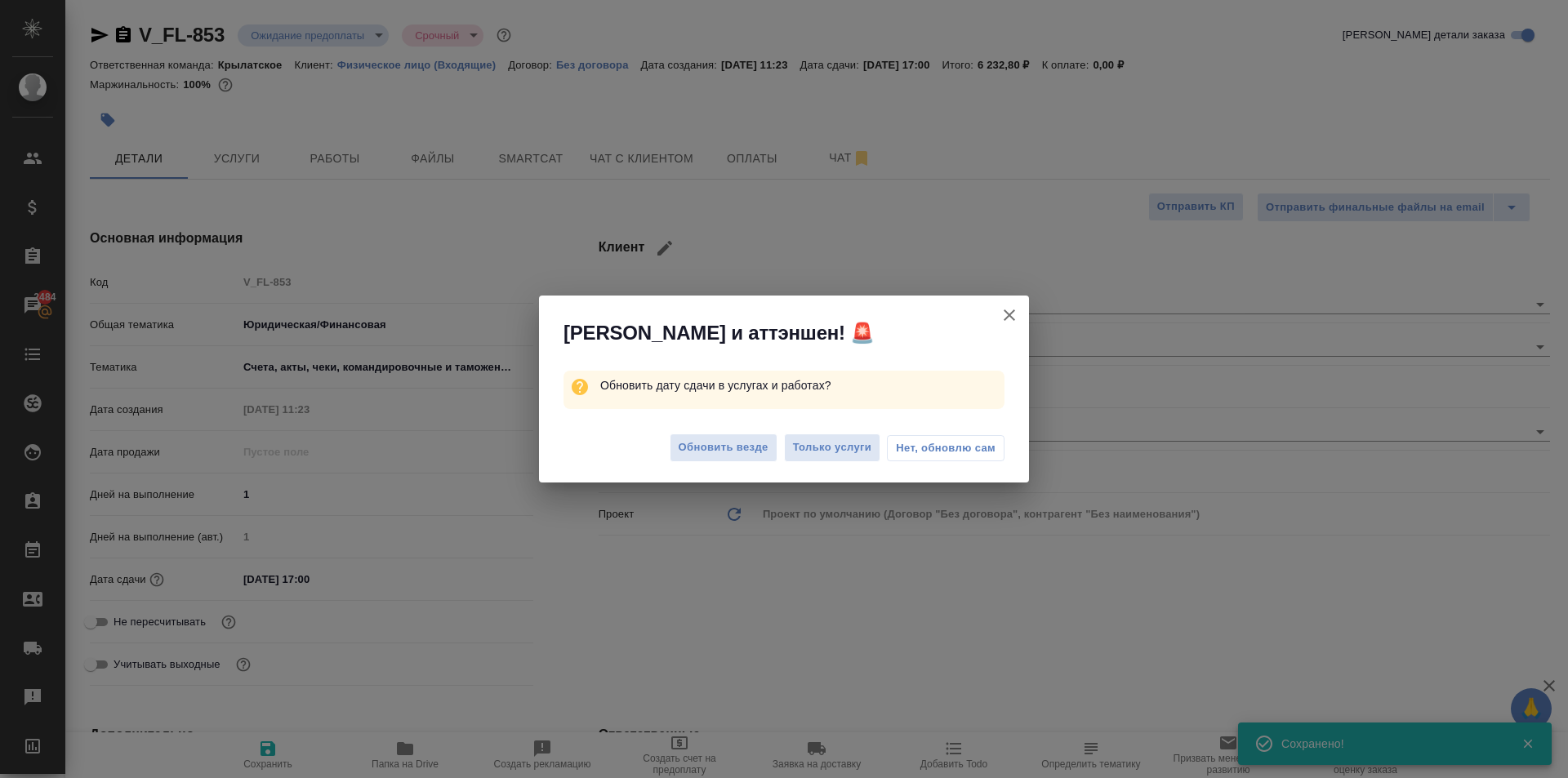
type textarea "x"
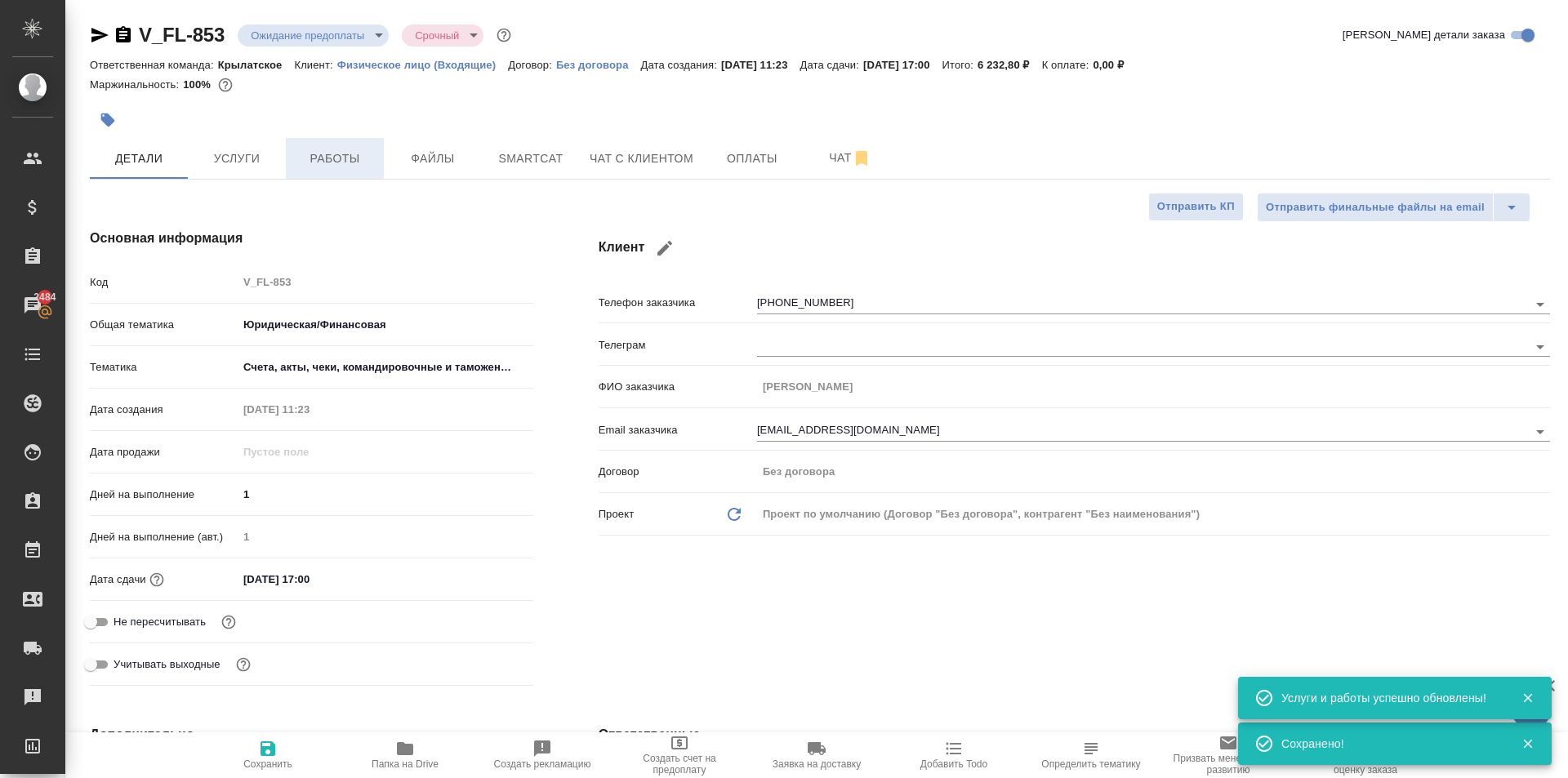
click at [347, 143] on button "Работы" at bounding box center [335, 159] width 98 height 41
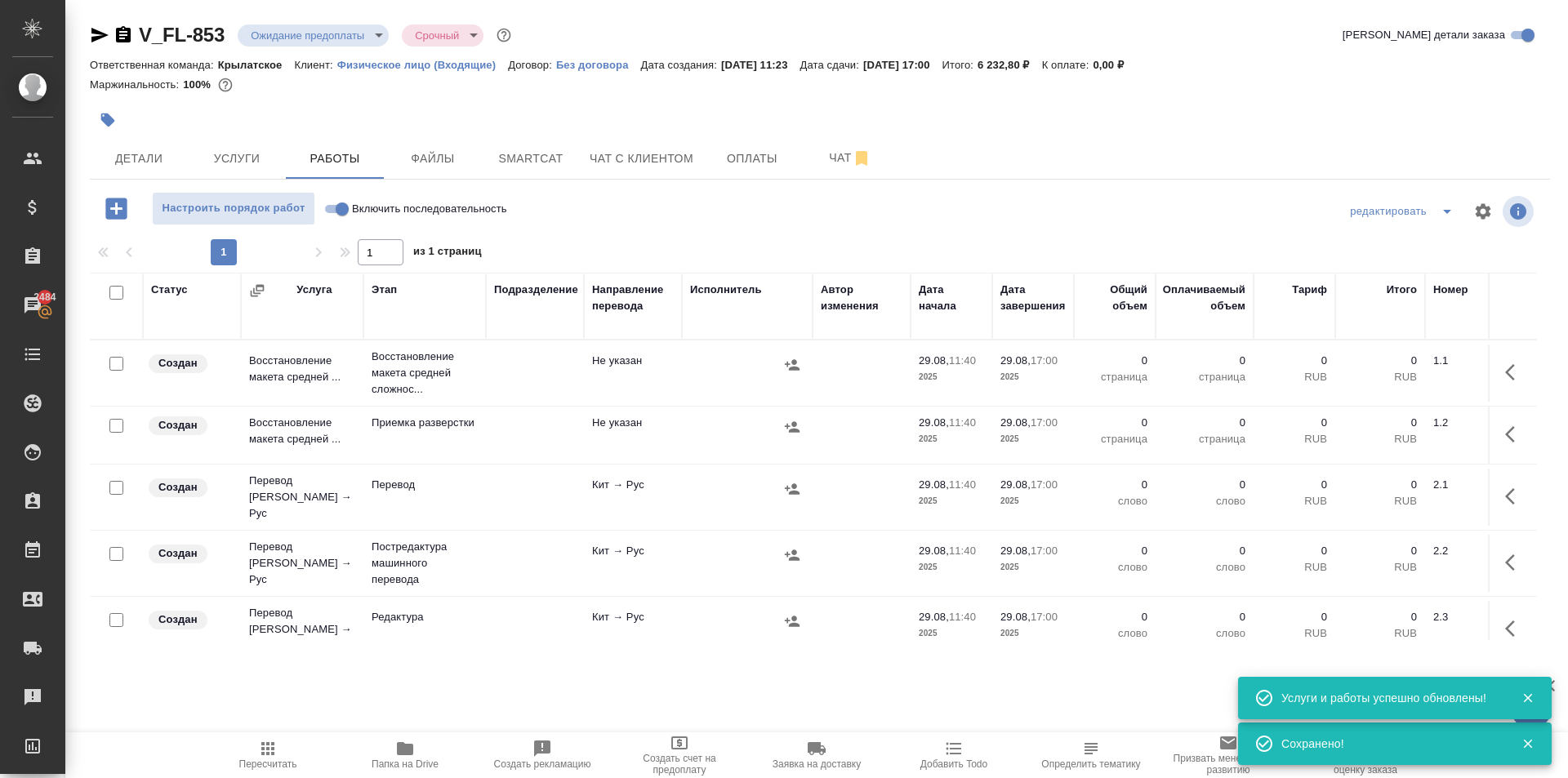
click at [118, 291] on input "checkbox" at bounding box center [116, 293] width 14 height 14
checkbox input "true"
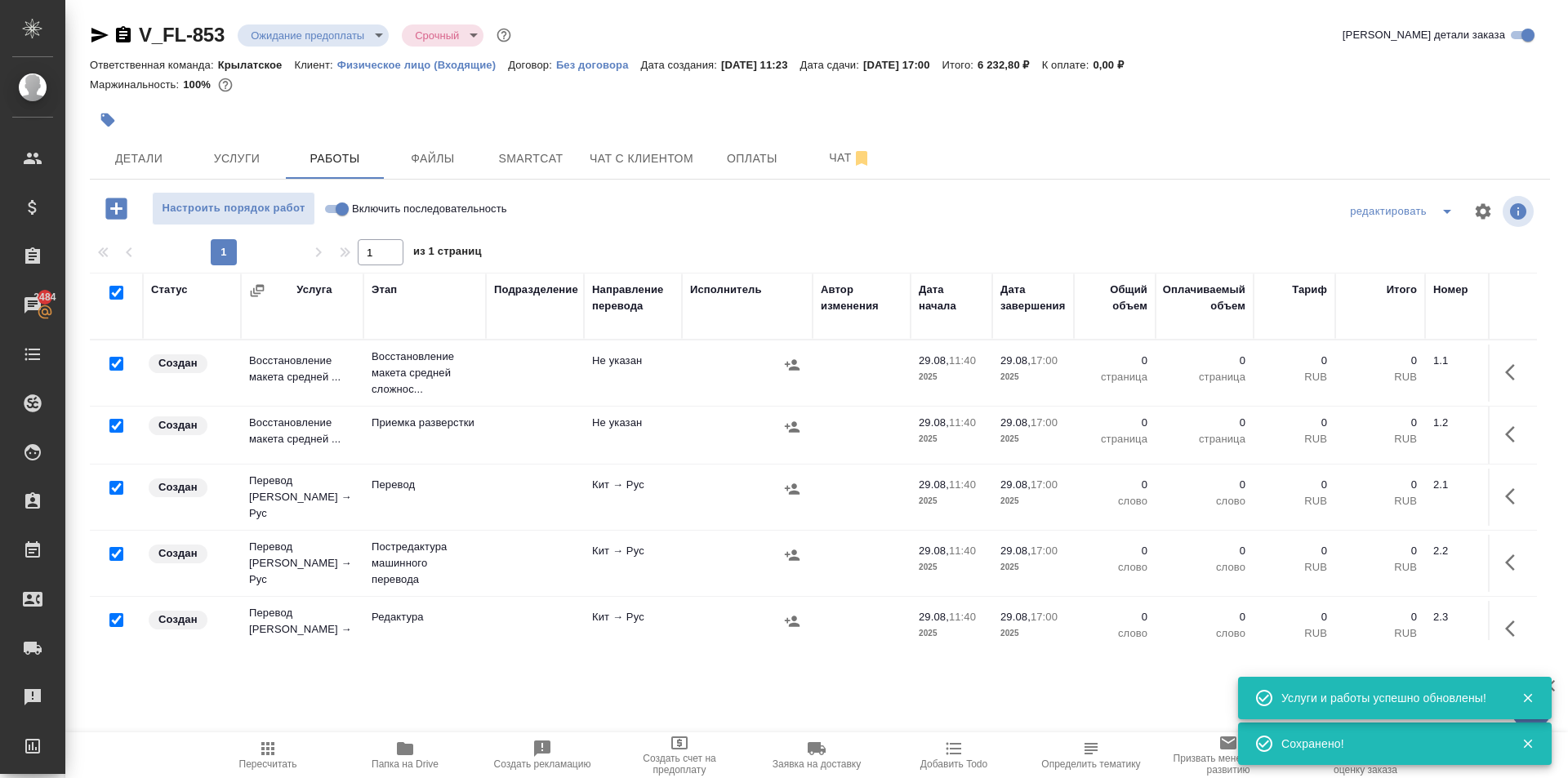
checkbox input "true"
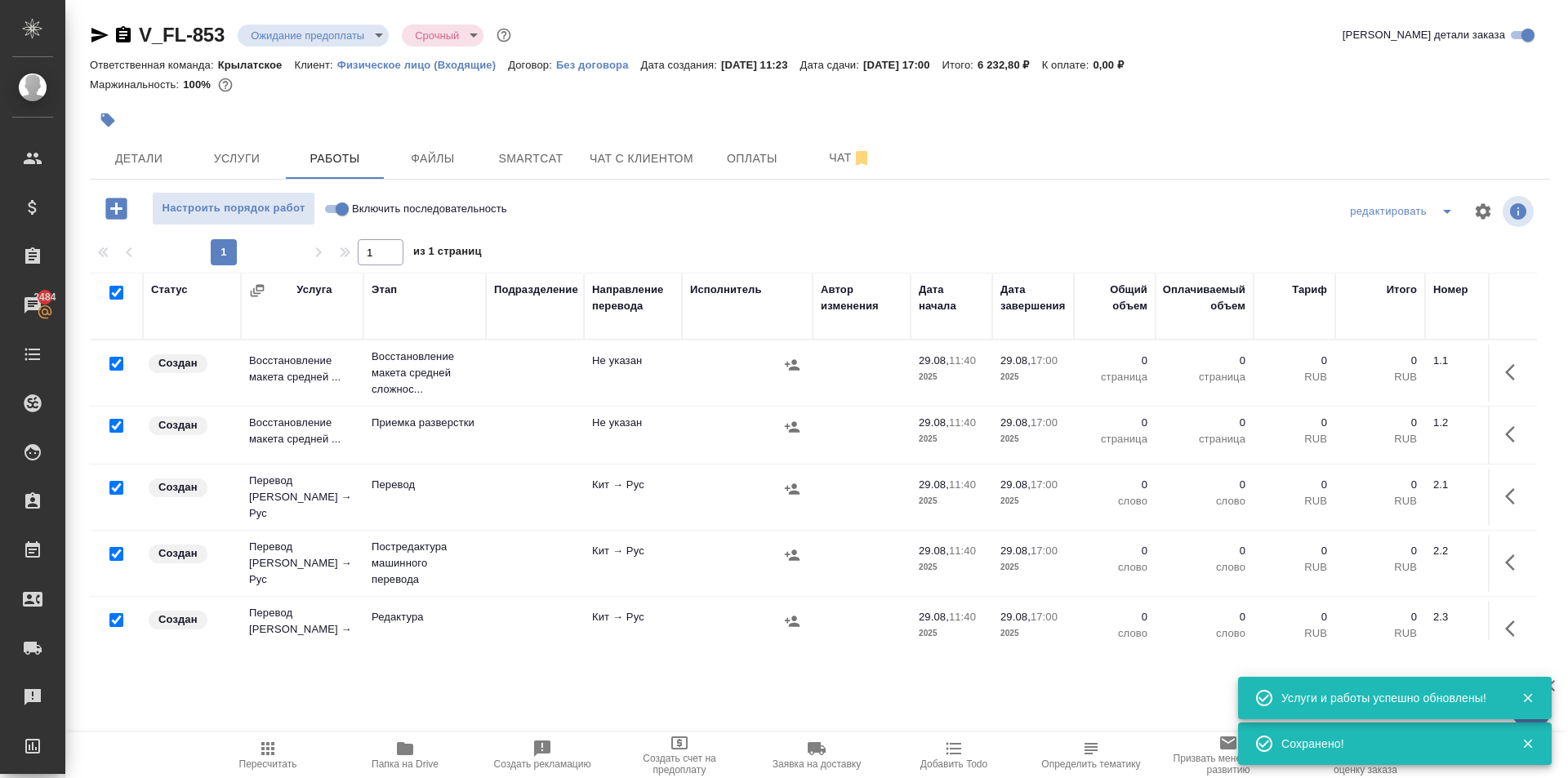
checkbox input "true"
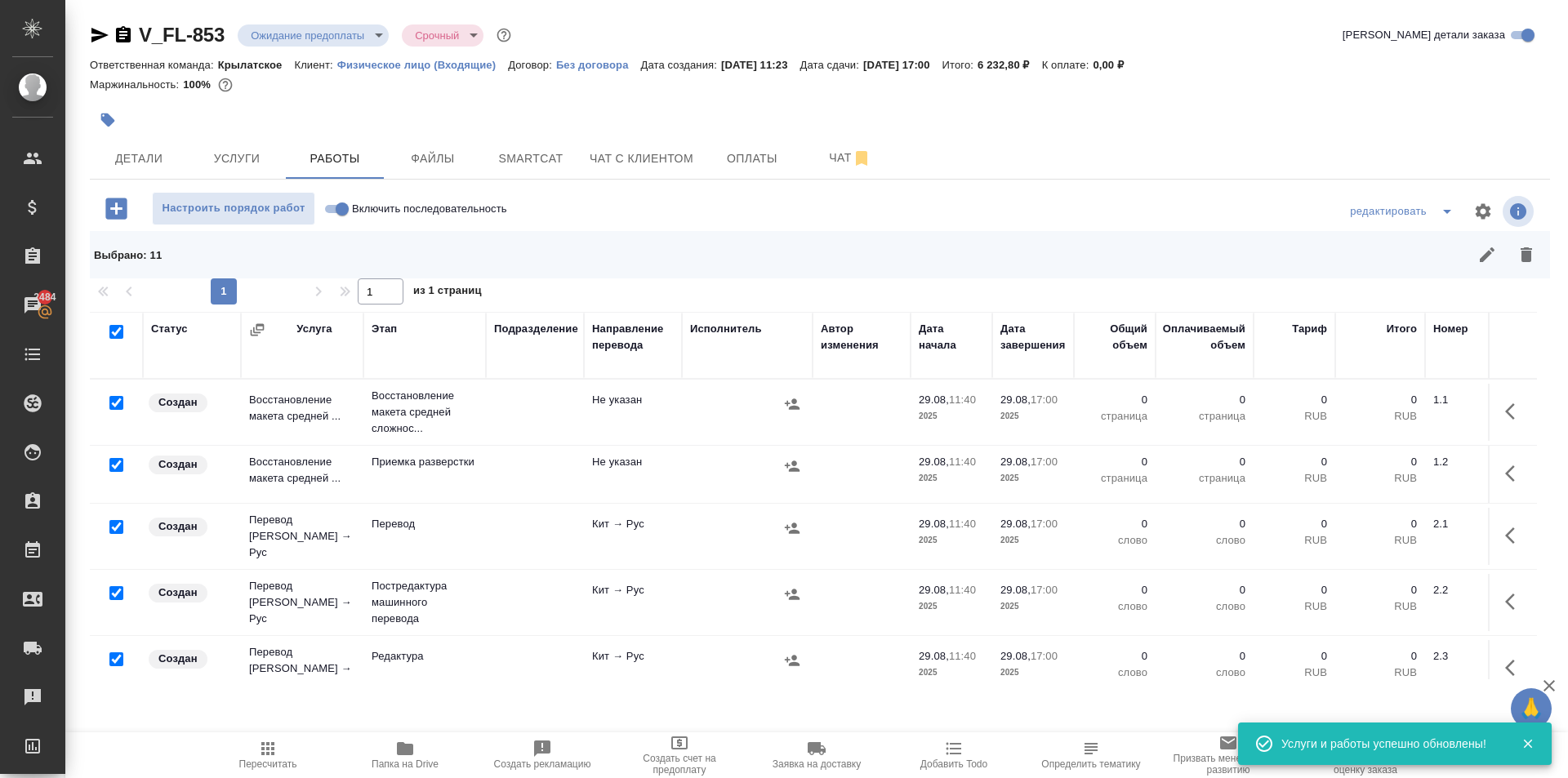
click at [116, 402] on input "checkbox" at bounding box center [116, 403] width 14 height 14
checkbox input "false"
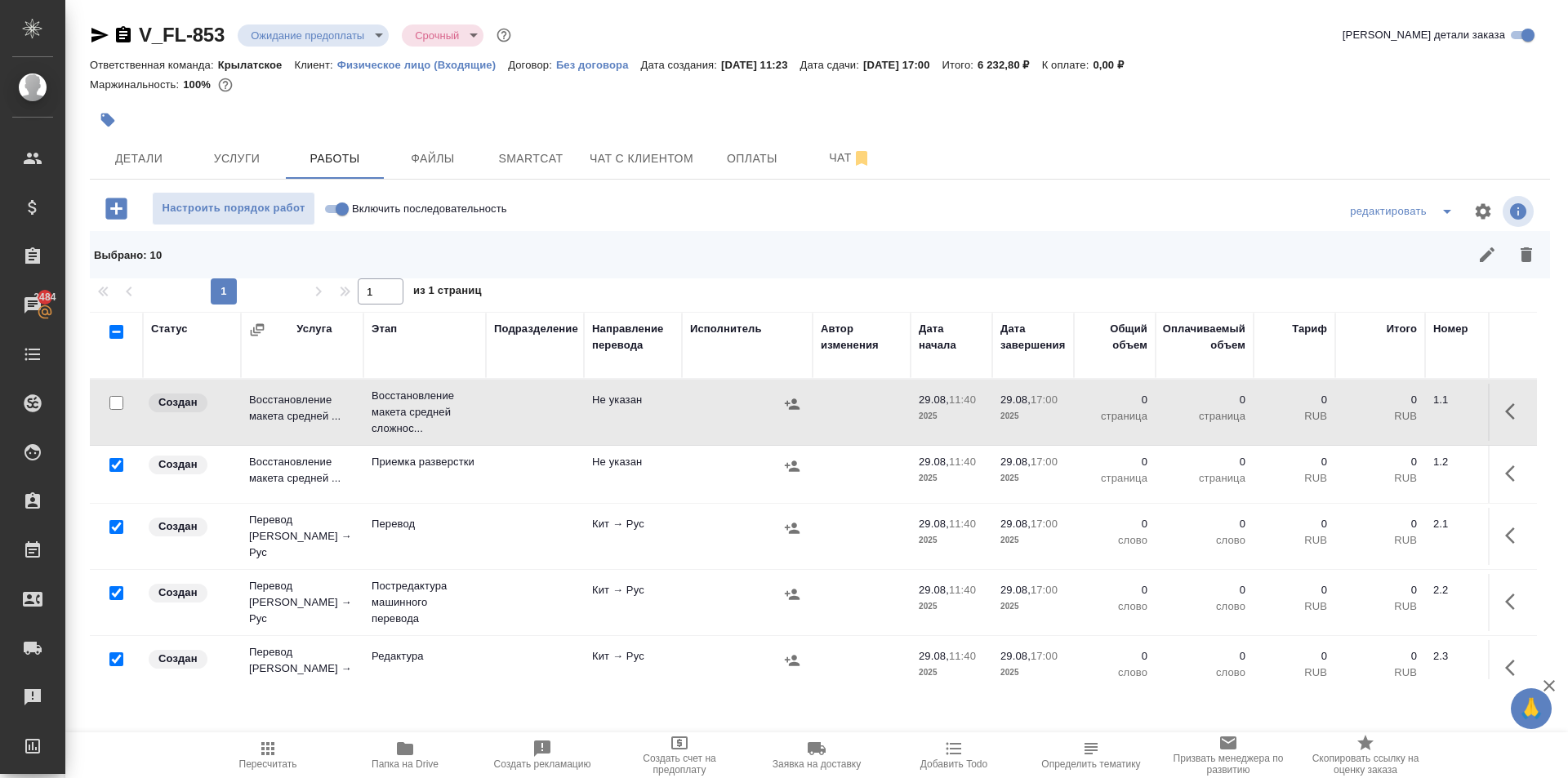
click at [113, 529] on input "checkbox" at bounding box center [116, 527] width 14 height 14
checkbox input "false"
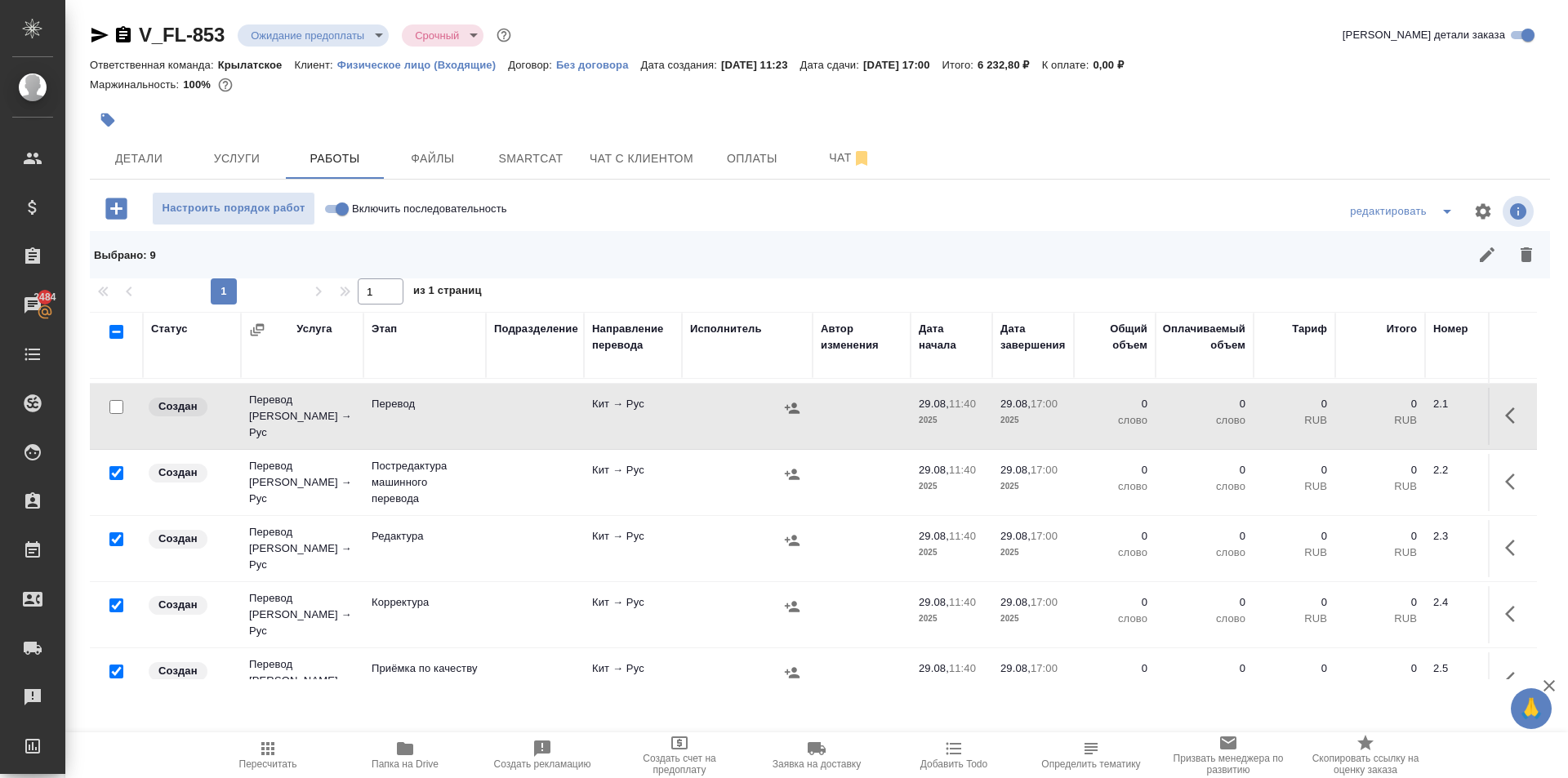
scroll to position [164, 0]
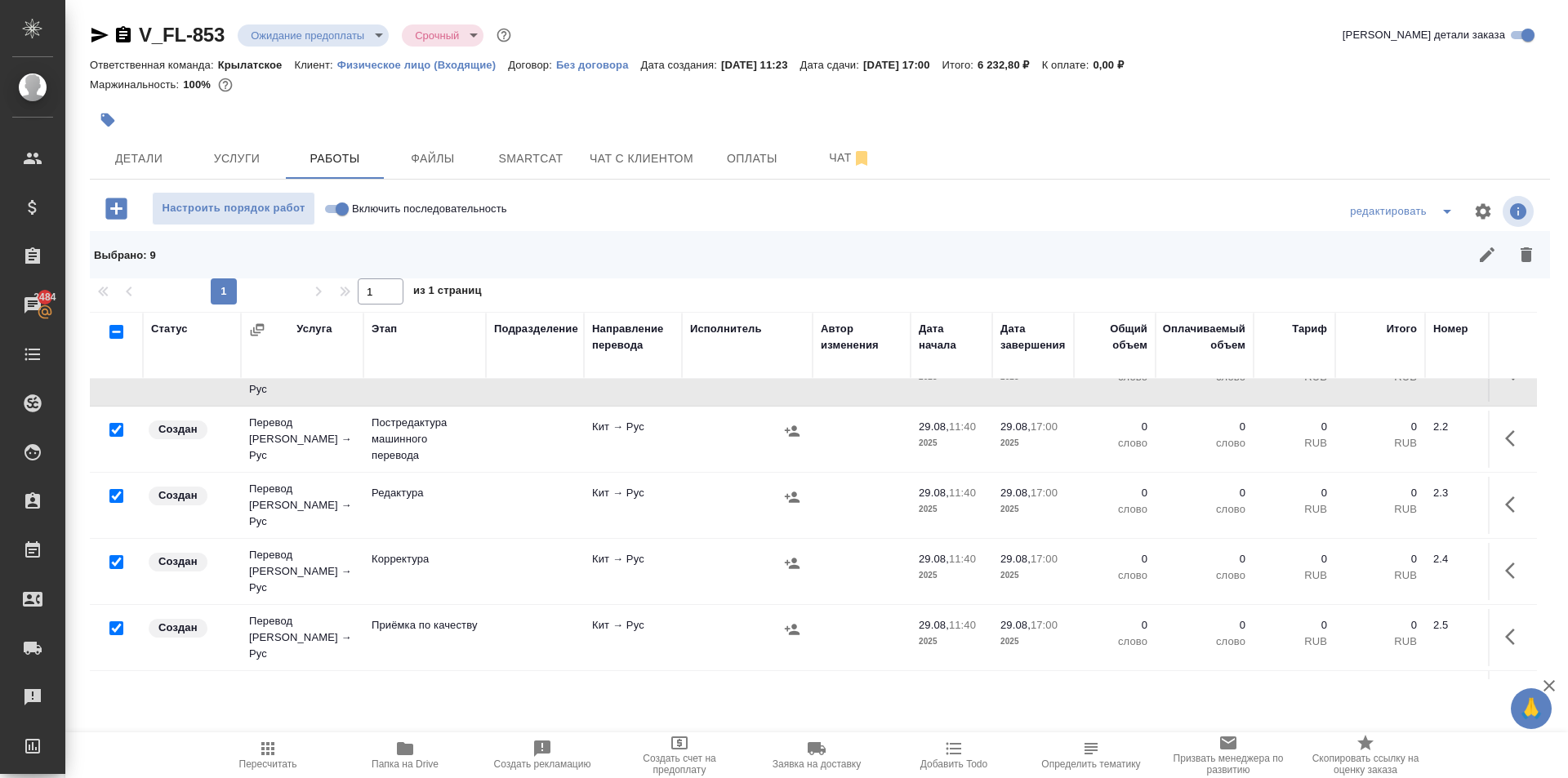
click at [120, 621] on input "checkbox" at bounding box center [116, 628] width 14 height 14
checkbox input "false"
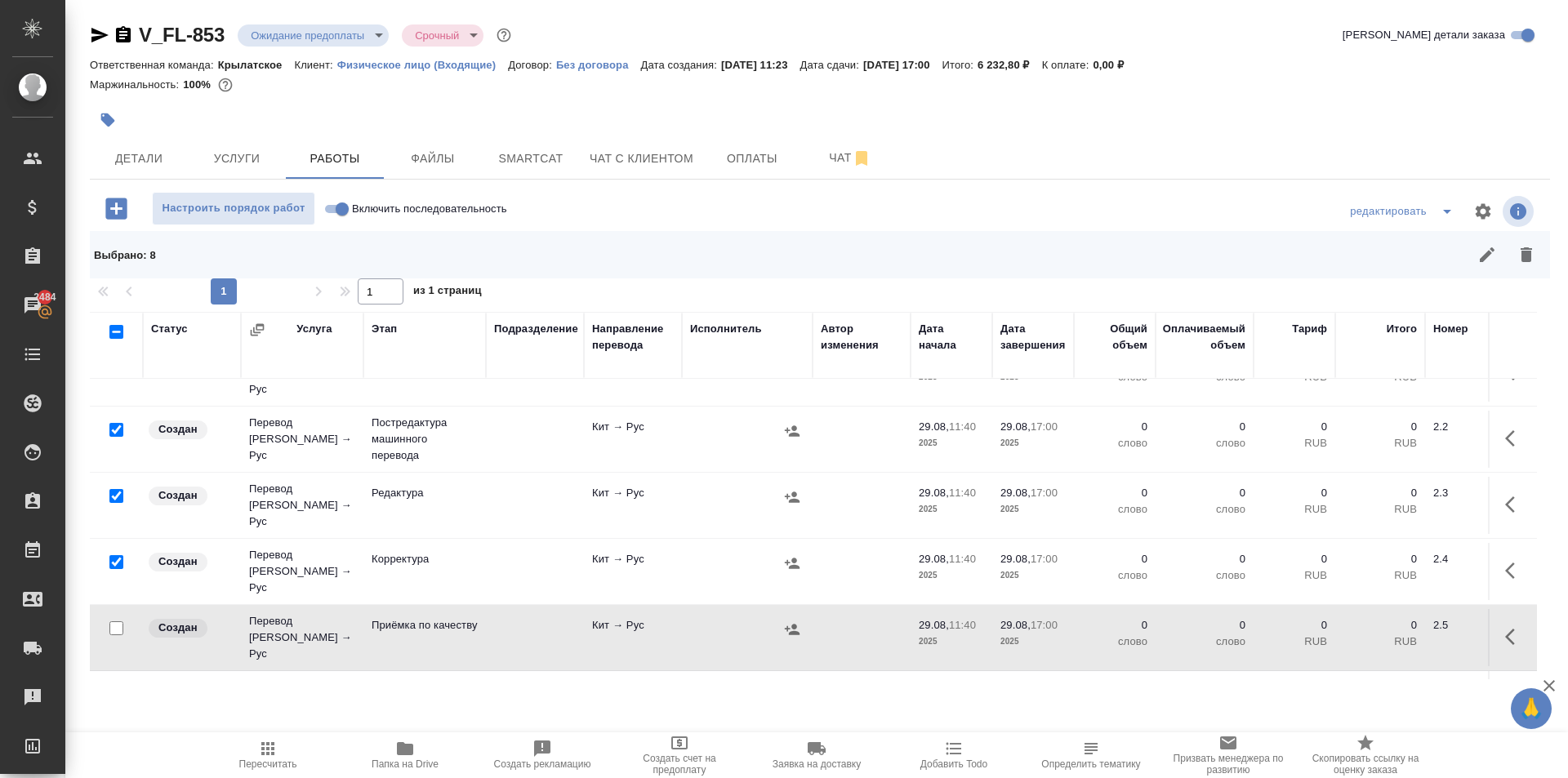
scroll to position [367, 0]
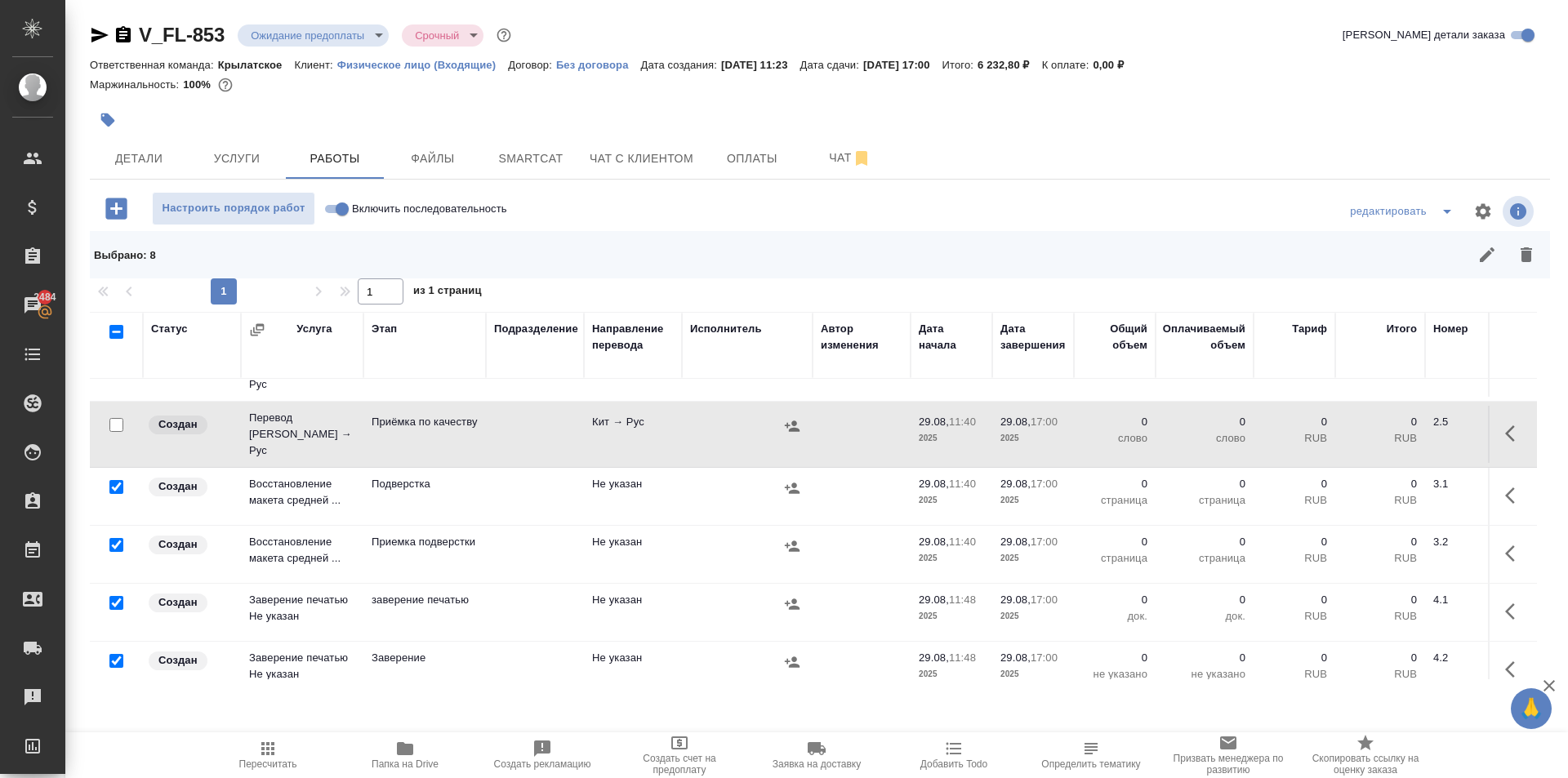
click at [1514, 259] on button "button" at bounding box center [1526, 255] width 39 height 39
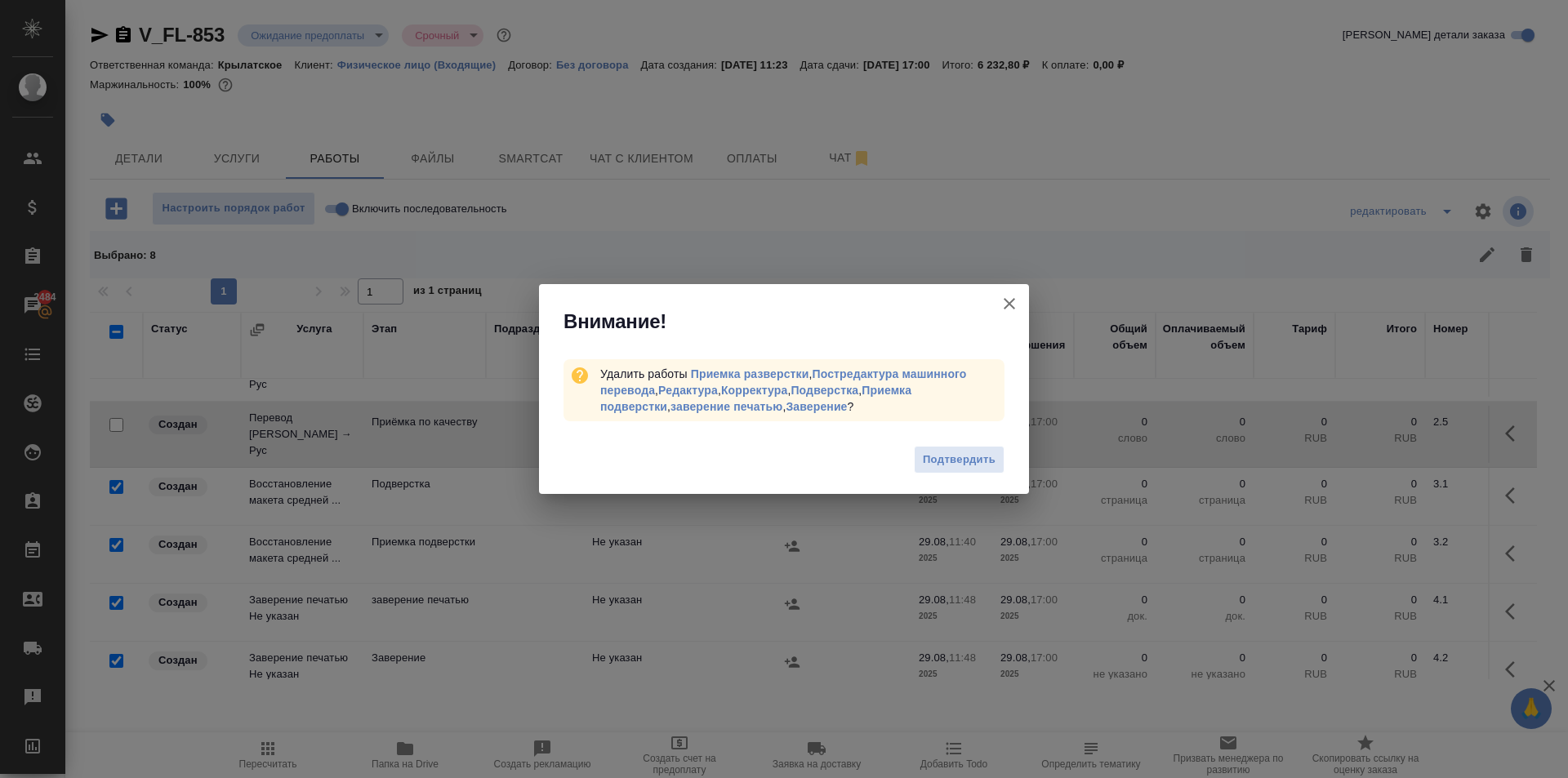
click at [911, 464] on div "Подтвердить" at bounding box center [784, 462] width 490 height 65
click at [915, 463] on button "Подтвердить" at bounding box center [959, 460] width 91 height 28
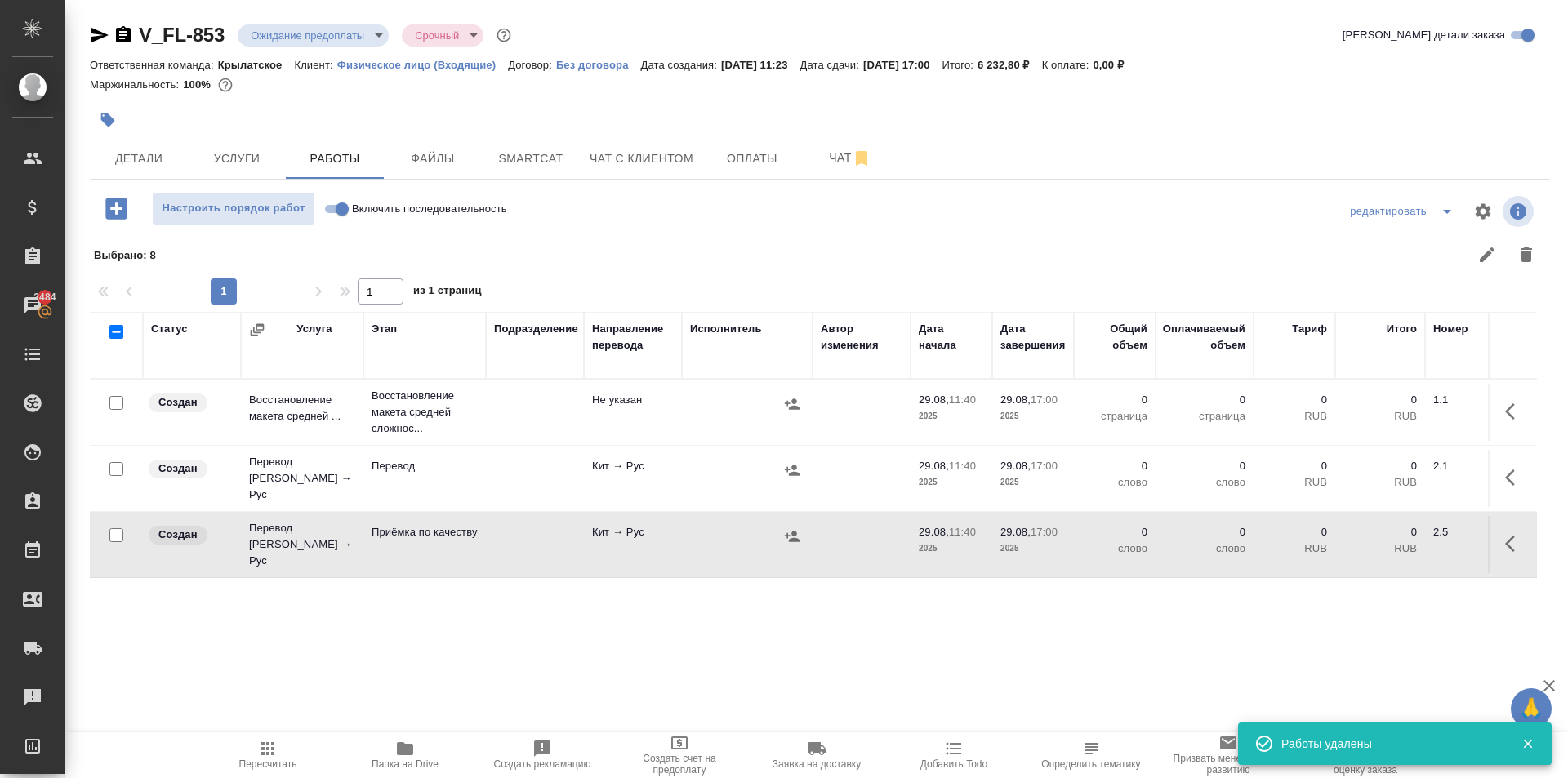
scroll to position [0, 0]
click at [1512, 468] on icon "button" at bounding box center [1514, 478] width 19 height 19
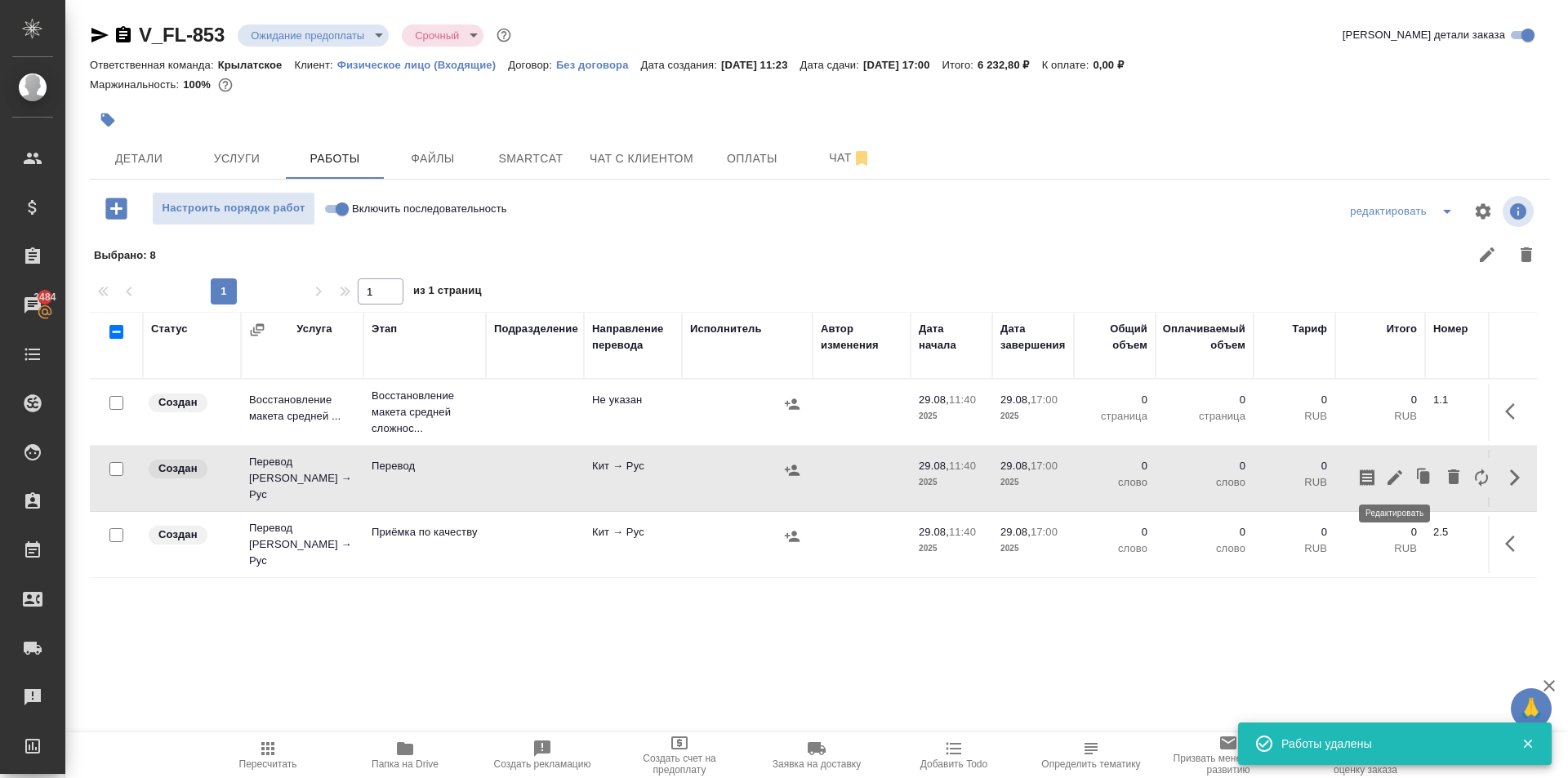
click at [1390, 479] on icon "button" at bounding box center [1395, 478] width 19 height 19
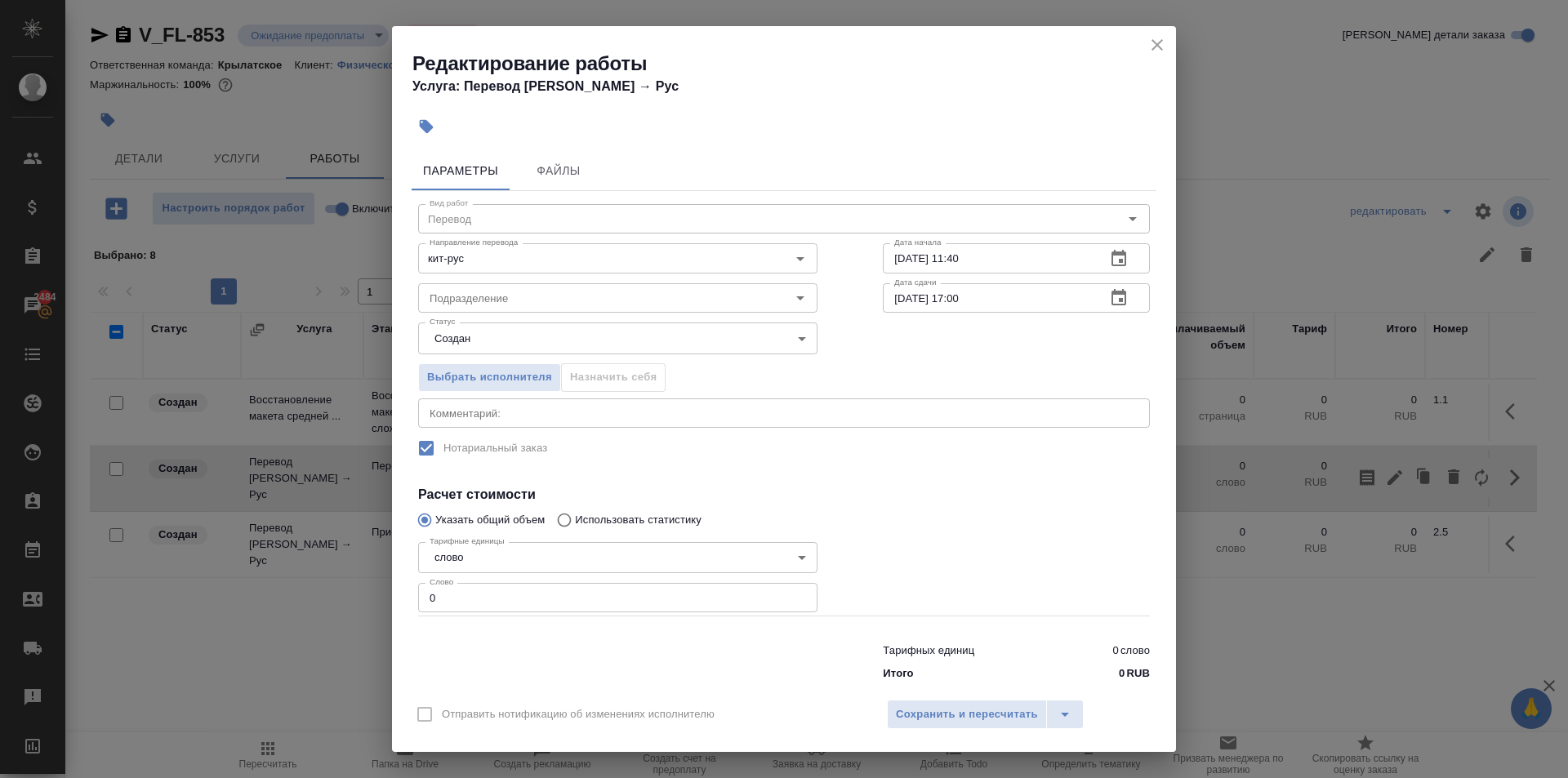
click at [1155, 53] on icon "close" at bounding box center [1157, 45] width 19 height 19
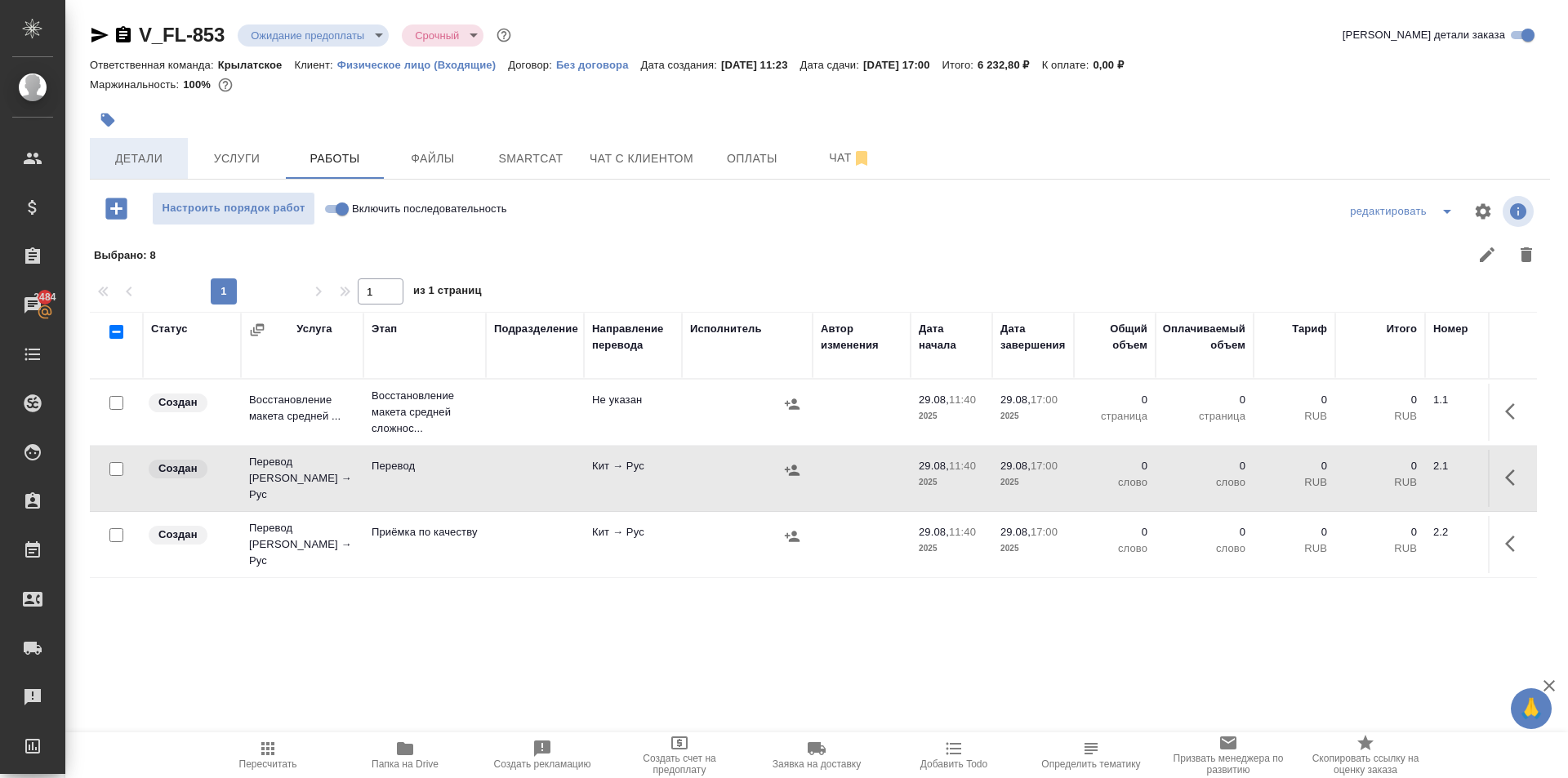
click at [150, 172] on button "Детали" at bounding box center [138, 159] width 98 height 41
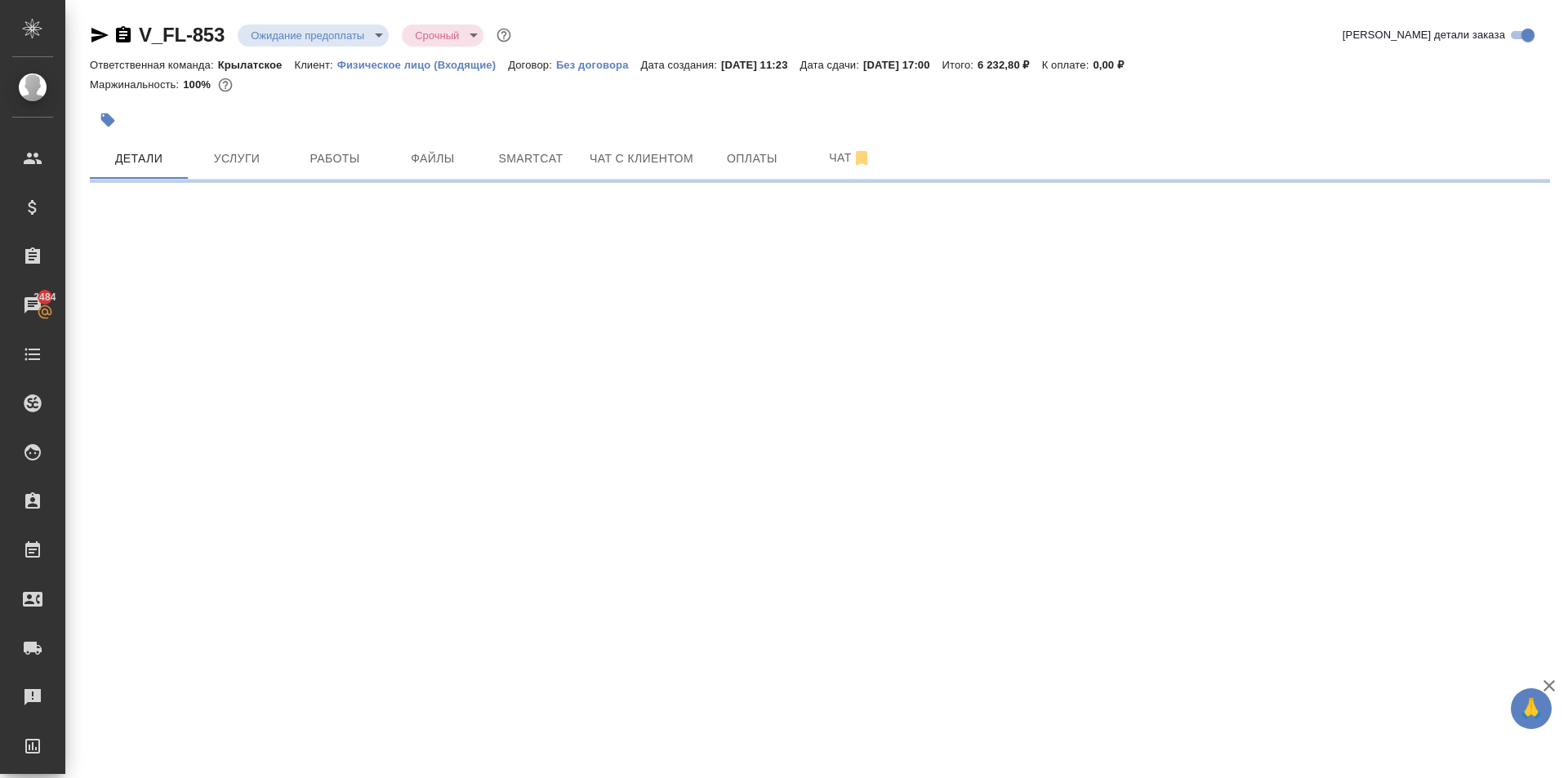
select select "RU"
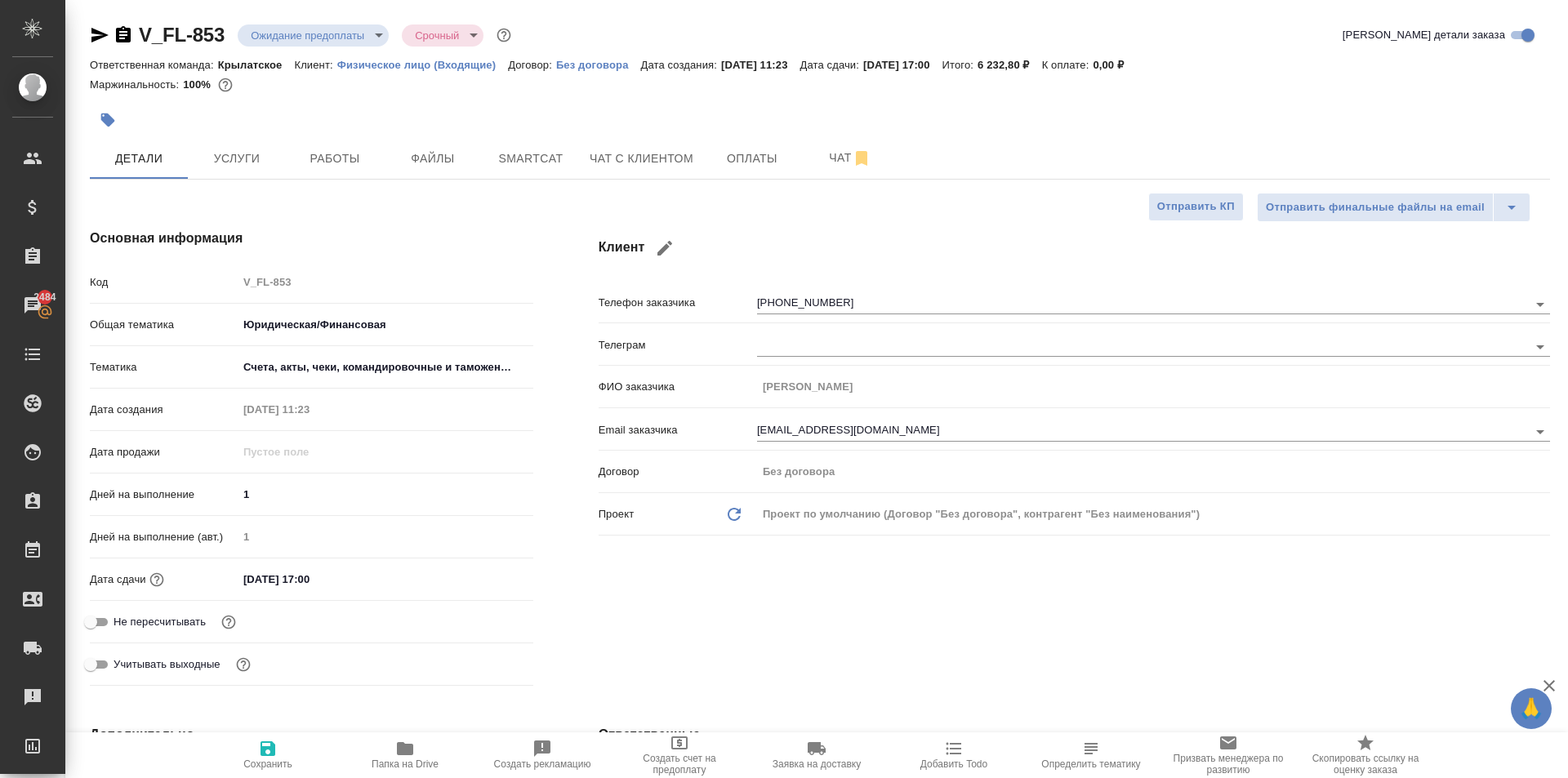
type textarea "x"
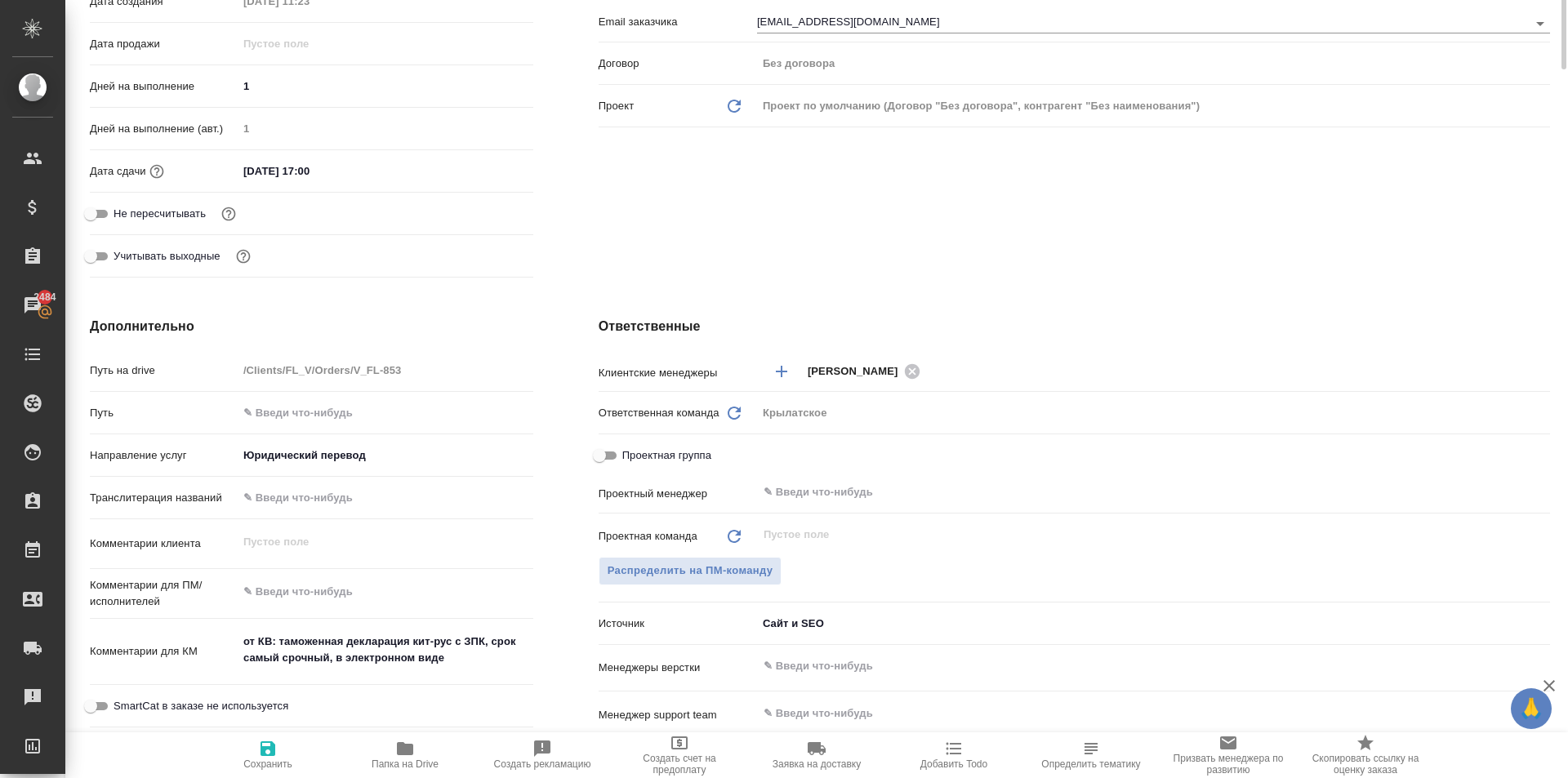
scroll to position [490, 0]
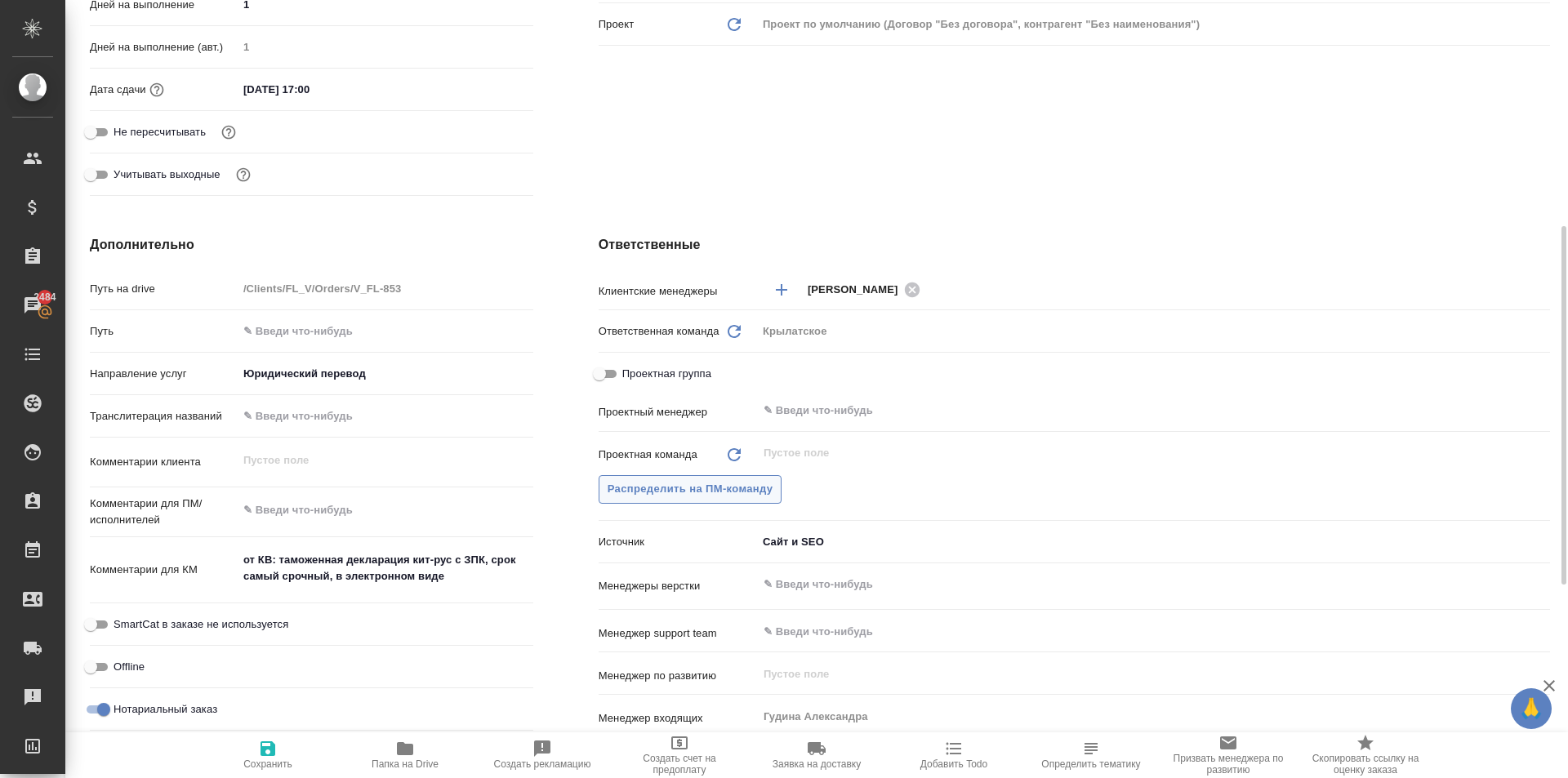
click at [780, 501] on button "Распределить на ПМ-команду" at bounding box center [690, 489] width 184 height 28
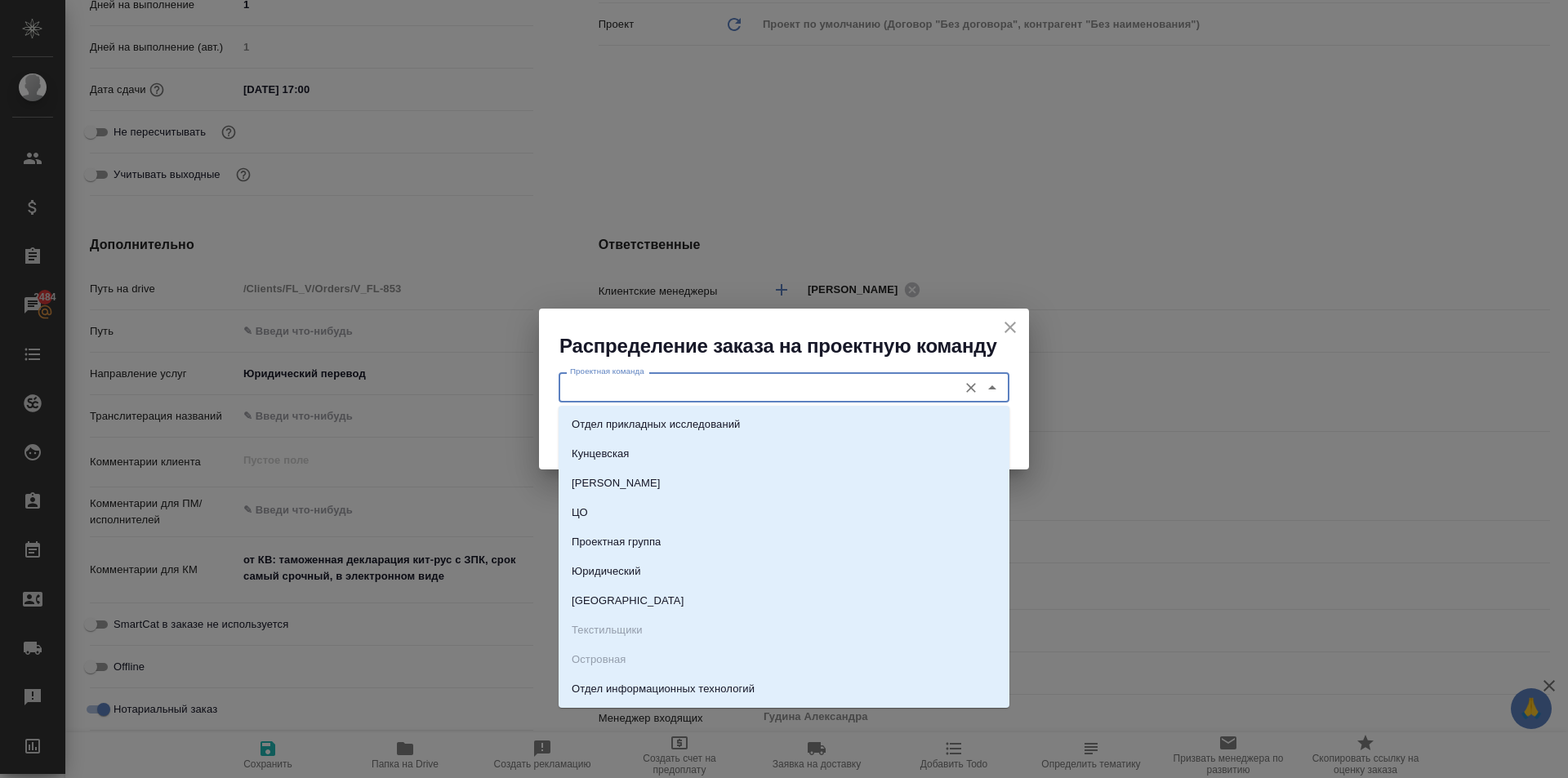
click at [741, 388] on input "Проектная команда" at bounding box center [756, 388] width 386 height 19
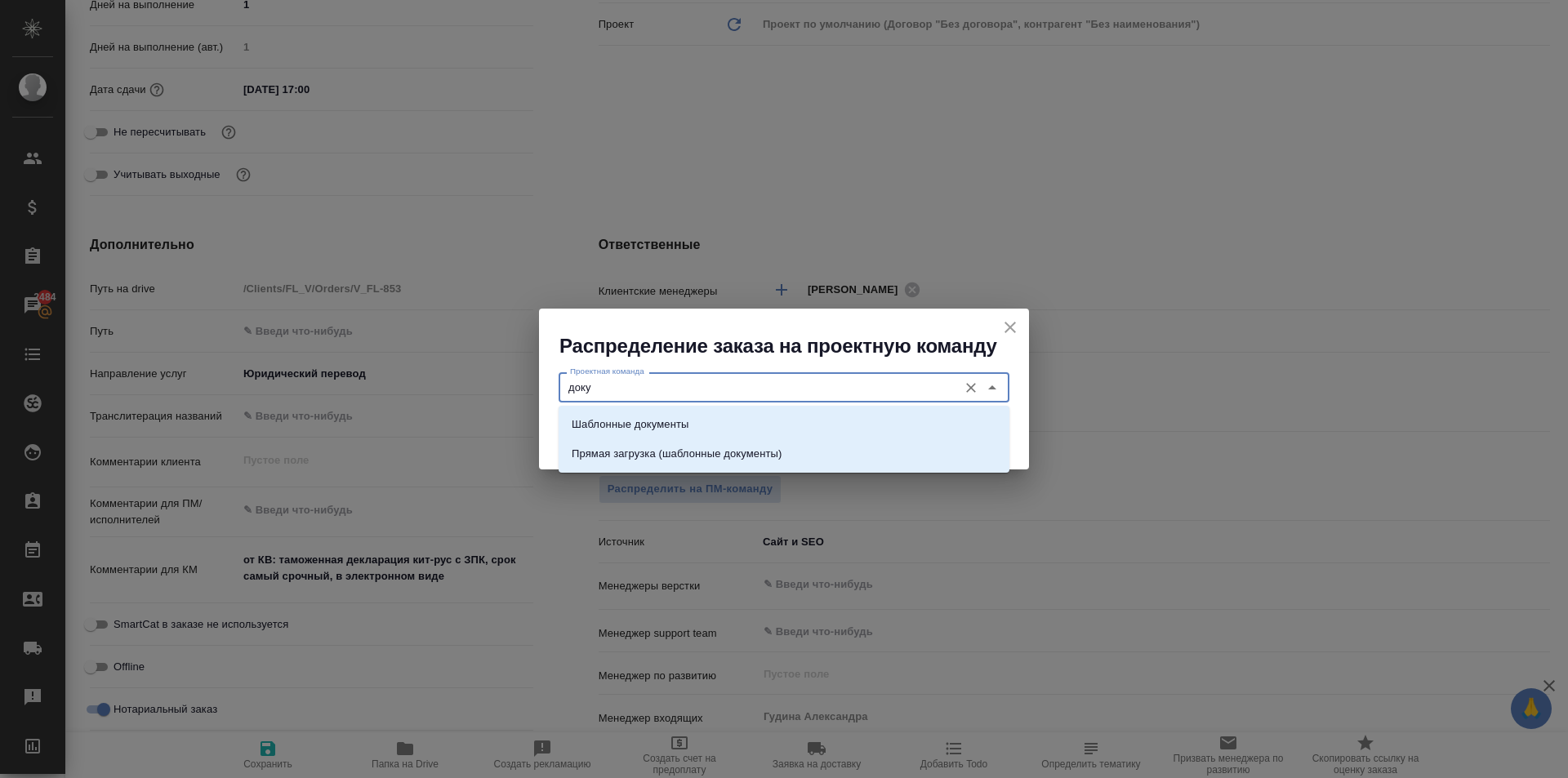
click at [782, 409] on div "Шаблонные документы Прямая загрузка (шаблонные документы)" at bounding box center [784, 439] width 451 height 67
drag, startPoint x: 788, startPoint y: 414, endPoint x: 918, endPoint y: 410, distance: 130.1
click at [789, 414] on li "Шаблонные документы" at bounding box center [784, 425] width 451 height 29
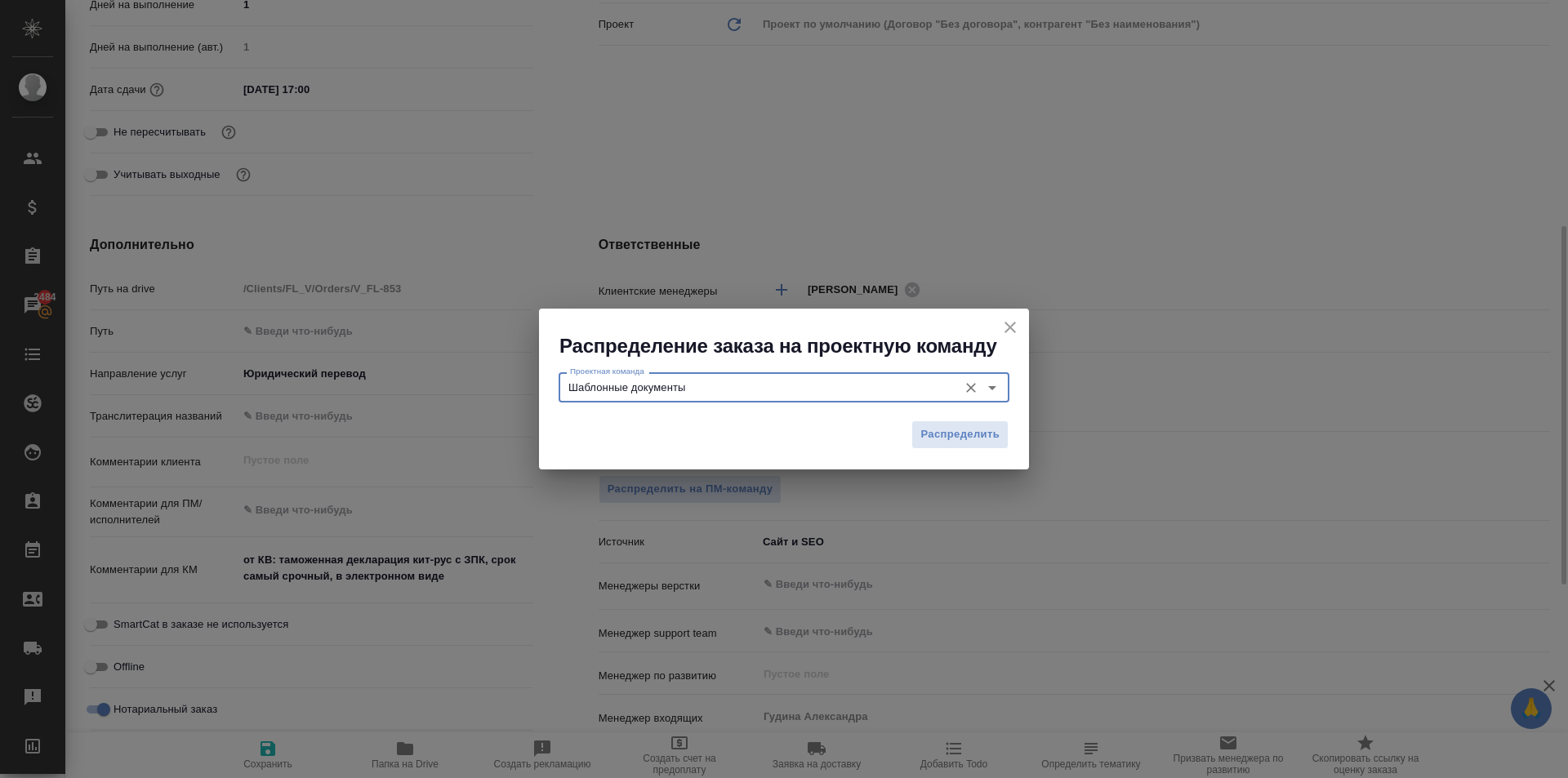
type input "Шаблонные документы"
click at [975, 434] on span "Распределить" at bounding box center [959, 434] width 79 height 19
type textarea "x"
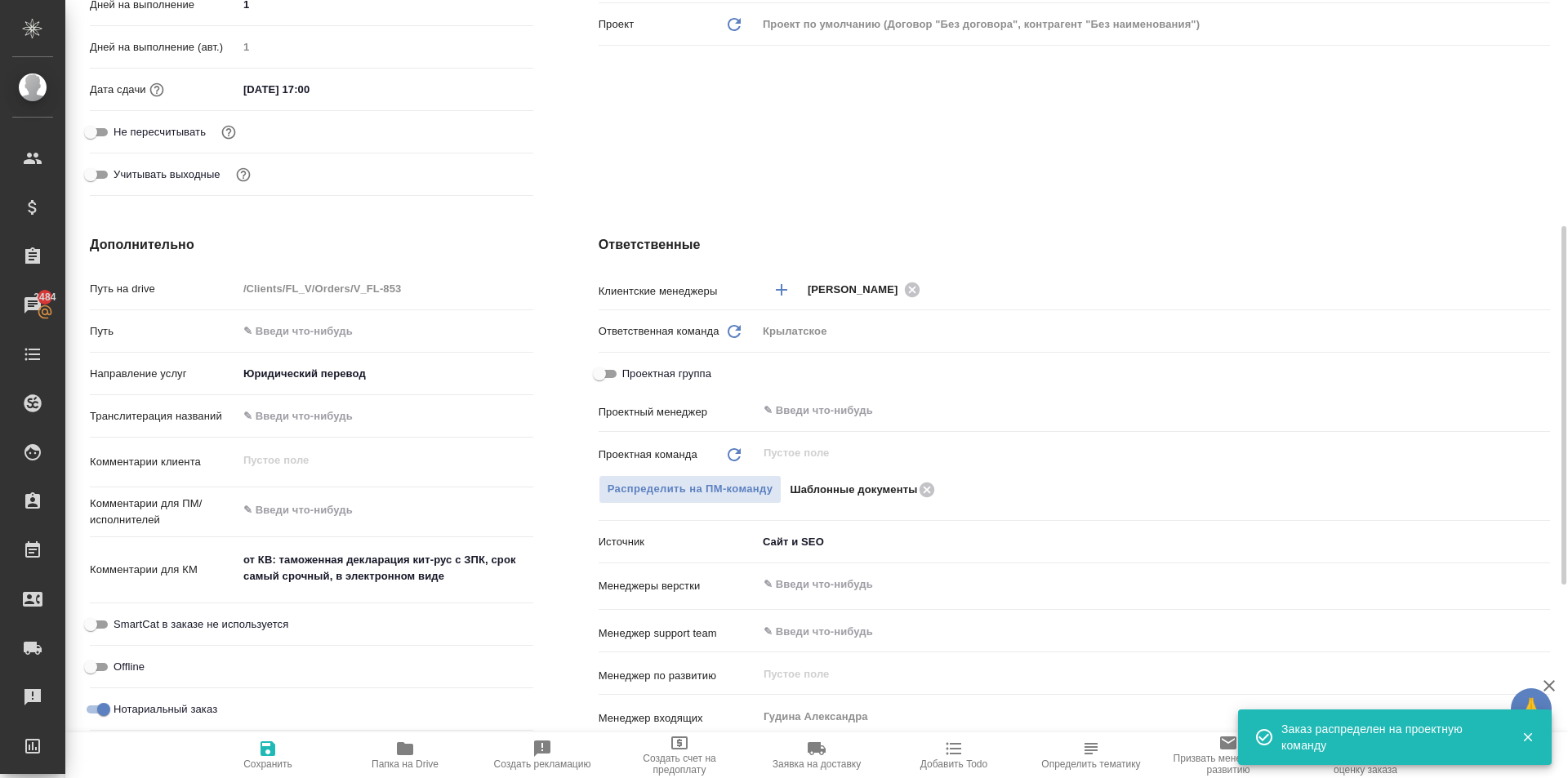
scroll to position [0, 0]
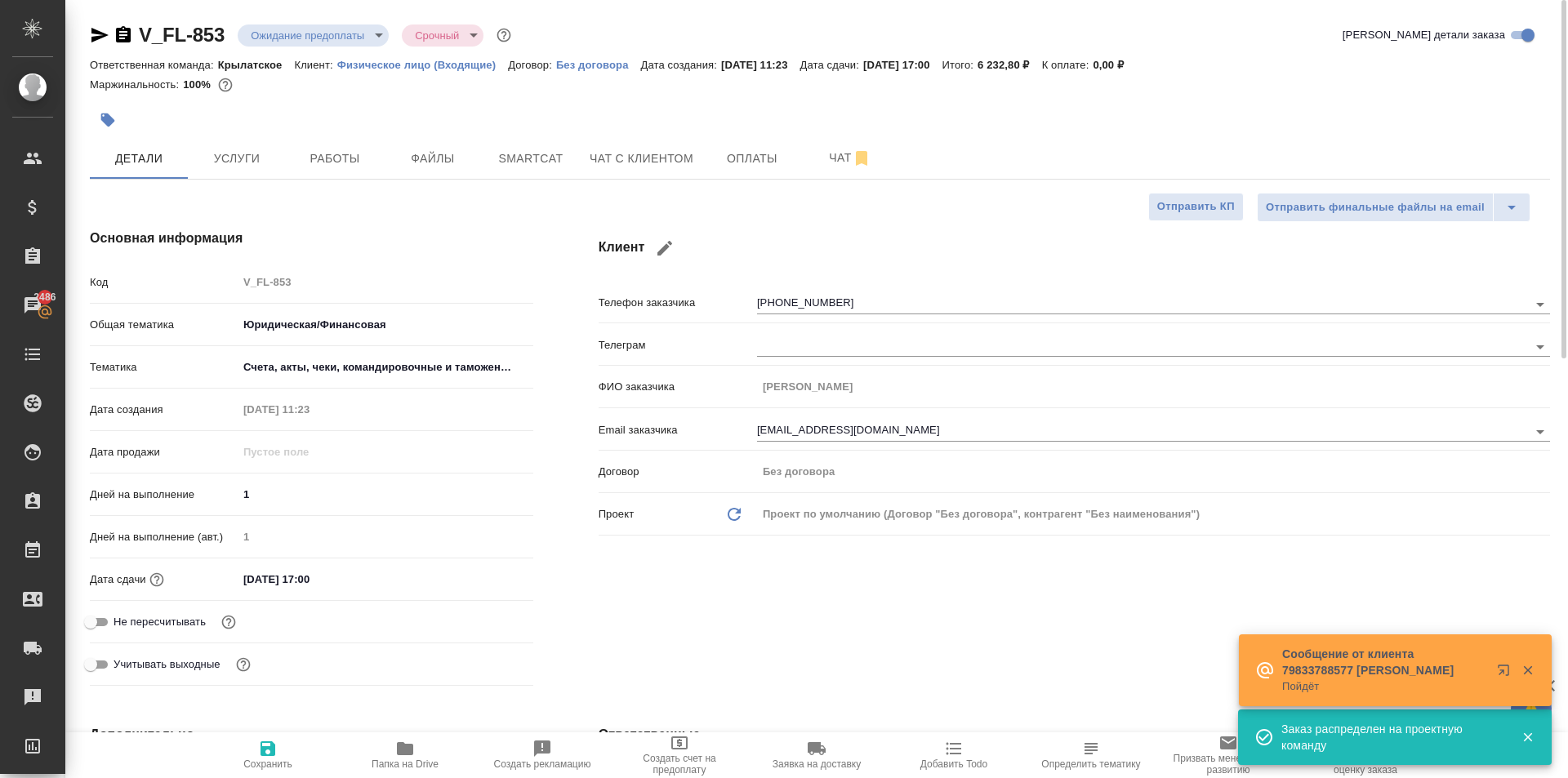
click at [339, 28] on body "🙏 .cls-1 fill:#fff; AWATERA Kasymov Timur Клиенты Спецификации Заказы 2486 Чаты…" at bounding box center [784, 389] width 1568 height 778
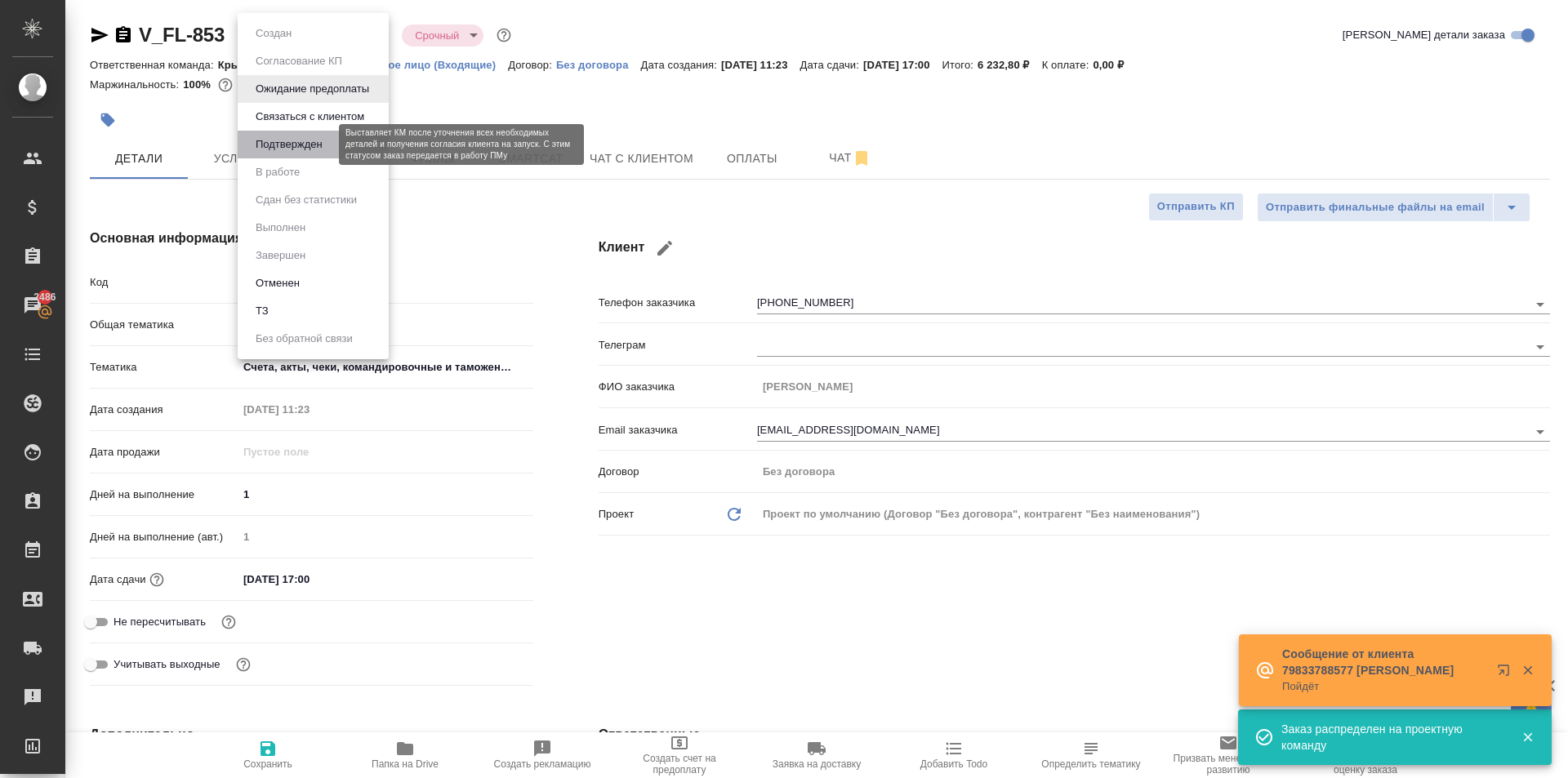
click at [282, 151] on button "Подтвержден" at bounding box center [289, 144] width 77 height 18
type textarea "x"
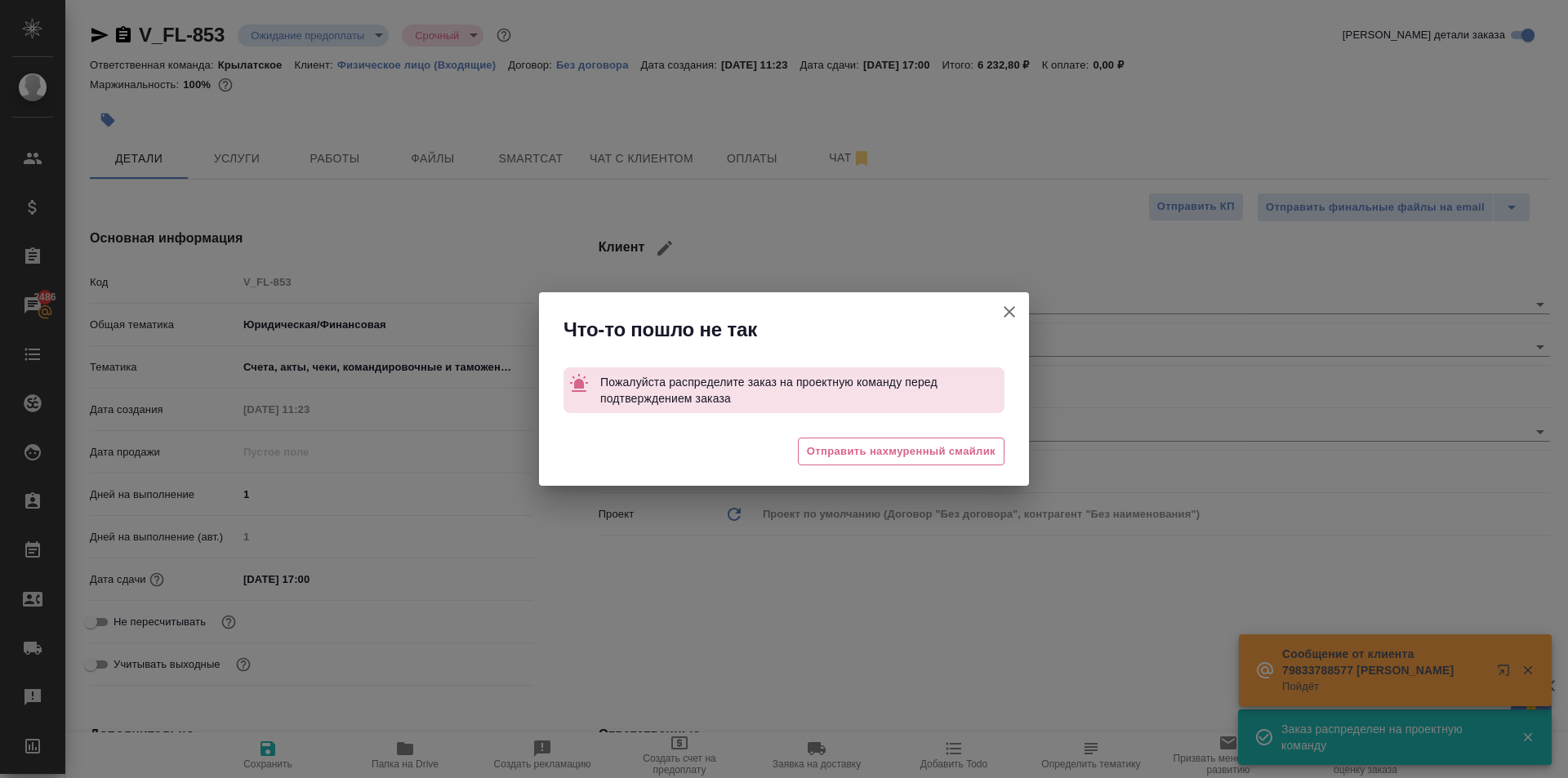
drag, startPoint x: 1016, startPoint y: 322, endPoint x: 1003, endPoint y: 319, distance: 13.3
click at [1016, 322] on button "Клиент не указал номер" at bounding box center [1009, 312] width 39 height 39
type textarea "x"
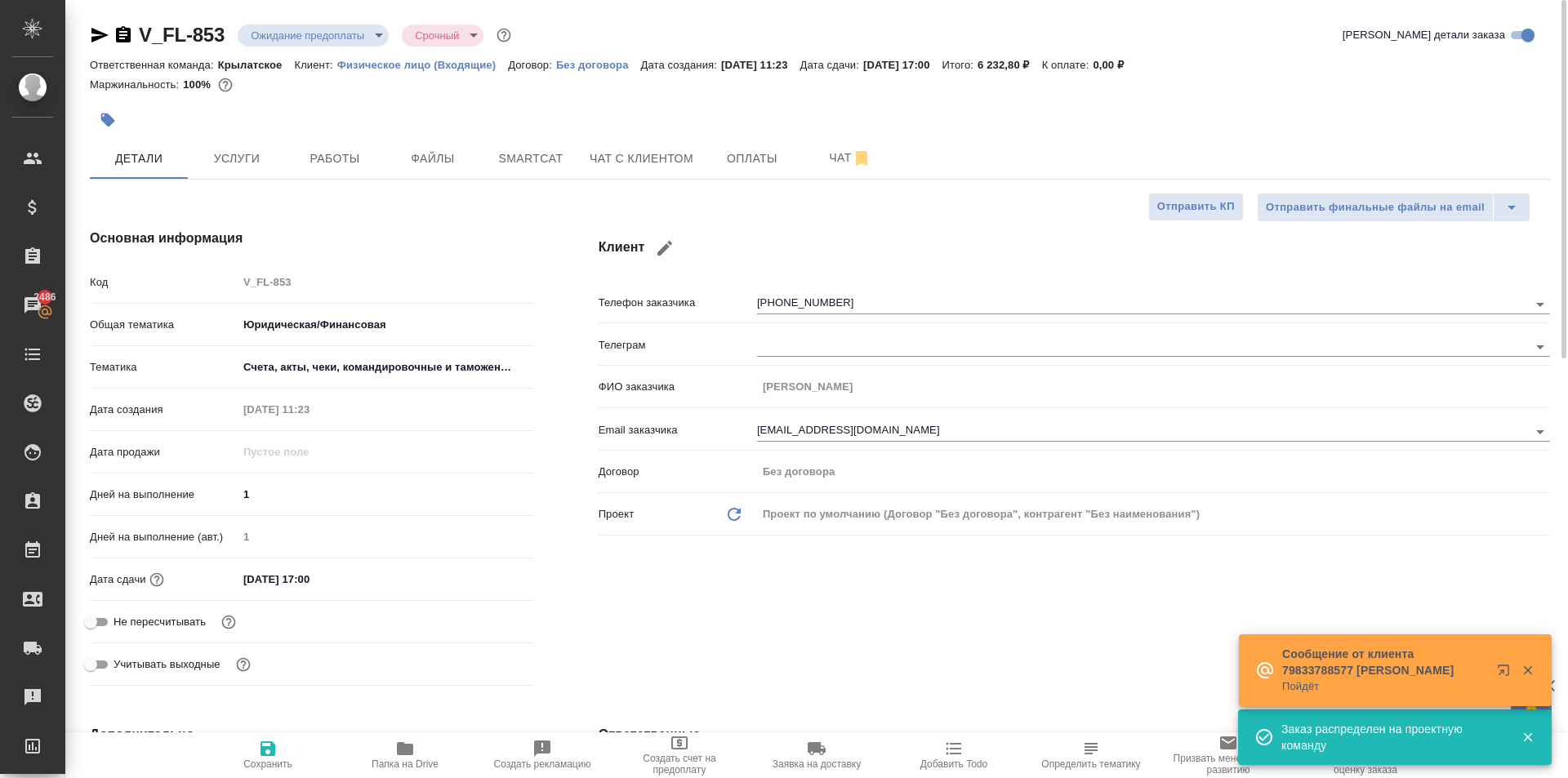
click at [300, 728] on h4 "Дополнительно" at bounding box center [311, 735] width 444 height 19
click at [286, 748] on span "Сохранить" at bounding box center [268, 755] width 118 height 31
type textarea "x"
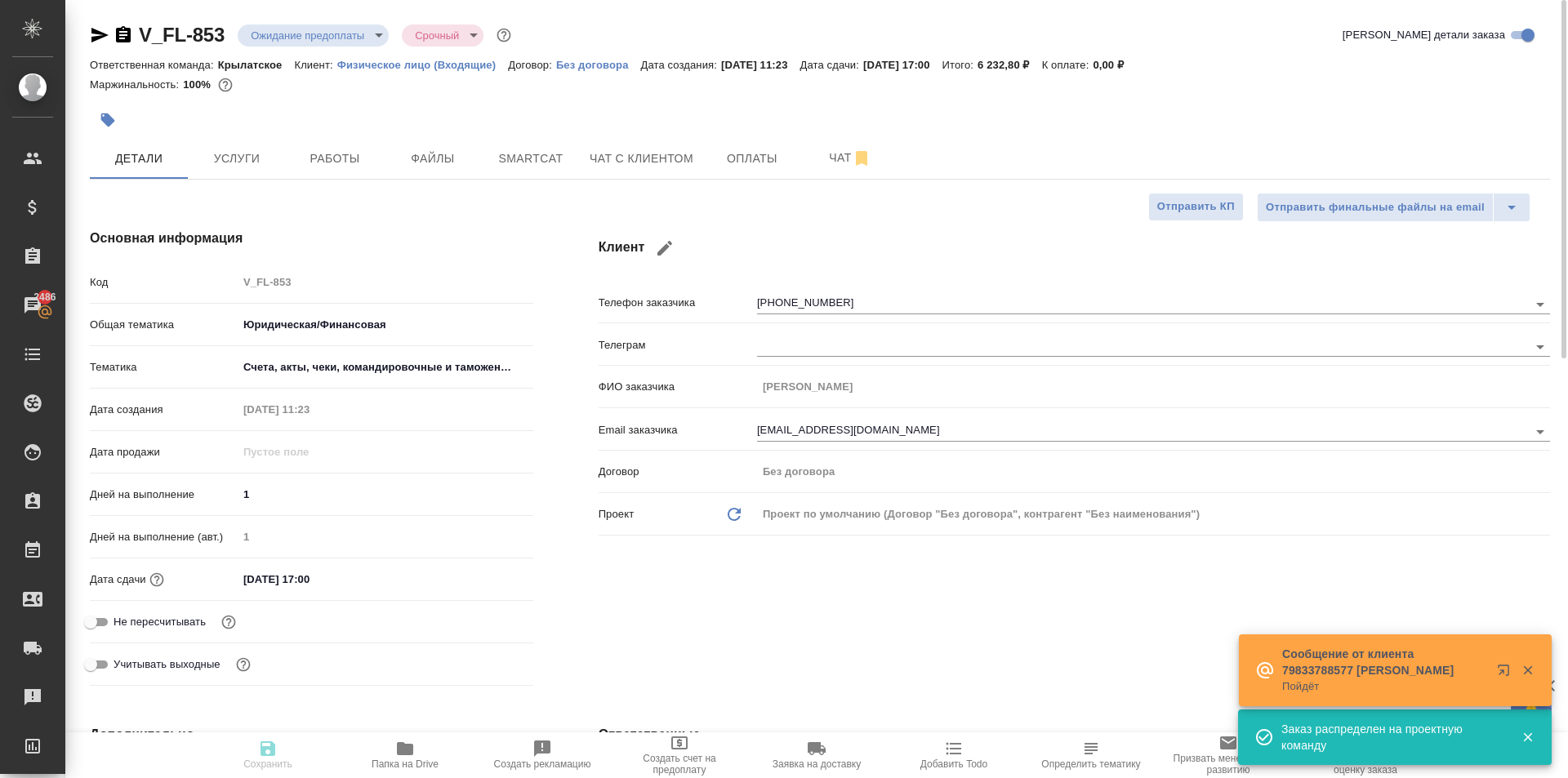
type textarea "x"
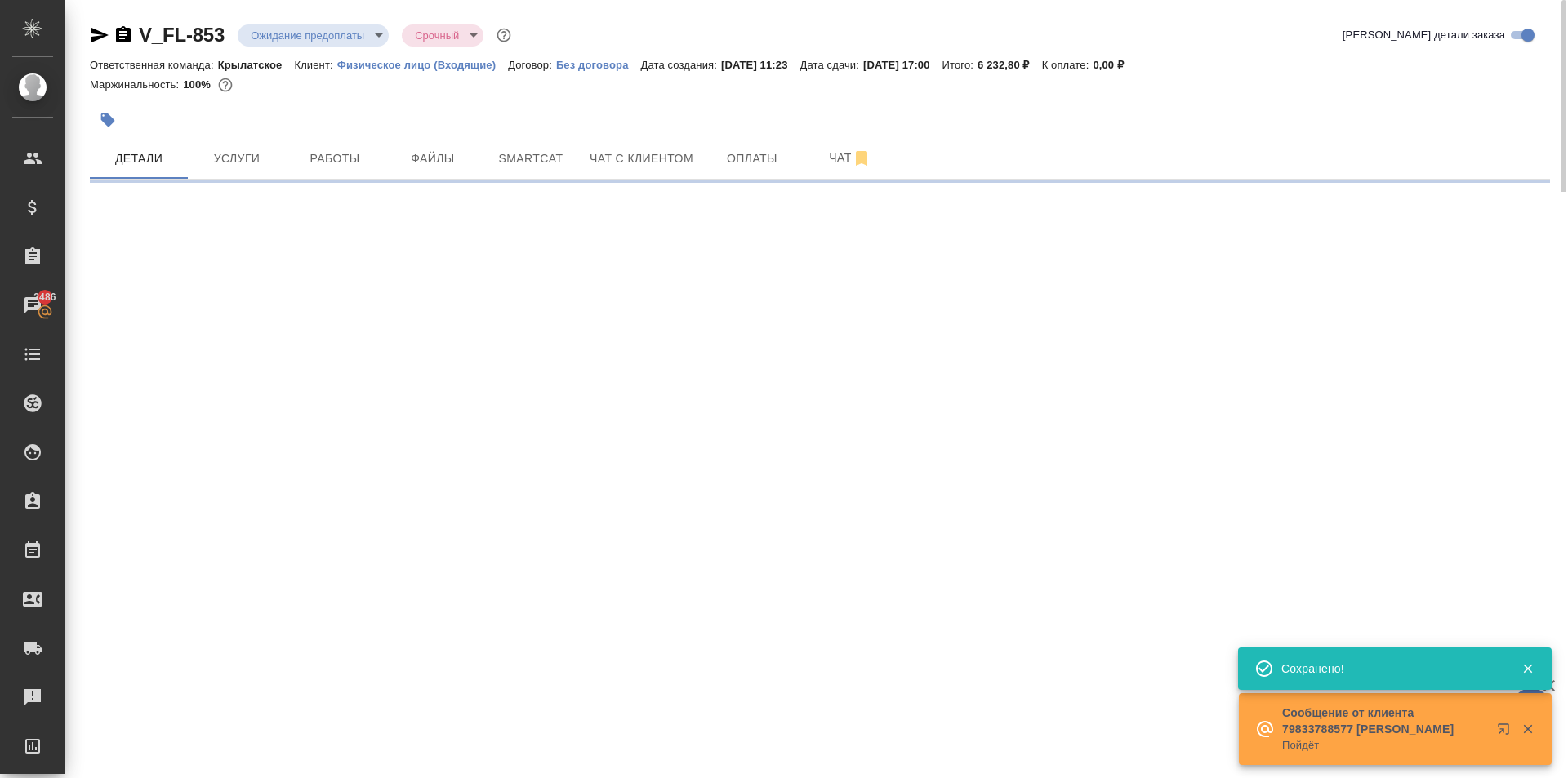
select select "RU"
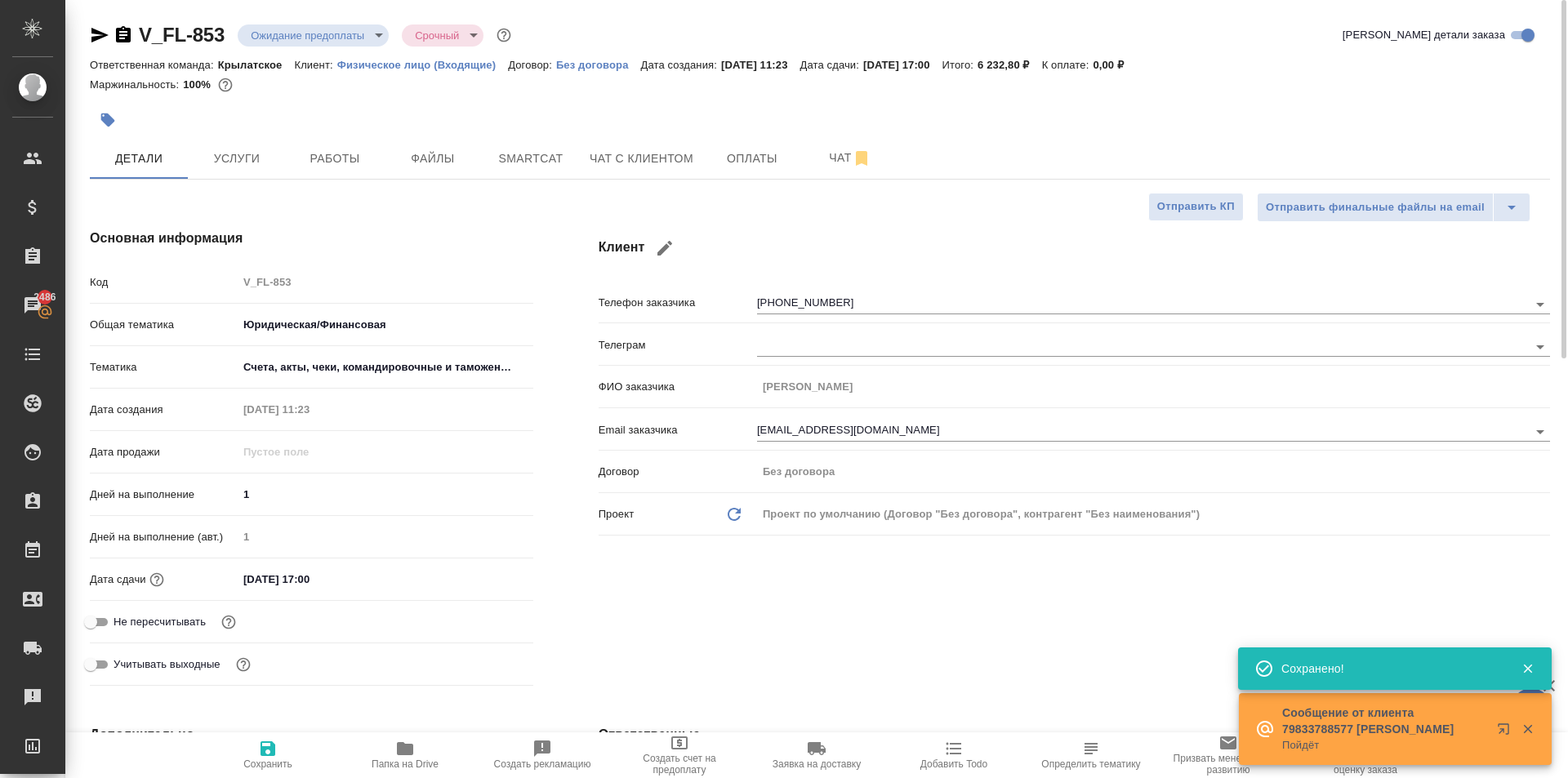
type textarea "x"
click at [344, 35] on body "🙏 .cls-1 fill:#fff; AWATERA Kasymov Timur Клиенты Спецификации Заказы 2486 Чаты…" at bounding box center [784, 389] width 1568 height 778
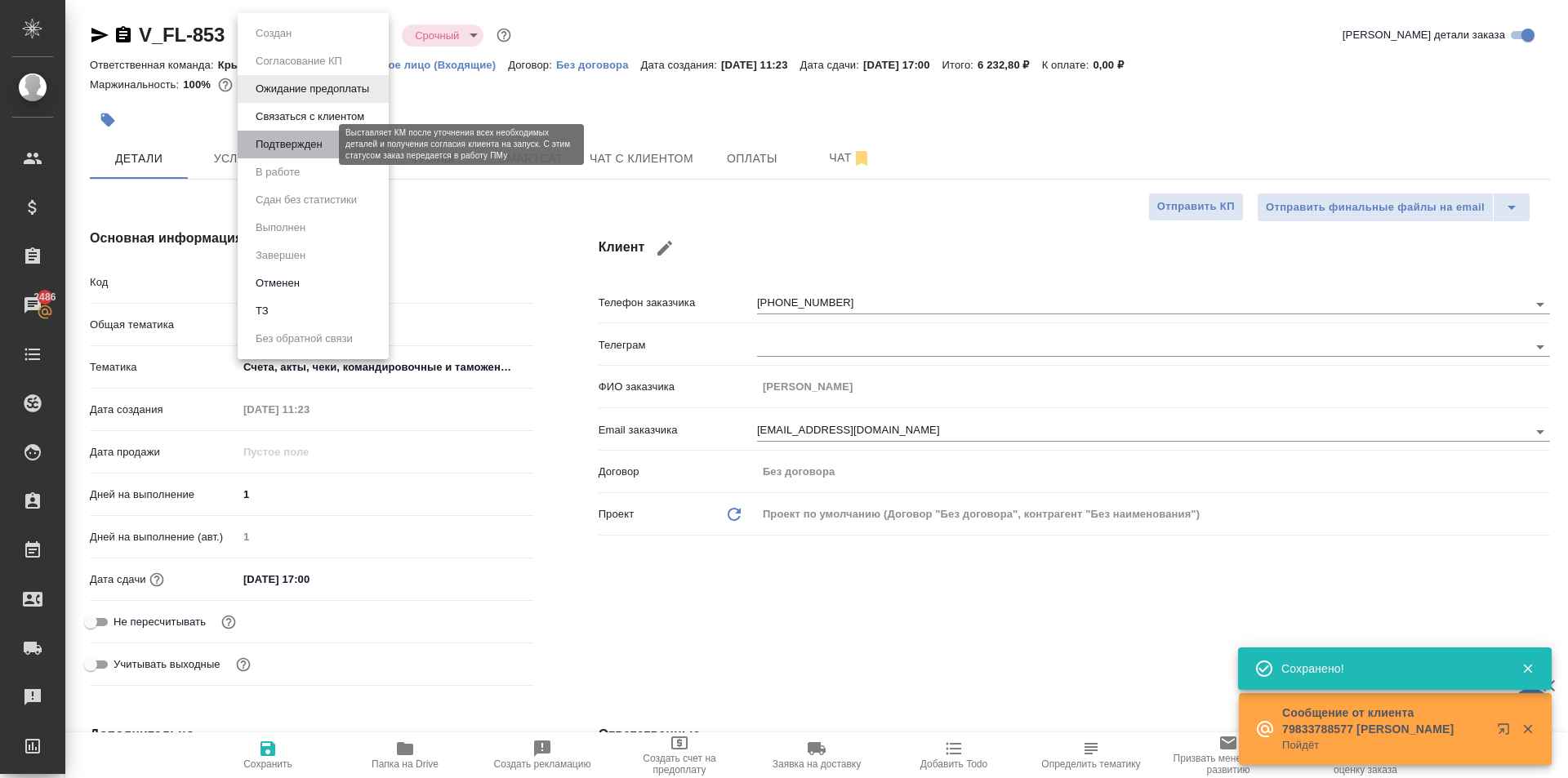
click at [306, 145] on button "Подтвержден" at bounding box center [289, 144] width 77 height 18
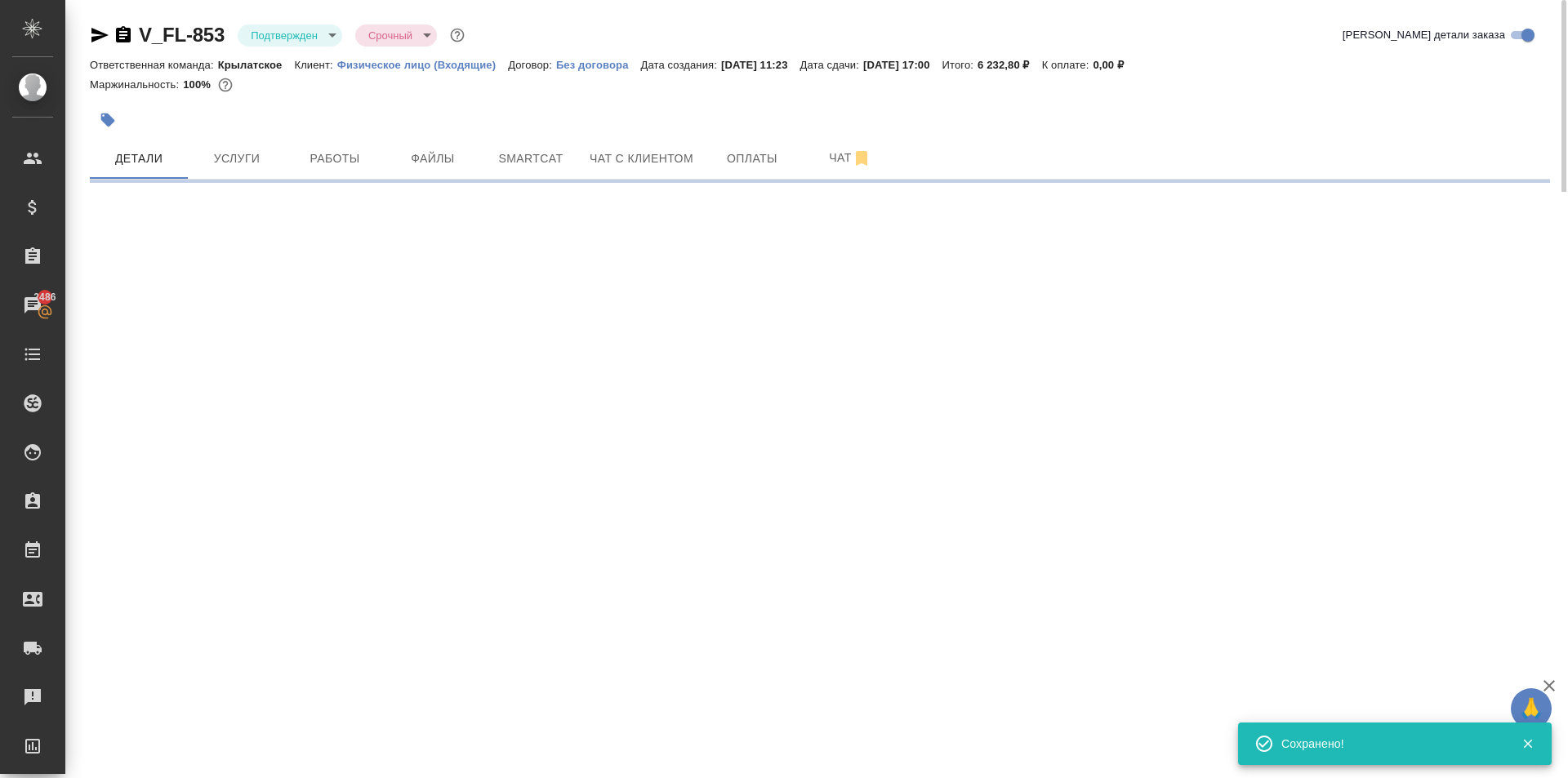
select select "RU"
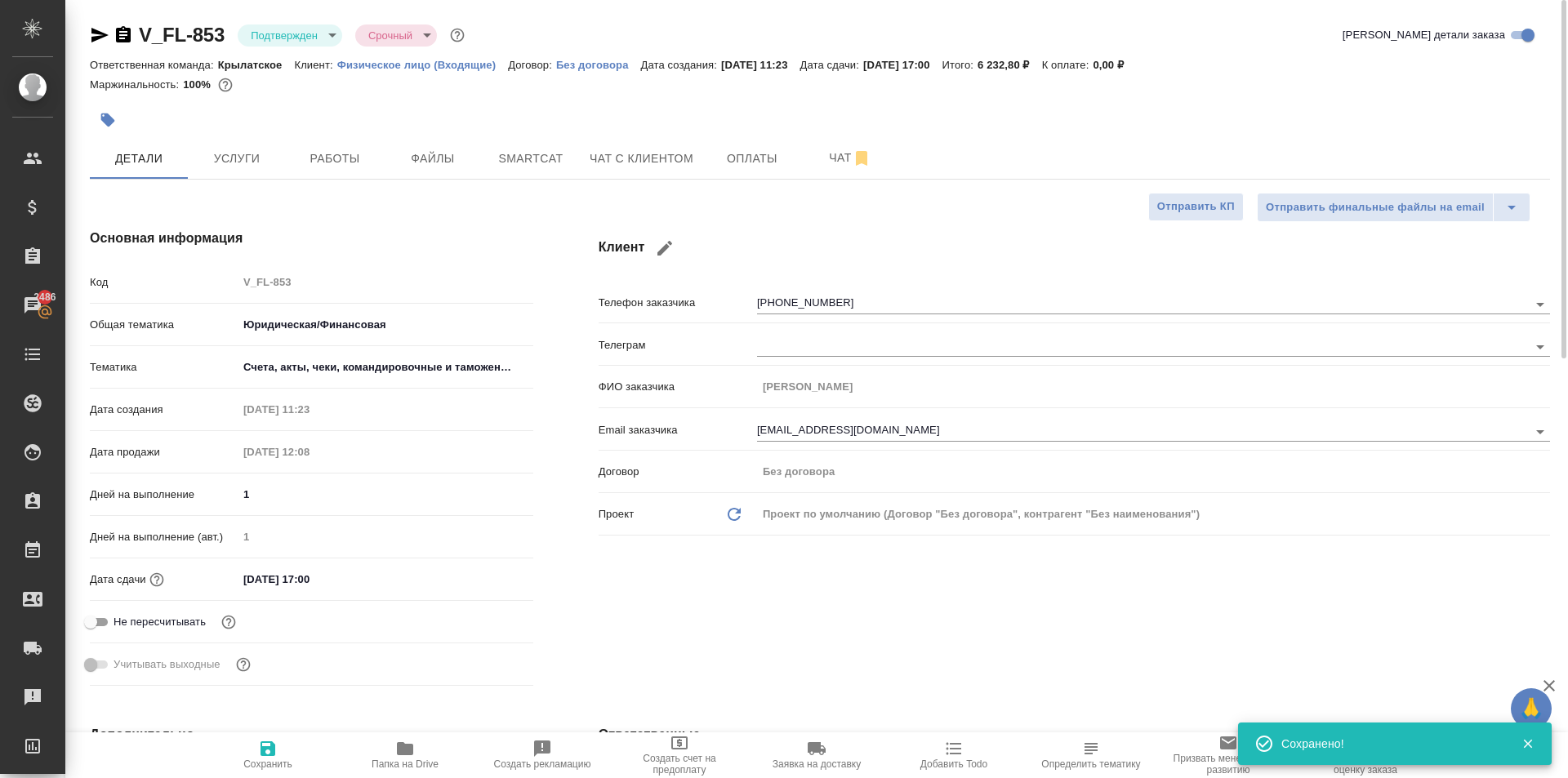
type textarea "x"
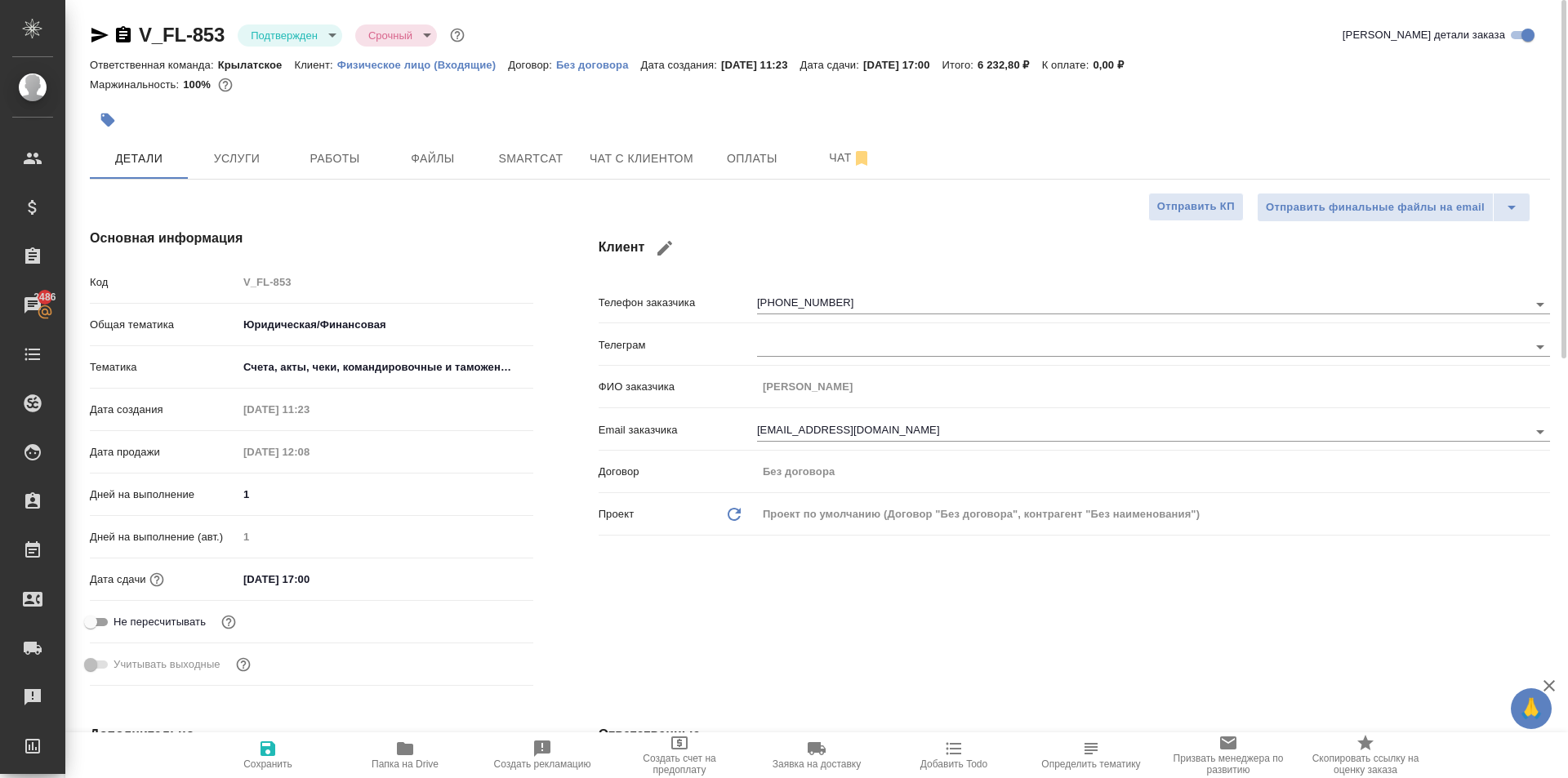
type textarea "x"
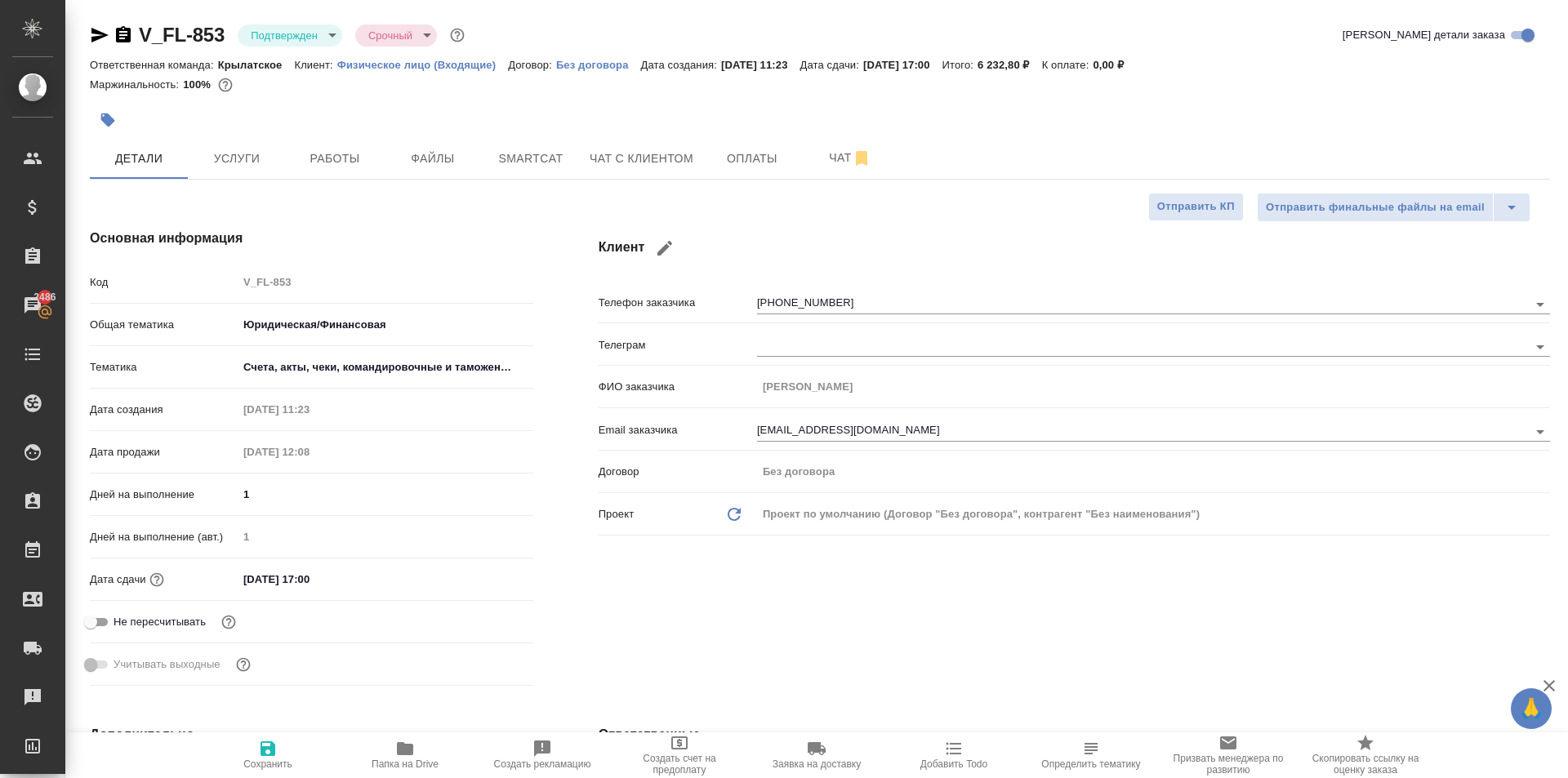
type textarea "x"
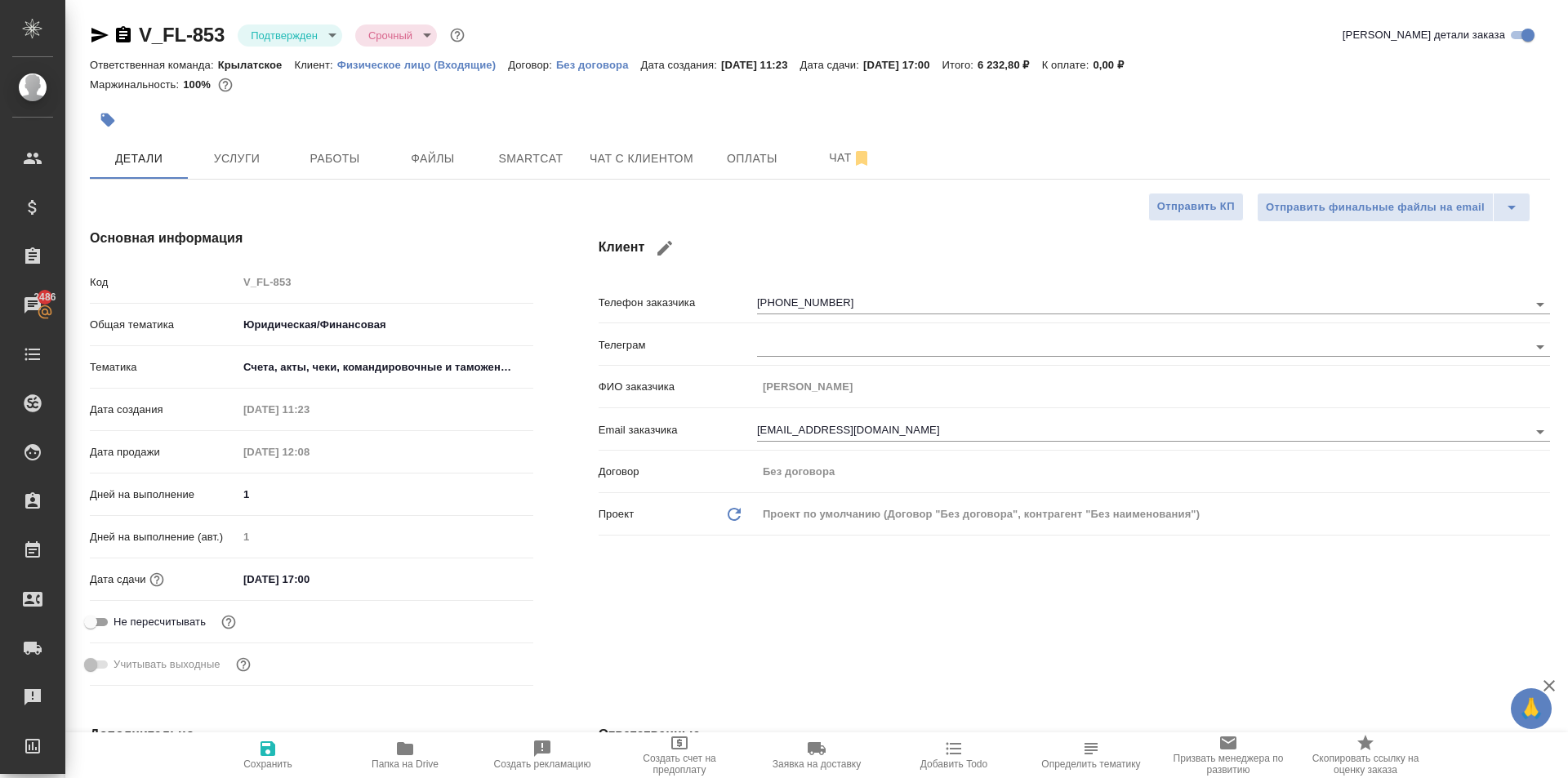
click at [97, 46] on div "V_FL-853 Подтвержден confirmed Срочный urgent" at bounding box center [278, 35] width 378 height 26
click at [98, 27] on icon "button" at bounding box center [99, 35] width 19 height 19
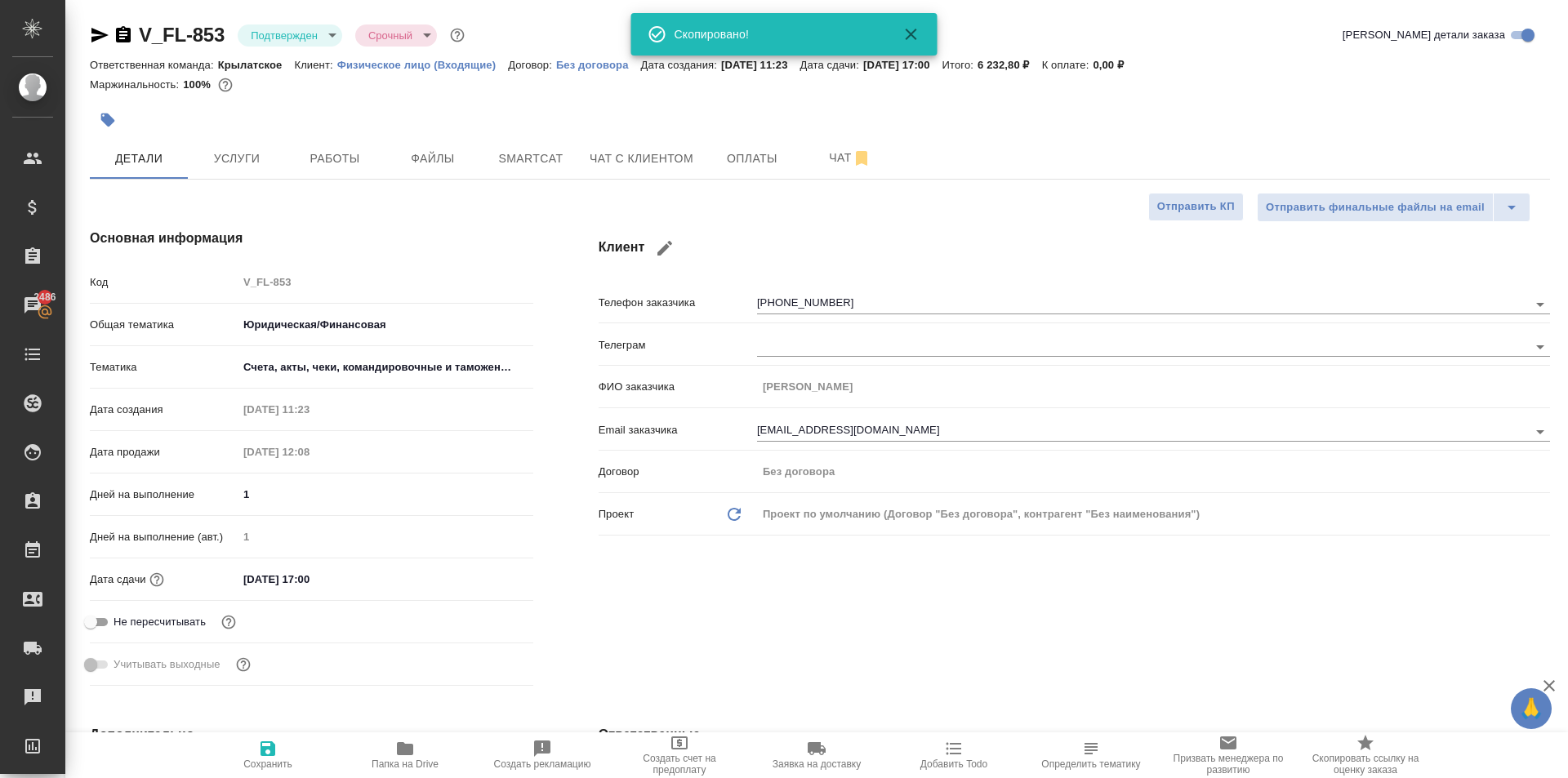
type textarea "x"
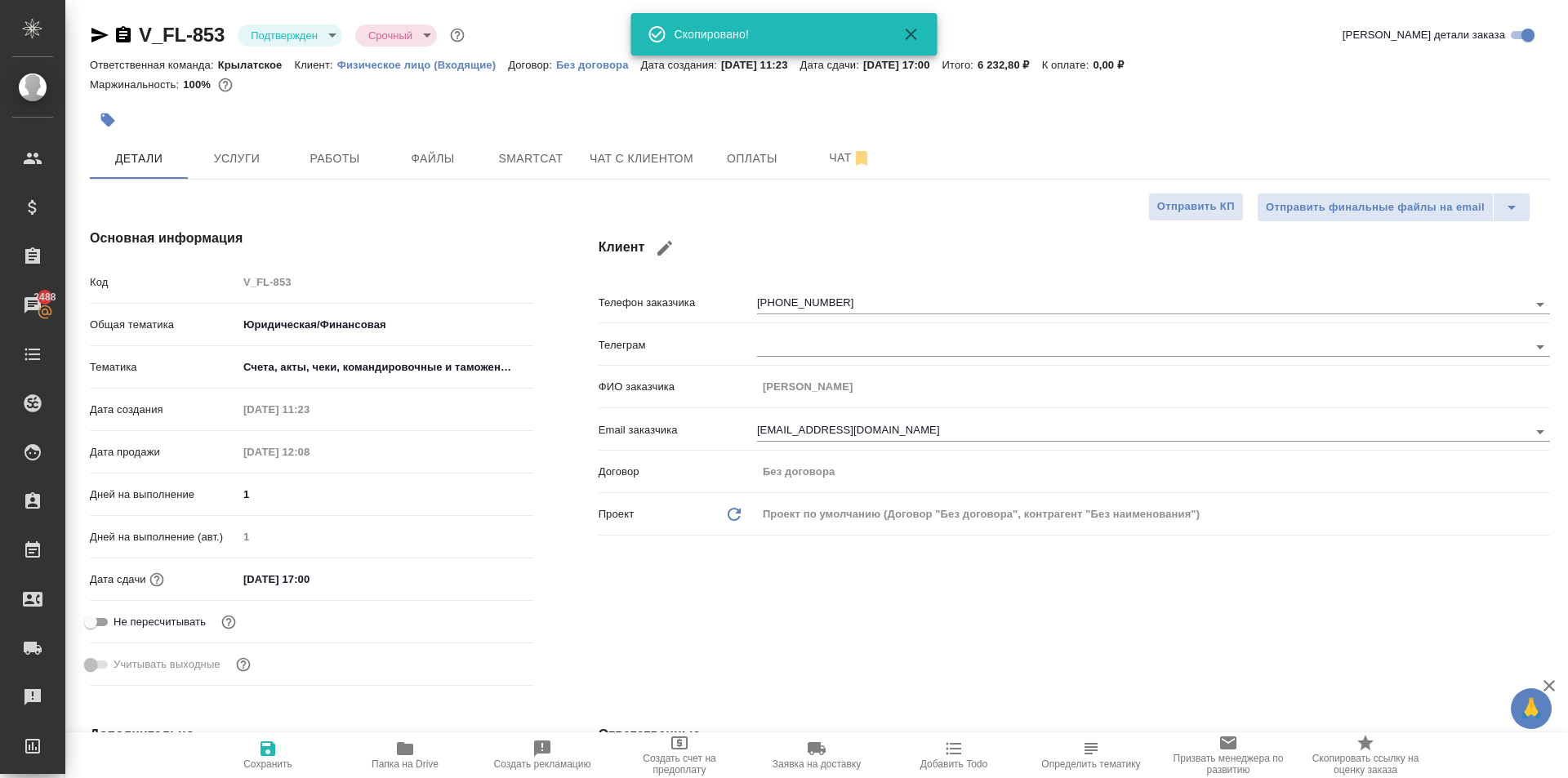
type textarea "x"
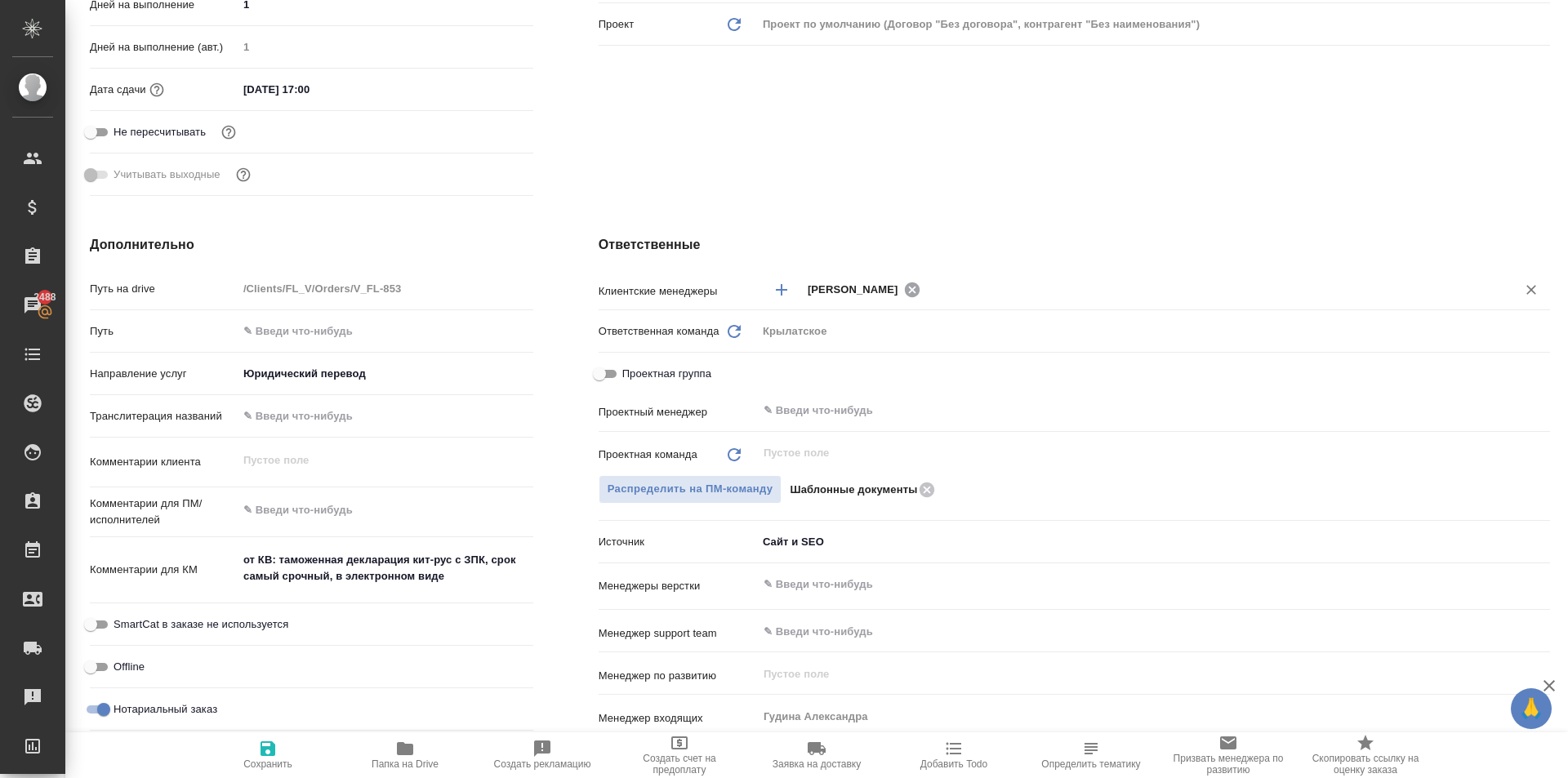
click at [904, 293] on icon at bounding box center [911, 288] width 15 height 15
type textarea "x"
click at [870, 277] on div "​" at bounding box center [1153, 289] width 793 height 29
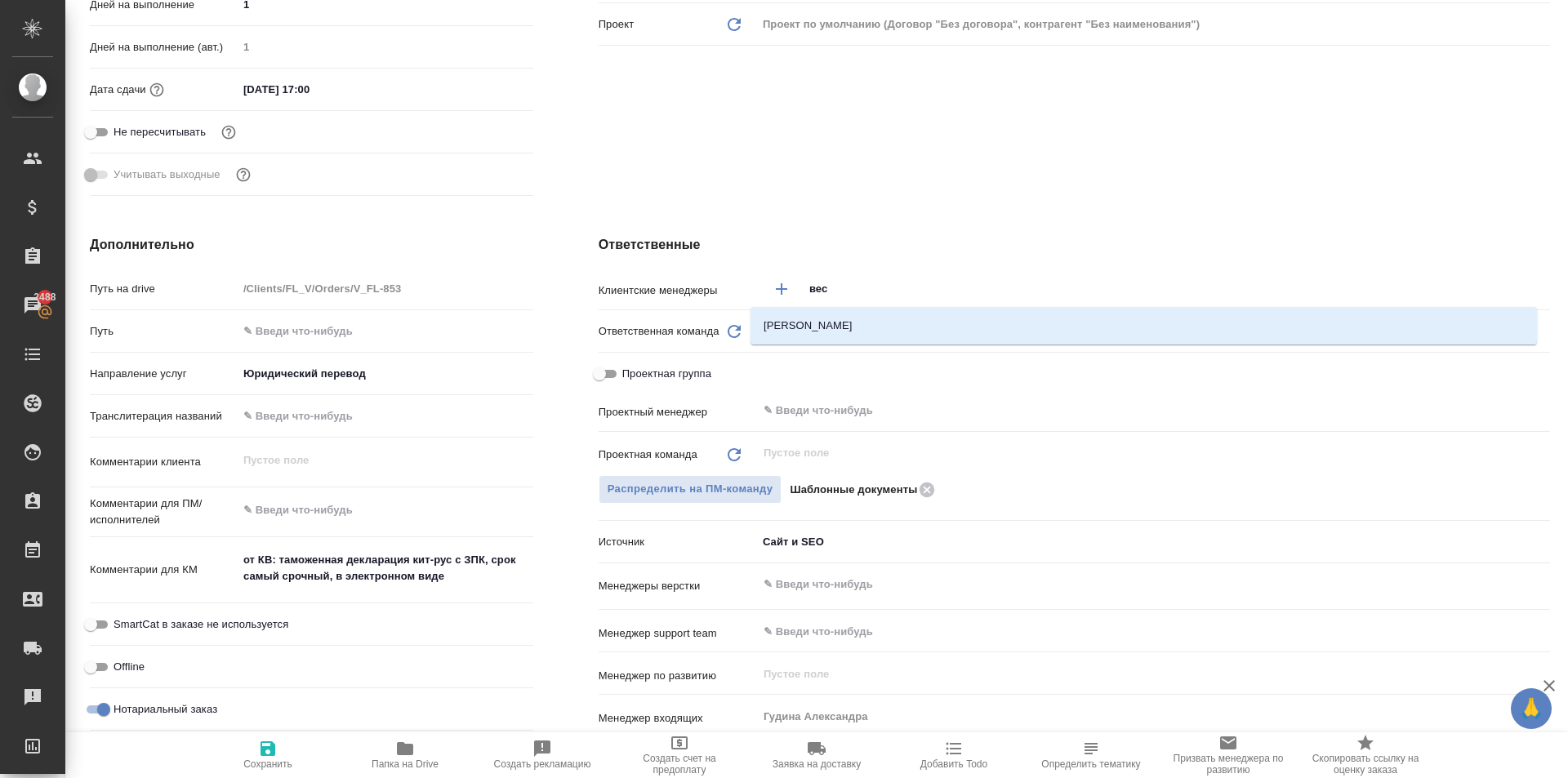
type input "весе"
click at [873, 321] on li "[PERSON_NAME]" at bounding box center [1144, 326] width 786 height 29
type textarea "x"
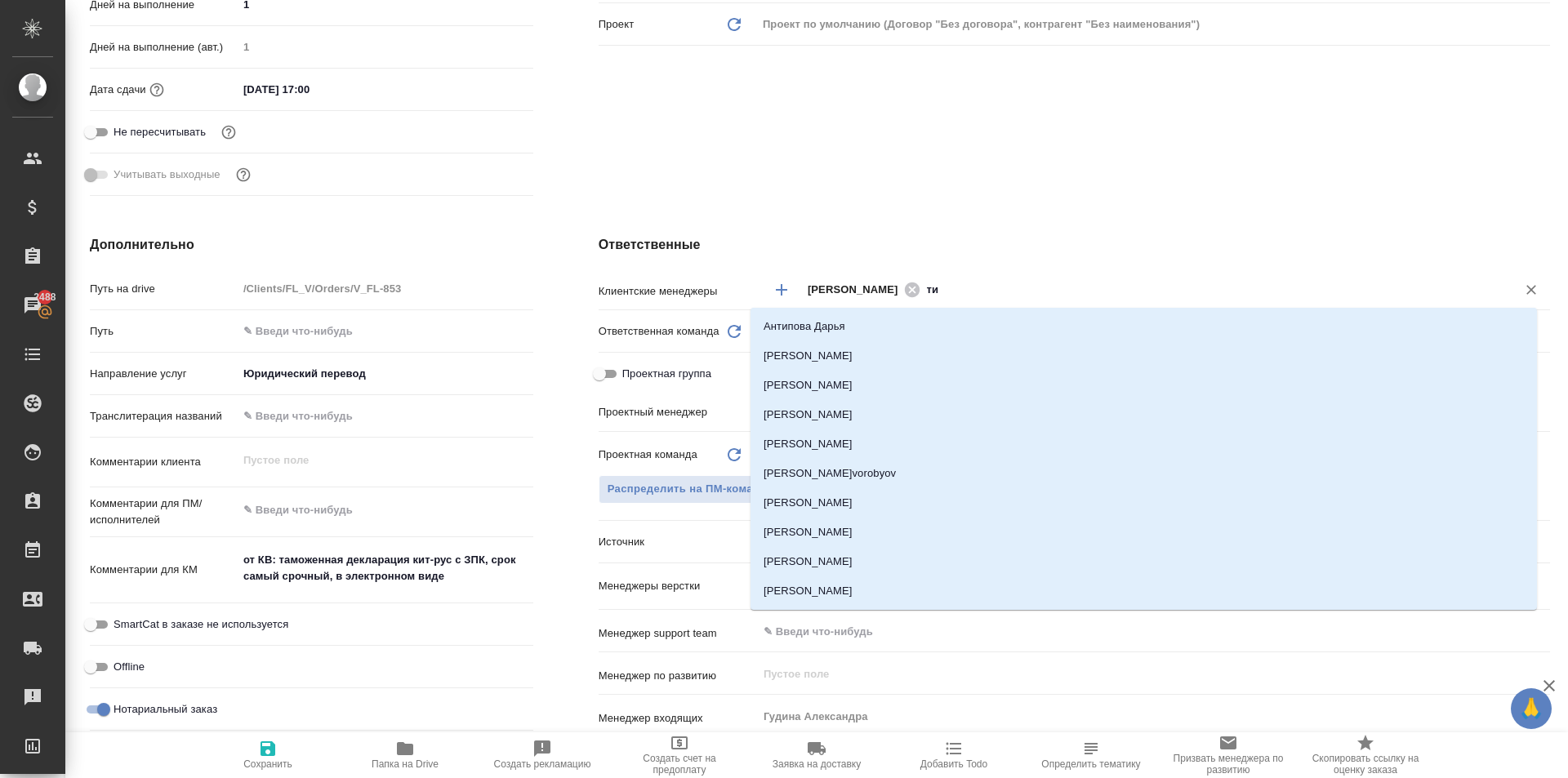
type input "тим"
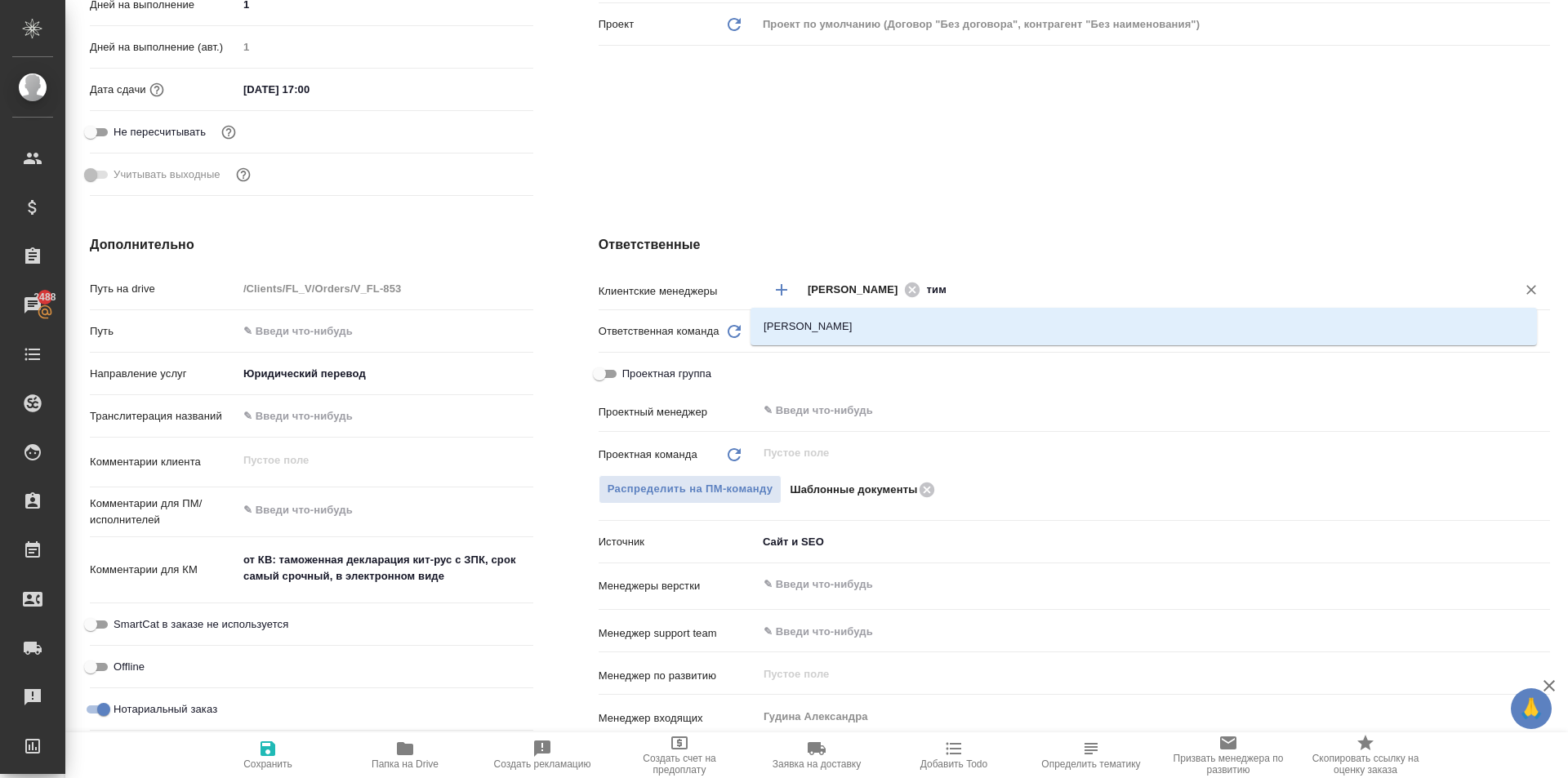
click at [922, 330] on li "[PERSON_NAME]" at bounding box center [1144, 326] width 786 height 29
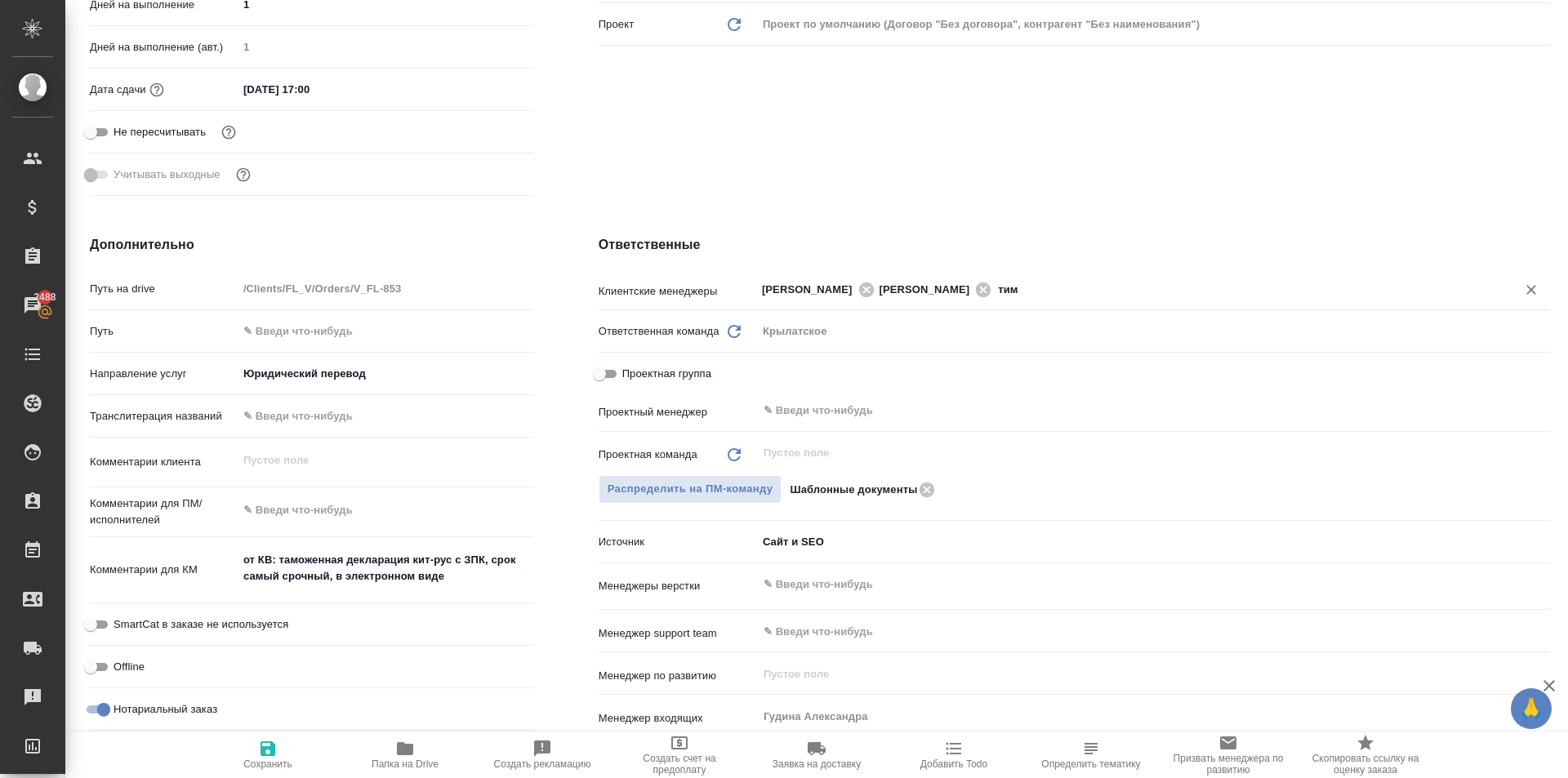
type textarea "x"
drag, startPoint x: 286, startPoint y: 758, endPoint x: 462, endPoint y: 725, distance: 179.1
click at [288, 756] on span "Сохранить" at bounding box center [268, 755] width 118 height 31
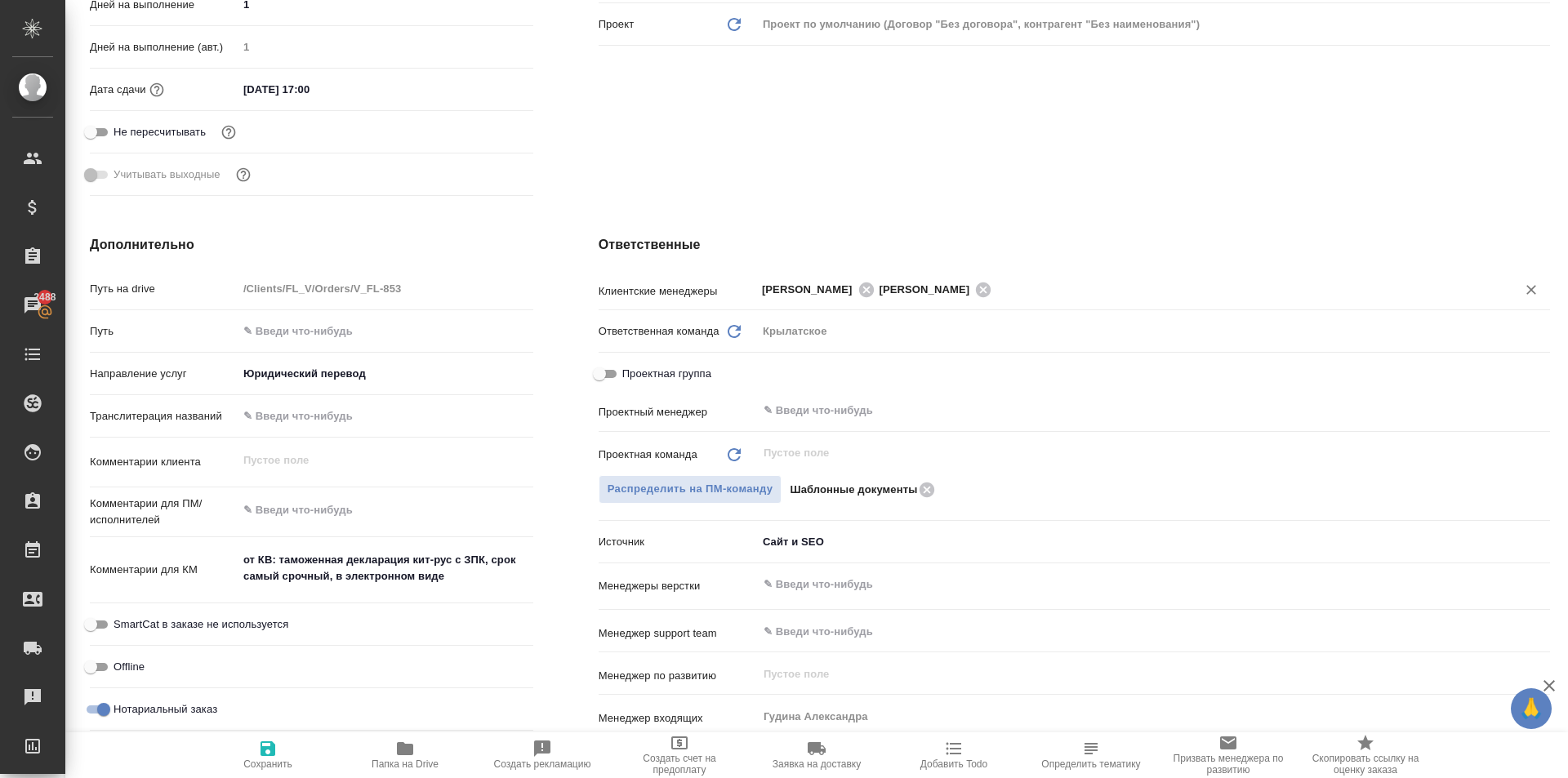
type textarea "x"
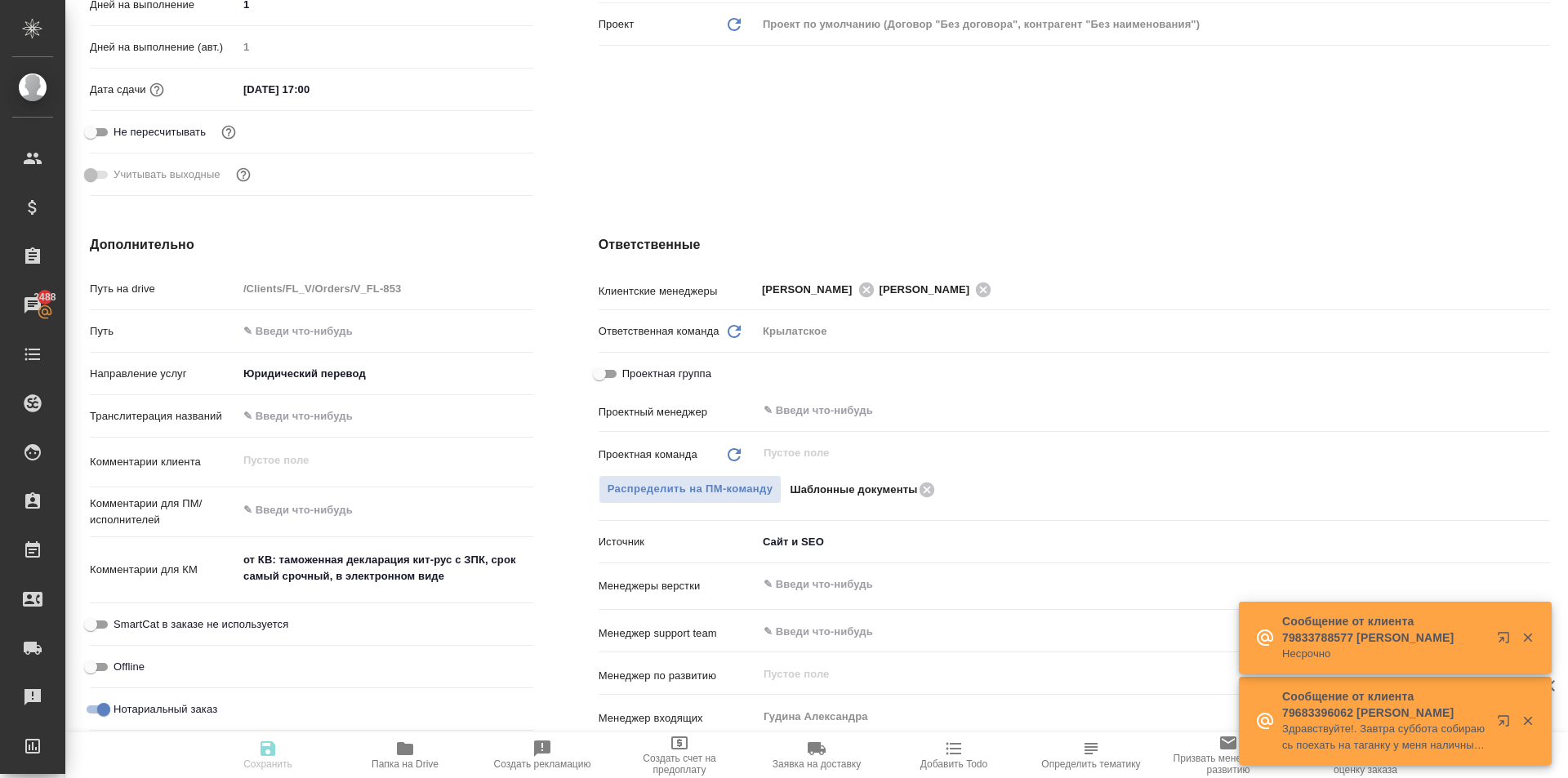
type textarea "x"
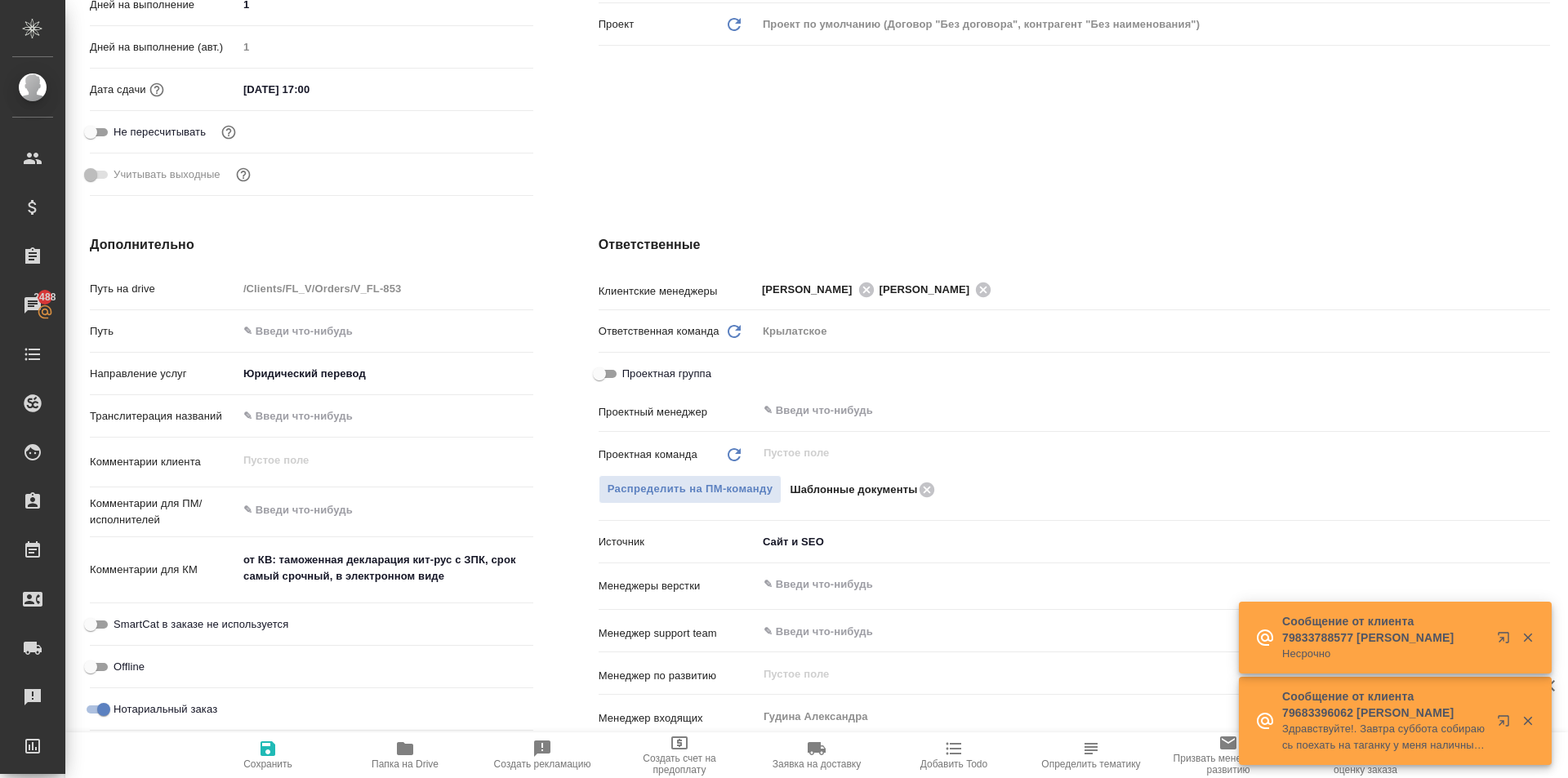
type textarea "x"
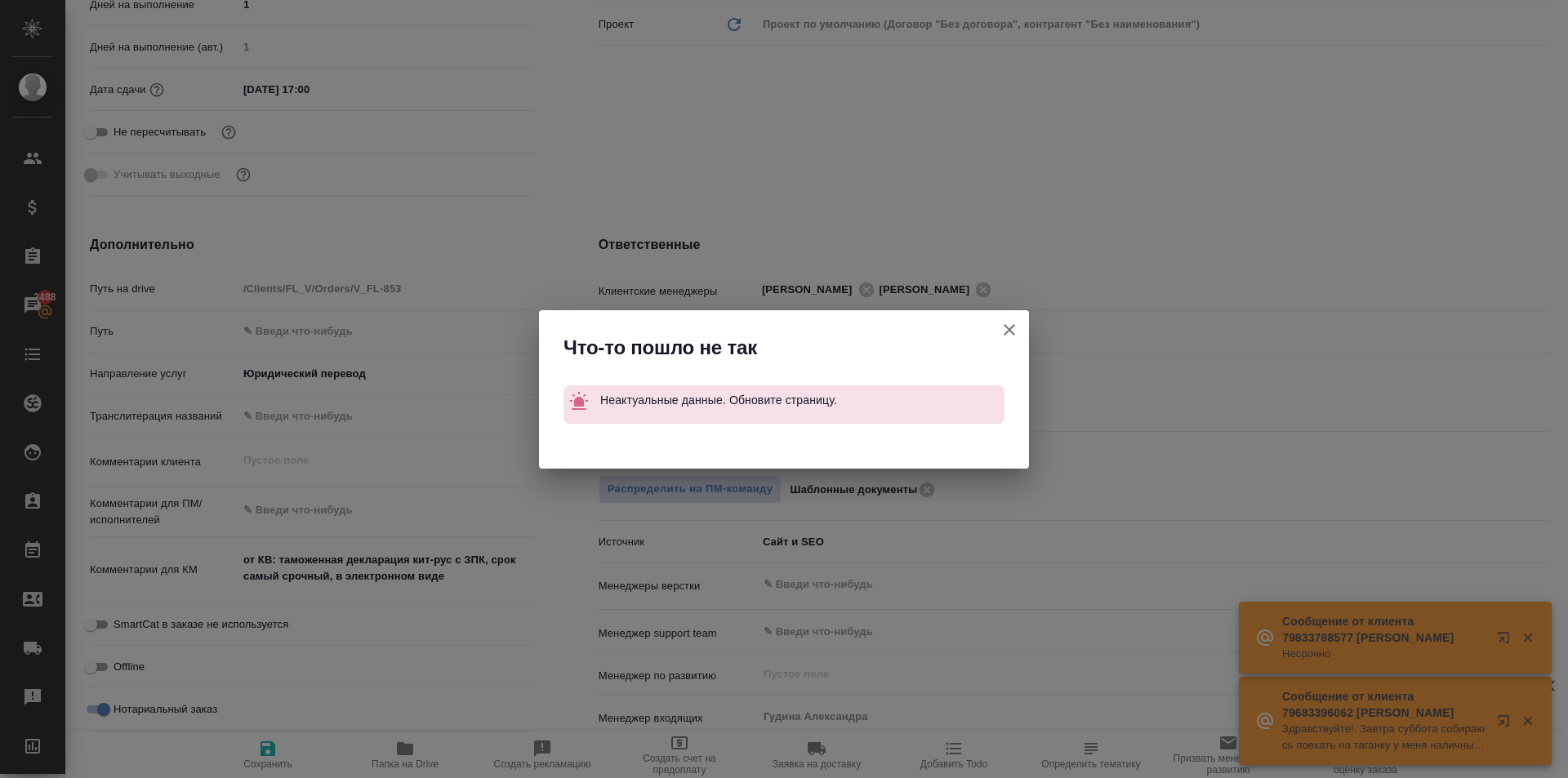
click at [1016, 323] on icon "button" at bounding box center [1009, 330] width 19 height 19
type textarea "x"
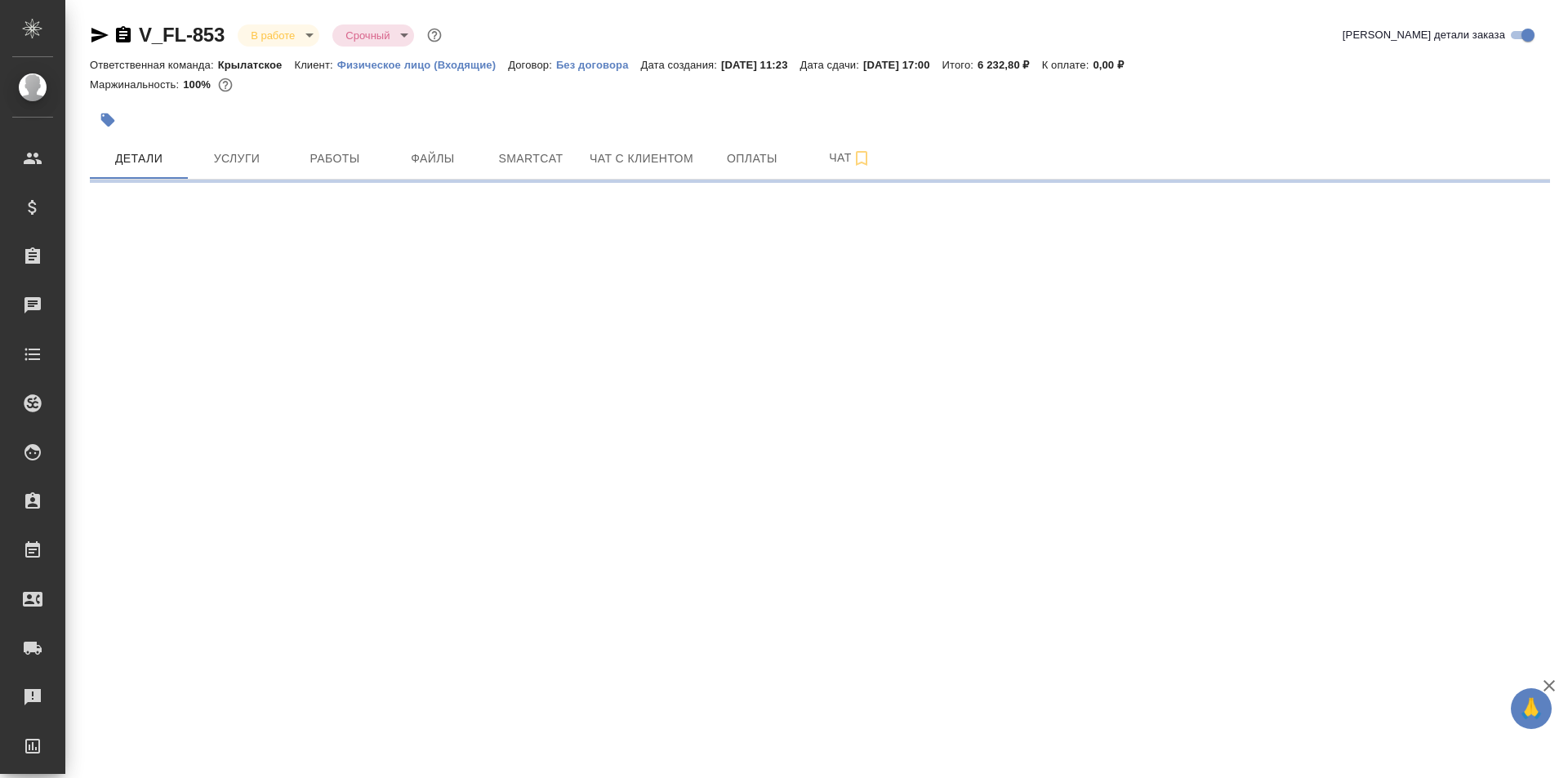
select select "RU"
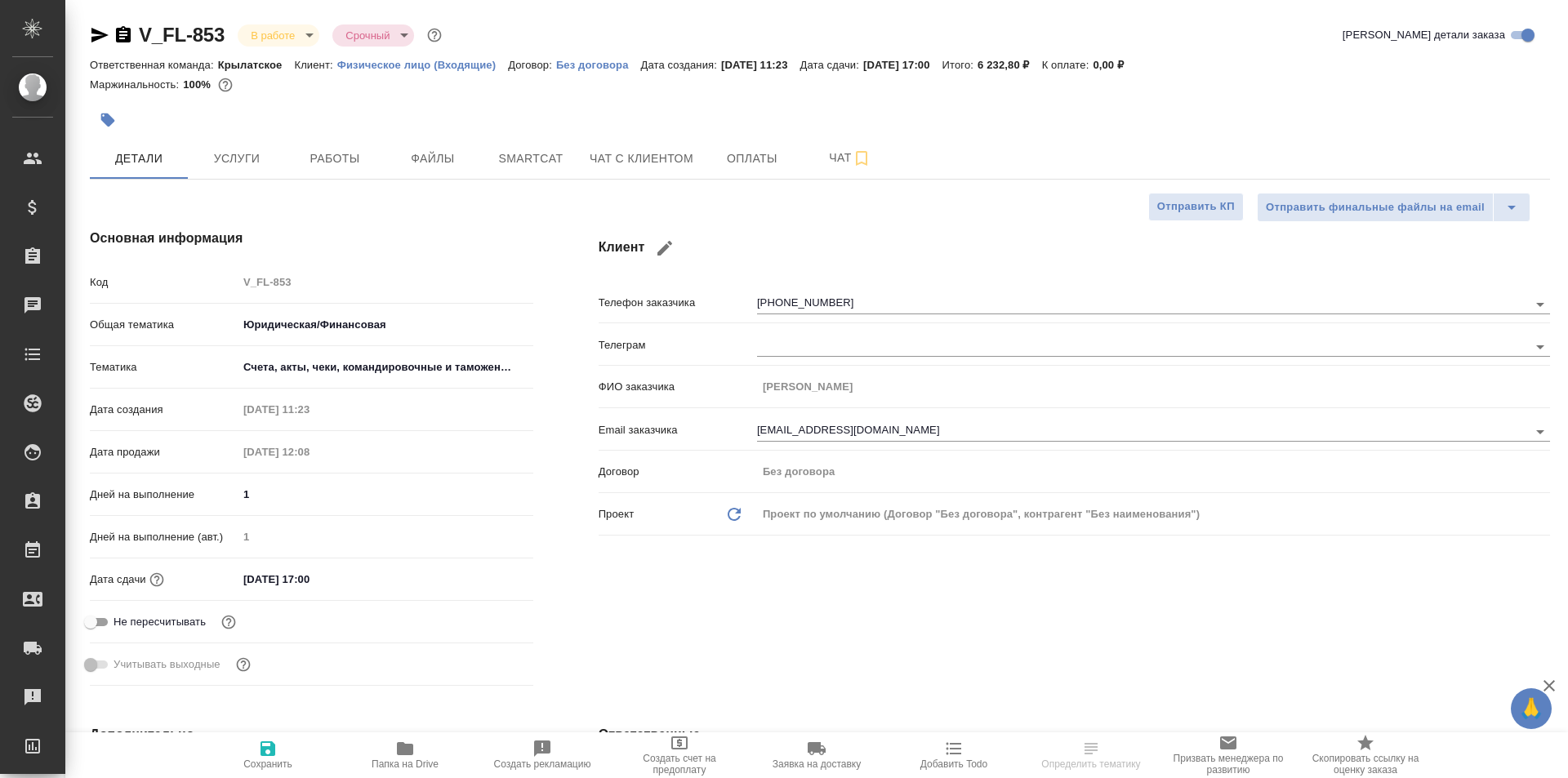
type textarea "x"
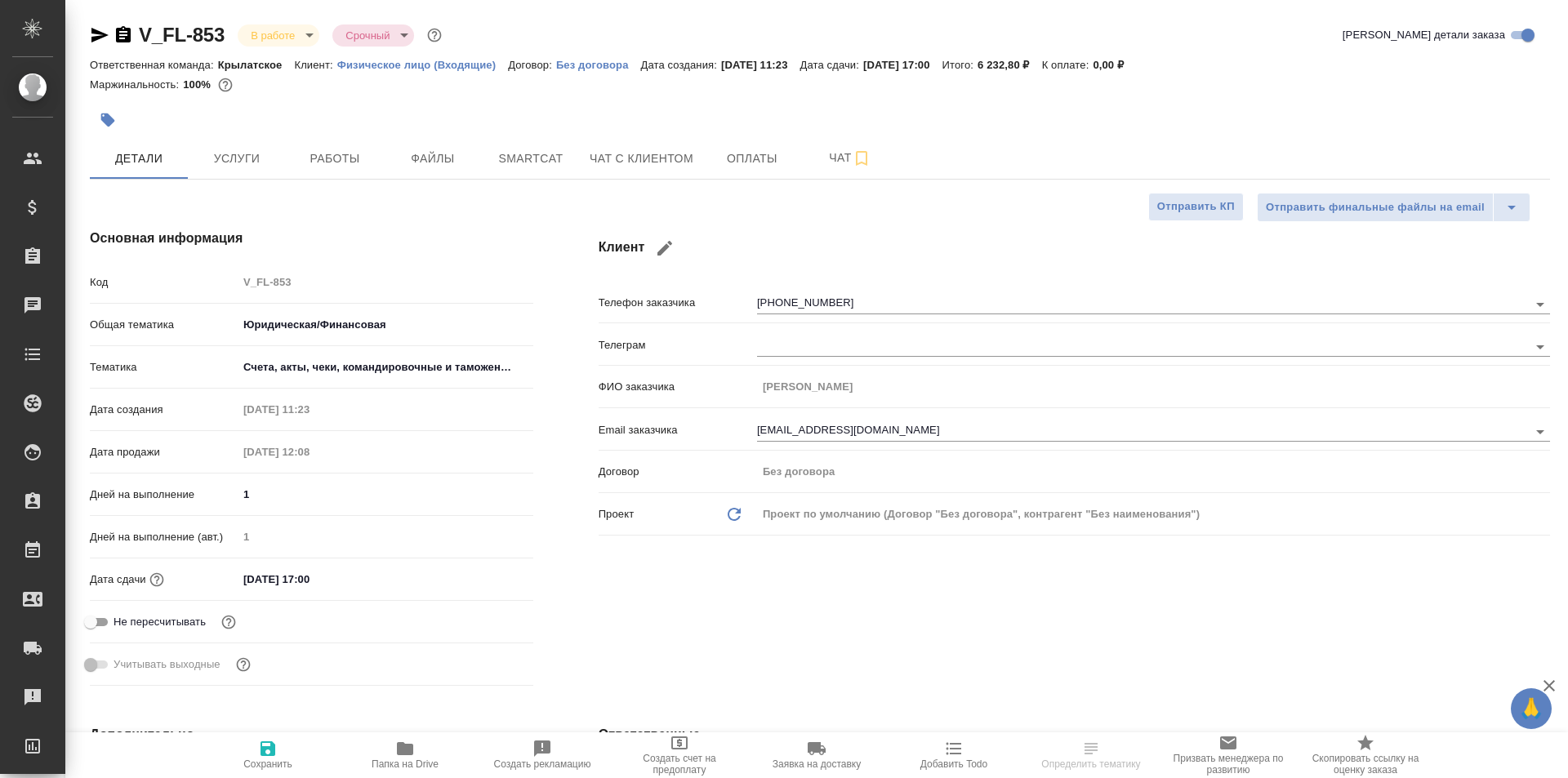
type textarea "x"
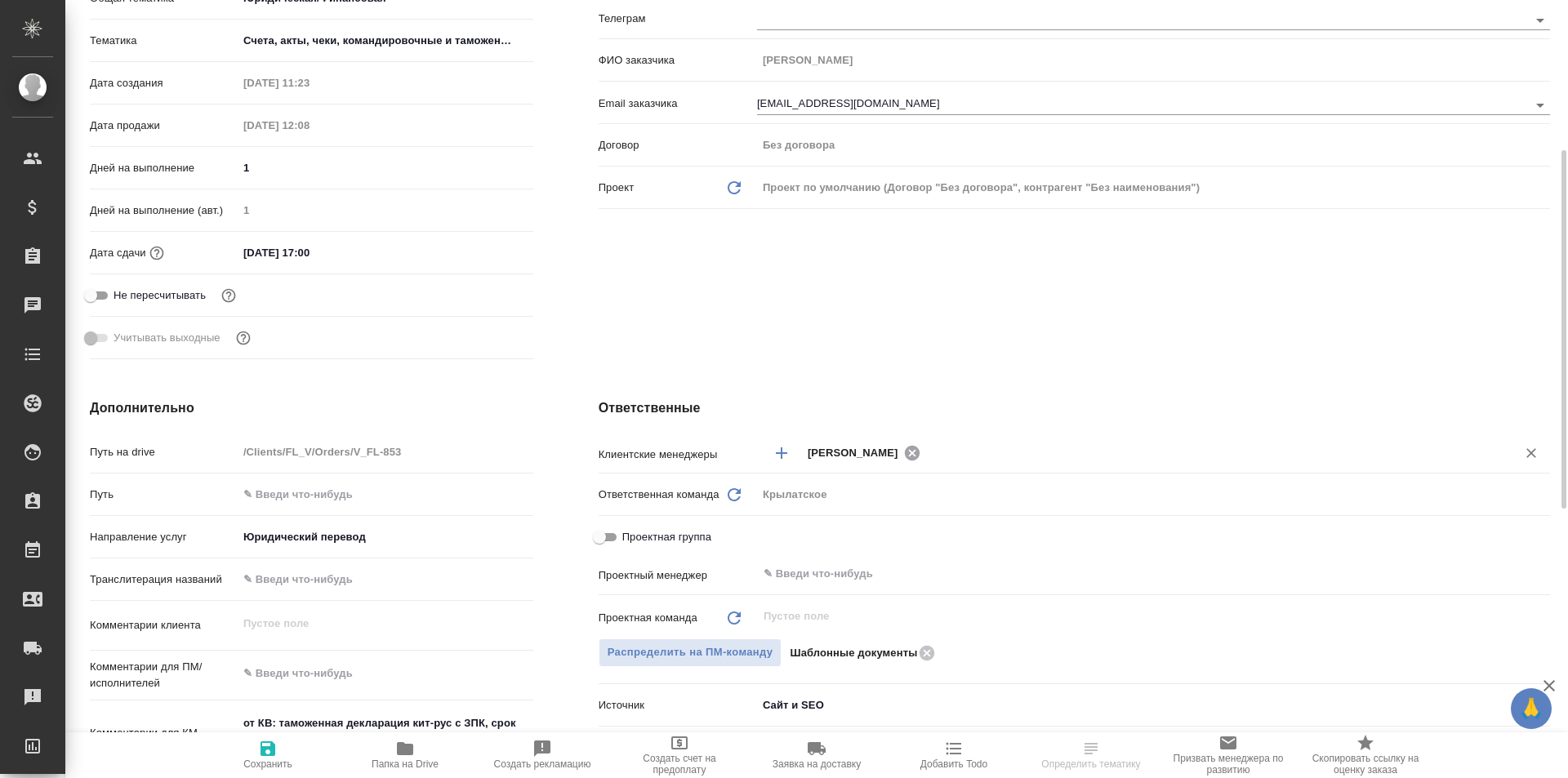
click at [903, 457] on icon at bounding box center [912, 453] width 18 height 18
type textarea "x"
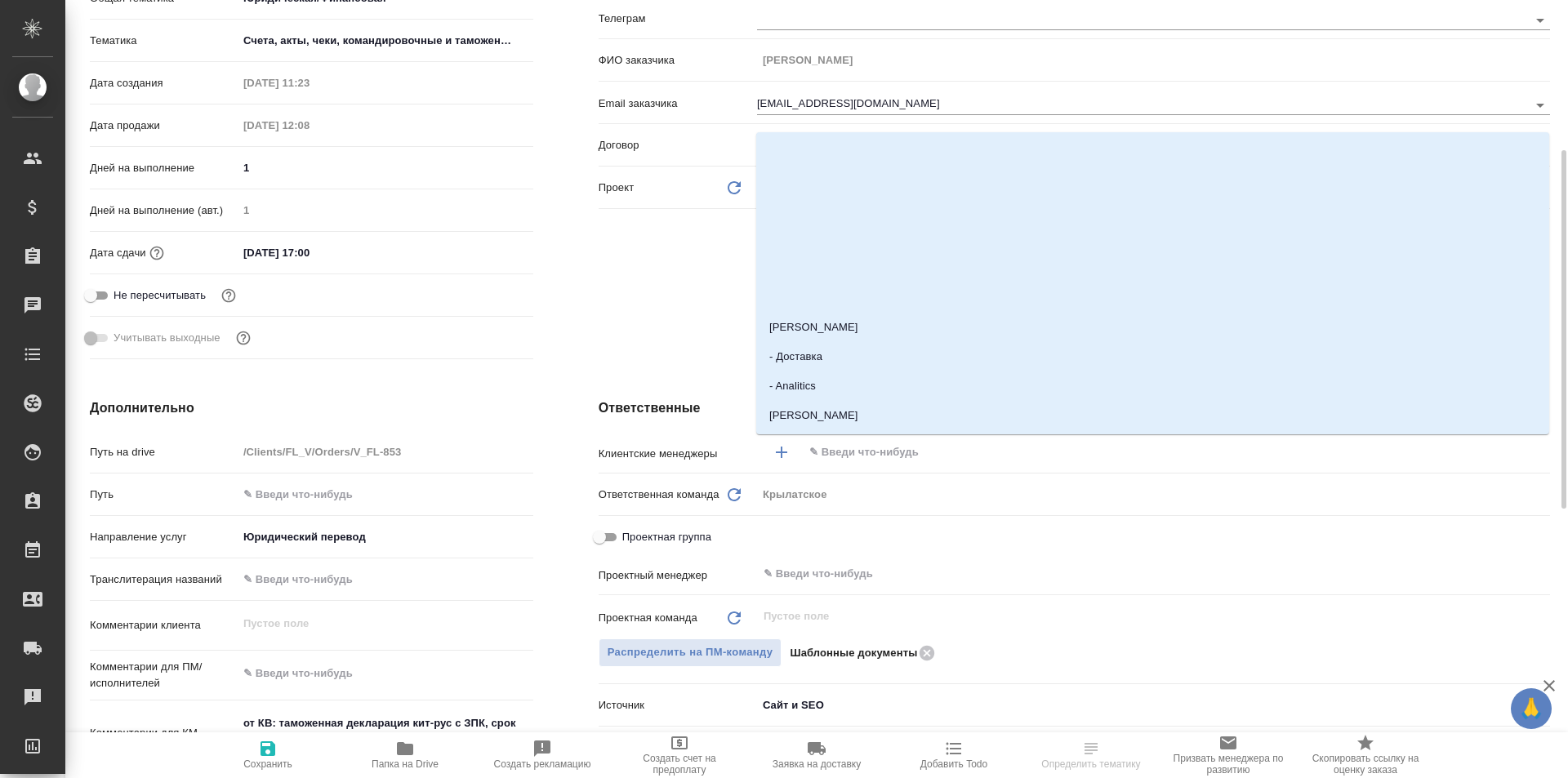
click at [886, 445] on input "text" at bounding box center [1149, 453] width 682 height 19
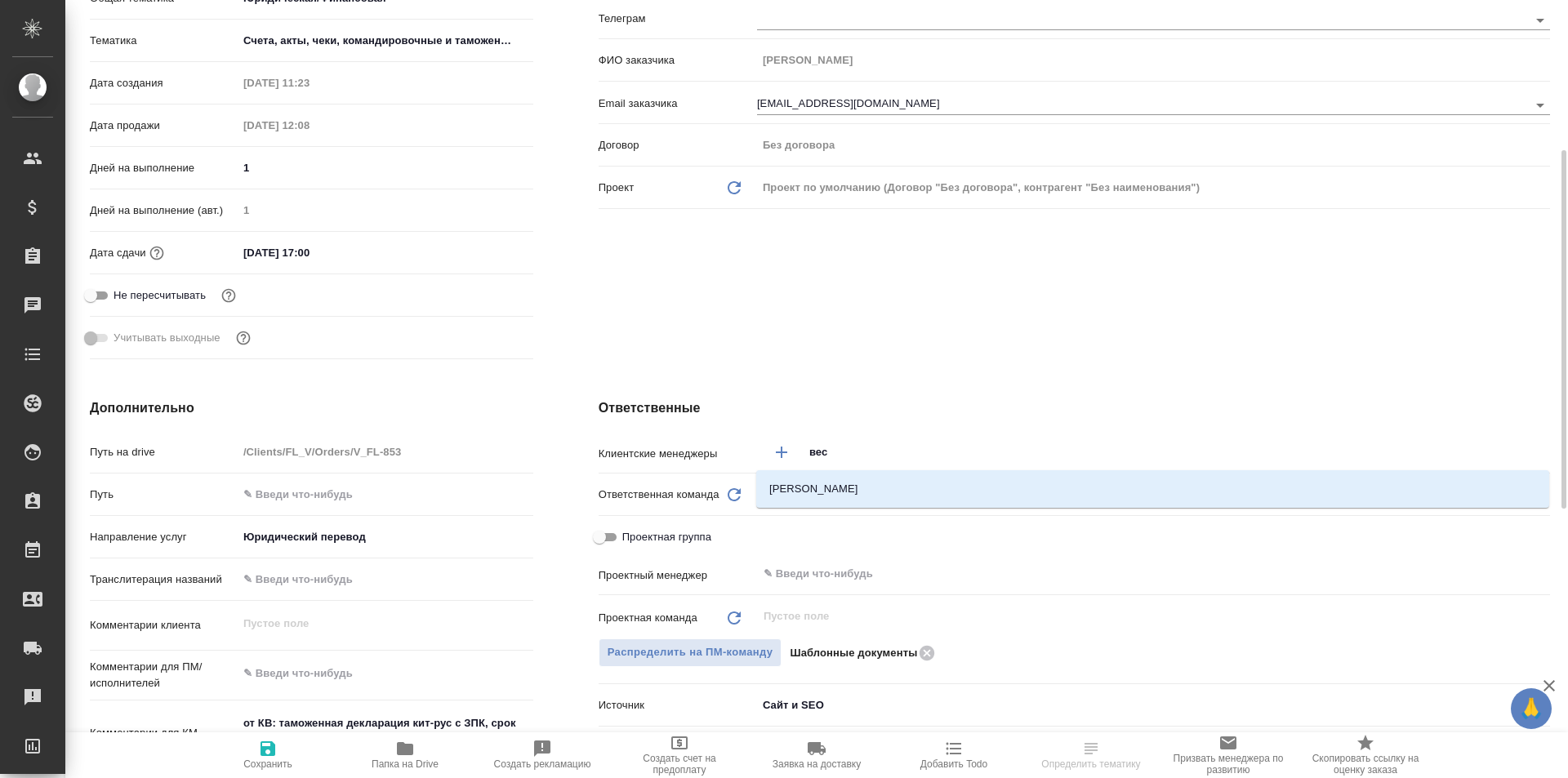
type input "весе"
click at [885, 489] on li "[PERSON_NAME]" at bounding box center [1152, 489] width 793 height 29
type textarea "x"
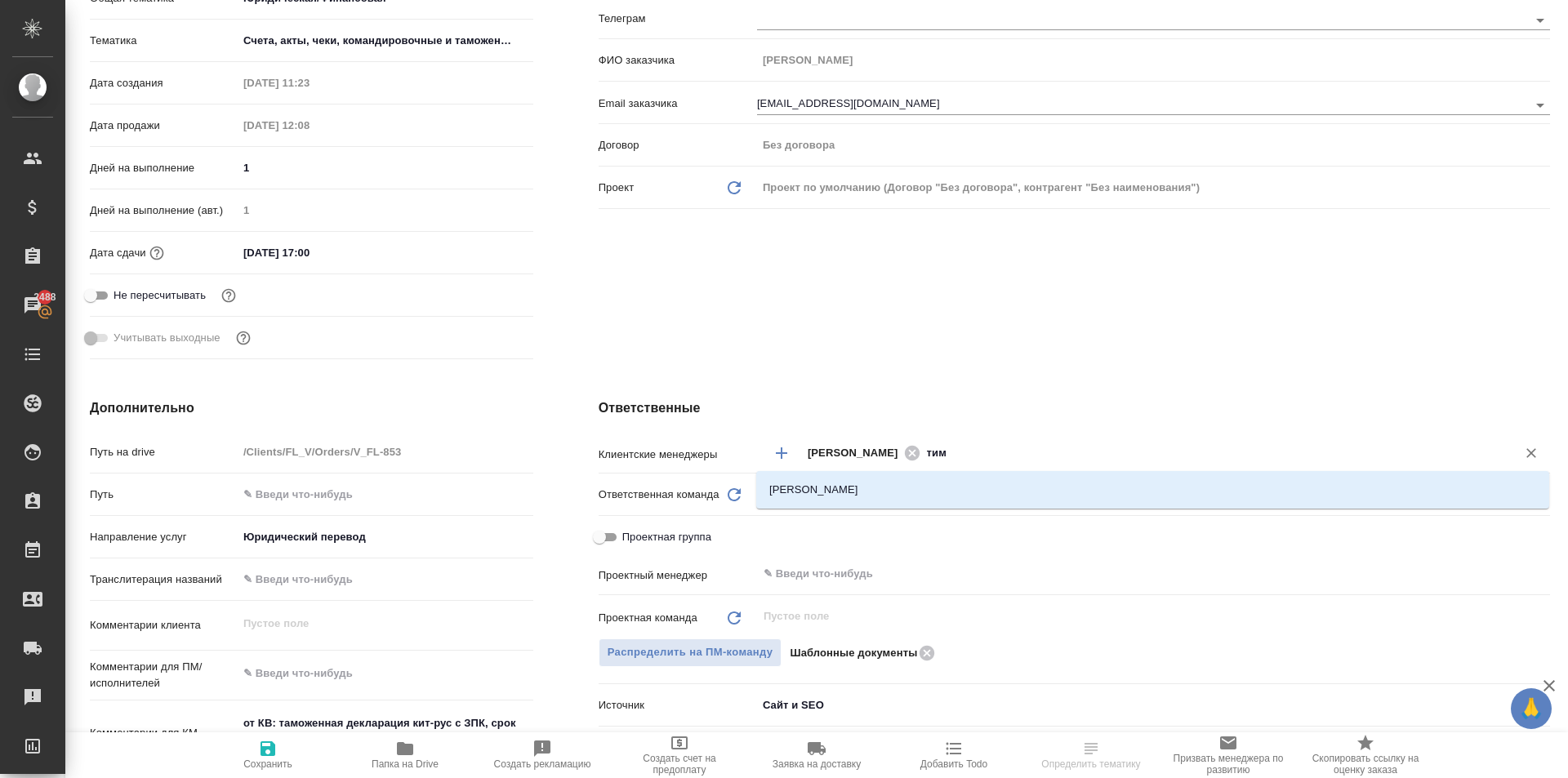
type input "тим"
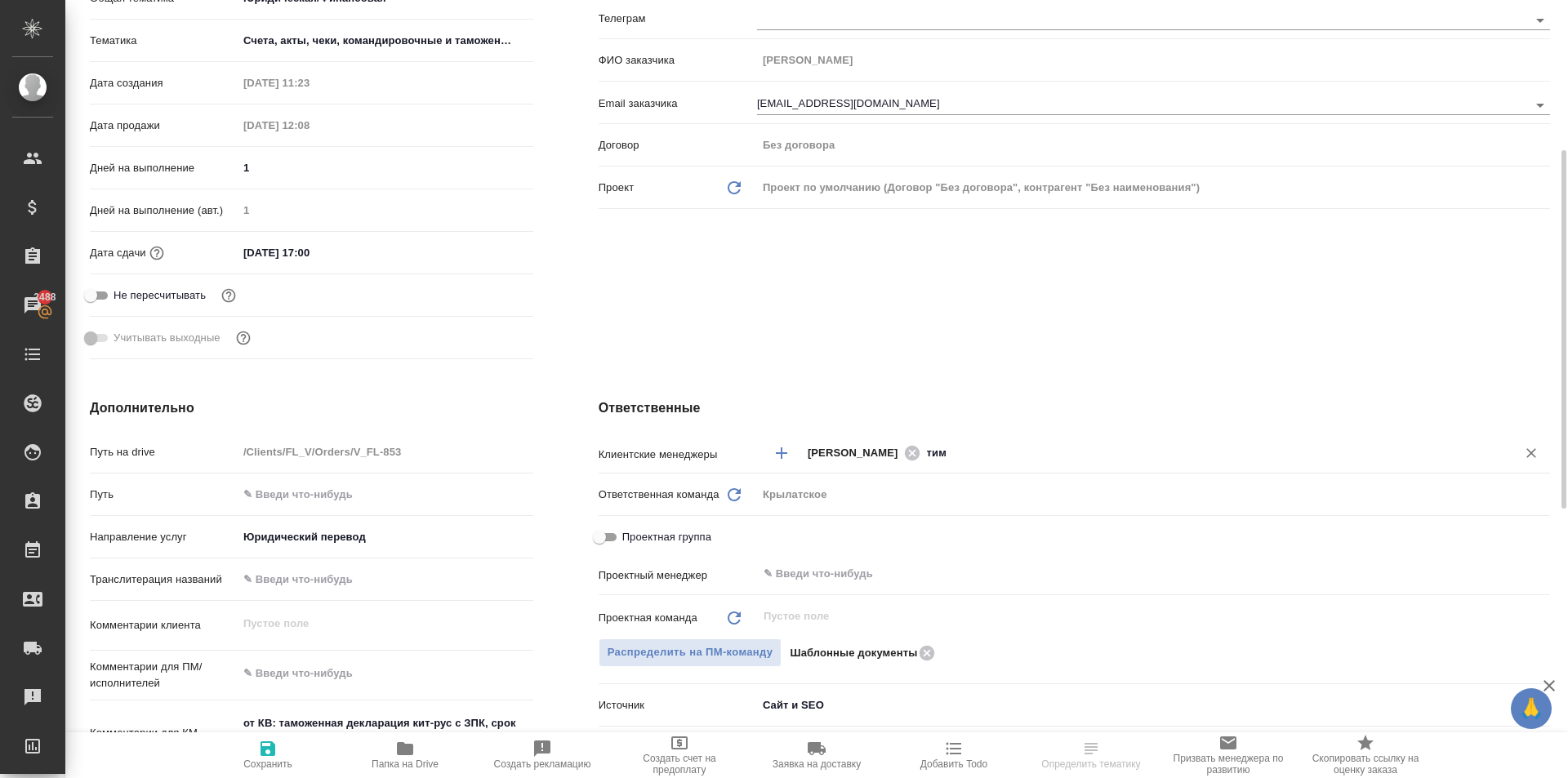
click at [963, 463] on div "[PERSON_NAME] ​" at bounding box center [1153, 453] width 793 height 30
click at [962, 442] on div "[PERSON_NAME] ​" at bounding box center [1153, 453] width 793 height 30
click at [964, 455] on input "тим" at bounding box center [1207, 453] width 565 height 19
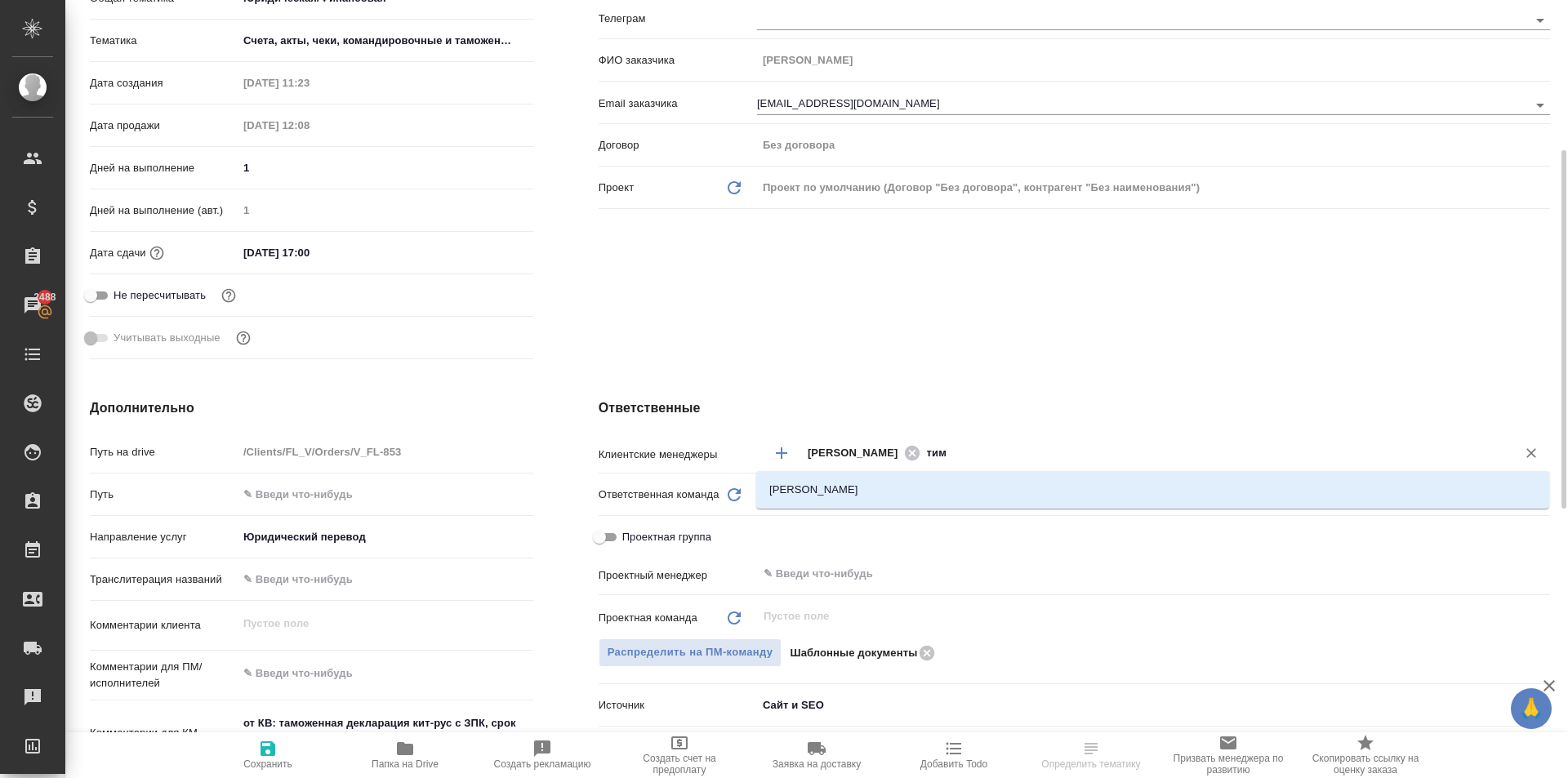
click at [933, 495] on li "[PERSON_NAME]" at bounding box center [1152, 490] width 793 height 29
type textarea "x"
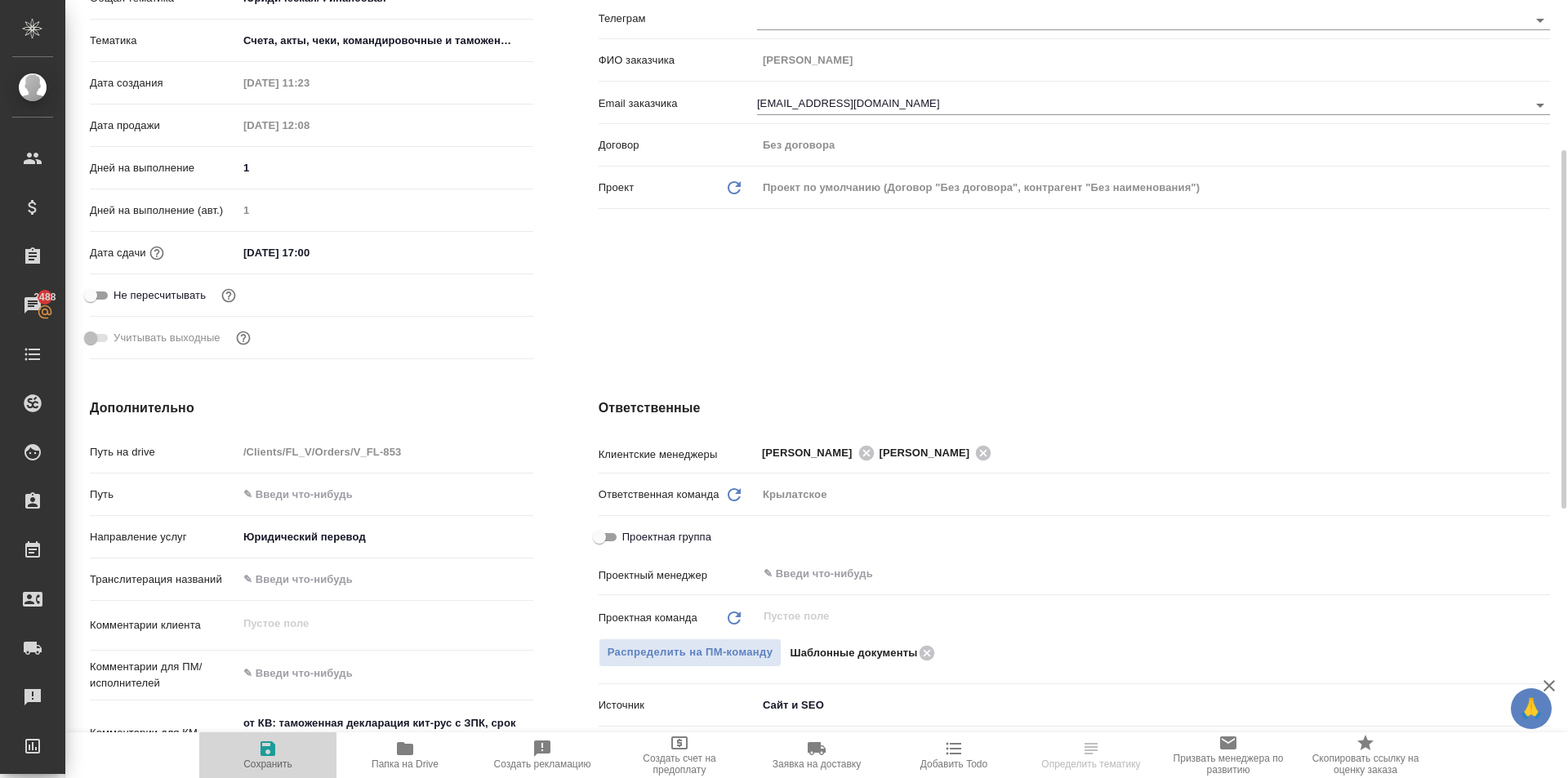
click at [306, 752] on span "Сохранить" at bounding box center [268, 755] width 118 height 31
type textarea "x"
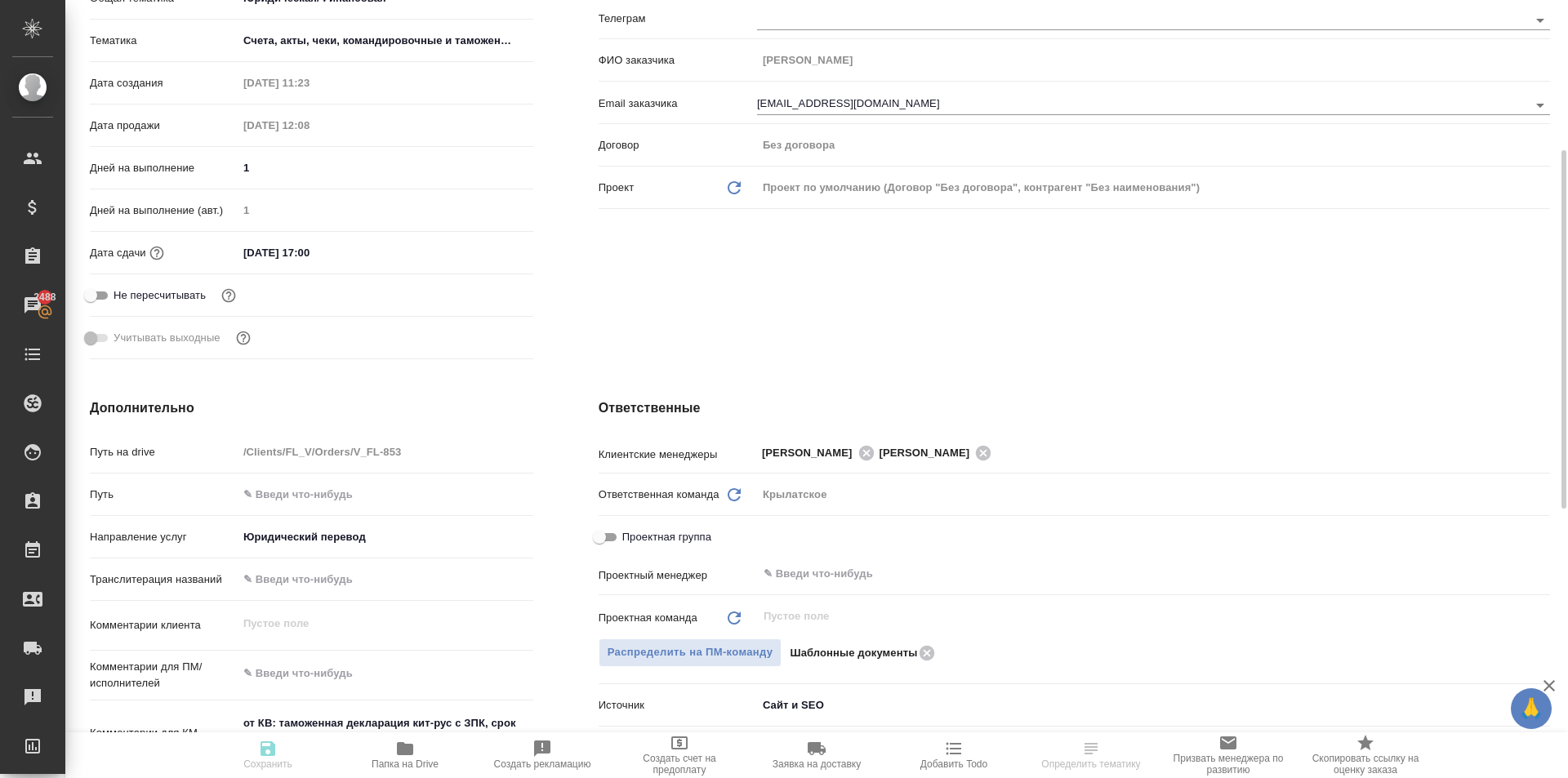
type textarea "x"
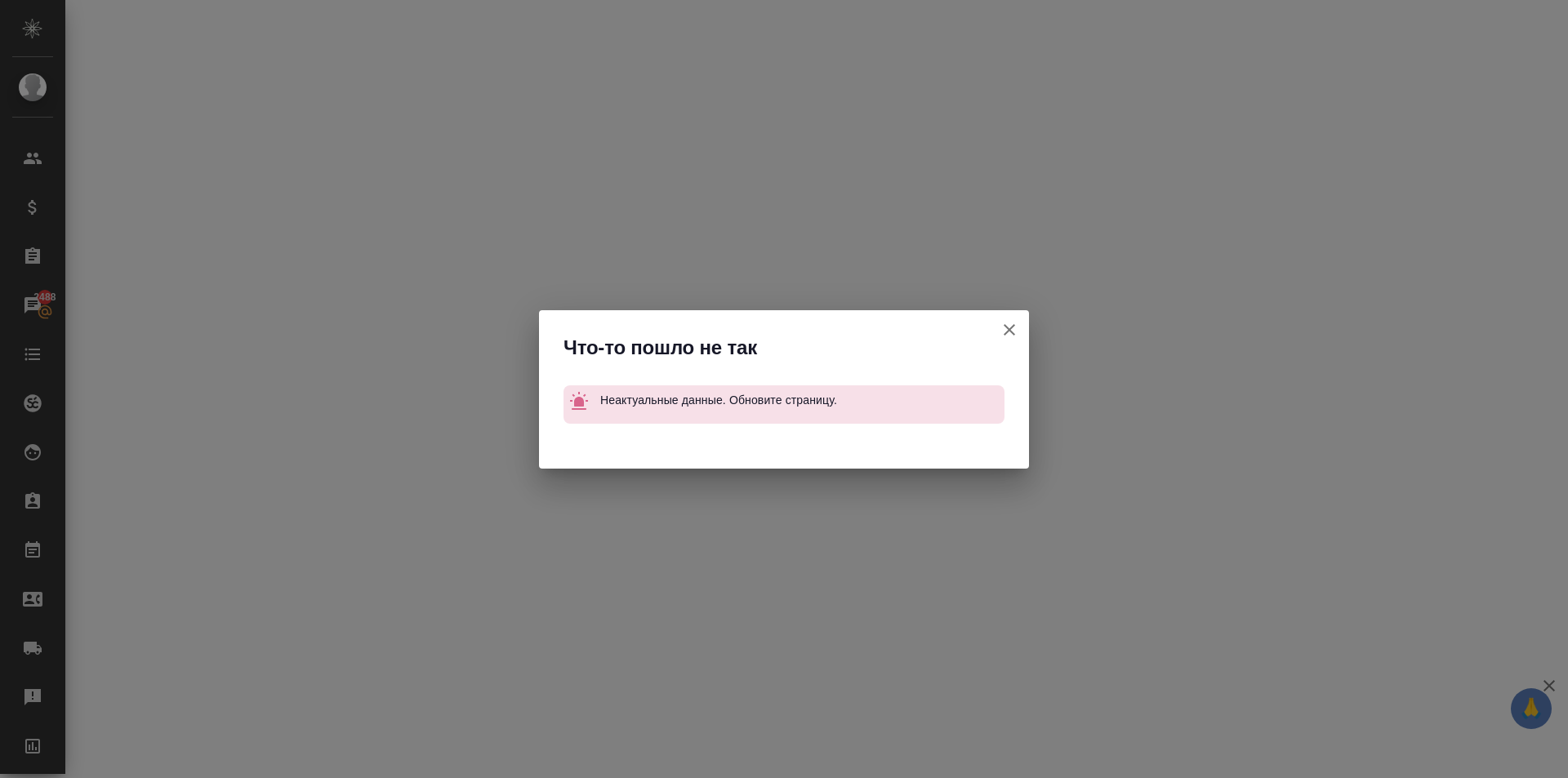
select select "RU"
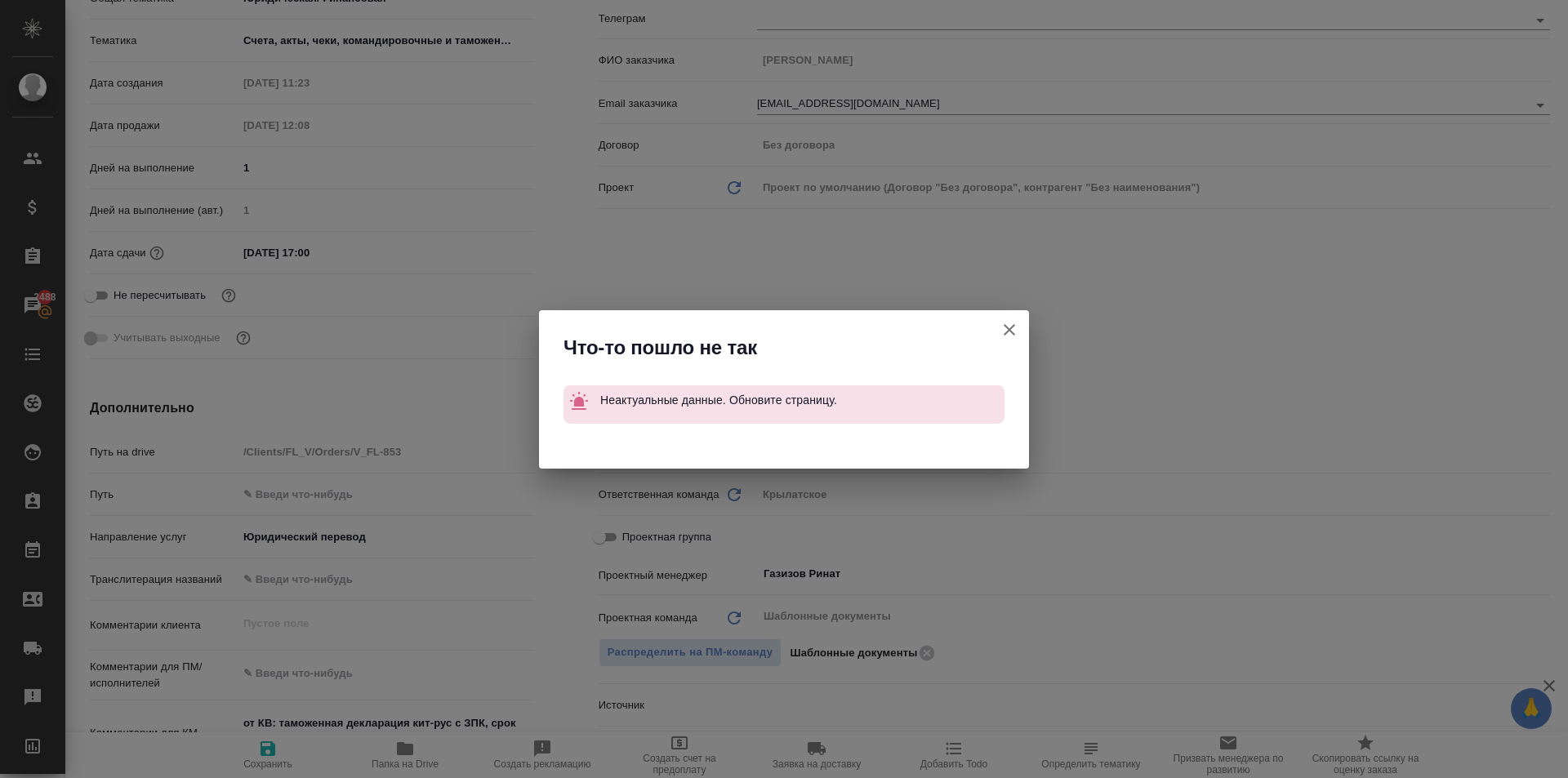
type textarea "x"
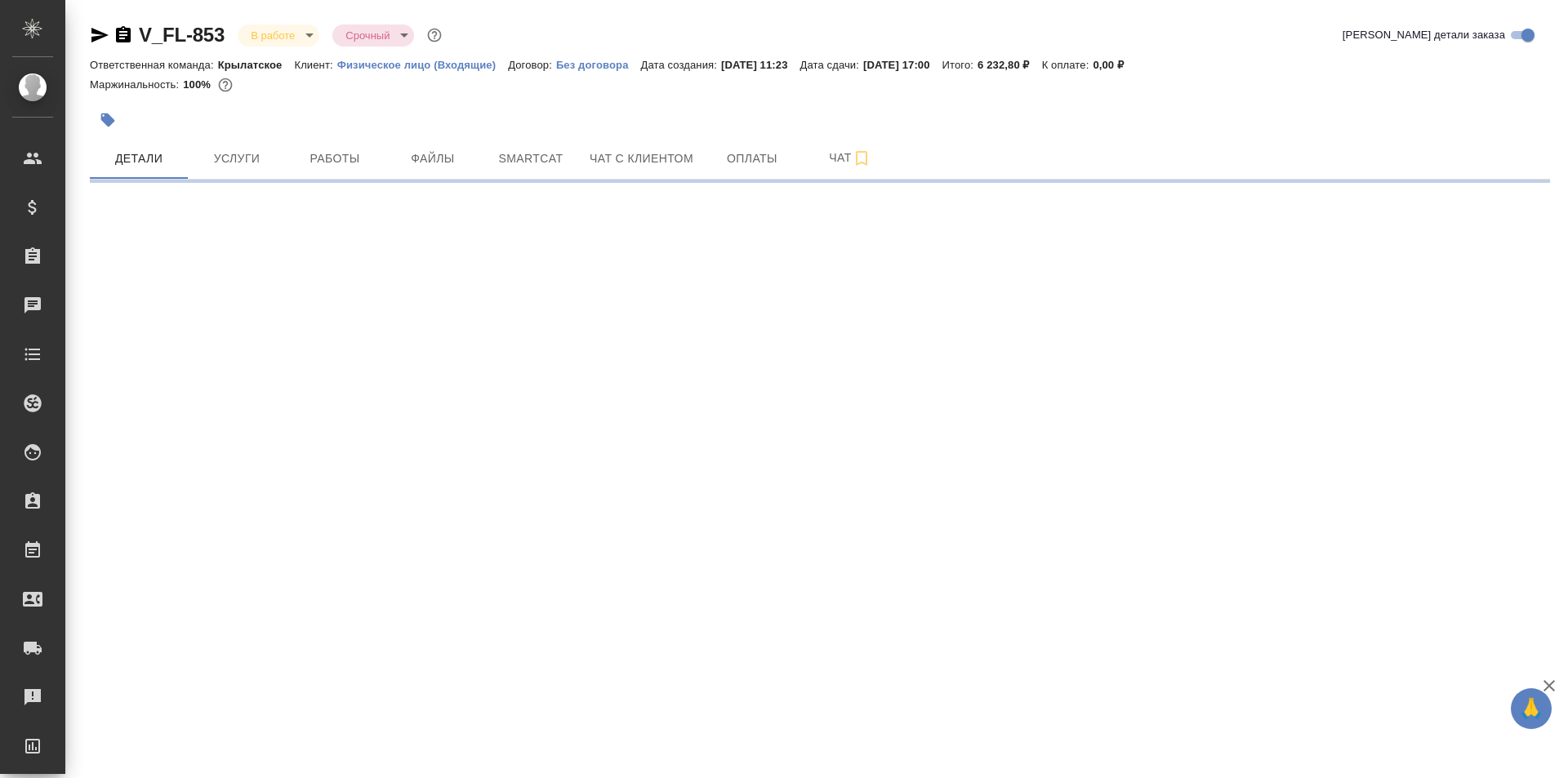
select select "RU"
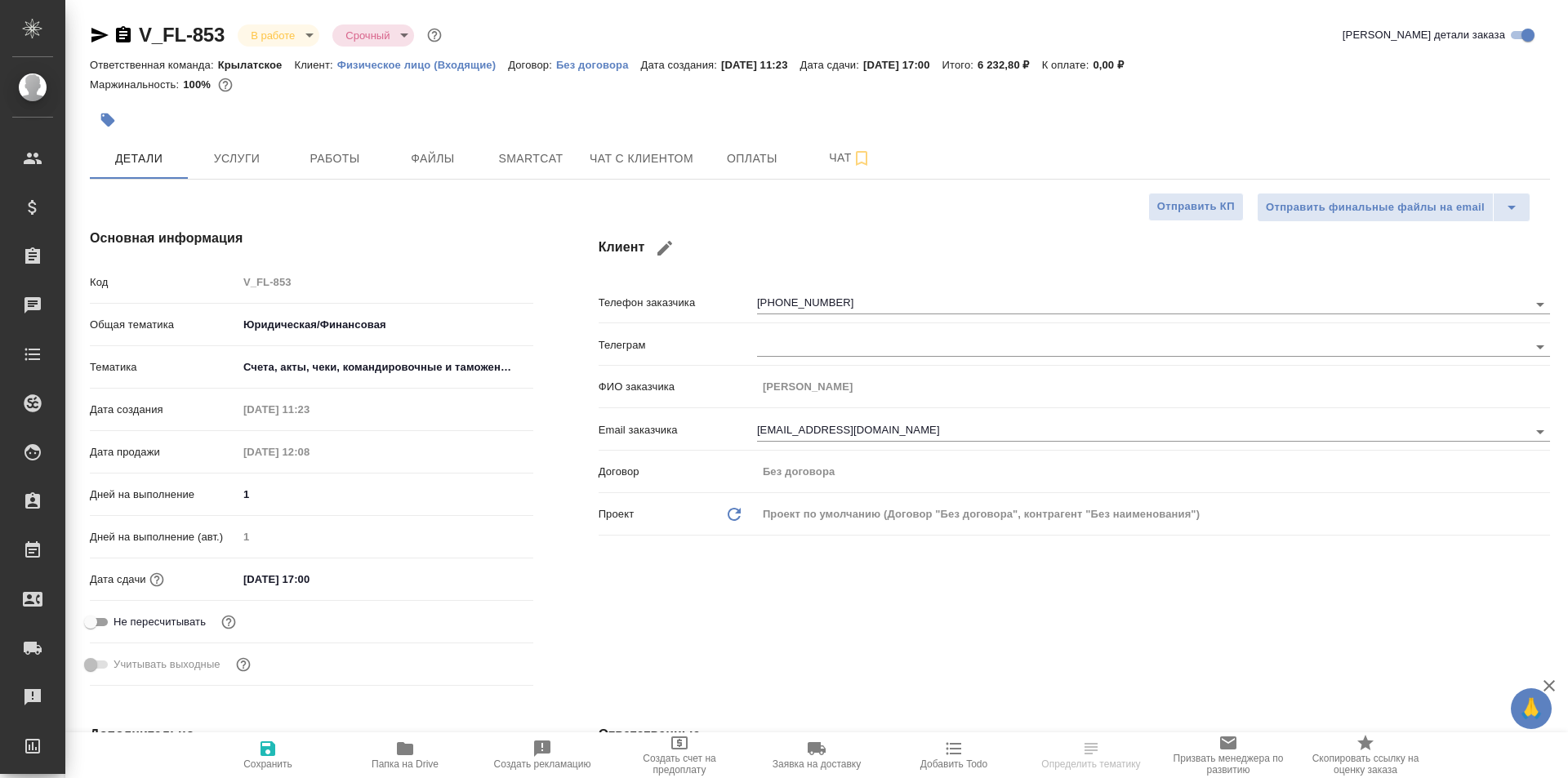
type textarea "x"
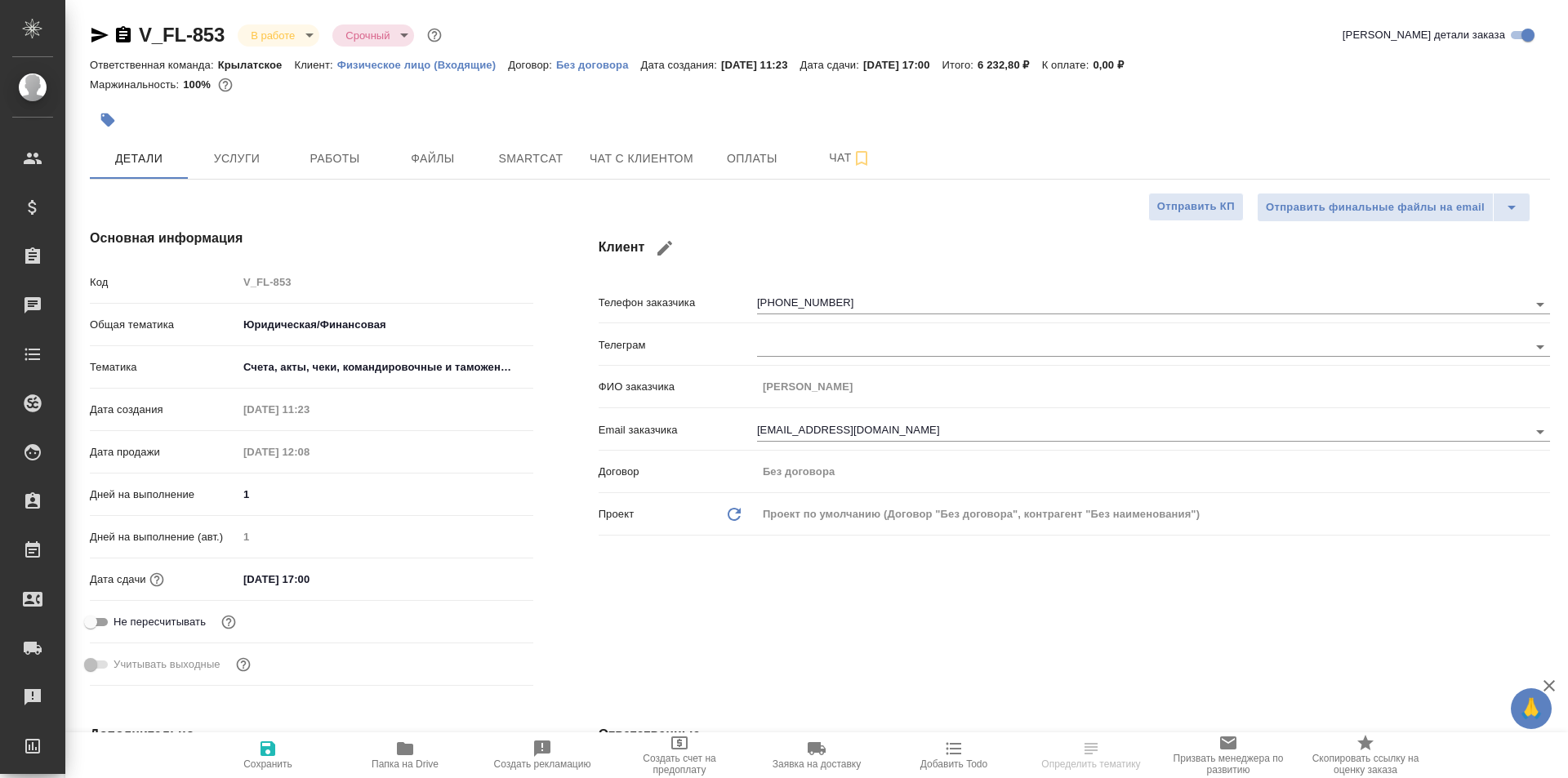
type textarea "x"
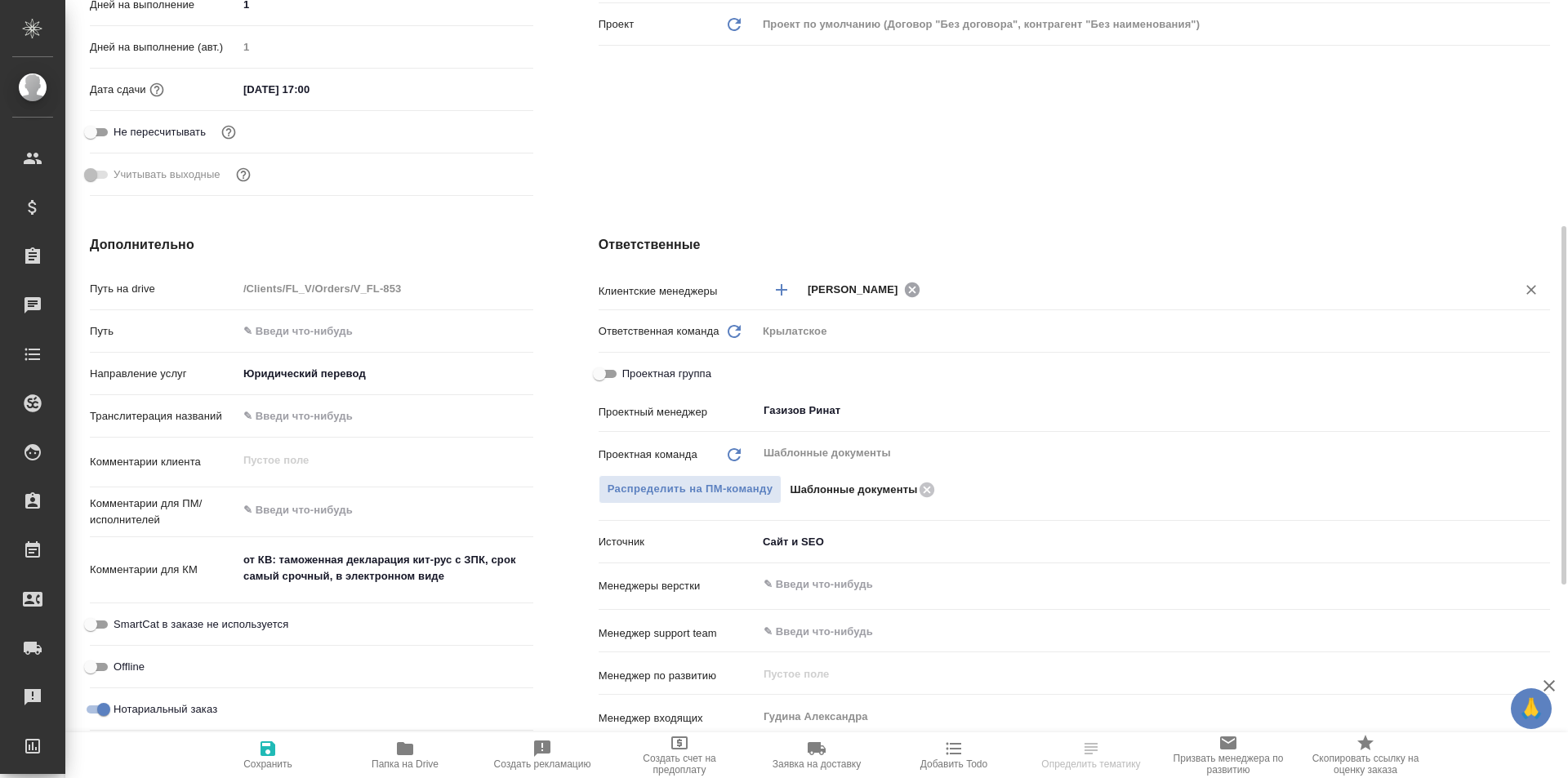
click at [911, 286] on icon at bounding box center [911, 288] width 15 height 15
type textarea "x"
click at [893, 284] on input "text" at bounding box center [1149, 289] width 682 height 19
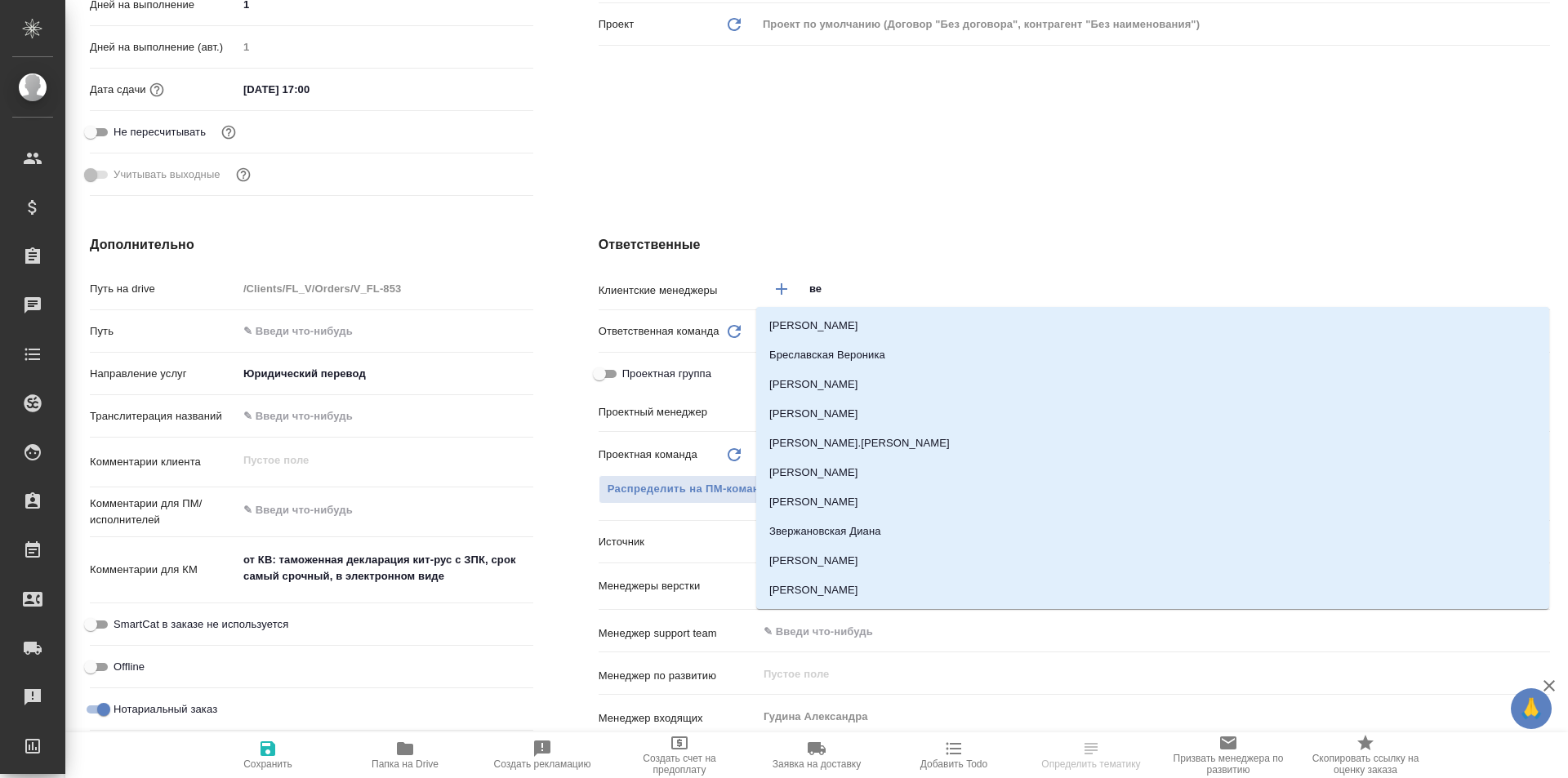
type input "вес"
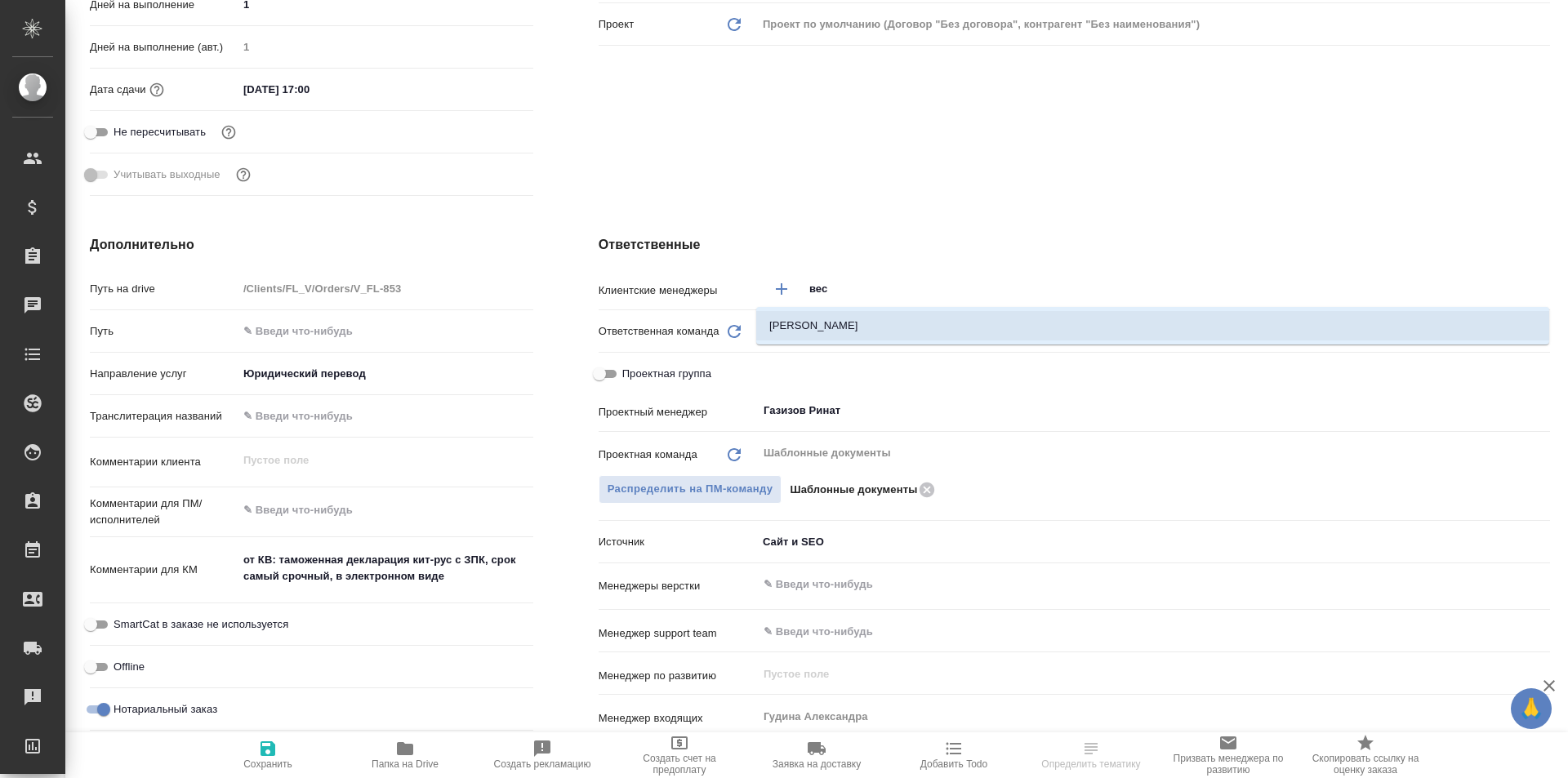
click at [910, 327] on li "[PERSON_NAME]" at bounding box center [1152, 326] width 793 height 29
type textarea "x"
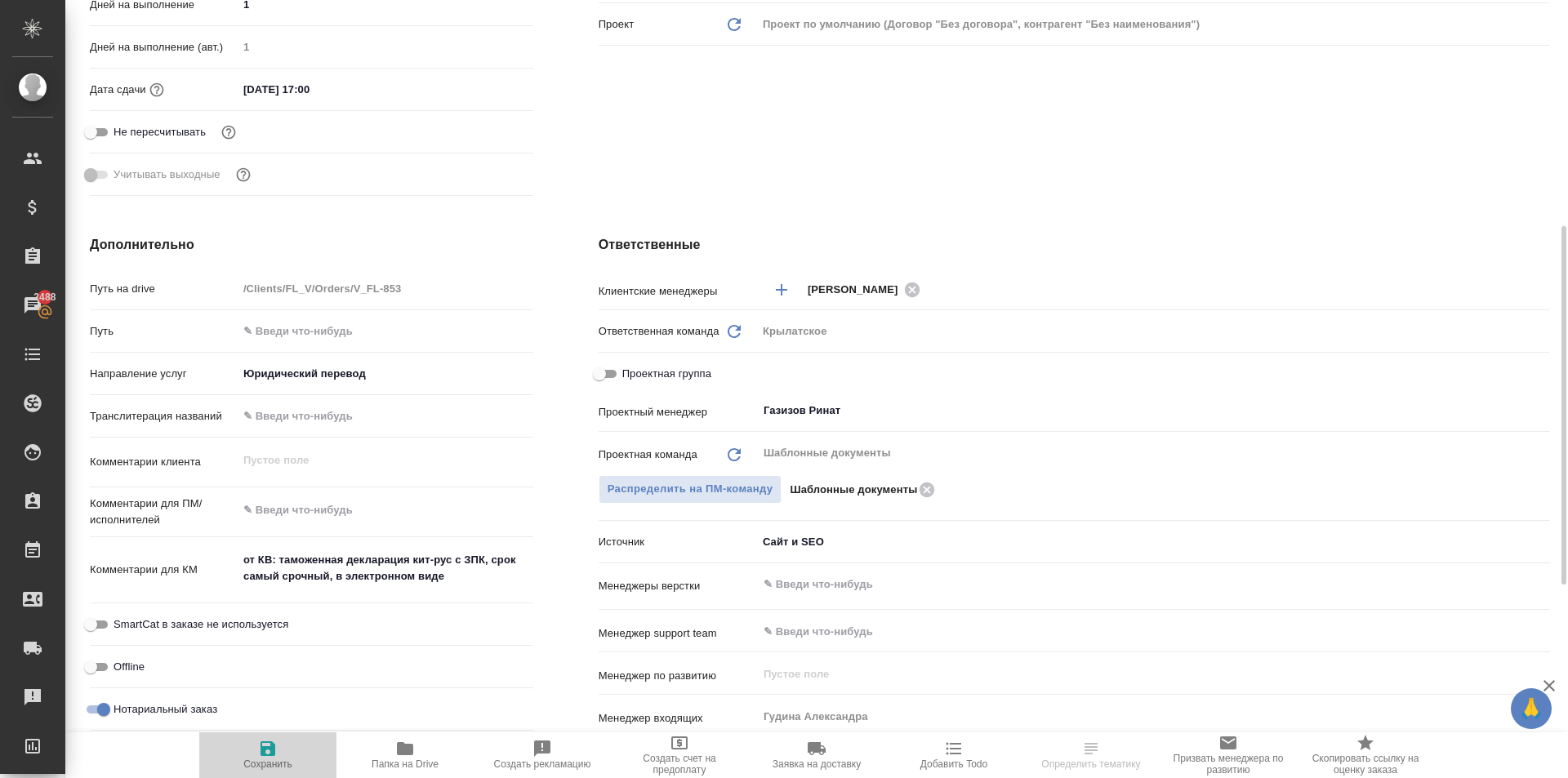
click at [250, 772] on button "Сохранить" at bounding box center [268, 755] width 137 height 46
type textarea "x"
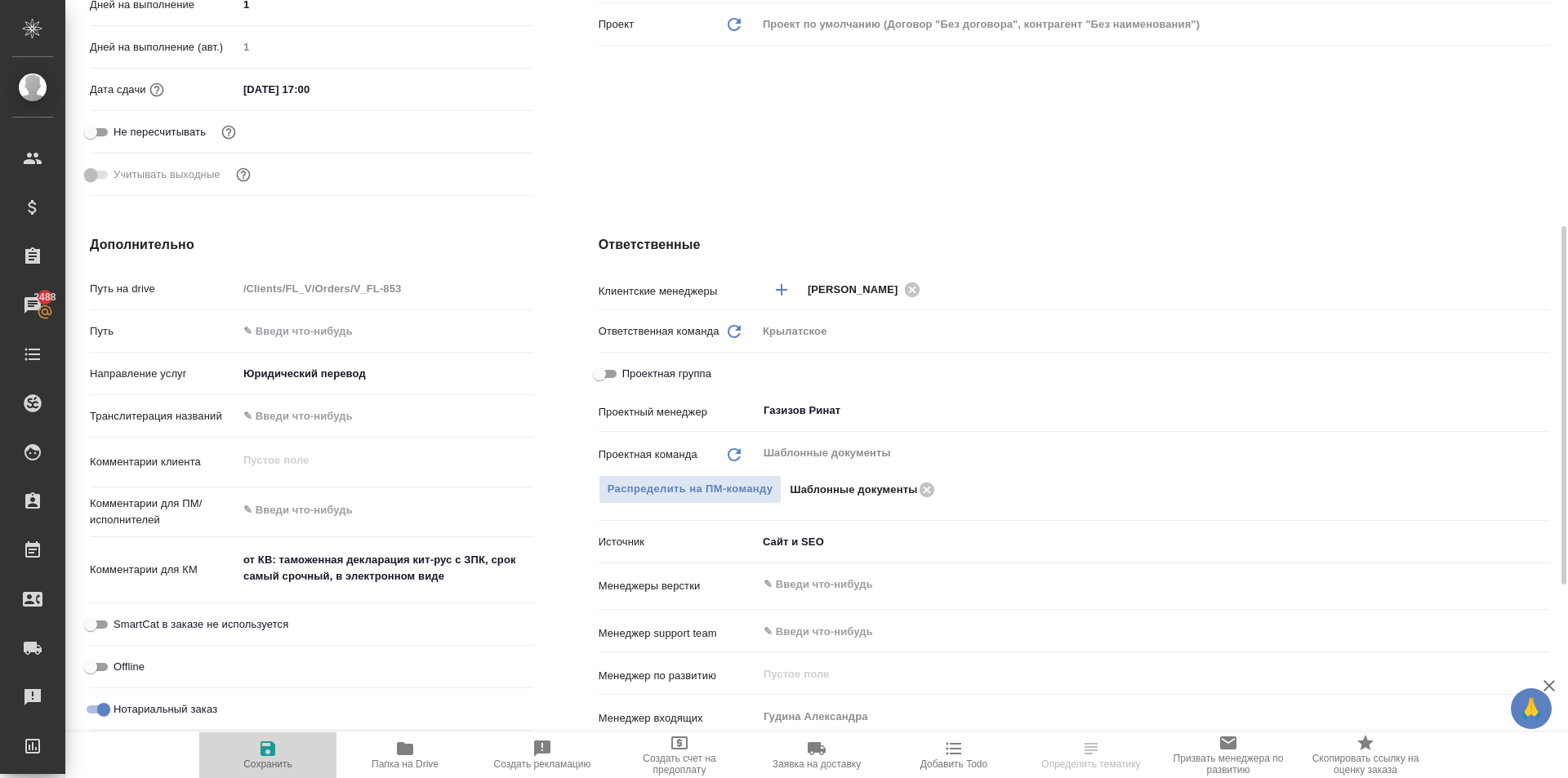
type textarea "x"
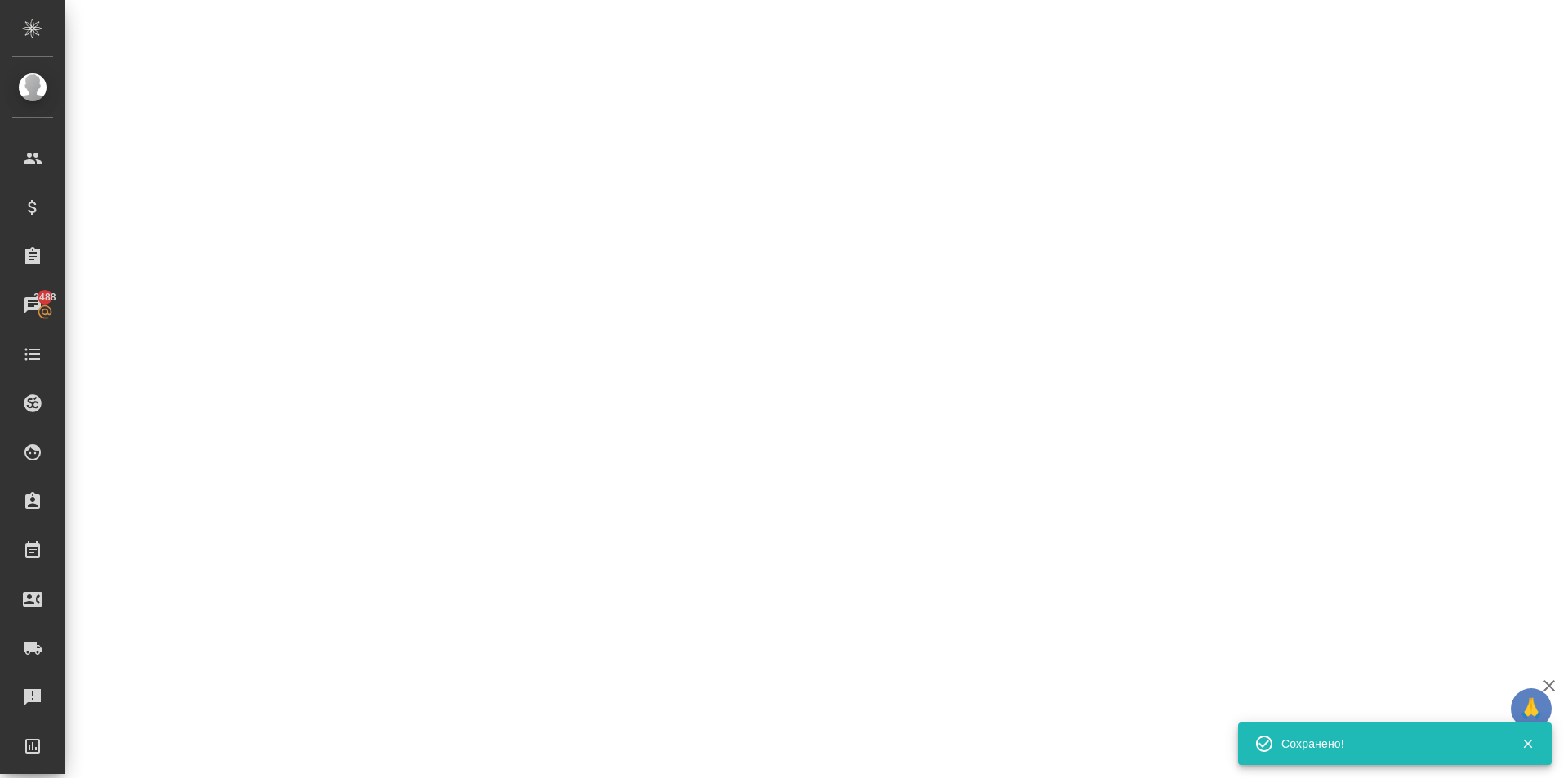
select select "RU"
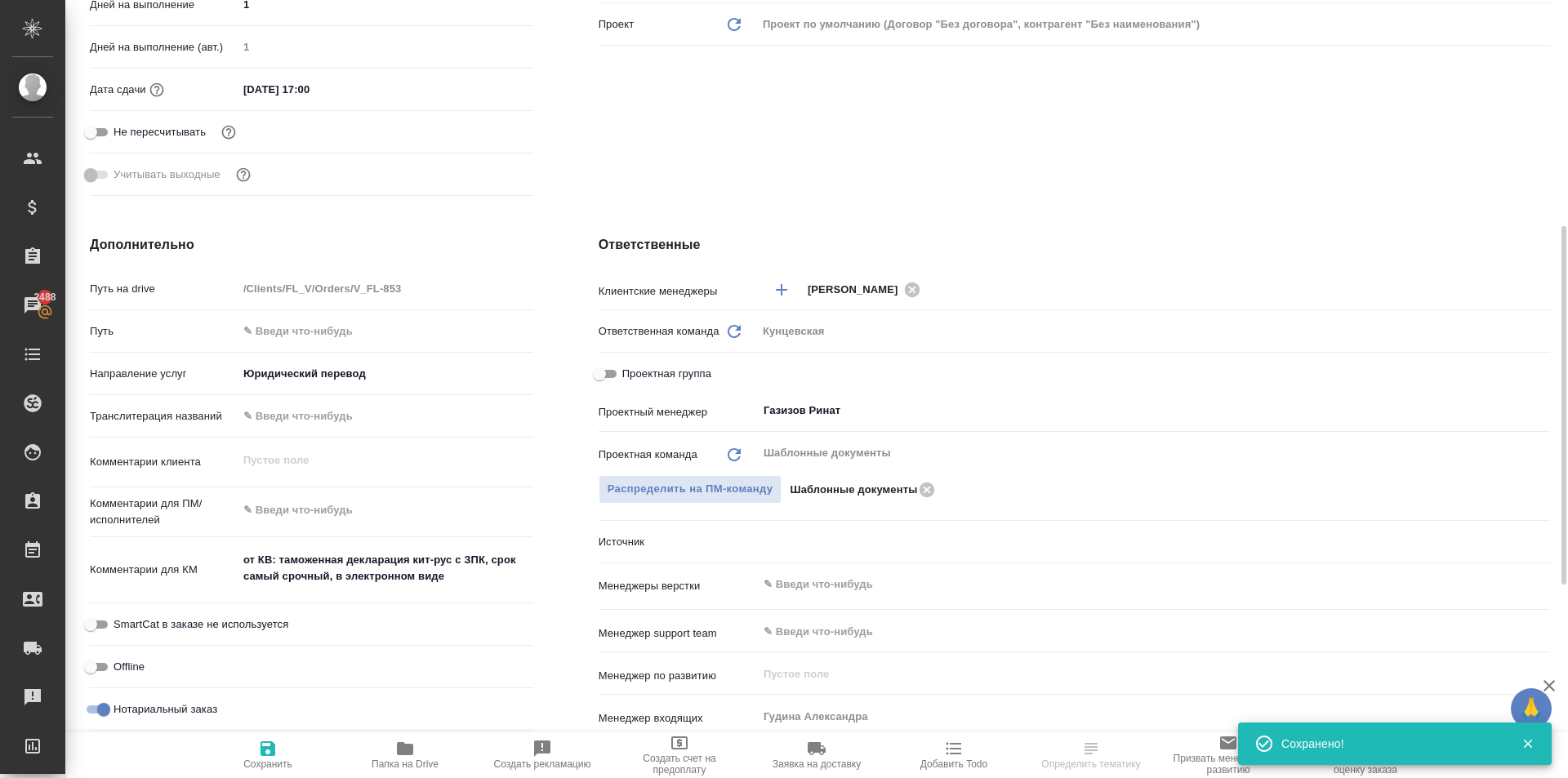
type textarea "x"
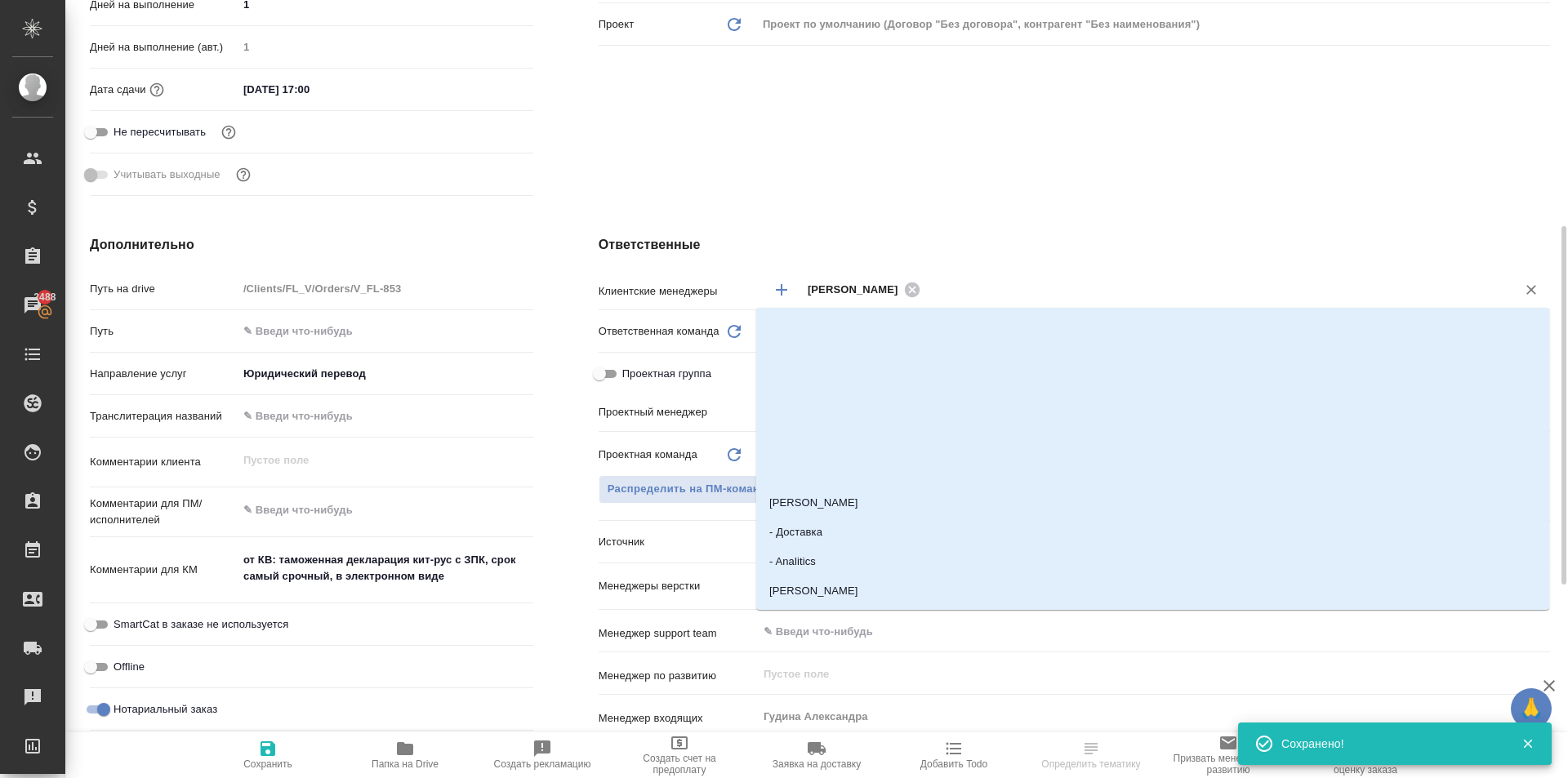
click at [965, 291] on input "text" at bounding box center [1207, 289] width 565 height 19
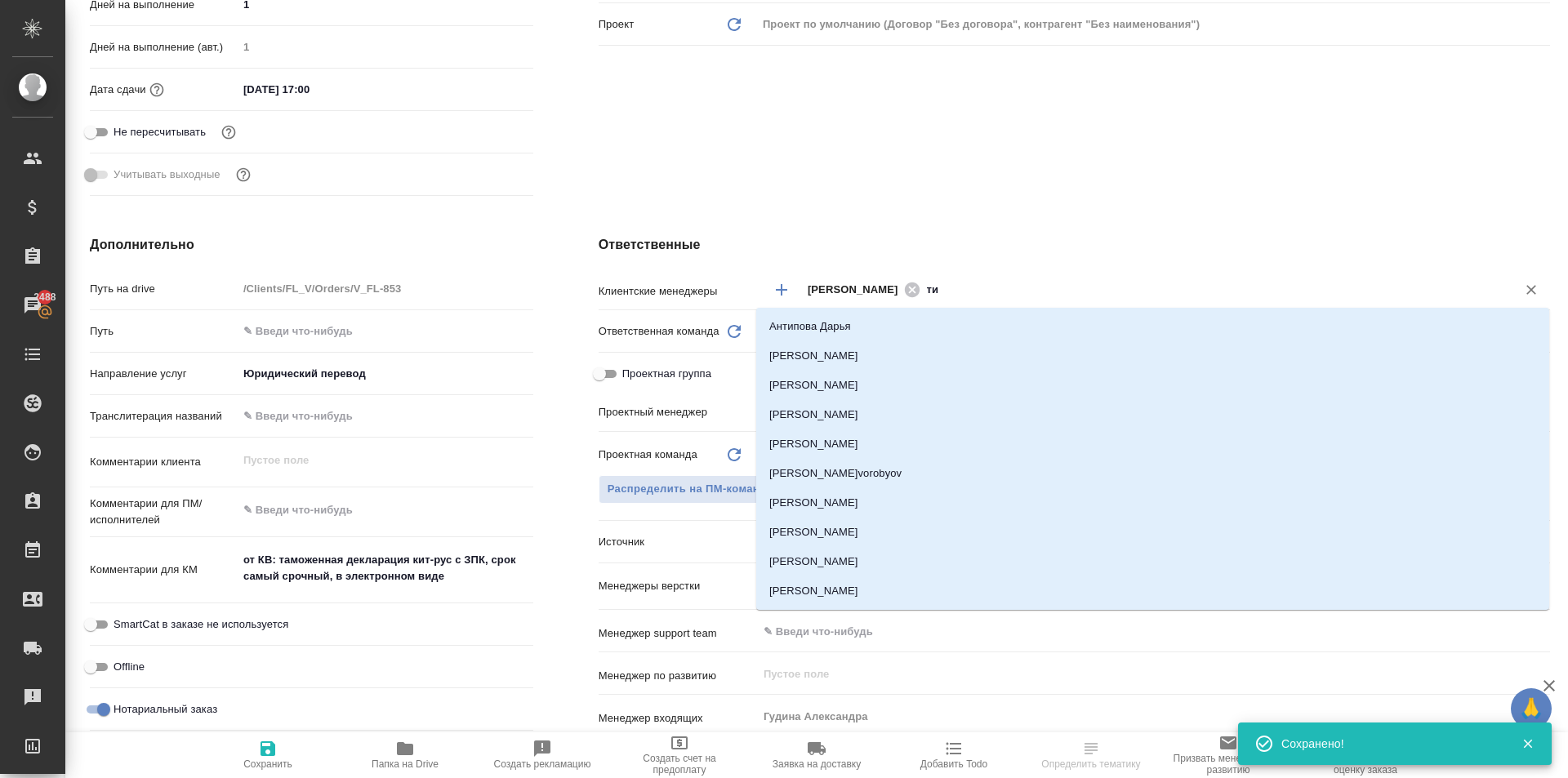
type input "тим"
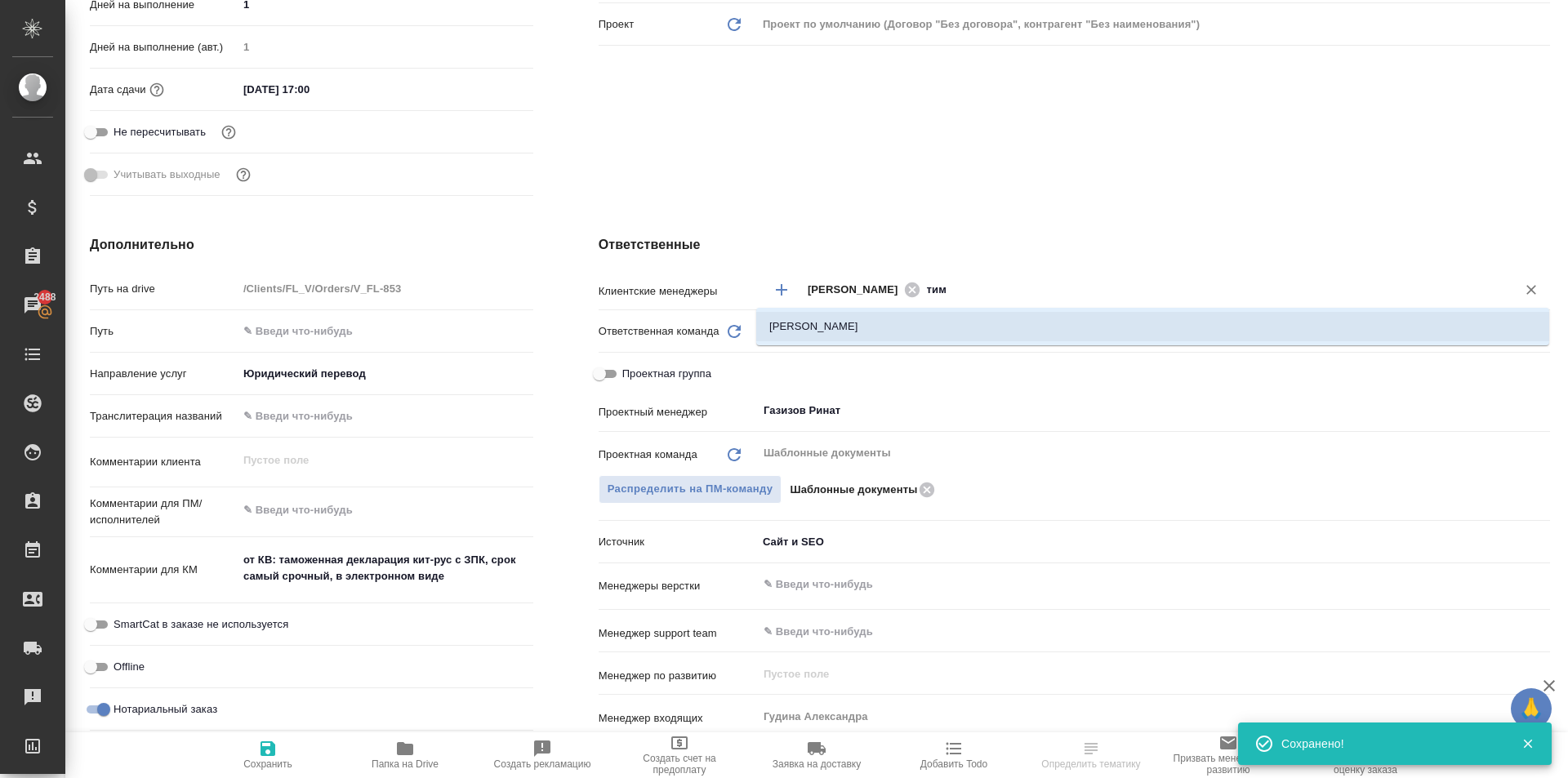
click at [977, 337] on li "[PERSON_NAME]" at bounding box center [1152, 326] width 793 height 29
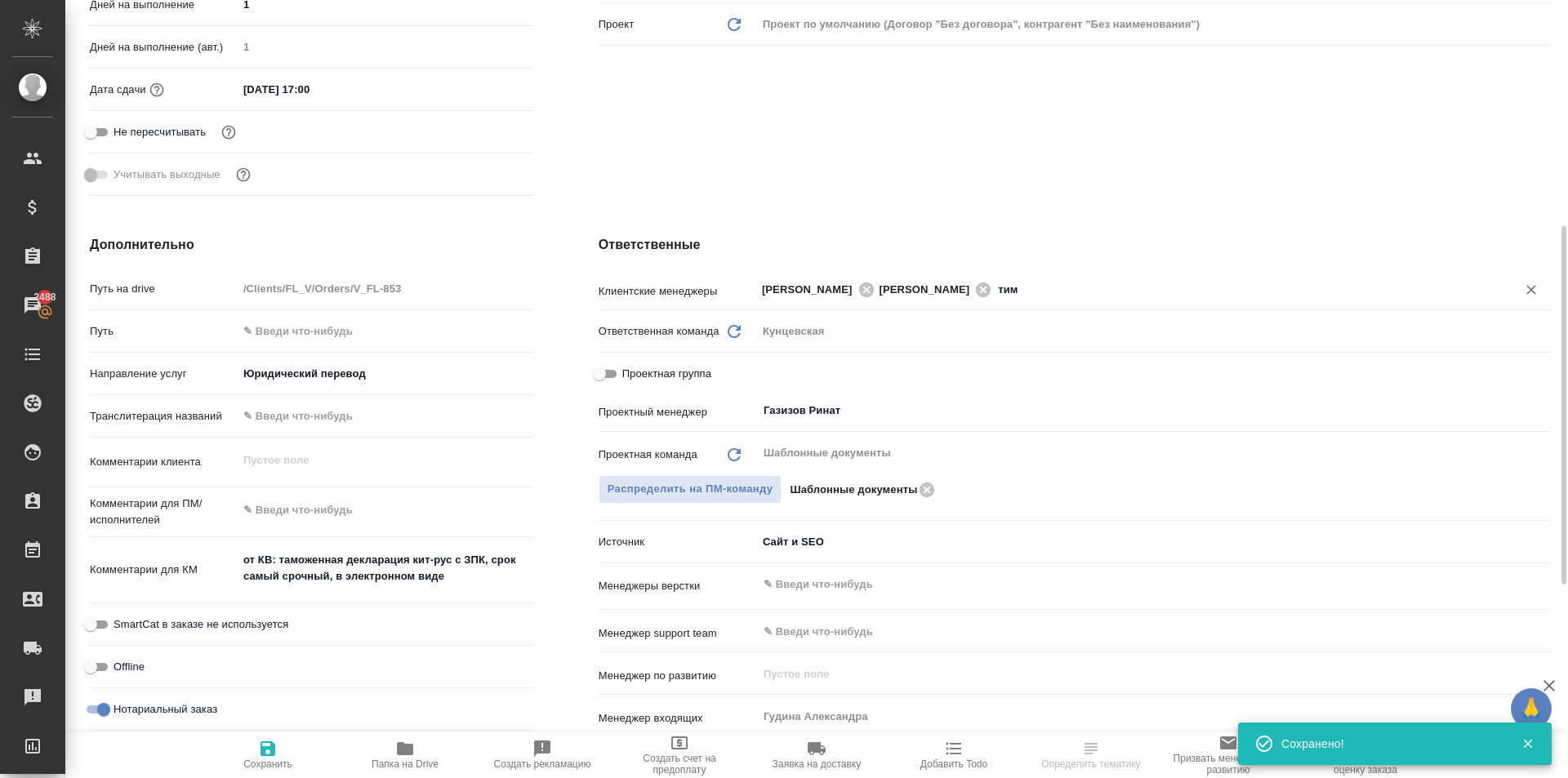
type textarea "x"
drag, startPoint x: 189, startPoint y: 748, endPoint x: 205, endPoint y: 742, distance: 17.1
click at [204, 742] on div "Сохранить Папка на Drive Создать рекламацию Создать счет на предоплату Заявка н…" at bounding box center [817, 755] width 1503 height 46
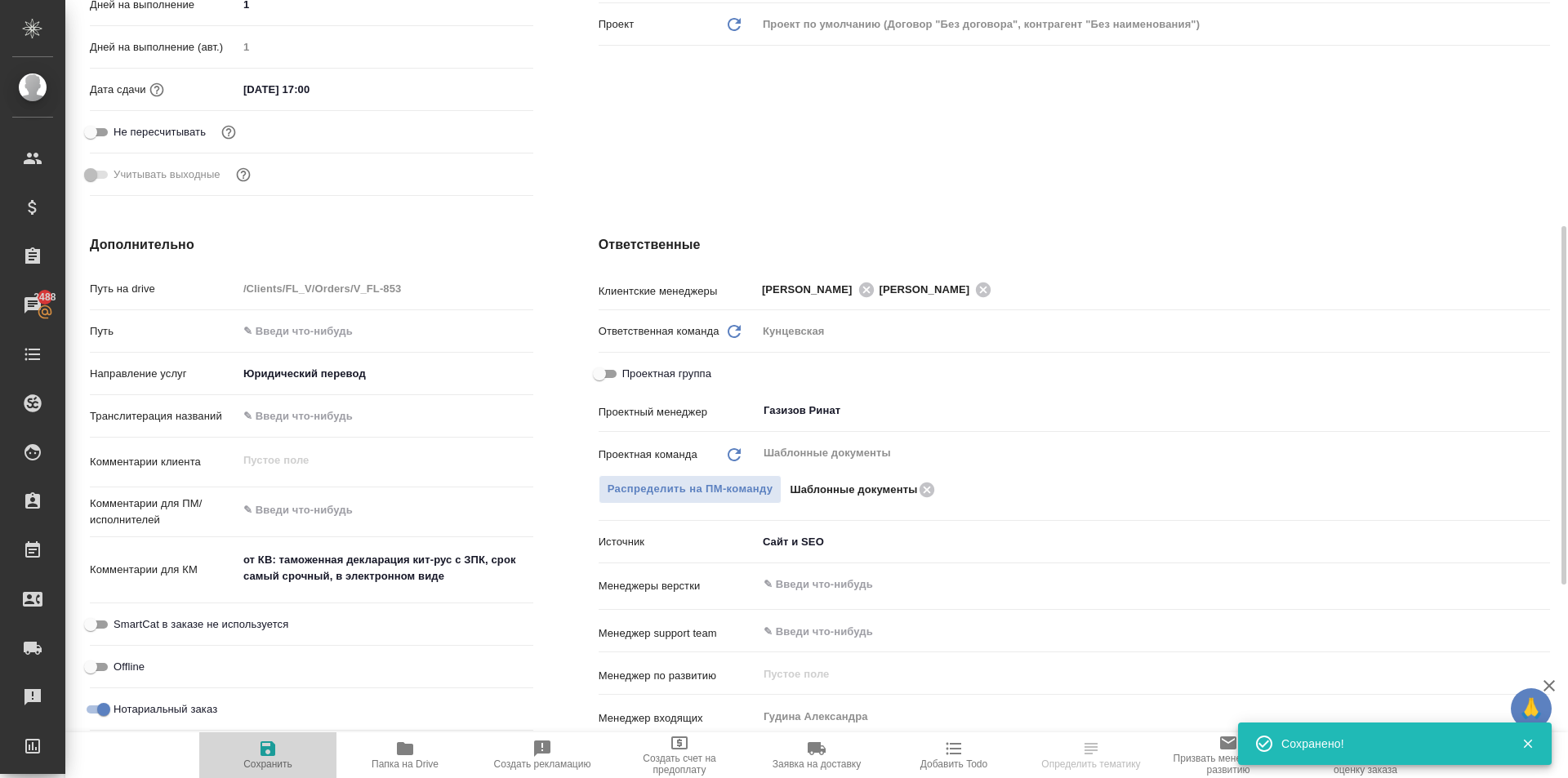
click at [251, 743] on span "Сохранить" at bounding box center [268, 755] width 118 height 31
type textarea "x"
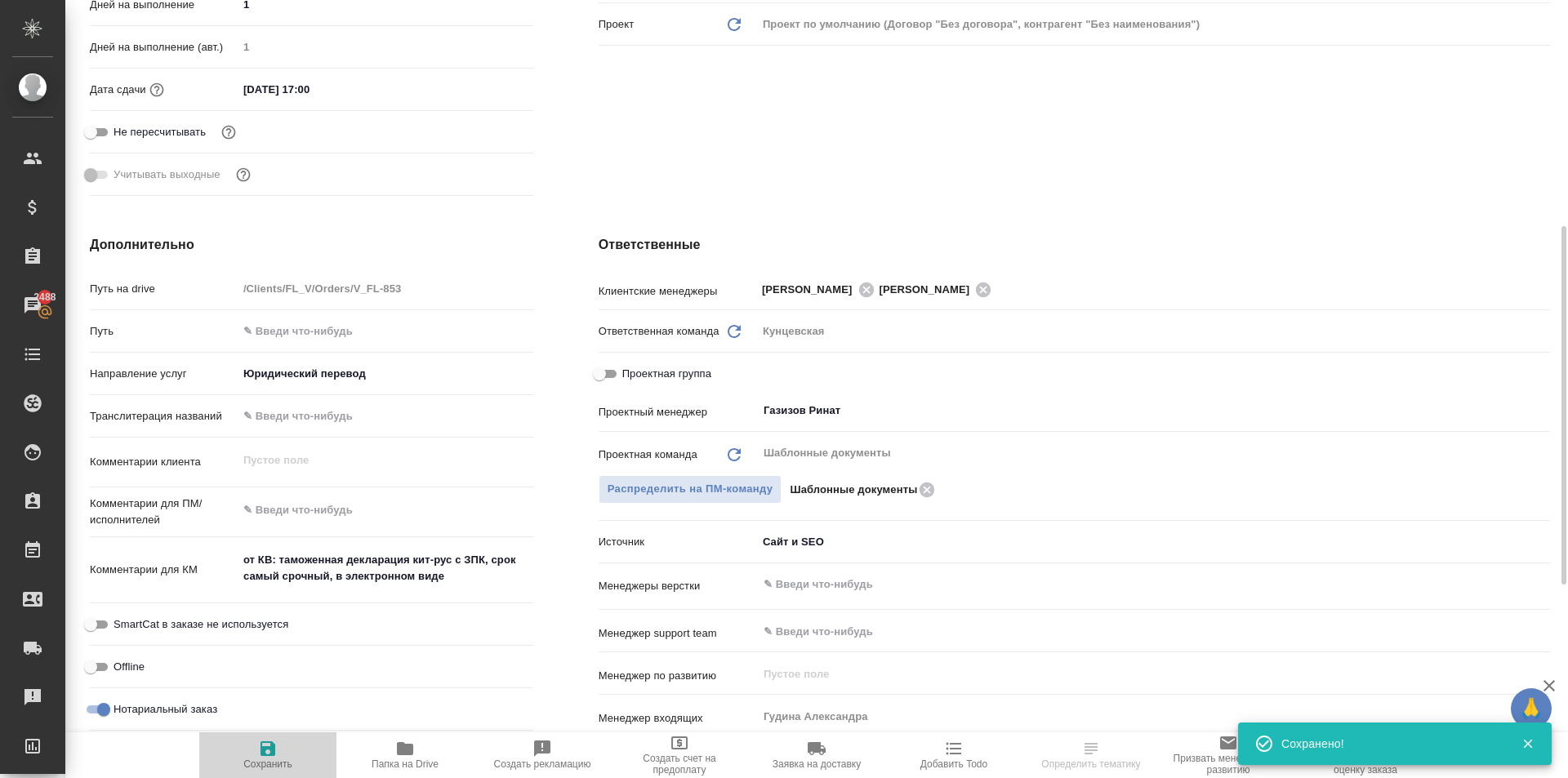
type textarea "x"
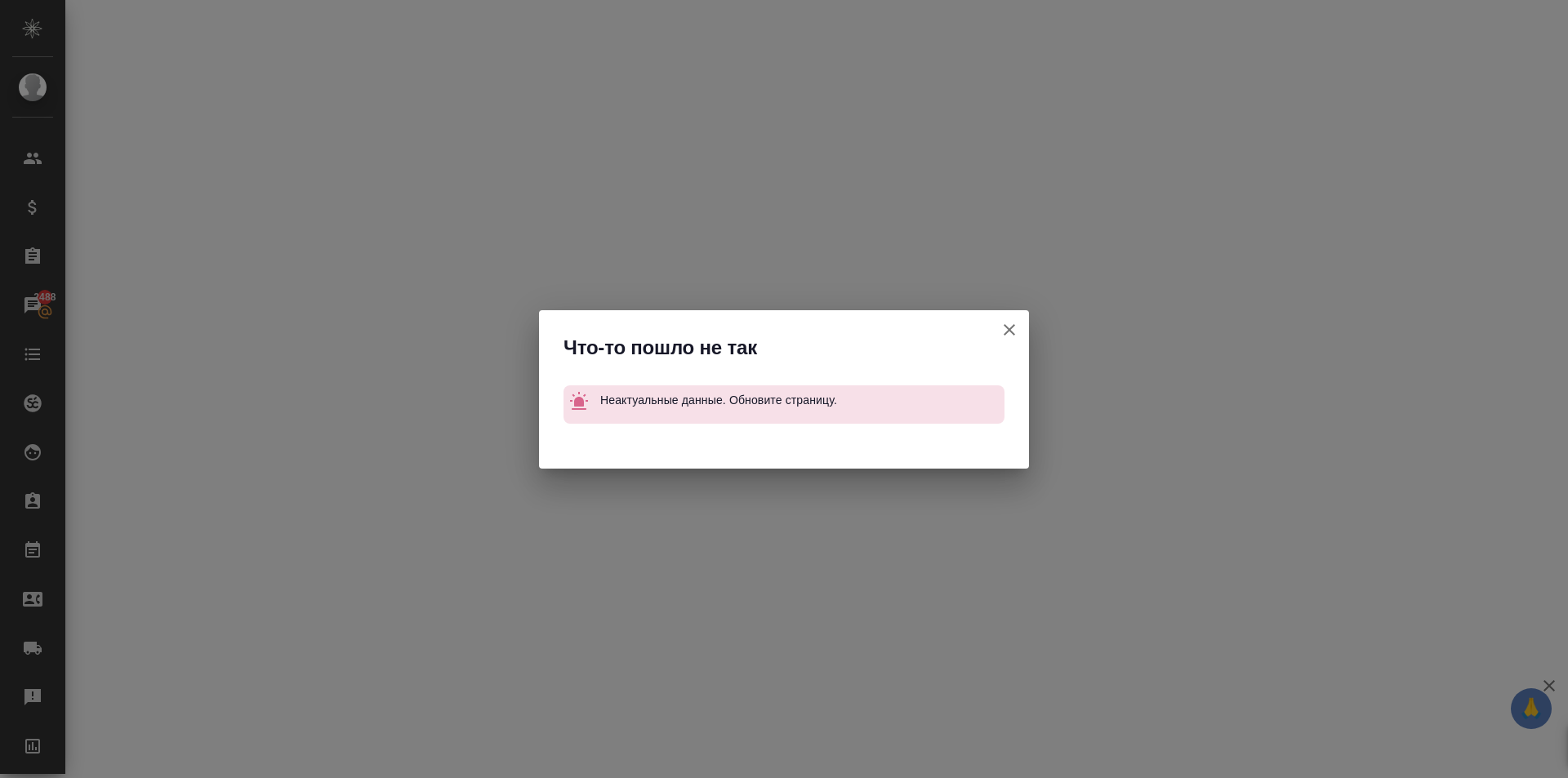
select select "RU"
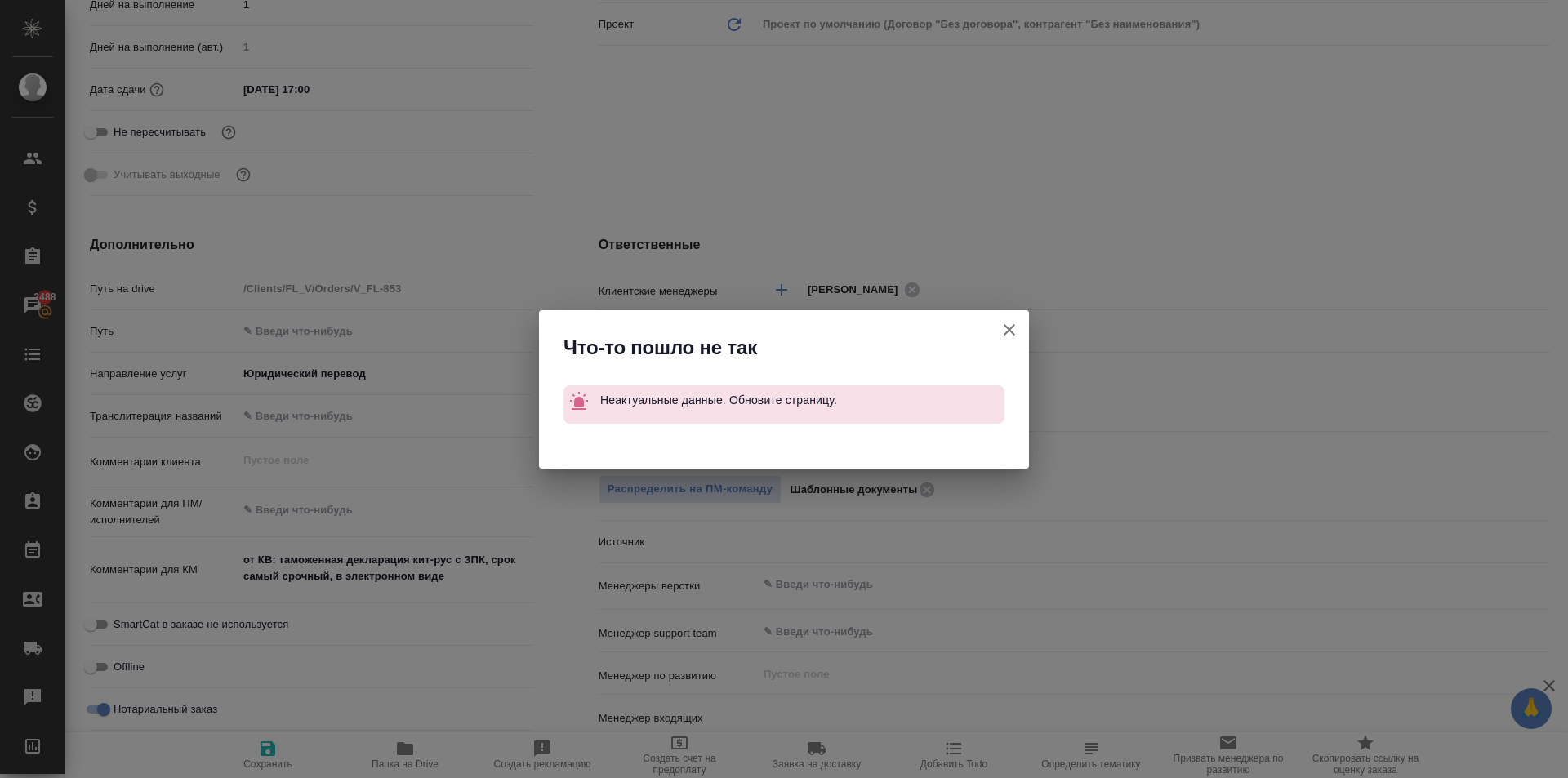
type textarea "x"
type input "Газизов Ринат"
type input "Гудина Александра"
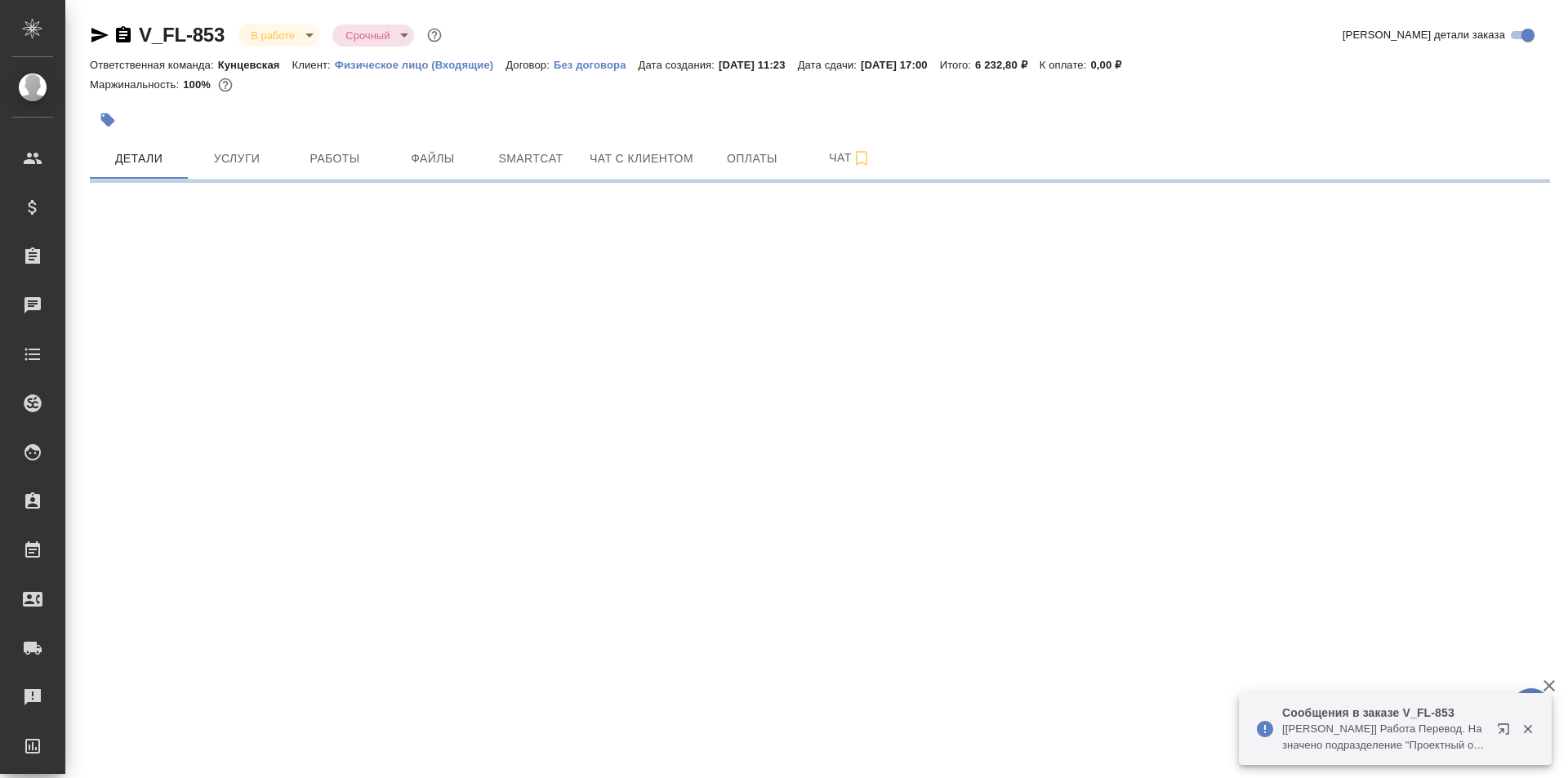
select select "RU"
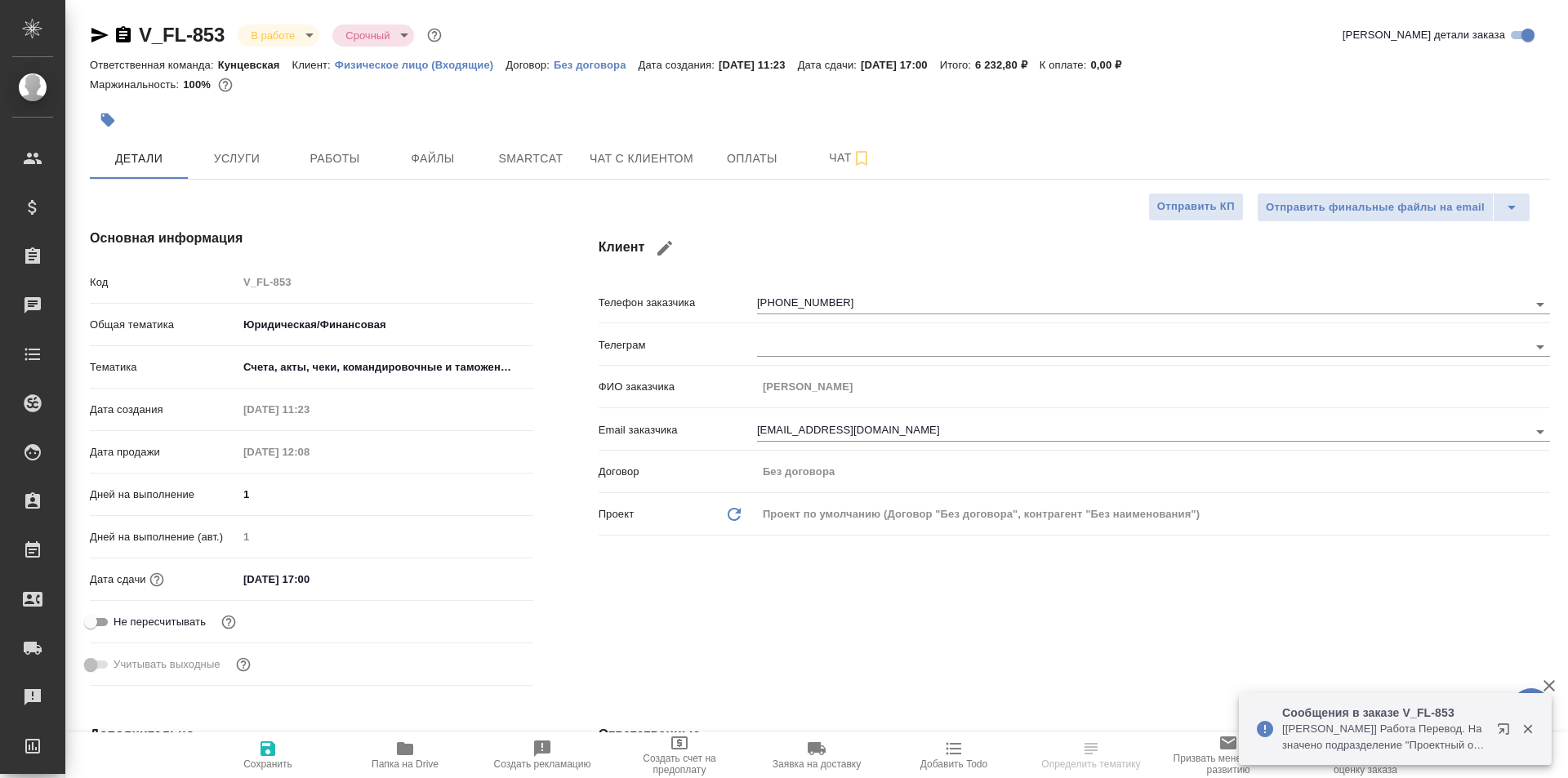
type textarea "x"
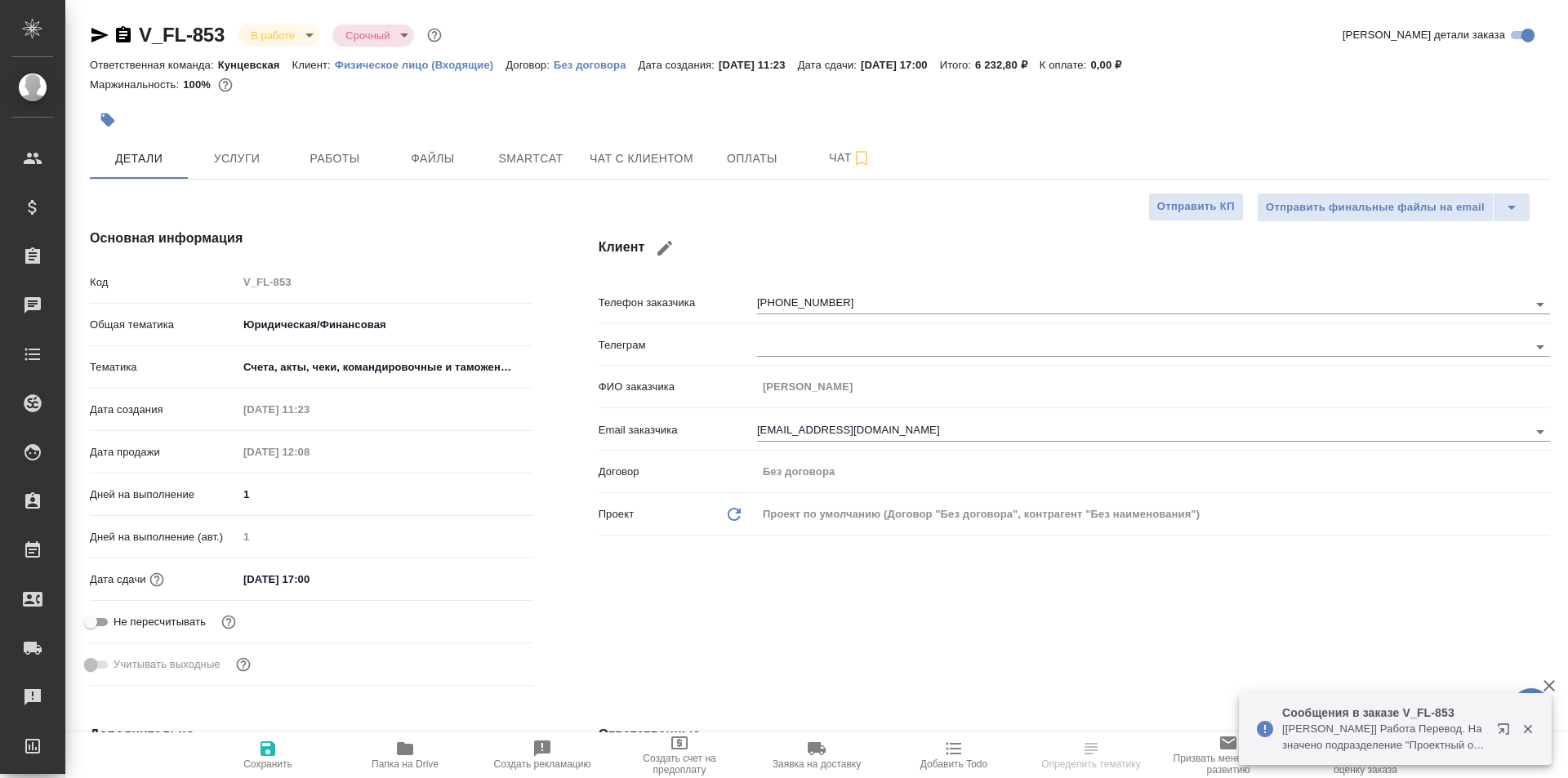
type textarea "x"
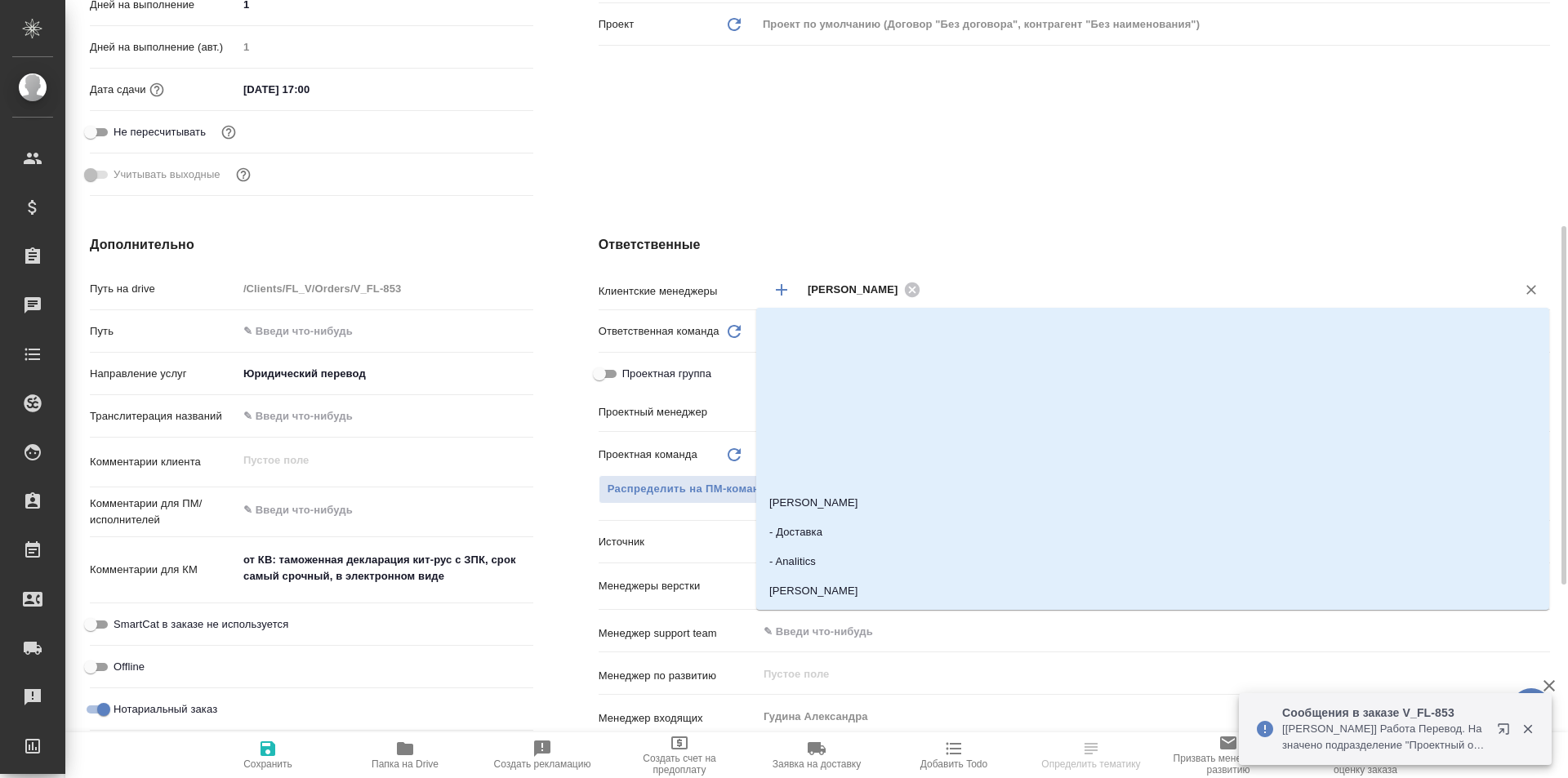
click at [949, 295] on input "text" at bounding box center [1207, 289] width 565 height 19
type input "тим"
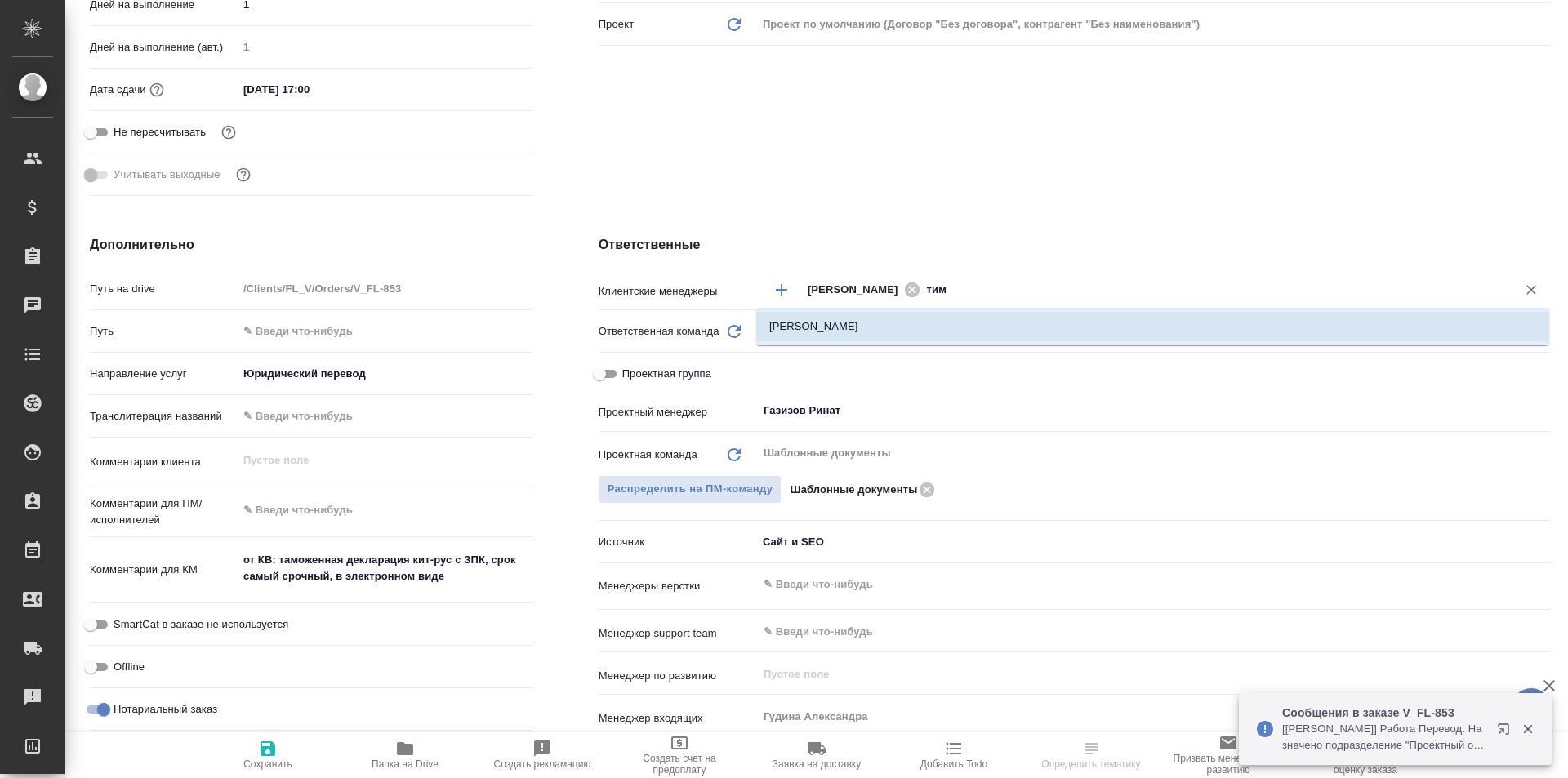
click at [872, 337] on li "[PERSON_NAME]" at bounding box center [1152, 326] width 793 height 29
type textarea "x"
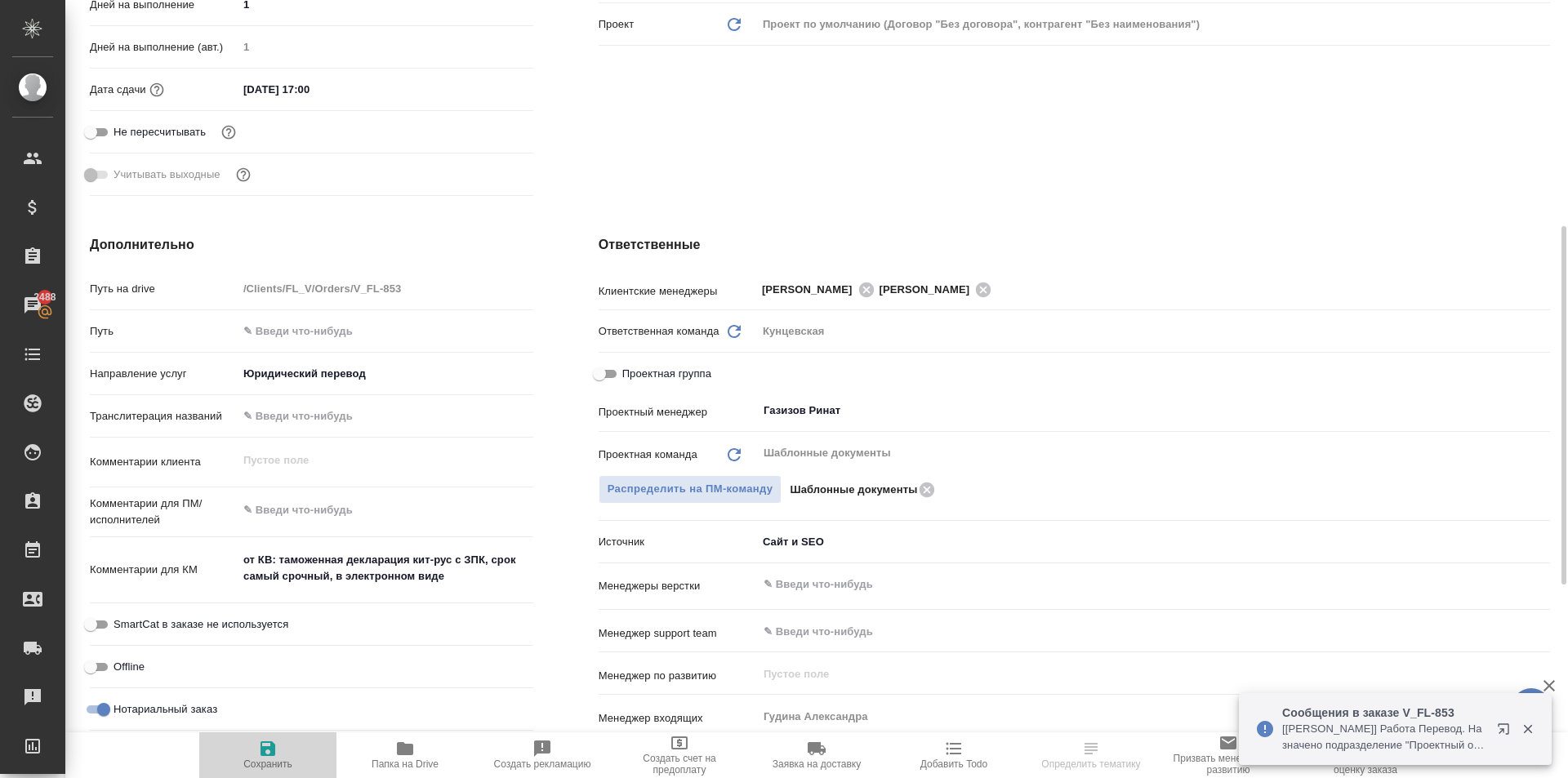
click at [276, 772] on button "Сохранить" at bounding box center [268, 755] width 137 height 46
type textarea "x"
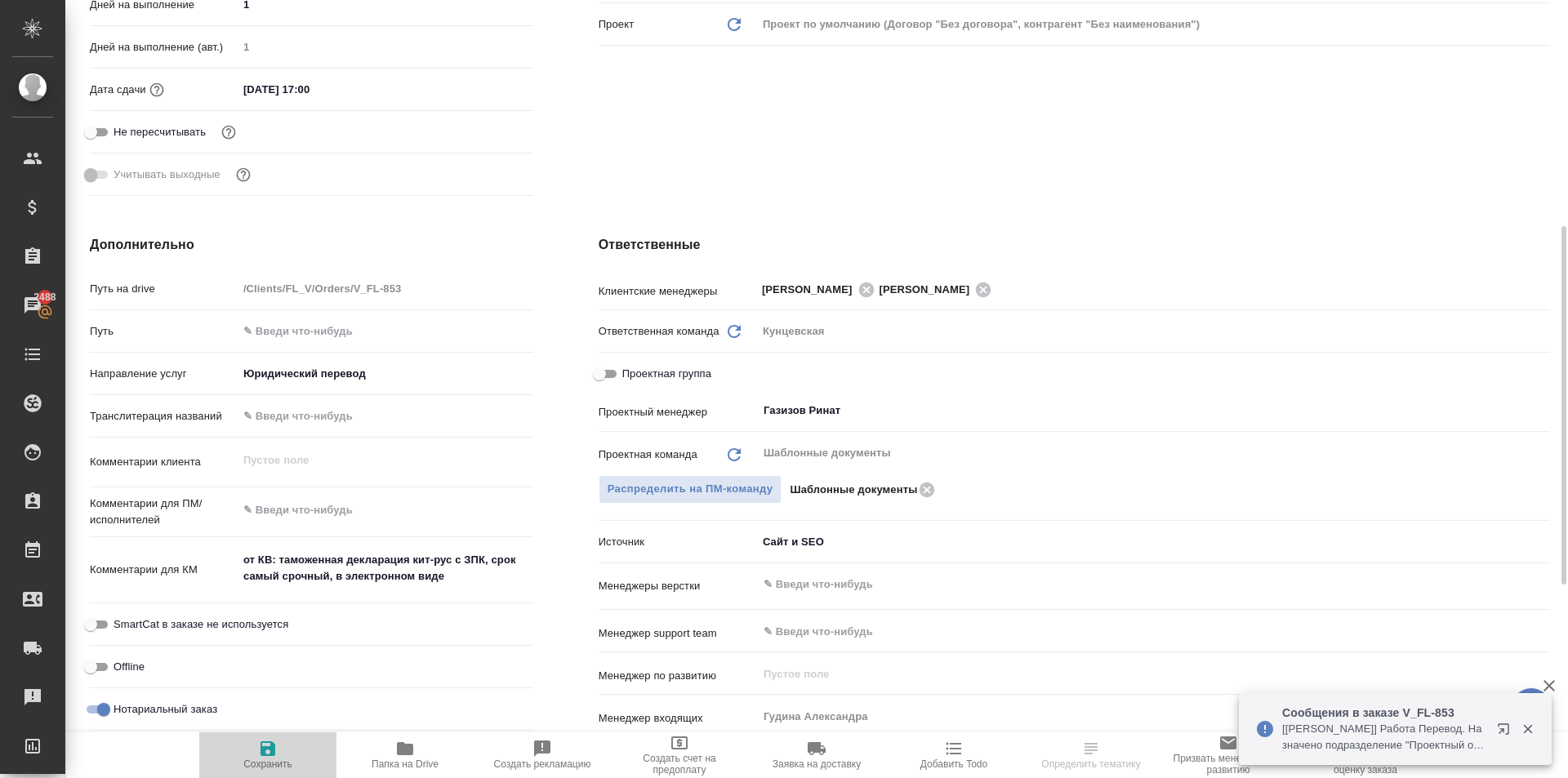
type textarea "x"
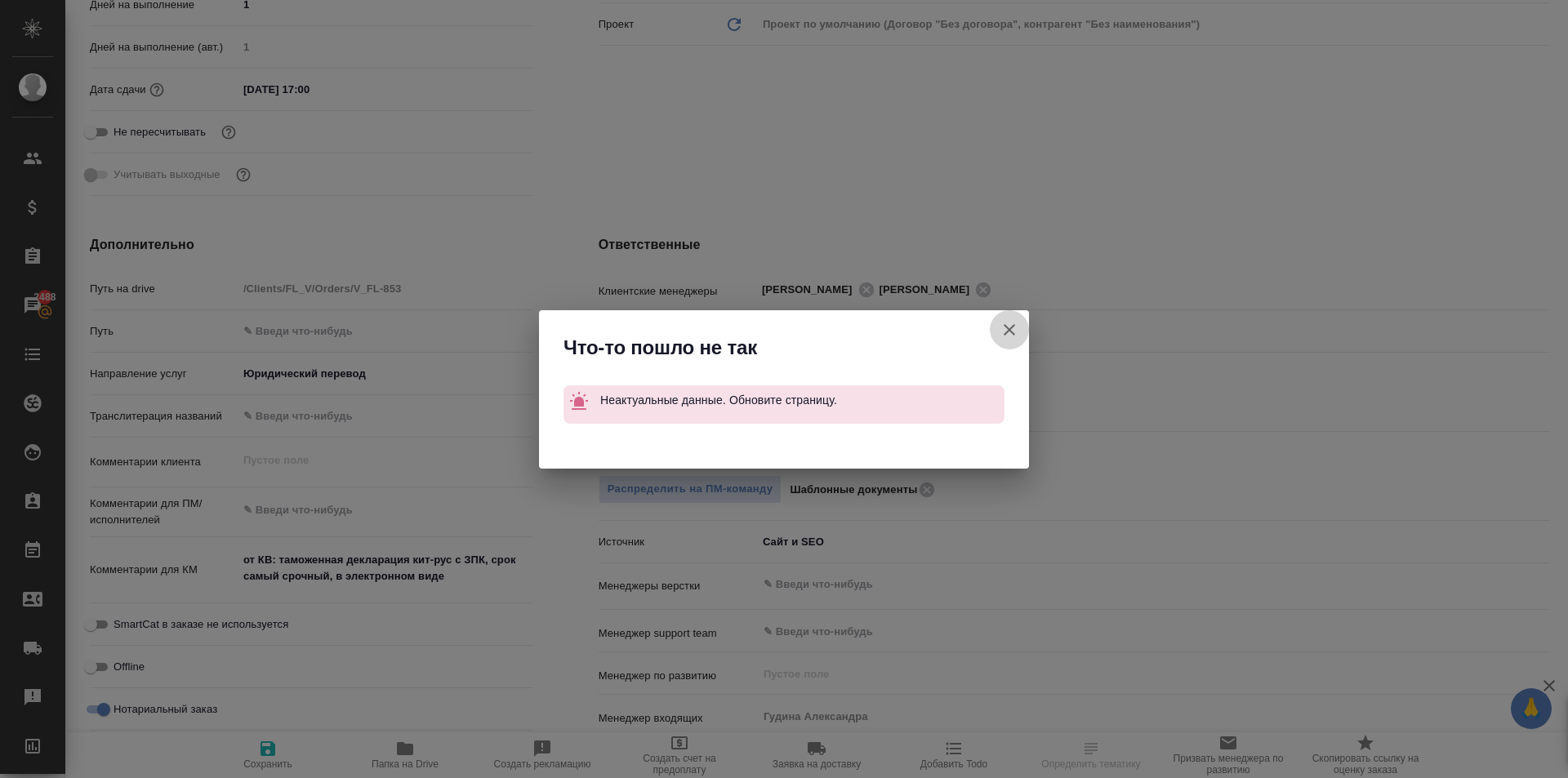
click at [1021, 331] on button "Клиент не указал номер" at bounding box center [1009, 330] width 39 height 39
type textarea "x"
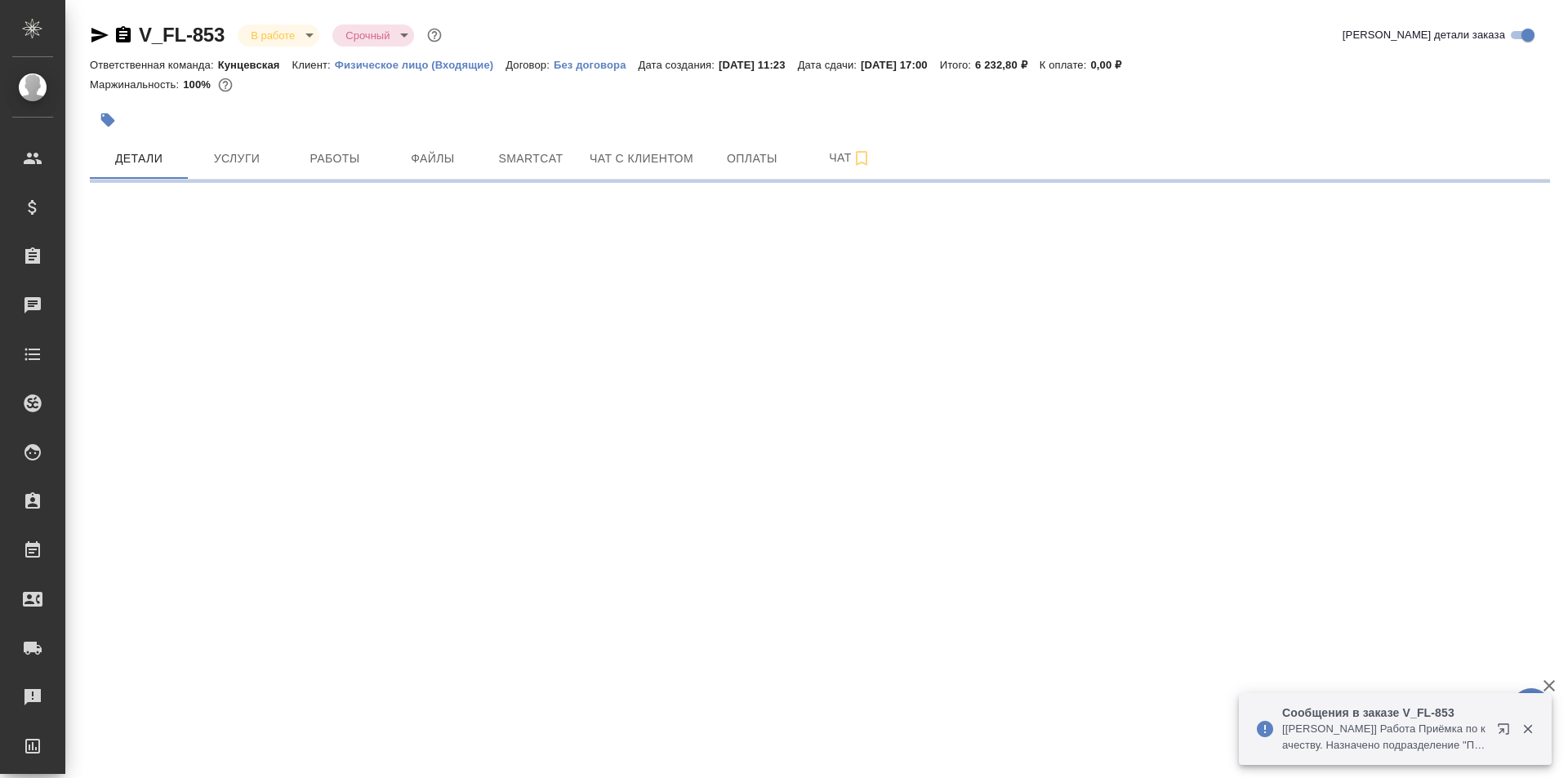
select select "RU"
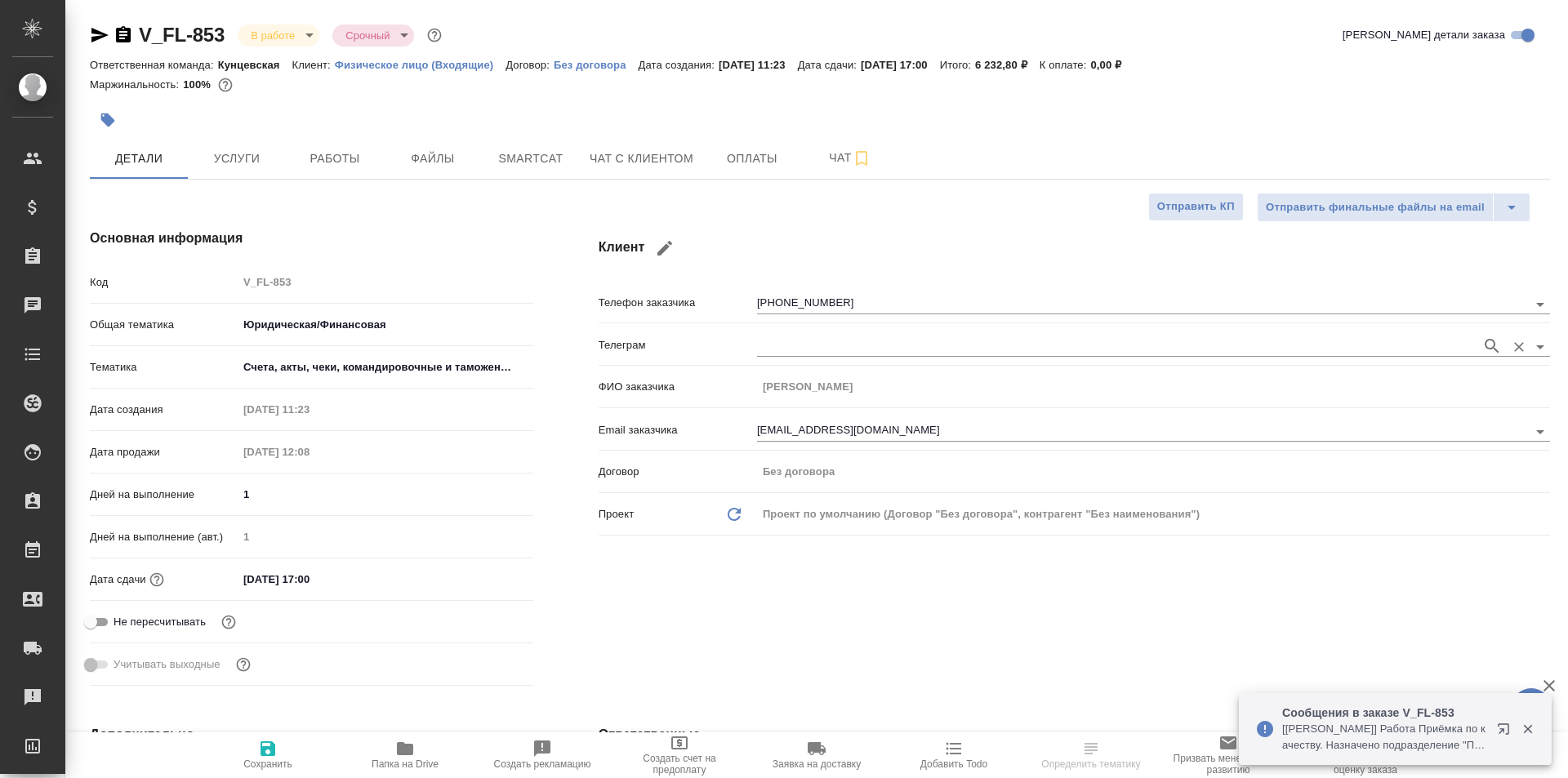
type textarea "x"
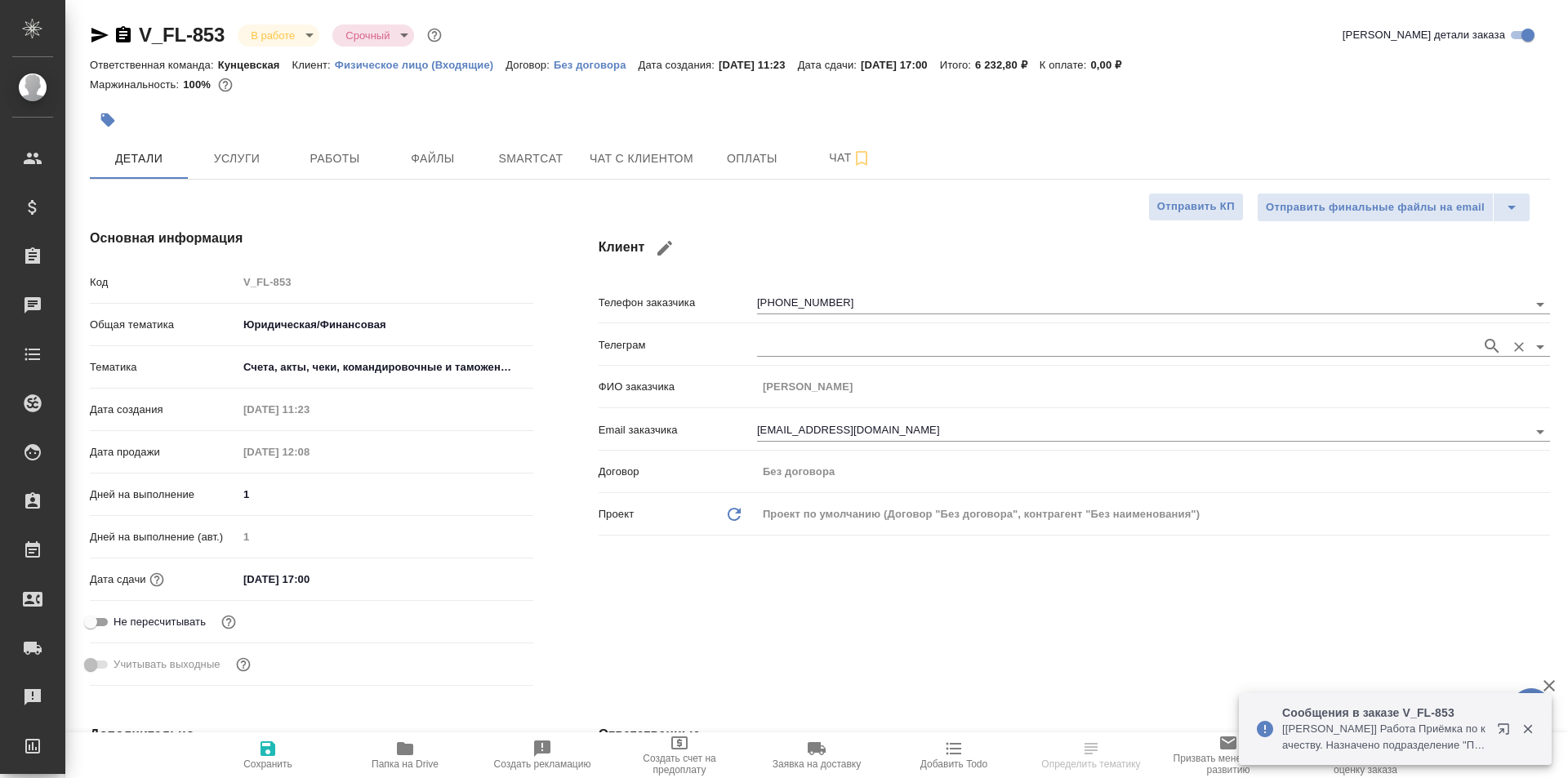
type textarea "x"
click at [331, 163] on span "Работы" at bounding box center [335, 159] width 79 height 20
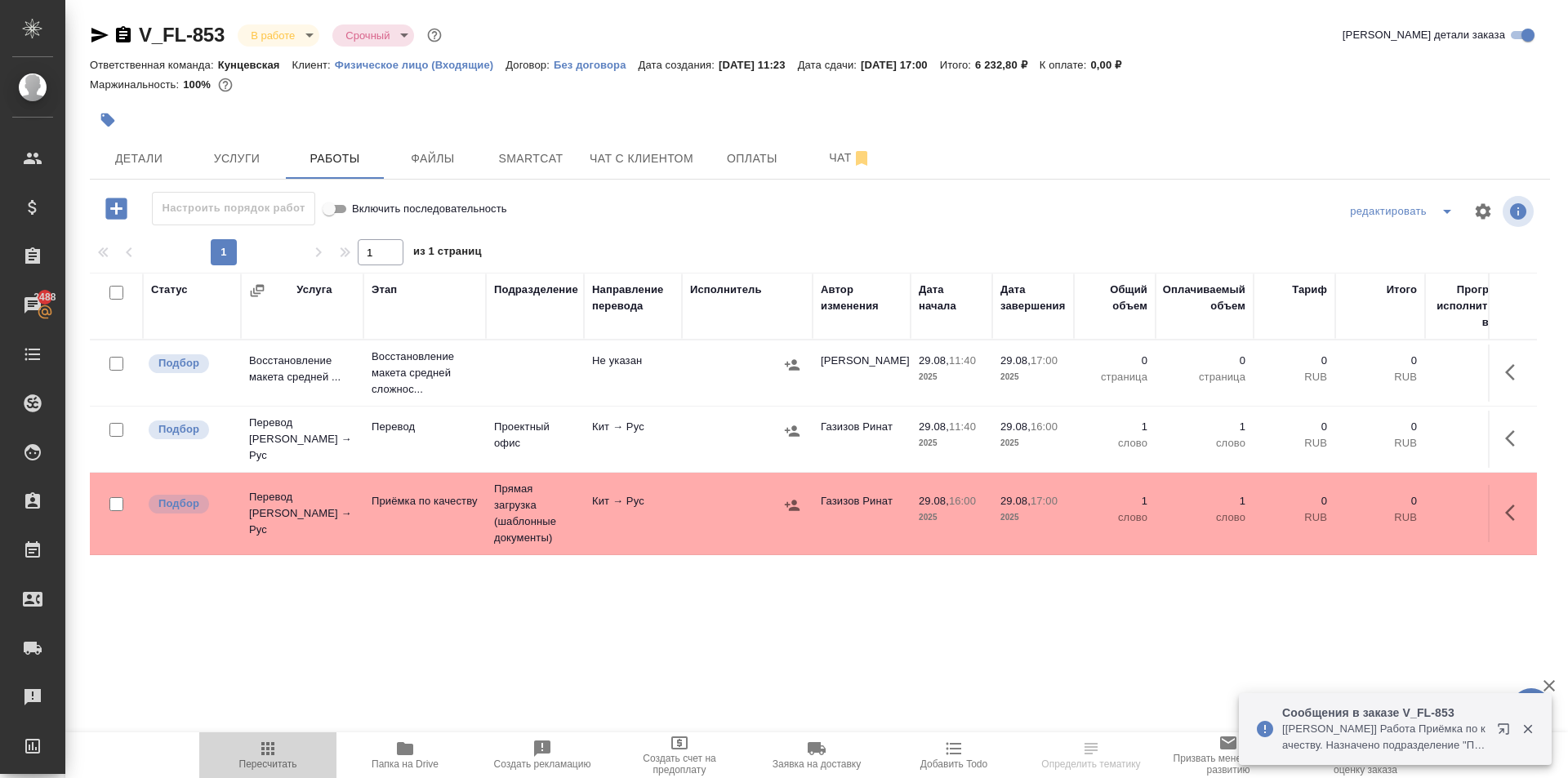
click at [247, 750] on span "Пересчитать" at bounding box center [268, 755] width 118 height 31
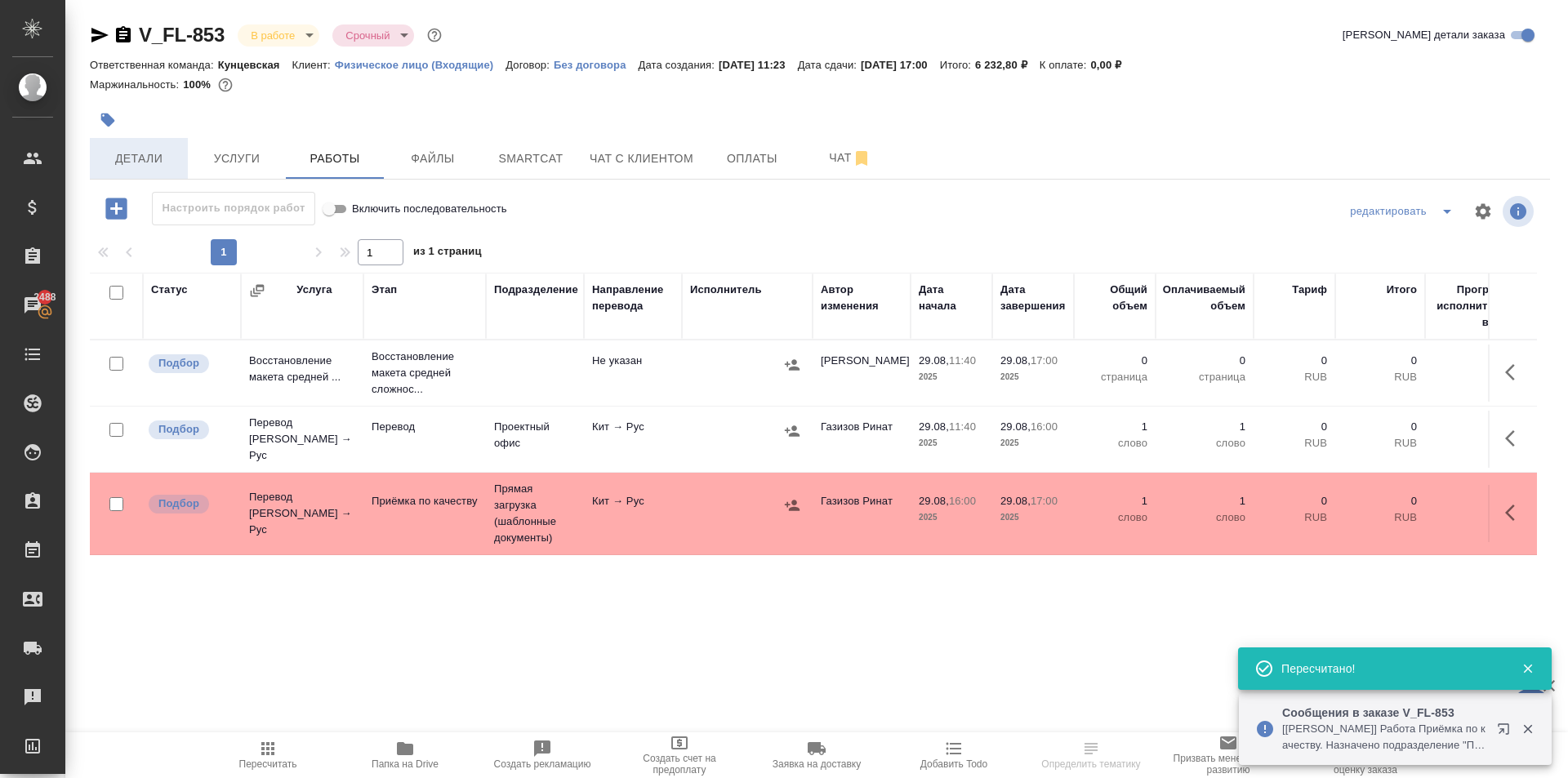
click at [146, 161] on span "Детали" at bounding box center [138, 159] width 79 height 20
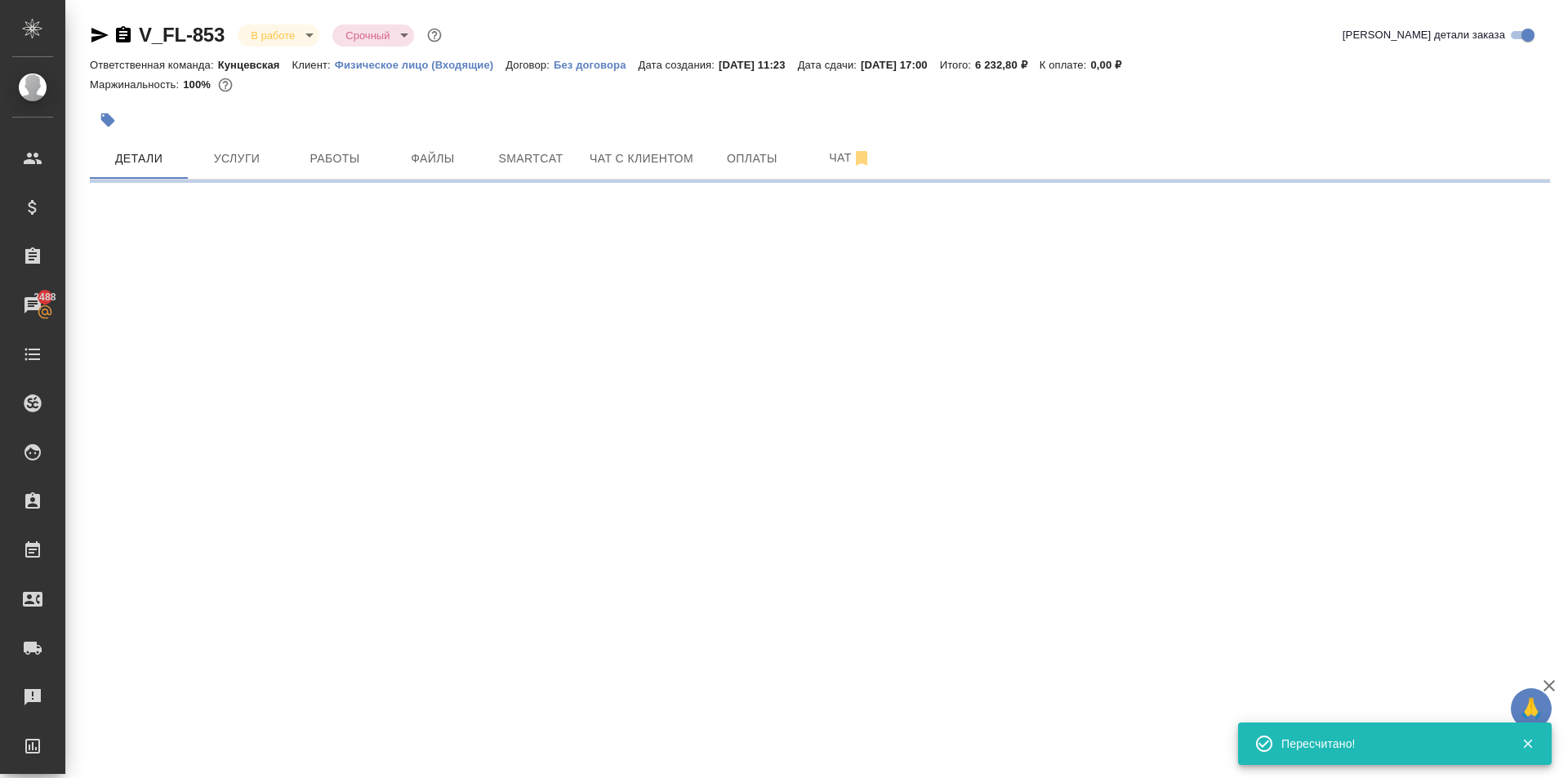
select select "RU"
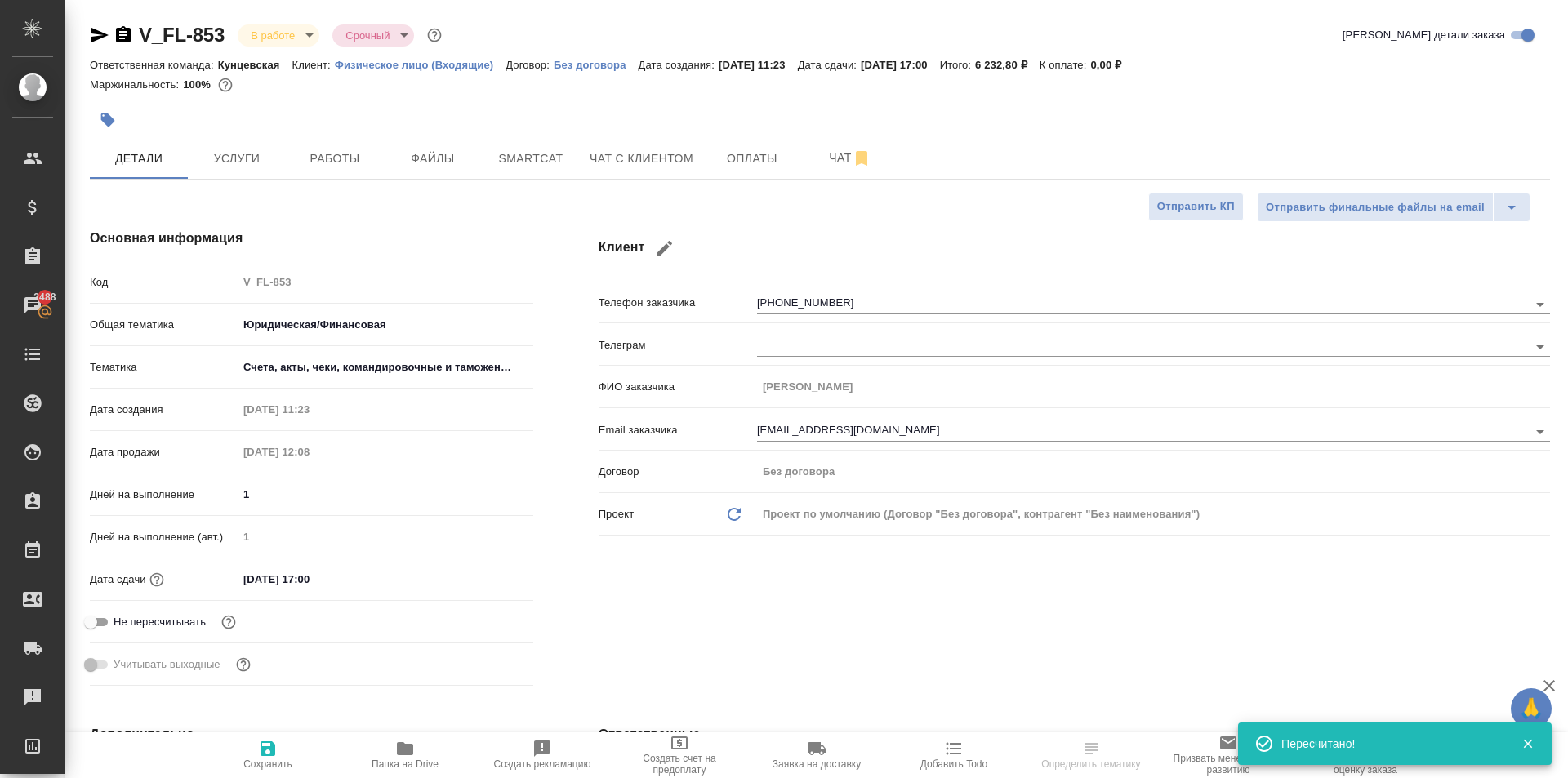
type textarea "x"
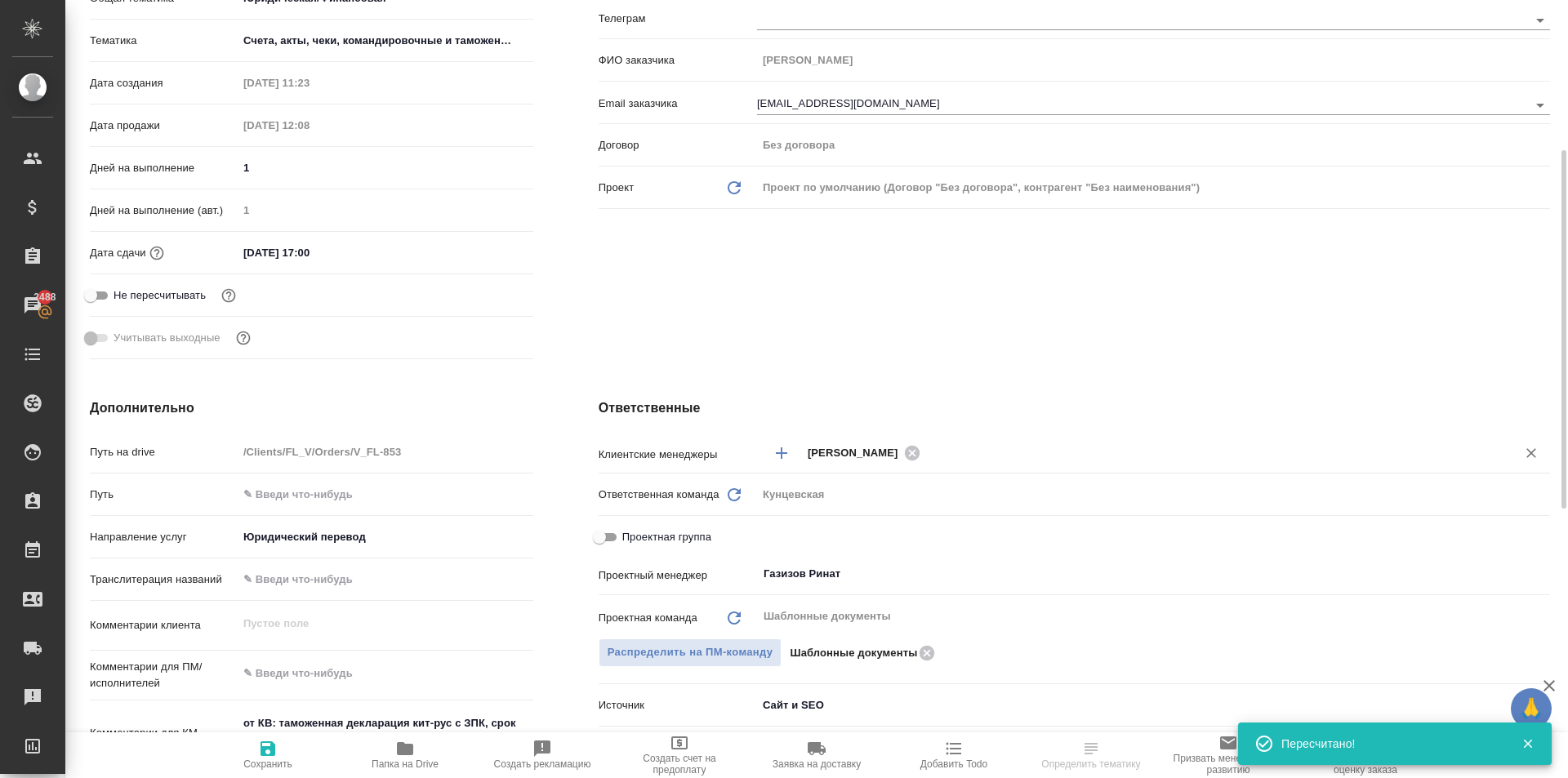
click at [967, 450] on input "text" at bounding box center [1207, 453] width 565 height 19
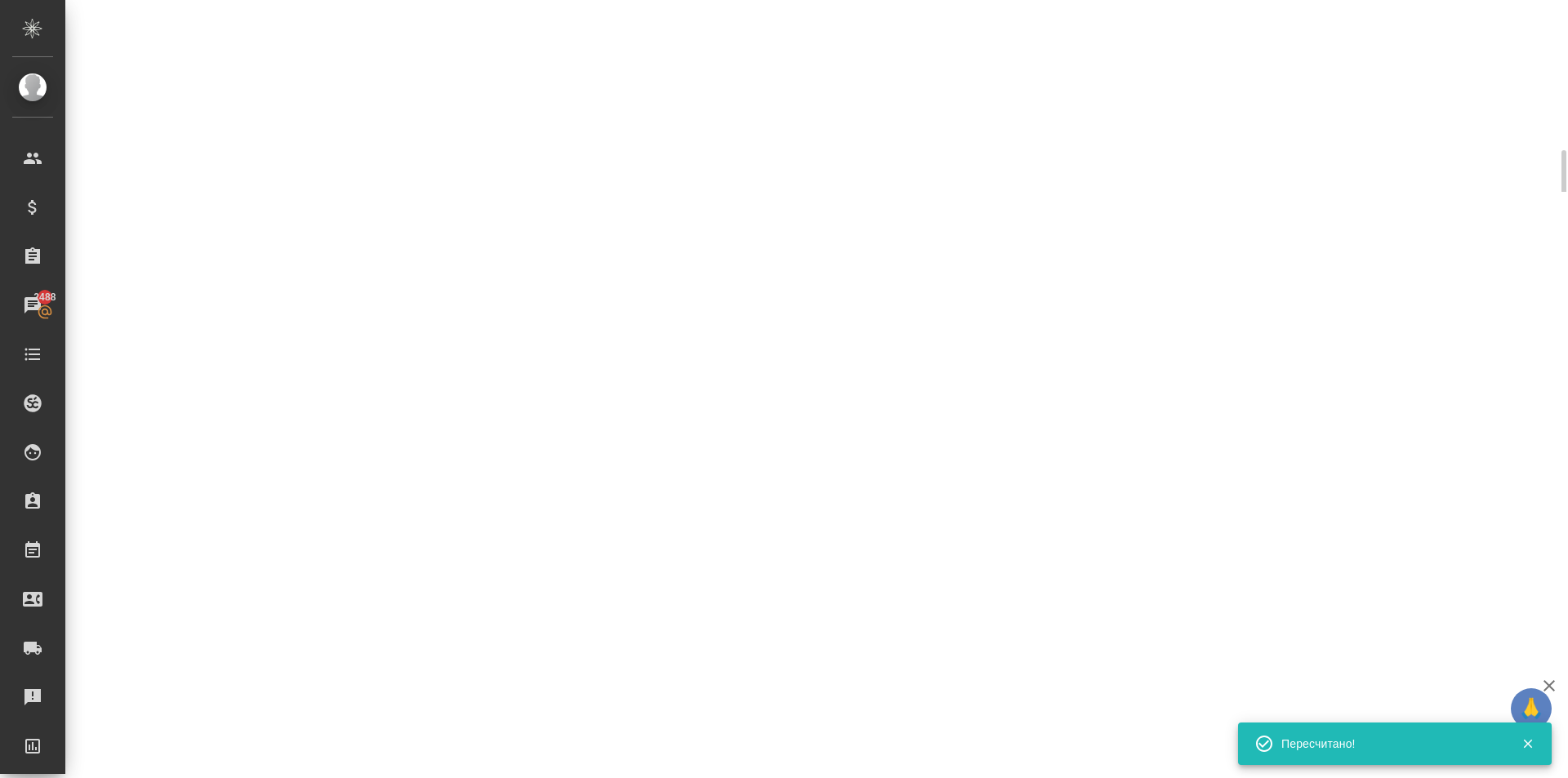
select select "RU"
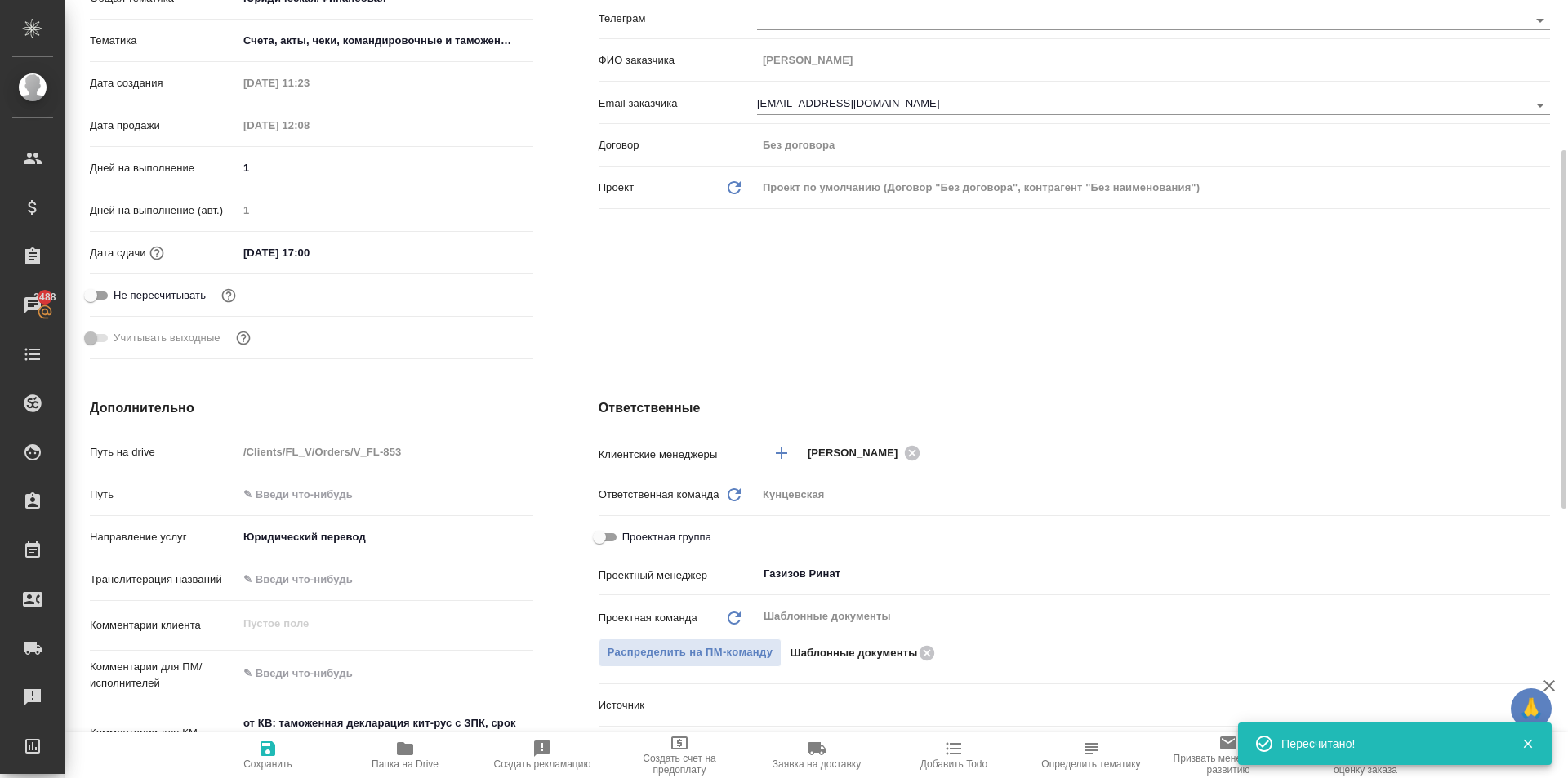
type textarea "x"
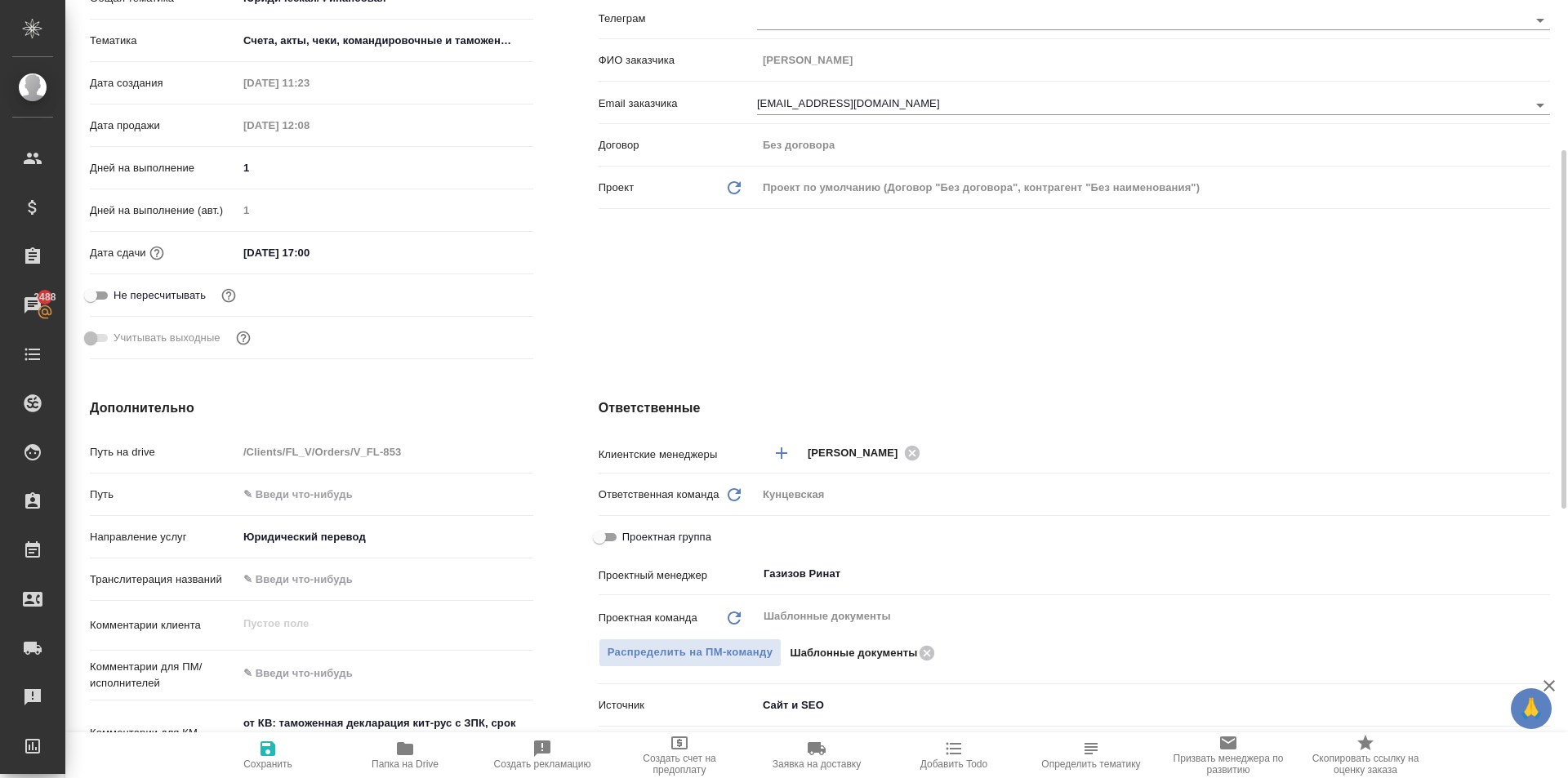
click at [967, 429] on div "Ответственные Клиентские менеджеры [PERSON_NAME] Ответственная команда Обновить…" at bounding box center [1074, 695] width 1016 height 659
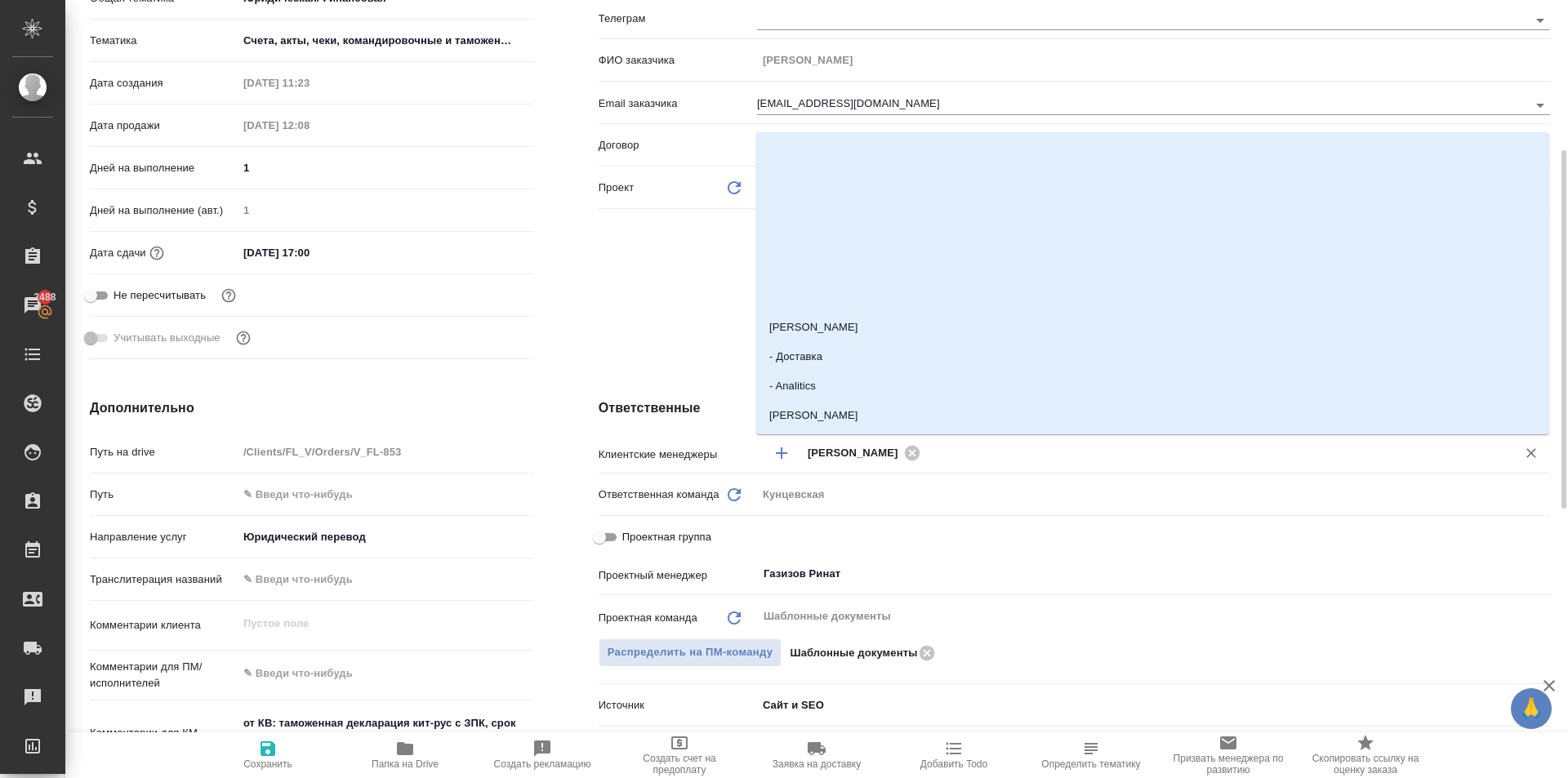
click at [985, 446] on input "text" at bounding box center [1207, 453] width 565 height 19
type input "тим"
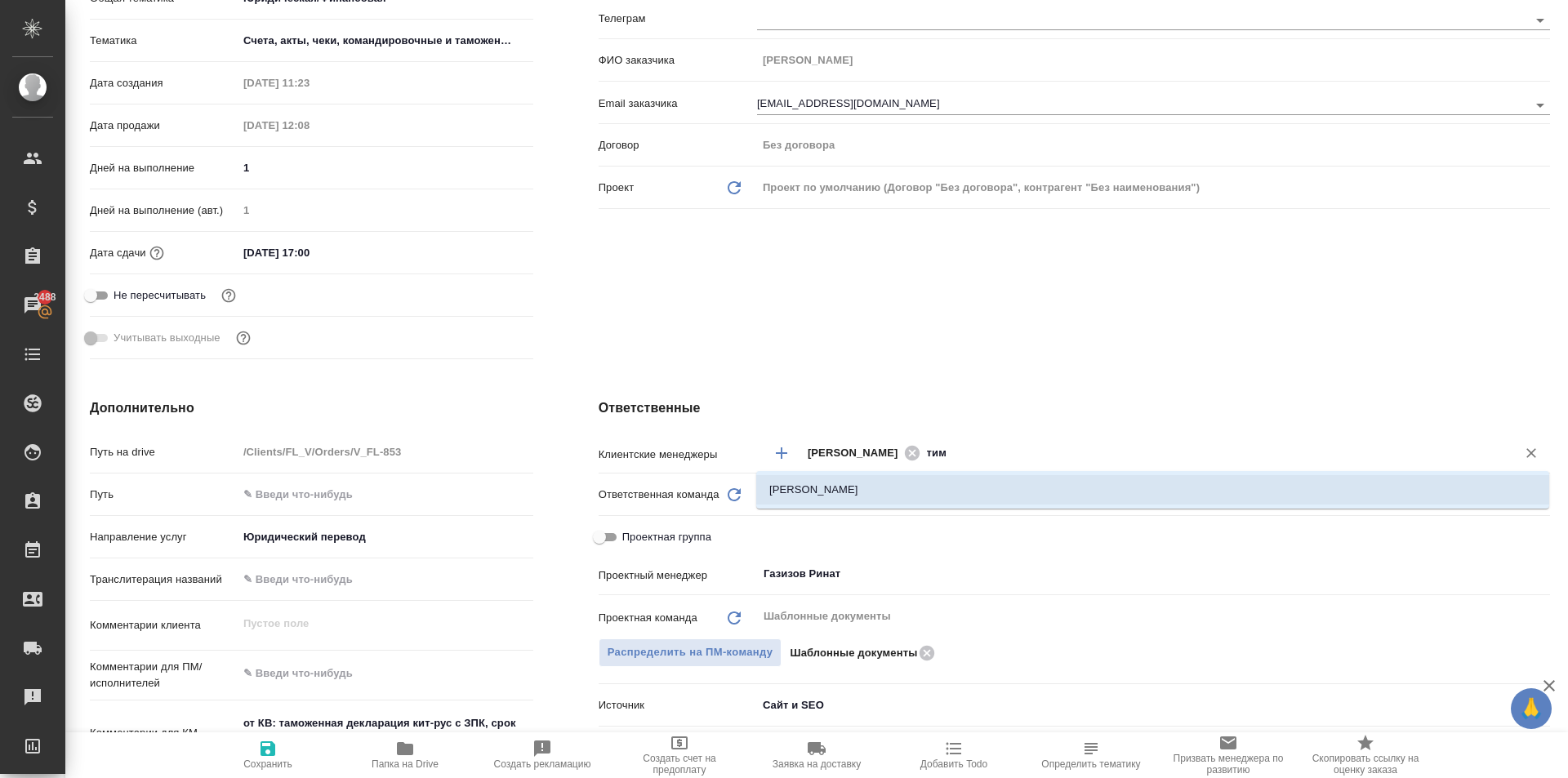
click at [962, 494] on li "[PERSON_NAME]" at bounding box center [1152, 490] width 793 height 29
type textarea "x"
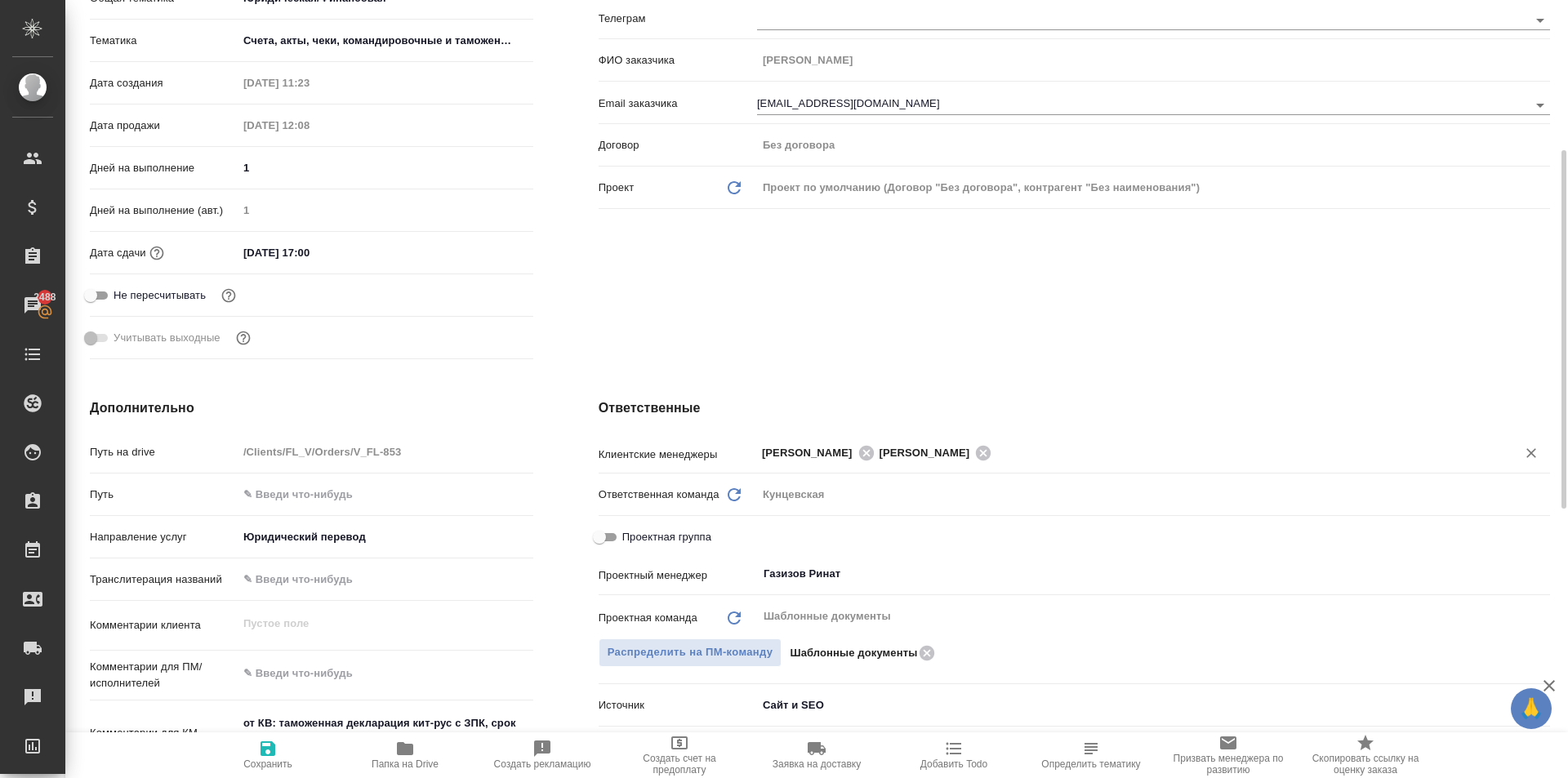
click at [298, 739] on span "Сохранить" at bounding box center [268, 755] width 118 height 31
type textarea "x"
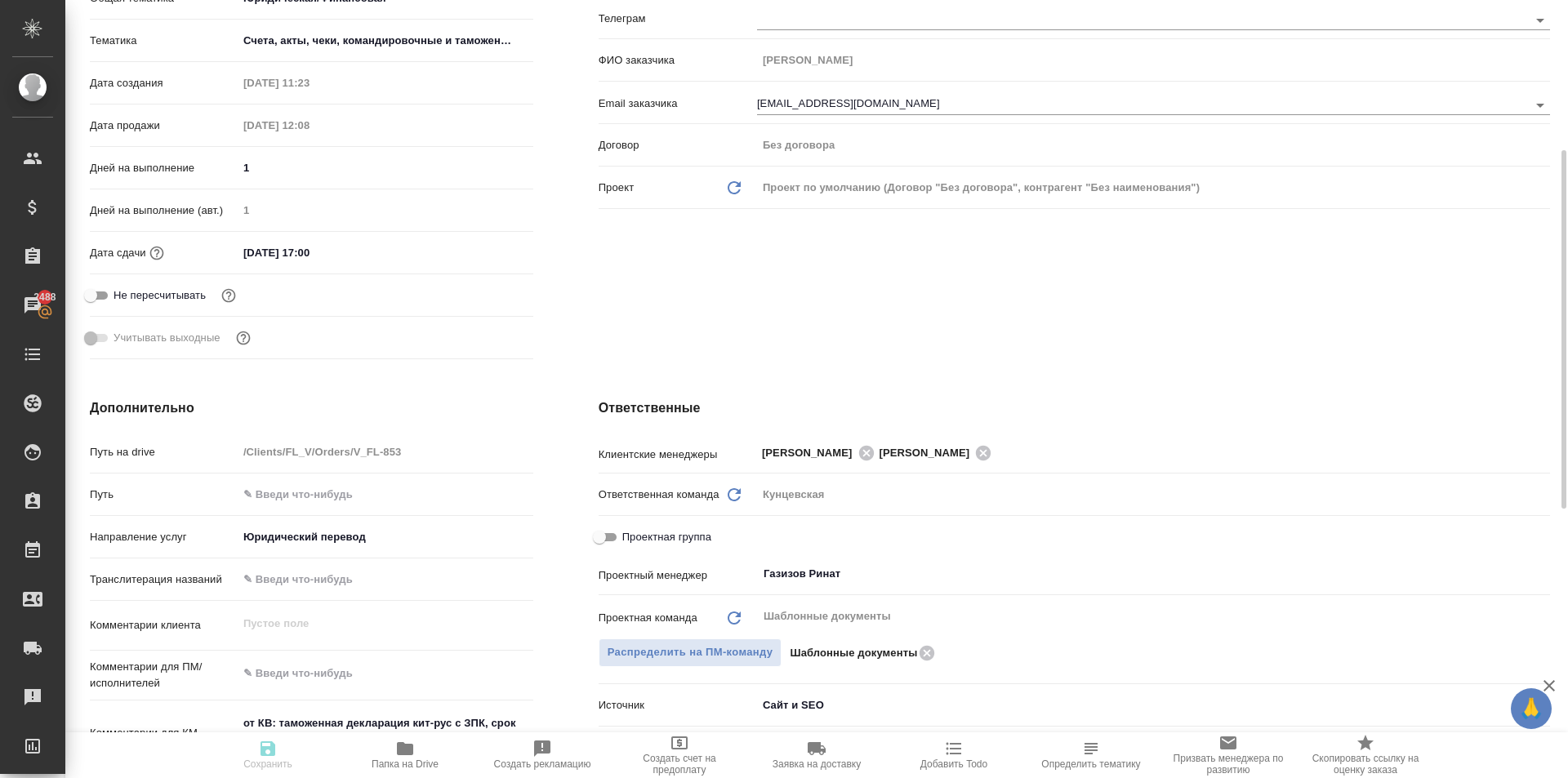
type textarea "x"
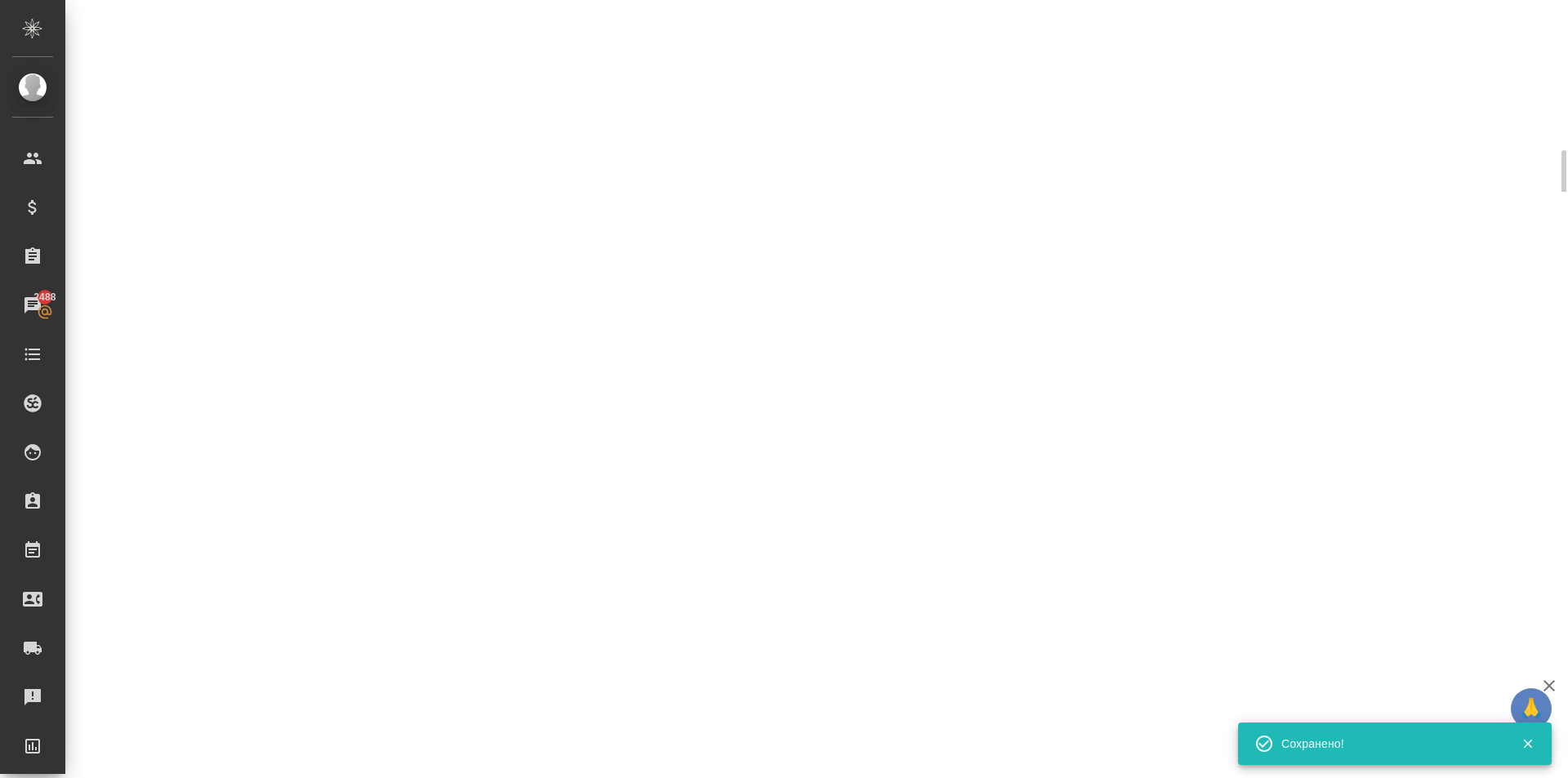
select select "RU"
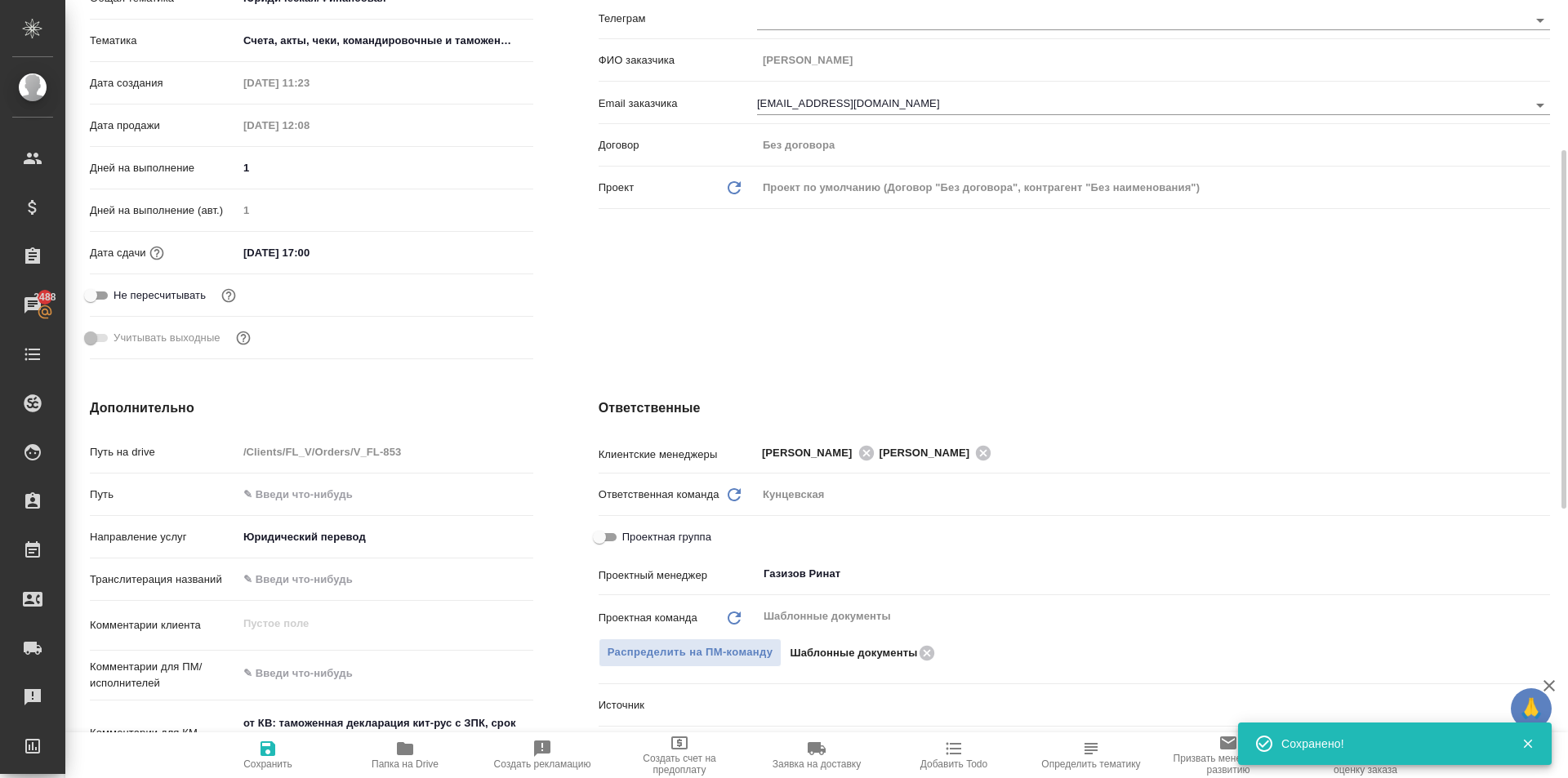
type textarea "x"
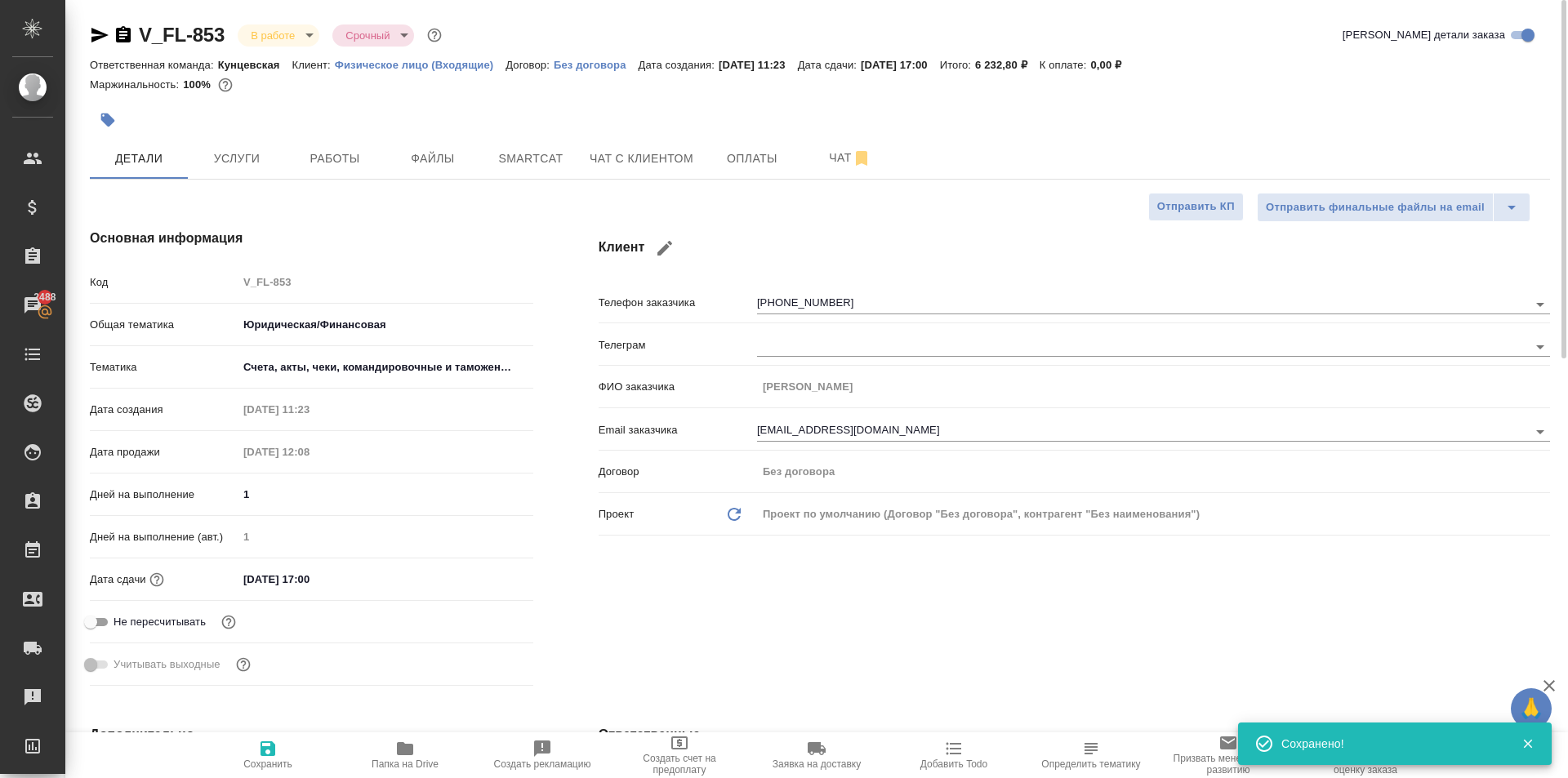
click at [292, 743] on span "Сохранить" at bounding box center [268, 755] width 118 height 31
type textarea "x"
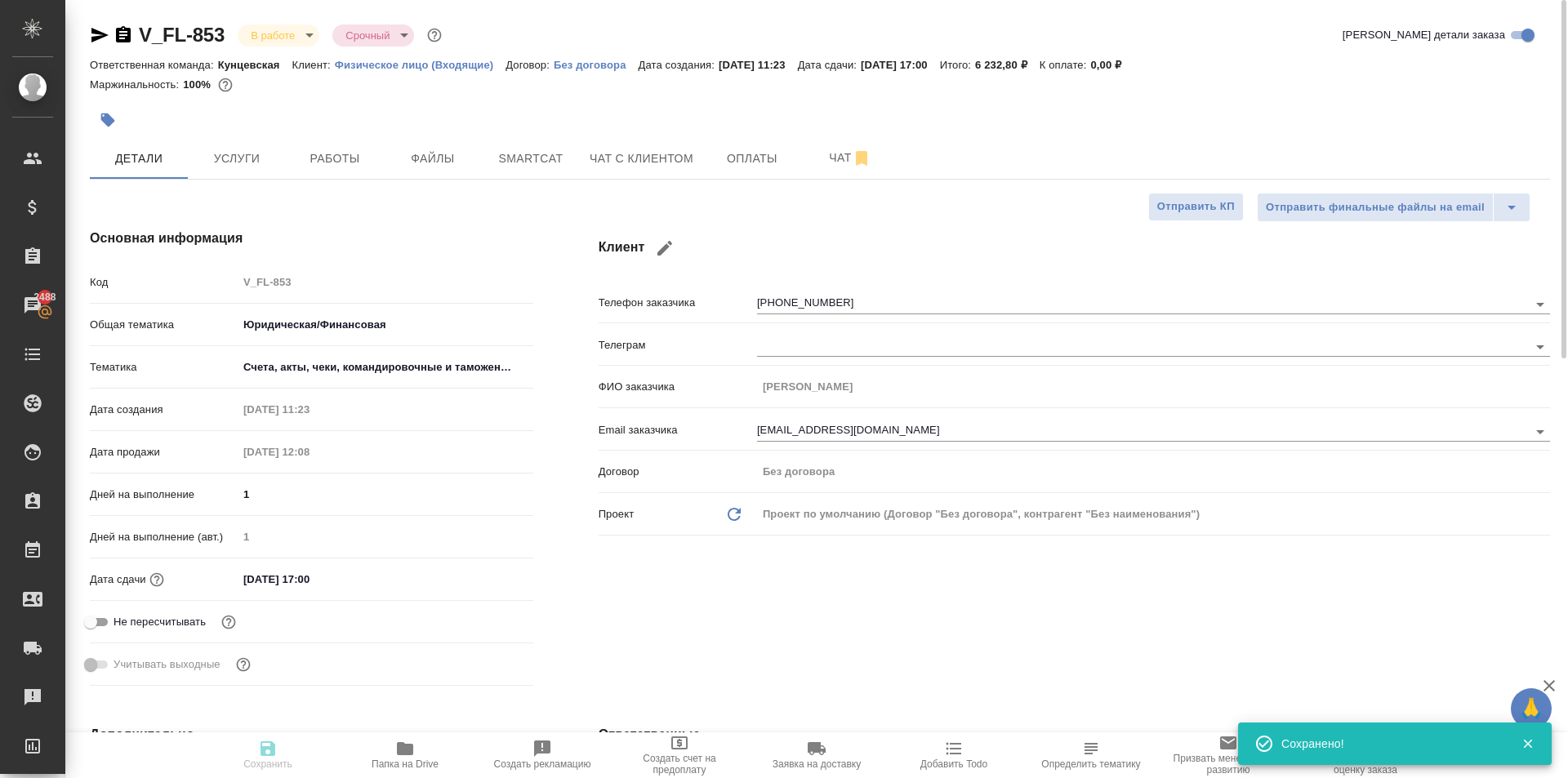
type textarea "x"
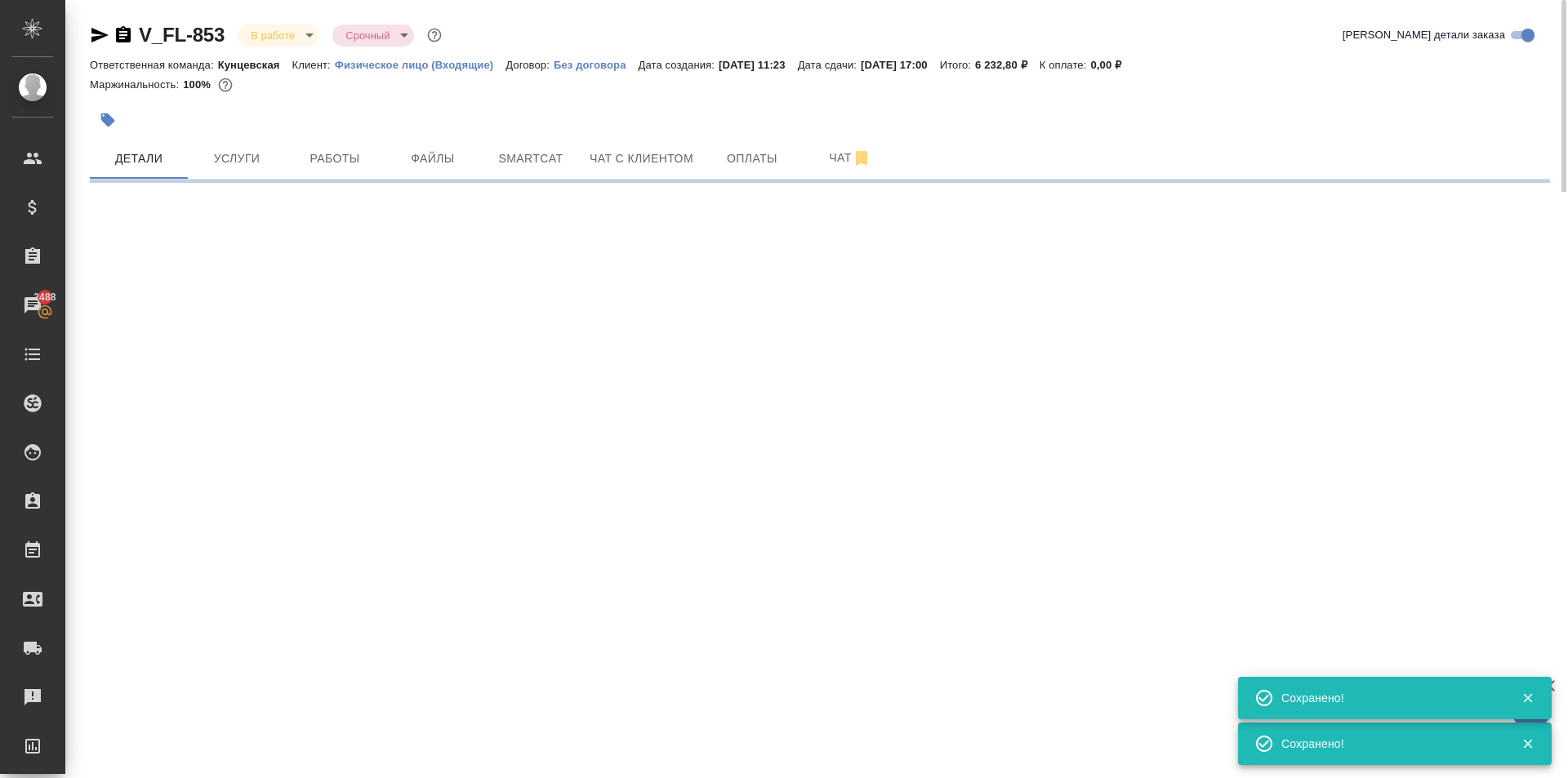
select select "RU"
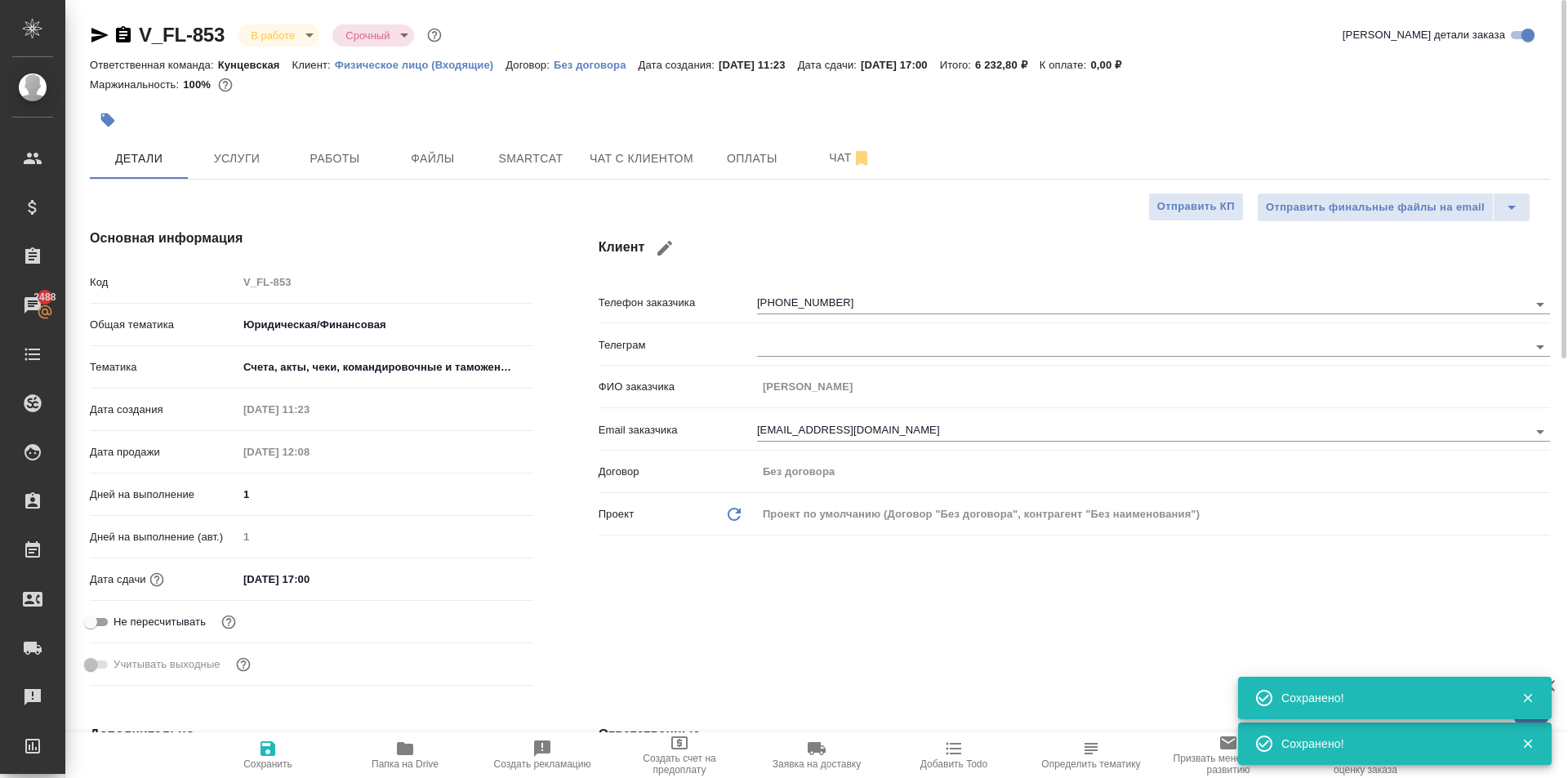
type textarea "x"
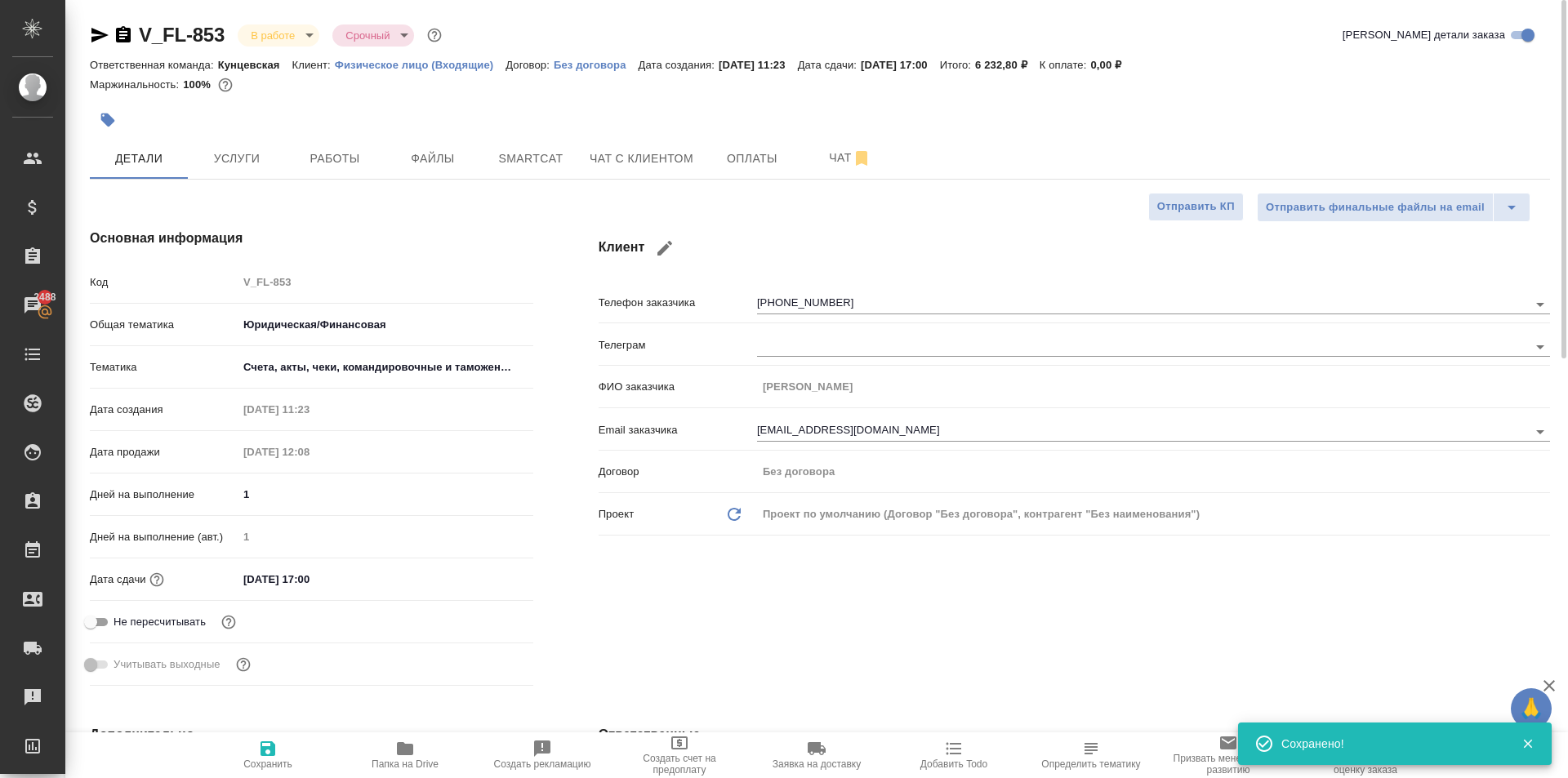
click at [1002, 161] on div "Детали Услуги Работы Файлы Smartcat Чат с клиентом Оплаты Чат" at bounding box center [820, 159] width 1460 height 41
click at [592, 525] on div "Клиент Телефон заказчика [PHONE_NUMBER] Телеграм ФИО заказчика [PERSON_NAME] за…" at bounding box center [1074, 461] width 1016 height 530
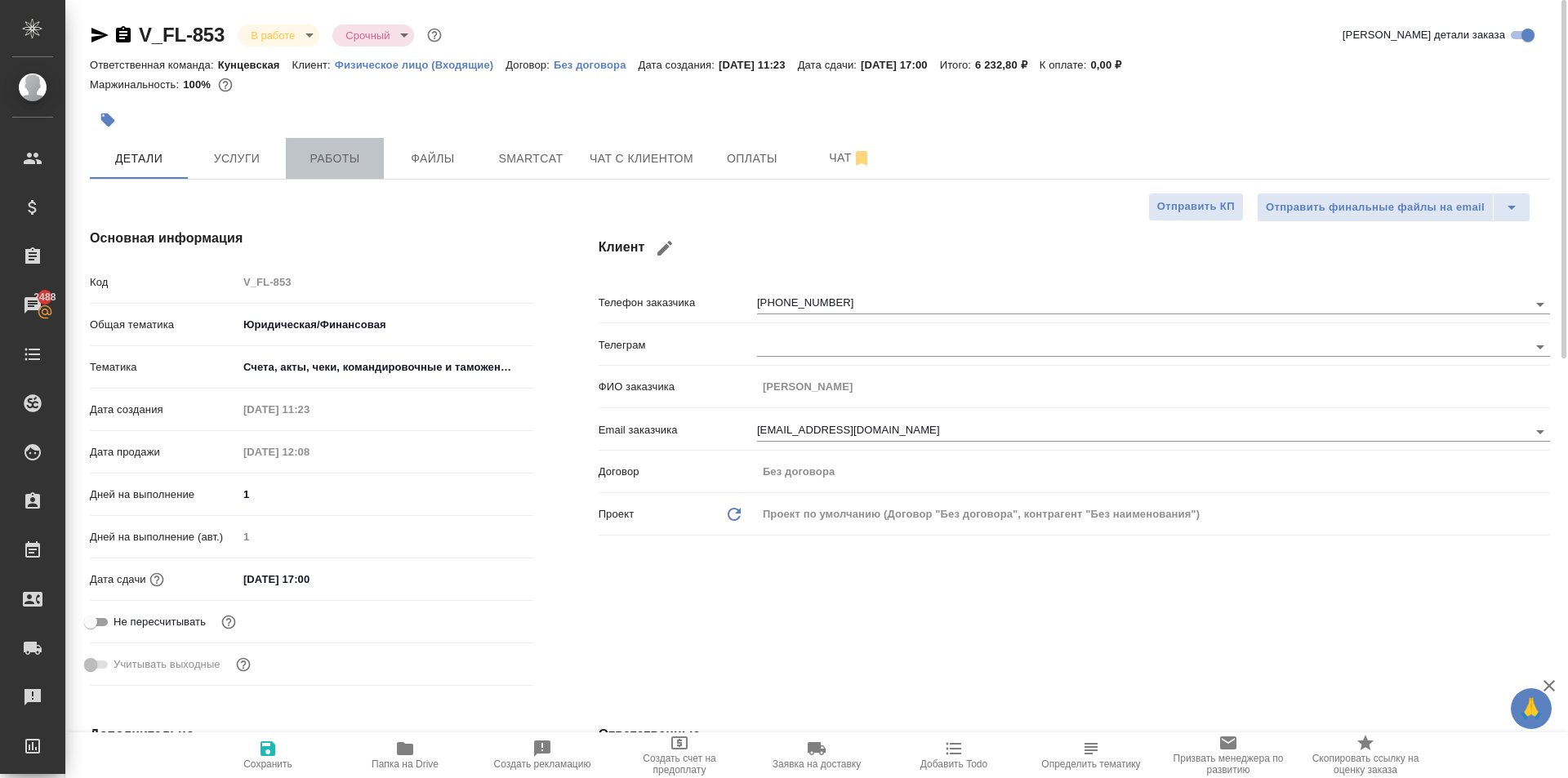
drag, startPoint x: 354, startPoint y: 155, endPoint x: 348, endPoint y: 165, distance: 11.7
click at [348, 165] on span "Работы" at bounding box center [335, 159] width 79 height 20
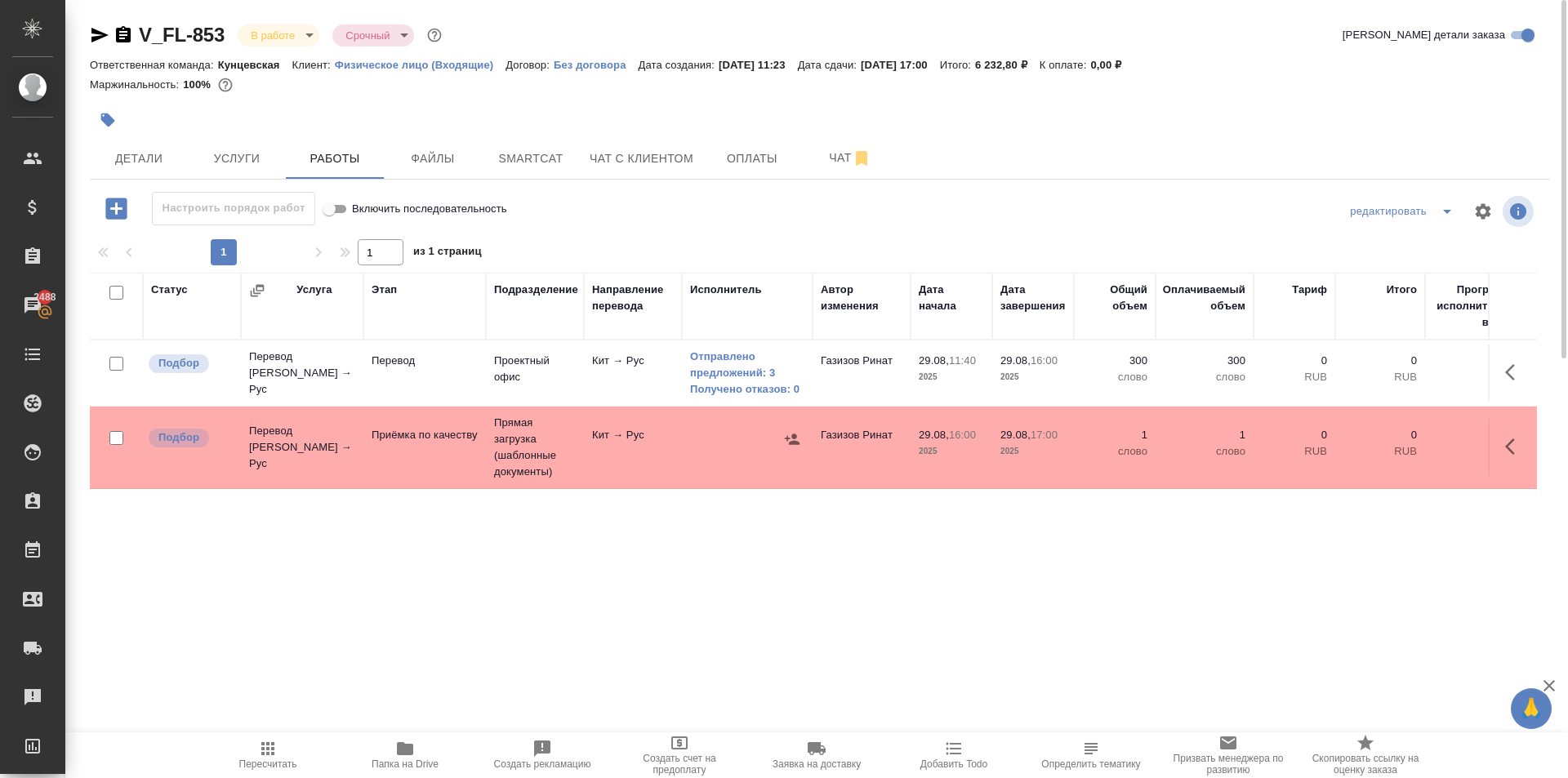
click at [274, 754] on icon "button" at bounding box center [268, 749] width 19 height 19
click at [232, 748] on span "Пересчитать" at bounding box center [268, 755] width 118 height 31
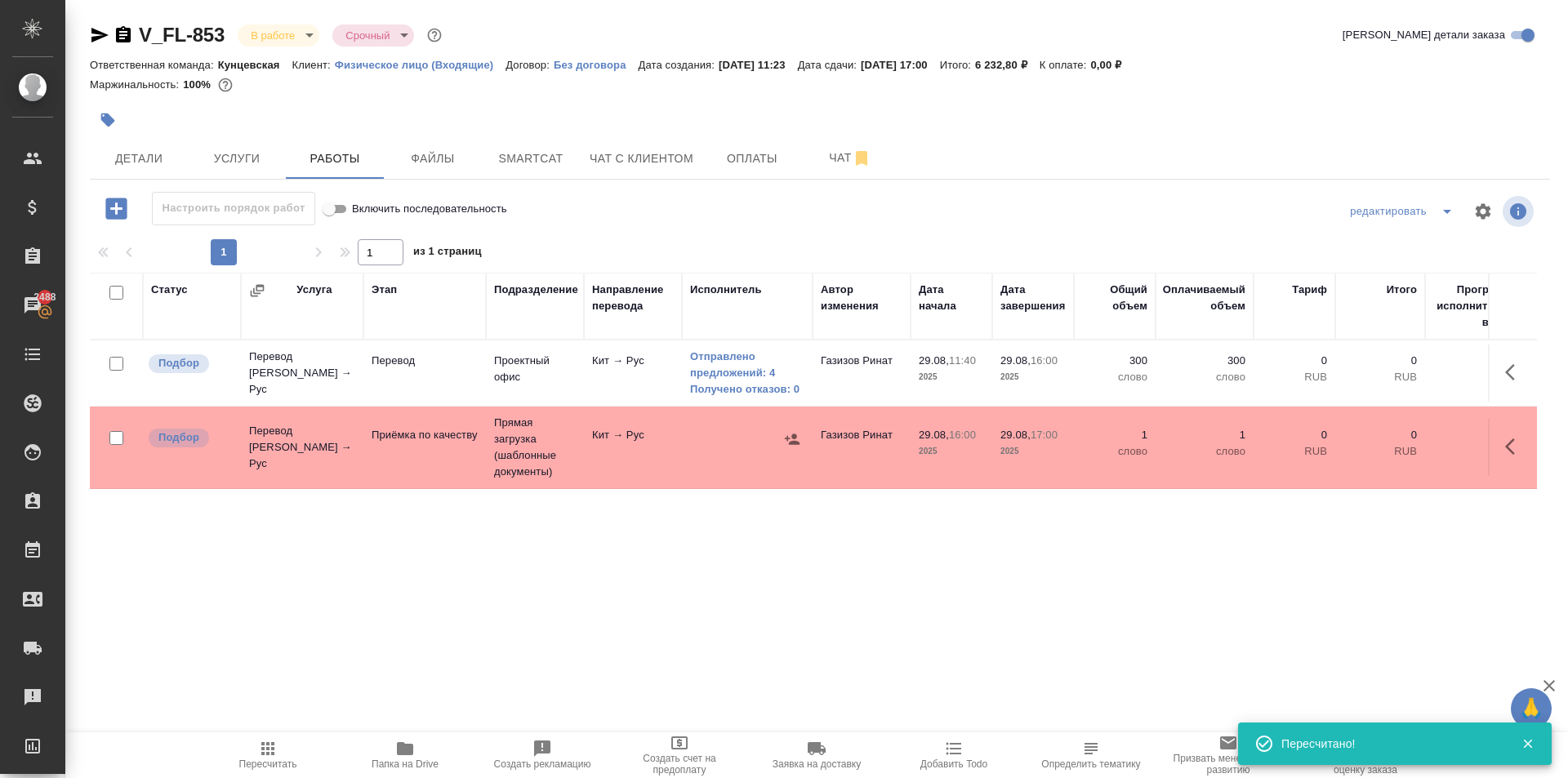
click at [291, 705] on div ".cls-1 fill:#fff; AWATERA [PERSON_NAME] Спецификации Заказы 2488 Чаты Todo Прое…" at bounding box center [784, 389] width 1568 height 778
click at [253, 754] on span "Пересчитать" at bounding box center [268, 755] width 118 height 31
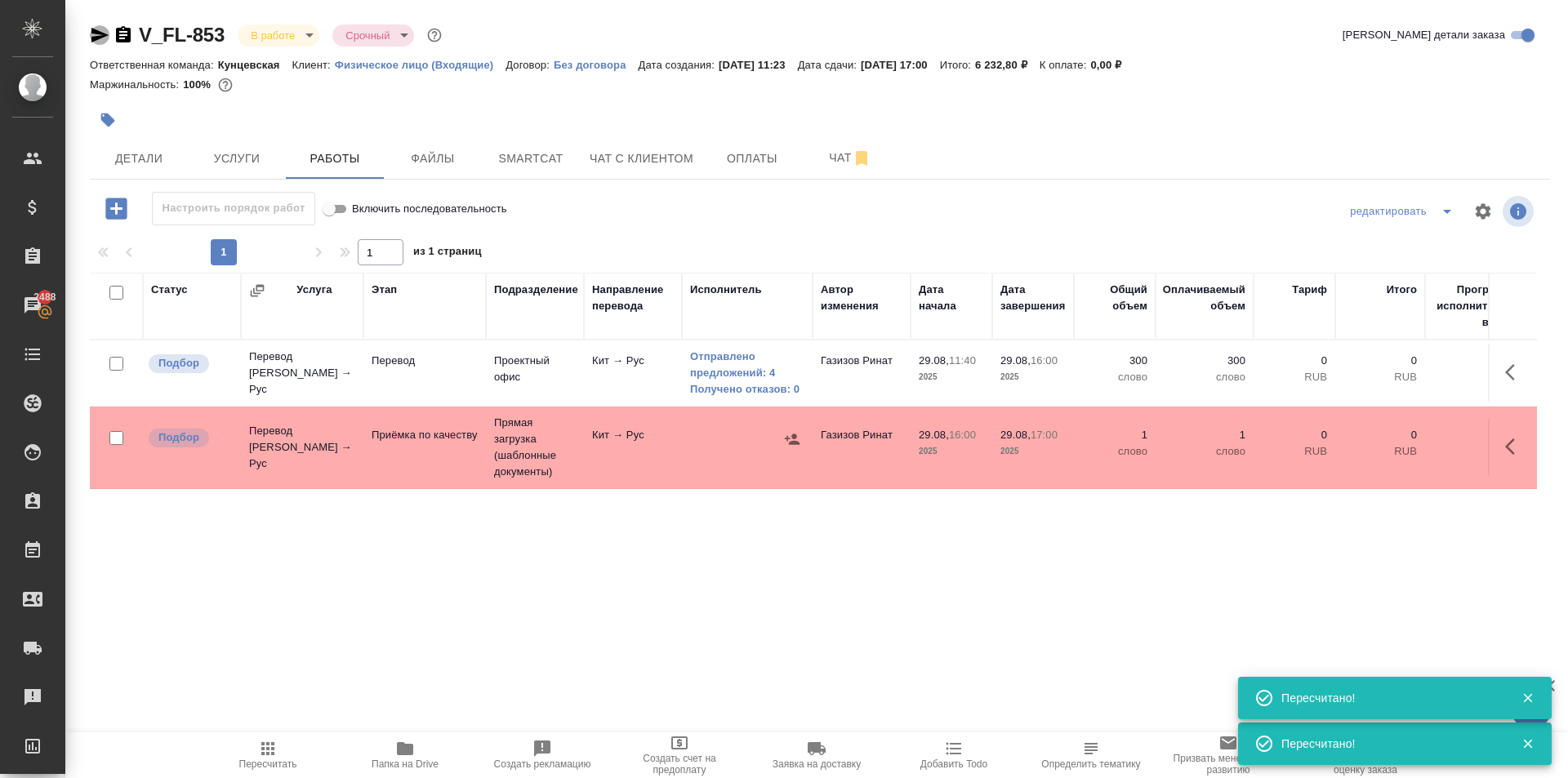
click at [99, 42] on icon "button" at bounding box center [99, 35] width 19 height 19
click at [169, 154] on span "Детали" at bounding box center [138, 159] width 79 height 20
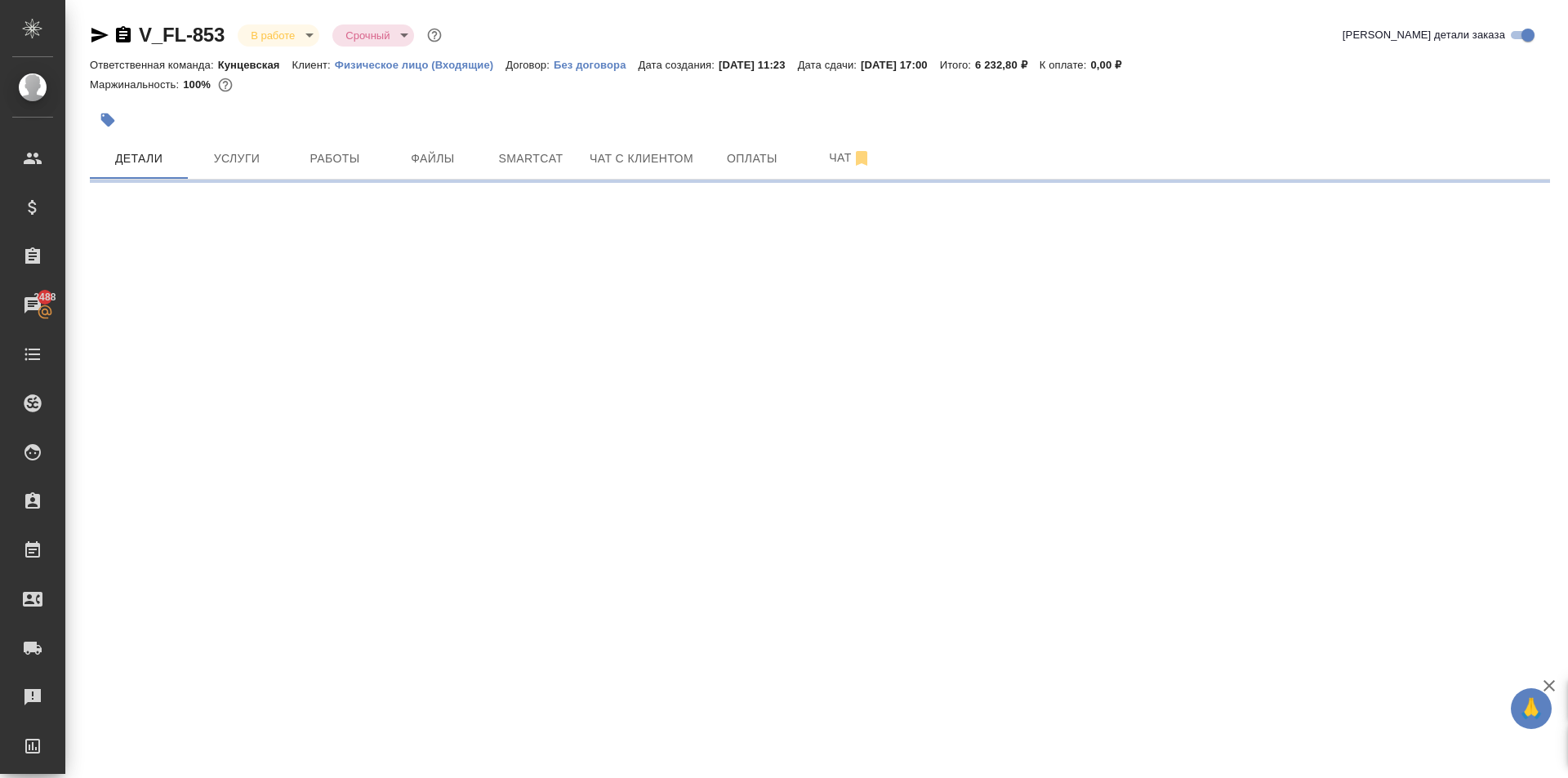
select select "RU"
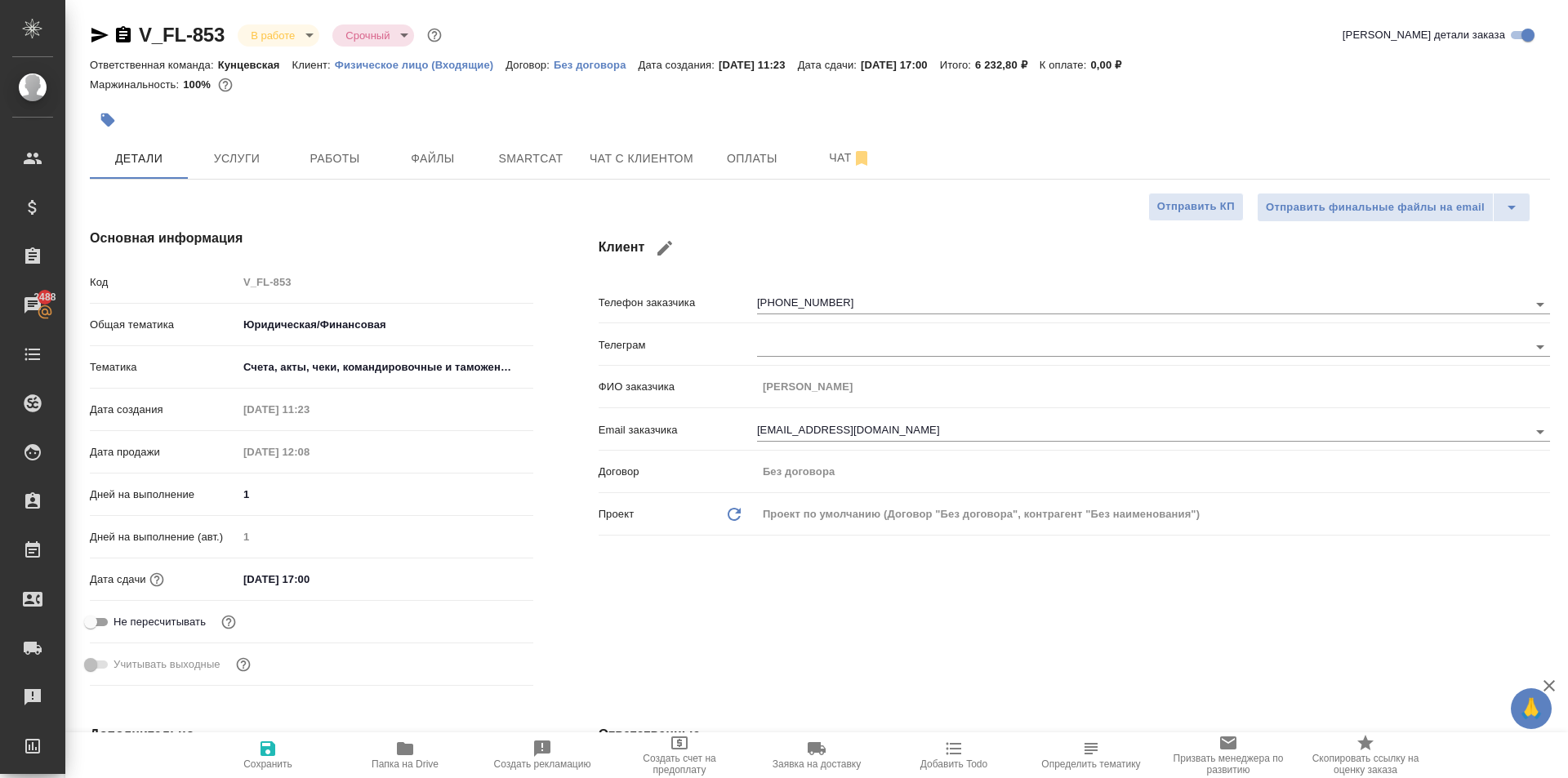
type textarea "x"
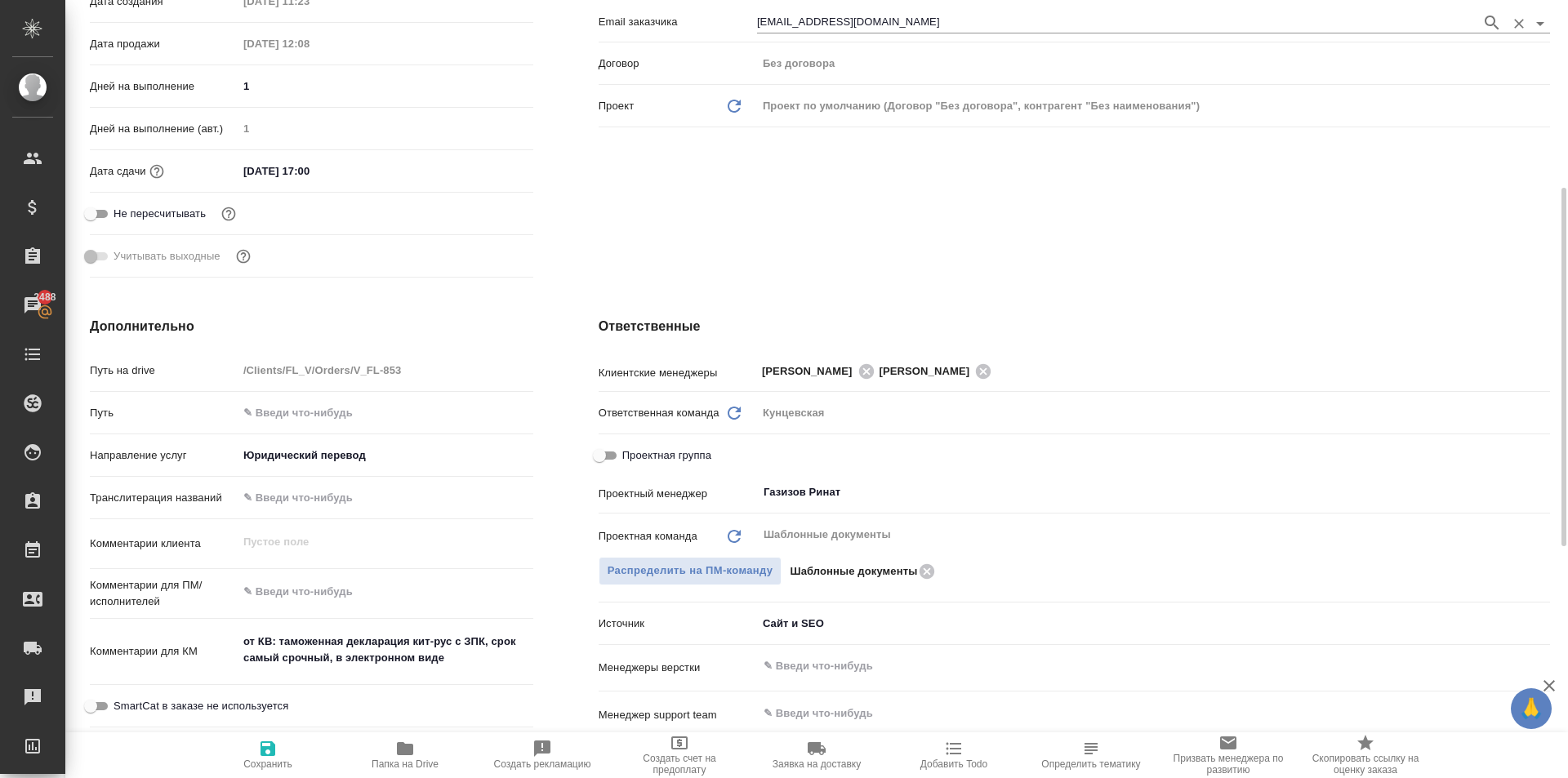
type textarea "x"
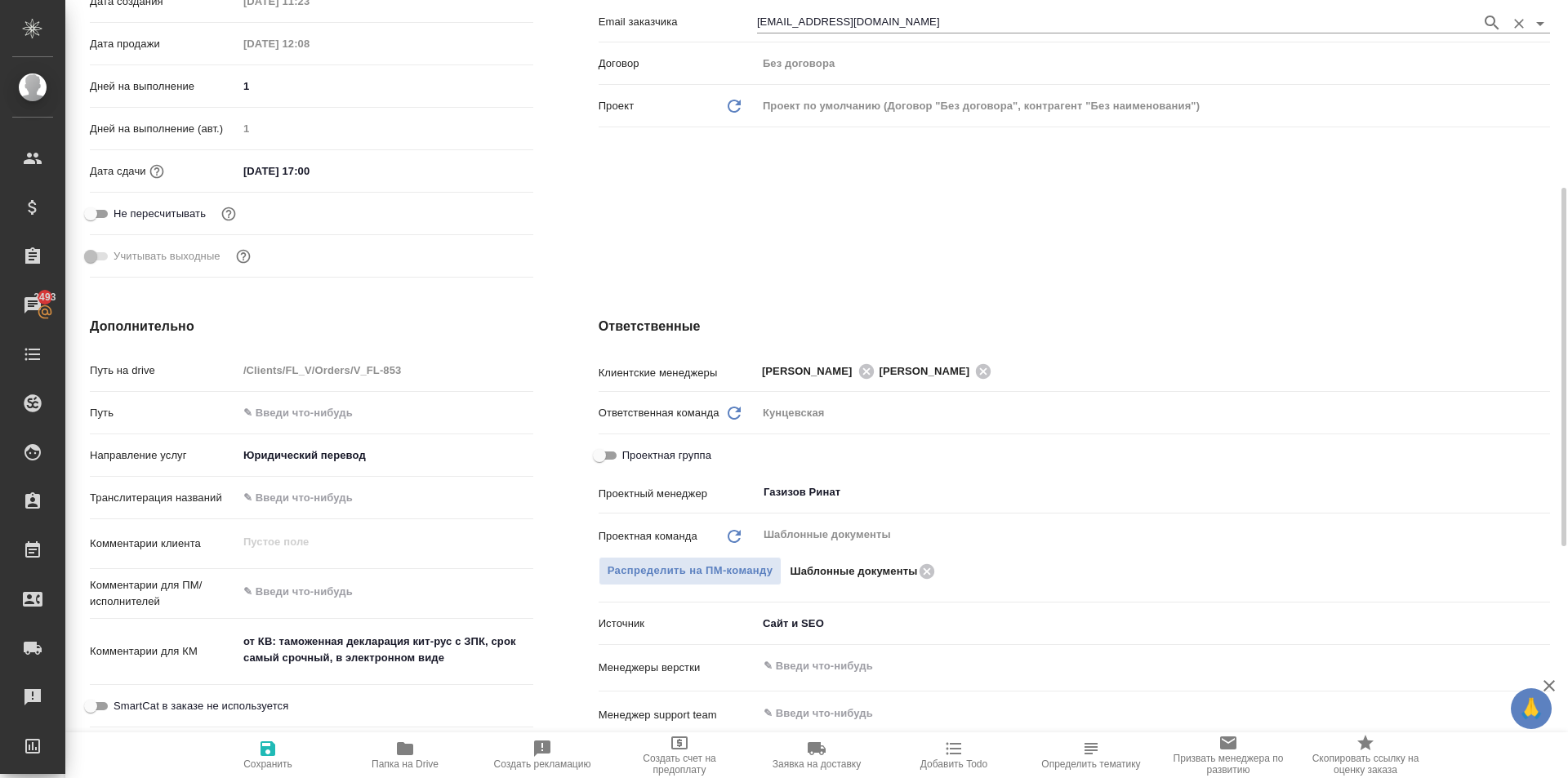
type textarea "x"
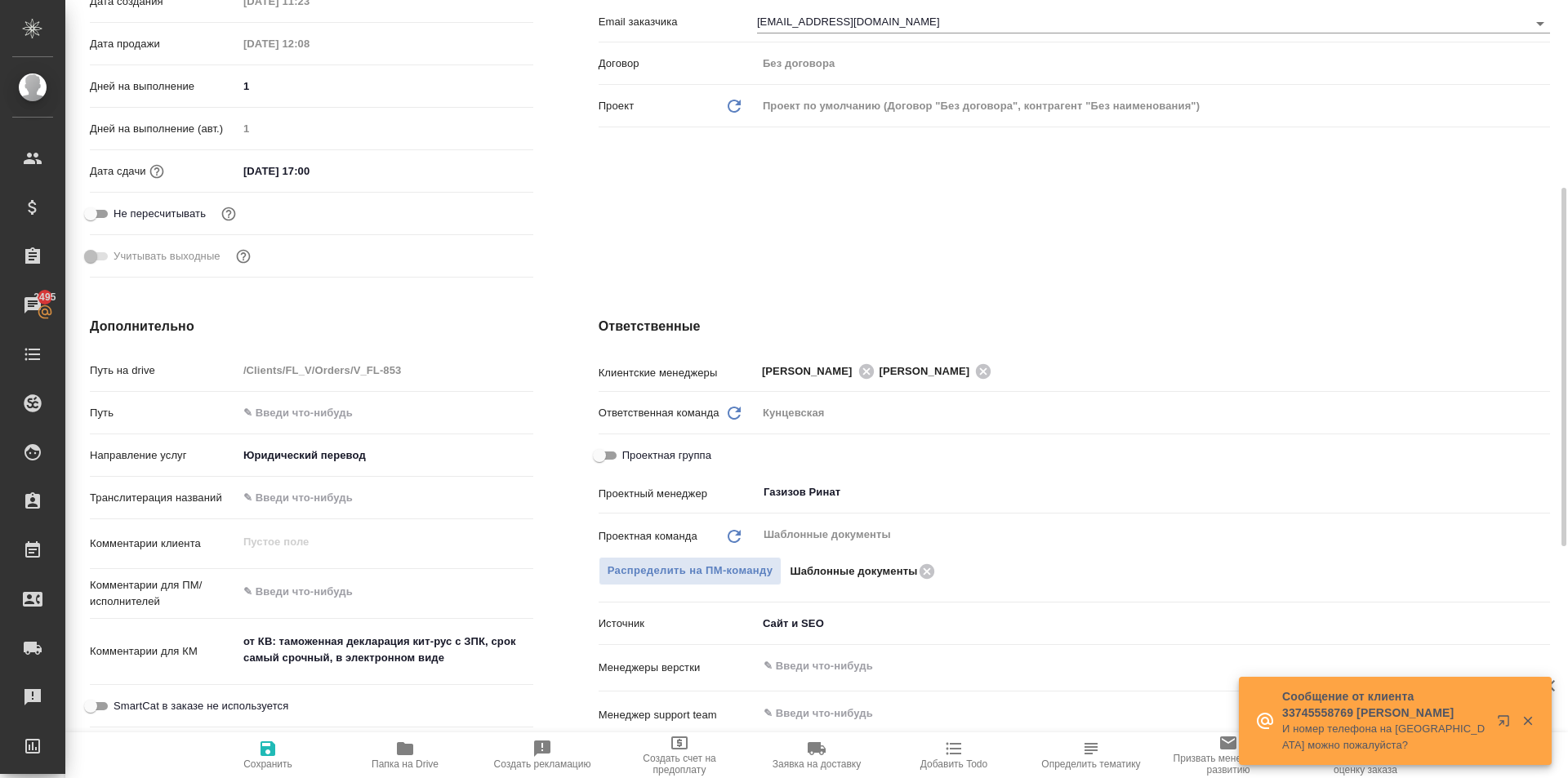
type textarea "x"
